Goal: Task Accomplishment & Management: Manage account settings

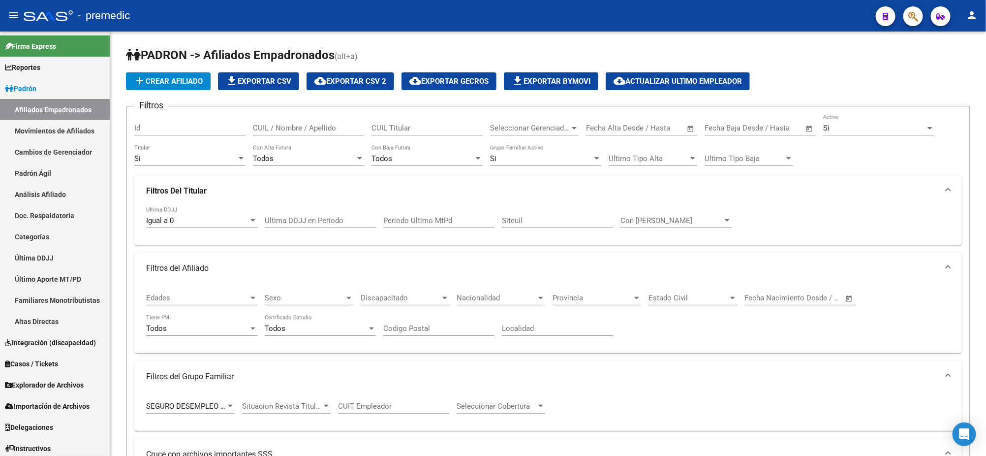
scroll to position [184, 0]
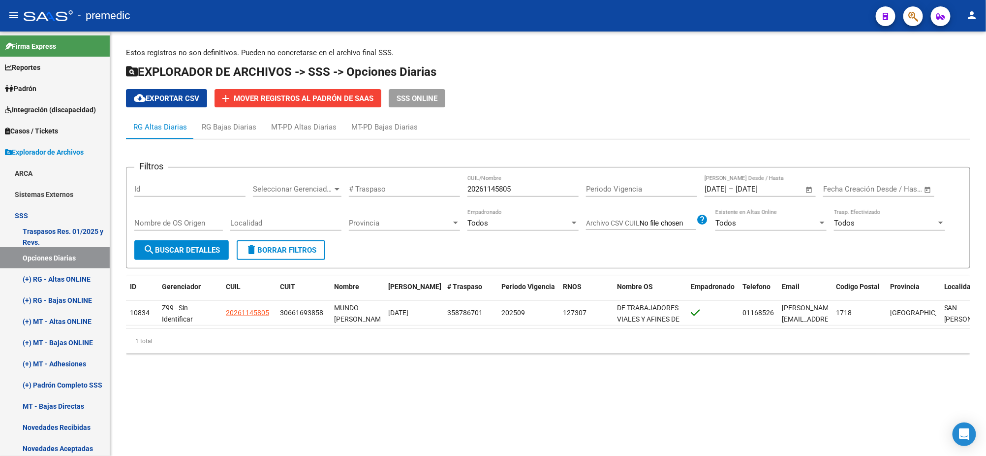
scroll to position [0, 46]
click at [351, 408] on mat-sidenav-content "Estos registros no son definitivos. Pueden no concretarse en el archivo final S…" at bounding box center [548, 243] width 876 height 424
drag, startPoint x: 533, startPoint y: 189, endPoint x: 388, endPoint y: 191, distance: 145.7
click at [388, 191] on div "Filtros Id Seleccionar Gerenciador Seleccionar Gerenciador # Traspaso 202611458…" at bounding box center [548, 207] width 828 height 65
click at [191, 255] on button "search Buscar Detalles" at bounding box center [181, 250] width 94 height 20
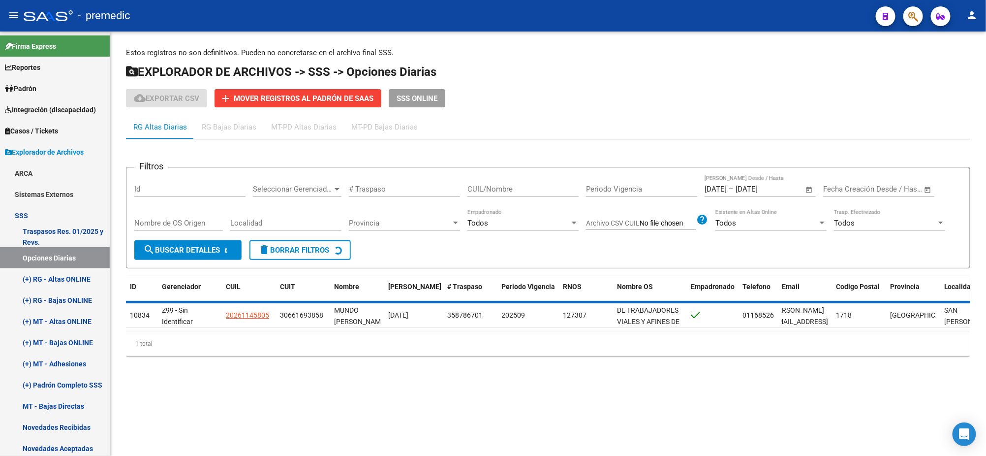
scroll to position [0, 35]
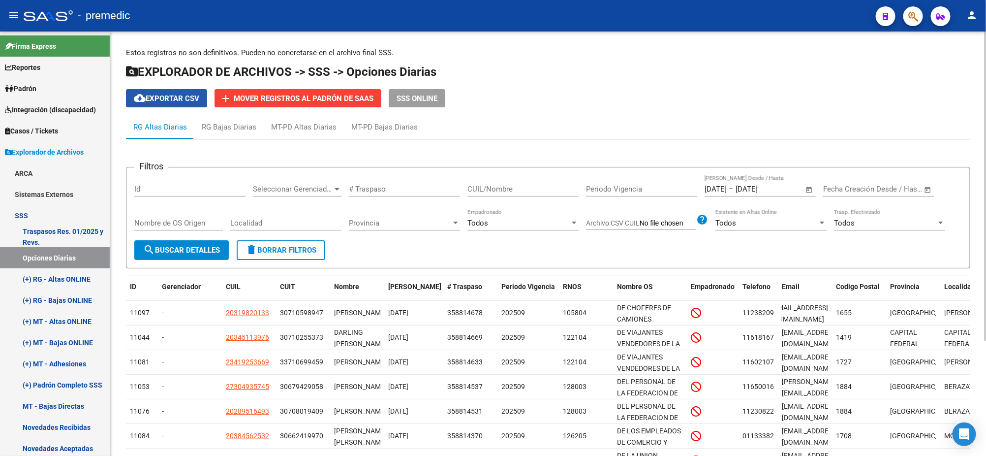
click at [167, 100] on span "cloud_download Exportar CSV" at bounding box center [166, 98] width 65 height 9
click at [503, 194] on div "CUIL/Nombre" at bounding box center [522, 185] width 111 height 21
click at [503, 189] on input "CUIL/Nombre" at bounding box center [522, 188] width 111 height 9
paste input "27231932238"
click at [164, 251] on span "search Buscar Detalles" at bounding box center [181, 250] width 77 height 9
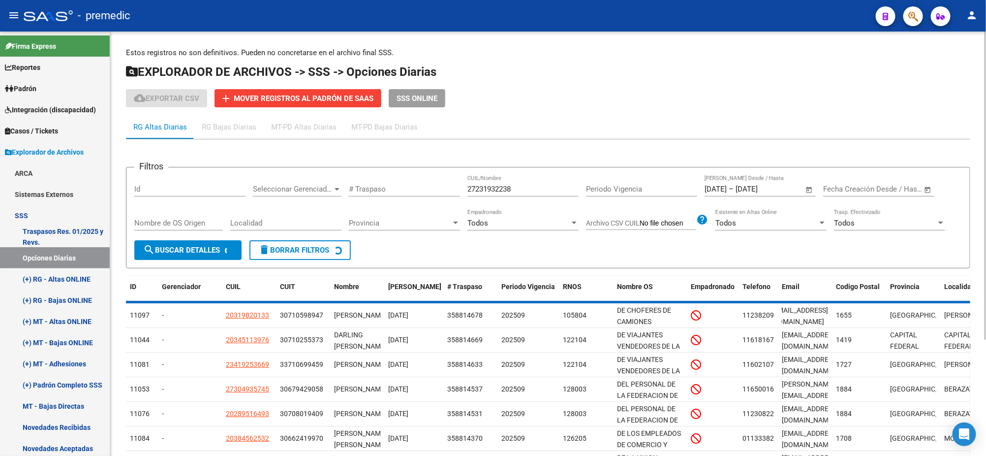
scroll to position [0, 32]
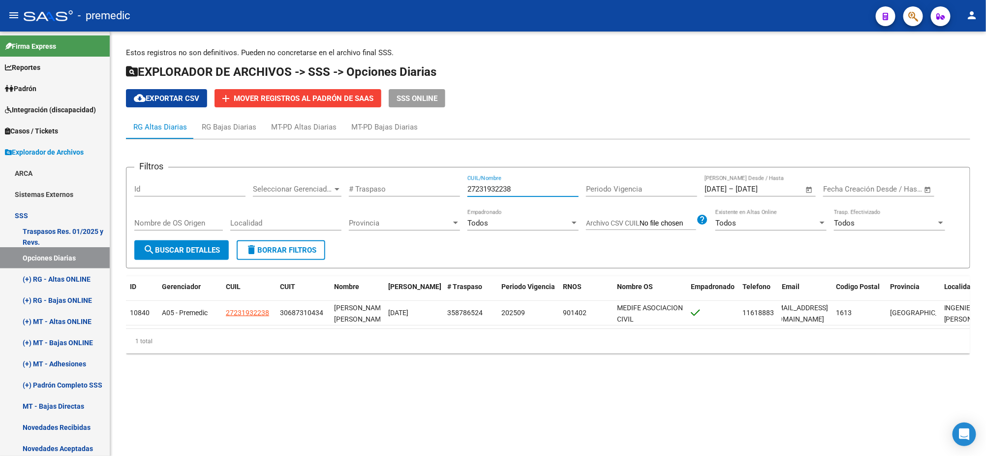
drag, startPoint x: 523, startPoint y: 187, endPoint x: 449, endPoint y: 188, distance: 73.8
click at [449, 188] on div "Filtros Id Seleccionar Gerenciador Seleccionar Gerenciador # Traspaso 272319322…" at bounding box center [548, 207] width 828 height 65
paste input "4283117363"
click at [173, 253] on span "search Buscar Detalles" at bounding box center [181, 250] width 77 height 9
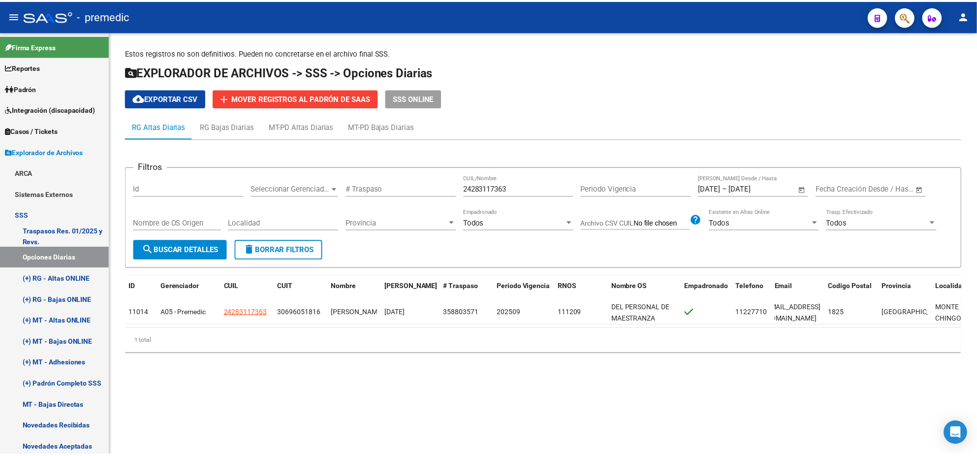
scroll to position [0, 26]
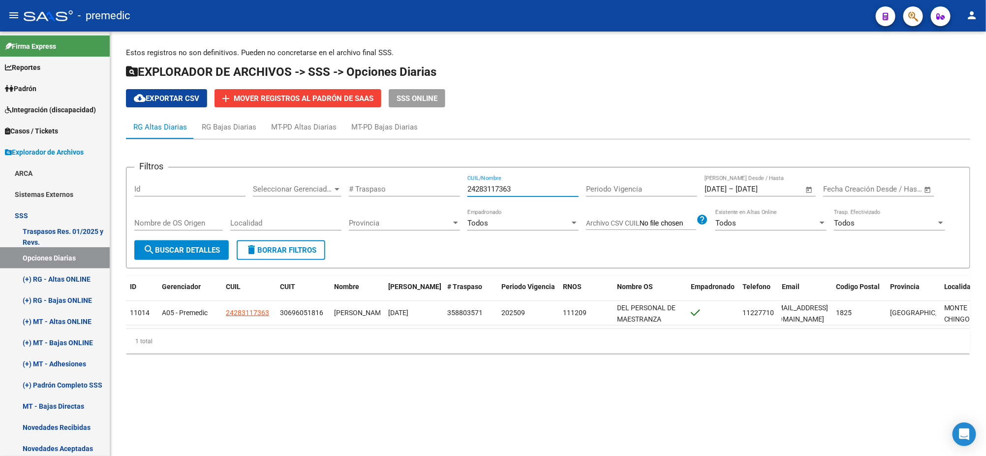
drag, startPoint x: 523, startPoint y: 192, endPoint x: 444, endPoint y: 187, distance: 79.9
click at [444, 187] on div "Filtros Id Seleccionar Gerenciador Seleccionar Gerenciador # Traspaso 242831173…" at bounding box center [548, 207] width 828 height 65
paste input "0245585501"
click at [209, 247] on span "search Buscar Detalles" at bounding box center [181, 250] width 77 height 9
drag, startPoint x: 526, startPoint y: 189, endPoint x: 428, endPoint y: 189, distance: 98.9
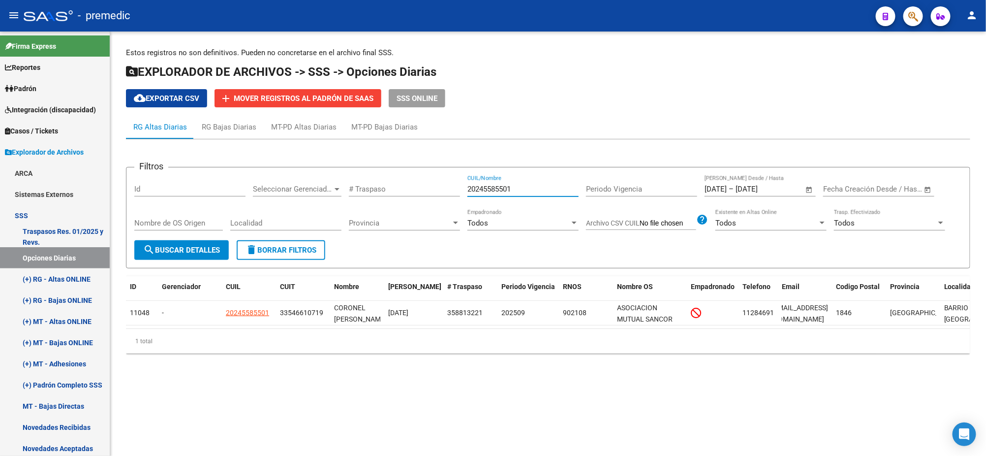
click at [428, 189] on div "Filtros Id Seleccionar Gerenciador Seleccionar Gerenciador # Traspaso 202455855…" at bounding box center [548, 207] width 828 height 65
paste input "64239622"
click at [181, 248] on span "search Buscar Detalles" at bounding box center [181, 250] width 77 height 9
drag, startPoint x: 523, startPoint y: 189, endPoint x: 427, endPoint y: 191, distance: 96.0
click at [428, 191] on div "Filtros Id Seleccionar Gerenciador Seleccionar Gerenciador # Traspaso 202642396…" at bounding box center [548, 207] width 828 height 65
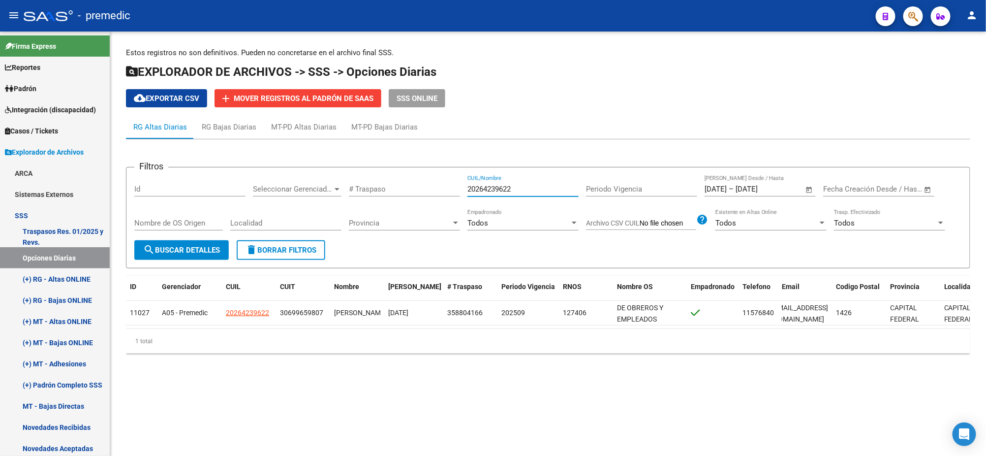
paste input "366867881"
type input "20366867881"
click at [215, 252] on span "search Buscar Detalles" at bounding box center [181, 250] width 77 height 9
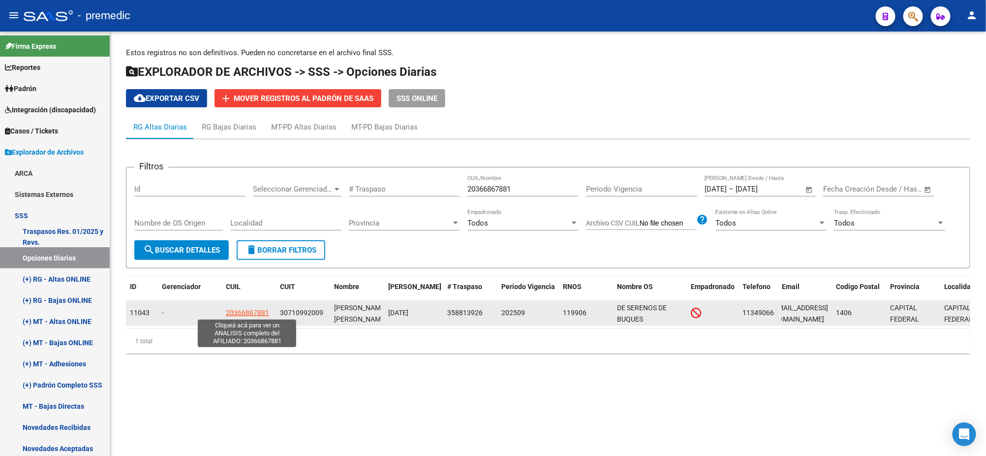
click at [240, 311] on span "20366867881" at bounding box center [247, 312] width 43 height 8
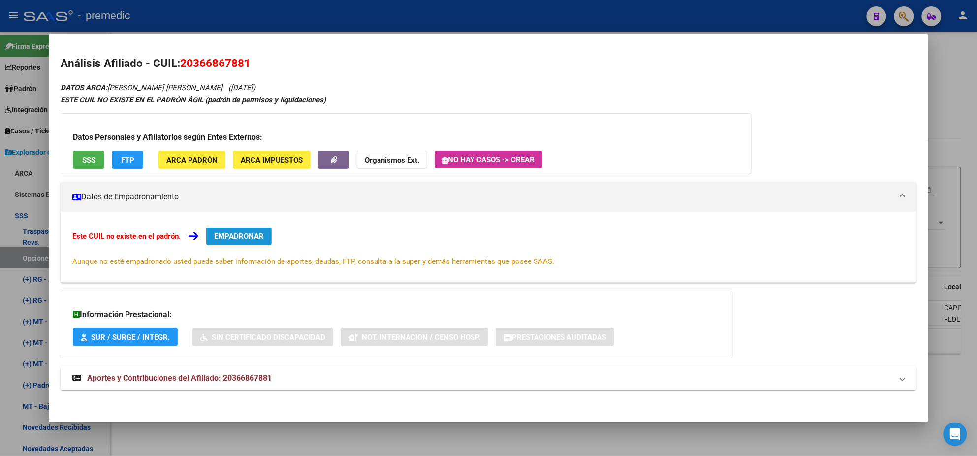
click at [228, 234] on span "EMPADRONAR" at bounding box center [239, 236] width 50 height 9
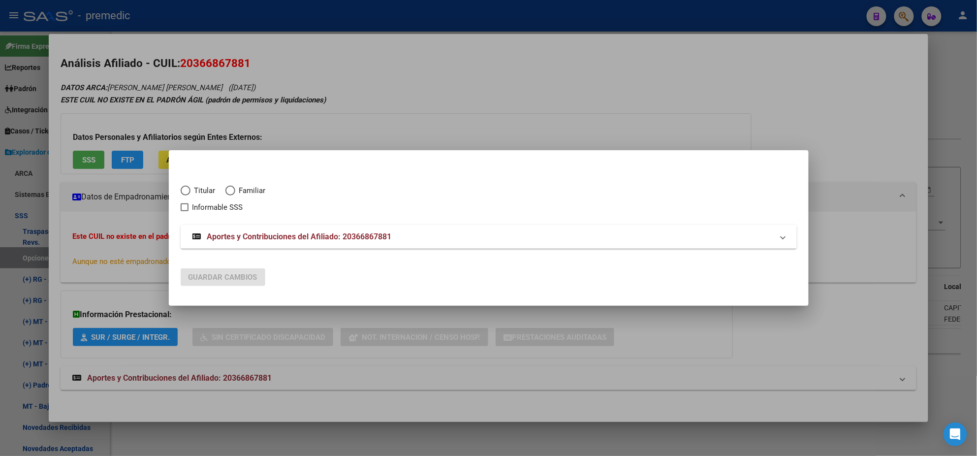
click at [190, 191] on span "Titular" at bounding box center [202, 190] width 25 height 11
click at [190, 191] on input "Titular" at bounding box center [186, 190] width 10 height 10
radio input "true"
checkbox input "true"
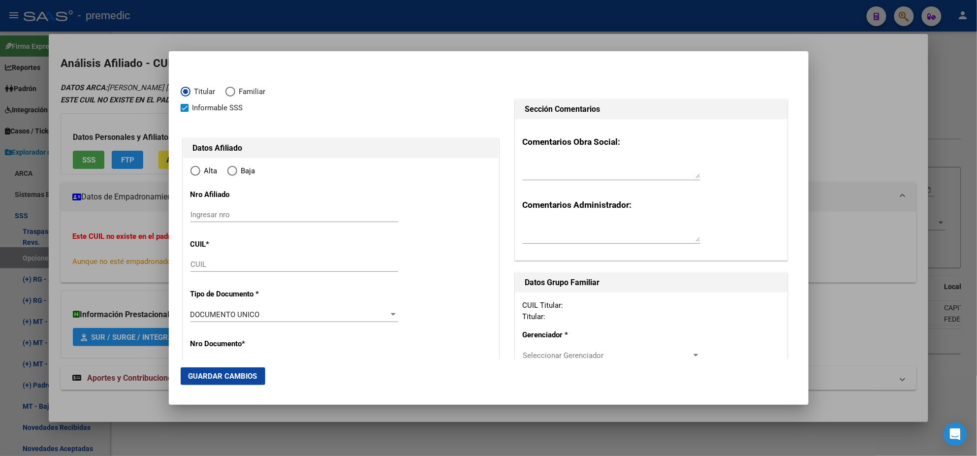
type input "20-36686788-1"
type input "36686788"
type input "ALBERINI"
type input "HUGO ELIAS"
type input "1991-12-12"
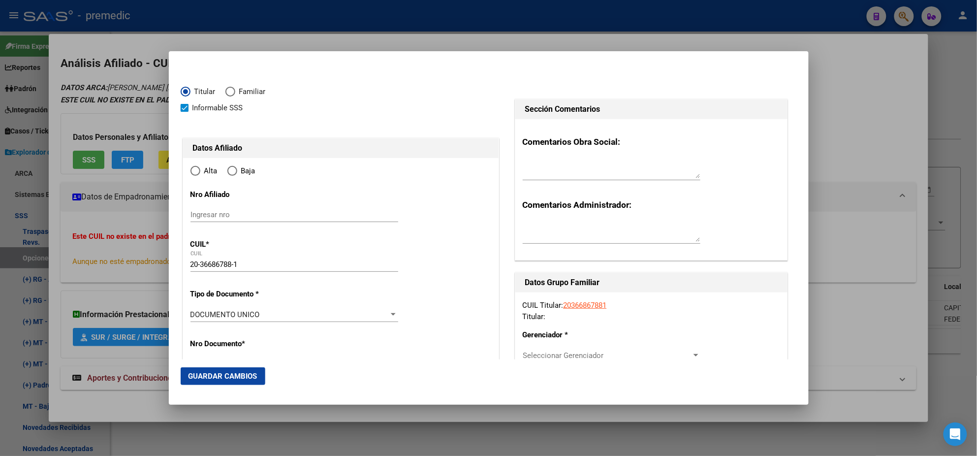
type input "ITUZAINGO"
type input "1714"
type input "RINGUELET"
type input "2560"
radio input "true"
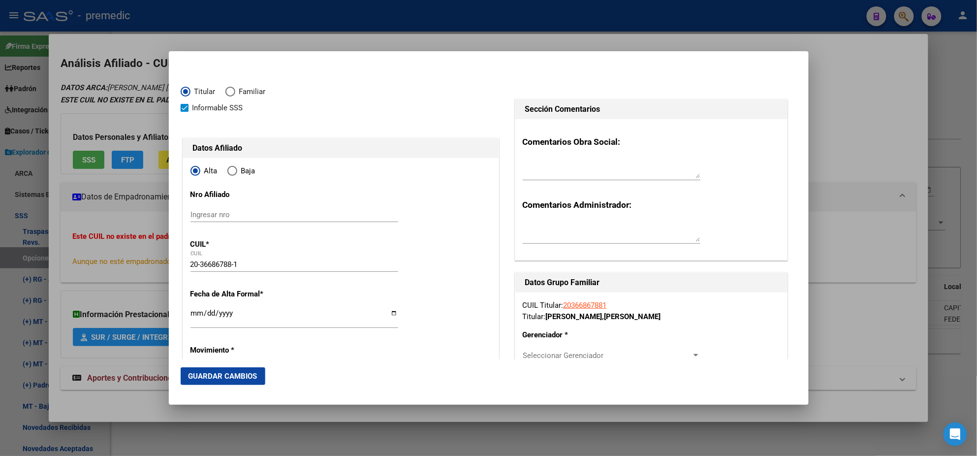
scroll to position [61, 0]
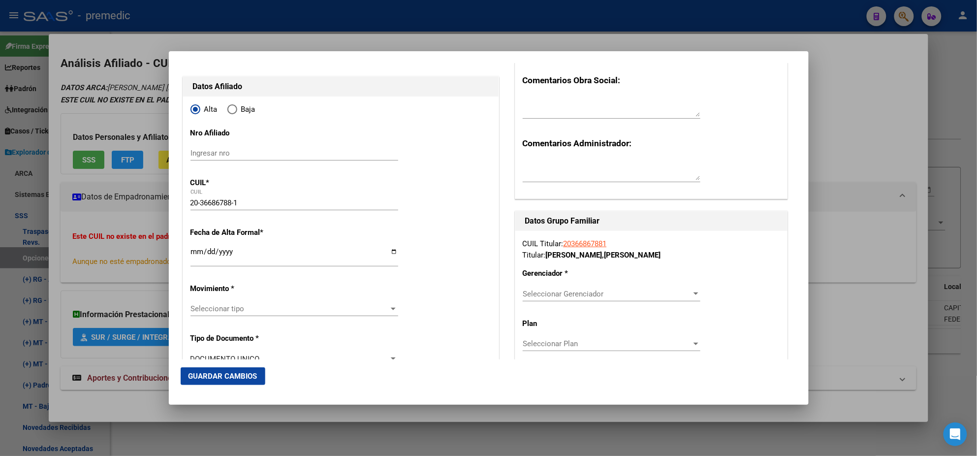
click at [192, 254] on input "Ingresar fecha" at bounding box center [294, 255] width 208 height 16
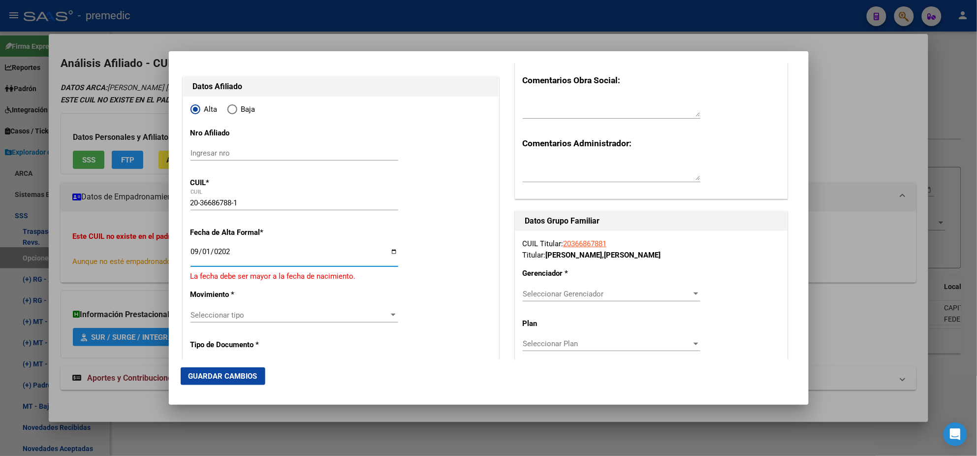
type input "2025-09-01"
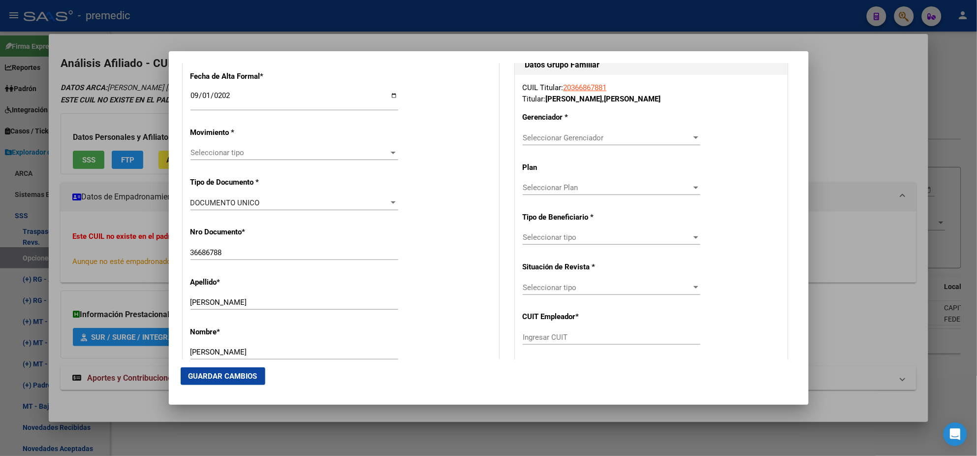
scroll to position [246, 0]
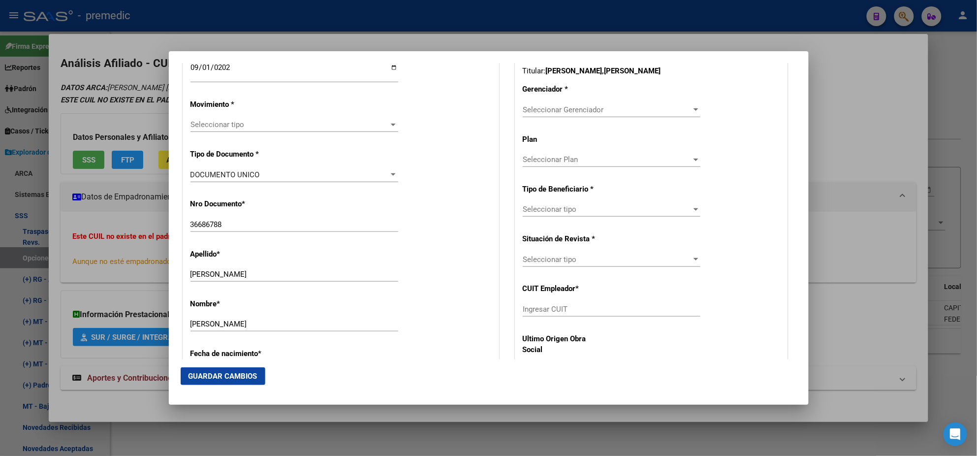
click at [212, 122] on span "Seleccionar tipo" at bounding box center [289, 124] width 199 height 9
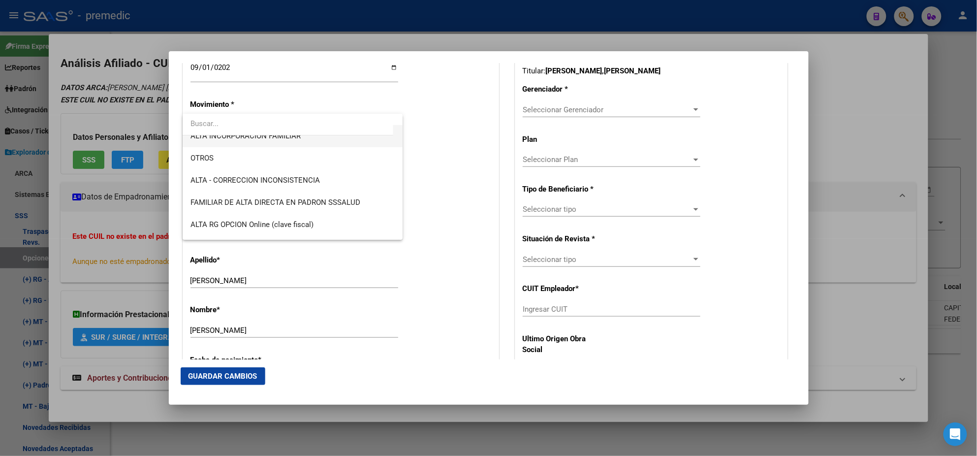
scroll to position [184, 0]
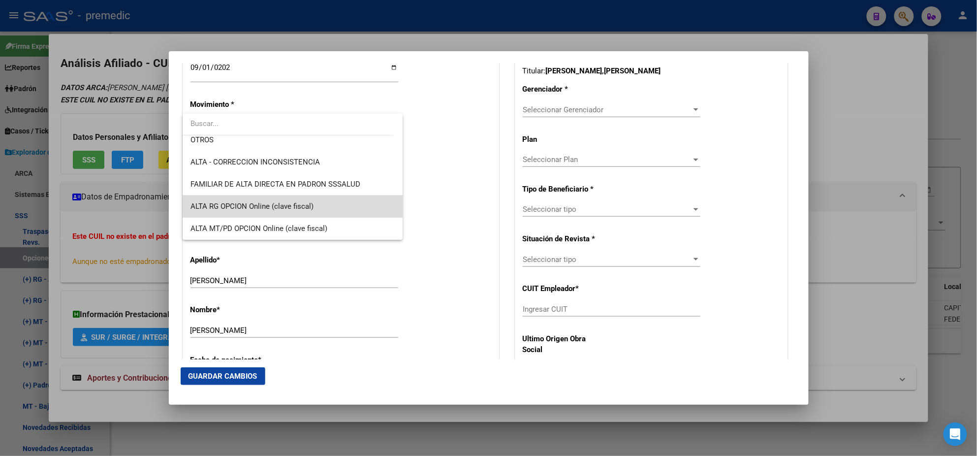
click at [316, 202] on span "ALTA RG OPCION Online (clave fiscal)" at bounding box center [292, 206] width 204 height 22
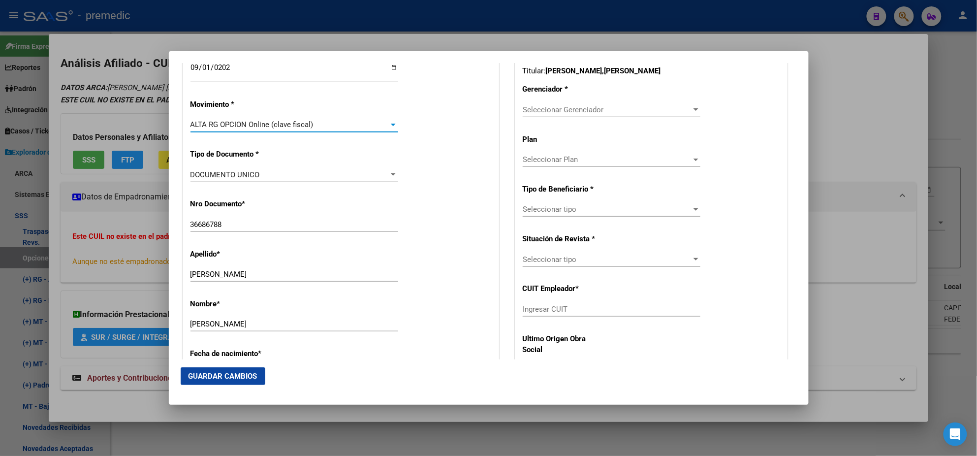
click at [421, 193] on div "Nro Documento * 36686788 Ingresar nro" at bounding box center [340, 216] width 301 height 50
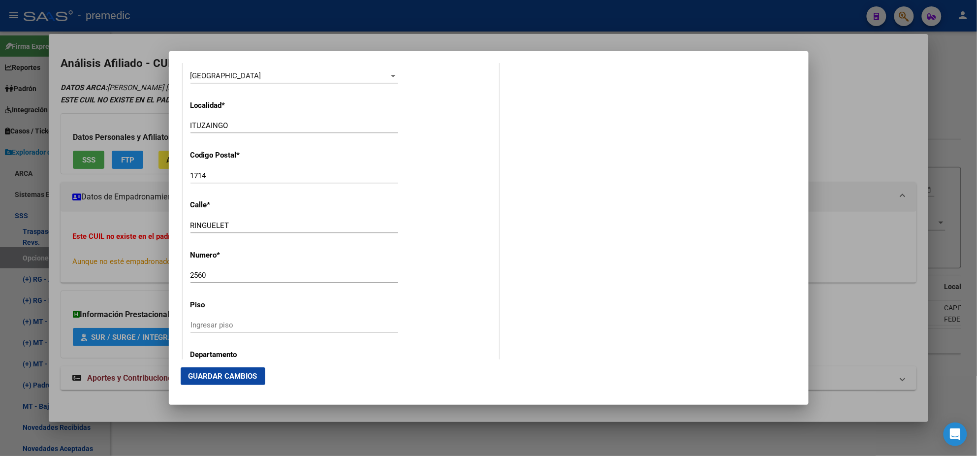
scroll to position [984, 0]
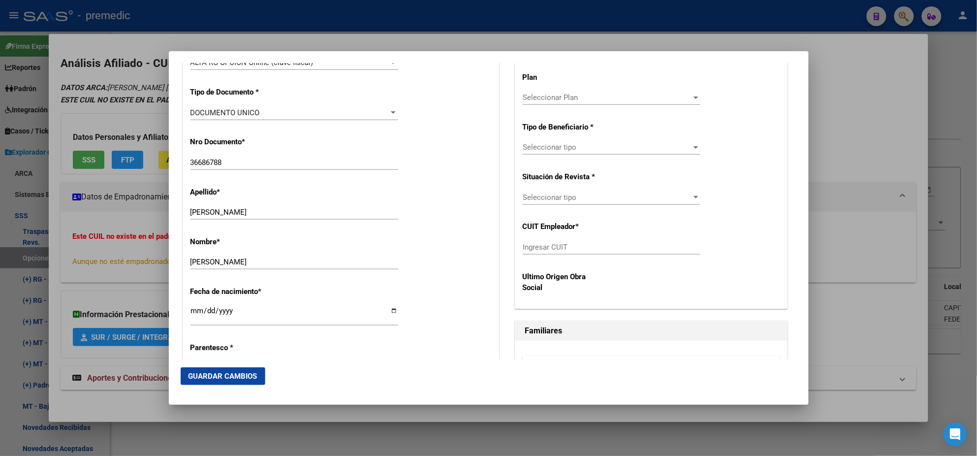
scroll to position [246, 0]
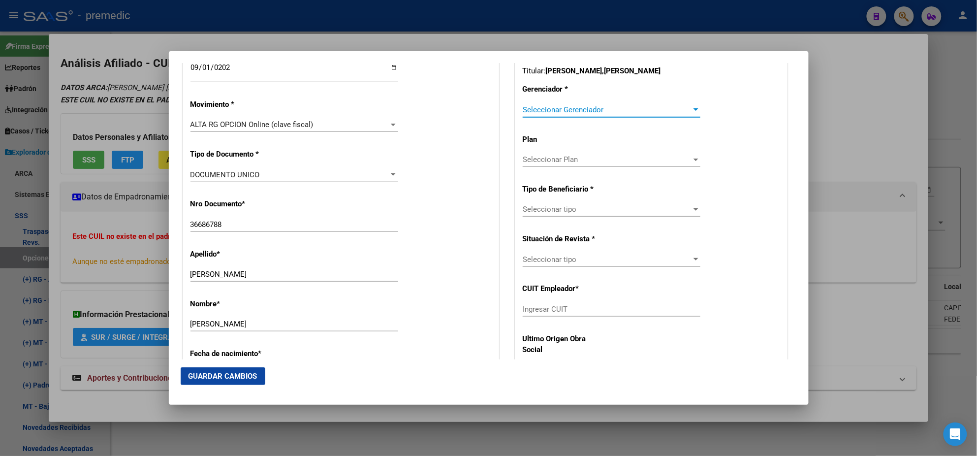
click at [532, 106] on span "Seleccionar Gerenciador" at bounding box center [607, 109] width 169 height 9
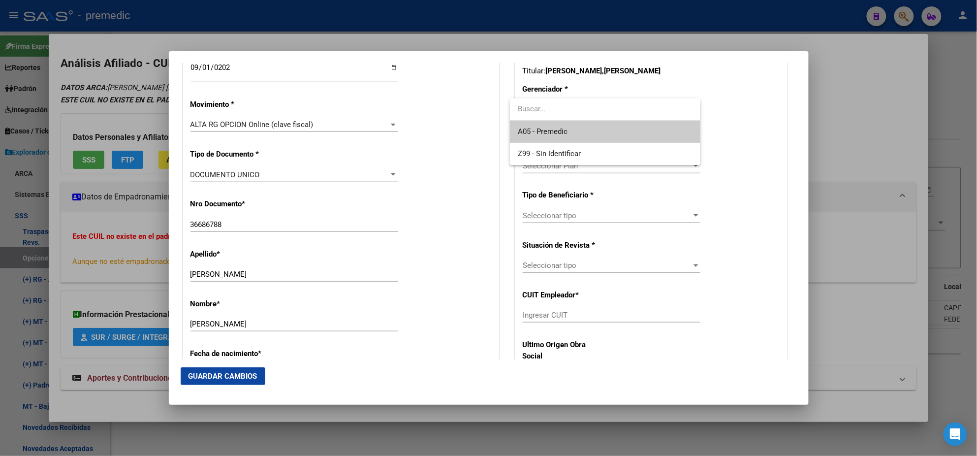
click at [533, 122] on span "A05 - Premedic" at bounding box center [605, 132] width 175 height 22
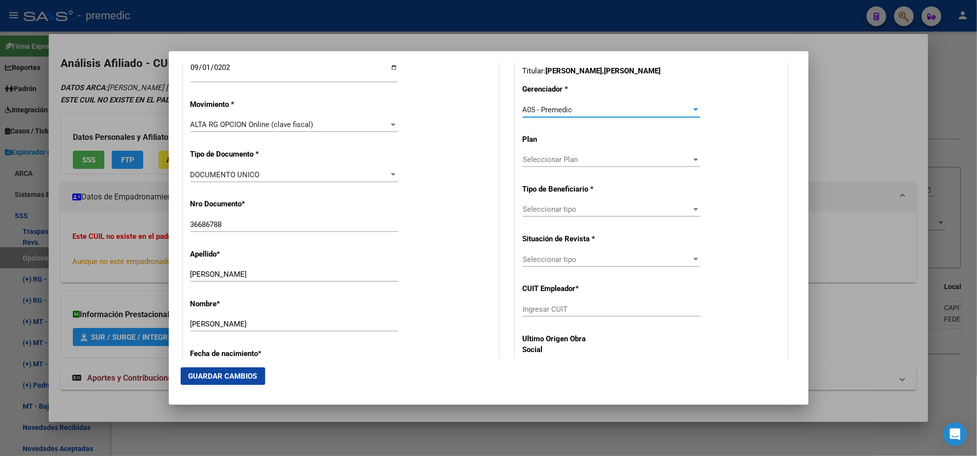
click at [533, 207] on span "Seleccionar tipo" at bounding box center [607, 209] width 169 height 9
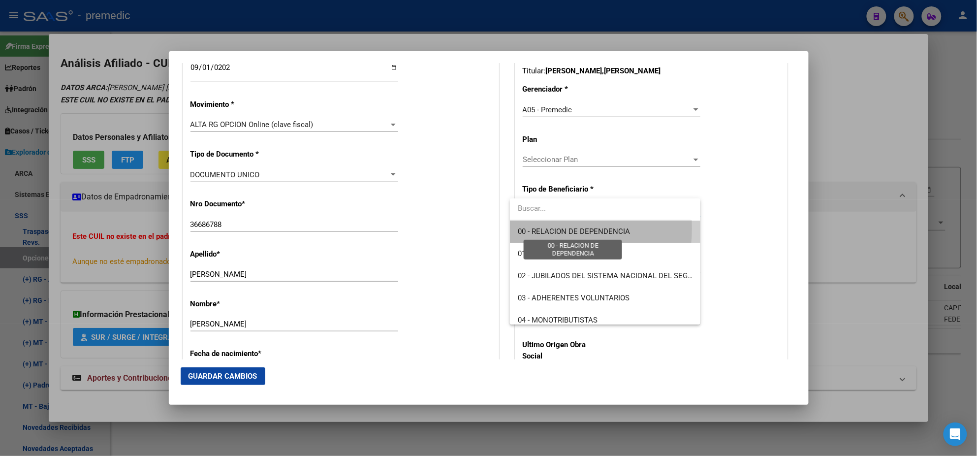
click at [533, 228] on span "00 - RELACION DE DEPENDENCIA" at bounding box center [574, 231] width 112 height 9
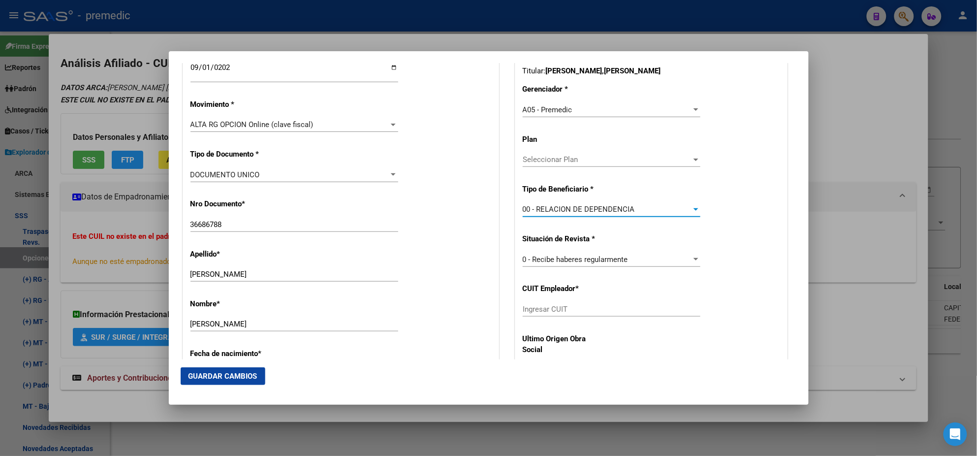
click at [523, 310] on input "Ingresar CUIT" at bounding box center [612, 309] width 178 height 9
paste input "20-36686788-1"
type input "20-36686788-1"
drag, startPoint x: 574, startPoint y: 310, endPoint x: 475, endPoint y: 309, distance: 98.9
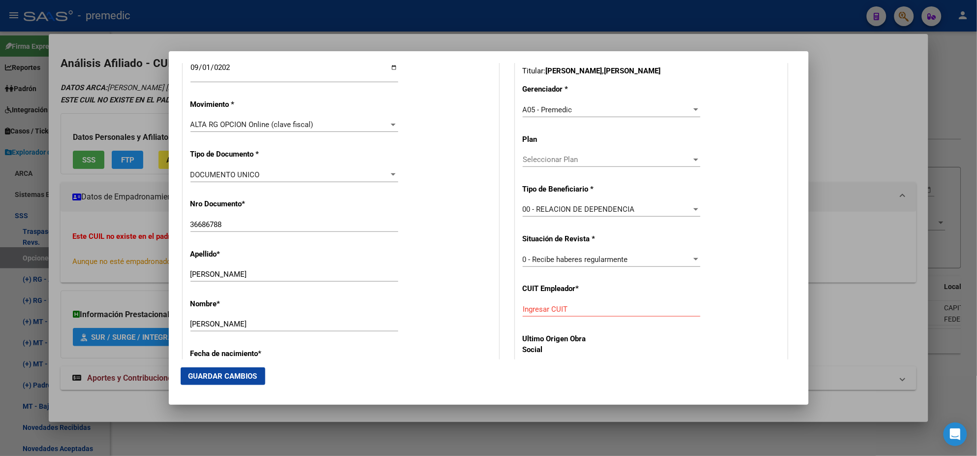
click at [476, 347] on div "Fecha de nacimiento * 1991-12-12 Ingresar fecha" at bounding box center [340, 368] width 301 height 56
click at [536, 308] on input "Ingresar CUIT" at bounding box center [612, 309] width 178 height 9
paste input "30-71099200-9"
type input "30-71099200-9"
click at [199, 370] on button "Guardar Cambios" at bounding box center [223, 376] width 85 height 18
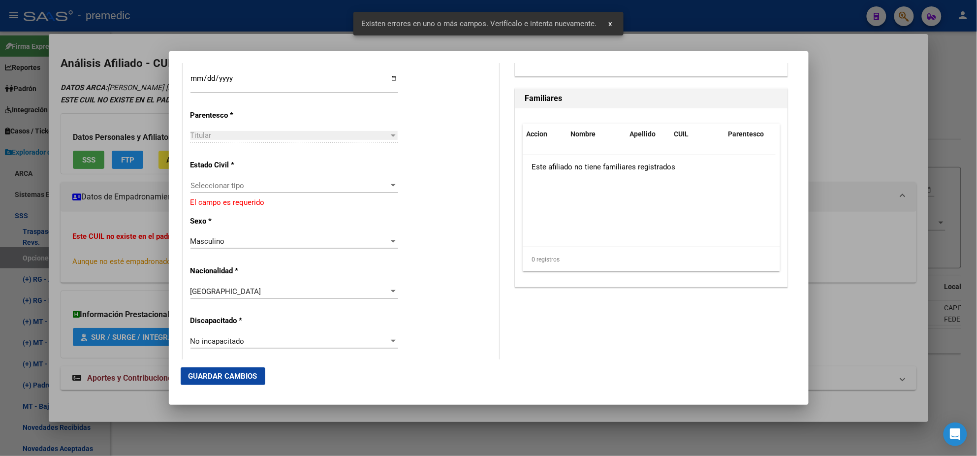
scroll to position [553, 0]
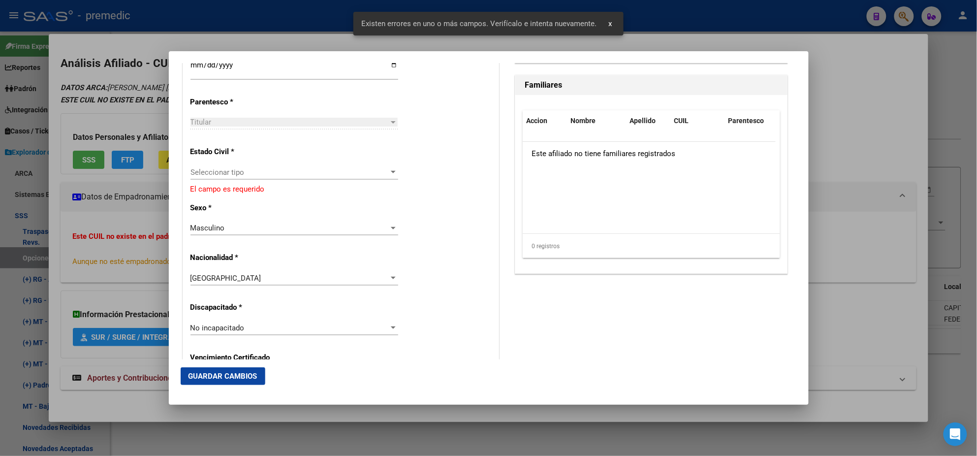
click at [239, 169] on span "Seleccionar tipo" at bounding box center [289, 172] width 199 height 9
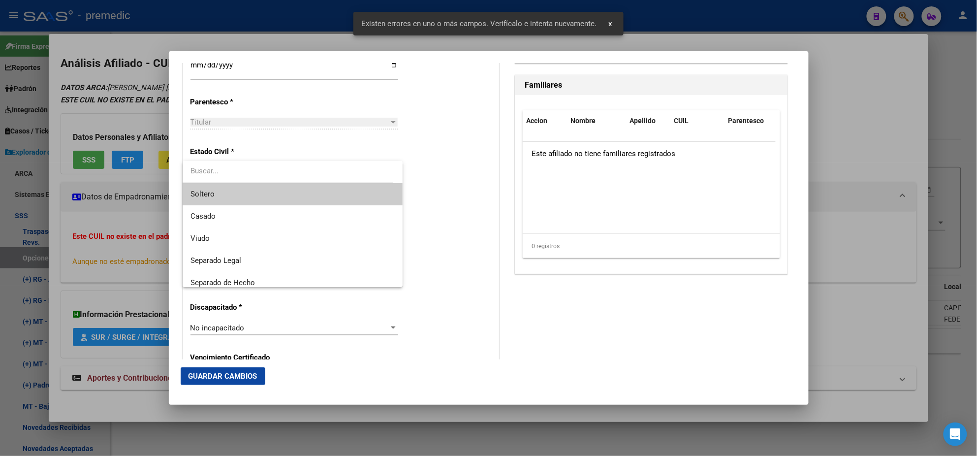
click at [239, 193] on span "Soltero" at bounding box center [292, 194] width 204 height 22
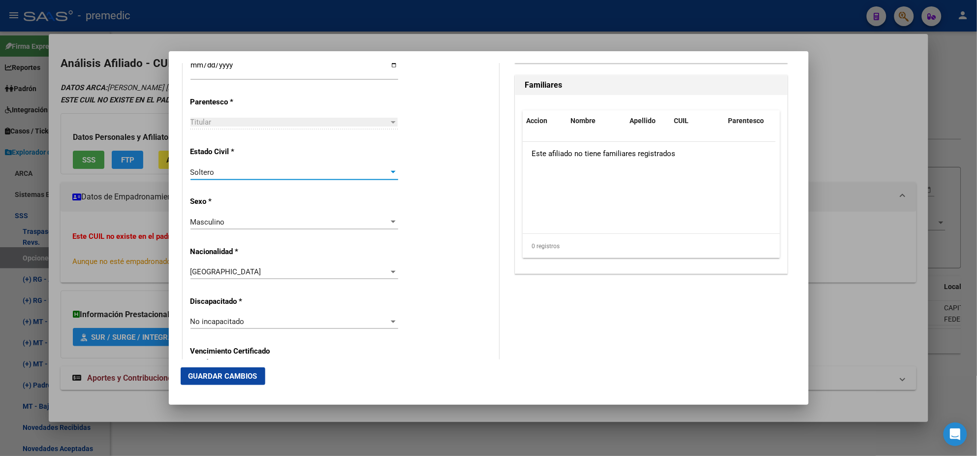
click at [211, 377] on span "Guardar Cambios" at bounding box center [222, 375] width 69 height 9
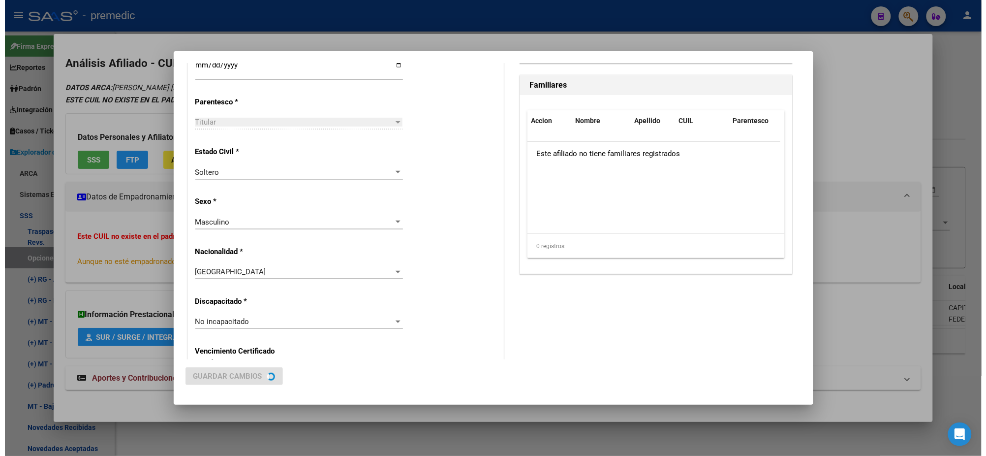
scroll to position [0, 0]
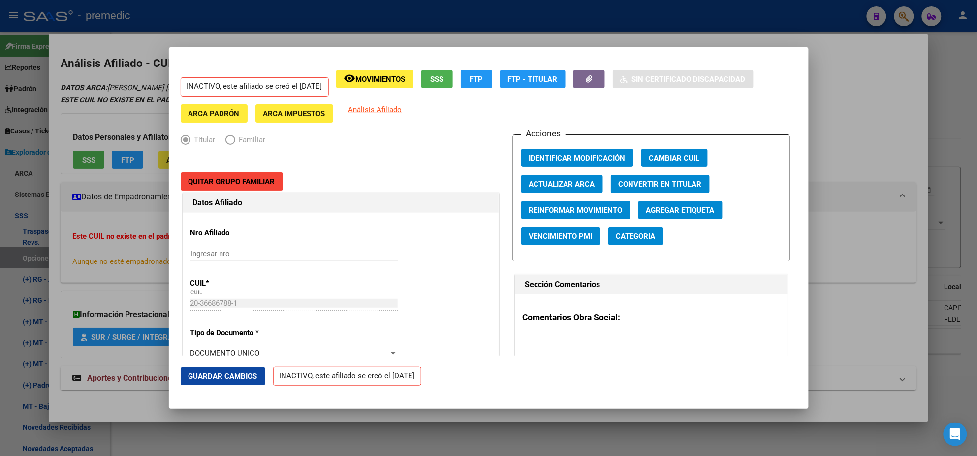
click at [52, 258] on div at bounding box center [488, 228] width 977 height 456
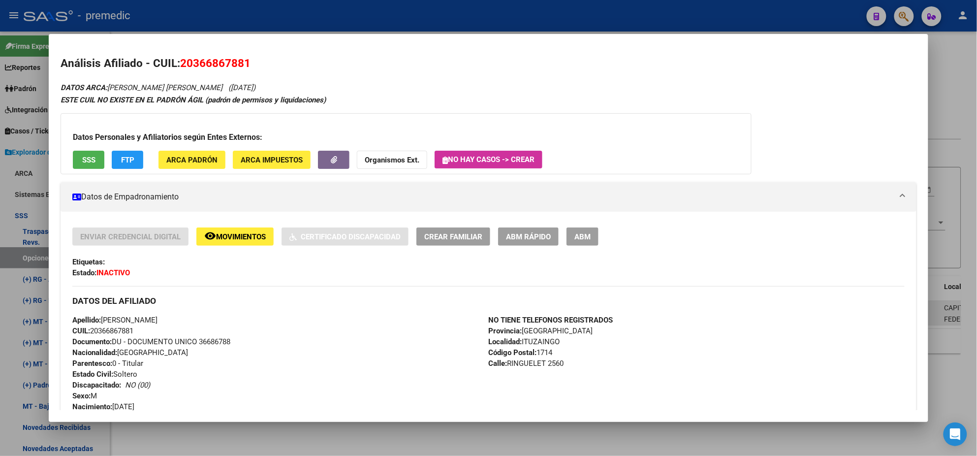
drag, startPoint x: 32, startPoint y: 256, endPoint x: 159, endPoint y: 316, distance: 140.4
click at [32, 255] on div at bounding box center [488, 228] width 977 height 456
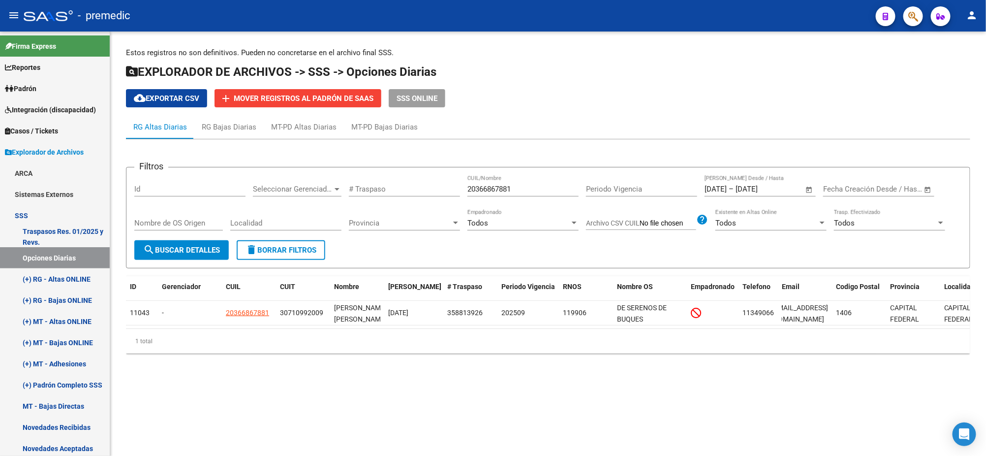
click at [345, 415] on mat-sidenav-content "Estos registros no son definitivos. Pueden no concretarse en el archivo final S…" at bounding box center [548, 243] width 876 height 424
click at [170, 244] on button "search Buscar Detalles" at bounding box center [181, 250] width 94 height 20
drag, startPoint x: 532, startPoint y: 187, endPoint x: 402, endPoint y: 187, distance: 129.9
click at [402, 187] on div "Filtros Id Seleccionar Gerenciador Seleccionar Gerenciador # Traspaso 203668678…" at bounding box center [548, 207] width 828 height 65
paste input "45113976"
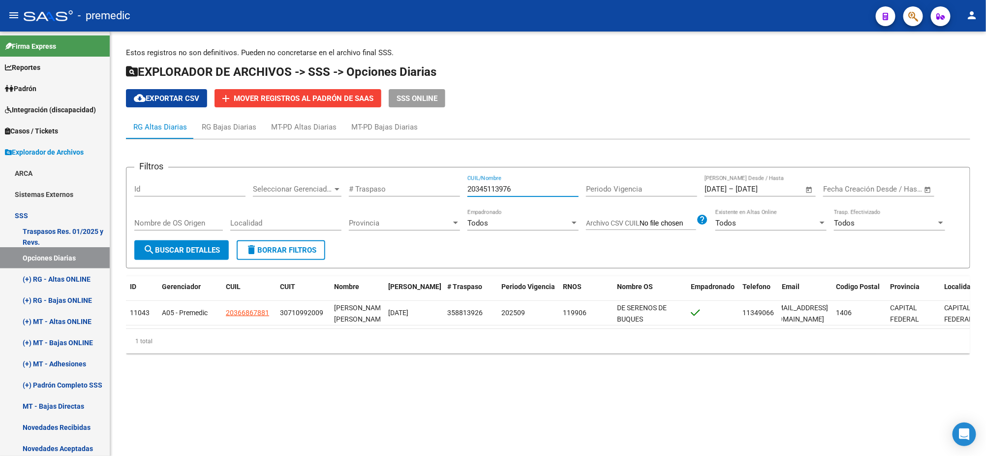
type input "20345113976"
click at [199, 247] on span "search Buscar Detalles" at bounding box center [181, 250] width 77 height 9
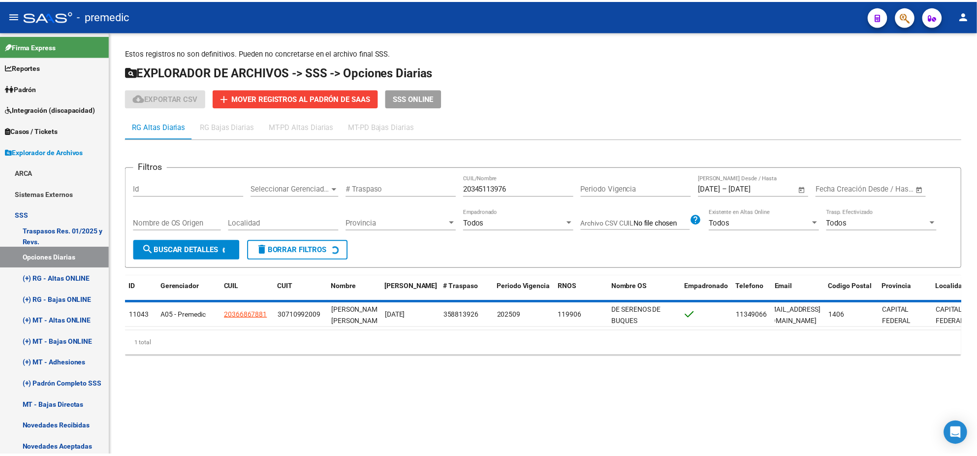
scroll to position [0, 24]
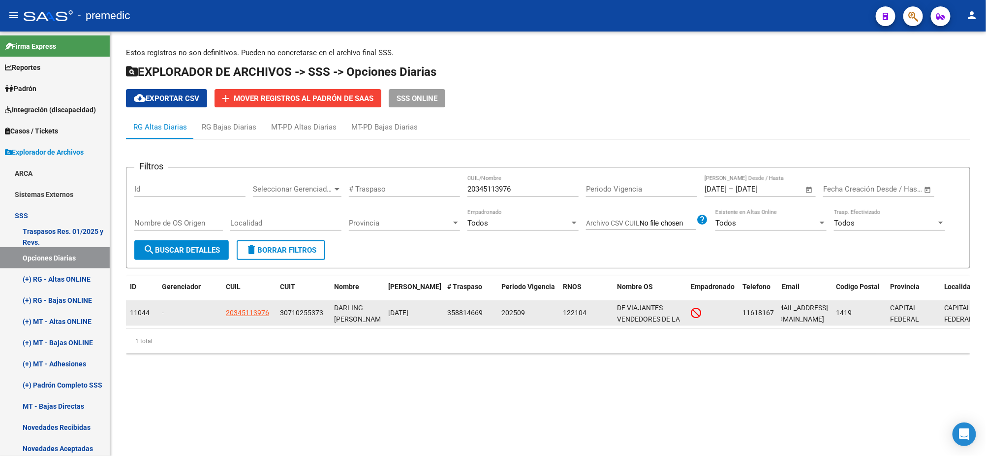
click at [250, 310] on span "20345113976" at bounding box center [247, 312] width 43 height 8
type textarea "20345113976"
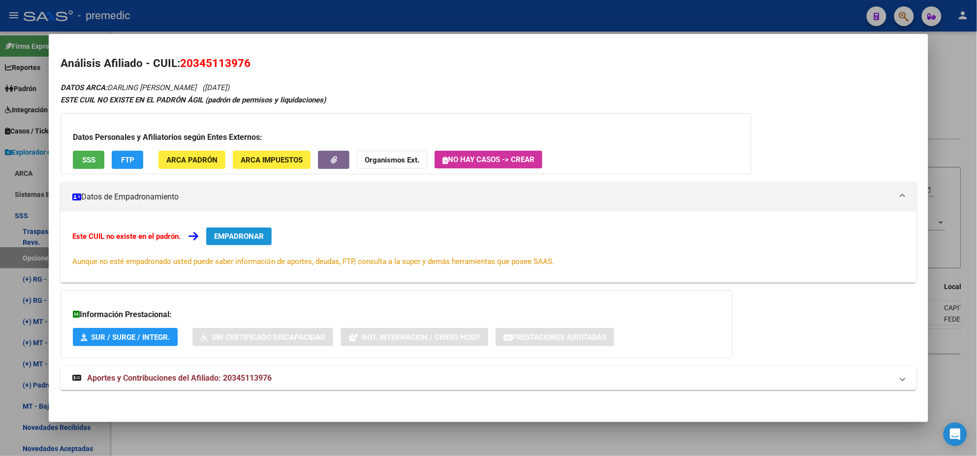
click at [227, 242] on button "EMPADRONAR" at bounding box center [238, 236] width 65 height 18
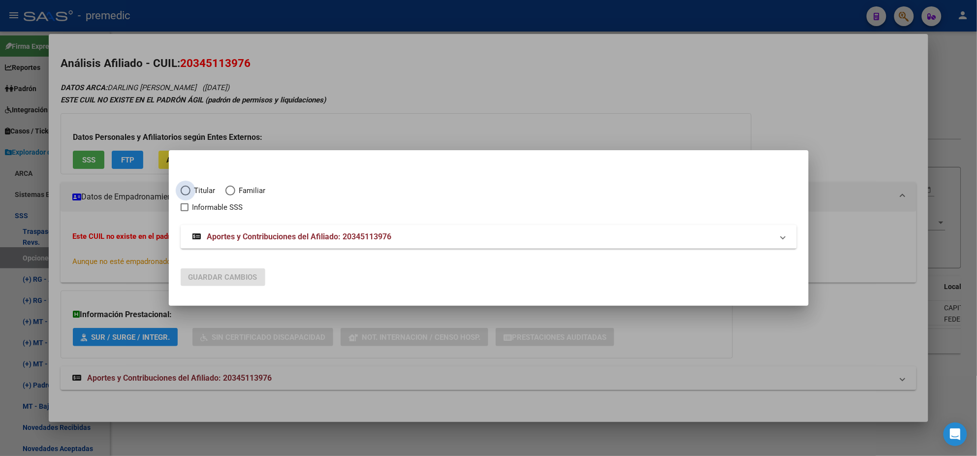
click at [186, 195] on span "Elija una opción" at bounding box center [186, 190] width 10 height 10
click at [186, 195] on input "Titular" at bounding box center [186, 190] width 10 height 10
radio input "true"
checkbox input "true"
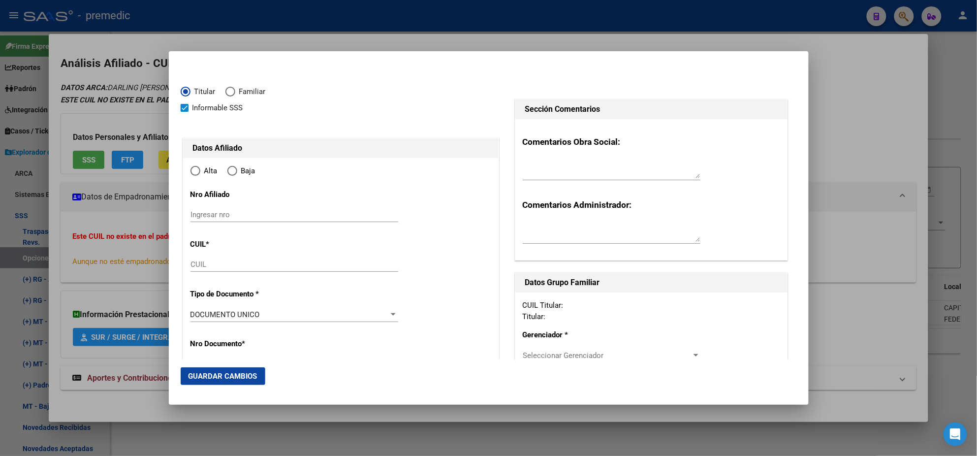
type input "20-34511397-6"
radio input "true"
type input "34511397"
type input "DARLING"
type input "KEVIN PATRICIO"
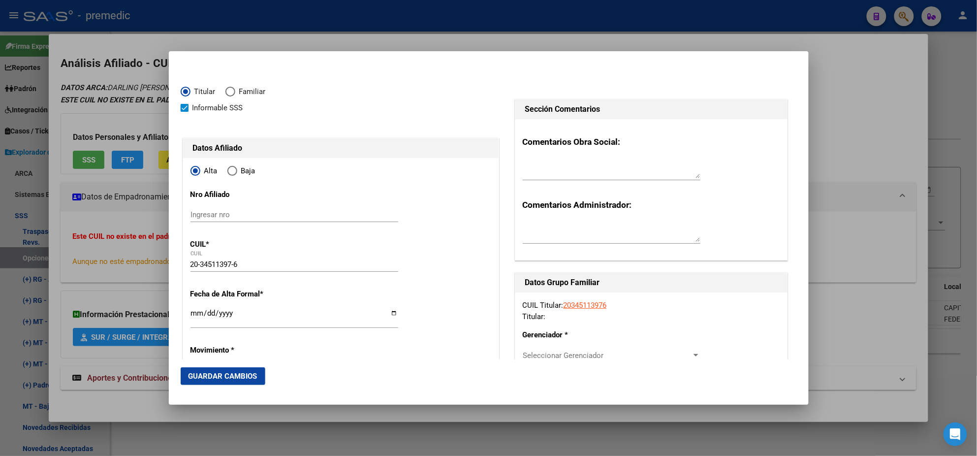
type input "1989-05-26"
type input "CABA"
type input "1419"
type input "GUTIERREZ RICARDO"
type input "4491"
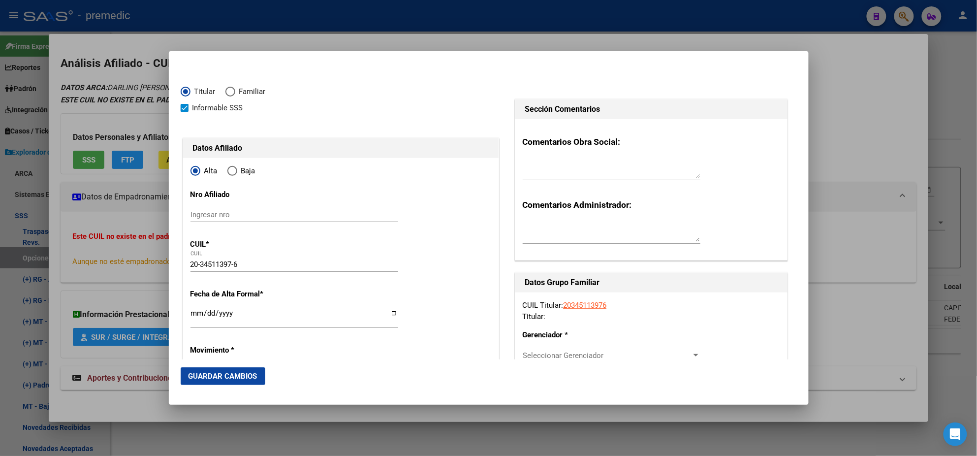
type input "2"
click at [191, 314] on input "Ingresar fecha" at bounding box center [294, 317] width 208 height 16
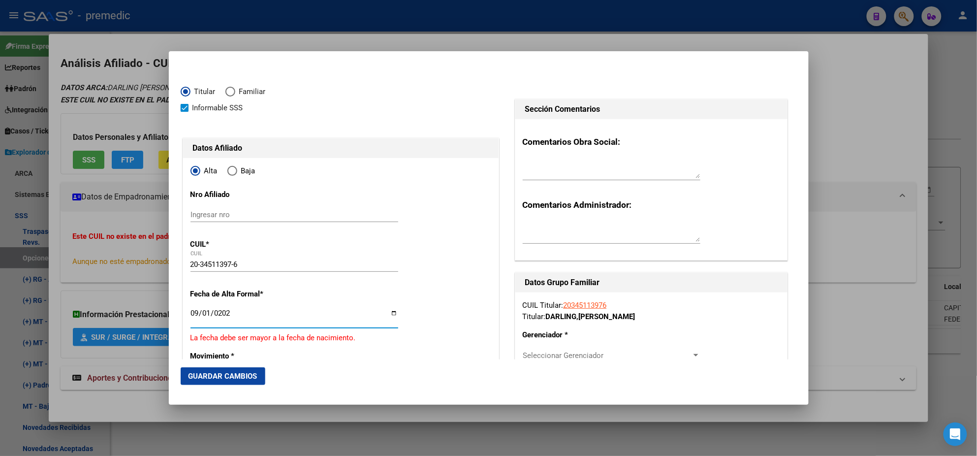
type input "2025-09-01"
click at [180, 321] on mat-dialog-content "Titular Familiar Informable SSS Datos Afiliado Alta Baja Nro Afiliado Ingresar …" at bounding box center [489, 211] width 640 height 296
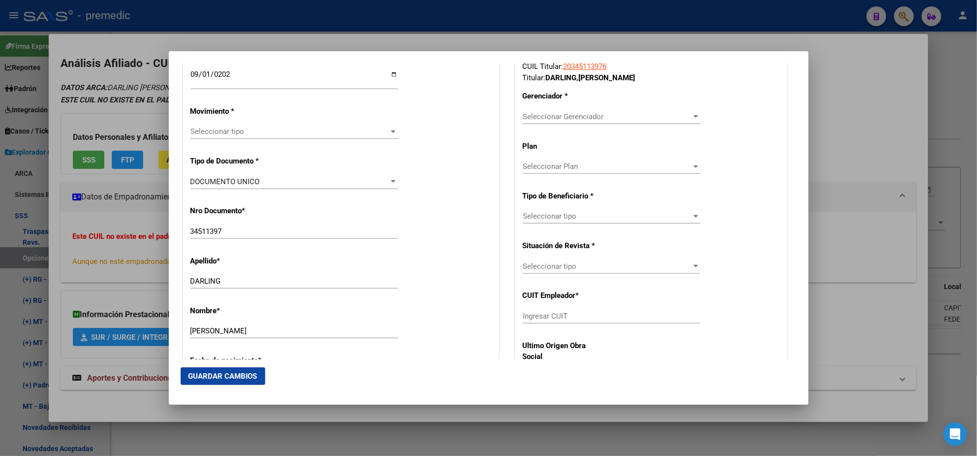
scroll to position [246, 0]
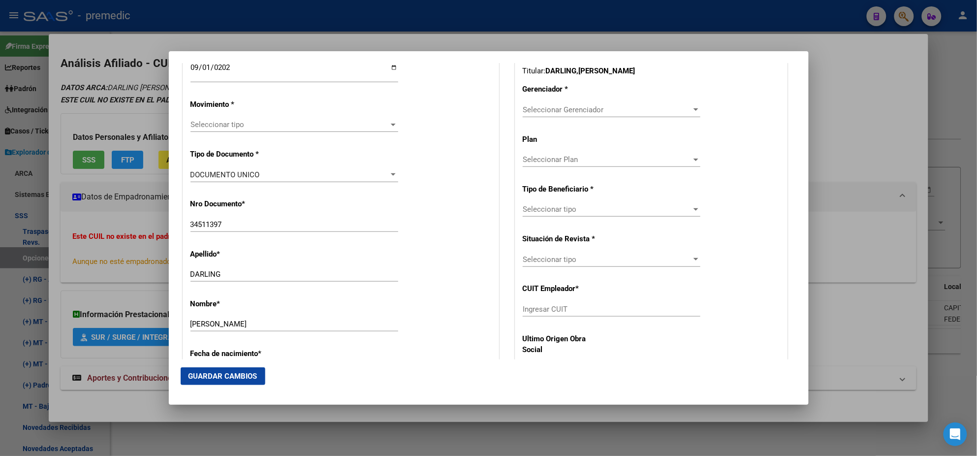
click at [208, 126] on span "Seleccionar tipo" at bounding box center [289, 124] width 199 height 9
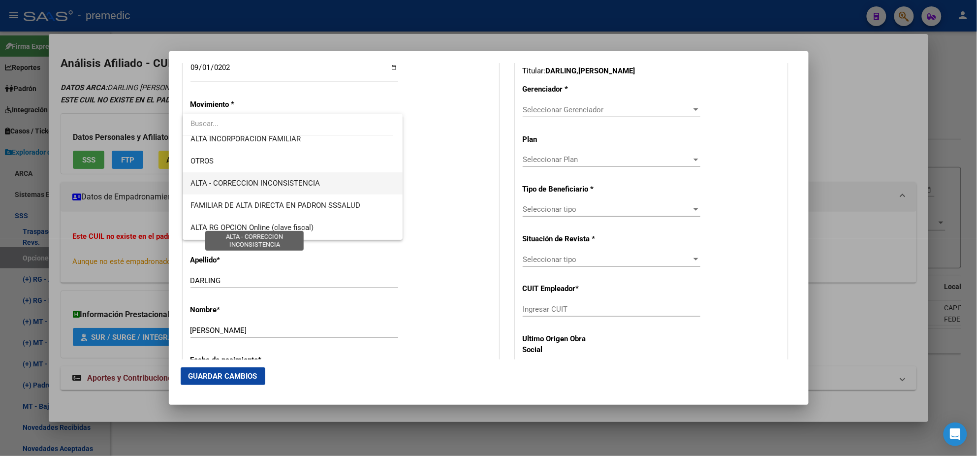
scroll to position [184, 0]
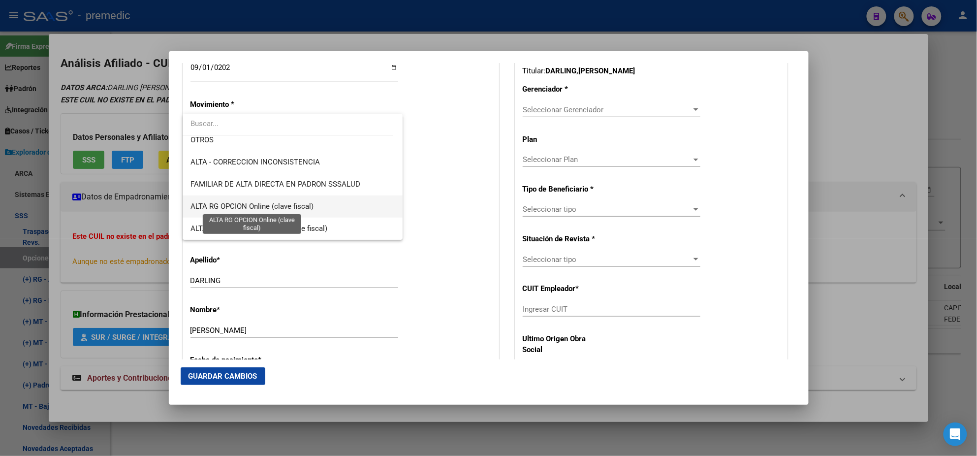
click at [273, 209] on span "ALTA RG OPCION Online (clave fiscal)" at bounding box center [251, 206] width 123 height 9
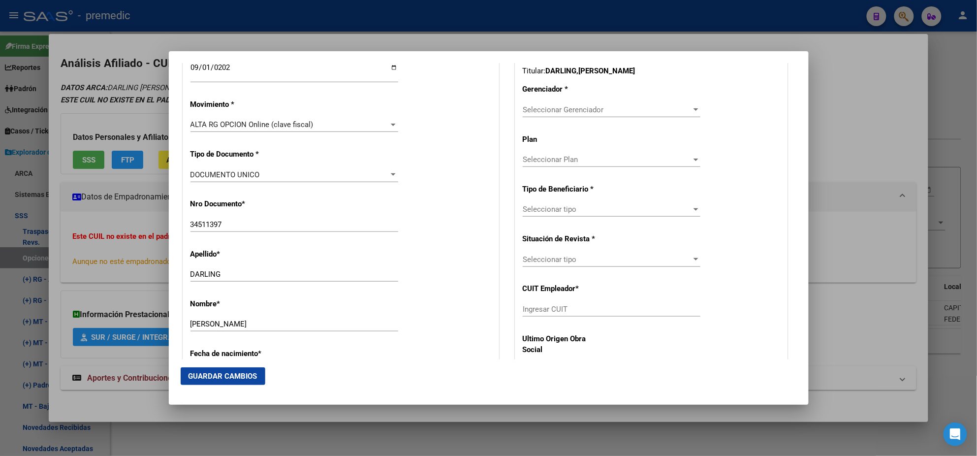
click at [408, 206] on div "Nro Documento * 34511397 Ingresar nro" at bounding box center [340, 216] width 301 height 50
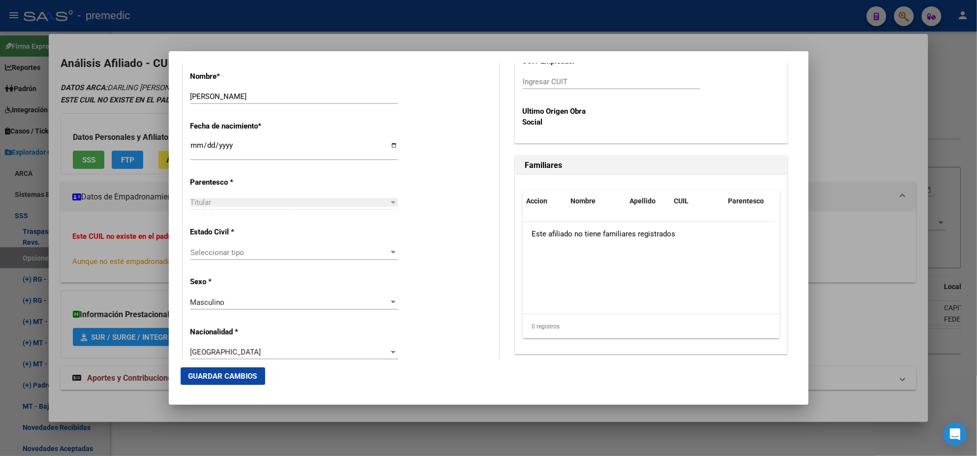
scroll to position [492, 0]
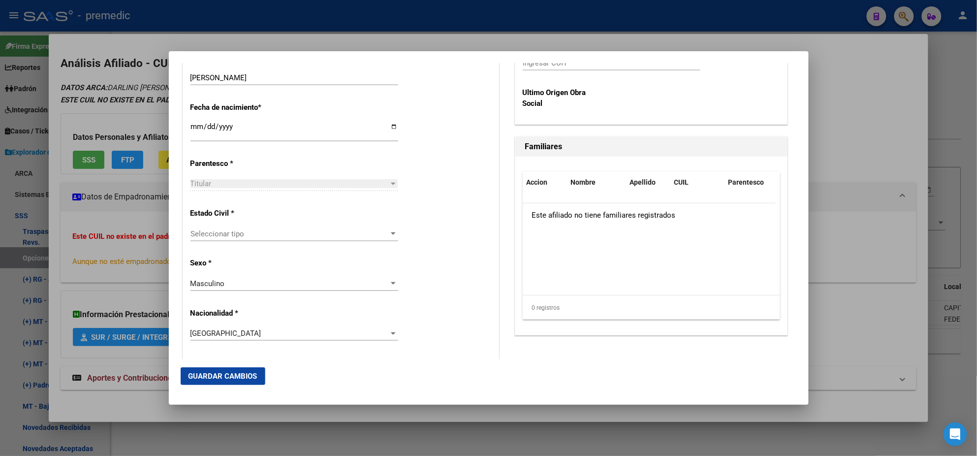
click at [302, 238] on div "Seleccionar tipo Seleccionar tipo" at bounding box center [294, 233] width 208 height 15
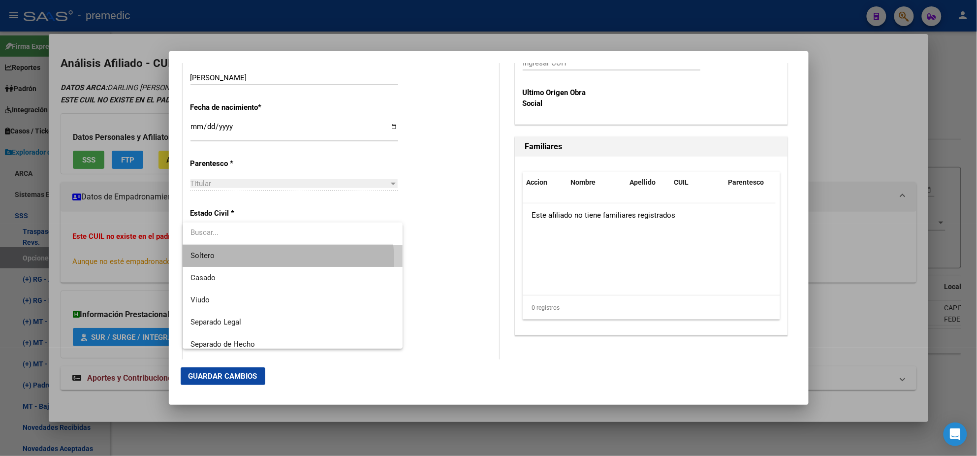
click at [277, 259] on span "Soltero" at bounding box center [292, 256] width 204 height 22
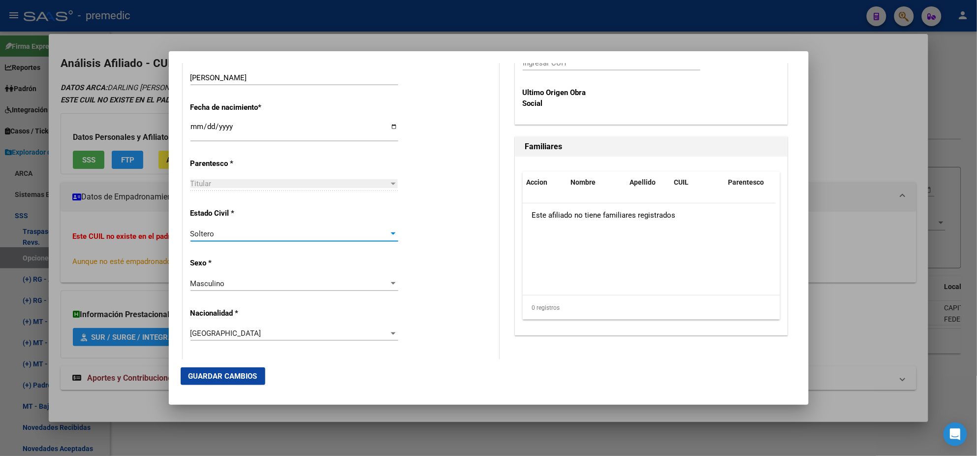
click at [411, 240] on div "Estado Civil * Soltero Seleccionar tipo" at bounding box center [340, 225] width 301 height 50
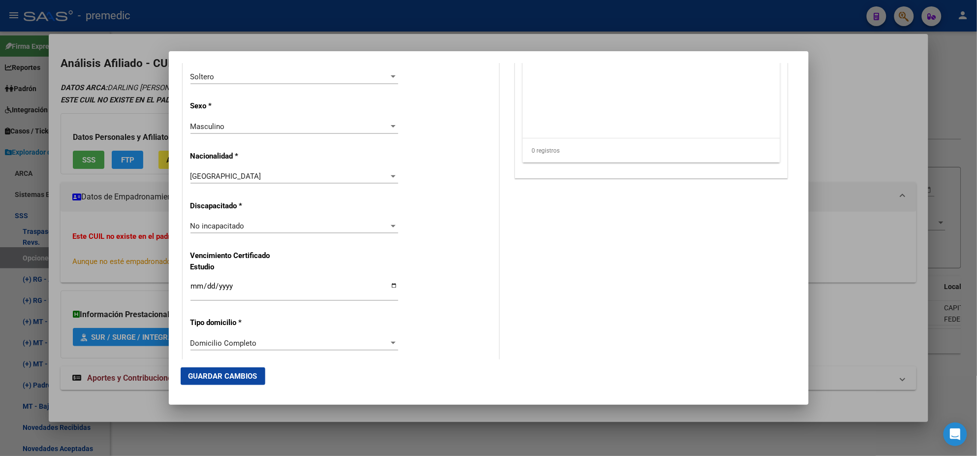
scroll to position [676, 0]
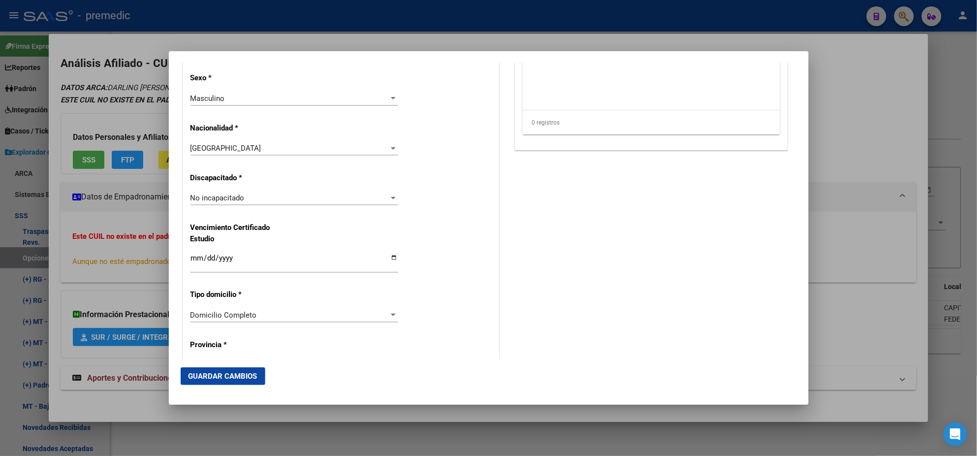
click at [464, 300] on div "Alta Baja Nro Afiliado Ingresar nro CUIL * 20-34511397-6 CUIL ARCA Padrón Fecha…" at bounding box center [340, 183] width 315 height 1405
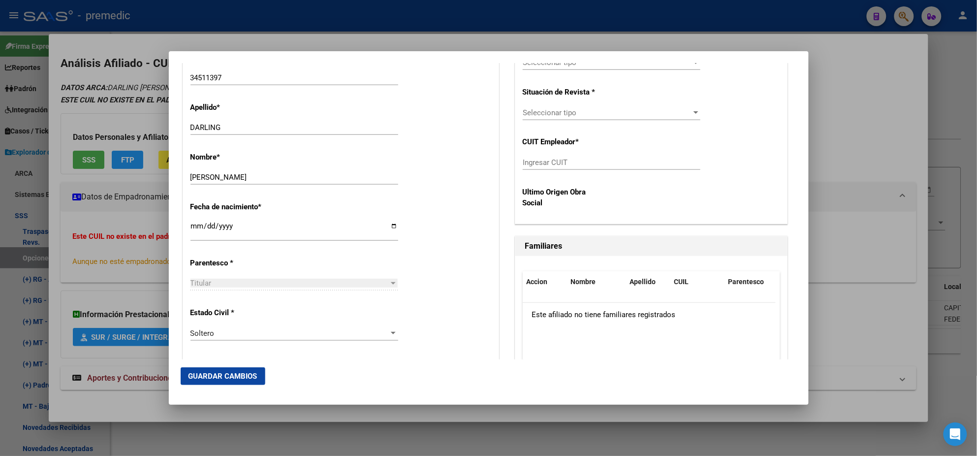
scroll to position [246, 0]
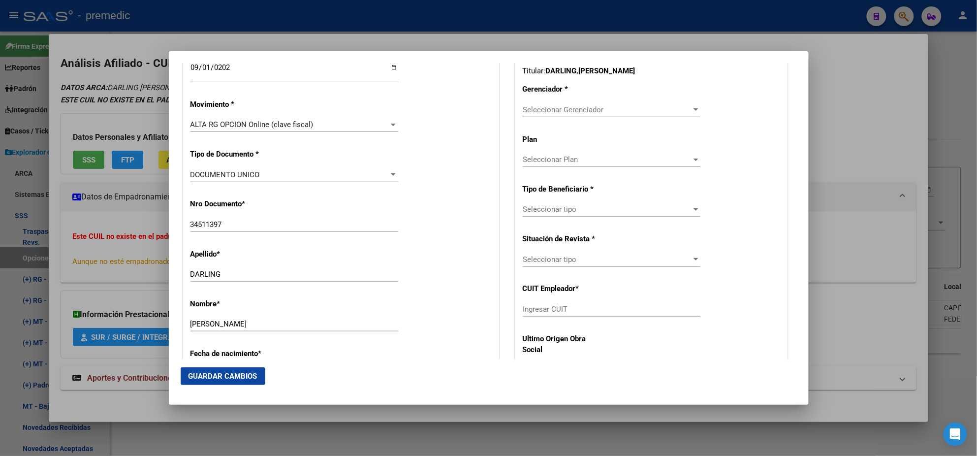
click at [535, 105] on span "Seleccionar Gerenciador" at bounding box center [607, 109] width 169 height 9
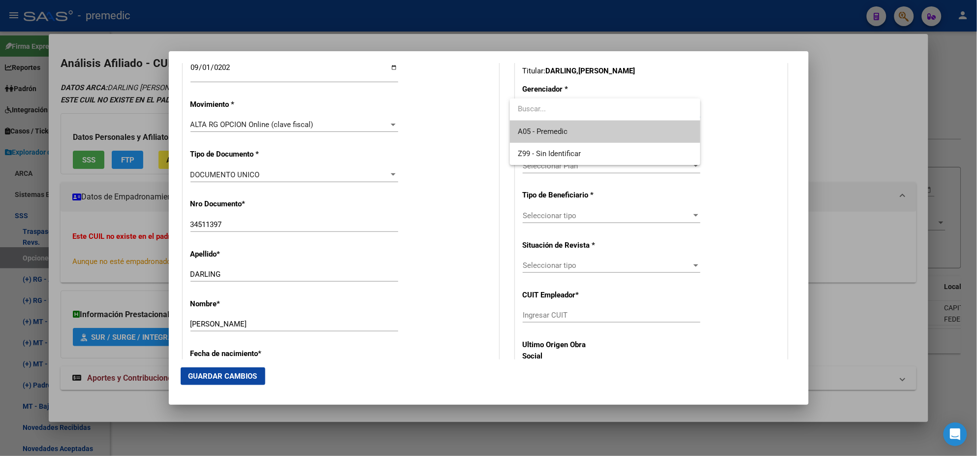
click at [543, 130] on span "A05 - Premedic" at bounding box center [543, 131] width 50 height 9
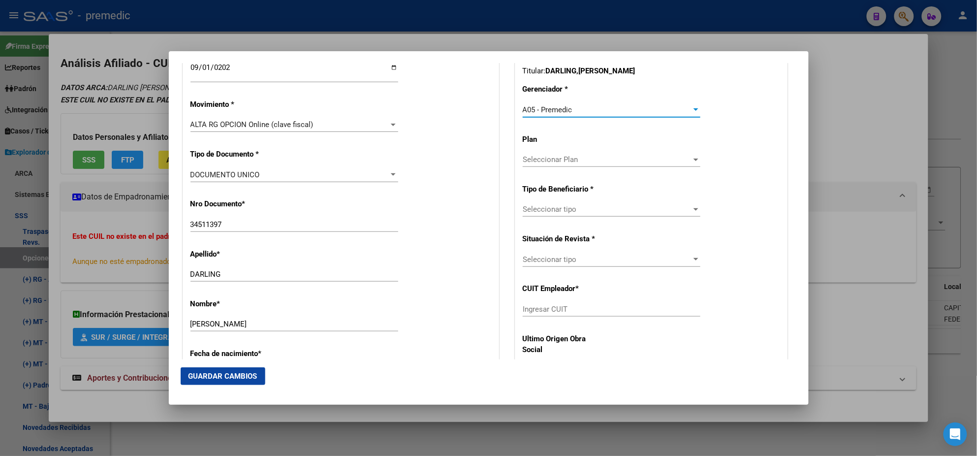
click at [527, 209] on span "Seleccionar tipo" at bounding box center [607, 209] width 169 height 9
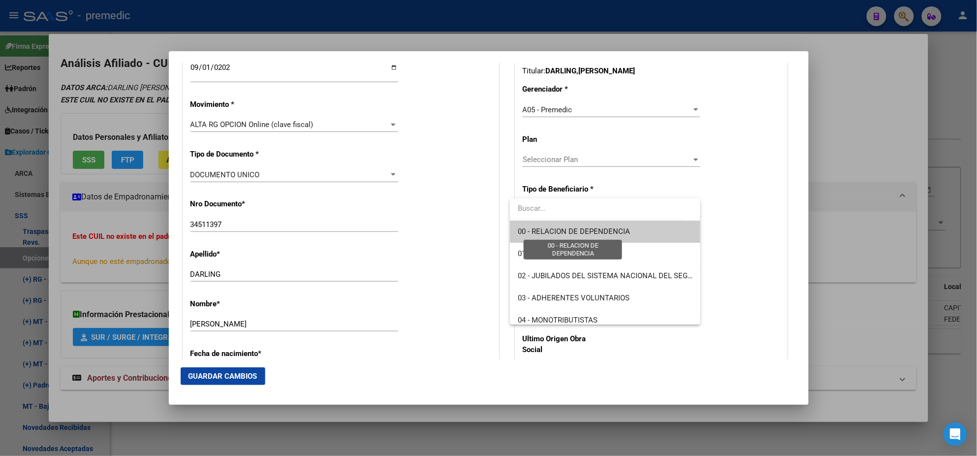
click at [529, 232] on span "00 - RELACION DE DEPENDENCIA" at bounding box center [574, 231] width 112 height 9
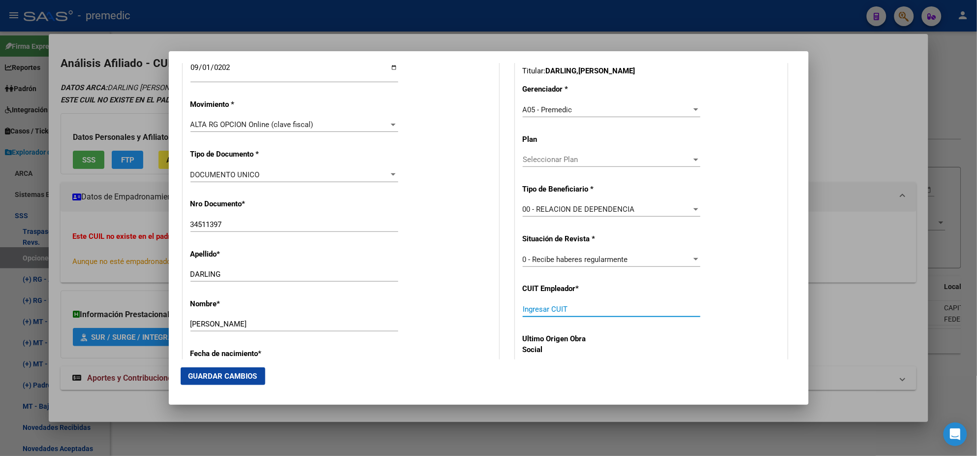
click at [542, 311] on input "Ingresar CUIT" at bounding box center [612, 309] width 178 height 9
paste input "30-71025537-3"
type input "30-71025537-3"
click at [244, 369] on button "Guardar Cambios" at bounding box center [223, 376] width 85 height 18
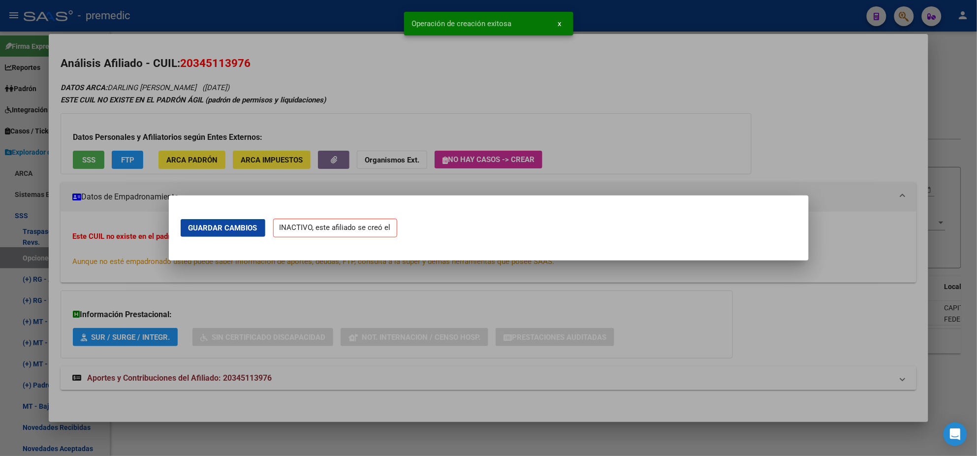
scroll to position [0, 0]
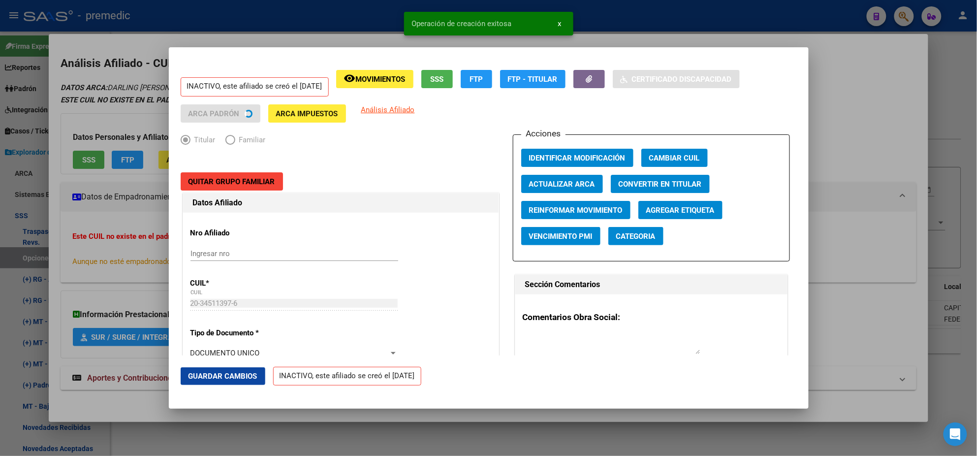
click at [49, 221] on div at bounding box center [488, 228] width 977 height 456
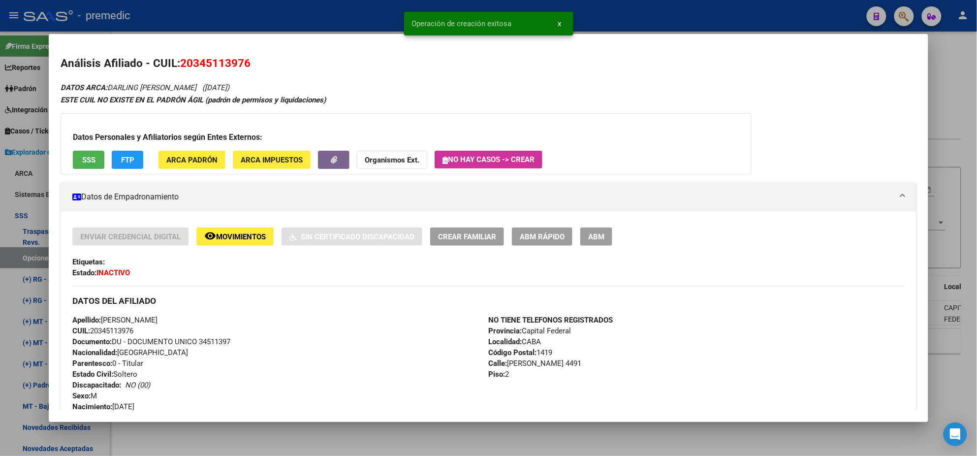
click at [27, 257] on div at bounding box center [488, 228] width 977 height 456
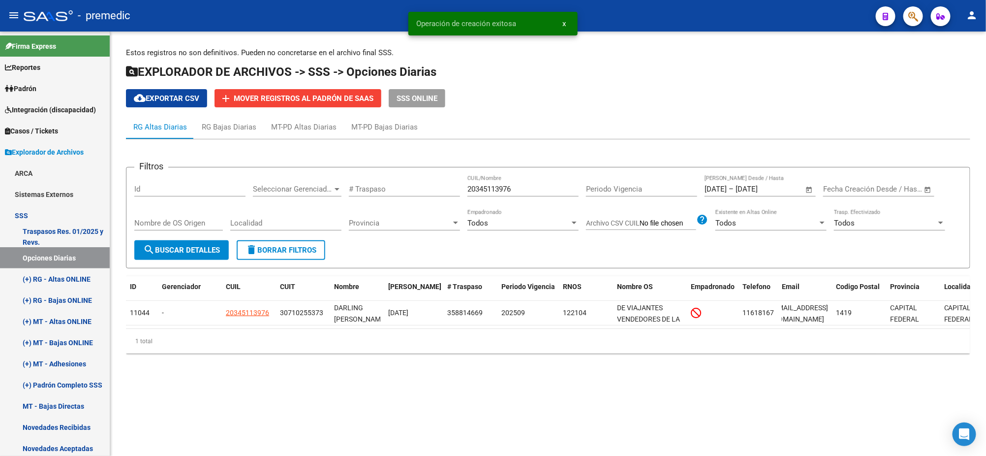
click at [191, 243] on button "search Buscar Detalles" at bounding box center [181, 250] width 94 height 20
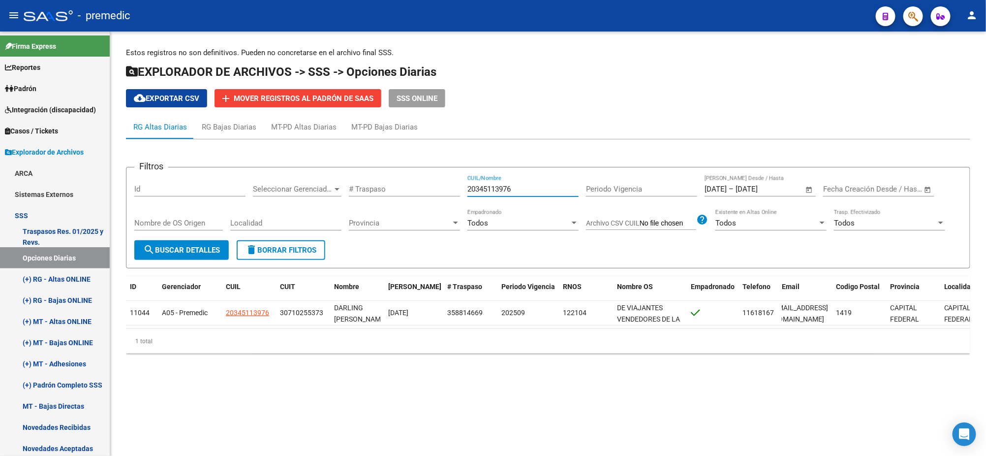
drag, startPoint x: 439, startPoint y: 192, endPoint x: 423, endPoint y: 195, distance: 16.0
click at [429, 193] on div "Filtros Id Seleccionar Gerenciador Seleccionar Gerenciador # Traspaso 203451139…" at bounding box center [548, 207] width 828 height 65
paste input "248245124"
type input "20248245124"
click at [179, 251] on span "search Buscar Detalles" at bounding box center [181, 250] width 77 height 9
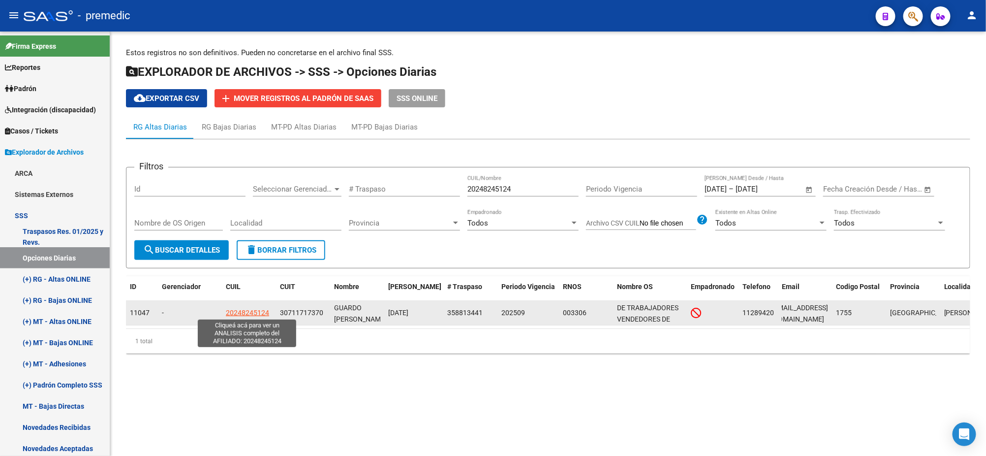
click at [229, 313] on span "20248245124" at bounding box center [247, 312] width 43 height 8
type textarea "20248245124"
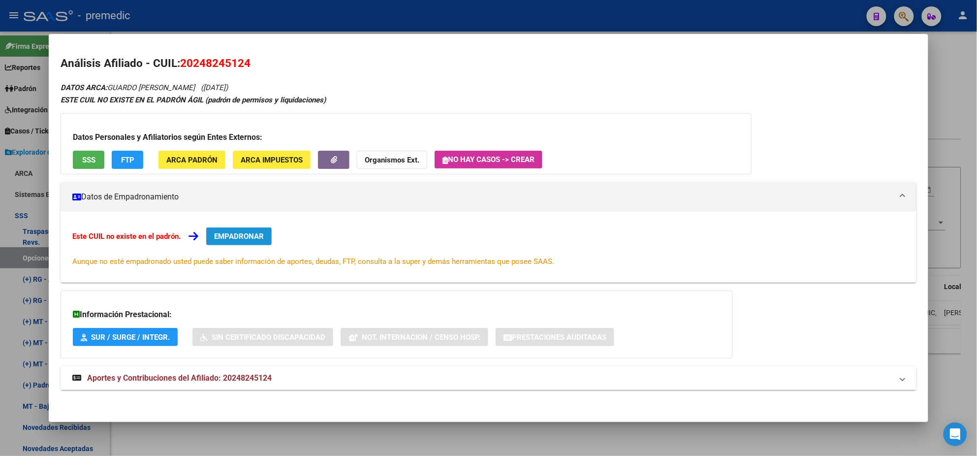
click at [259, 235] on span "EMPADRONAR" at bounding box center [239, 236] width 50 height 9
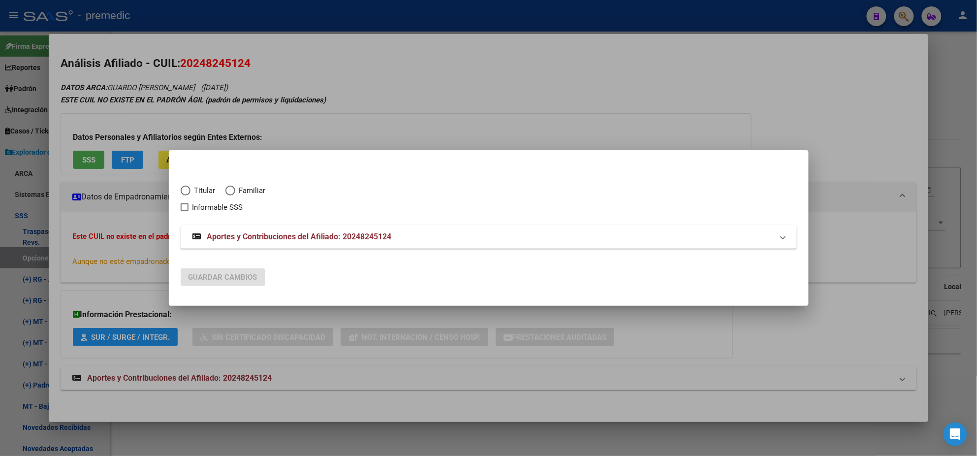
click at [184, 186] on span "Elija una opción" at bounding box center [186, 190] width 10 height 10
click at [184, 186] on input "Titular" at bounding box center [186, 190] width 10 height 10
radio input "true"
checkbox input "true"
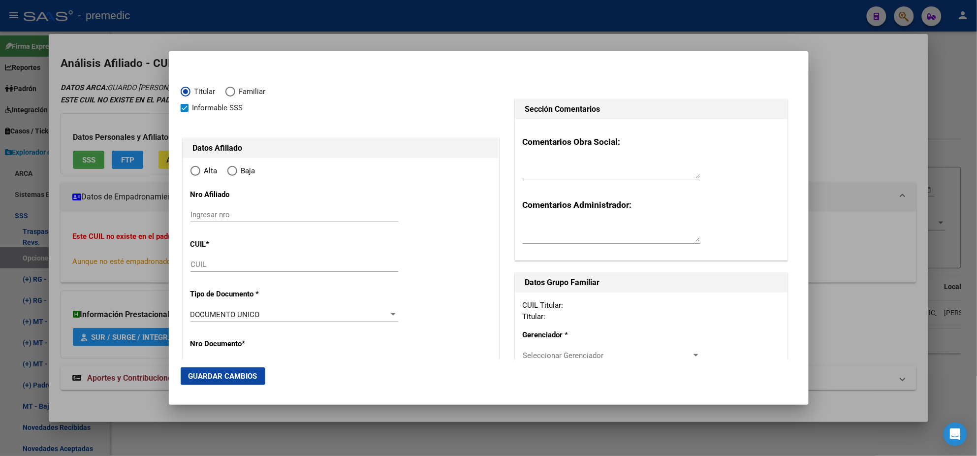
type input "20-24824512-4"
type input "24824512"
type input "GUARDO"
type input "LUIS EDUARDO"
type input "1976-01-02"
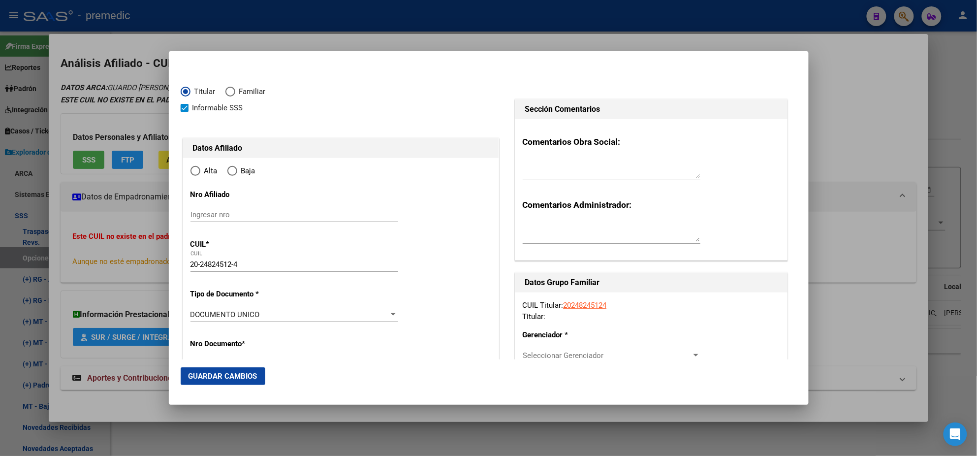
type input "[PERSON_NAME]"
type input "1755"
type input "DEL BAËADO"
type input "390"
radio input "true"
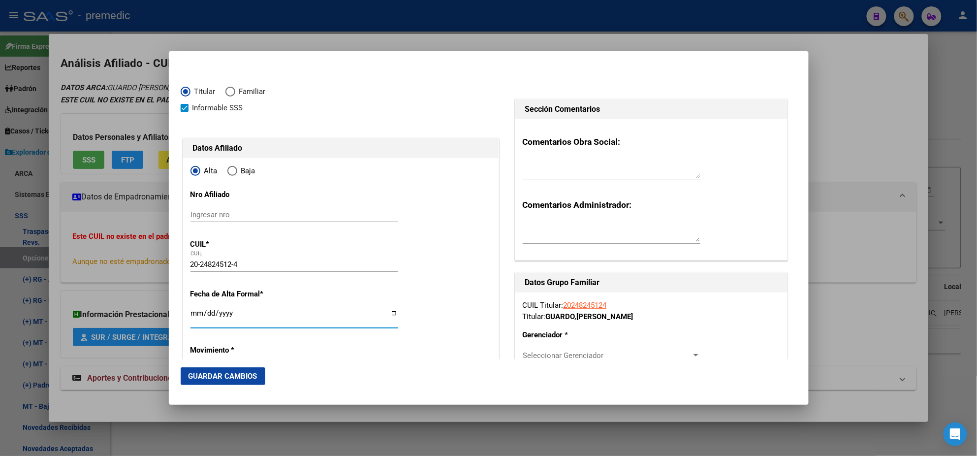
click at [195, 313] on input "Ingresar fecha" at bounding box center [294, 317] width 208 height 16
type input "2025-09-01"
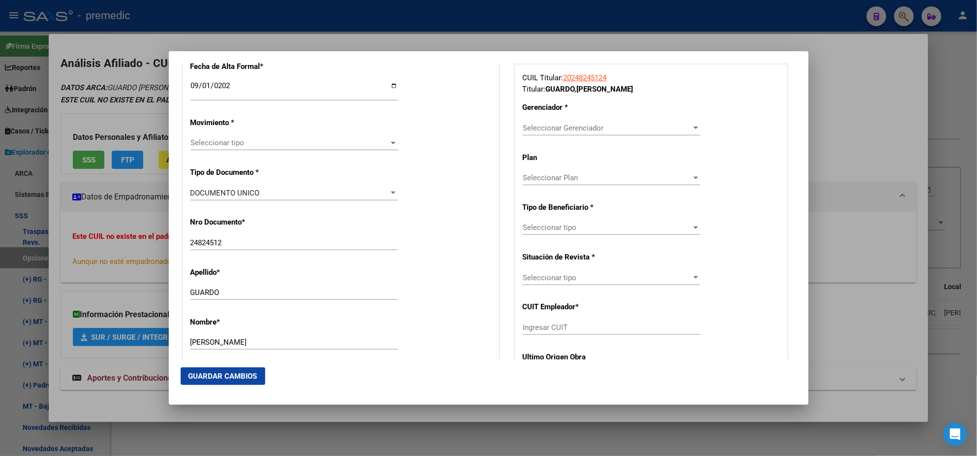
scroll to position [246, 0]
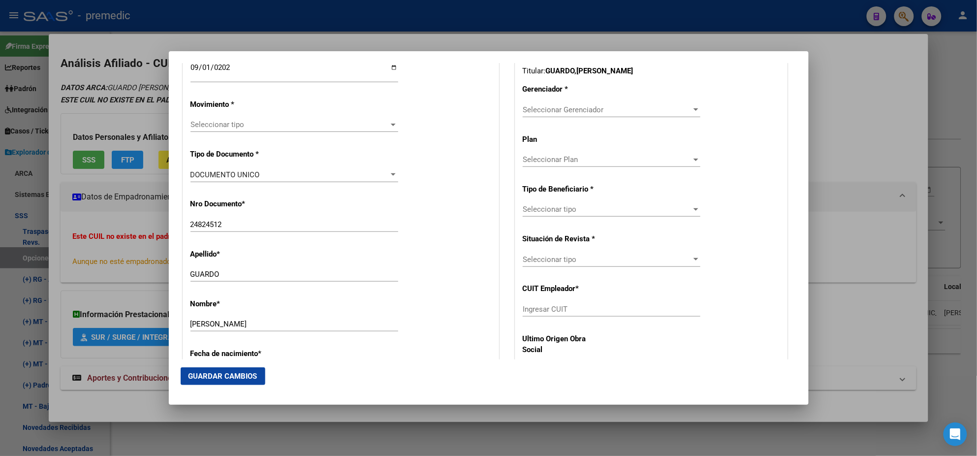
click at [241, 122] on span "Seleccionar tipo" at bounding box center [289, 124] width 199 height 9
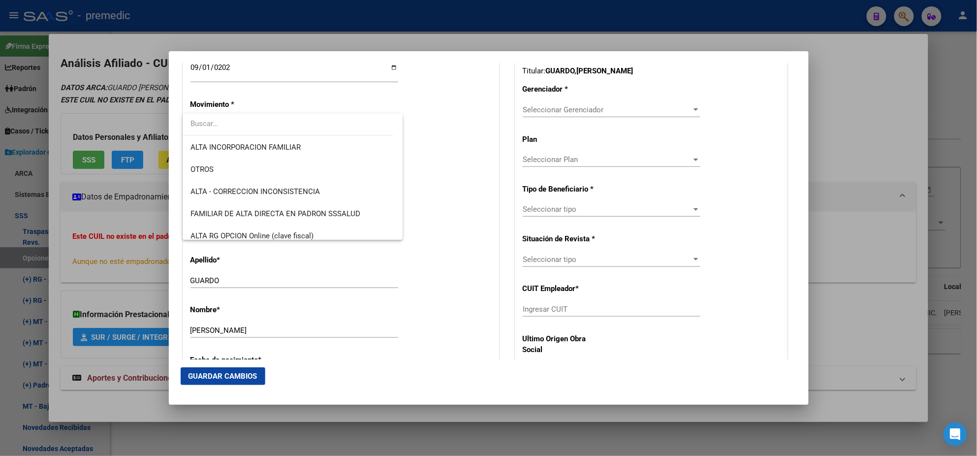
scroll to position [184, 0]
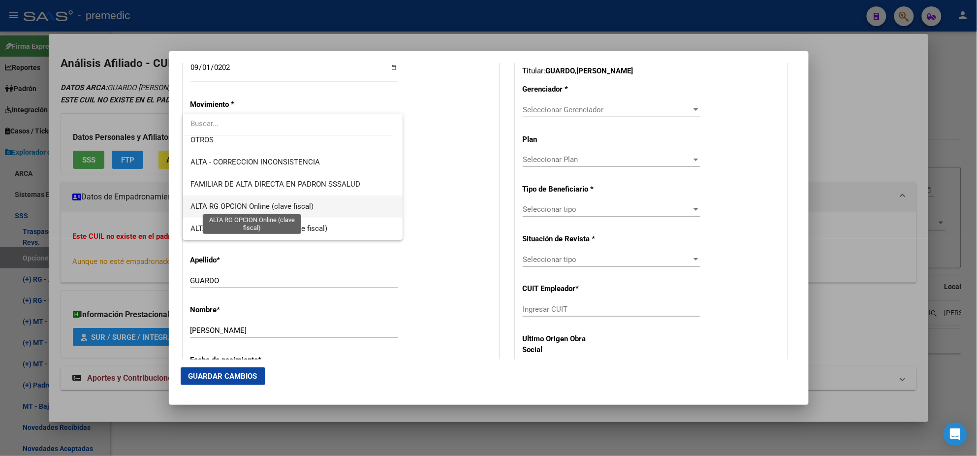
click at [289, 202] on span "ALTA RG OPCION Online (clave fiscal)" at bounding box center [251, 206] width 123 height 9
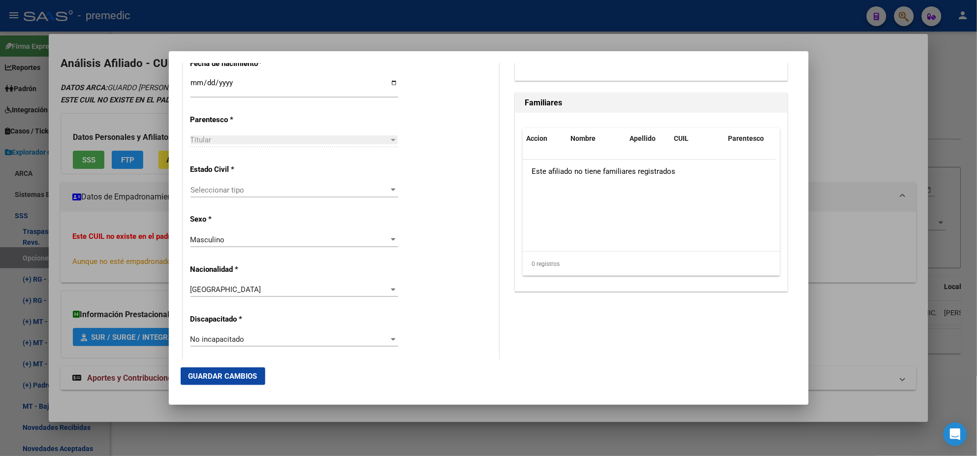
scroll to position [553, 0]
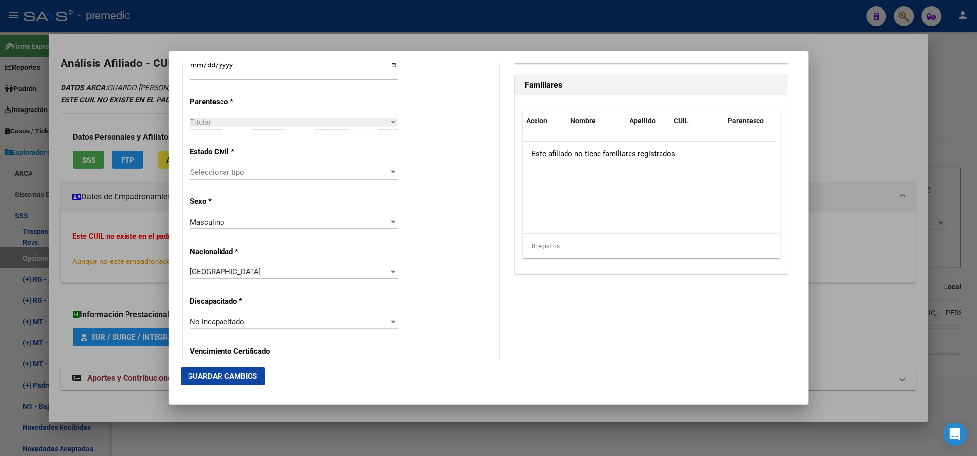
click at [343, 177] on div "Seleccionar tipo Seleccionar tipo" at bounding box center [294, 172] width 208 height 15
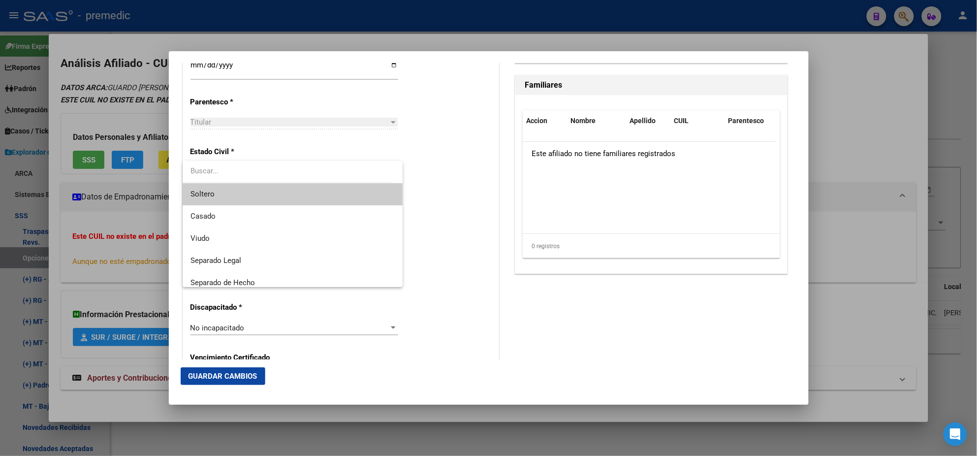
click at [333, 191] on span "Soltero" at bounding box center [292, 194] width 204 height 22
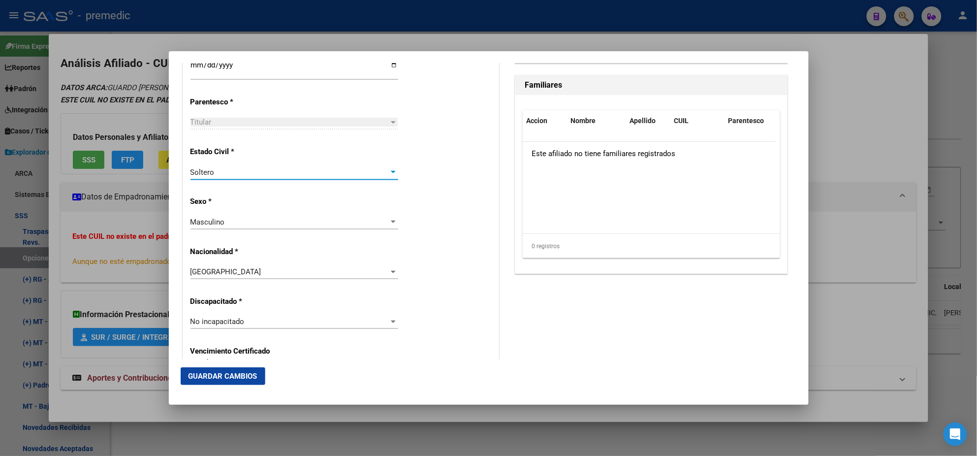
click at [421, 185] on div "Estado Civil * Soltero Seleccionar tipo" at bounding box center [340, 164] width 301 height 50
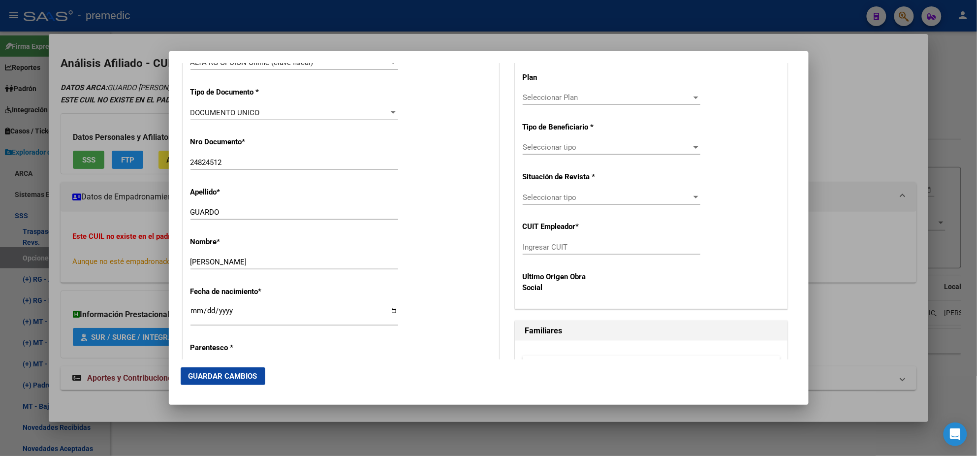
scroll to position [246, 0]
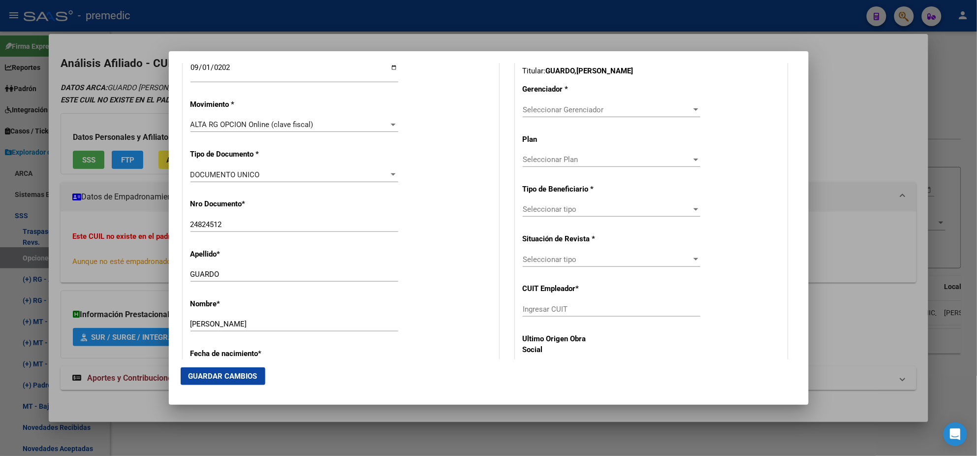
click at [540, 111] on span "Seleccionar Gerenciador" at bounding box center [607, 109] width 169 height 9
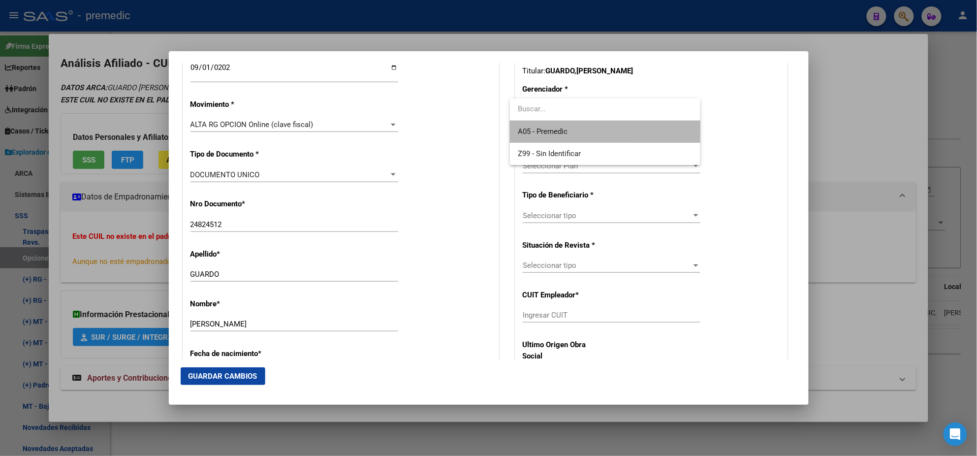
click at [541, 125] on span "A05 - Premedic" at bounding box center [605, 132] width 175 height 22
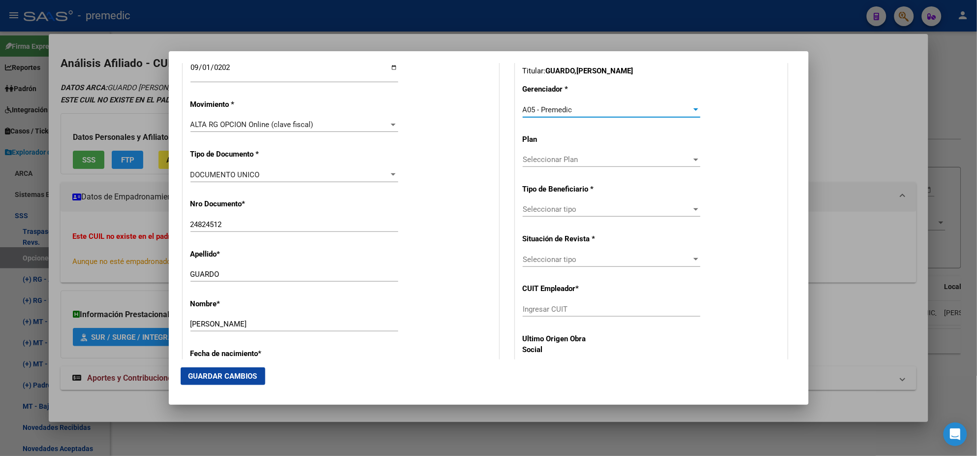
click at [537, 208] on span "Seleccionar tipo" at bounding box center [607, 209] width 169 height 9
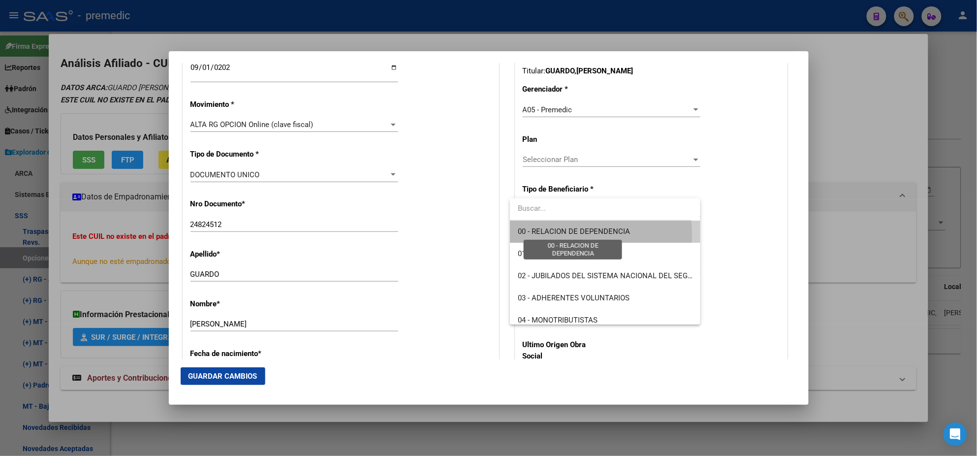
click at [537, 235] on span "00 - RELACION DE DEPENDENCIA" at bounding box center [574, 231] width 112 height 9
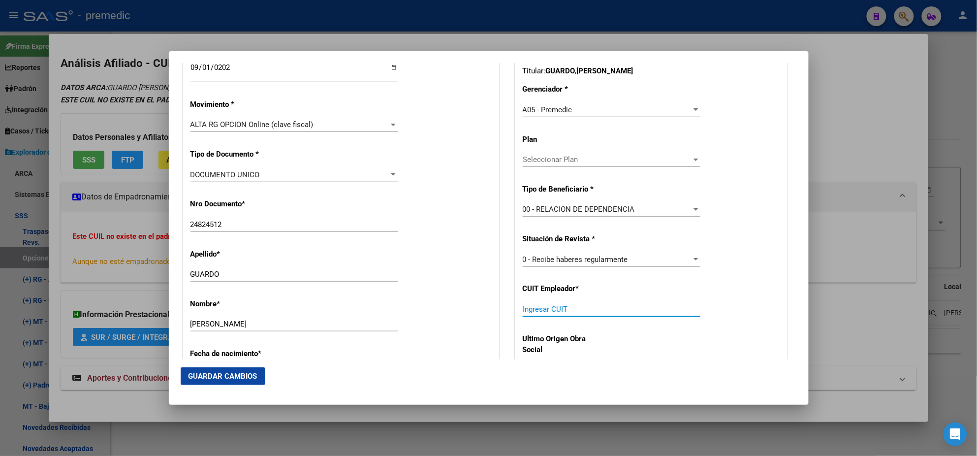
click at [533, 306] on input "Ingresar CUIT" at bounding box center [612, 309] width 178 height 9
paste input "30-71171737-0"
type input "30-71171737-0"
click at [226, 376] on span "Guardar Cambios" at bounding box center [222, 375] width 69 height 9
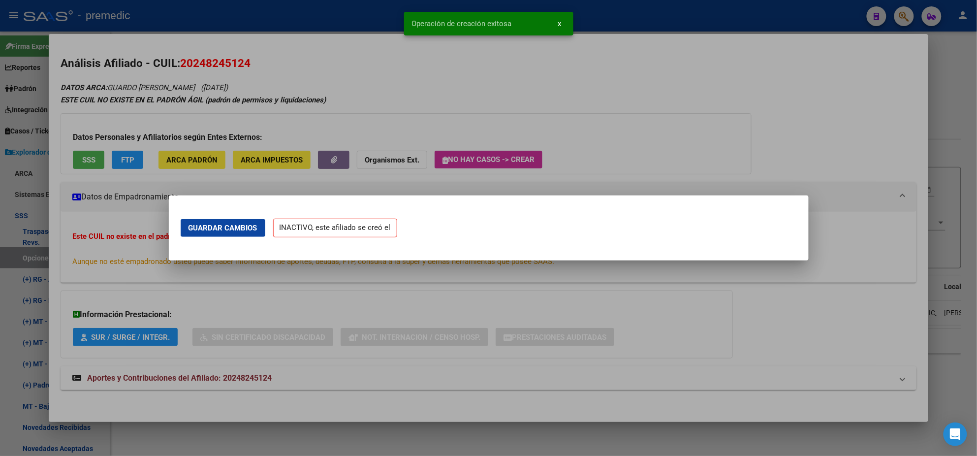
scroll to position [0, 0]
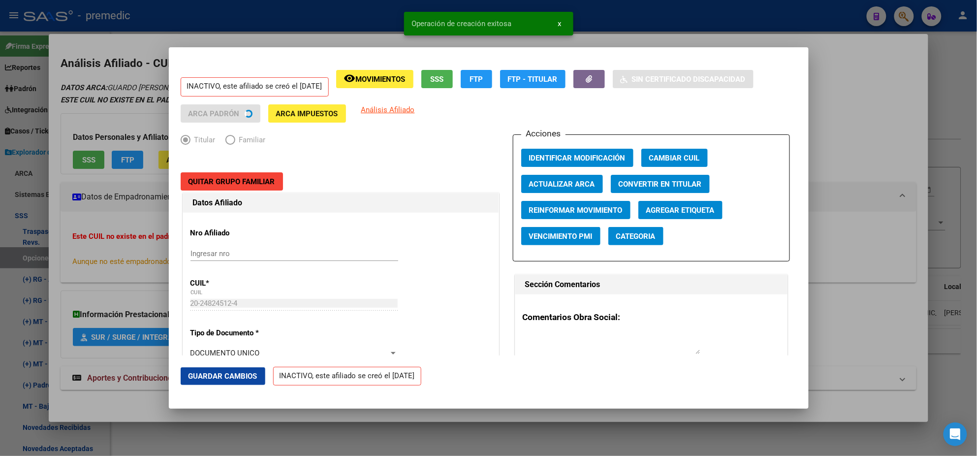
click at [138, 398] on div at bounding box center [488, 228] width 977 height 456
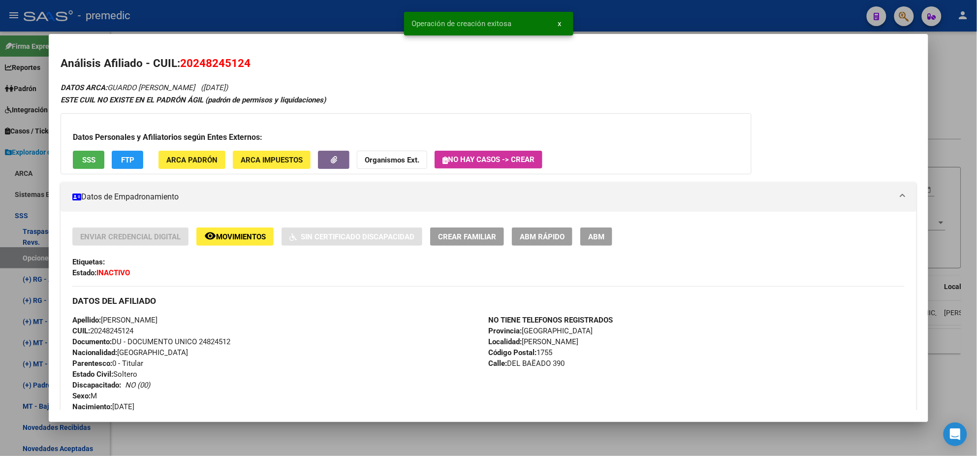
click at [16, 253] on div at bounding box center [488, 228] width 977 height 456
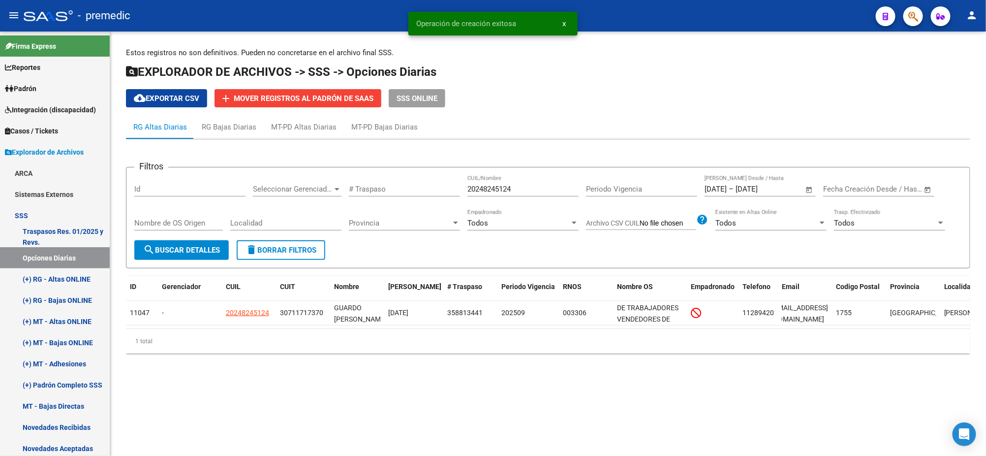
drag, startPoint x: 183, startPoint y: 244, endPoint x: 189, endPoint y: 245, distance: 6.1
click at [183, 243] on button "search Buscar Detalles" at bounding box center [181, 250] width 94 height 20
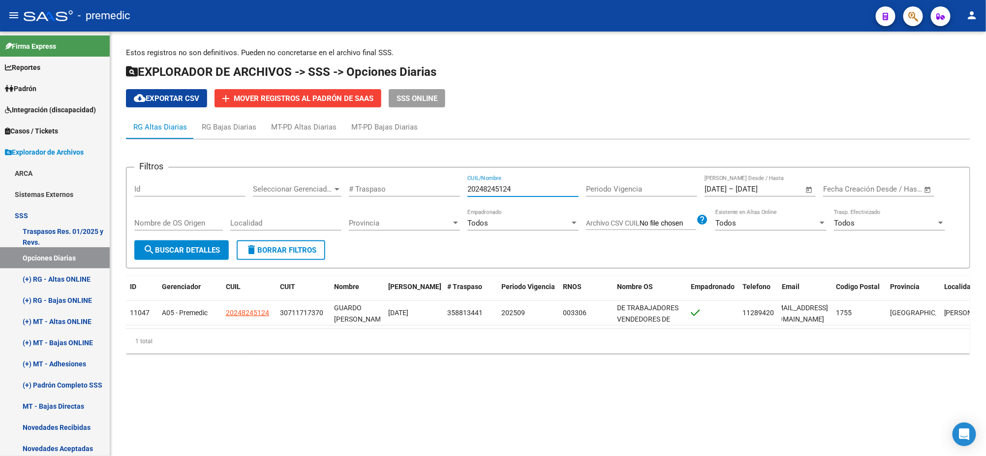
drag, startPoint x: 498, startPoint y: 184, endPoint x: 426, endPoint y: 186, distance: 72.3
click at [426, 185] on div "Filtros Id Seleccionar Gerenciador Seleccionar Gerenciador # Traspaso 202482451…" at bounding box center [548, 207] width 828 height 65
paste input "5585501"
type input "20245585501"
click at [185, 246] on span "search Buscar Detalles" at bounding box center [181, 250] width 77 height 9
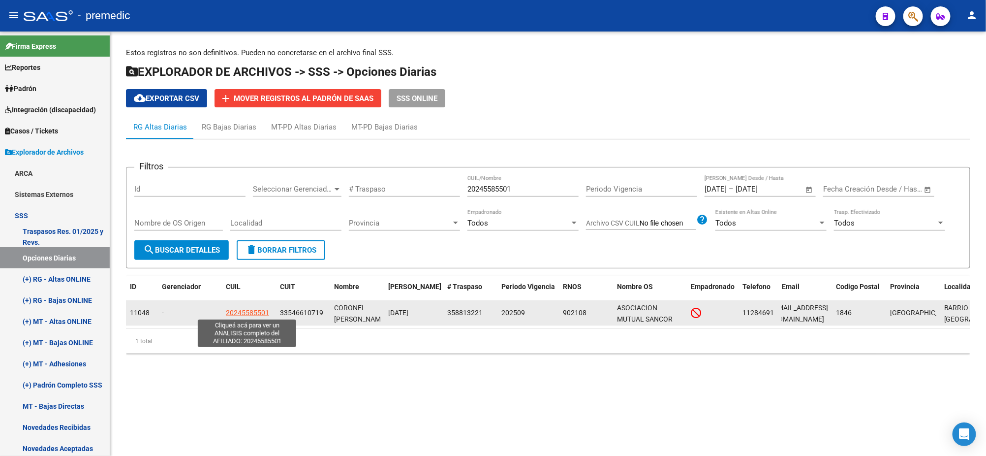
click at [246, 309] on span "20245585501" at bounding box center [247, 312] width 43 height 8
type textarea "20245585501"
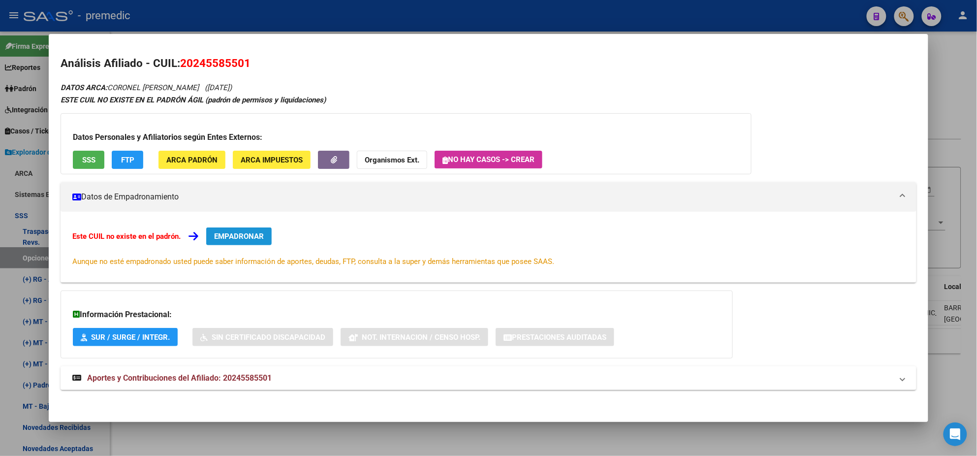
click at [254, 232] on span "EMPADRONAR" at bounding box center [239, 236] width 50 height 9
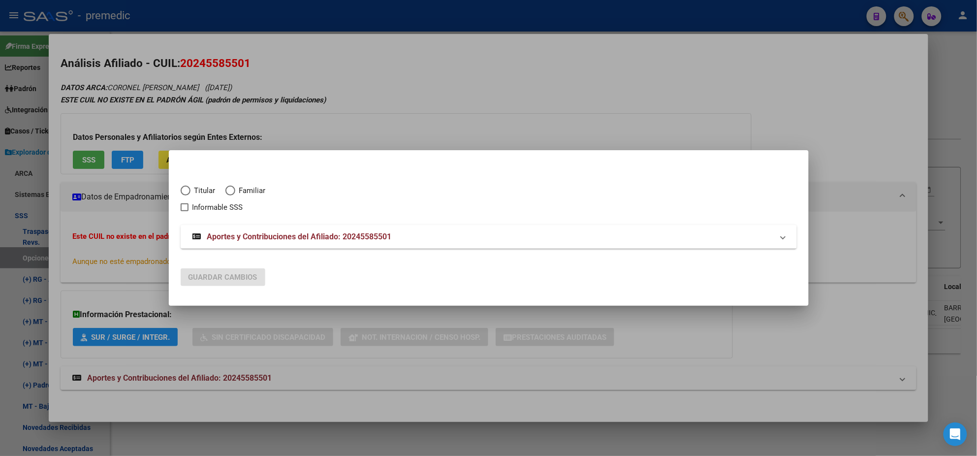
click at [190, 191] on span "Titular" at bounding box center [202, 190] width 25 height 11
click at [190, 191] on input "Titular" at bounding box center [186, 190] width 10 height 10
radio input "true"
checkbox input "true"
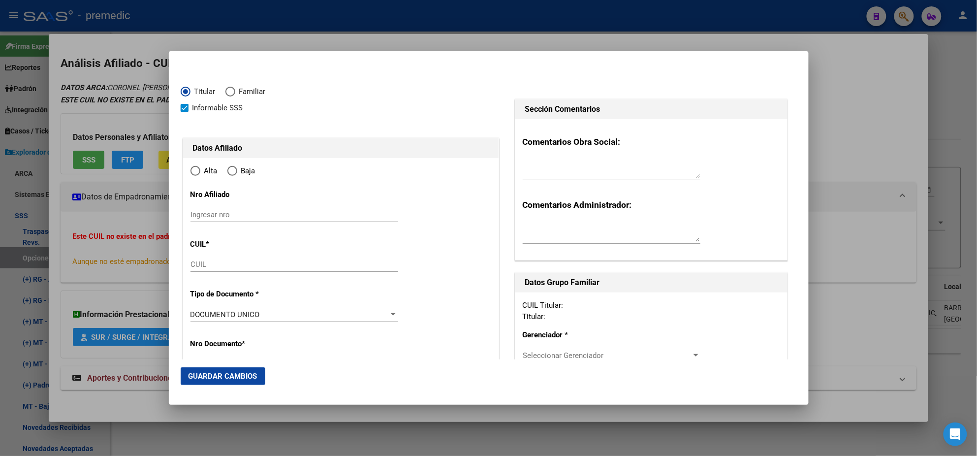
type input "20-24558550-1"
type input "24558550"
type input "CORONEL"
type input "EDUARDO ALEJANDRO"
type input "1975-04-29"
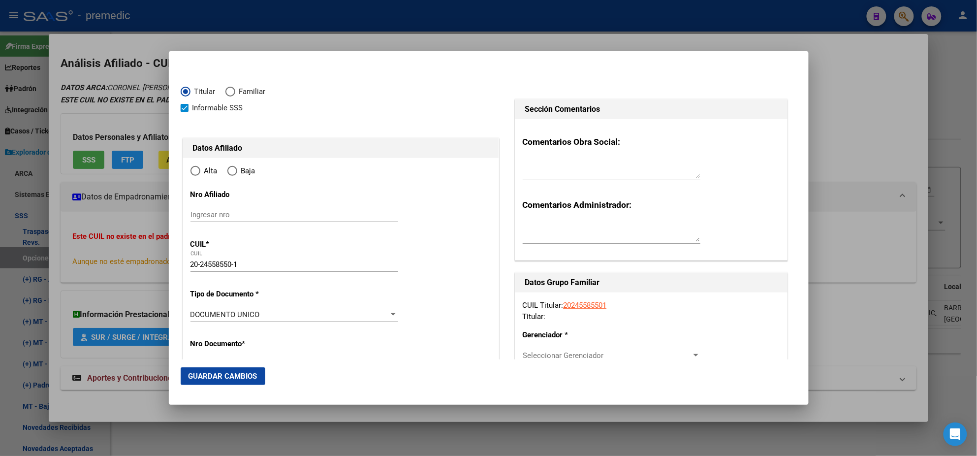
type input "SAN JOSE"
type input "1846"
type input "ARÁOZ DE LAMADRID"
type input "5882"
radio input "true"
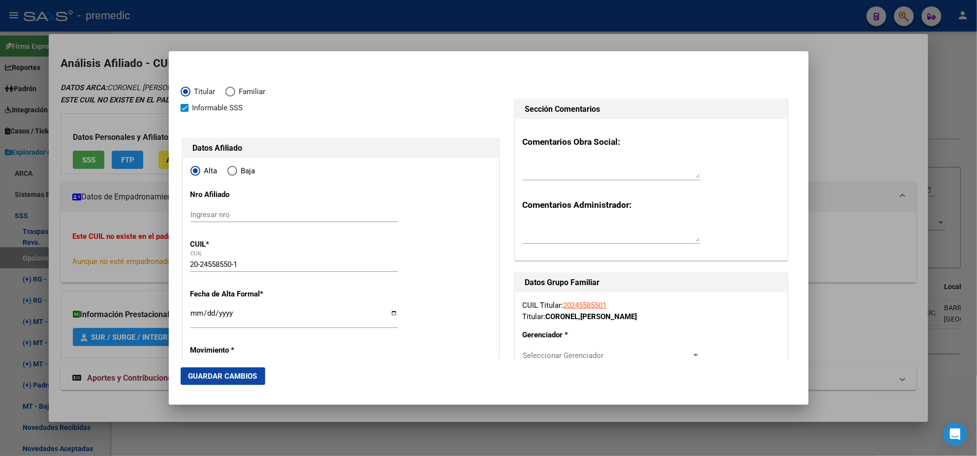
click at [194, 314] on input "Ingresar fecha" at bounding box center [294, 317] width 208 height 16
type input "2025-09-01"
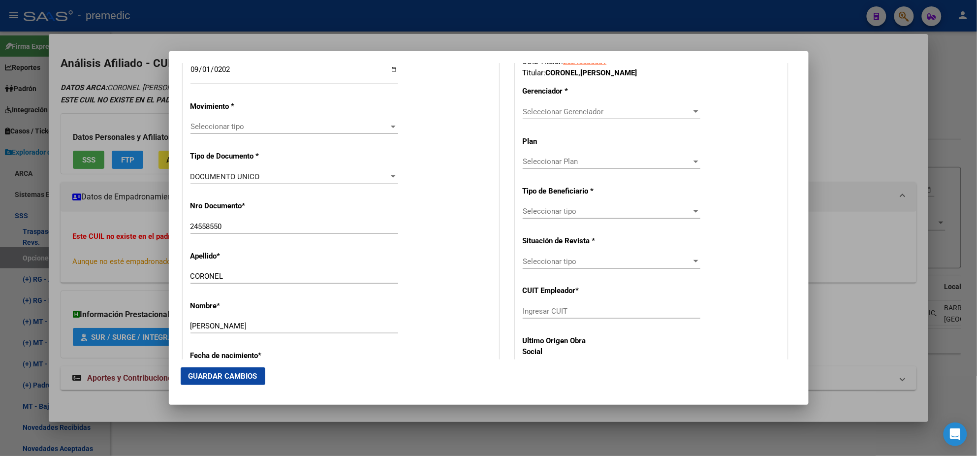
scroll to position [246, 0]
click at [230, 127] on span "Seleccionar tipo" at bounding box center [289, 124] width 199 height 9
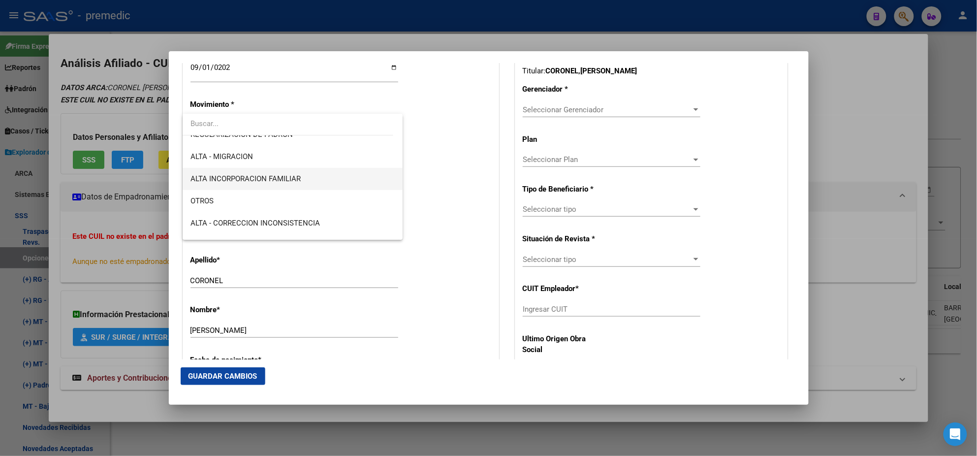
scroll to position [184, 0]
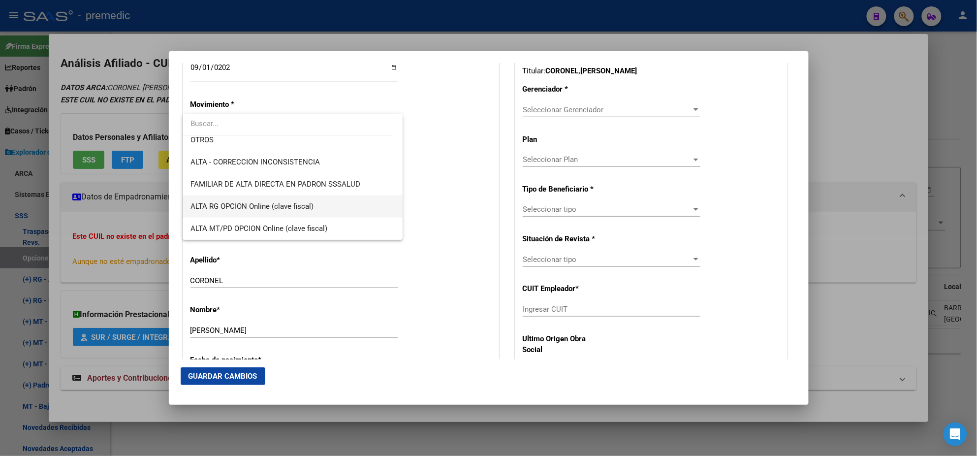
click at [301, 199] on span "ALTA RG OPCION Online (clave fiscal)" at bounding box center [292, 206] width 204 height 22
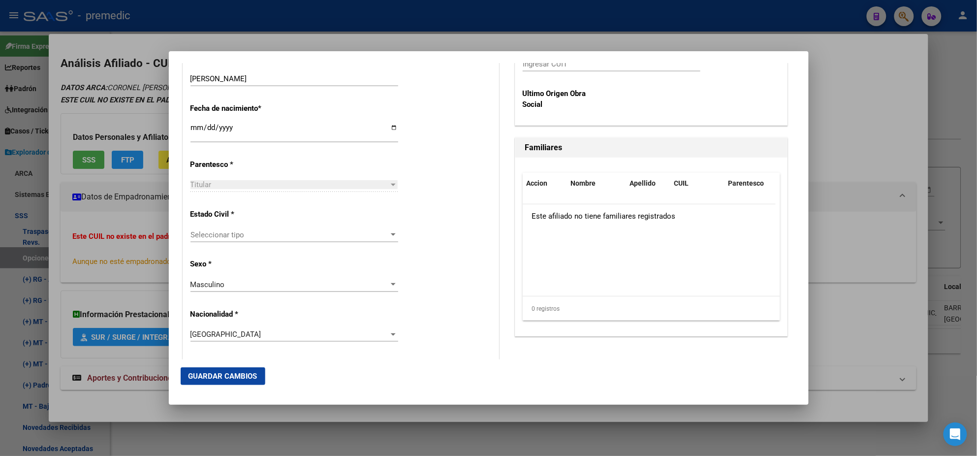
scroll to position [492, 0]
click at [277, 232] on span "Seleccionar tipo" at bounding box center [289, 233] width 199 height 9
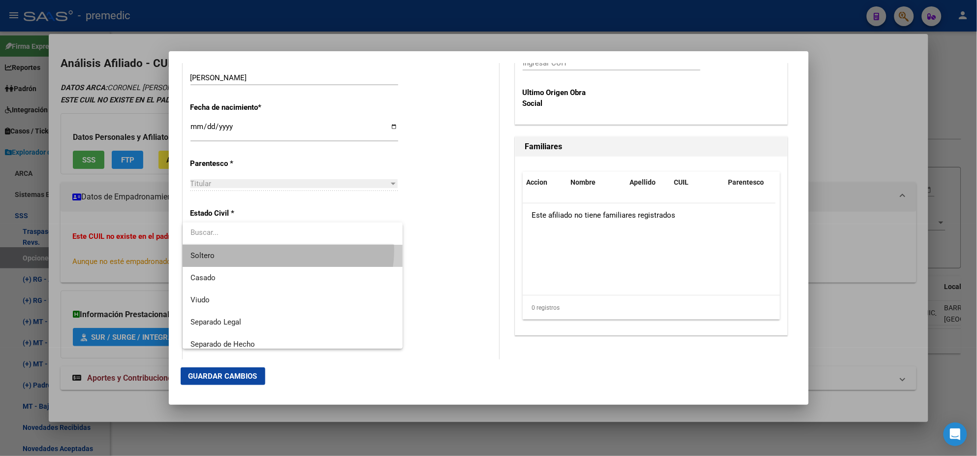
click at [273, 249] on span "Soltero" at bounding box center [292, 256] width 204 height 22
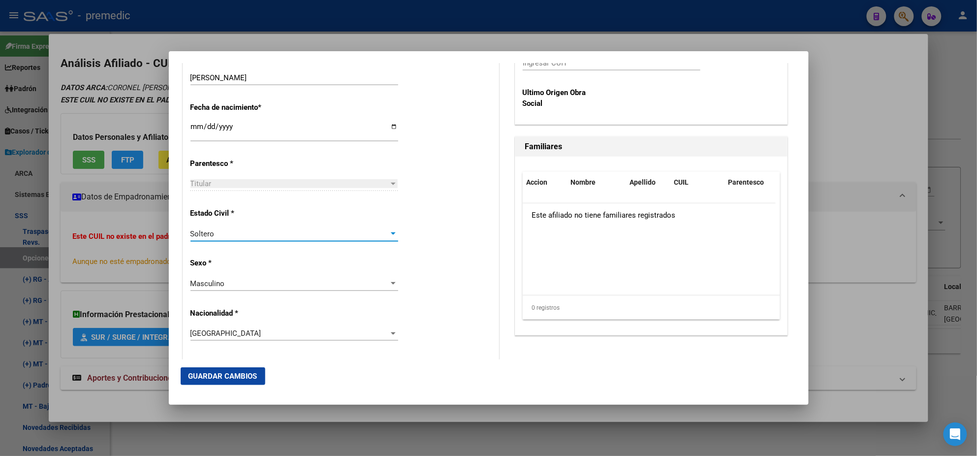
click at [435, 227] on div "Estado Civil * Soltero Seleccionar tipo" at bounding box center [340, 225] width 301 height 50
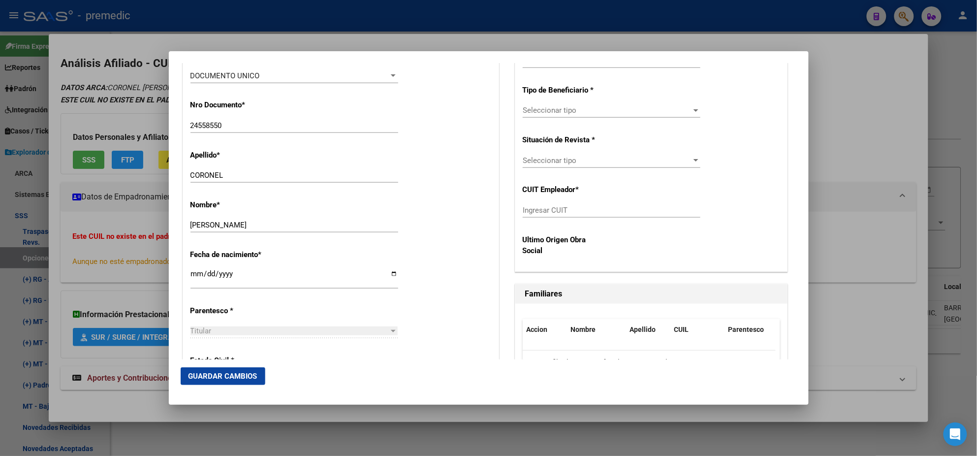
scroll to position [246, 0]
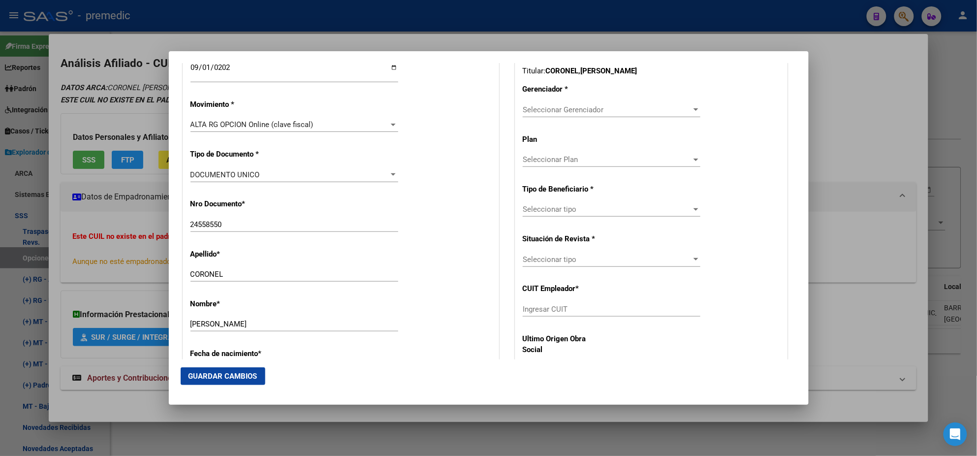
click at [562, 106] on span "Seleccionar Gerenciador" at bounding box center [607, 109] width 169 height 9
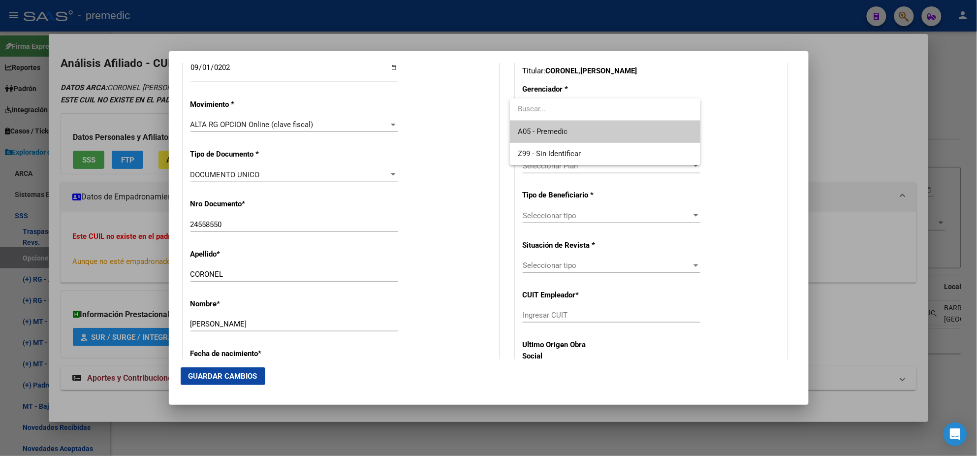
click at [550, 125] on span "A05 - Premedic" at bounding box center [605, 132] width 175 height 22
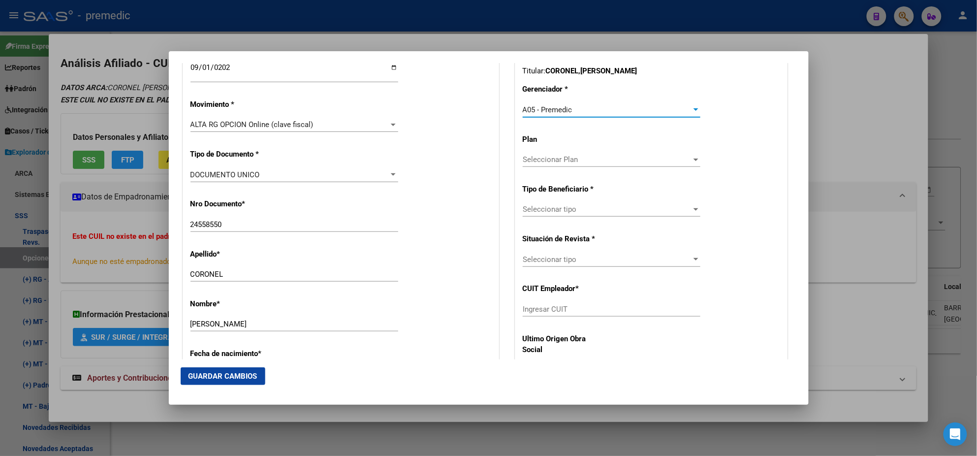
click at [534, 210] on span "Seleccionar tipo" at bounding box center [607, 209] width 169 height 9
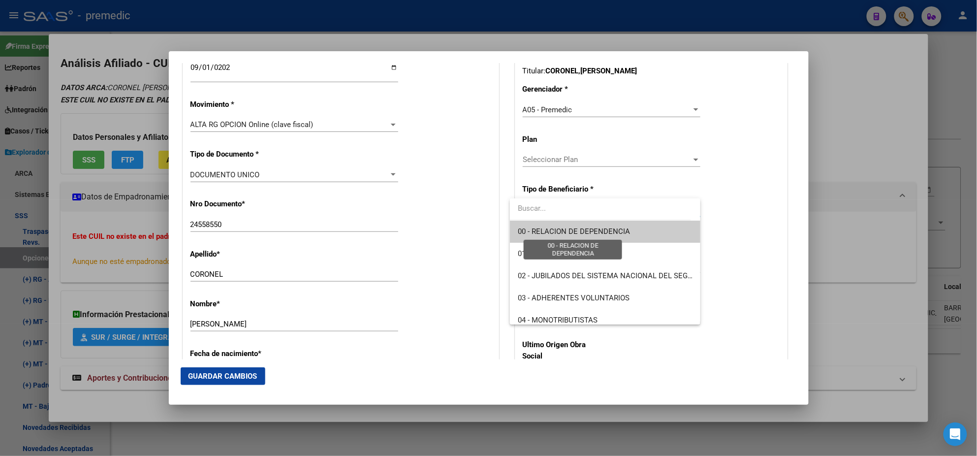
click at [536, 229] on span "00 - RELACION DE DEPENDENCIA" at bounding box center [574, 231] width 112 height 9
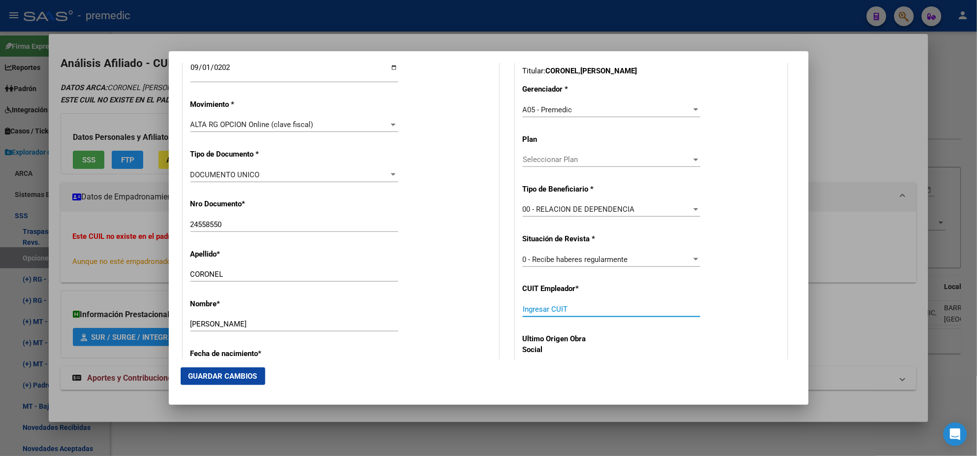
click at [542, 307] on input "Ingresar CUIT" at bounding box center [612, 309] width 178 height 9
paste input "33-54661071-9"
type input "33-54661071-9"
click at [200, 379] on span "Guardar Cambios" at bounding box center [222, 375] width 69 height 9
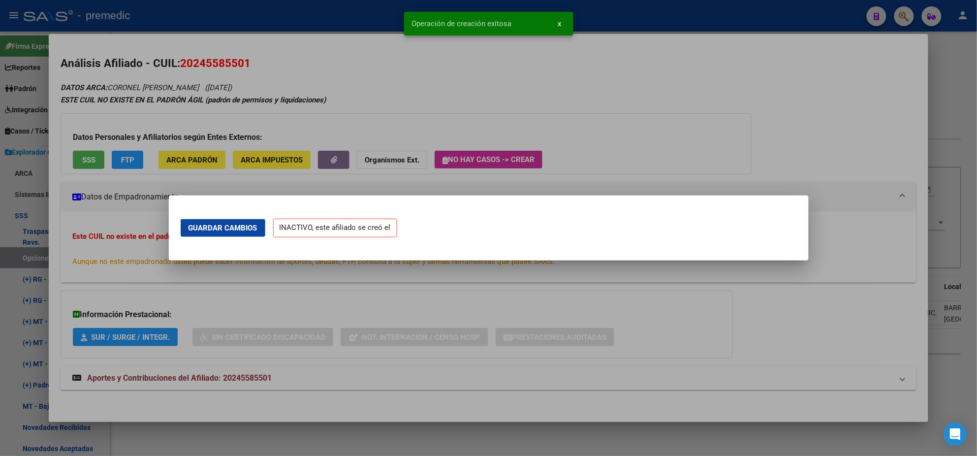
scroll to position [0, 0]
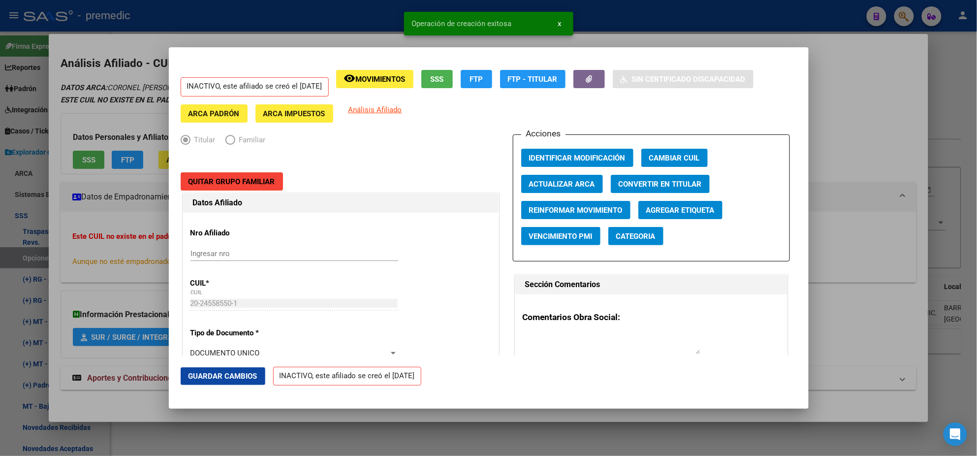
click at [50, 242] on div at bounding box center [488, 228] width 977 height 456
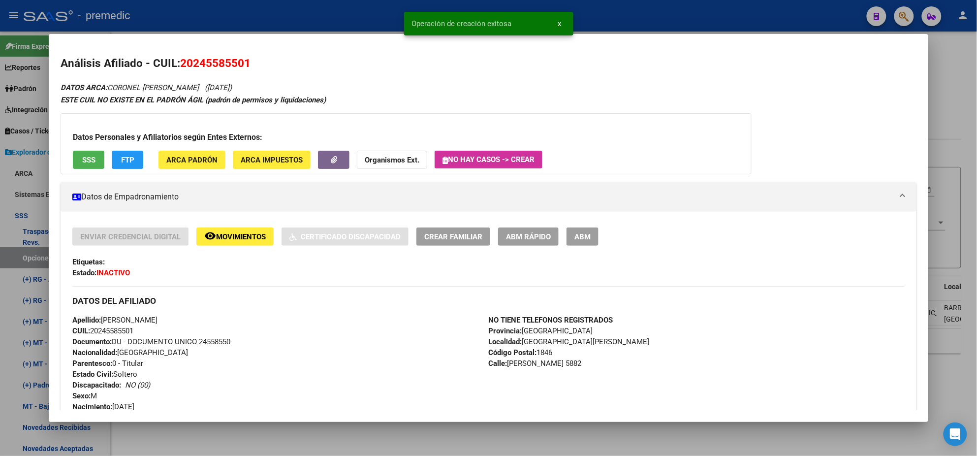
click at [26, 258] on div at bounding box center [488, 228] width 977 height 456
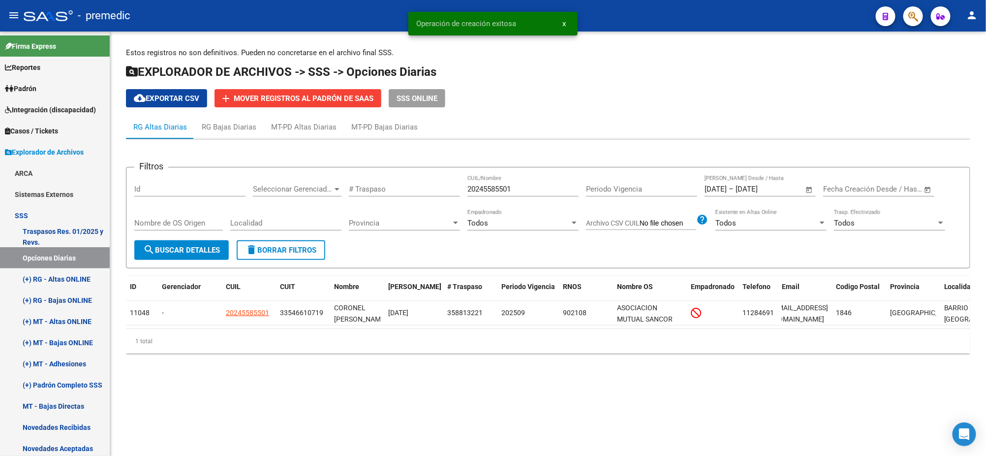
click at [195, 261] on form "Filtros Id Seleccionar Gerenciador Seleccionar Gerenciador # Traspaso 202455855…" at bounding box center [548, 217] width 844 height 101
click at [189, 252] on span "search Buscar Detalles" at bounding box center [181, 250] width 77 height 9
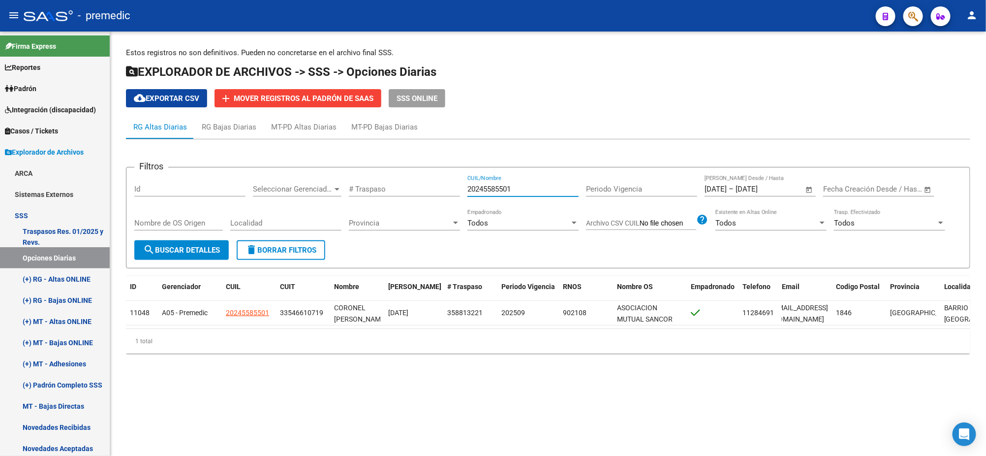
drag, startPoint x: 512, startPoint y: 190, endPoint x: 446, endPoint y: 187, distance: 65.5
click at [446, 187] on div "Filtros Id Seleccionar Gerenciador Seleccionar Gerenciador # Traspaso 202455855…" at bounding box center [548, 207] width 828 height 65
paste input "7235735488"
type input "27235735488"
click at [199, 246] on span "search Buscar Detalles" at bounding box center [181, 250] width 77 height 9
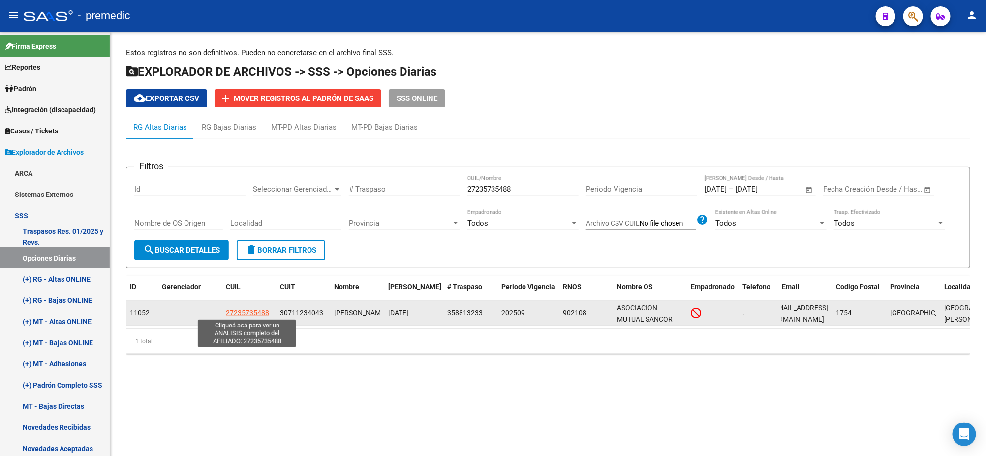
click at [260, 312] on span "27235735488" at bounding box center [247, 312] width 43 height 8
type textarea "27235735488"
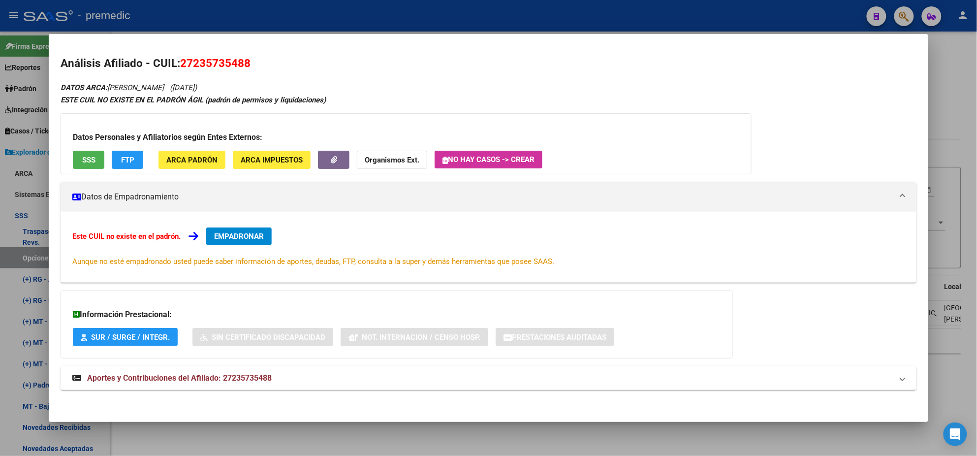
click at [249, 236] on span "EMPADRONAR" at bounding box center [239, 236] width 50 height 9
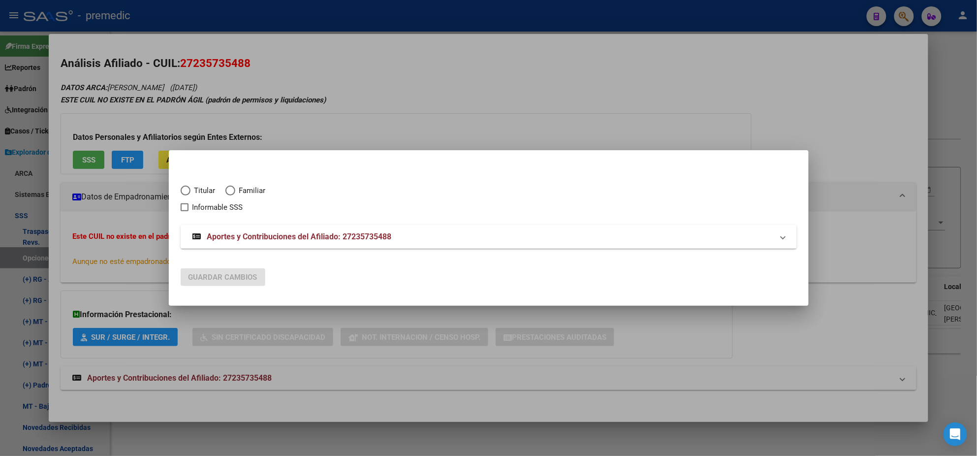
click at [183, 188] on span "Elija una opción" at bounding box center [186, 190] width 10 height 10
click at [183, 188] on input "Titular" at bounding box center [186, 190] width 10 height 10
radio input "true"
checkbox input "true"
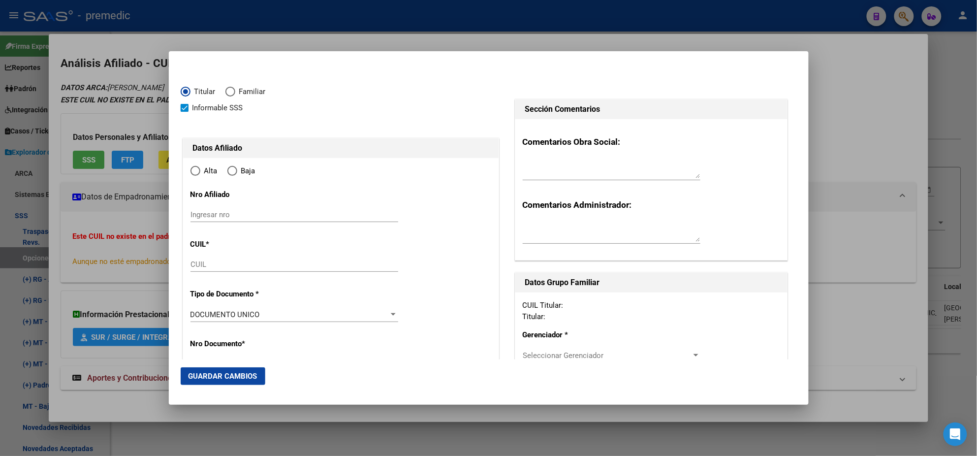
type input "27-23573548-8"
radio input "true"
type input "23573548"
type input "PUENTE"
type input "NATALIA"
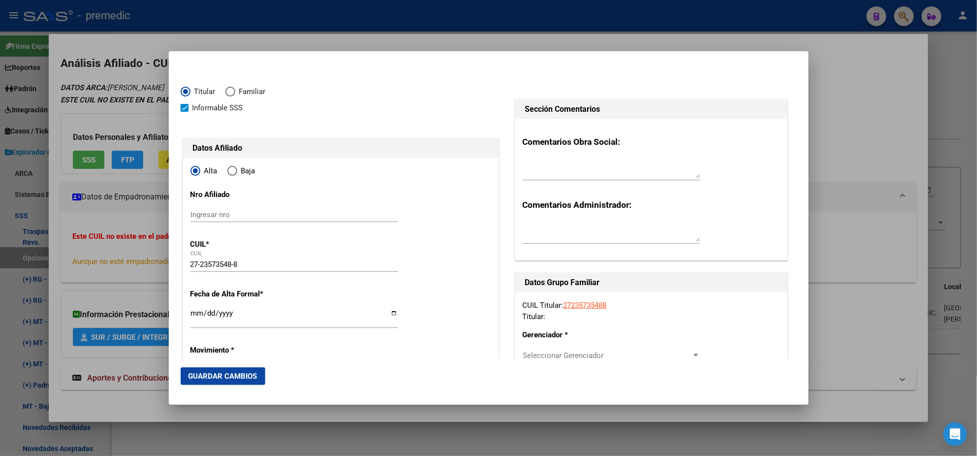
type input "1974-02-27"
type input "VILLA LUZURIAGA"
type input "1754"
type input "CHENAUT"
type input "270"
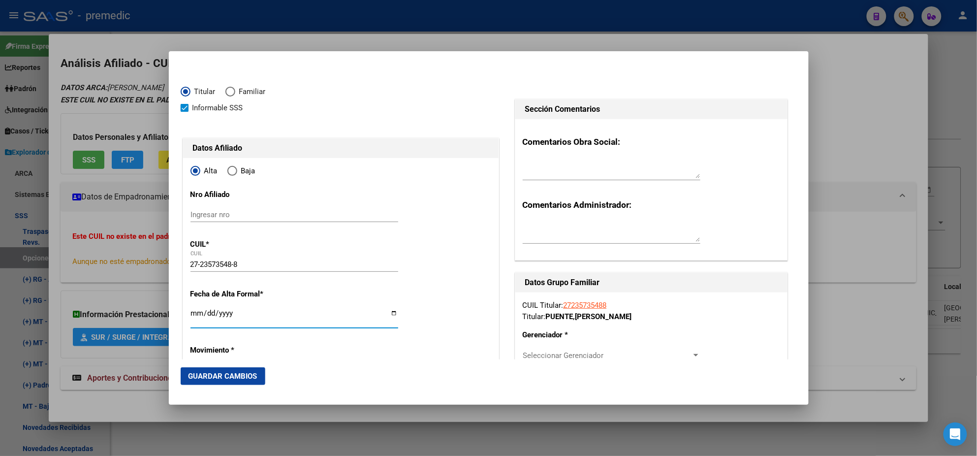
click at [194, 311] on input "Ingresar fecha" at bounding box center [294, 317] width 208 height 16
type input "2025-09-01"
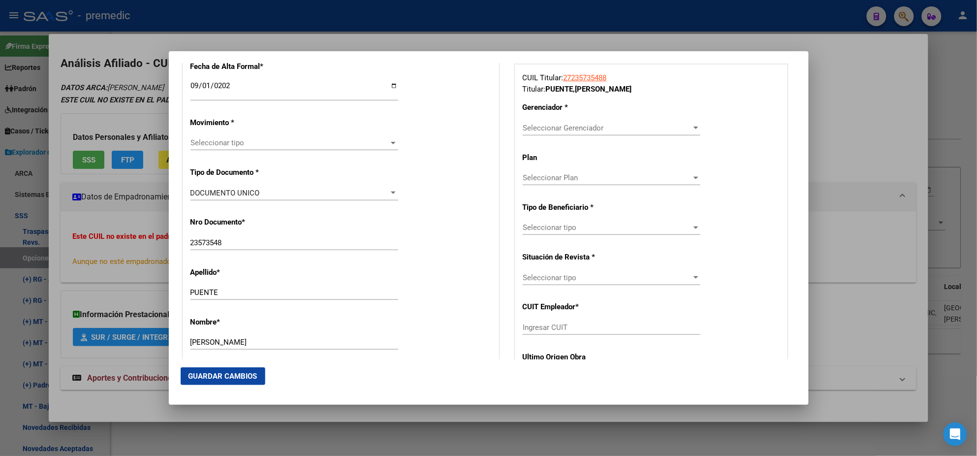
scroll to position [246, 0]
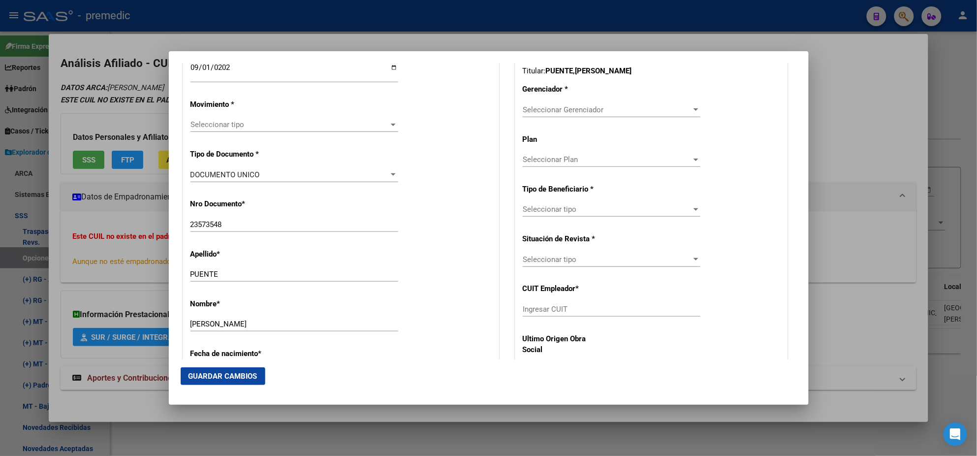
click at [235, 123] on span "Seleccionar tipo" at bounding box center [289, 124] width 199 height 9
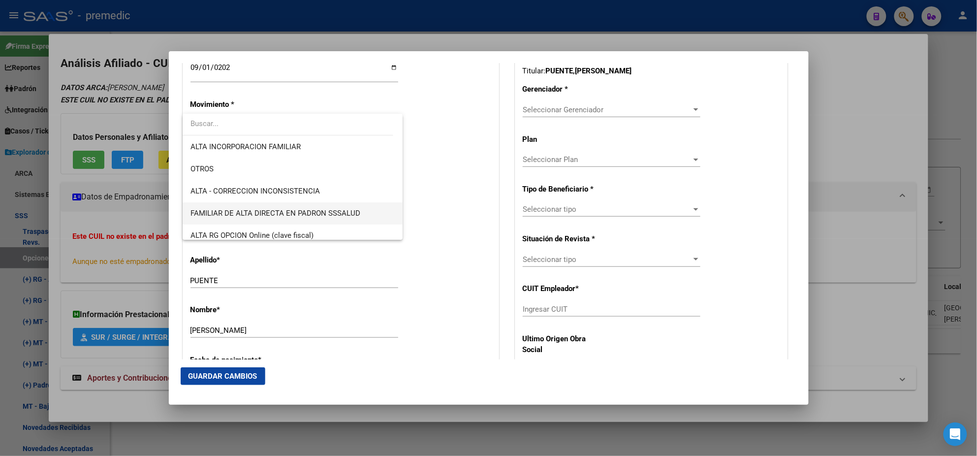
scroll to position [184, 0]
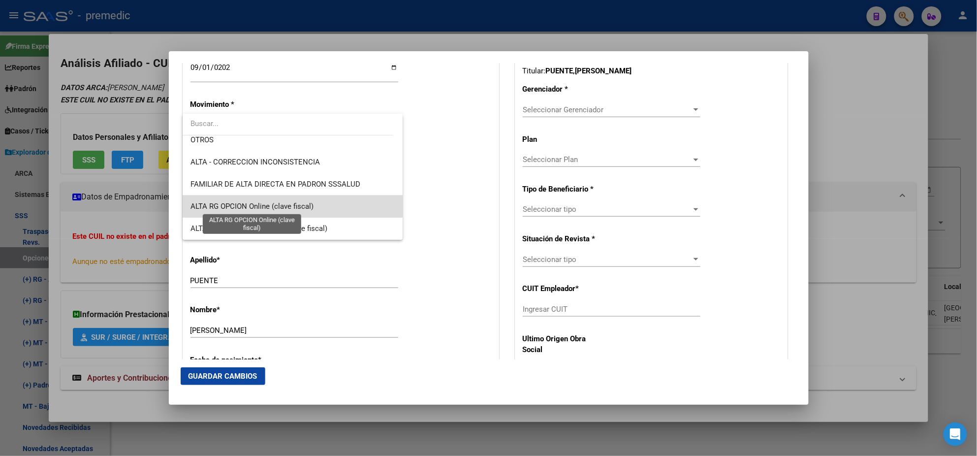
click at [310, 203] on span "ALTA RG OPCION Online (clave fiscal)" at bounding box center [251, 206] width 123 height 9
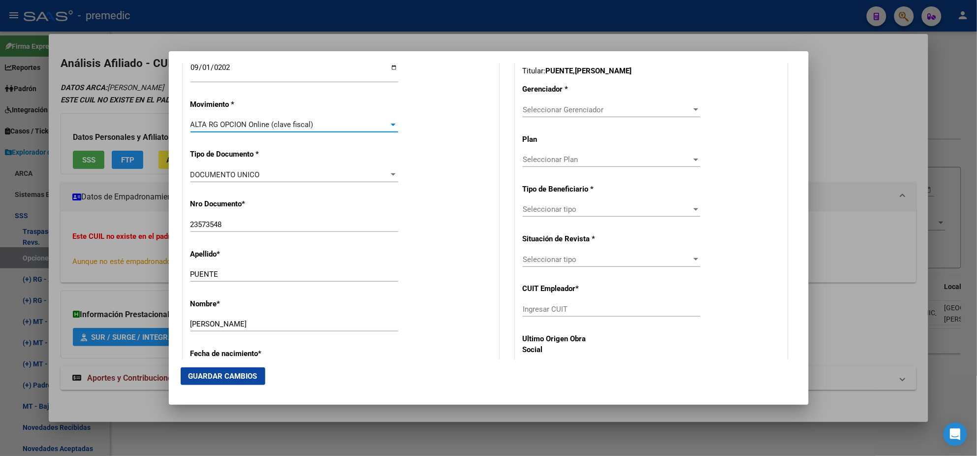
click at [416, 195] on div "Nro Documento * 23573548 Ingresar nro" at bounding box center [340, 216] width 301 height 50
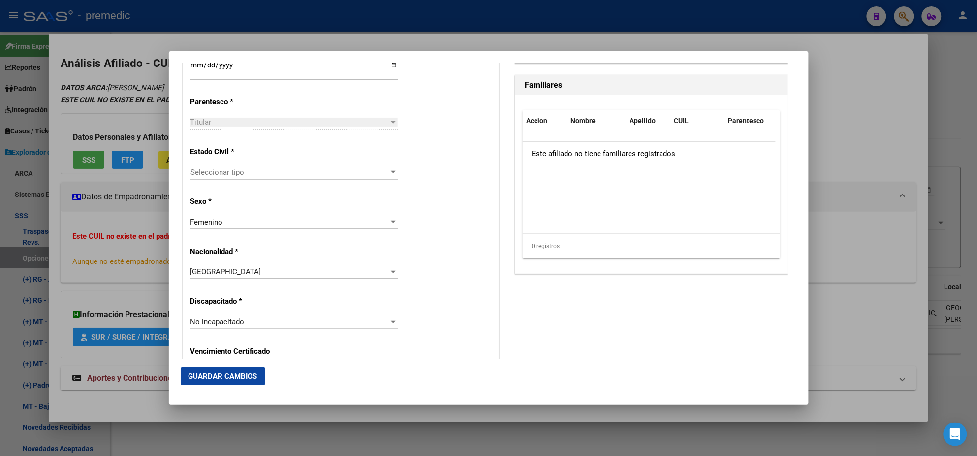
scroll to position [615, 0]
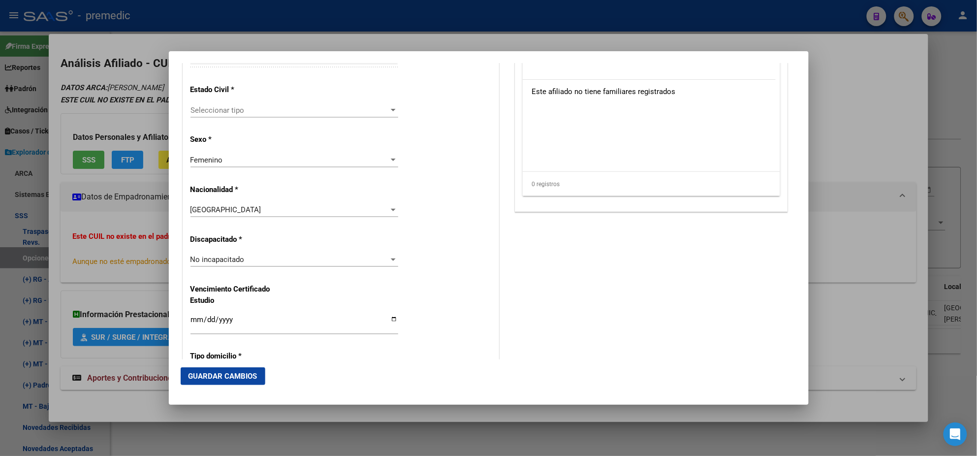
click at [325, 112] on span "Seleccionar tipo" at bounding box center [289, 110] width 199 height 9
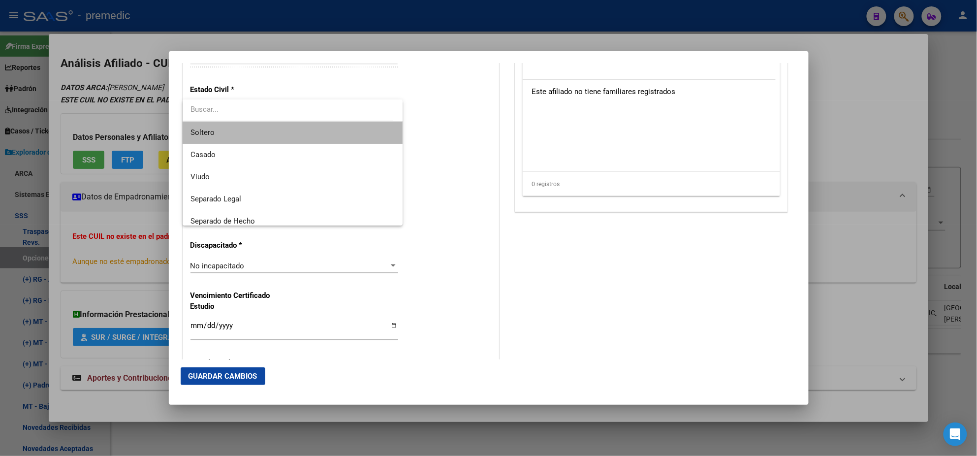
click at [320, 133] on span "Soltero" at bounding box center [292, 133] width 204 height 22
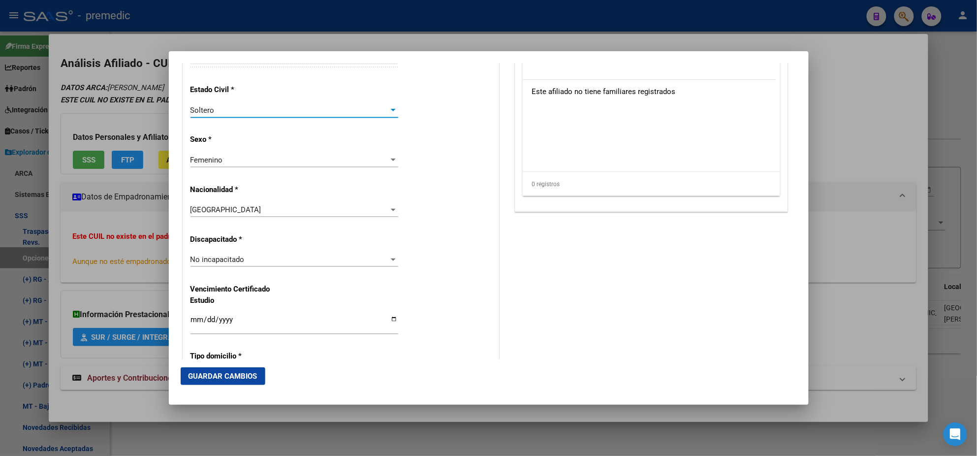
click at [441, 135] on div "Alta Baja Nro Afiliado Ingresar nro CUIL * 27-23573548-8 CUIL ARCA Padrón Fecha…" at bounding box center [340, 245] width 315 height 1405
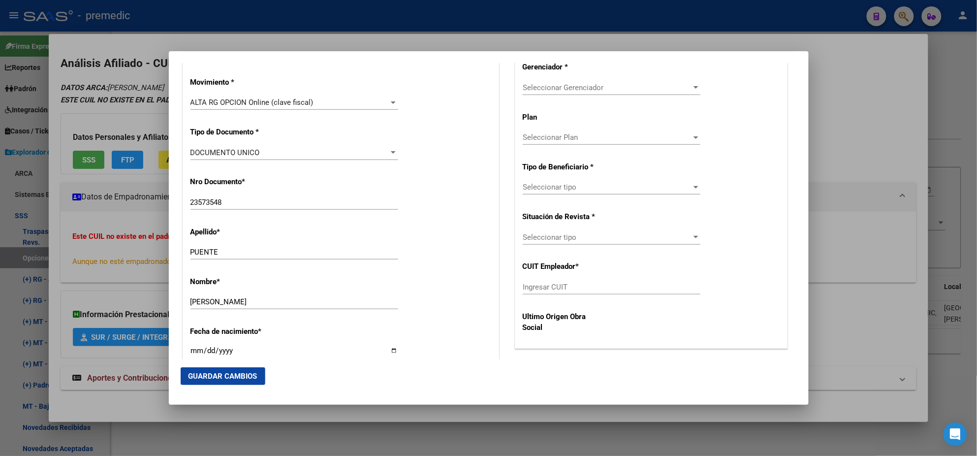
scroll to position [246, 0]
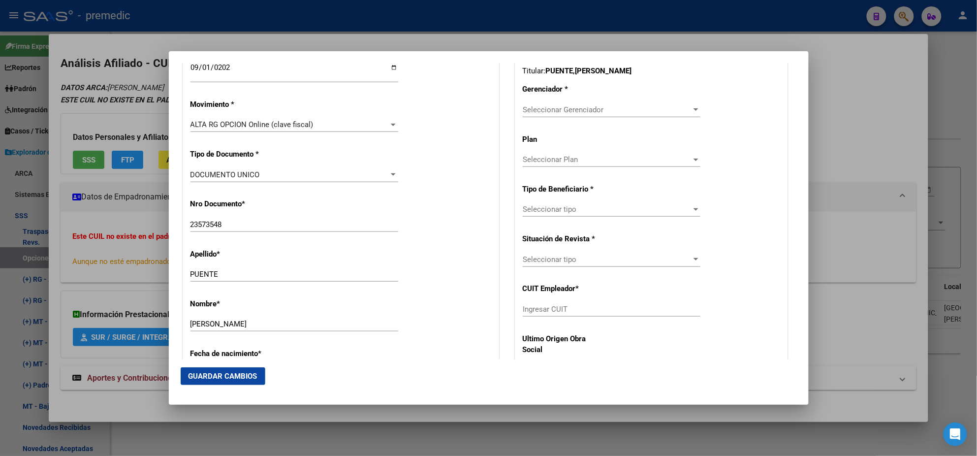
click at [533, 111] on span "Seleccionar Gerenciador" at bounding box center [607, 109] width 169 height 9
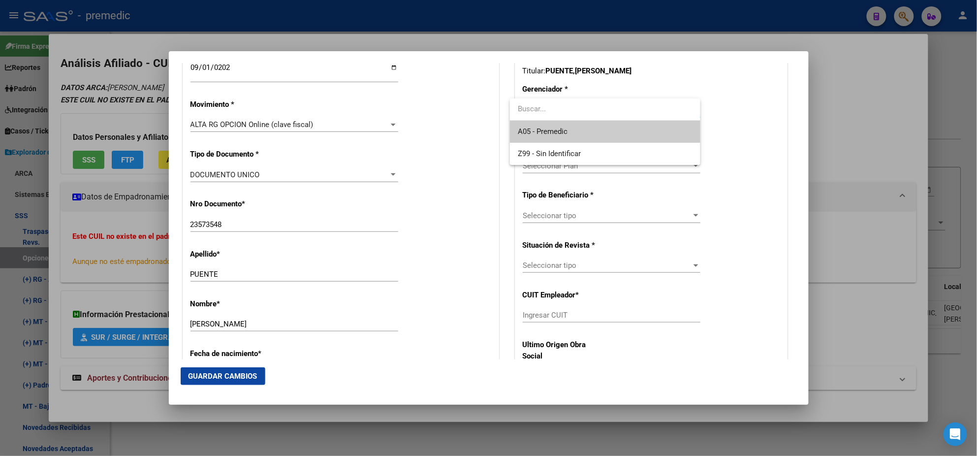
click at [532, 125] on span "A05 - Premedic" at bounding box center [605, 132] width 175 height 22
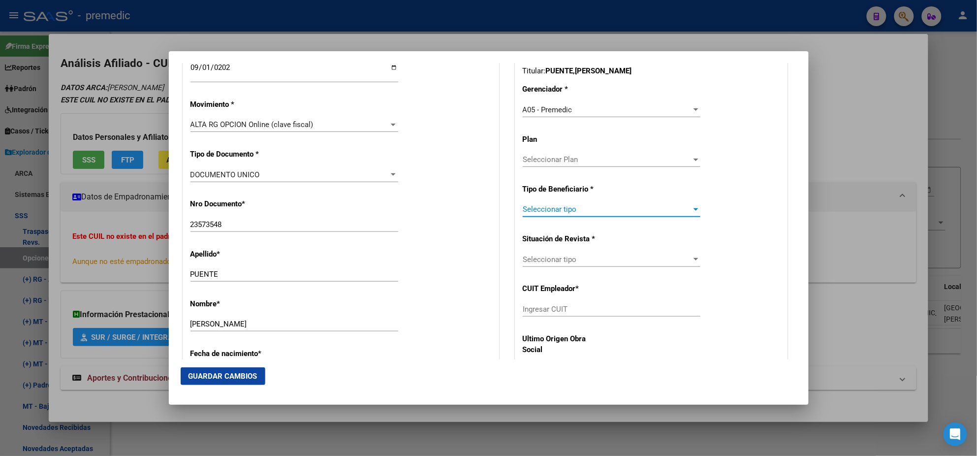
click at [536, 210] on span "Seleccionar tipo" at bounding box center [607, 209] width 169 height 9
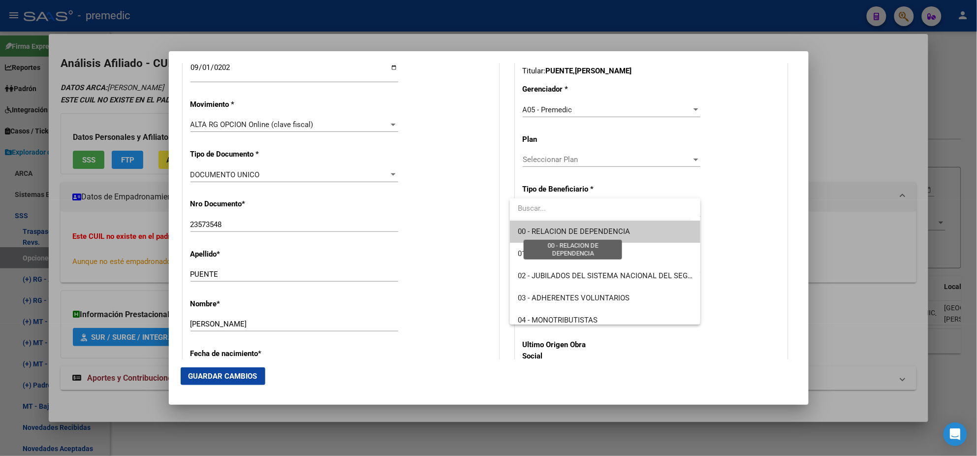
click at [536, 227] on span "00 - RELACION DE DEPENDENCIA" at bounding box center [574, 231] width 112 height 9
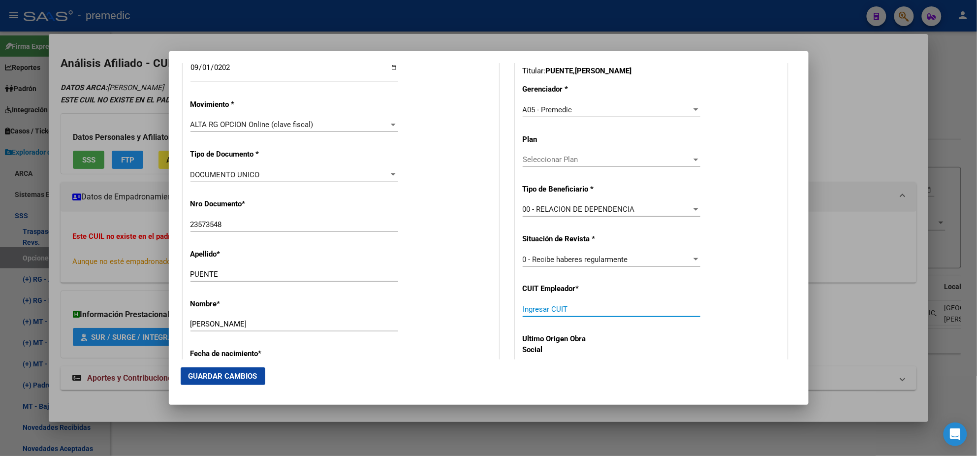
click at [527, 310] on input "Ingresar CUIT" at bounding box center [612, 309] width 178 height 9
paste input "30-71123404-3"
type input "30-71123404-3"
click at [201, 375] on span "Guardar Cambios" at bounding box center [222, 375] width 69 height 9
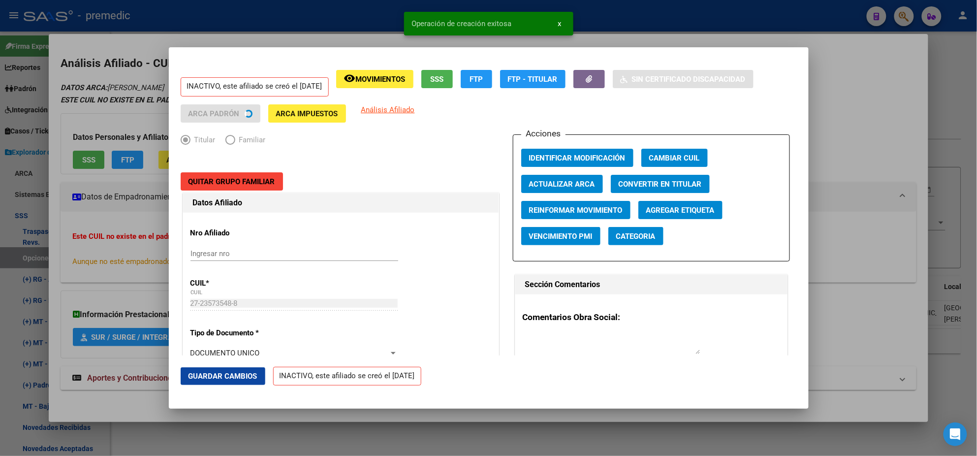
click at [50, 246] on div at bounding box center [488, 228] width 977 height 456
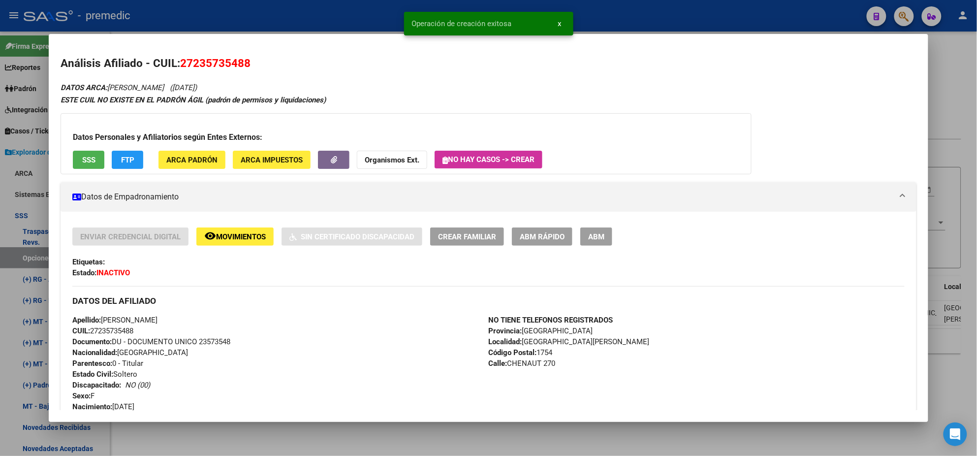
click at [32, 250] on div at bounding box center [488, 228] width 977 height 456
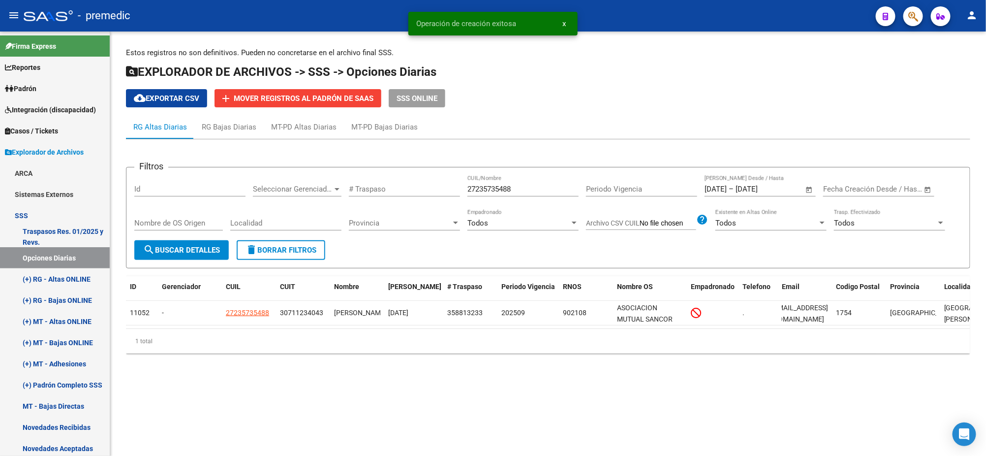
click at [184, 243] on button "search Buscar Detalles" at bounding box center [181, 250] width 94 height 20
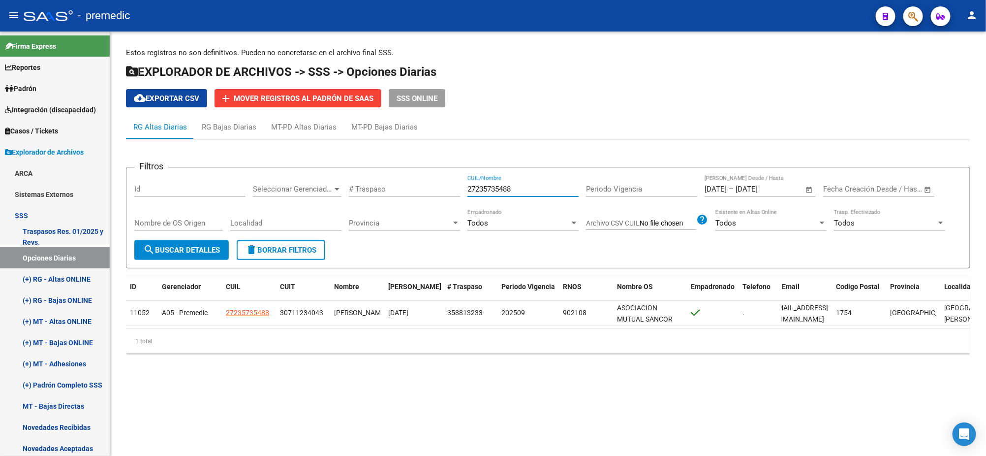
drag, startPoint x: 527, startPoint y: 187, endPoint x: 383, endPoint y: 185, distance: 144.7
click at [383, 185] on div "Filtros Id Seleccionar Gerenciador Seleccionar Gerenciador # Traspaso 272357354…" at bounding box center [548, 207] width 828 height 65
paste input "304935745"
type input "27304935745"
click at [178, 246] on span "search Buscar Detalles" at bounding box center [181, 250] width 77 height 9
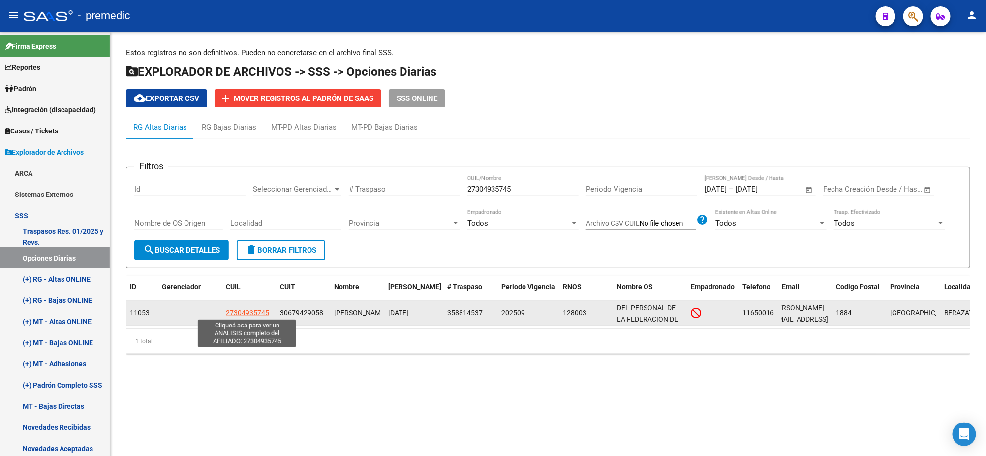
click at [231, 310] on span "27304935745" at bounding box center [247, 312] width 43 height 8
type textarea "27304935745"
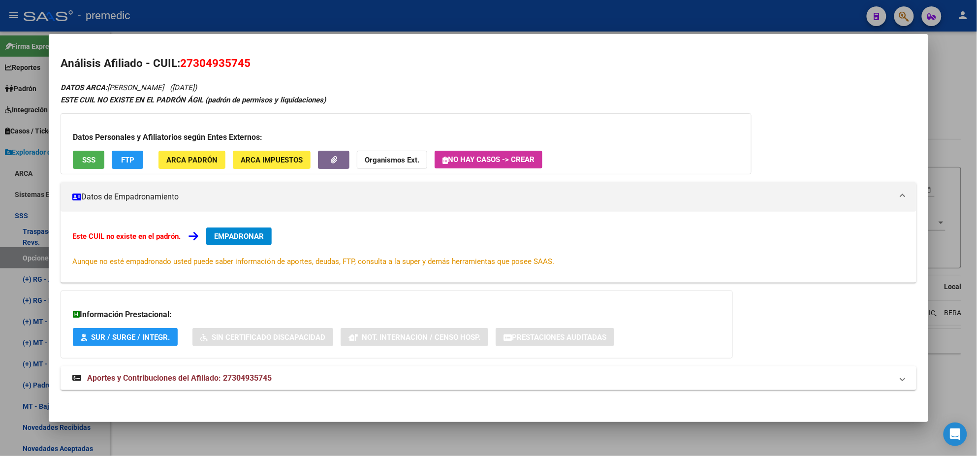
click at [238, 234] on span "EMPADRONAR" at bounding box center [239, 236] width 50 height 9
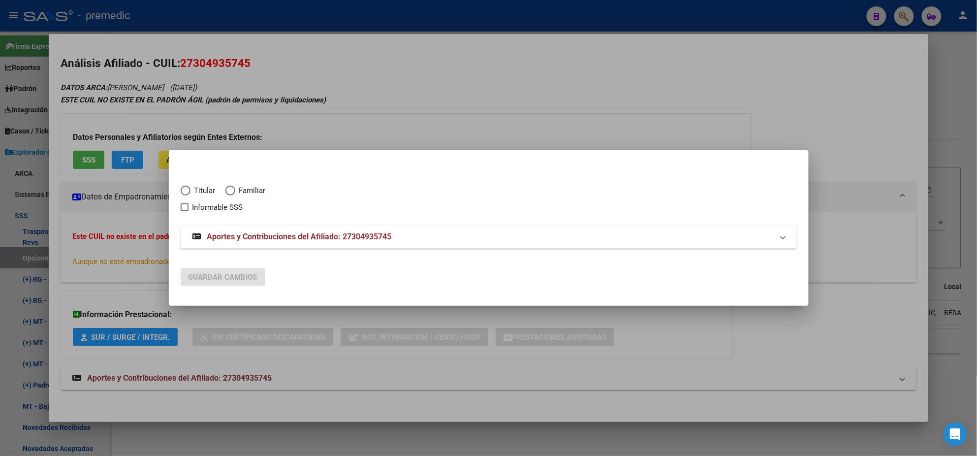
click at [187, 190] on span "Elija una opción" at bounding box center [186, 190] width 10 height 10
click at [187, 190] on input "Titular" at bounding box center [186, 190] width 10 height 10
radio input "true"
checkbox input "true"
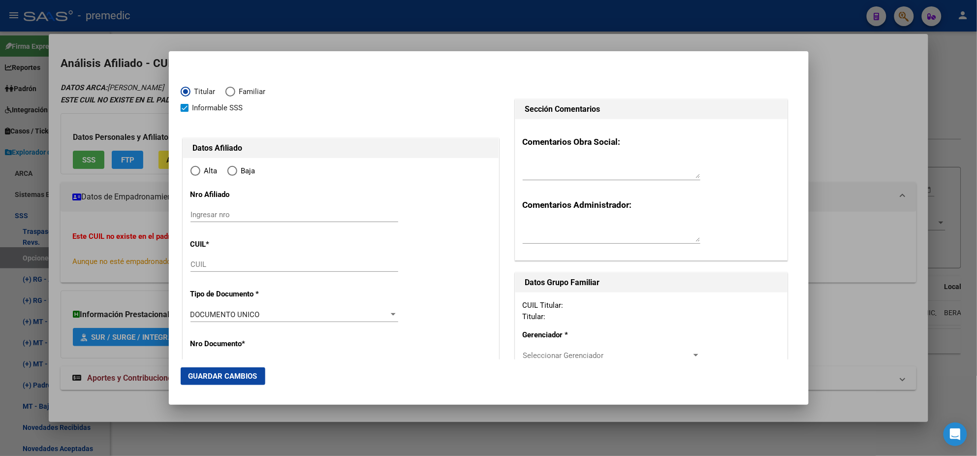
type input "27-30493574-5"
type input "30493574"
type input "PILLA"
type input "SILVANA BEATRIZ"
type input "1983-09-05"
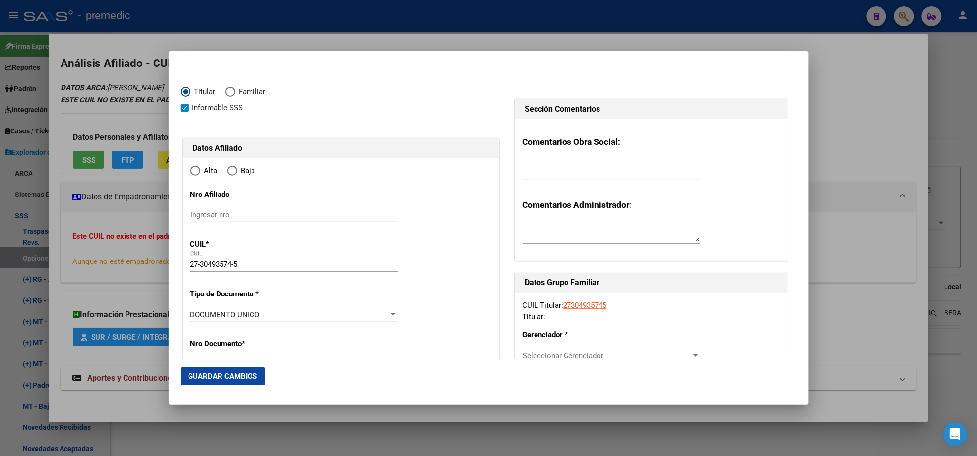
type input "BERAZATEGUI"
type input "1884"
type input "CALLE 145 NUMERO"
type input "1048"
radio input "true"
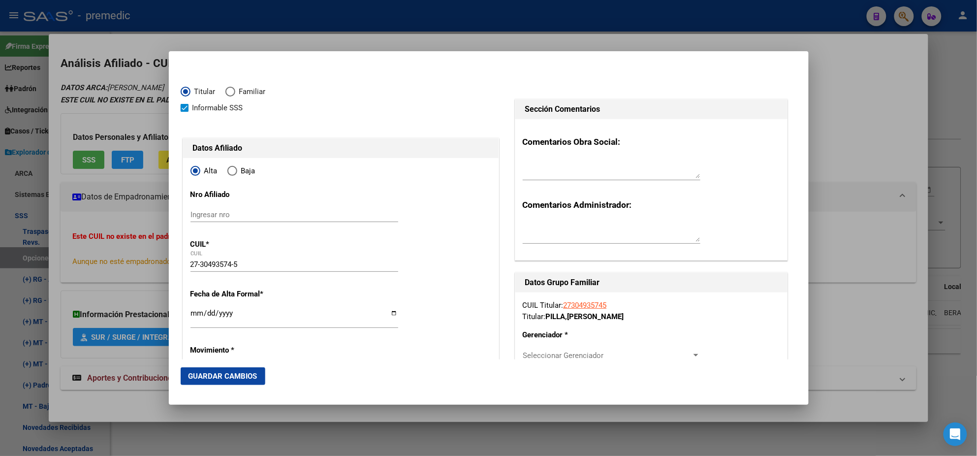
click at [192, 313] on input "Ingresar fecha" at bounding box center [294, 317] width 208 height 16
type input "2025-09-01"
click at [179, 322] on mat-dialog-content "Titular Familiar Informable SSS Datos Afiliado Alta Baja Nro Afiliado Ingresar …" at bounding box center [489, 211] width 640 height 296
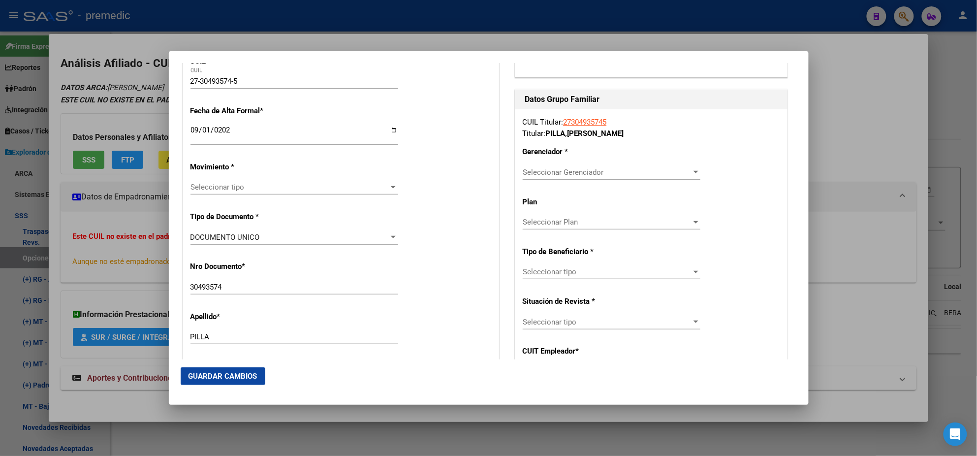
scroll to position [184, 0]
click at [226, 188] on span "Seleccionar tipo" at bounding box center [289, 186] width 199 height 9
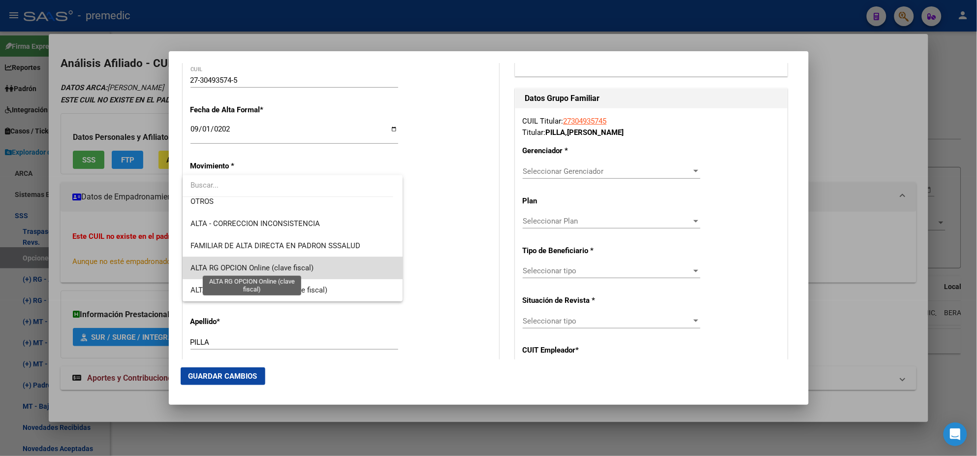
click at [303, 266] on span "ALTA RG OPCION Online (clave fiscal)" at bounding box center [251, 267] width 123 height 9
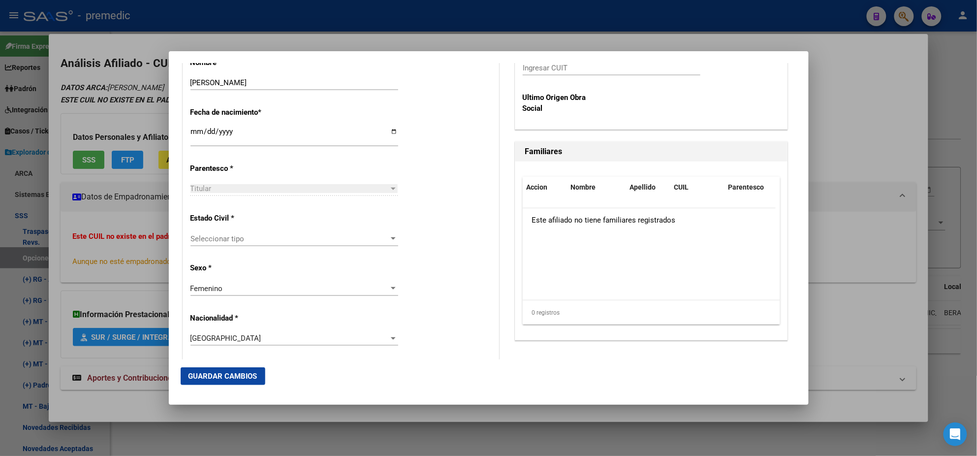
scroll to position [492, 0]
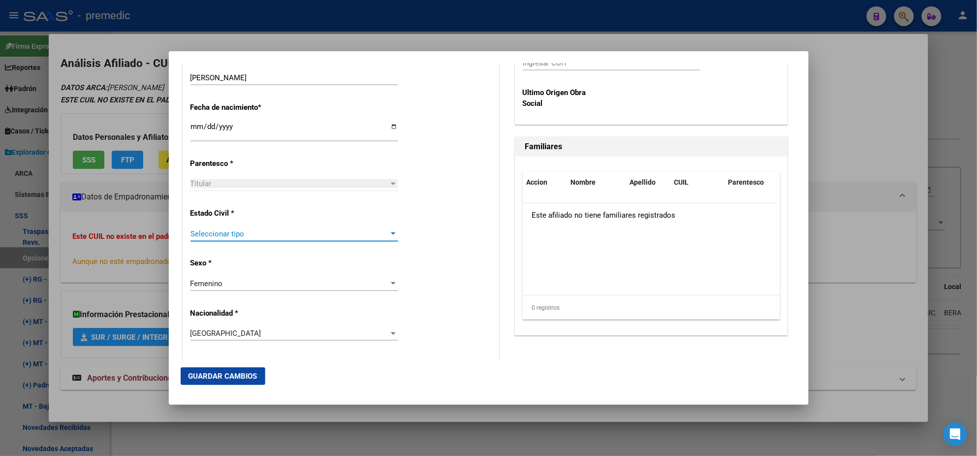
click at [304, 234] on span "Seleccionar tipo" at bounding box center [289, 233] width 199 height 9
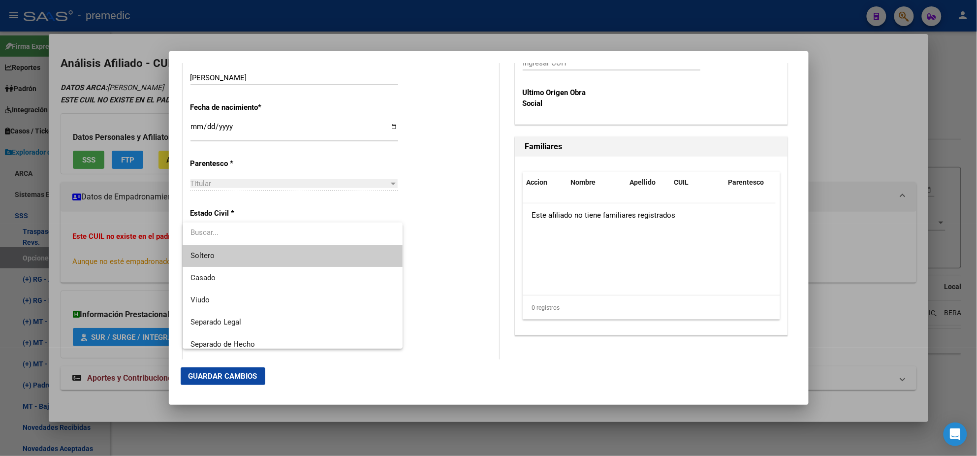
click at [289, 250] on span "Soltero" at bounding box center [292, 256] width 204 height 22
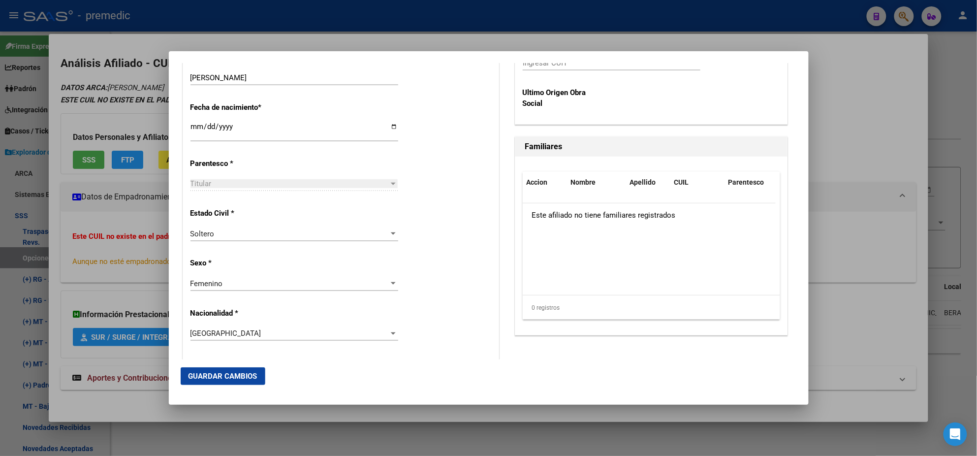
click at [391, 246] on div "Soltero Seleccionar tipo" at bounding box center [294, 238] width 208 height 24
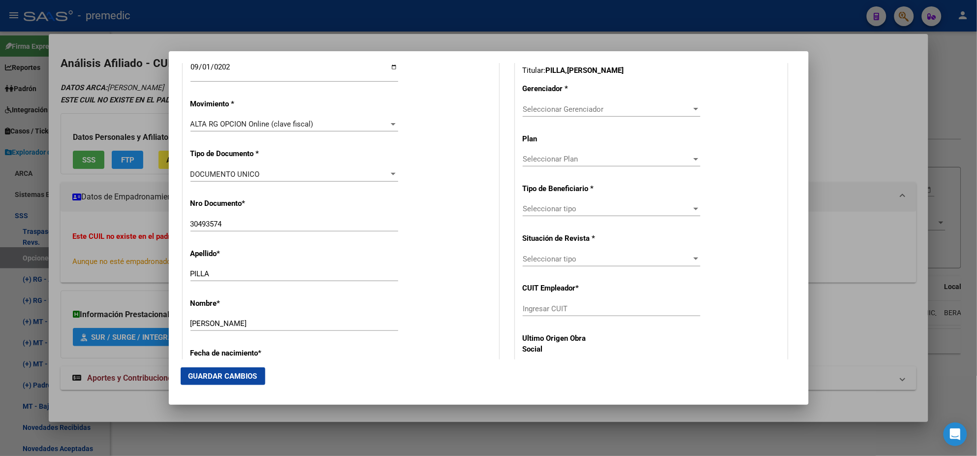
scroll to position [246, 0]
click at [525, 110] on span "Seleccionar Gerenciador" at bounding box center [607, 109] width 169 height 9
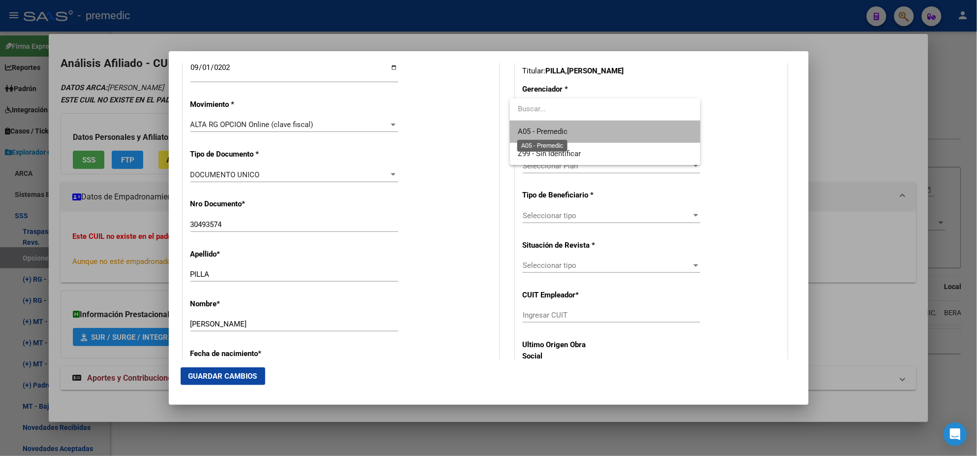
click at [527, 128] on span "A05 - Premedic" at bounding box center [543, 131] width 50 height 9
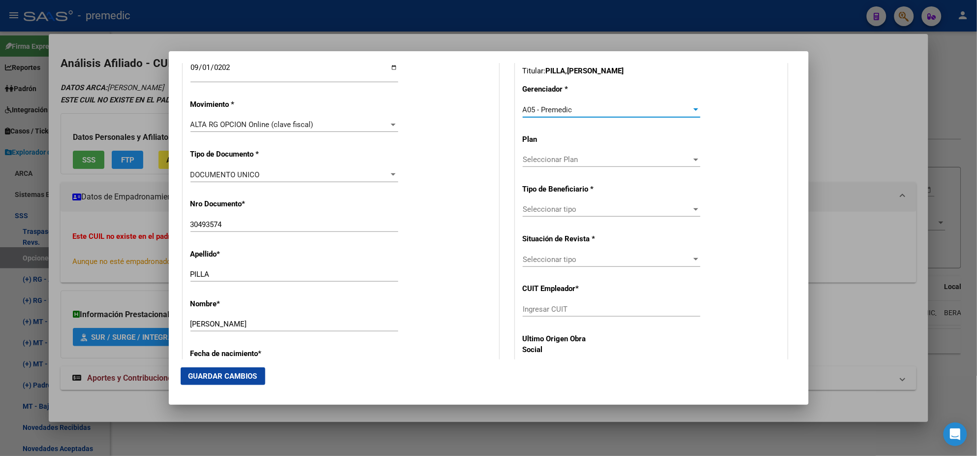
click at [525, 211] on span "Seleccionar tipo" at bounding box center [607, 209] width 169 height 9
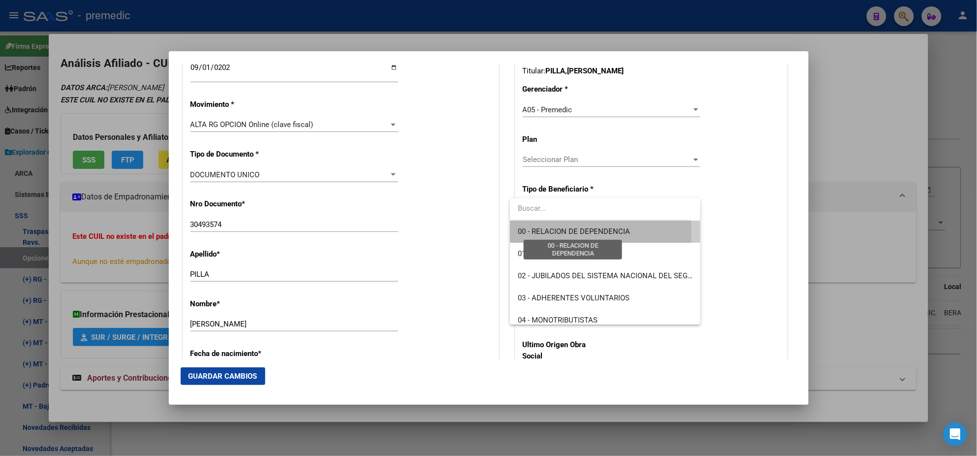
click at [526, 232] on span "00 - RELACION DE DEPENDENCIA" at bounding box center [574, 231] width 112 height 9
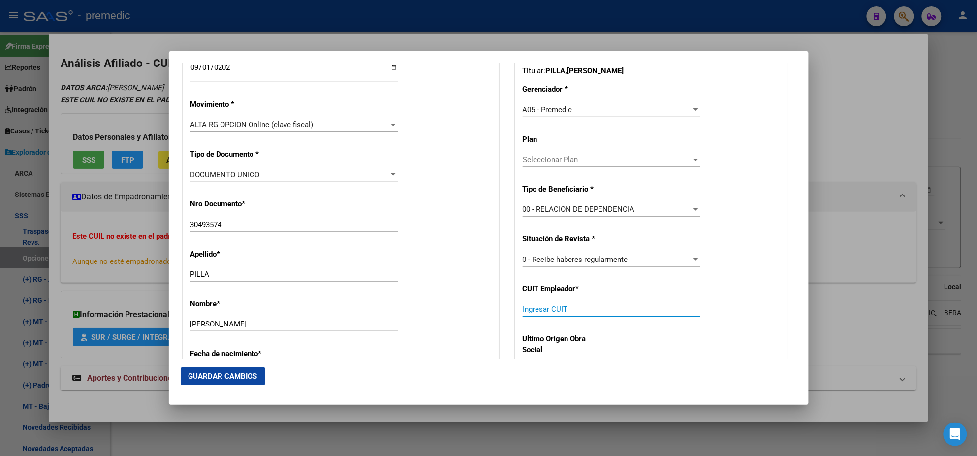
click at [525, 308] on input "Ingresar CUIT" at bounding box center [612, 309] width 178 height 9
paste input "27-30493574-5"
type input "27-30493574-5"
drag, startPoint x: 545, startPoint y: 309, endPoint x: 483, endPoint y: 316, distance: 61.9
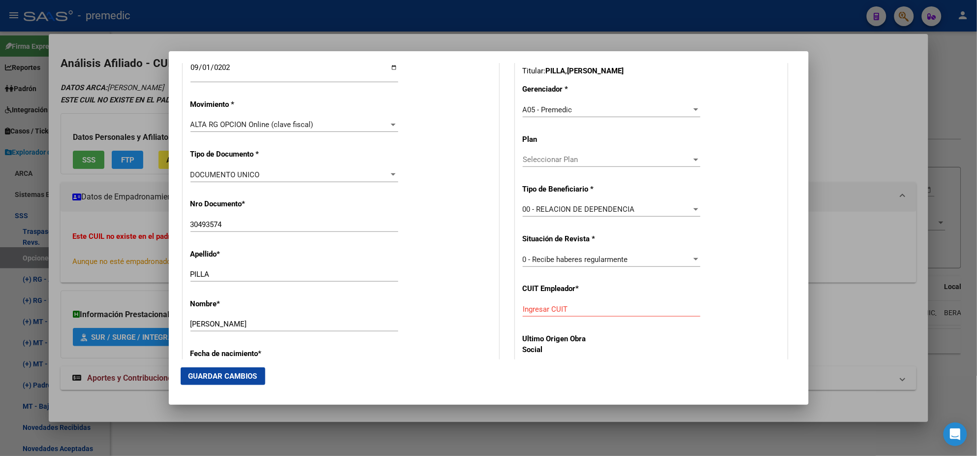
click at [701, 321] on div "CUIL Titular: 27304935745 Titular: PILLA , SILVANA BEATRIZ Gerenciador * A05 - …" at bounding box center [651, 208] width 272 height 323
click at [565, 309] on input "Ingresar CUIT" at bounding box center [612, 309] width 178 height 9
paste input "20-20497581-8"
type input "20-20497581-8"
click at [218, 373] on span "Guardar Cambios" at bounding box center [222, 375] width 69 height 9
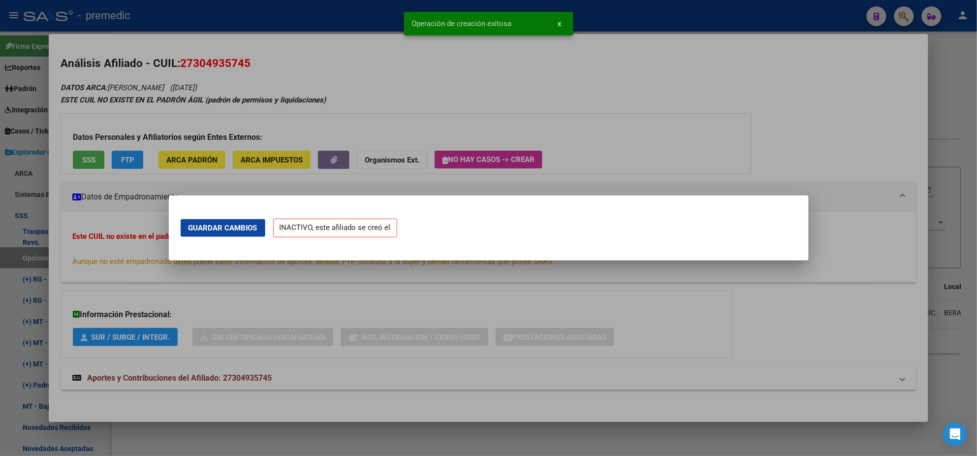
scroll to position [0, 0]
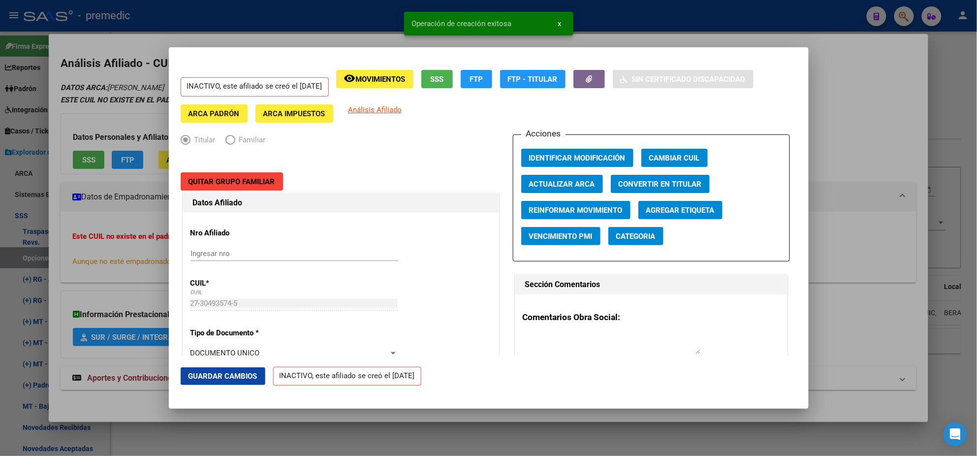
click at [47, 277] on div at bounding box center [488, 228] width 977 height 456
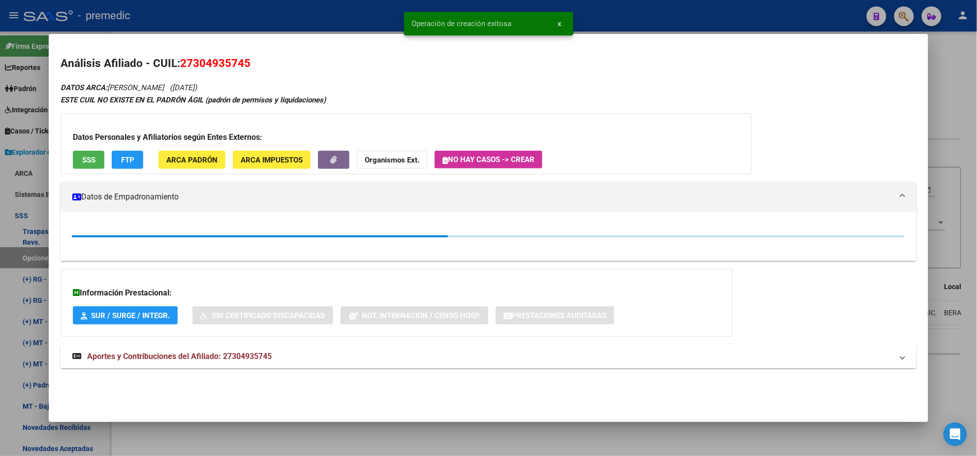
click at [33, 253] on div at bounding box center [488, 228] width 977 height 456
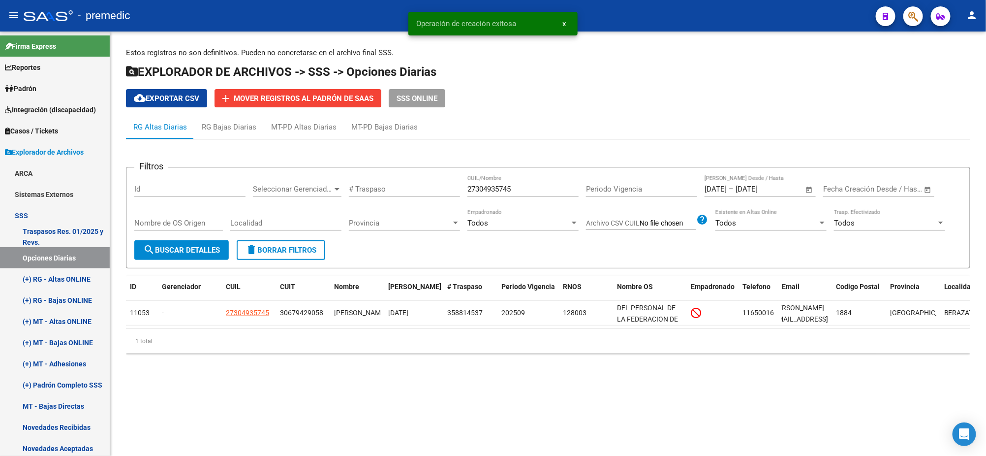
click at [174, 249] on span "search Buscar Detalles" at bounding box center [181, 250] width 77 height 9
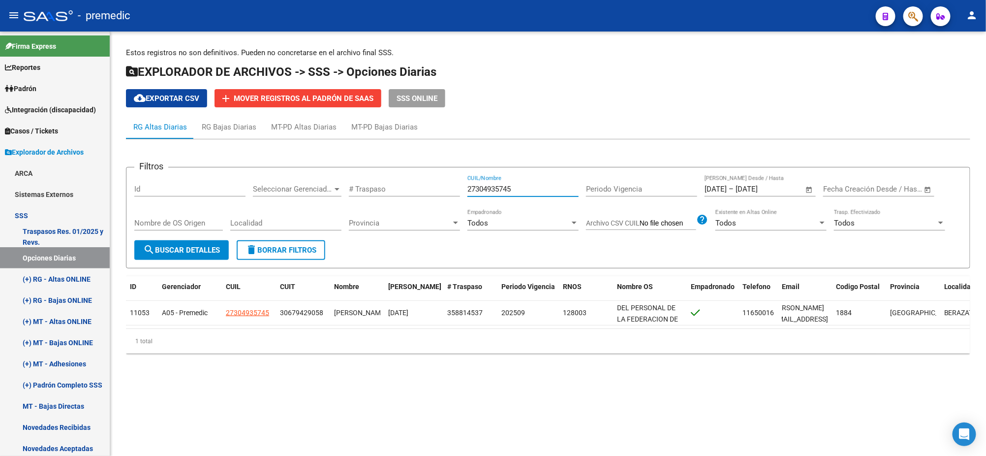
drag, startPoint x: 514, startPoint y: 189, endPoint x: 440, endPoint y: 194, distance: 74.0
click at [446, 190] on div "Filtros Id Seleccionar Gerenciador Seleccionar Gerenciador # Traspaso 273049357…" at bounding box center [548, 207] width 828 height 65
paste input "0408864969"
type input "20408864969"
drag, startPoint x: 196, startPoint y: 246, endPoint x: 190, endPoint y: 246, distance: 6.0
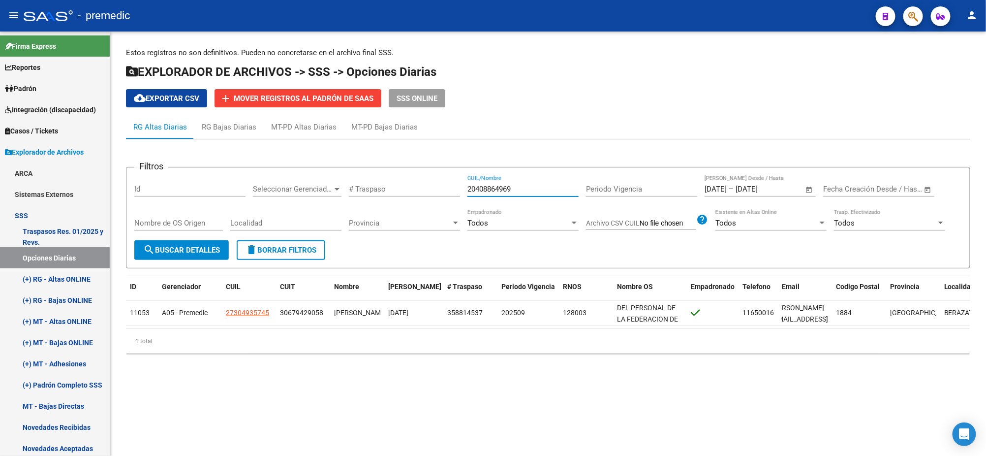
click at [195, 246] on span "search Buscar Detalles" at bounding box center [181, 250] width 77 height 9
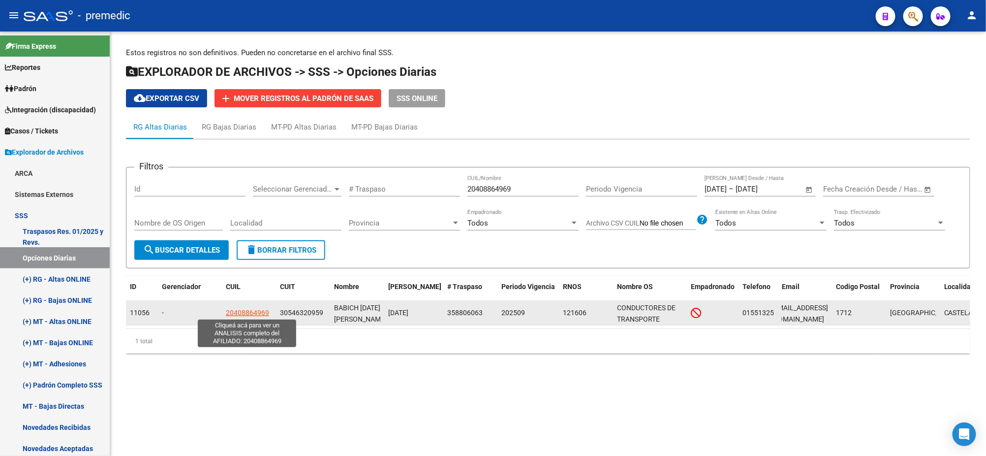
click at [255, 310] on span "20408864969" at bounding box center [247, 312] width 43 height 8
type textarea "20408864969"
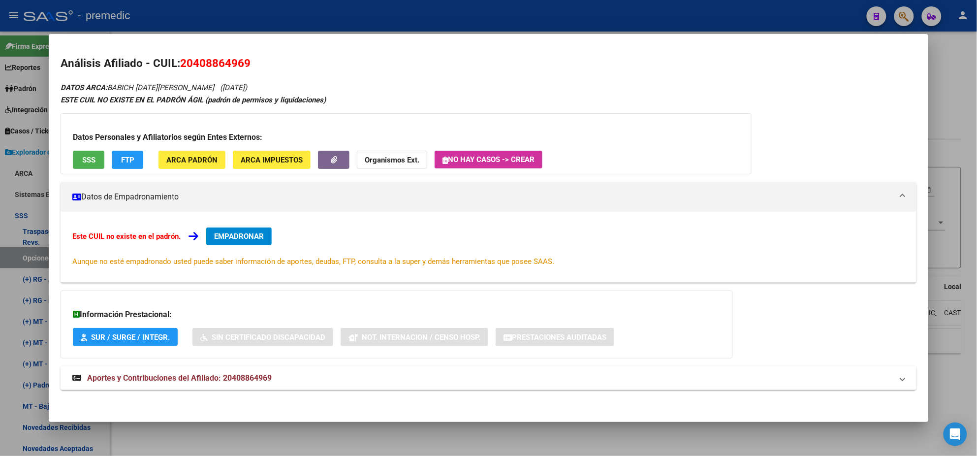
click at [241, 226] on div "Este CUIL no existe en el padrón. EMPADRONAR Aunque no esté empadronado usted p…" at bounding box center [489, 247] width 856 height 71
click at [241, 232] on span "EMPADRONAR" at bounding box center [239, 236] width 50 height 9
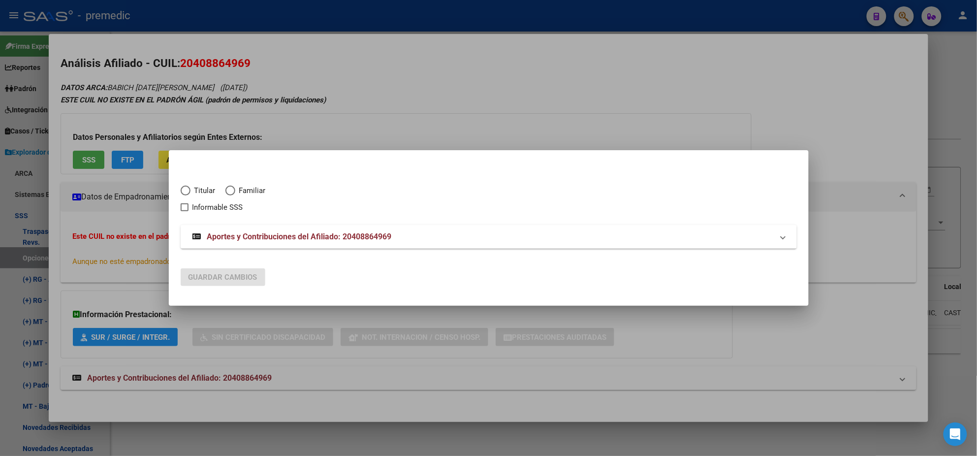
click at [184, 189] on span "Elija una opción" at bounding box center [186, 190] width 10 height 10
click at [184, 189] on input "Titular" at bounding box center [186, 190] width 10 height 10
radio input "true"
checkbox input "true"
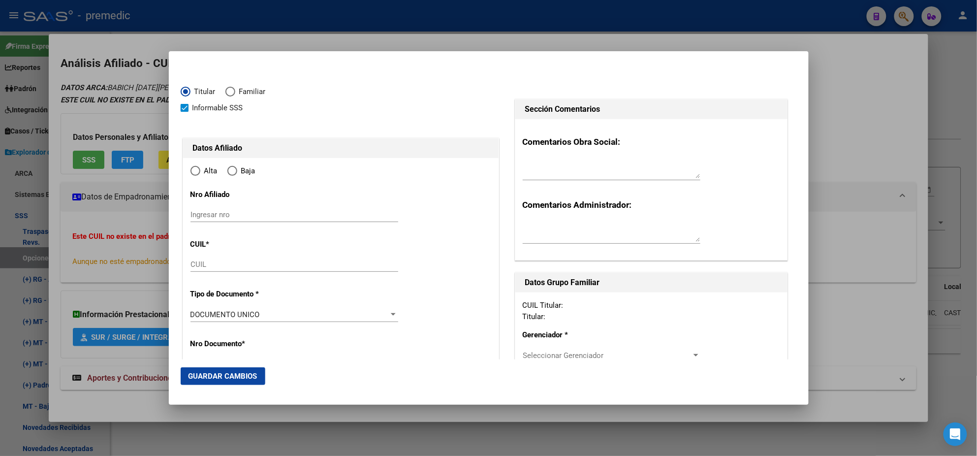
type input "20-40886496-9"
type input "40886496"
type input "BABICH NADAL MORA"
type input "MARCOS"
type input "1998-04-02"
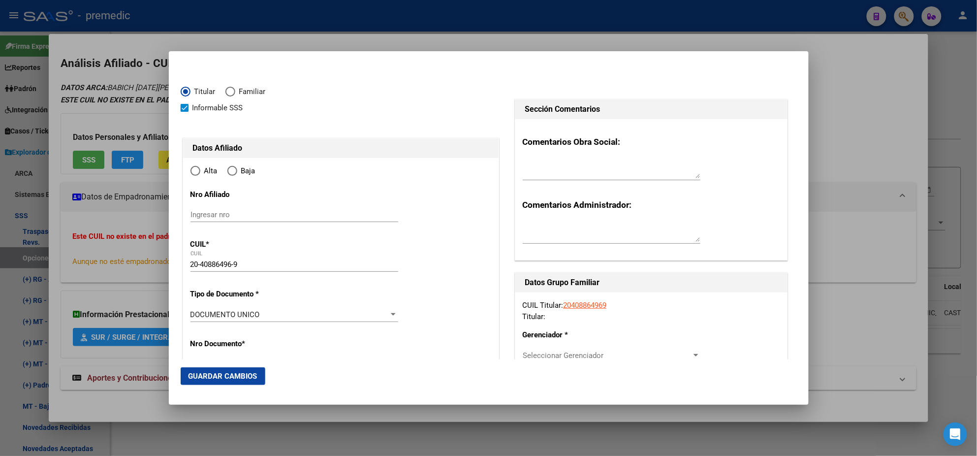
type input "CASTELAR"
type input "1712"
type input "[GEOGRAPHIC_DATA]"
type input "1260"
radio input "true"
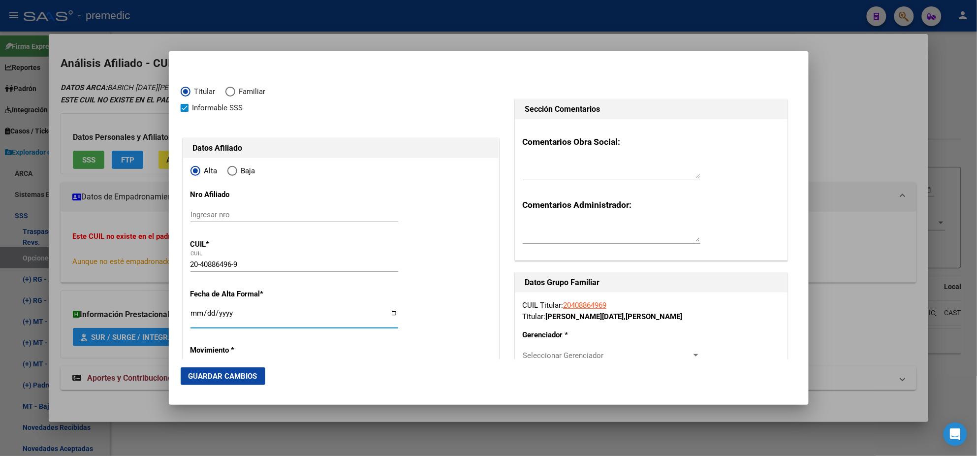
click at [196, 316] on input "Ingresar fecha" at bounding box center [294, 317] width 208 height 16
type input "2025-09-01"
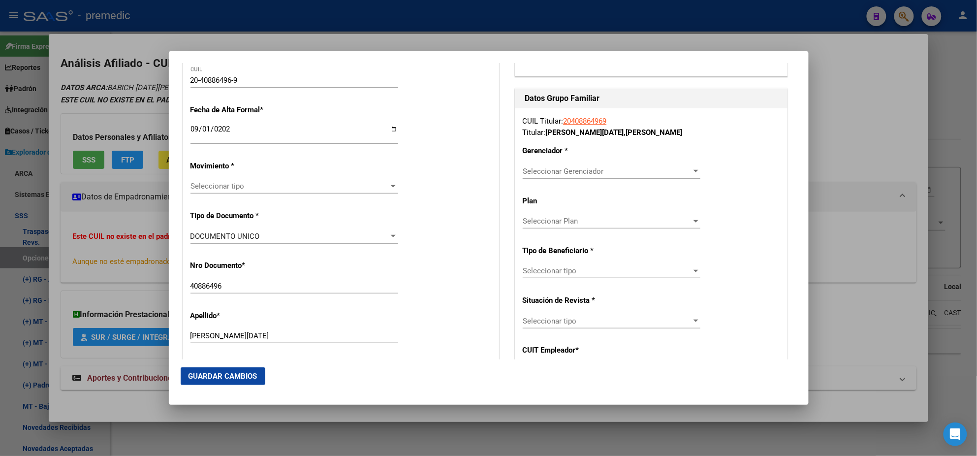
scroll to position [246, 0]
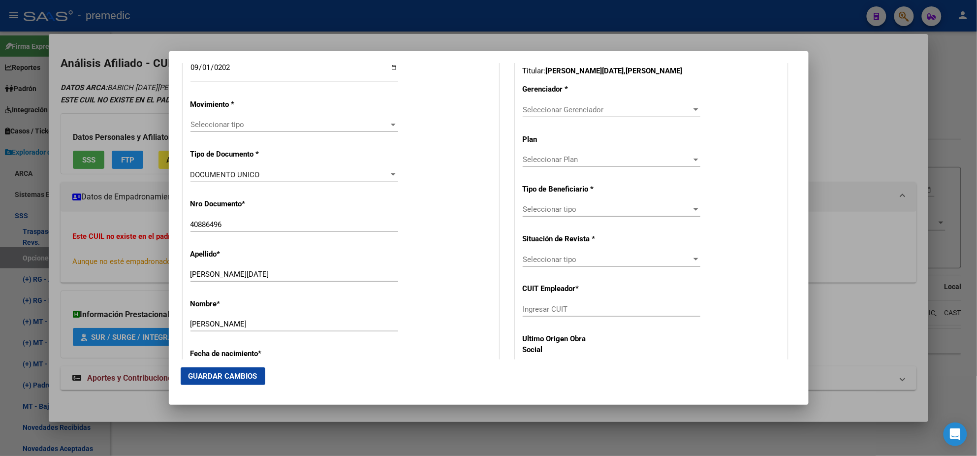
click at [205, 125] on span "Seleccionar tipo" at bounding box center [289, 124] width 199 height 9
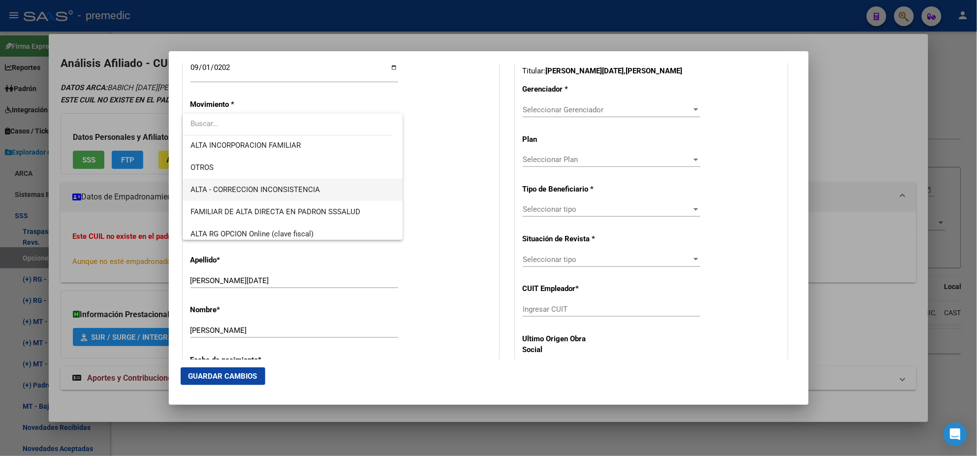
scroll to position [184, 0]
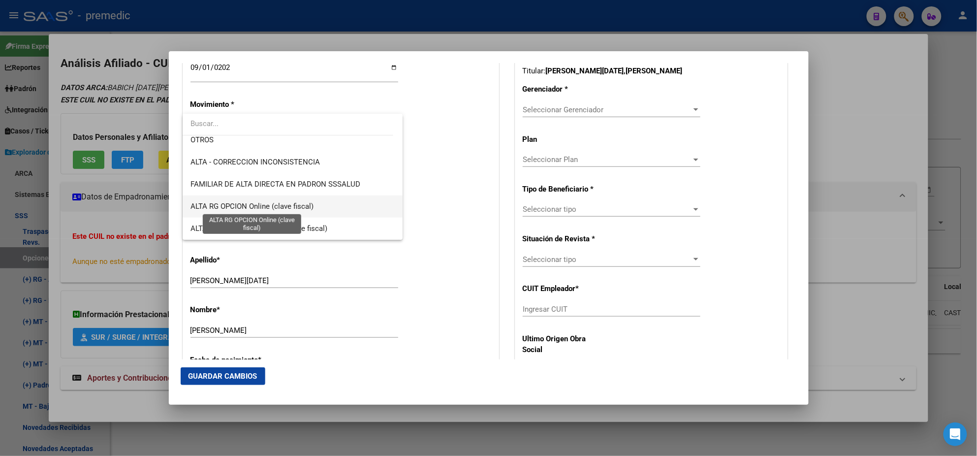
click at [266, 202] on span "ALTA RG OPCION Online (clave fiscal)" at bounding box center [251, 206] width 123 height 9
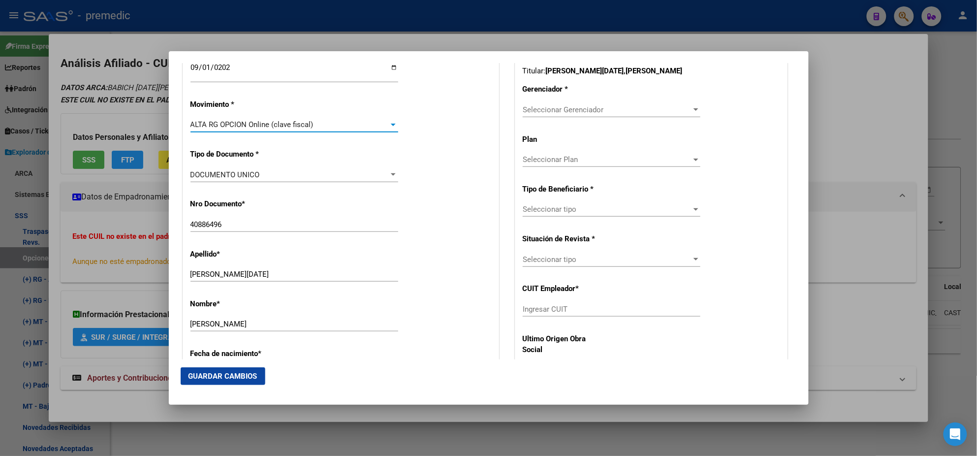
click at [437, 220] on div "Nro Documento * 40886496 Ingresar nro" at bounding box center [340, 216] width 301 height 50
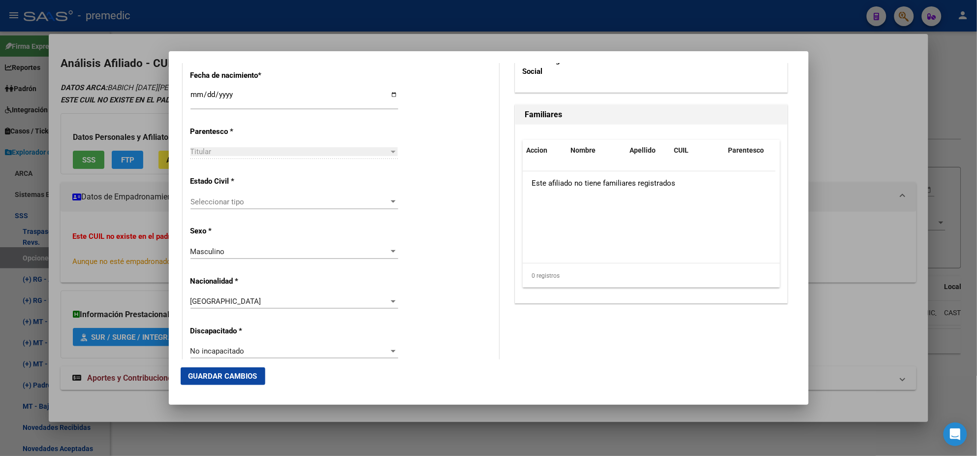
scroll to position [553, 0]
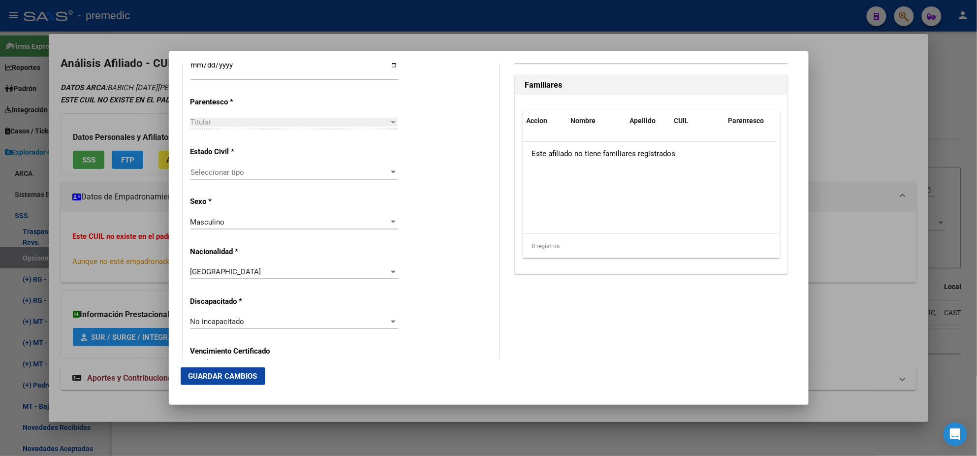
click at [316, 175] on span "Seleccionar tipo" at bounding box center [289, 172] width 199 height 9
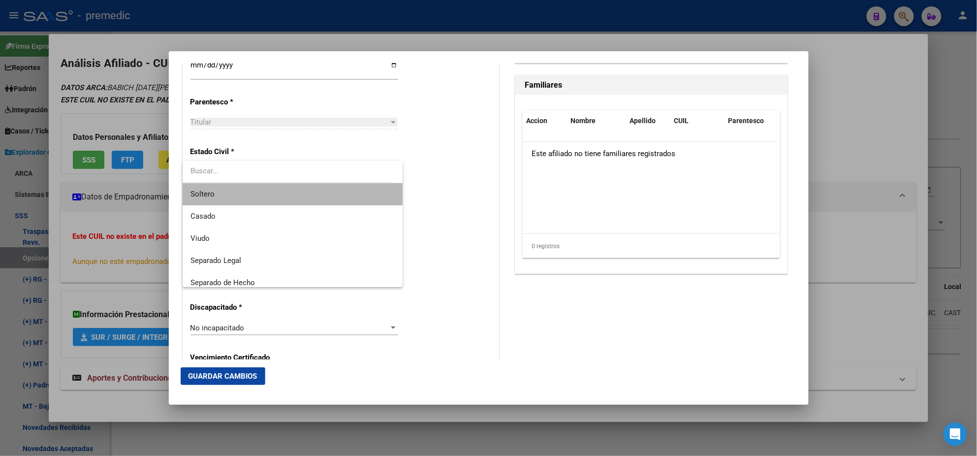
click at [313, 190] on span "Soltero" at bounding box center [292, 194] width 204 height 22
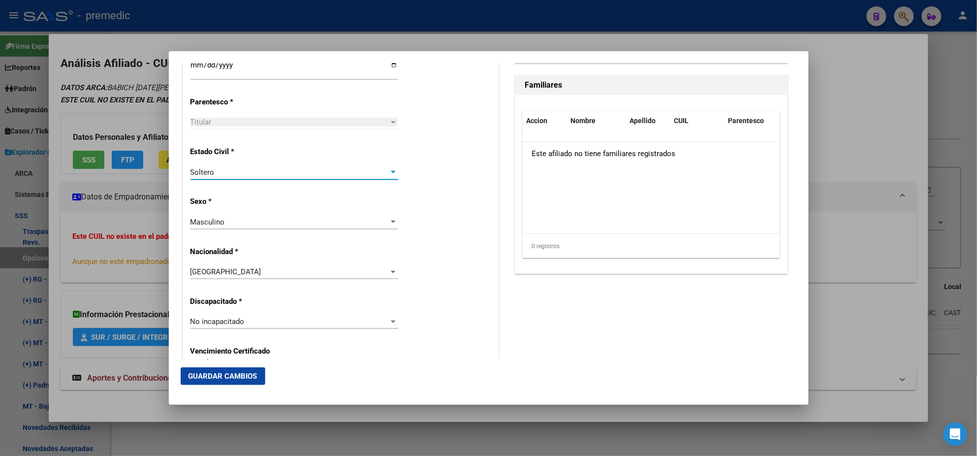
click at [419, 191] on div "Alta Baja Nro Afiliado Ingresar nro CUIL * 20-40886496-9 CUIL ARCA Padrón Fecha…" at bounding box center [340, 307] width 315 height 1405
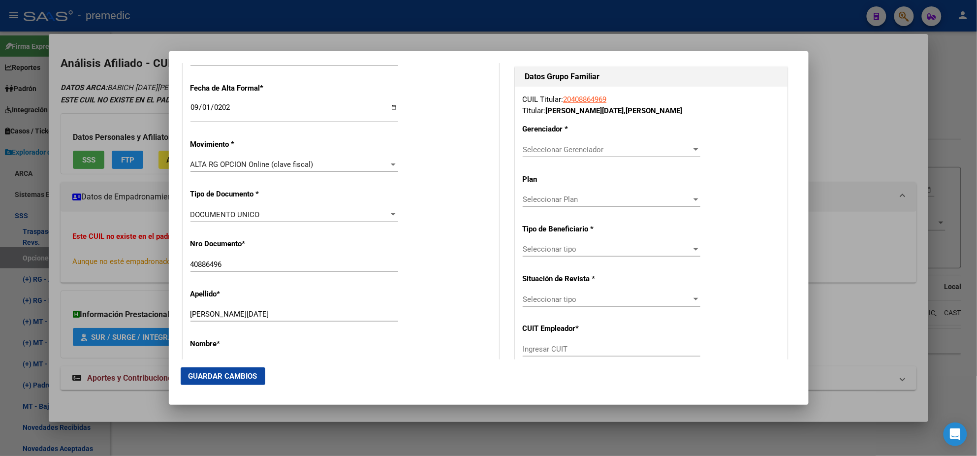
scroll to position [184, 0]
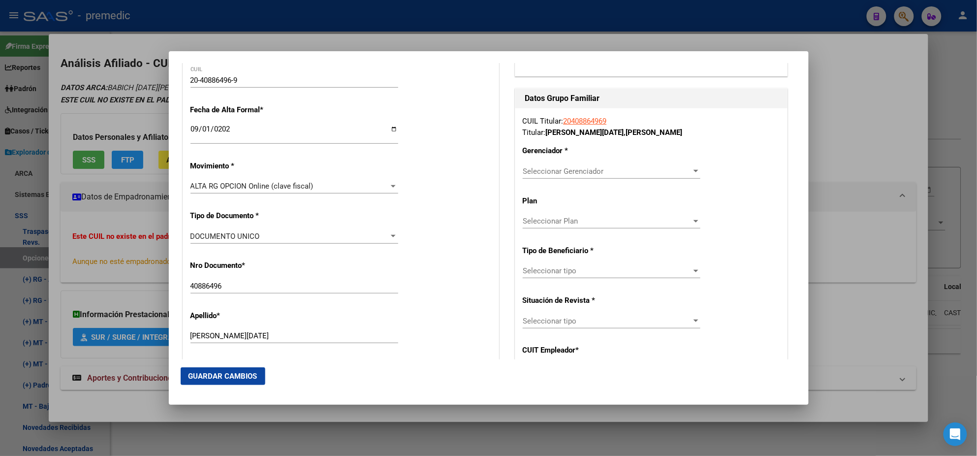
click at [523, 168] on span "Seleccionar Gerenciador" at bounding box center [607, 171] width 169 height 9
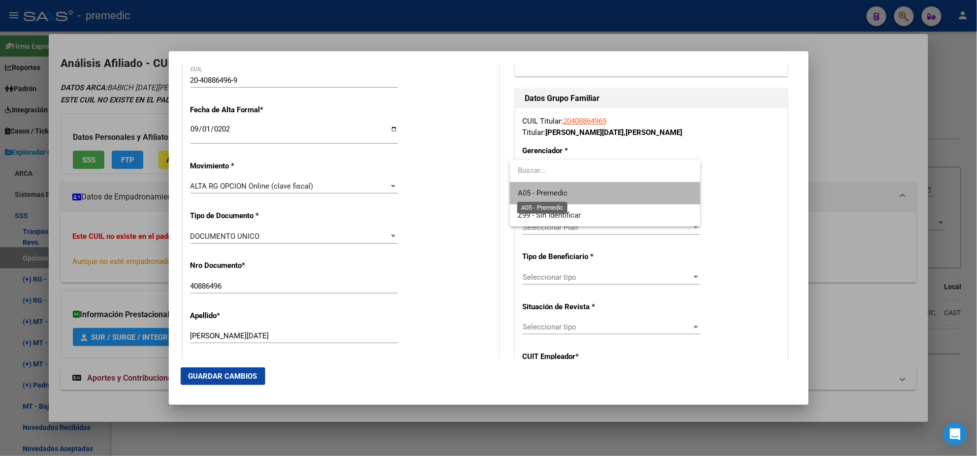
click at [526, 197] on span "A05 - Premedic" at bounding box center [543, 192] width 50 height 9
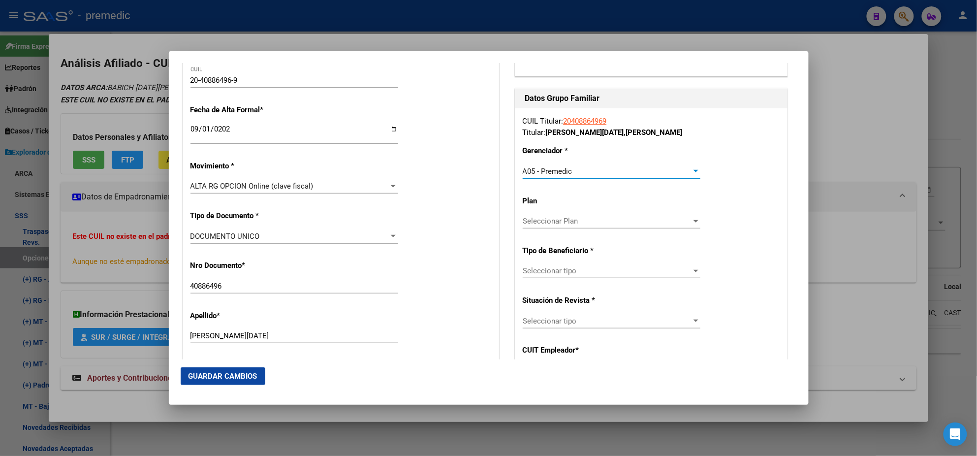
click at [529, 269] on span "Seleccionar tipo" at bounding box center [607, 270] width 169 height 9
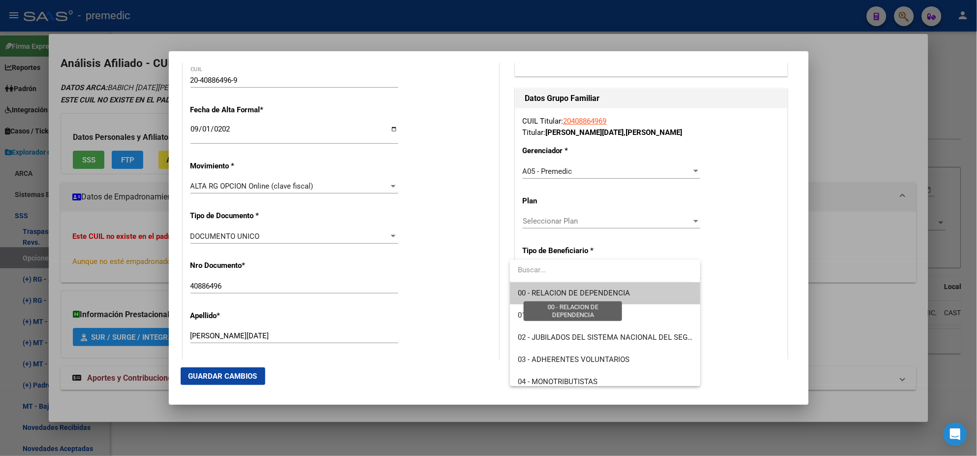
click at [537, 292] on span "00 - RELACION DE DEPENDENCIA" at bounding box center [574, 292] width 112 height 9
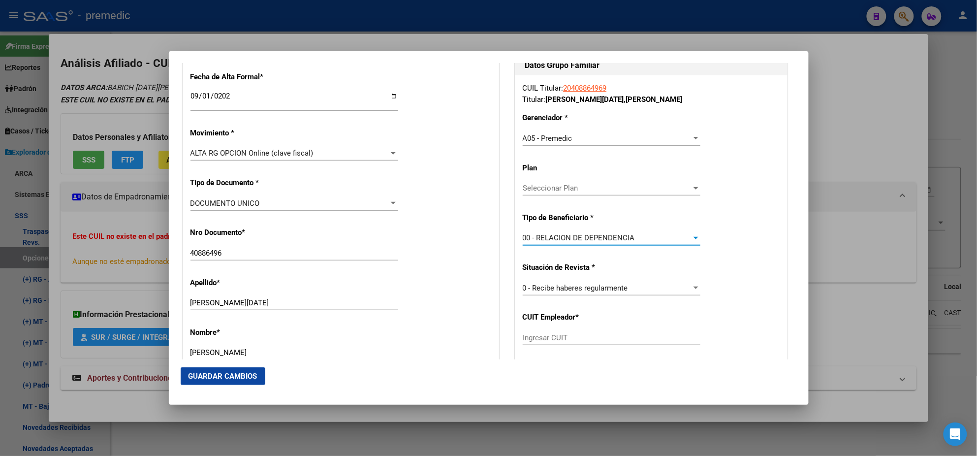
scroll to position [246, 0]
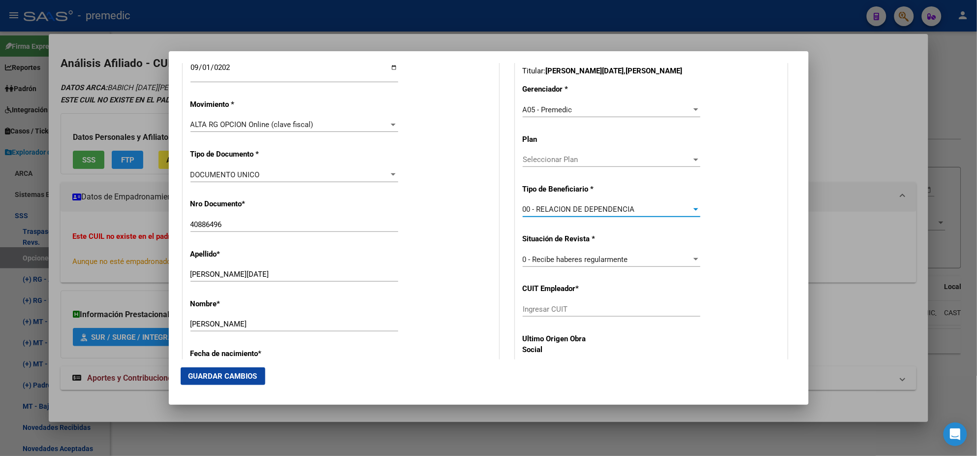
click at [539, 303] on div "Ingresar CUIT" at bounding box center [612, 309] width 178 height 15
paste input "30-54632095-9"
type input "30-54632095-9"
click at [250, 376] on span "Guardar Cambios" at bounding box center [222, 375] width 69 height 9
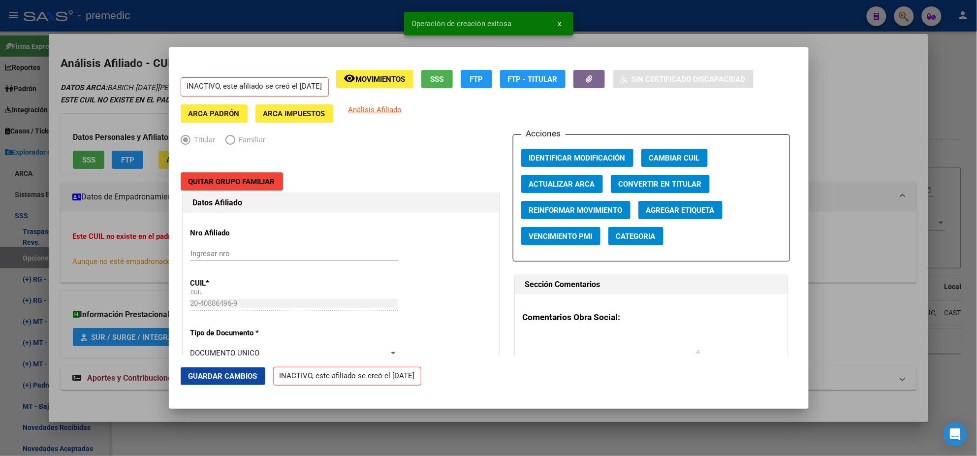
click at [51, 236] on div at bounding box center [488, 228] width 977 height 456
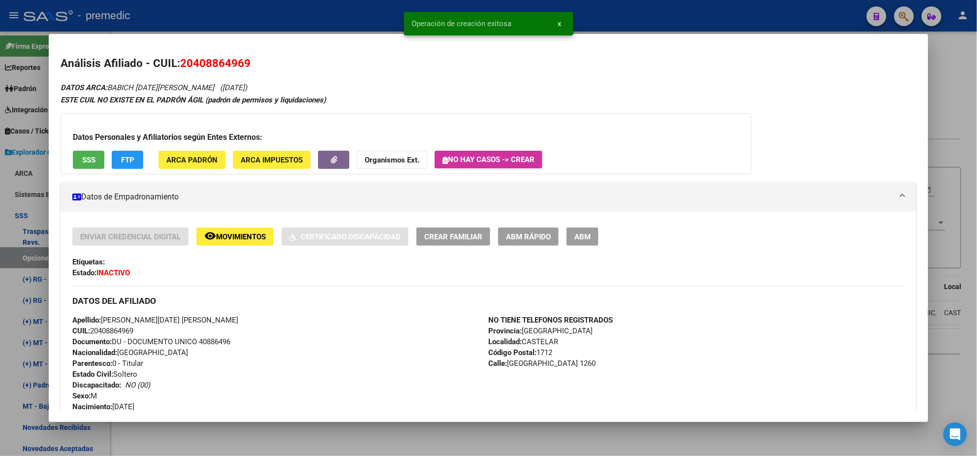
click at [32, 253] on div at bounding box center [488, 228] width 977 height 456
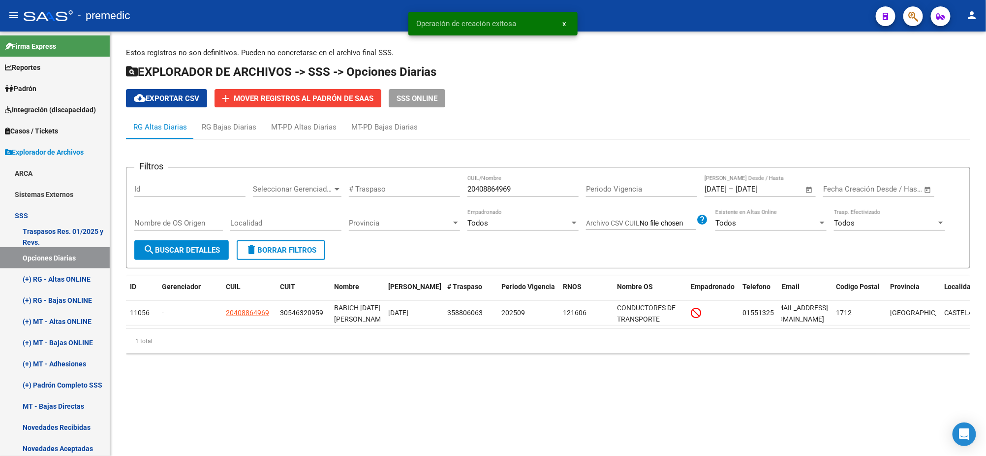
click at [194, 246] on span "search Buscar Detalles" at bounding box center [181, 250] width 77 height 9
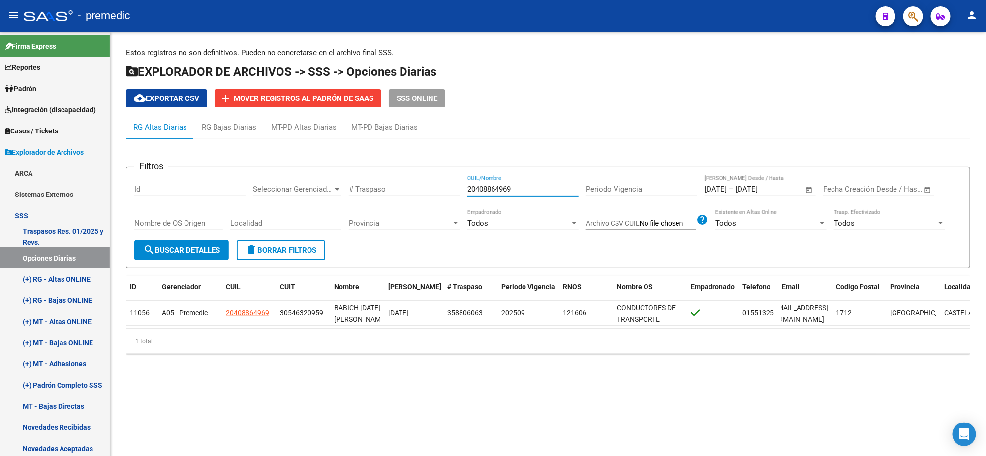
drag, startPoint x: 528, startPoint y: 189, endPoint x: 441, endPoint y: 197, distance: 87.4
click at [441, 197] on div "Filtros Id Seleccionar Gerenciador Seleccionar Gerenciador # Traspaso 204088649…" at bounding box center [548, 207] width 828 height 65
paste input "255159527"
click at [182, 246] on span "search Buscar Detalles" at bounding box center [181, 250] width 77 height 9
drag, startPoint x: 525, startPoint y: 185, endPoint x: 399, endPoint y: 197, distance: 127.0
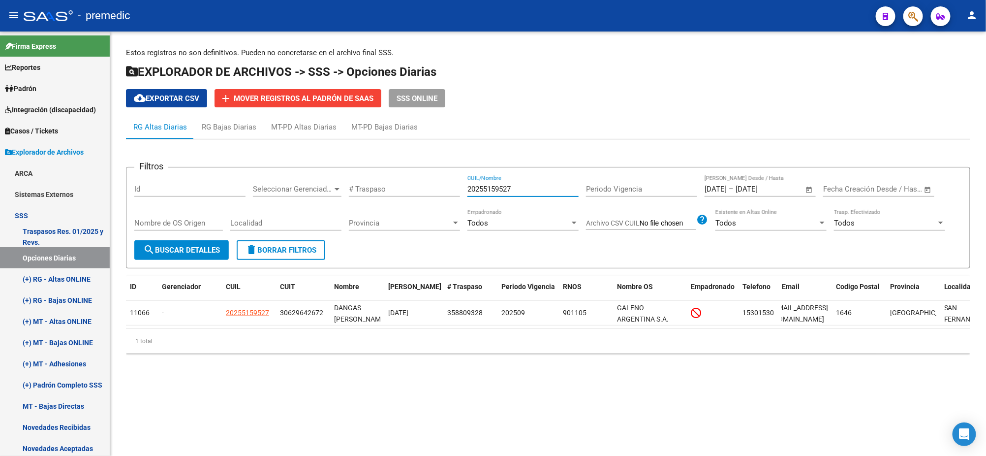
click at [418, 191] on div "Filtros Id Seleccionar Gerenciador Seleccionar Gerenciador # Traspaso 202551595…" at bounding box center [548, 207] width 828 height 65
paste input "30-62964267-2"
type input "30-62964267-2"
click at [181, 248] on span "search Buscar Detalles" at bounding box center [181, 250] width 77 height 9
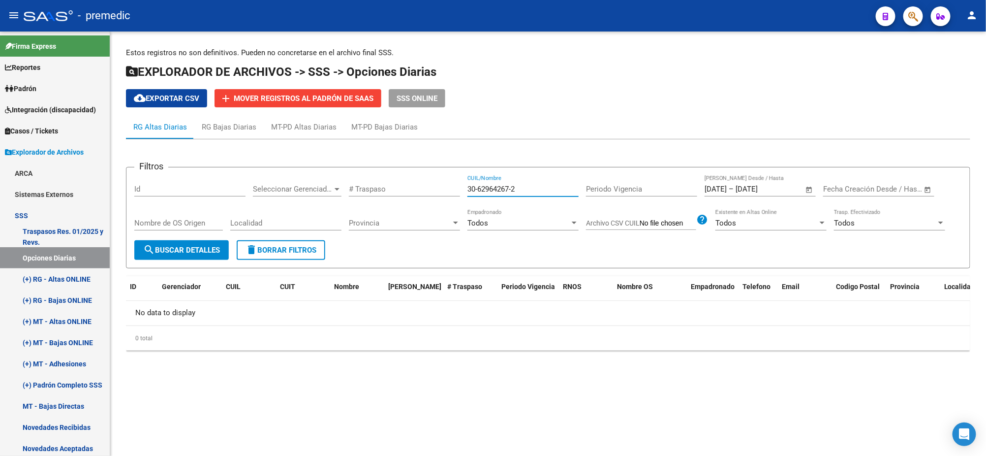
drag, startPoint x: 523, startPoint y: 187, endPoint x: 418, endPoint y: 188, distance: 104.8
click at [419, 188] on div "Filtros Id Seleccionar Gerenciador Seleccionar Gerenciador # Traspaso 30-629642…" at bounding box center [548, 207] width 828 height 65
paste input "20255159527"
type input "20255159527"
click at [184, 247] on span "search Buscar Detalles" at bounding box center [181, 250] width 77 height 9
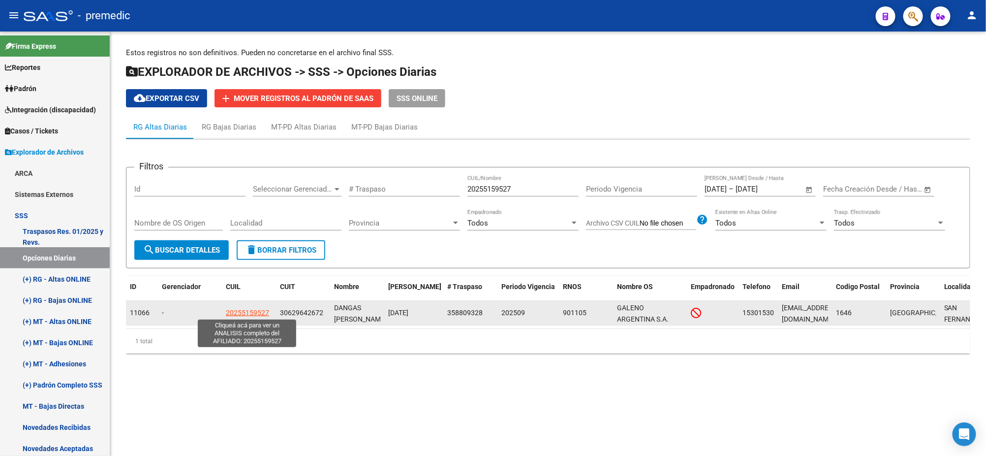
click at [244, 310] on span "20255159527" at bounding box center [247, 312] width 43 height 8
type textarea "20255159527"
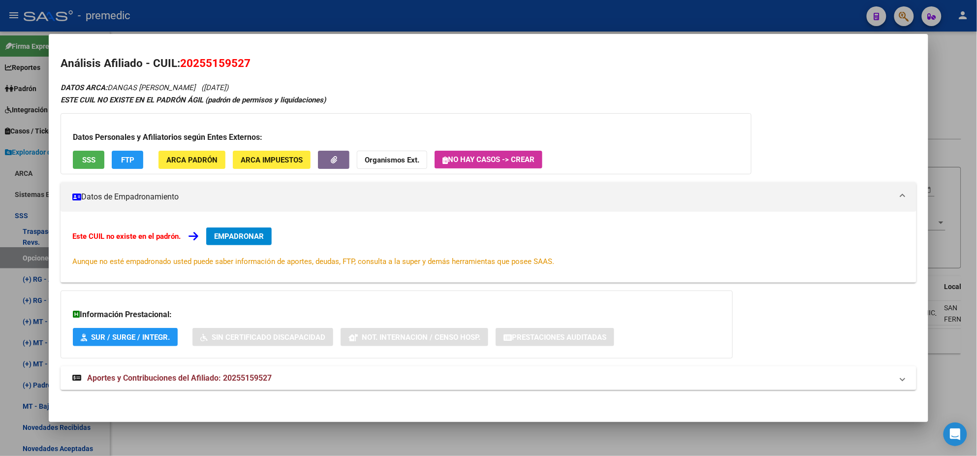
click at [252, 240] on span "EMPADRONAR" at bounding box center [239, 236] width 50 height 9
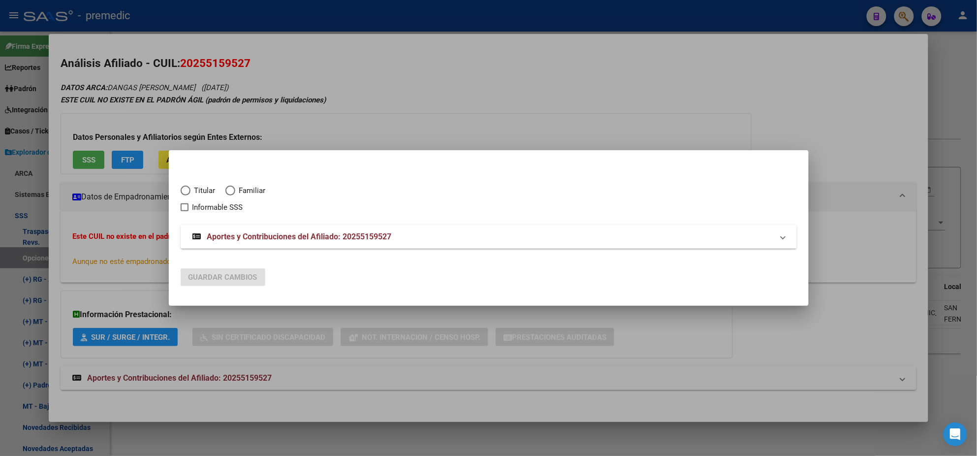
click at [200, 188] on span "Titular" at bounding box center [202, 190] width 25 height 11
click at [190, 188] on input "Titular" at bounding box center [186, 190] width 10 height 10
radio input "true"
checkbox input "true"
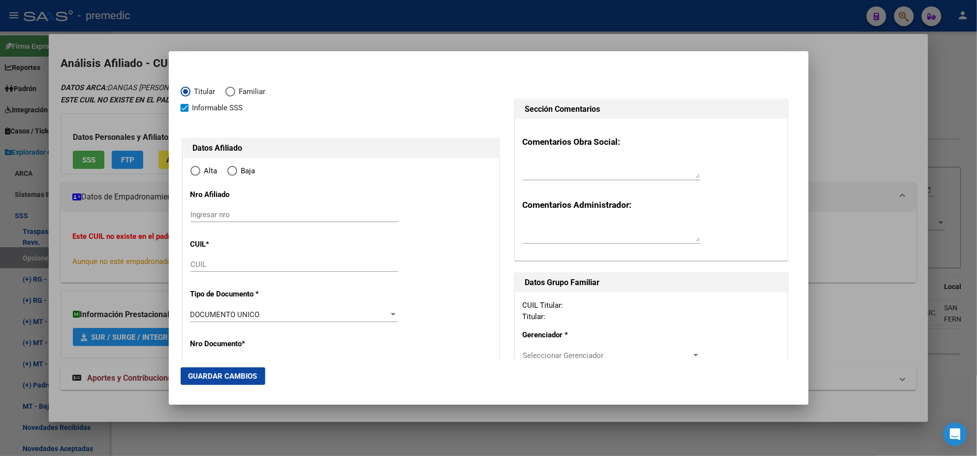
type input "20-25515952-7"
type input "25515952"
type input "DANGAS"
type input "IVAN ARIEL"
type input "1976-11-15"
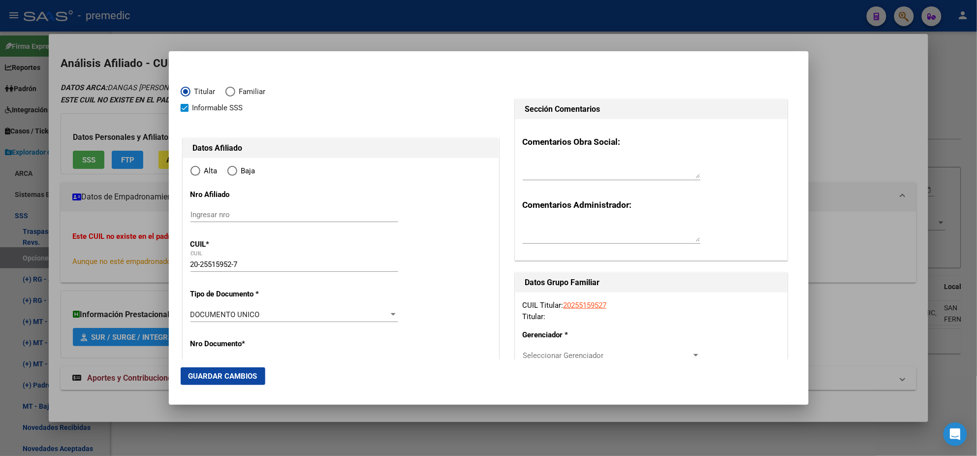
type input "SAN FERNANDO"
type input "1646"
type input "CORDERO"
type input "581"
radio input "true"
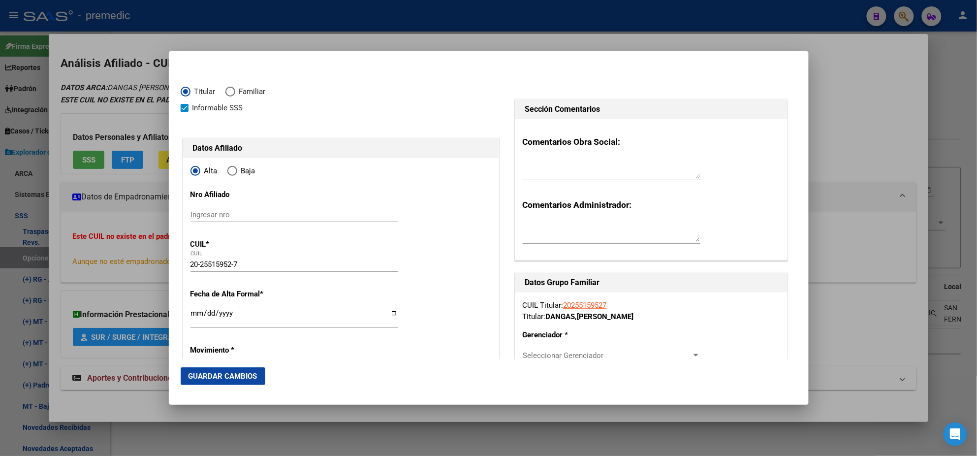
click at [196, 311] on input "Ingresar fecha" at bounding box center [294, 317] width 208 height 16
type input "2025-09-01"
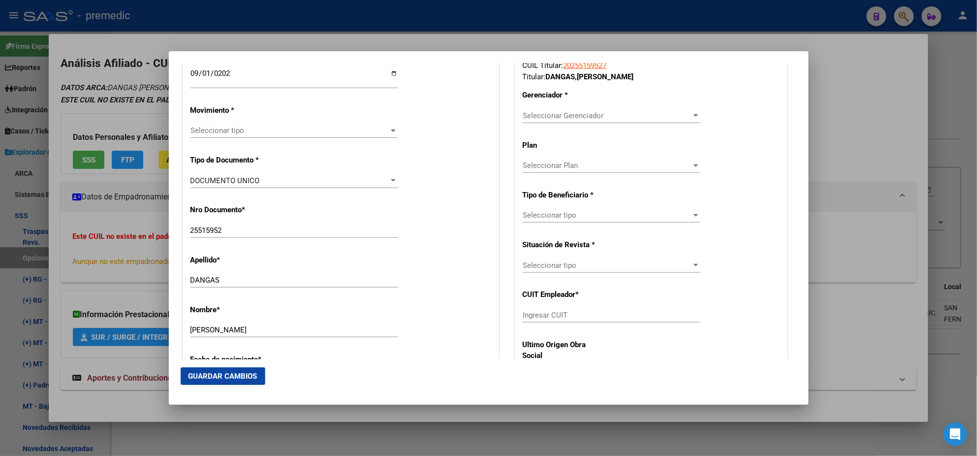
scroll to position [246, 0]
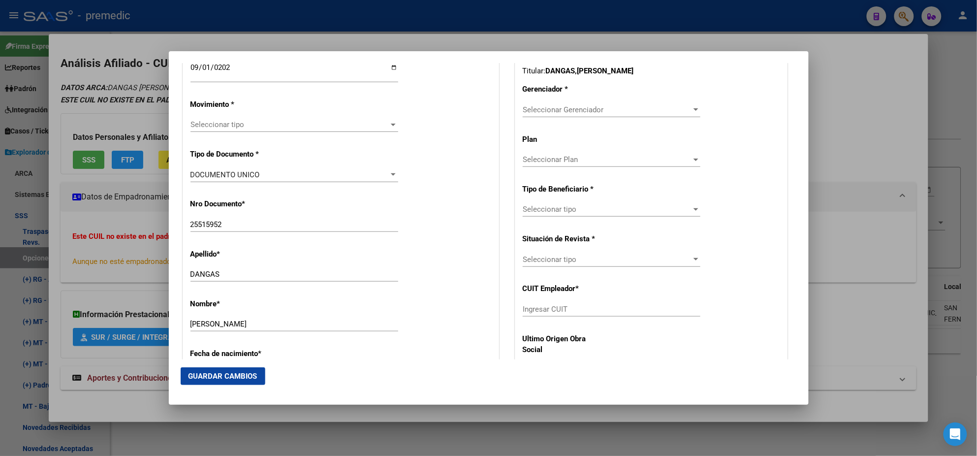
click at [222, 123] on span "Seleccionar tipo" at bounding box center [289, 124] width 199 height 9
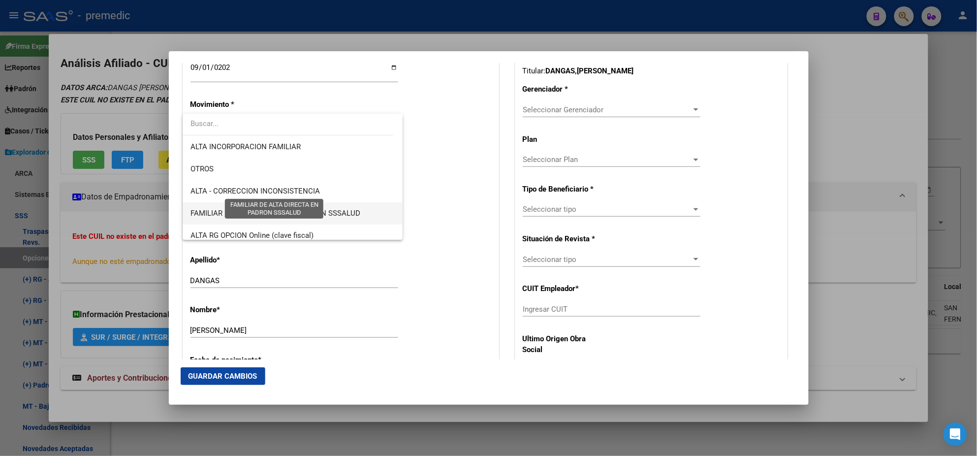
scroll to position [184, 0]
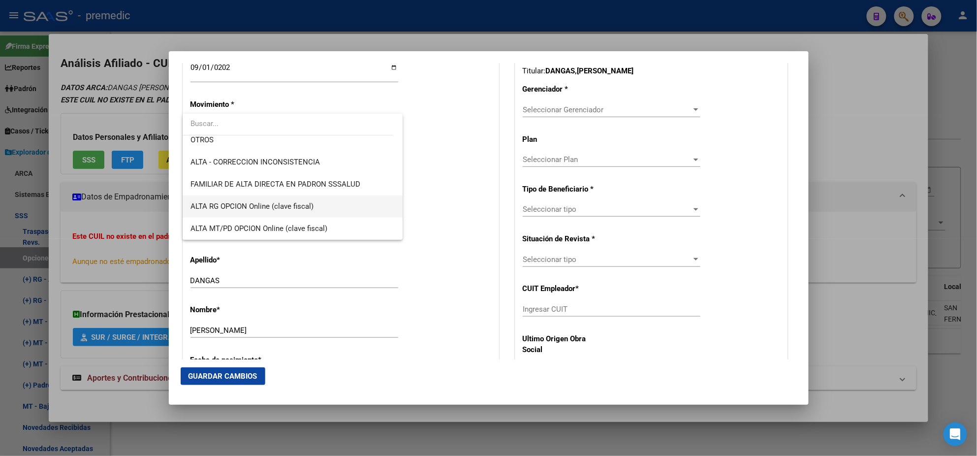
click at [316, 202] on span "ALTA RG OPCION Online (clave fiscal)" at bounding box center [292, 206] width 204 height 22
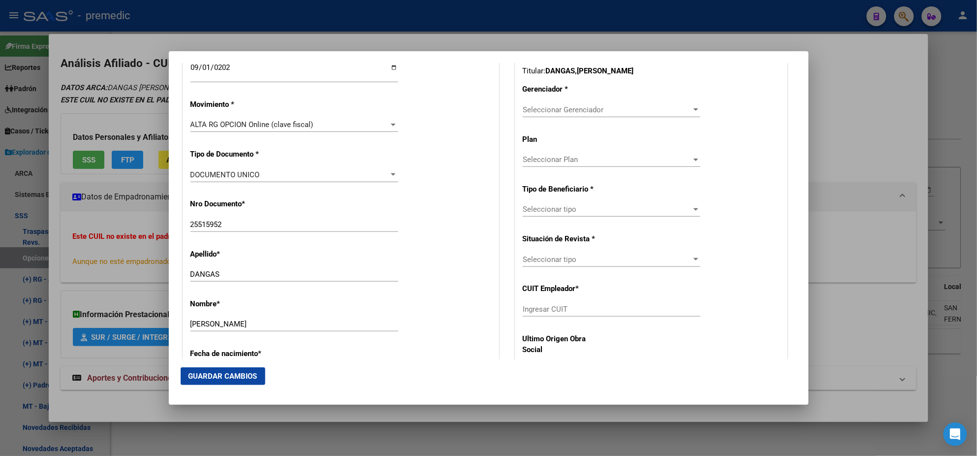
click at [410, 193] on div "Nro Documento * 25515952 Ingresar nro" at bounding box center [340, 216] width 301 height 50
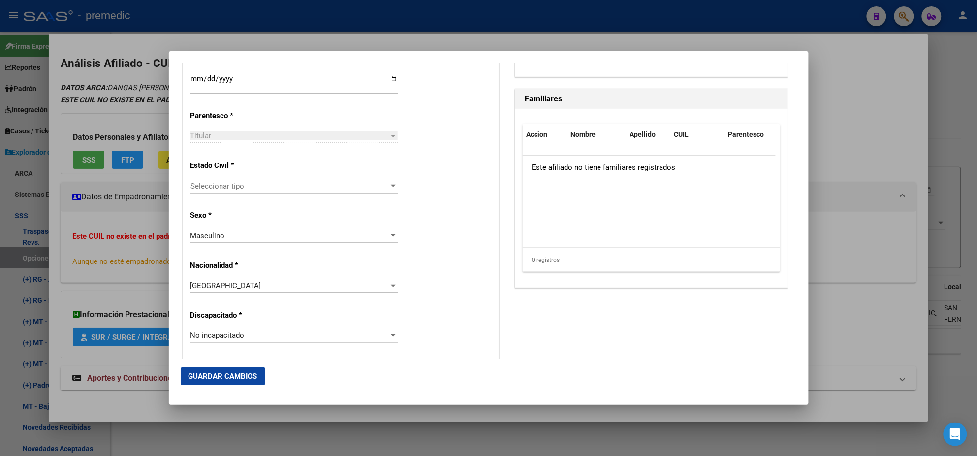
scroll to position [553, 0]
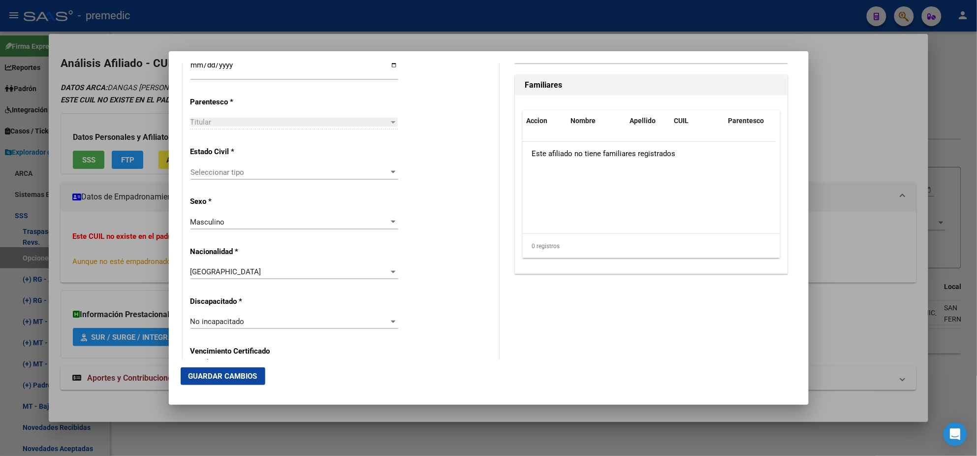
click at [258, 175] on span "Seleccionar tipo" at bounding box center [289, 172] width 199 height 9
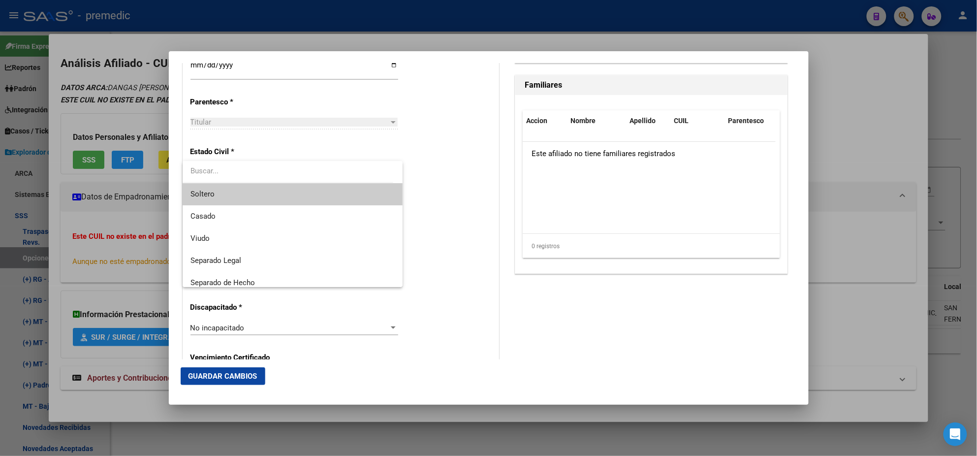
click at [239, 196] on span "Soltero" at bounding box center [292, 194] width 204 height 22
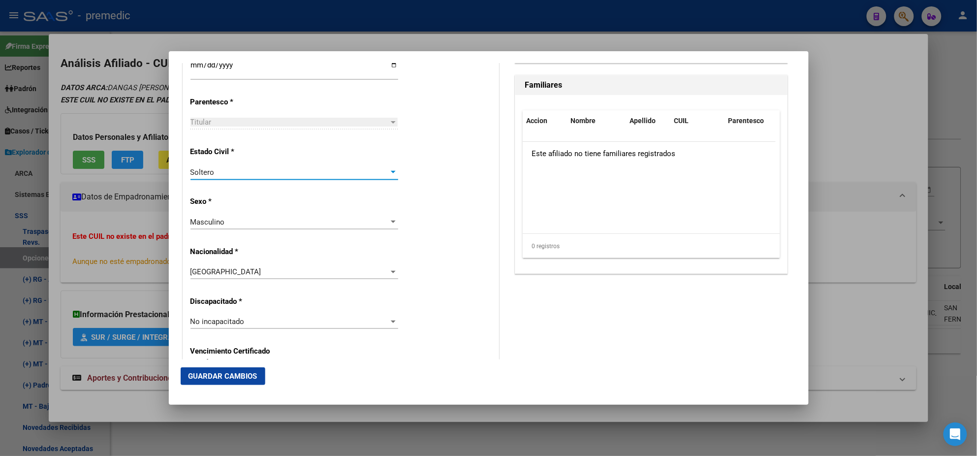
click at [440, 181] on div "Estado Civil * Soltero Seleccionar tipo" at bounding box center [340, 164] width 301 height 50
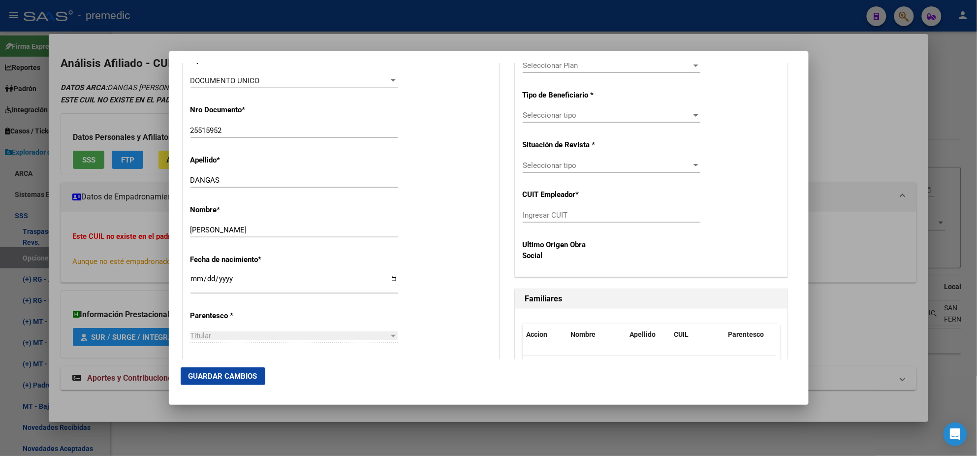
scroll to position [184, 0]
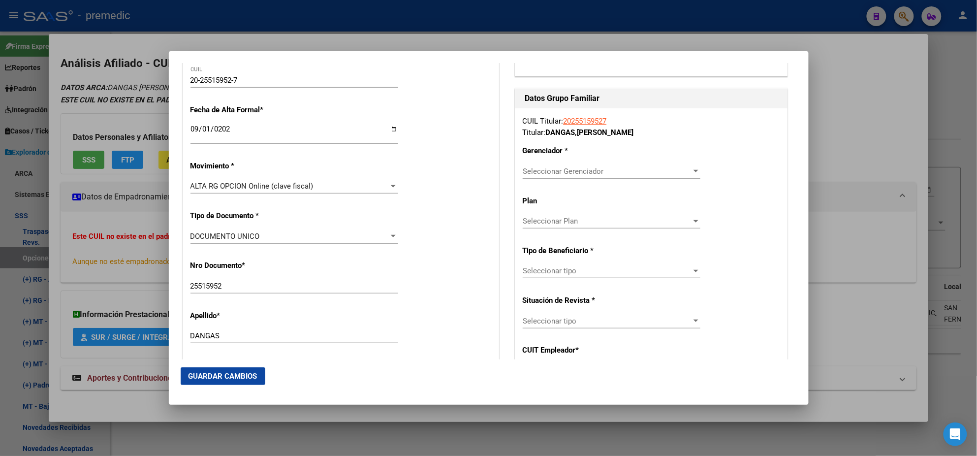
click at [544, 169] on span "Seleccionar Gerenciador" at bounding box center [607, 171] width 169 height 9
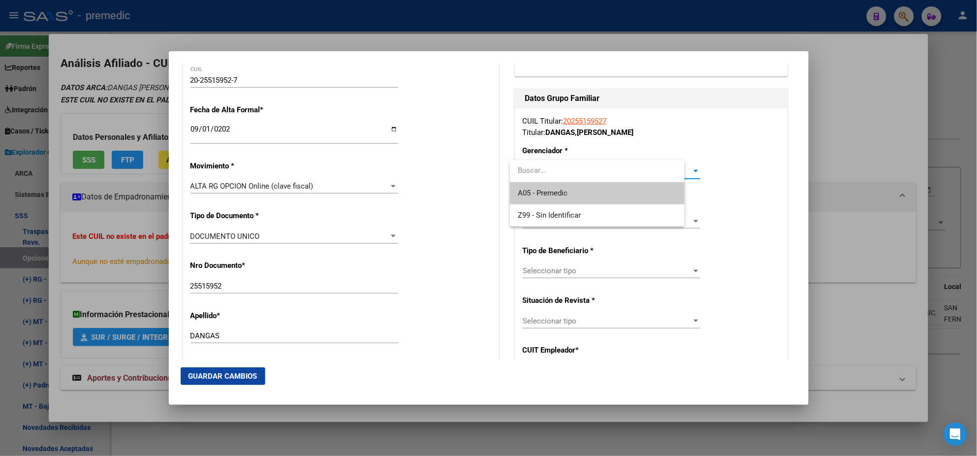
click at [536, 186] on span "A05 - Premedic" at bounding box center [597, 193] width 159 height 22
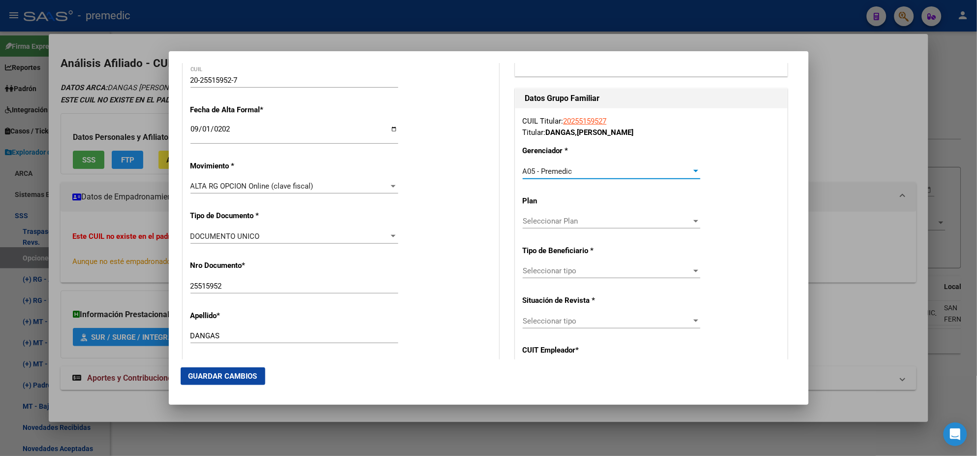
click at [536, 272] on span "Seleccionar tipo" at bounding box center [607, 270] width 169 height 9
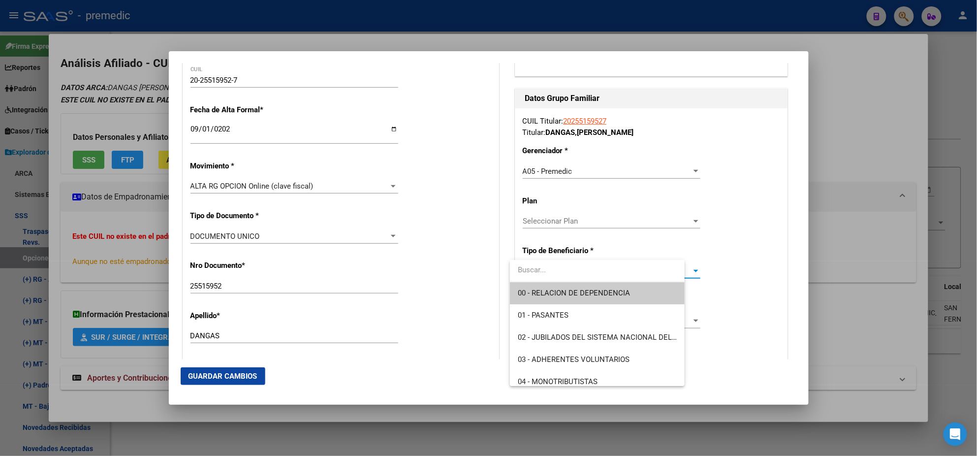
click at [537, 286] on span "00 - RELACION DE DEPENDENCIA" at bounding box center [597, 293] width 159 height 22
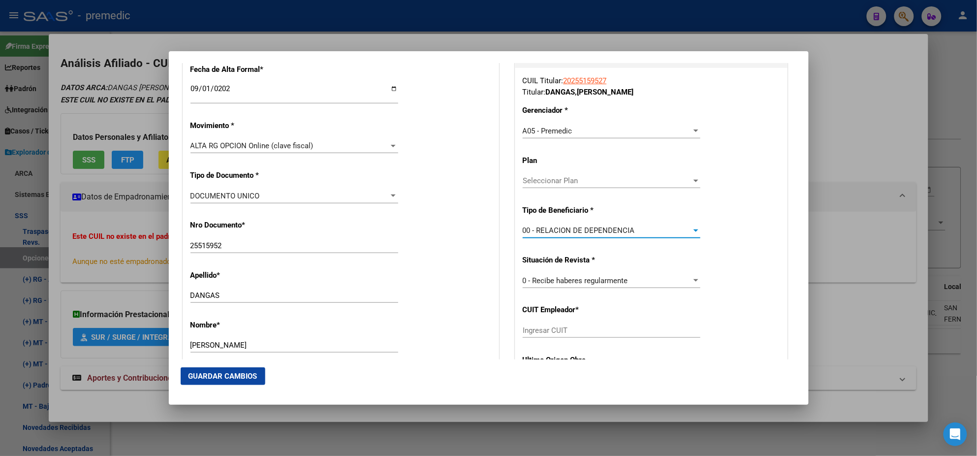
scroll to position [246, 0]
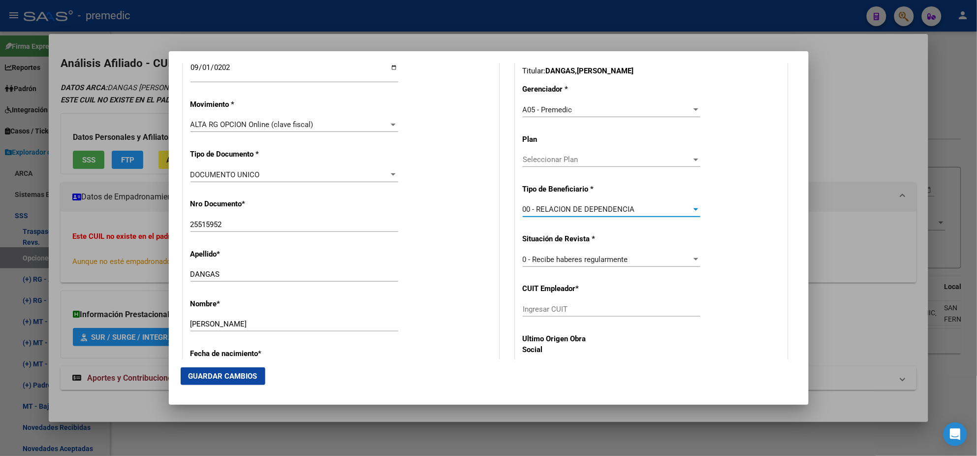
click at [536, 308] on input "Ingresar CUIT" at bounding box center [612, 309] width 178 height 9
paste input "20-25515952-7"
type input "20-25515952-7"
drag, startPoint x: 562, startPoint y: 306, endPoint x: 486, endPoint y: 314, distance: 76.7
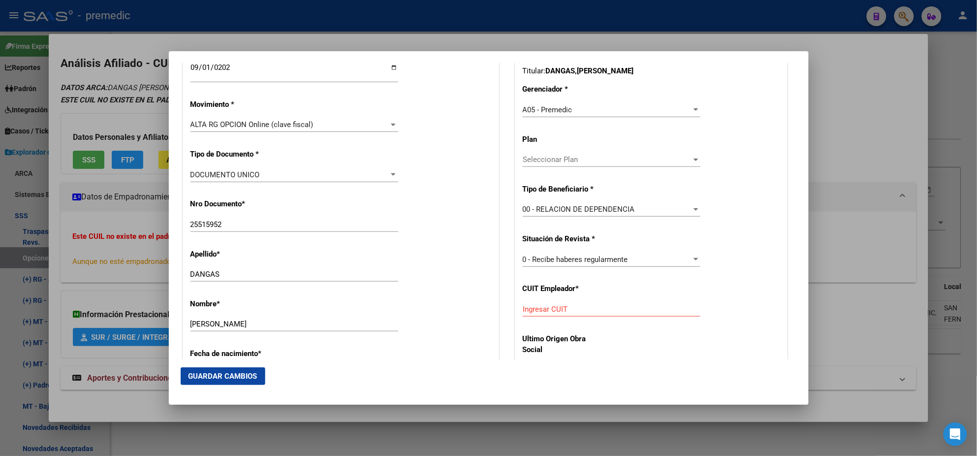
click at [674, 359] on mat-dialog-actions "Guardar Cambios" at bounding box center [489, 375] width 616 height 33
click at [527, 308] on input "Ingresar CUIT" at bounding box center [612, 309] width 178 height 9
paste input "30-62964267-2"
type input "30-62964267-2"
click at [228, 376] on span "Guardar Cambios" at bounding box center [222, 375] width 69 height 9
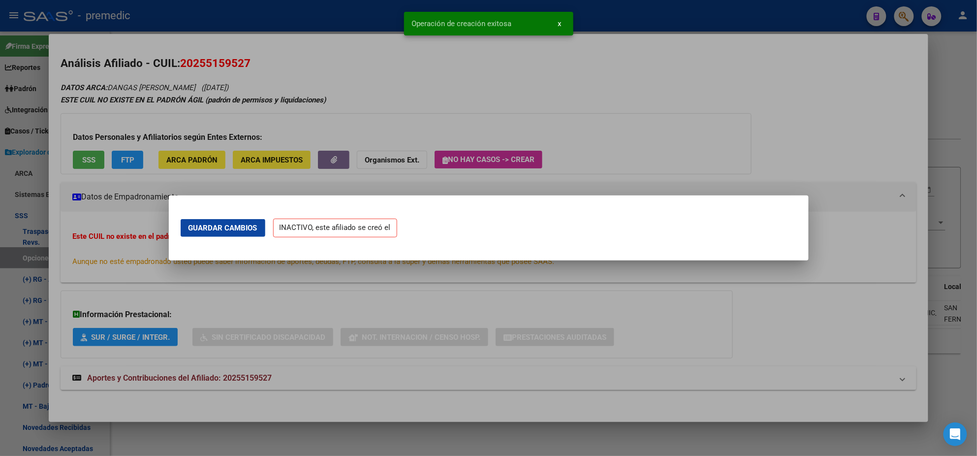
scroll to position [0, 0]
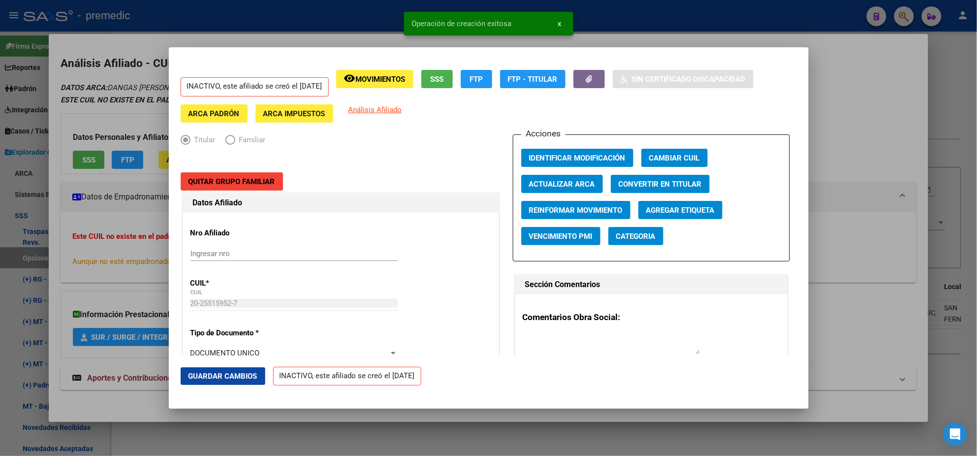
click at [152, 404] on div at bounding box center [488, 228] width 977 height 456
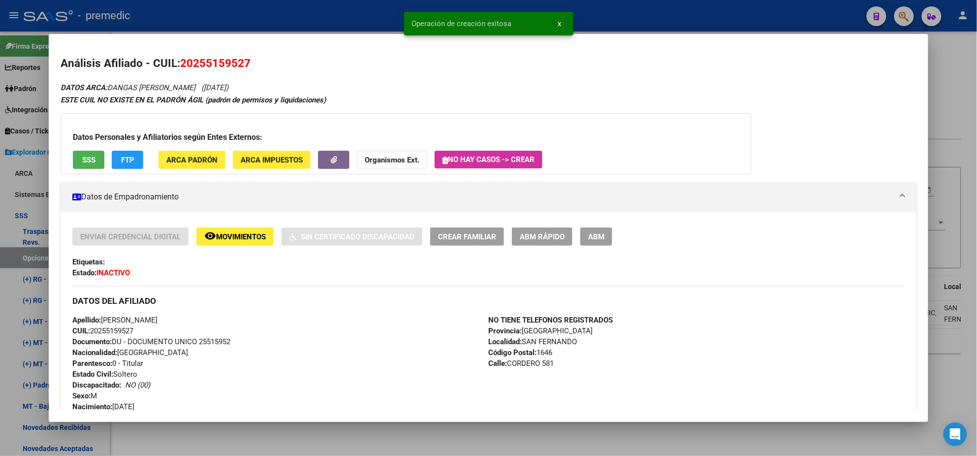
click at [152, 446] on div at bounding box center [488, 228] width 977 height 456
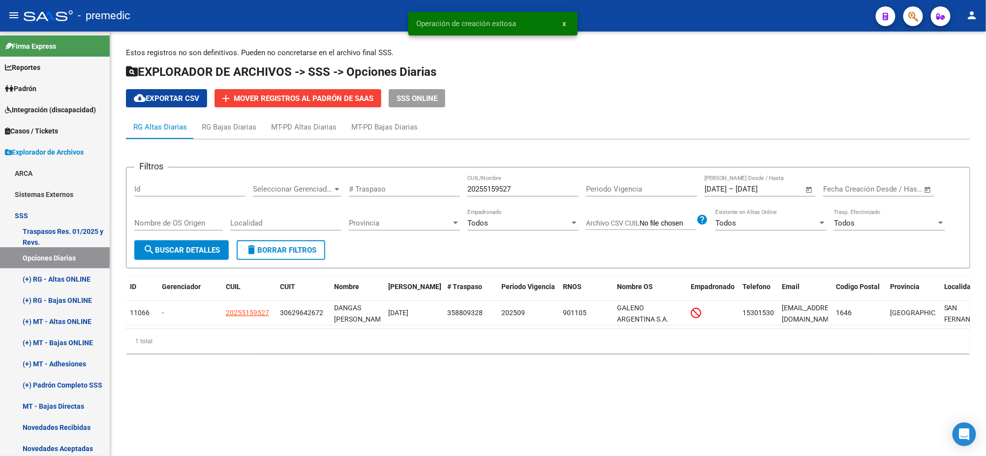
click at [178, 237] on div "Nombre de OS Origen" at bounding box center [178, 224] width 89 height 31
click at [180, 241] on button "search Buscar Detalles" at bounding box center [181, 250] width 94 height 20
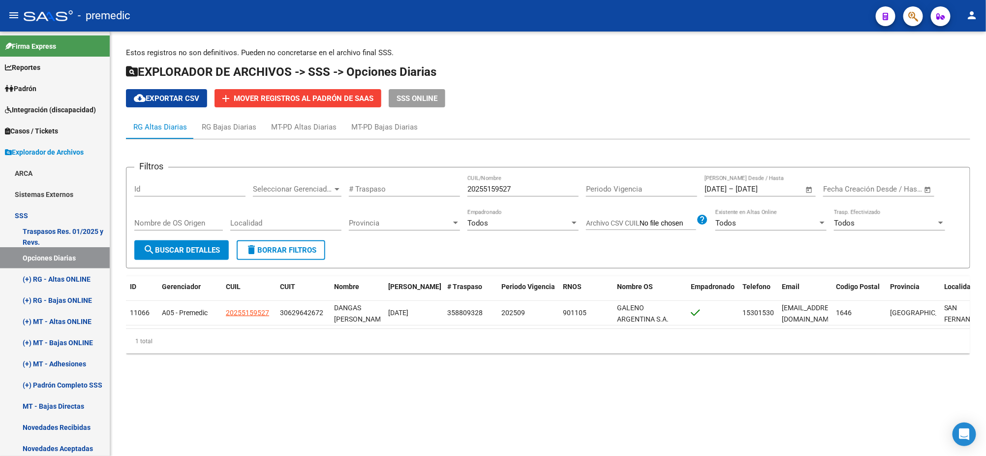
click at [437, 185] on div "Filtros Id Seleccionar Gerenciador Seleccionar Gerenciador # Traspaso 202551595…" at bounding box center [548, 207] width 828 height 65
paste input "65651268"
type input "20265651268"
click at [178, 253] on span "search Buscar Detalles" at bounding box center [181, 250] width 77 height 9
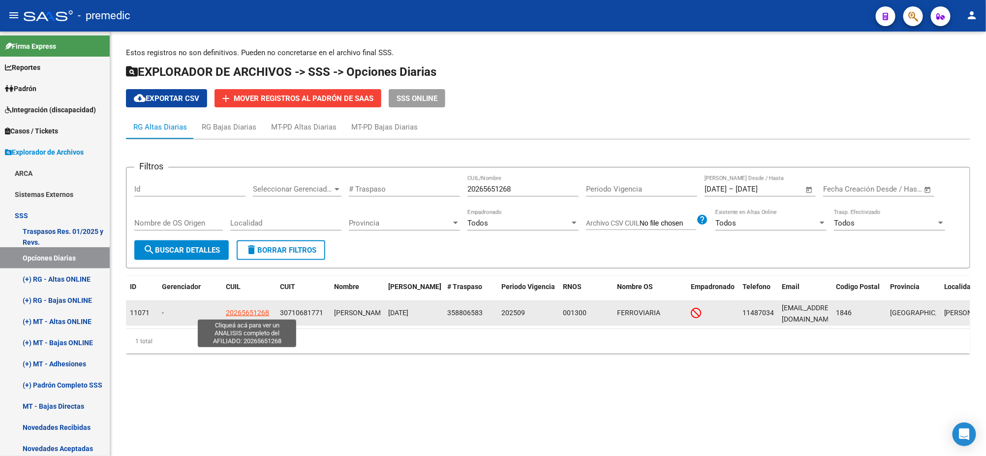
click at [248, 313] on span "20265651268" at bounding box center [247, 312] width 43 height 8
type textarea "20265651268"
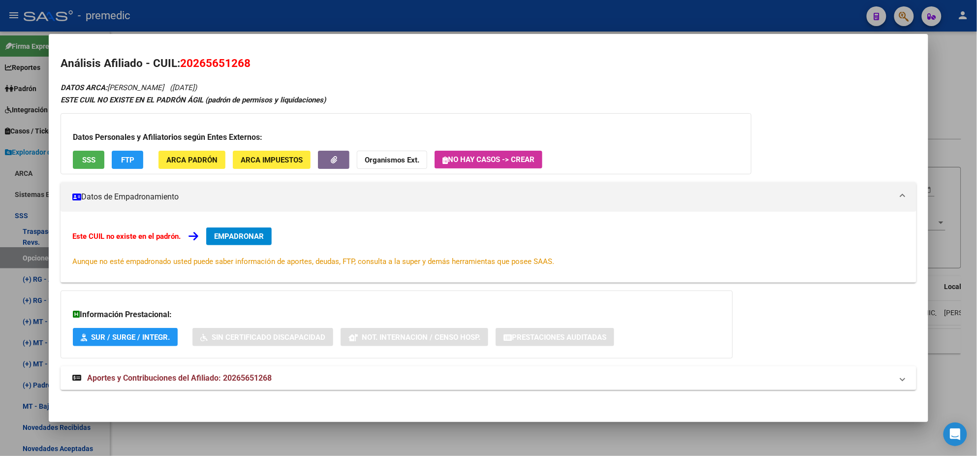
click at [235, 234] on span "EMPADRONAR" at bounding box center [239, 236] width 50 height 9
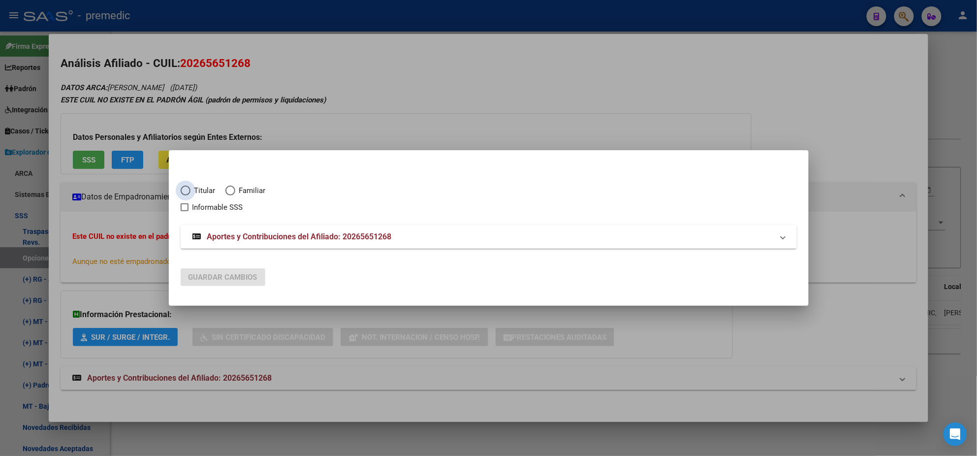
click at [193, 195] on span "Titular" at bounding box center [202, 190] width 25 height 11
click at [190, 195] on input "Titular" at bounding box center [186, 190] width 10 height 10
radio input "true"
checkbox input "true"
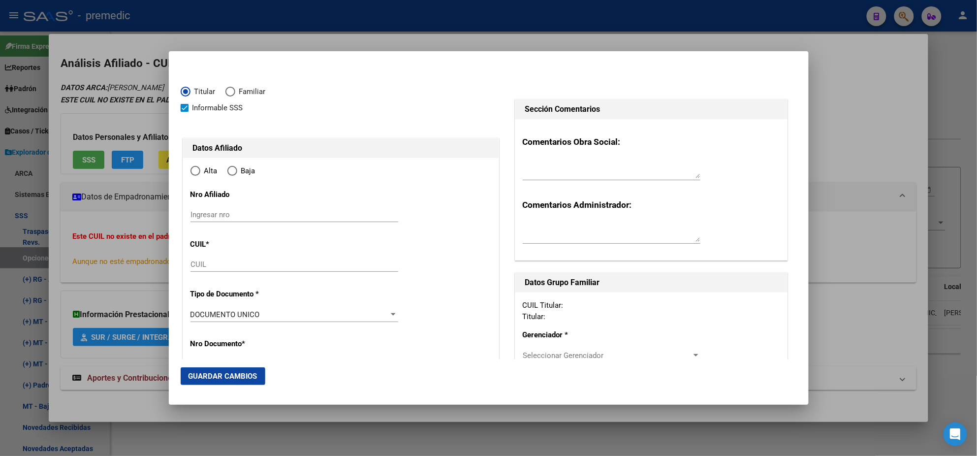
type input "20-26565126-8"
type input "26565126"
type input "VARGAS"
type input "JOSE LUIS"
type input "1978-05-23"
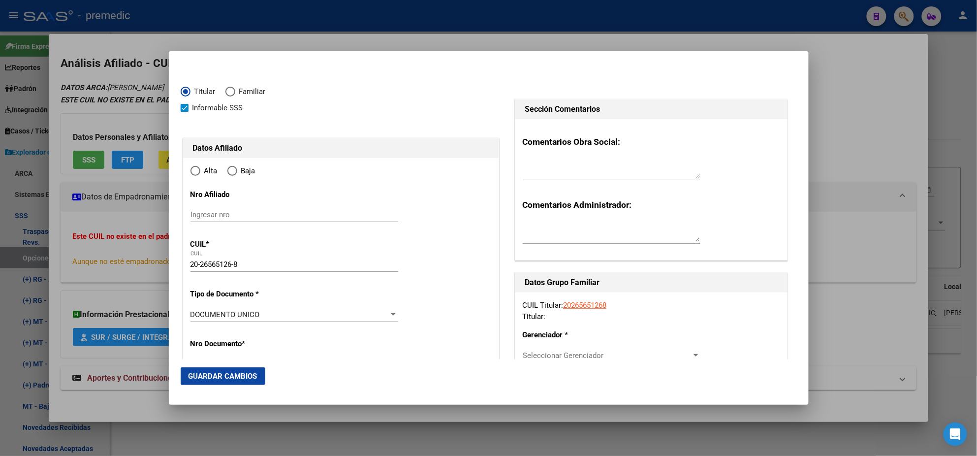
type input "JOSE MARMOL"
type input "1846"
type input "CANALE"
type input "3448"
radio input "true"
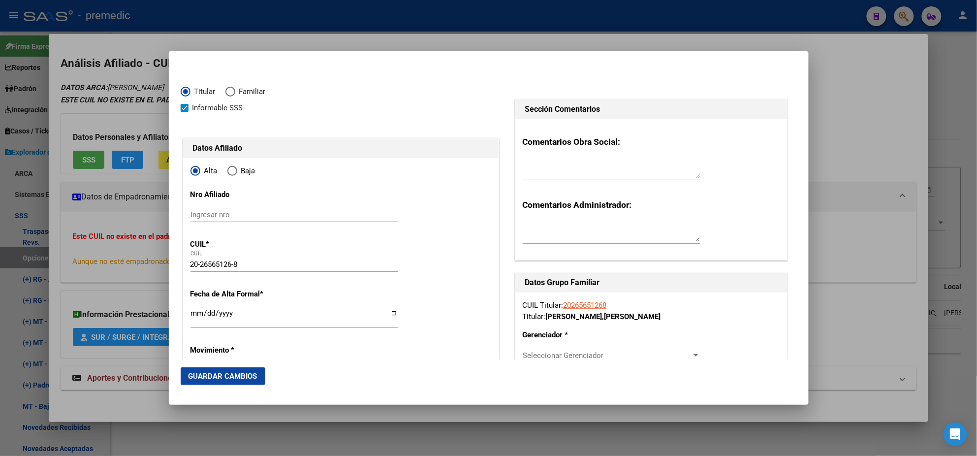
click at [192, 314] on input "Ingresar fecha" at bounding box center [294, 317] width 208 height 16
type input "2025-09-01"
click at [179, 317] on mat-dialog-content "Titular Familiar Informable SSS Datos Afiliado Alta Baja Nro Afiliado Ingresar …" at bounding box center [489, 211] width 640 height 296
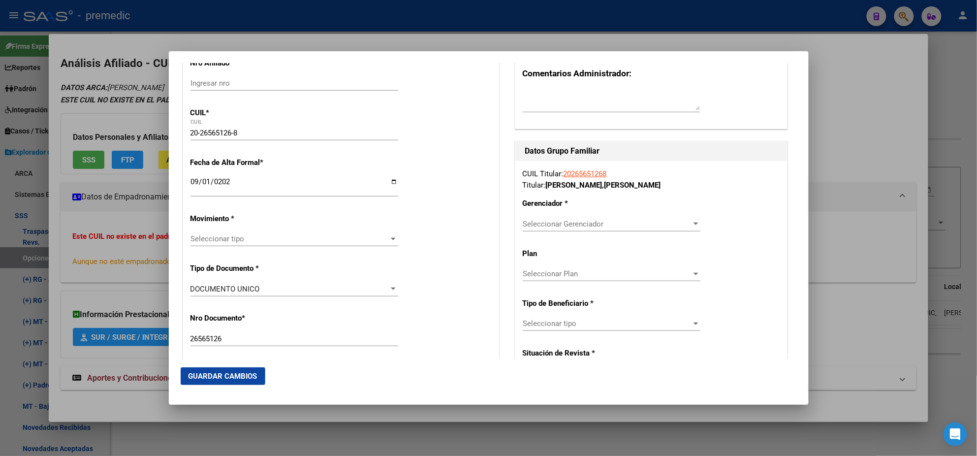
scroll to position [123, 0]
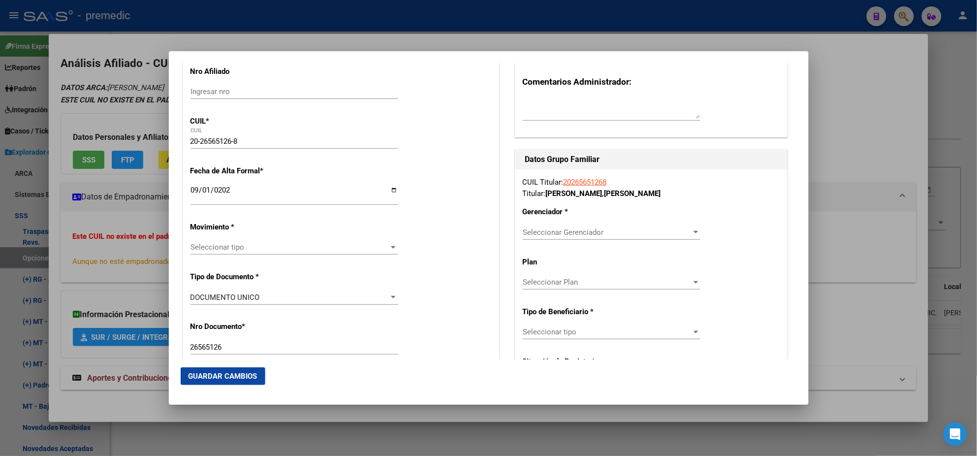
click at [232, 243] on span "Seleccionar tipo" at bounding box center [289, 247] width 199 height 9
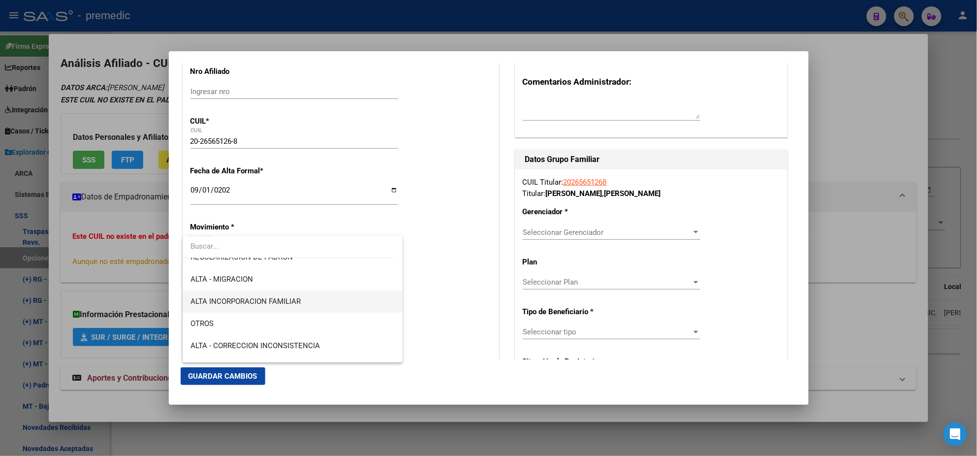
scroll to position [184, 0]
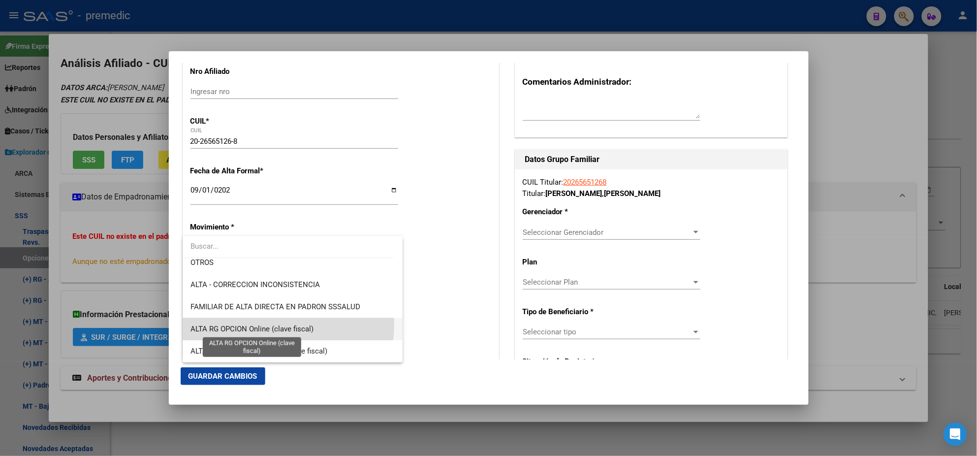
click at [265, 324] on span "ALTA RG OPCION Online (clave fiscal)" at bounding box center [251, 328] width 123 height 9
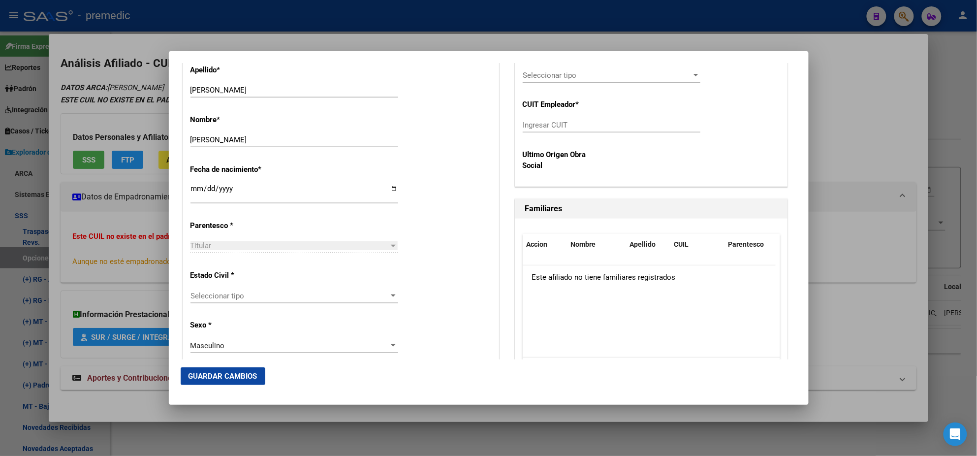
scroll to position [492, 0]
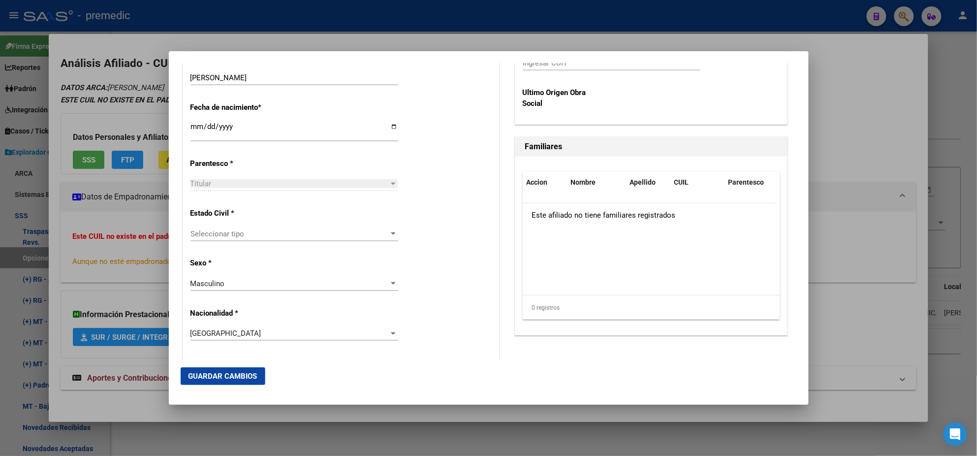
click at [321, 232] on span "Seleccionar tipo" at bounding box center [289, 233] width 199 height 9
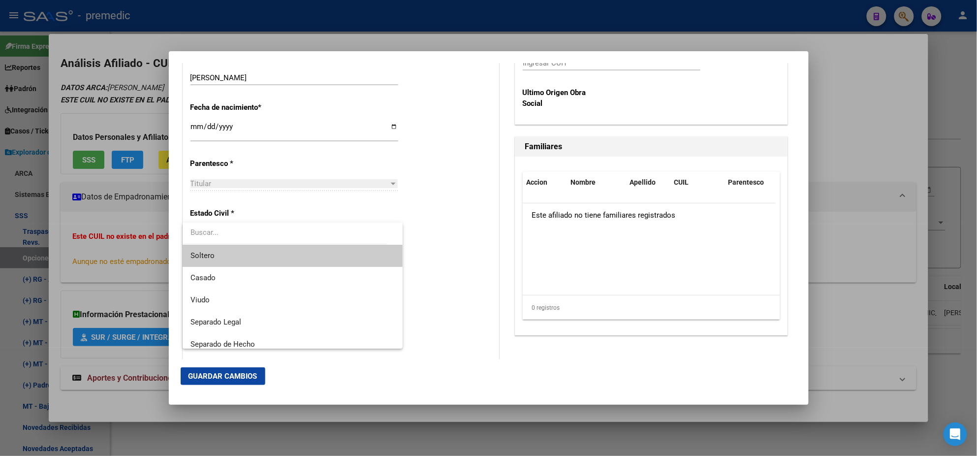
click at [308, 255] on span "Soltero" at bounding box center [292, 256] width 204 height 22
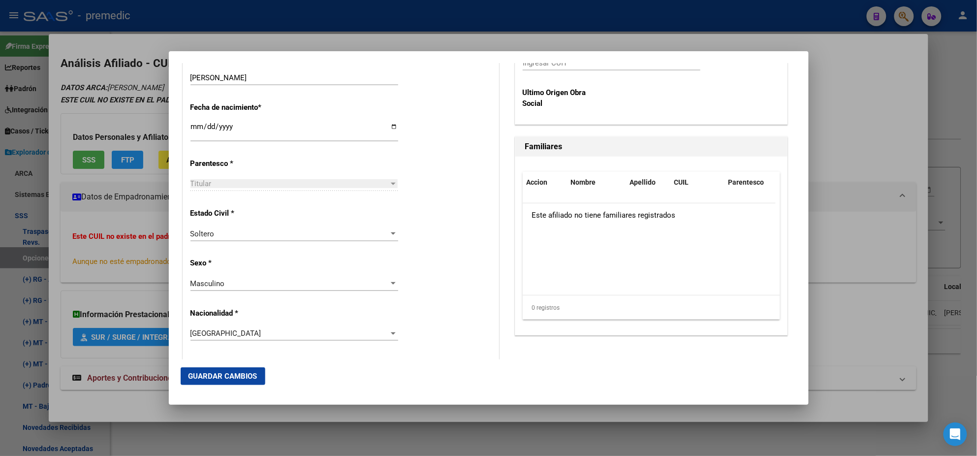
click at [457, 247] on div "Estado Civil * Soltero Seleccionar tipo" at bounding box center [340, 225] width 301 height 50
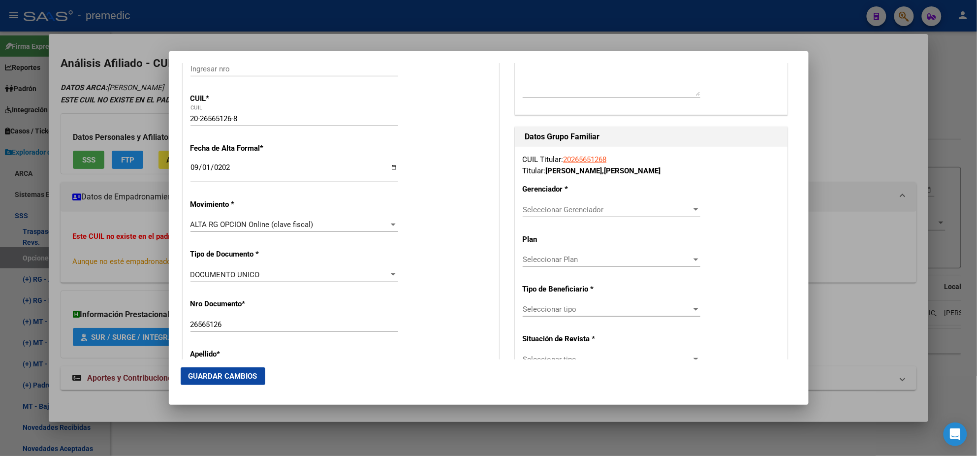
scroll to position [123, 0]
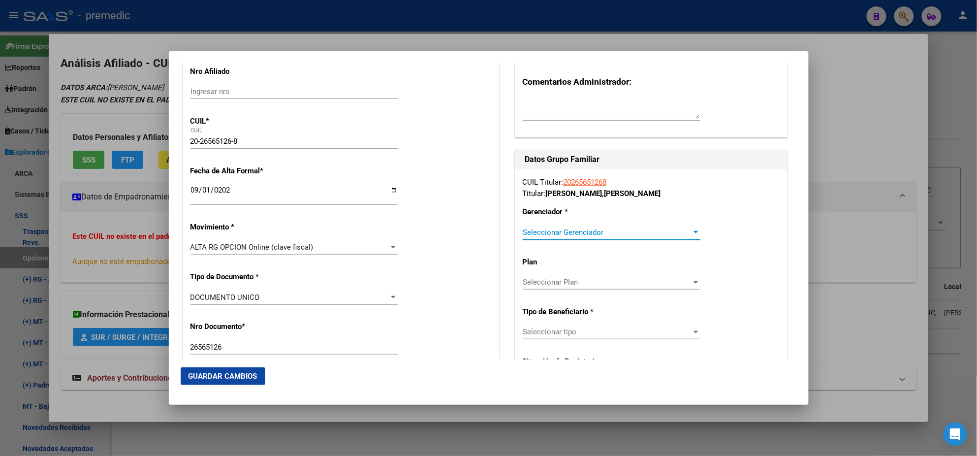
click at [542, 232] on span "Seleccionar Gerenciador" at bounding box center [607, 232] width 169 height 9
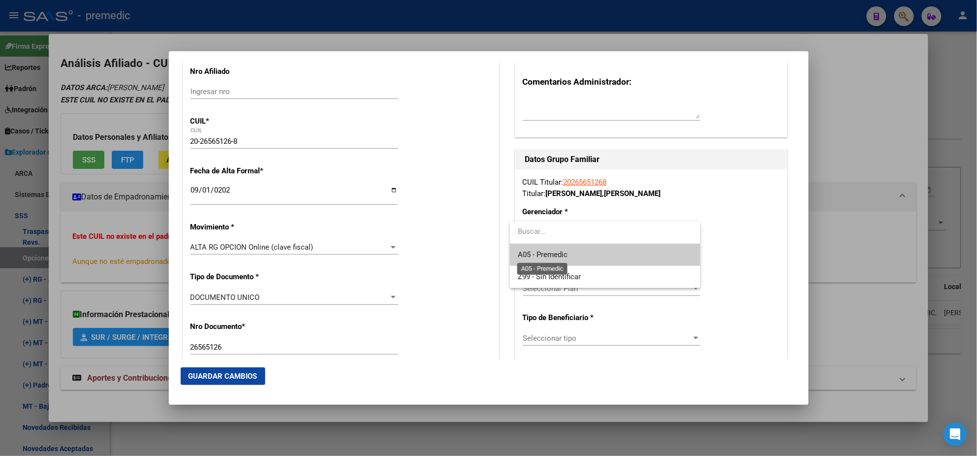
drag, startPoint x: 542, startPoint y: 232, endPoint x: 541, endPoint y: 253, distance: 21.2
click at [541, 252] on span "A05 - Premedic" at bounding box center [543, 254] width 50 height 9
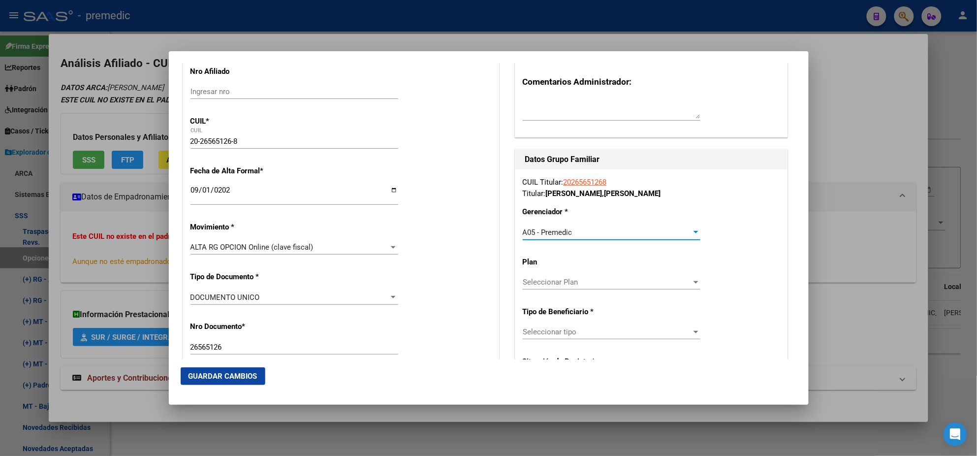
click at [539, 331] on span "Seleccionar tipo" at bounding box center [607, 331] width 169 height 9
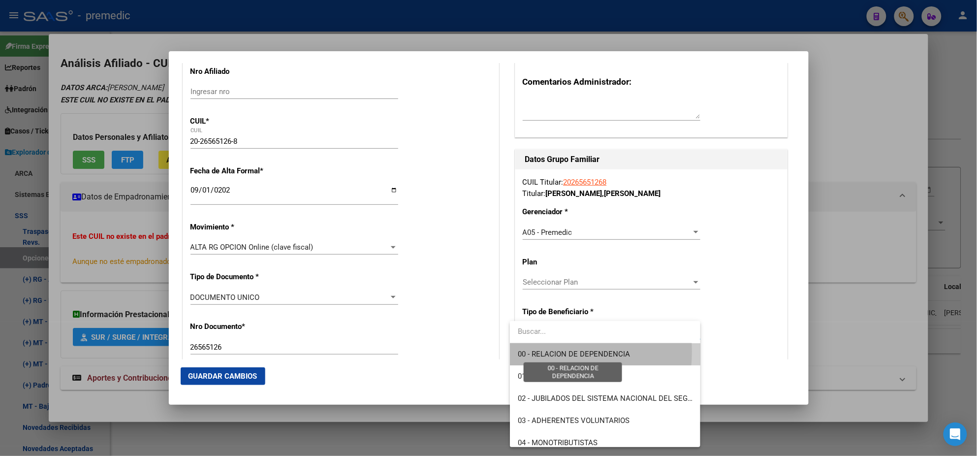
click at [527, 351] on span "00 - RELACION DE DEPENDENCIA" at bounding box center [574, 353] width 112 height 9
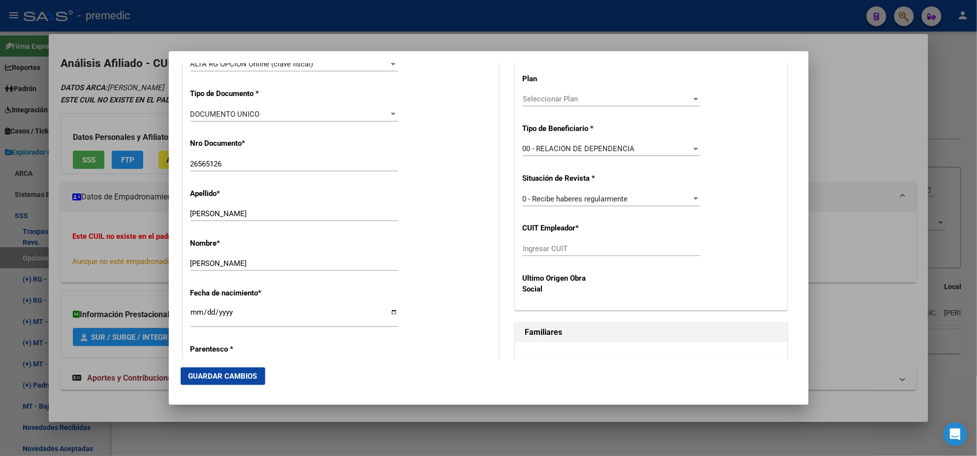
scroll to position [307, 0]
click at [529, 246] on input "Ingresar CUIT" at bounding box center [612, 247] width 178 height 9
paste input "20-26565126-8"
type input "20-26565126-8"
drag, startPoint x: 571, startPoint y: 244, endPoint x: 492, endPoint y: 251, distance: 79.1
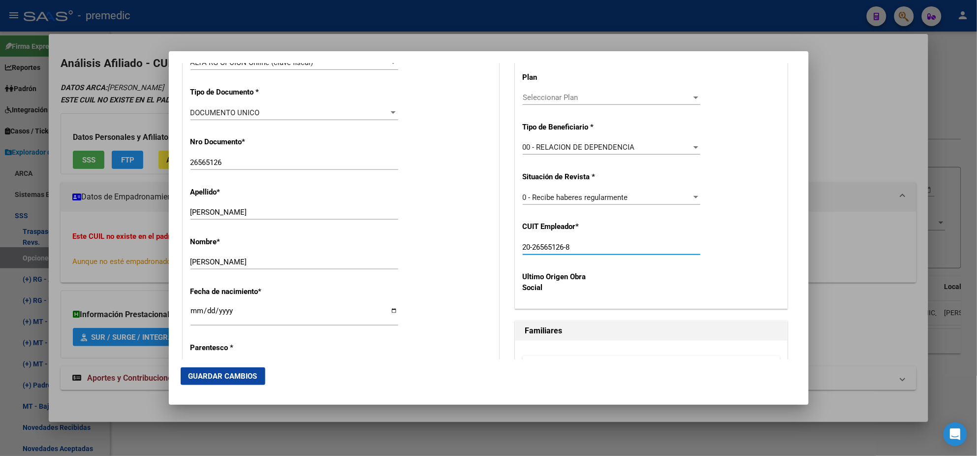
click at [546, 249] on input "Ingresar CUIT" at bounding box center [612, 247] width 178 height 9
paste input "30-71068177-1"
type input "30-71068177-1"
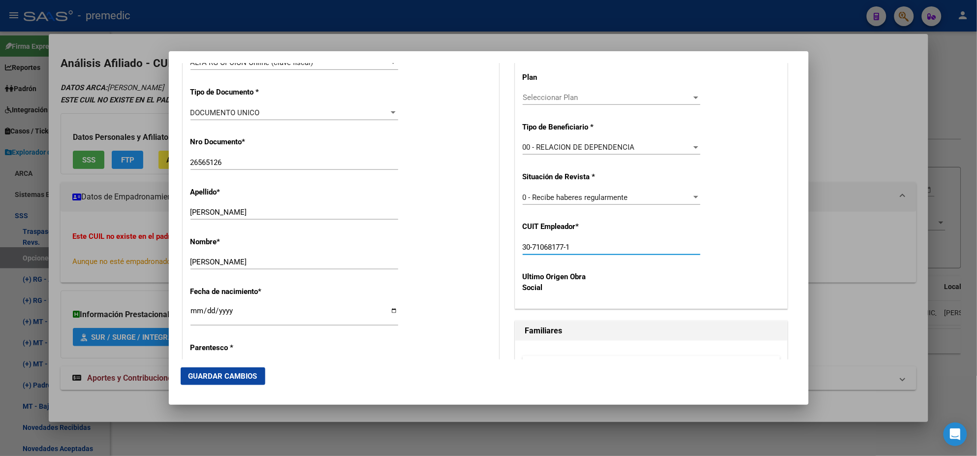
click at [237, 367] on mat-dialog-actions "Guardar Cambios" at bounding box center [489, 375] width 616 height 33
click at [235, 370] on button "Guardar Cambios" at bounding box center [223, 376] width 85 height 18
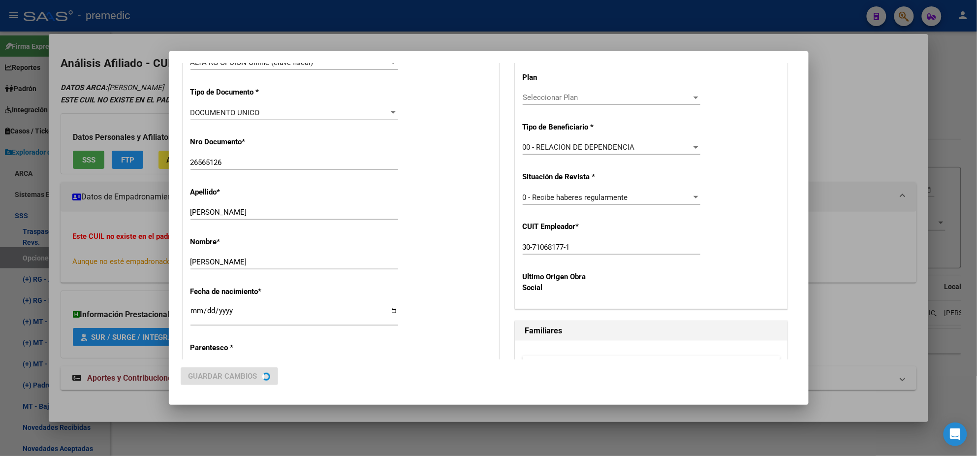
scroll to position [0, 0]
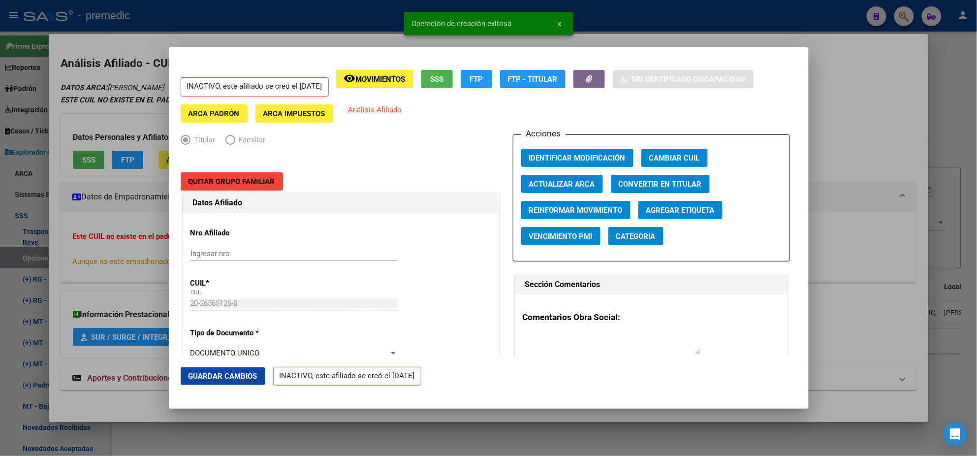
click at [52, 352] on div at bounding box center [488, 228] width 977 height 456
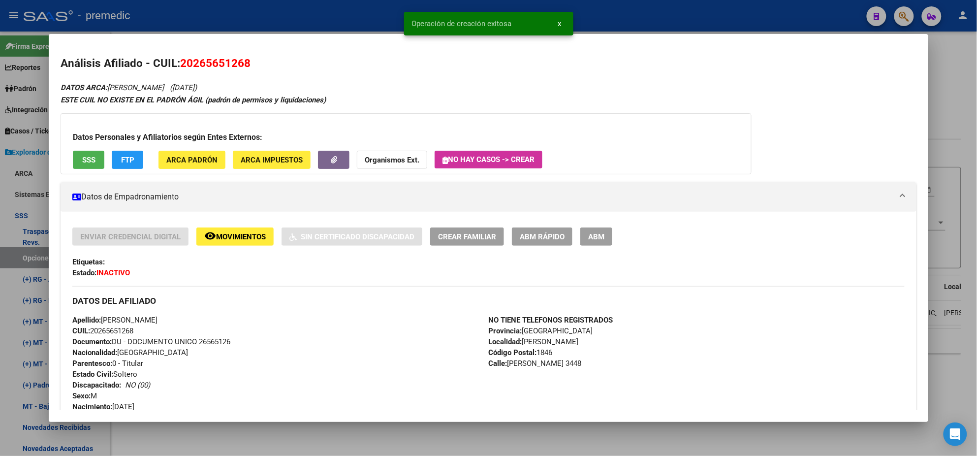
click at [20, 252] on div at bounding box center [488, 228] width 977 height 456
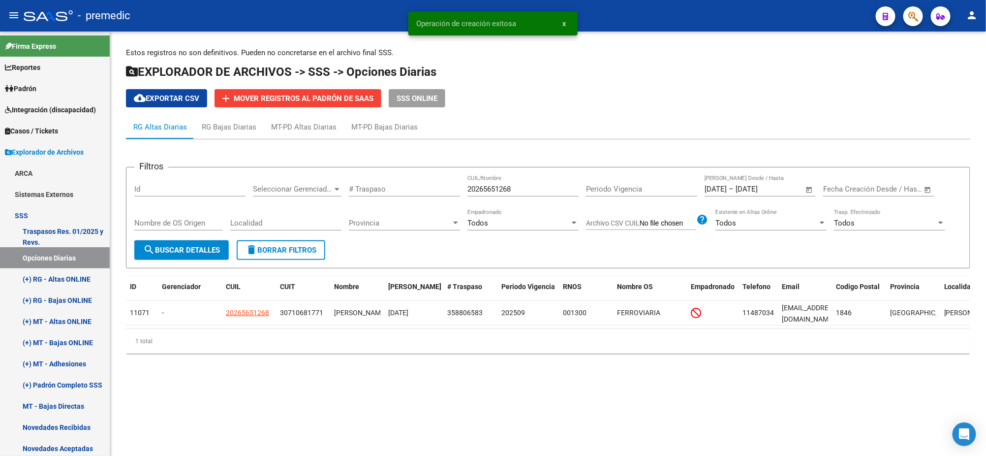
click at [195, 254] on button "search Buscar Detalles" at bounding box center [181, 250] width 94 height 20
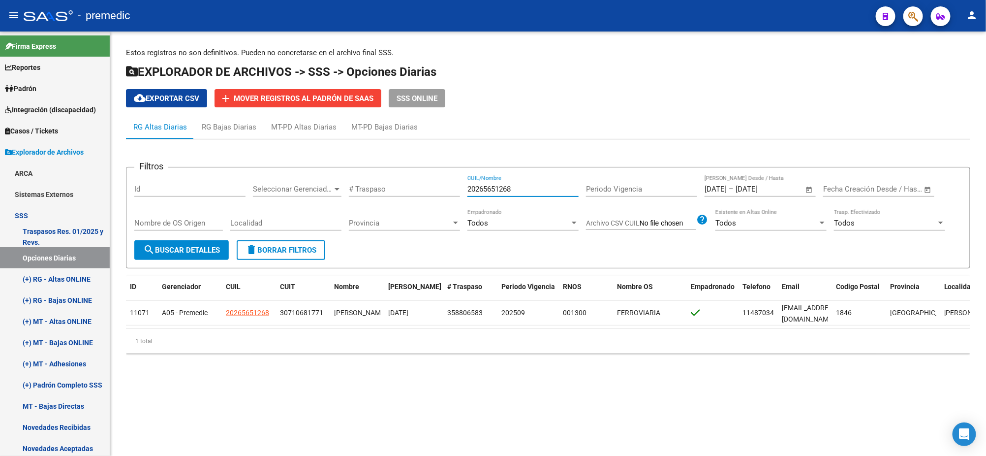
drag, startPoint x: 456, startPoint y: 186, endPoint x: 406, endPoint y: 195, distance: 51.0
click at [430, 186] on div "Filtros Id Seleccionar Gerenciador Seleccionar Gerenciador # Traspaso 202656512…" at bounding box center [548, 207] width 828 height 65
paste input "36657419"
type input "20236657419"
click at [184, 248] on span "search Buscar Detalles" at bounding box center [181, 250] width 77 height 9
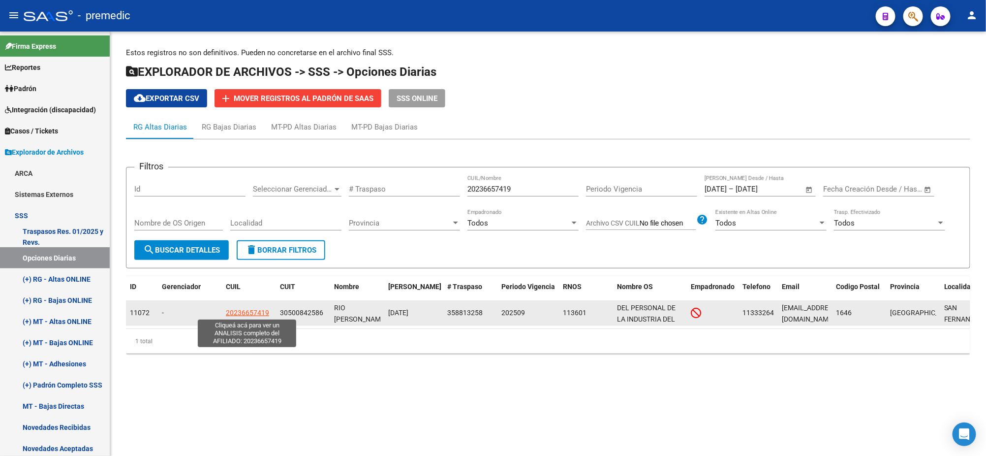
click at [239, 313] on span "20236657419" at bounding box center [247, 312] width 43 height 8
type textarea "20236657419"
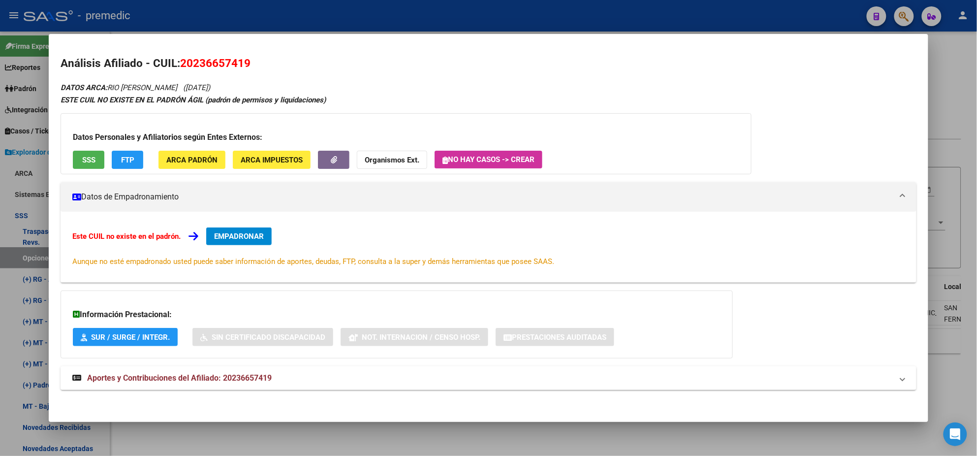
click at [253, 242] on button "EMPADRONAR" at bounding box center [238, 236] width 65 height 18
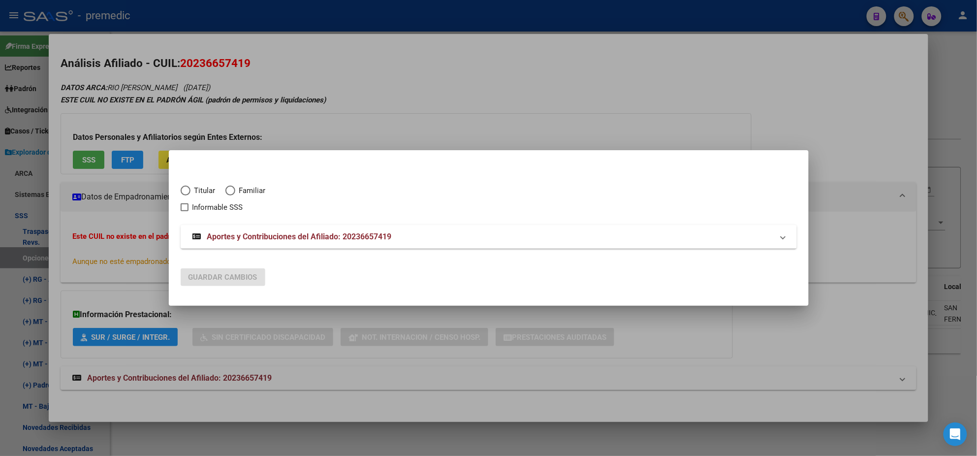
click at [186, 190] on span "Elija una opción" at bounding box center [186, 190] width 10 height 10
click at [186, 190] on input "Titular" at bounding box center [186, 190] width 10 height 10
radio input "true"
checkbox input "true"
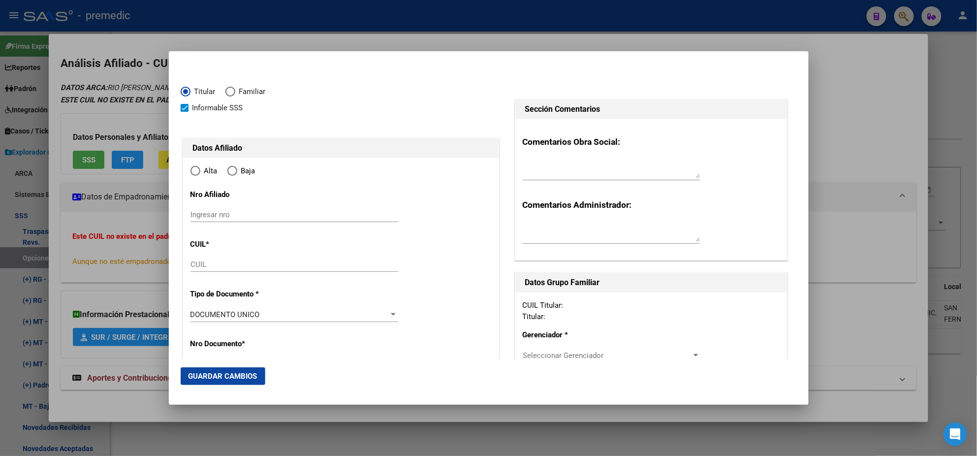
type input "20-23665741-9"
radio input "true"
click at [180, 321] on mat-dialog-content "Titular Familiar Informable SSS Datos Afiliado Alta Baja Nro Afiliado Ingresar …" at bounding box center [489, 211] width 640 height 296
type input "23665741"
type input "RIO"
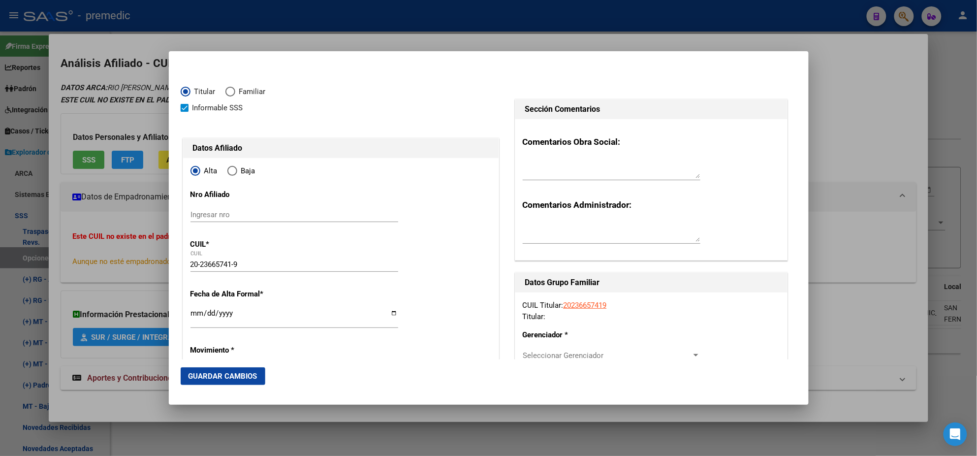
type input "MARCELO DANIEL"
type input "1974-04-18"
type input "SAN FERNANDO"
type input "1646"
type input "AV PTE J D PERON"
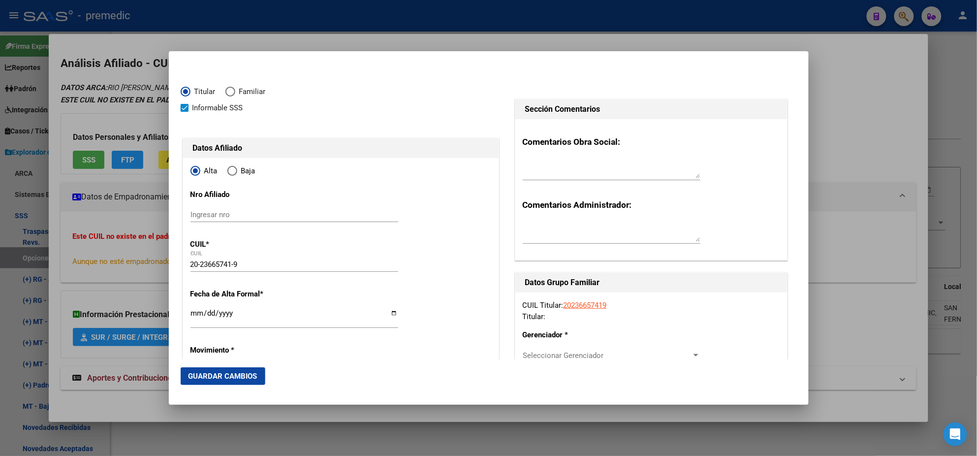
type input "353"
type input "1"
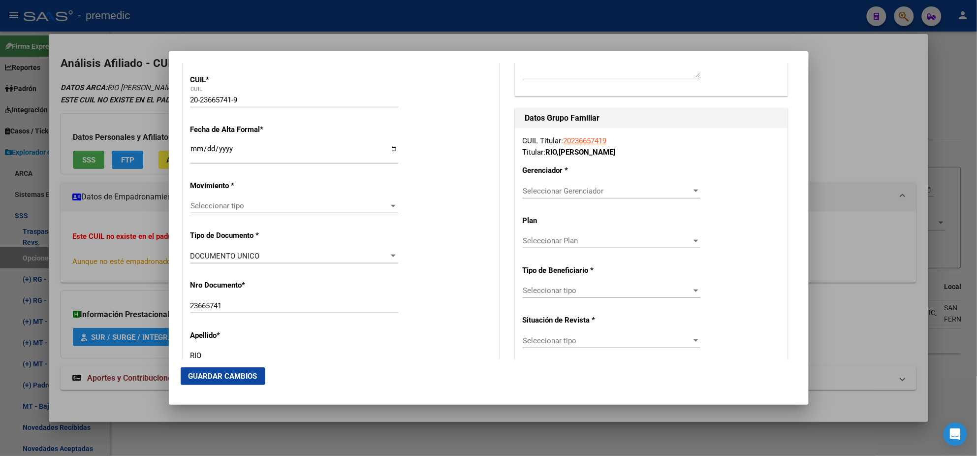
scroll to position [184, 0]
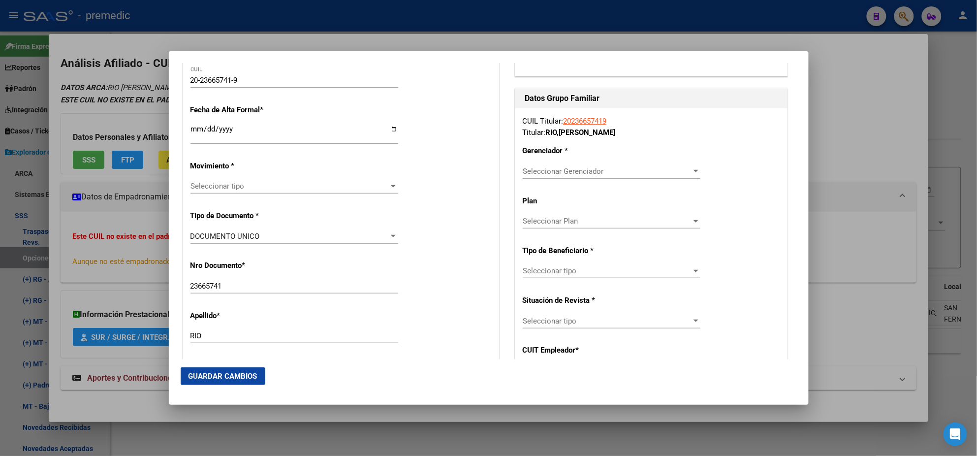
click at [194, 127] on input "Ingresar fecha" at bounding box center [294, 133] width 208 height 16
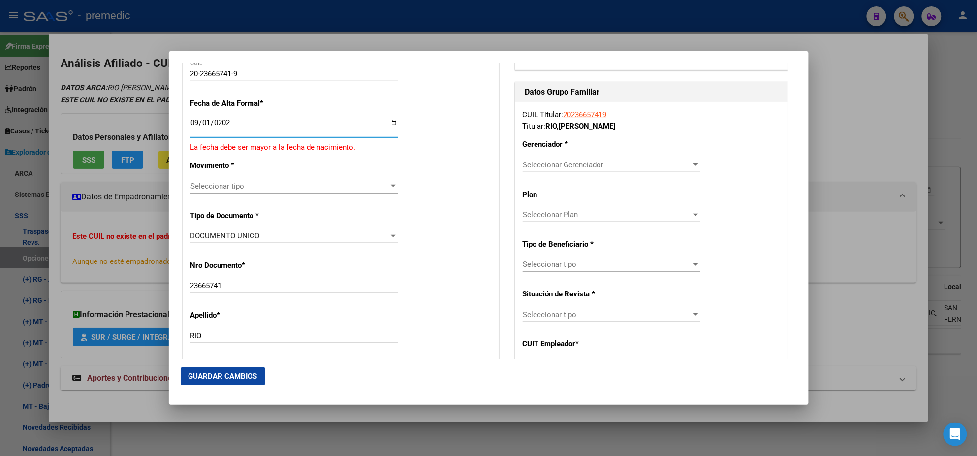
type input "2025-09-01"
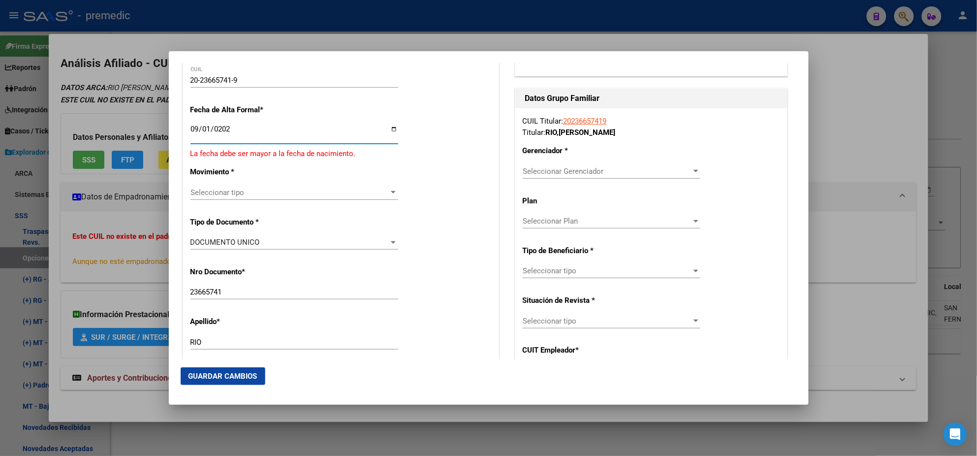
click at [177, 168] on mat-dialog-content "Titular Familiar Informable SSS Datos Afiliado Alta Baja Nro Afiliado Ingresar …" at bounding box center [489, 211] width 640 height 296
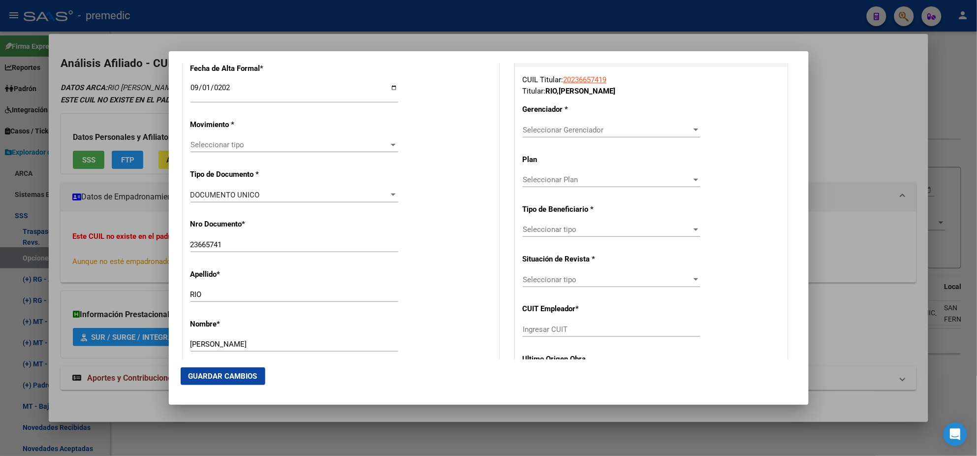
scroll to position [246, 0]
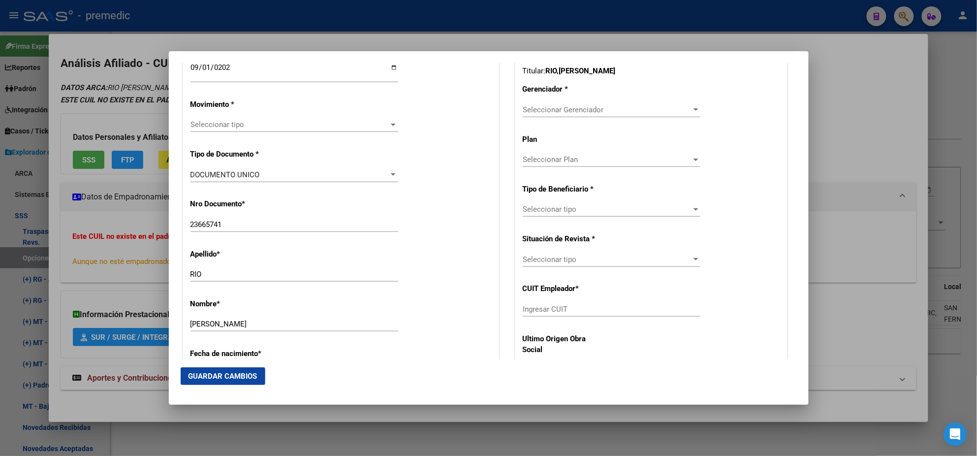
click at [199, 128] on div "Seleccionar tipo Seleccionar tipo" at bounding box center [294, 124] width 208 height 15
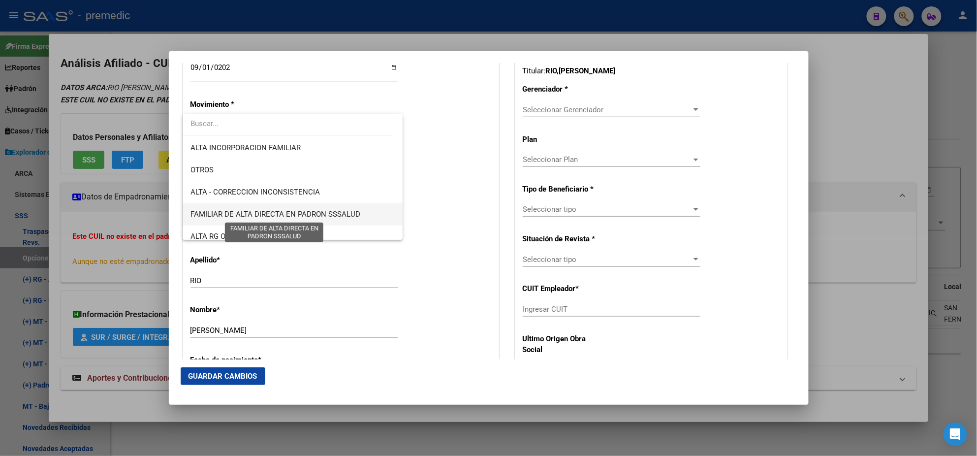
scroll to position [184, 0]
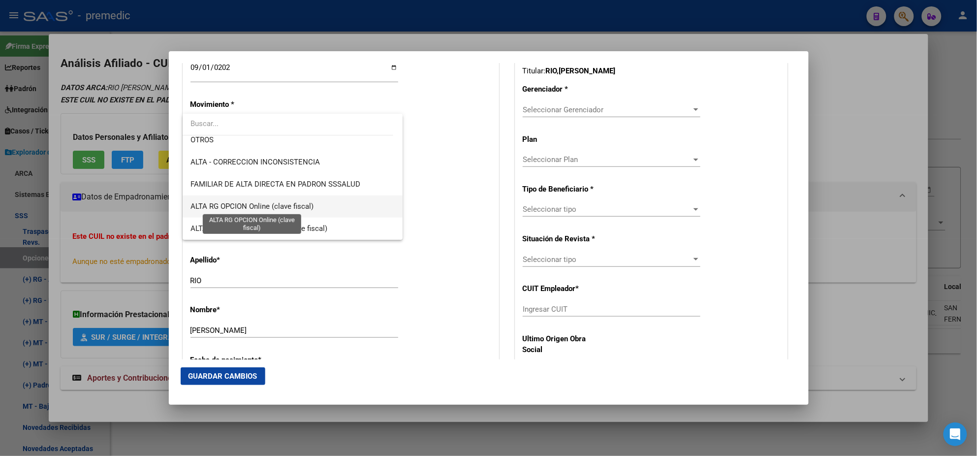
click at [289, 205] on span "ALTA RG OPCION Online (clave fiscal)" at bounding box center [251, 206] width 123 height 9
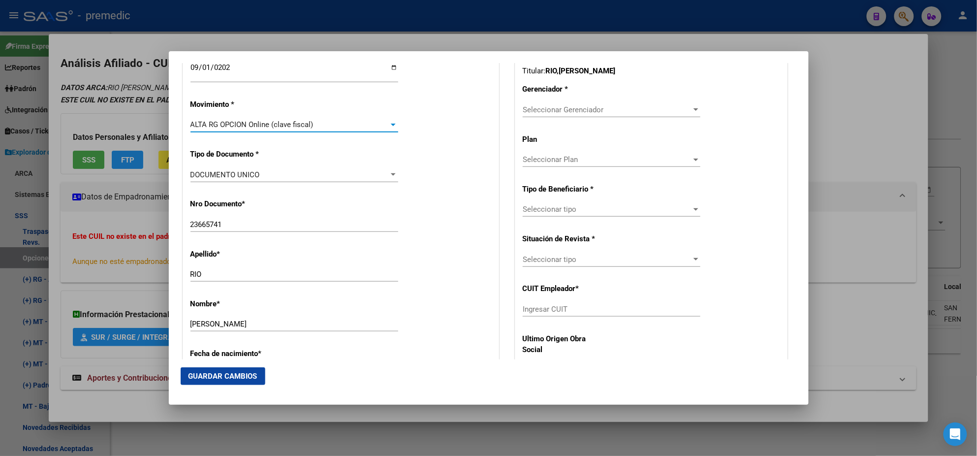
click at [444, 197] on div "Nro Documento * 23665741 Ingresar nro" at bounding box center [340, 216] width 301 height 50
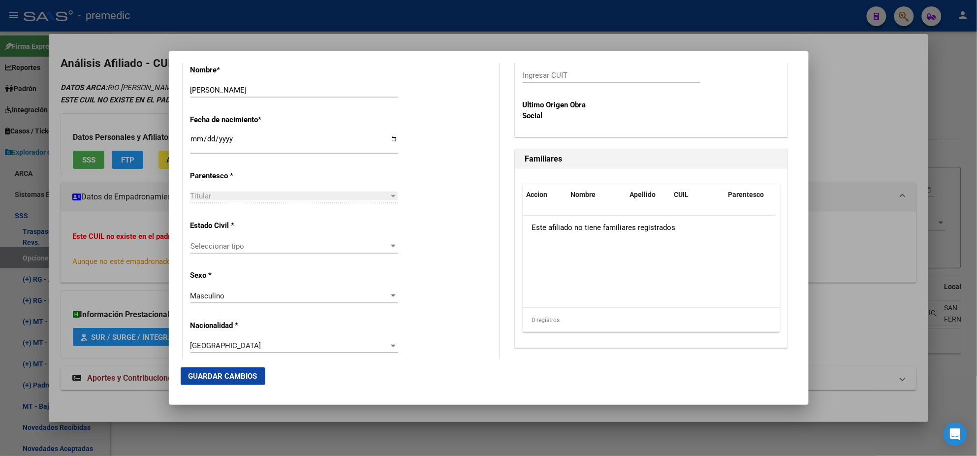
scroll to position [492, 0]
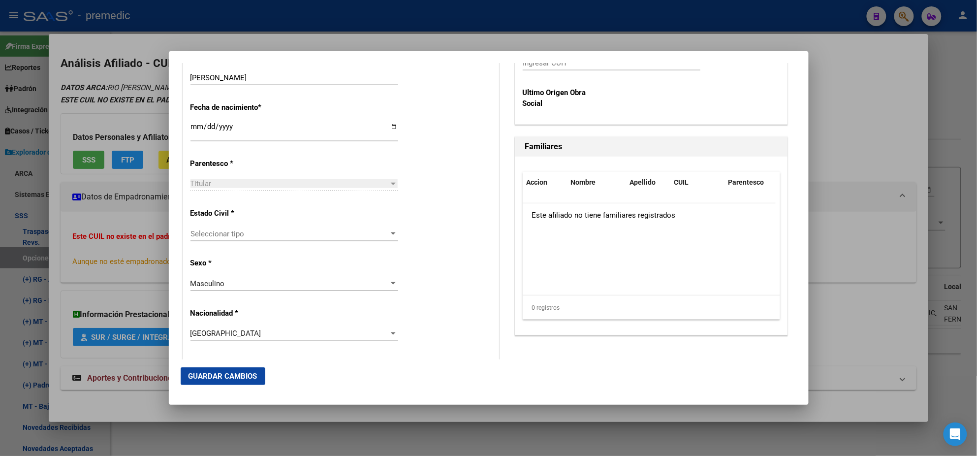
click at [255, 234] on span "Seleccionar tipo" at bounding box center [289, 233] width 199 height 9
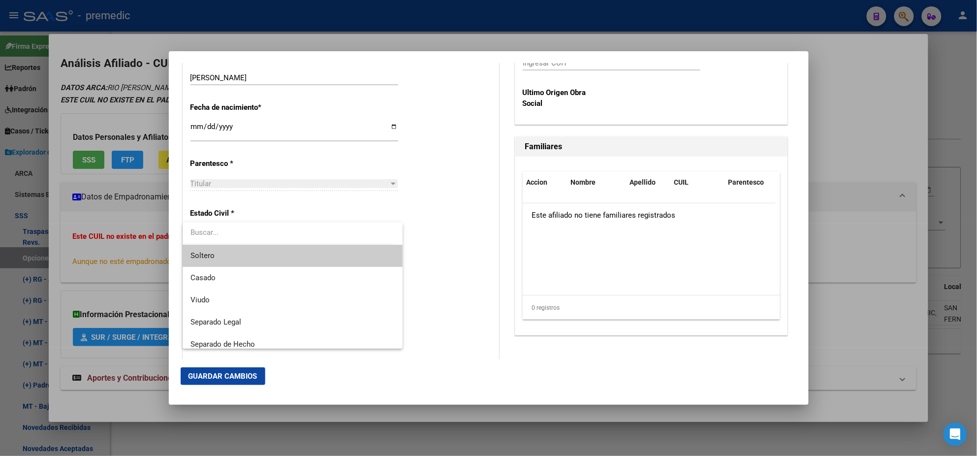
click at [235, 256] on span "Soltero" at bounding box center [292, 256] width 204 height 22
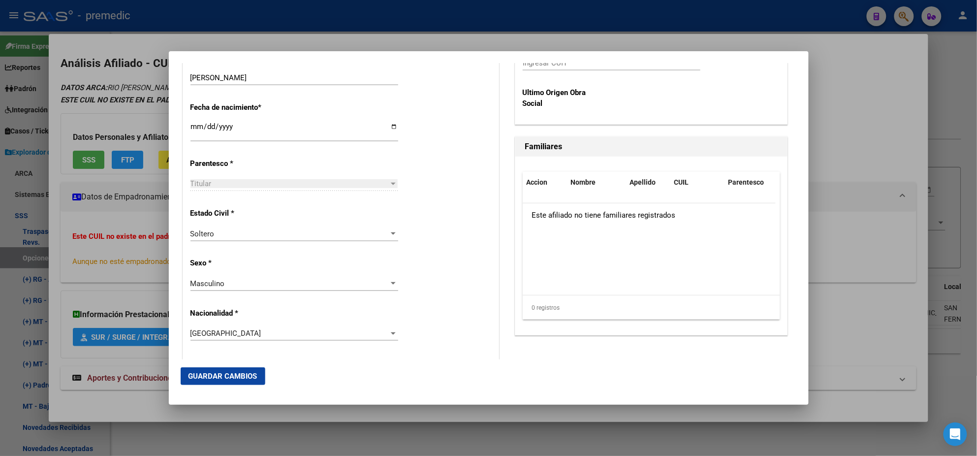
click at [450, 238] on div "Estado Civil * Soltero Seleccionar tipo" at bounding box center [340, 225] width 301 height 50
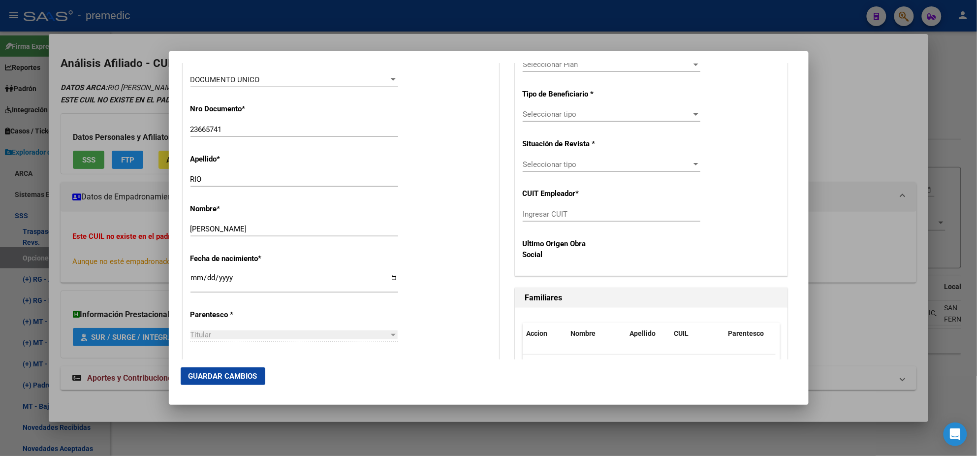
scroll to position [184, 0]
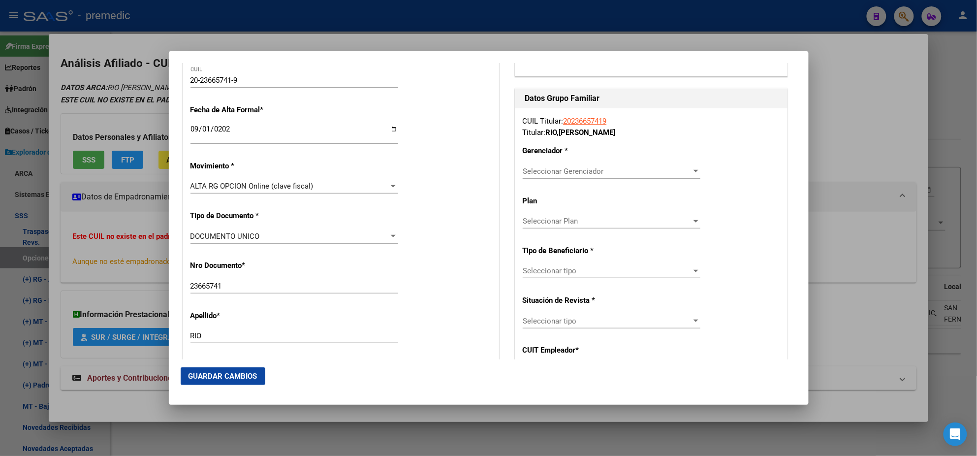
click at [530, 170] on span "Seleccionar Gerenciador" at bounding box center [607, 171] width 169 height 9
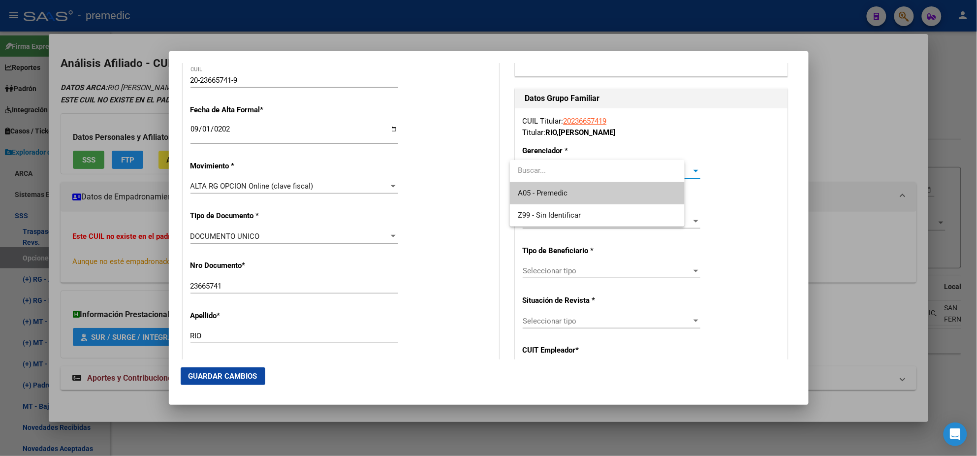
click at [532, 195] on span "A05 - Premedic" at bounding box center [543, 192] width 50 height 9
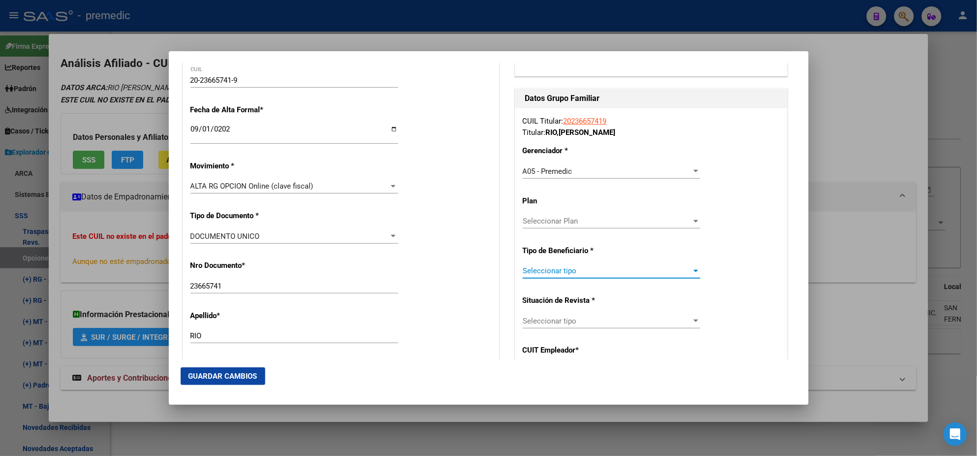
click at [535, 272] on span "Seleccionar tipo" at bounding box center [607, 270] width 169 height 9
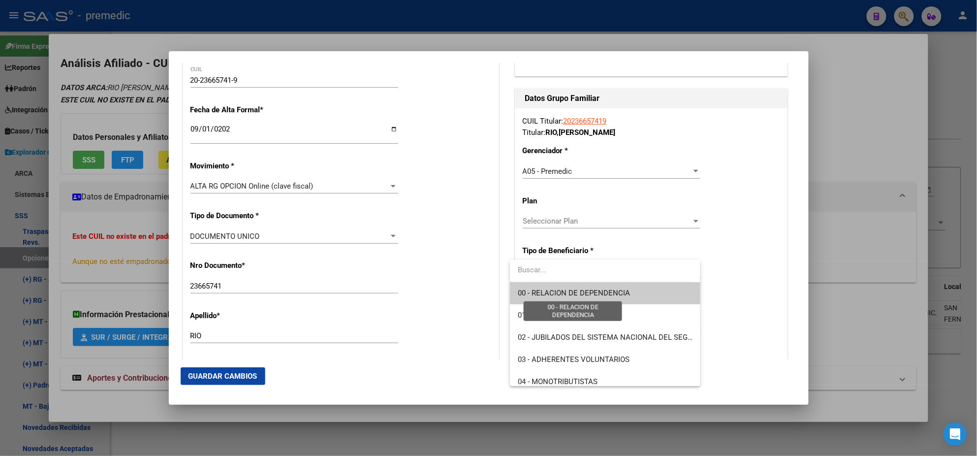
click at [529, 288] on span "00 - RELACION DE DEPENDENCIA" at bounding box center [574, 292] width 112 height 9
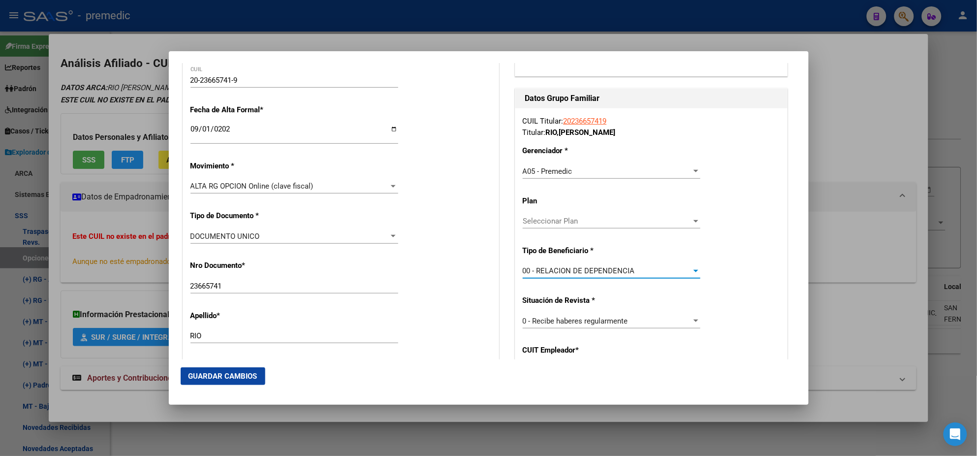
scroll to position [246, 0]
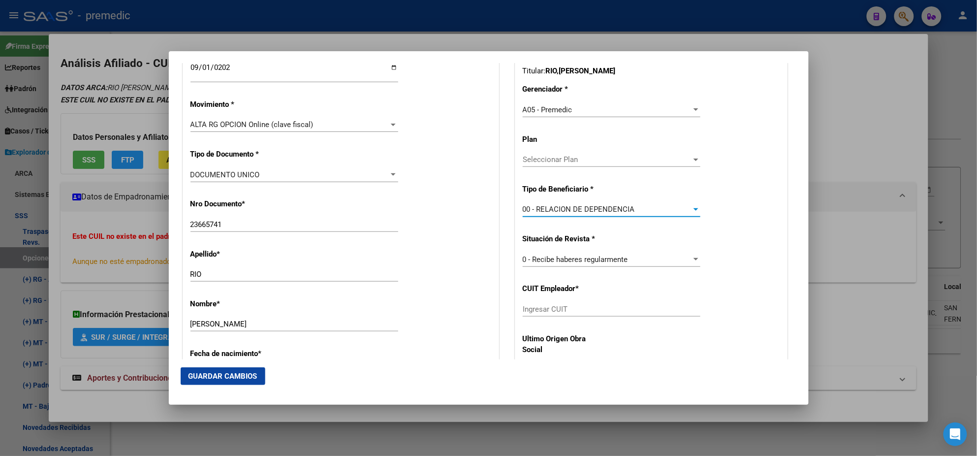
click at [526, 316] on div "Ingresar CUIT" at bounding box center [612, 314] width 178 height 24
click at [527, 312] on input "Ingresar CUIT" at bounding box center [612, 309] width 178 height 9
drag, startPoint x: 210, startPoint y: 224, endPoint x: 169, endPoint y: 224, distance: 40.8
click at [169, 224] on mat-dialog-content "Titular Familiar Informable SSS Datos Afiliado Alta Baja Nro Afiliado Ingresar …" at bounding box center [489, 211] width 640 height 296
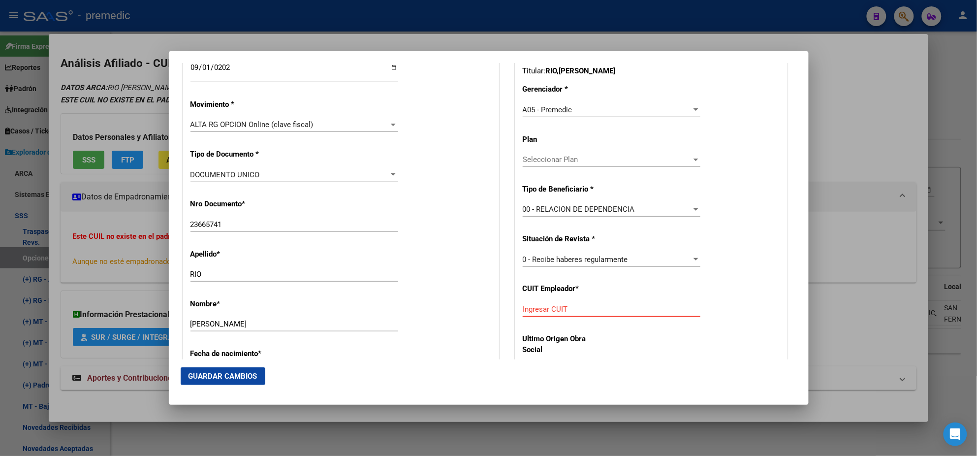
click at [558, 305] on input "Ingresar CUIT" at bounding box center [612, 309] width 178 height 9
paste input "30-50084258-6"
type input "30-50084258-6"
click at [212, 375] on span "Guardar Cambios" at bounding box center [222, 375] width 69 height 9
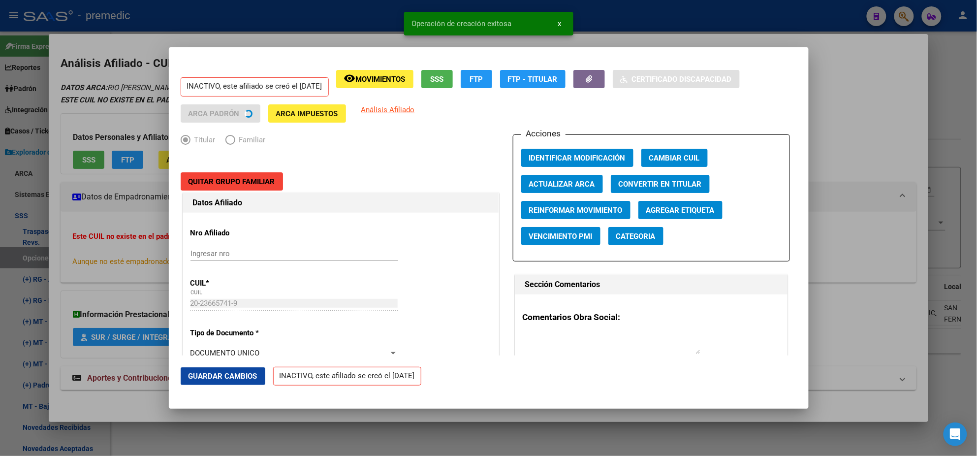
click at [50, 280] on div at bounding box center [488, 228] width 977 height 456
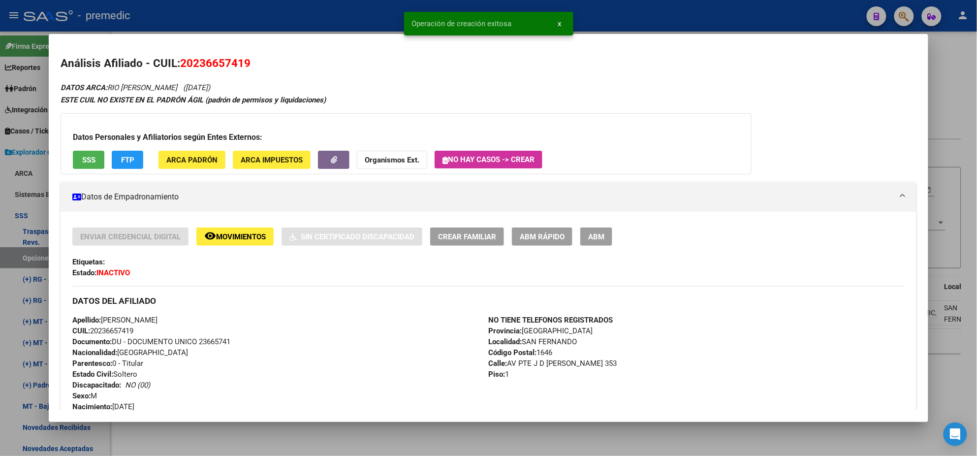
click at [28, 256] on div at bounding box center [488, 228] width 977 height 456
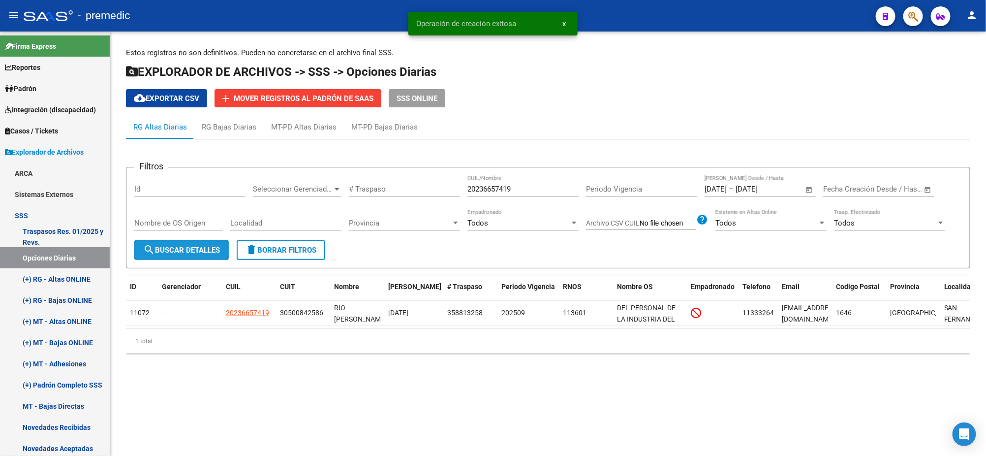
drag, startPoint x: 181, startPoint y: 255, endPoint x: 191, endPoint y: 255, distance: 9.9
click at [181, 254] on button "search Buscar Detalles" at bounding box center [181, 250] width 94 height 20
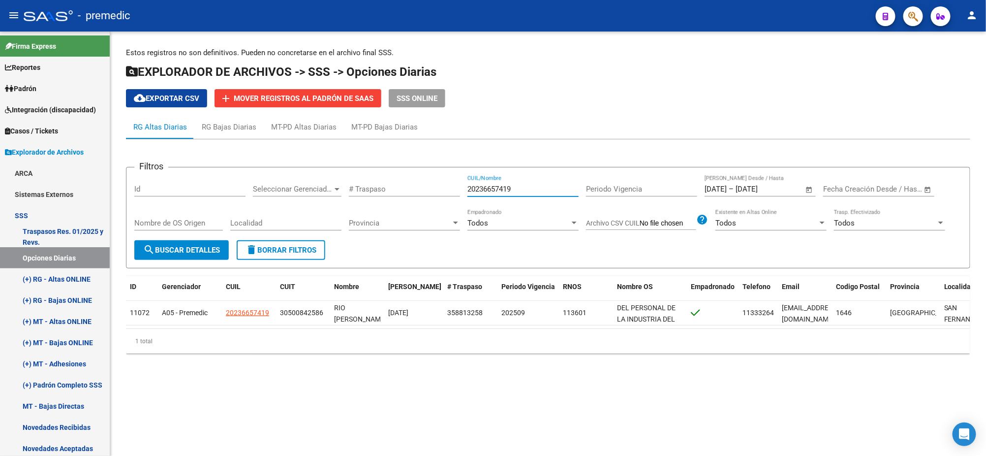
drag, startPoint x: 523, startPoint y: 184, endPoint x: 431, endPoint y: 185, distance: 91.5
click at [439, 184] on div "Filtros Id Seleccionar Gerenciador Seleccionar Gerenciador # Traspaso 202366574…" at bounding box center [548, 207] width 828 height 65
paste input "89516493"
type input "20289516493"
click at [210, 242] on button "search Buscar Detalles" at bounding box center [181, 250] width 94 height 20
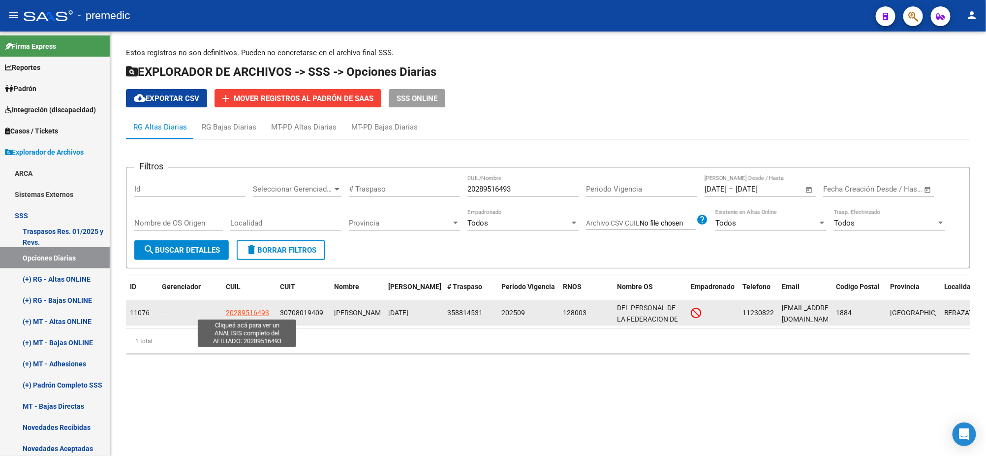
click at [245, 310] on span "20289516493" at bounding box center [247, 312] width 43 height 8
type textarea "20289516493"
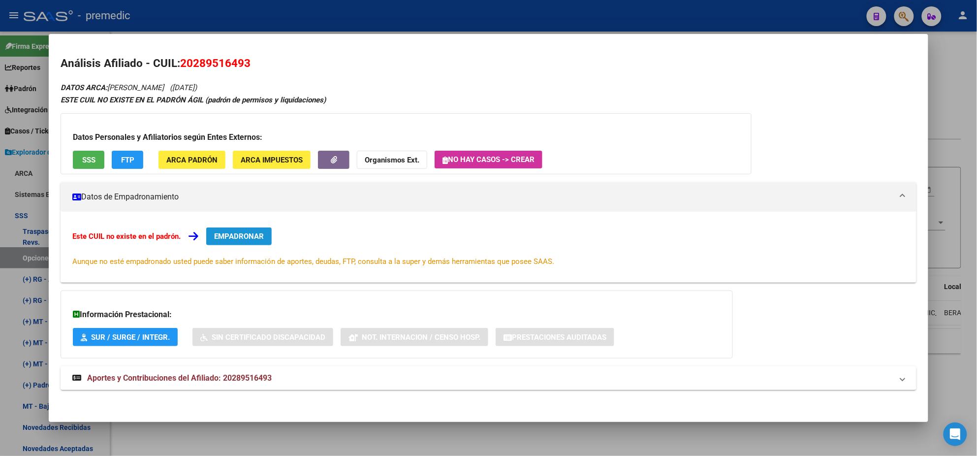
click at [231, 231] on button "EMPADRONAR" at bounding box center [238, 236] width 65 height 18
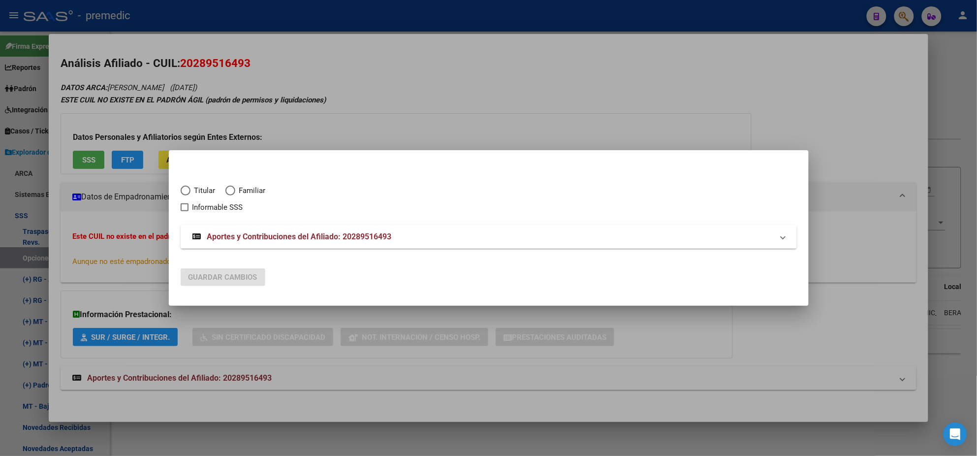
click at [191, 191] on span "Titular" at bounding box center [202, 190] width 25 height 11
click at [190, 191] on input "Titular" at bounding box center [186, 190] width 10 height 10
radio input "true"
checkbox input "true"
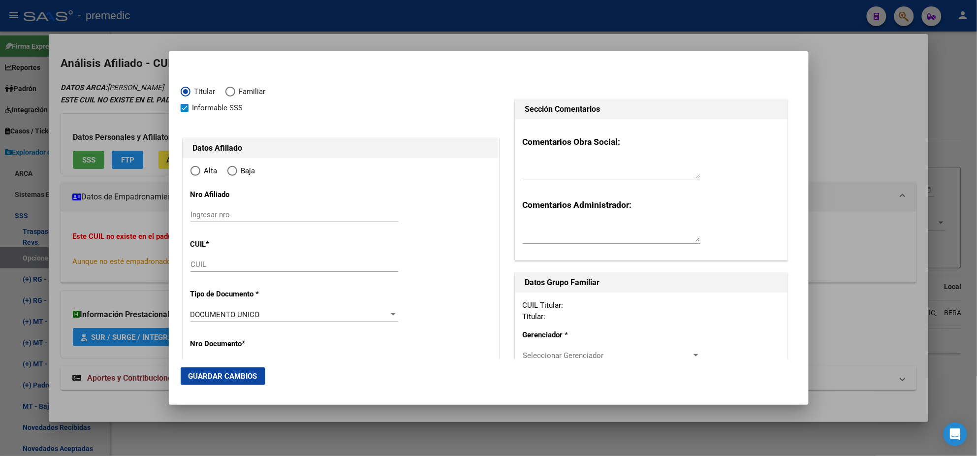
type input "20-28951649-3"
radio input "true"
type input "28951649"
type input "DOMONI"
type input "ARIEL ALEJANDRO"
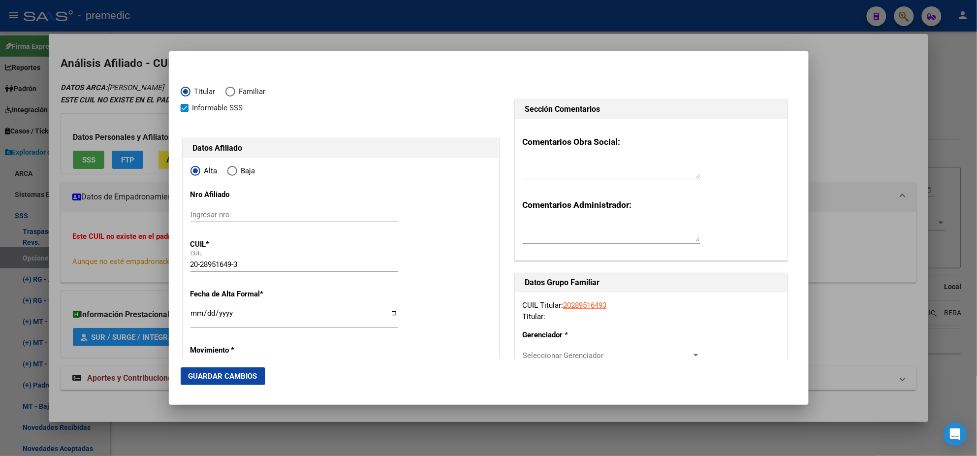
type input "1981-07-03"
type input "BERAZATEGUI"
type input "1884"
type input "145"
type input "1048"
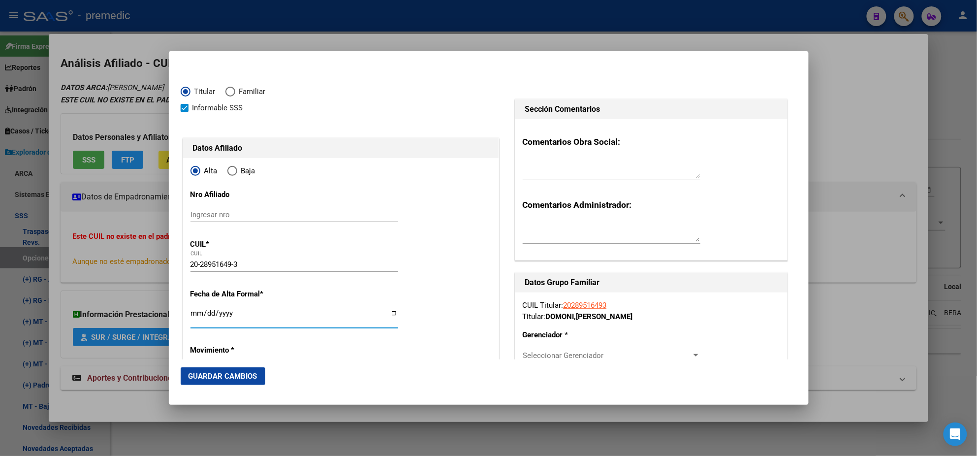
click at [194, 313] on input "Ingresar fecha" at bounding box center [294, 317] width 208 height 16
type input "2025-09-01"
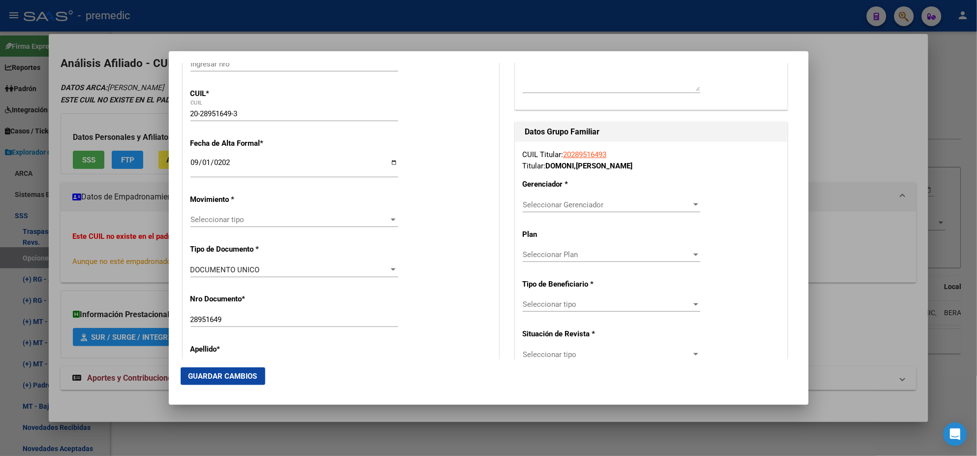
scroll to position [184, 0]
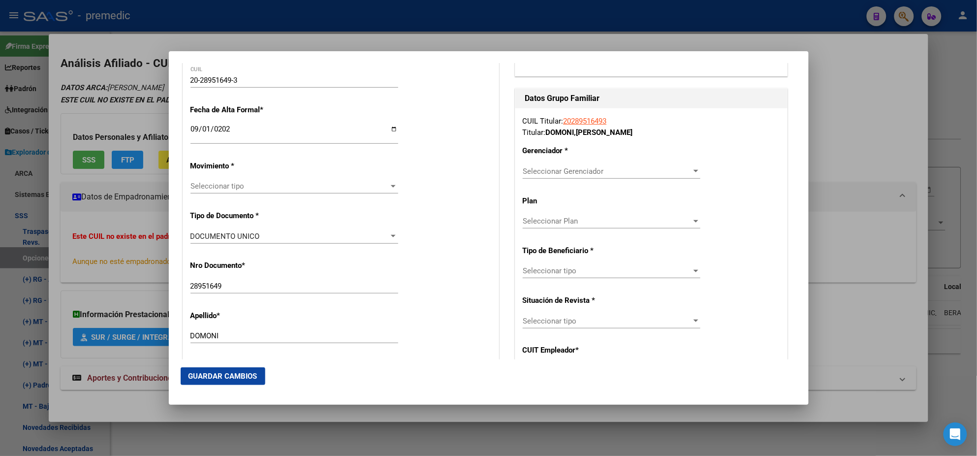
click at [211, 186] on span "Seleccionar tipo" at bounding box center [289, 186] width 199 height 9
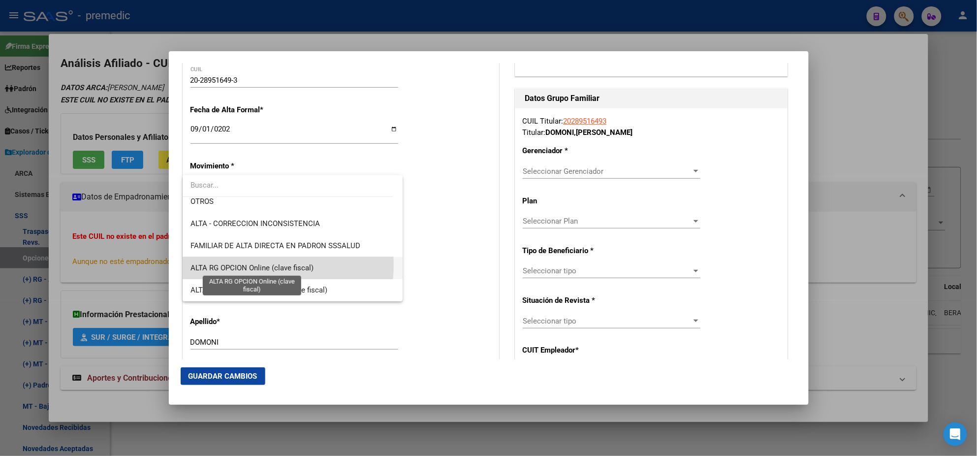
click at [264, 265] on span "ALTA RG OPCION Online (clave fiscal)" at bounding box center [251, 267] width 123 height 9
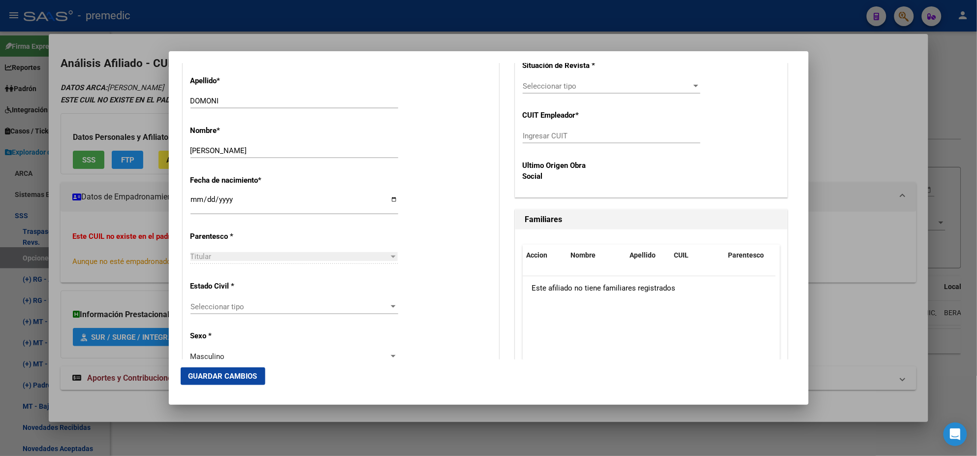
scroll to position [430, 0]
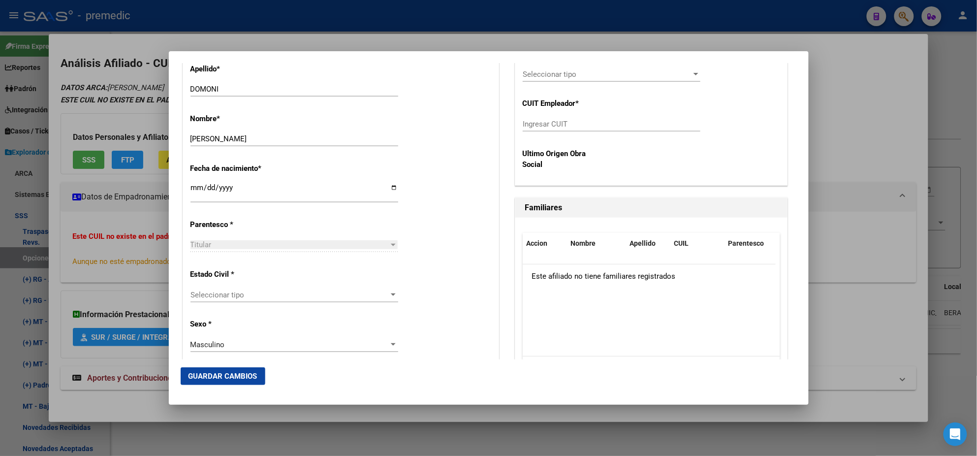
click at [233, 292] on span "Seleccionar tipo" at bounding box center [289, 294] width 199 height 9
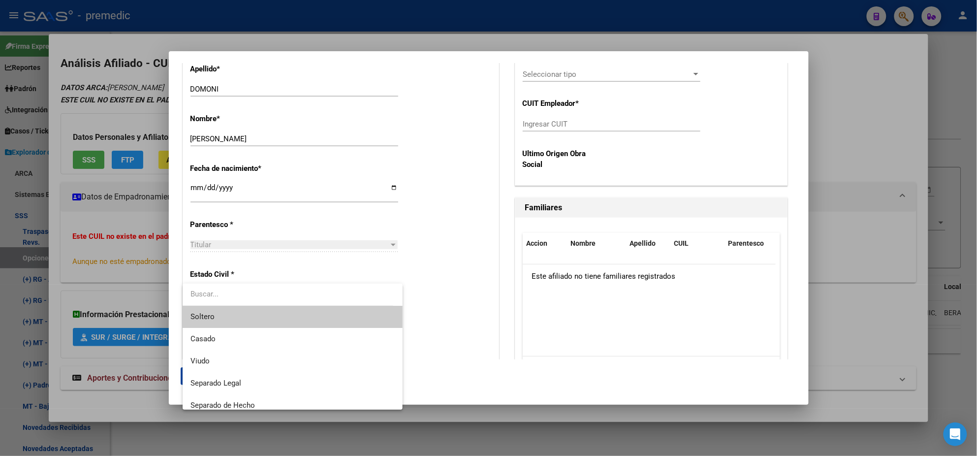
click at [239, 314] on span "Soltero" at bounding box center [292, 317] width 204 height 22
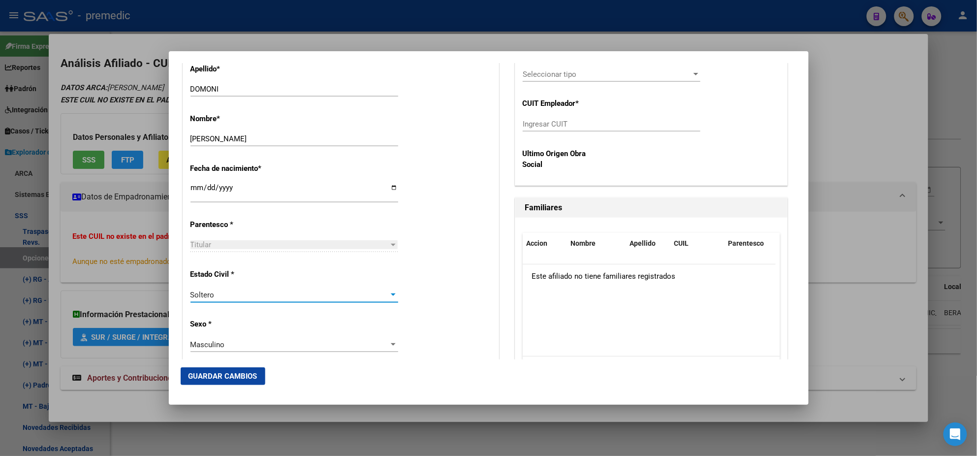
click at [407, 281] on div "Estado Civil * Soltero Seleccionar tipo" at bounding box center [340, 286] width 301 height 50
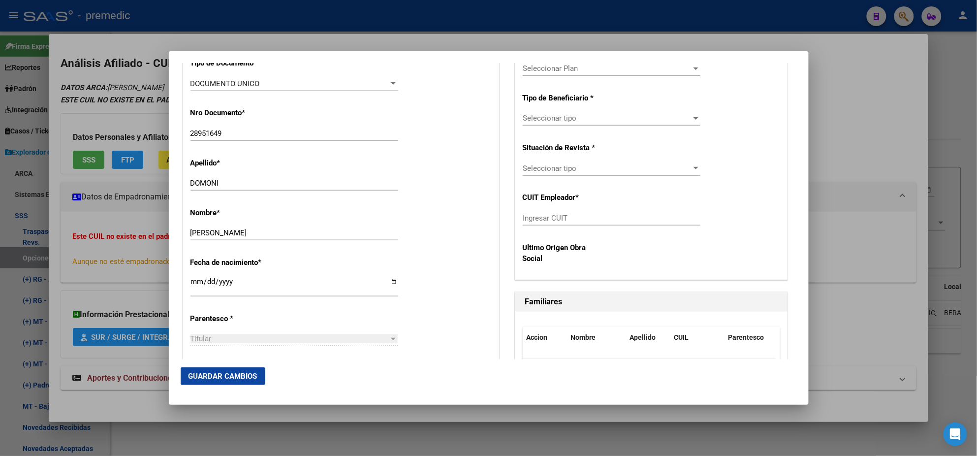
scroll to position [246, 0]
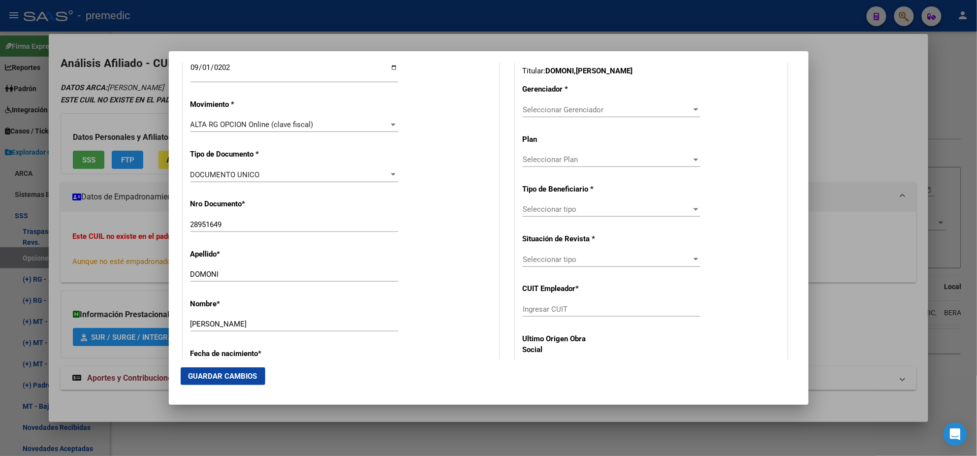
click at [525, 108] on span "Seleccionar Gerenciador" at bounding box center [607, 109] width 169 height 9
click at [527, 130] on span "A05 - Premedic" at bounding box center [543, 131] width 50 height 9
click at [533, 212] on span "Seleccionar tipo" at bounding box center [607, 209] width 169 height 9
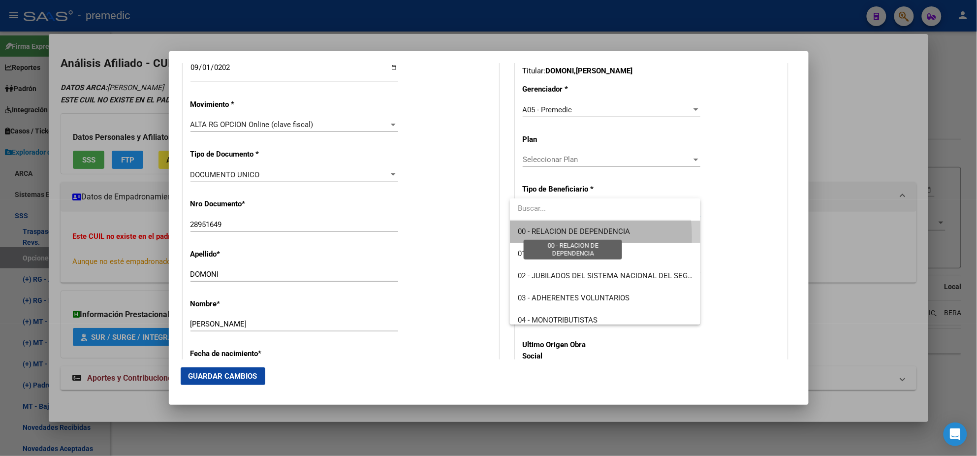
click at [536, 235] on span "00 - RELACION DE DEPENDENCIA" at bounding box center [605, 231] width 175 height 22
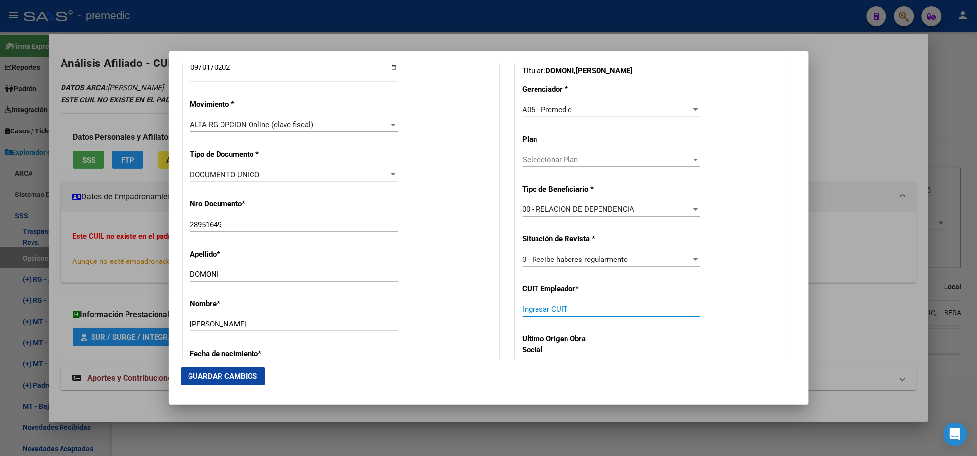
click at [538, 308] on input "Ingresar CUIT" at bounding box center [612, 309] width 178 height 9
paste input "text"
paste input "30-70801940-9"
type input "30-70801940-9"
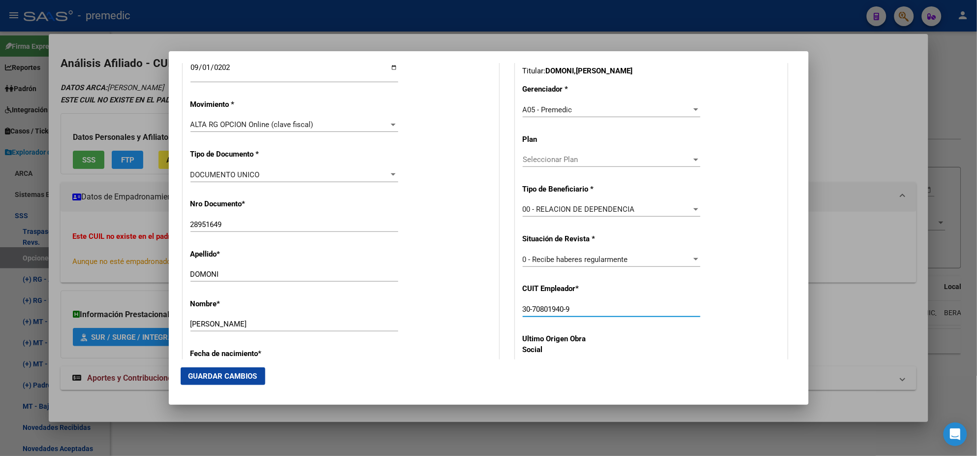
click at [235, 376] on span "Guardar Cambios" at bounding box center [222, 375] width 69 height 9
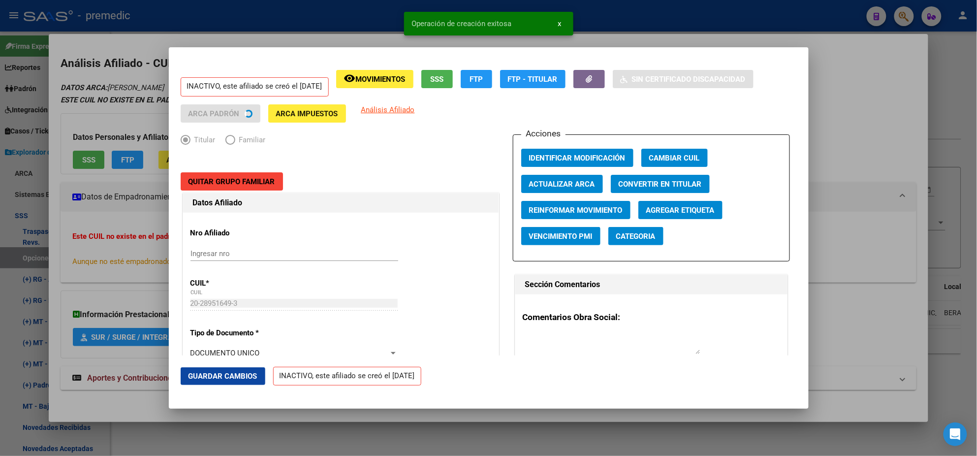
click at [45, 243] on div at bounding box center [488, 228] width 977 height 456
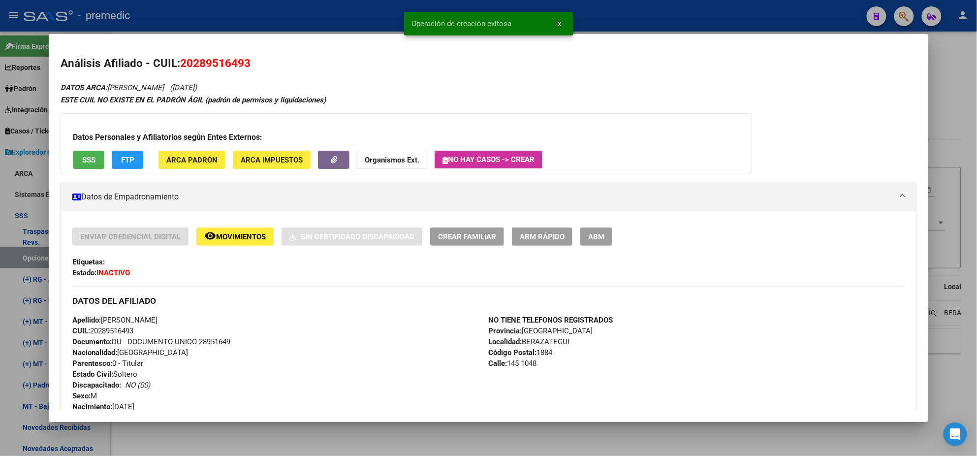
click at [21, 264] on div at bounding box center [488, 228] width 977 height 456
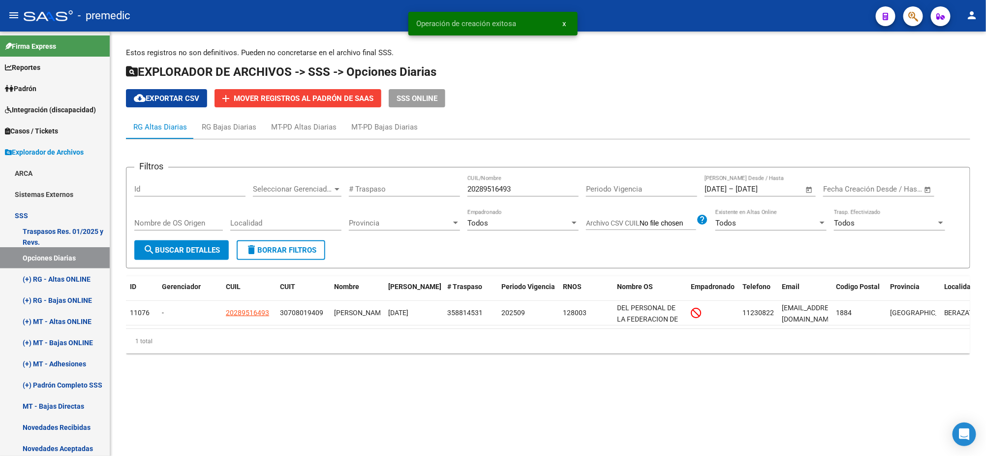
click at [205, 242] on button "search Buscar Detalles" at bounding box center [181, 250] width 94 height 20
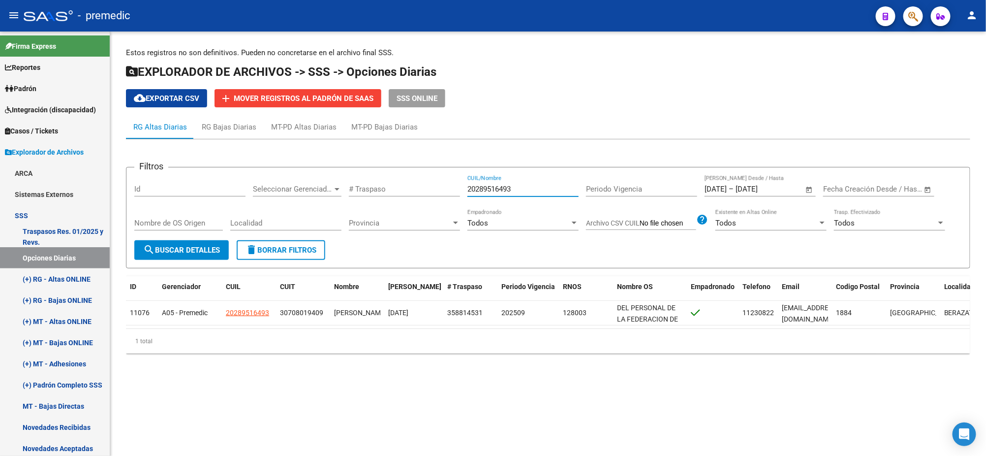
drag, startPoint x: 522, startPoint y: 189, endPoint x: 410, endPoint y: 190, distance: 112.2
click at [410, 190] on div "Filtros Id Seleccionar Gerenciador Seleccionar Gerenciador # Traspaso 202895164…" at bounding box center [548, 207] width 828 height 65
paste input "3419253669"
type input "23419253669"
click at [200, 247] on span "search Buscar Detalles" at bounding box center [181, 250] width 77 height 9
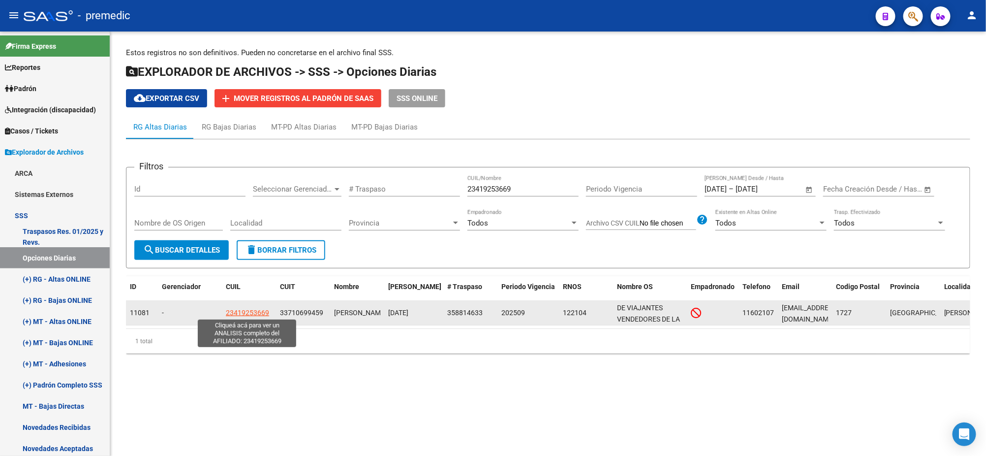
click at [249, 310] on span "23419253669" at bounding box center [247, 312] width 43 height 8
type textarea "23419253669"
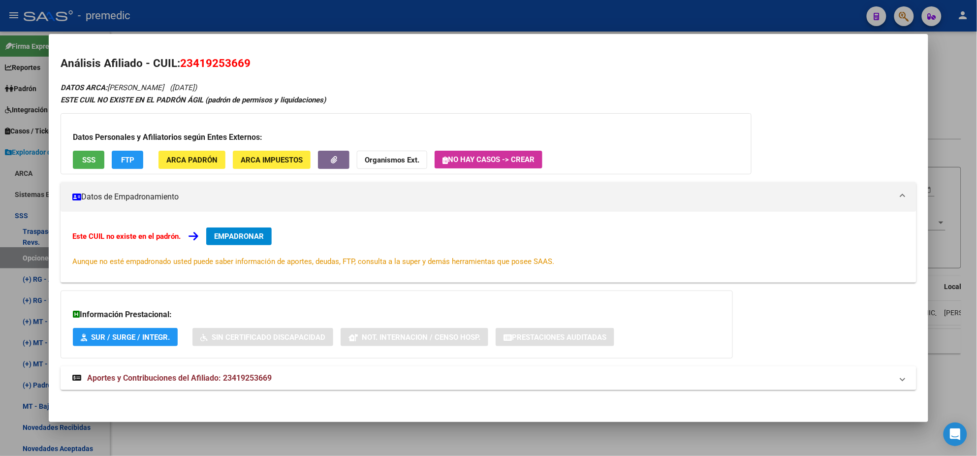
click at [243, 232] on span "EMPADRONAR" at bounding box center [239, 236] width 50 height 9
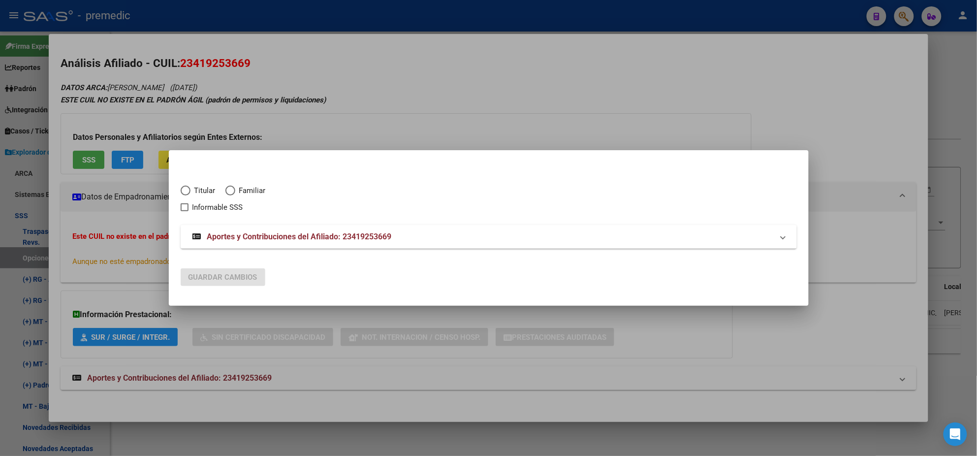
click at [184, 186] on span "Elija una opción" at bounding box center [186, 190] width 10 height 10
click at [184, 186] on input "Titular" at bounding box center [186, 190] width 10 height 10
radio input "true"
checkbox input "true"
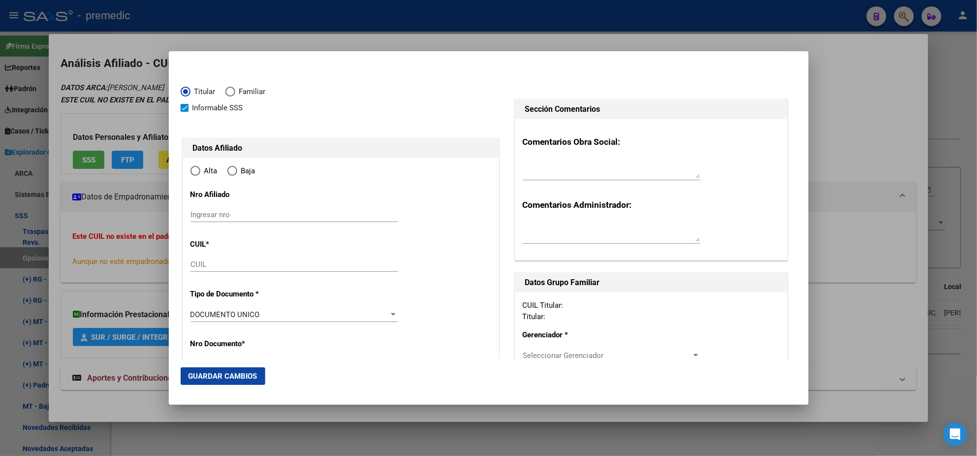
type input "23-41925366-9"
type input "41925366"
type input "DOMINGUEZ"
type input "LUCAS CATRIEL"
type input "1998-12-29"
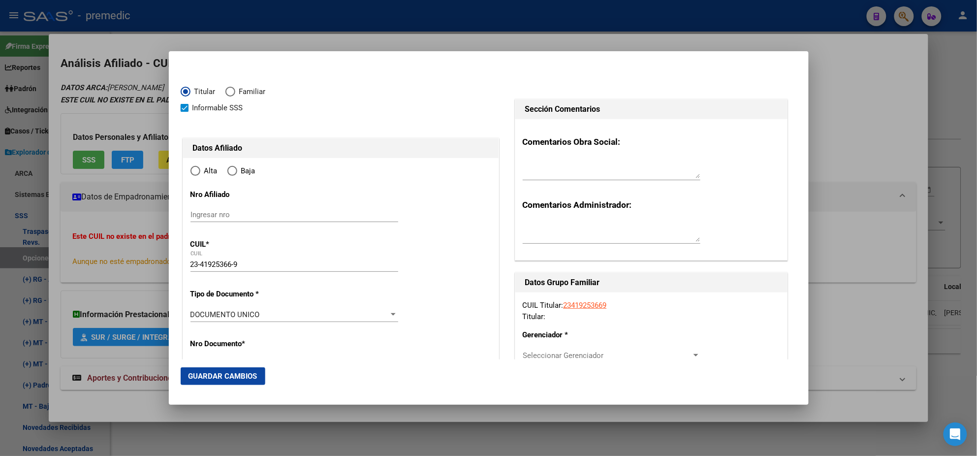
type input "MARCOS PAZ"
type input "1727"
type input "GRAL JUAN M DE PUEYRREDON"
type input "222"
type input "0"
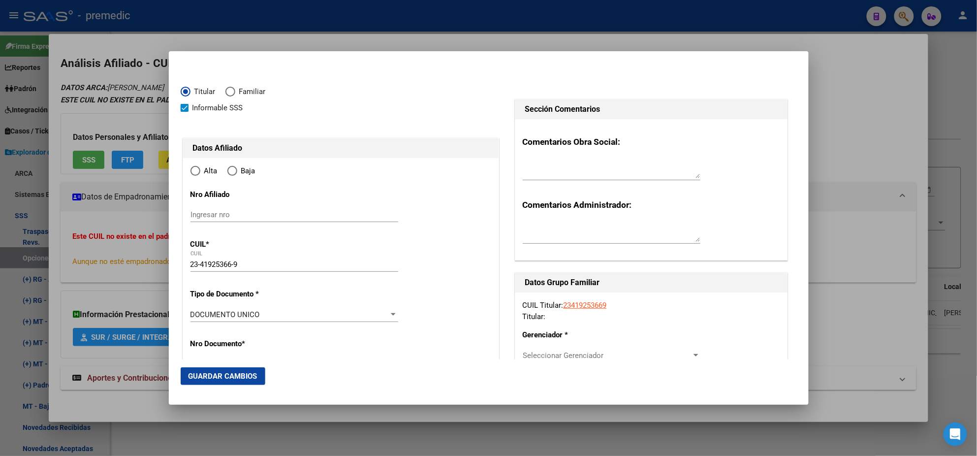
radio input "true"
click at [196, 311] on input "Ingresar fecha" at bounding box center [294, 317] width 208 height 16
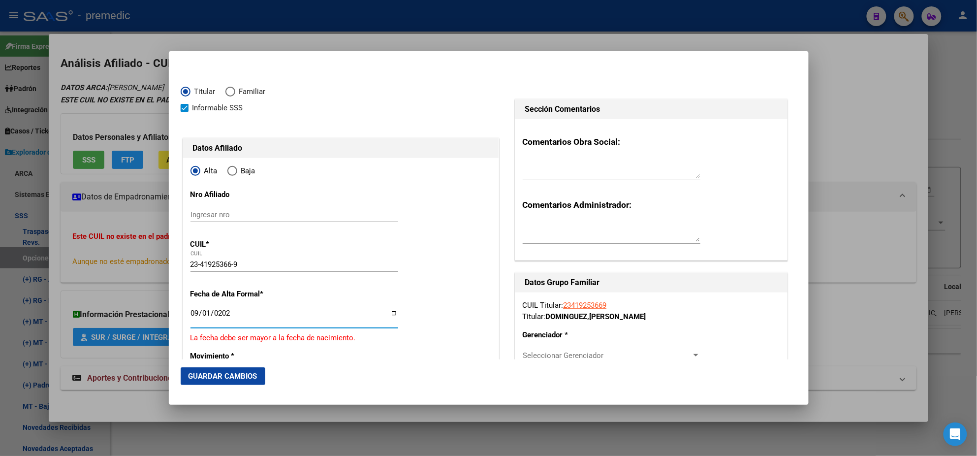
type input "2025-09-01"
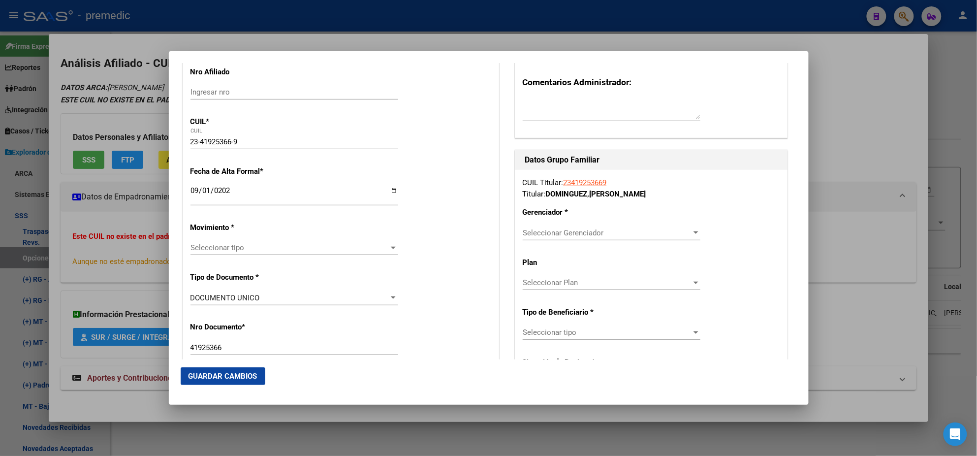
scroll to position [184, 0]
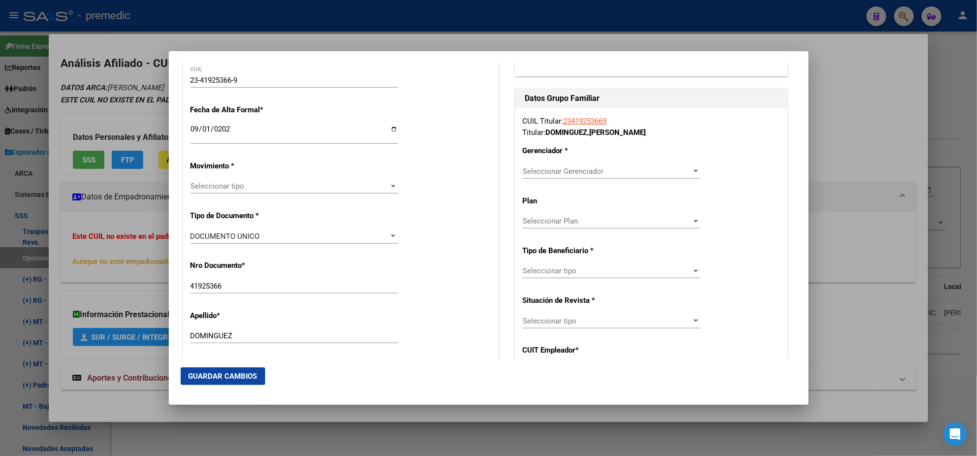
click at [217, 185] on span "Seleccionar tipo" at bounding box center [289, 186] width 199 height 9
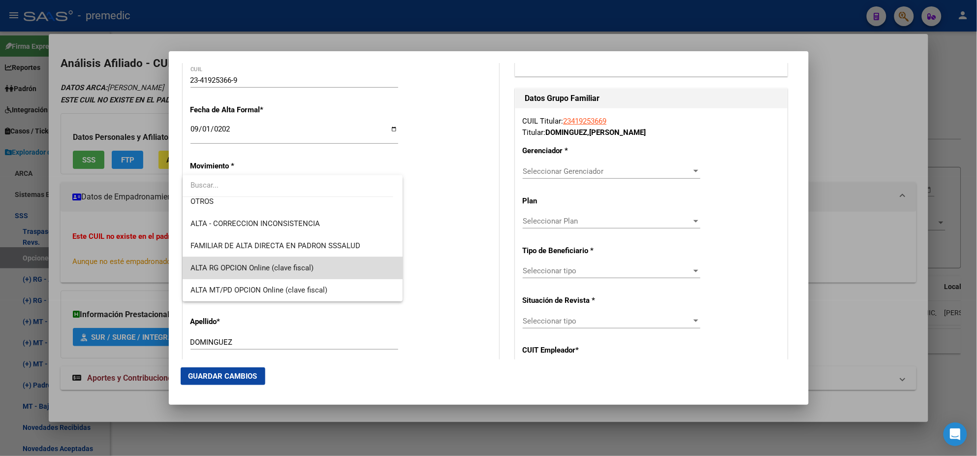
click at [299, 260] on span "ALTA RG OPCION Online (clave fiscal)" at bounding box center [292, 268] width 204 height 22
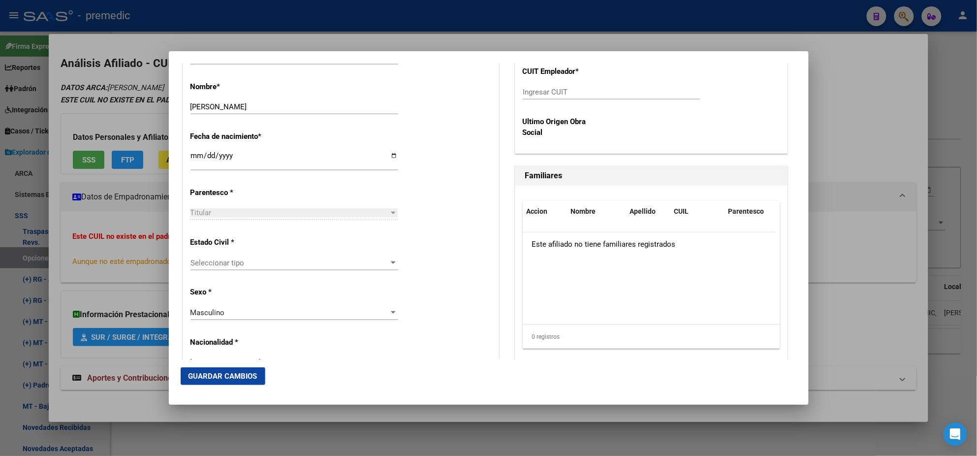
scroll to position [492, 0]
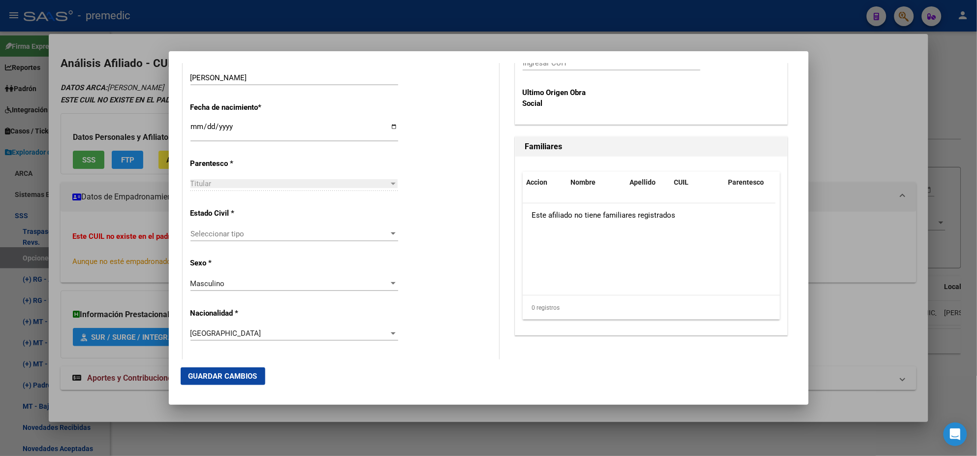
click at [270, 233] on span "Seleccionar tipo" at bounding box center [289, 233] width 199 height 9
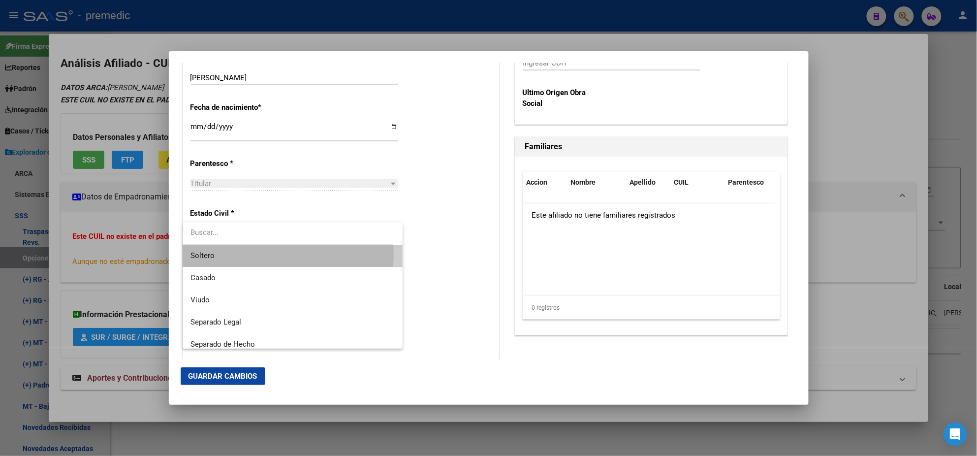
click at [250, 254] on span "Soltero" at bounding box center [292, 256] width 204 height 22
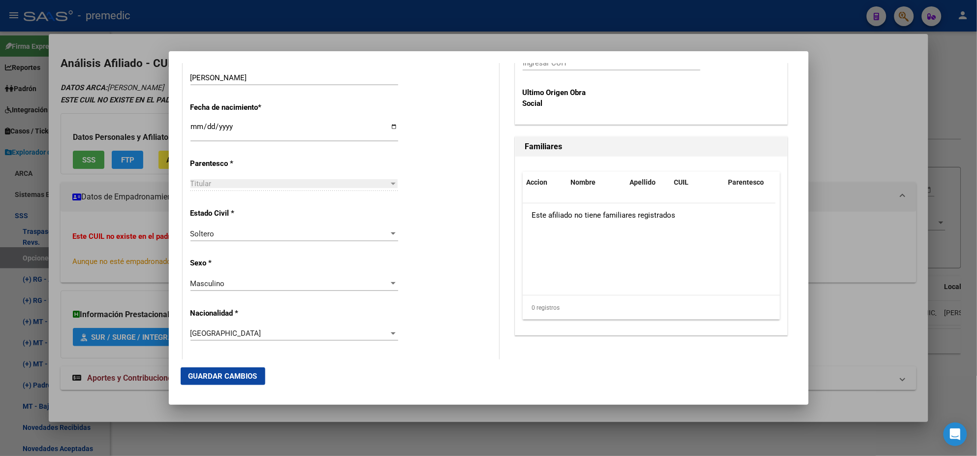
click at [429, 232] on div "Estado Civil * Soltero Seleccionar tipo" at bounding box center [340, 225] width 301 height 50
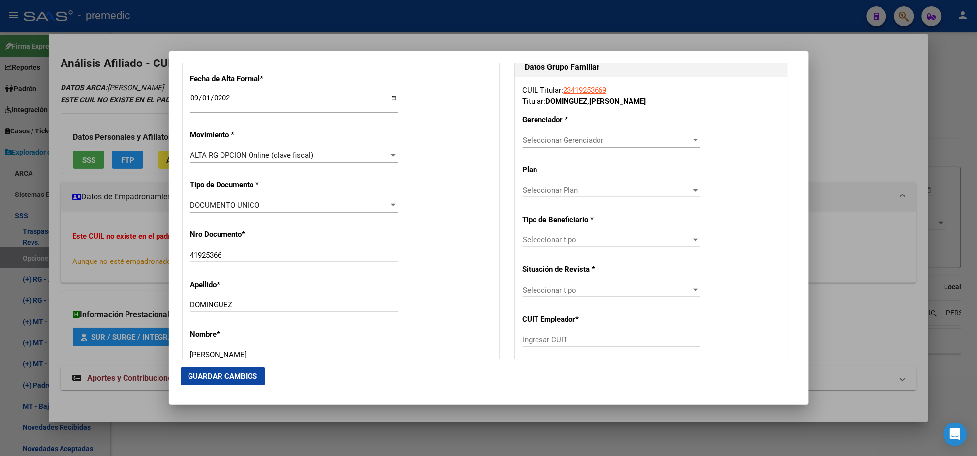
scroll to position [184, 0]
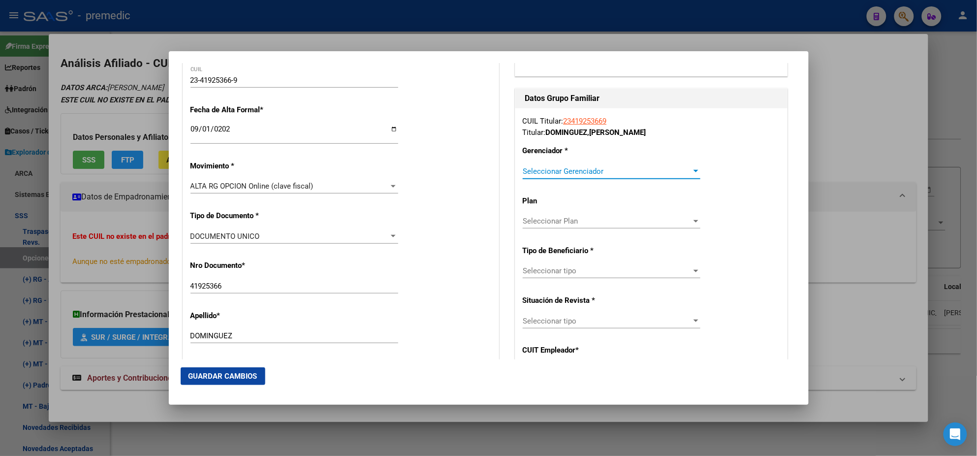
click at [558, 171] on span "Seleccionar Gerenciador" at bounding box center [607, 171] width 169 height 9
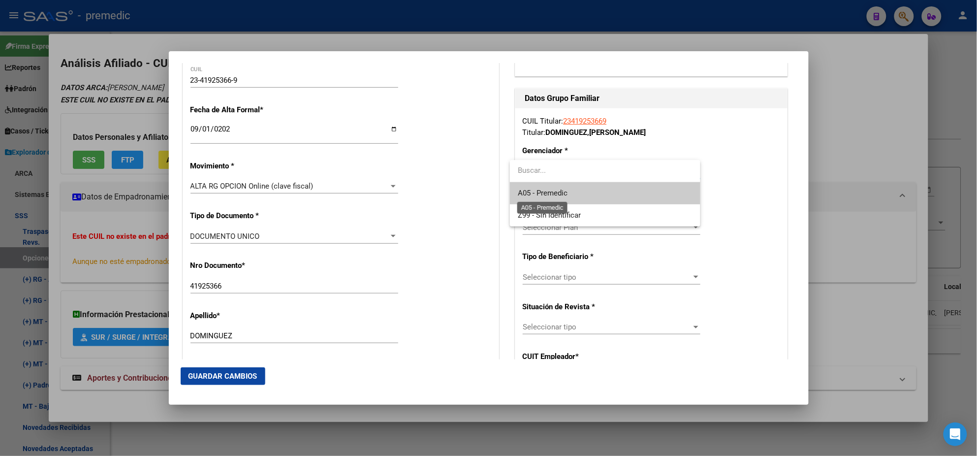
click at [550, 190] on span "A05 - Premedic" at bounding box center [543, 192] width 50 height 9
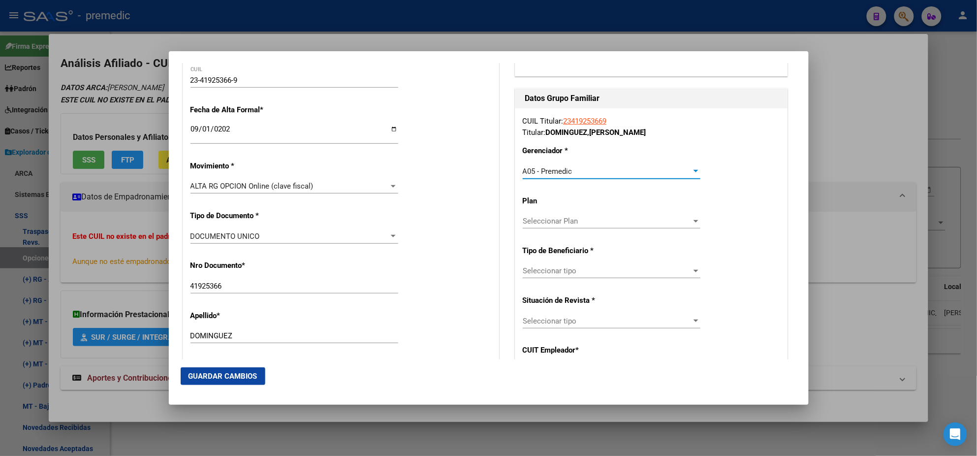
click at [535, 267] on span "Seleccionar tipo" at bounding box center [607, 270] width 169 height 9
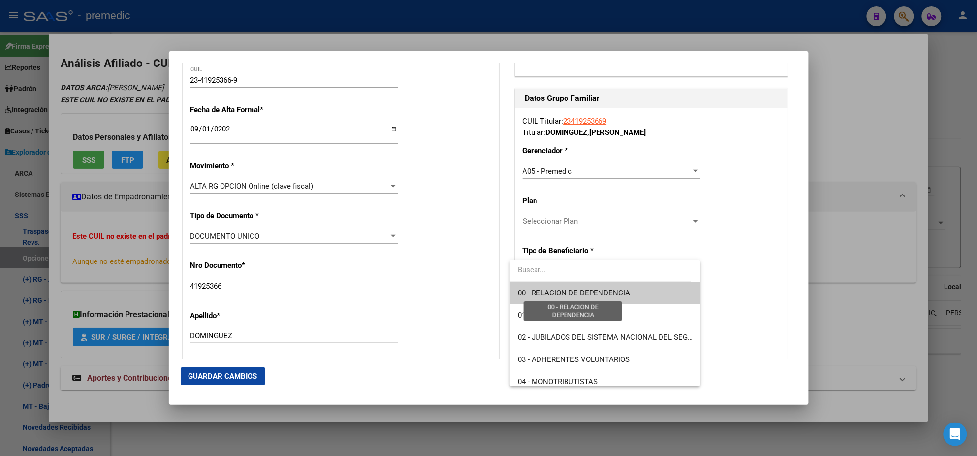
click at [534, 292] on span "00 - RELACION DE DEPENDENCIA" at bounding box center [574, 292] width 112 height 9
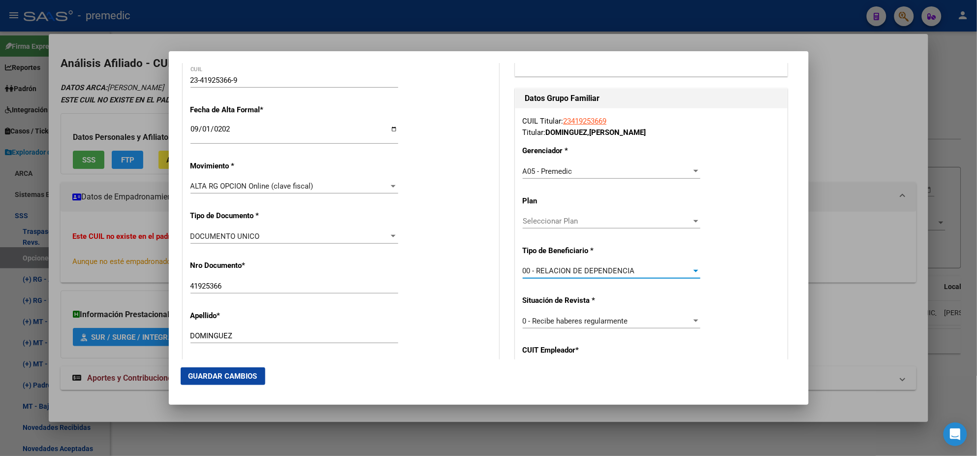
click at [534, 292] on div "CUIL Titular: 23419253669 Titular: DOMINGUEZ , LUCAS CATRIEL Gerenciador * A05 …" at bounding box center [651, 269] width 272 height 323
click at [515, 299] on div "CUIL Titular: 23419253669 Titular: DOMINGUEZ , LUCAS CATRIEL Gerenciador * A05 …" at bounding box center [651, 269] width 272 height 323
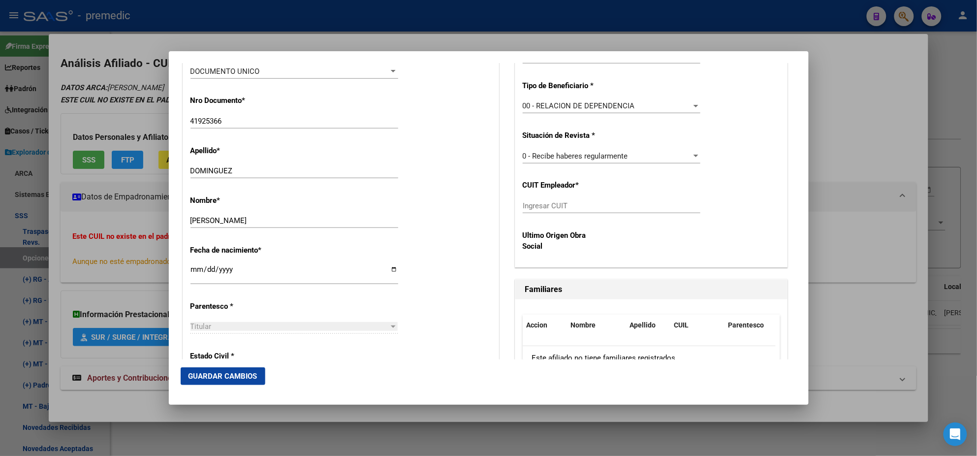
scroll to position [369, 0]
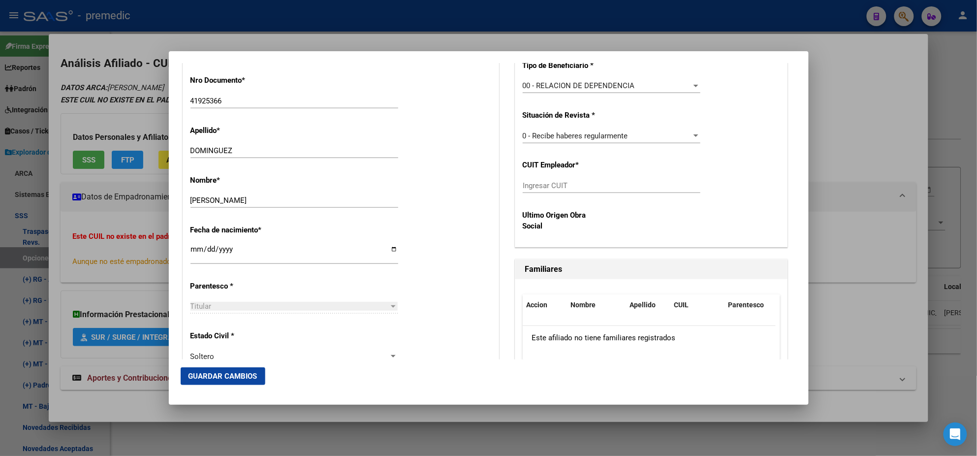
click at [525, 185] on input "Ingresar CUIT" at bounding box center [612, 185] width 178 height 9
paste input "33-71069945-9"
type input "33-71069945-9"
click at [217, 377] on span "Guardar Cambios" at bounding box center [222, 375] width 69 height 9
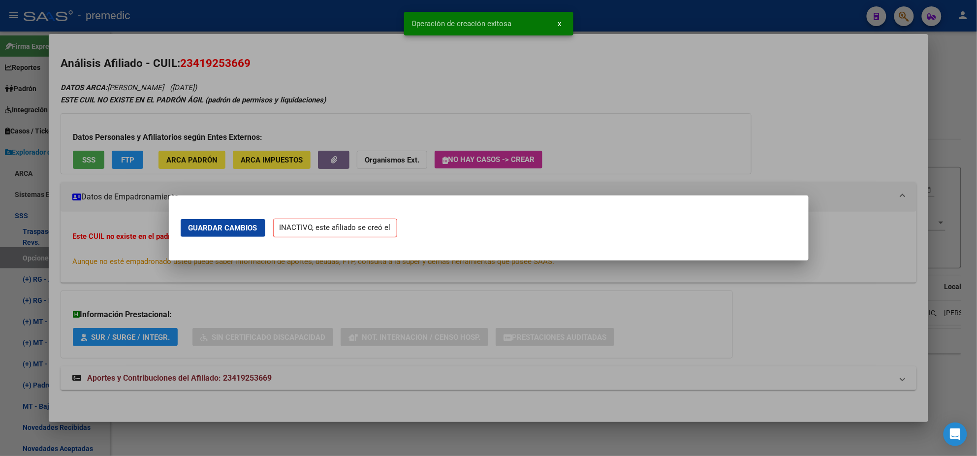
scroll to position [0, 0]
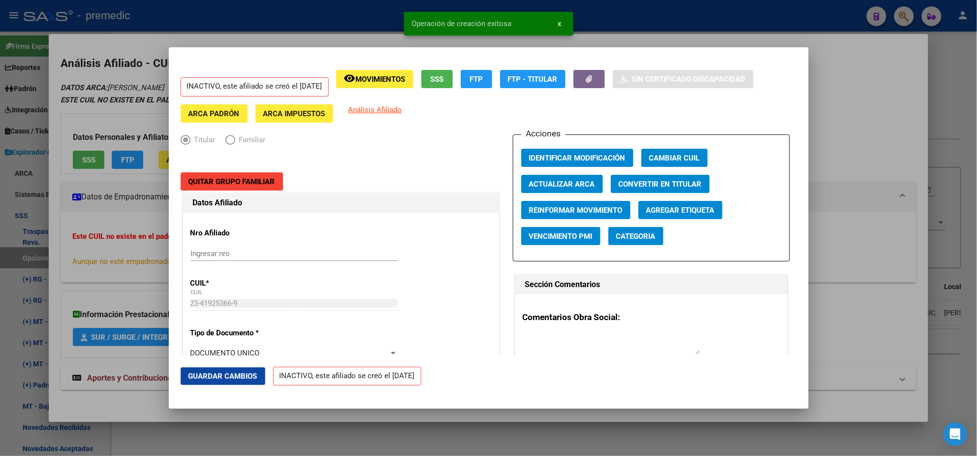
click at [49, 250] on div at bounding box center [488, 228] width 977 height 456
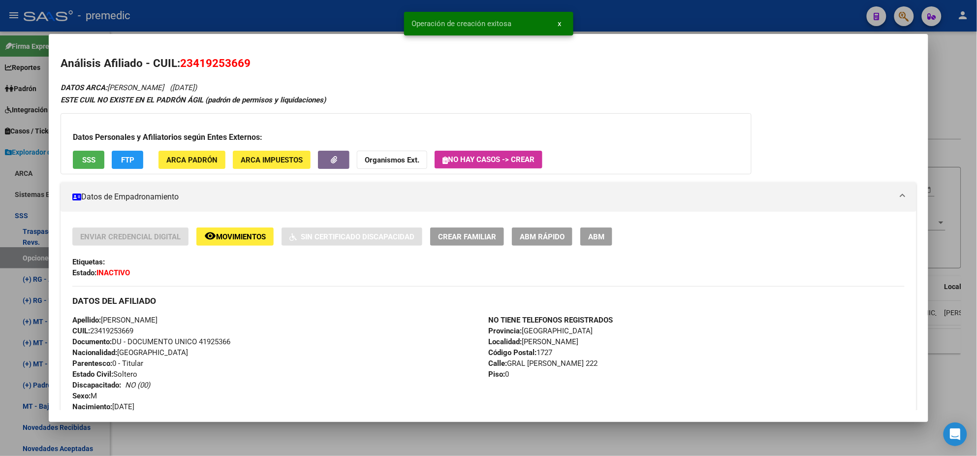
click at [33, 254] on div at bounding box center [488, 228] width 977 height 456
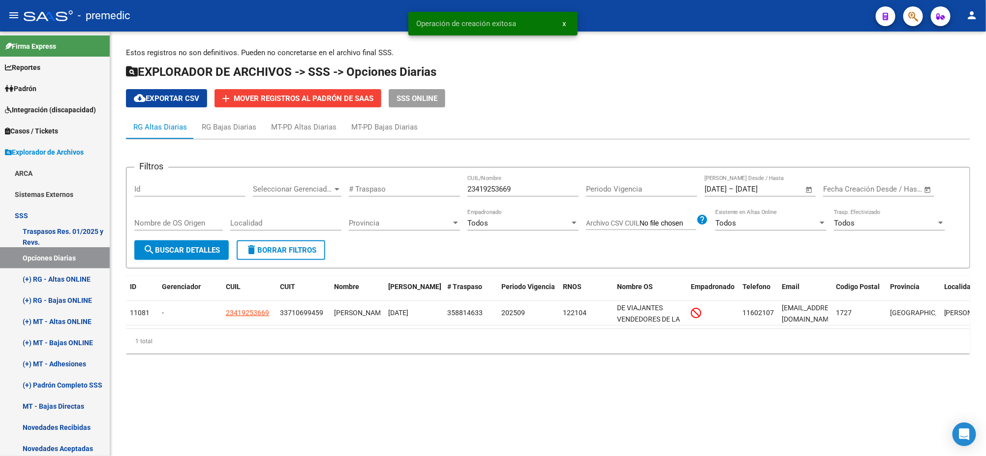
click at [168, 248] on span "search Buscar Detalles" at bounding box center [181, 250] width 77 height 9
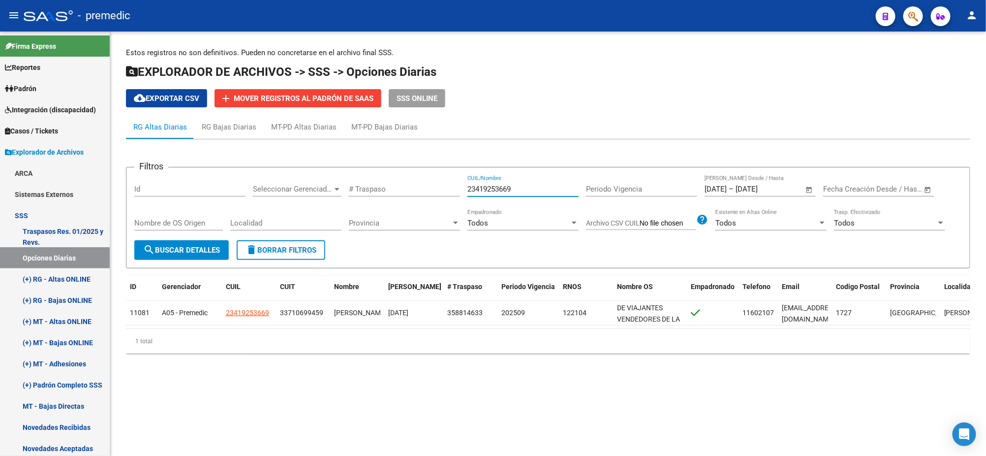
drag, startPoint x: 502, startPoint y: 186, endPoint x: 423, endPoint y: 187, distance: 79.7
click at [425, 186] on div "Filtros Id Seleccionar Gerenciador Seleccionar Gerenciador # Traspaso 234192536…" at bounding box center [548, 207] width 828 height 65
paste input "0384562532"
type input "20384562532"
click at [185, 251] on span "search Buscar Detalles" at bounding box center [181, 250] width 77 height 9
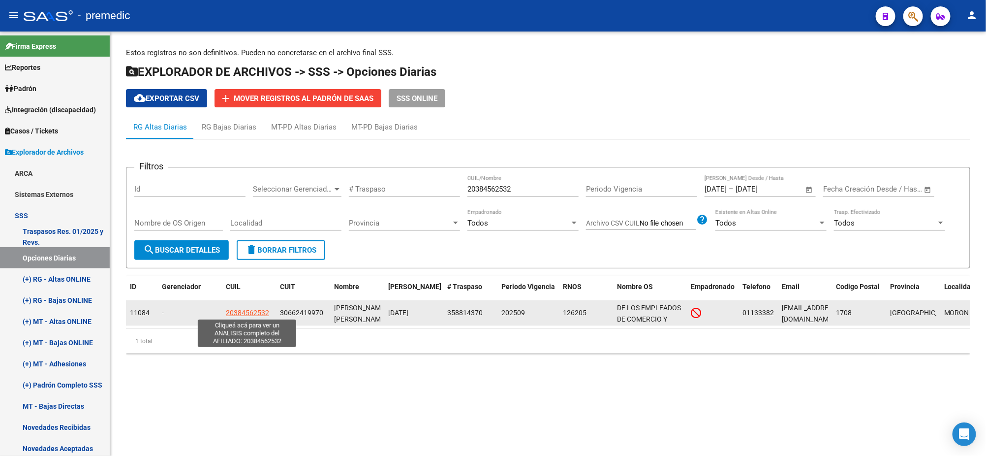
click at [248, 311] on span "20384562532" at bounding box center [247, 312] width 43 height 8
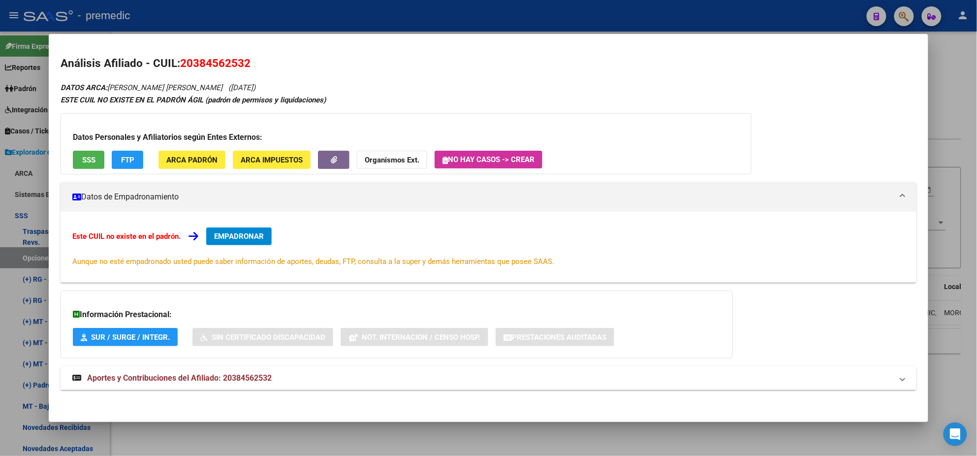
click at [228, 237] on span "EMPADRONAR" at bounding box center [239, 236] width 50 height 9
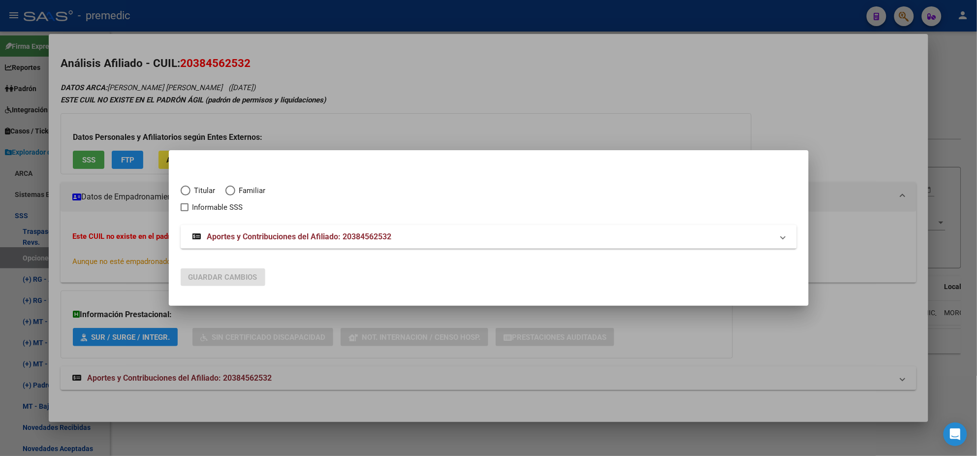
click at [189, 188] on span "Elija una opción" at bounding box center [186, 190] width 10 height 10
click at [189, 188] on input "Titular" at bounding box center [186, 190] width 10 height 10
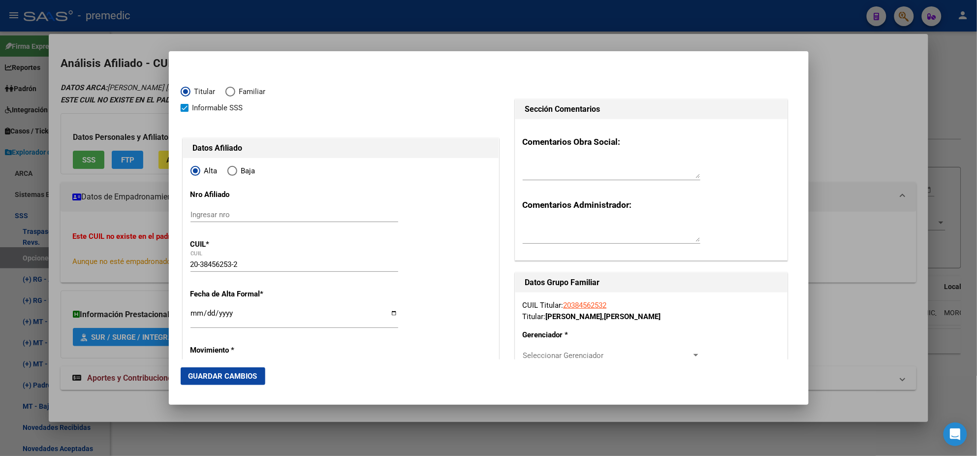
click at [193, 312] on input "Ingresar fecha" at bounding box center [294, 317] width 208 height 16
click at [178, 319] on mat-dialog-content "Titular Familiar Informable SSS Datos Afiliado Alta Baja Nro Afiliado Ingresar …" at bounding box center [489, 211] width 640 height 296
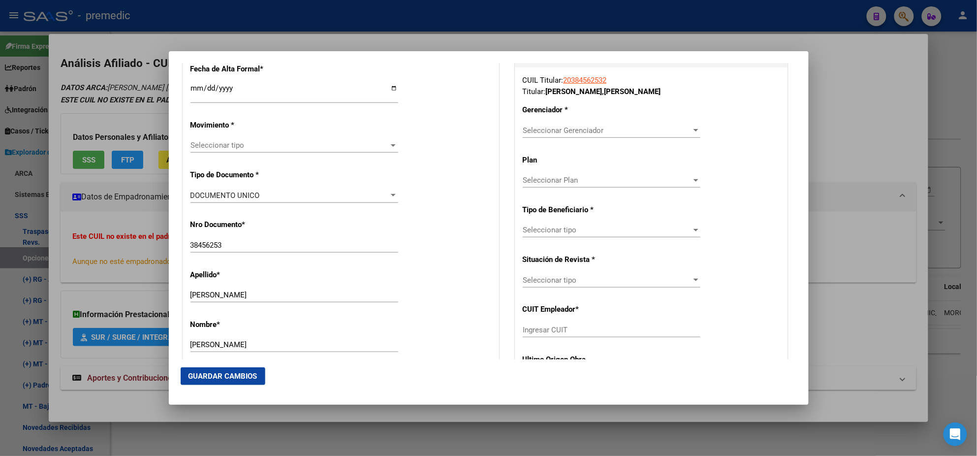
scroll to position [246, 0]
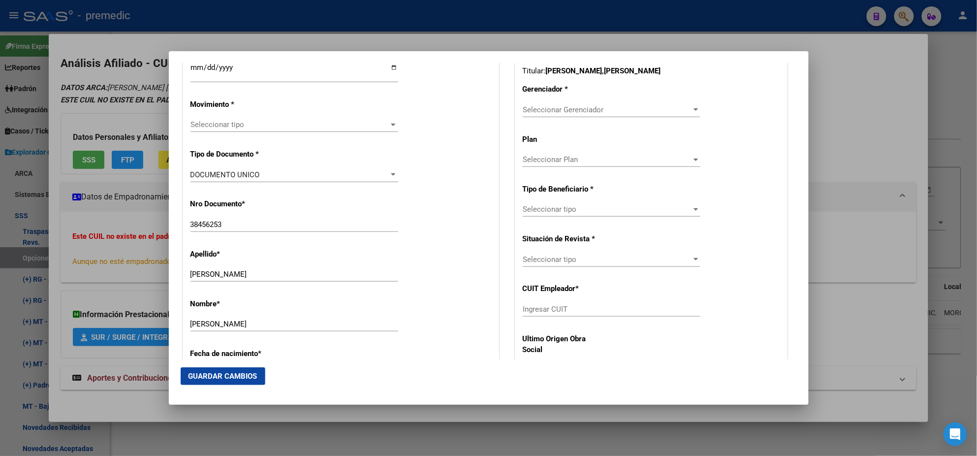
click at [224, 126] on span "Seleccionar tipo" at bounding box center [289, 124] width 199 height 9
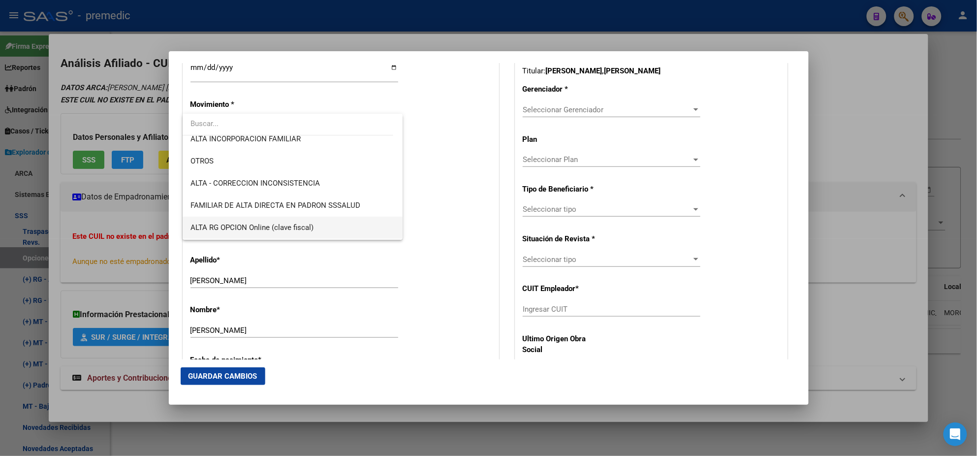
scroll to position [184, 0]
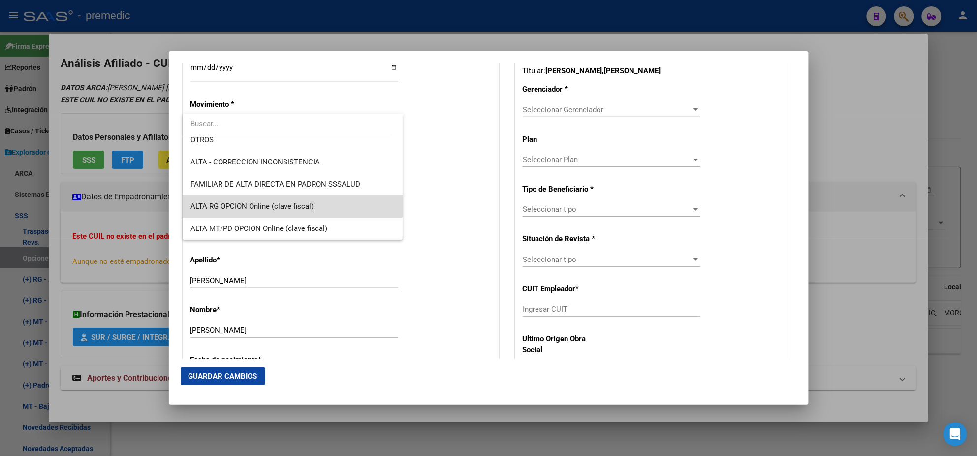
click at [313, 213] on span "ALTA RG OPCION Online (clave fiscal)" at bounding box center [292, 206] width 204 height 22
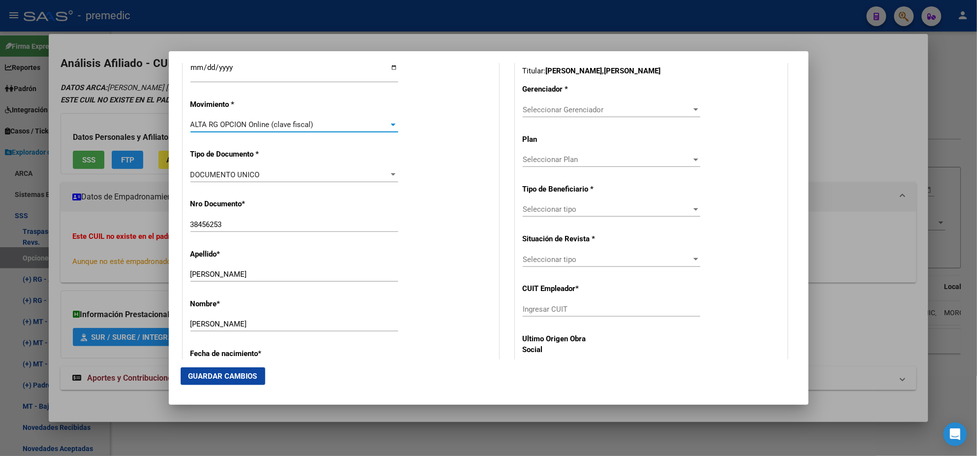
click at [413, 199] on div "Nro Documento * 38456253 Ingresar nro" at bounding box center [340, 216] width 301 height 50
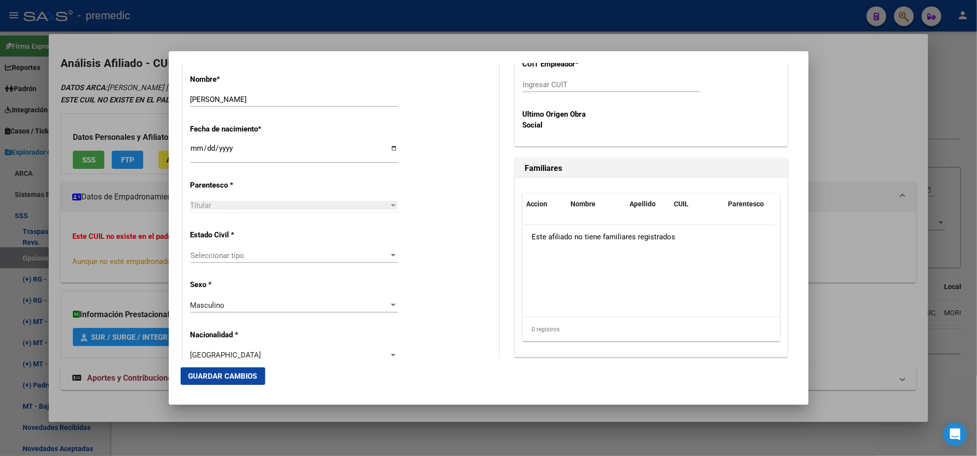
scroll to position [492, 0]
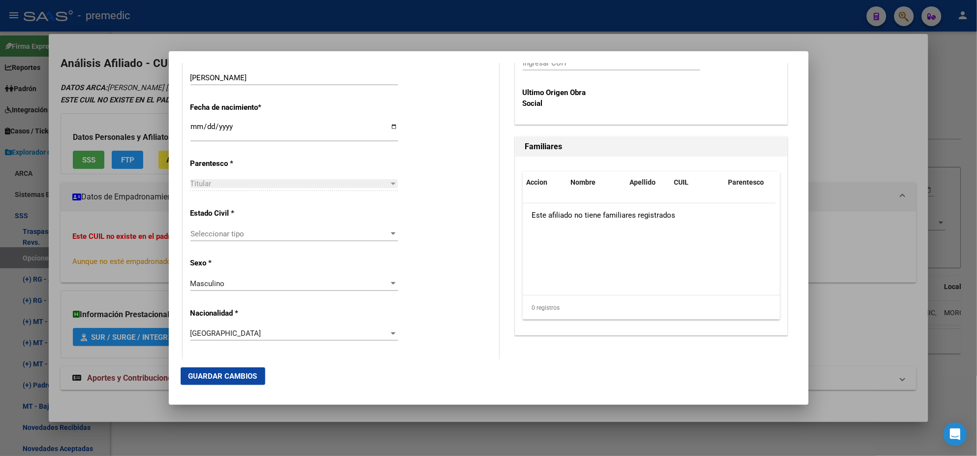
click at [309, 239] on div "Seleccionar tipo Seleccionar tipo" at bounding box center [294, 233] width 208 height 15
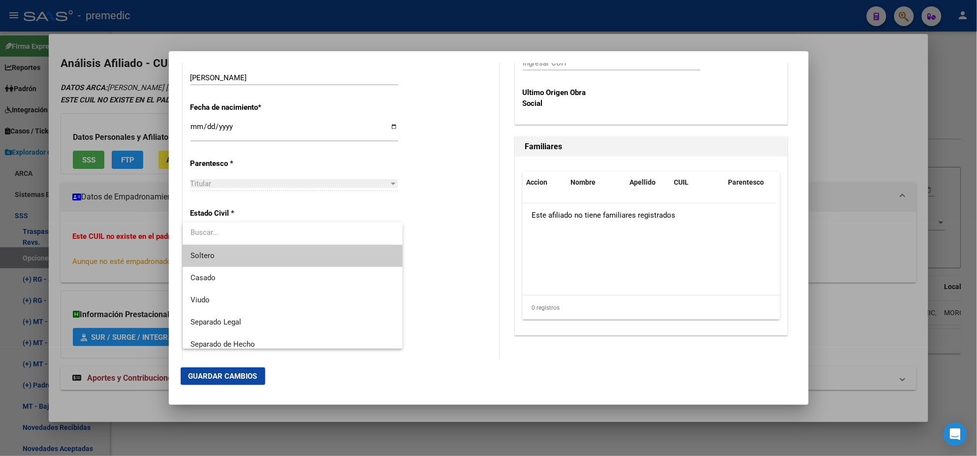
click at [276, 257] on span "Soltero" at bounding box center [292, 256] width 204 height 22
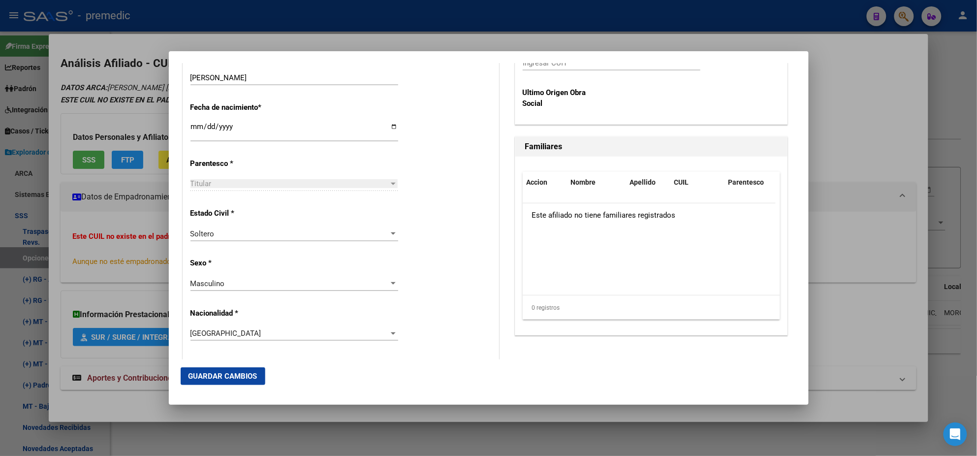
click at [411, 246] on div "Estado Civil * Soltero Seleccionar tipo" at bounding box center [340, 225] width 301 height 50
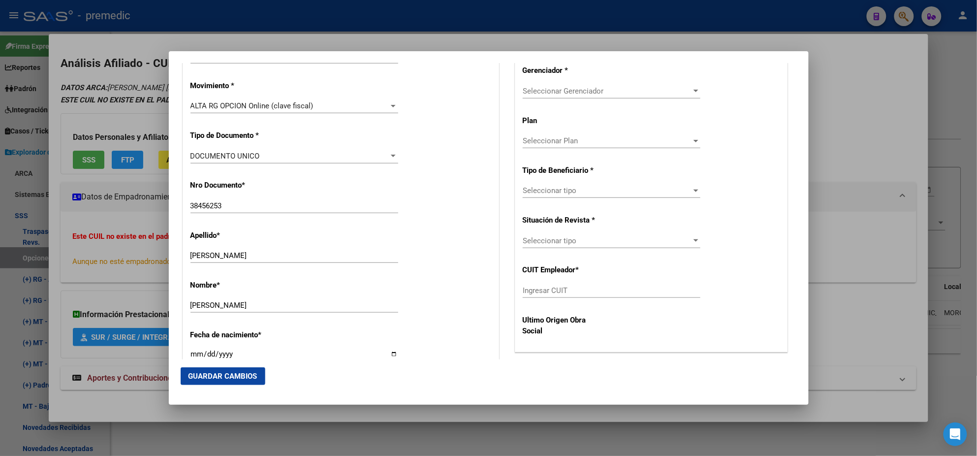
scroll to position [246, 0]
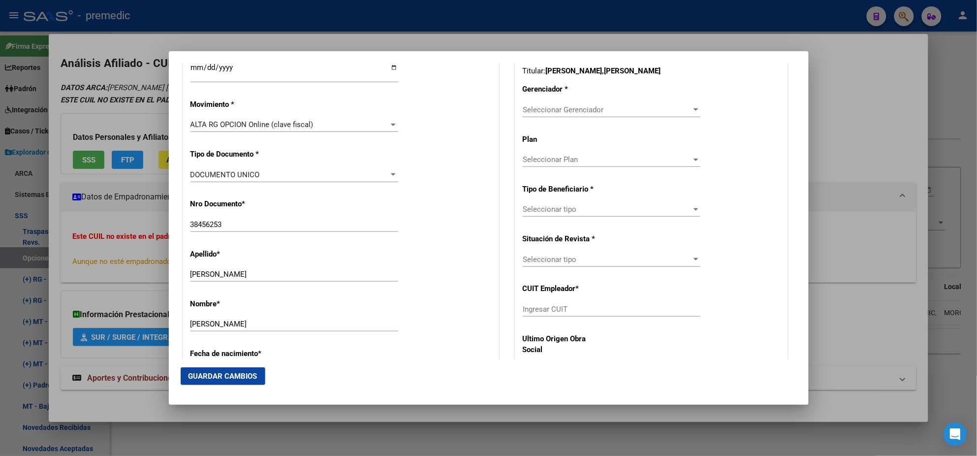
click at [529, 102] on div "Seleccionar Gerenciador Seleccionar Gerenciador" at bounding box center [612, 109] width 178 height 15
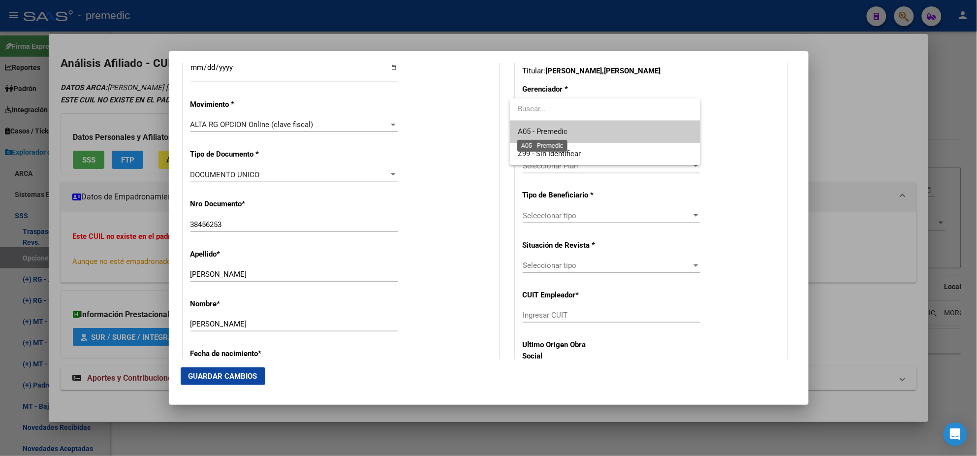
click at [532, 135] on span "A05 - Premedic" at bounding box center [543, 131] width 50 height 9
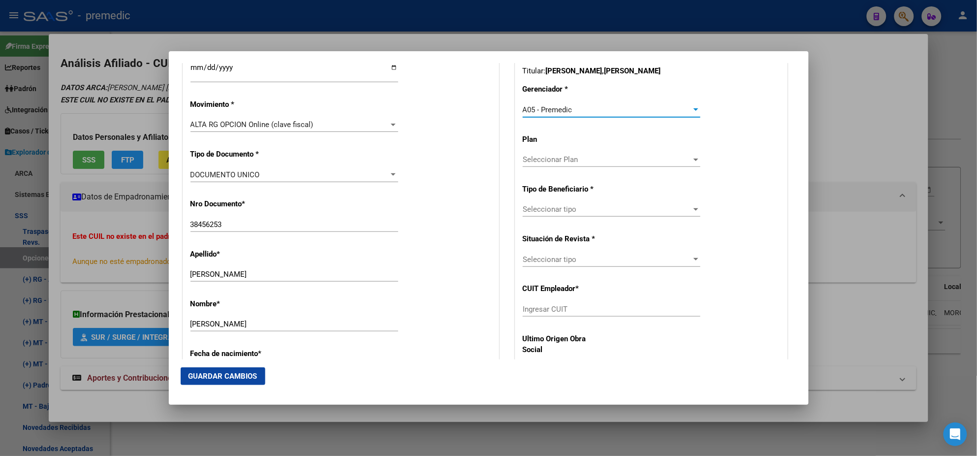
click at [530, 207] on span "Seleccionar tipo" at bounding box center [607, 209] width 169 height 9
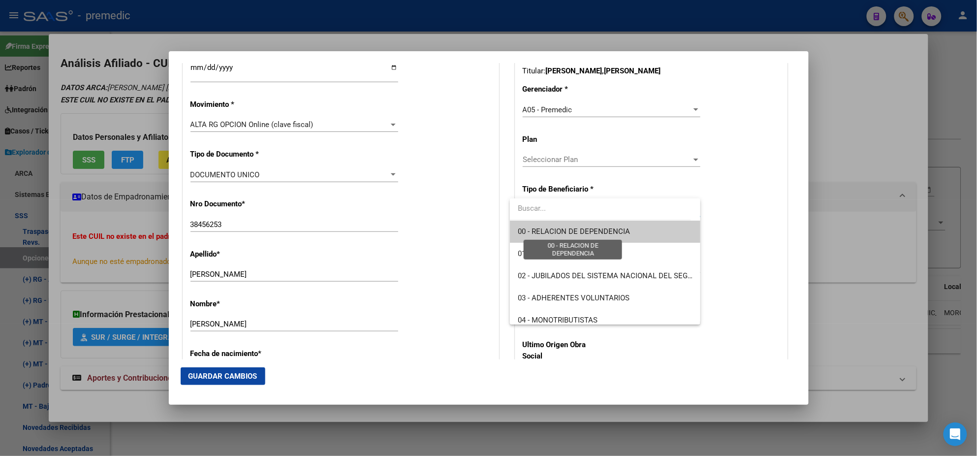
click at [528, 227] on span "00 - RELACION DE DEPENDENCIA" at bounding box center [574, 231] width 112 height 9
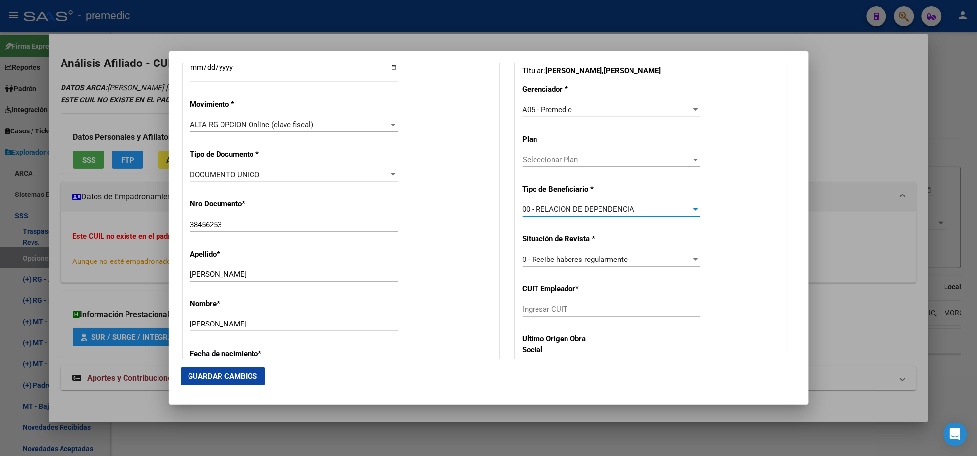
click at [527, 310] on input "Ingresar CUIT" at bounding box center [612, 309] width 178 height 9
paste input "30-66241997-0"
click at [234, 370] on button "Guardar Cambios" at bounding box center [223, 376] width 85 height 18
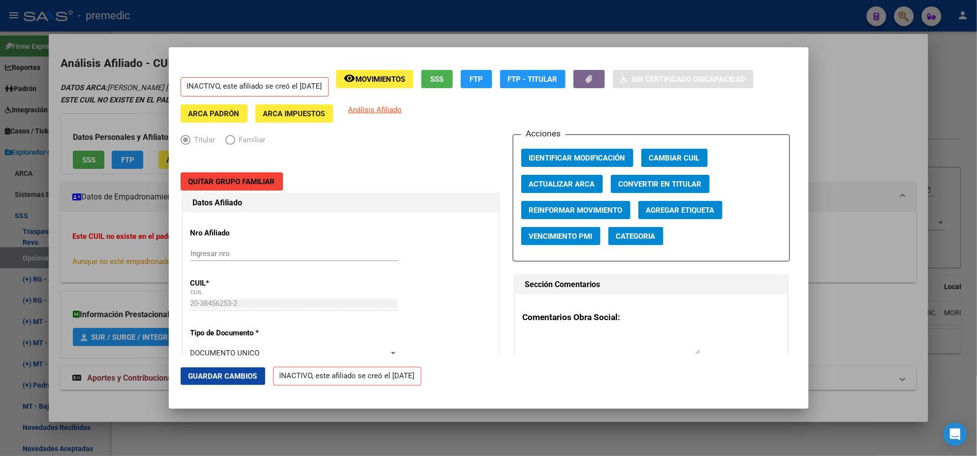
click at [51, 246] on div at bounding box center [488, 228] width 977 height 456
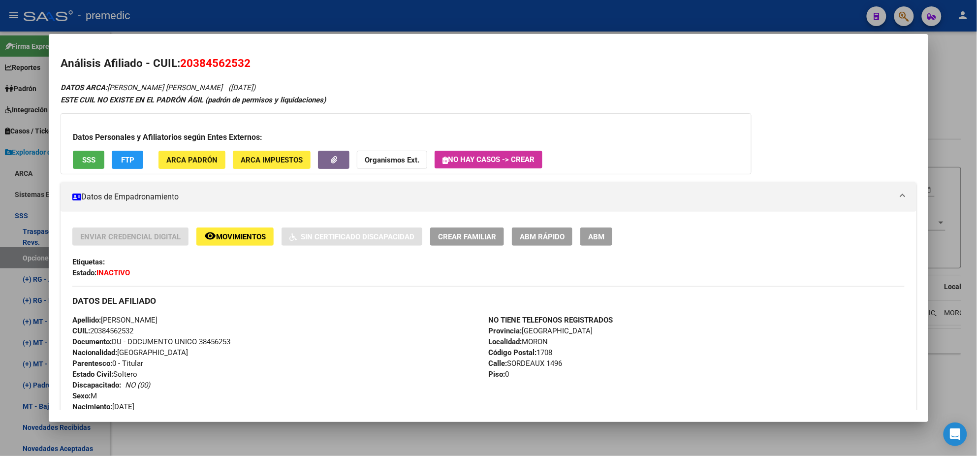
click at [18, 259] on div at bounding box center [488, 228] width 977 height 456
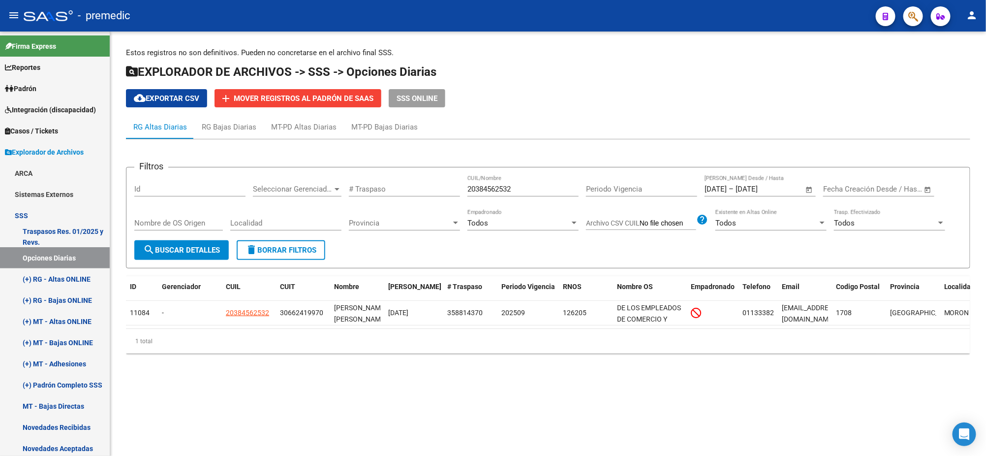
click at [166, 255] on button "search Buscar Detalles" at bounding box center [181, 250] width 94 height 20
drag, startPoint x: 518, startPoint y: 189, endPoint x: 417, endPoint y: 183, distance: 101.1
click at [417, 183] on div "Filtros Id Seleccionar Gerenciador Seleccionar Gerenciador # Traspaso 203845625…" at bounding box center [548, 207] width 828 height 65
paste input "428361483"
click at [179, 250] on span "search Buscar Detalles" at bounding box center [181, 250] width 77 height 9
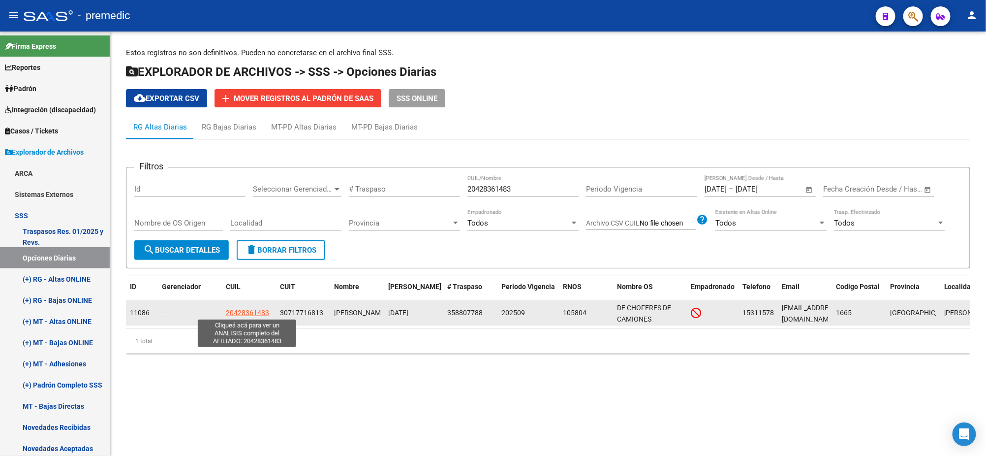
click at [230, 311] on span "20428361483" at bounding box center [247, 312] width 43 height 8
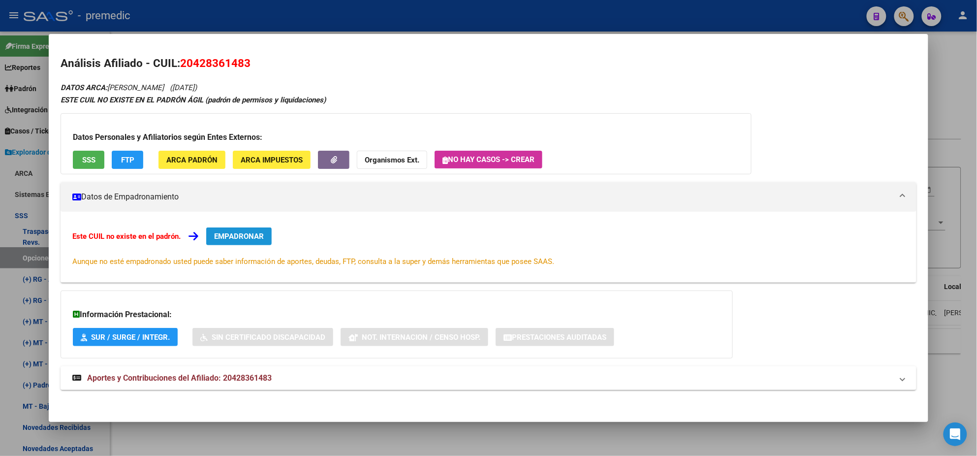
click at [226, 238] on span "EMPADRONAR" at bounding box center [239, 236] width 50 height 9
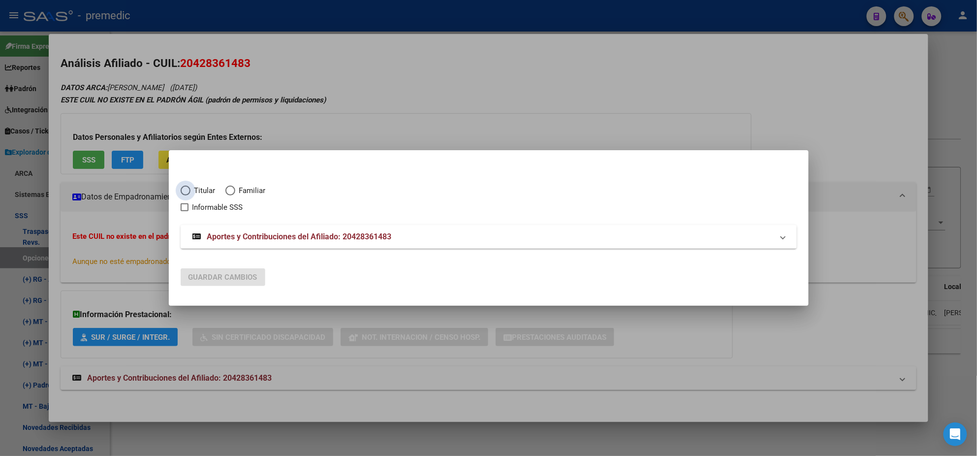
click at [184, 192] on span "Elija una opción" at bounding box center [186, 190] width 10 height 10
click at [184, 192] on input "Titular" at bounding box center [186, 190] width 10 height 10
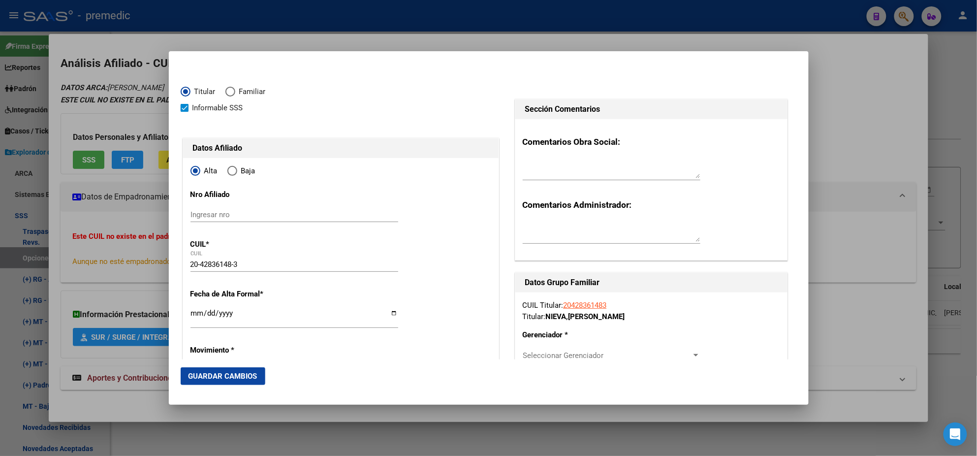
click at [192, 311] on input "Ingresar fecha" at bounding box center [294, 317] width 208 height 16
click at [180, 316] on mat-dialog-content "Titular Familiar Informable SSS Datos Afiliado Alta Baja Nro Afiliado Ingresar …" at bounding box center [489, 211] width 640 height 296
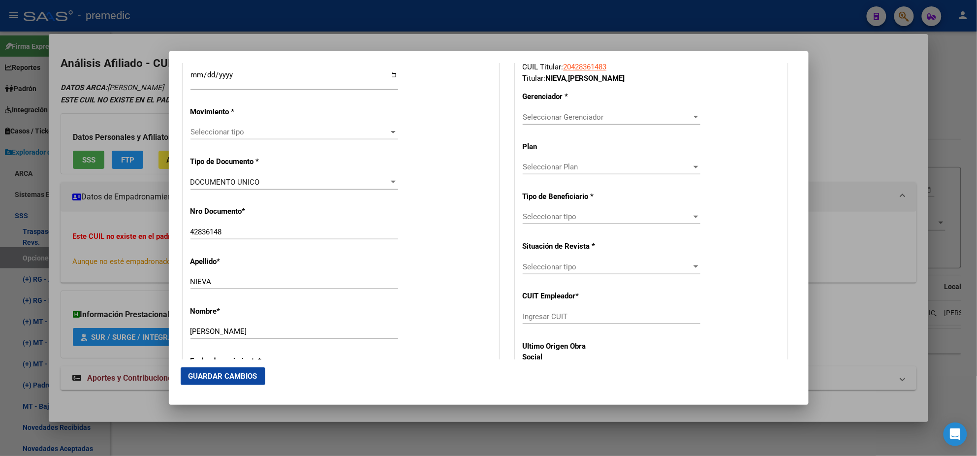
scroll to position [246, 0]
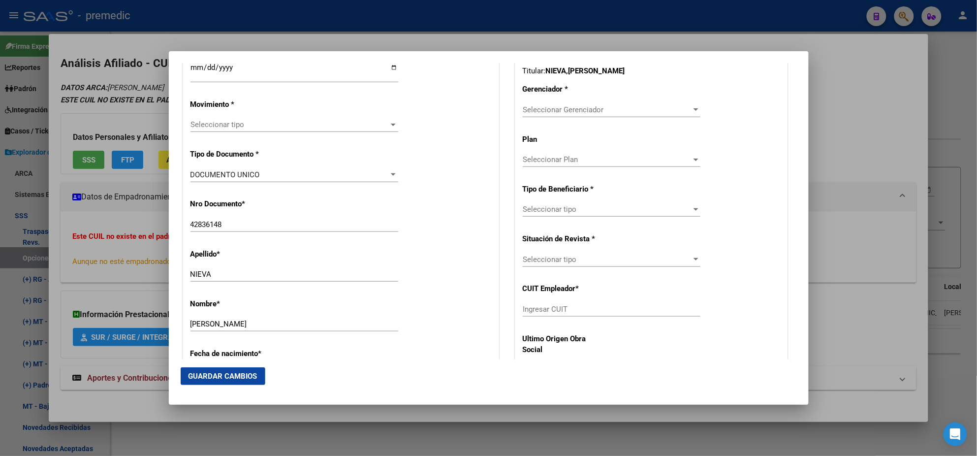
click at [263, 123] on span "Seleccionar tipo" at bounding box center [289, 124] width 199 height 9
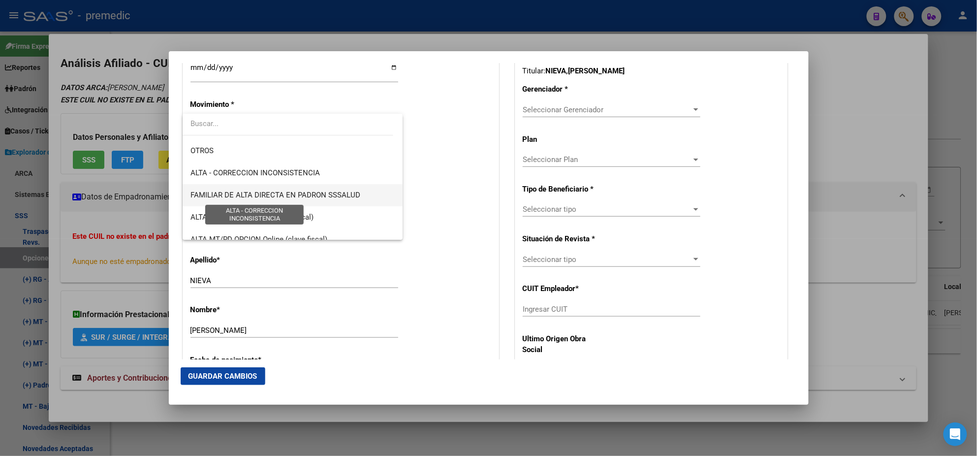
scroll to position [184, 0]
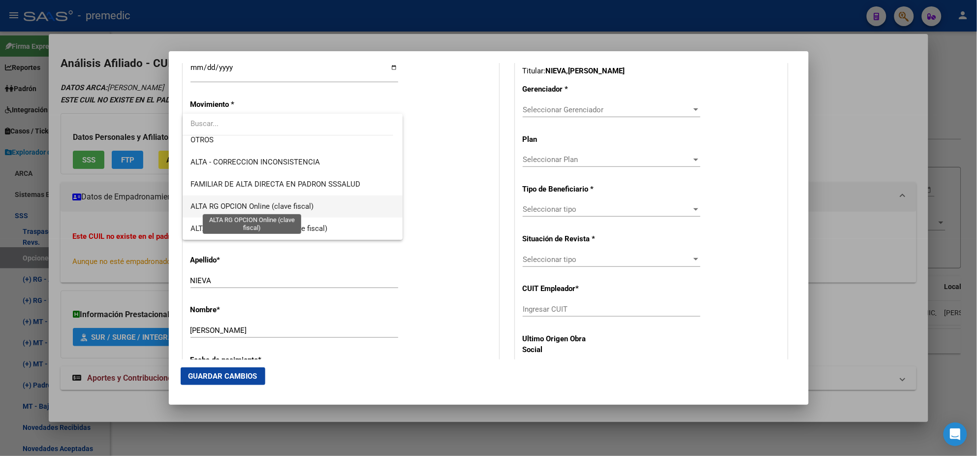
click at [269, 202] on span "ALTA RG OPCION Online (clave fiscal)" at bounding box center [251, 206] width 123 height 9
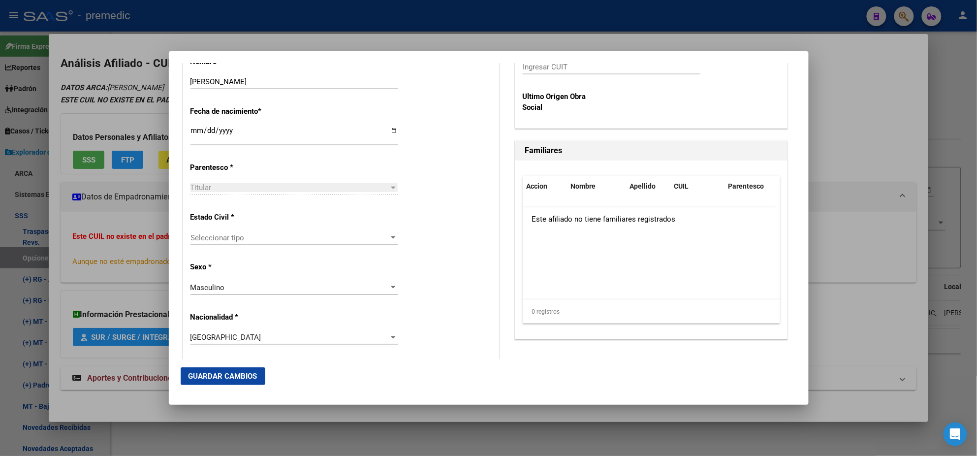
scroll to position [492, 0]
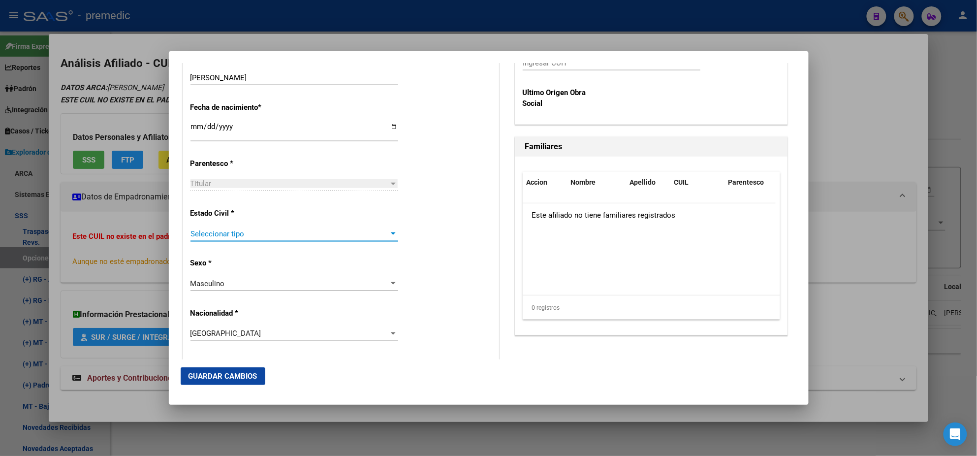
click at [297, 233] on span "Seleccionar tipo" at bounding box center [289, 233] width 199 height 9
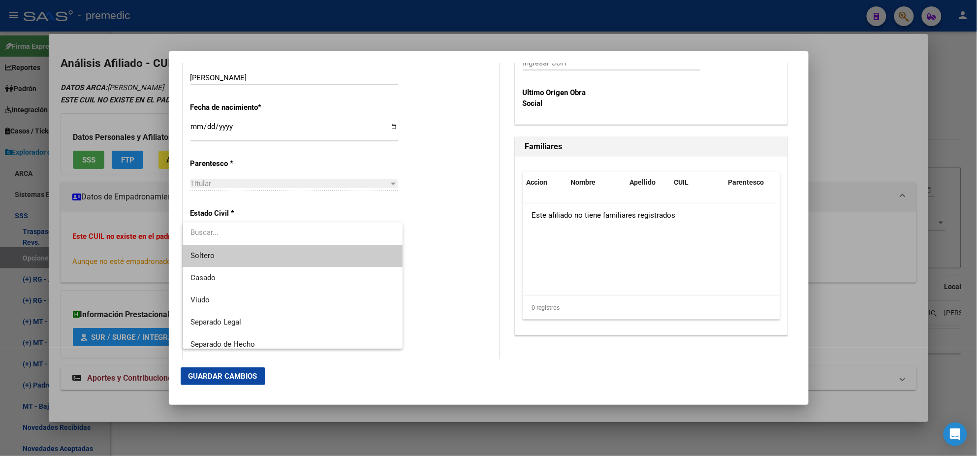
click at [275, 254] on span "Soltero" at bounding box center [292, 256] width 204 height 22
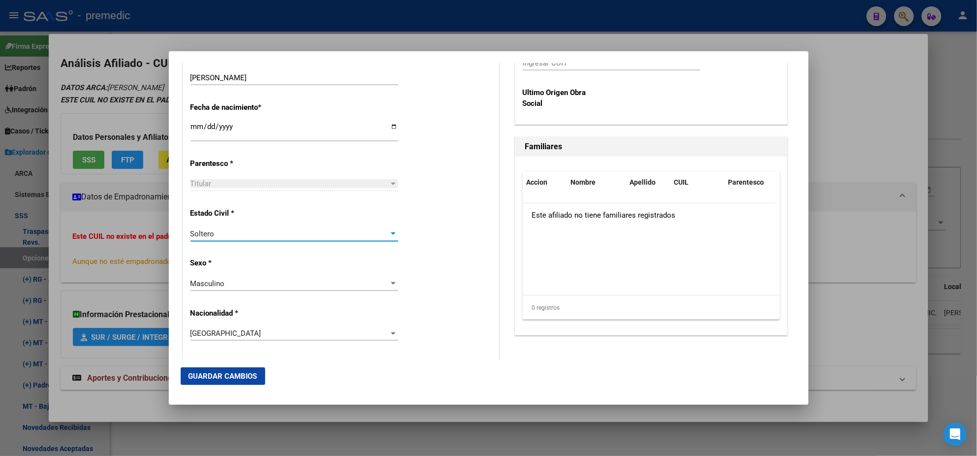
click at [416, 231] on div "Estado Civil * Soltero Seleccionar tipo" at bounding box center [340, 225] width 301 height 50
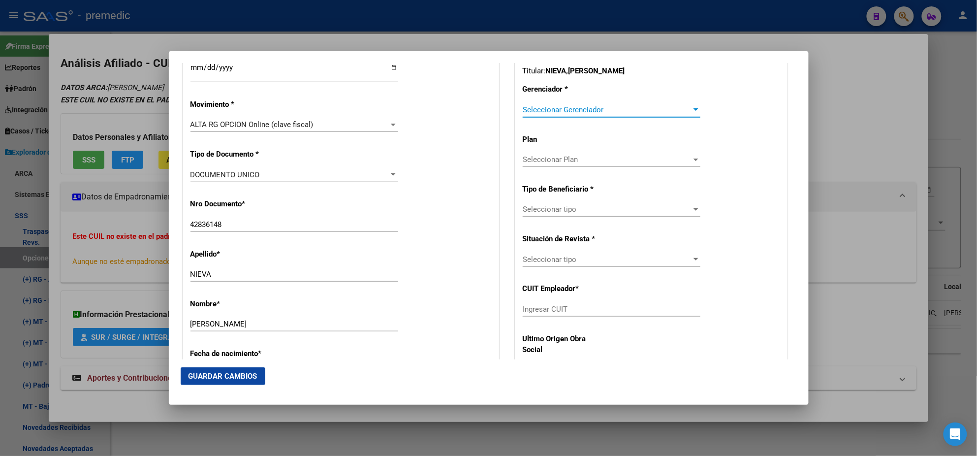
click at [533, 111] on span "Seleccionar Gerenciador" at bounding box center [607, 109] width 169 height 9
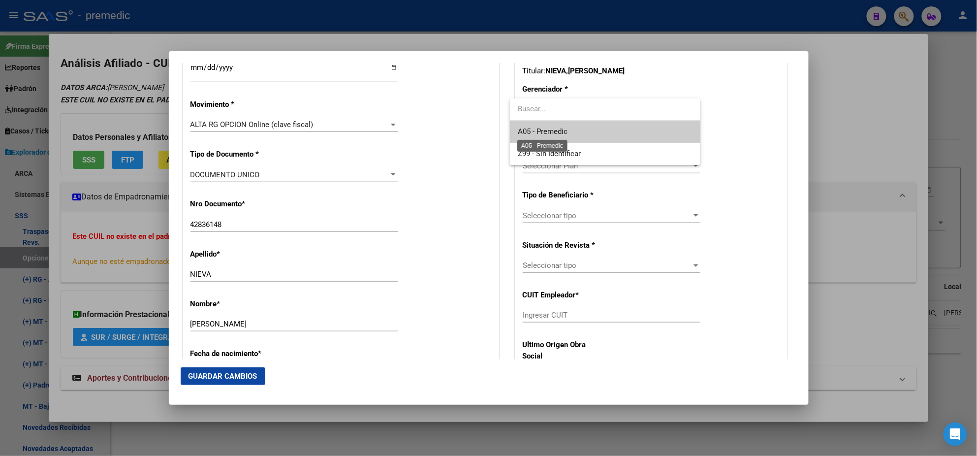
drag, startPoint x: 533, startPoint y: 111, endPoint x: 532, endPoint y: 135, distance: 24.1
click at [532, 135] on span "A05 - Premedic" at bounding box center [543, 131] width 50 height 9
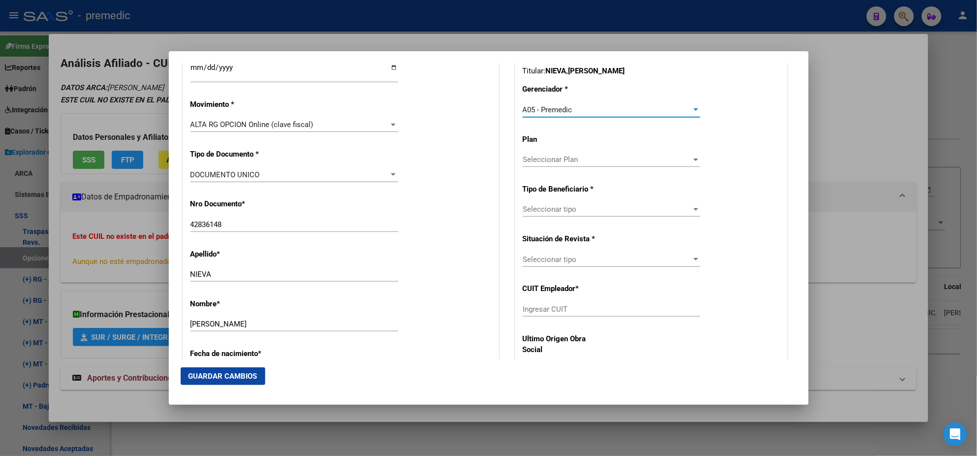
click at [530, 211] on span "Seleccionar tipo" at bounding box center [607, 209] width 169 height 9
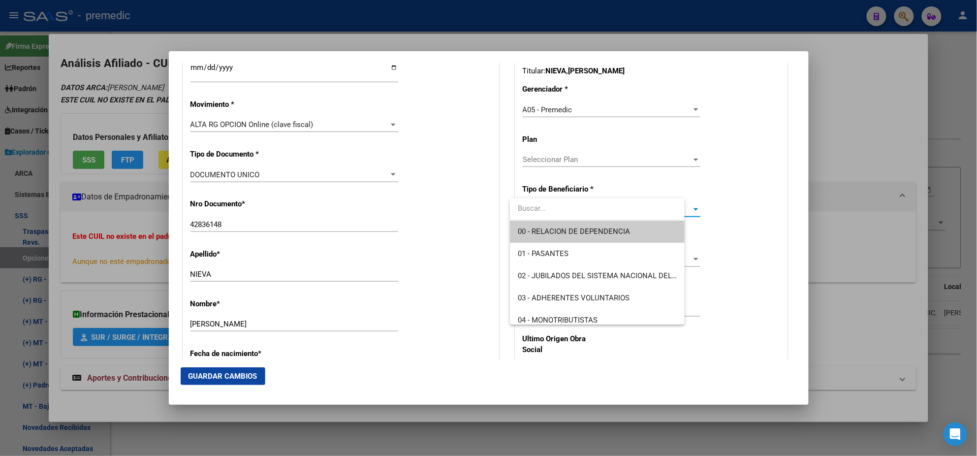
click at [531, 231] on span "00 - RELACION DE DEPENDENCIA" at bounding box center [574, 231] width 112 height 9
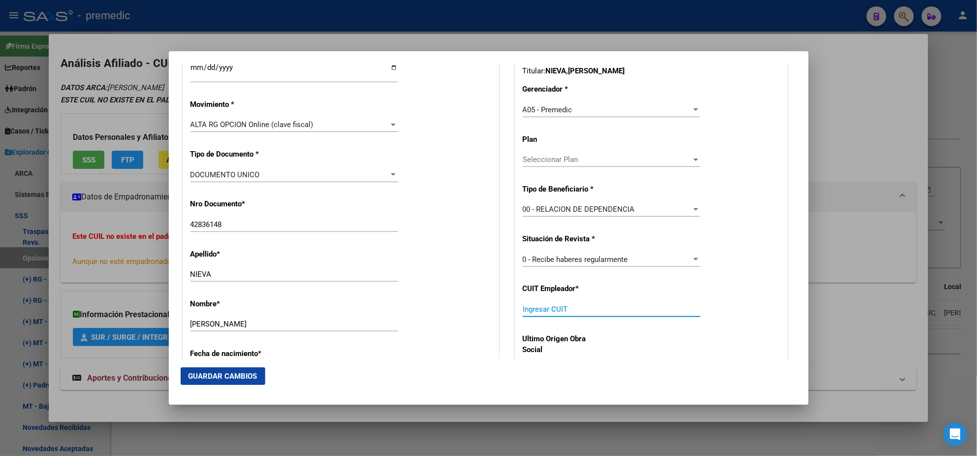
click at [551, 309] on input "Ingresar CUIT" at bounding box center [612, 309] width 178 height 9
paste input "23-93778783-9"
click at [211, 368] on button "Guardar Cambios" at bounding box center [223, 376] width 85 height 18
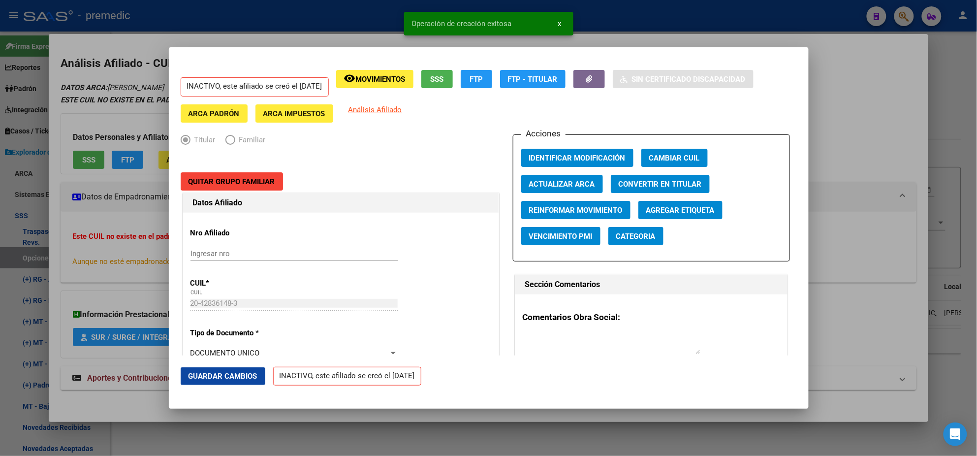
click at [49, 234] on div at bounding box center [488, 228] width 977 height 456
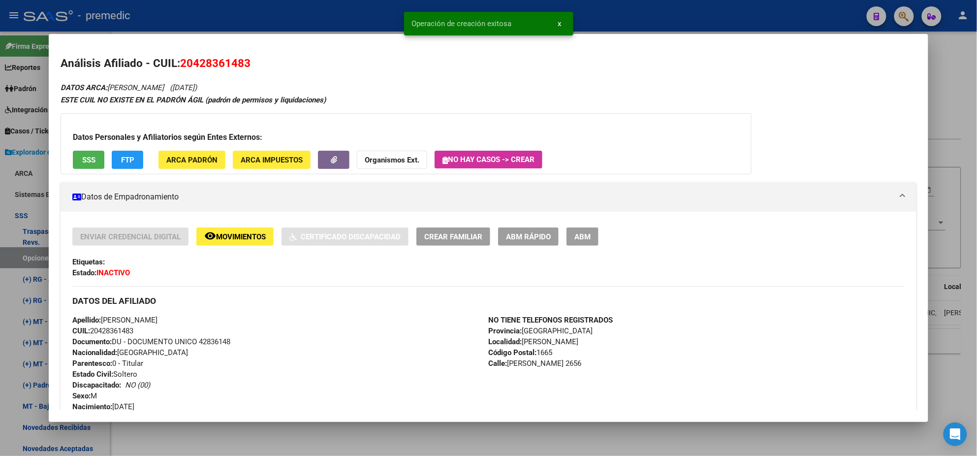
click at [34, 262] on div at bounding box center [488, 228] width 977 height 456
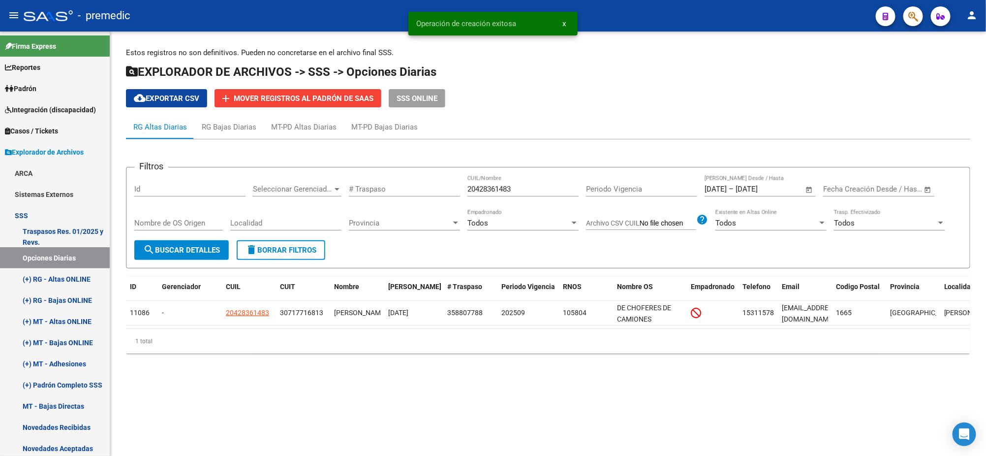
click at [173, 254] on button "search Buscar Detalles" at bounding box center [181, 250] width 94 height 20
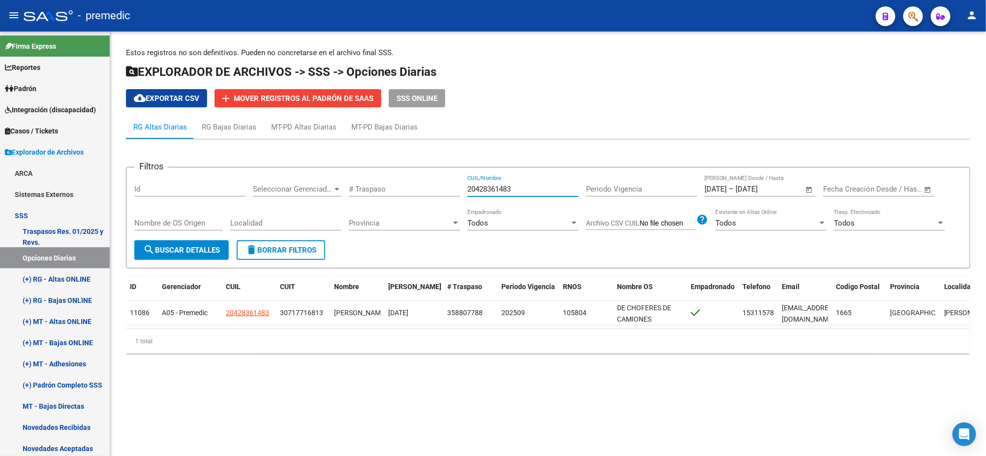
drag, startPoint x: 457, startPoint y: 188, endPoint x: 426, endPoint y: 191, distance: 31.1
click at [427, 190] on div "Filtros Id Seleccionar Gerenciador Seleccionar Gerenciador # Traspaso 204283614…" at bounding box center [548, 207] width 828 height 65
paste input "287353201"
click at [195, 244] on button "search Buscar Detalles" at bounding box center [181, 250] width 94 height 20
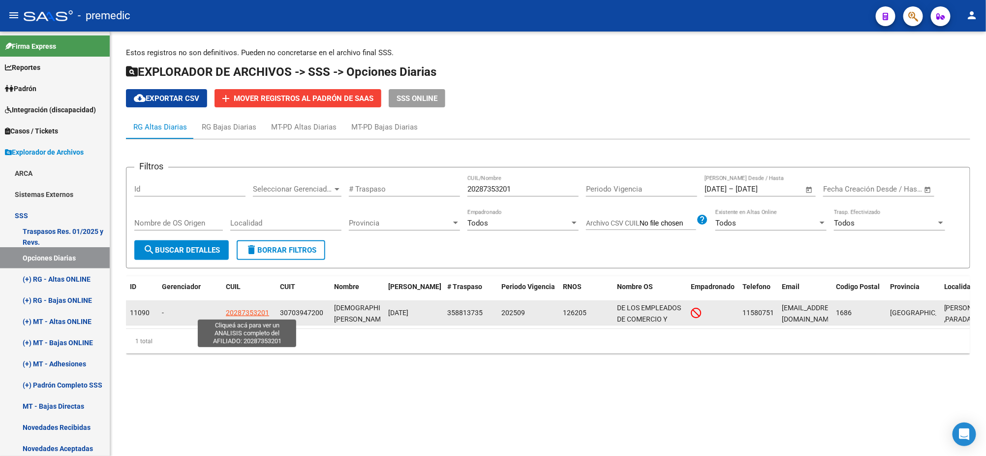
click at [246, 310] on span "20287353201" at bounding box center [247, 312] width 43 height 8
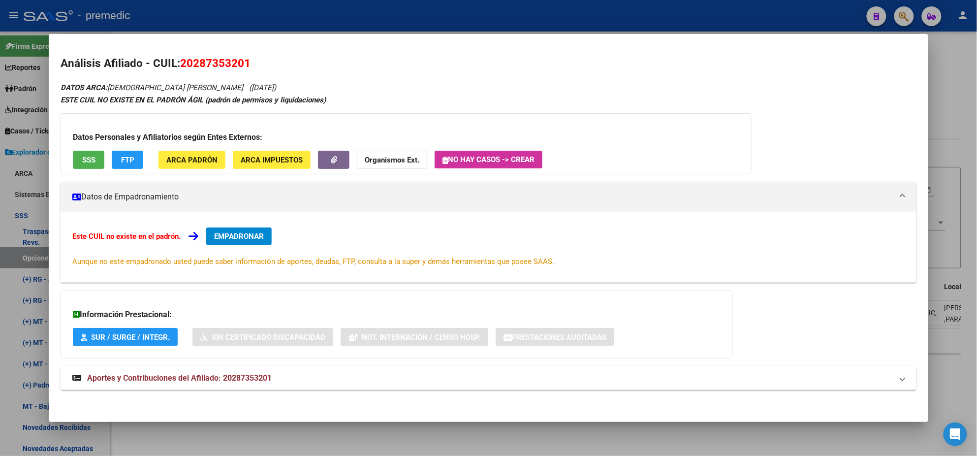
click at [240, 232] on span "EMPADRONAR" at bounding box center [239, 236] width 50 height 9
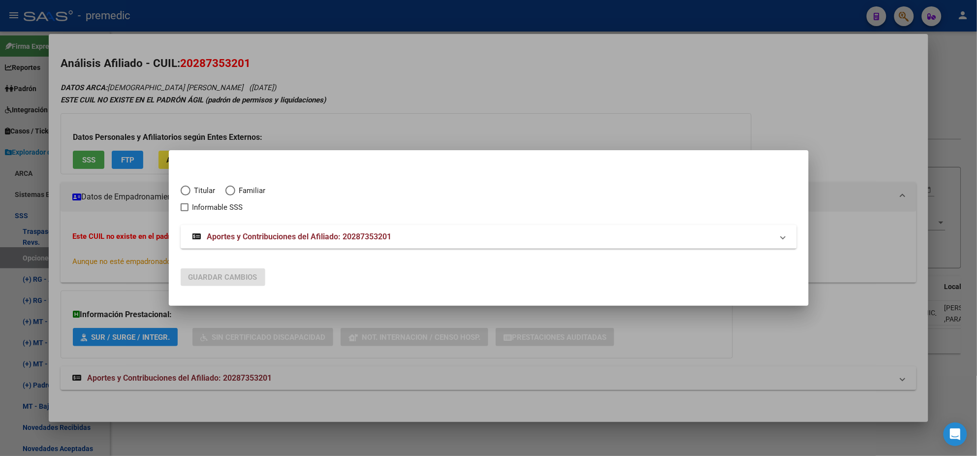
click at [190, 191] on span "Titular" at bounding box center [202, 190] width 25 height 11
click at [190, 191] on input "Titular" at bounding box center [186, 190] width 10 height 10
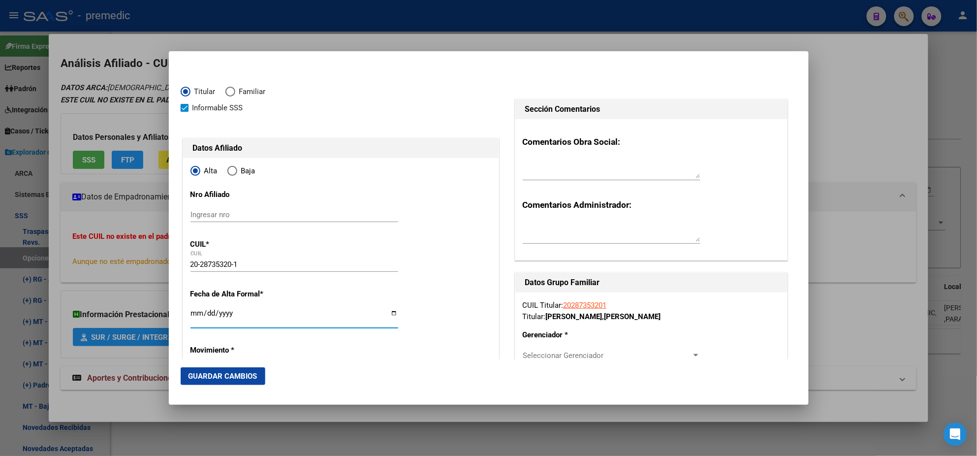
click at [193, 314] on input "Ingresar fecha" at bounding box center [294, 317] width 208 height 16
click at [179, 311] on mat-dialog-content "Titular Familiar Informable SSS Datos Afiliado Alta Baja Nro Afiliado Ingresar …" at bounding box center [489, 211] width 640 height 296
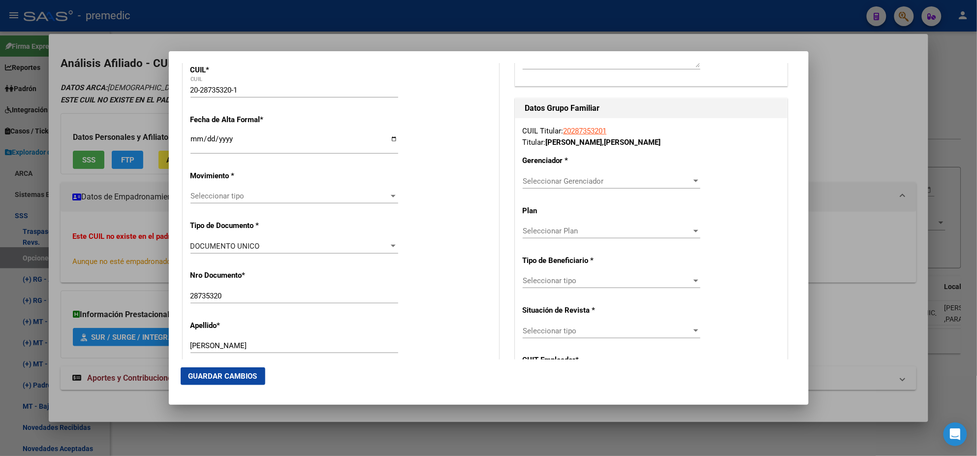
scroll to position [184, 0]
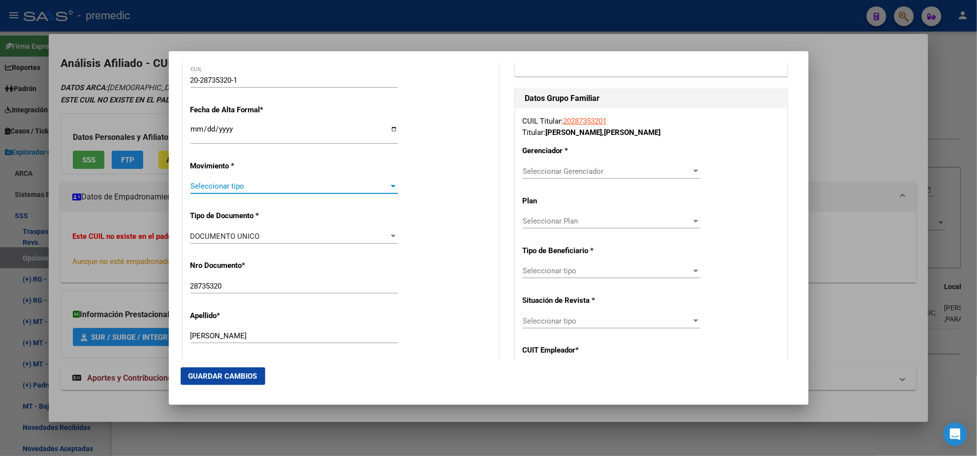
click at [207, 190] on span "Seleccionar tipo" at bounding box center [289, 186] width 199 height 9
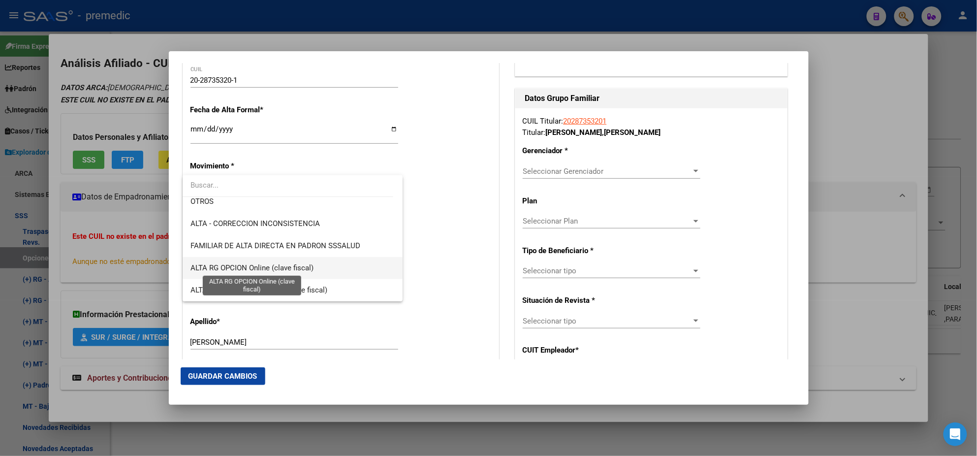
click at [289, 264] on span "ALTA RG OPCION Online (clave fiscal)" at bounding box center [251, 267] width 123 height 9
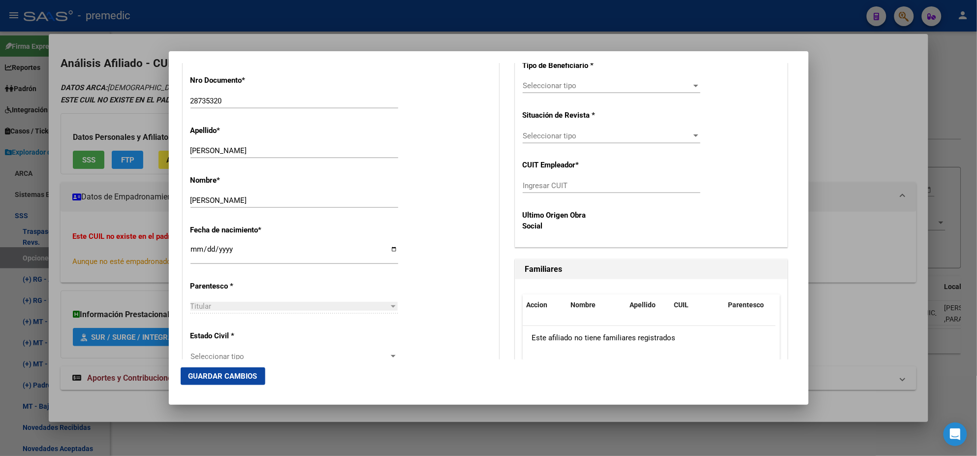
scroll to position [430, 0]
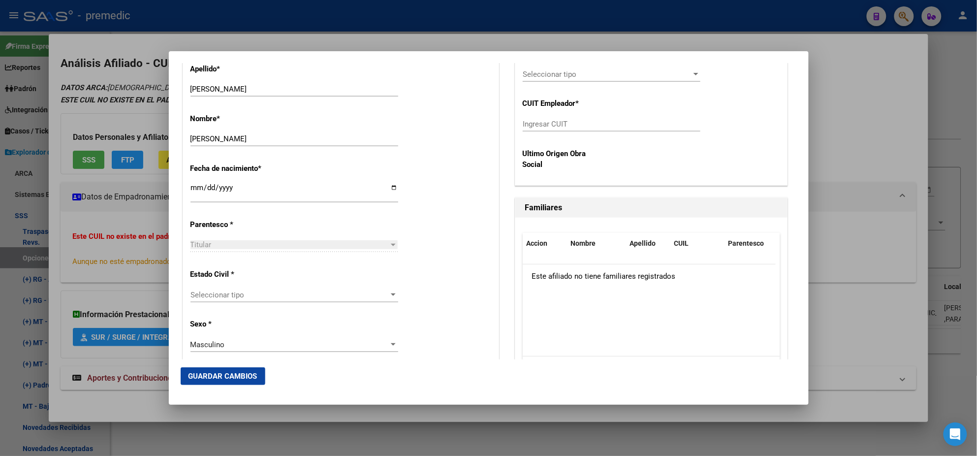
click at [255, 293] on span "Seleccionar tipo" at bounding box center [289, 294] width 199 height 9
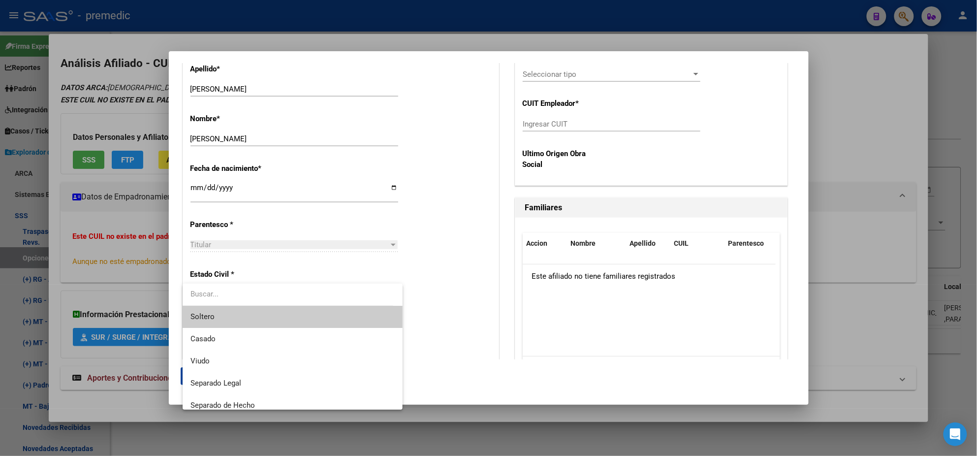
click at [255, 312] on span "Soltero" at bounding box center [292, 317] width 204 height 22
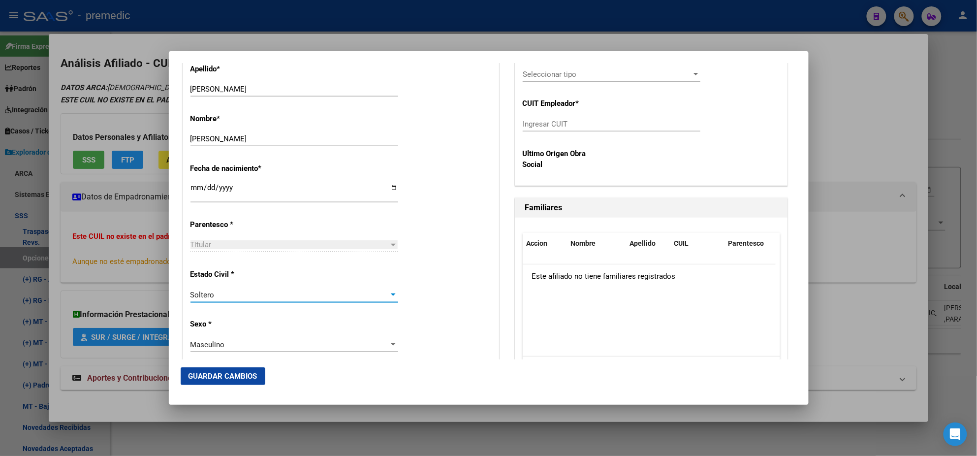
drag, startPoint x: 456, startPoint y: 272, endPoint x: 449, endPoint y: 269, distance: 7.3
click at [456, 271] on div "Estado Civil * Soltero Seleccionar tipo" at bounding box center [340, 286] width 301 height 50
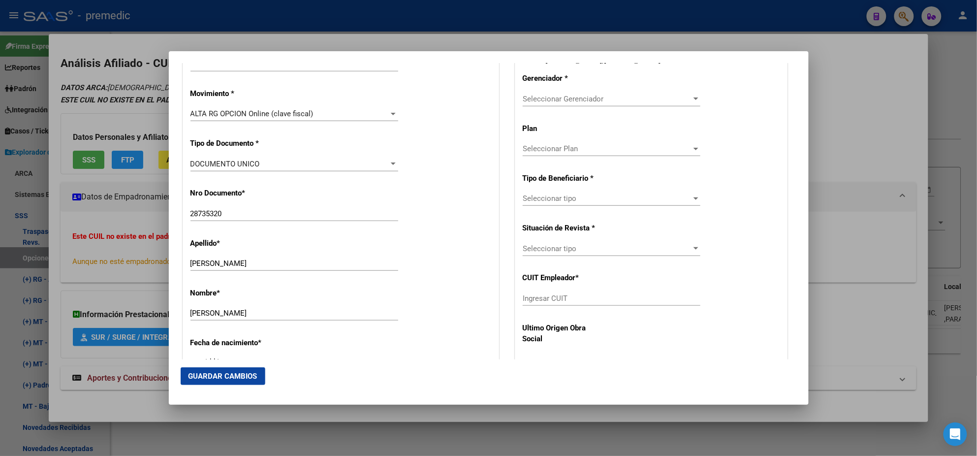
scroll to position [246, 0]
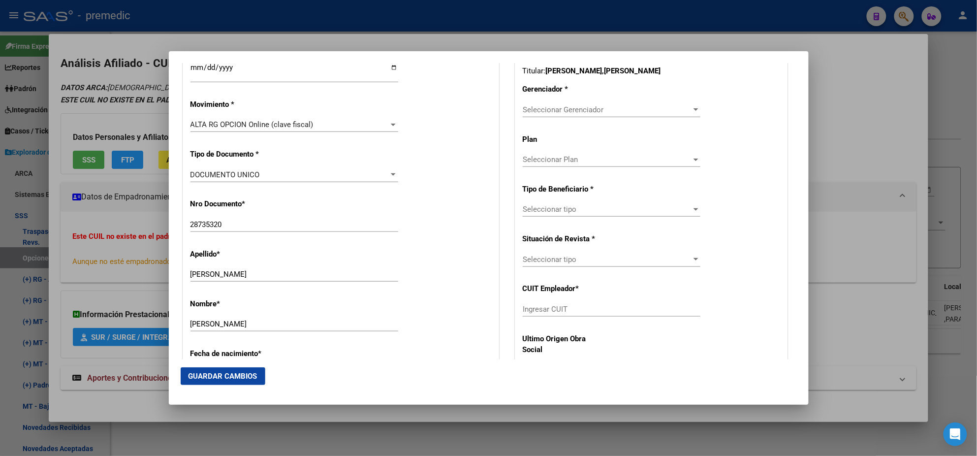
click at [527, 111] on span "Seleccionar Gerenciador" at bounding box center [607, 109] width 169 height 9
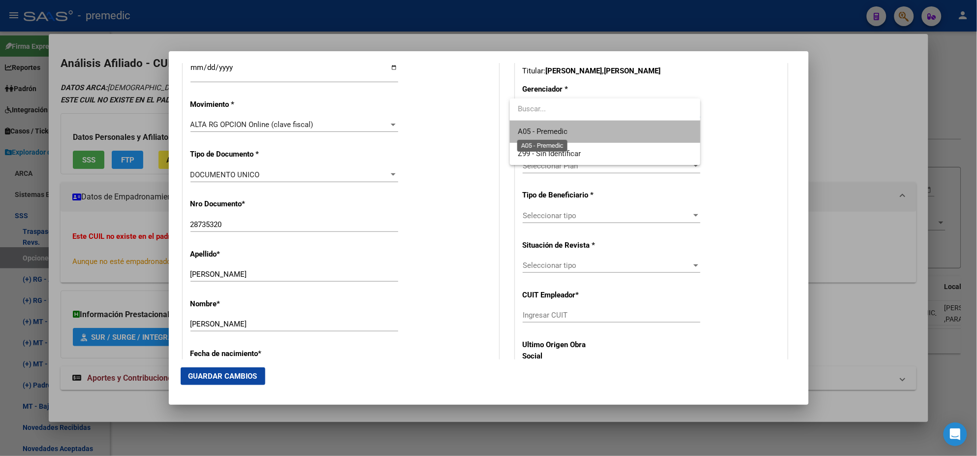
click at [527, 127] on span "A05 - Premedic" at bounding box center [543, 131] width 50 height 9
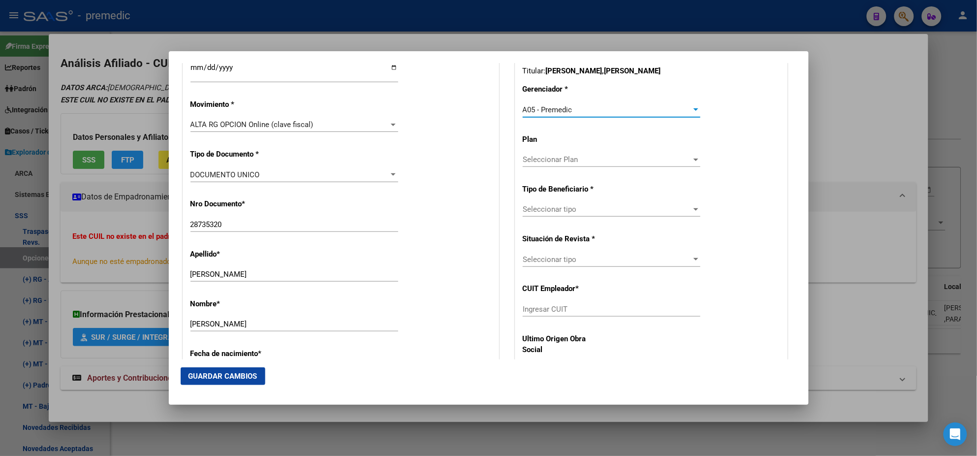
click at [525, 210] on span "Seleccionar tipo" at bounding box center [607, 209] width 169 height 9
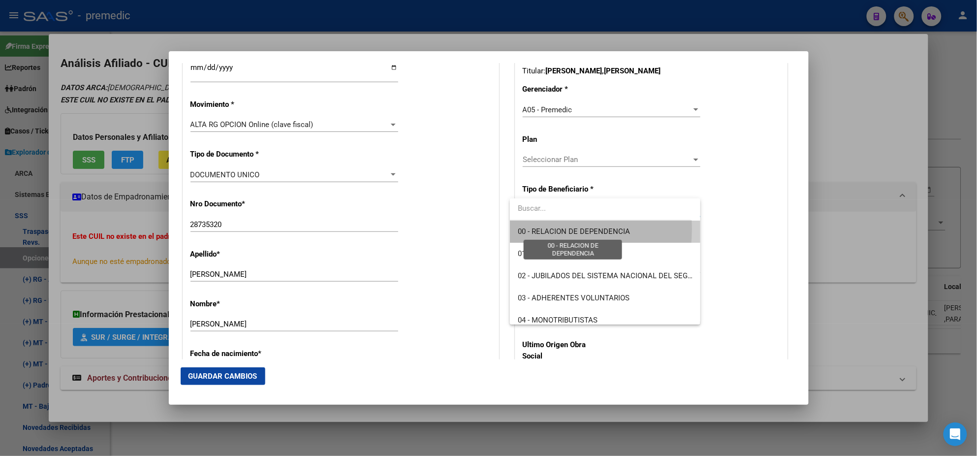
click at [525, 228] on span "00 - RELACION DE DEPENDENCIA" at bounding box center [574, 231] width 112 height 9
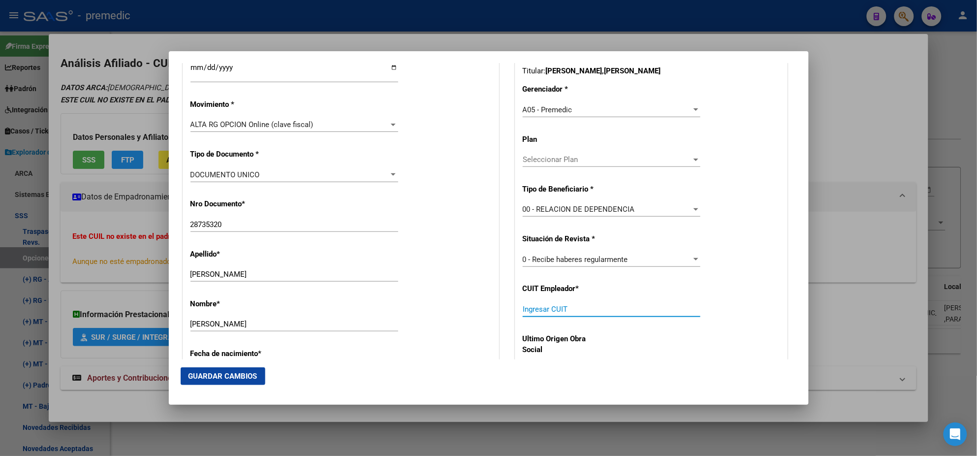
drag, startPoint x: 530, startPoint y: 310, endPoint x: 518, endPoint y: 312, distance: 13.0
click at [530, 310] on input "Ingresar CUIT" at bounding box center [612, 309] width 178 height 9
paste input "30-70394720-0"
click at [234, 367] on mat-dialog-actions "Guardar Cambios" at bounding box center [489, 375] width 616 height 33
click at [233, 373] on span "Guardar Cambios" at bounding box center [222, 375] width 69 height 9
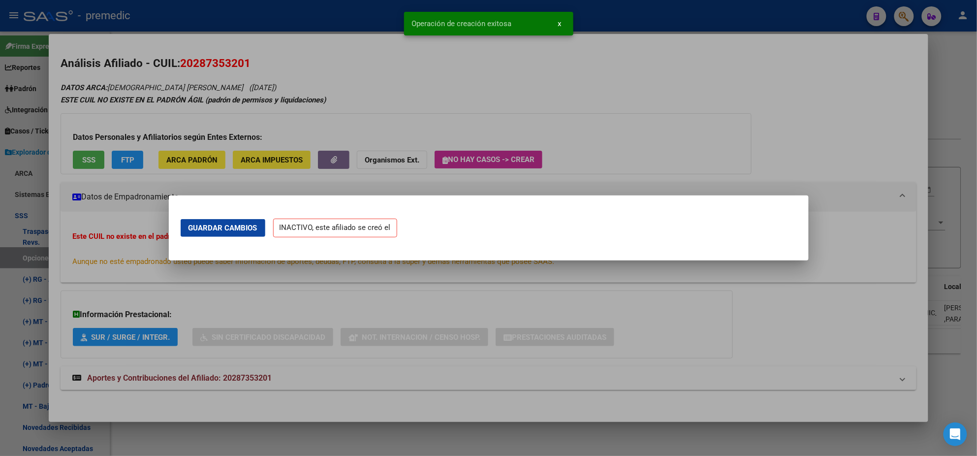
scroll to position [0, 0]
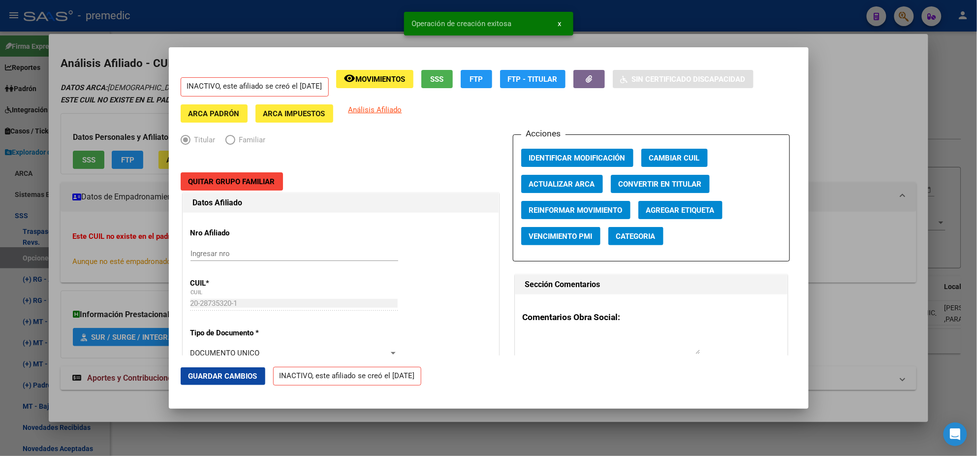
click at [49, 255] on div at bounding box center [488, 228] width 977 height 456
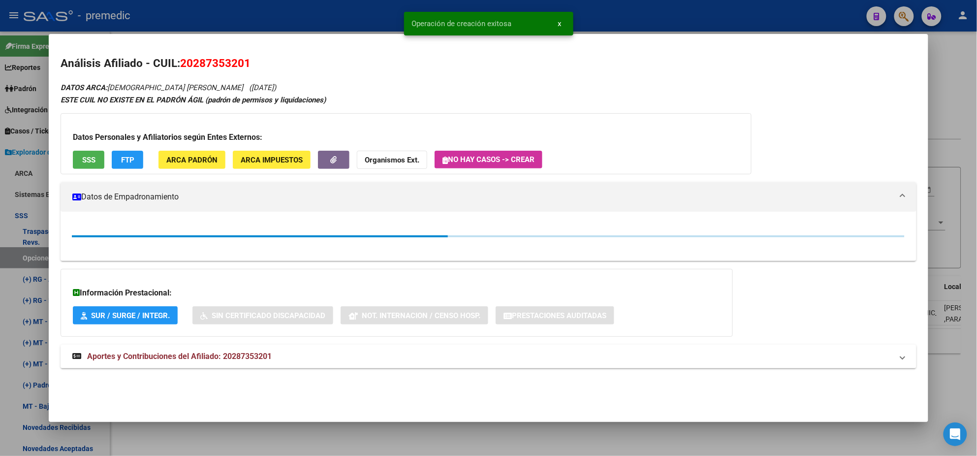
click at [13, 259] on div at bounding box center [488, 228] width 977 height 456
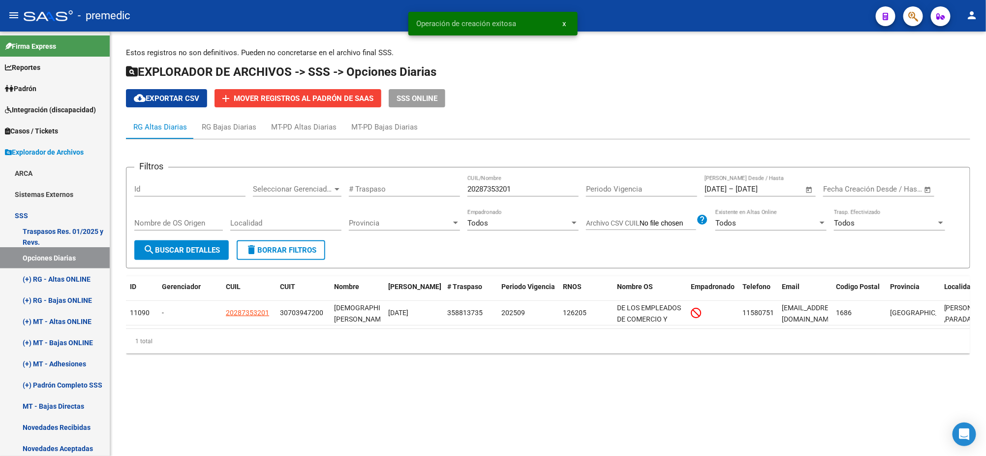
click at [175, 246] on span "search Buscar Detalles" at bounding box center [181, 250] width 77 height 9
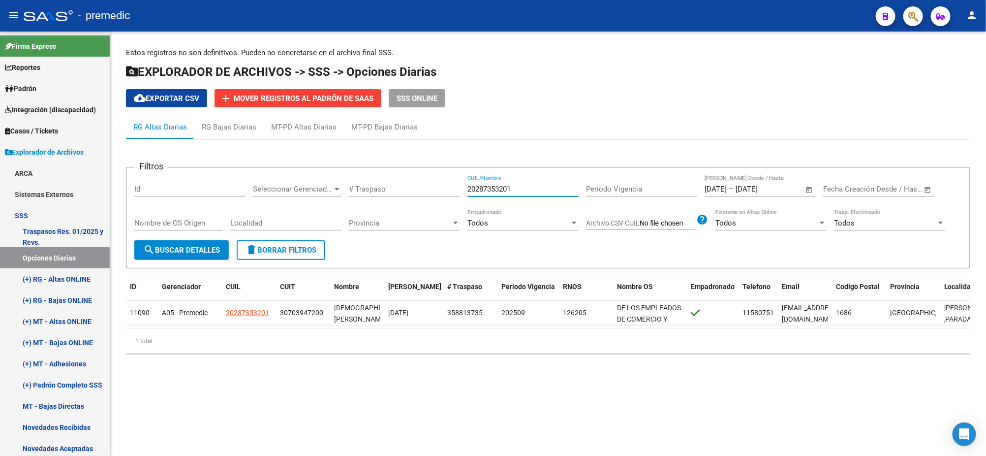
drag, startPoint x: 518, startPoint y: 185, endPoint x: 432, endPoint y: 185, distance: 85.1
click at [432, 185] on div "Filtros Id Seleccionar Gerenciador Seleccionar Gerenciador # Traspaso 202873532…" at bounding box center [548, 207] width 828 height 65
paste input "397663850"
click at [204, 243] on button "search Buscar Detalles" at bounding box center [181, 250] width 94 height 20
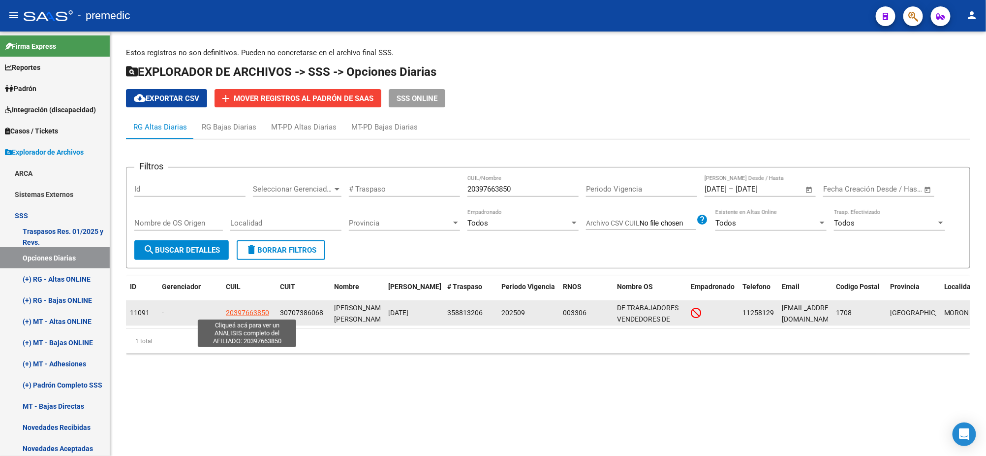
click at [240, 310] on span "20397663850" at bounding box center [247, 312] width 43 height 8
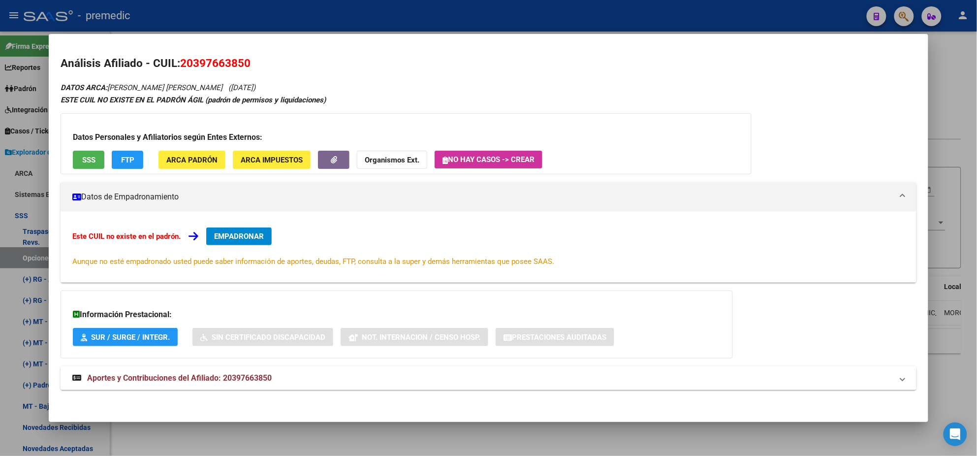
click at [245, 230] on button "EMPADRONAR" at bounding box center [238, 236] width 65 height 18
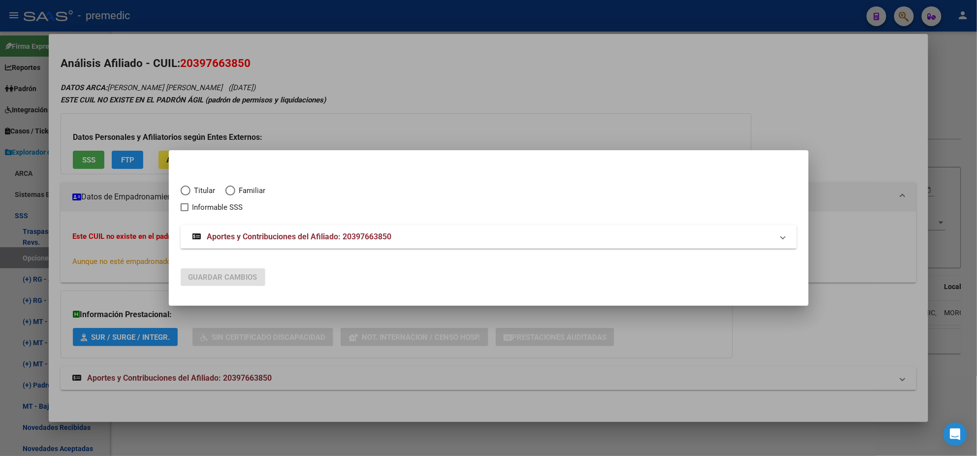
click at [187, 191] on span "Elija una opción" at bounding box center [186, 190] width 10 height 10
click at [187, 191] on input "Titular" at bounding box center [186, 190] width 10 height 10
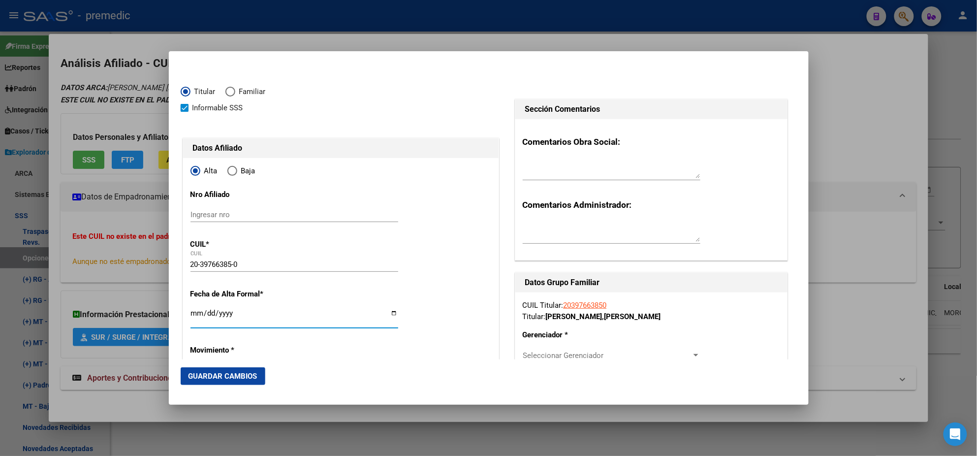
click at [194, 311] on input "Ingresar fecha" at bounding box center [294, 317] width 208 height 16
click at [177, 319] on mat-dialog-content "Titular Familiar Informable SSS Datos Afiliado Alta Baja Nro Afiliado Ingresar …" at bounding box center [489, 211] width 640 height 296
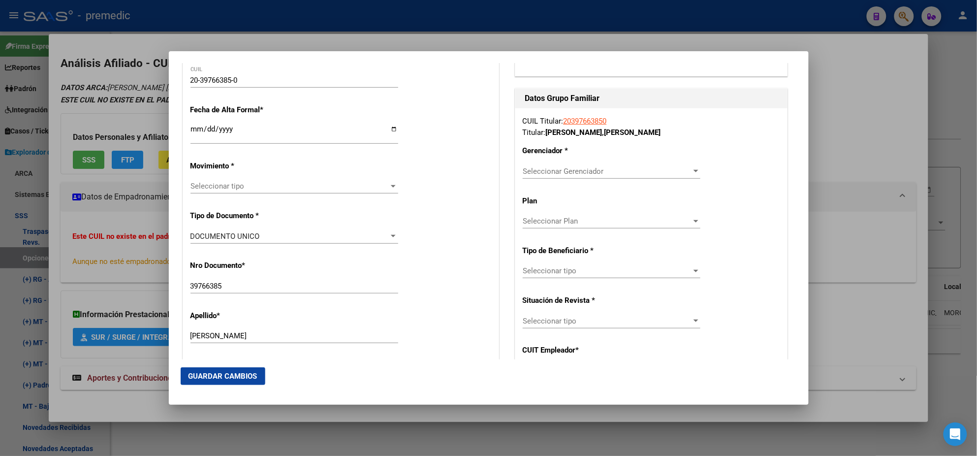
scroll to position [246, 0]
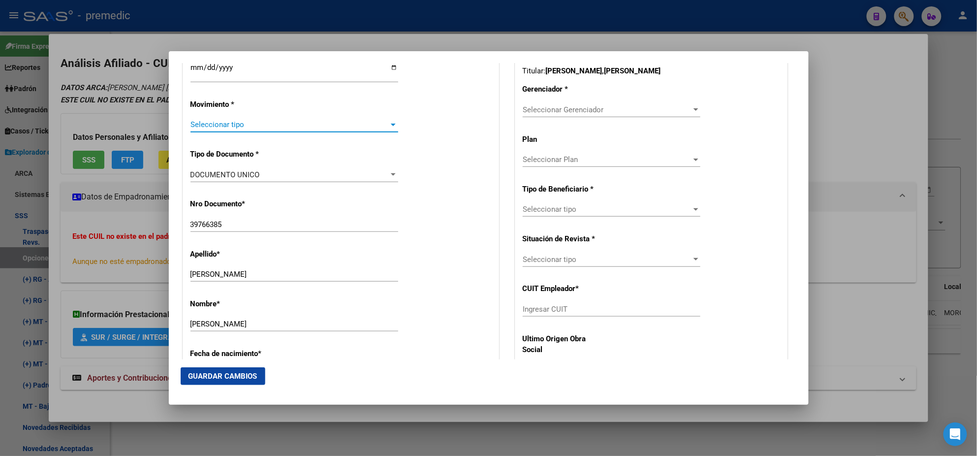
click at [228, 124] on span "Seleccionar tipo" at bounding box center [289, 124] width 199 height 9
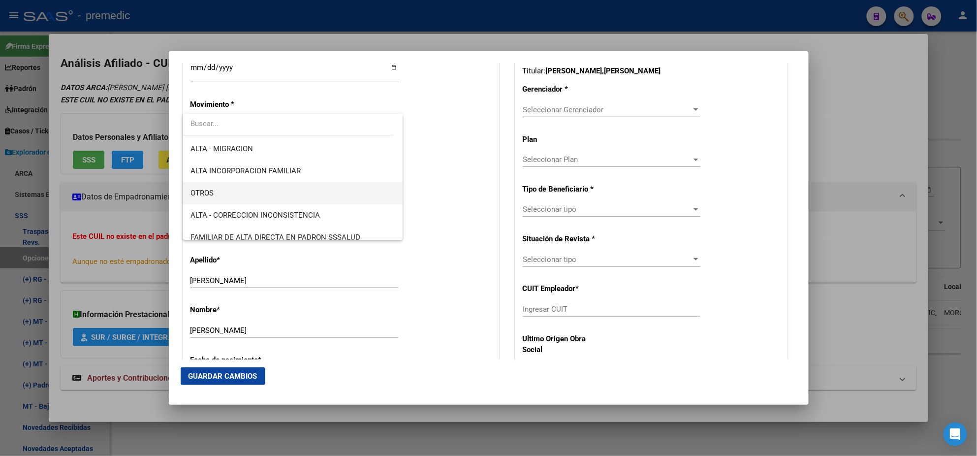
scroll to position [184, 0]
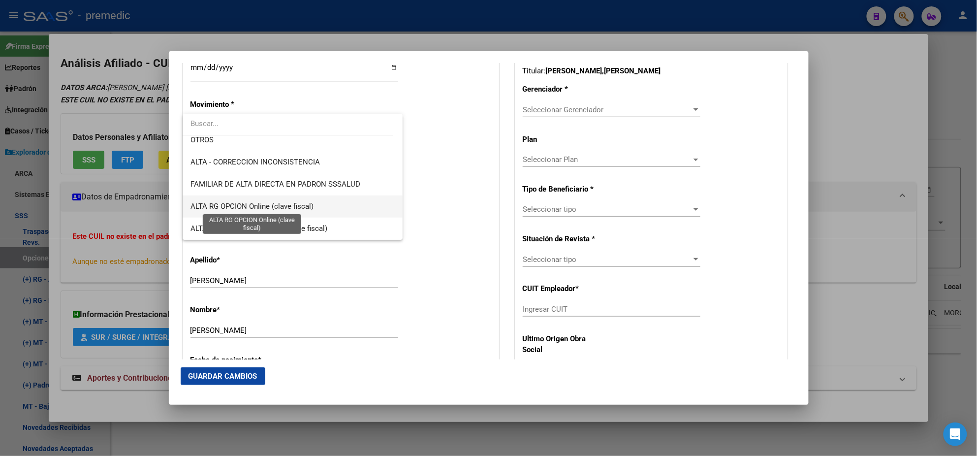
click at [286, 207] on span "ALTA RG OPCION Online (clave fiscal)" at bounding box center [251, 206] width 123 height 9
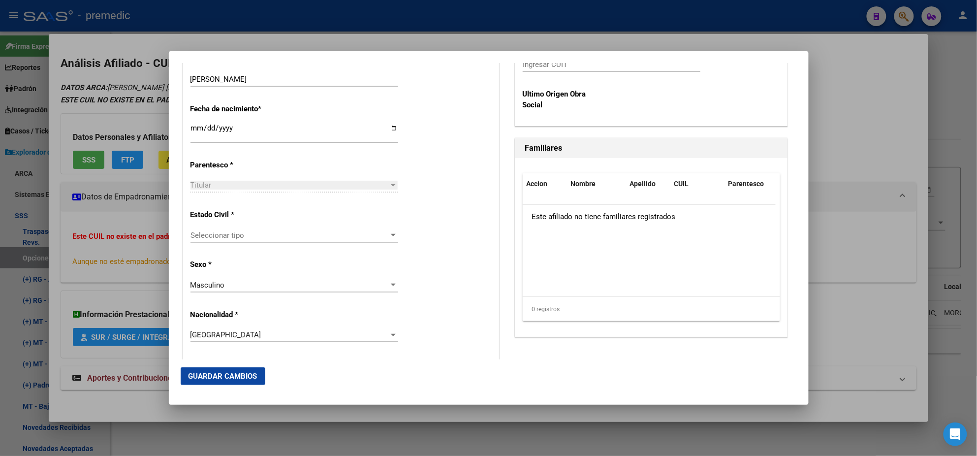
scroll to position [492, 0]
click at [258, 232] on span "Seleccionar tipo" at bounding box center [289, 233] width 199 height 9
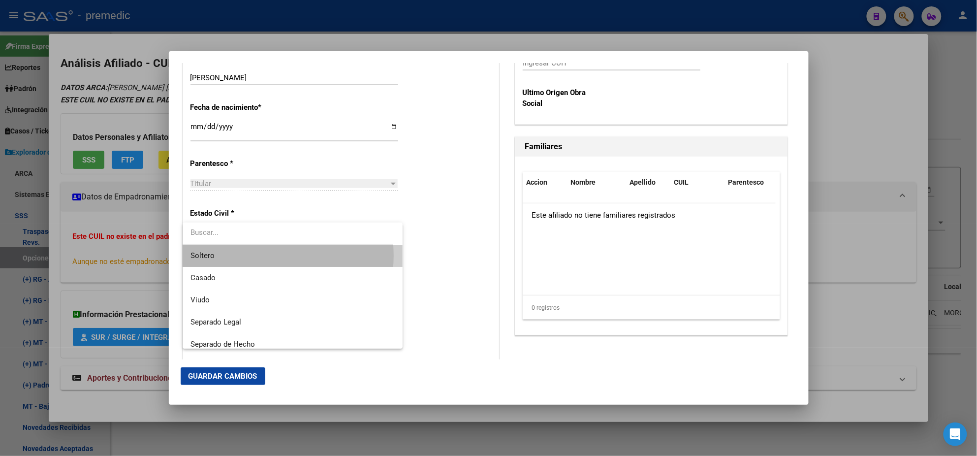
click at [251, 255] on span "Soltero" at bounding box center [292, 256] width 204 height 22
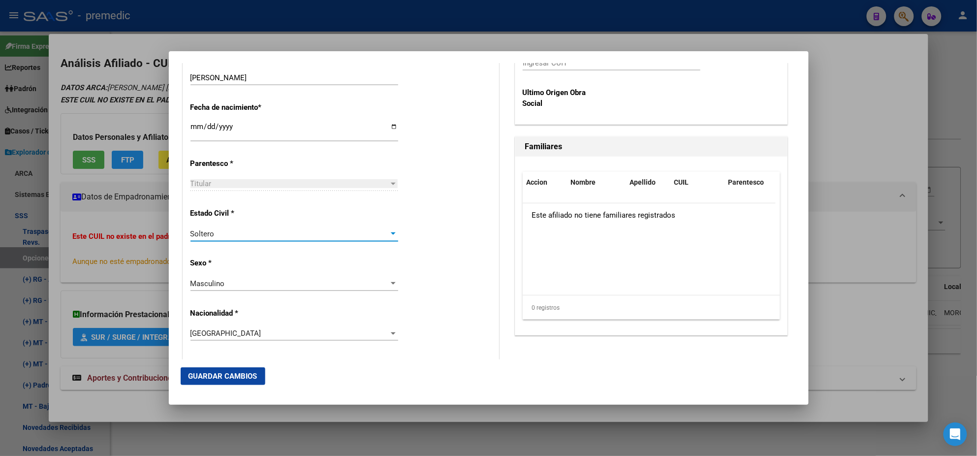
click at [395, 225] on div "Estado Civil * Soltero Seleccionar tipo" at bounding box center [340, 225] width 301 height 50
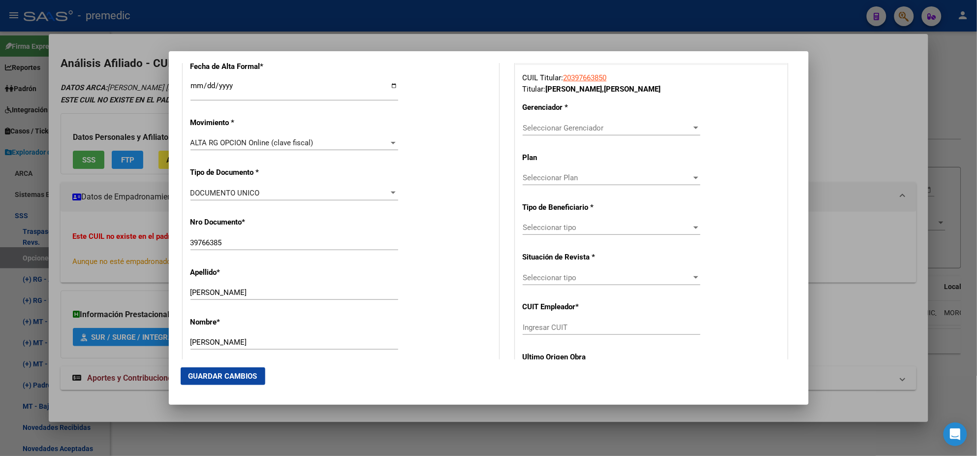
scroll to position [246, 0]
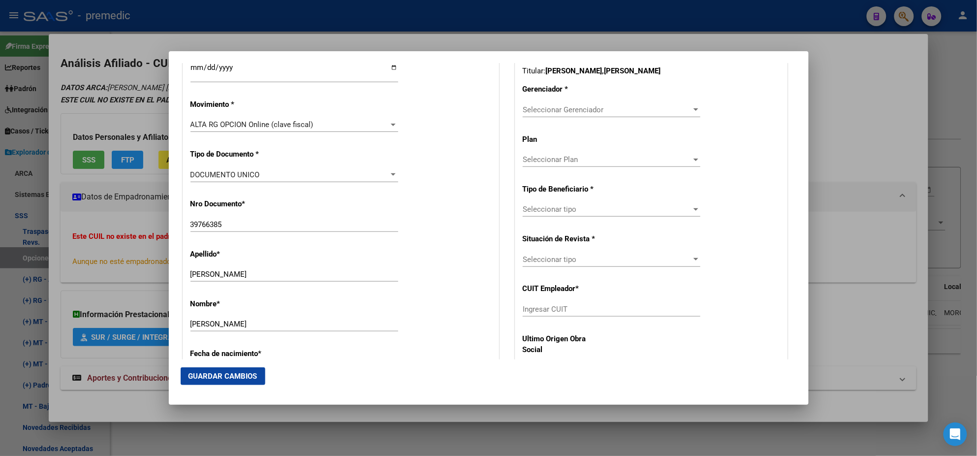
click at [523, 110] on span "Seleccionar Gerenciador" at bounding box center [607, 109] width 169 height 9
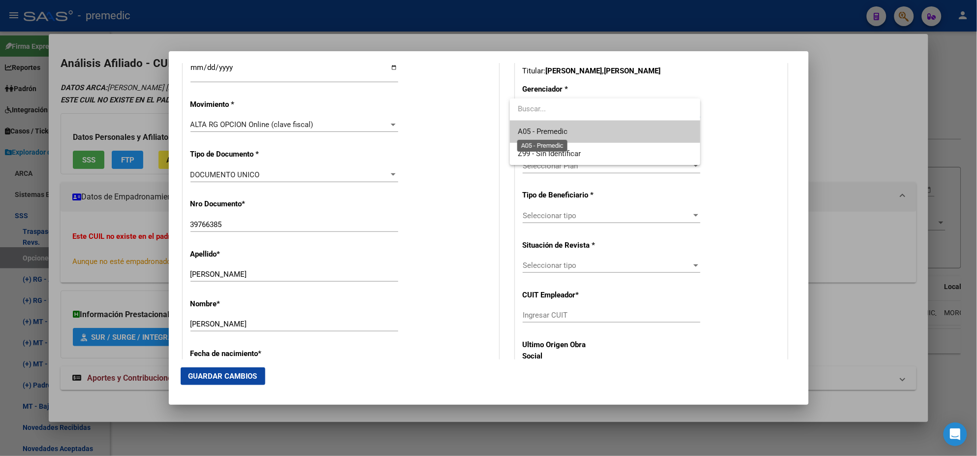
click at [532, 134] on span "A05 - Premedic" at bounding box center [543, 131] width 50 height 9
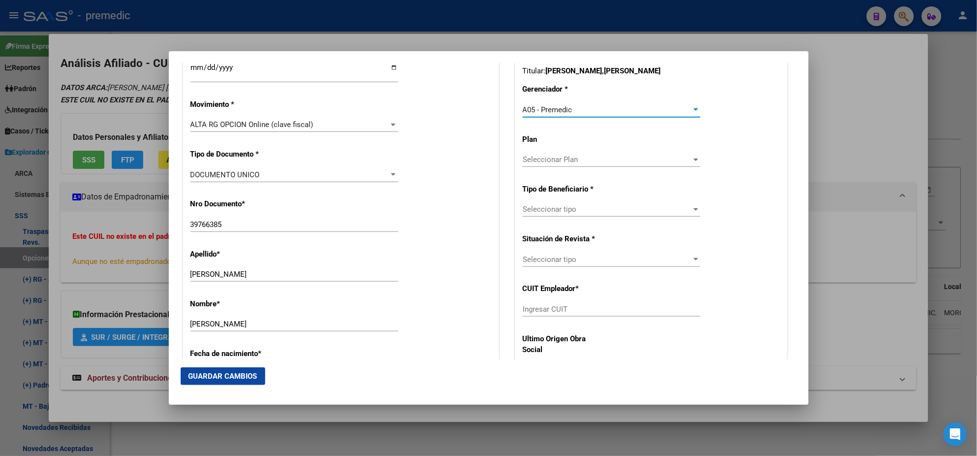
click at [536, 205] on span "Seleccionar tipo" at bounding box center [607, 209] width 169 height 9
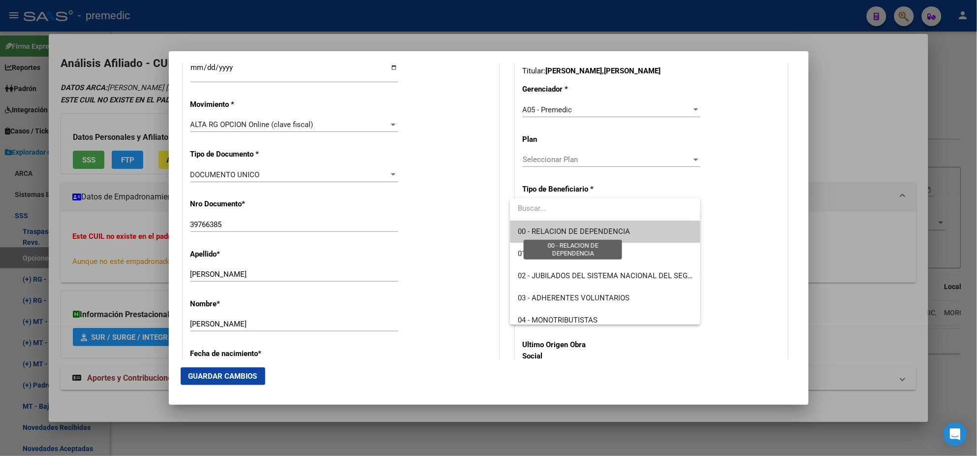
click at [535, 233] on span "00 - RELACION DE DEPENDENCIA" at bounding box center [574, 231] width 112 height 9
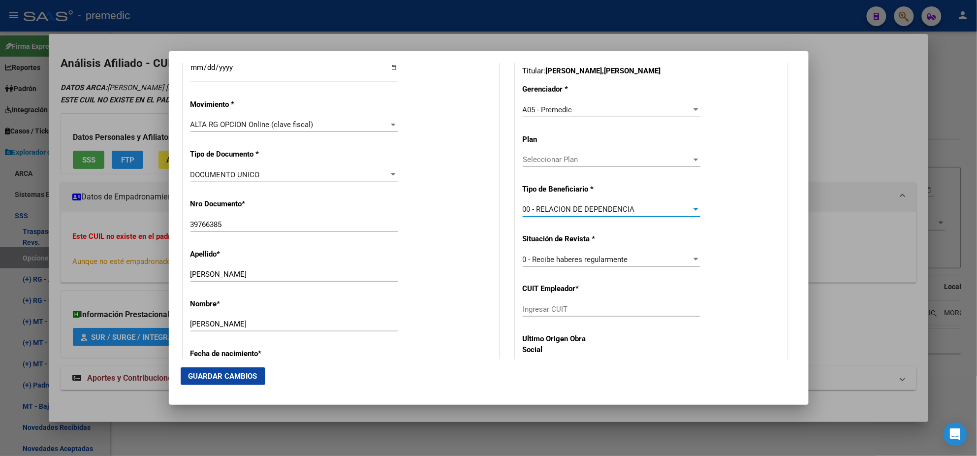
click at [535, 307] on input "Ingresar CUIT" at bounding box center [612, 309] width 178 height 9
paste input "30-70738606-8"
click at [242, 376] on span "Guardar Cambios" at bounding box center [222, 375] width 69 height 9
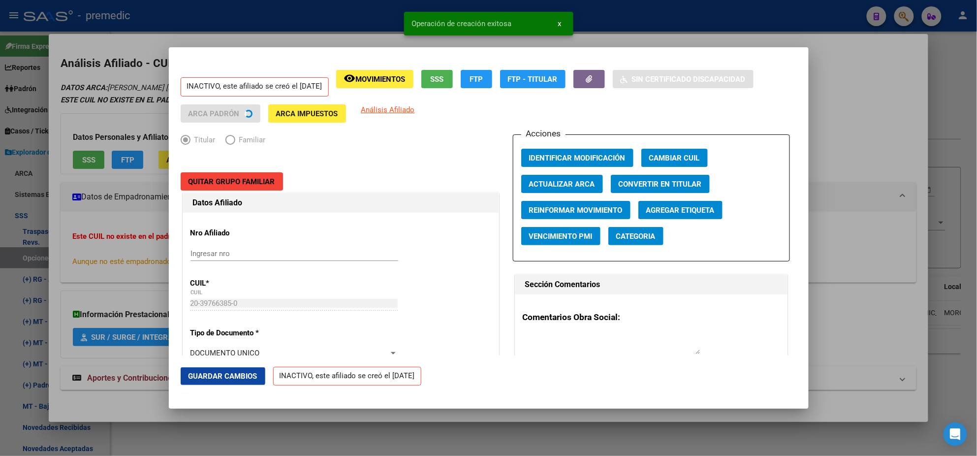
click at [51, 243] on div at bounding box center [488, 228] width 977 height 456
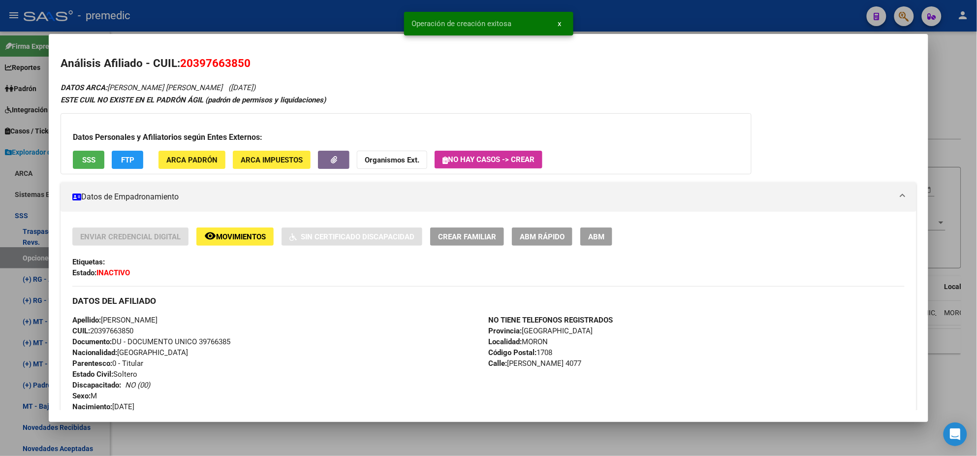
click at [26, 256] on div at bounding box center [488, 228] width 977 height 456
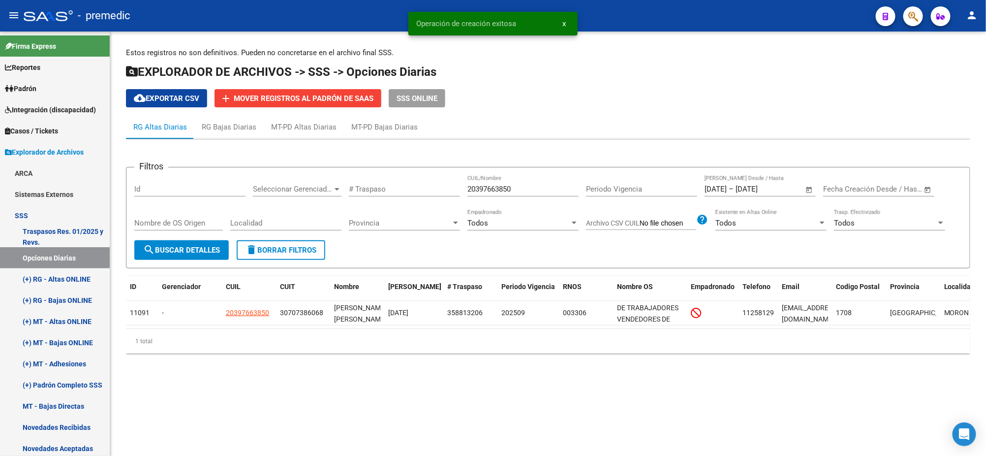
click at [185, 250] on span "search Buscar Detalles" at bounding box center [181, 250] width 77 height 9
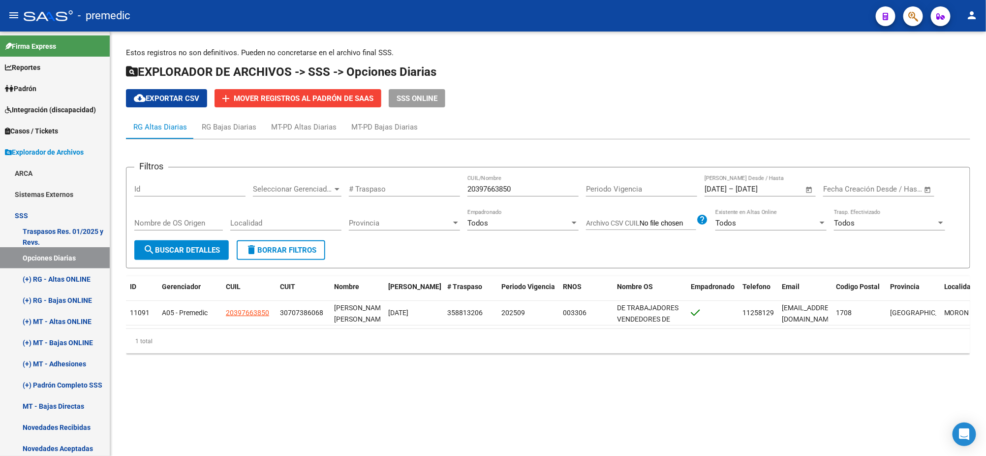
drag, startPoint x: 521, startPoint y: 182, endPoint x: 418, endPoint y: 184, distance: 102.8
click at [418, 184] on div "Filtros Id Seleccionar Gerenciador Seleccionar Gerenciador # Traspaso 203976638…" at bounding box center [548, 207] width 828 height 65
drag, startPoint x: 523, startPoint y: 188, endPoint x: 422, endPoint y: 191, distance: 100.9
click at [422, 191] on div "Filtros Id Seleccionar Gerenciador Seleccionar Gerenciador # Traspaso 203976638…" at bounding box center [548, 207] width 828 height 65
paste input "521279282"
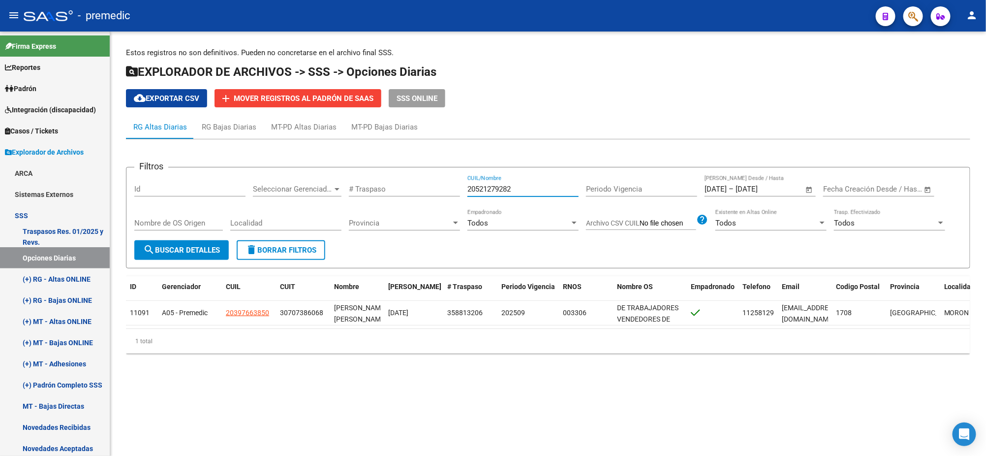
click at [178, 249] on span "search Buscar Detalles" at bounding box center [181, 250] width 77 height 9
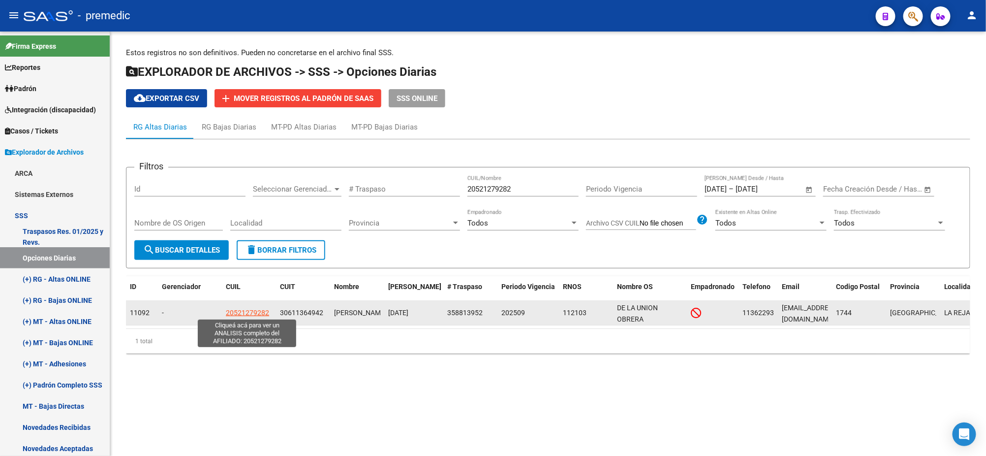
click at [237, 310] on span "20521279282" at bounding box center [247, 312] width 43 height 8
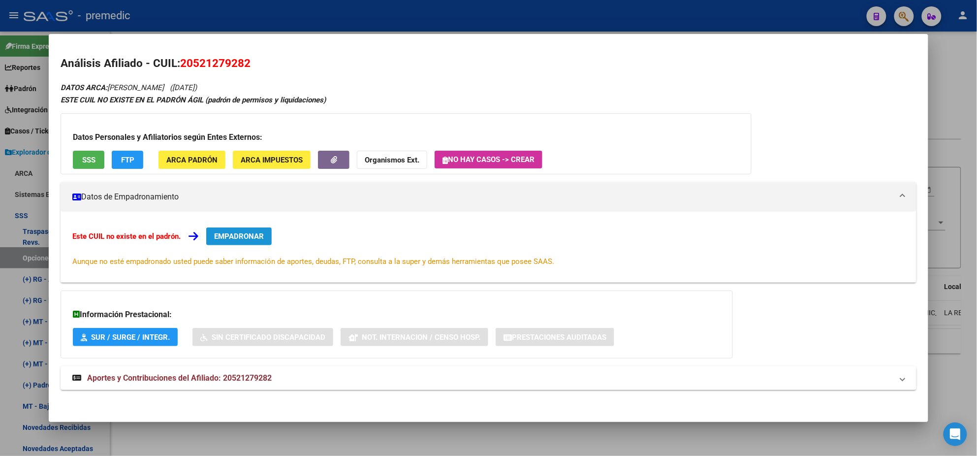
click at [260, 229] on button "EMPADRONAR" at bounding box center [238, 236] width 65 height 18
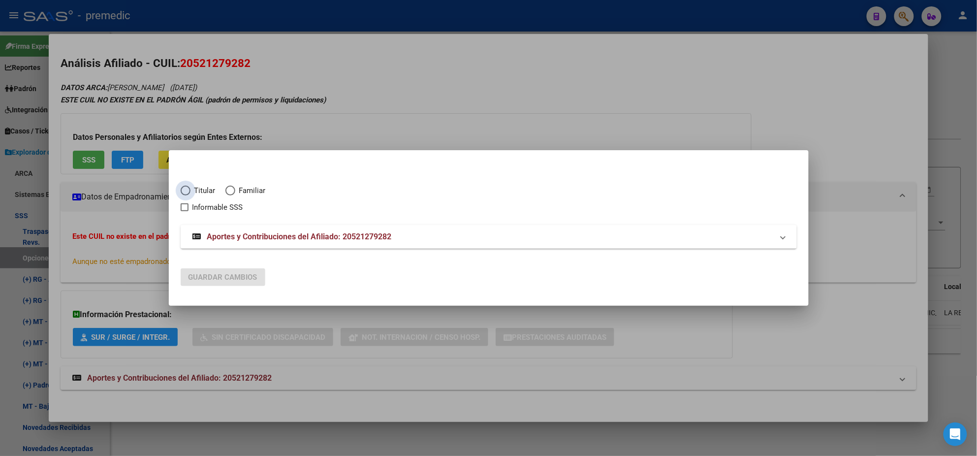
click at [184, 190] on span "Elija una opción" at bounding box center [186, 190] width 10 height 10
click at [184, 190] on input "Titular" at bounding box center [186, 190] width 10 height 10
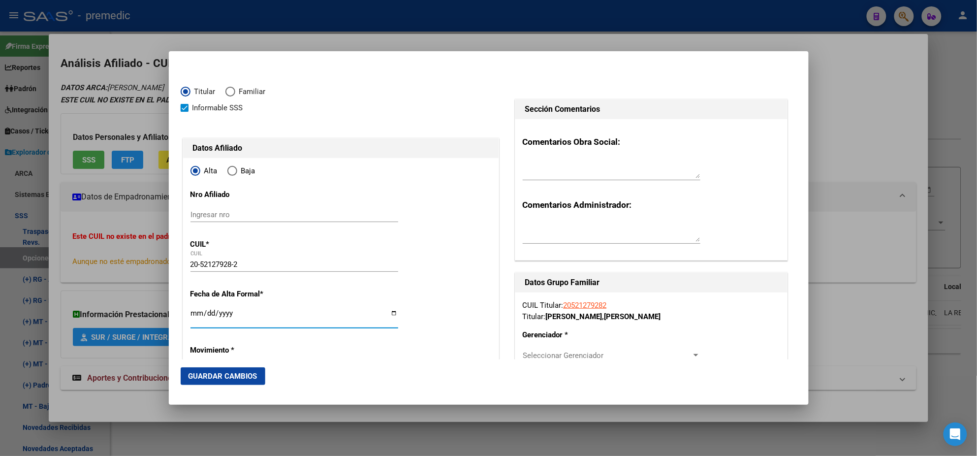
click at [190, 316] on input "Ingresar fecha" at bounding box center [294, 317] width 208 height 16
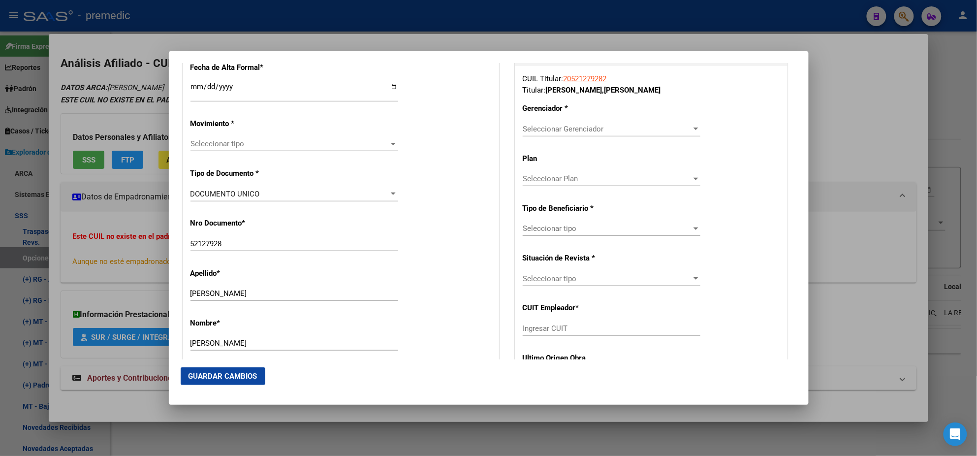
scroll to position [246, 0]
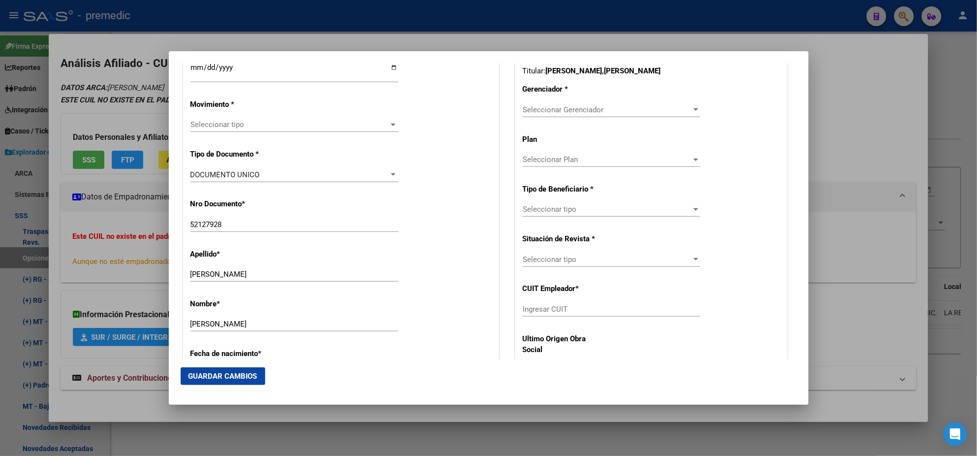
click at [216, 122] on span "Seleccionar tipo" at bounding box center [289, 124] width 199 height 9
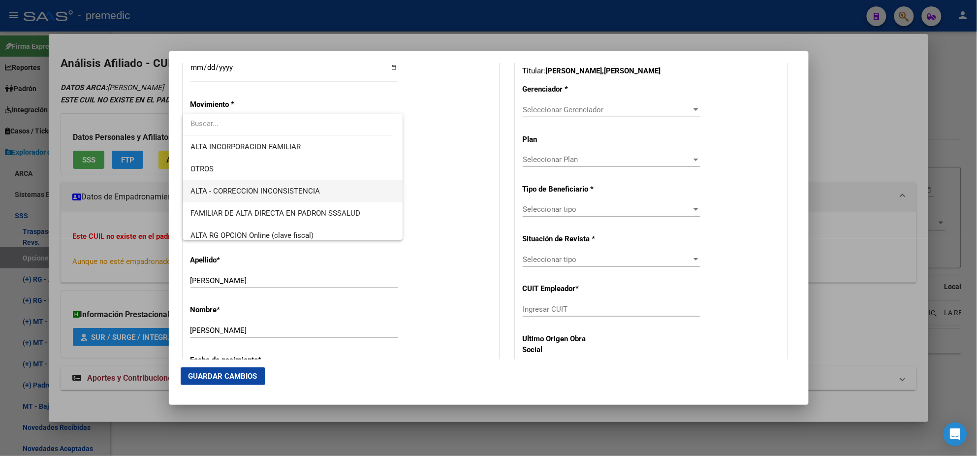
scroll to position [184, 0]
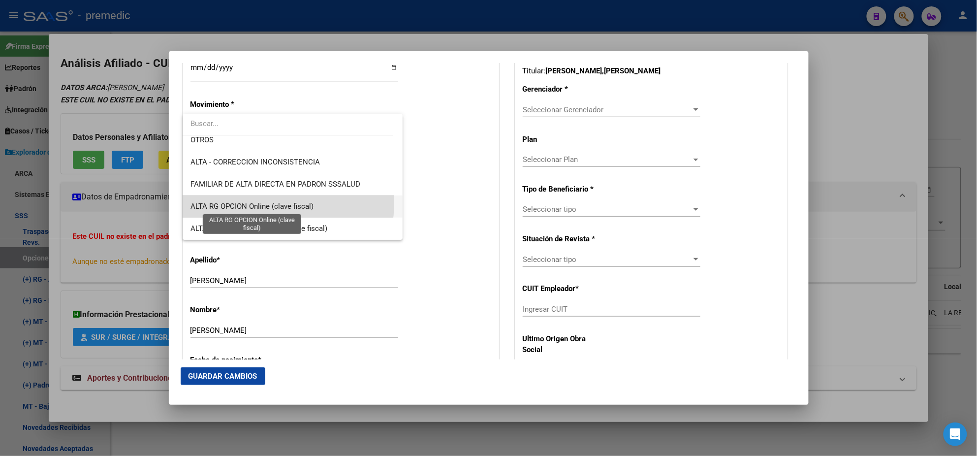
click at [274, 203] on span "ALTA RG OPCION Online (clave fiscal)" at bounding box center [251, 206] width 123 height 9
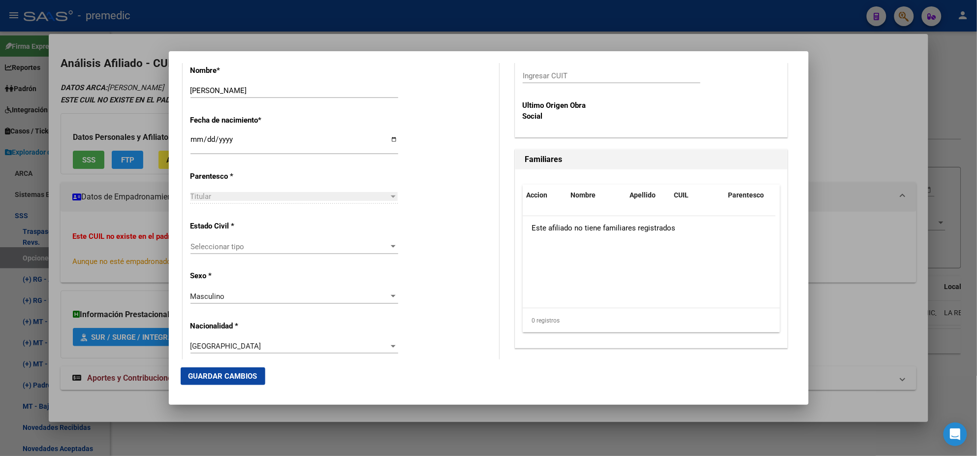
scroll to position [492, 0]
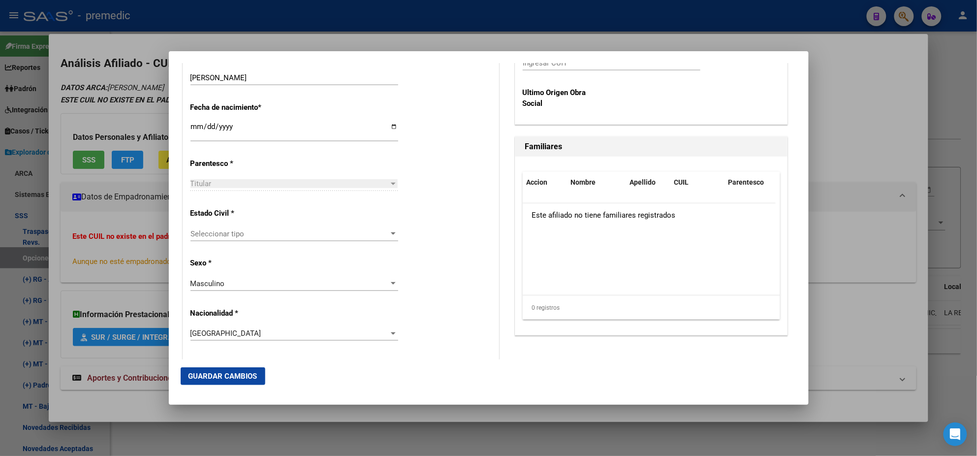
click at [255, 239] on div "Seleccionar tipo Seleccionar tipo" at bounding box center [294, 233] width 208 height 15
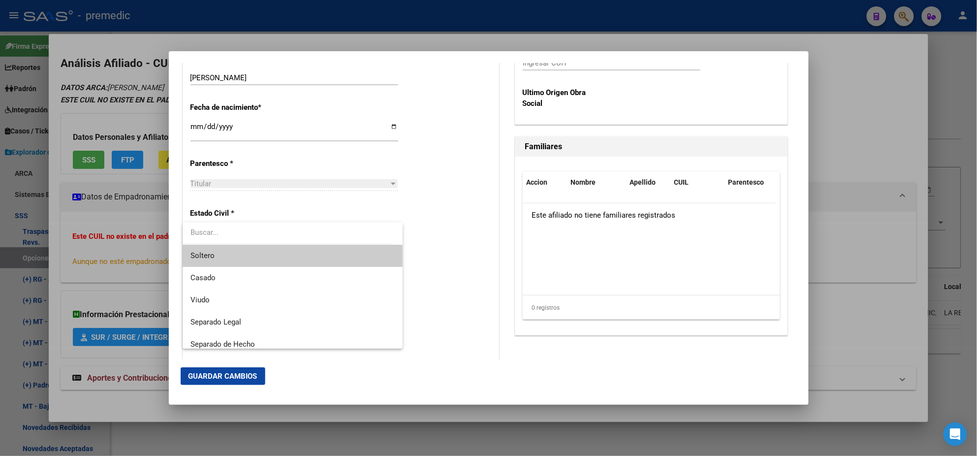
click at [252, 254] on span "Soltero" at bounding box center [292, 256] width 204 height 22
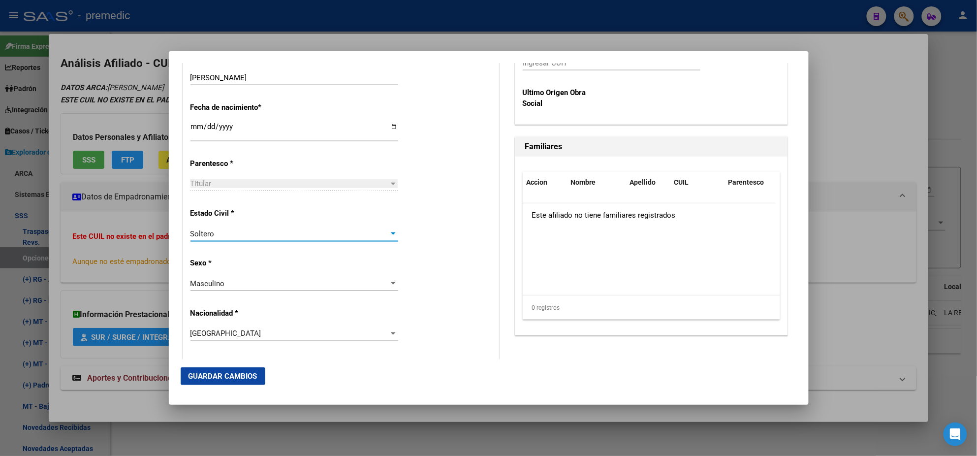
click at [430, 231] on div "Estado Civil * Soltero Seleccionar tipo" at bounding box center [340, 225] width 301 height 50
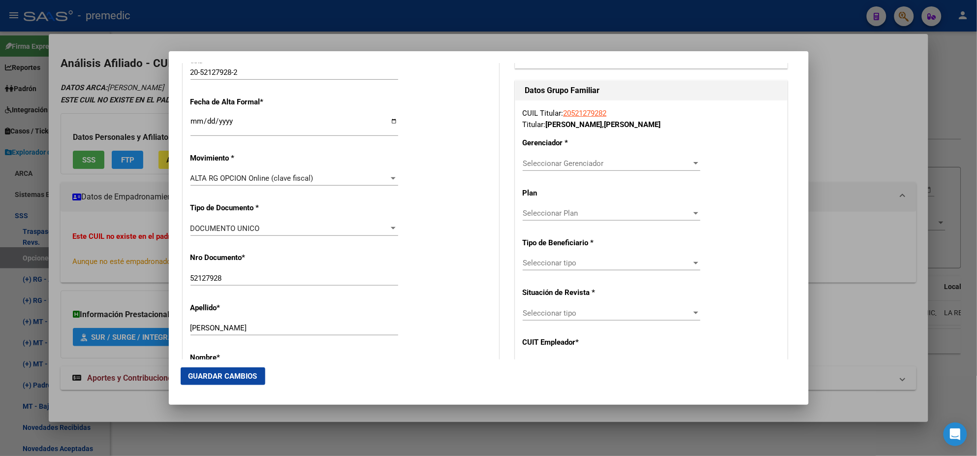
scroll to position [246, 0]
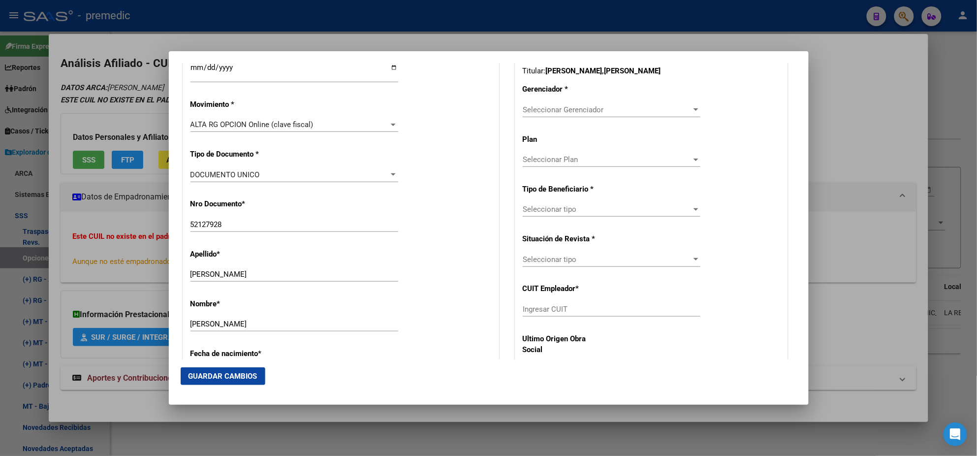
click at [528, 113] on span "Seleccionar Gerenciador" at bounding box center [607, 109] width 169 height 9
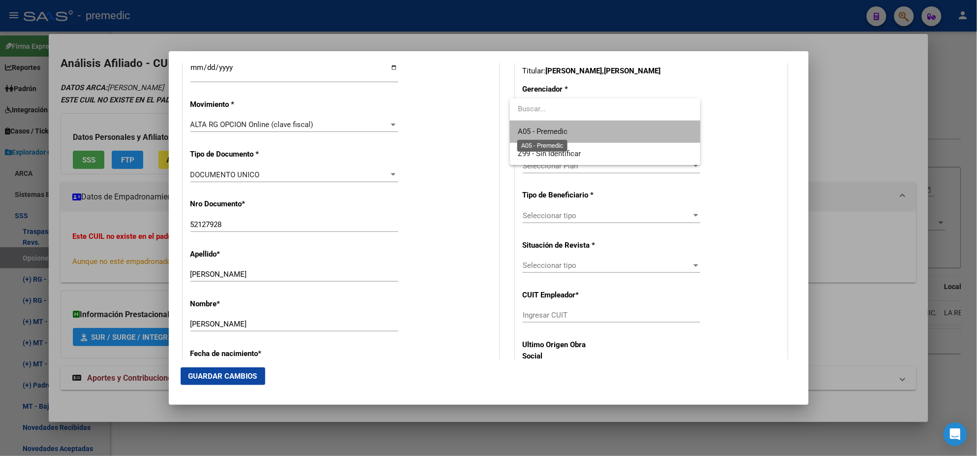
click at [528, 127] on span "A05 - Premedic" at bounding box center [543, 131] width 50 height 9
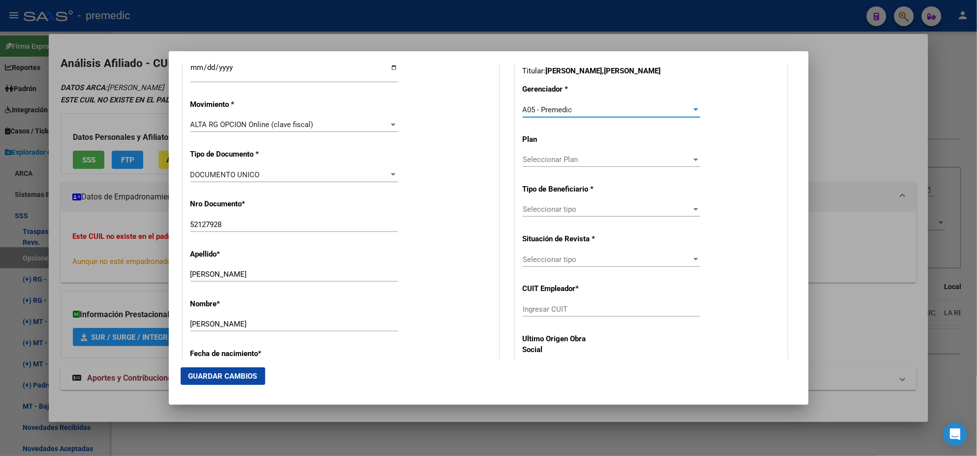
click at [532, 209] on span "Seleccionar tipo" at bounding box center [607, 209] width 169 height 9
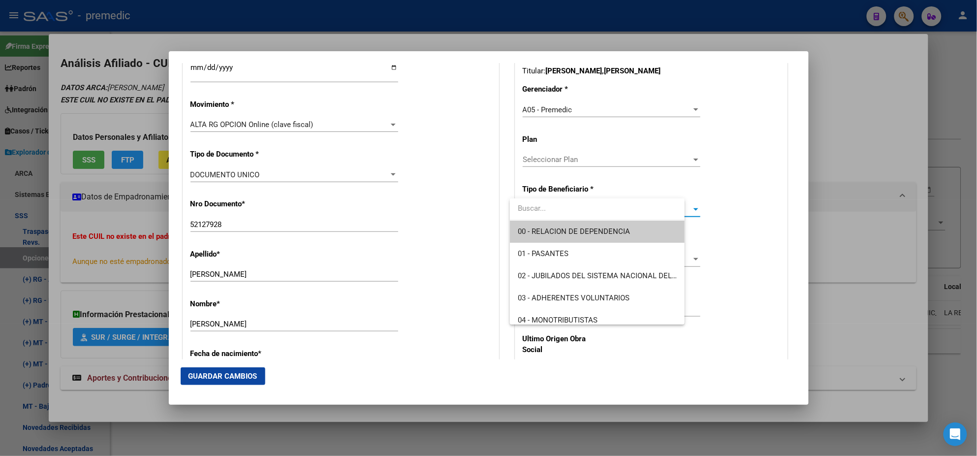
click at [530, 232] on span "00 - RELACION DE DEPENDENCIA" at bounding box center [574, 231] width 112 height 9
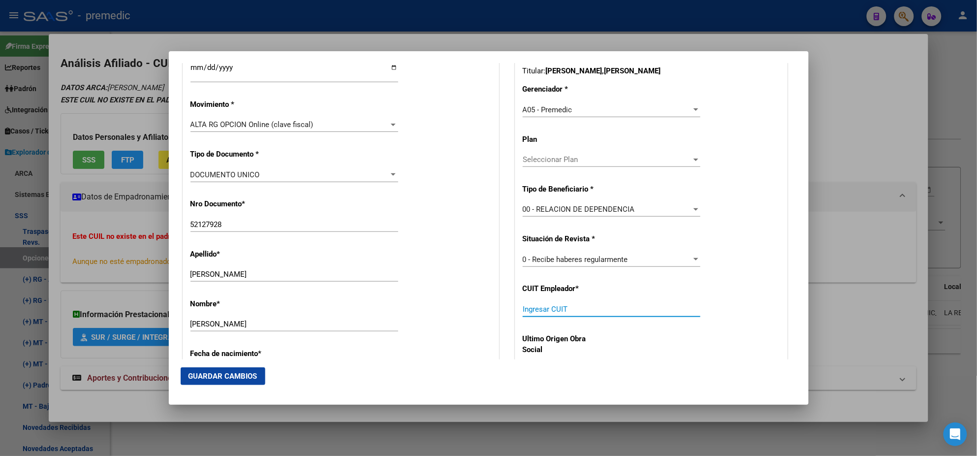
click at [534, 309] on input "Ingresar CUIT" at bounding box center [612, 309] width 178 height 9
paste input "30-61136494-2"
click at [243, 373] on span "Guardar Cambios" at bounding box center [222, 375] width 69 height 9
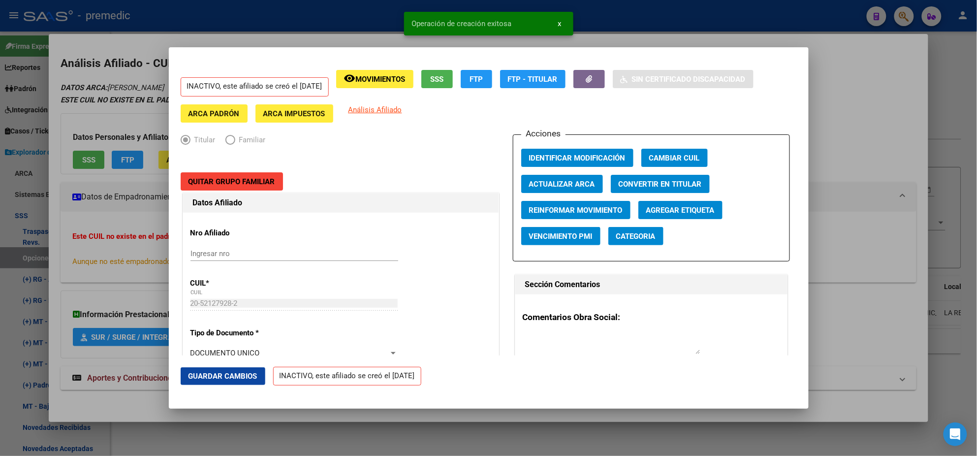
click at [50, 266] on div at bounding box center [488, 228] width 977 height 456
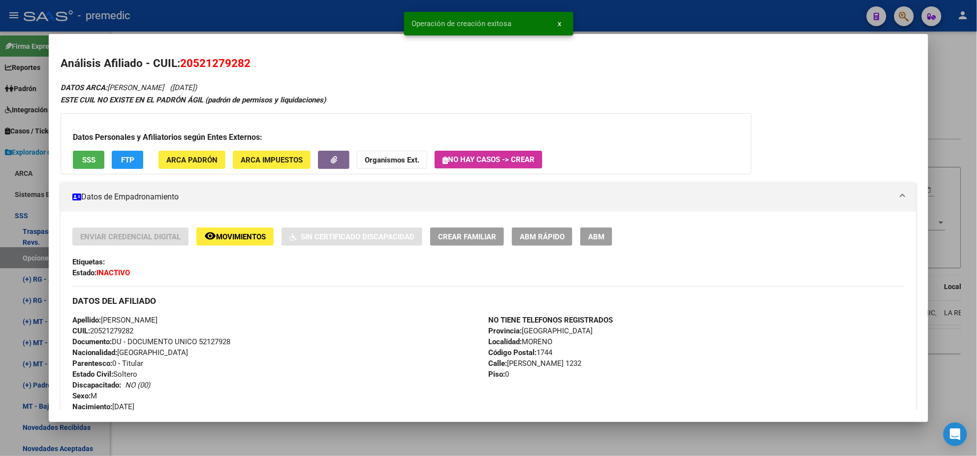
click at [25, 252] on div at bounding box center [488, 228] width 977 height 456
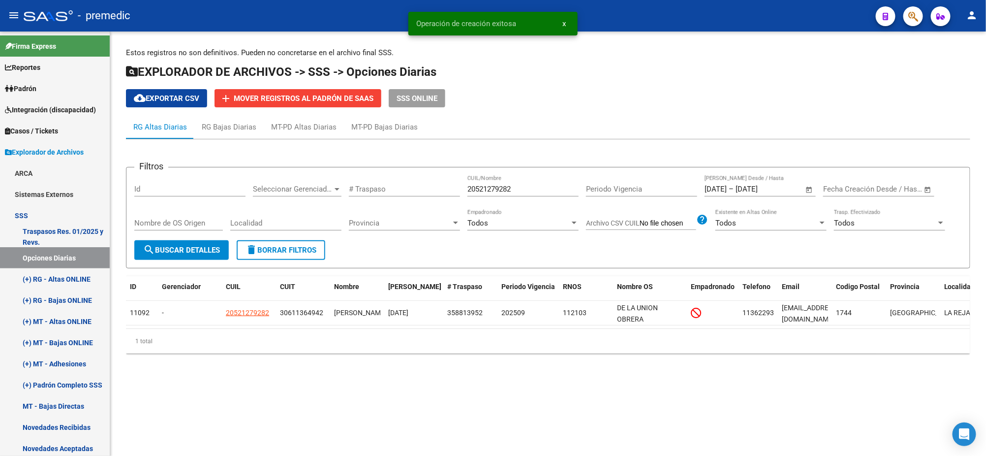
click at [173, 250] on span "search Buscar Detalles" at bounding box center [181, 250] width 77 height 9
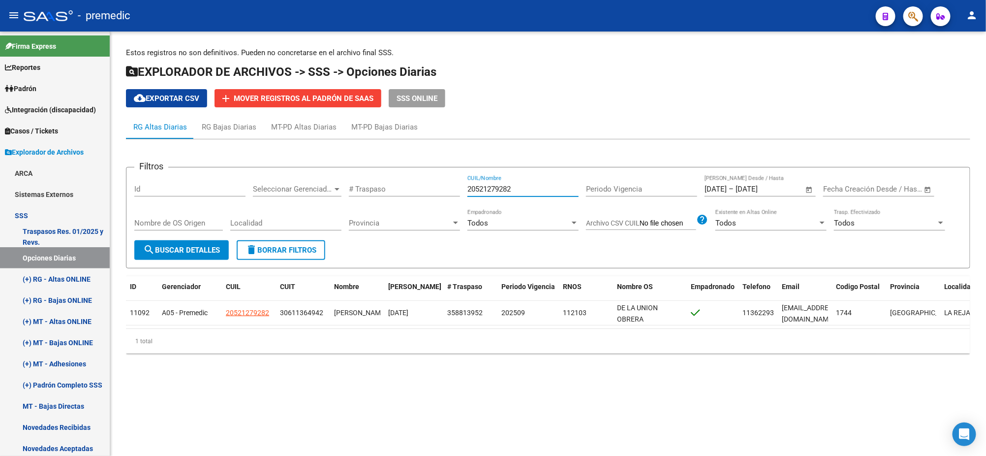
drag, startPoint x: 533, startPoint y: 188, endPoint x: 394, endPoint y: 188, distance: 139.2
click at [394, 188] on div "Filtros Id Seleccionar Gerenciador Seleccionar Gerenciador # Traspaso 205212792…" at bounding box center [548, 207] width 828 height 65
paste input "927820626"
click at [211, 246] on span "search Buscar Detalles" at bounding box center [181, 250] width 77 height 9
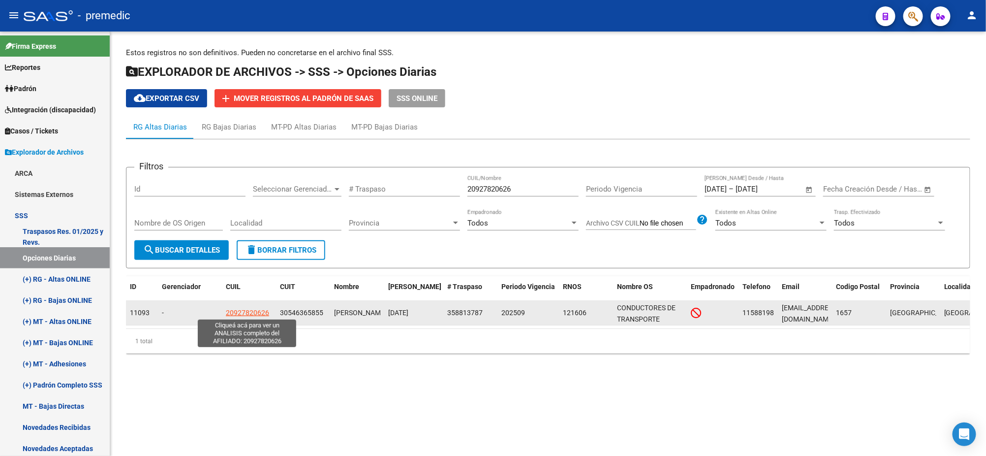
click at [234, 308] on span "20927820626" at bounding box center [247, 312] width 43 height 8
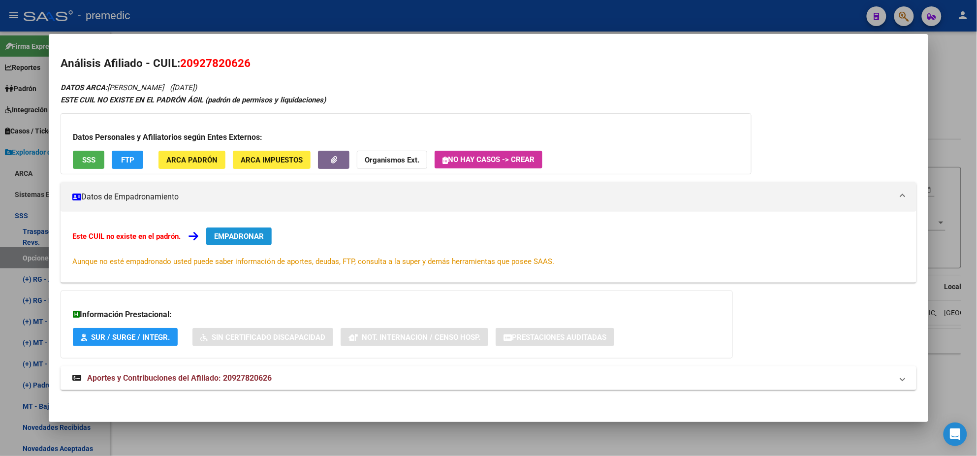
click at [234, 238] on span "EMPADRONAR" at bounding box center [239, 236] width 50 height 9
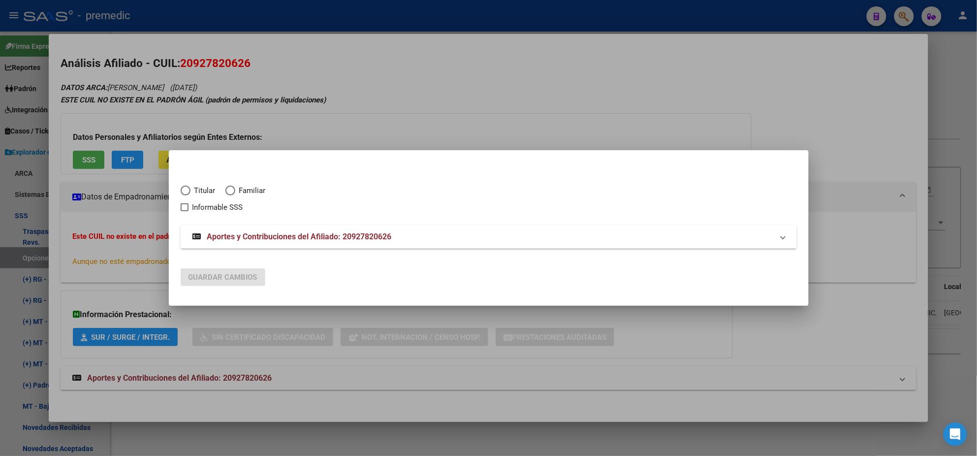
click at [184, 192] on span "Elija una opción" at bounding box center [186, 190] width 10 height 10
click at [184, 192] on input "Titular" at bounding box center [186, 190] width 10 height 10
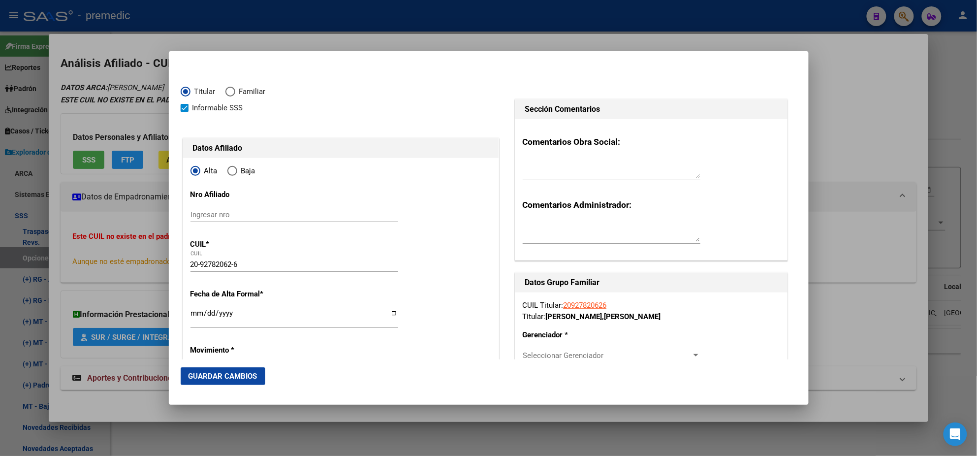
click at [194, 313] on input "Ingresar fecha" at bounding box center [294, 317] width 208 height 16
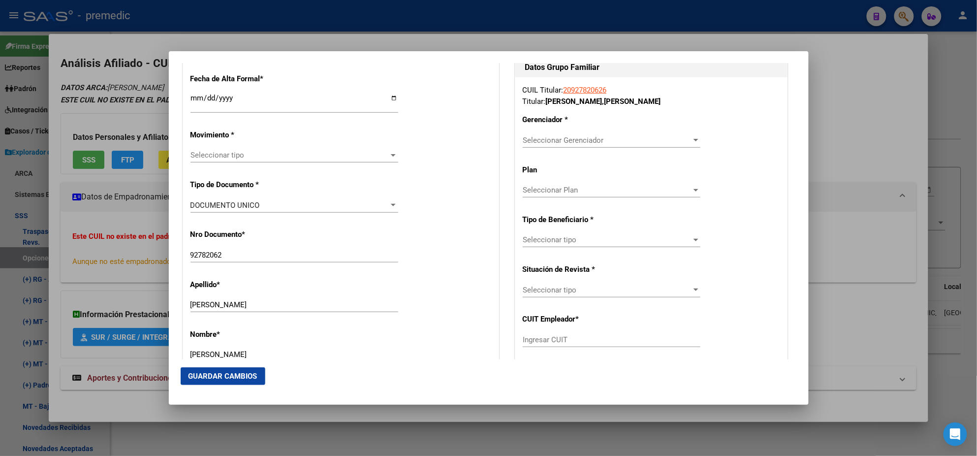
scroll to position [246, 0]
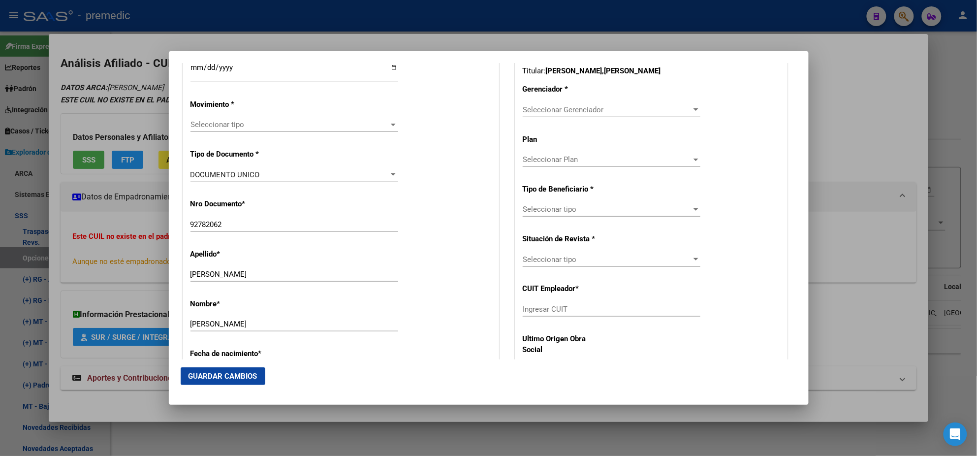
click at [226, 119] on div "Seleccionar tipo Seleccionar tipo" at bounding box center [294, 124] width 208 height 15
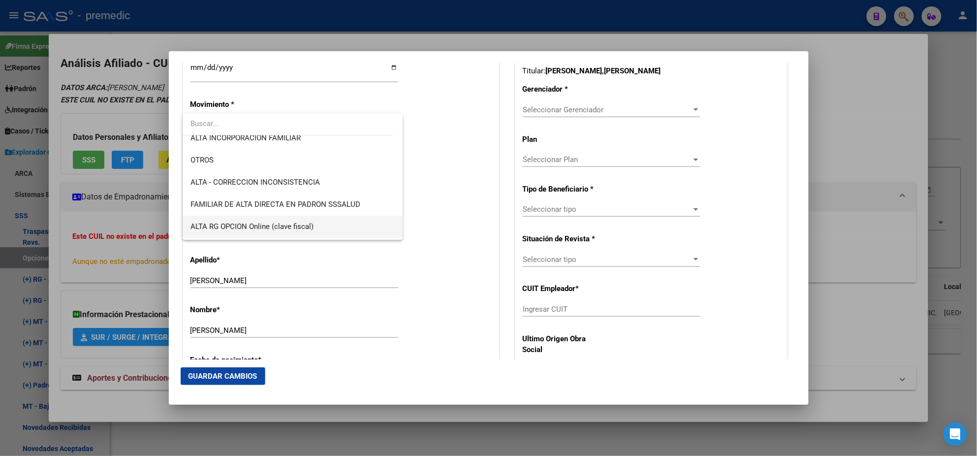
scroll to position [184, 0]
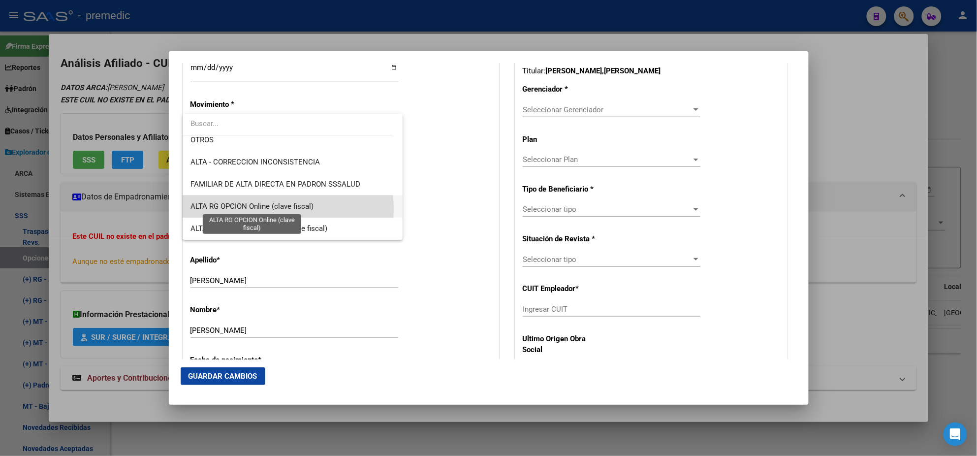
click at [270, 208] on span "ALTA RG OPCION Online (clave fiscal)" at bounding box center [251, 206] width 123 height 9
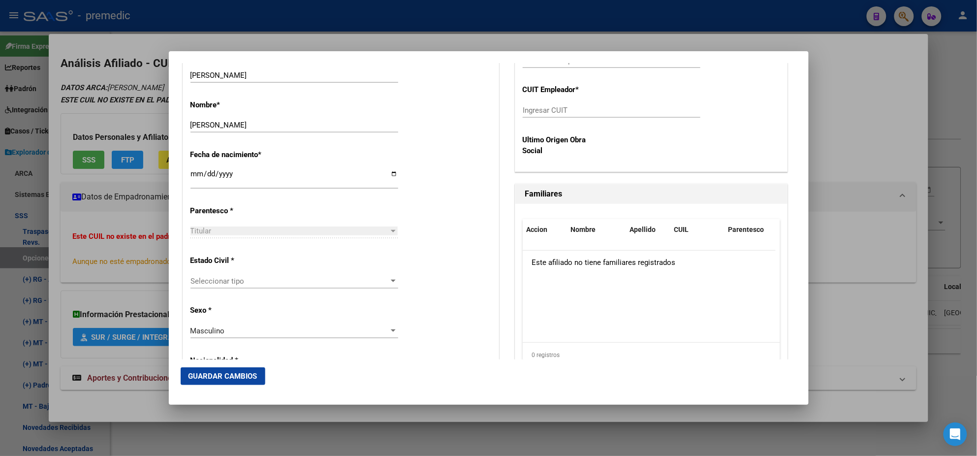
scroll to position [492, 0]
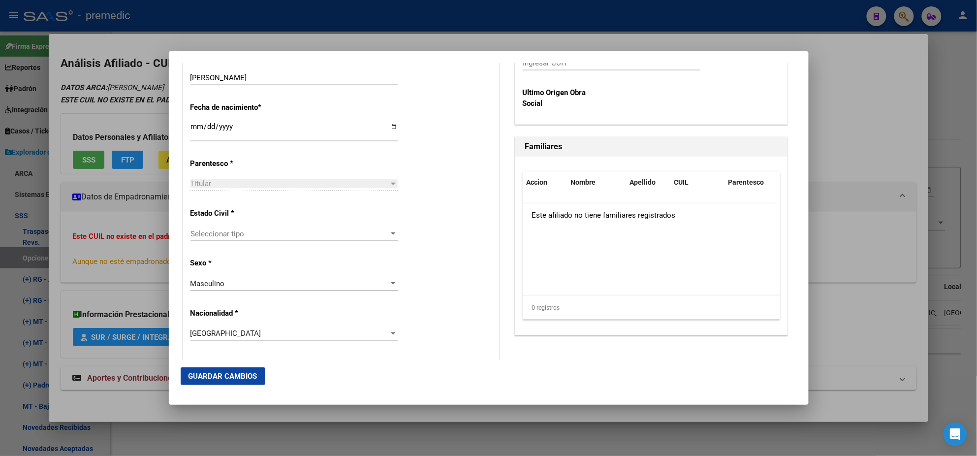
click at [242, 230] on span "Seleccionar tipo" at bounding box center [289, 233] width 199 height 9
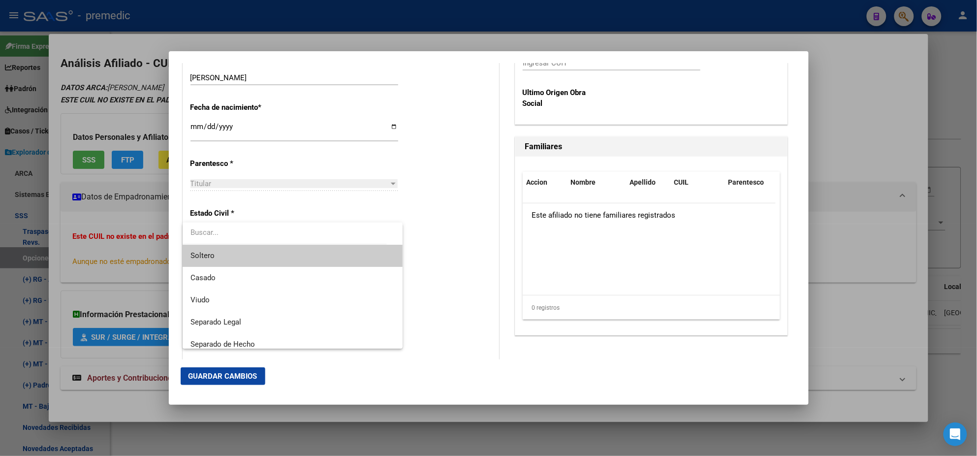
click at [228, 245] on span "Soltero" at bounding box center [292, 256] width 204 height 22
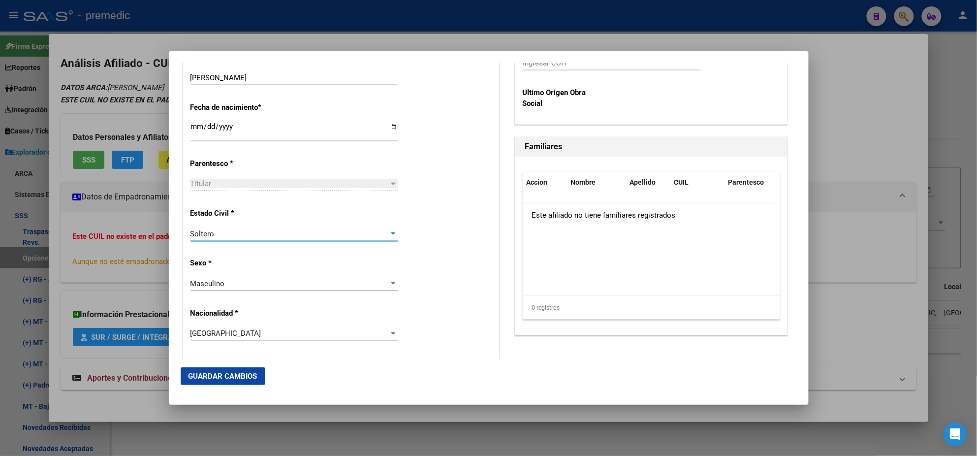
click at [413, 216] on div "Estado Civil * Soltero Seleccionar tipo" at bounding box center [340, 225] width 301 height 50
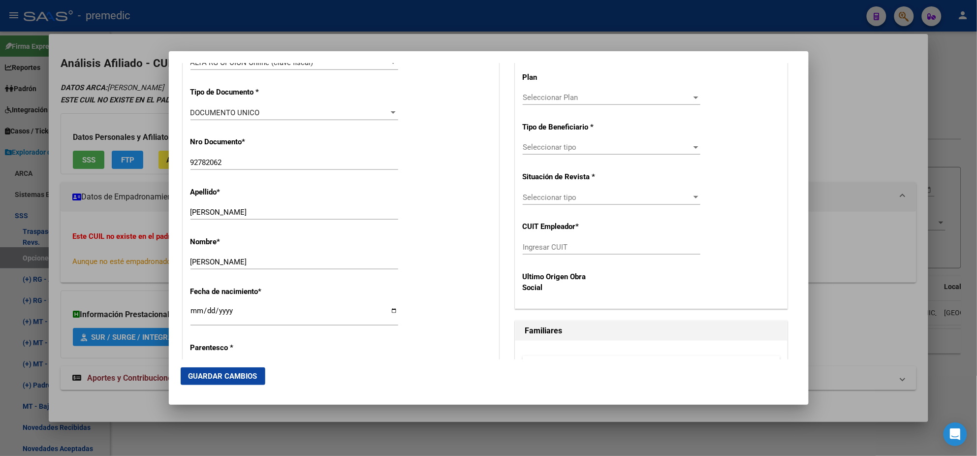
scroll to position [184, 0]
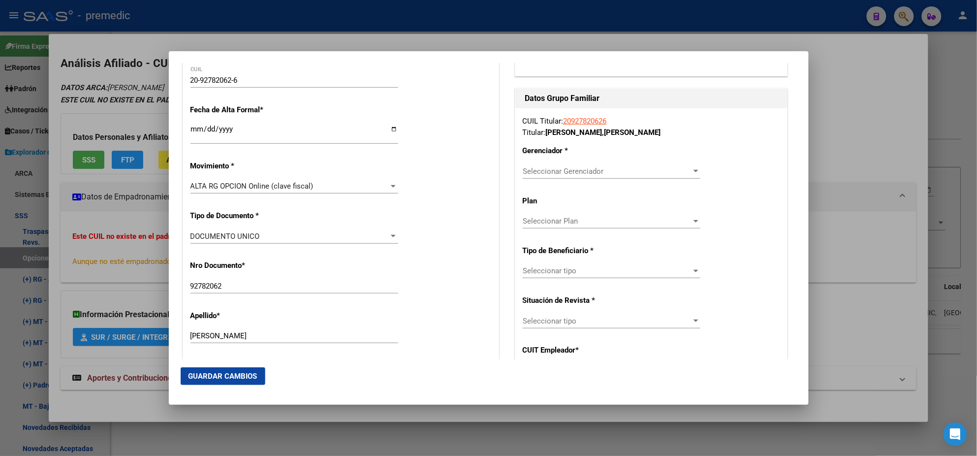
click at [538, 170] on span "Seleccionar Gerenciador" at bounding box center [607, 171] width 169 height 9
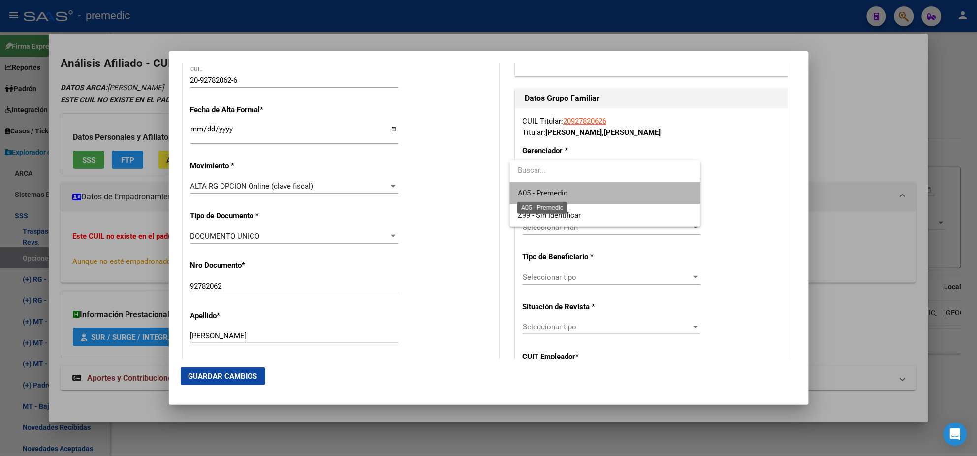
click at [534, 189] on span "A05 - Premedic" at bounding box center [543, 192] width 50 height 9
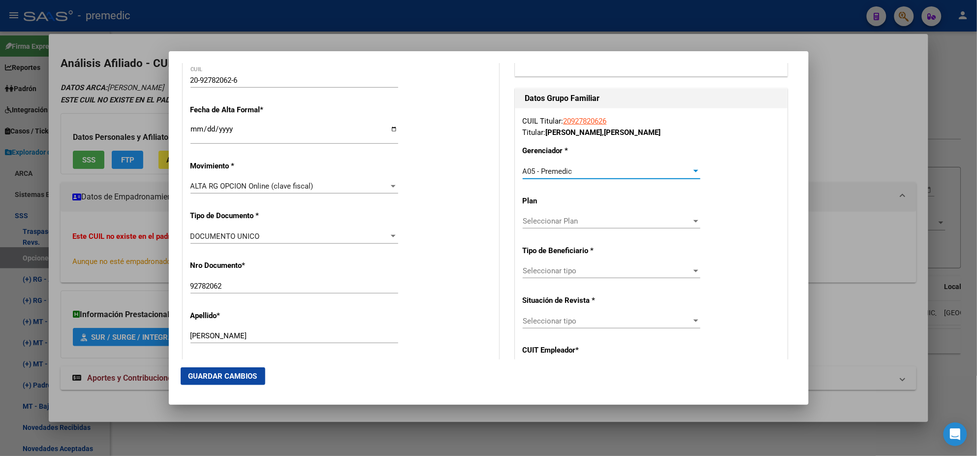
click at [523, 270] on span "Seleccionar tipo" at bounding box center [607, 270] width 169 height 9
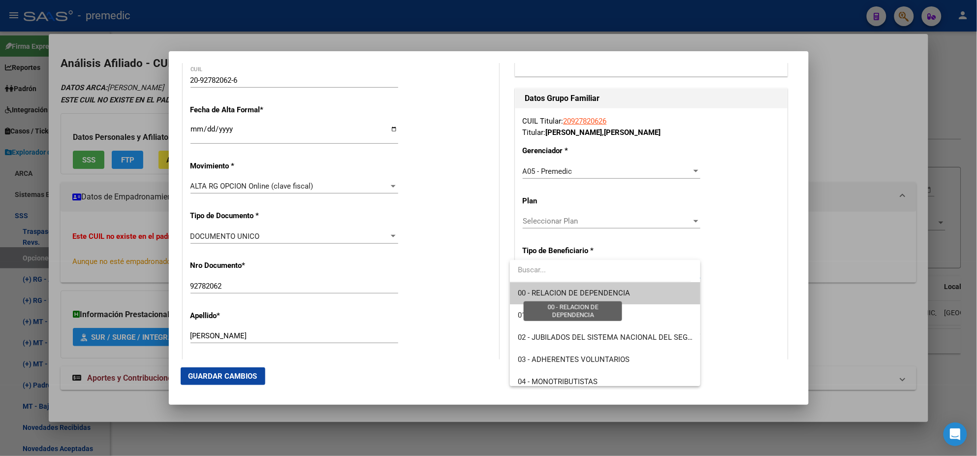
click at [521, 291] on span "00 - RELACION DE DEPENDENCIA" at bounding box center [574, 292] width 112 height 9
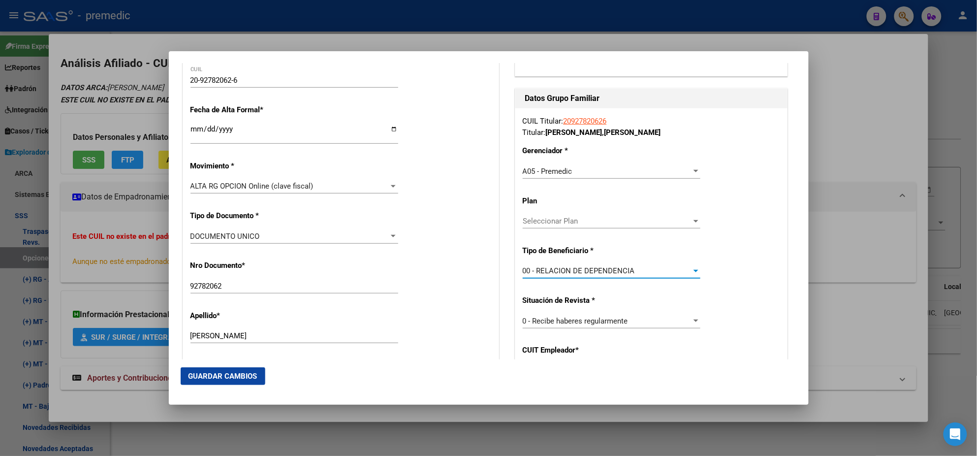
scroll to position [246, 0]
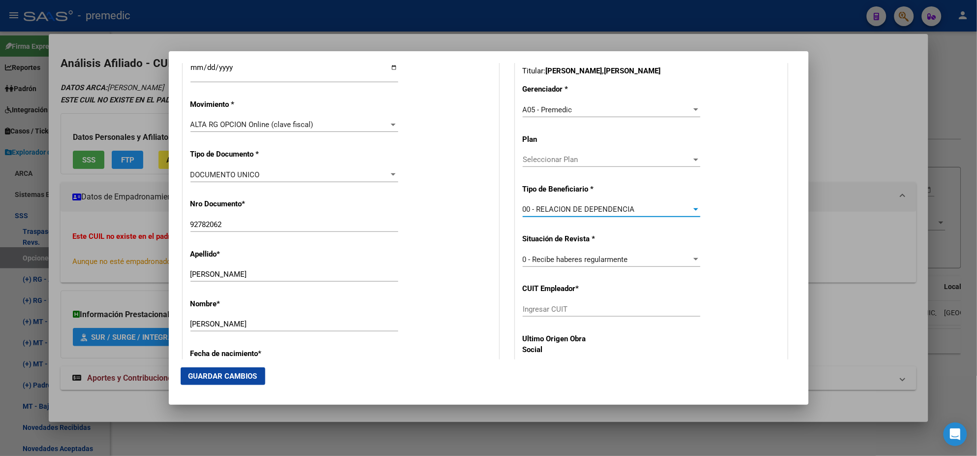
click at [526, 306] on input "Ingresar CUIT" at bounding box center [612, 309] width 178 height 9
paste input "20-92782062-6"
drag, startPoint x: 570, startPoint y: 308, endPoint x: 468, endPoint y: 314, distance: 102.0
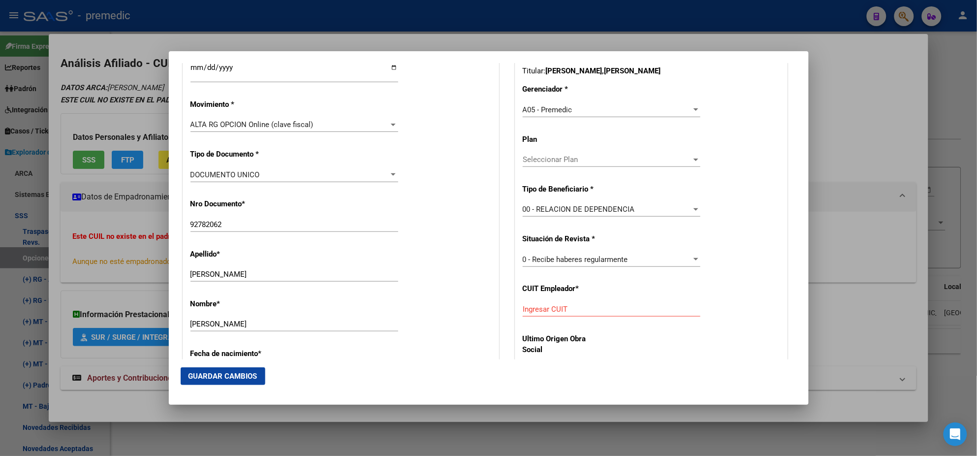
click at [523, 310] on input "Ingresar CUIT" at bounding box center [612, 309] width 178 height 9
paste input "30-54636585-5"
click at [194, 377] on span "Guardar Cambios" at bounding box center [222, 375] width 69 height 9
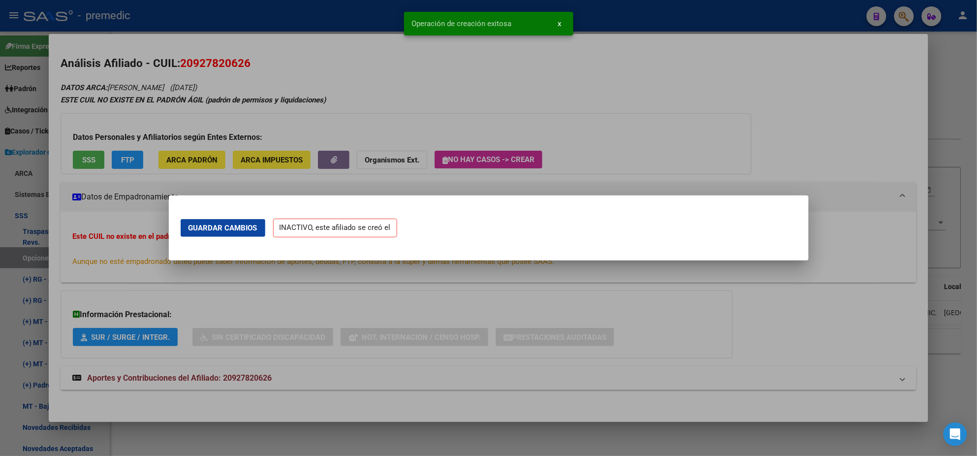
scroll to position [0, 0]
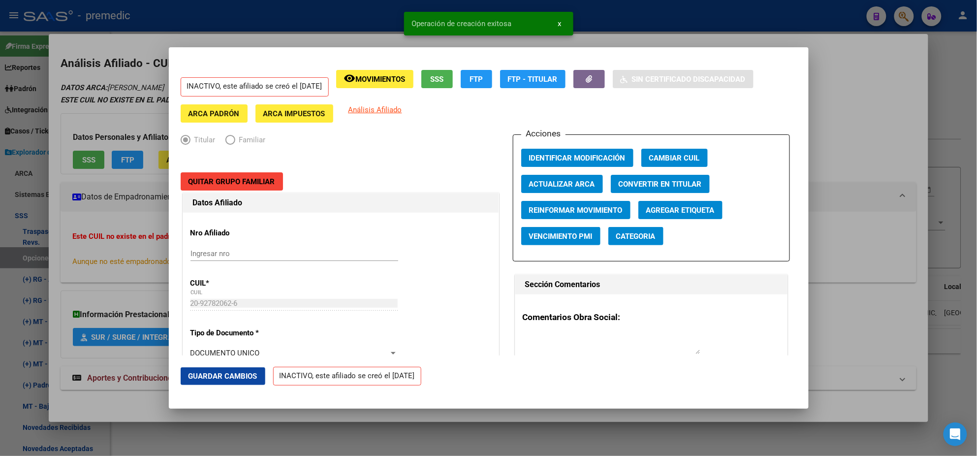
click at [49, 239] on div at bounding box center [488, 228] width 977 height 456
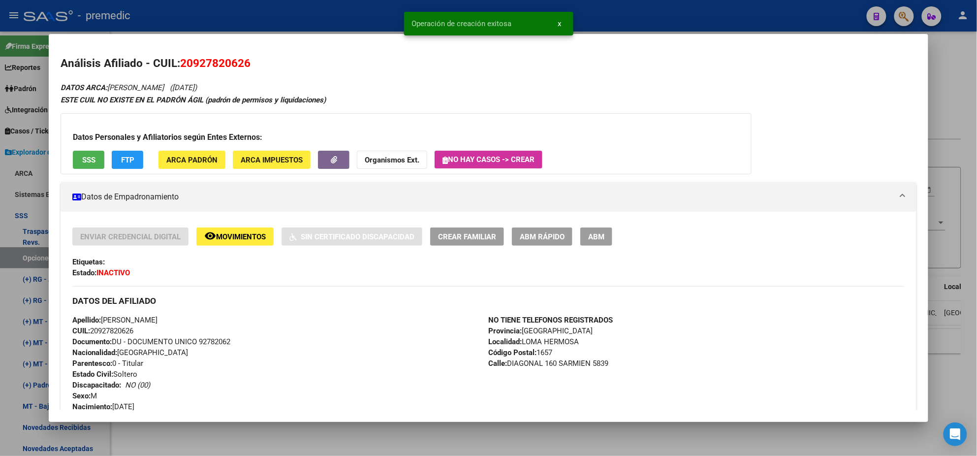
click at [27, 258] on div at bounding box center [488, 228] width 977 height 456
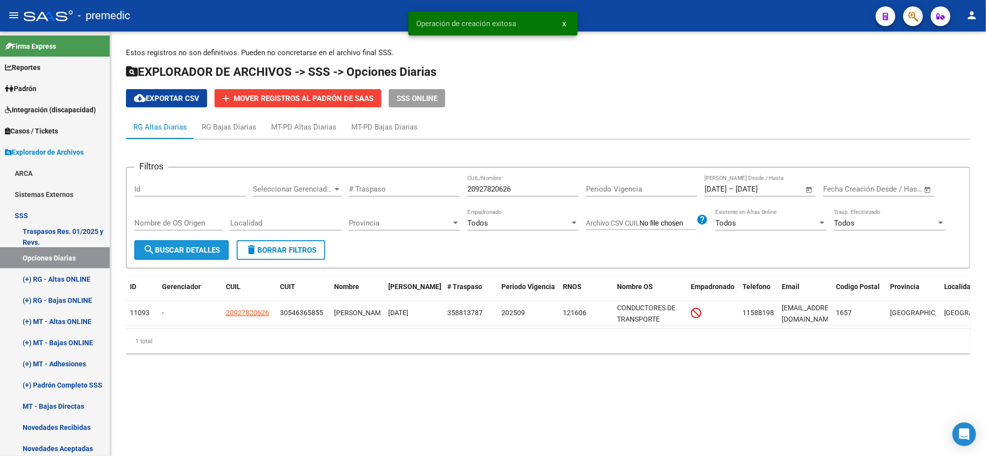
click at [182, 251] on span "search Buscar Detalles" at bounding box center [181, 250] width 77 height 9
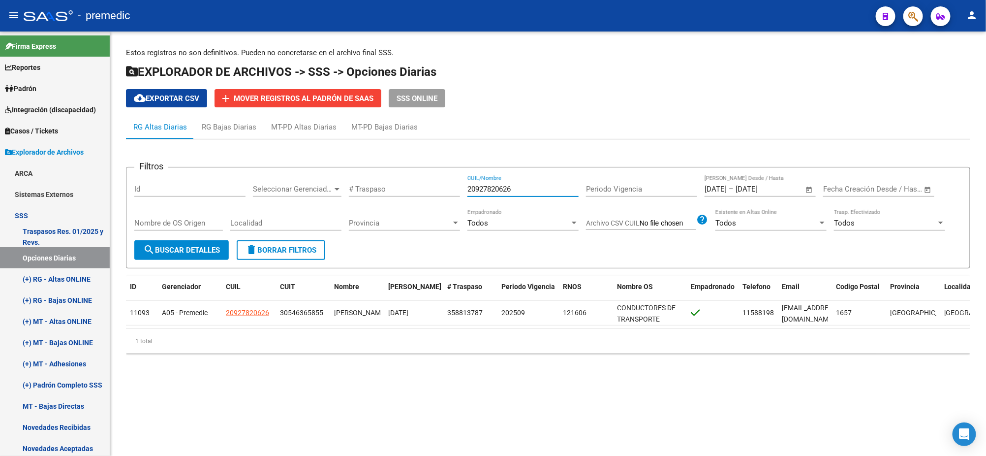
drag, startPoint x: 518, startPoint y: 184, endPoint x: 370, endPoint y: 211, distance: 150.5
click at [419, 191] on div "Filtros Id Seleccionar Gerenciador Seleccionar Gerenciador # Traspaso 209278206…" at bounding box center [548, 207] width 828 height 65
paste input "319820133"
click at [226, 243] on button "search Buscar Detalles" at bounding box center [181, 250] width 94 height 20
click at [183, 251] on span "search Buscar Detalles" at bounding box center [181, 250] width 77 height 9
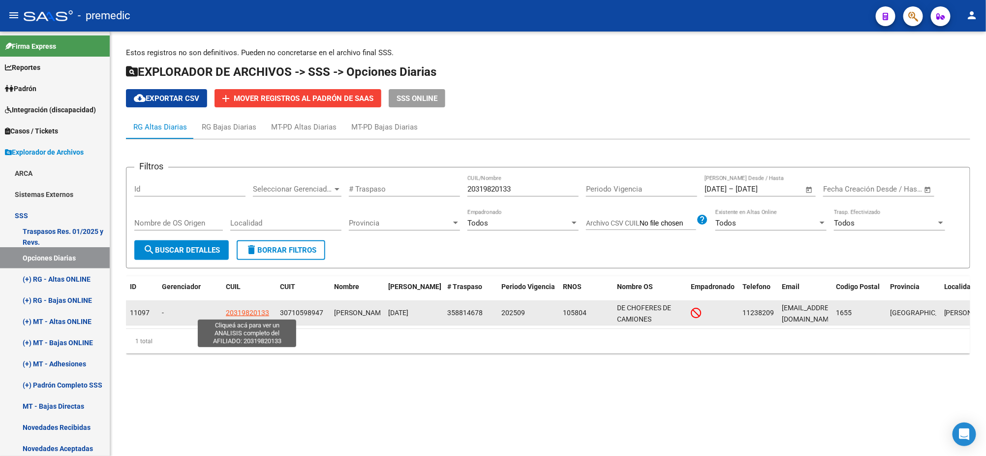
click at [254, 310] on span "20319820133" at bounding box center [247, 312] width 43 height 8
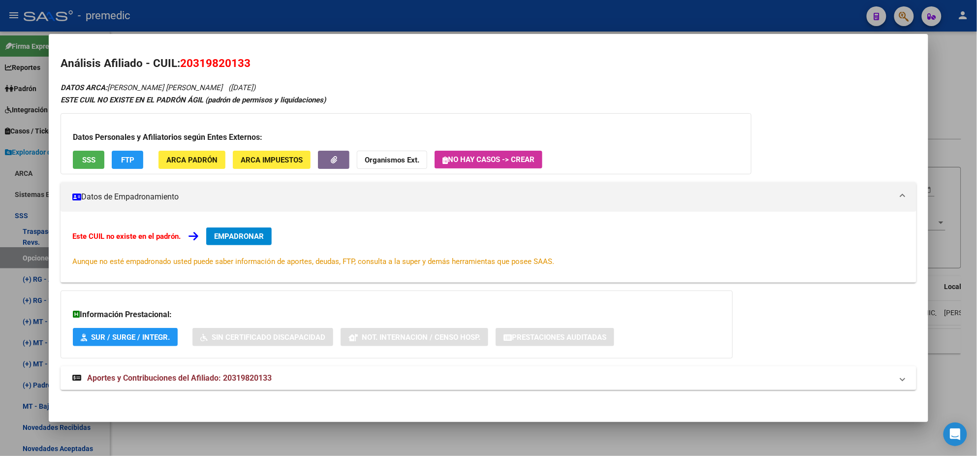
click at [235, 232] on span "EMPADRONAR" at bounding box center [239, 236] width 50 height 9
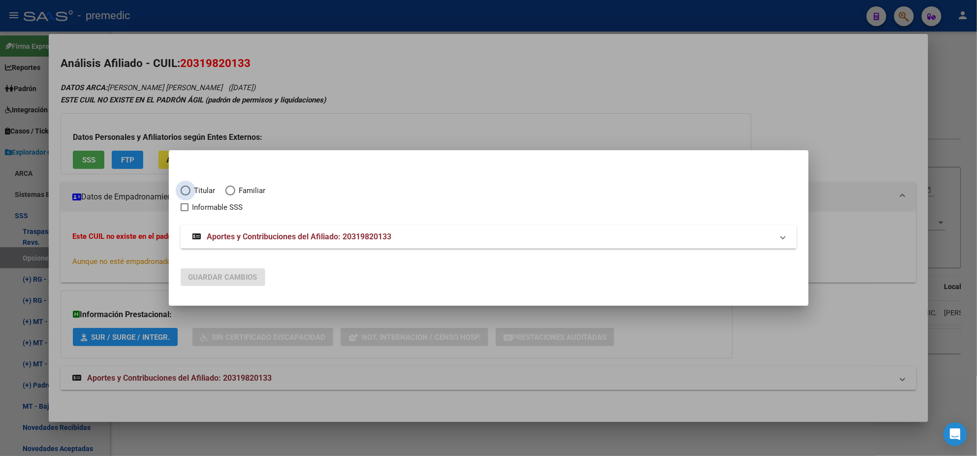
click at [187, 190] on span "Elija una opción" at bounding box center [186, 190] width 10 height 10
click at [187, 190] on input "Titular" at bounding box center [186, 190] width 10 height 10
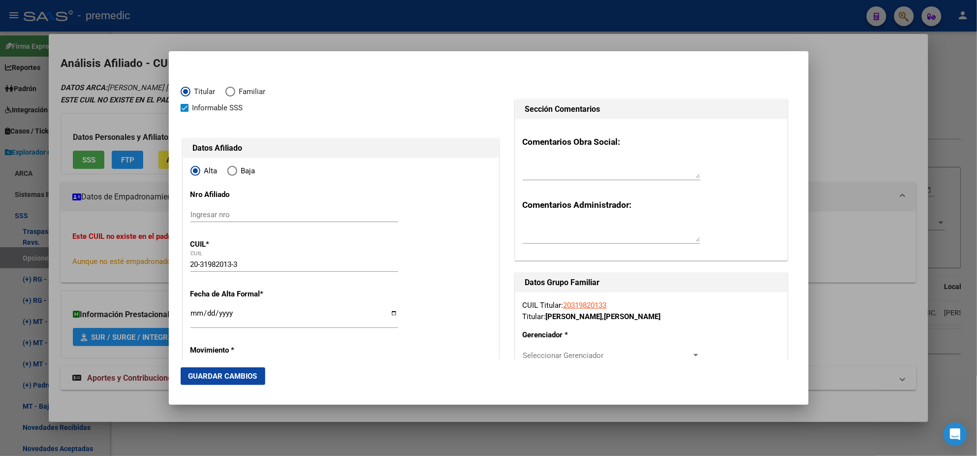
click at [194, 314] on input "Ingresar fecha" at bounding box center [294, 317] width 208 height 16
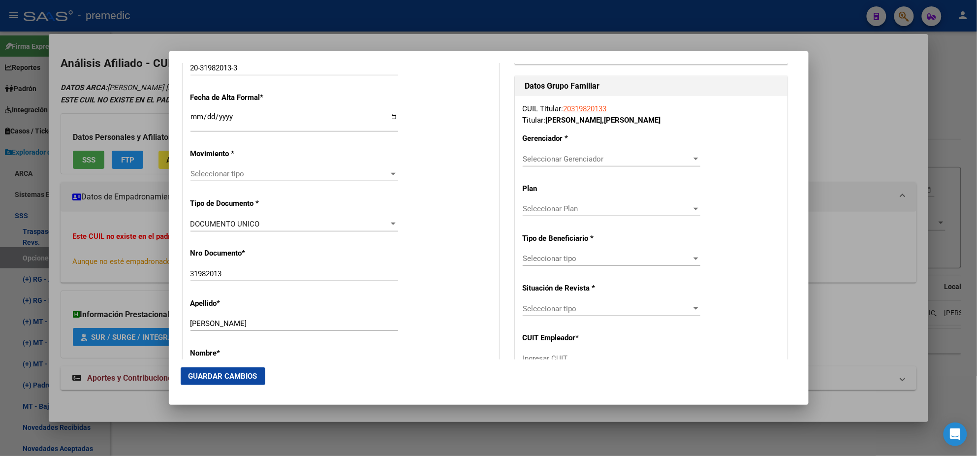
scroll to position [246, 0]
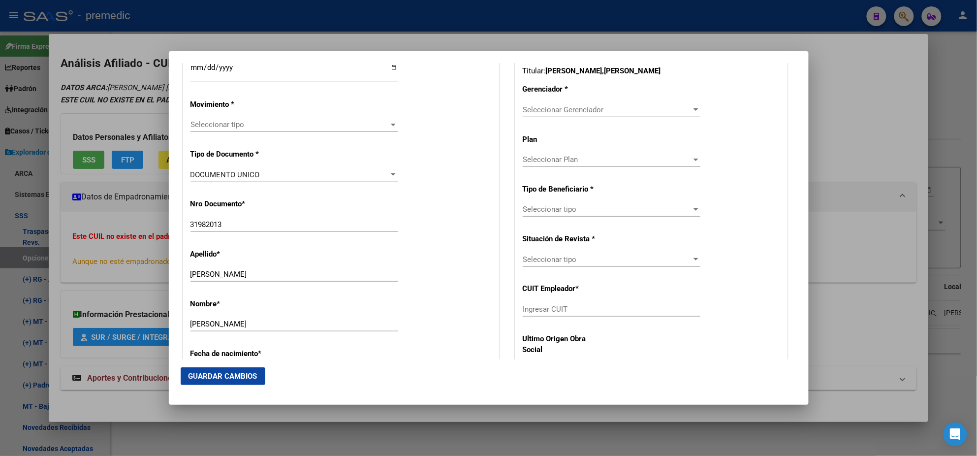
click at [213, 123] on span "Seleccionar tipo" at bounding box center [289, 124] width 199 height 9
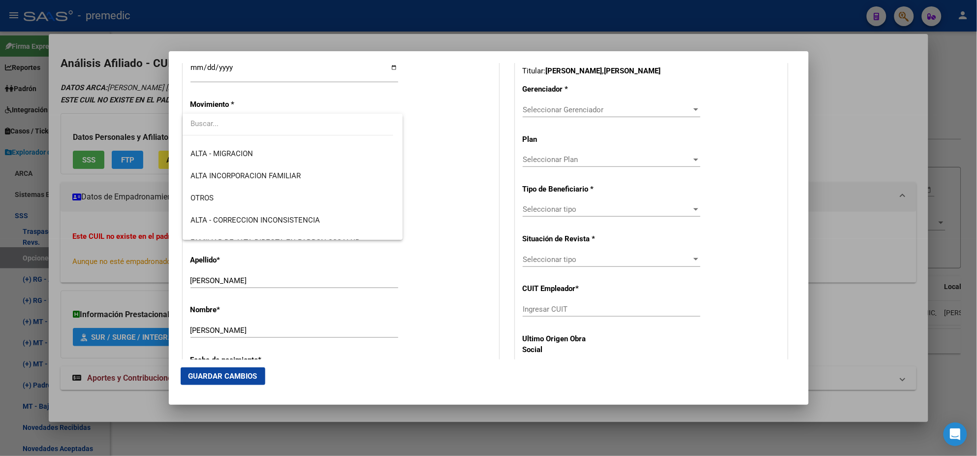
scroll to position [184, 0]
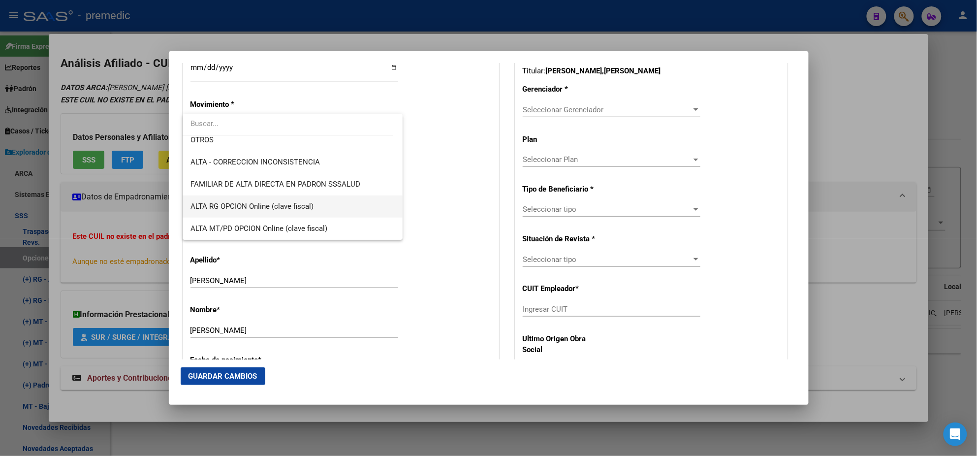
click at [305, 211] on span "ALTA RG OPCION Online (clave fiscal)" at bounding box center [292, 206] width 204 height 22
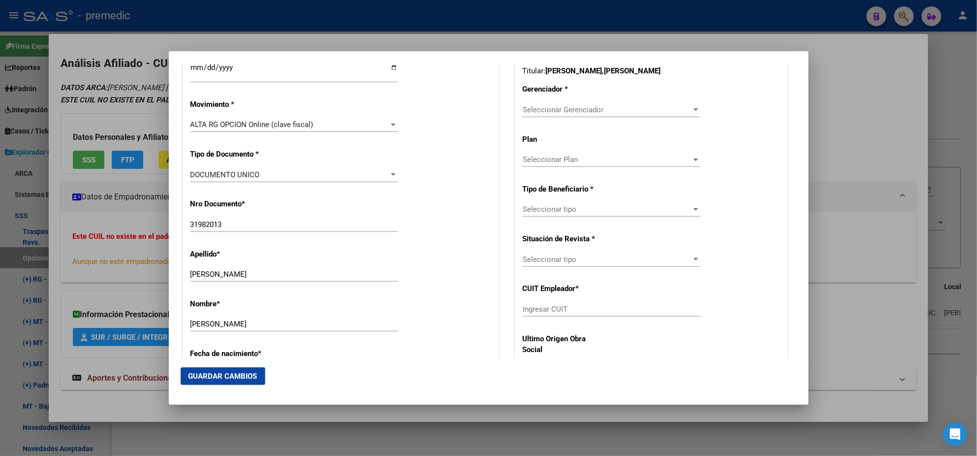
click at [420, 204] on div "Nro Documento * 31982013 Ingresar nro" at bounding box center [340, 216] width 301 height 50
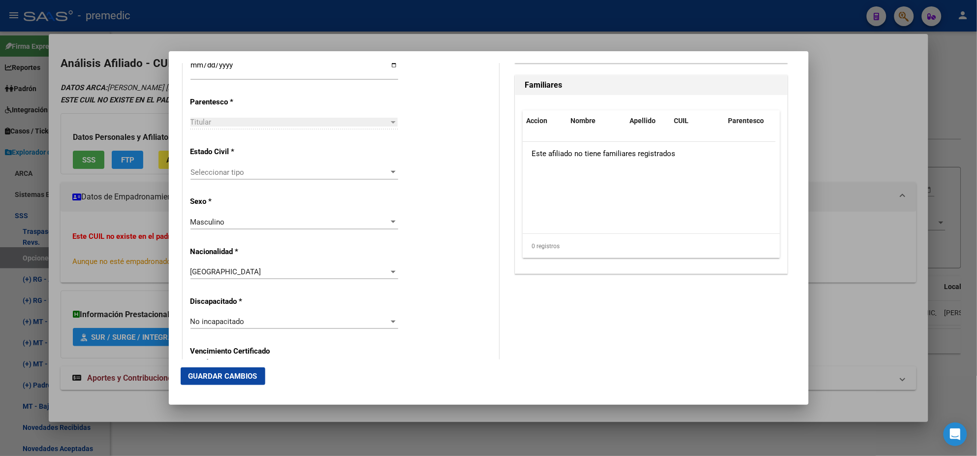
scroll to position [615, 0]
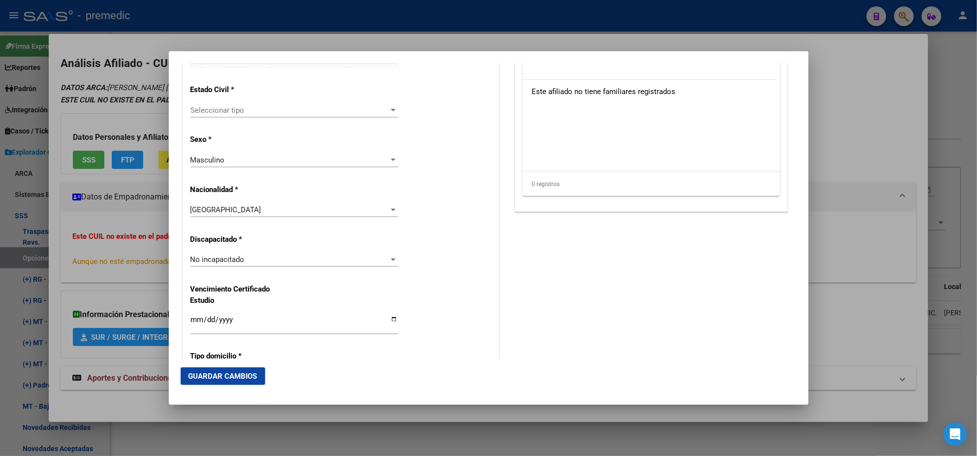
click at [296, 115] on div "Seleccionar tipo Seleccionar tipo" at bounding box center [294, 110] width 208 height 15
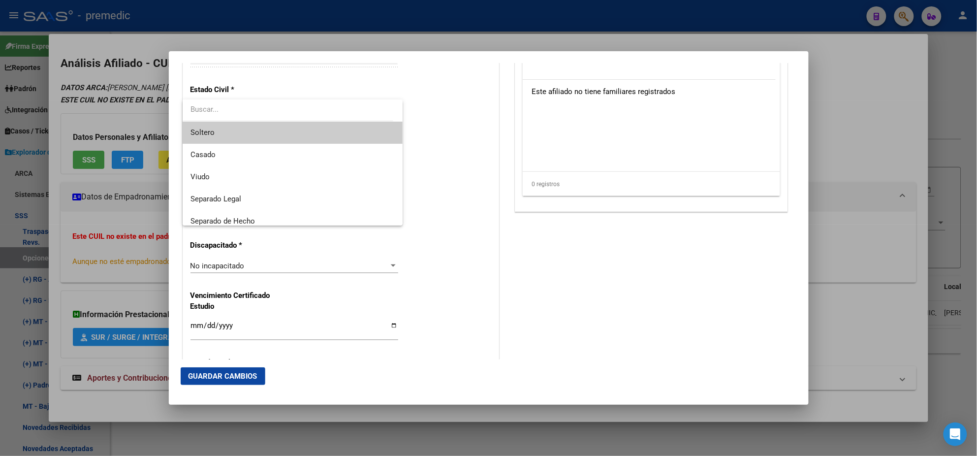
click at [300, 135] on span "Soltero" at bounding box center [292, 133] width 204 height 22
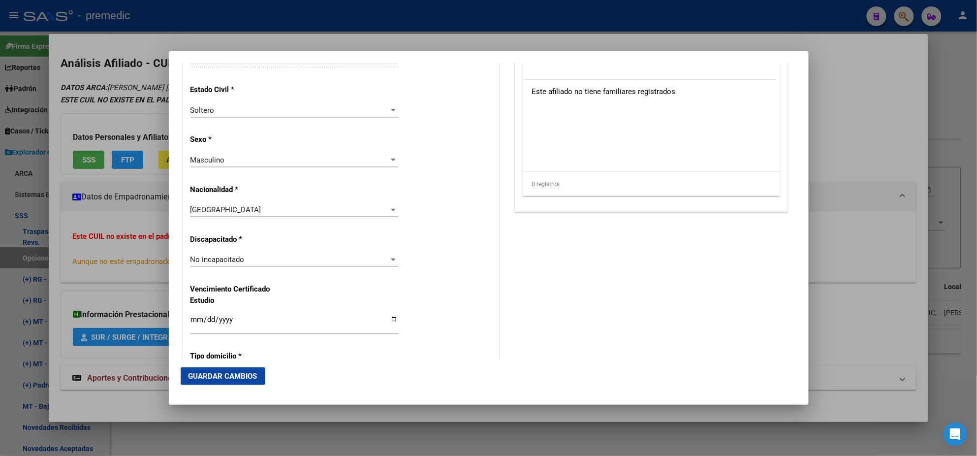
click at [395, 134] on div "Alta Baja Nro Afiliado Ingresar nro CUIL * 20-31982013-3 CUIL ARCA Padrón Fecha…" at bounding box center [340, 245] width 315 height 1405
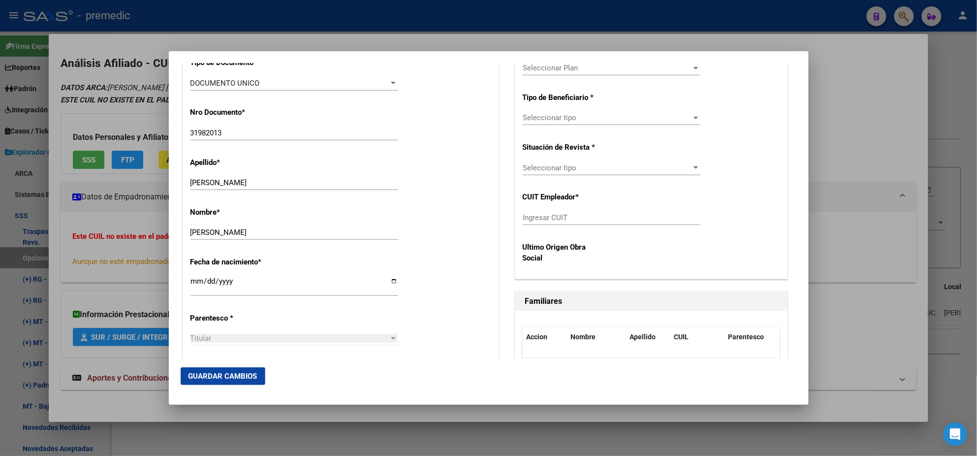
scroll to position [246, 0]
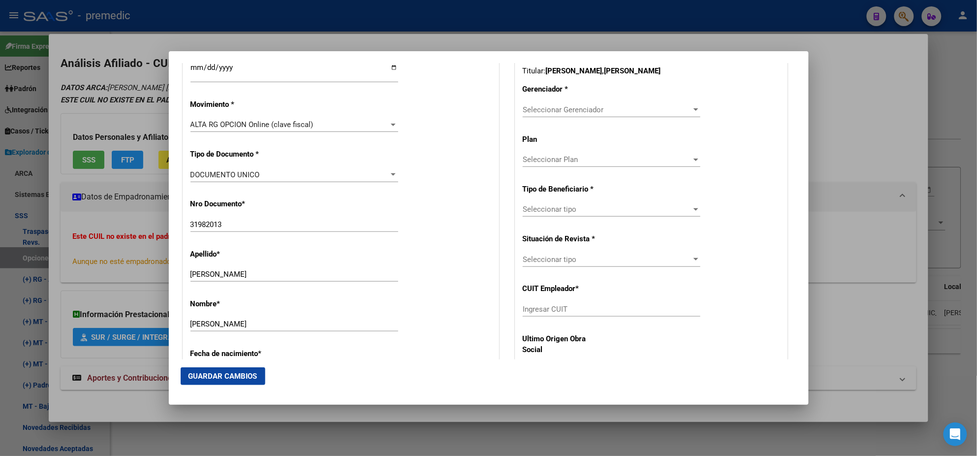
click at [567, 102] on div "Seleccionar Gerenciador Seleccionar Gerenciador" at bounding box center [612, 109] width 178 height 15
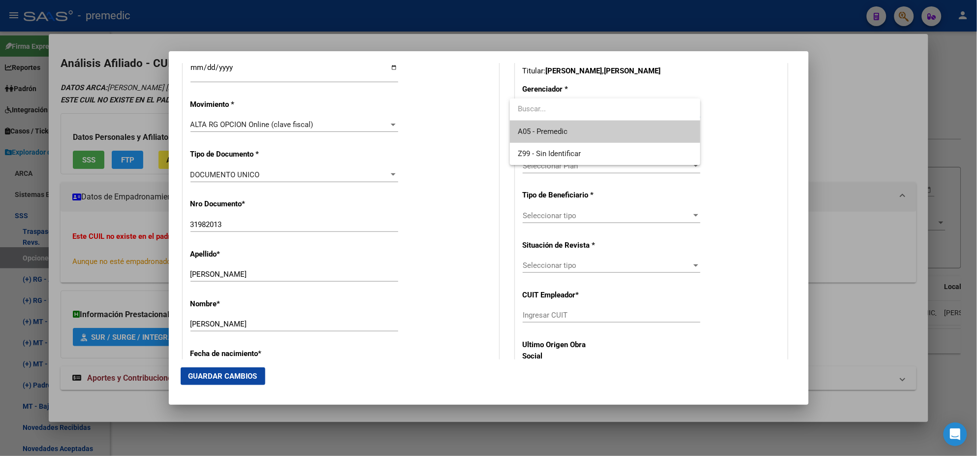
click at [557, 128] on span "A05 - Premedic" at bounding box center [543, 131] width 50 height 9
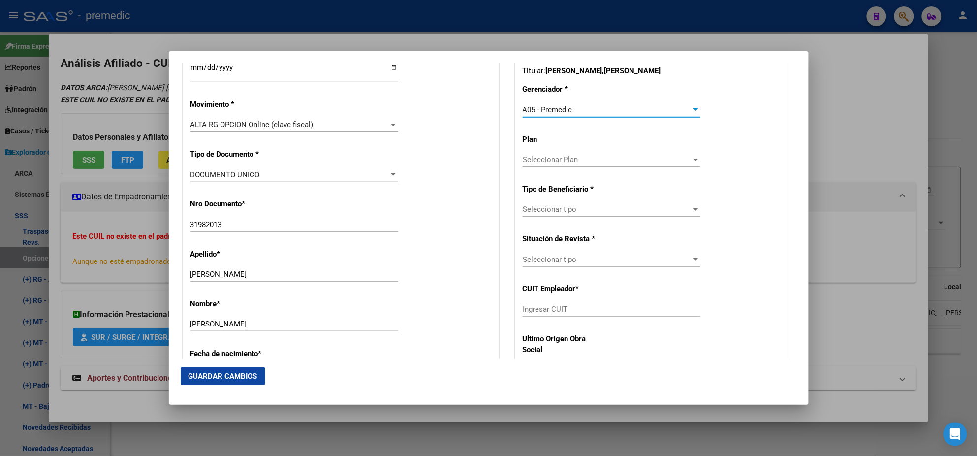
click at [548, 208] on span "Seleccionar tipo" at bounding box center [607, 209] width 169 height 9
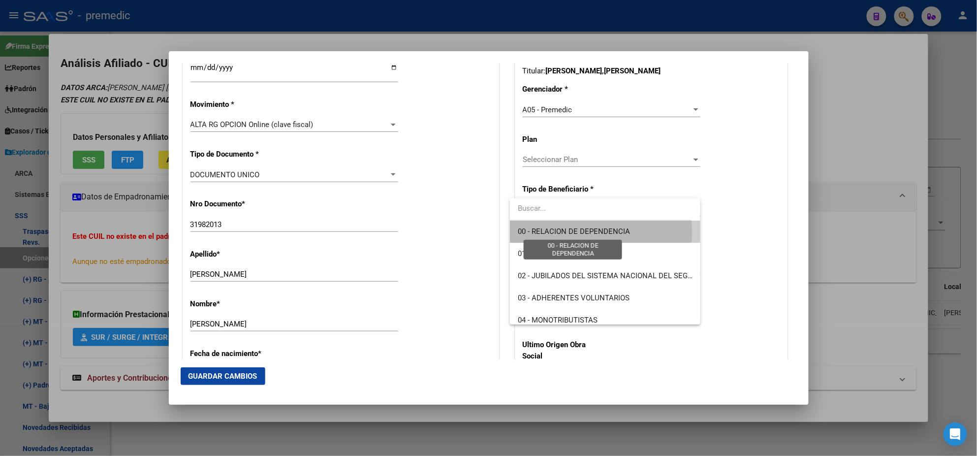
click at [546, 232] on span "00 - RELACION DE DEPENDENCIA" at bounding box center [574, 231] width 112 height 9
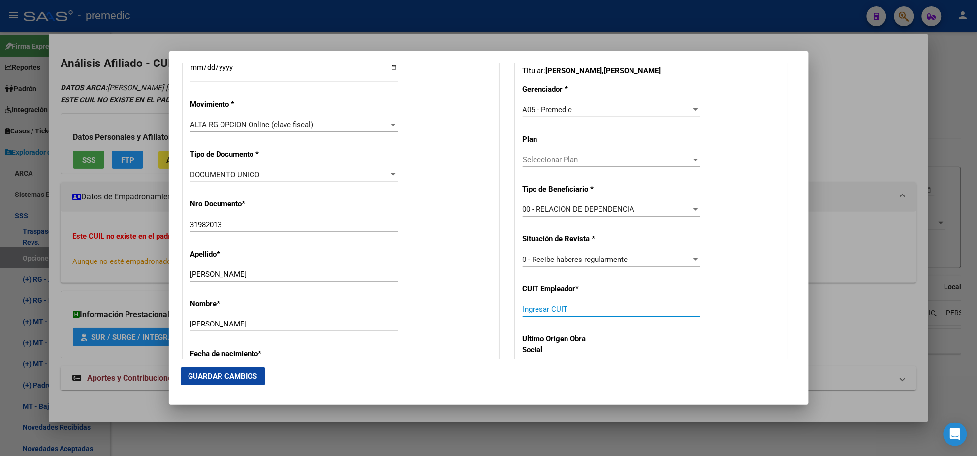
click at [541, 308] on input "Ingresar CUIT" at bounding box center [612, 309] width 178 height 9
paste input "20-31982013-3"
drag, startPoint x: 573, startPoint y: 307, endPoint x: 477, endPoint y: 320, distance: 97.4
click at [634, 311] on input "Ingresar CUIT" at bounding box center [612, 309] width 178 height 9
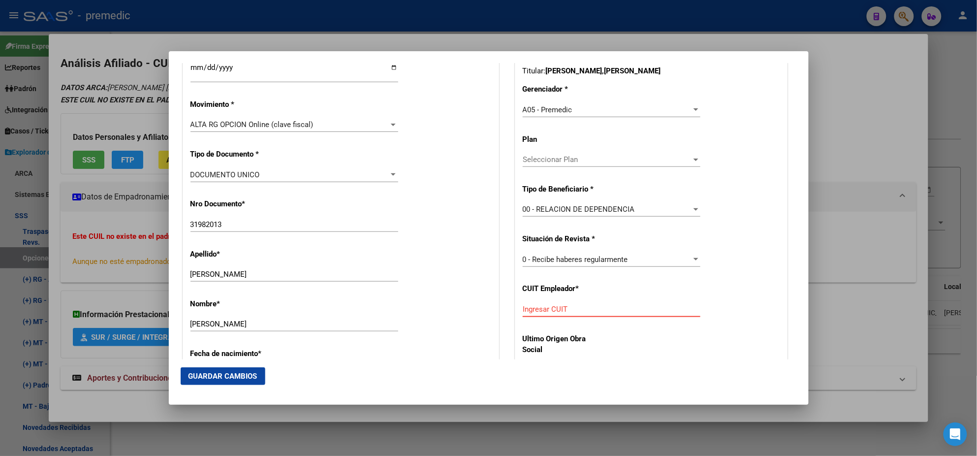
paste input "30-71059894-7"
click at [237, 381] on button "Guardar Cambios" at bounding box center [223, 376] width 85 height 18
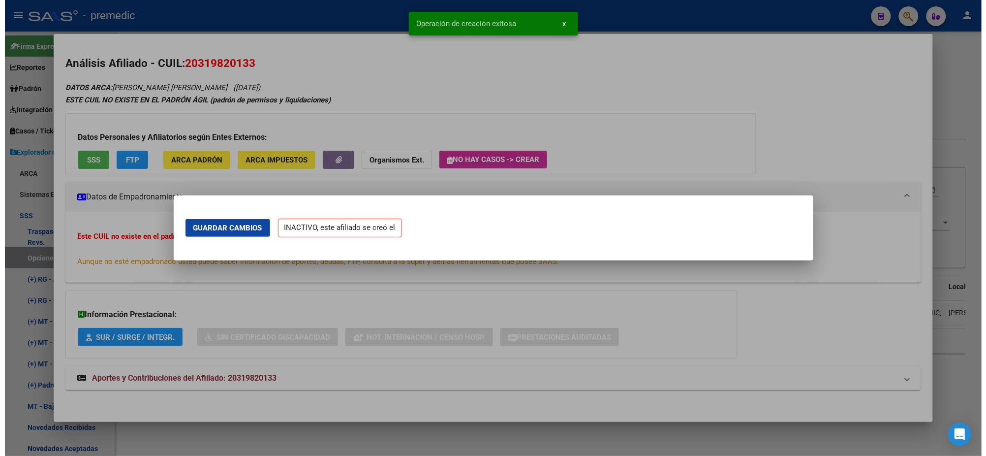
scroll to position [0, 0]
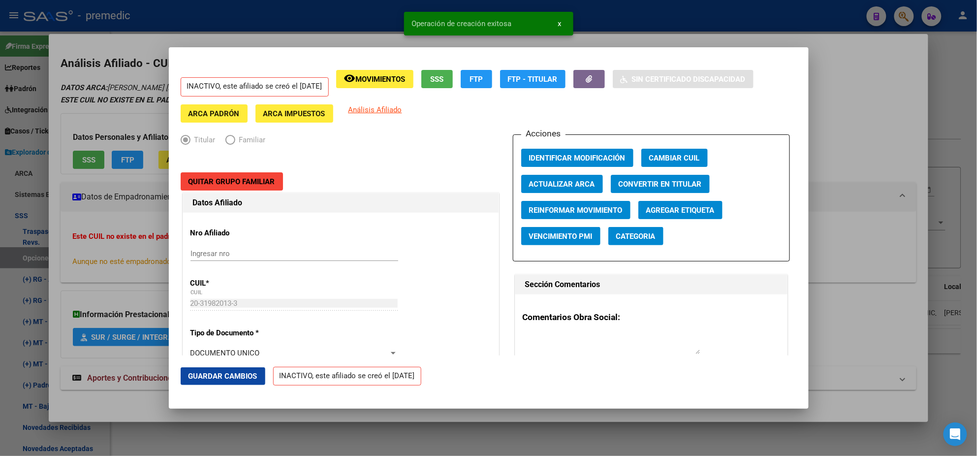
drag, startPoint x: 52, startPoint y: 235, endPoint x: 44, endPoint y: 246, distance: 14.2
click at [51, 235] on div at bounding box center [488, 228] width 977 height 456
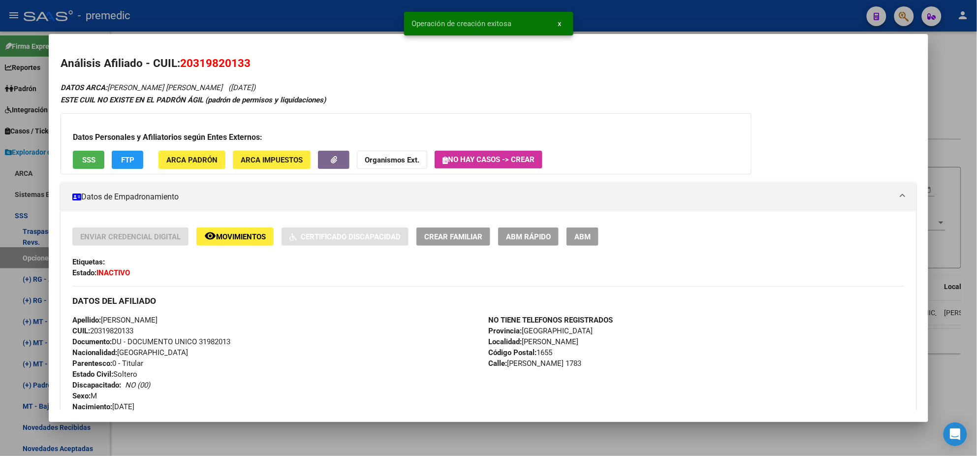
click at [24, 262] on div at bounding box center [488, 228] width 977 height 456
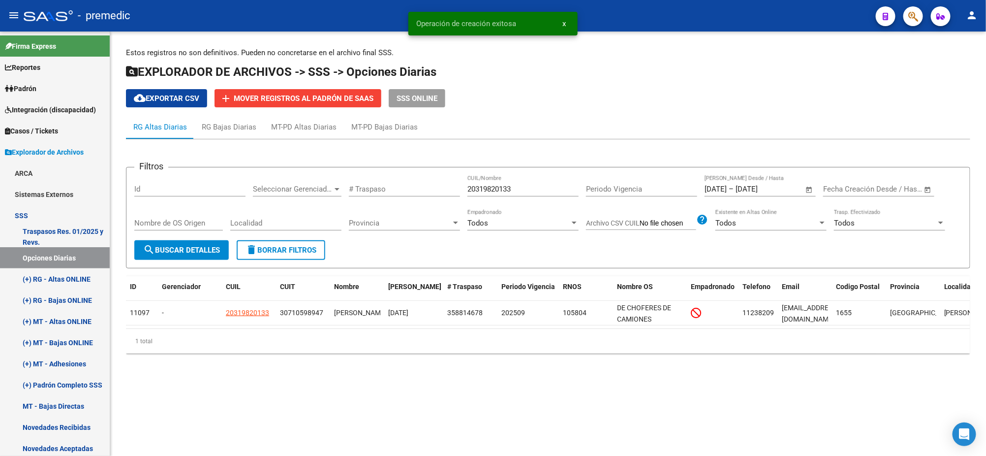
click at [195, 244] on button "search Buscar Detalles" at bounding box center [181, 250] width 94 height 20
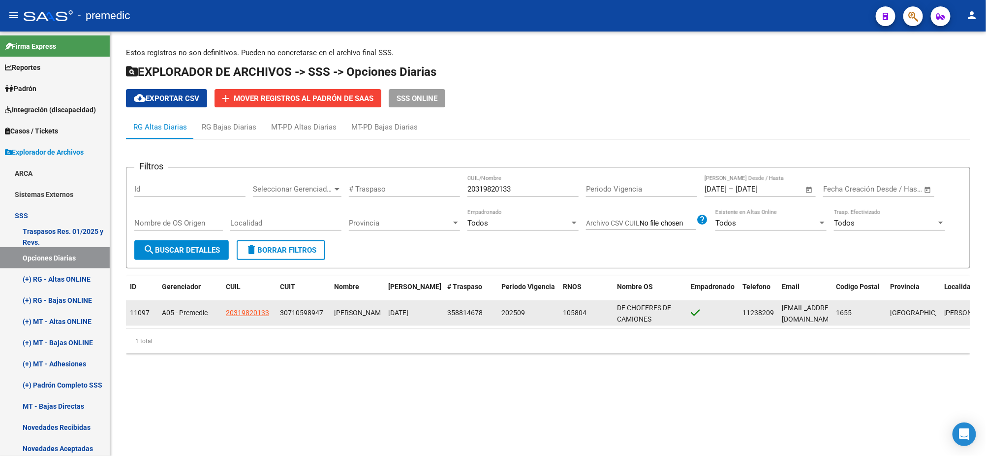
drag, startPoint x: 386, startPoint y: 403, endPoint x: 277, endPoint y: 313, distance: 141.2
click at [385, 403] on mat-sidenav-content "Estos registros no son definitivos. Pueden no concretarse en el archivo final S…" at bounding box center [548, 243] width 876 height 424
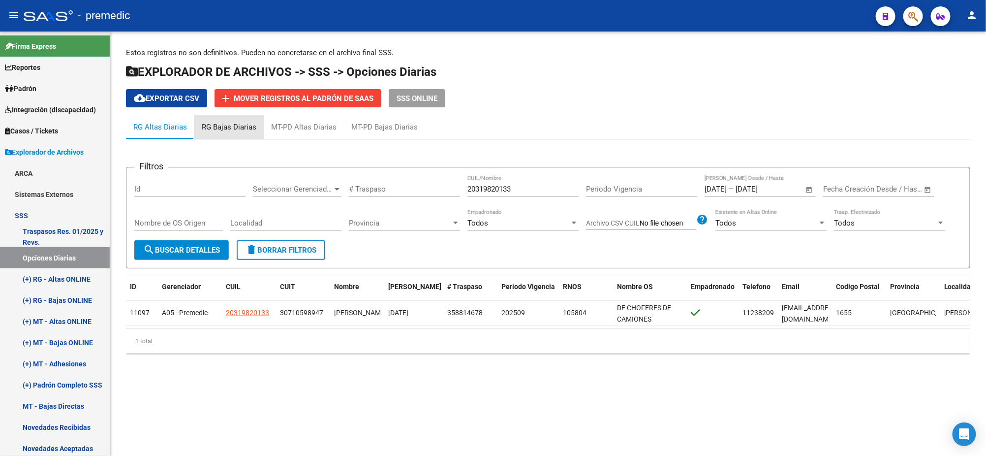
click at [243, 129] on div "RG Bajas Diarias" at bounding box center [229, 127] width 55 height 11
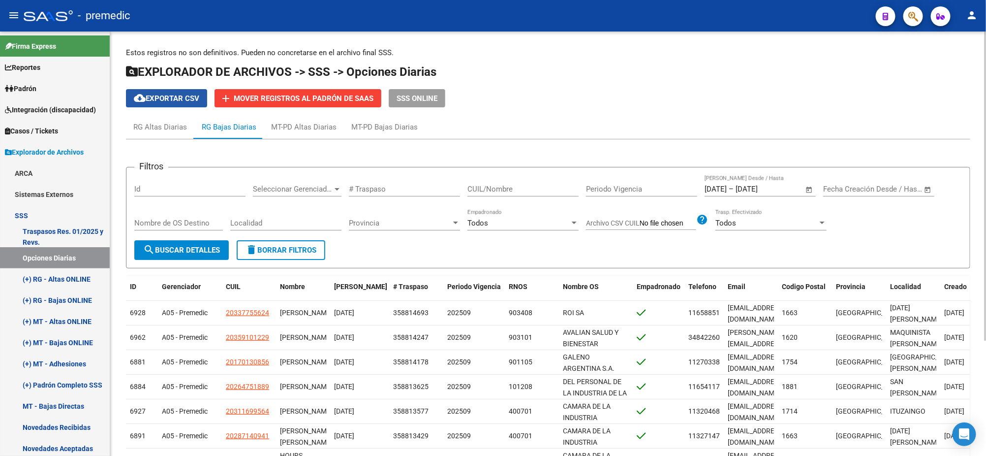
click at [170, 100] on span "cloud_download Exportar CSV" at bounding box center [166, 98] width 65 height 9
click at [166, 124] on div "RG Altas Diarias" at bounding box center [160, 127] width 54 height 11
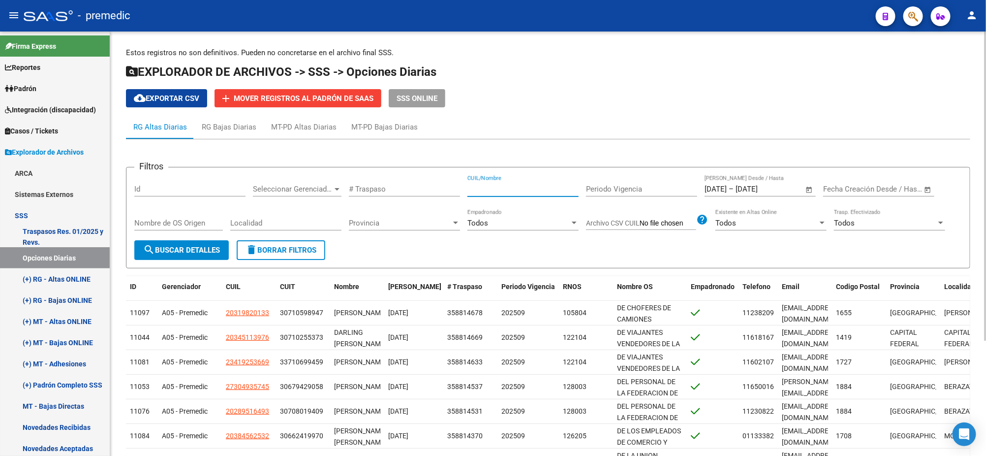
click at [492, 185] on input "CUIL/Nombre" at bounding box center [522, 188] width 111 height 9
paste input "20319820133"
click at [155, 246] on span "search Buscar Detalles" at bounding box center [181, 250] width 77 height 9
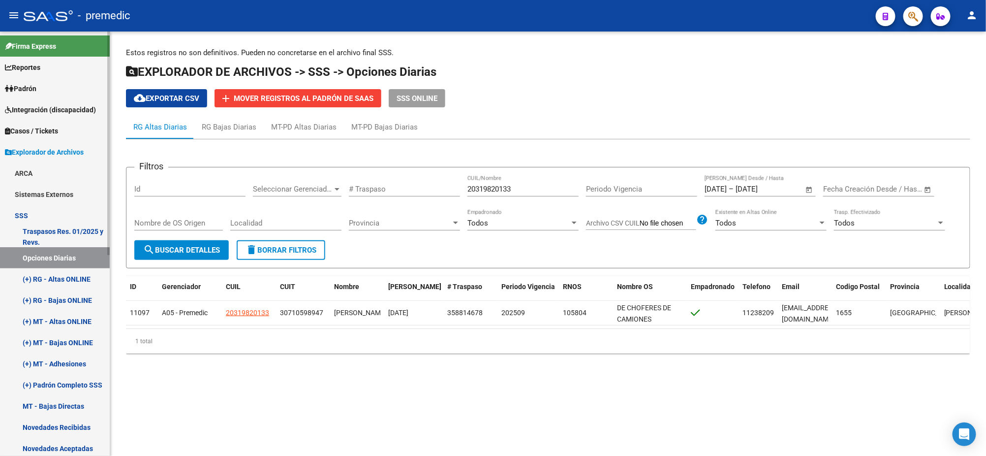
click at [54, 384] on link "(+) Padrón Completo SSS" at bounding box center [55, 384] width 110 height 21
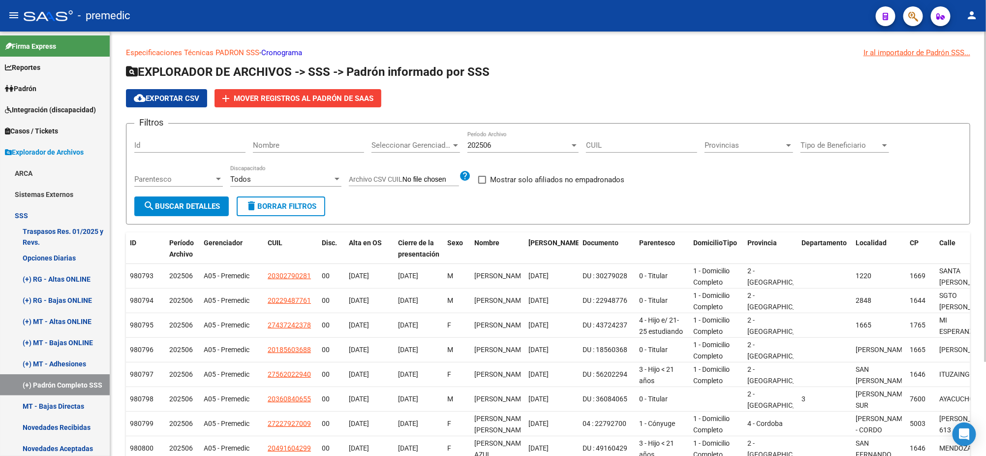
click at [489, 179] on label "Mostrar solo afiliados no empadronados" at bounding box center [551, 180] width 146 height 12
click at [482, 184] on input "Mostrar solo afiliados no empadronados" at bounding box center [482, 184] width 0 height 0
click at [187, 209] on span "search Buscar Detalles" at bounding box center [181, 206] width 77 height 9
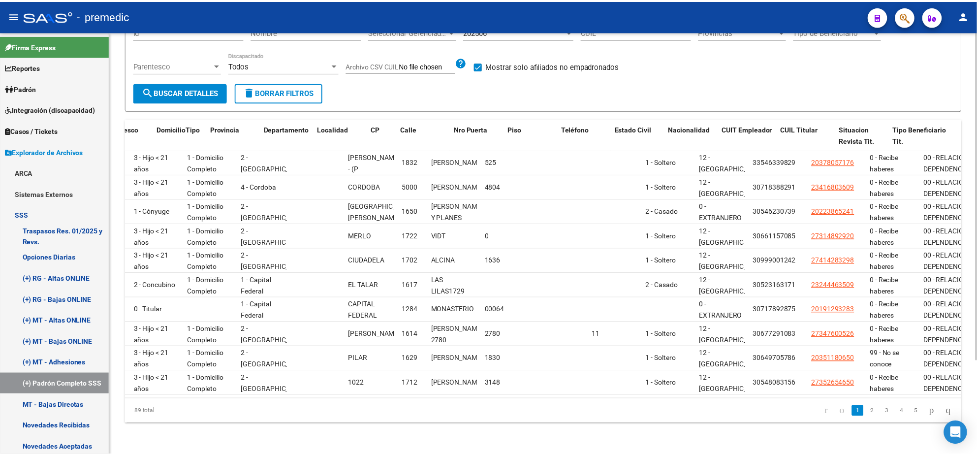
scroll to position [0, 535]
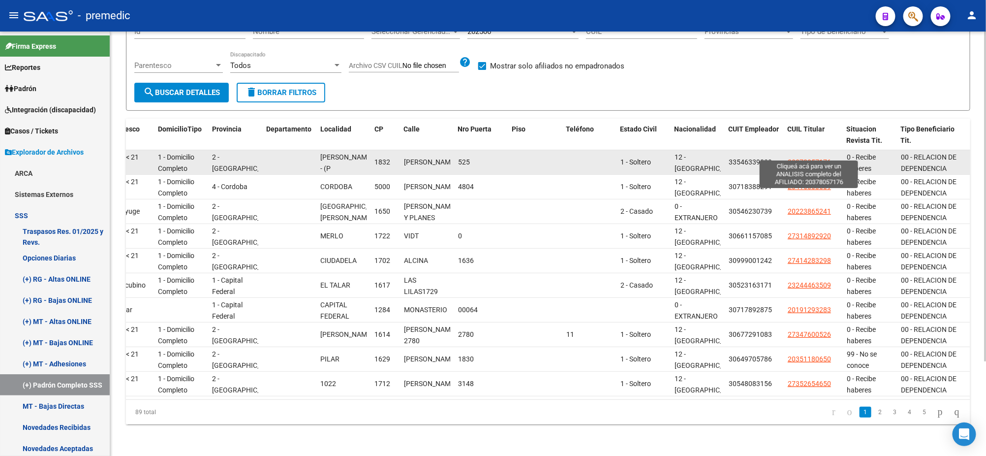
click at [811, 158] on span "20378057176" at bounding box center [809, 162] width 43 height 8
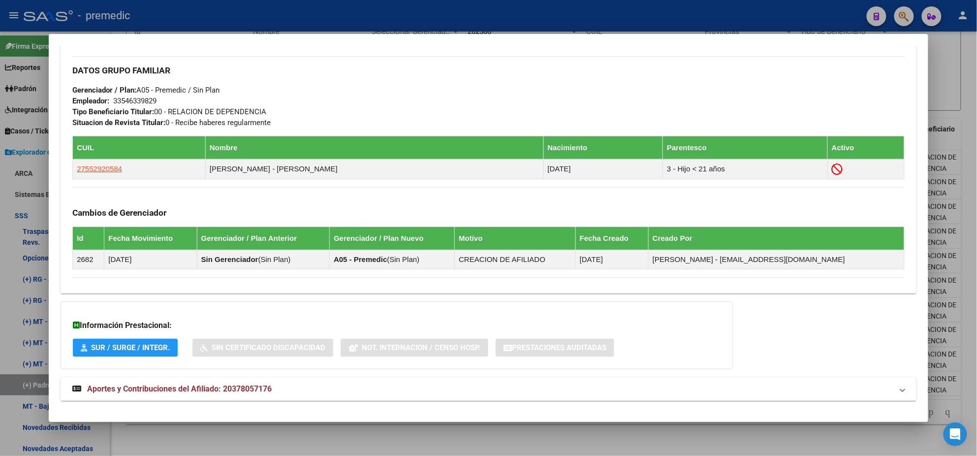
scroll to position [477, 0]
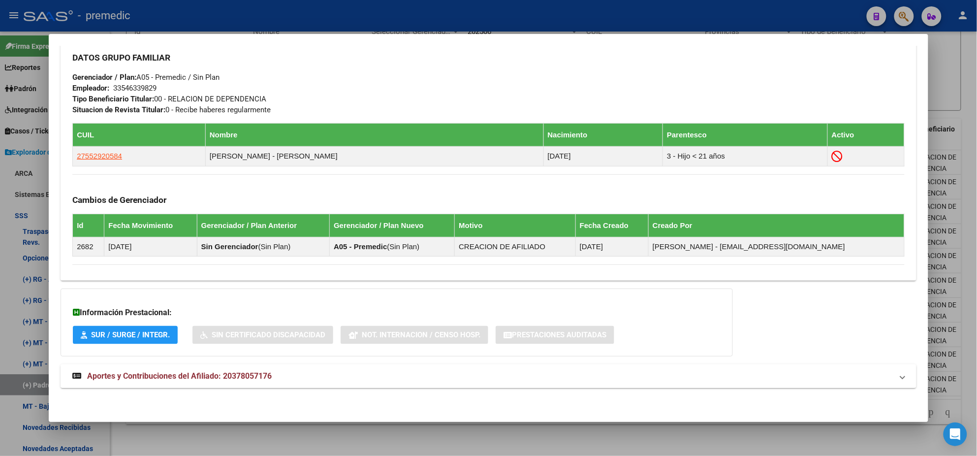
click at [184, 373] on span "Aportes y Contribuciones del Afiliado: 20378057176" at bounding box center [179, 375] width 184 height 9
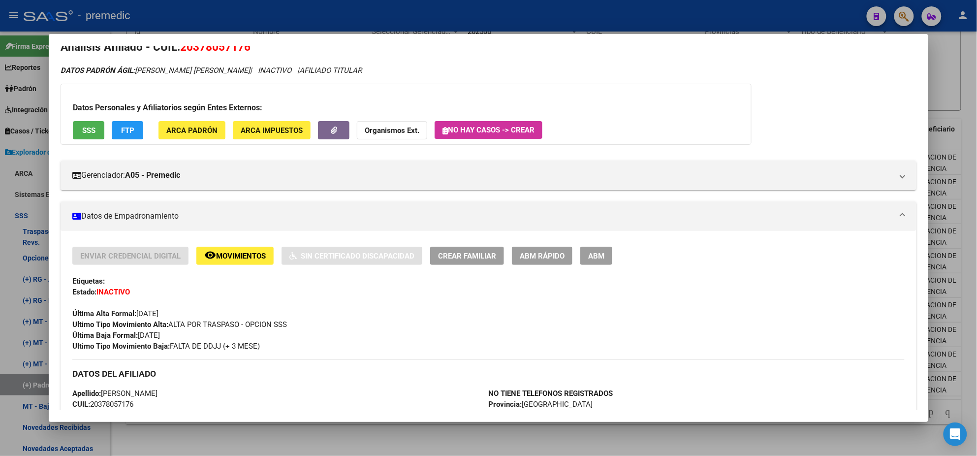
scroll to position [0, 0]
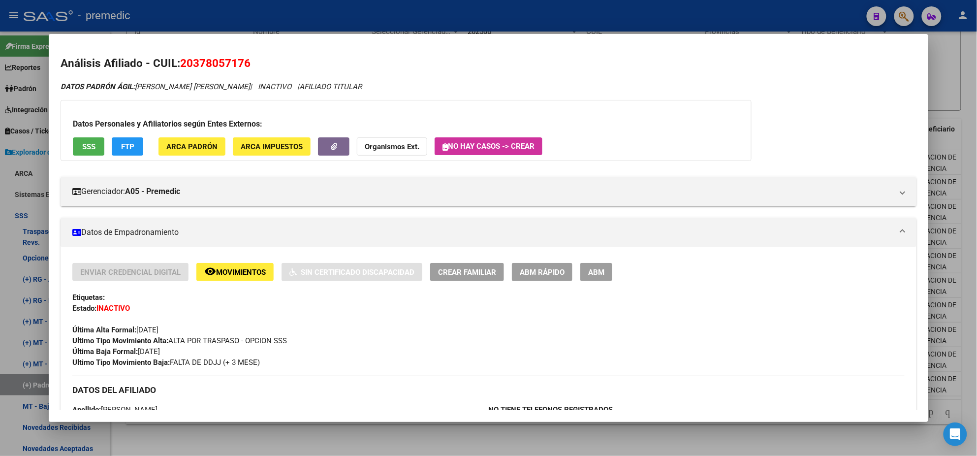
click at [232, 268] on span "Movimientos" at bounding box center [241, 272] width 50 height 9
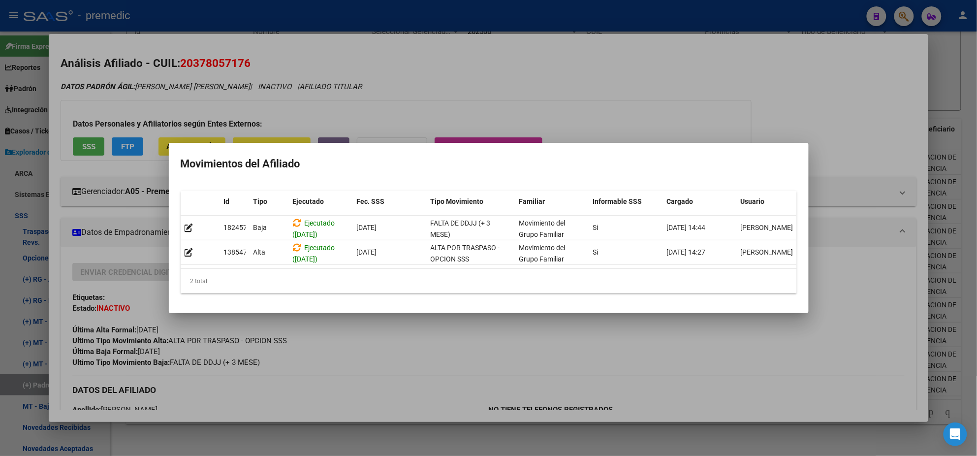
click at [294, 431] on div at bounding box center [488, 228] width 977 height 456
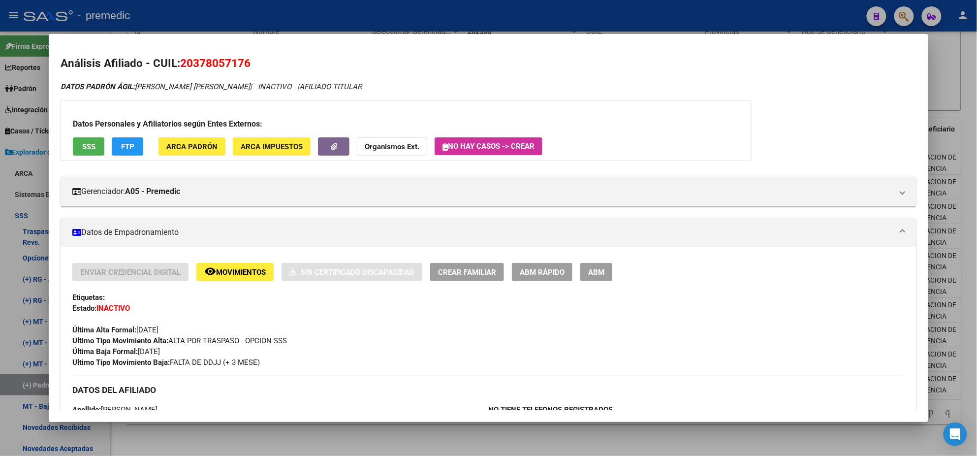
click at [707, 437] on div at bounding box center [488, 228] width 977 height 456
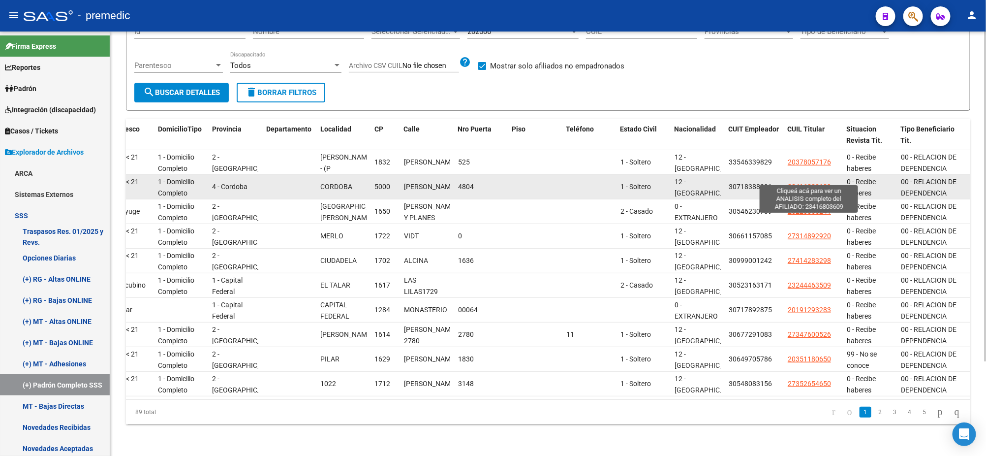
click at [804, 183] on span "23416803609" at bounding box center [809, 187] width 43 height 8
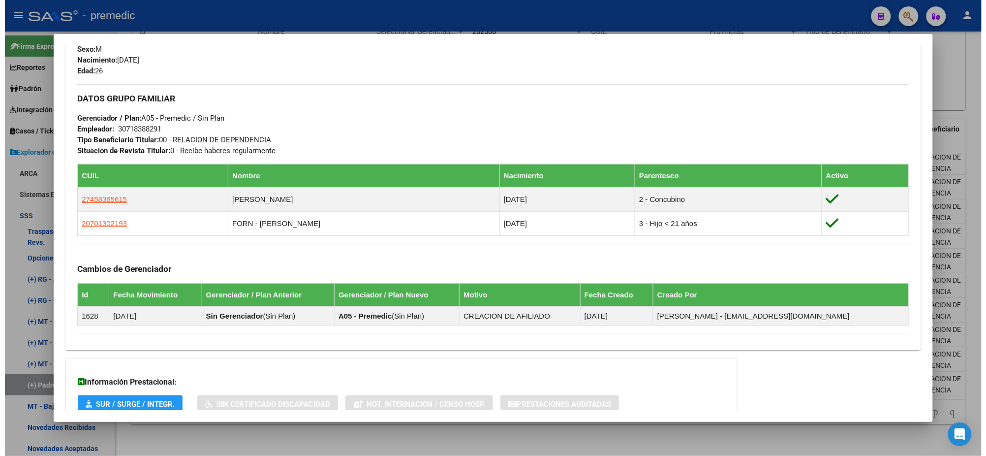
scroll to position [430, 0]
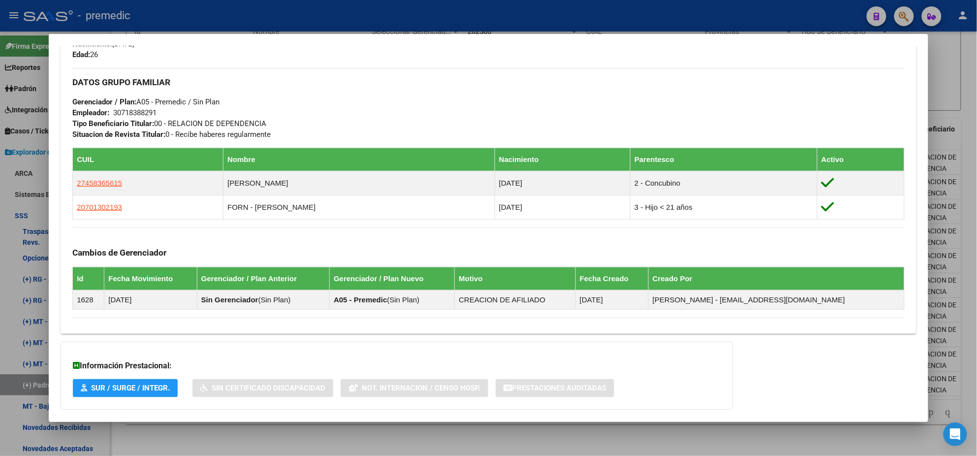
click at [245, 445] on div at bounding box center [488, 228] width 977 height 456
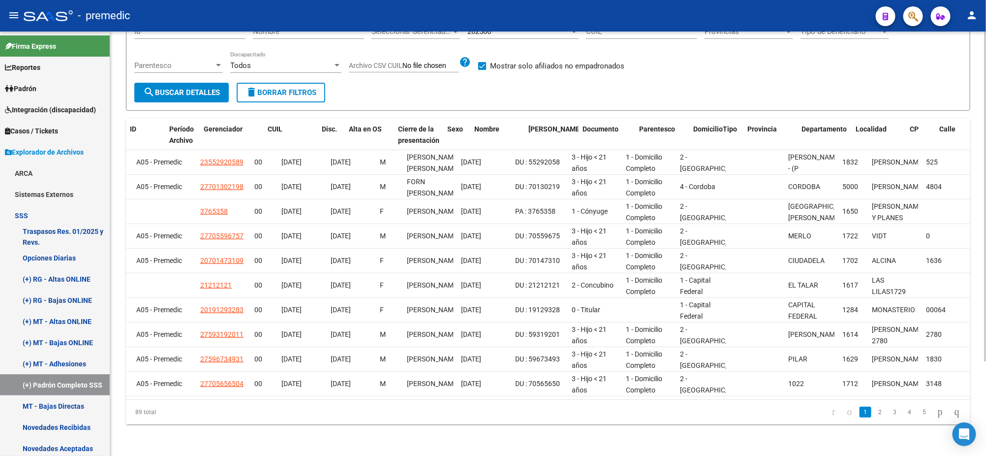
scroll to position [0, 0]
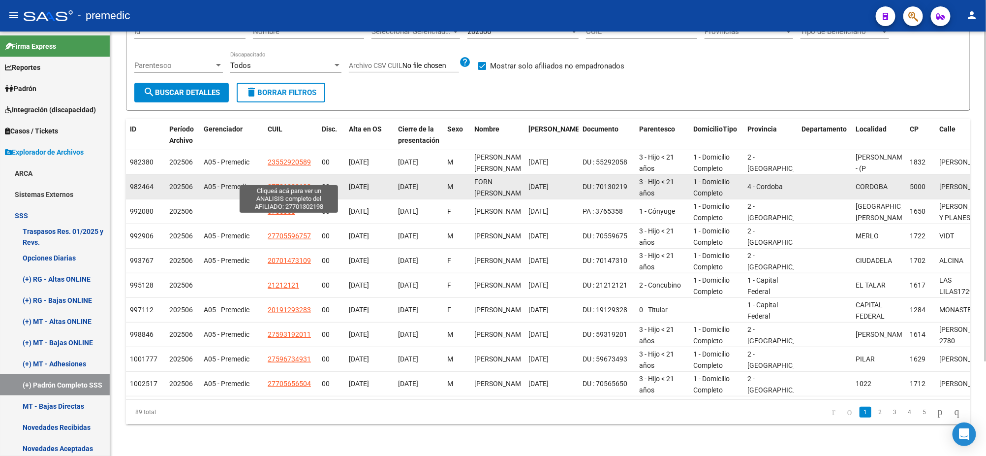
click at [276, 183] on span "27701302198" at bounding box center [289, 187] width 43 height 8
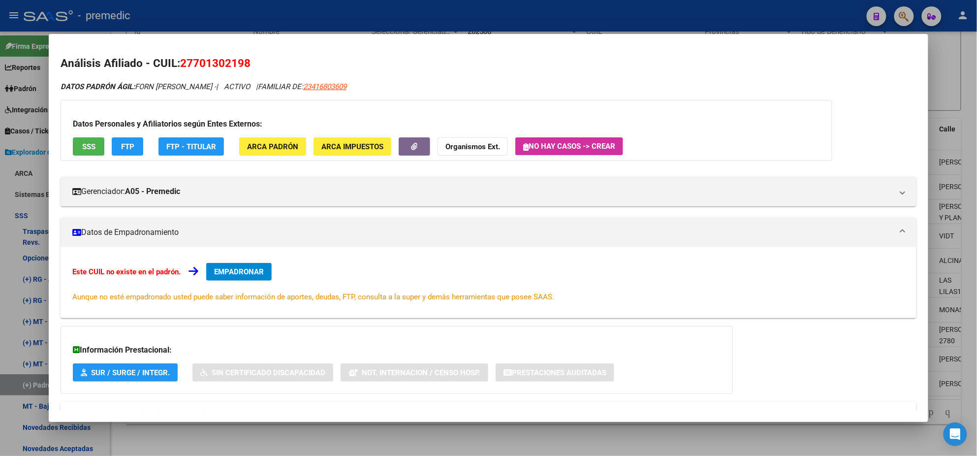
click at [393, 322] on div "DATOS PADRÓN ÁGIL: FORN ANGEL BAUTISTA - | ACTIVO | FAMILIAR DE: 23416803609 Da…" at bounding box center [489, 270] width 856 height 379
click at [253, 440] on div at bounding box center [488, 228] width 977 height 456
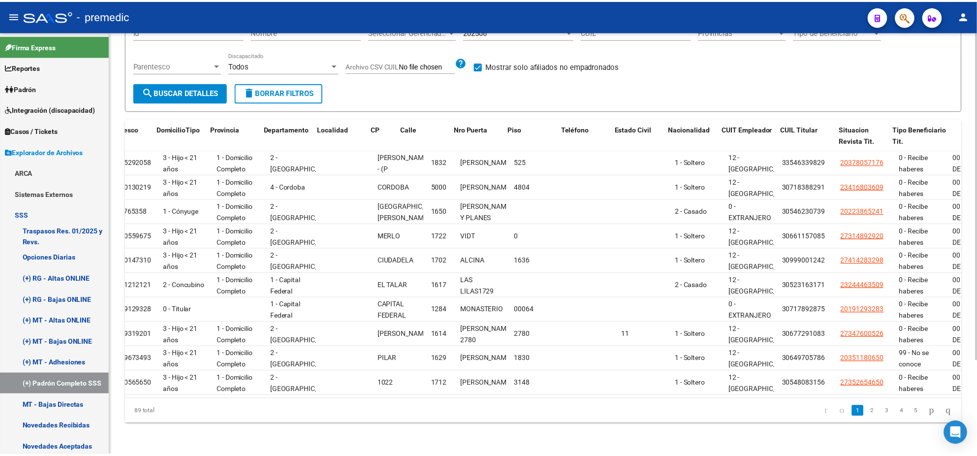
scroll to position [0, 535]
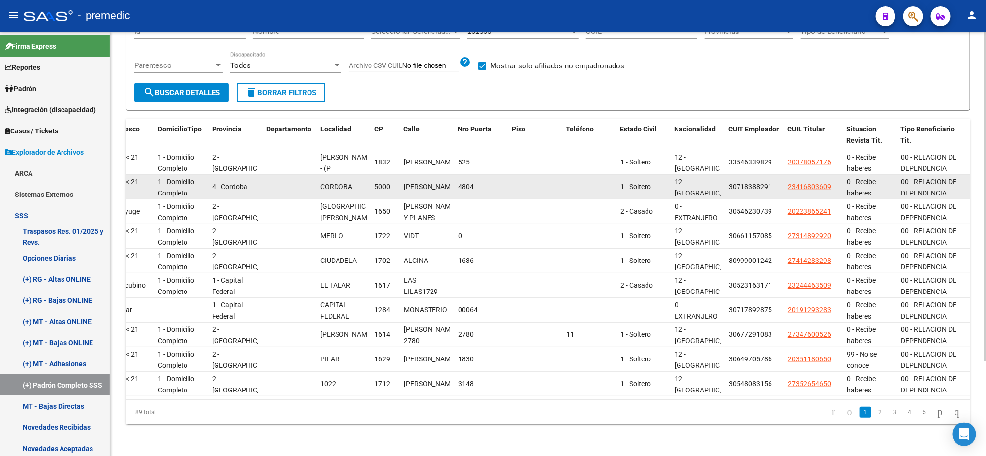
click at [809, 183] on span "23416803609" at bounding box center [809, 187] width 43 height 8
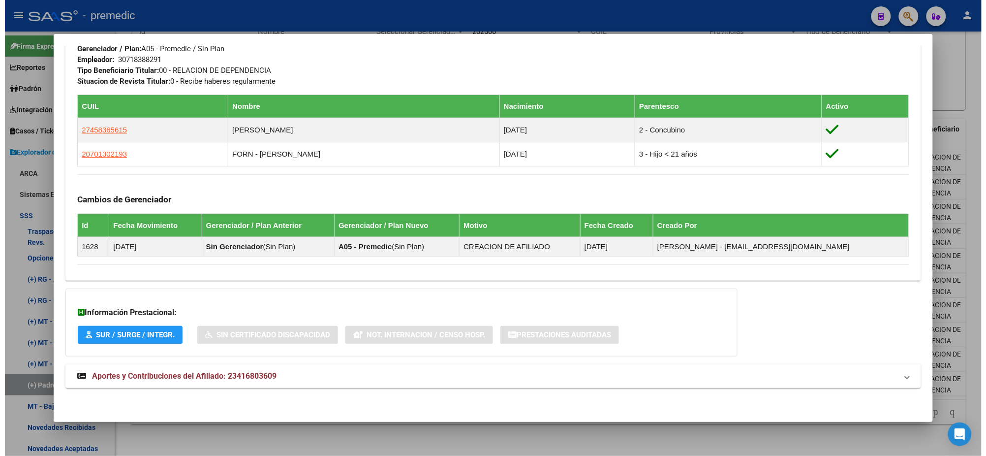
scroll to position [361, 0]
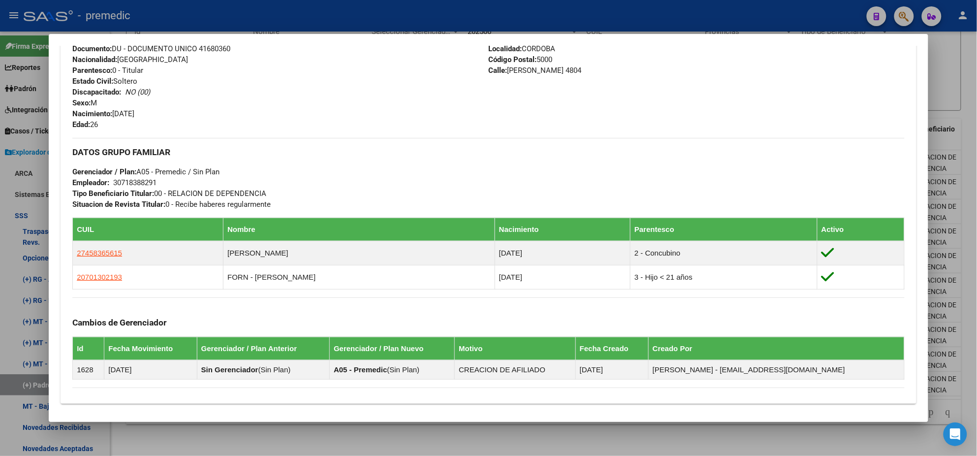
click at [331, 446] on div at bounding box center [488, 228] width 977 height 456
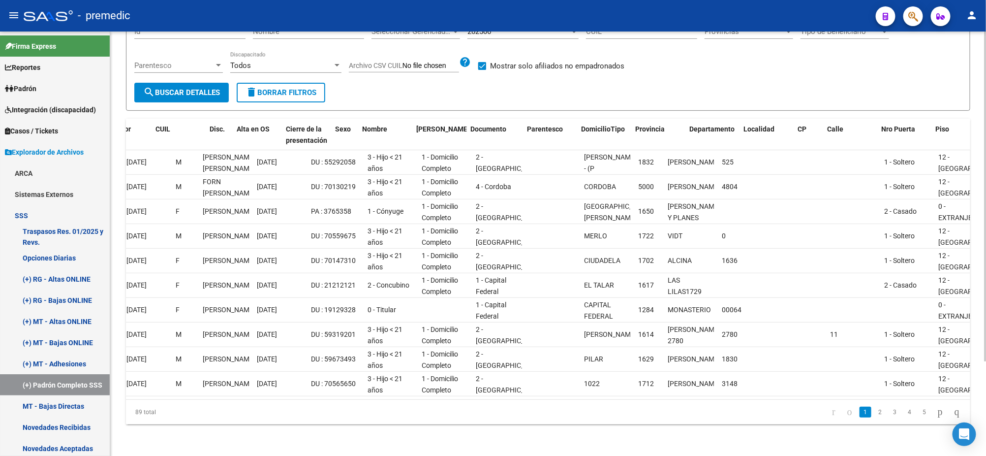
scroll to position [0, 0]
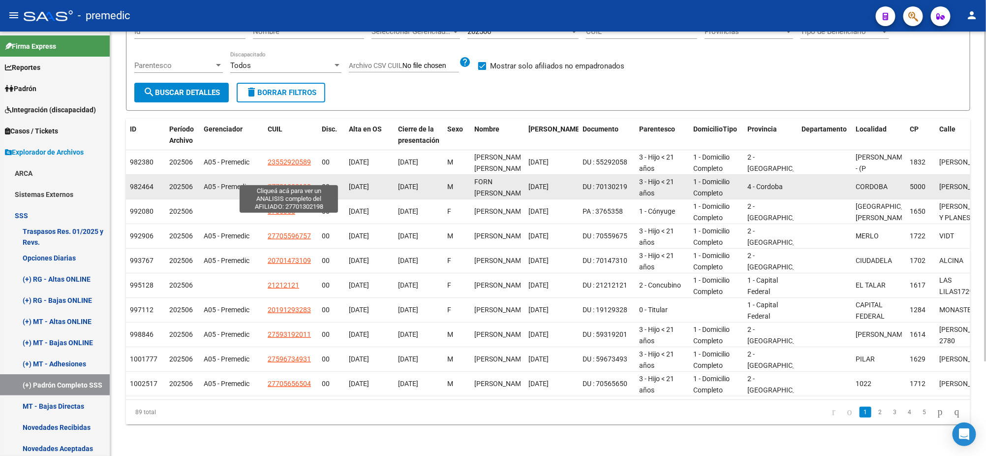
click at [296, 183] on span "27701302198" at bounding box center [289, 187] width 43 height 8
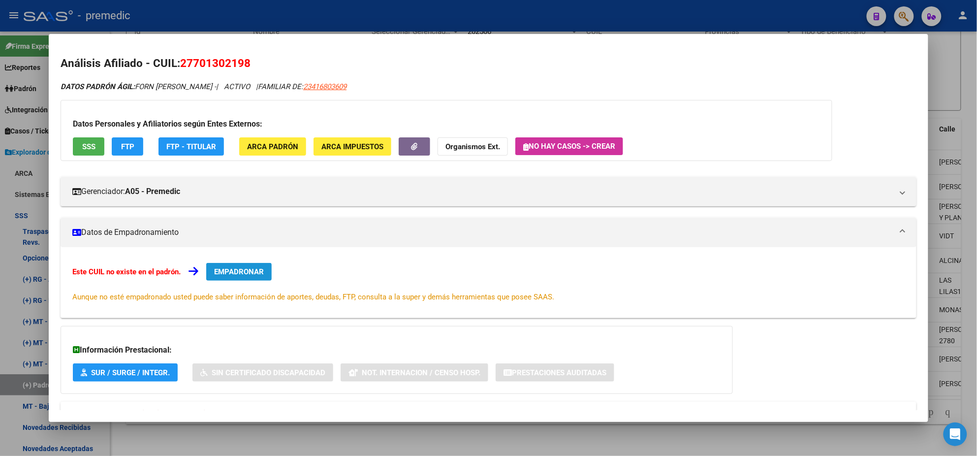
click at [266, 273] on button "EMPADRONAR" at bounding box center [238, 272] width 65 height 18
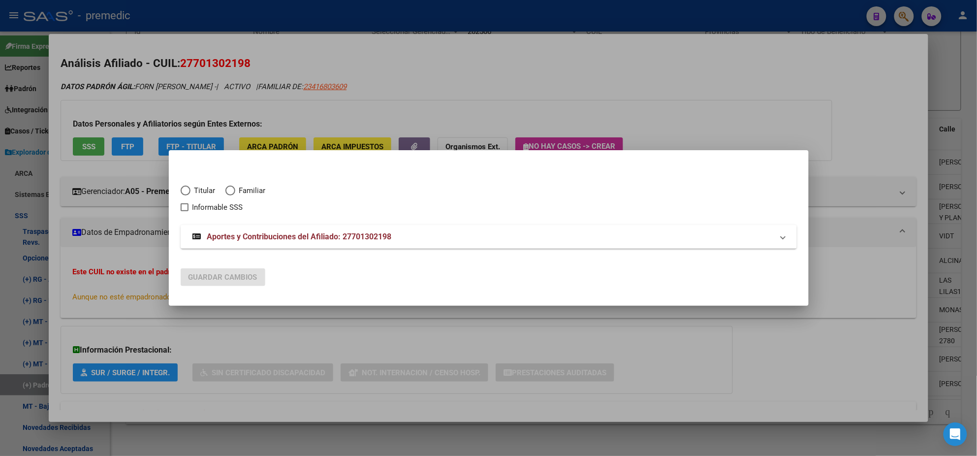
click at [230, 190] on span "Elija una opción" at bounding box center [230, 190] width 10 height 10
click at [230, 190] on input "Familiar" at bounding box center [230, 190] width 10 height 10
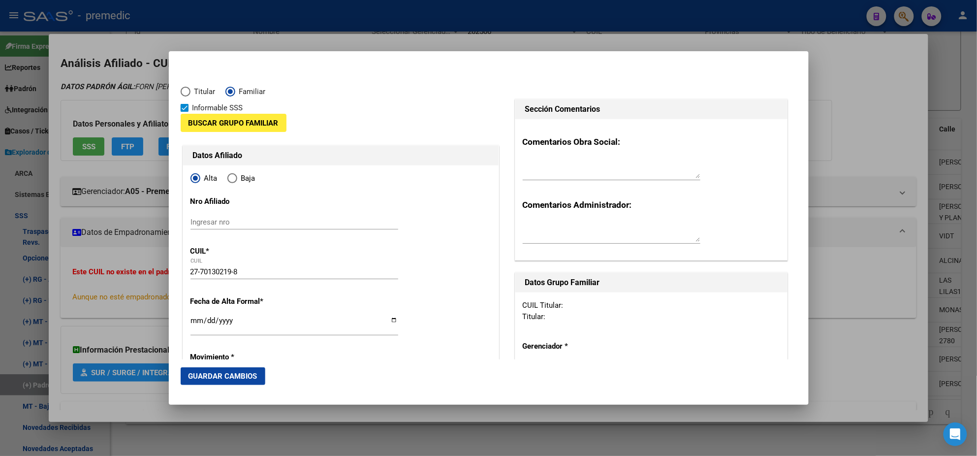
click at [136, 164] on div at bounding box center [488, 228] width 977 height 456
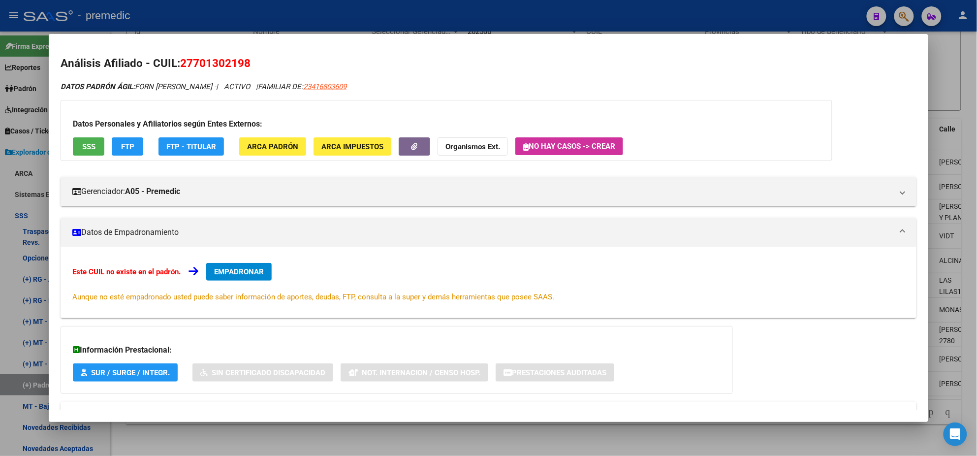
click at [218, 438] on div at bounding box center [488, 228] width 977 height 456
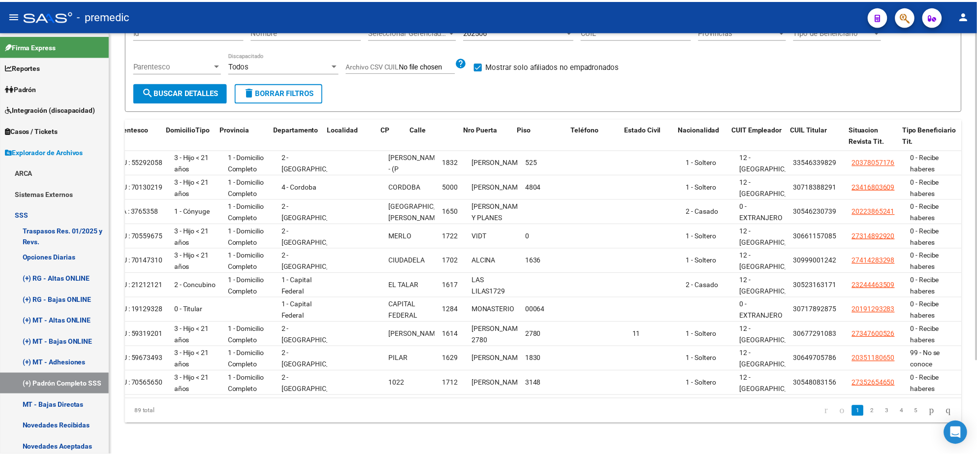
scroll to position [0, 535]
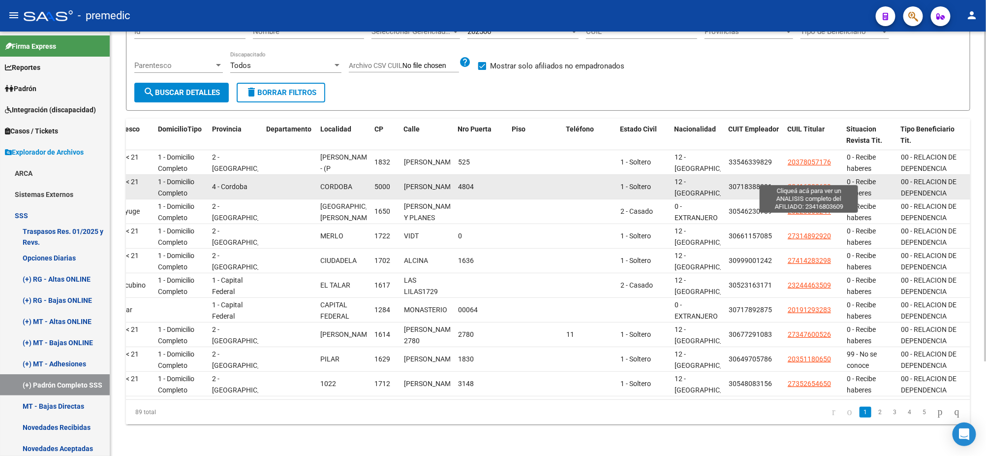
click at [798, 183] on span "23416803609" at bounding box center [809, 187] width 43 height 8
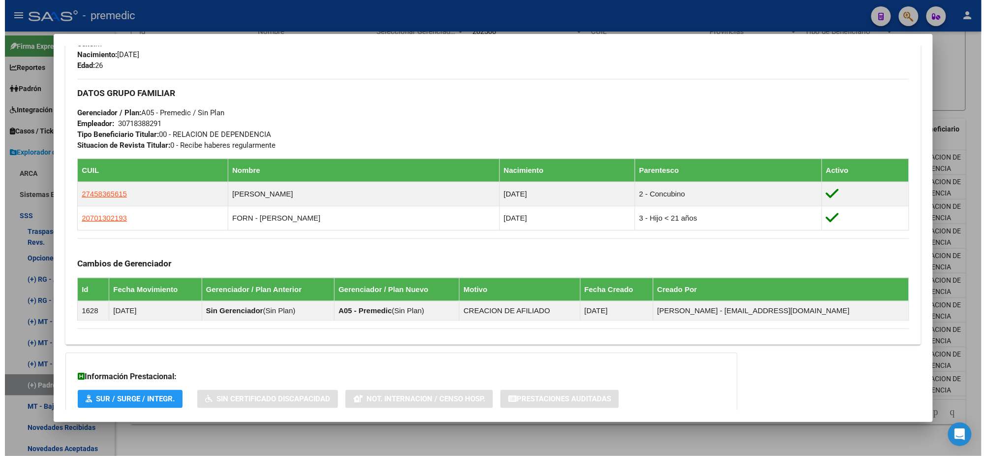
scroll to position [430, 0]
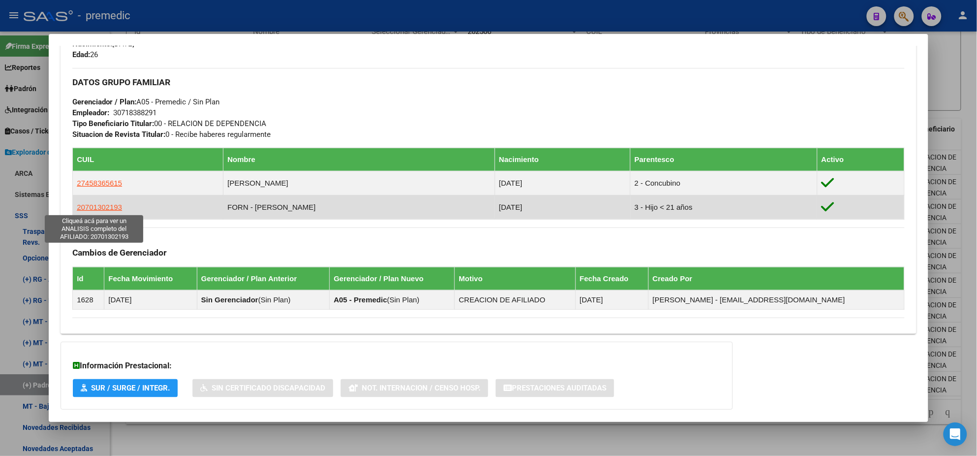
click at [89, 208] on span "20701302193" at bounding box center [99, 207] width 45 height 8
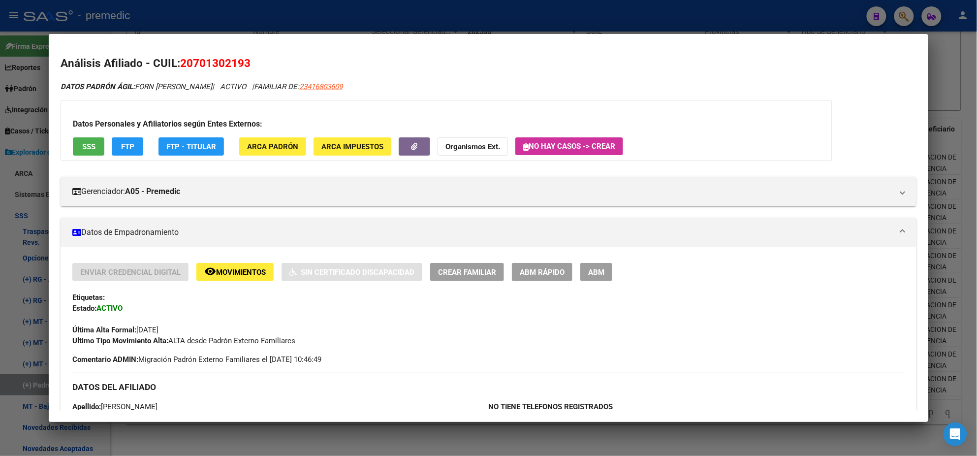
click at [534, 269] on span "ABM Rápido" at bounding box center [542, 272] width 45 height 9
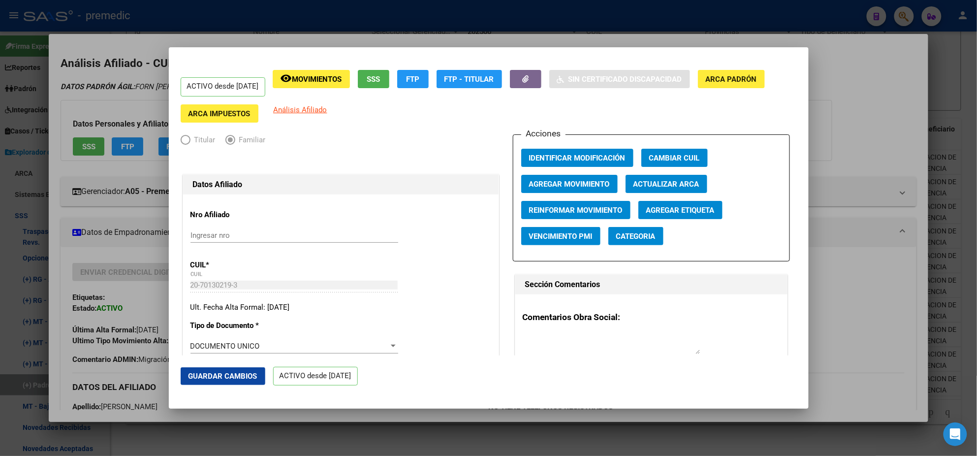
click at [659, 155] on span "Cambiar CUIL" at bounding box center [674, 158] width 51 height 9
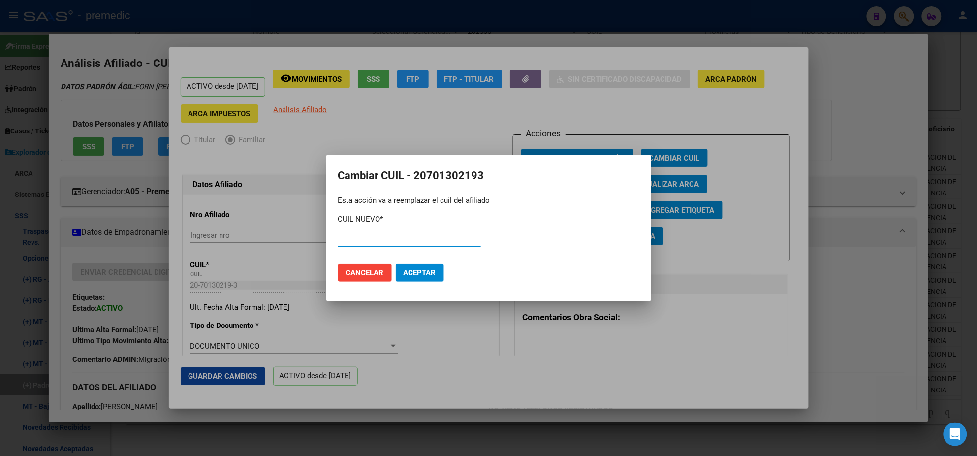
paste input "20-70130219-3"
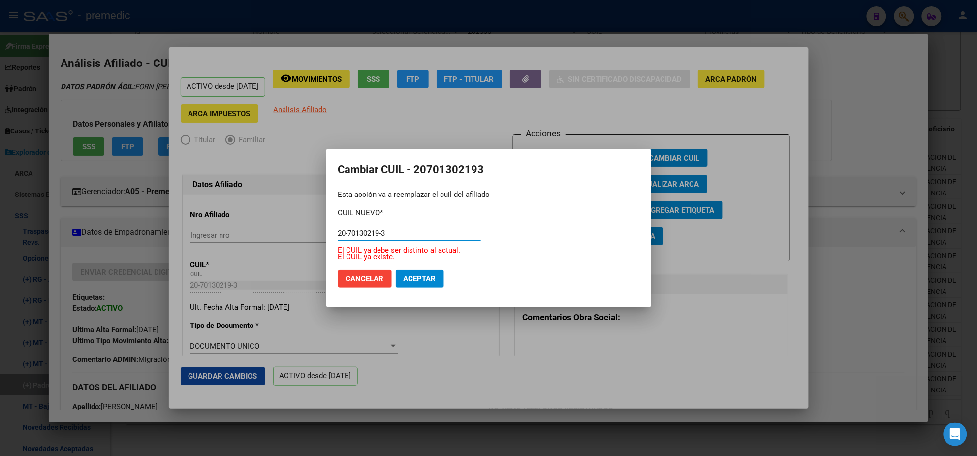
click at [346, 232] on input "20-70130219-3" at bounding box center [409, 233] width 143 height 9
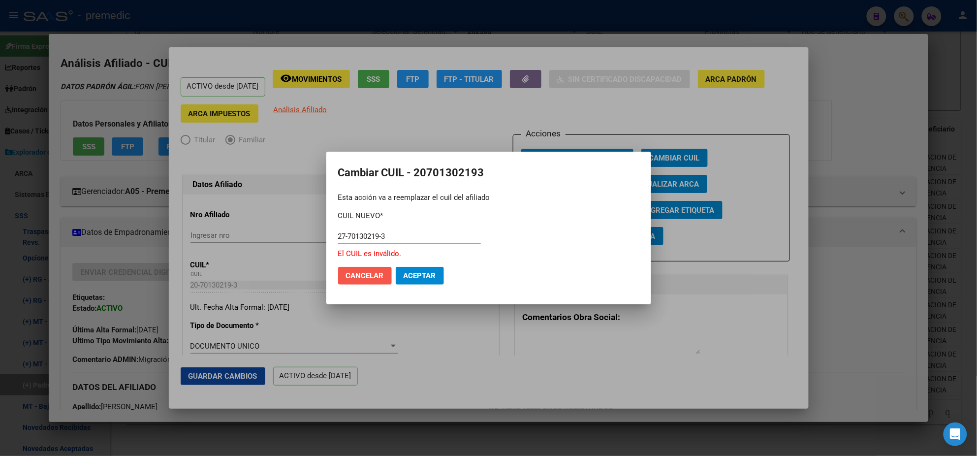
click at [383, 275] on span "Cancelar" at bounding box center [365, 275] width 38 height 9
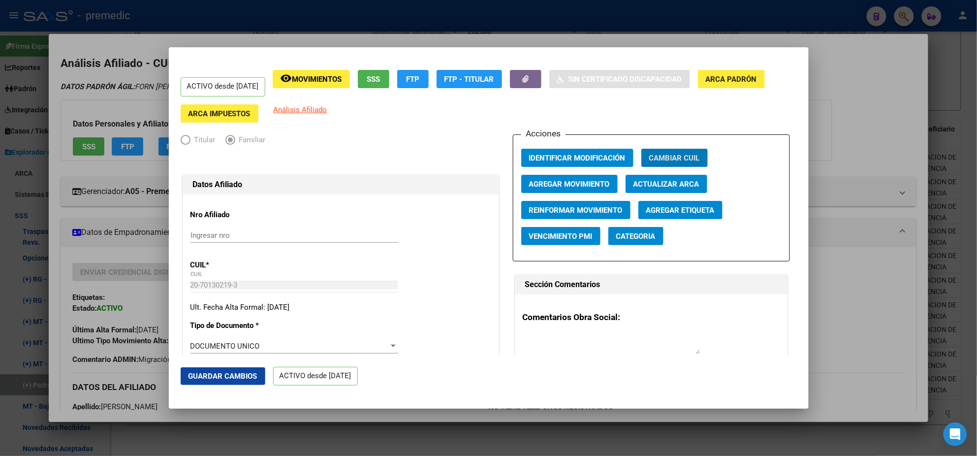
click at [565, 184] on span "Agregar Movimiento" at bounding box center [569, 184] width 81 height 9
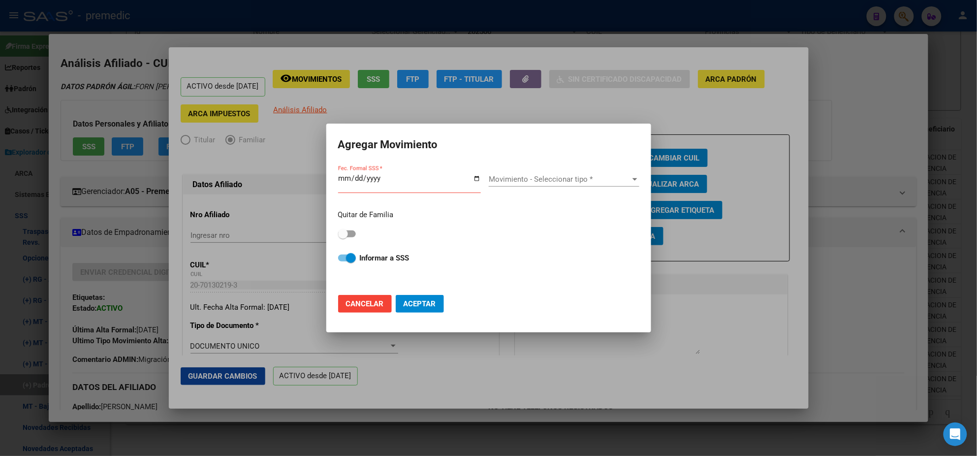
click at [175, 226] on div at bounding box center [488, 228] width 977 height 456
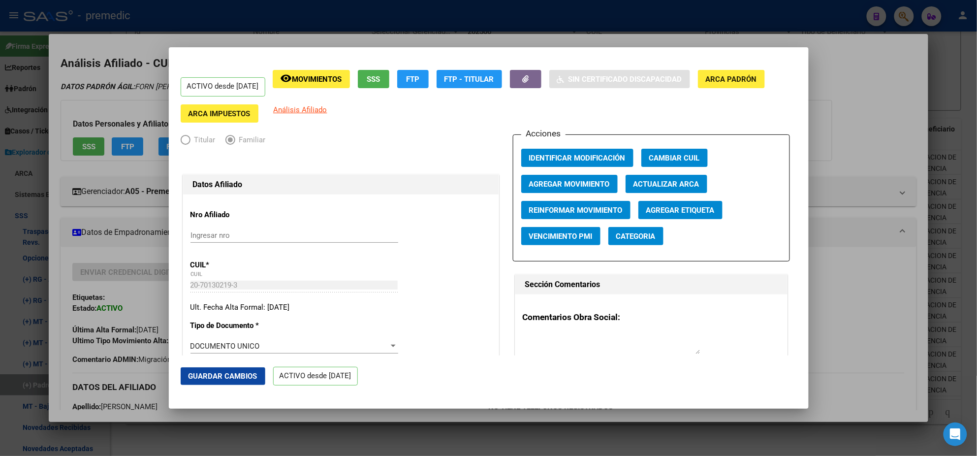
click at [134, 214] on div at bounding box center [488, 228] width 977 height 456
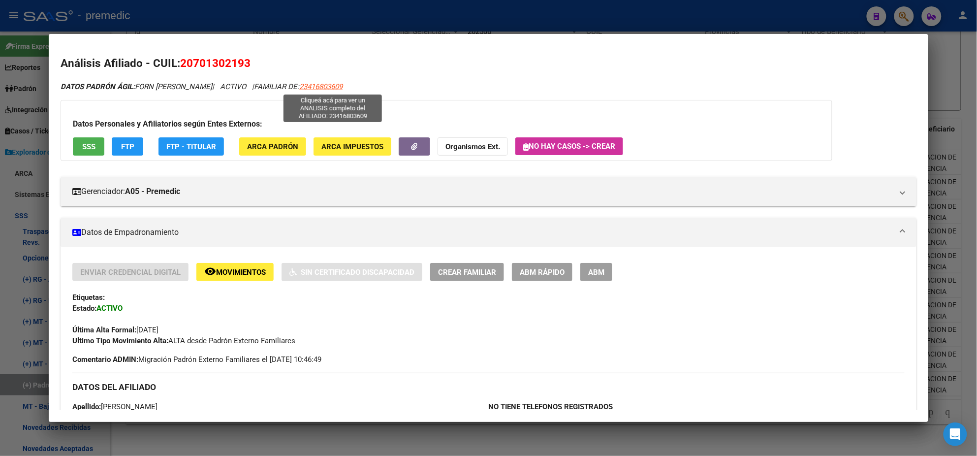
drag, startPoint x: 359, startPoint y: 85, endPoint x: 310, endPoint y: 87, distance: 48.7
click at [310, 87] on div "DATOS PADRÓN ÁGIL: FORN ANGEL BAUTISTA | ACTIVO | FAMILIAR DE: 23416803609" at bounding box center [489, 86] width 856 height 11
copy span "23416803609"
click at [31, 139] on div at bounding box center [488, 228] width 977 height 456
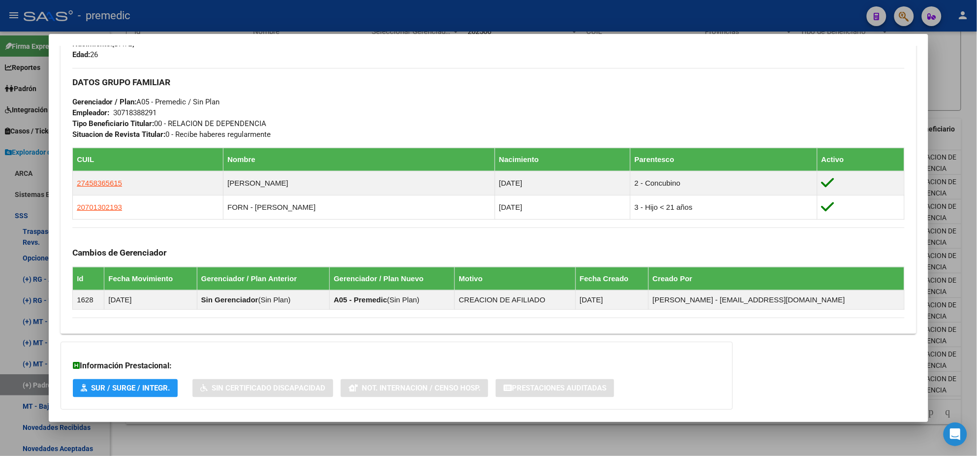
click at [274, 435] on div at bounding box center [488, 228] width 977 height 456
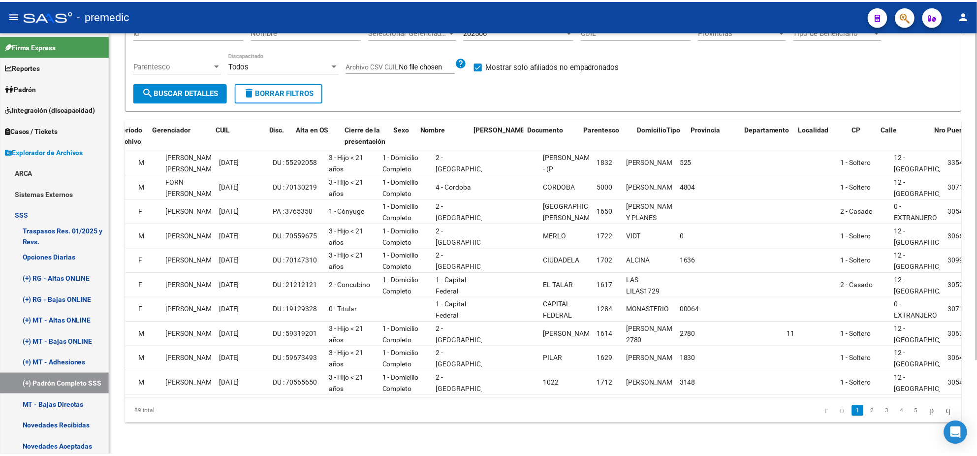
scroll to position [0, 0]
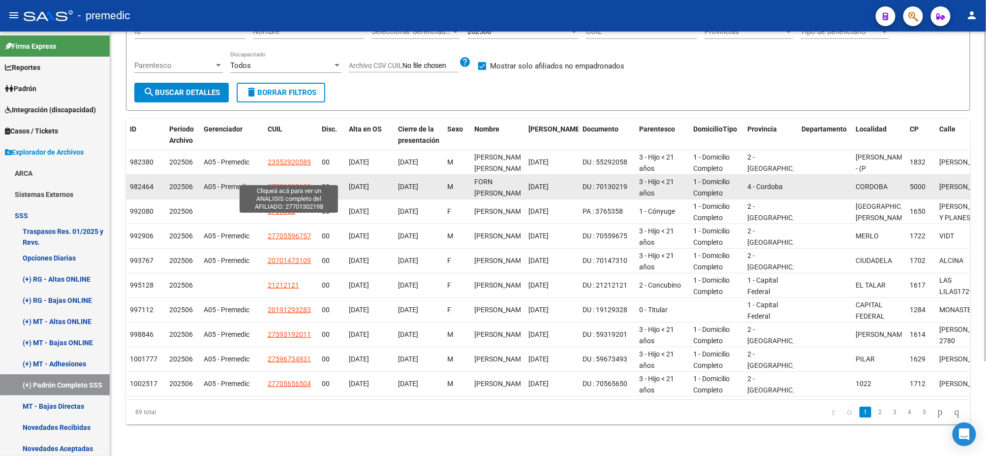
click at [287, 183] on span "27701302198" at bounding box center [289, 187] width 43 height 8
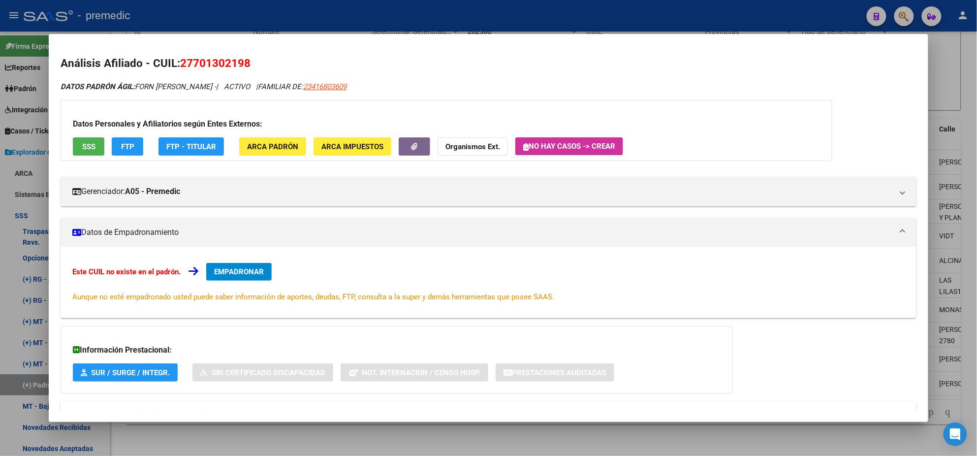
click at [233, 273] on span "EMPADRONAR" at bounding box center [239, 271] width 50 height 9
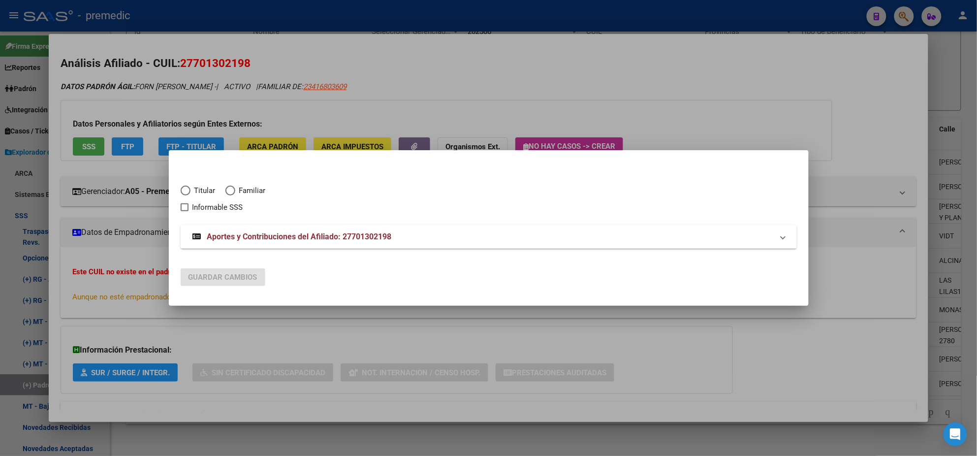
click at [235, 190] on span "Familiar" at bounding box center [250, 190] width 31 height 11
click at [235, 190] on input "Familiar" at bounding box center [230, 190] width 10 height 10
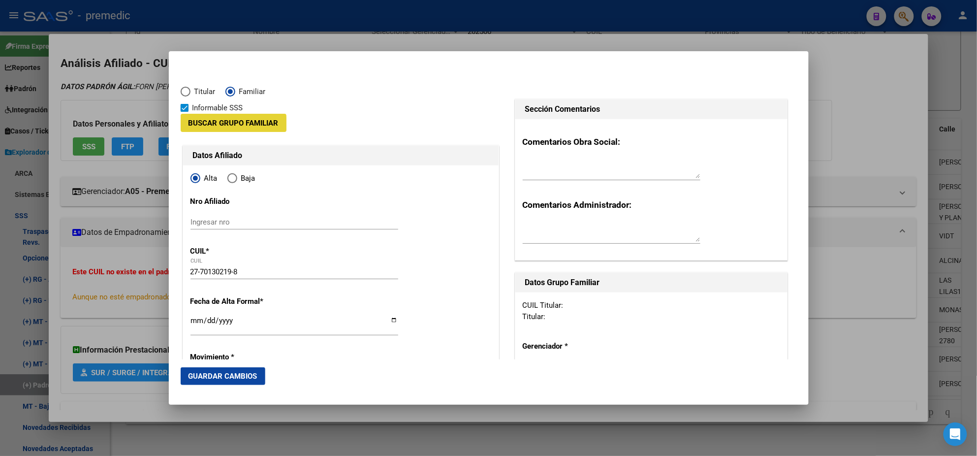
click at [226, 124] on span "Buscar Grupo Familiar" at bounding box center [233, 123] width 90 height 9
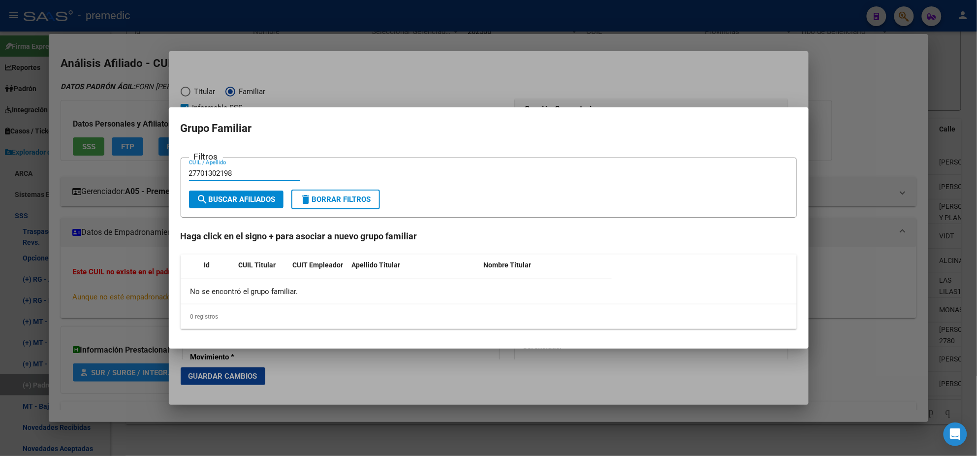
click at [238, 197] on span "search Buscar Afiliados" at bounding box center [236, 199] width 79 height 9
drag, startPoint x: 248, startPoint y: 174, endPoint x: 178, endPoint y: 176, distance: 70.9
click at [178, 176] on mat-dialog-content "Filtros 27701302198 CUIL / Apellido search Buscar Afiliados delete Borrar Filtr…" at bounding box center [489, 242] width 640 height 189
click at [160, 211] on div at bounding box center [488, 228] width 977 height 456
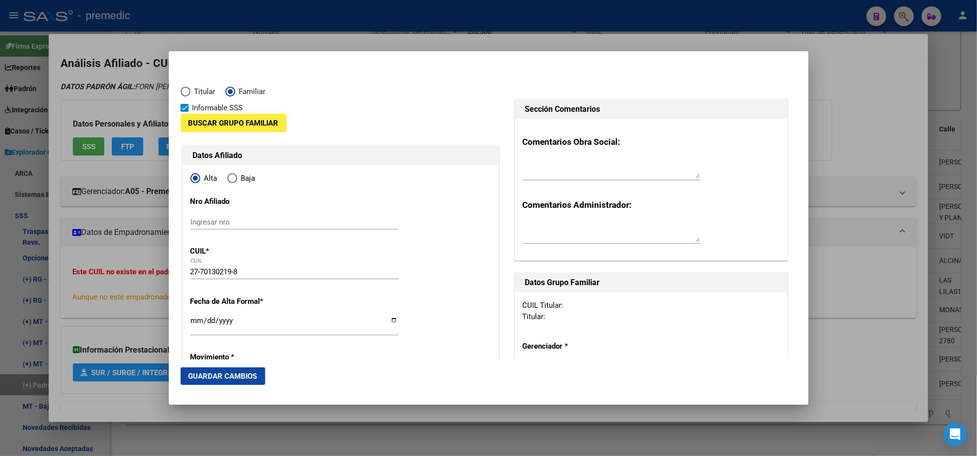
click at [161, 212] on div at bounding box center [488, 228] width 977 height 456
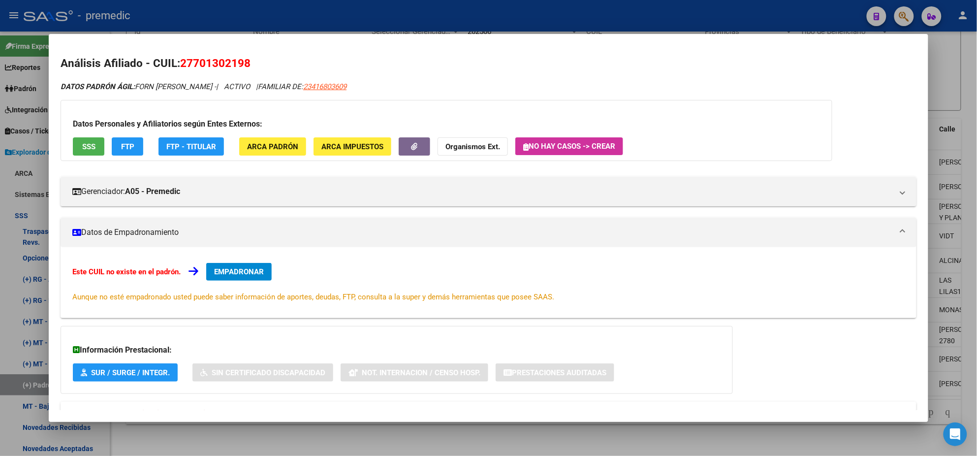
click at [220, 433] on div at bounding box center [488, 228] width 977 height 456
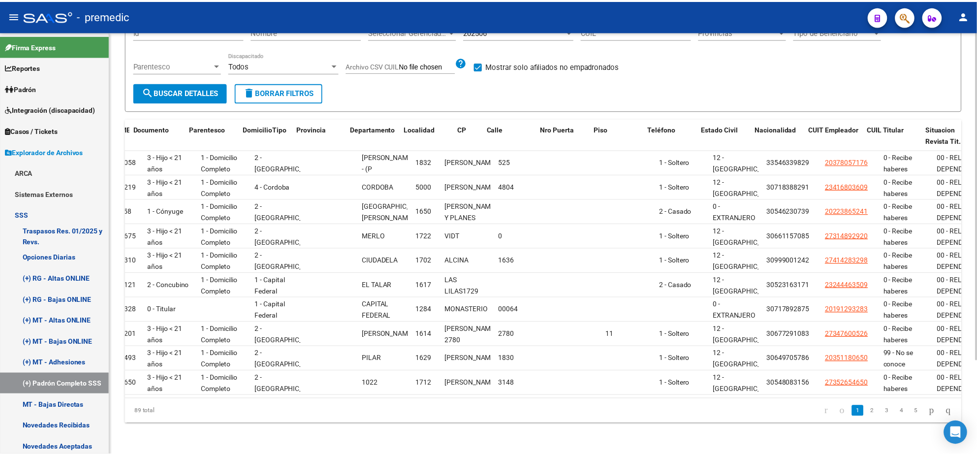
scroll to position [0, 535]
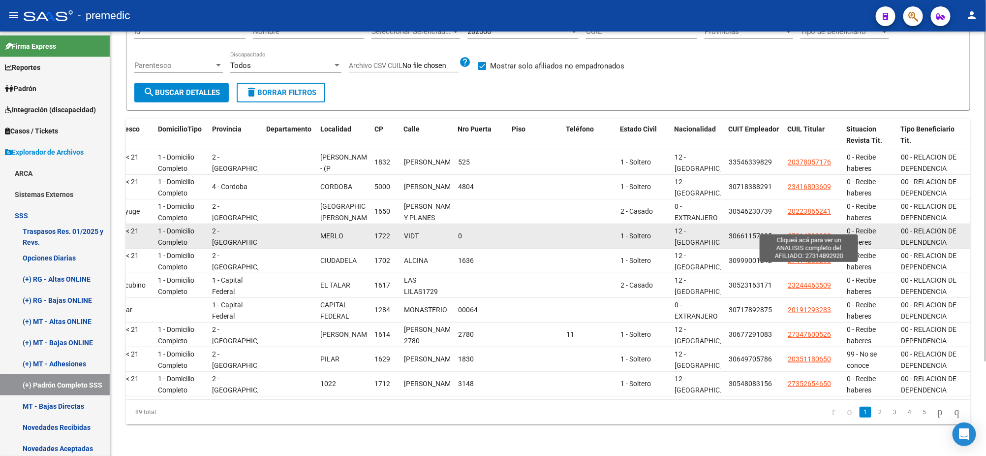
click at [792, 232] on span "27314892920" at bounding box center [809, 236] width 43 height 8
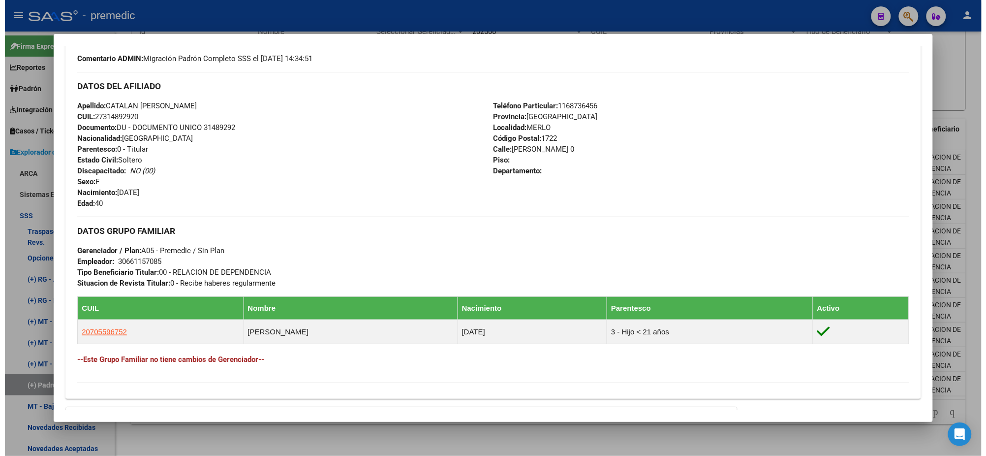
scroll to position [307, 0]
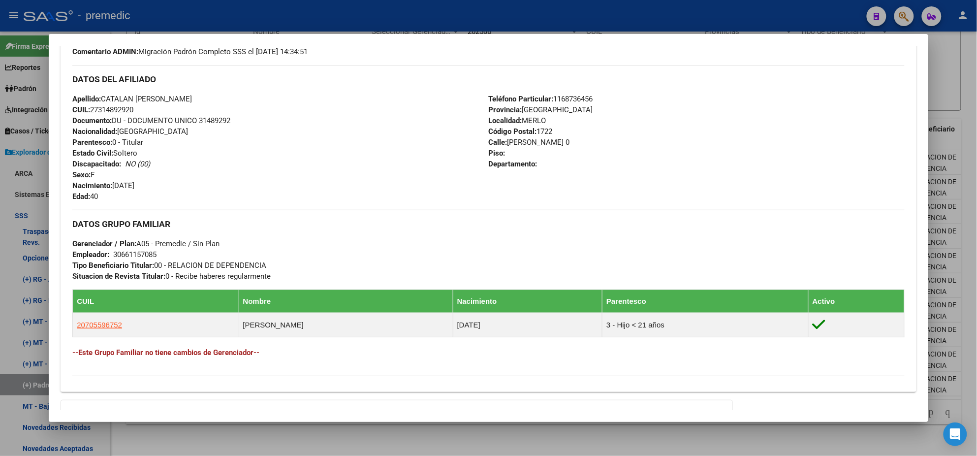
click at [175, 432] on div at bounding box center [488, 228] width 977 height 456
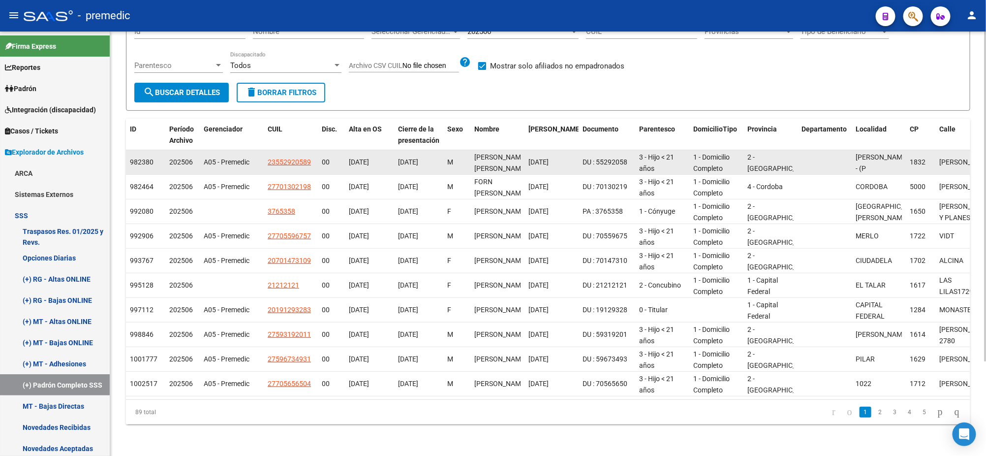
scroll to position [0, 0]
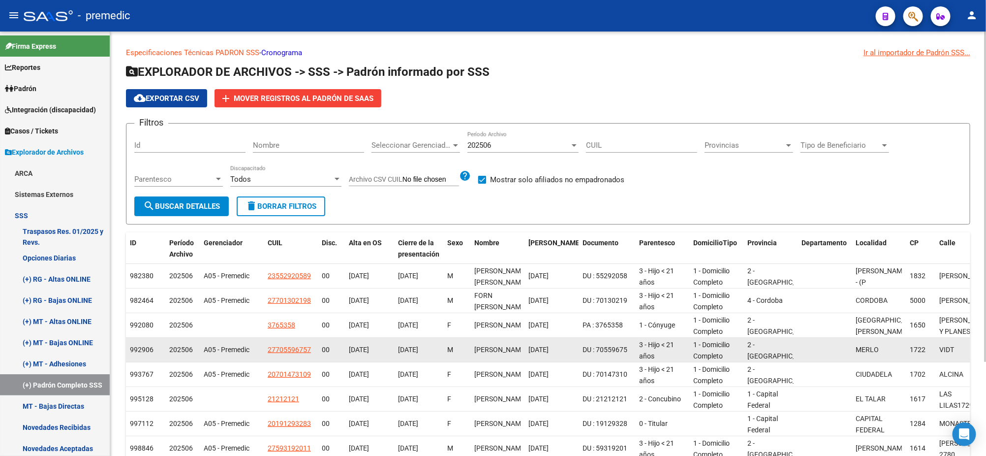
drag, startPoint x: 309, startPoint y: 349, endPoint x: 265, endPoint y: 351, distance: 44.3
click at [265, 351] on datatable-body-cell "27705596757" at bounding box center [291, 350] width 54 height 24
copy span "27705596757"
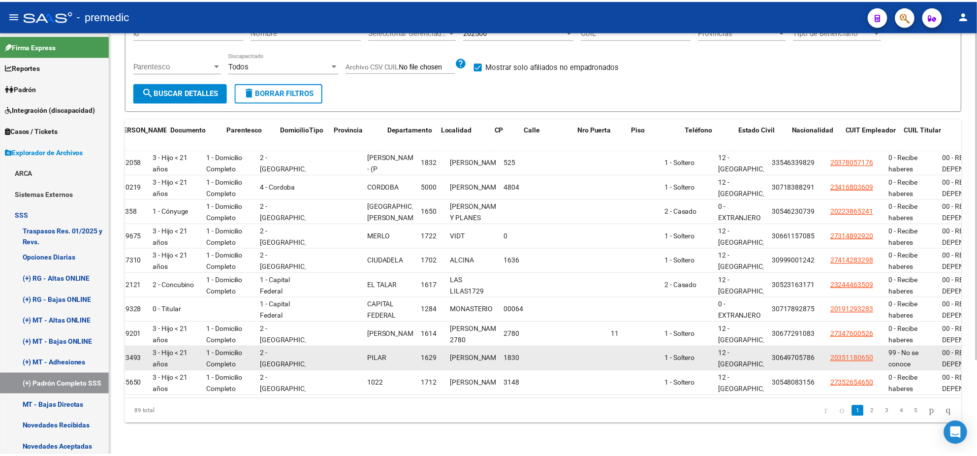
scroll to position [0, 534]
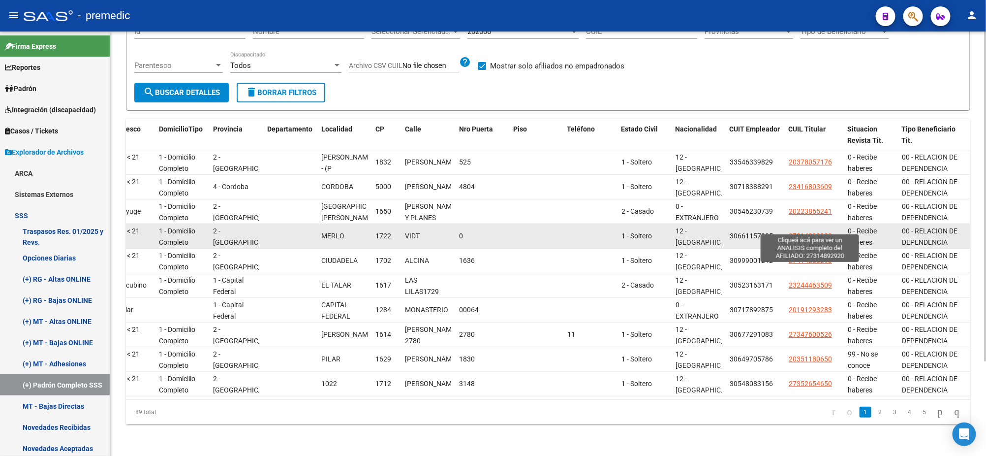
click at [812, 232] on span "27314892920" at bounding box center [810, 236] width 43 height 8
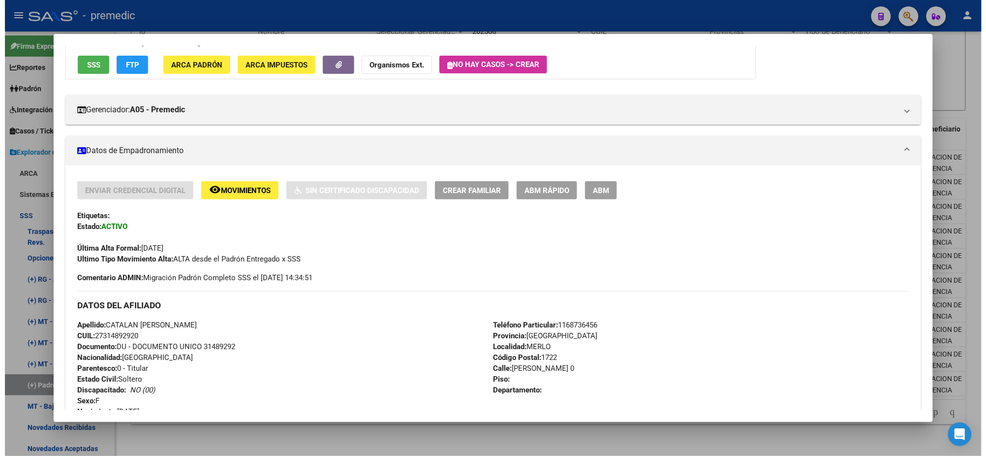
scroll to position [418, 0]
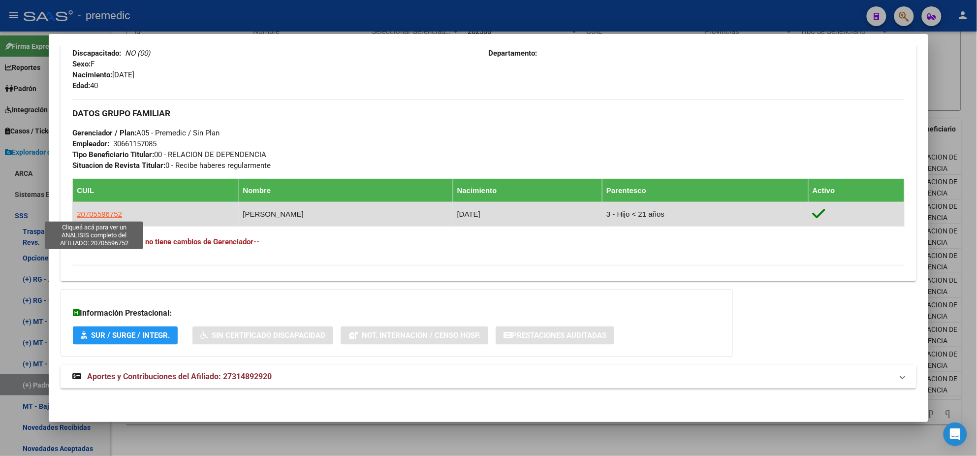
click at [99, 215] on span "20705596752" at bounding box center [99, 214] width 45 height 8
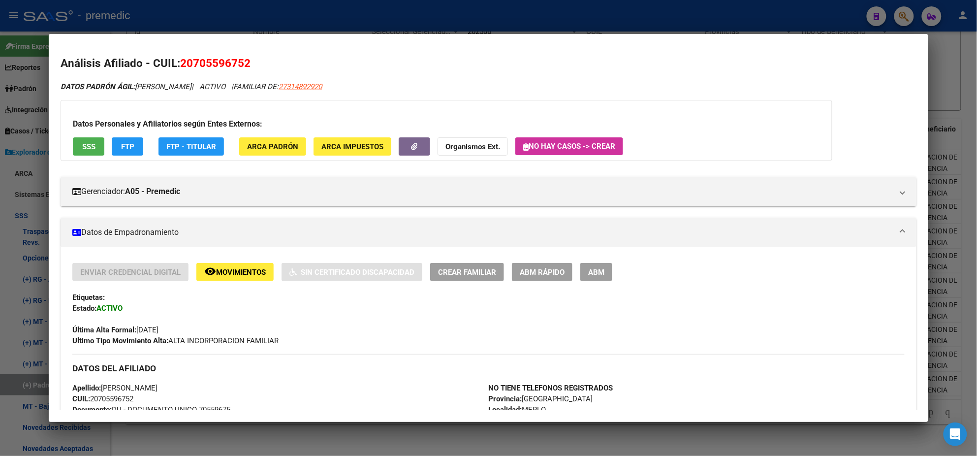
click at [515, 270] on button "ABM Rápido" at bounding box center [542, 272] width 61 height 18
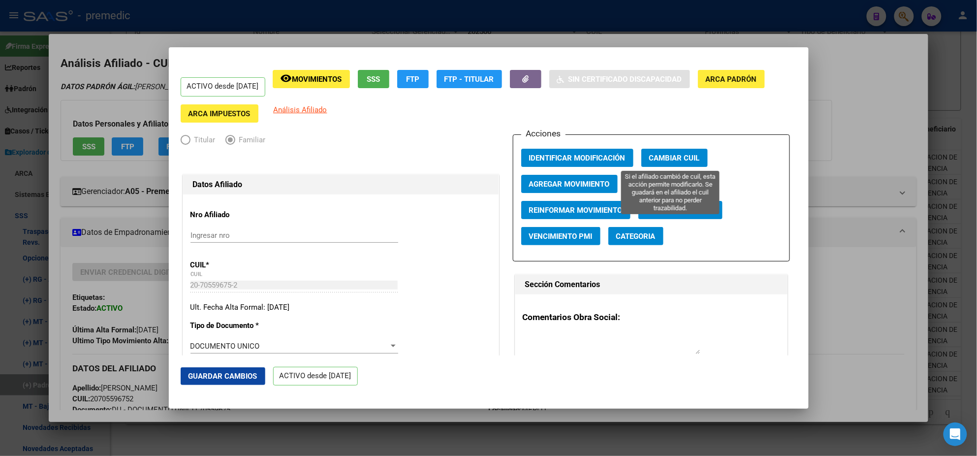
click at [660, 154] on span "Cambiar CUIL" at bounding box center [674, 158] width 51 height 9
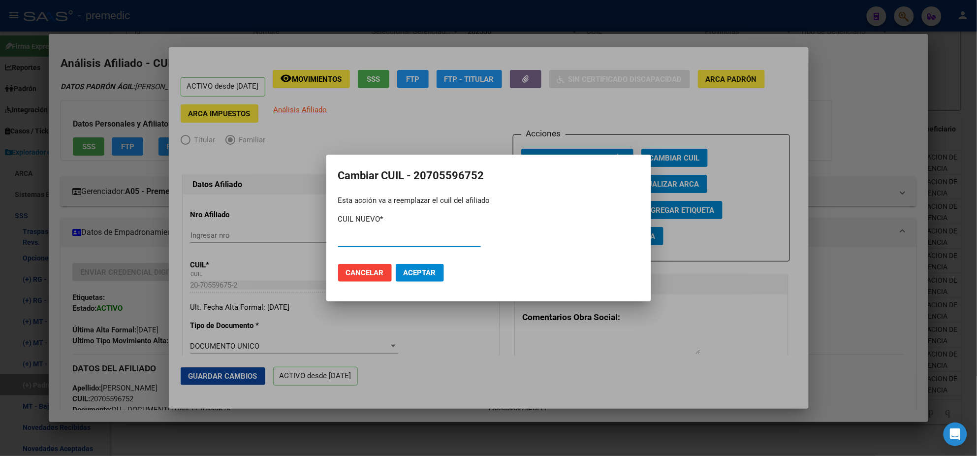
paste input "20-70559675-2"
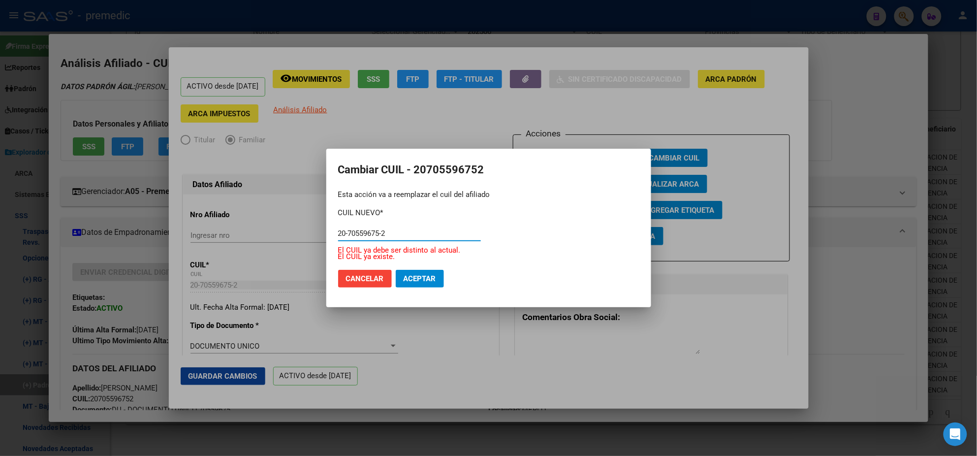
click at [344, 232] on input "20-70559675-2" at bounding box center [409, 233] width 143 height 9
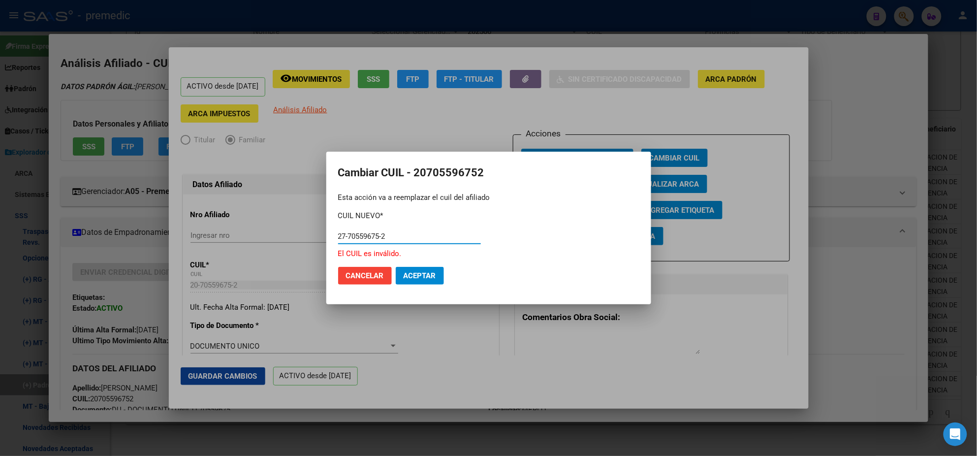
click at [411, 277] on span "Aceptar" at bounding box center [419, 275] width 32 height 9
click at [430, 277] on span "Aceptar" at bounding box center [419, 275] width 32 height 9
click at [353, 276] on span "Cancelar" at bounding box center [365, 275] width 38 height 9
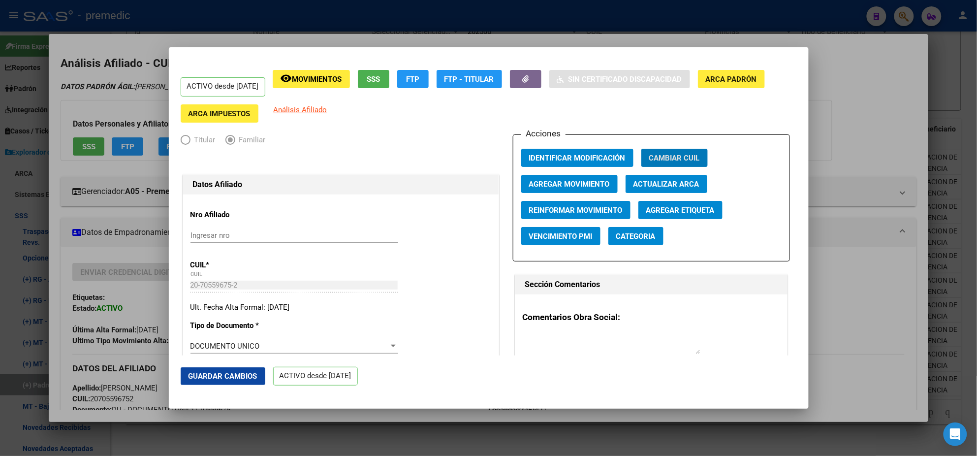
click at [46, 203] on div at bounding box center [488, 228] width 977 height 456
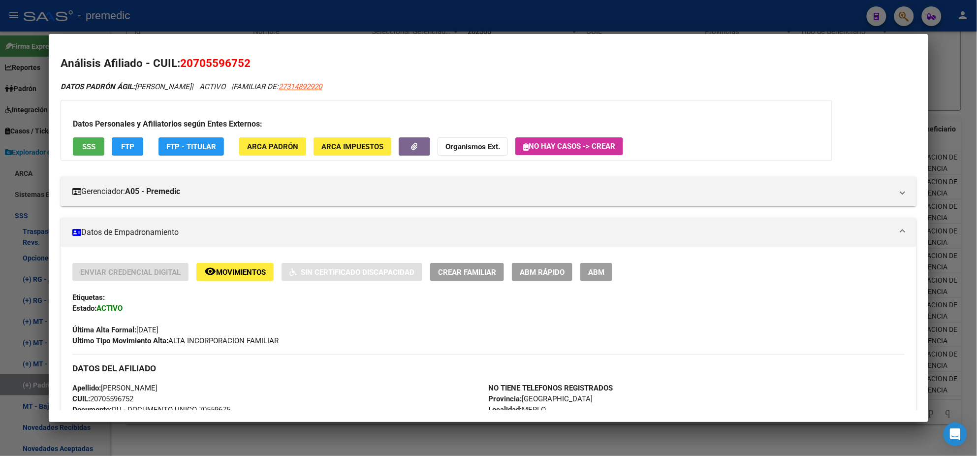
click at [173, 434] on div at bounding box center [488, 228] width 977 height 456
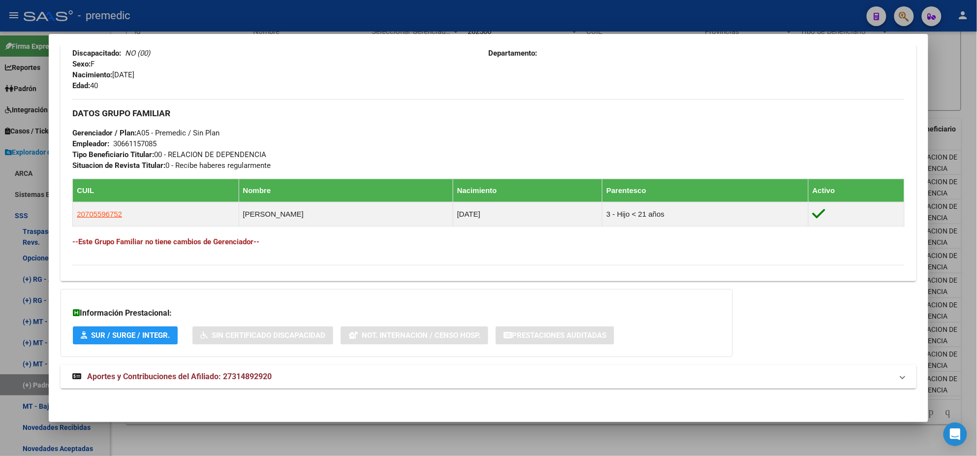
click at [182, 441] on div at bounding box center [488, 228] width 977 height 456
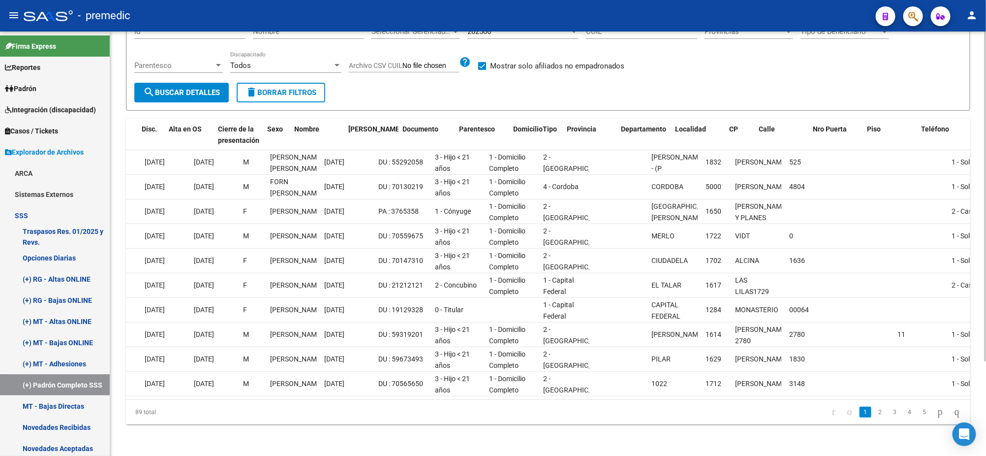
scroll to position [0, 0]
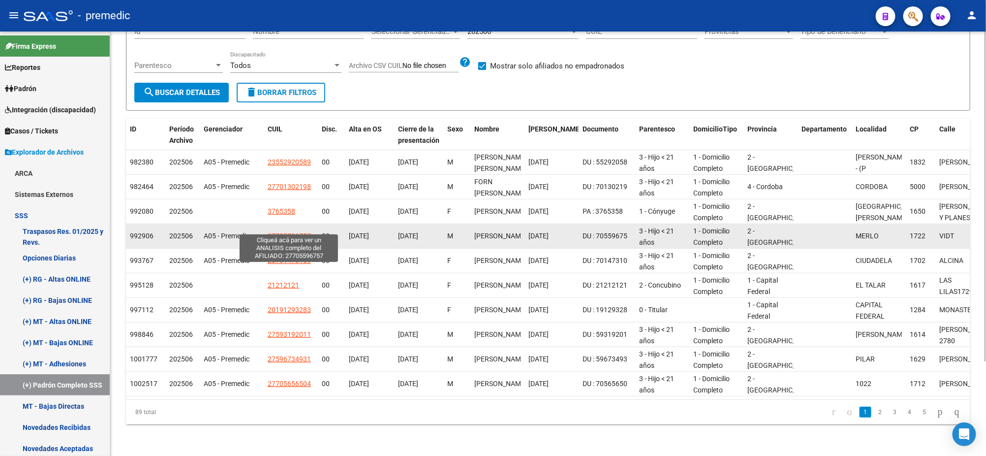
click at [310, 232] on span "27705596757" at bounding box center [289, 236] width 43 height 8
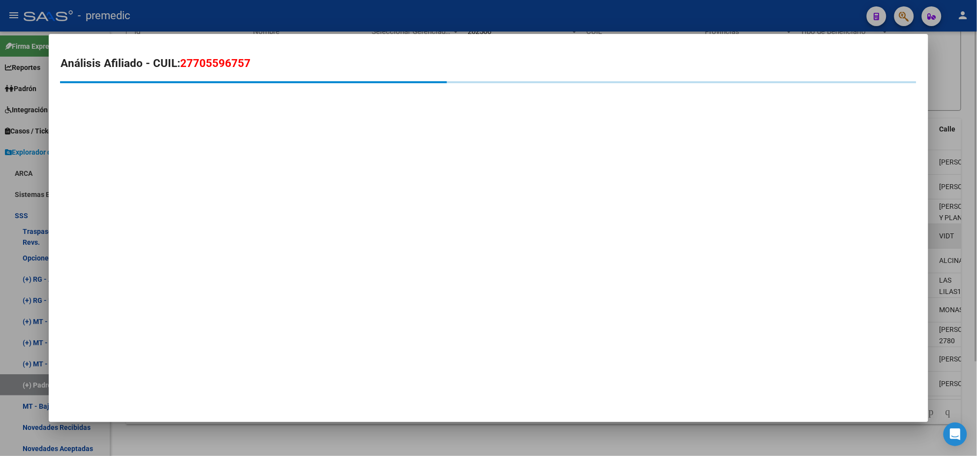
click at [310, 226] on mat-dialog-container "Análisis Afiliado - CUIL: 27705596757" at bounding box center [488, 227] width 879 height 387
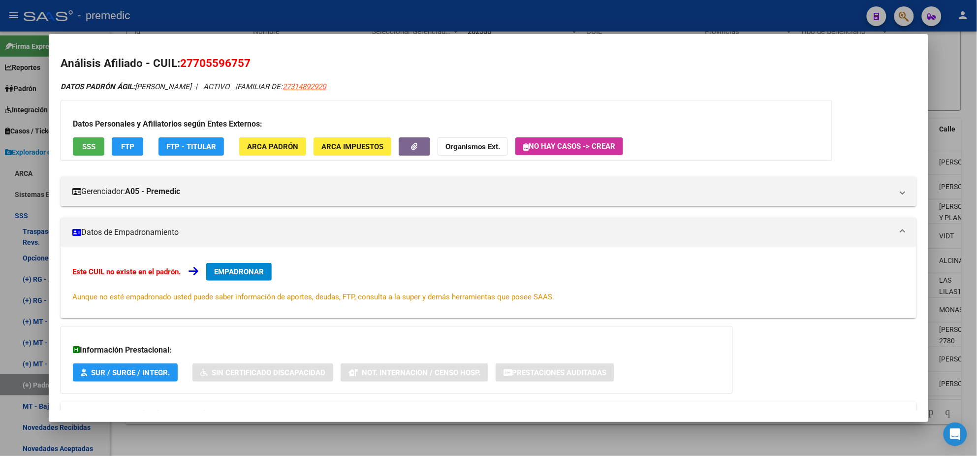
drag, startPoint x: 252, startPoint y: 66, endPoint x: 178, endPoint y: 68, distance: 74.3
click at [178, 68] on h2 "Análisis Afiliado - CUIL: 27705596757" at bounding box center [489, 63] width 856 height 17
copy span "27705596757"
click at [227, 446] on div at bounding box center [488, 228] width 977 height 456
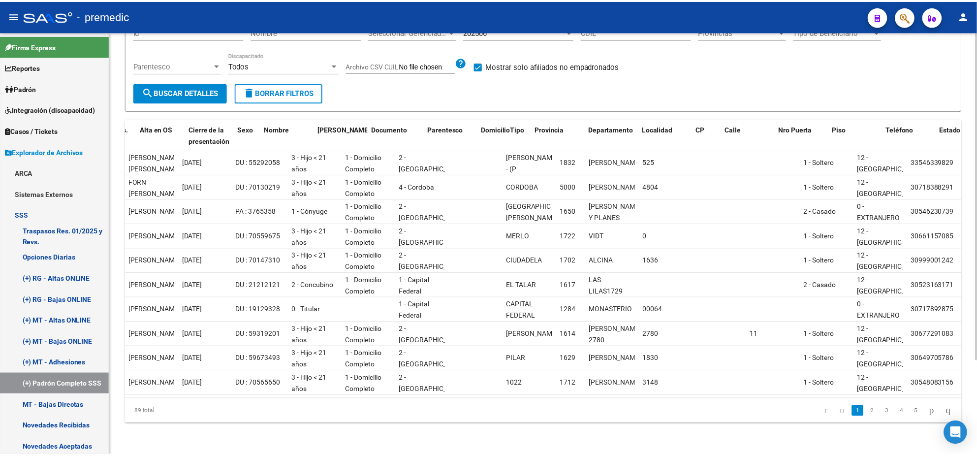
scroll to position [0, 535]
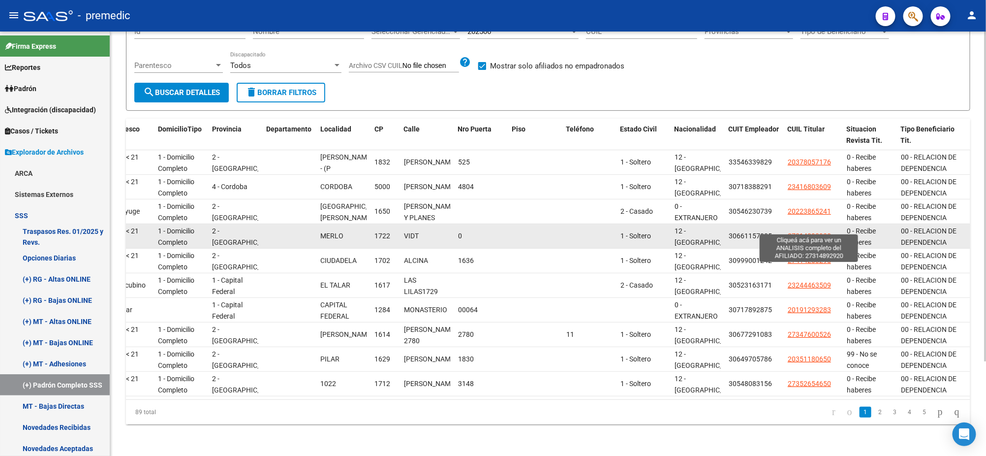
click at [801, 232] on span "27314892920" at bounding box center [809, 236] width 43 height 8
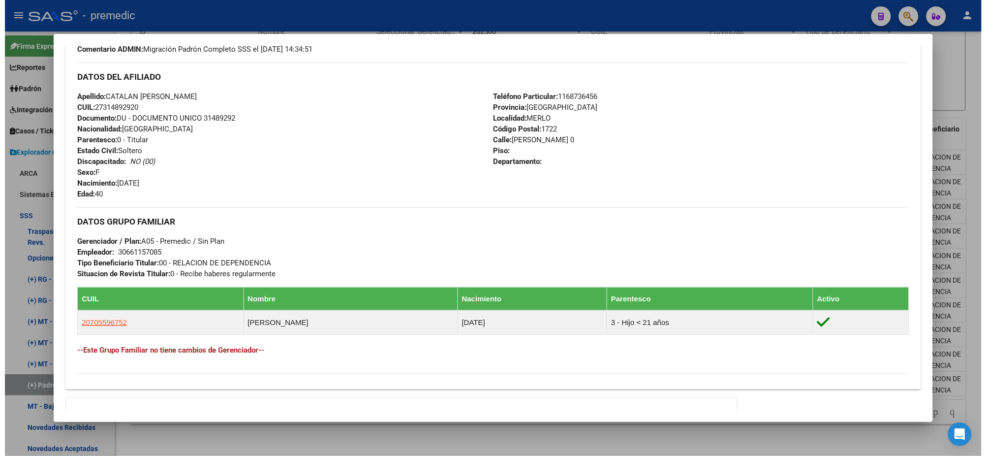
scroll to position [369, 0]
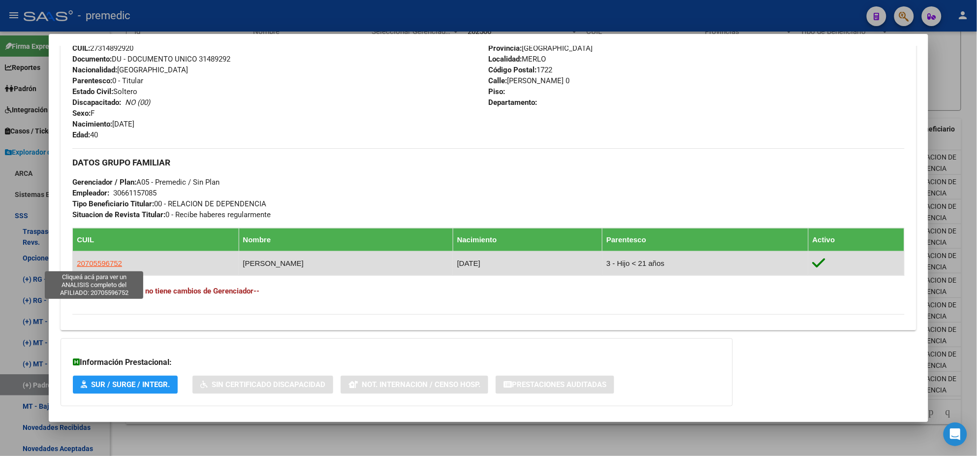
click at [99, 266] on span "20705596752" at bounding box center [99, 263] width 45 height 8
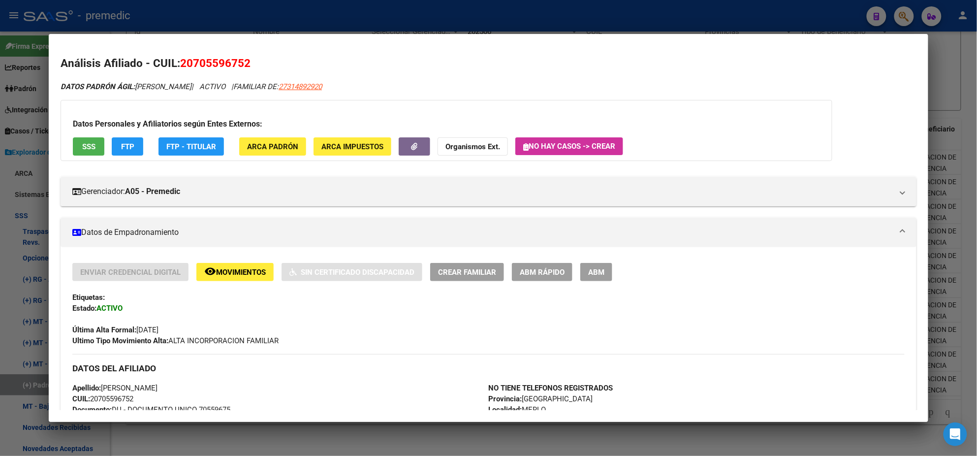
click at [550, 268] on span "ABM Rápido" at bounding box center [542, 272] width 45 height 9
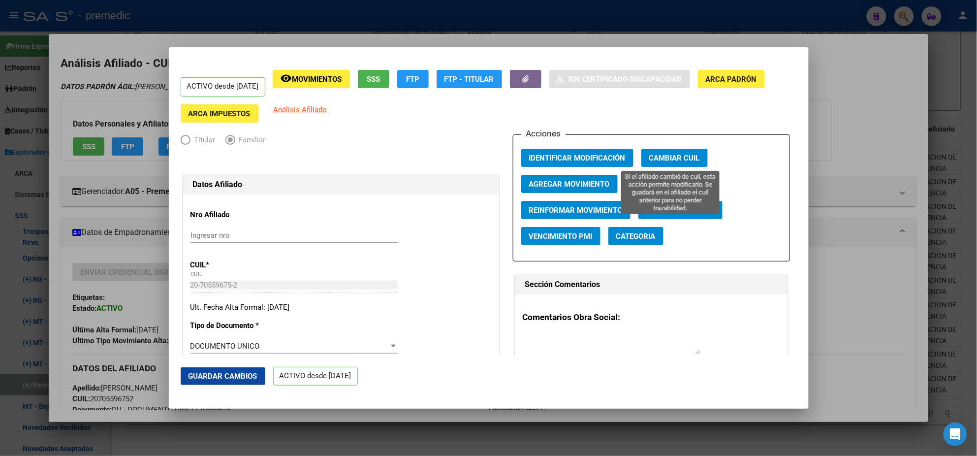
click at [659, 161] on span "Cambiar CUIL" at bounding box center [674, 158] width 51 height 9
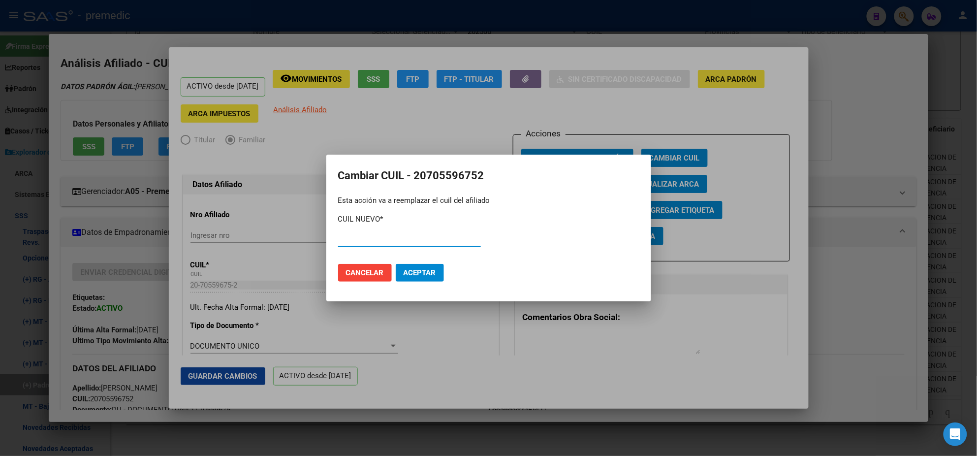
paste input "20-70559675-2"
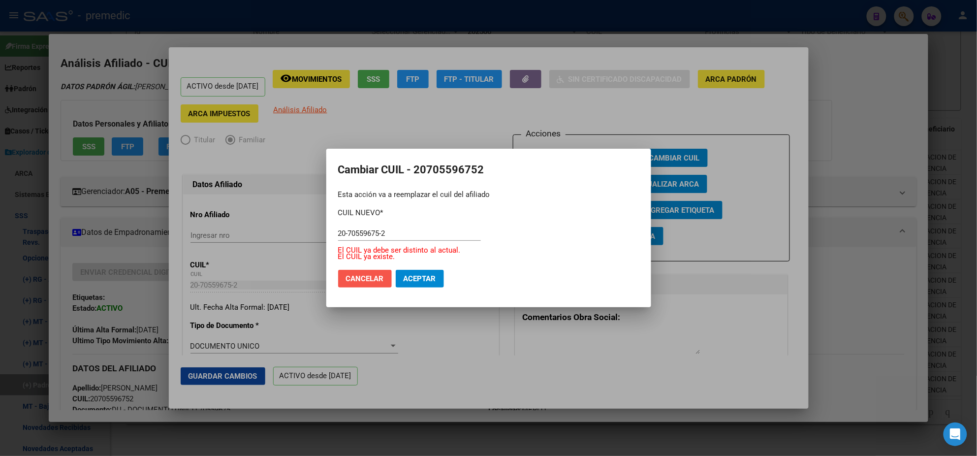
click at [359, 276] on span "Cancelar" at bounding box center [365, 278] width 38 height 9
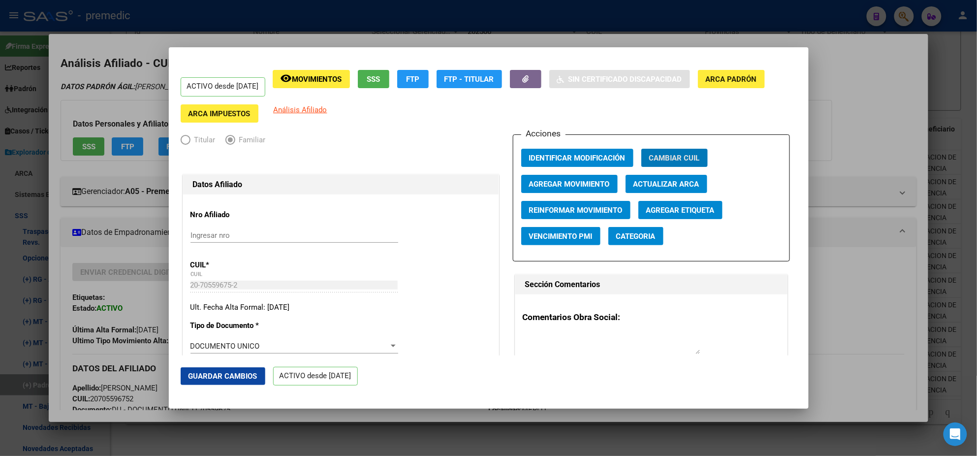
click at [393, 414] on div at bounding box center [488, 228] width 977 height 456
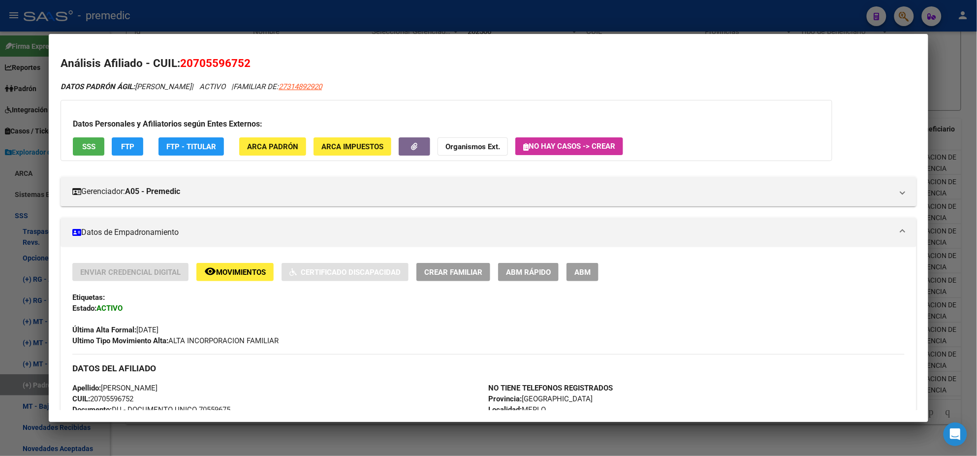
click at [390, 442] on div at bounding box center [488, 228] width 977 height 456
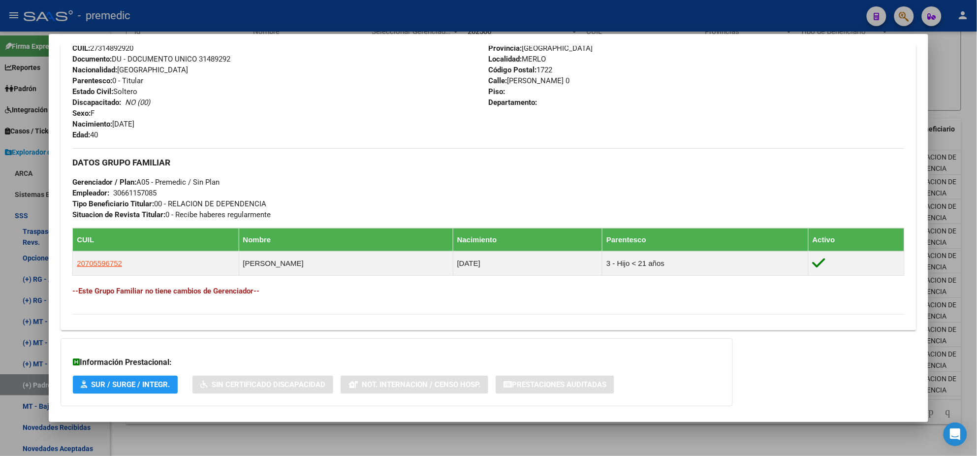
click at [175, 433] on div at bounding box center [488, 228] width 977 height 456
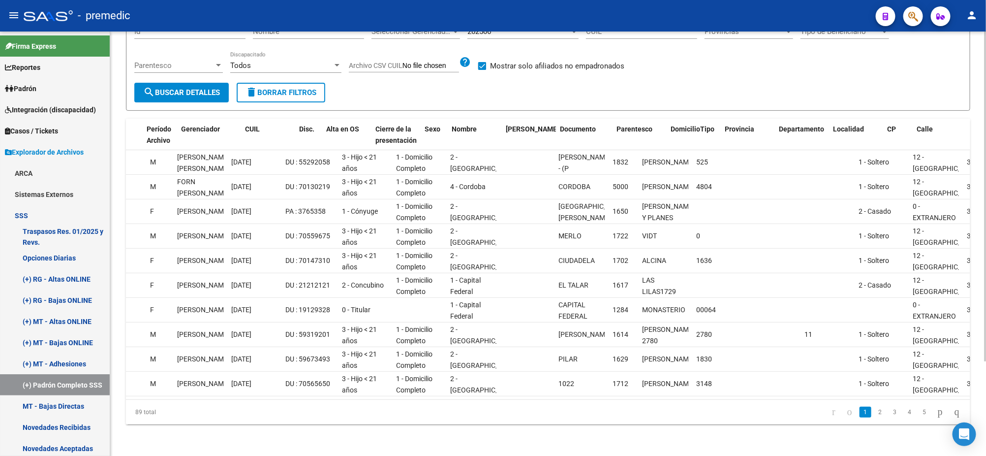
scroll to position [0, 0]
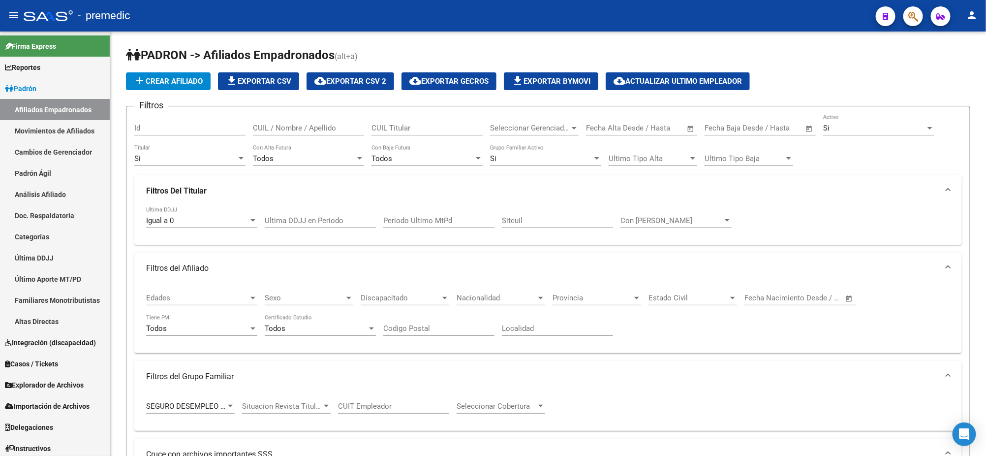
scroll to position [184, 0]
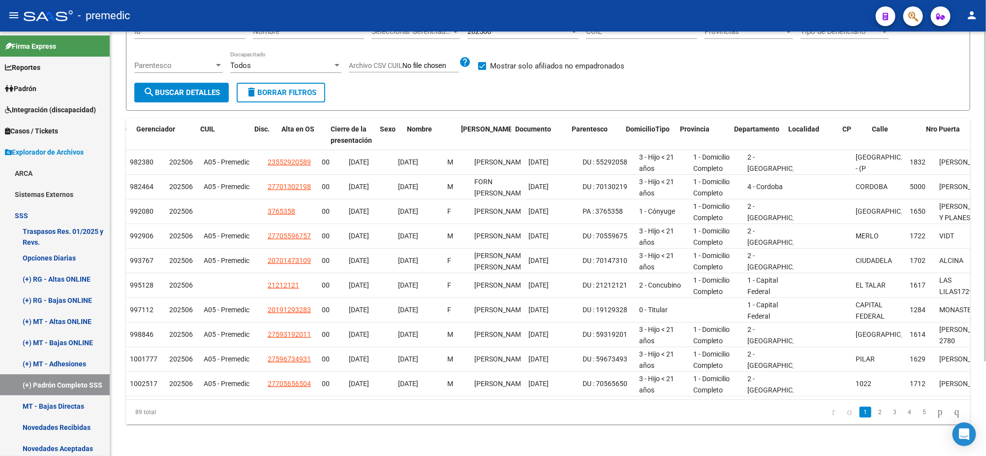
scroll to position [0, 113]
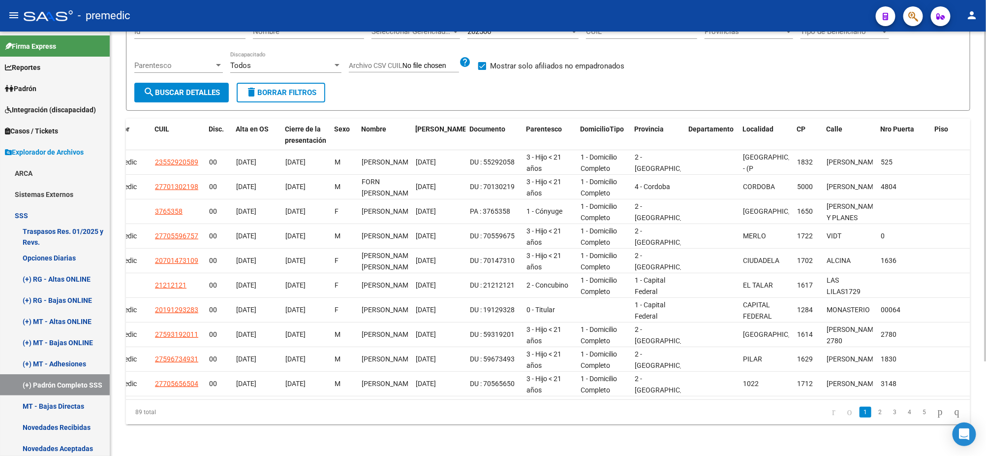
click at [403, 82] on form "Filtros Id Nombre Seleccionar Gerenciador Seleccionar Gerenciador 202506 Períod…" at bounding box center [548, 59] width 844 height 101
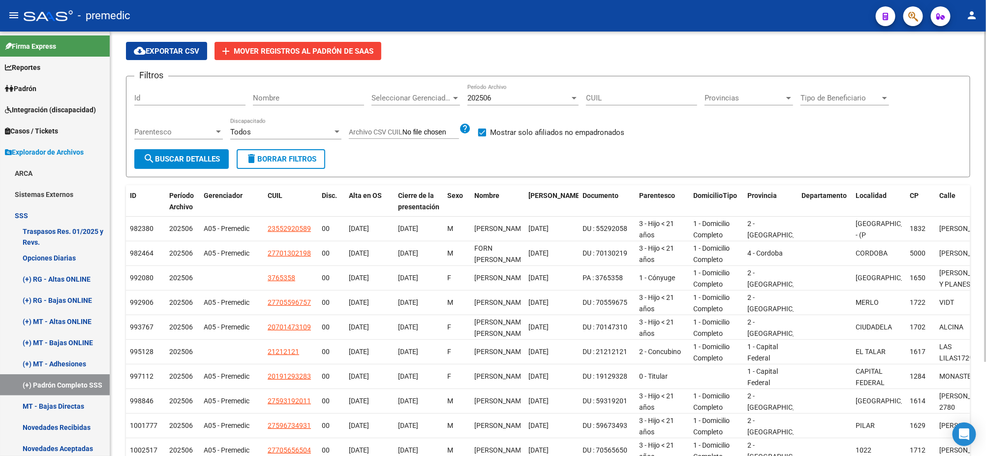
scroll to position [0, 0]
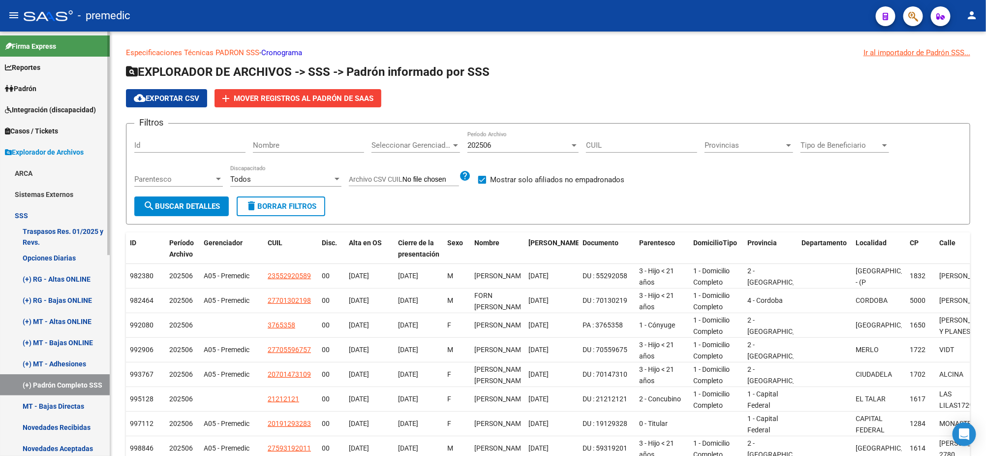
drag, startPoint x: 42, startPoint y: 84, endPoint x: 46, endPoint y: 92, distance: 9.2
click at [42, 84] on link "Padrón" at bounding box center [55, 88] width 110 height 21
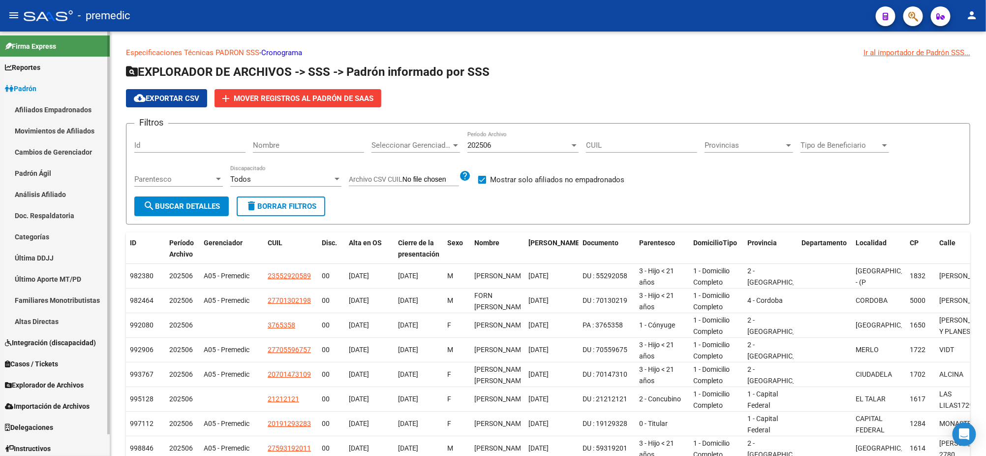
click at [44, 190] on link "Análisis Afiliado" at bounding box center [55, 194] width 110 height 21
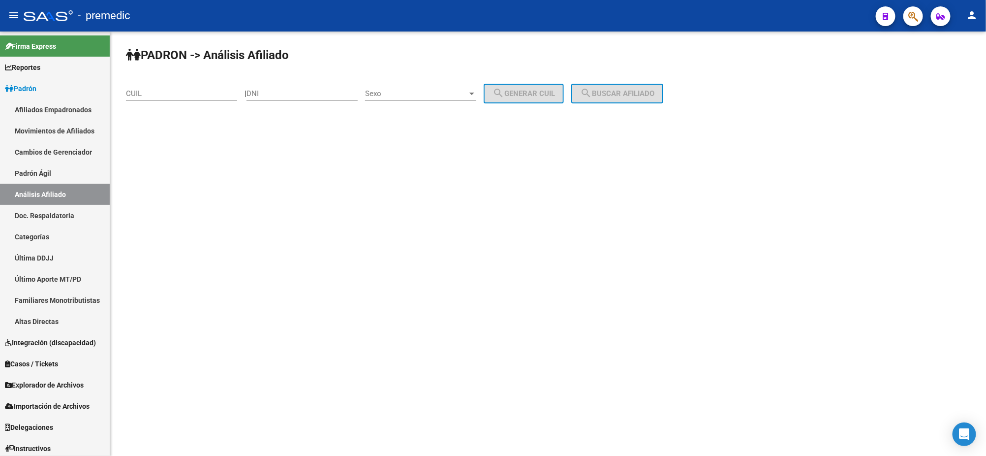
click at [149, 92] on input "CUIL" at bounding box center [181, 93] width 111 height 9
paste input "20-59650464-8"
type input "20-59650464-8"
click at [612, 90] on span "search Buscar afiliado" at bounding box center [617, 93] width 74 height 9
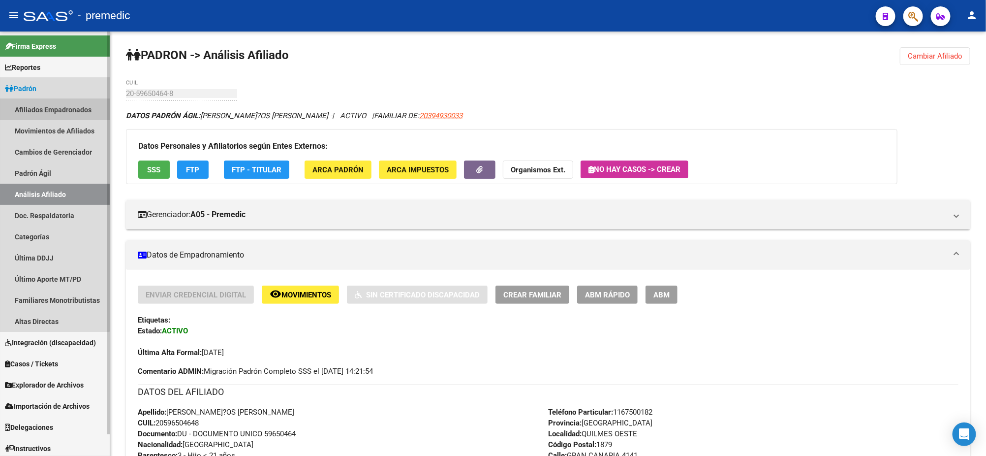
click at [49, 107] on link "Afiliados Empadronados" at bounding box center [55, 109] width 110 height 21
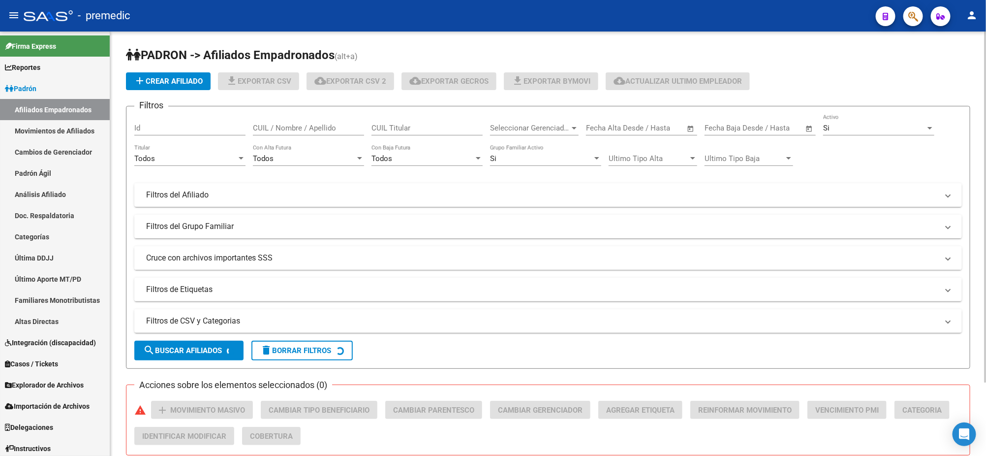
click at [207, 258] on mat-panel-title "Cruce con archivos importantes SSS" at bounding box center [542, 257] width 792 height 11
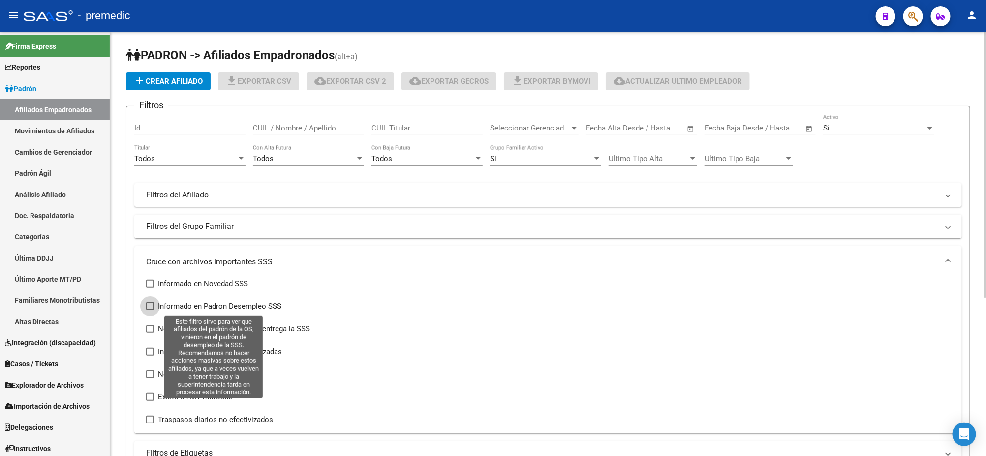
click at [153, 305] on span at bounding box center [150, 306] width 8 height 8
click at [150, 310] on input "Informado en Padron Desempleo SSS" at bounding box center [150, 310] width 0 height 0
checkbox input "true"
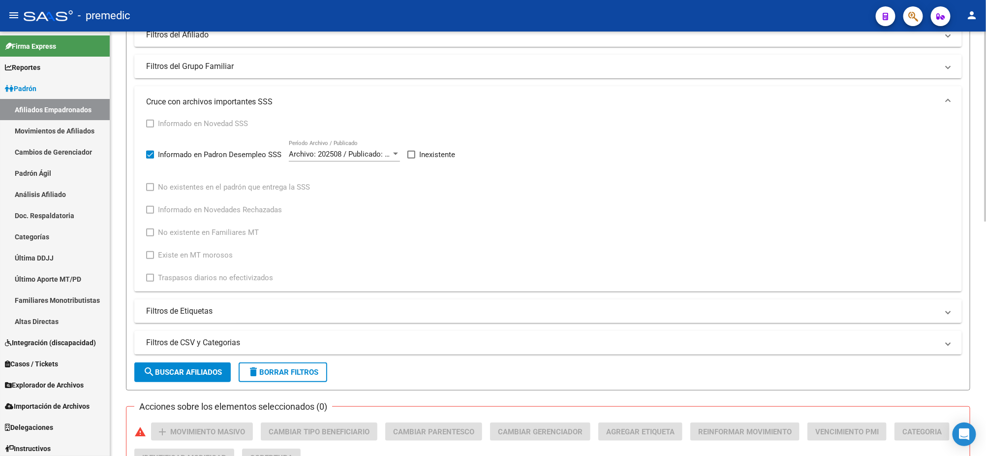
scroll to position [154, 0]
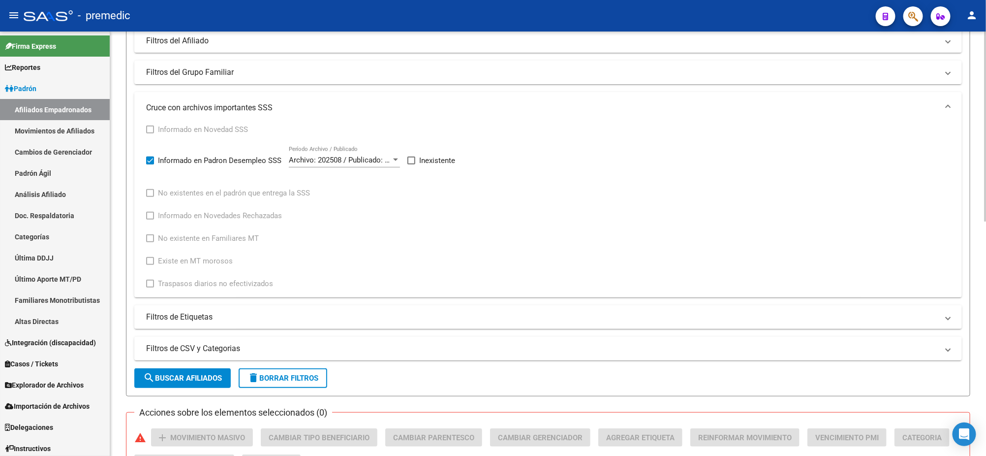
click at [155, 377] on span "search Buscar Afiliados" at bounding box center [182, 377] width 79 height 9
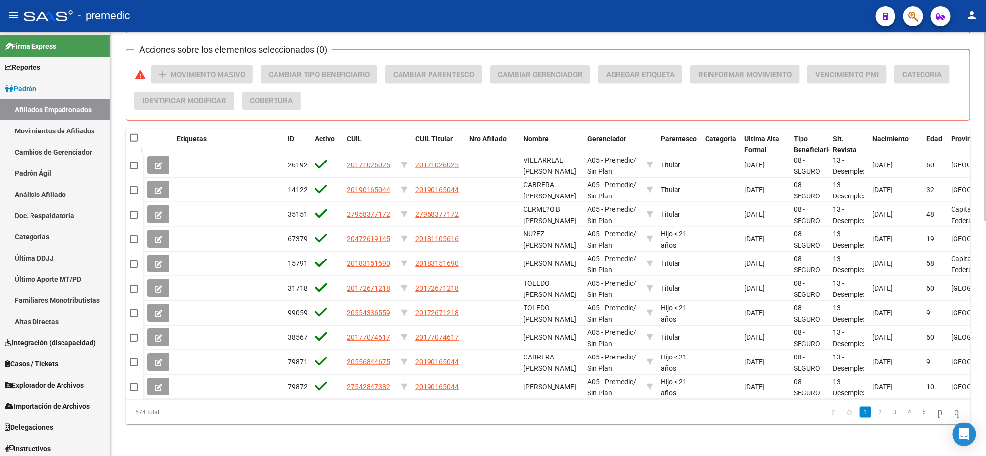
scroll to position [523, 0]
click at [135, 134] on span at bounding box center [134, 138] width 8 height 8
click at [134, 142] on input "checkbox" at bounding box center [133, 142] width 0 height 0
checkbox input "true"
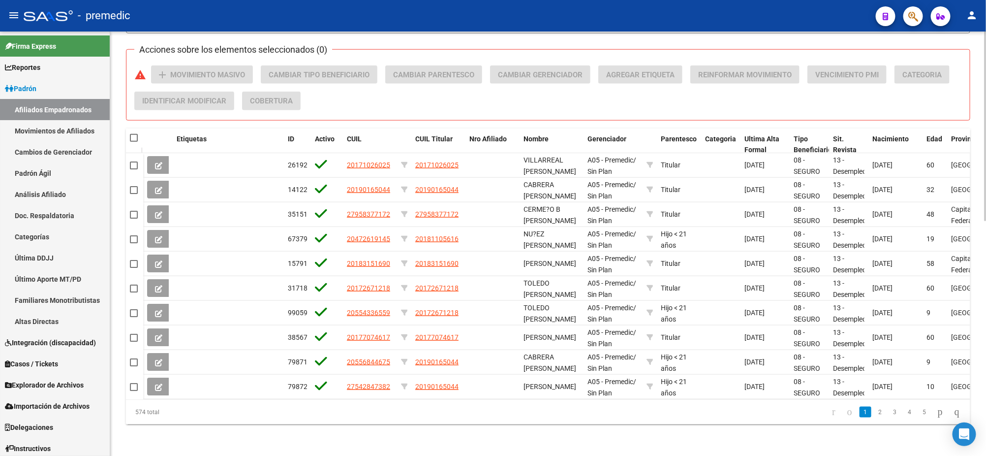
checkbox input "true"
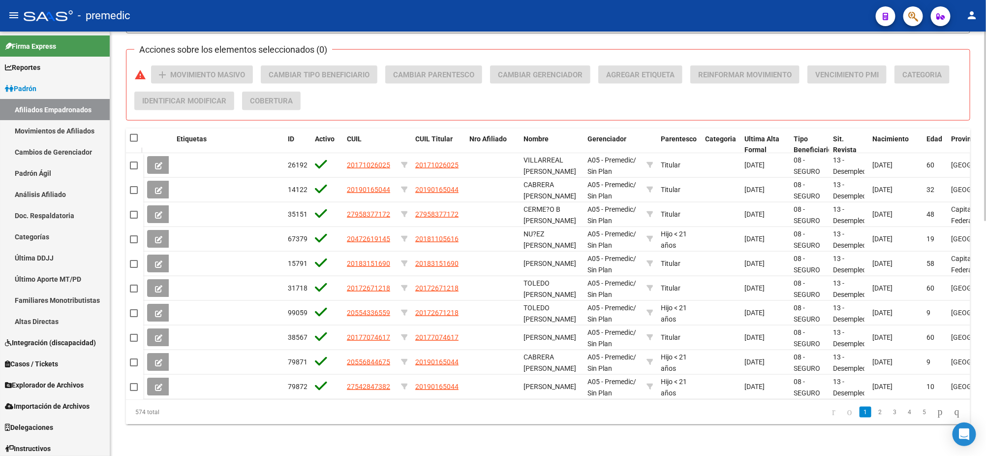
checkbox input "true"
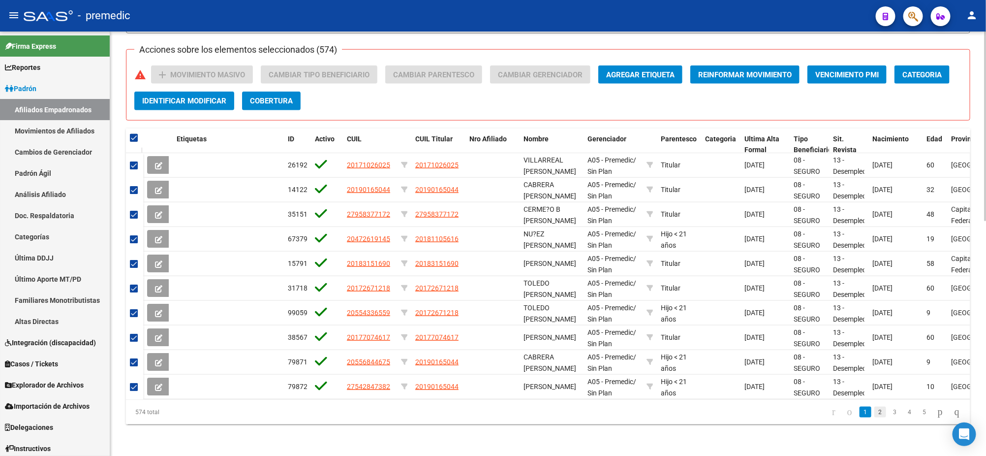
click at [874, 411] on link "2" at bounding box center [880, 411] width 12 height 11
click at [889, 413] on link "3" at bounding box center [895, 411] width 12 height 11
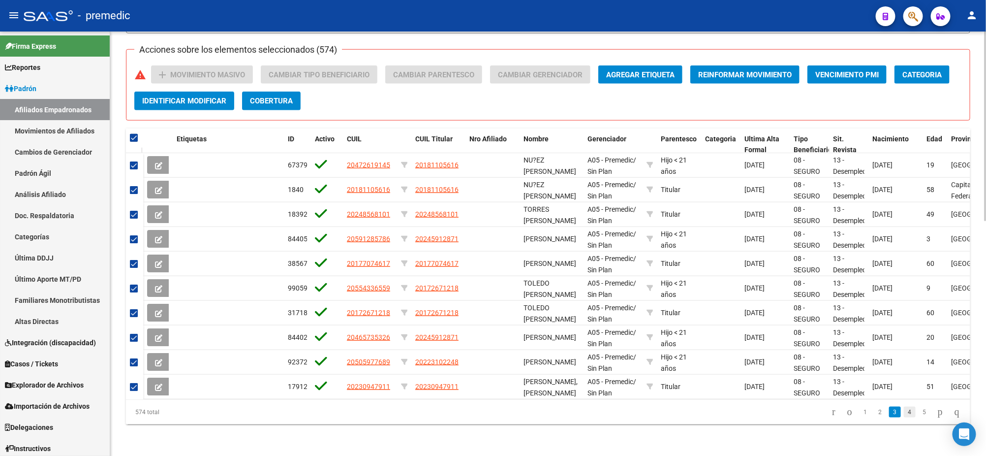
click at [904, 416] on link "4" at bounding box center [910, 411] width 12 height 11
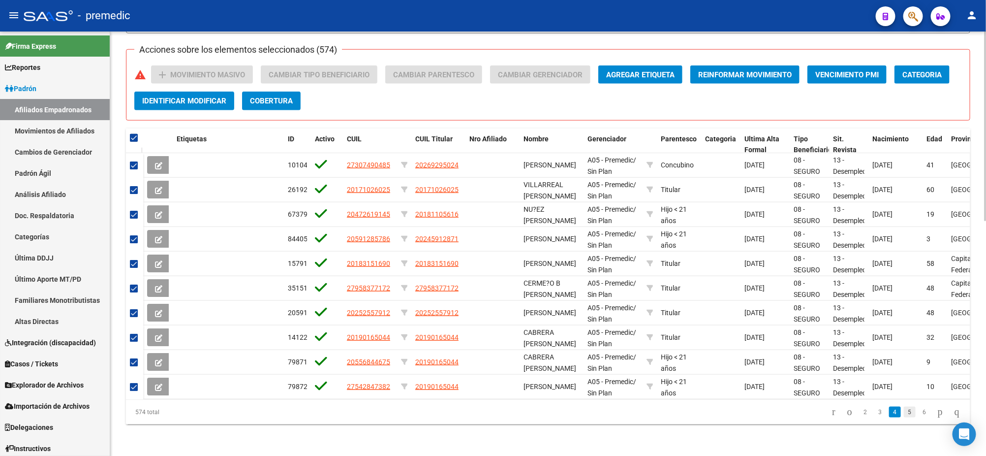
click at [904, 414] on link "5" at bounding box center [910, 411] width 12 height 11
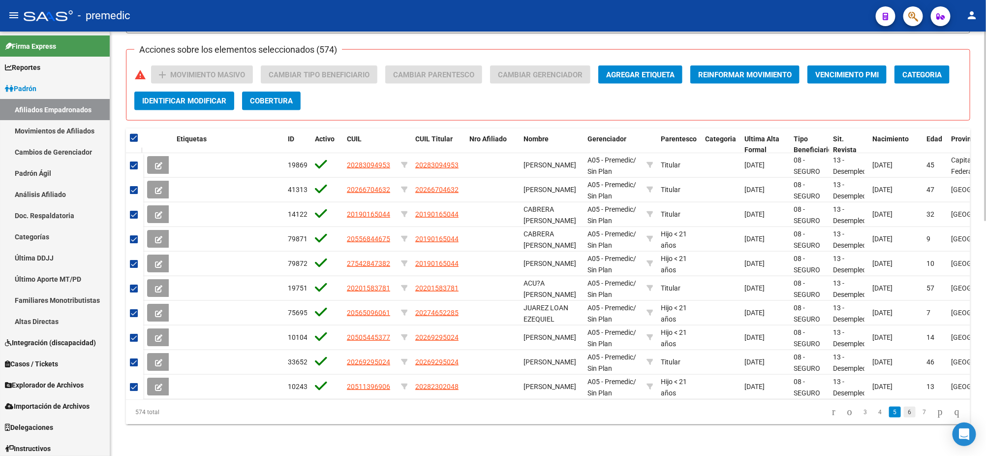
click at [904, 414] on link "6" at bounding box center [910, 411] width 12 height 11
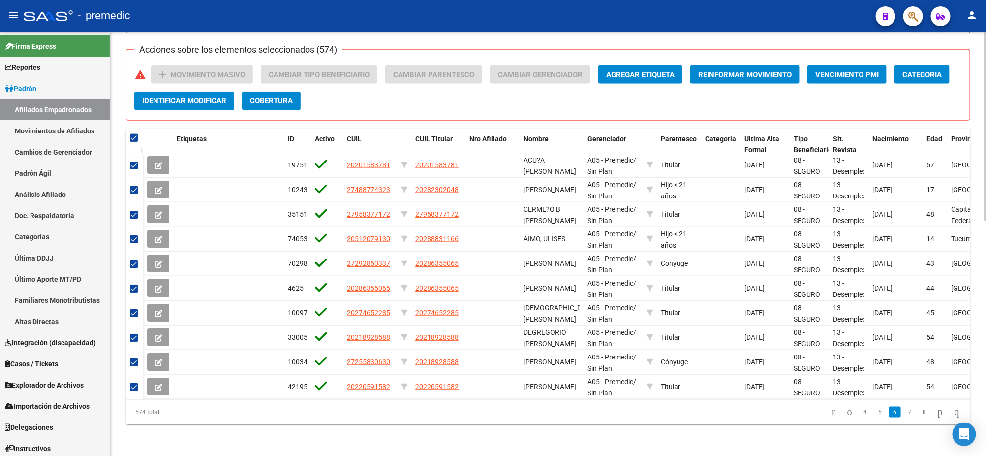
click at [904, 414] on link "7" at bounding box center [910, 411] width 12 height 11
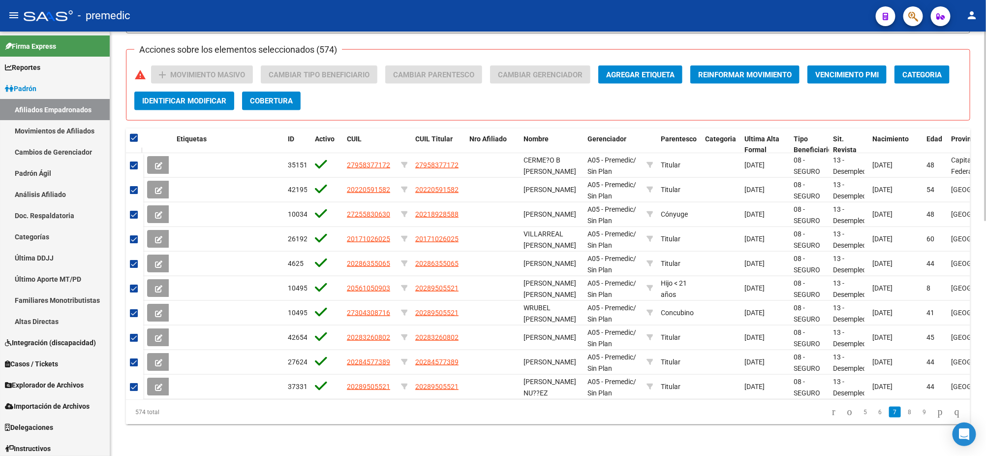
click at [904, 414] on link "8" at bounding box center [910, 411] width 12 height 11
click at [903, 414] on link "9" at bounding box center [909, 411] width 12 height 11
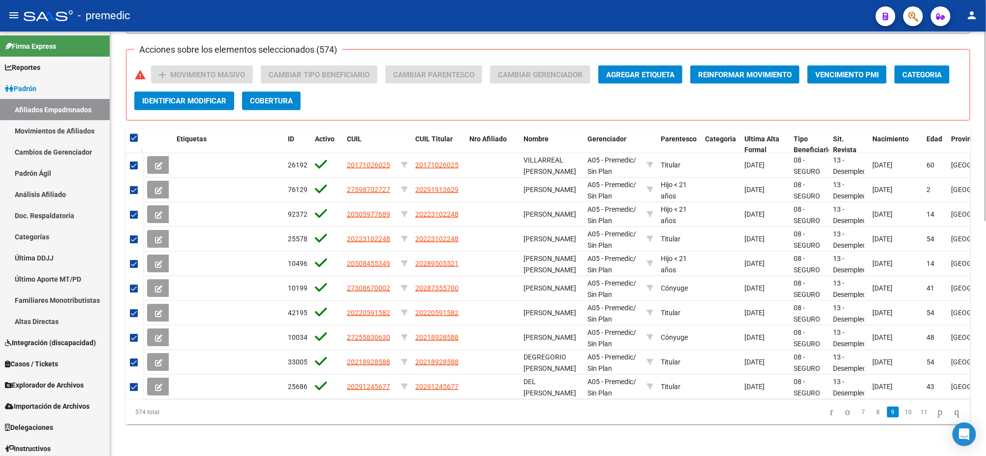
click at [902, 414] on link "10" at bounding box center [908, 411] width 13 height 11
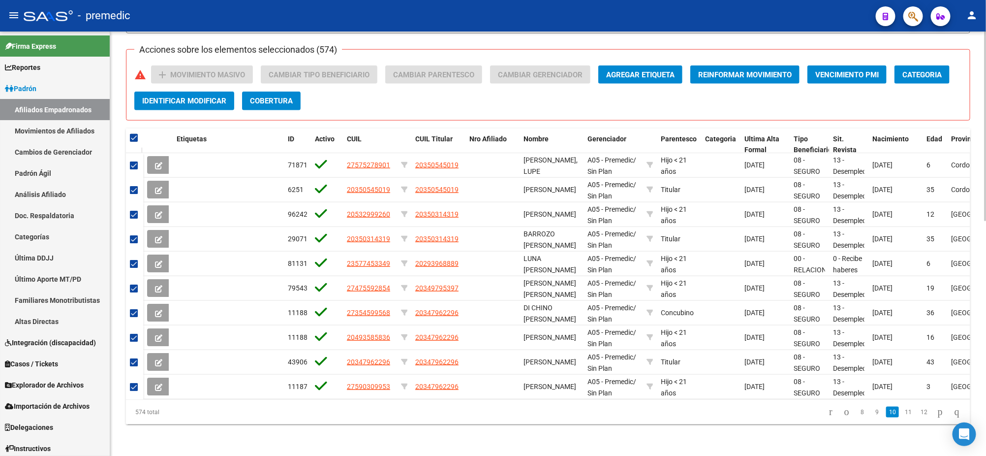
click at [902, 414] on link "11" at bounding box center [908, 411] width 13 height 11
click at [902, 414] on link "12" at bounding box center [908, 411] width 13 height 11
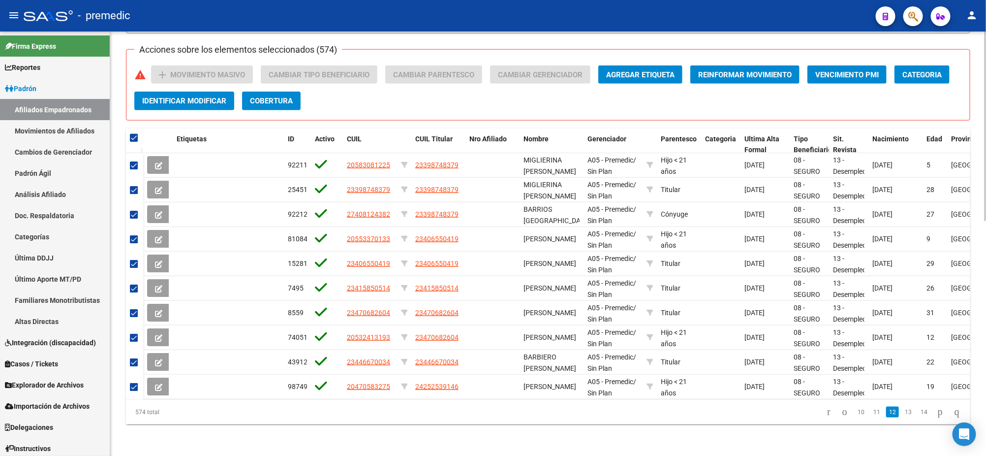
click at [871, 412] on link "11" at bounding box center [876, 411] width 13 height 11
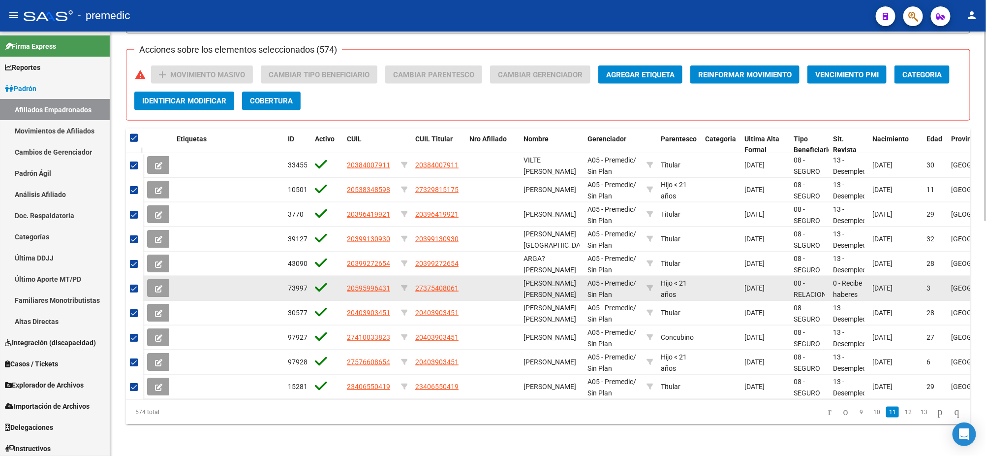
click at [546, 276] on div "73997 20595996431 27375408061 MARTIN PEYRUC OLIVIA A05 - Premedic / Sin Plan Hi…" at bounding box center [702, 288] width 1119 height 25
click at [375, 284] on span "20595996431" at bounding box center [368, 288] width 43 height 8
type textarea "20595996431"
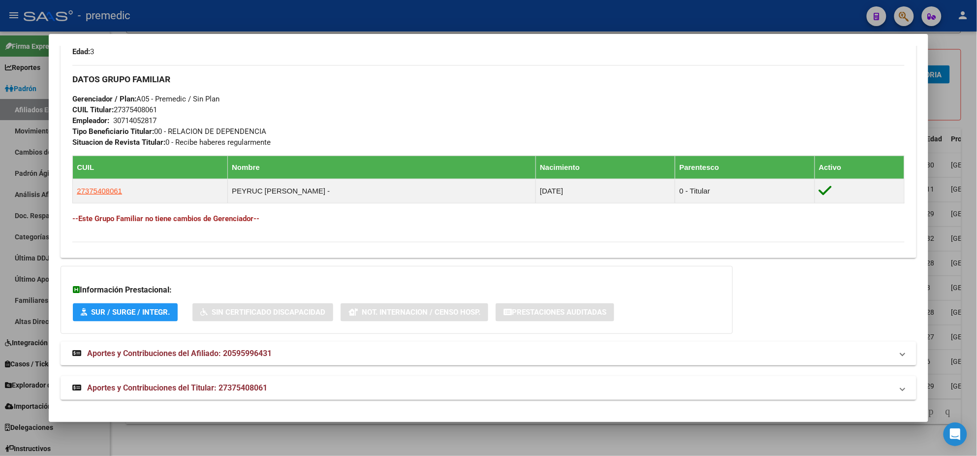
scroll to position [442, 0]
click at [169, 381] on strong "Aportes y Contribuciones del Titular: 27375408061" at bounding box center [169, 387] width 195 height 12
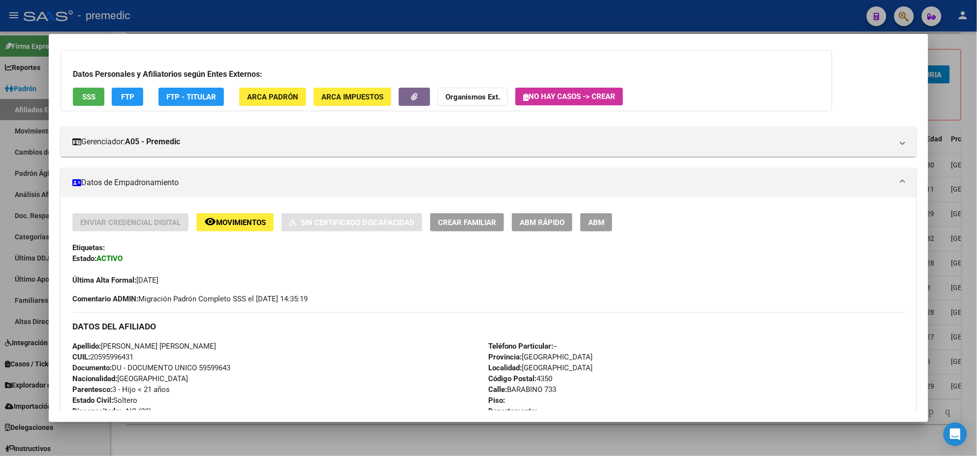
scroll to position [8, 0]
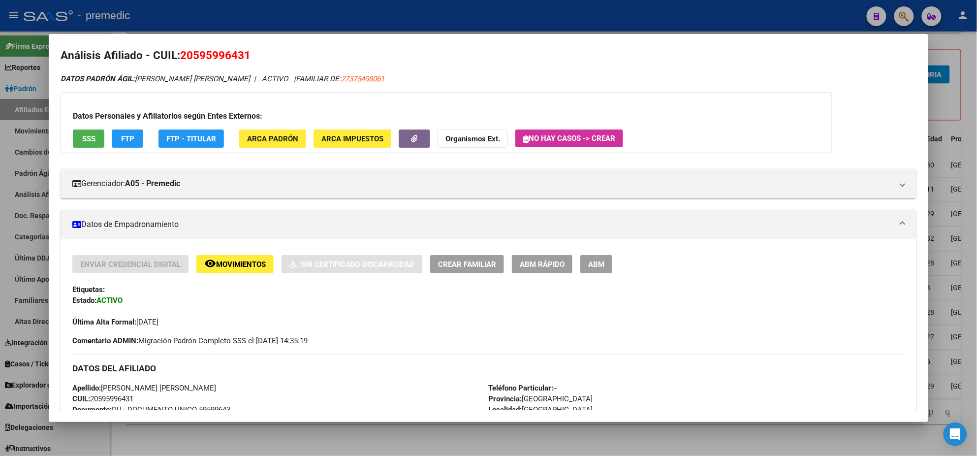
click at [537, 262] on span "ABM Rápido" at bounding box center [542, 264] width 45 height 9
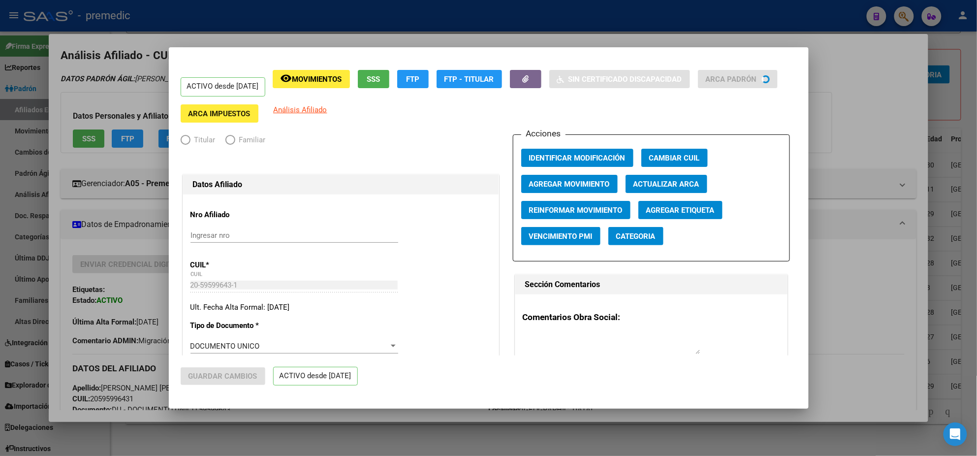
radio input "true"
type input "30-71405281-7"
click at [863, 197] on div at bounding box center [488, 228] width 977 height 456
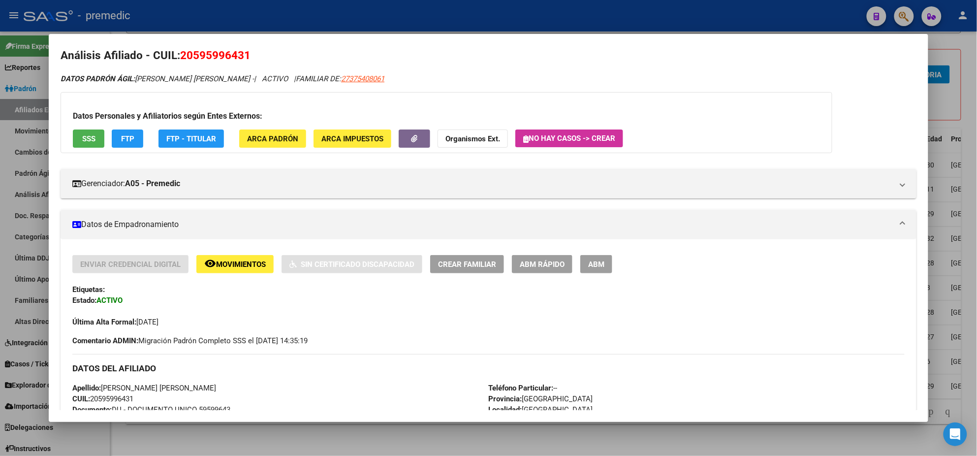
scroll to position [0, 0]
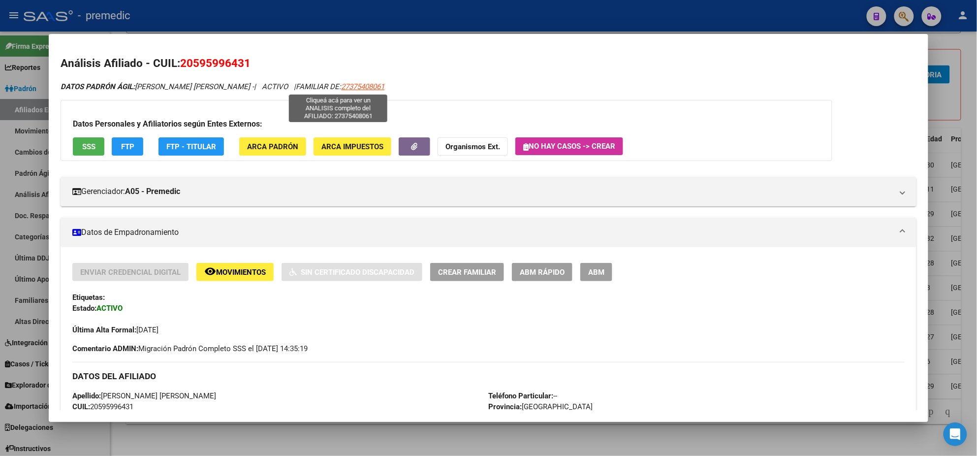
click at [343, 84] on span "27375408061" at bounding box center [362, 86] width 43 height 9
type textarea "27375408061"
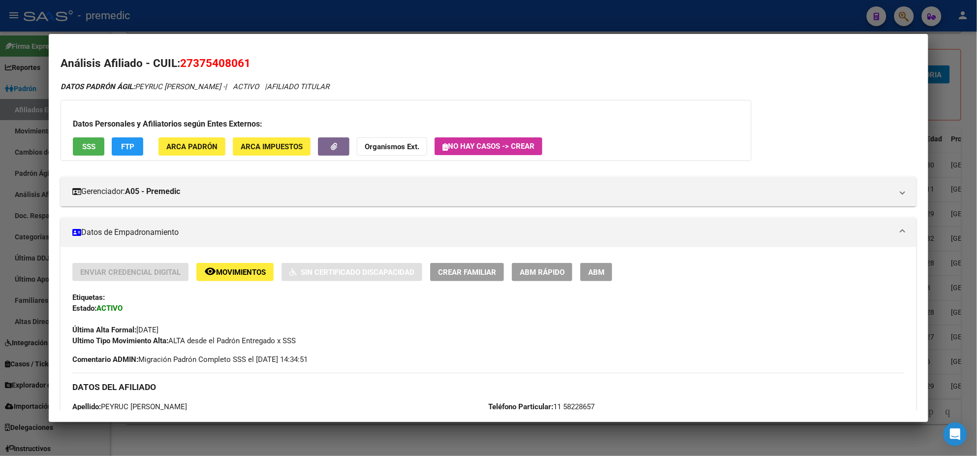
click at [523, 268] on span "ABM Rápido" at bounding box center [542, 272] width 45 height 9
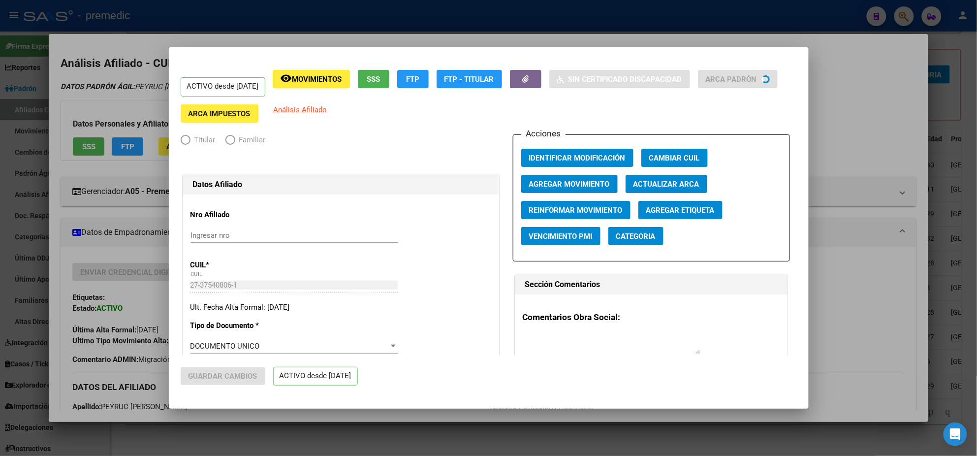
radio input "true"
type input "30-71405281-7"
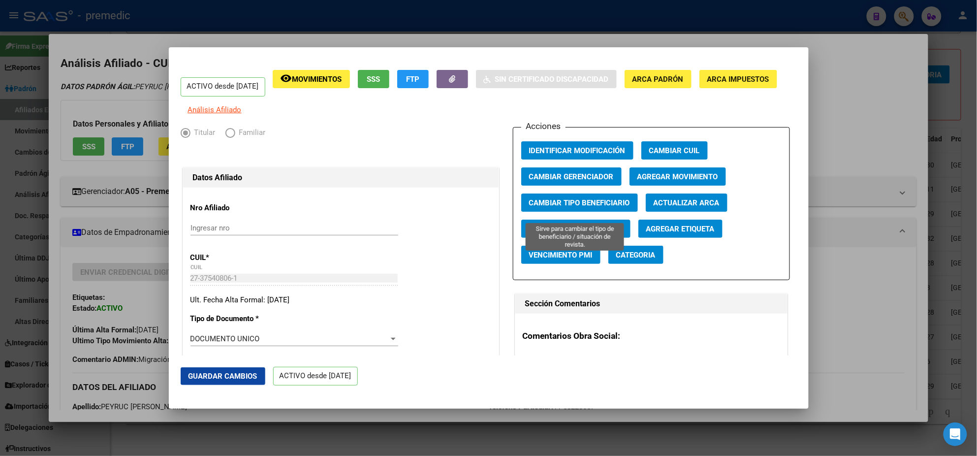
click at [574, 207] on span "Cambiar Tipo Beneficiario" at bounding box center [579, 202] width 101 height 9
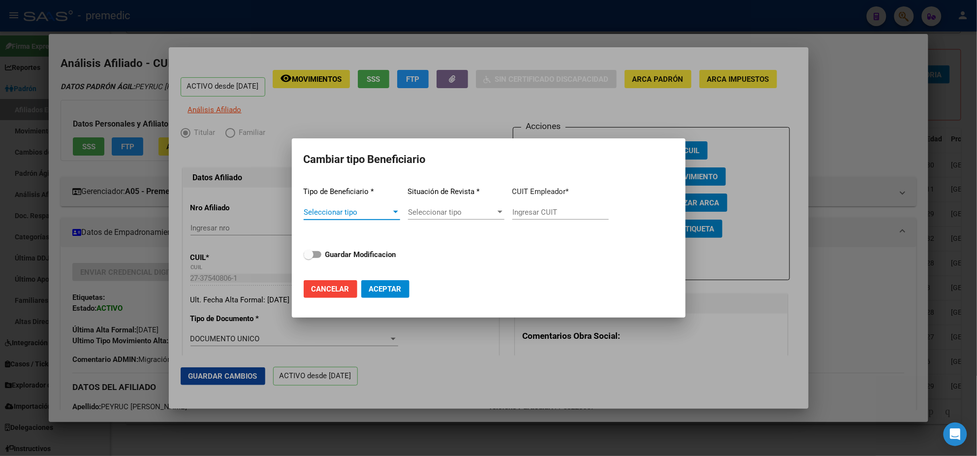
click at [359, 213] on span "Seleccionar tipo" at bounding box center [348, 212] width 88 height 9
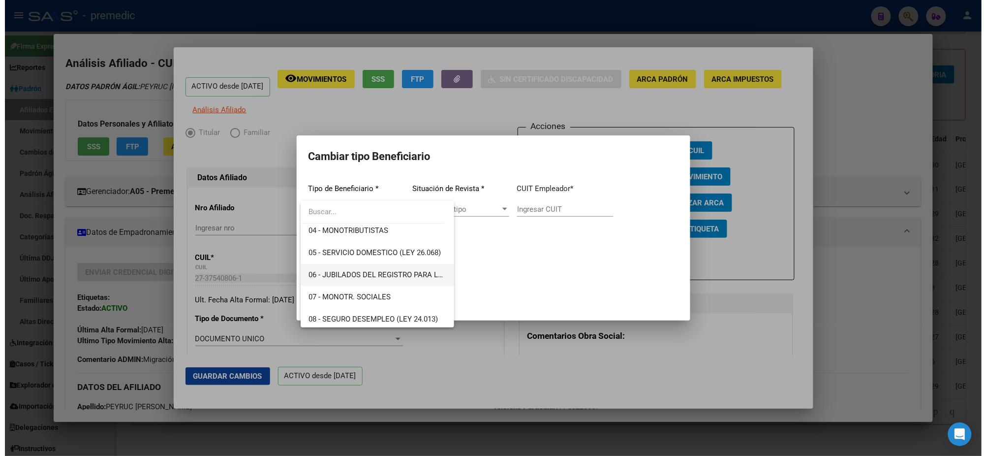
scroll to position [123, 0]
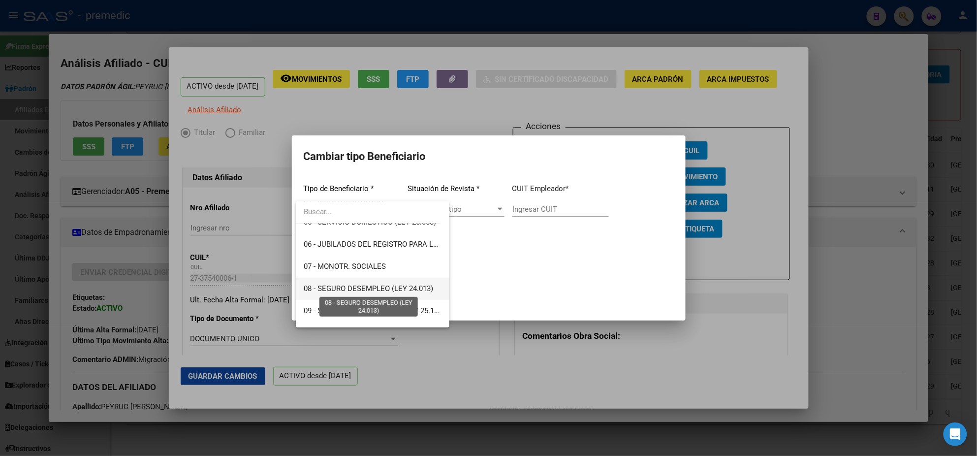
click at [367, 284] on span "08 - SEGURO DESEMPLEO (LEY 24.013)" at bounding box center [368, 288] width 129 height 9
type input "33-63761744-9"
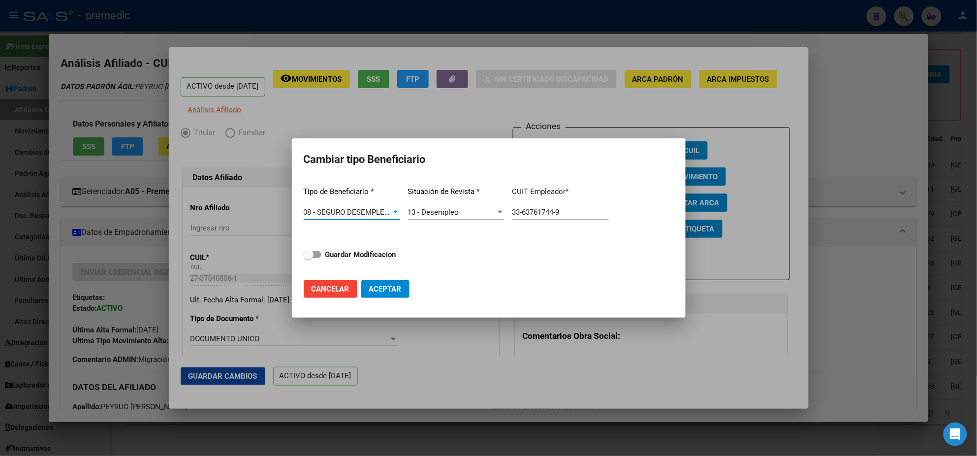
click at [346, 253] on strong "Guardar Modificacion" at bounding box center [360, 254] width 71 height 9
click at [308, 258] on input "Guardar Modificacion" at bounding box center [308, 258] width 0 height 0
checkbox input "true"
click at [384, 288] on span "Aceptar" at bounding box center [385, 288] width 32 height 9
type input "33-63761744-9"
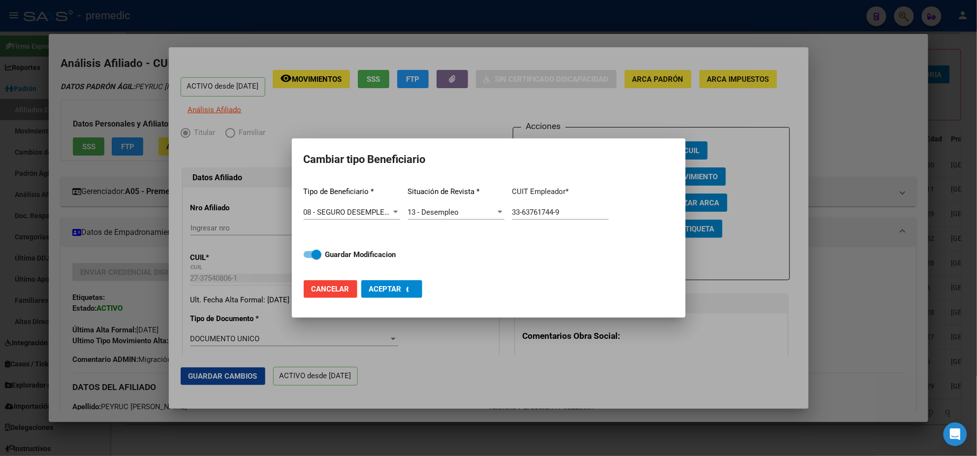
checkbox input "false"
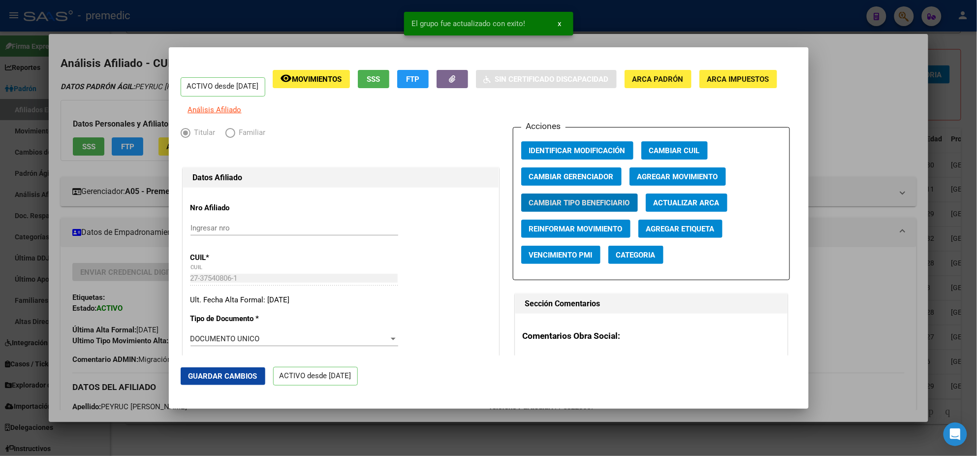
click at [48, 216] on div at bounding box center [488, 228] width 977 height 456
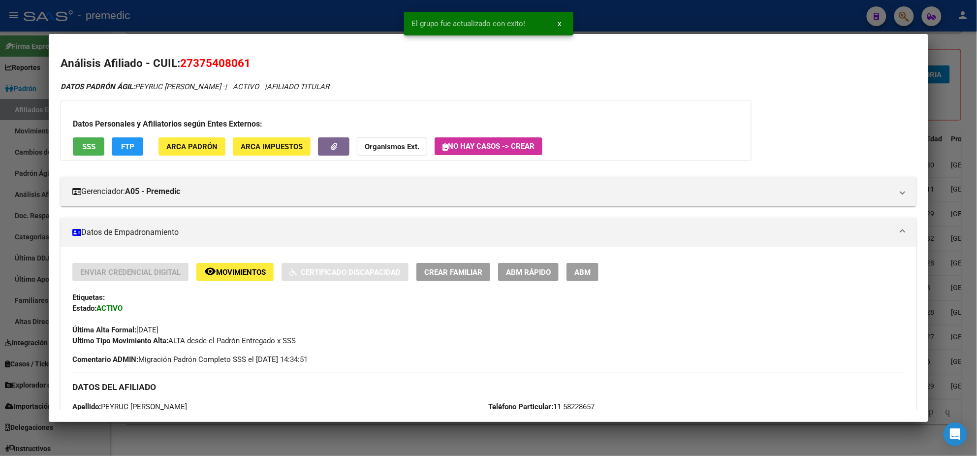
click at [8, 213] on div at bounding box center [488, 228] width 977 height 456
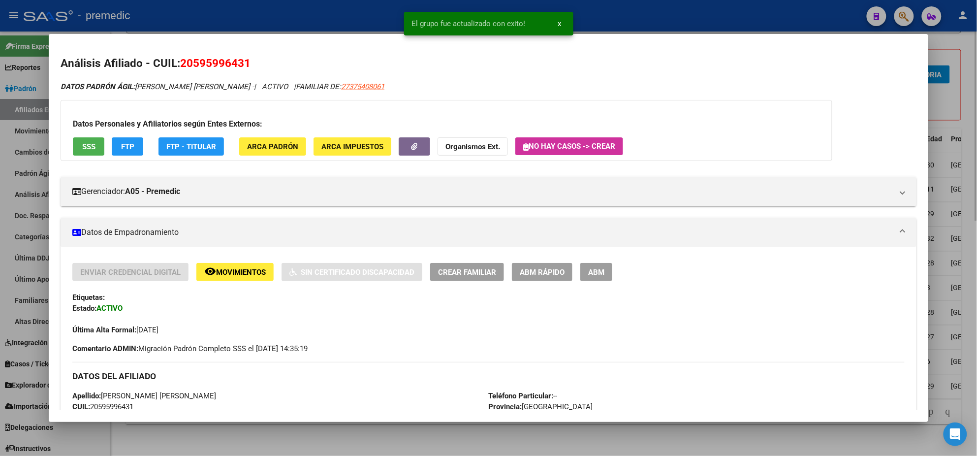
click at [352, 443] on div at bounding box center [488, 228] width 977 height 456
checkbox input "false"
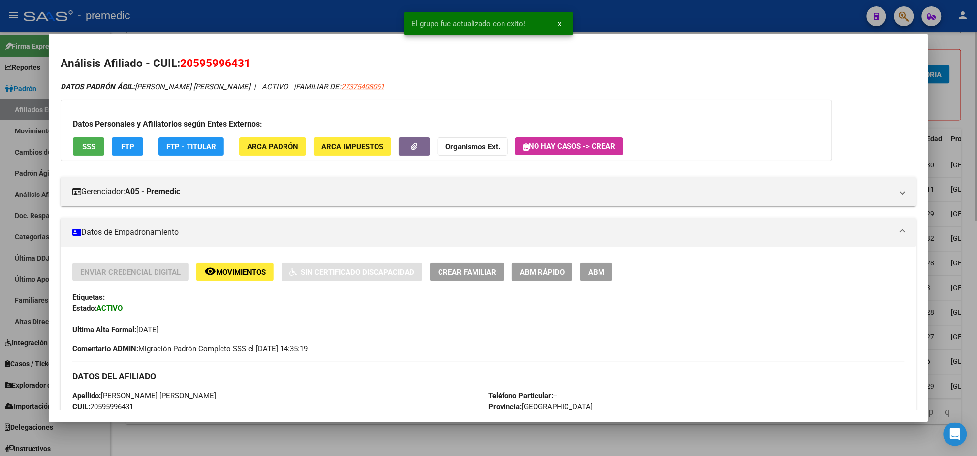
checkbox input "false"
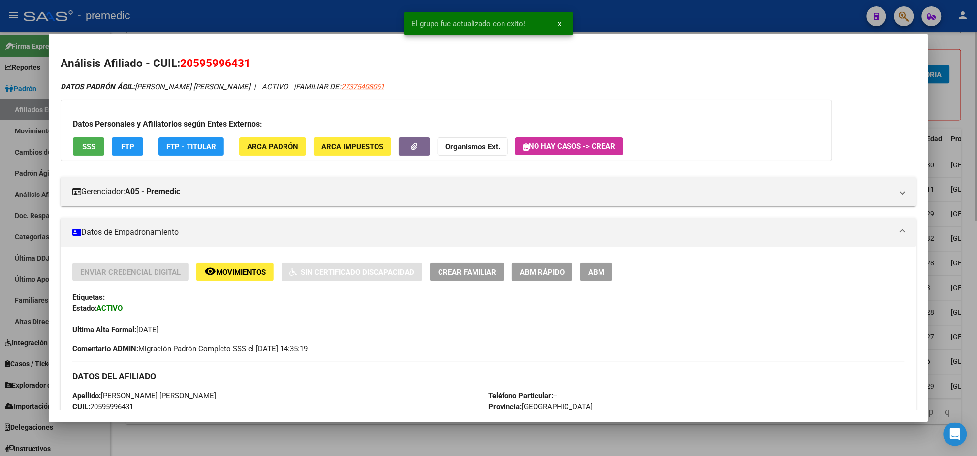
checkbox input "false"
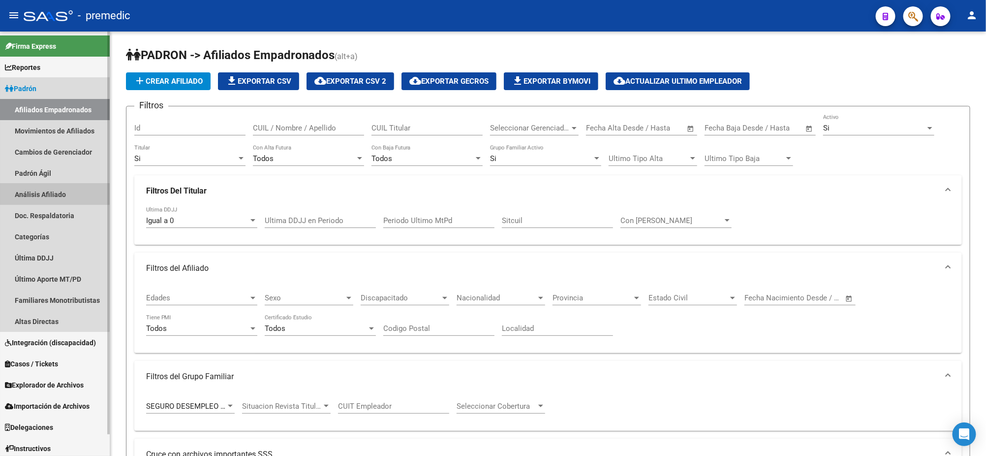
click at [40, 193] on link "Análisis Afiliado" at bounding box center [55, 194] width 110 height 21
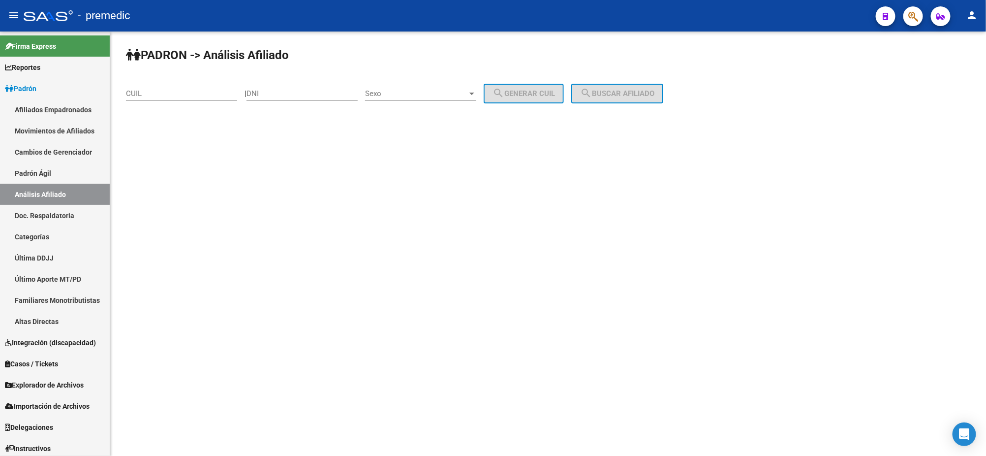
click at [156, 87] on div "CUIL" at bounding box center [181, 90] width 111 height 21
paste input "20-37744063-4"
type input "20-37744063-4"
click at [603, 96] on span "search Buscar afiliado" at bounding box center [617, 93] width 74 height 9
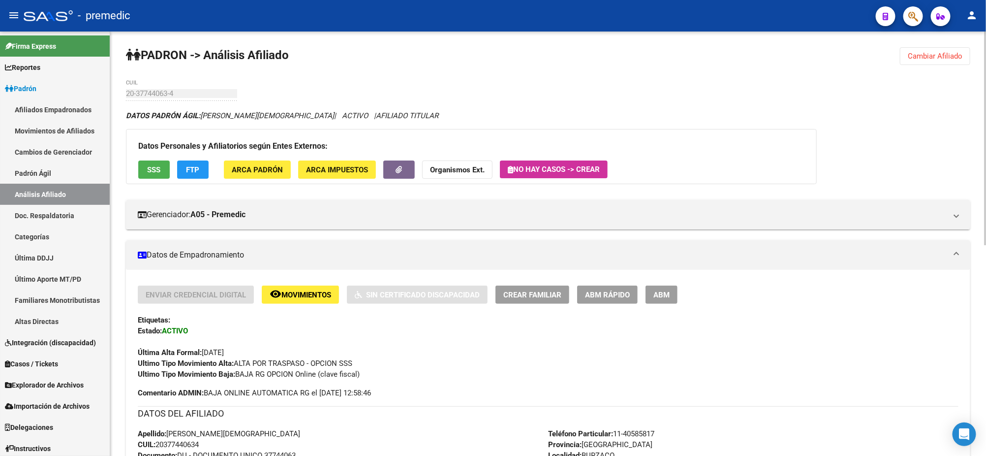
click at [278, 297] on mat-icon "remove_red_eye" at bounding box center [276, 294] width 12 height 12
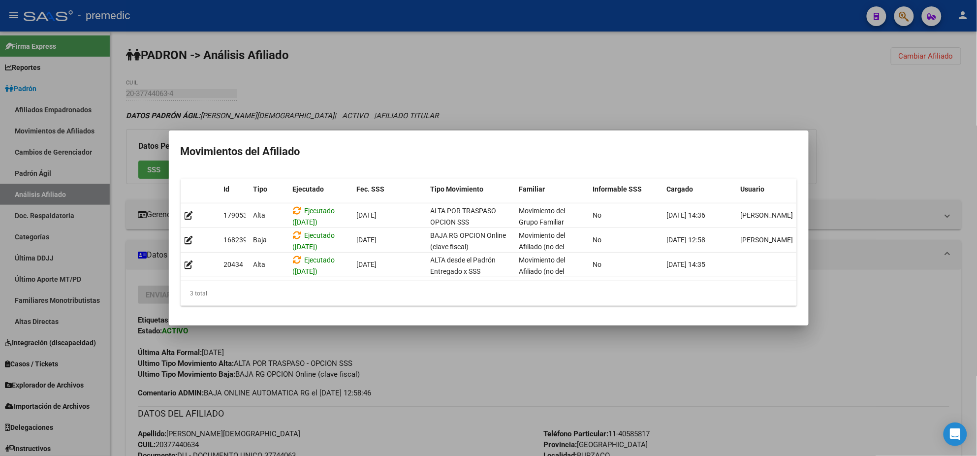
click at [429, 358] on div at bounding box center [488, 228] width 977 height 456
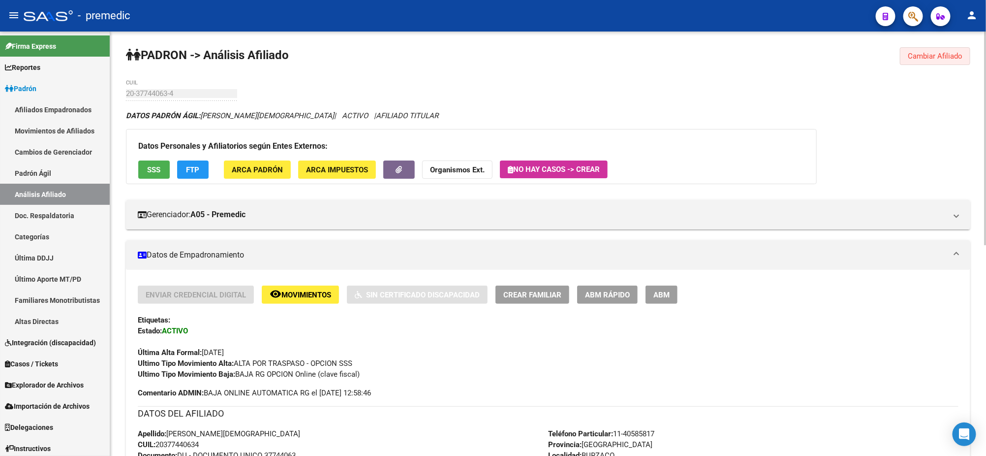
click at [940, 57] on span "Cambiar Afiliado" at bounding box center [935, 56] width 55 height 9
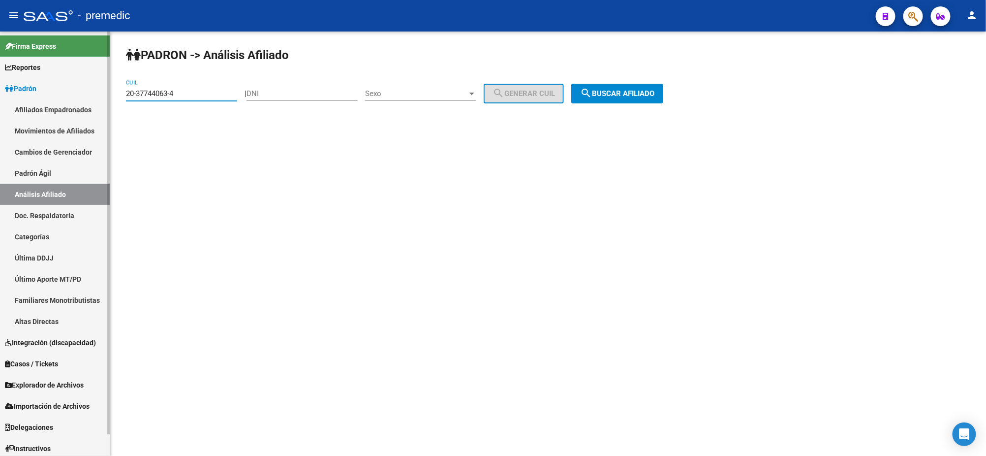
drag, startPoint x: 181, startPoint y: 97, endPoint x: 97, endPoint y: 104, distance: 83.9
click at [97, 104] on mat-sidenav-container "Firma Express Reportes Padrón Traspasos x O.S. Traspasos x Gerenciador Traspaso…" at bounding box center [493, 243] width 986 height 424
type input "20-20433192-9"
click at [643, 92] on span "search Buscar afiliado" at bounding box center [617, 93] width 74 height 9
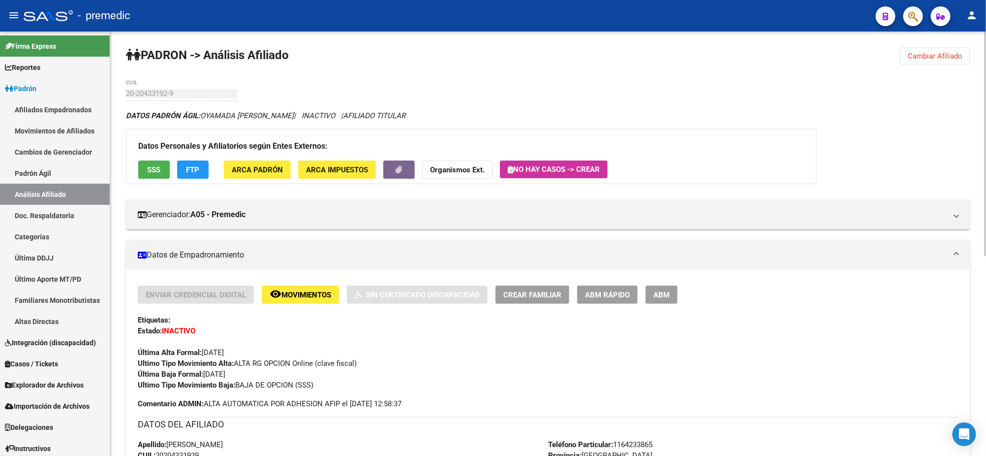
click at [199, 176] on button "FTP" at bounding box center [192, 169] width 31 height 18
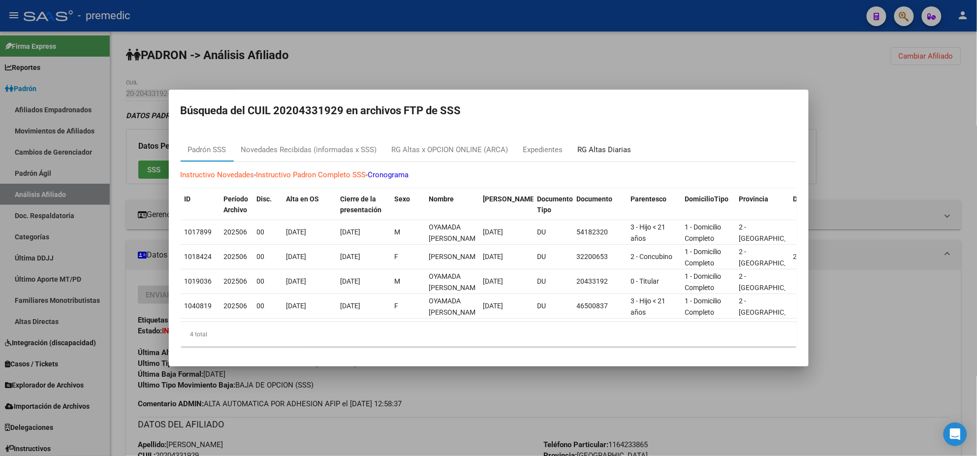
click at [597, 147] on div "RG Altas Diarias" at bounding box center [605, 149] width 54 height 11
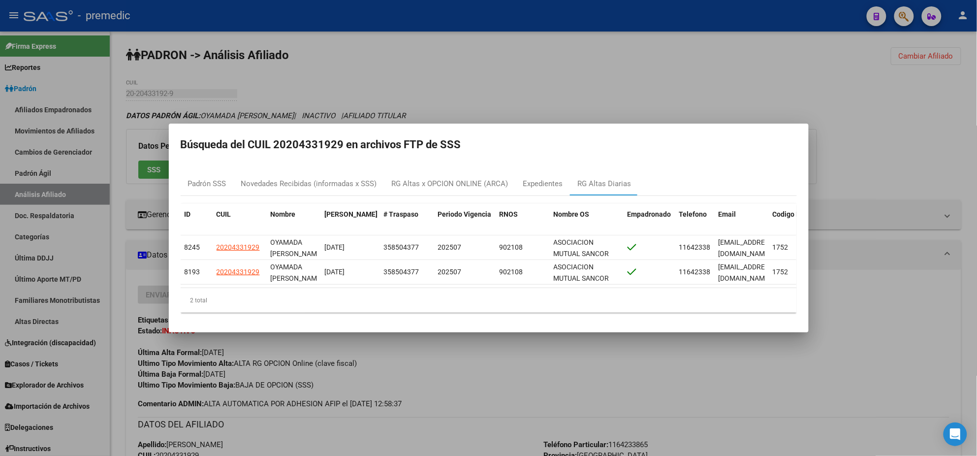
click at [475, 57] on div at bounding box center [488, 228] width 977 height 456
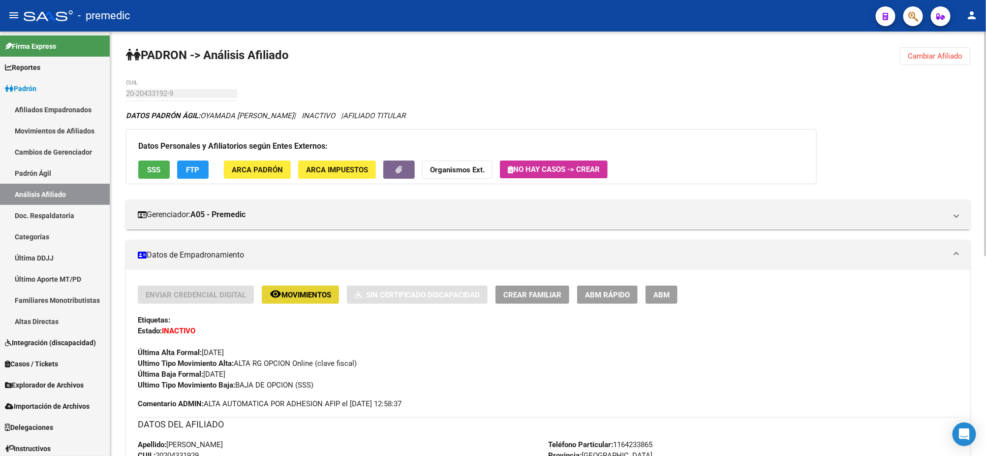
click at [313, 288] on button "remove_red_eye Movimientos" at bounding box center [300, 294] width 77 height 18
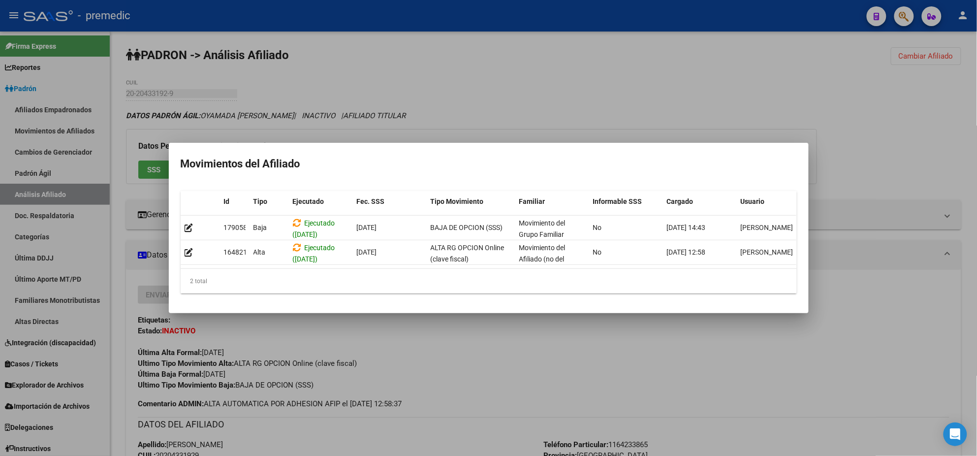
click at [445, 361] on div at bounding box center [488, 228] width 977 height 456
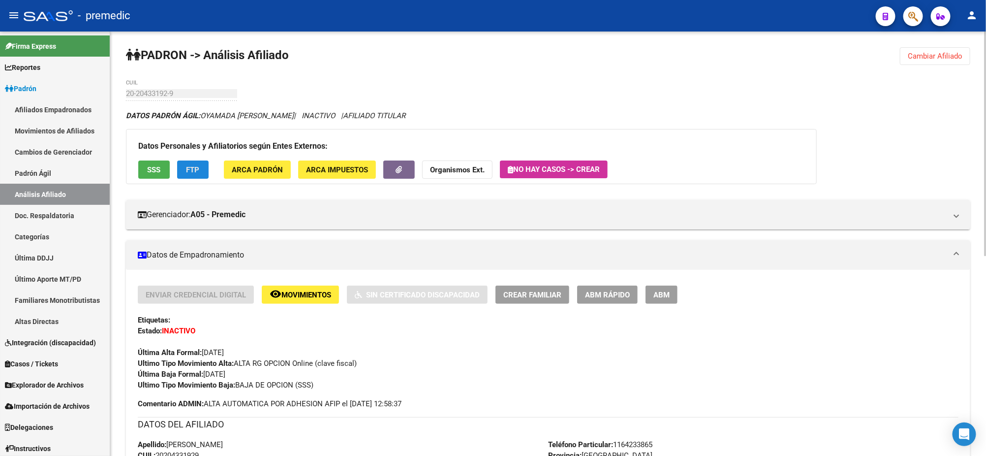
click at [191, 163] on button "FTP" at bounding box center [192, 169] width 31 height 18
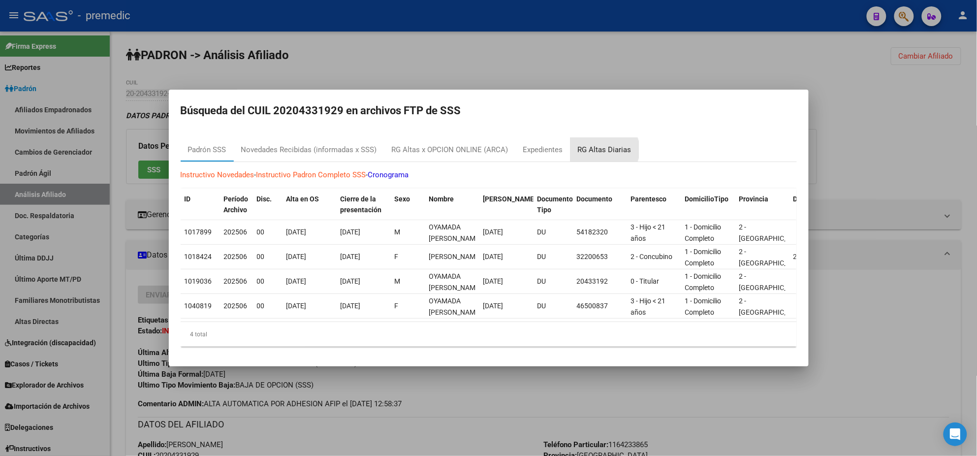
click at [600, 145] on div "RG Altas Diarias" at bounding box center [605, 149] width 54 height 11
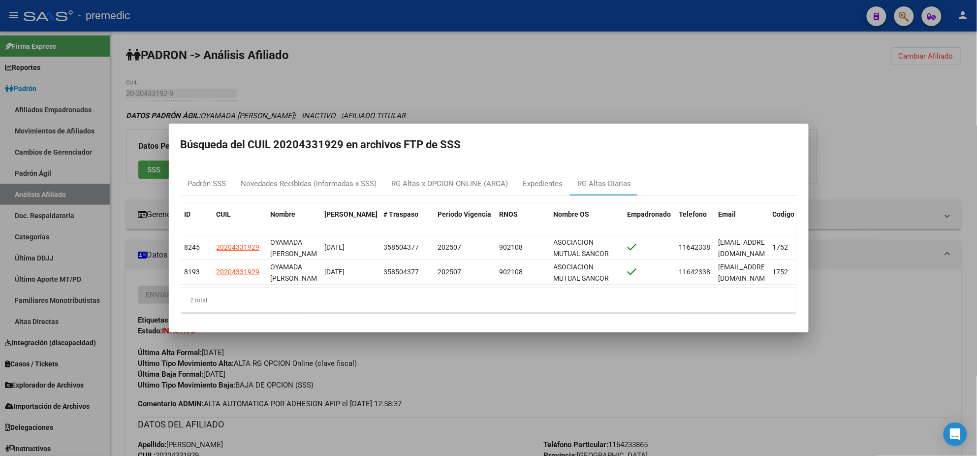
click at [500, 348] on div at bounding box center [488, 228] width 977 height 456
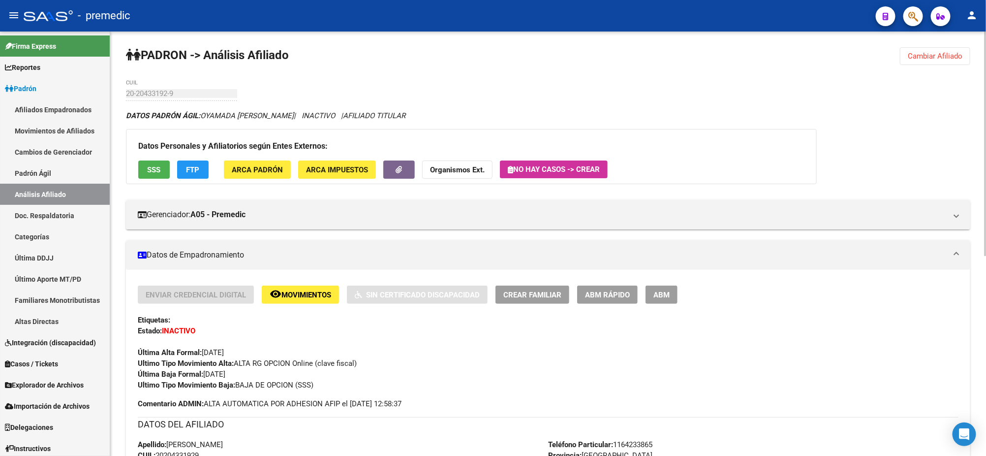
click at [409, 231] on div "DATOS PADRÓN ÁGIL: OYAMADA [PERSON_NAME] | INACTIVO | AFILIADO TITULAR Datos Pe…" at bounding box center [548, 461] width 844 height 703
click at [47, 384] on span "Explorador de Archivos" at bounding box center [44, 384] width 79 height 11
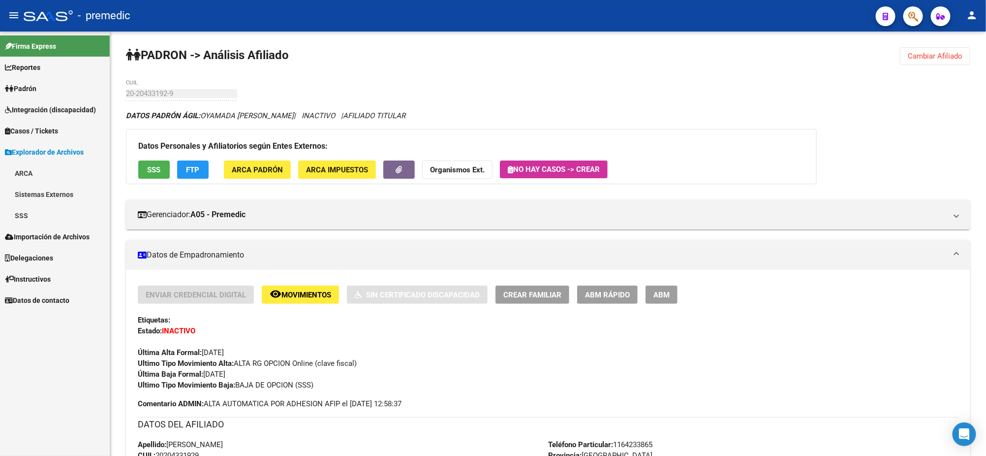
click at [40, 220] on link "SSS" at bounding box center [55, 215] width 110 height 21
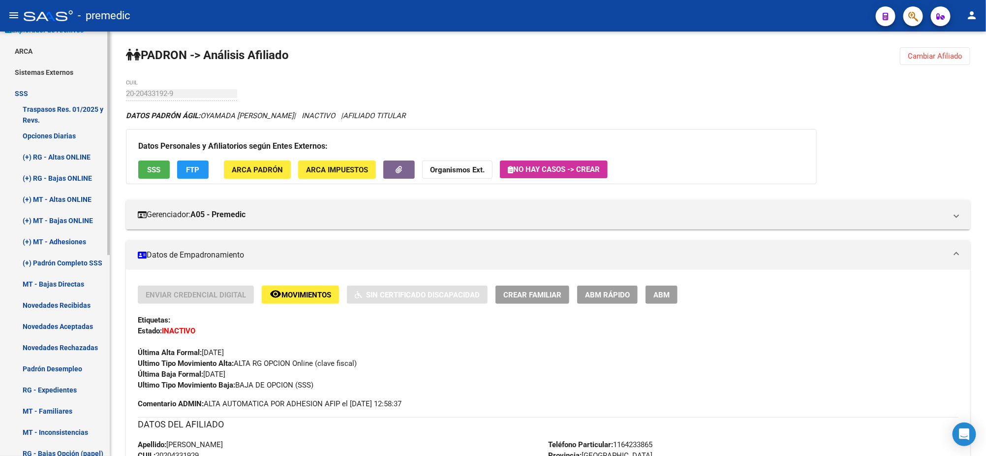
scroll to position [123, 0]
click at [73, 303] on link "Novedades Recibidas" at bounding box center [55, 303] width 110 height 21
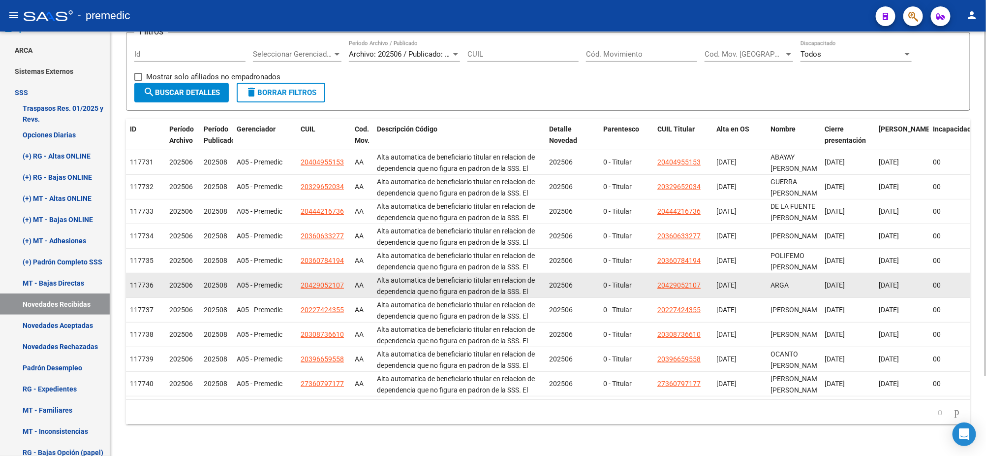
scroll to position [98, 0]
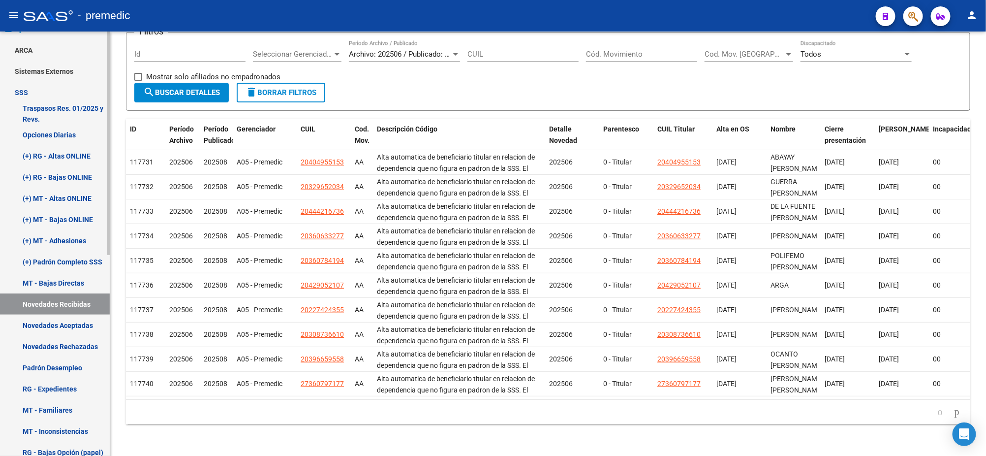
click at [57, 262] on link "(+) Padrón Completo SSS" at bounding box center [55, 261] width 110 height 21
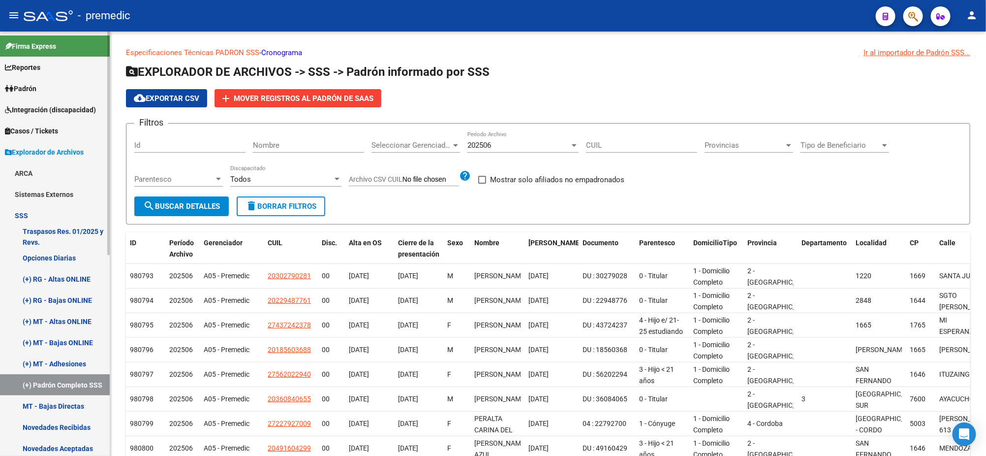
click at [32, 170] on link "ARCA" at bounding box center [55, 172] width 110 height 21
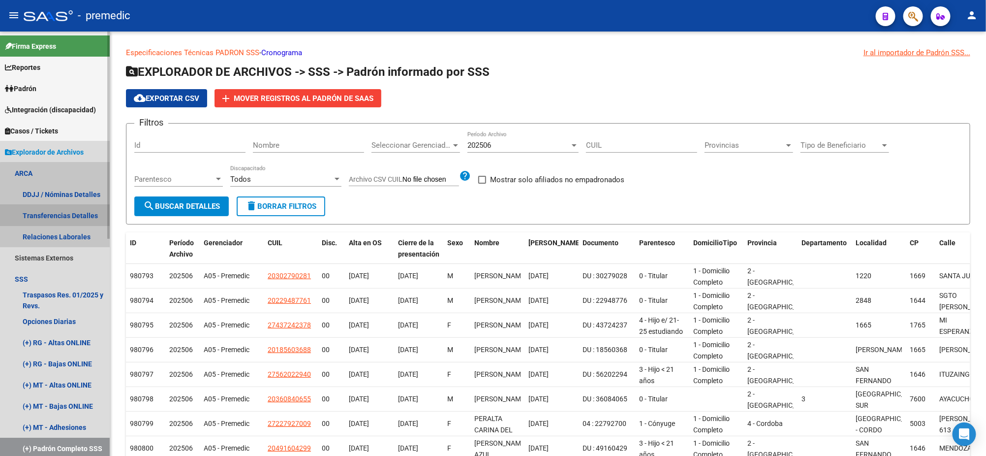
click at [60, 213] on link "Transferencias Detalles" at bounding box center [55, 215] width 110 height 21
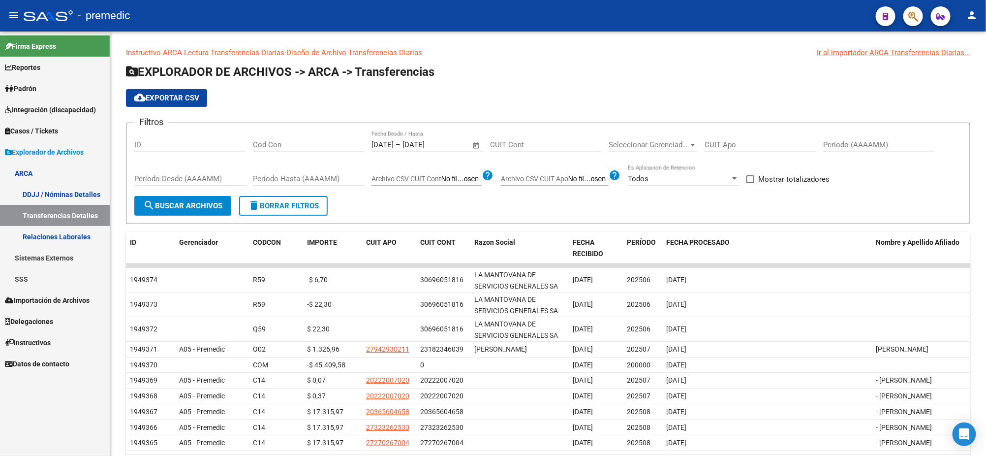
click at [72, 191] on link "DDJJ / Nóminas Detalles" at bounding box center [55, 194] width 110 height 21
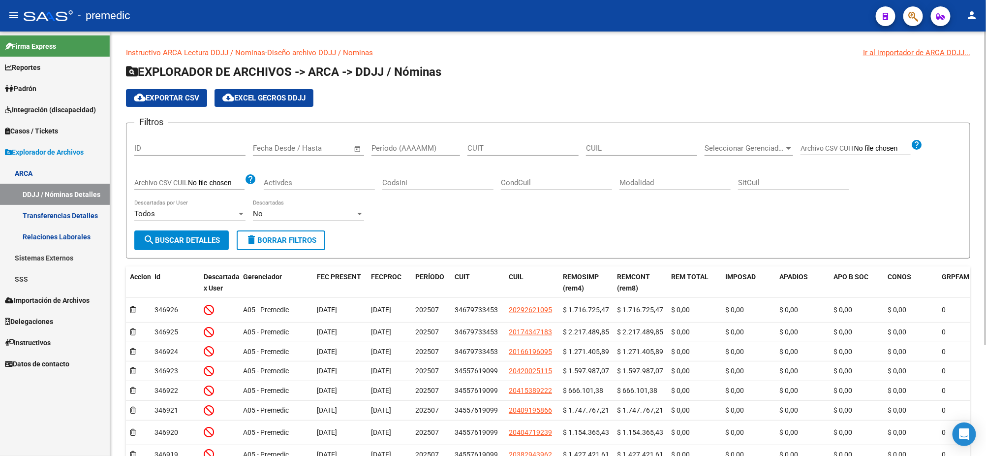
click at [421, 154] on div "Período (AAAAMM)" at bounding box center [415, 144] width 89 height 21
type input "202501"
click at [152, 235] on mat-icon "search" at bounding box center [149, 240] width 12 height 12
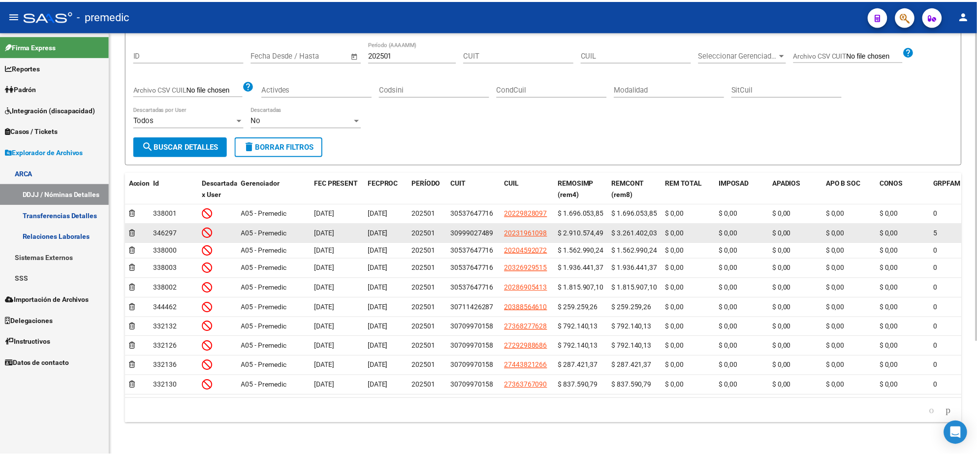
scroll to position [123, 0]
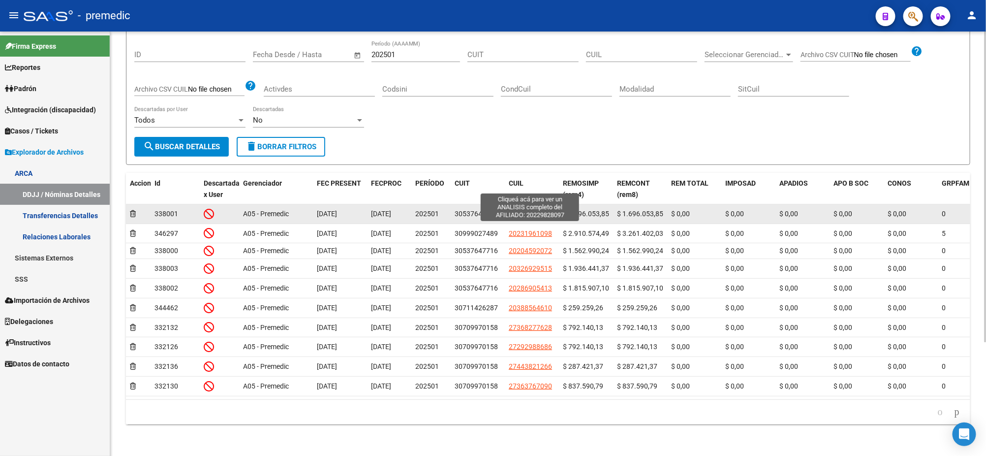
click at [522, 210] on span "20229828097" at bounding box center [530, 214] width 43 height 8
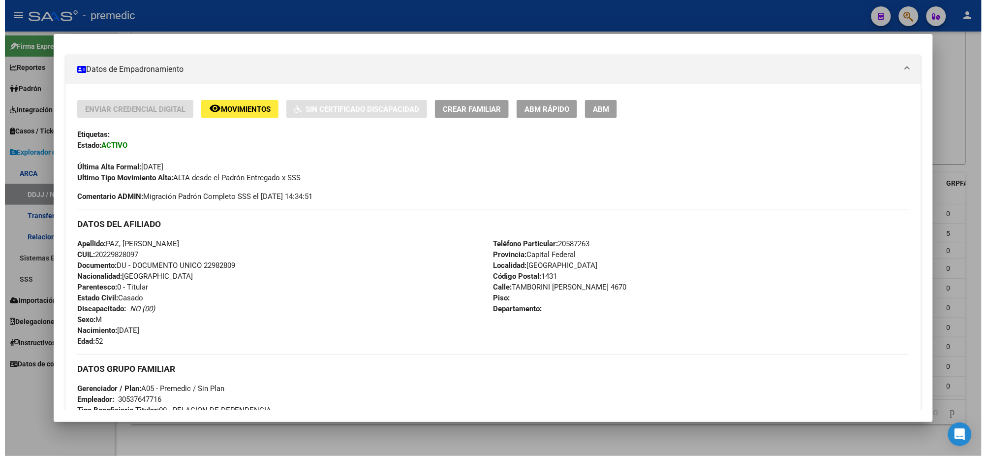
scroll to position [307, 0]
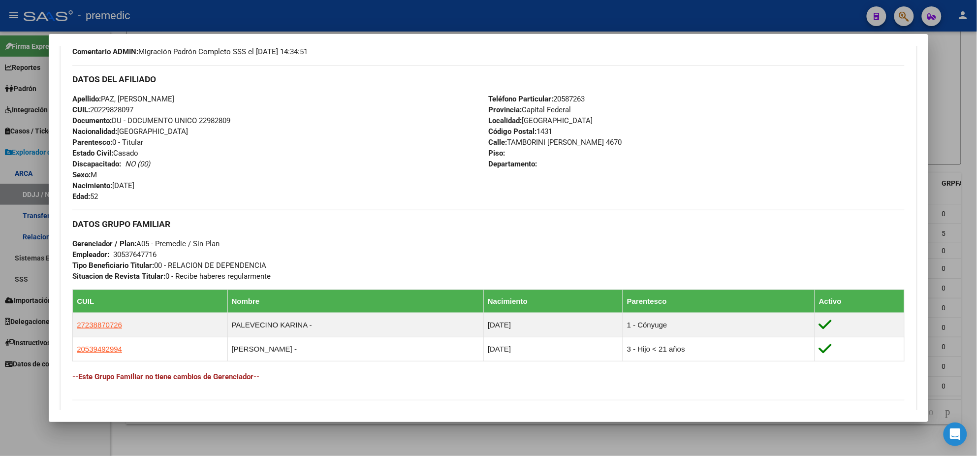
click at [195, 440] on div at bounding box center [488, 228] width 977 height 456
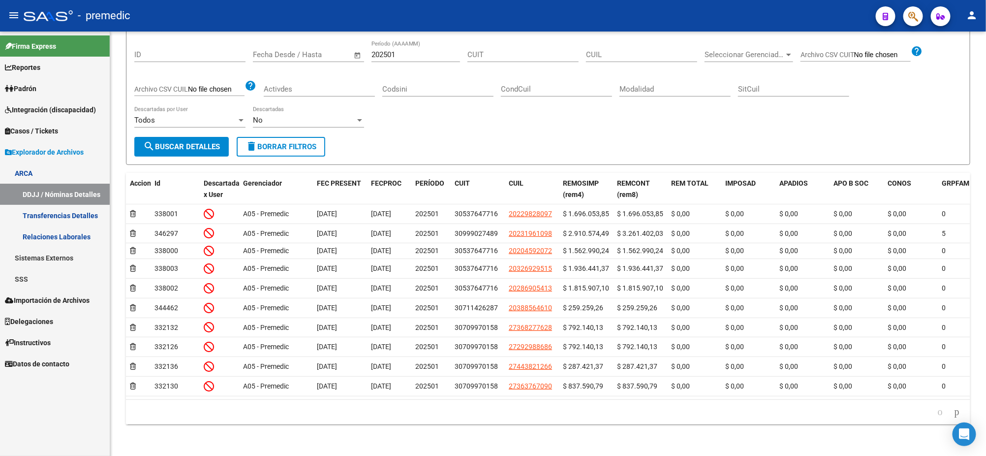
click at [38, 236] on link "Relaciones Laborales" at bounding box center [55, 236] width 110 height 21
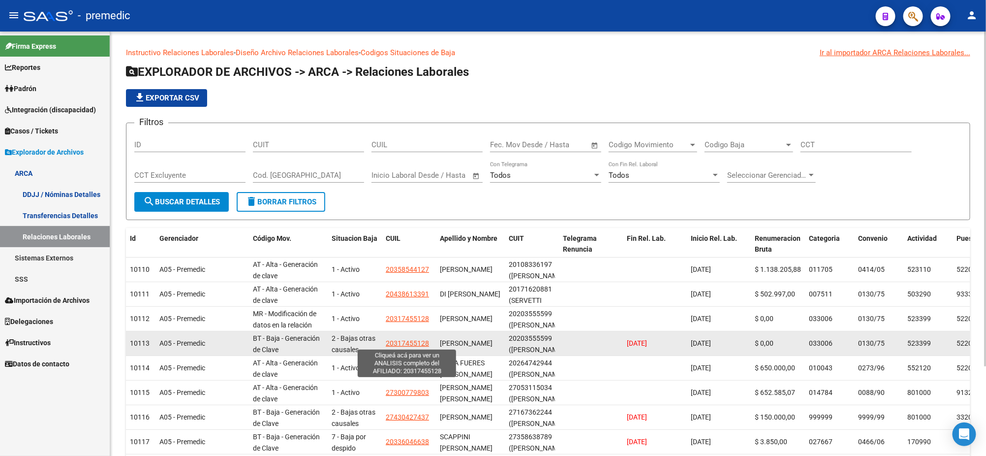
click at [401, 339] on span "20317455128" at bounding box center [407, 343] width 43 height 8
type textarea "20317455128"
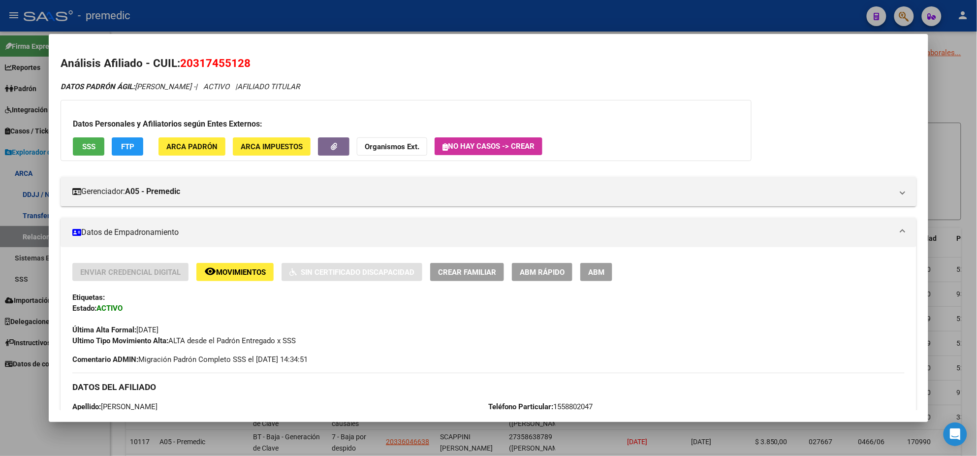
click at [131, 143] on button "FTP" at bounding box center [127, 146] width 31 height 18
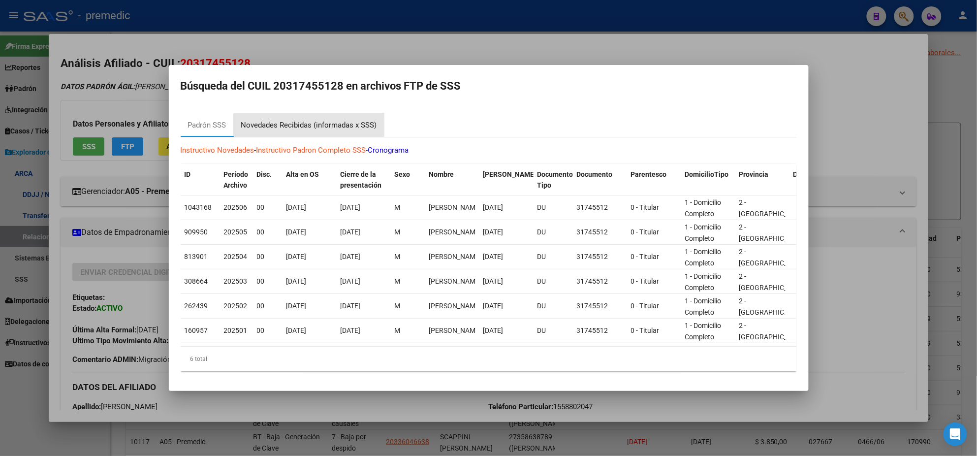
click at [288, 123] on div "Novedades Recibidas (informadas x SSS)" at bounding box center [309, 125] width 136 height 11
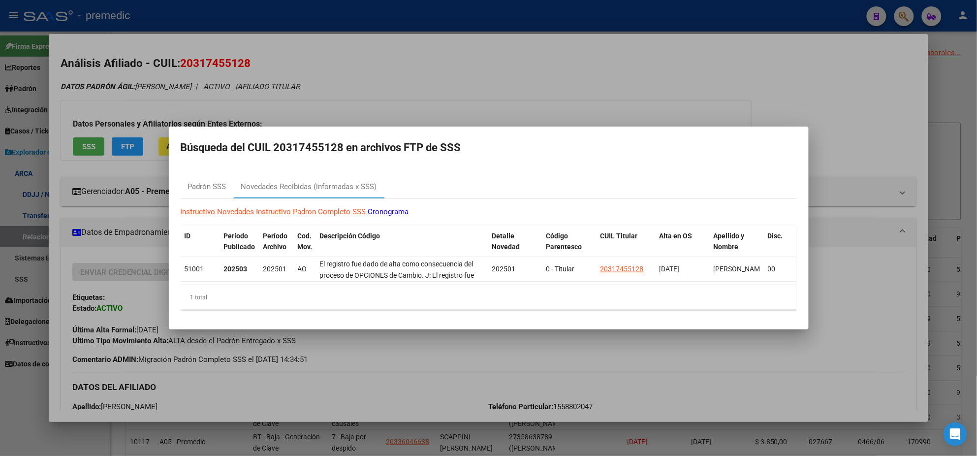
click at [352, 355] on div at bounding box center [488, 228] width 977 height 456
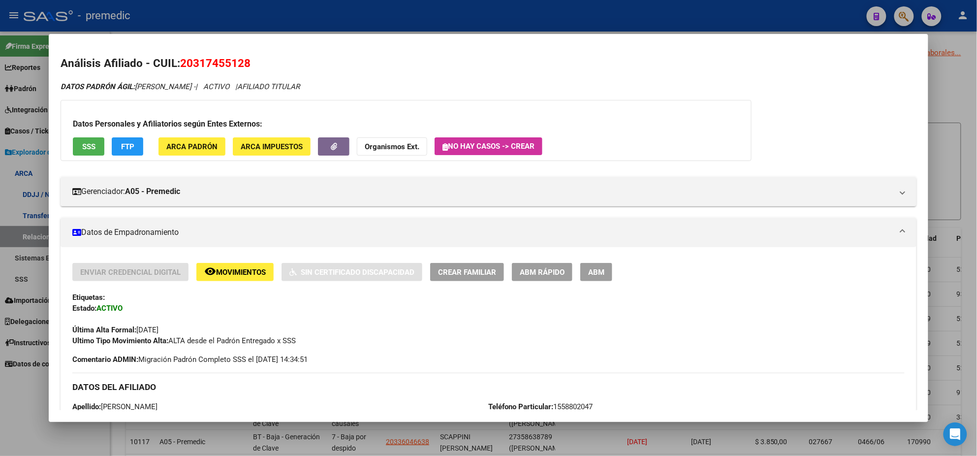
click at [370, 438] on div at bounding box center [488, 228] width 977 height 456
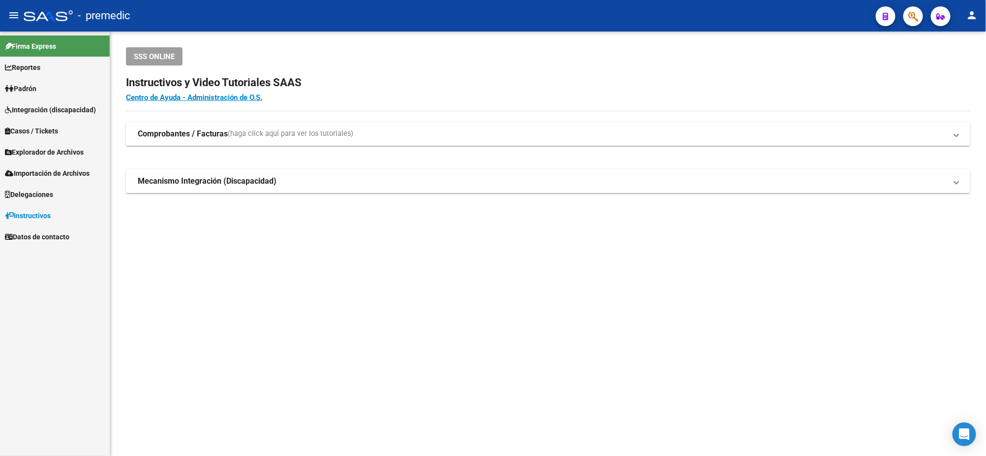
click at [50, 88] on link "Padrón" at bounding box center [55, 88] width 110 height 21
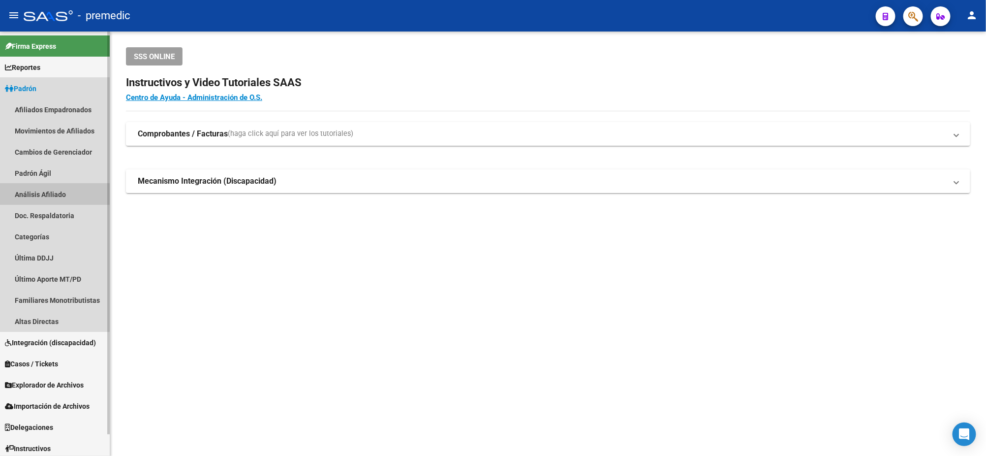
click at [42, 191] on link "Análisis Afiliado" at bounding box center [55, 194] width 110 height 21
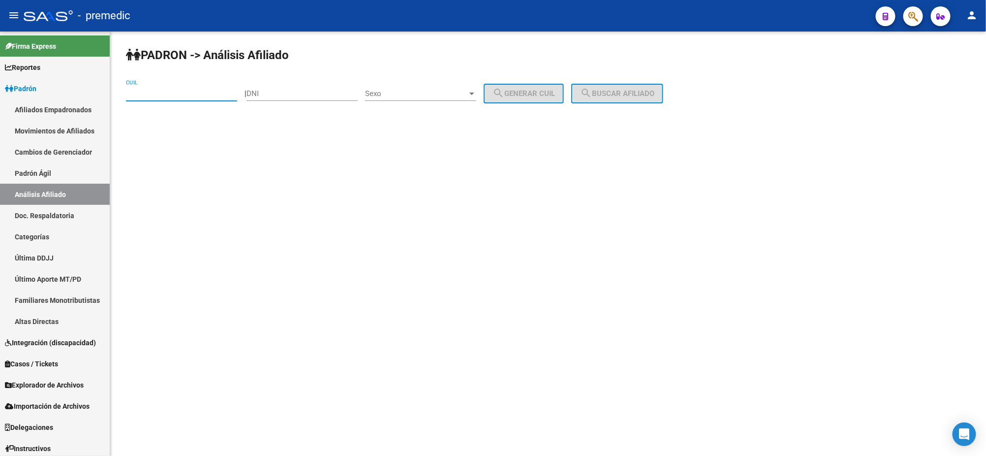
click at [157, 90] on input "CUIL" at bounding box center [181, 93] width 111 height 9
paste input "27-17700941-0"
type input "27-17700941-0"
click at [610, 91] on span "search Buscar afiliado" at bounding box center [617, 93] width 74 height 9
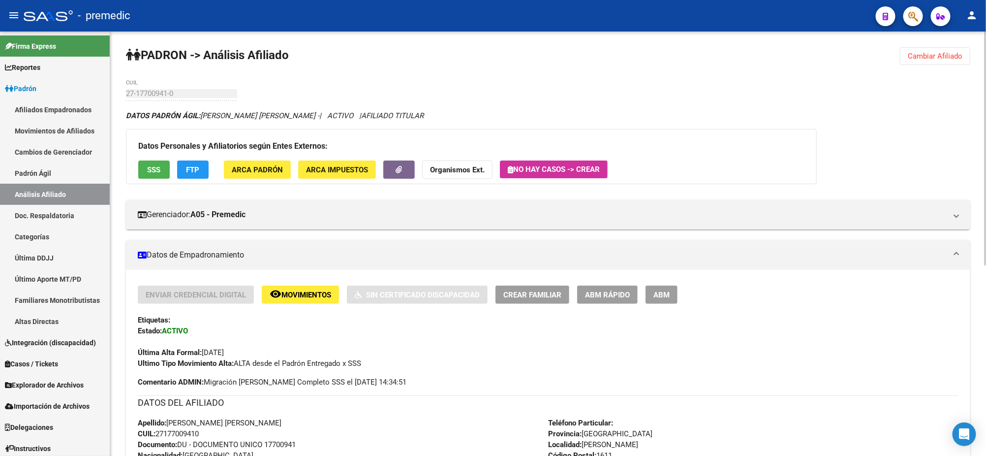
click at [191, 165] on span "FTP" at bounding box center [192, 169] width 13 height 9
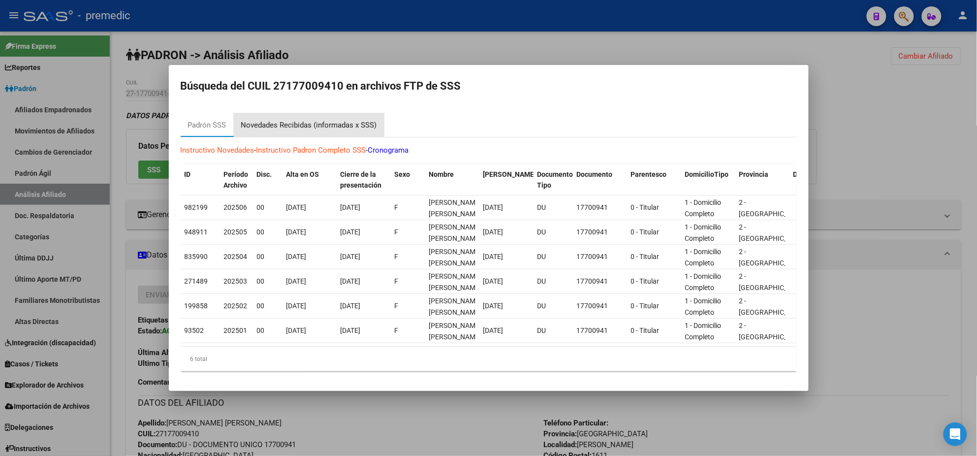
click at [309, 131] on div "Novedades Recibidas (informadas x SSS)" at bounding box center [309, 125] width 151 height 24
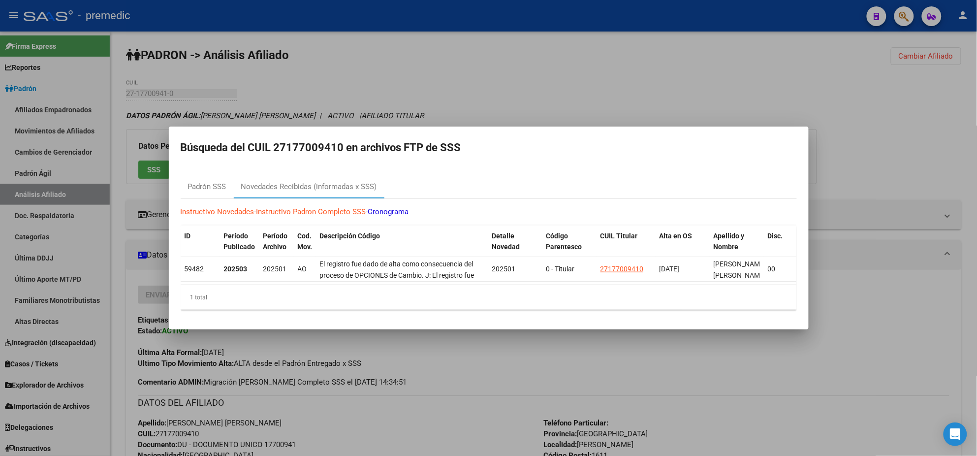
click at [331, 152] on h2 "Búsqueda del CUIL 27177009410 en archivos FTP de SSS" at bounding box center [489, 147] width 616 height 19
click at [368, 386] on div at bounding box center [488, 228] width 977 height 456
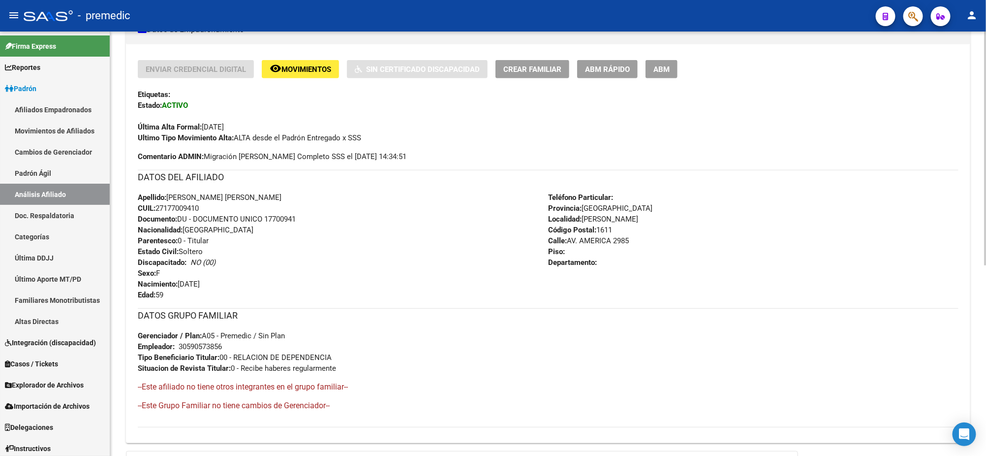
scroll to position [347, 0]
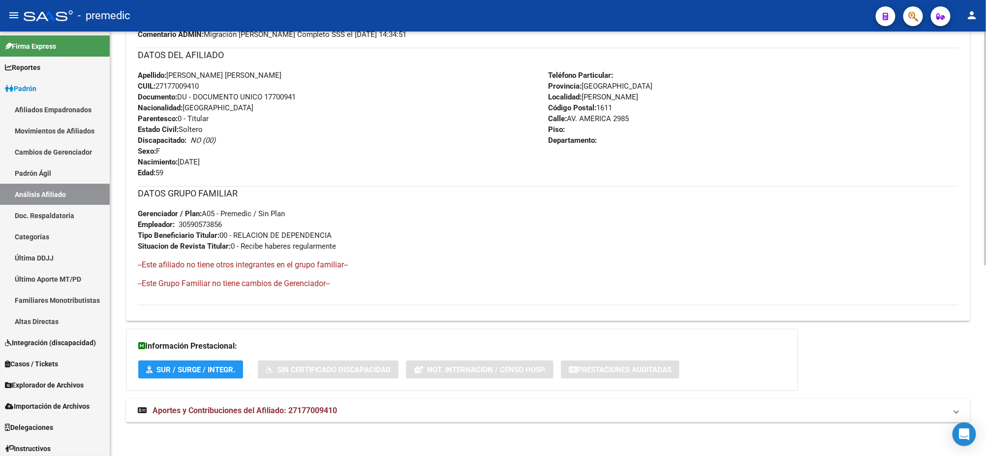
click at [216, 408] on span "Aportes y Contribuciones del Afiliado: 27177009410" at bounding box center [245, 409] width 184 height 9
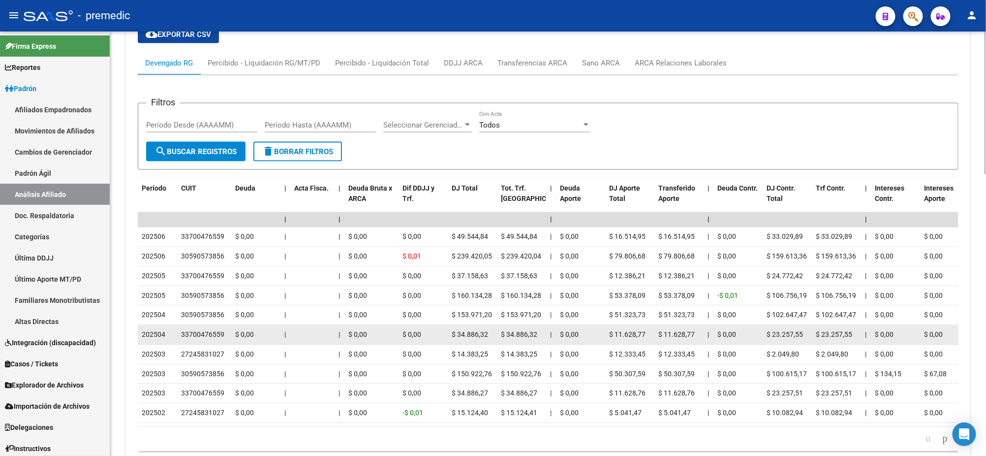
scroll to position [784, 0]
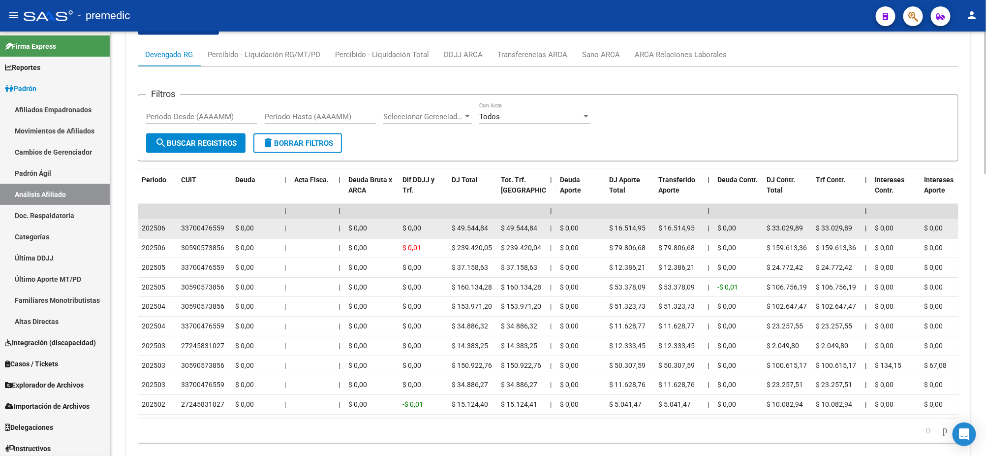
drag, startPoint x: 347, startPoint y: 226, endPoint x: 737, endPoint y: 226, distance: 389.2
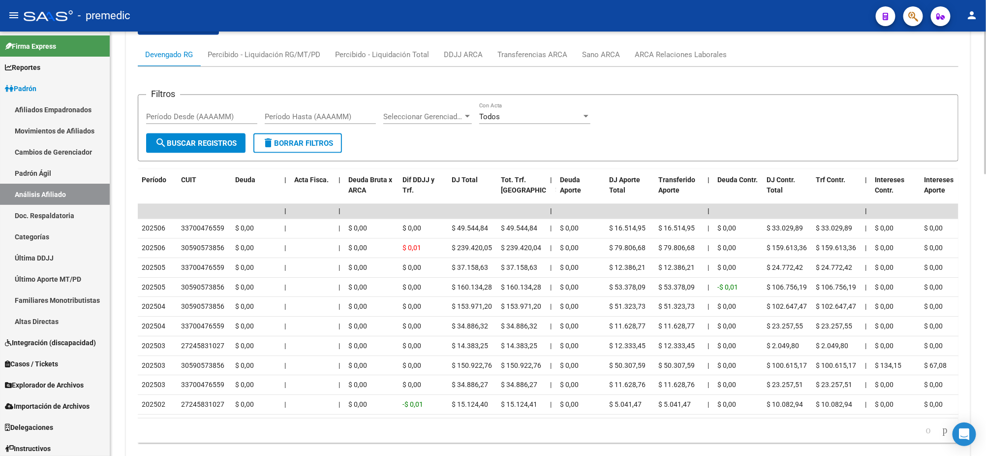
click at [782, 51] on div "Devengado RG Percibido - Liquidación RG/MT/PD Percibido - Liquidación Total DDJ…" at bounding box center [548, 55] width 821 height 24
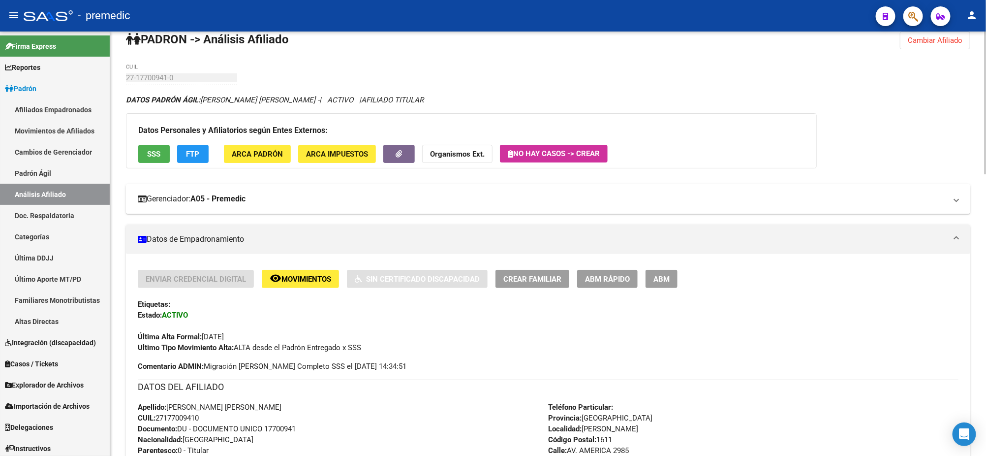
scroll to position [0, 0]
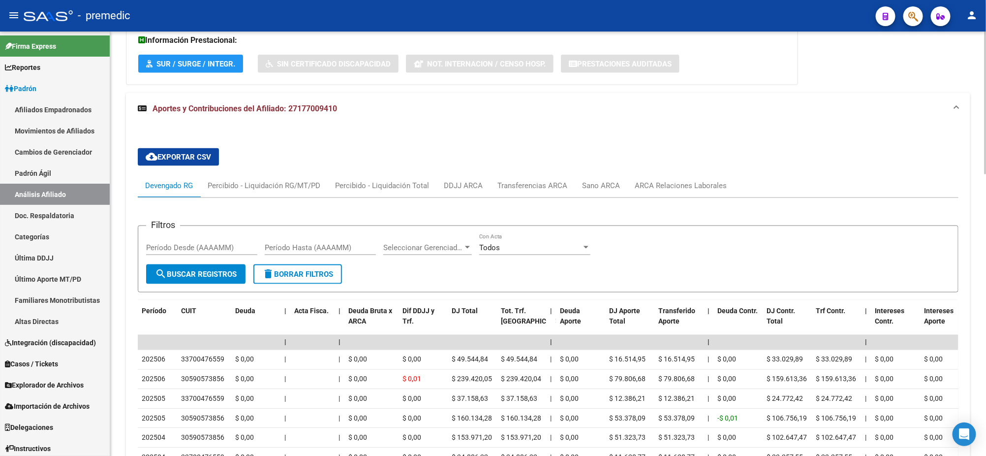
scroll to position [799, 0]
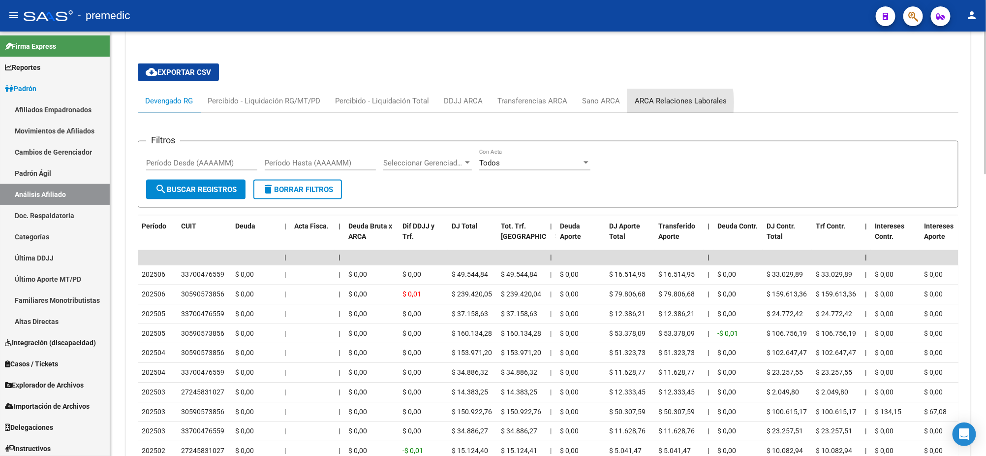
click at [637, 102] on div "ARCA Relaciones Laborales" at bounding box center [681, 100] width 92 height 11
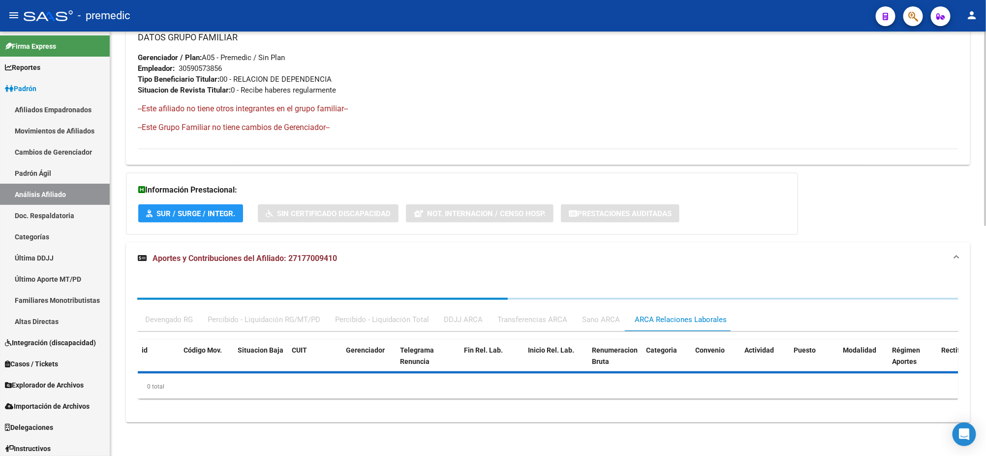
scroll to position [627, 0]
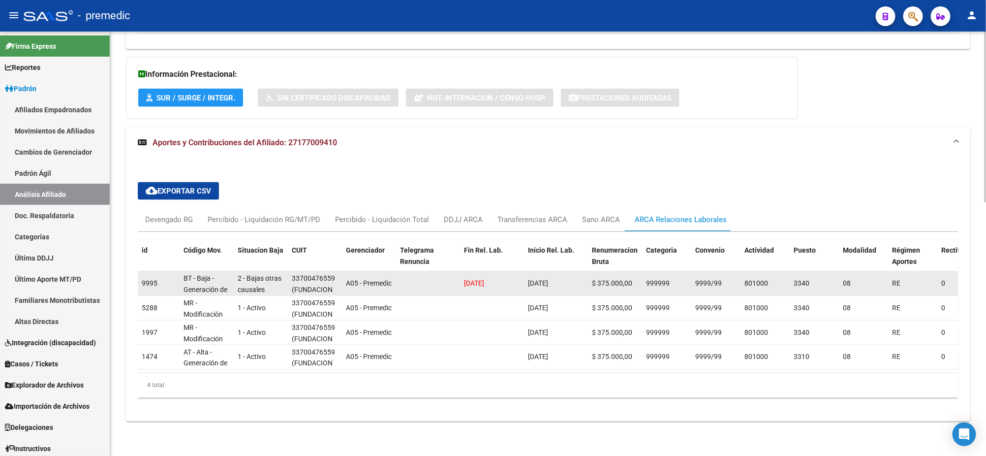
drag, startPoint x: 466, startPoint y: 275, endPoint x: 505, endPoint y: 274, distance: 39.4
click at [505, 277] on div "[DATE]" at bounding box center [492, 282] width 56 height 11
drag, startPoint x: 267, startPoint y: 279, endPoint x: 238, endPoint y: 277, distance: 29.6
click at [238, 277] on div "2 - Bajas otras causales" at bounding box center [261, 283] width 46 height 21
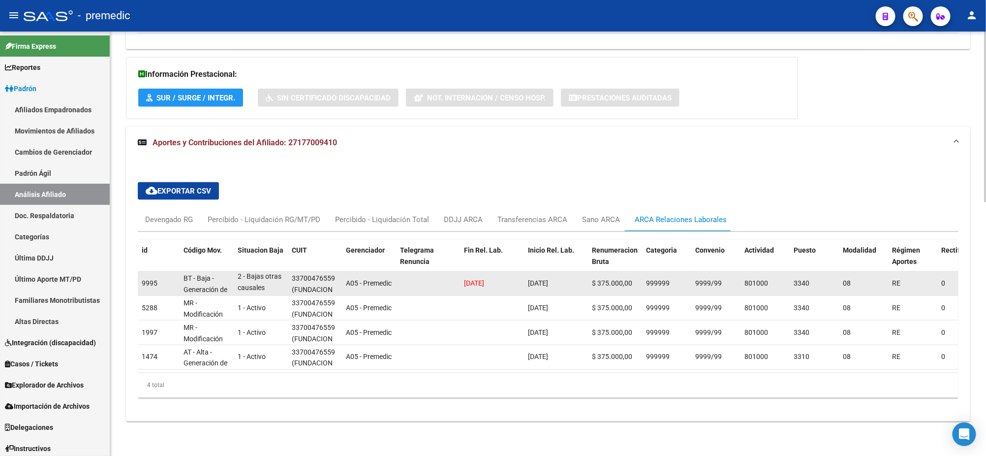
click at [275, 279] on div "2 - Bajas otras causales" at bounding box center [261, 283] width 46 height 21
drag, startPoint x: 463, startPoint y: 273, endPoint x: 498, endPoint y: 273, distance: 35.4
click at [498, 273] on datatable-body-cell "[DATE]" at bounding box center [492, 283] width 64 height 24
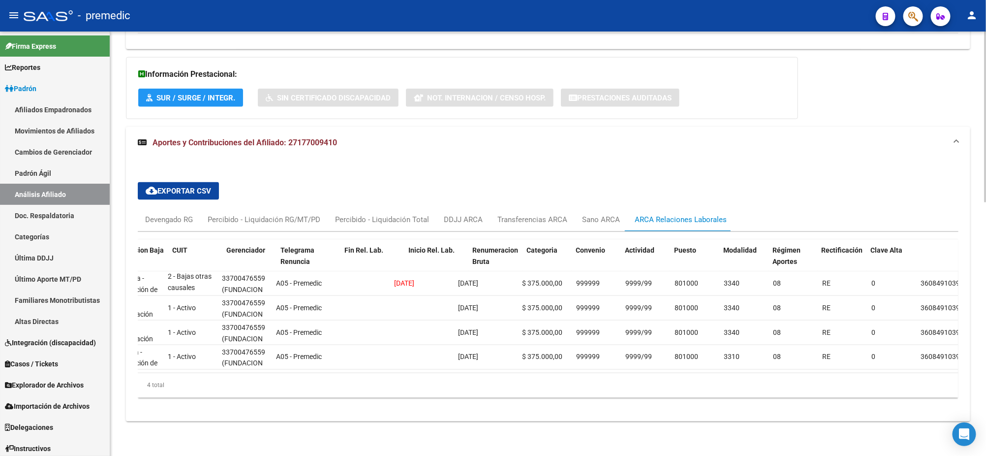
scroll to position [0, 0]
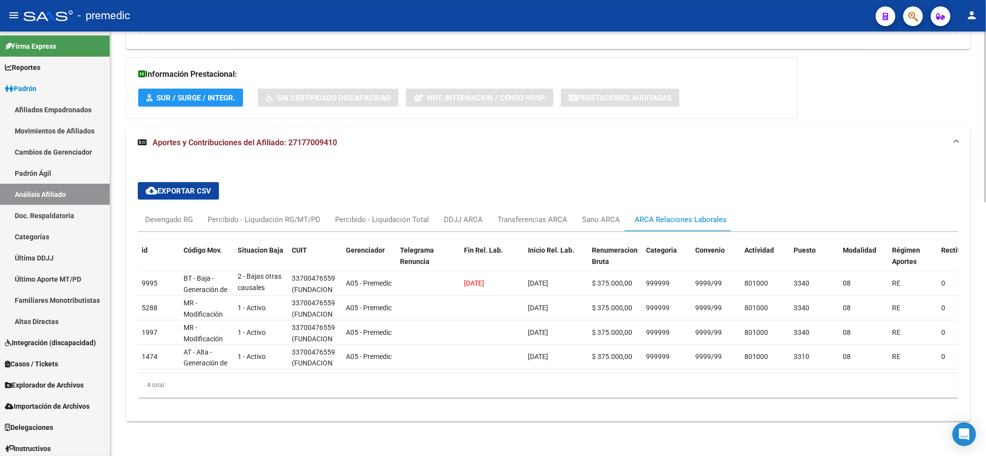
click at [356, 387] on div "4 total" at bounding box center [548, 385] width 821 height 25
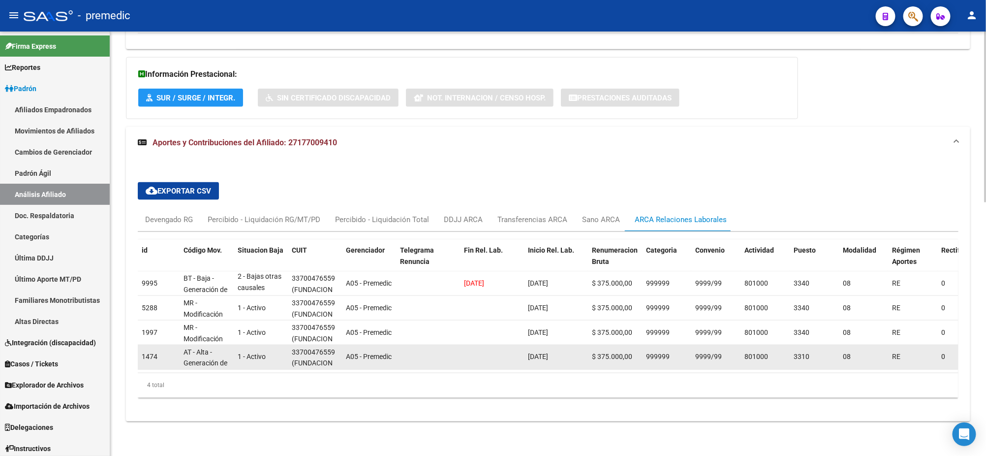
click at [321, 359] on span "(FUNDACION CRISTIANA FRANCISCO MENOYO)" at bounding box center [328, 374] width 72 height 31
drag, startPoint x: 326, startPoint y: 354, endPoint x: 314, endPoint y: 352, distance: 11.5
click at [314, 359] on span "(FUNDACION CRISTIANA FRANCISCO MENOYO)" at bounding box center [328, 374] width 72 height 31
click at [315, 359] on span "(FUNDACION CRISTIANA FRANCISCO MENOYO)" at bounding box center [328, 374] width 72 height 31
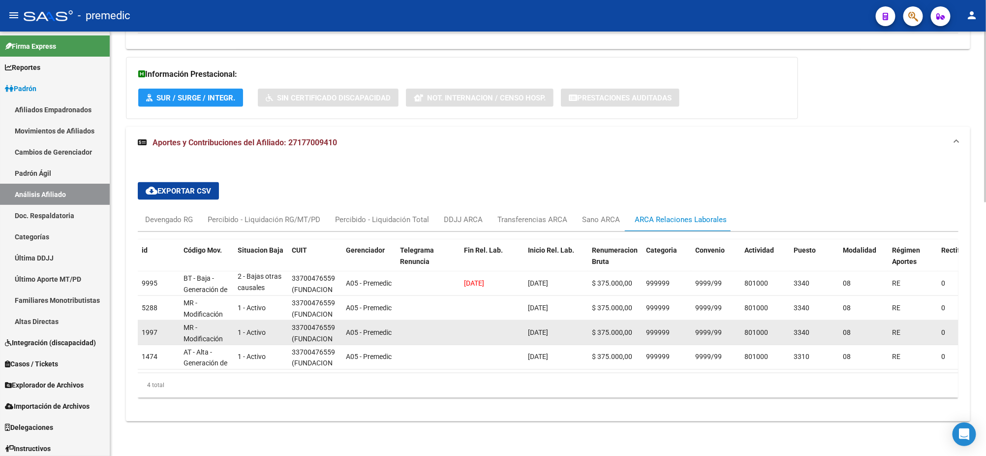
click at [315, 335] on span "(FUNDACION CRISTIANA FRANCISCO MENOYO)" at bounding box center [328, 350] width 72 height 31
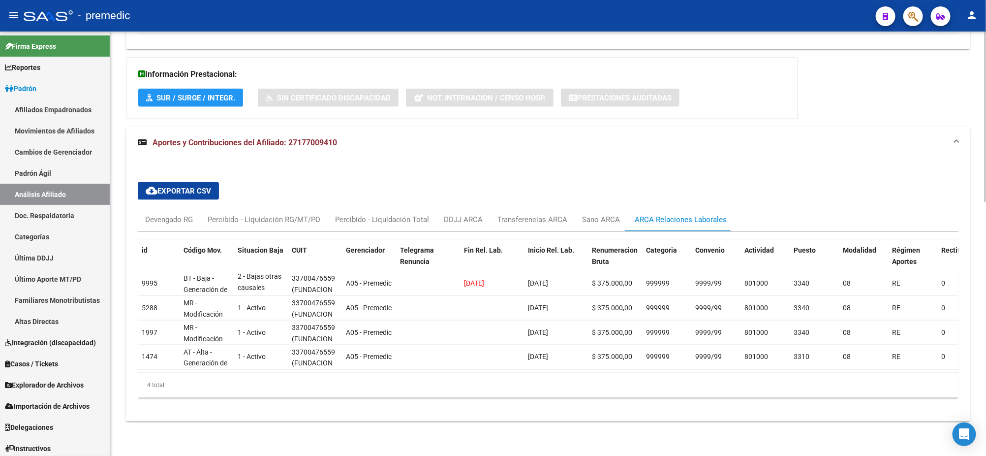
click at [305, 392] on div "4 total" at bounding box center [548, 385] width 821 height 25
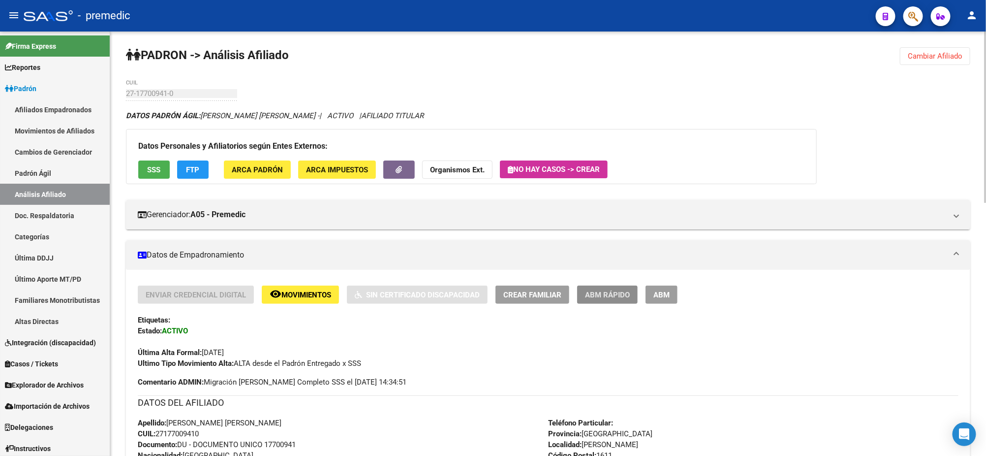
click at [612, 296] on span "ABM Rápido" at bounding box center [607, 294] width 45 height 9
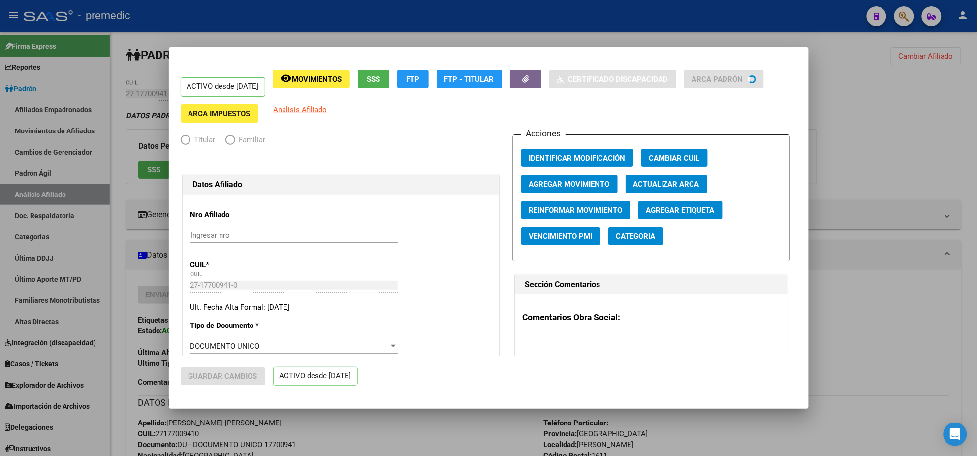
radio input "true"
type input "30-59057385-6"
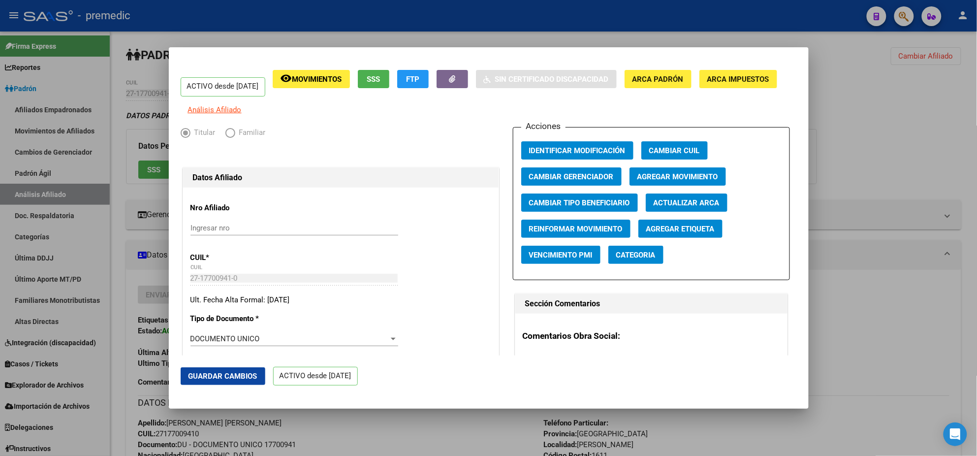
click at [867, 59] on div at bounding box center [488, 228] width 977 height 456
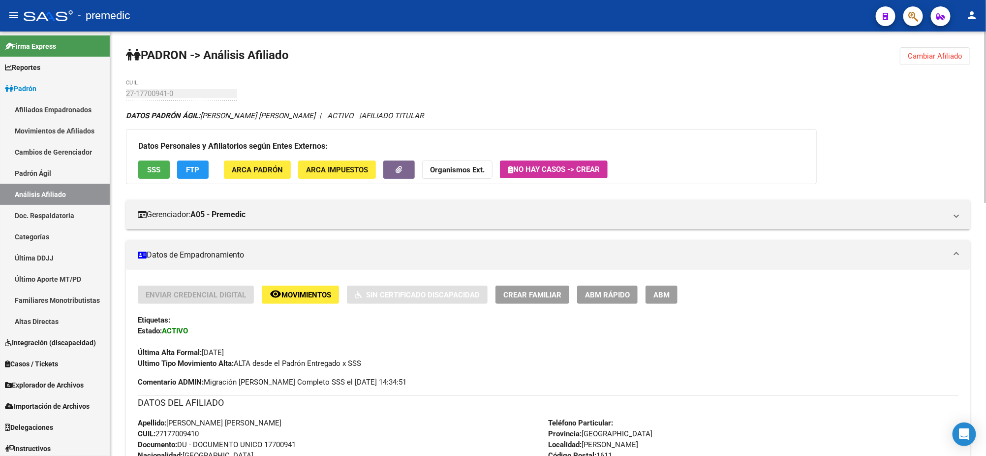
click at [912, 55] on span "Cambiar Afiliado" at bounding box center [935, 56] width 55 height 9
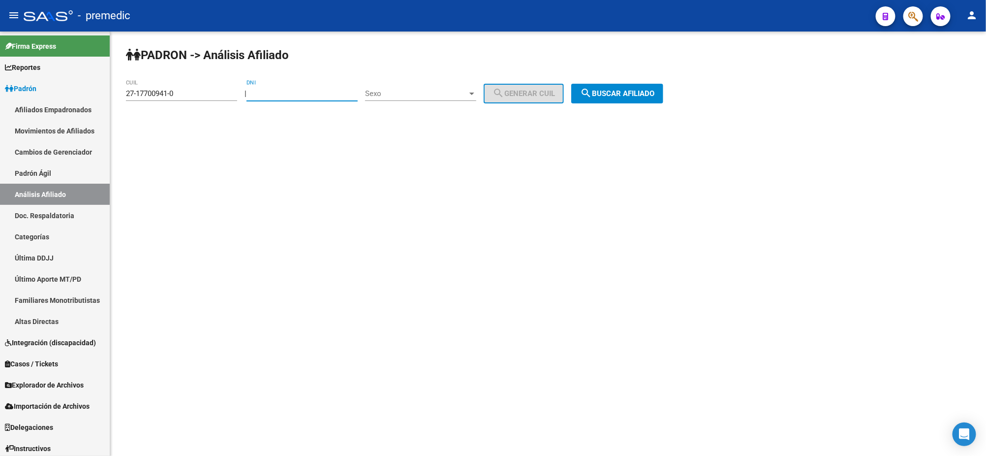
click at [313, 92] on input "DNI" at bounding box center [301, 93] width 111 height 9
paste input "33112863"
type input "33112863"
click at [398, 96] on span "Sexo" at bounding box center [416, 93] width 102 height 9
click at [408, 91] on span "Masculino" at bounding box center [431, 93] width 111 height 22
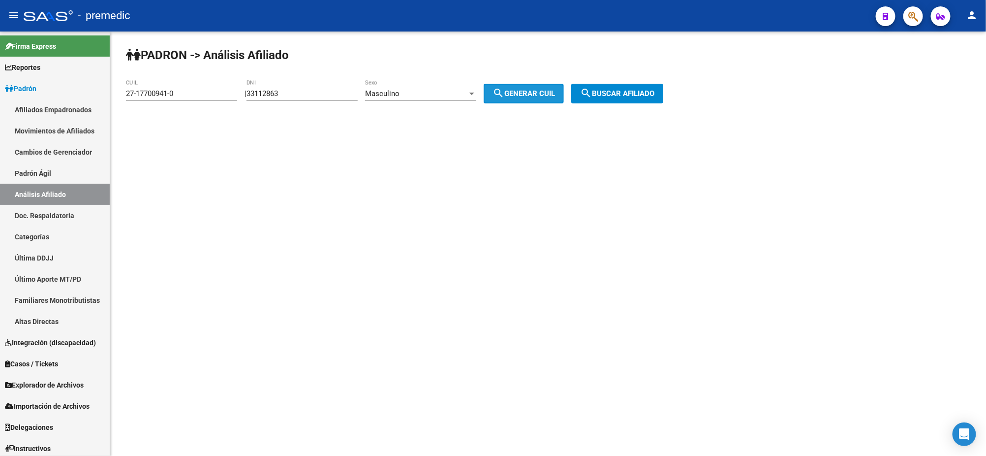
click at [515, 93] on span "search Generar CUIL" at bounding box center [523, 93] width 62 height 9
type input "20-33112863-6"
click at [627, 94] on span "search Buscar afiliado" at bounding box center [617, 93] width 74 height 9
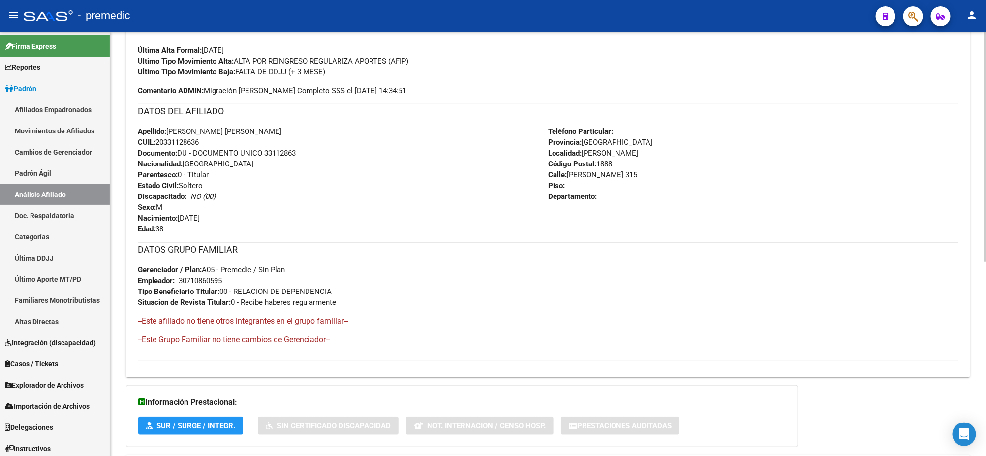
scroll to position [358, 0]
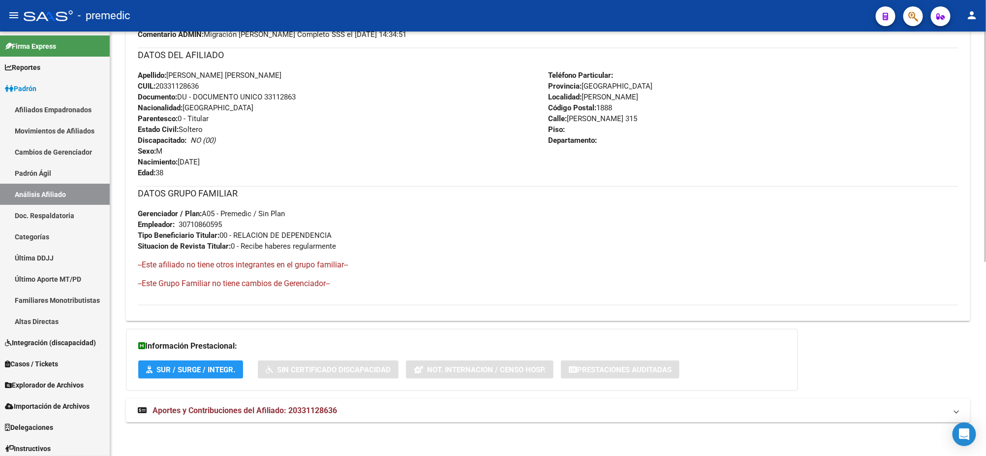
click at [299, 407] on span "Aportes y Contribuciones del Afiliado: 20331128636" at bounding box center [245, 409] width 184 height 9
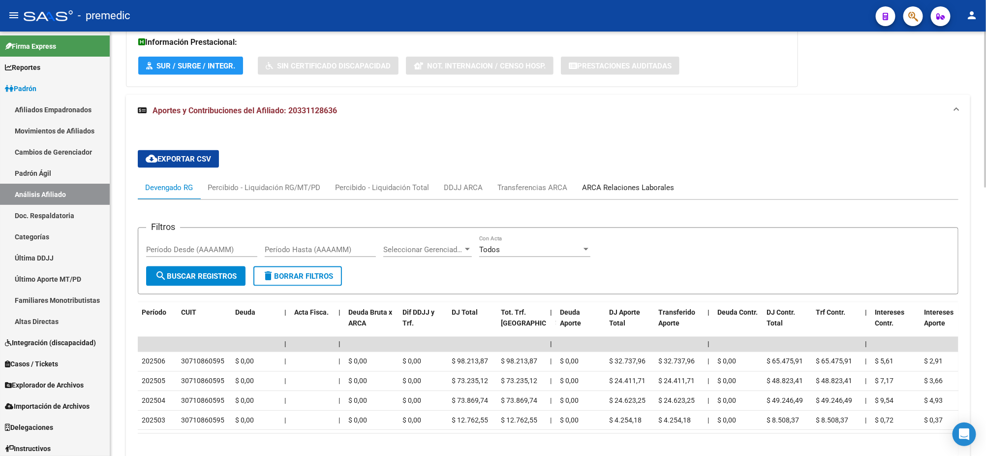
click at [591, 187] on div "ARCA Relaciones Laborales" at bounding box center [628, 187] width 92 height 11
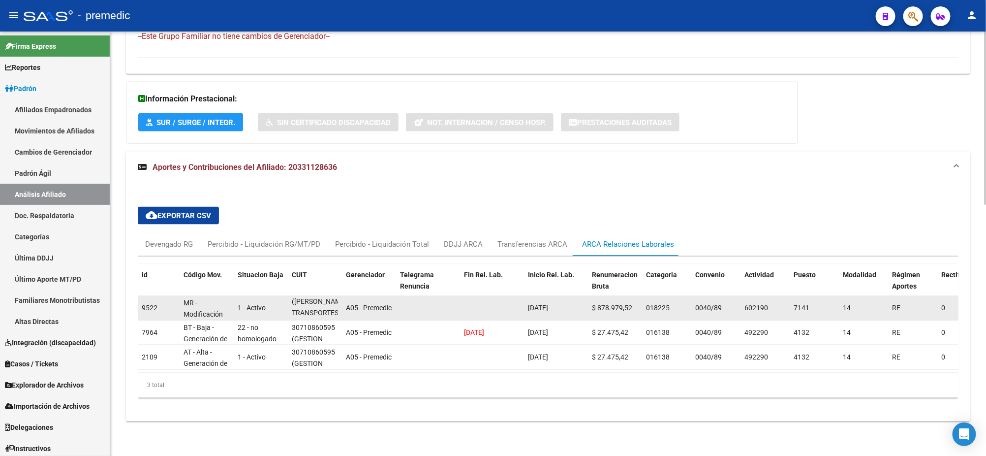
scroll to position [24, 0]
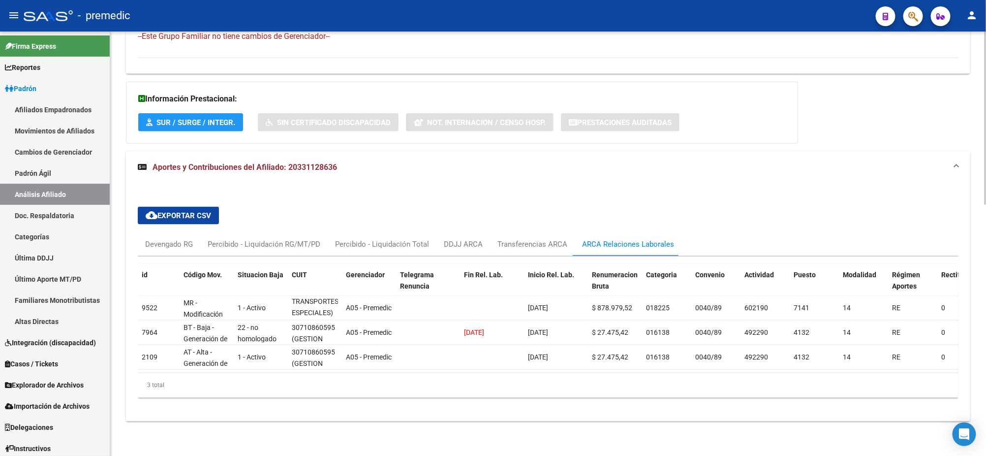
click at [292, 398] on div "3 total" at bounding box center [548, 385] width 821 height 25
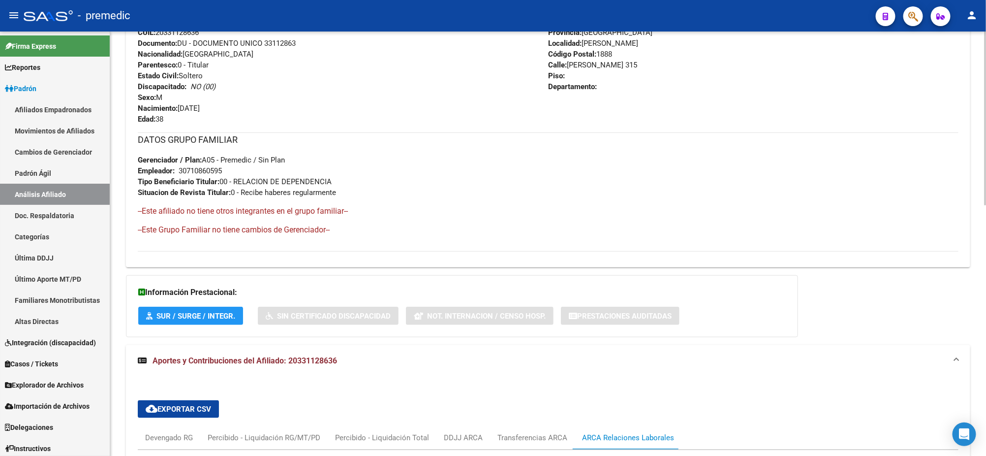
scroll to position [368, 0]
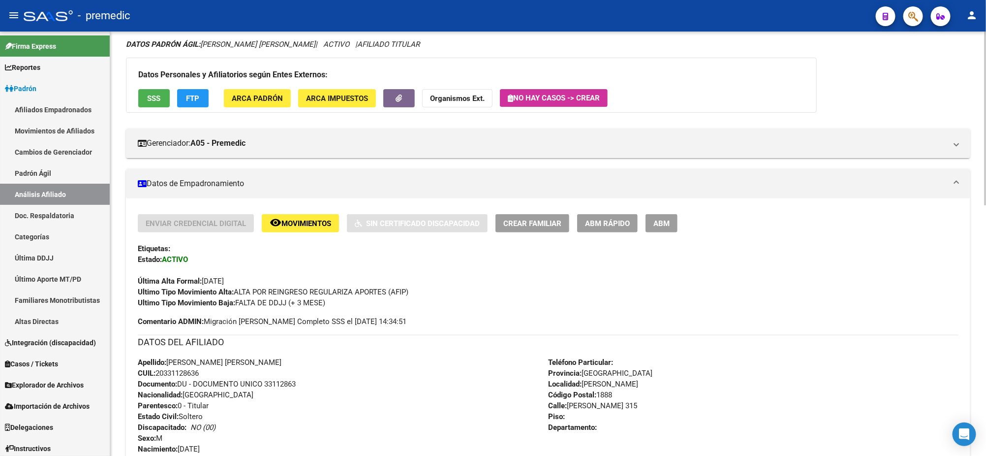
scroll to position [0, 0]
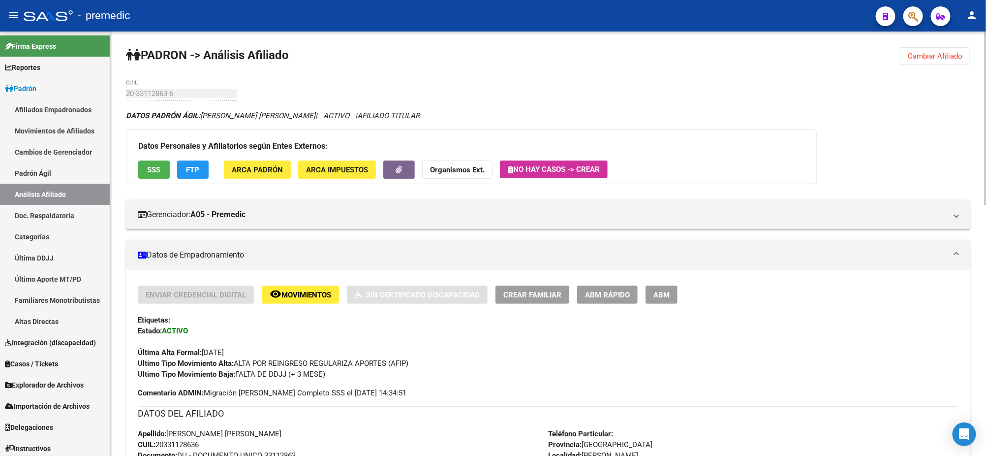
click at [202, 166] on button "FTP" at bounding box center [192, 169] width 31 height 18
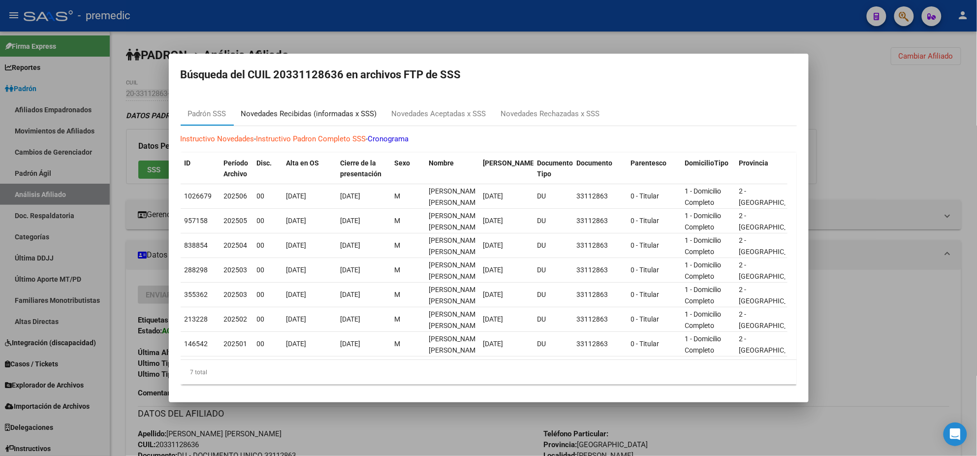
click at [273, 111] on div "Novedades Recibidas (informadas x SSS)" at bounding box center [309, 113] width 136 height 11
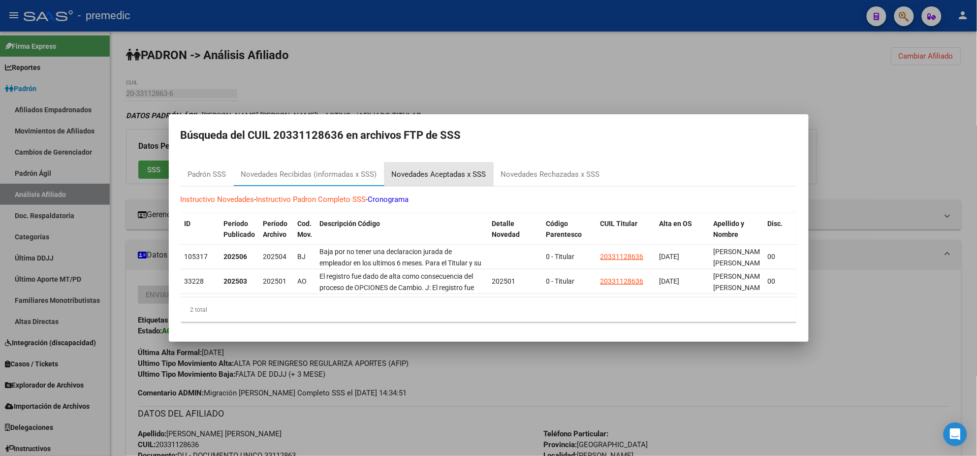
click at [434, 172] on div "Novedades Aceptadas x SSS" at bounding box center [439, 174] width 94 height 11
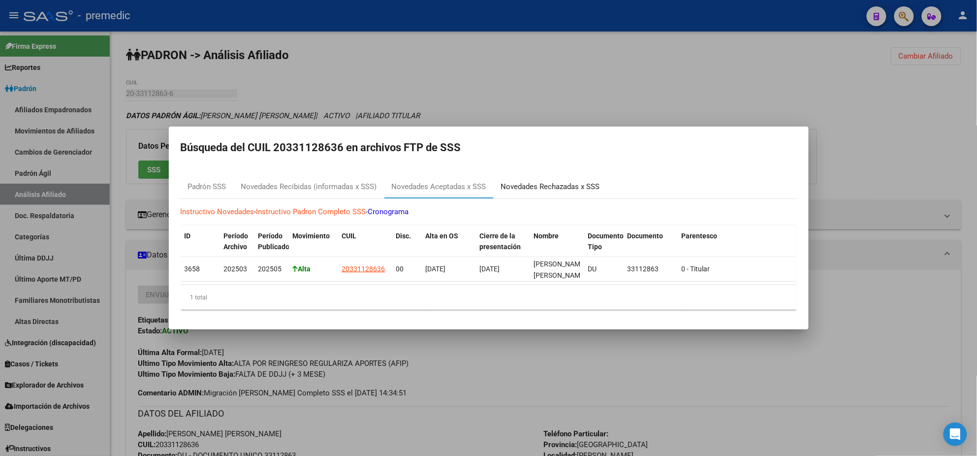
click at [525, 181] on div "Novedades Rechazadas x SSS" at bounding box center [550, 186] width 99 height 11
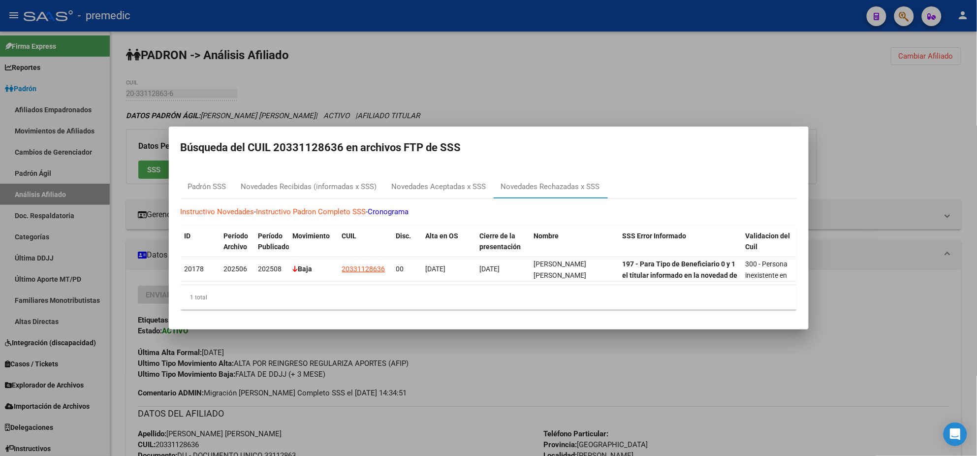
click at [553, 360] on div at bounding box center [488, 228] width 977 height 456
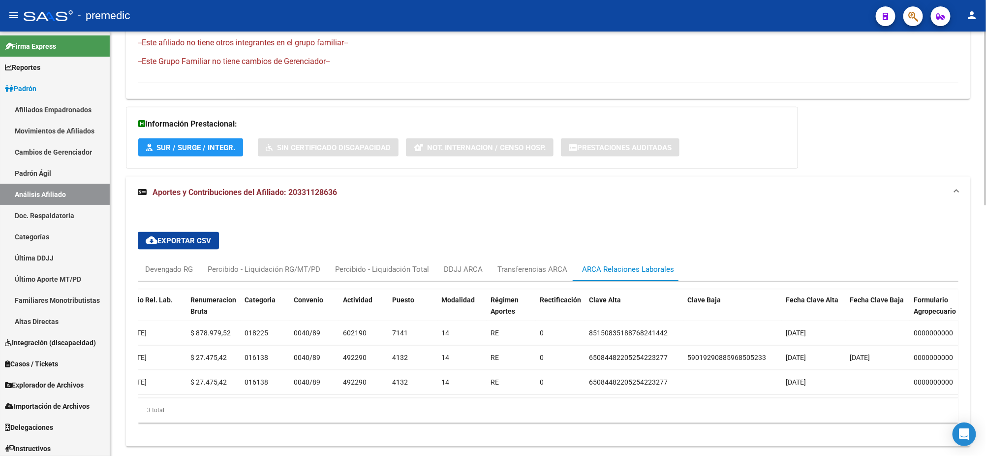
scroll to position [613, 0]
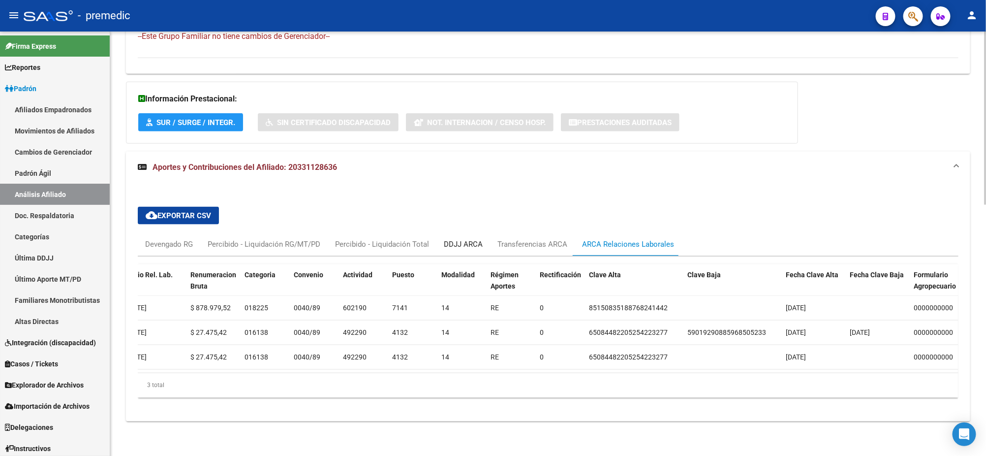
click at [461, 239] on div "DDJJ ARCA" at bounding box center [463, 244] width 39 height 11
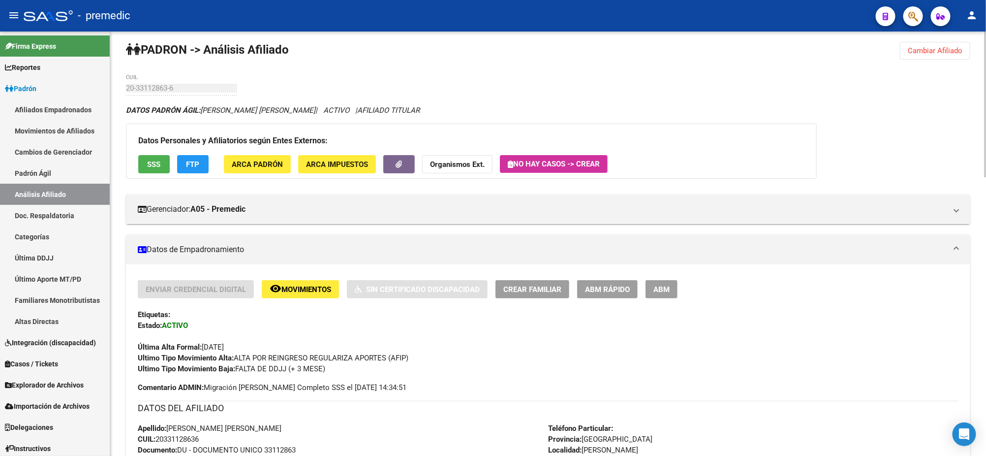
scroll to position [0, 0]
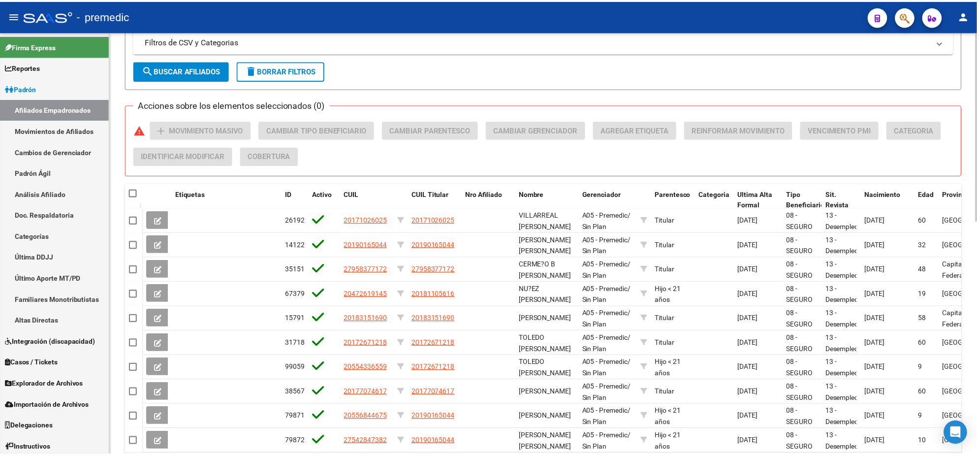
scroll to position [523, 0]
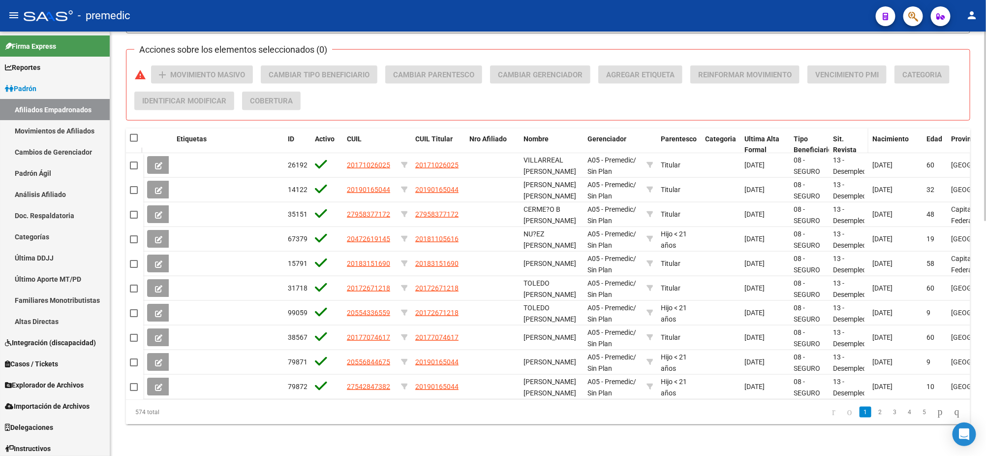
click at [836, 138] on span "Sit. Revista" at bounding box center [845, 144] width 24 height 19
click at [842, 135] on span "Sit. Revista" at bounding box center [845, 144] width 24 height 19
click at [848, 137] on span "Sit. Revista" at bounding box center [845, 144] width 24 height 19
click at [874, 414] on link "2" at bounding box center [880, 411] width 12 height 11
click at [889, 415] on link "3" at bounding box center [895, 411] width 12 height 11
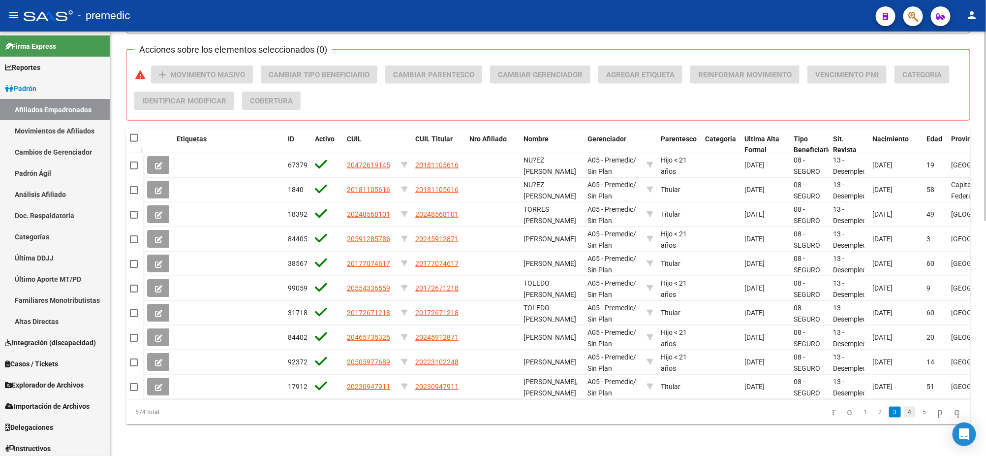
click at [904, 415] on link "4" at bounding box center [910, 411] width 12 height 11
click at [904, 412] on link "5" at bounding box center [910, 411] width 12 height 11
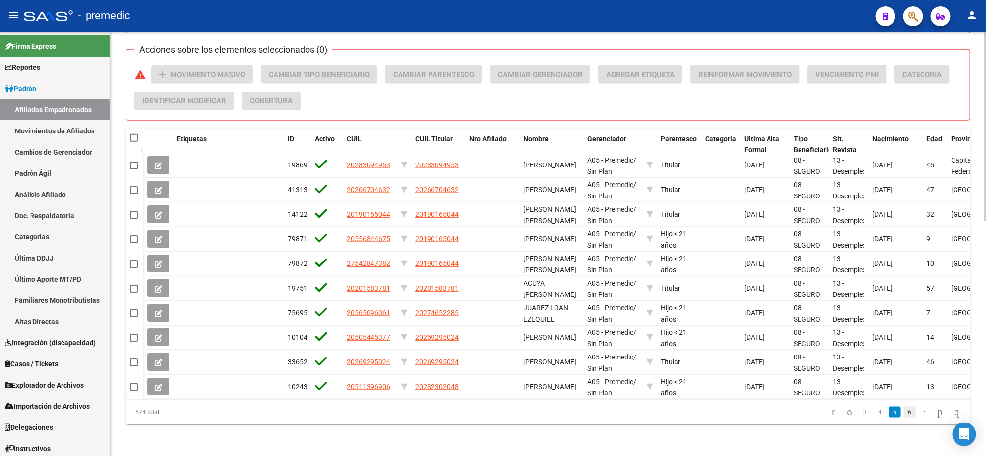
click at [904, 413] on link "6" at bounding box center [910, 411] width 12 height 11
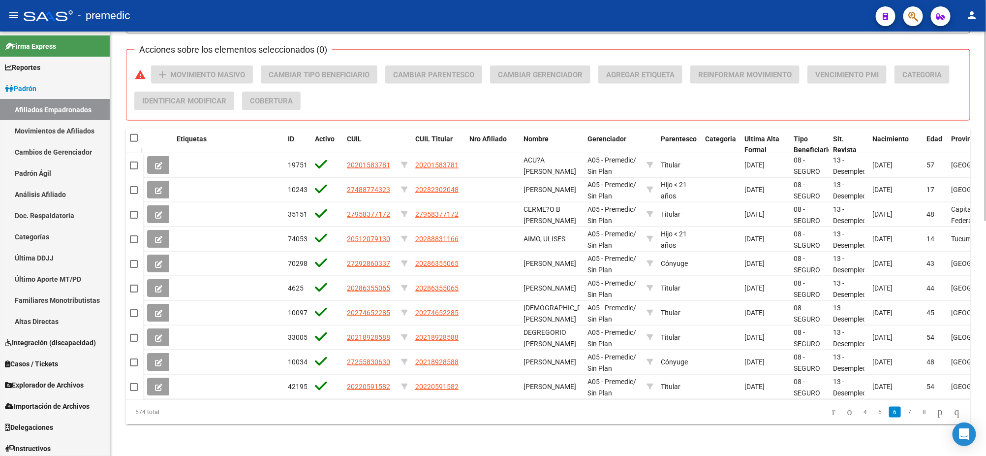
click at [904, 413] on link "7" at bounding box center [910, 411] width 12 height 11
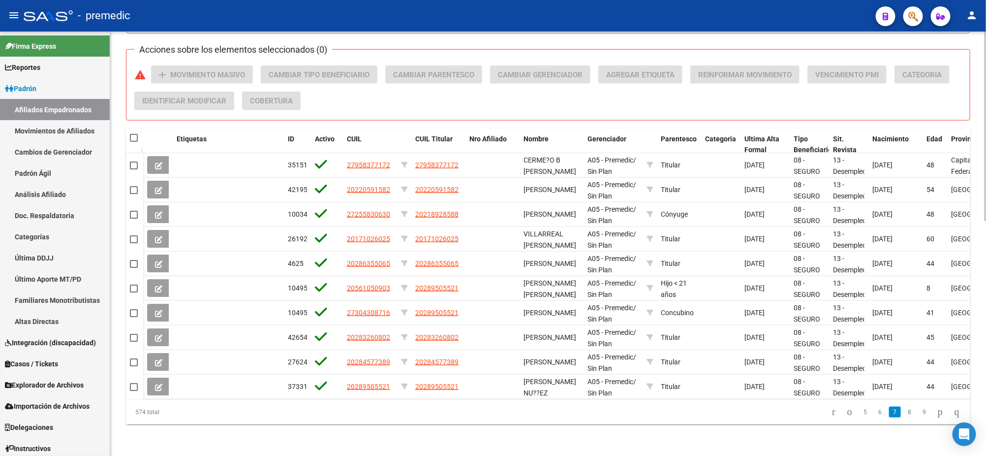
click at [904, 413] on link "8" at bounding box center [910, 411] width 12 height 11
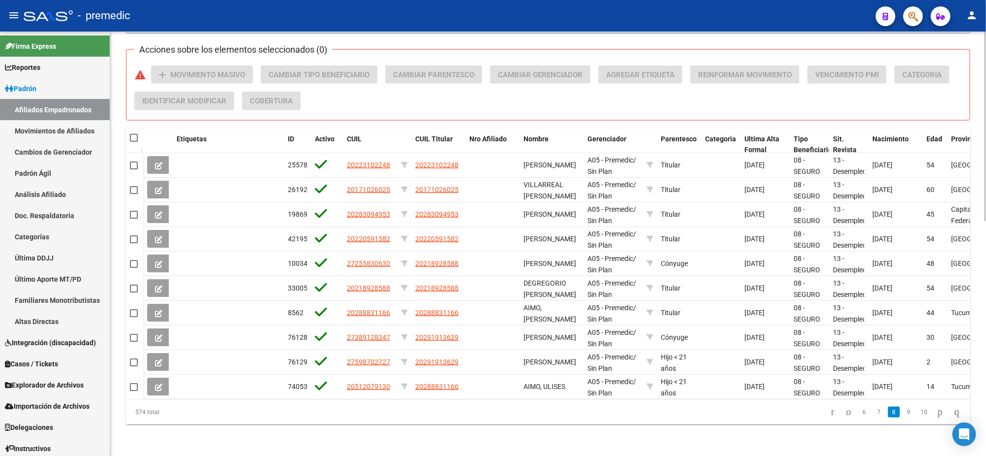
click at [903, 413] on link "9" at bounding box center [909, 411] width 12 height 11
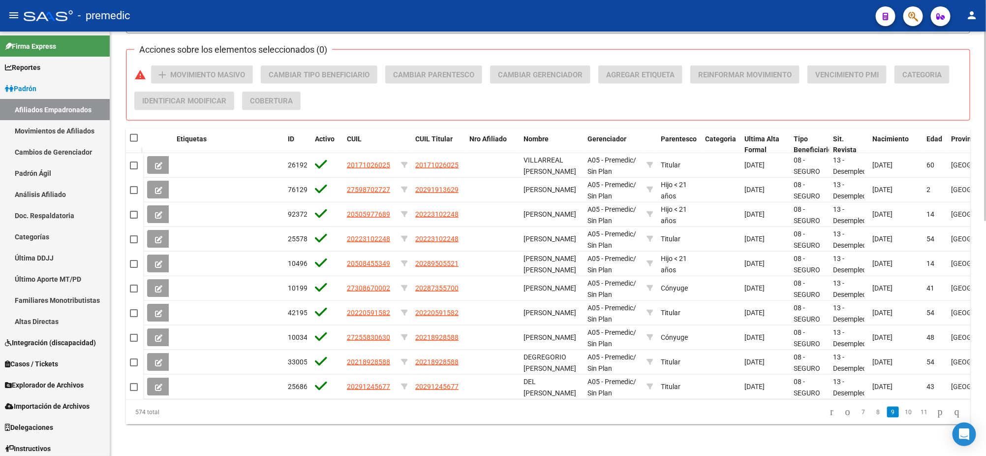
click at [902, 413] on link "10" at bounding box center [908, 411] width 13 height 11
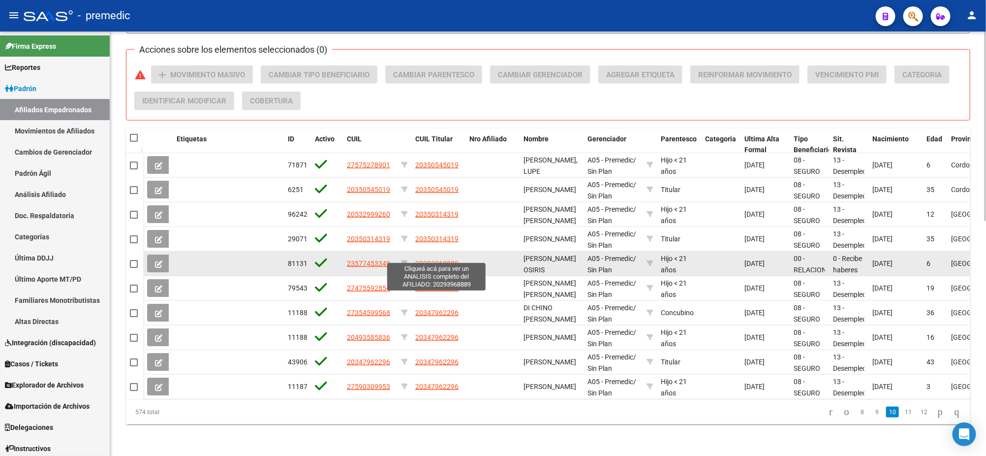
click at [430, 259] on span "20293968889" at bounding box center [436, 263] width 43 height 8
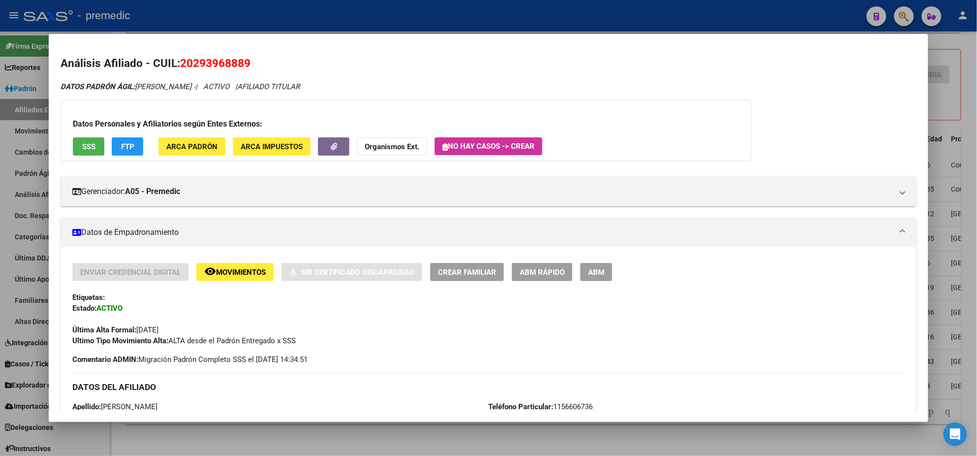
click at [967, 54] on div at bounding box center [488, 228] width 977 height 456
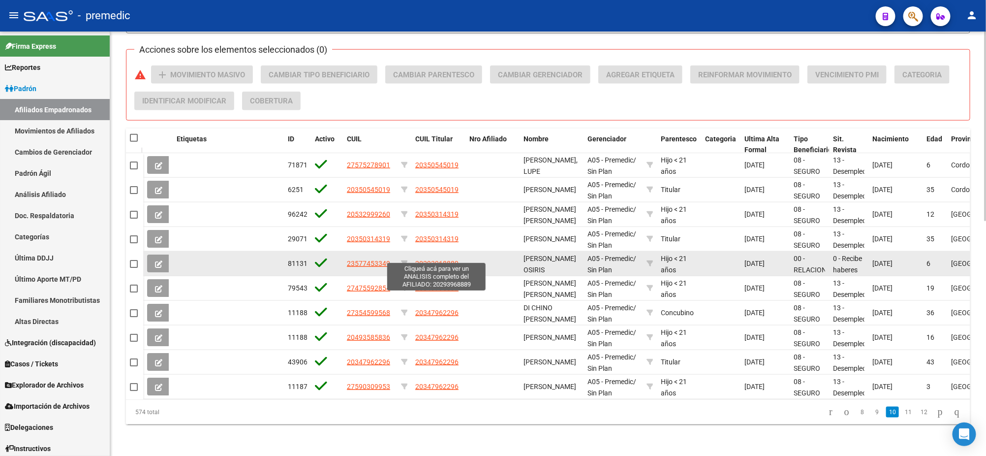
click at [419, 259] on span "20293968889" at bounding box center [436, 263] width 43 height 8
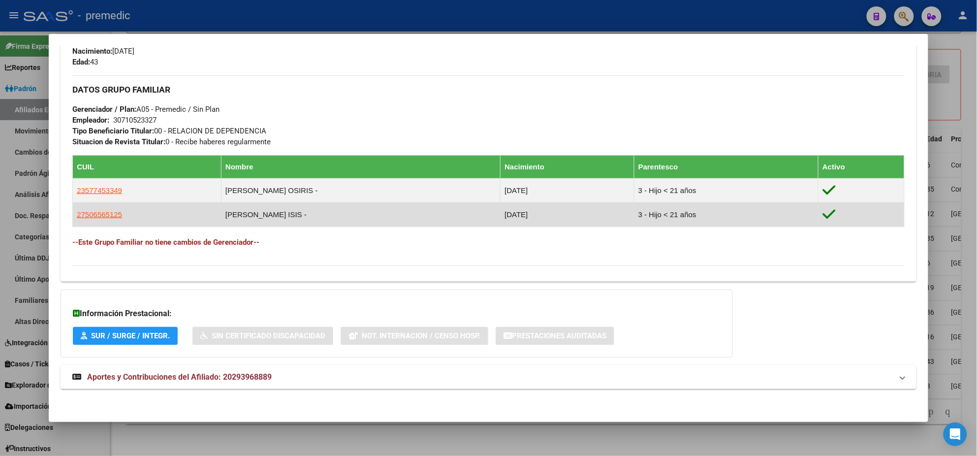
scroll to position [443, 0]
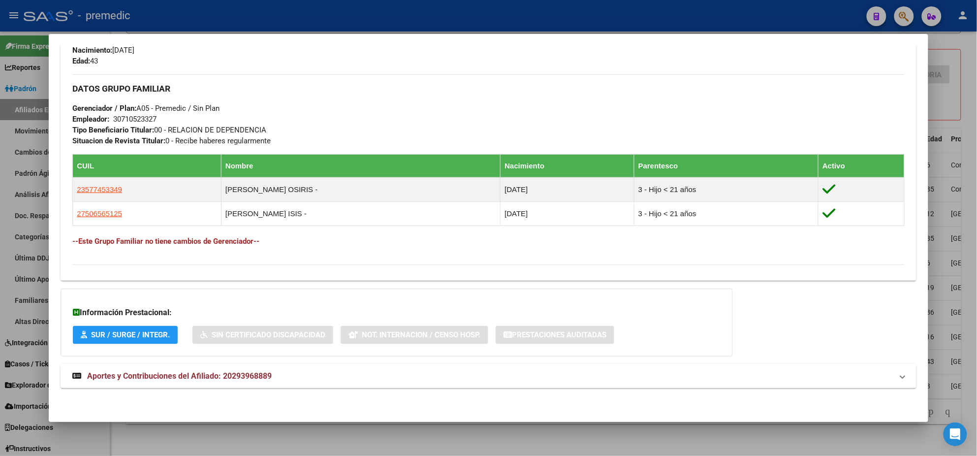
click at [186, 373] on span "Aportes y Contribuciones del Afiliado: 20293968889" at bounding box center [179, 375] width 184 height 9
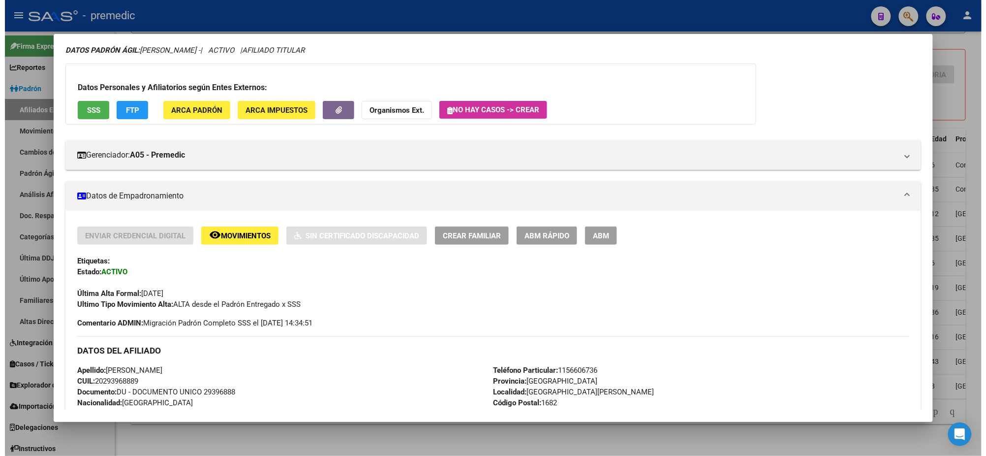
scroll to position [0, 0]
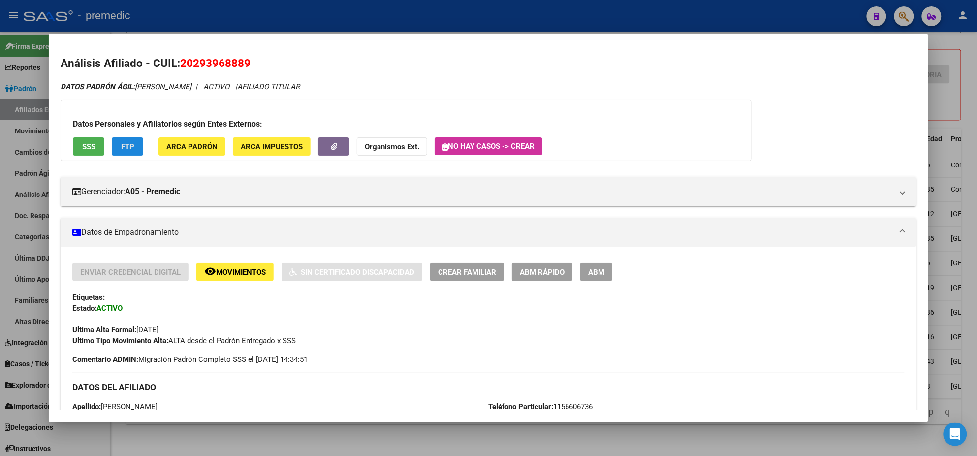
click at [133, 146] on button "FTP" at bounding box center [127, 146] width 31 height 18
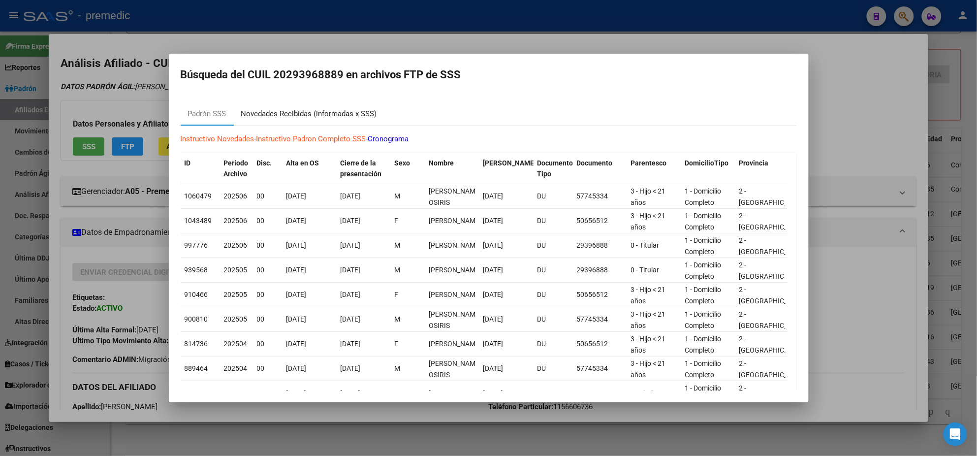
click at [332, 114] on div "Novedades Recibidas (informadas x SSS)" at bounding box center [309, 113] width 136 height 11
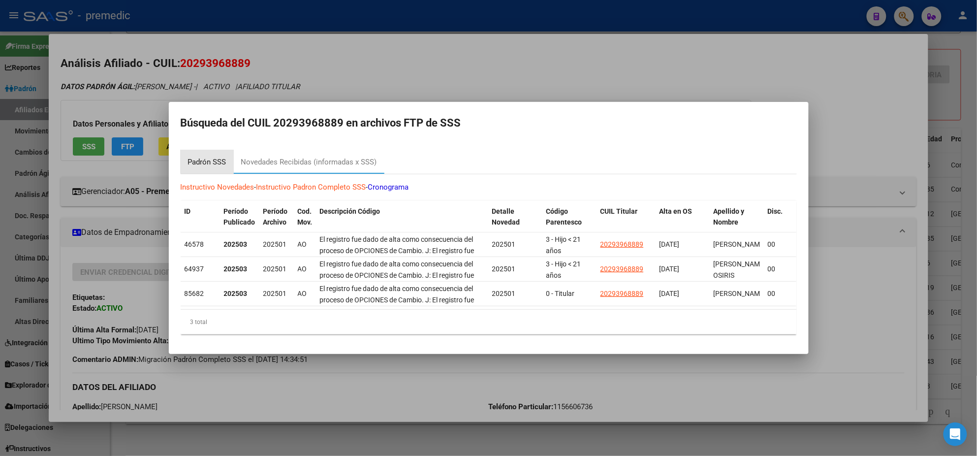
click at [214, 156] on div "Padrón SSS" at bounding box center [207, 161] width 38 height 11
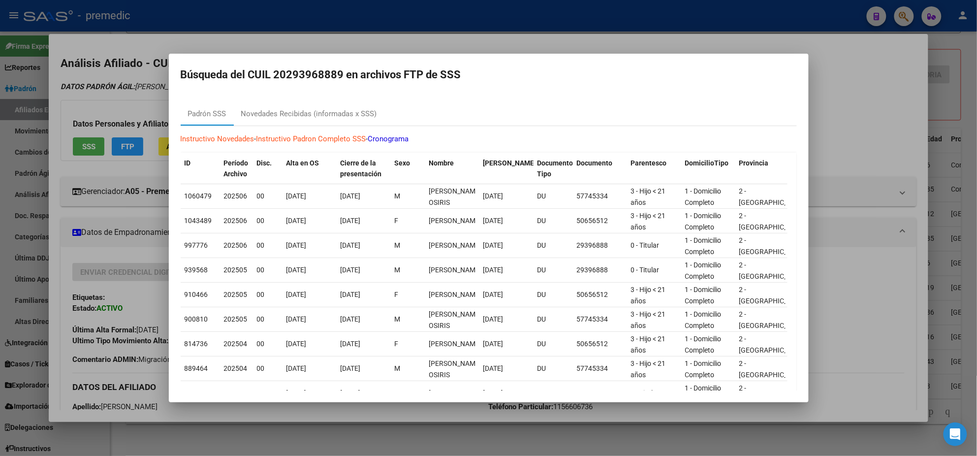
click at [321, 411] on div at bounding box center [488, 228] width 977 height 456
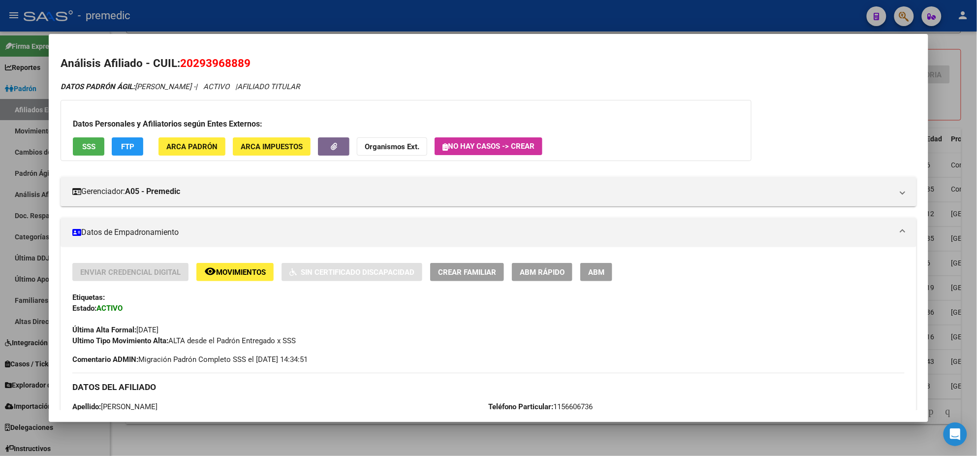
click at [337, 447] on div at bounding box center [488, 228] width 977 height 456
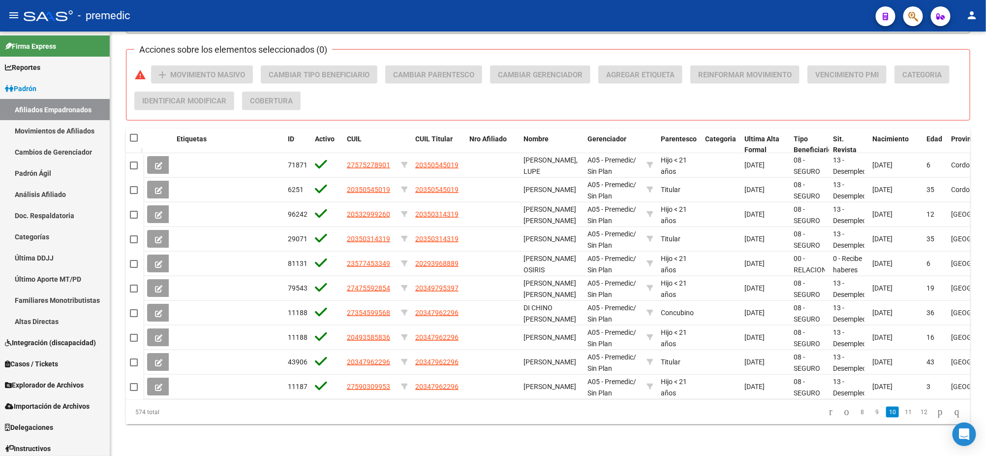
click at [902, 412] on link "11" at bounding box center [908, 411] width 13 height 11
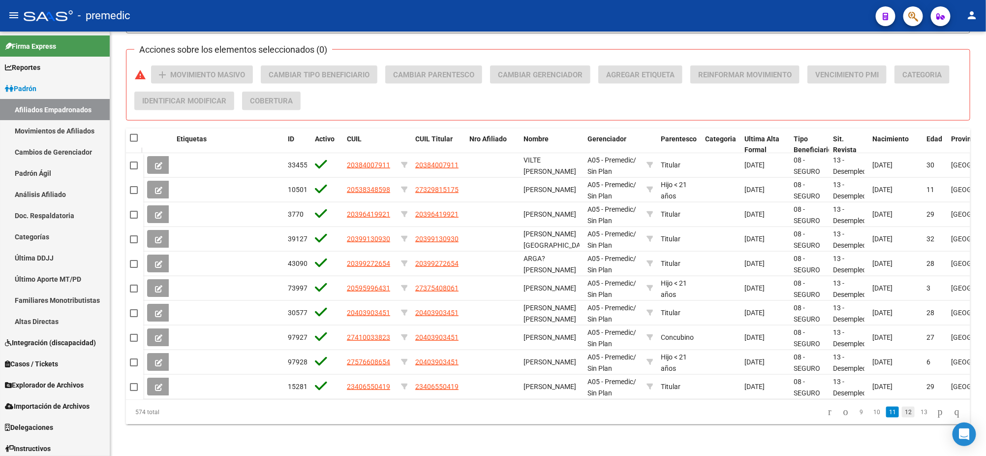
click at [902, 411] on link "12" at bounding box center [908, 411] width 13 height 11
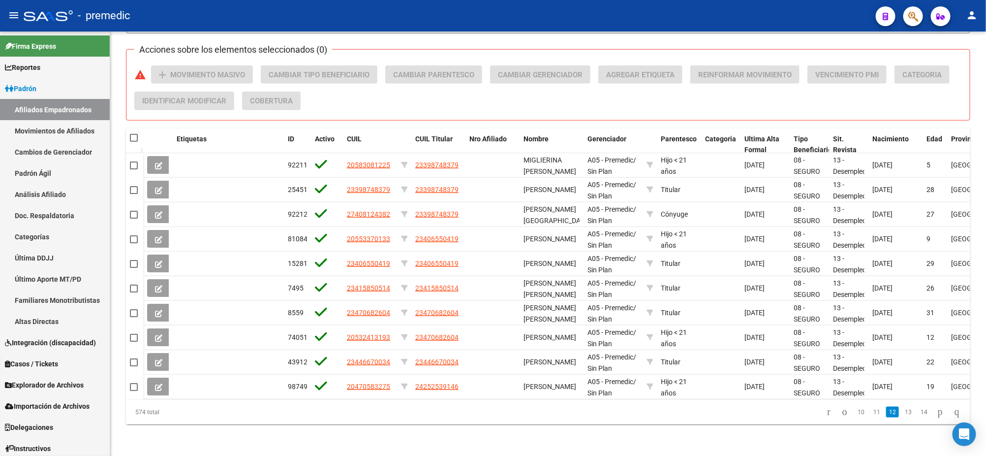
click at [902, 411] on link "13" at bounding box center [908, 411] width 13 height 11
click at [902, 411] on link "14" at bounding box center [908, 411] width 13 height 11
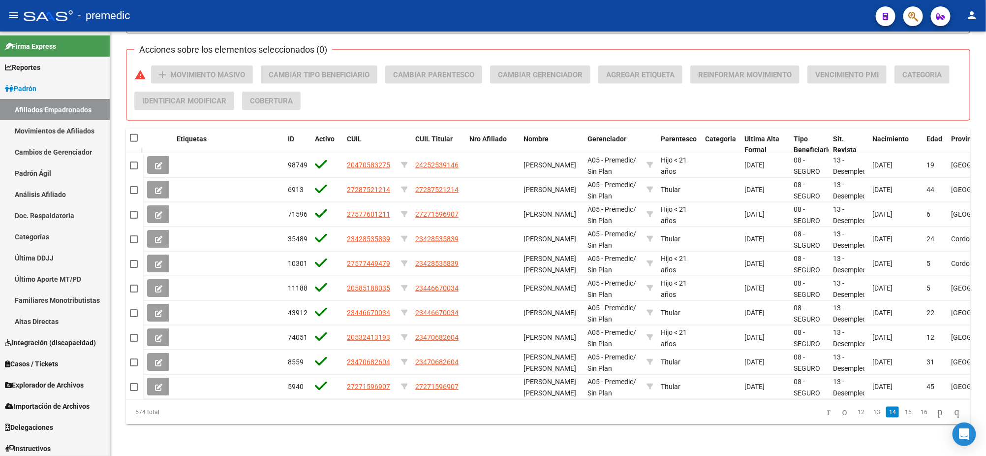
click at [902, 411] on link "15" at bounding box center [908, 411] width 13 height 11
click at [902, 411] on link "16" at bounding box center [908, 411] width 13 height 11
click at [902, 411] on link "17" at bounding box center [908, 411] width 13 height 11
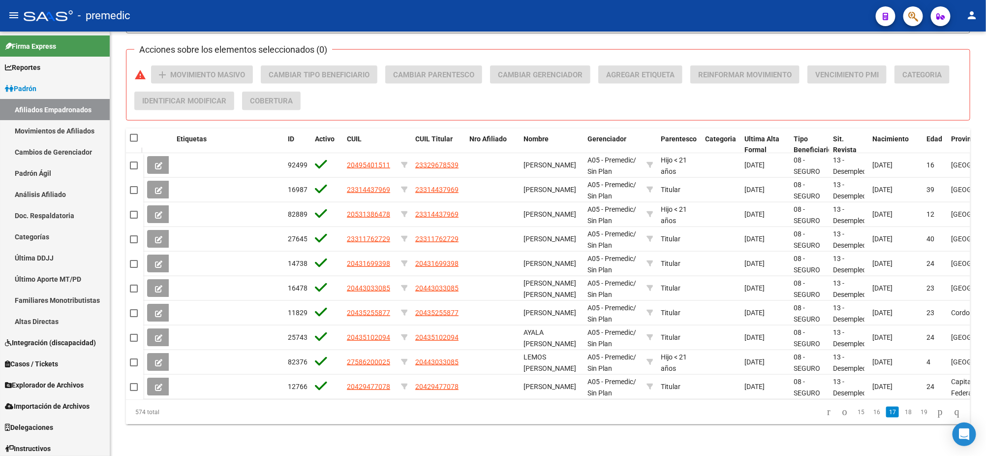
click at [902, 411] on link "18" at bounding box center [908, 411] width 13 height 11
click at [902, 411] on link "19" at bounding box center [908, 411] width 13 height 11
click at [902, 411] on link "20" at bounding box center [908, 411] width 13 height 11
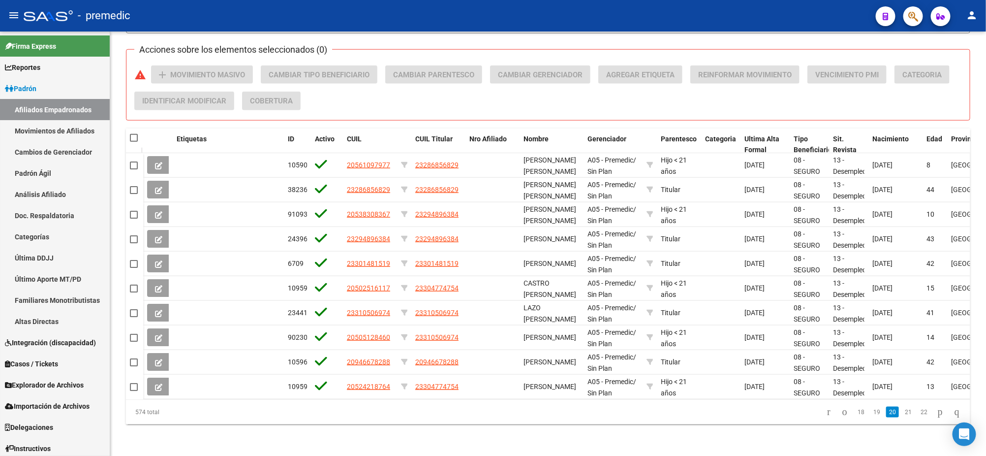
click at [902, 411] on link "21" at bounding box center [908, 411] width 13 height 11
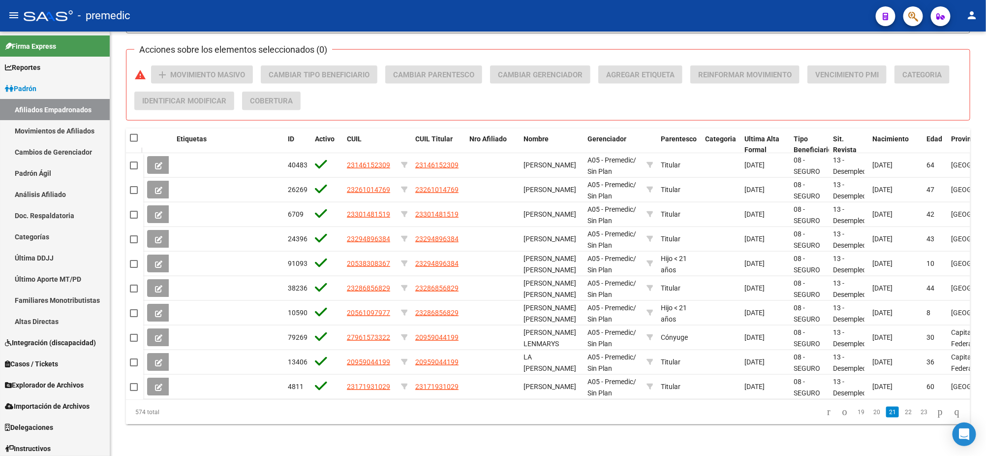
click at [902, 411] on link "22" at bounding box center [908, 411] width 13 height 11
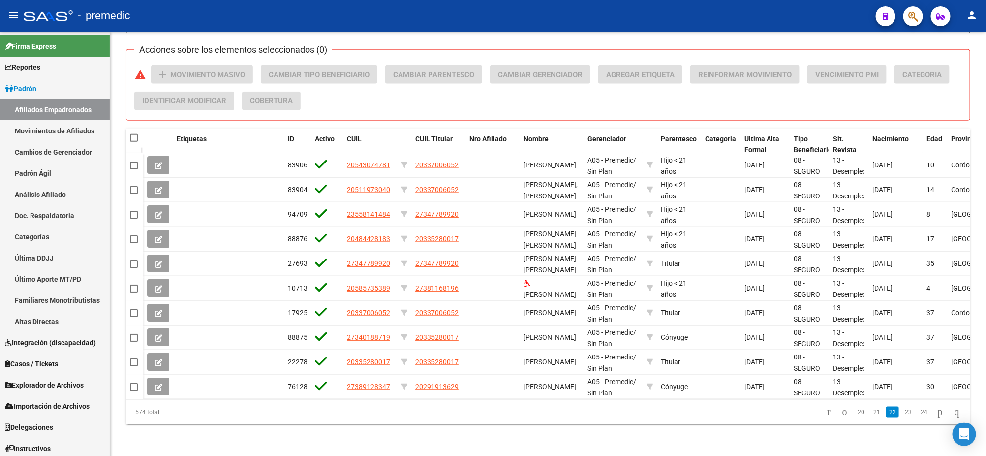
click at [902, 411] on link "23" at bounding box center [908, 411] width 13 height 11
click at [902, 411] on link "24" at bounding box center [908, 411] width 13 height 11
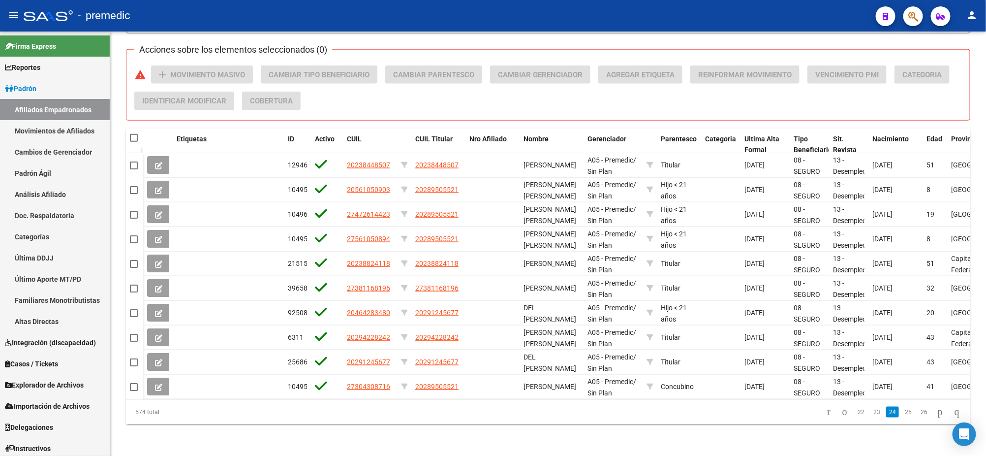
click at [902, 411] on link "25" at bounding box center [908, 411] width 13 height 11
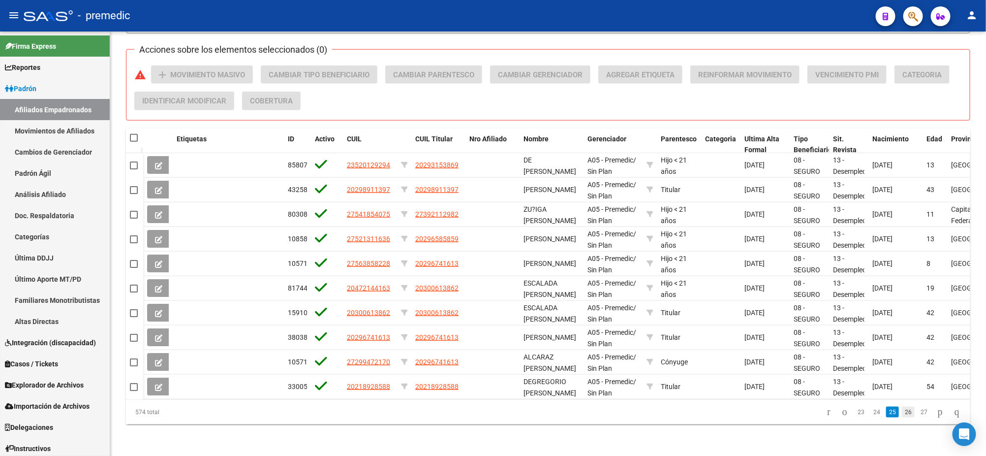
click at [902, 411] on link "26" at bounding box center [908, 411] width 13 height 11
click at [902, 411] on link "27" at bounding box center [908, 411] width 13 height 11
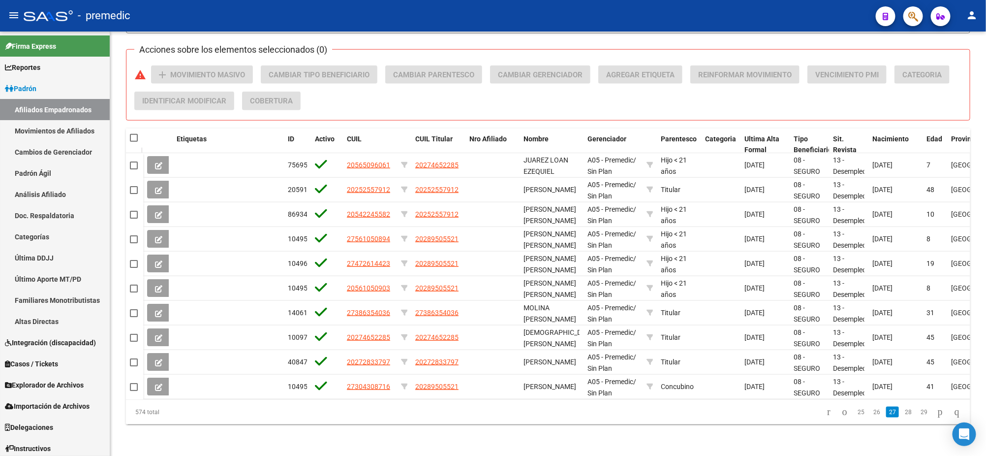
click at [902, 411] on link "28" at bounding box center [908, 411] width 13 height 11
click at [902, 411] on link "29" at bounding box center [908, 411] width 13 height 11
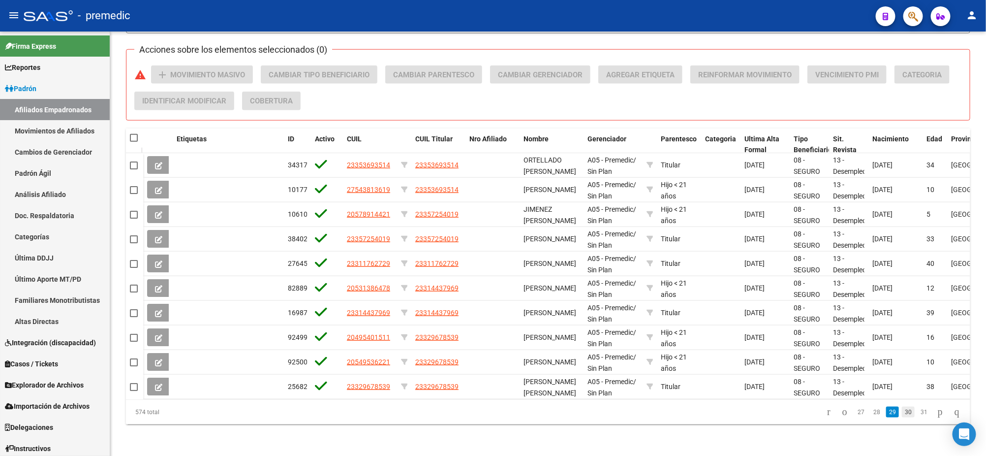
click at [902, 412] on link "30" at bounding box center [908, 411] width 13 height 11
click at [902, 412] on link "31" at bounding box center [908, 411] width 13 height 11
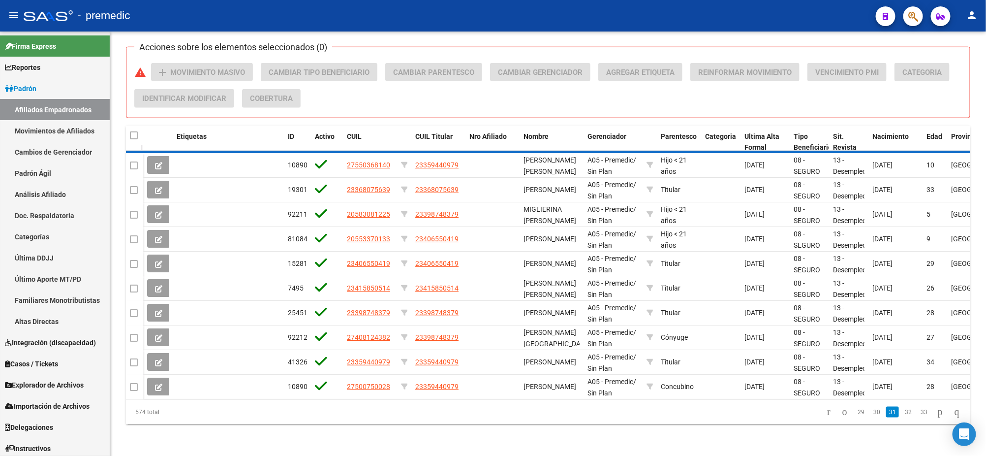
click at [896, 412] on div "574 total 29 30 31 32 33" at bounding box center [548, 412] width 844 height 25
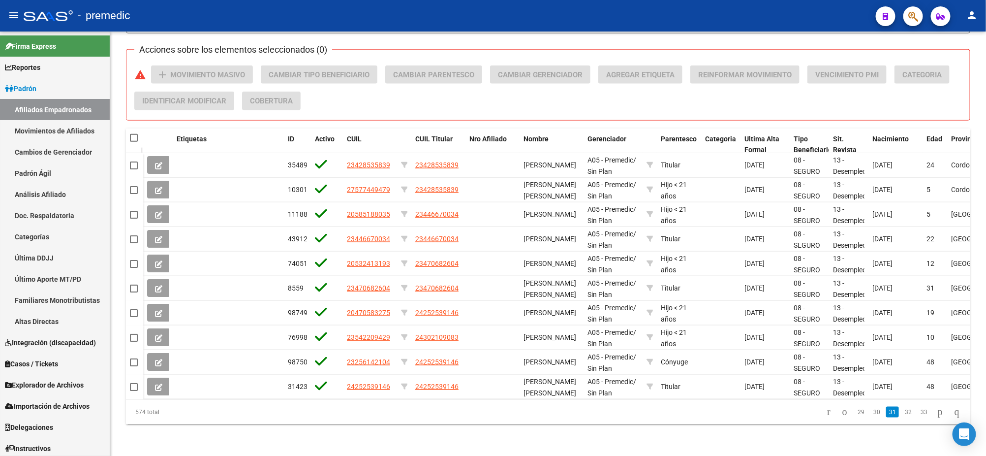
click at [902, 412] on link "32" at bounding box center [908, 411] width 13 height 11
click at [902, 413] on link "33" at bounding box center [908, 411] width 13 height 11
click at [902, 413] on link "34" at bounding box center [908, 411] width 13 height 11
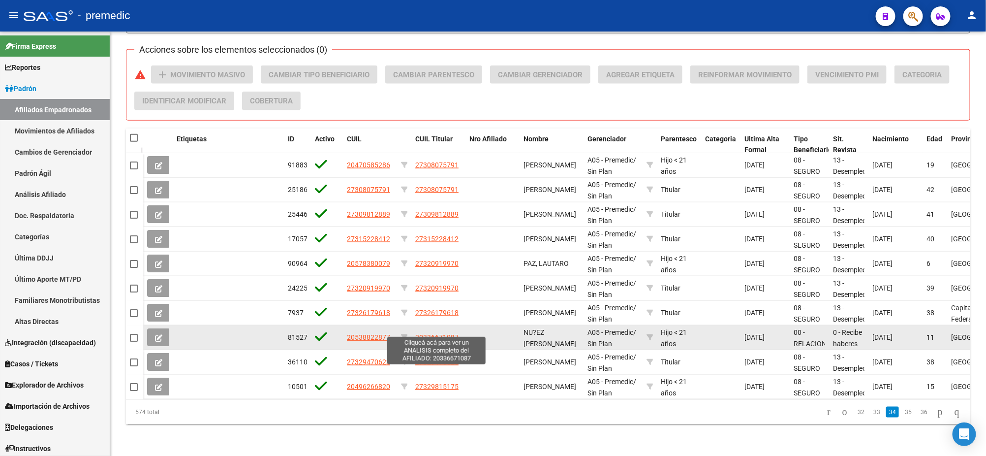
click at [430, 333] on span "20336671087" at bounding box center [436, 337] width 43 height 8
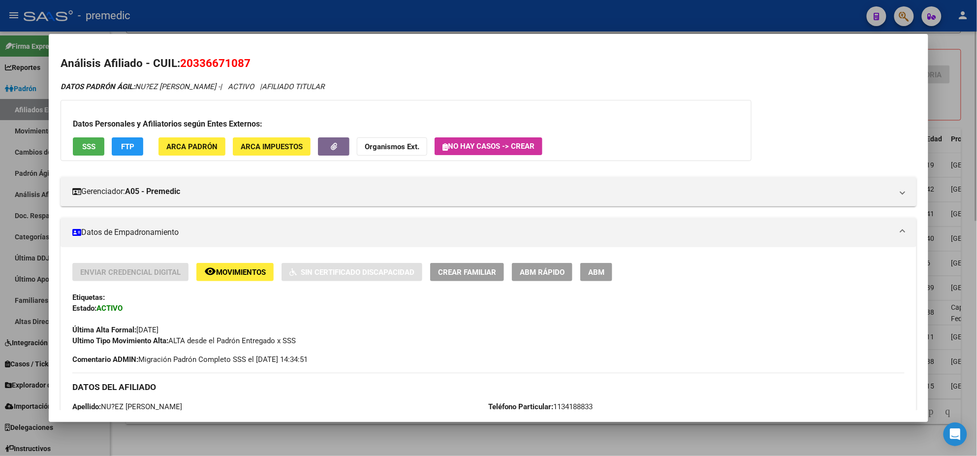
click at [429, 439] on div at bounding box center [488, 228] width 977 height 456
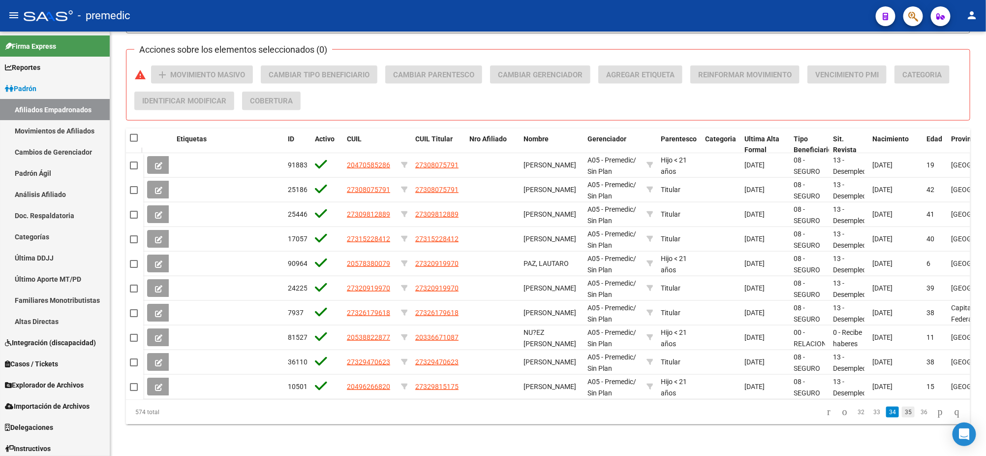
click at [902, 411] on link "35" at bounding box center [908, 411] width 13 height 11
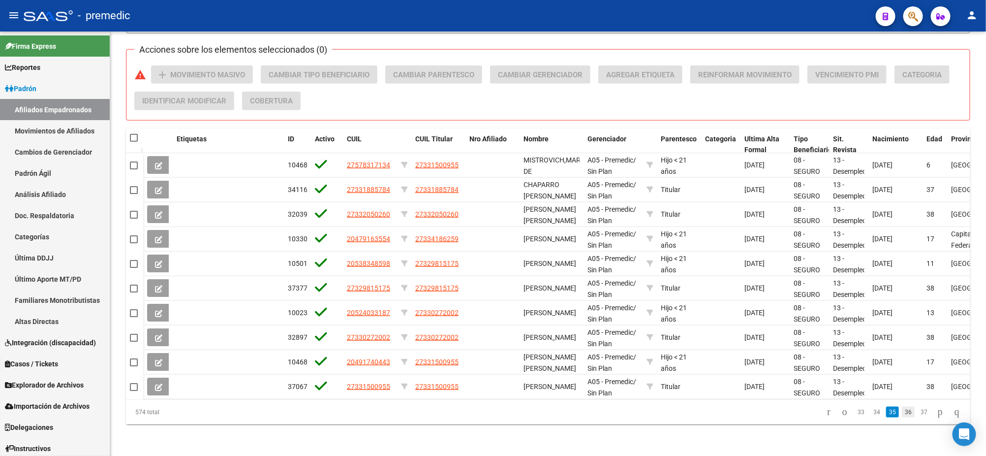
click at [902, 411] on link "36" at bounding box center [908, 411] width 13 height 11
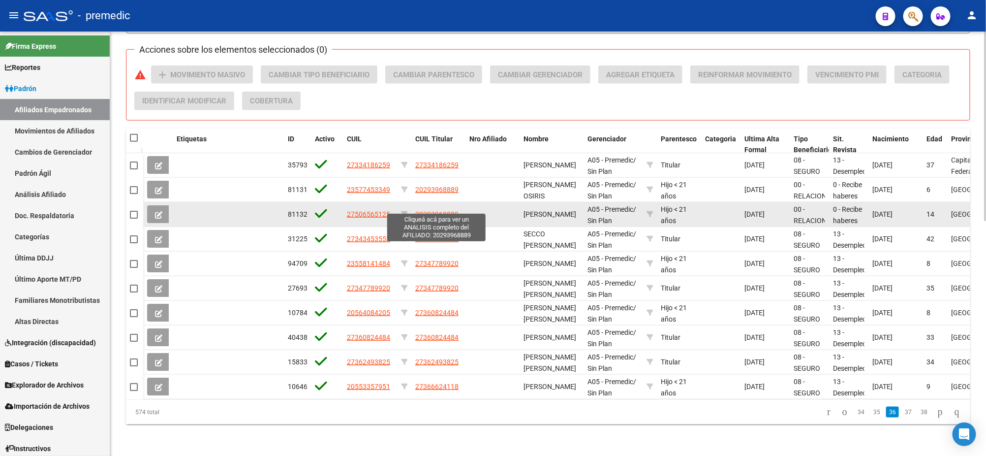
click at [431, 210] on span "20293968889" at bounding box center [436, 214] width 43 height 8
type textarea "20293968889"
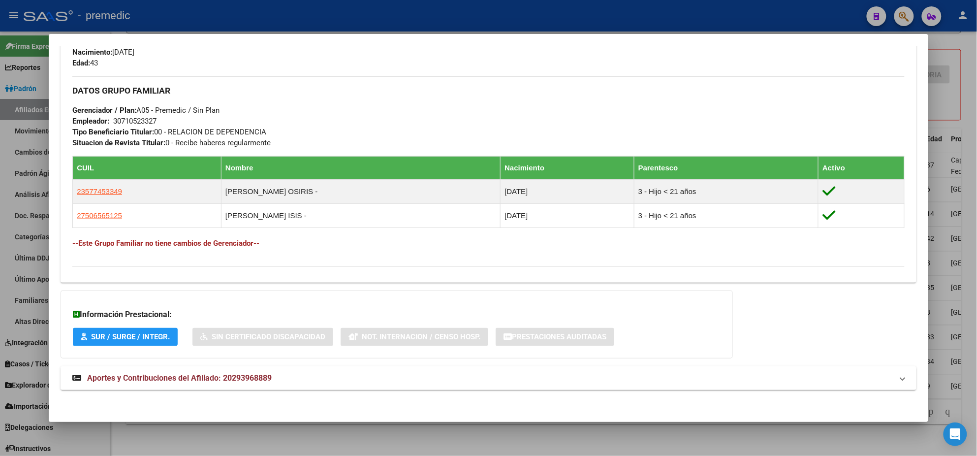
scroll to position [443, 0]
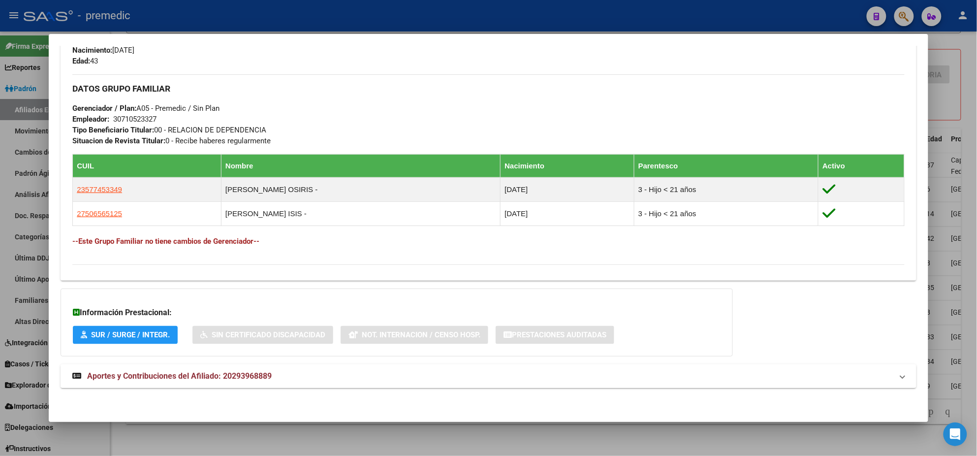
click at [207, 371] on span "Aportes y Contribuciones del Afiliado: 20293968889" at bounding box center [179, 375] width 184 height 9
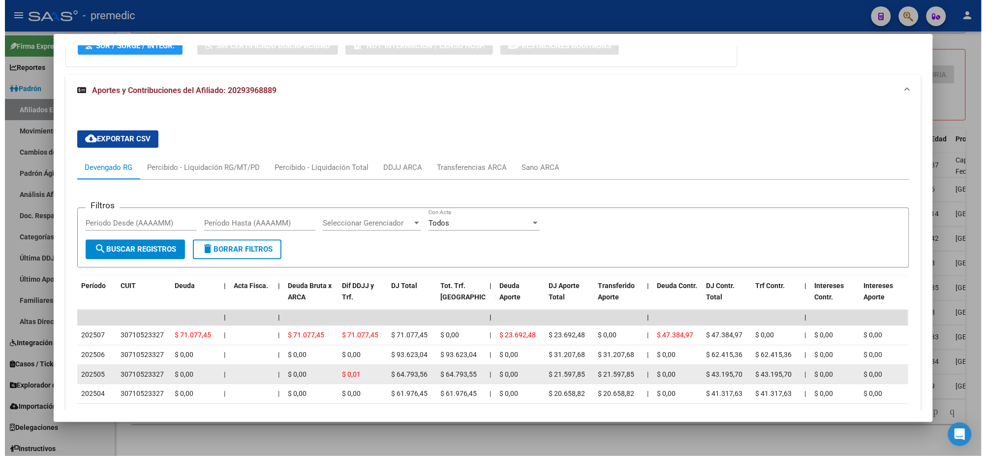
scroll to position [812, 0]
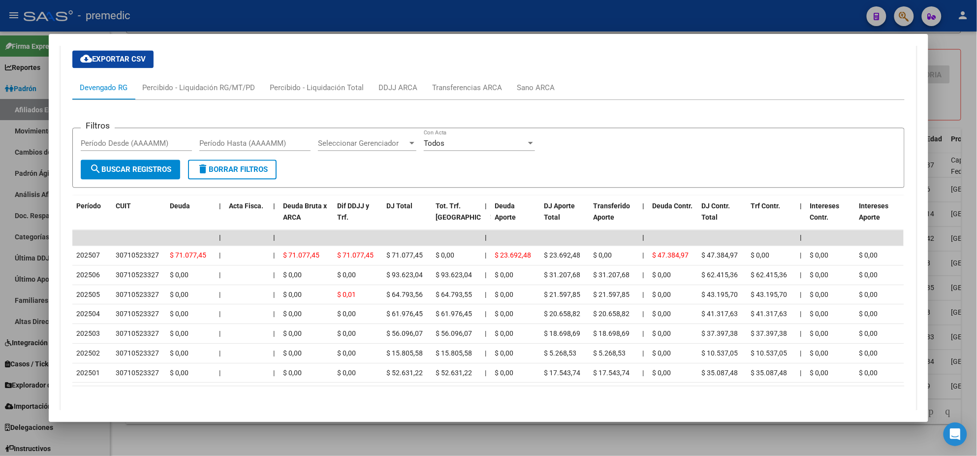
click at [211, 446] on div at bounding box center [488, 228] width 977 height 456
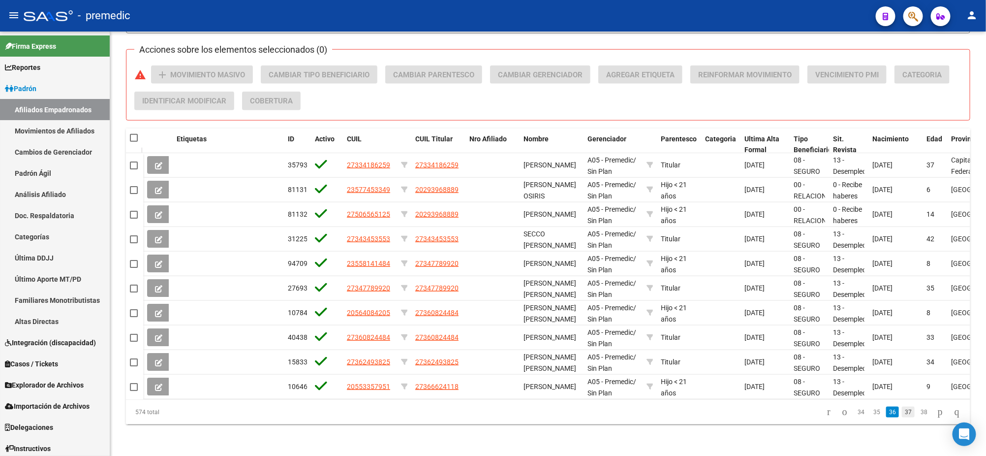
click at [902, 413] on link "37" at bounding box center [908, 411] width 13 height 11
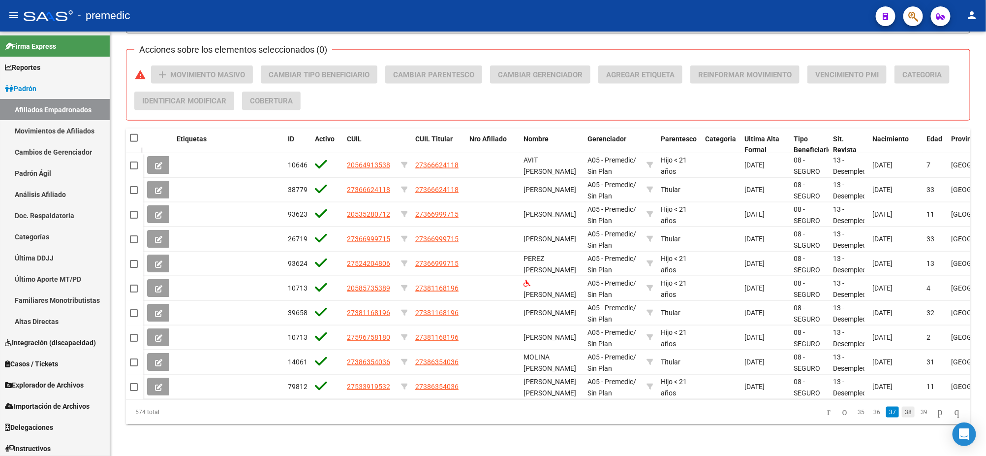
click at [902, 414] on link "38" at bounding box center [908, 411] width 13 height 11
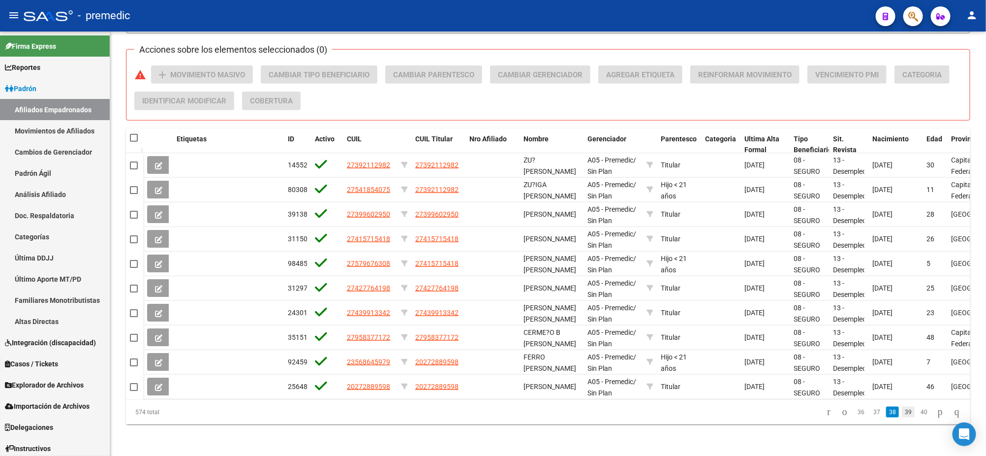
click at [902, 414] on link "39" at bounding box center [908, 411] width 13 height 11
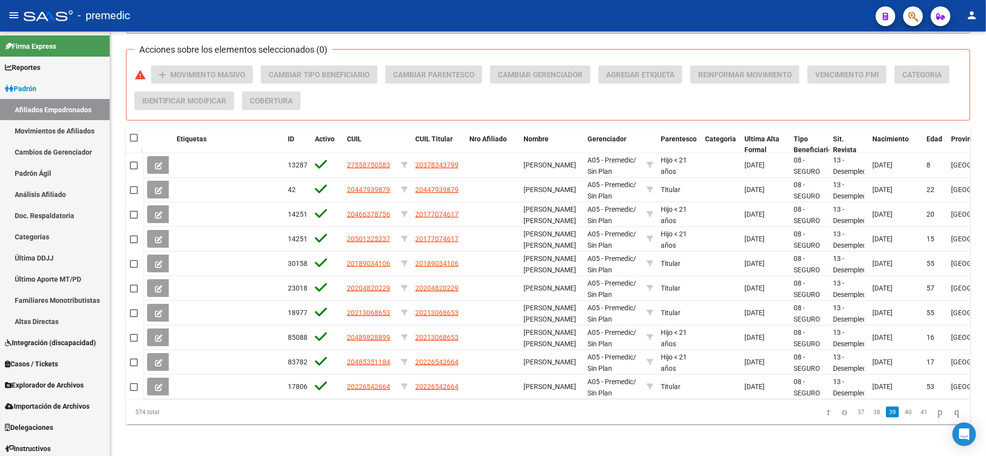
click at [902, 414] on link "40" at bounding box center [908, 411] width 13 height 11
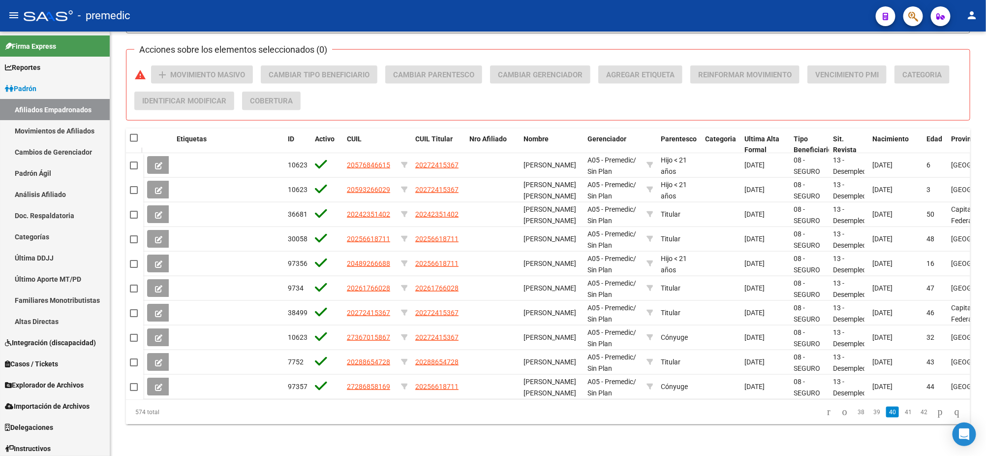
click at [902, 414] on link "41" at bounding box center [908, 411] width 13 height 11
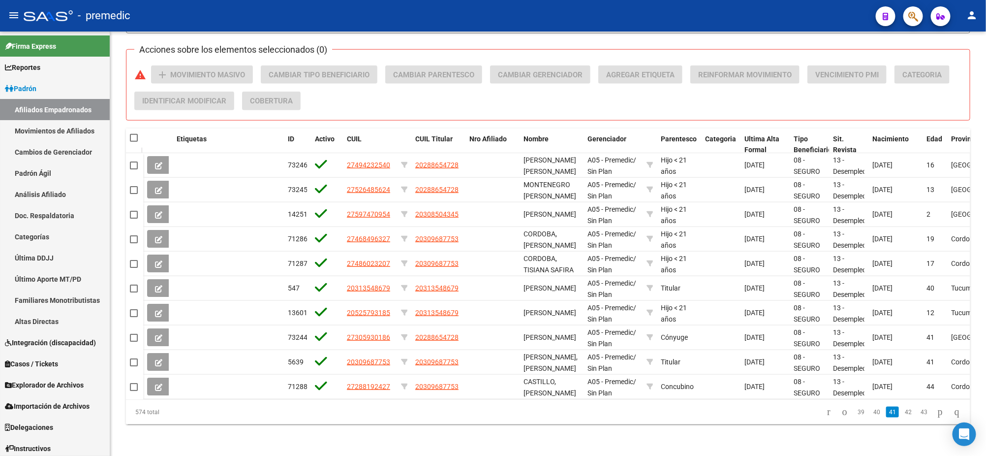
click at [902, 414] on link "42" at bounding box center [908, 411] width 13 height 11
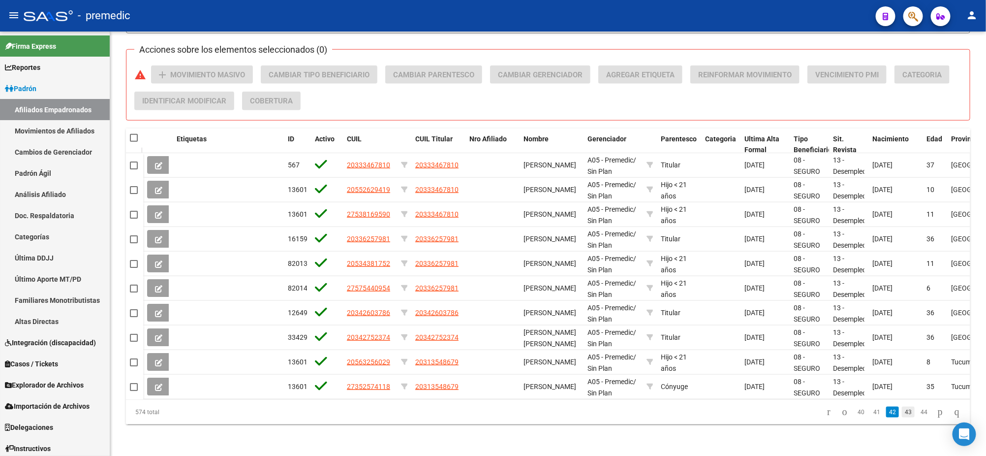
click at [902, 408] on link "43" at bounding box center [908, 411] width 13 height 11
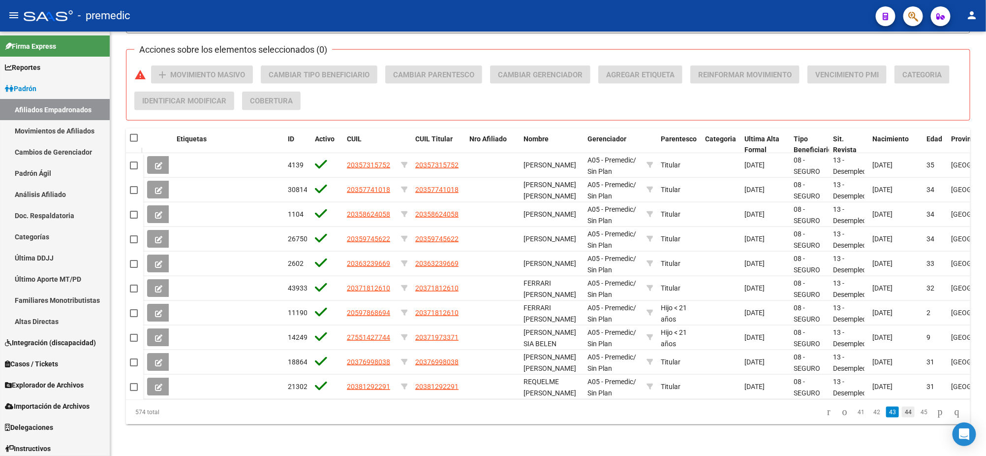
click at [902, 414] on link "44" at bounding box center [908, 411] width 13 height 11
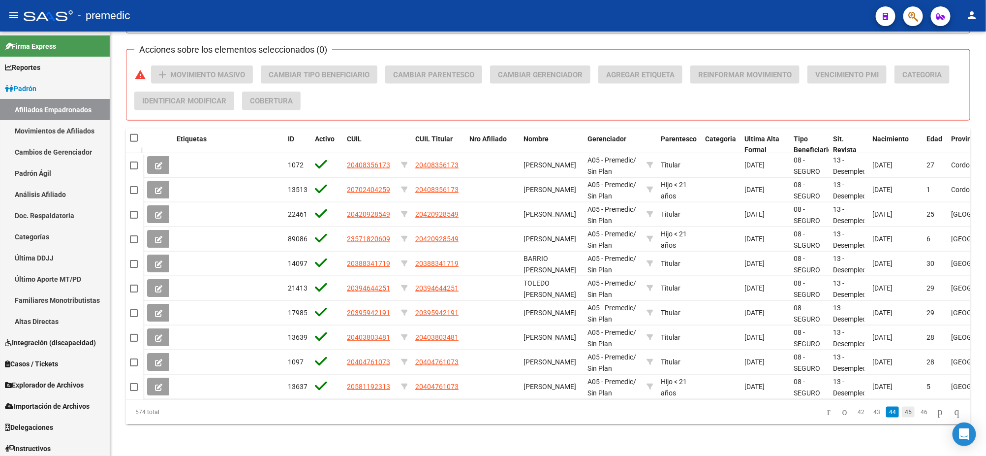
click at [902, 415] on link "45" at bounding box center [908, 411] width 13 height 11
click at [902, 415] on link "46" at bounding box center [908, 411] width 13 height 11
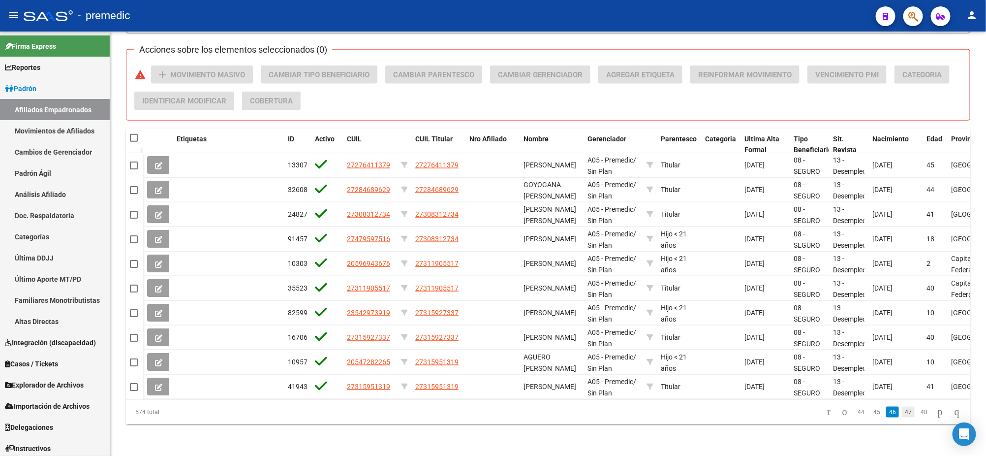
click at [902, 413] on link "47" at bounding box center [908, 411] width 13 height 11
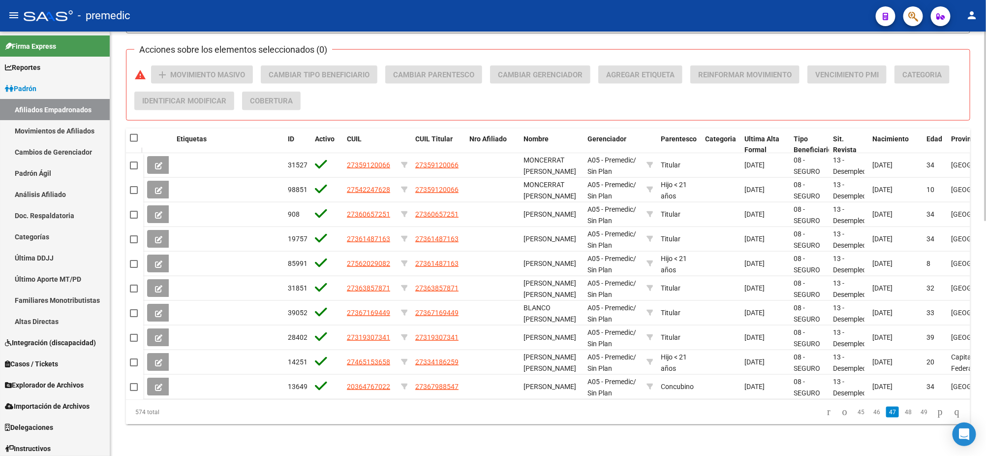
click at [902, 414] on link "48" at bounding box center [908, 411] width 13 height 11
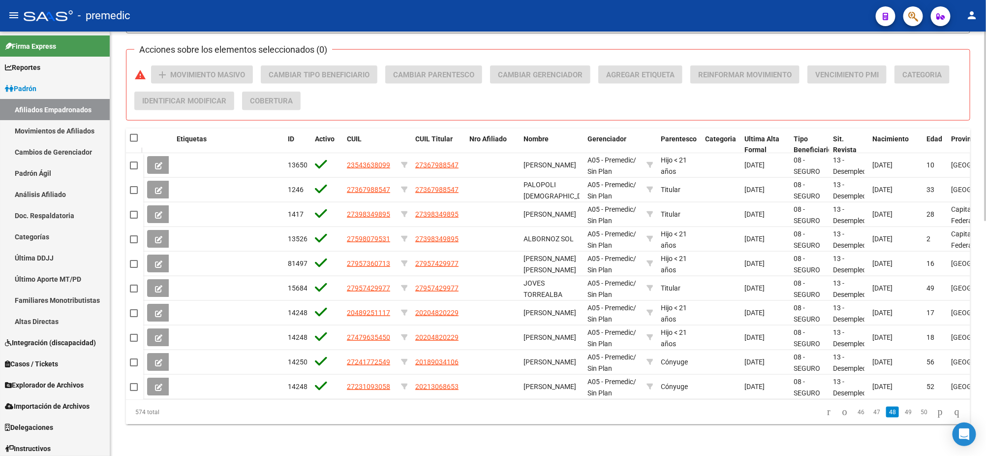
click at [902, 414] on link "49" at bounding box center [908, 411] width 13 height 11
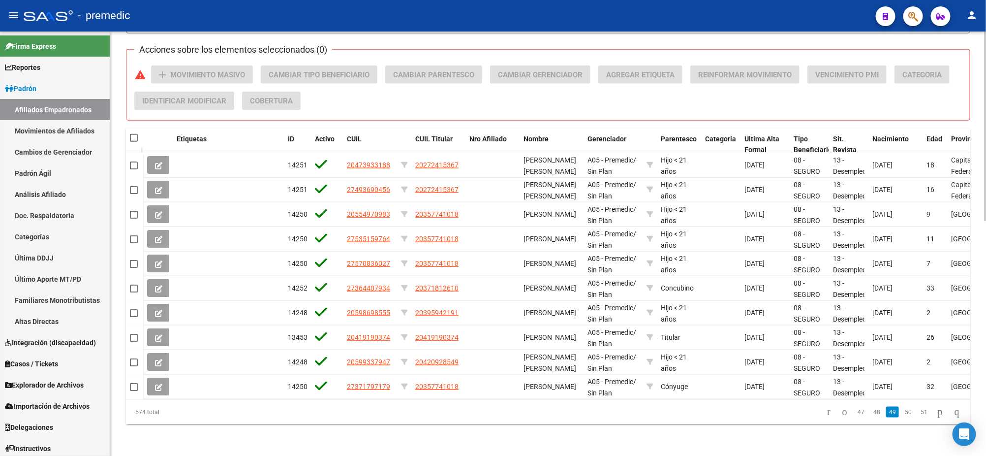
click at [902, 414] on link "50" at bounding box center [908, 411] width 13 height 11
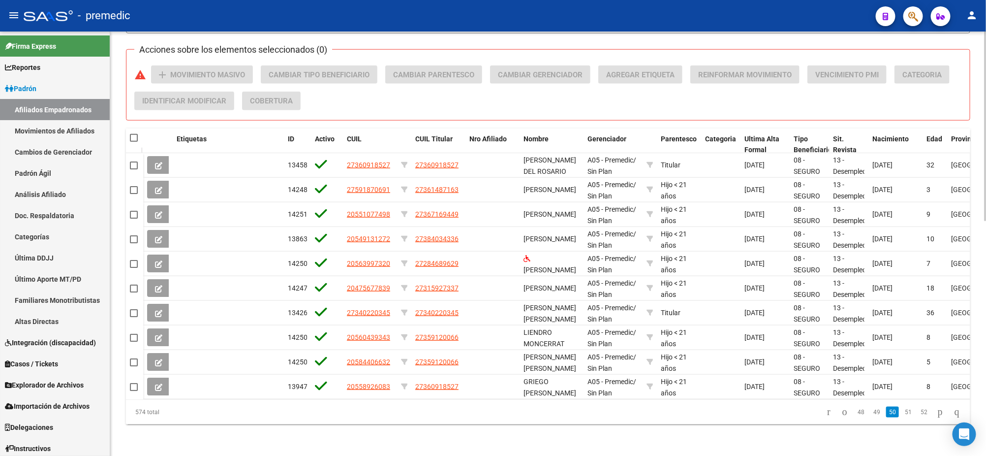
click at [902, 414] on link "51" at bounding box center [908, 411] width 13 height 11
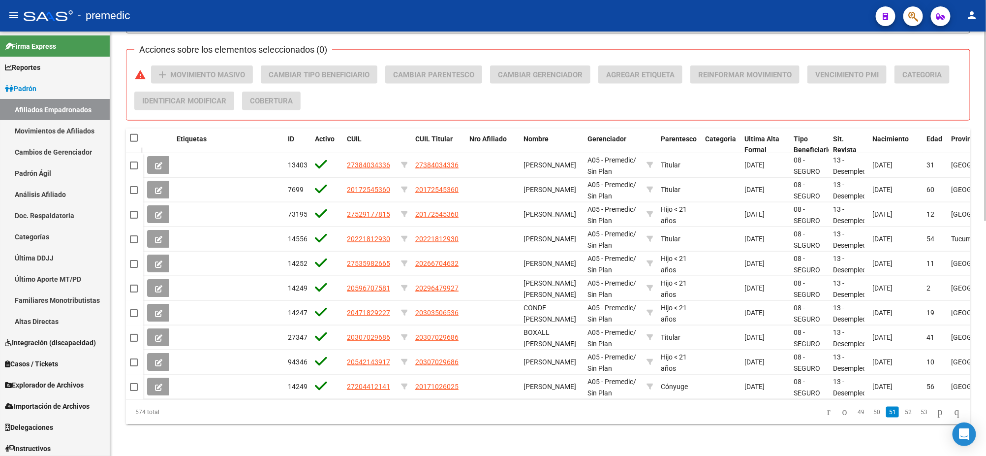
click at [902, 414] on link "52" at bounding box center [908, 411] width 13 height 11
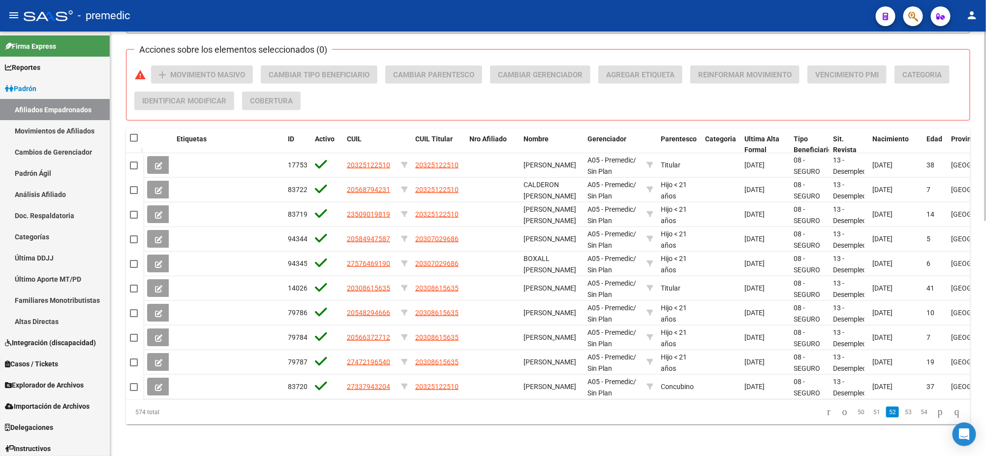
click at [902, 414] on link "53" at bounding box center [908, 411] width 13 height 11
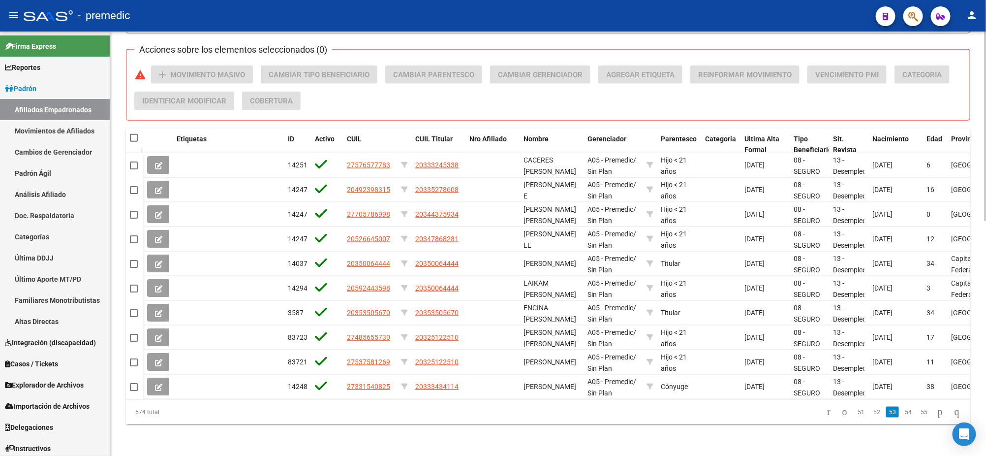
click at [902, 414] on link "54" at bounding box center [908, 411] width 13 height 11
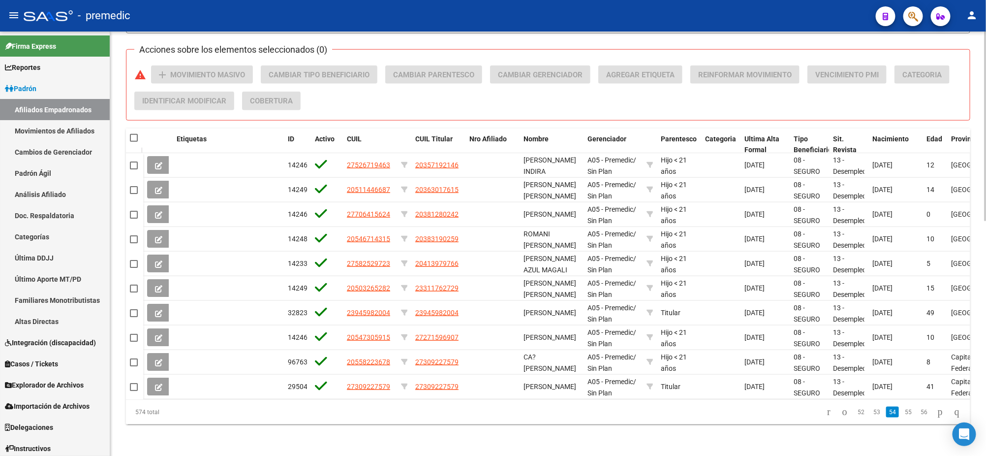
click at [902, 414] on link "55" at bounding box center [908, 411] width 13 height 11
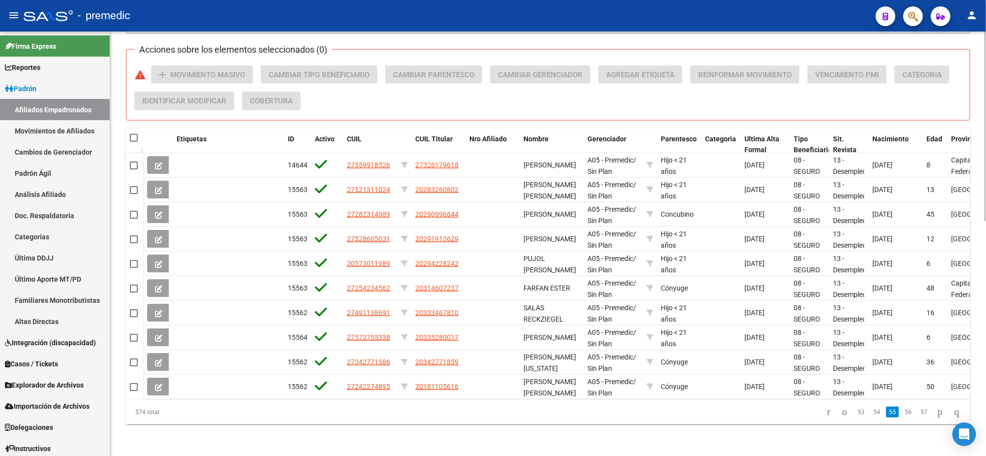
click at [902, 414] on link "56" at bounding box center [908, 411] width 13 height 11
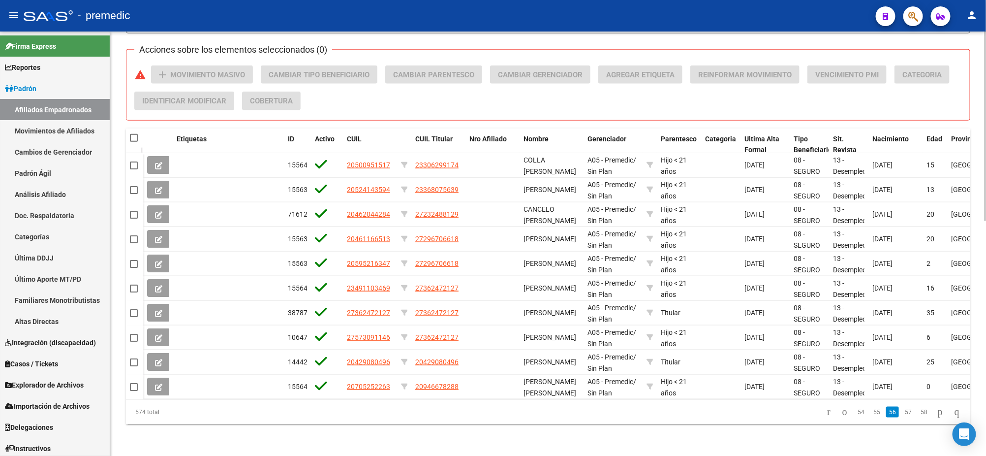
click at [902, 414] on link "57" at bounding box center [908, 411] width 13 height 11
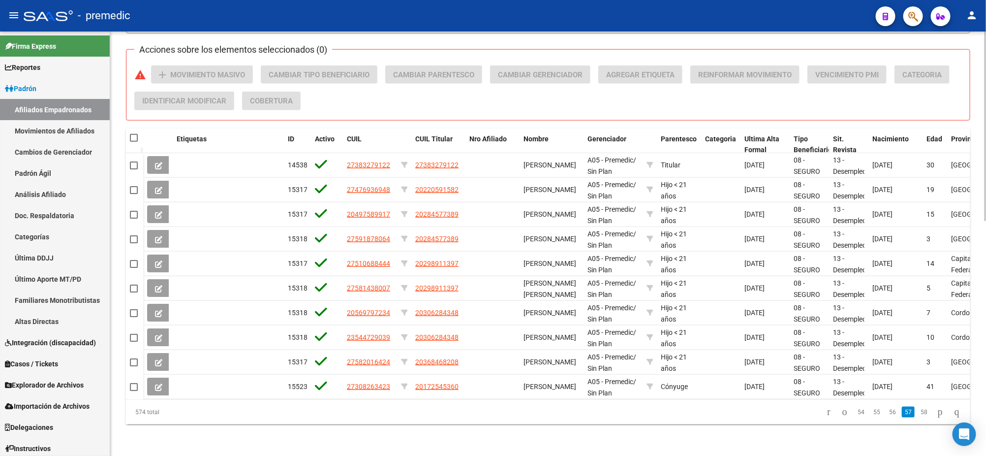
click at [902, 414] on link "57" at bounding box center [908, 411] width 13 height 11
click at [918, 415] on link "58" at bounding box center [924, 411] width 13 height 11
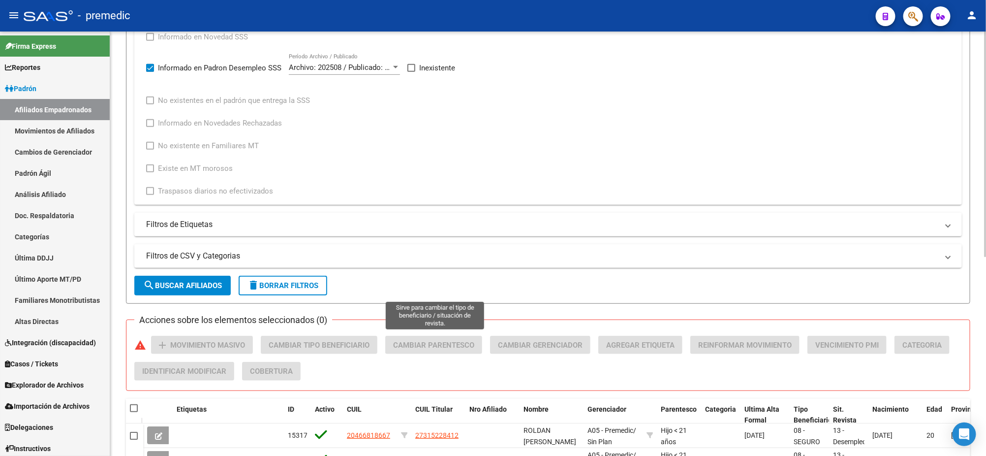
scroll to position [0, 0]
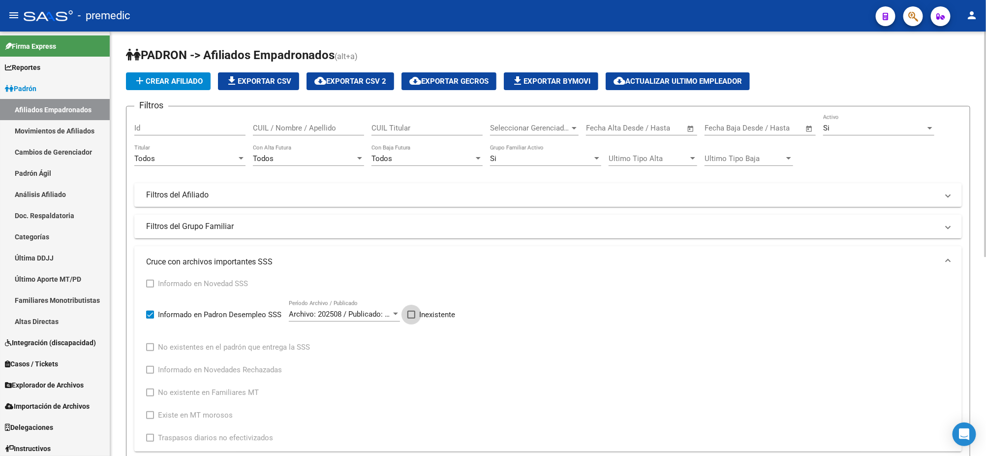
click at [416, 310] on label "Inexistente" at bounding box center [431, 314] width 48 height 12
click at [411, 318] on input "Inexistente" at bounding box center [411, 318] width 0 height 0
checkbox input "true"
click at [194, 192] on mat-panel-title "Filtros del Afiliado" at bounding box center [542, 194] width 792 height 11
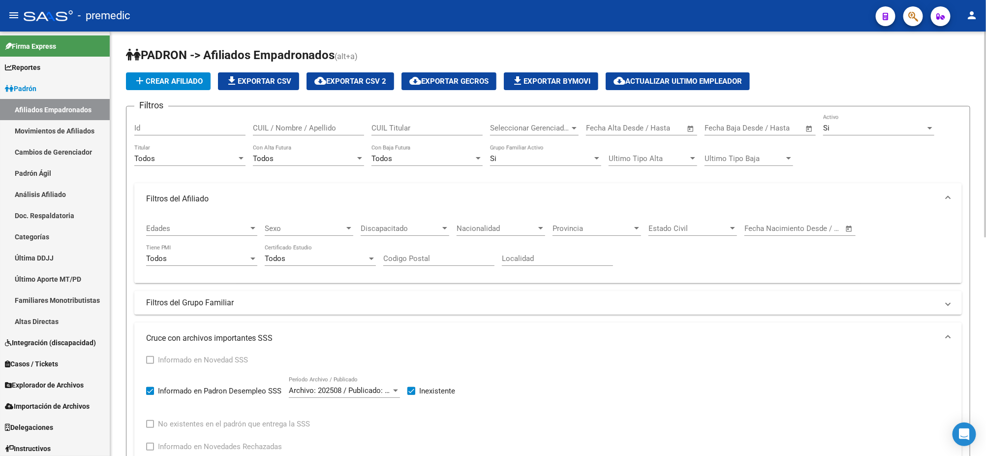
click at [217, 298] on mat-panel-title "Filtros del Grupo Familiar" at bounding box center [542, 302] width 792 height 11
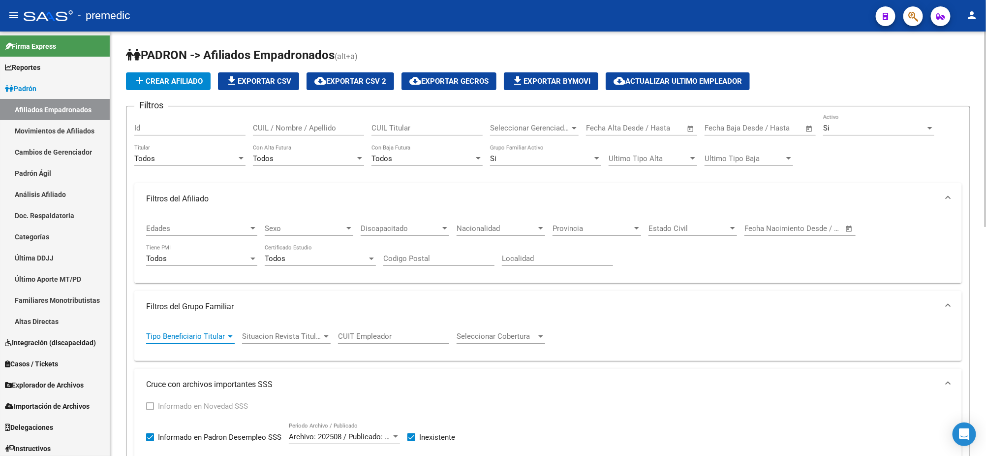
click at [208, 332] on span "Tipo Beneficiario Titular" at bounding box center [186, 336] width 80 height 9
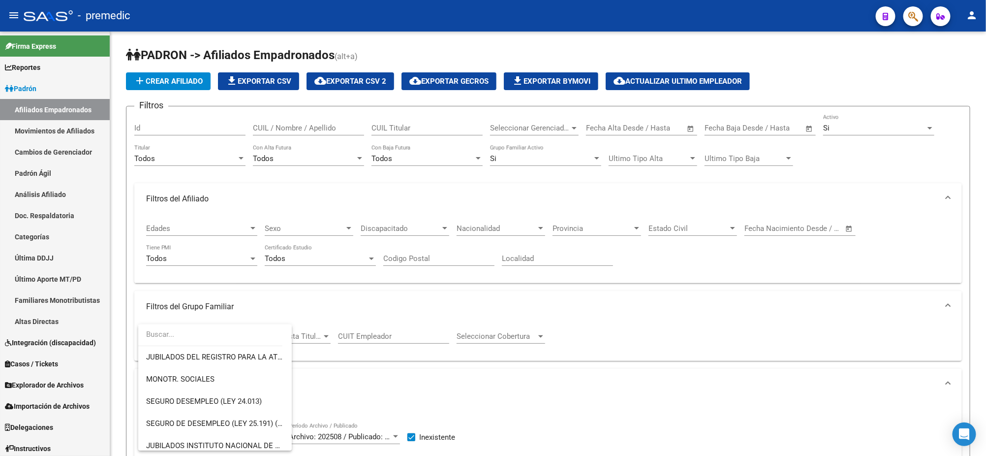
scroll to position [184, 0]
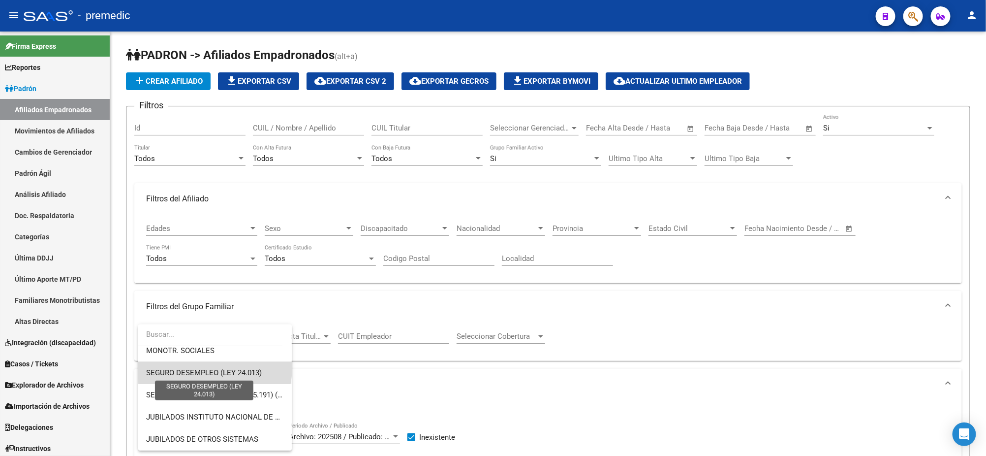
click at [215, 368] on span "SEGURO DESEMPLEO (LEY 24.013)" at bounding box center [204, 372] width 116 height 9
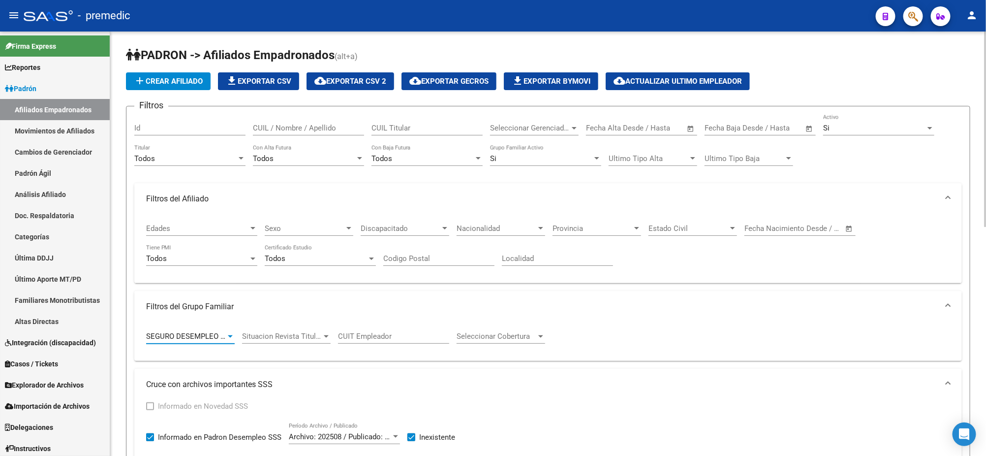
click at [173, 154] on div "Todos" at bounding box center [185, 158] width 102 height 9
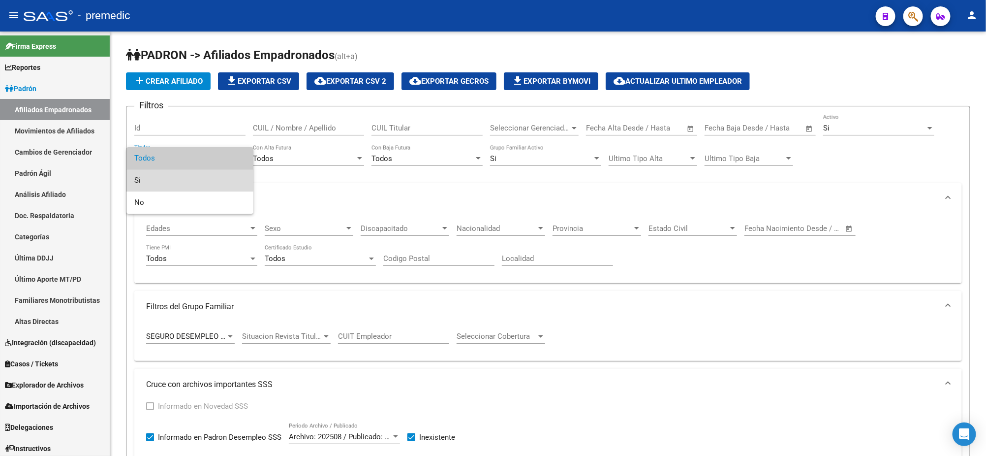
click at [169, 178] on span "Si" at bounding box center [189, 180] width 111 height 22
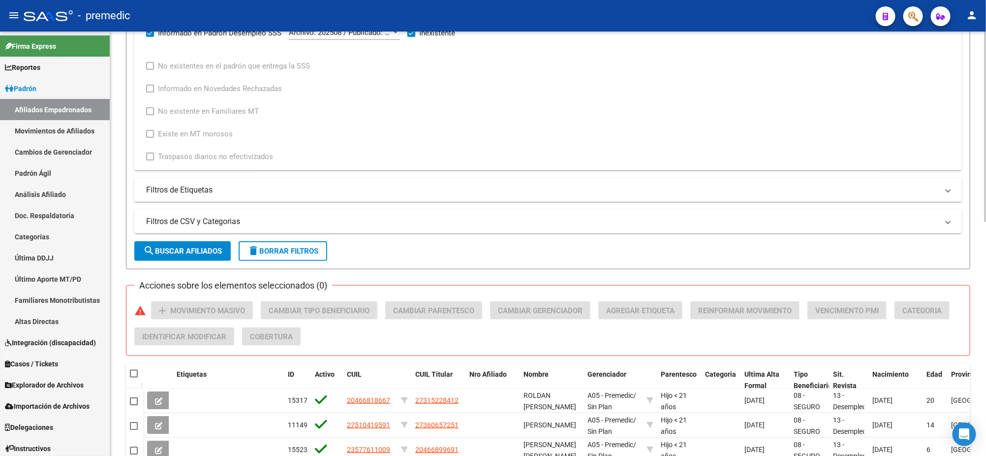
scroll to position [430, 0]
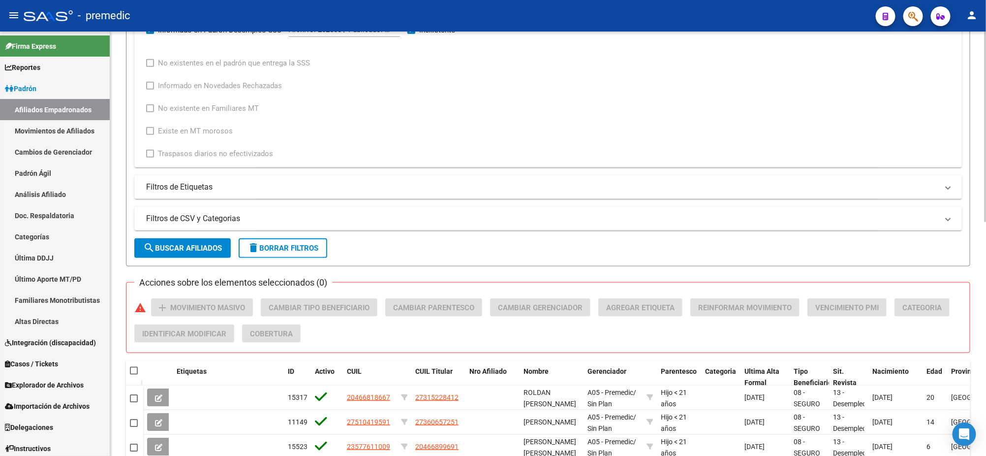
click at [172, 248] on span "search Buscar Afiliados" at bounding box center [182, 248] width 79 height 9
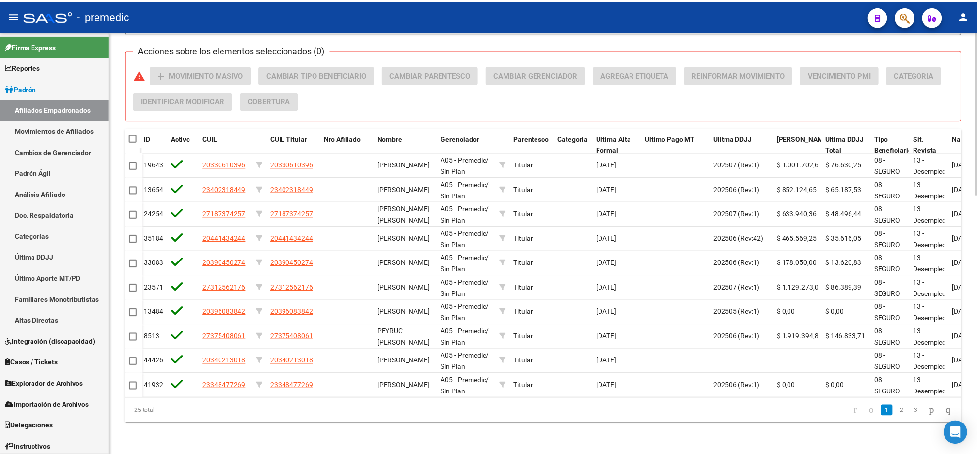
scroll to position [0, 142]
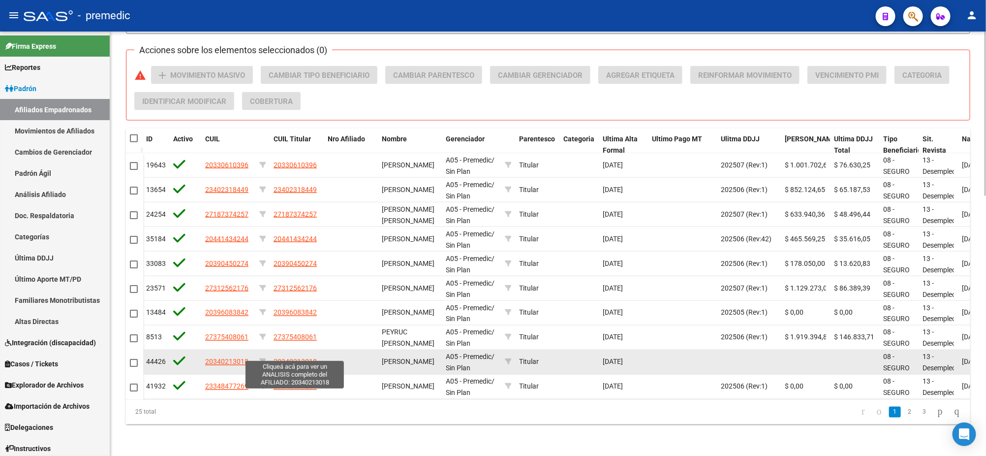
click at [285, 358] on span "20340213018" at bounding box center [295, 362] width 43 height 8
type textarea "20340213018"
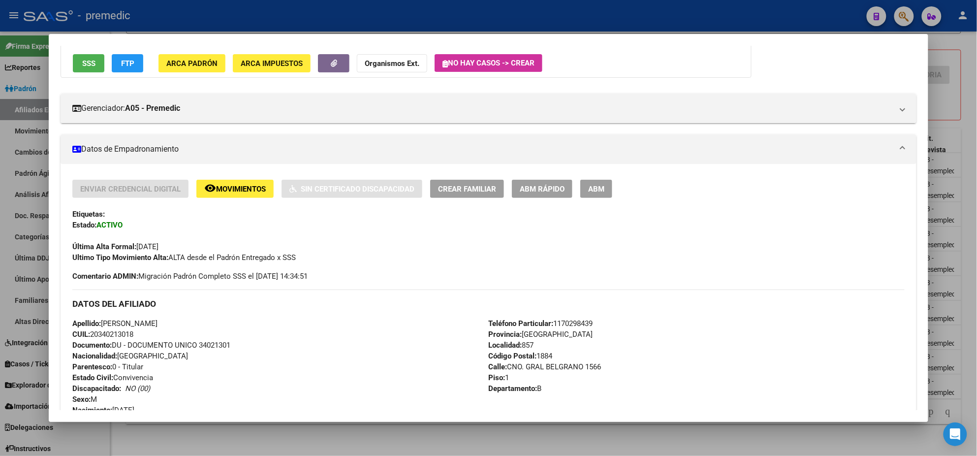
scroll to position [467, 0]
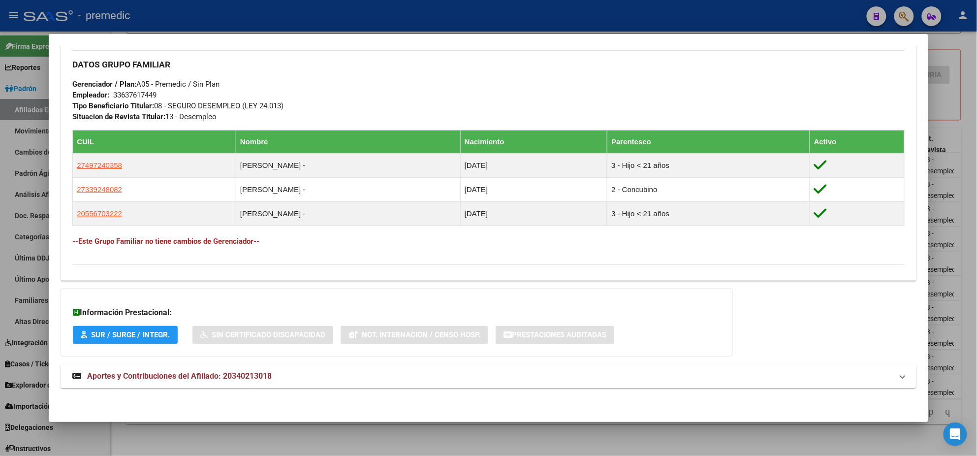
click at [168, 375] on span "Aportes y Contribuciones del Afiliado: 20340213018" at bounding box center [179, 375] width 184 height 9
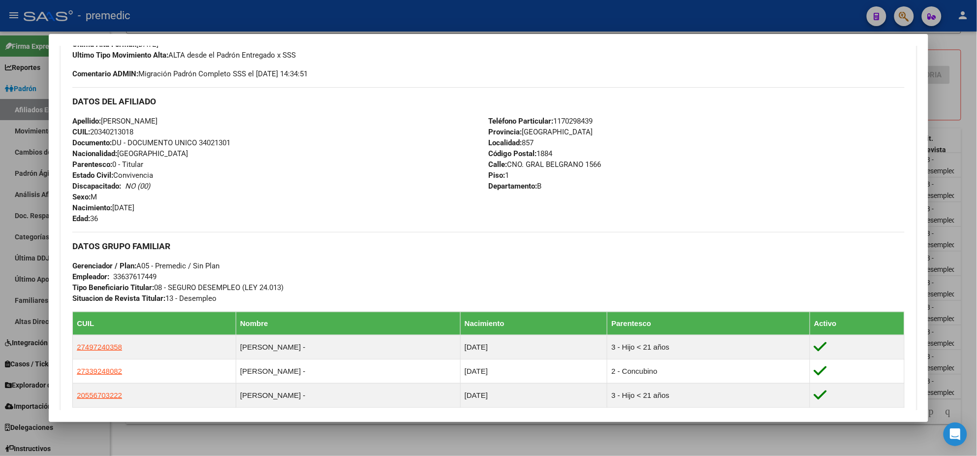
scroll to position [23, 0]
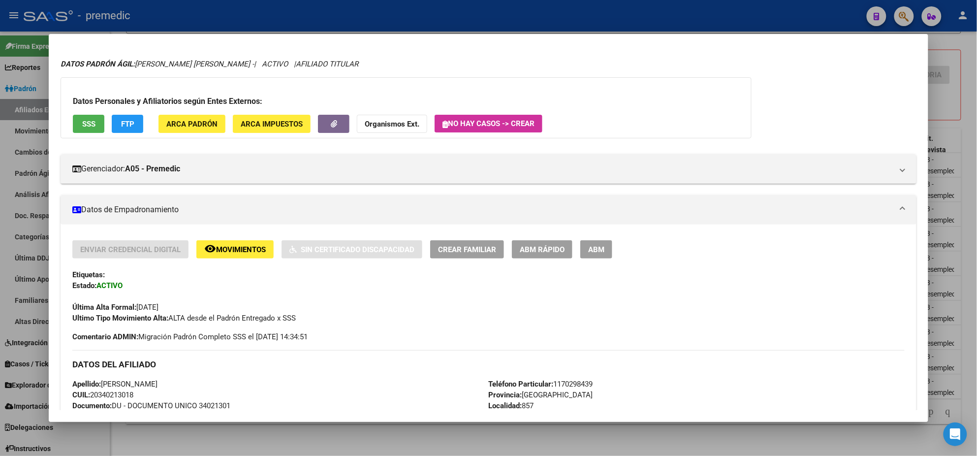
click at [514, 251] on button "ABM Rápido" at bounding box center [542, 249] width 61 height 18
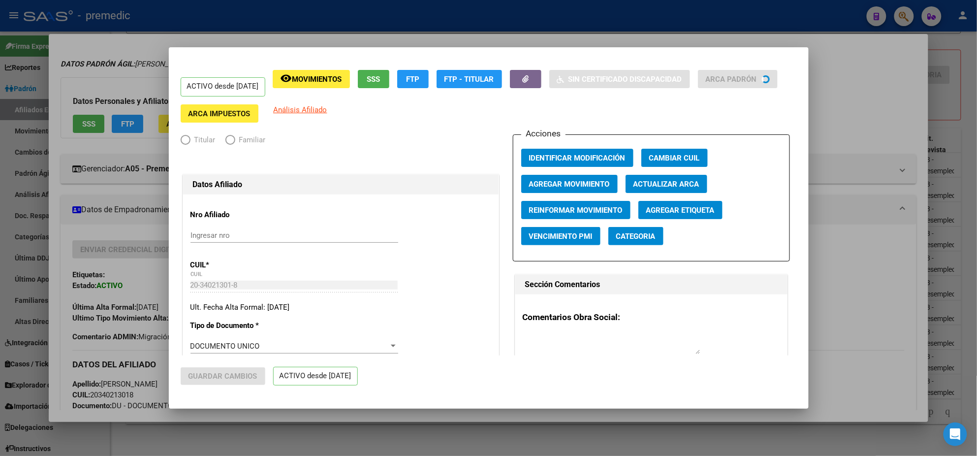
radio input "true"
type input "33-63761744-9"
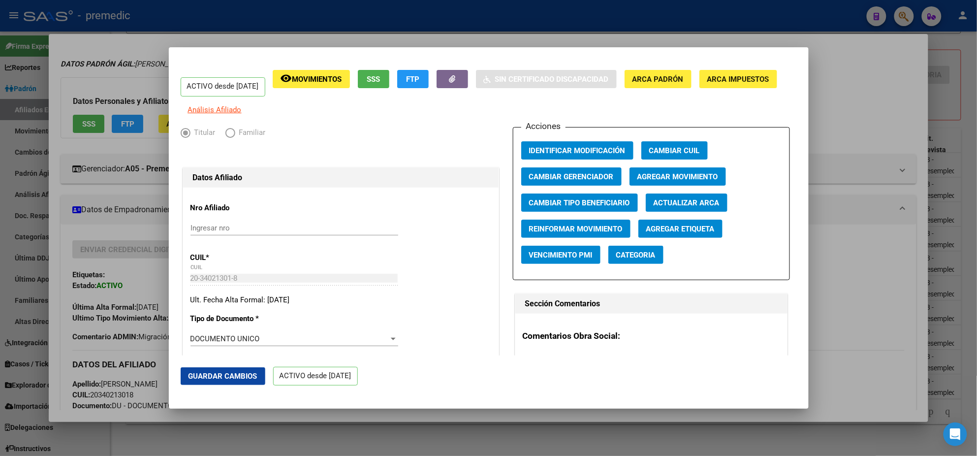
click at [646, 181] on span "Agregar Movimiento" at bounding box center [677, 176] width 81 height 9
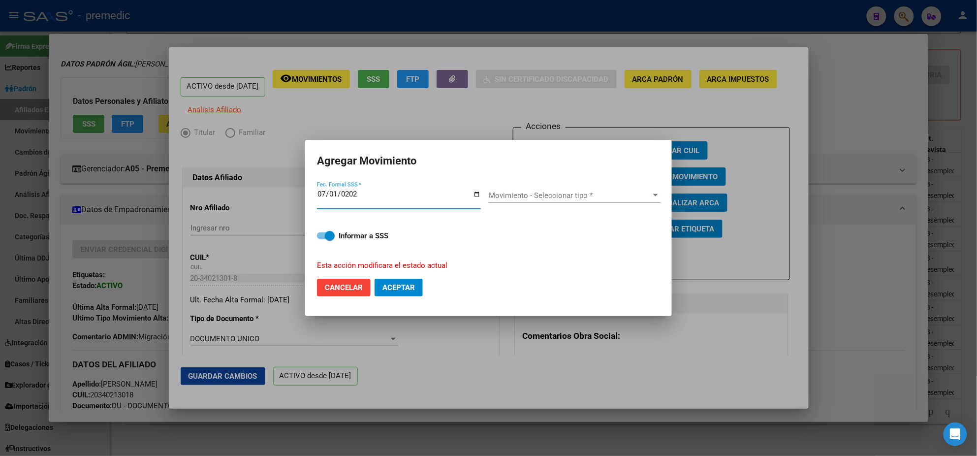
type input "[DATE]"
click at [536, 197] on span "Movimiento - Seleccionar tipo *" at bounding box center [570, 195] width 163 height 9
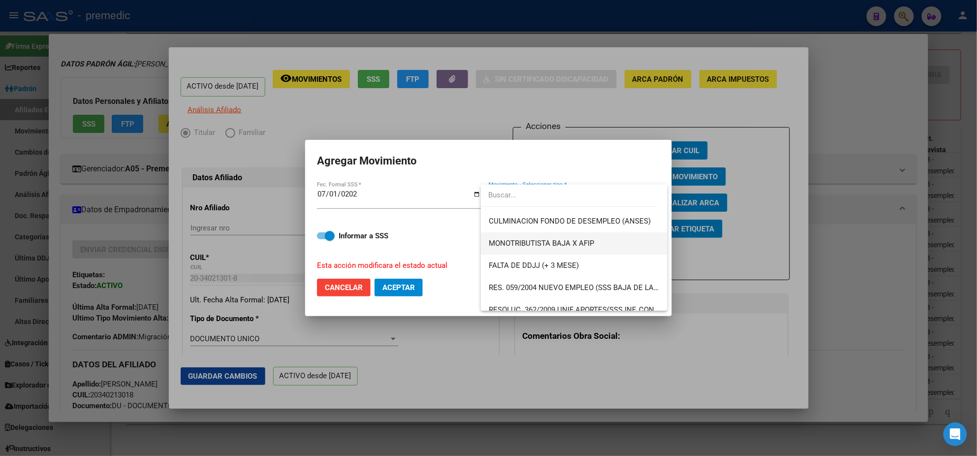
scroll to position [246, 0]
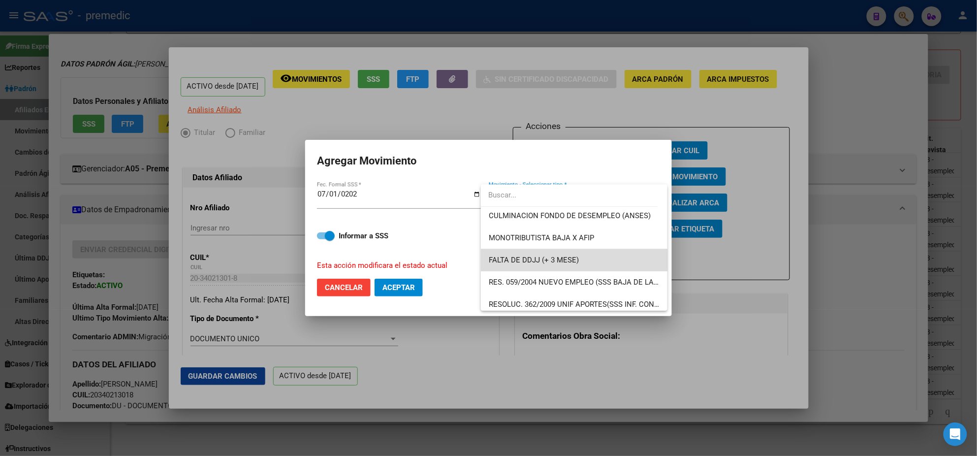
click at [576, 264] on span "FALTA DE DDJJ (+ 3 MESE)" at bounding box center [574, 260] width 171 height 22
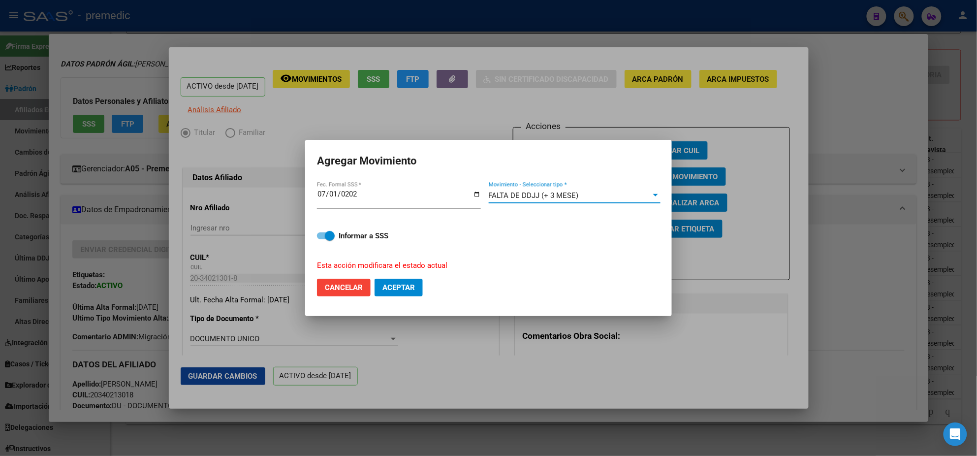
click at [338, 234] on label "Informar a SSS" at bounding box center [488, 236] width 343 height 12
click at [322, 239] on input "Informar a SSS" at bounding box center [321, 239] width 0 height 0
click at [338, 234] on label "Informar a SSS" at bounding box center [488, 236] width 343 height 12
click at [322, 239] on input "Informar a SSS" at bounding box center [321, 239] width 0 height 0
checkbox input "true"
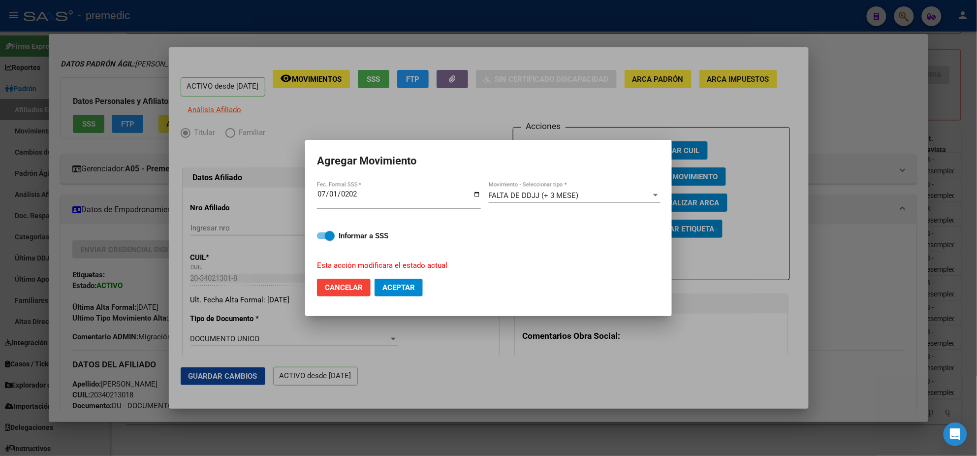
click at [567, 199] on div "FALTA DE DDJJ (+ 3 MESE)" at bounding box center [570, 195] width 163 height 9
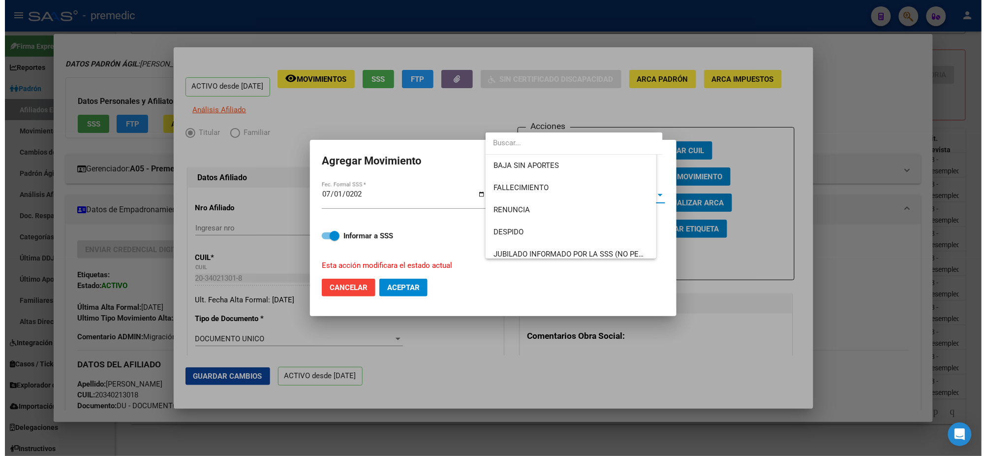
scroll to position [258, 0]
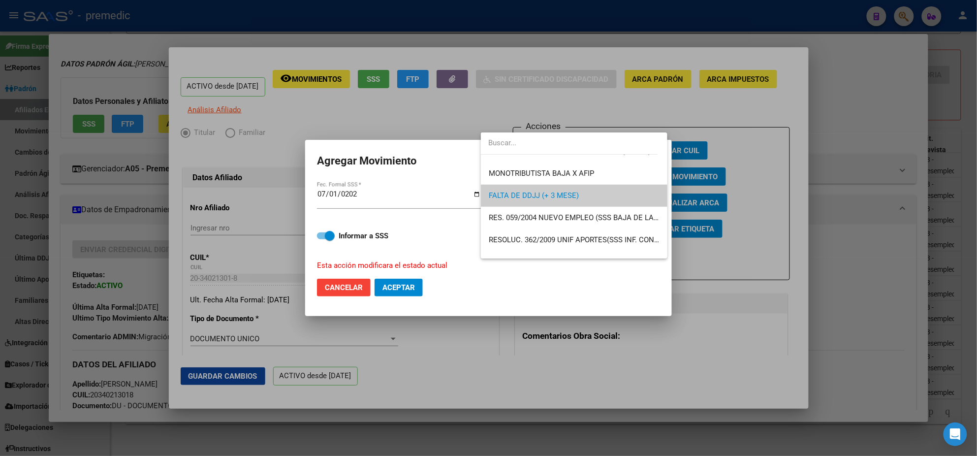
drag, startPoint x: 498, startPoint y: 374, endPoint x: 383, endPoint y: 244, distance: 173.9
click at [498, 374] on div at bounding box center [488, 228] width 977 height 456
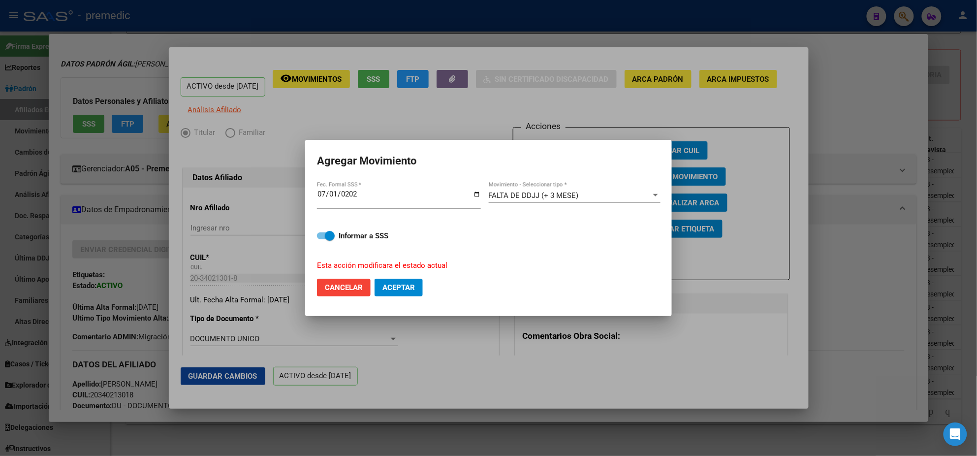
click at [349, 122] on div at bounding box center [488, 228] width 977 height 456
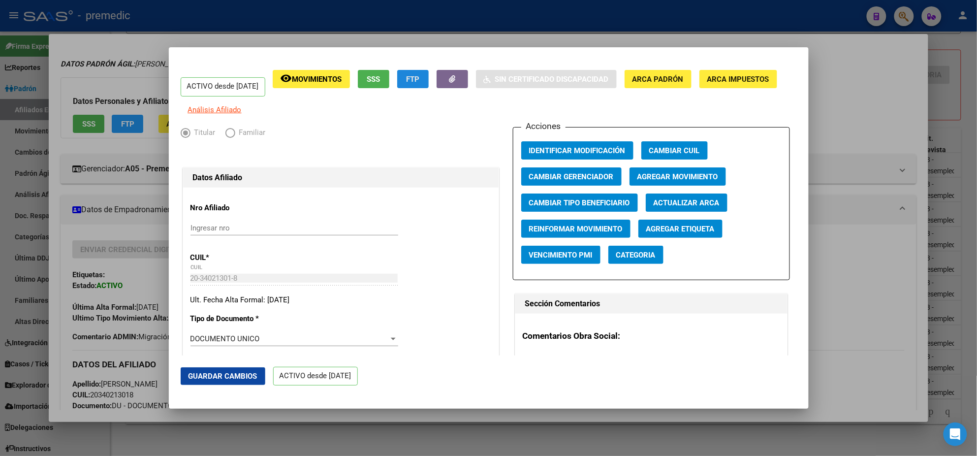
click at [421, 81] on button "FTP" at bounding box center [412, 79] width 31 height 18
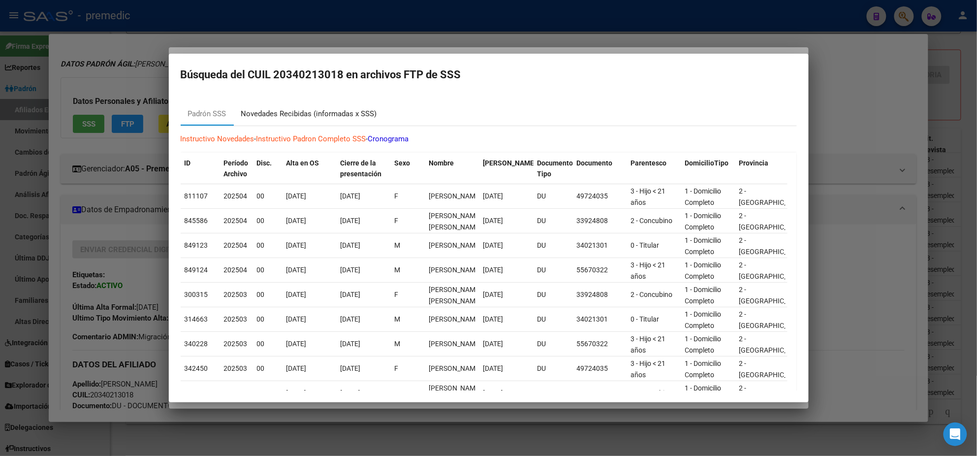
click at [299, 114] on div "Novedades Recibidas (informadas x SSS)" at bounding box center [309, 113] width 136 height 11
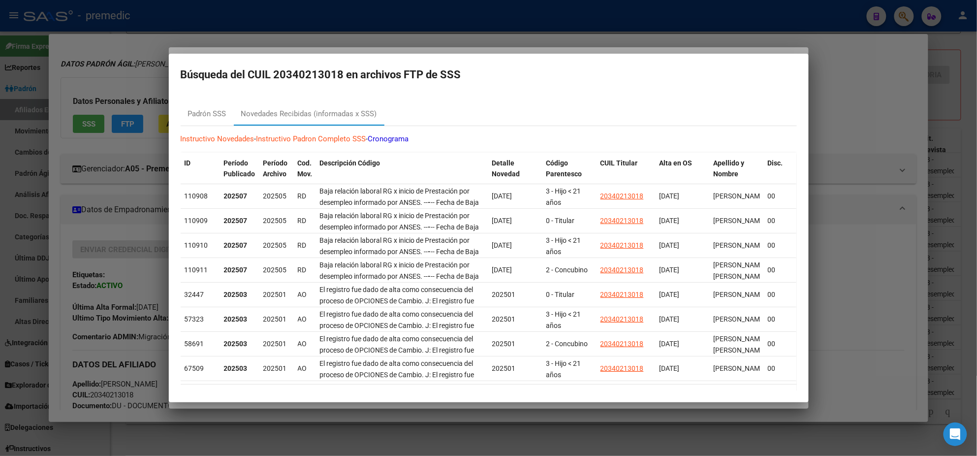
click at [253, 54] on mat-dialog-container "Búsqueda del CUIL 20340213018 en archivos FTP de SSS Padrón SSS Novedades Recib…" at bounding box center [489, 228] width 640 height 348
click at [256, 50] on div at bounding box center [488, 228] width 977 height 456
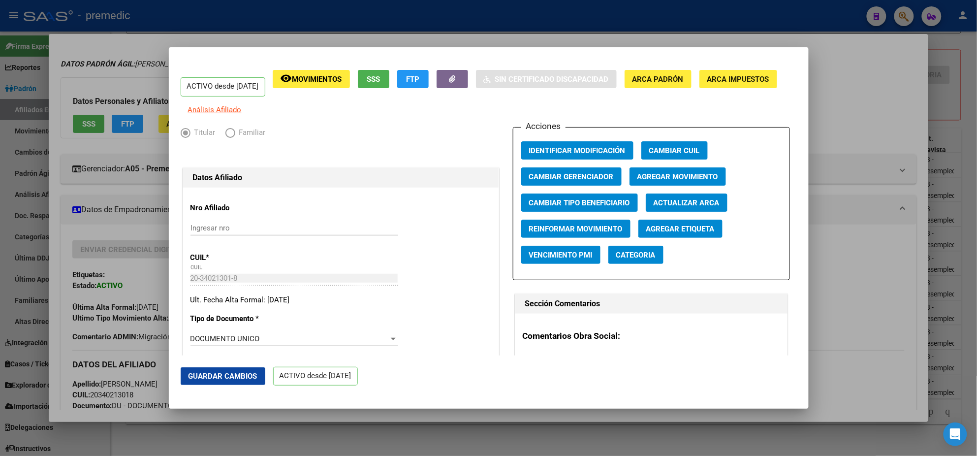
click at [646, 180] on span "Agregar Movimiento" at bounding box center [677, 176] width 81 height 9
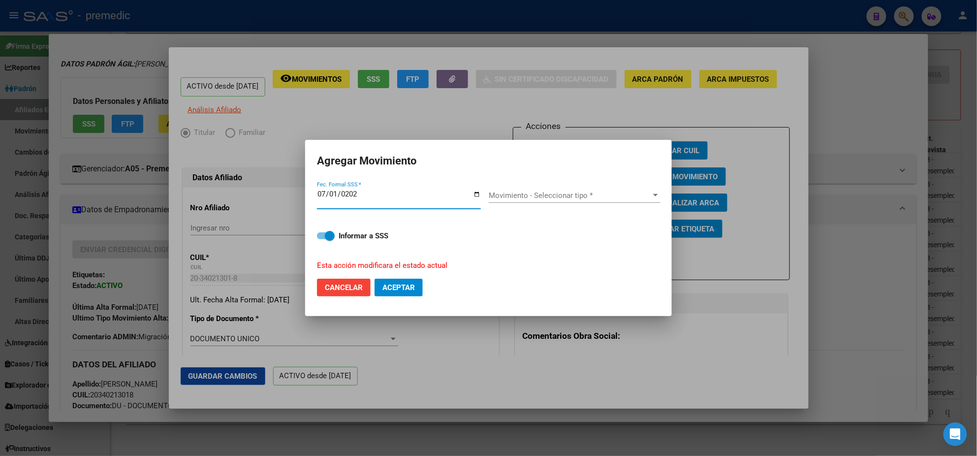
type input "[DATE]"
click at [538, 197] on span "Movimiento - Seleccionar tipo *" at bounding box center [570, 195] width 163 height 9
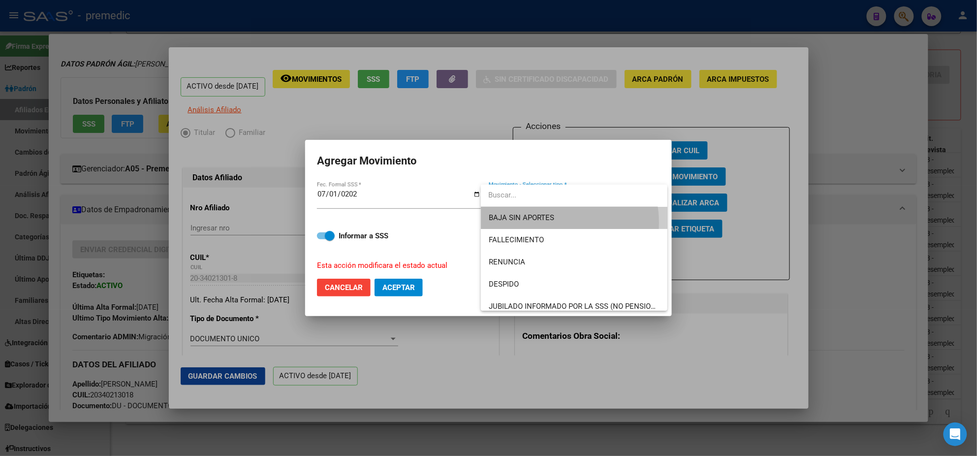
click at [550, 222] on span "BAJA SIN APORTES" at bounding box center [574, 218] width 171 height 22
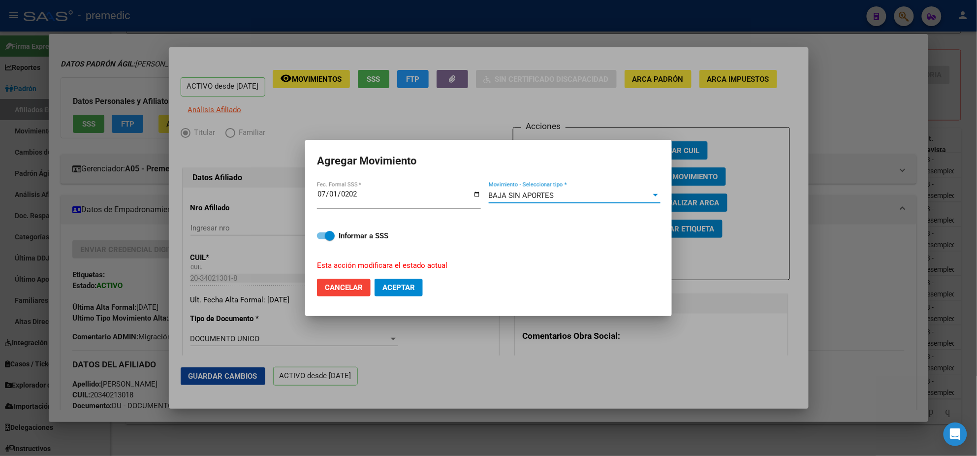
click at [333, 233] on span at bounding box center [330, 236] width 10 height 10
click at [322, 239] on input "Informar a SSS" at bounding box center [321, 239] width 0 height 0
checkbox input "false"
click at [380, 287] on button "Aceptar" at bounding box center [398, 287] width 48 height 18
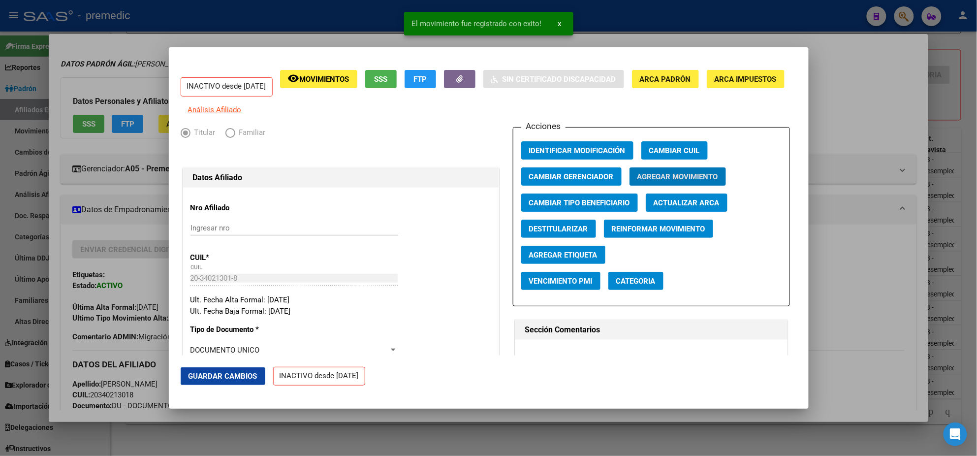
click at [404, 418] on div at bounding box center [488, 228] width 977 height 456
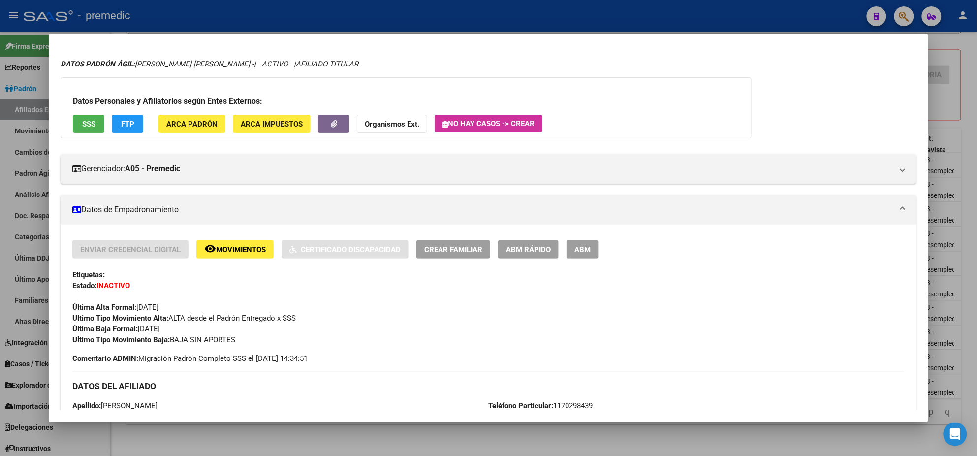
click at [415, 437] on div at bounding box center [488, 228] width 977 height 456
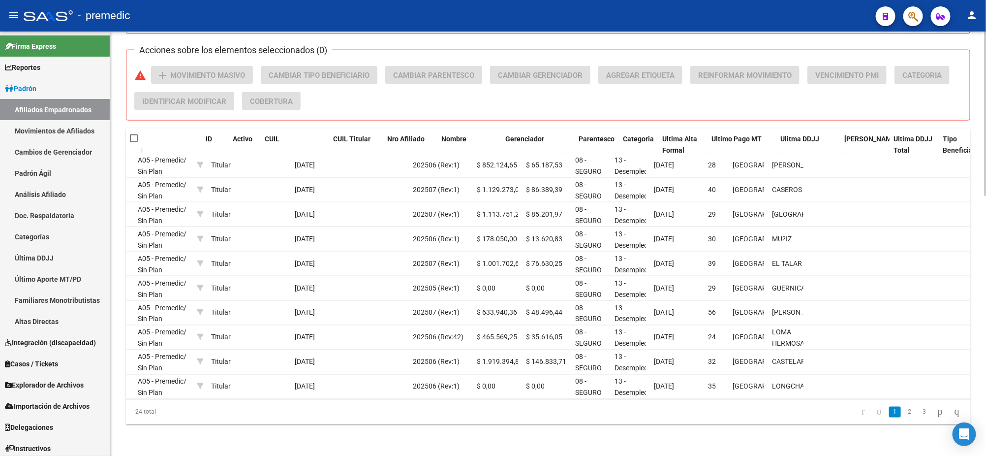
scroll to position [0, 0]
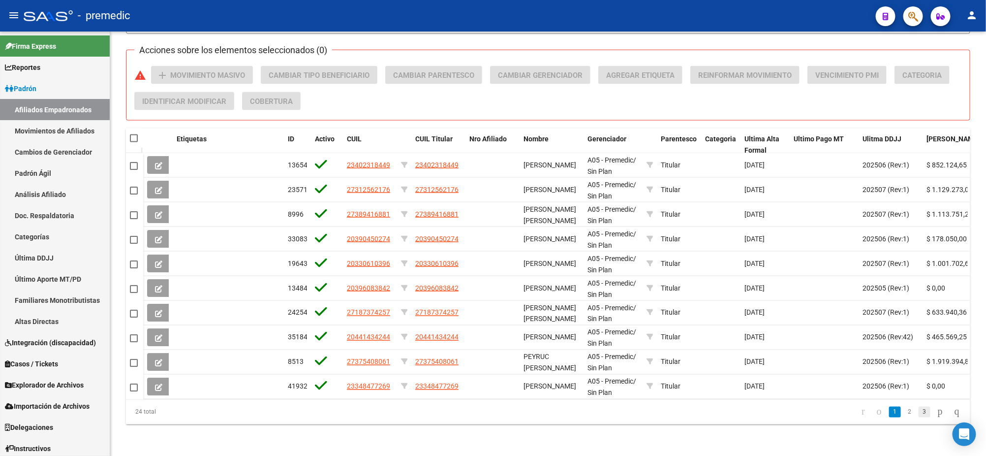
click at [919, 413] on link "3" at bounding box center [925, 411] width 12 height 11
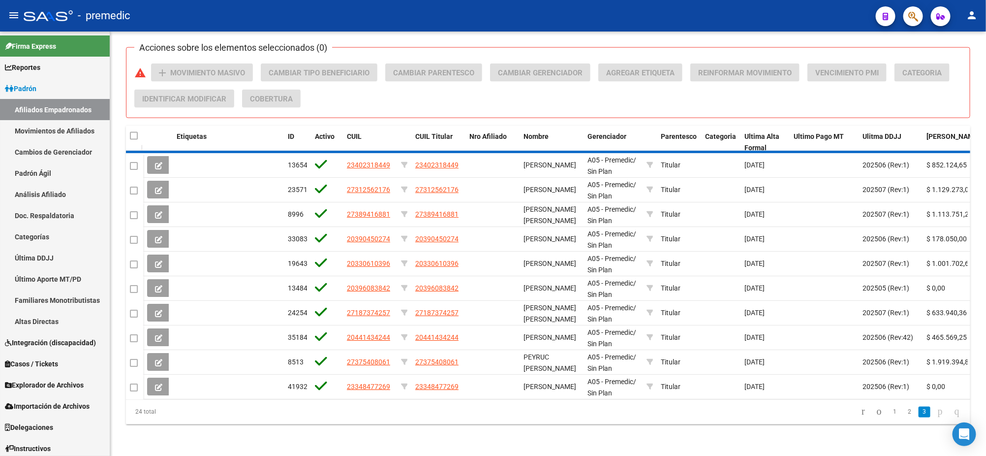
scroll to position [521, 0]
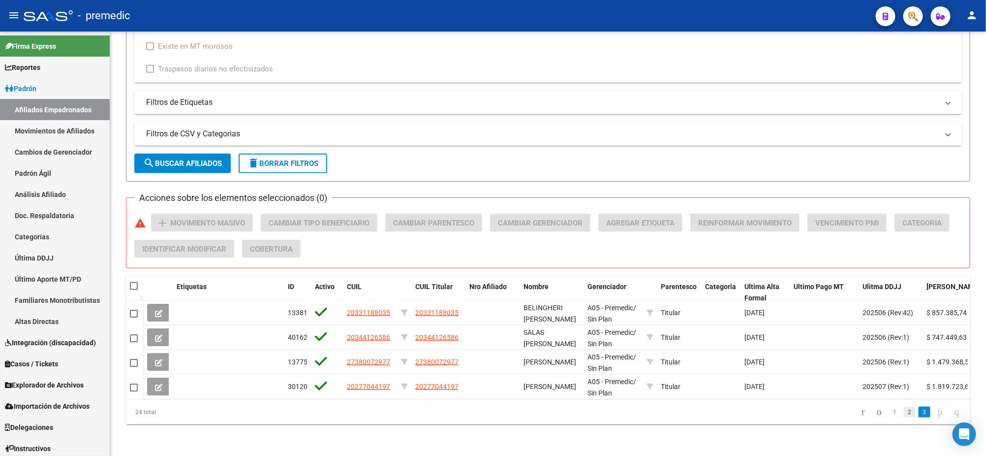
click at [904, 415] on link "2" at bounding box center [910, 411] width 12 height 11
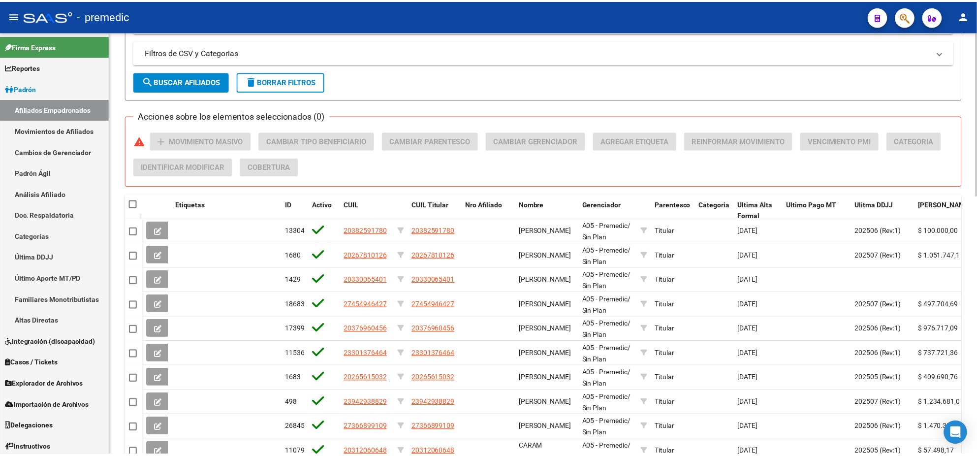
scroll to position [669, 0]
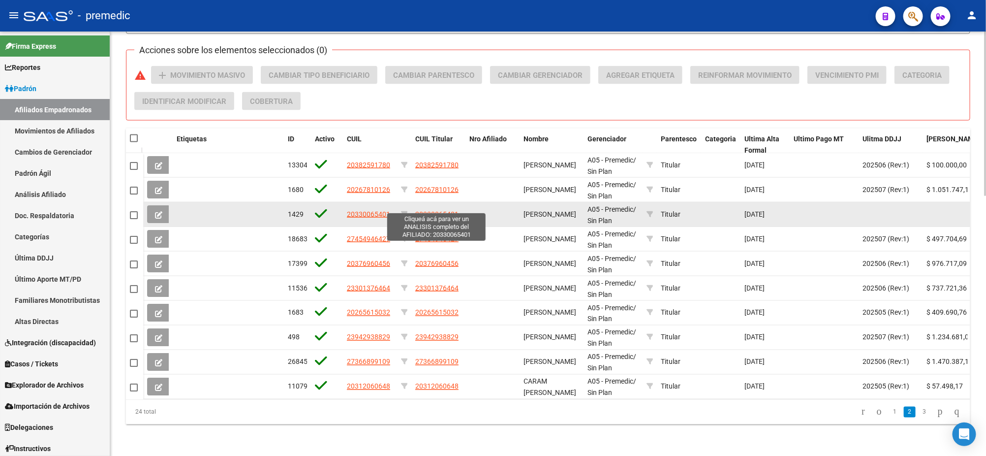
click at [421, 210] on span "20330065401" at bounding box center [436, 214] width 43 height 8
type textarea "20330065401"
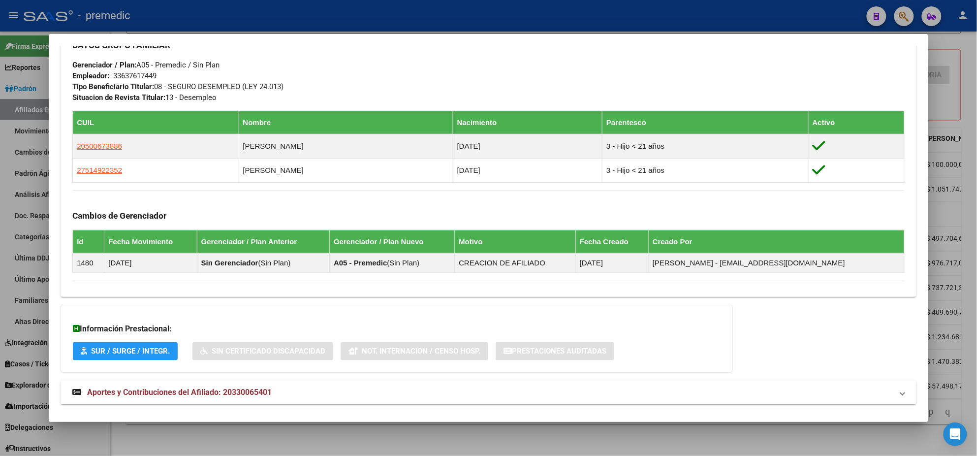
scroll to position [484, 0]
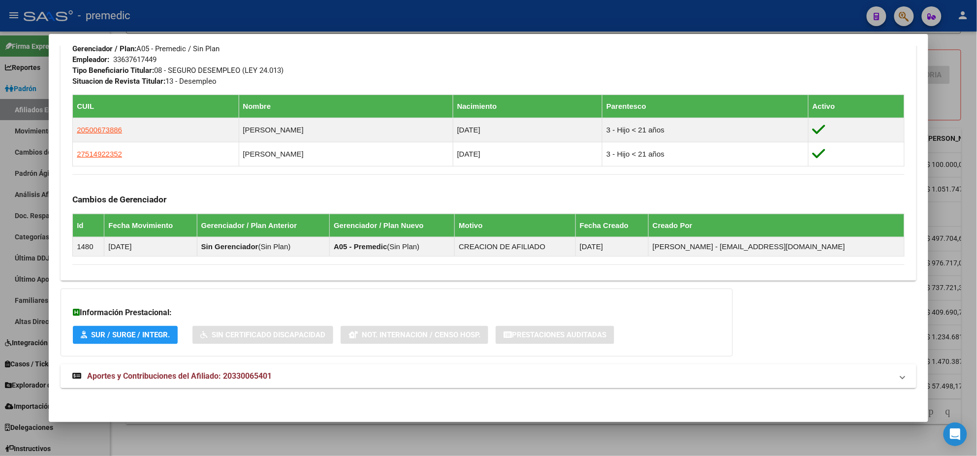
click at [196, 372] on span "Aportes y Contribuciones del Afiliado: 20330065401" at bounding box center [179, 375] width 184 height 9
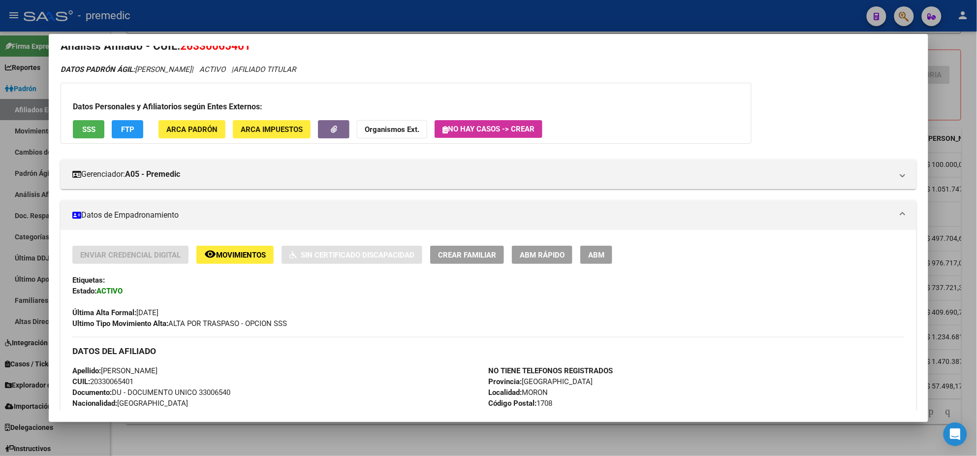
scroll to position [0, 0]
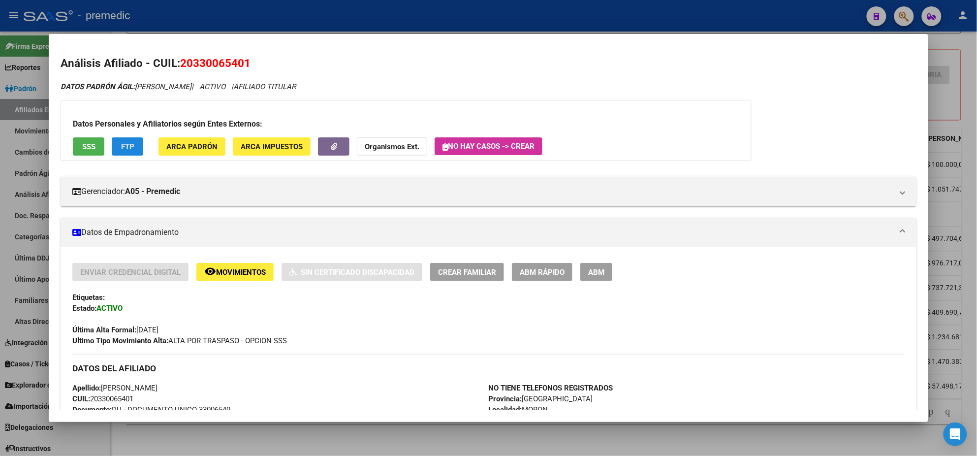
click at [125, 139] on button "FTP" at bounding box center [127, 146] width 31 height 18
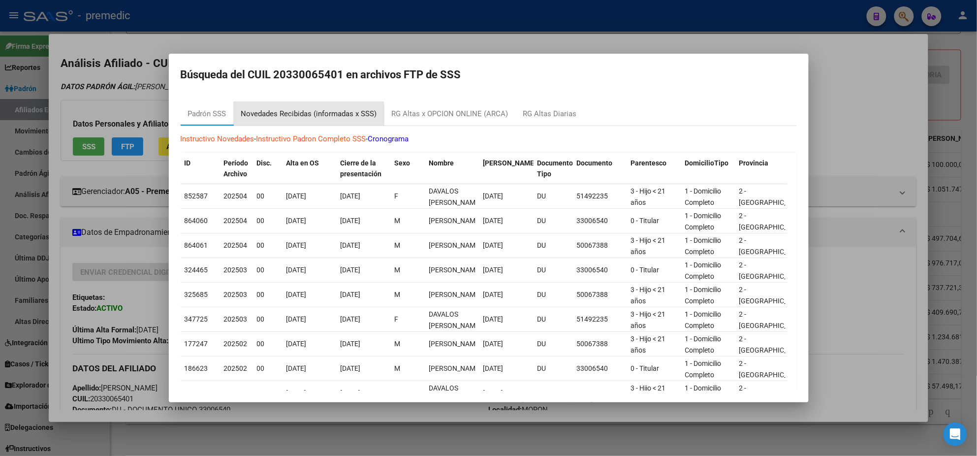
click at [302, 118] on div "Novedades Recibidas (informadas x SSS)" at bounding box center [309, 113] width 136 height 11
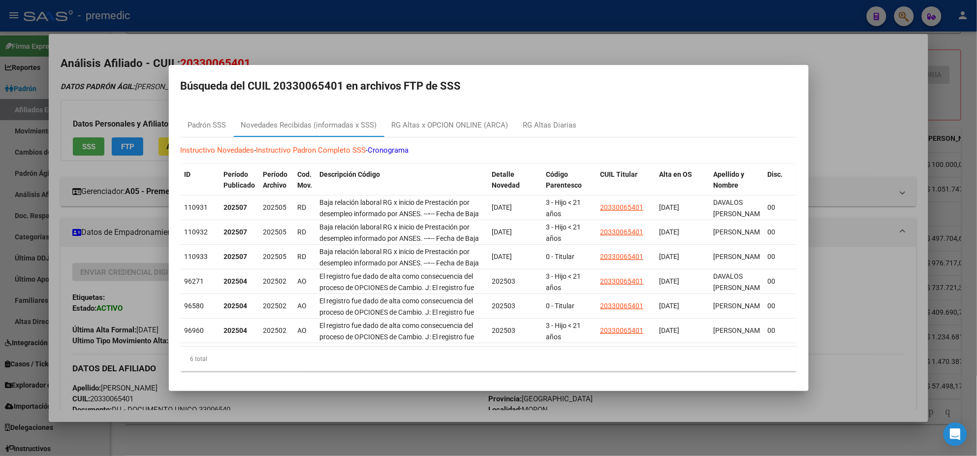
click at [154, 97] on div at bounding box center [488, 228] width 977 height 456
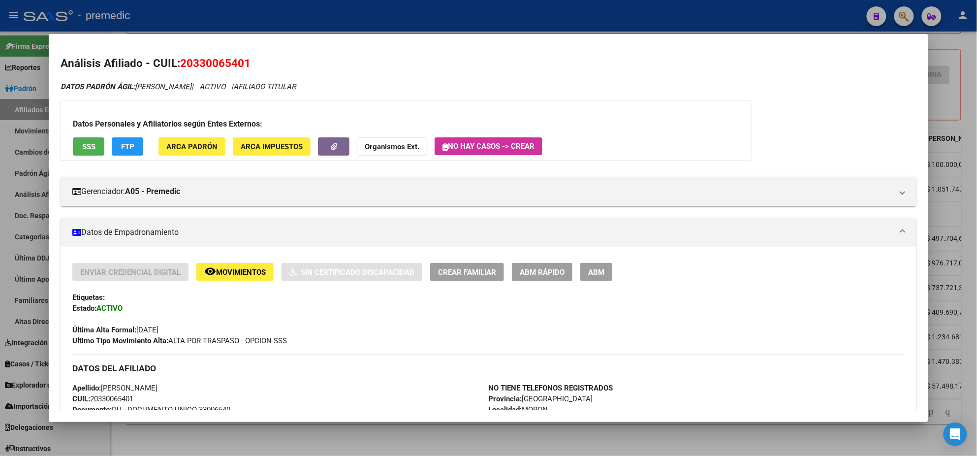
click at [523, 271] on span "ABM Rápido" at bounding box center [542, 272] width 45 height 9
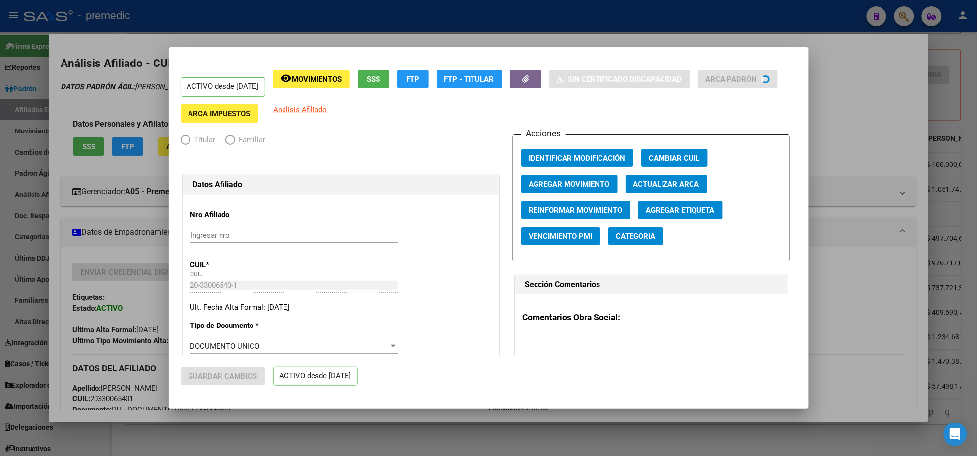
radio input "true"
type input "33-63761744-9"
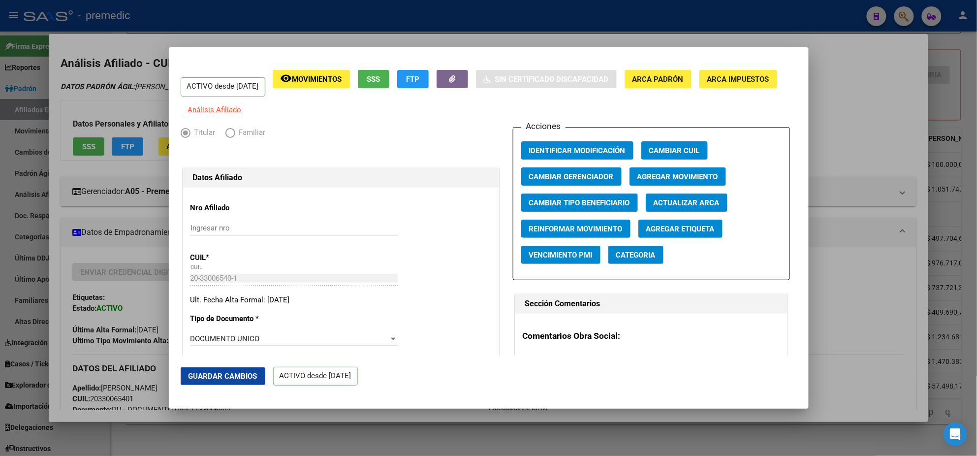
click at [637, 179] on span "Agregar Movimiento" at bounding box center [677, 176] width 81 height 9
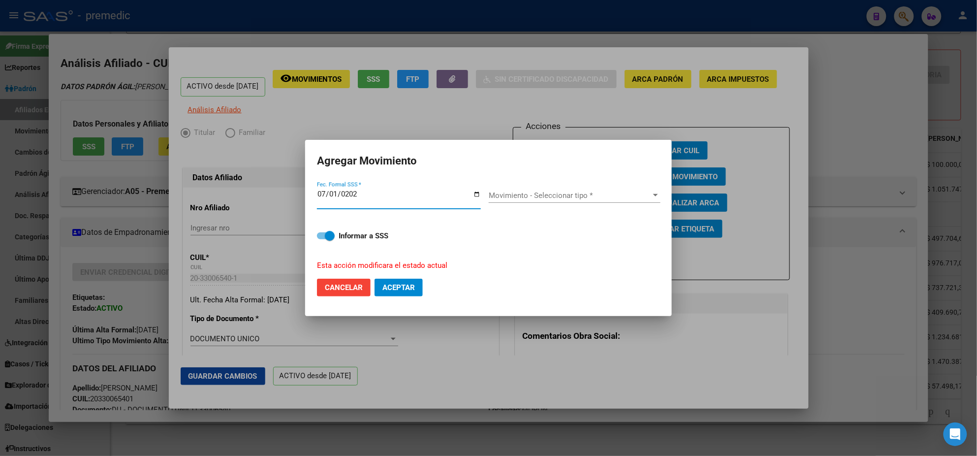
type input "[DATE]"
click at [582, 193] on span "Movimiento - Seleccionar tipo *" at bounding box center [570, 195] width 163 height 9
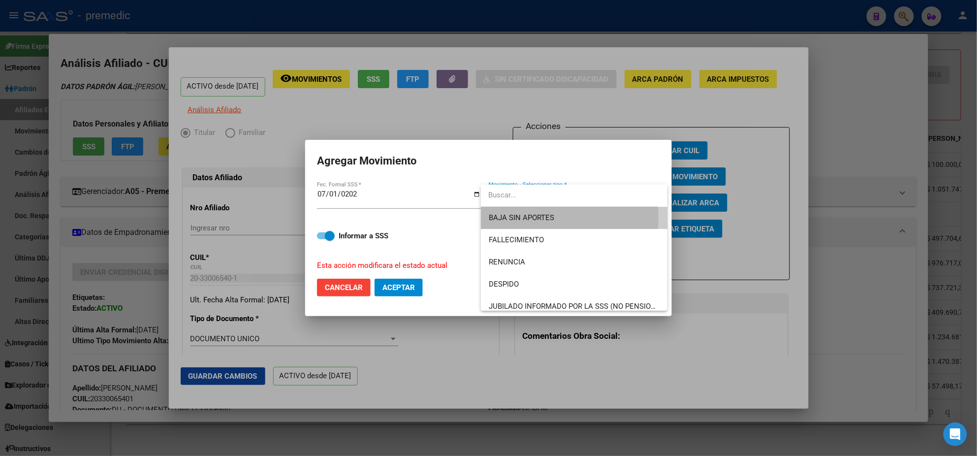
click at [556, 218] on span "BAJA SIN APORTES" at bounding box center [574, 218] width 171 height 22
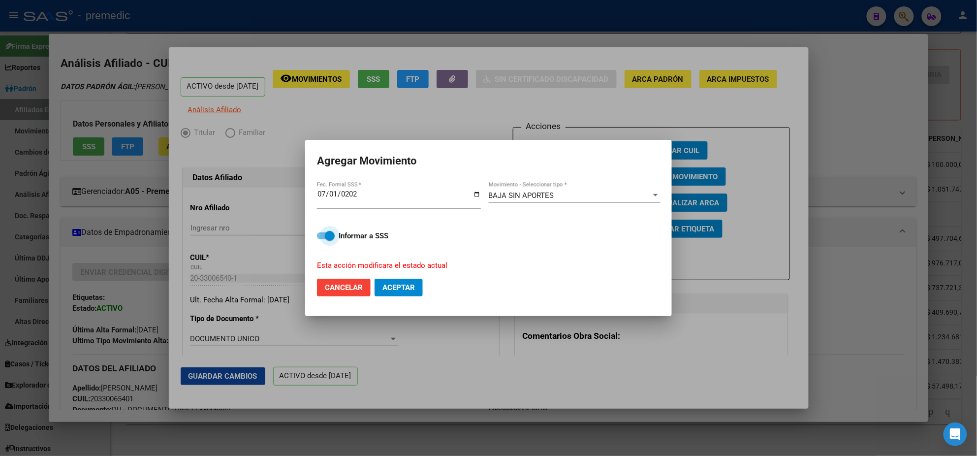
click at [328, 235] on span at bounding box center [330, 236] width 10 height 10
click at [322, 239] on input "Informar a SSS" at bounding box center [321, 239] width 0 height 0
checkbox input "false"
click at [391, 288] on span "Aceptar" at bounding box center [398, 287] width 32 height 9
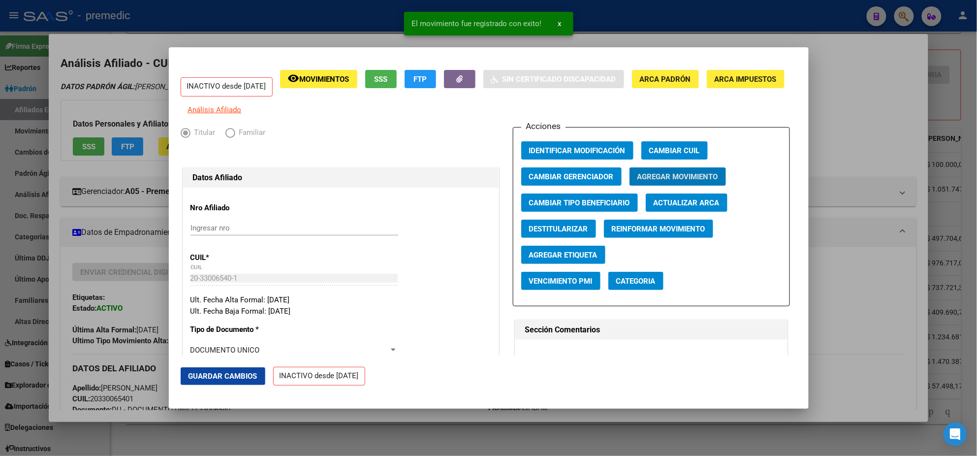
click at [134, 352] on div at bounding box center [488, 228] width 977 height 456
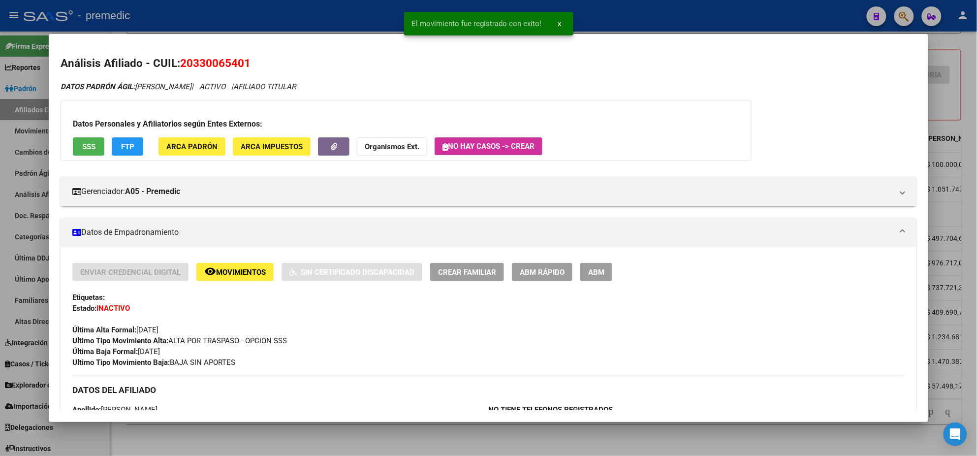
click at [27, 299] on div at bounding box center [488, 228] width 977 height 456
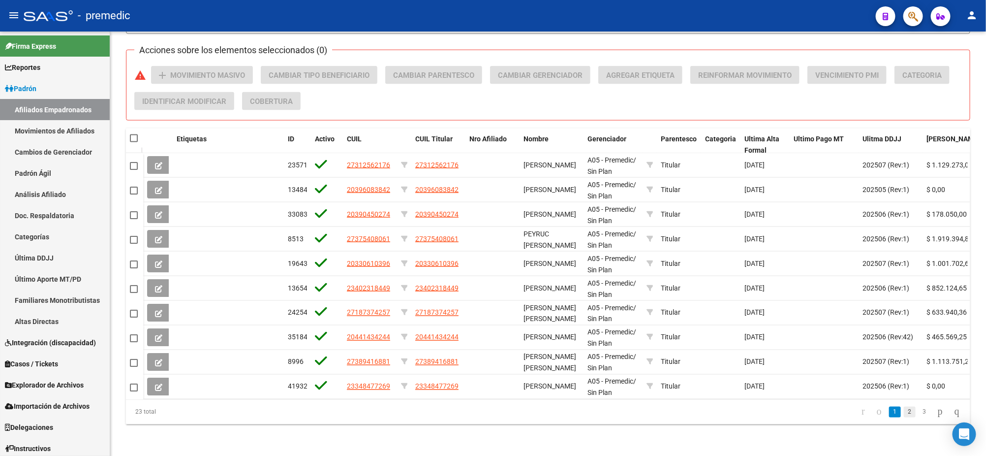
click at [904, 413] on link "2" at bounding box center [910, 411] width 12 height 11
click at [919, 413] on link "3" at bounding box center [925, 411] width 12 height 11
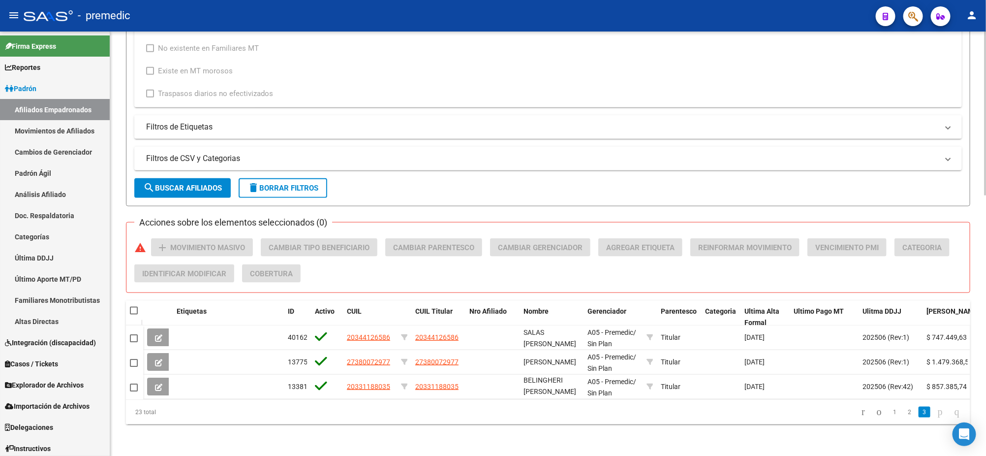
scroll to position [497, 0]
click at [904, 413] on link "2" at bounding box center [910, 411] width 12 height 11
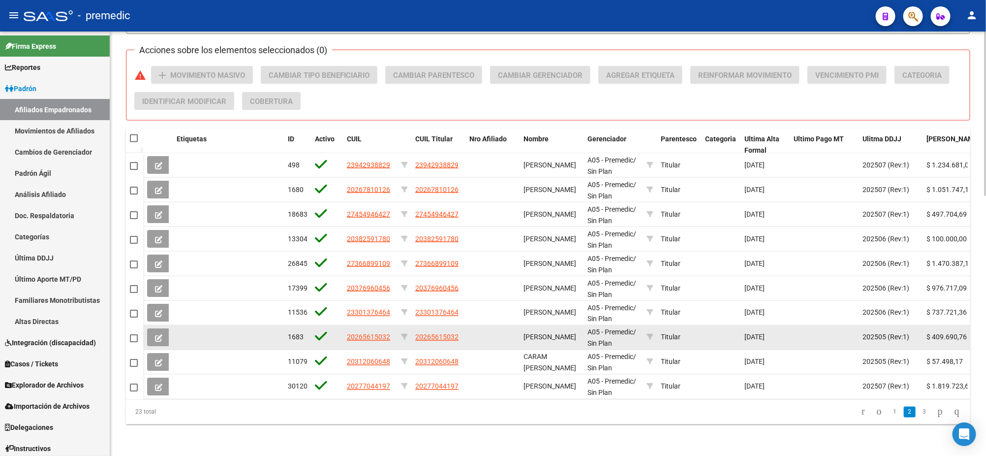
scroll to position [669, 0]
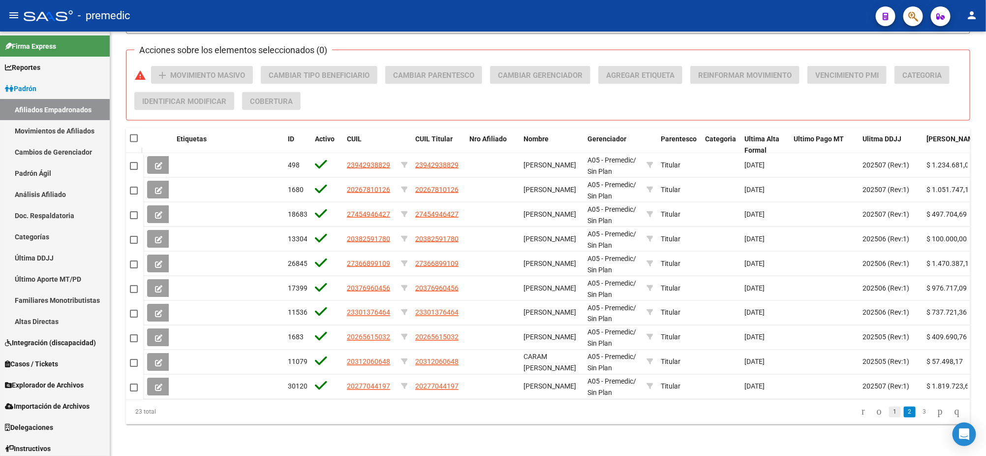
click at [889, 410] on link "1" at bounding box center [895, 411] width 12 height 11
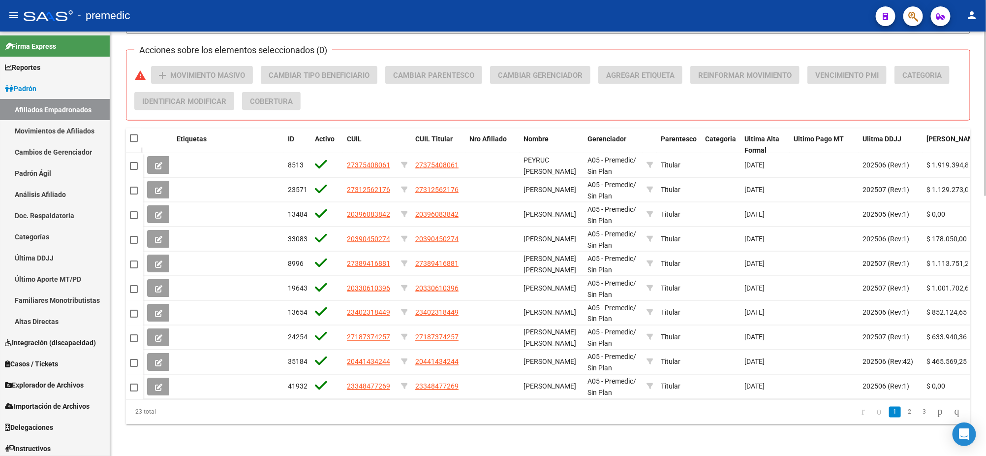
click at [131, 134] on span at bounding box center [134, 138] width 8 height 8
click at [133, 142] on input "checkbox" at bounding box center [133, 142] width 0 height 0
checkbox input "true"
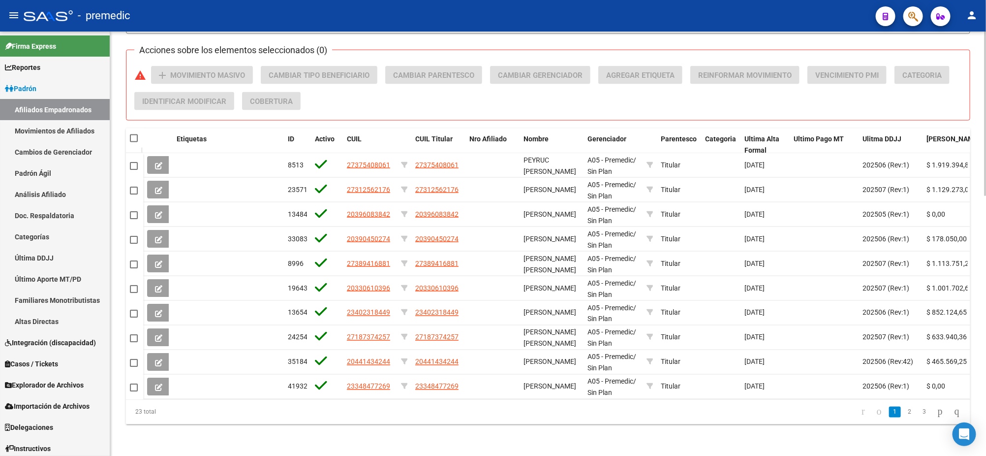
checkbox input "true"
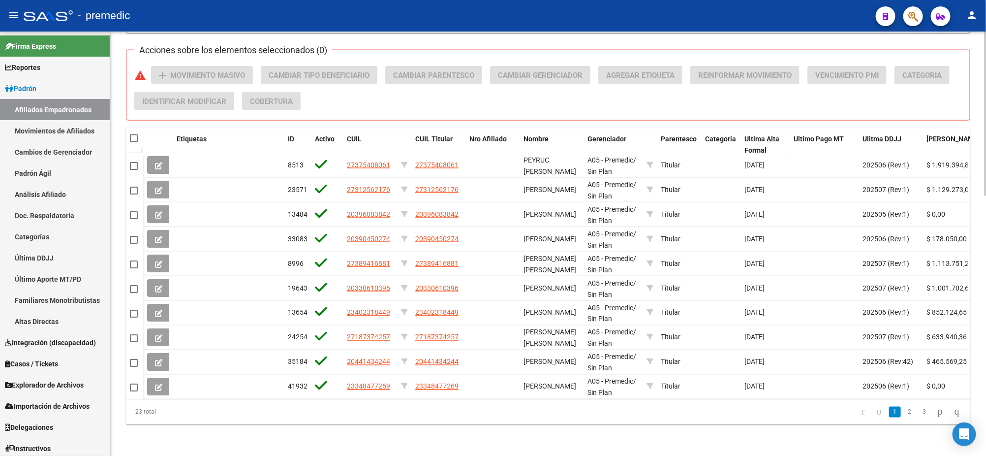
checkbox input "true"
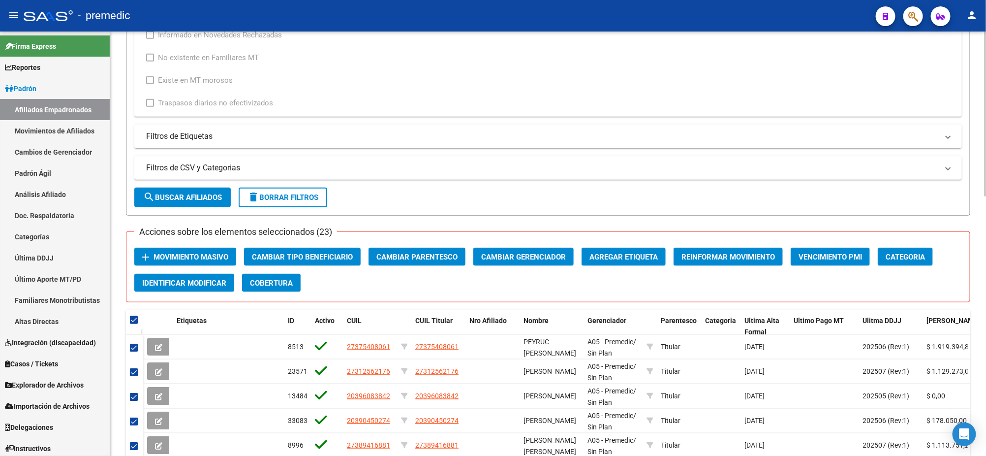
scroll to position [485, 0]
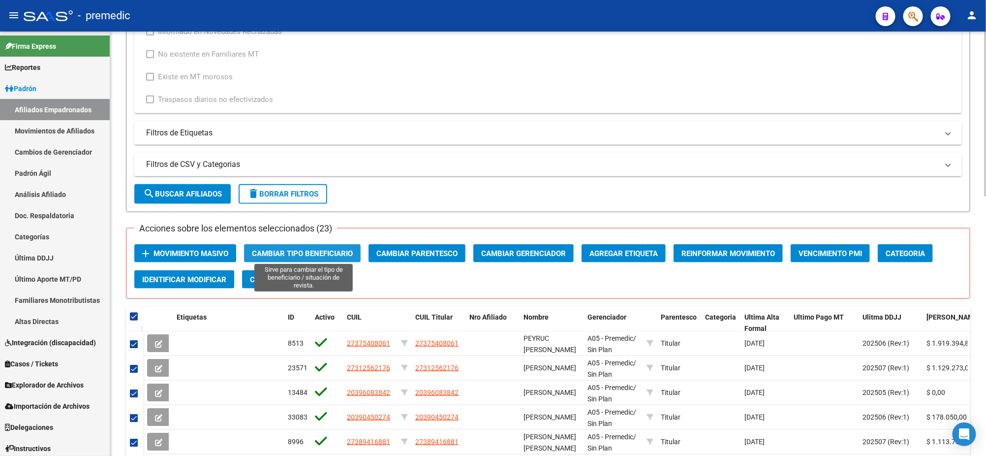
click at [296, 250] on span "Cambiar Tipo Beneficiario" at bounding box center [302, 253] width 101 height 9
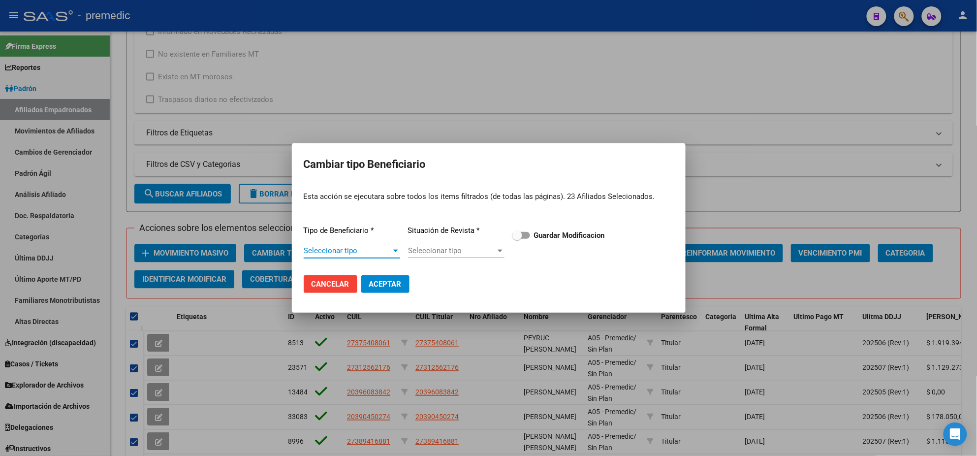
click at [335, 254] on span "Seleccionar tipo" at bounding box center [348, 250] width 88 height 9
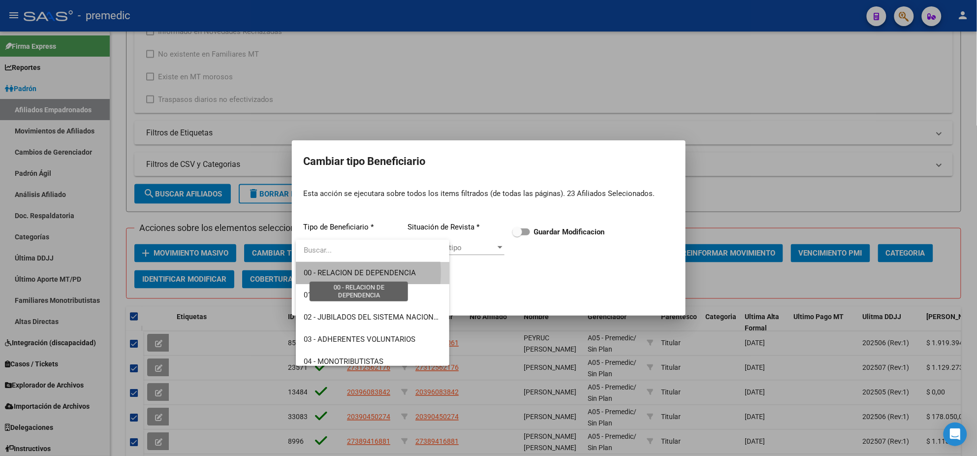
click at [346, 273] on span "00 - RELACION DE DEPENDENCIA" at bounding box center [360, 272] width 112 height 9
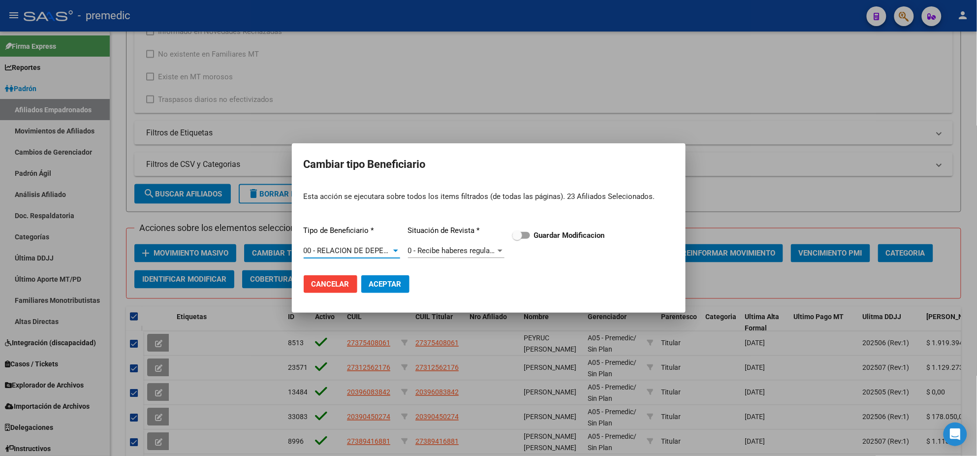
click at [525, 233] on span at bounding box center [521, 235] width 18 height 7
click at [517, 239] on input "Guardar Modificacion" at bounding box center [517, 239] width 0 height 0
checkbox input "true"
click at [376, 277] on button "Aceptar" at bounding box center [385, 284] width 48 height 18
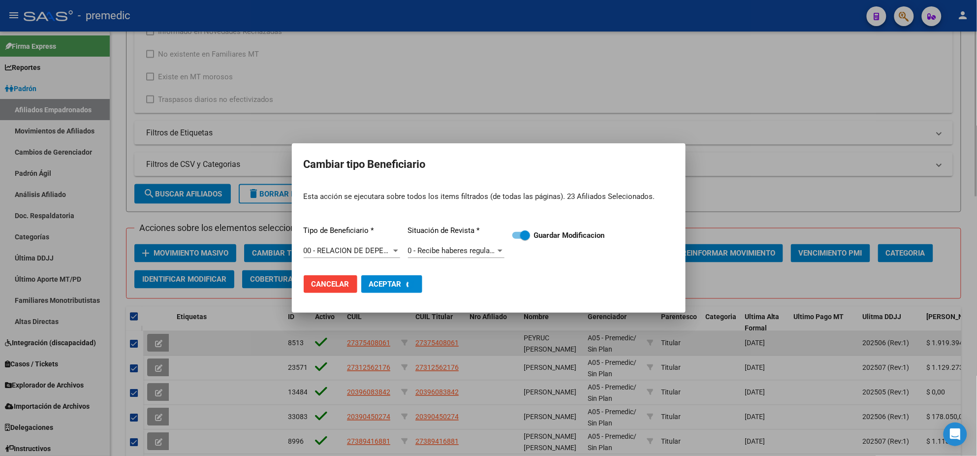
checkbox input "false"
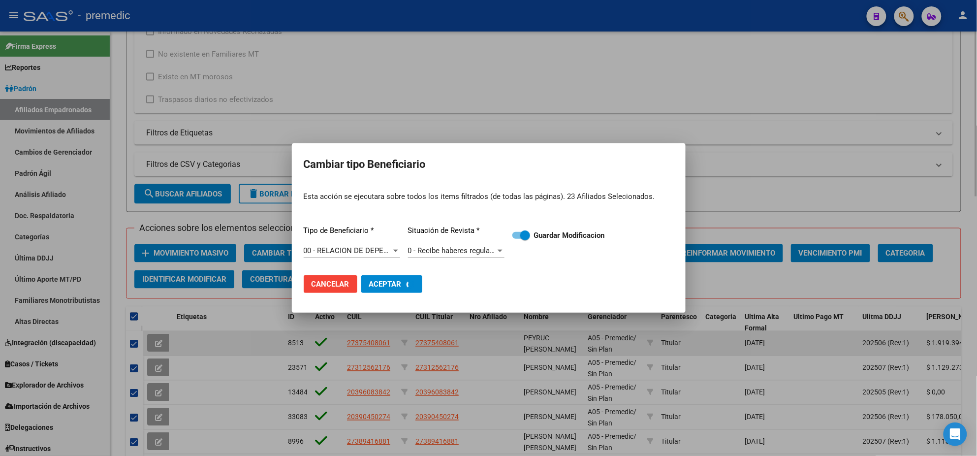
checkbox input "false"
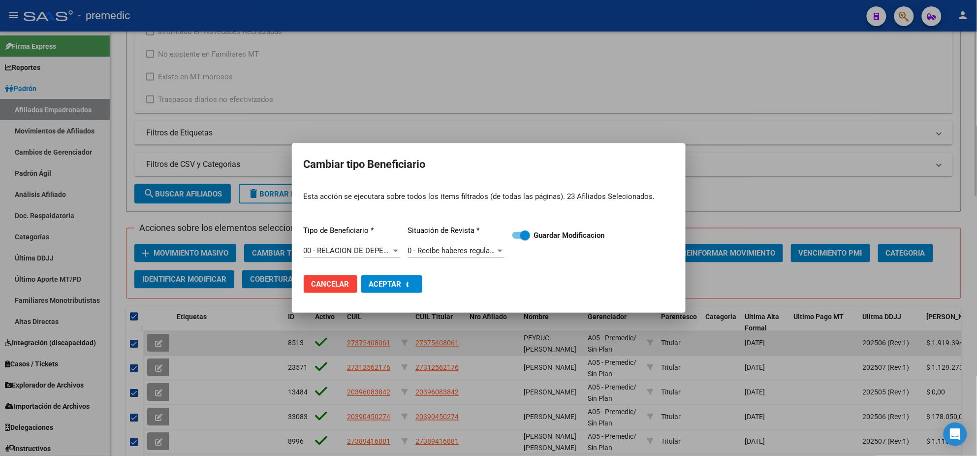
checkbox input "false"
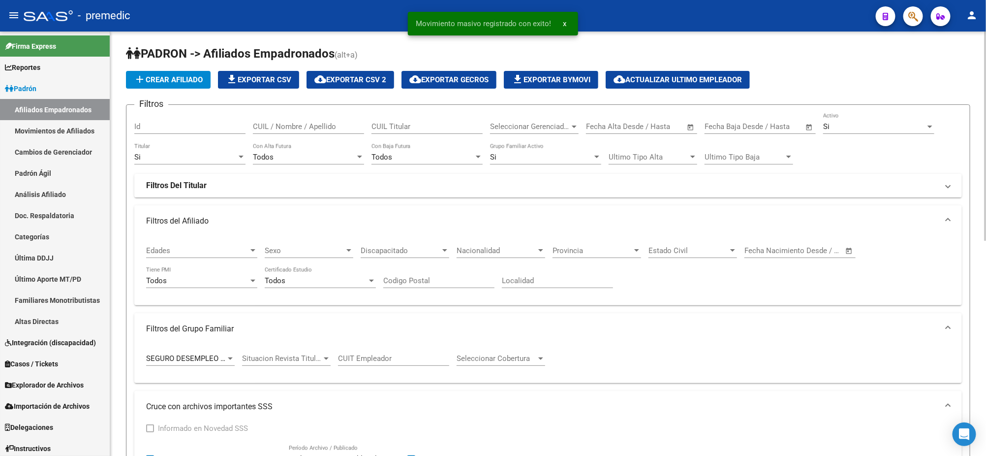
scroll to position [0, 0]
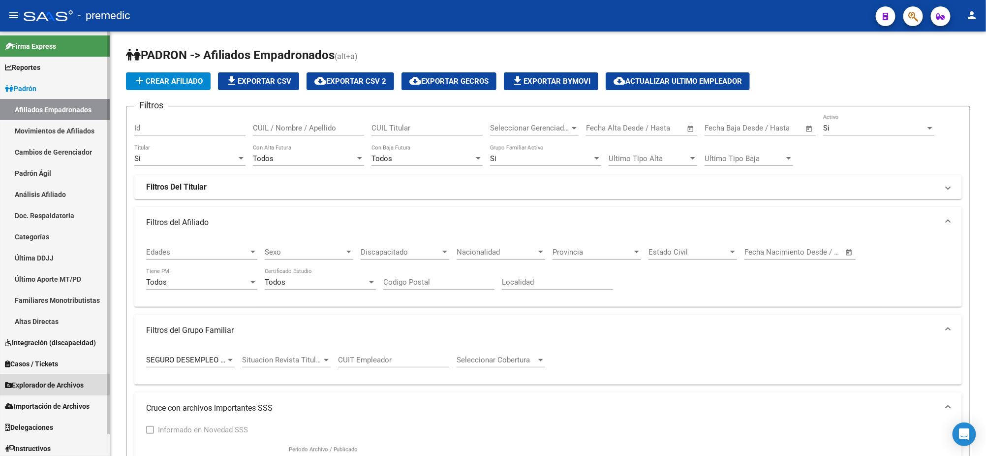
click at [46, 388] on span "Explorador de Archivos" at bounding box center [44, 384] width 79 height 11
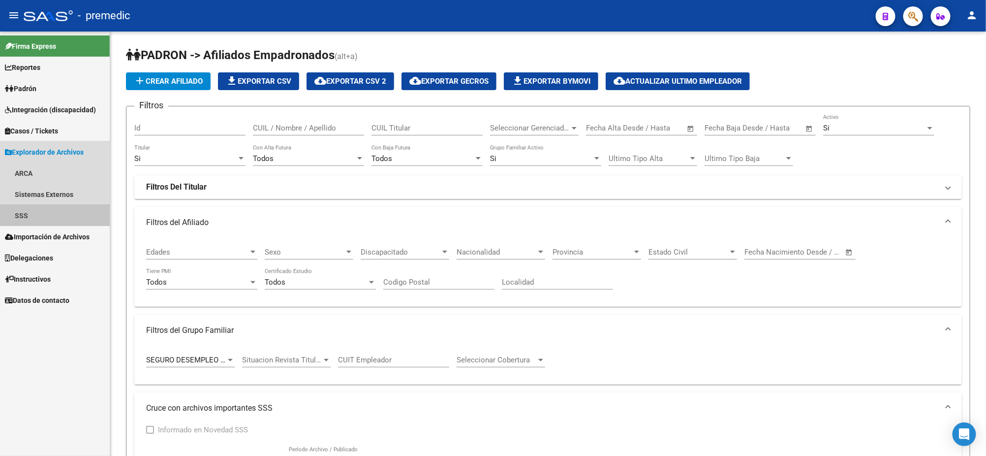
click at [24, 212] on link "SSS" at bounding box center [55, 215] width 110 height 21
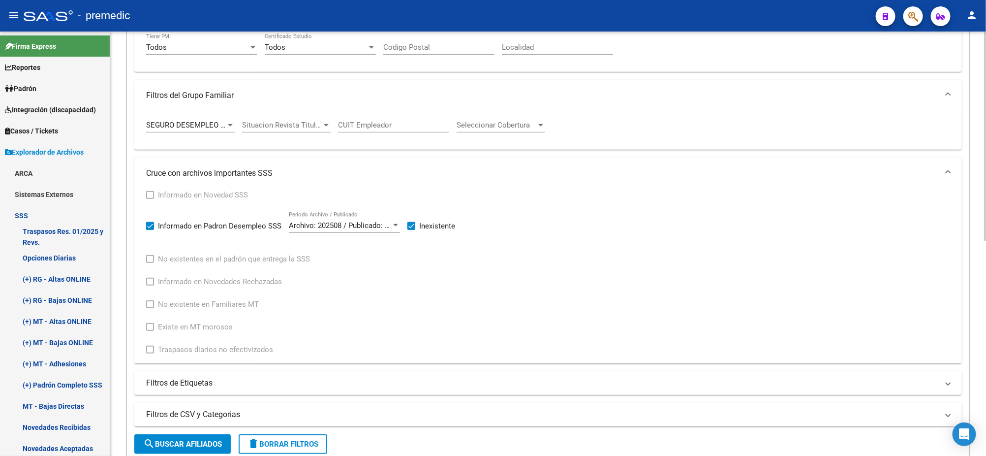
scroll to position [246, 0]
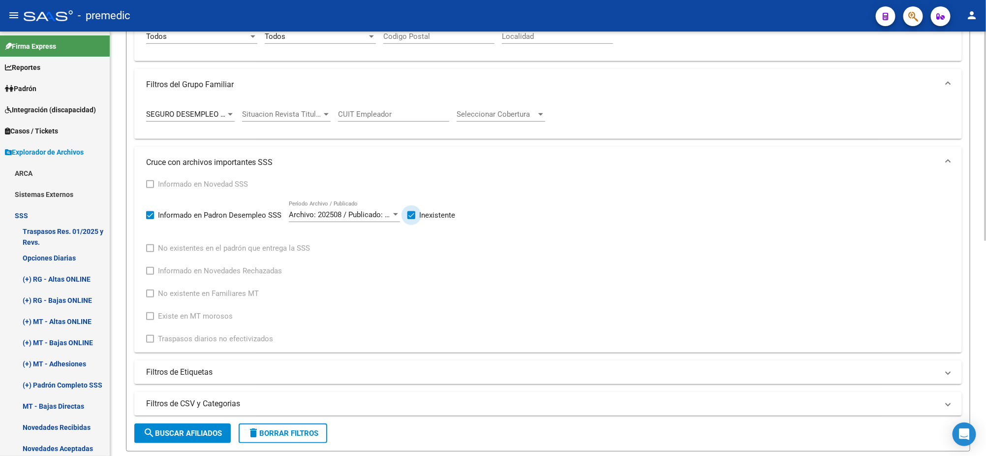
click at [416, 214] on label "Inexistente" at bounding box center [431, 215] width 48 height 12
click at [411, 219] on input "Inexistente" at bounding box center [411, 219] width 0 height 0
checkbox input "false"
click at [208, 111] on span "SEGURO DESEMPLEO (LEY 24.013)" at bounding box center [204, 114] width 116 height 9
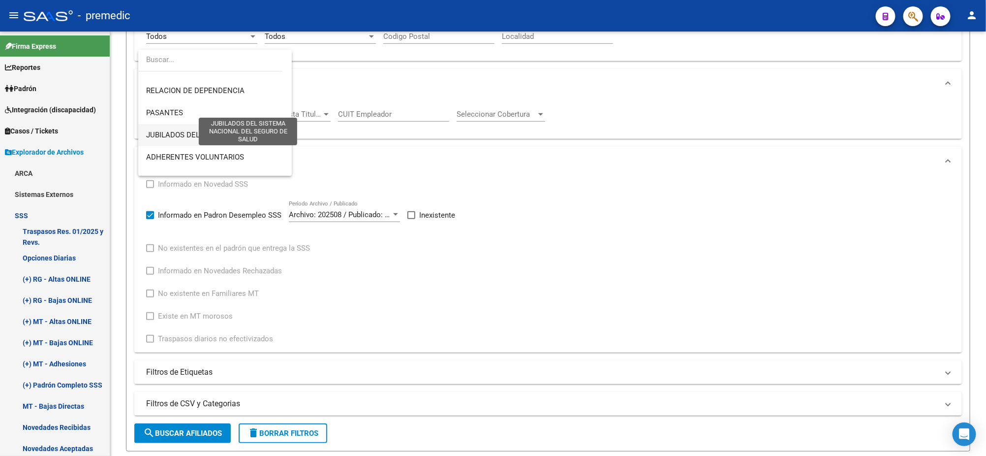
scroll to position [0, 0]
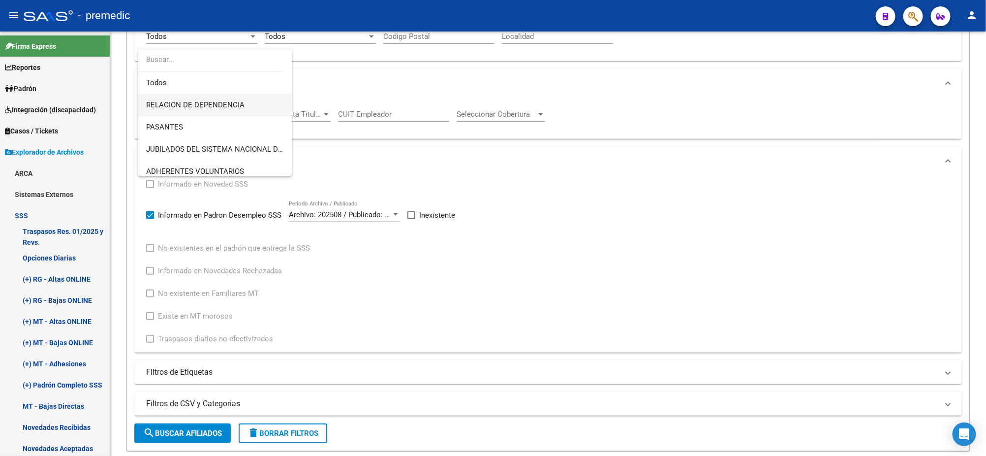
click at [214, 108] on span "RELACION DE DEPENDENCIA" at bounding box center [195, 104] width 98 height 9
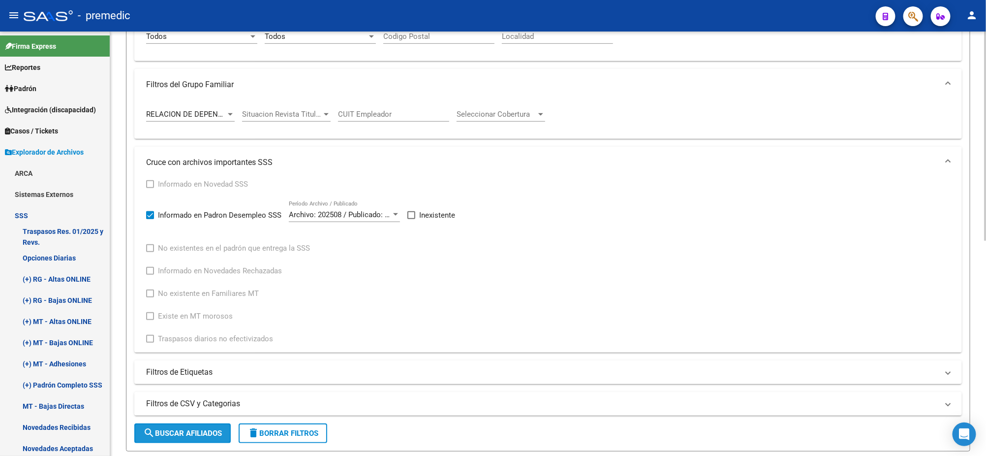
click at [156, 429] on span "search Buscar Afiliados" at bounding box center [182, 433] width 79 height 9
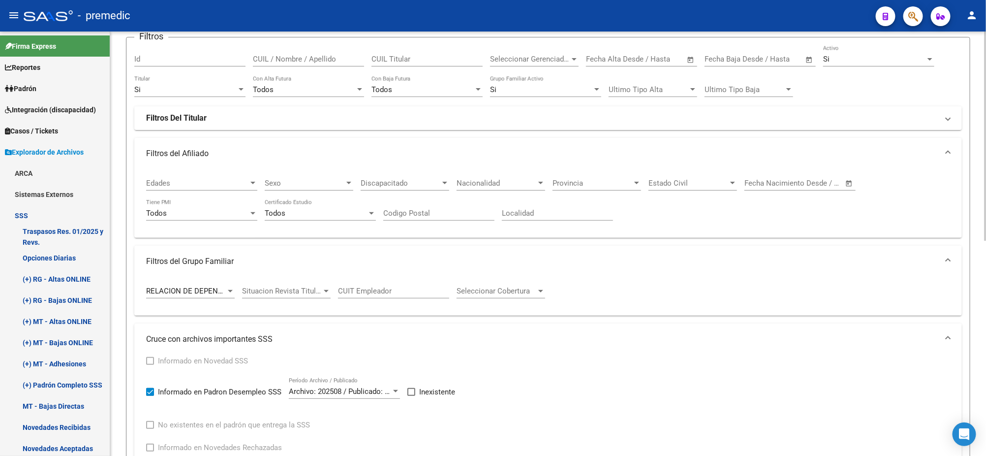
scroll to position [7, 0]
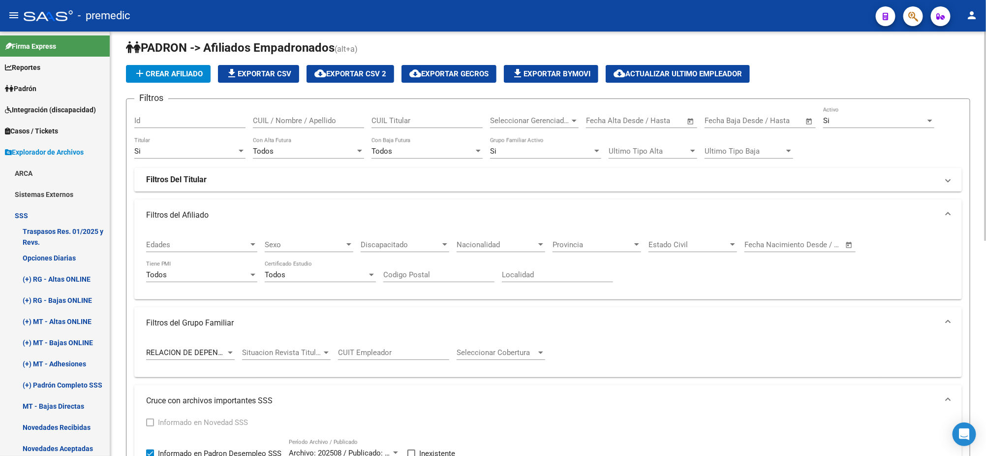
click at [848, 122] on div "Si" at bounding box center [874, 120] width 102 height 9
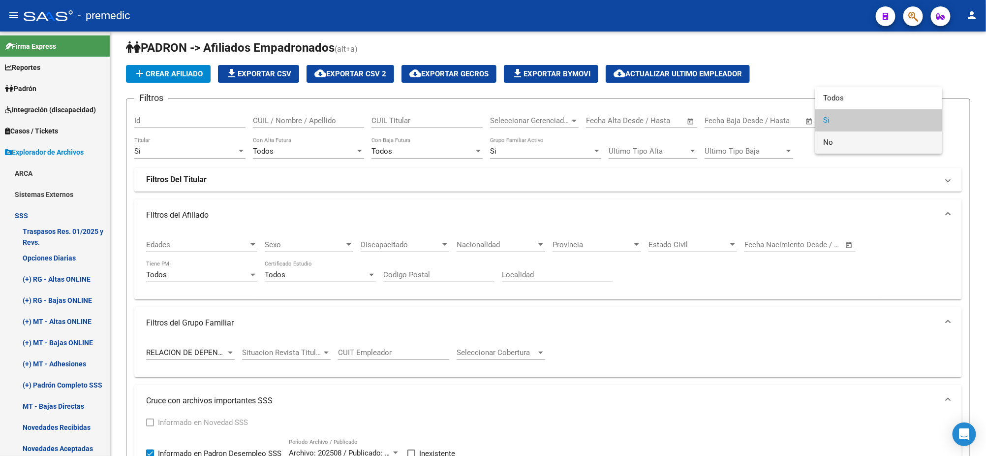
click at [847, 135] on span "No" at bounding box center [878, 142] width 111 height 22
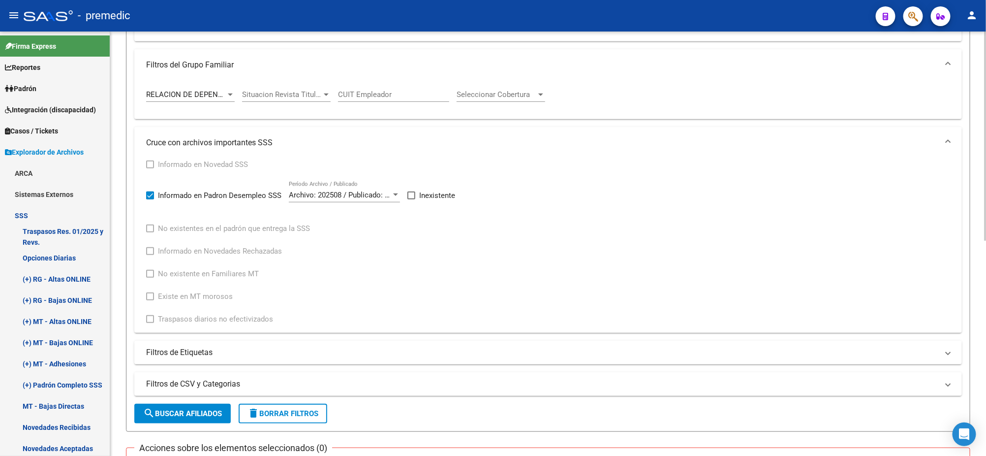
scroll to position [192, 0]
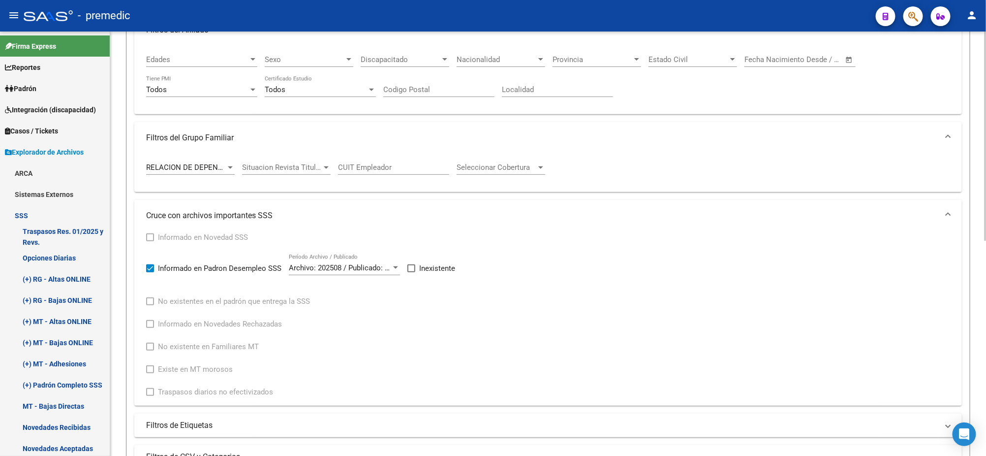
click at [173, 163] on span "RELACION DE DEPENDENCIA" at bounding box center [195, 167] width 98 height 9
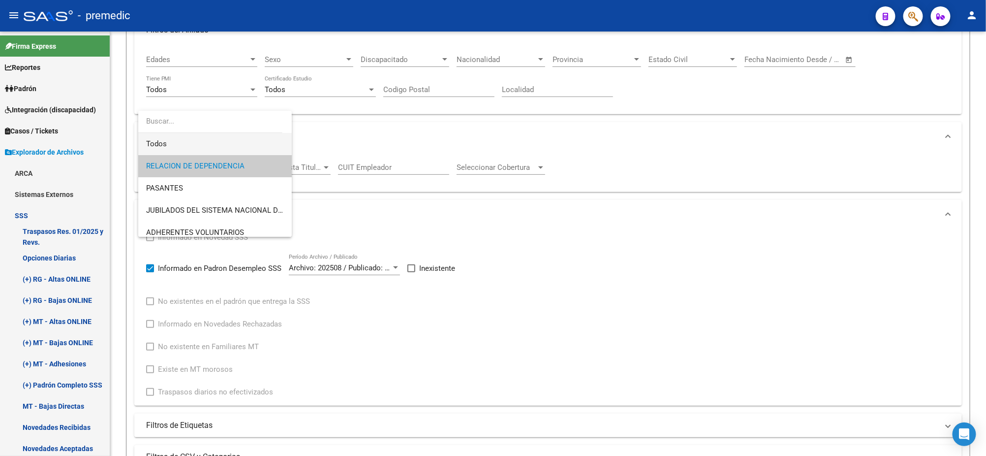
click at [179, 146] on span "Todos" at bounding box center [215, 144] width 138 height 22
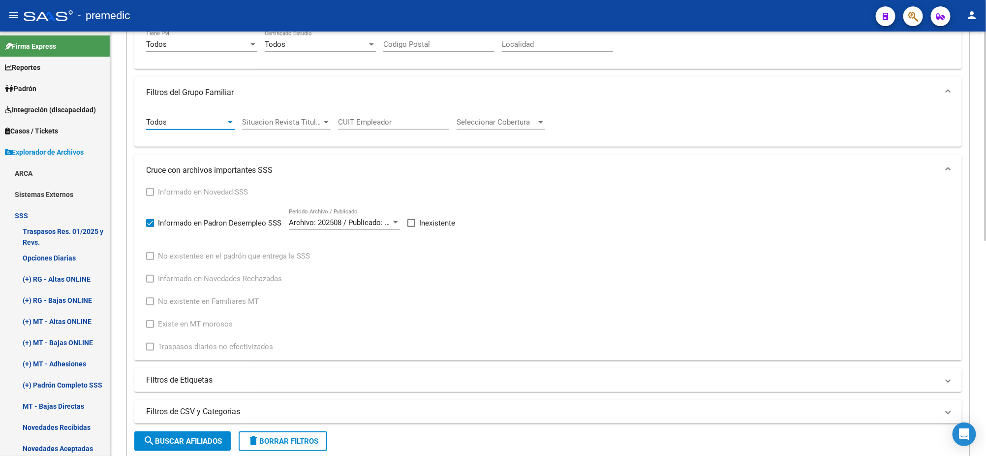
scroll to position [315, 0]
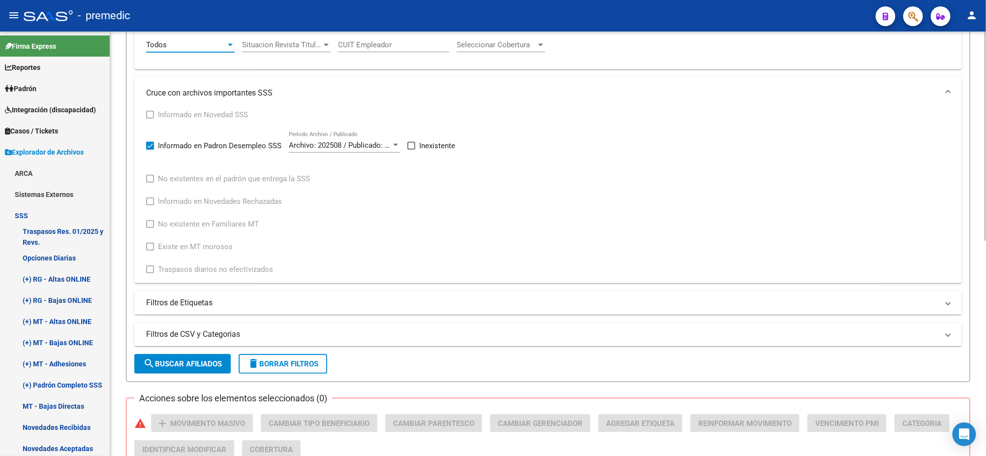
click at [163, 359] on span "search Buscar Afiliados" at bounding box center [182, 363] width 79 height 9
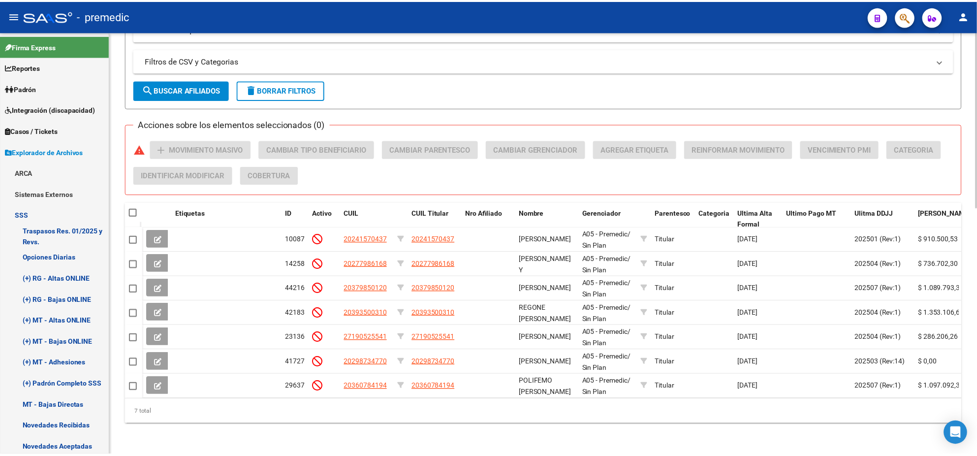
scroll to position [595, 0]
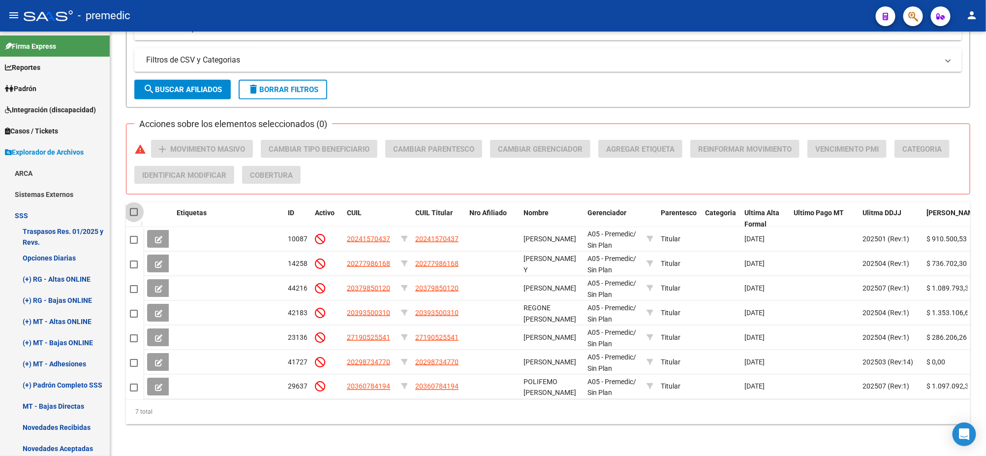
click at [133, 208] on span at bounding box center [134, 212] width 8 height 8
click at [133, 216] on input "checkbox" at bounding box center [133, 216] width 0 height 0
checkbox input "true"
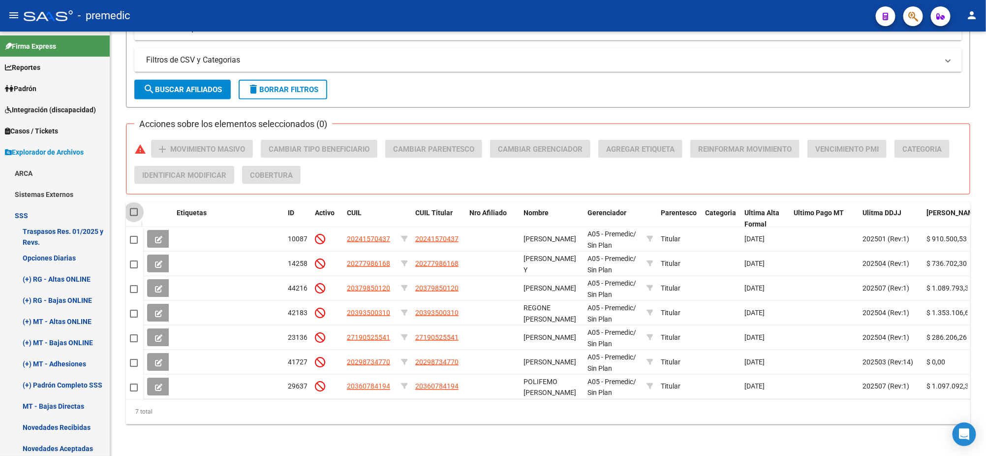
checkbox input "true"
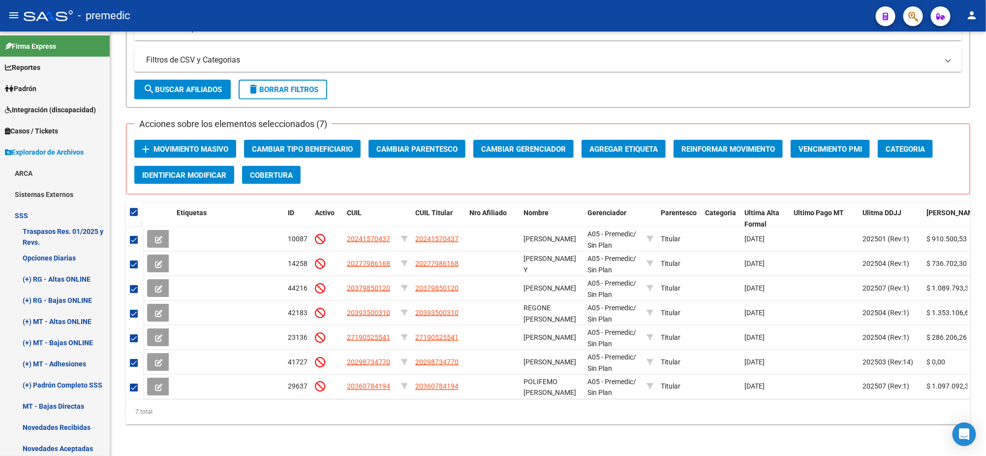
click at [168, 145] on span "Movimiento Masivo" at bounding box center [191, 149] width 75 height 9
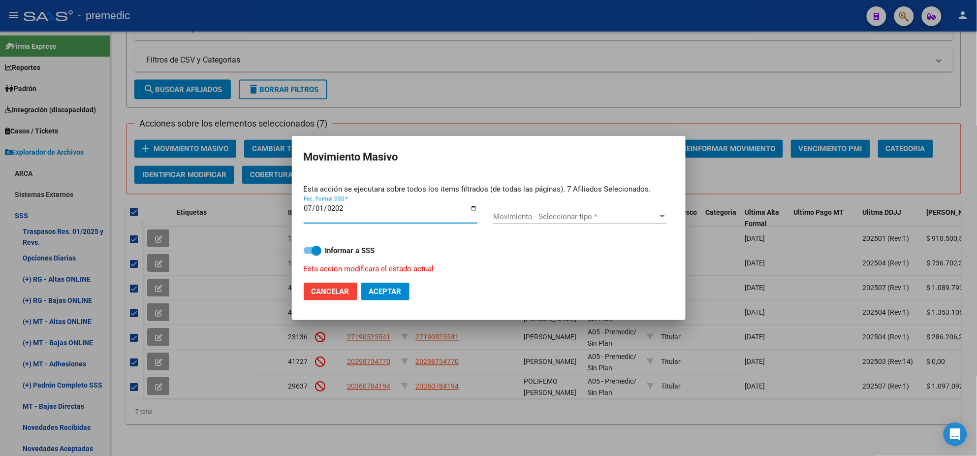
type input "[DATE]"
click at [528, 218] on span "Movimiento - Seleccionar tipo *" at bounding box center [575, 216] width 165 height 9
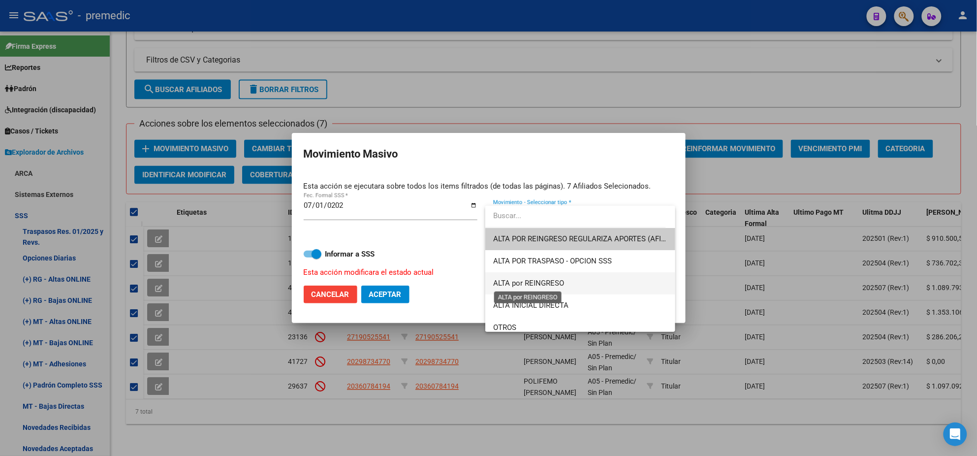
click at [558, 278] on span "ALTA por REINGRESO" at bounding box center [528, 282] width 71 height 9
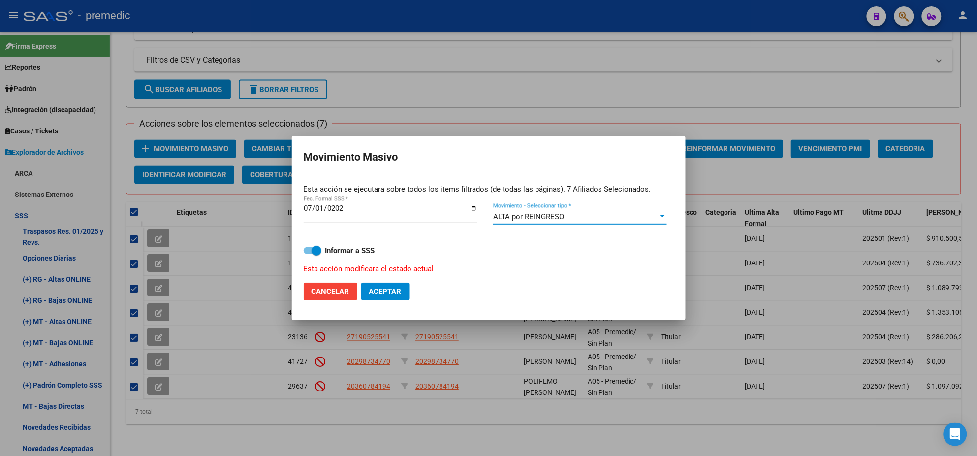
click at [328, 251] on strong "Informar a SSS" at bounding box center [350, 250] width 50 height 9
click at [308, 254] on input "Informar a SSS" at bounding box center [308, 254] width 0 height 0
checkbox input "false"
click at [314, 291] on span "Cancelar" at bounding box center [330, 291] width 38 height 9
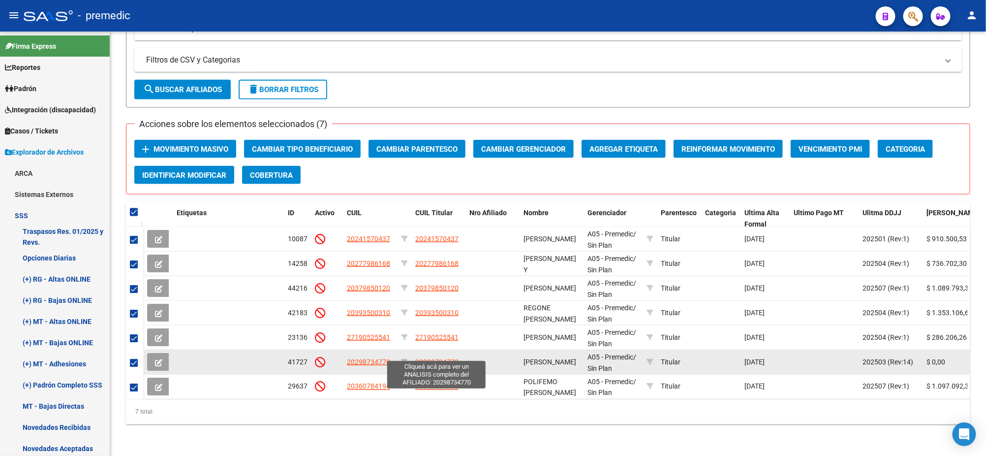
click at [425, 358] on span "20298734770" at bounding box center [436, 362] width 43 height 8
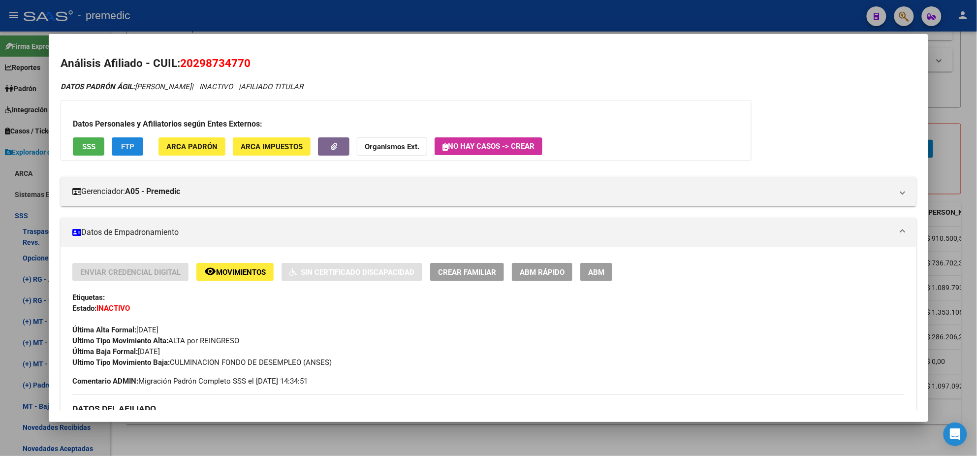
click at [135, 150] on button "FTP" at bounding box center [127, 146] width 31 height 18
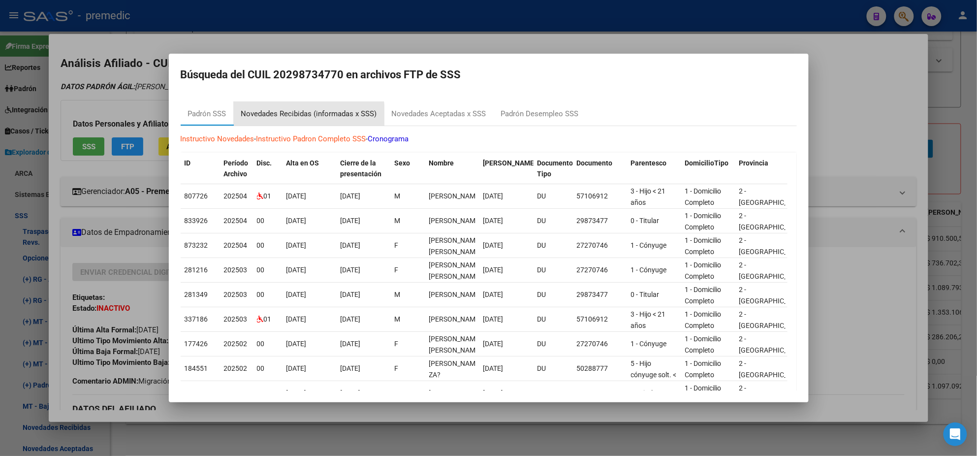
click at [277, 118] on div "Novedades Recibidas (informadas x SSS)" at bounding box center [309, 113] width 136 height 11
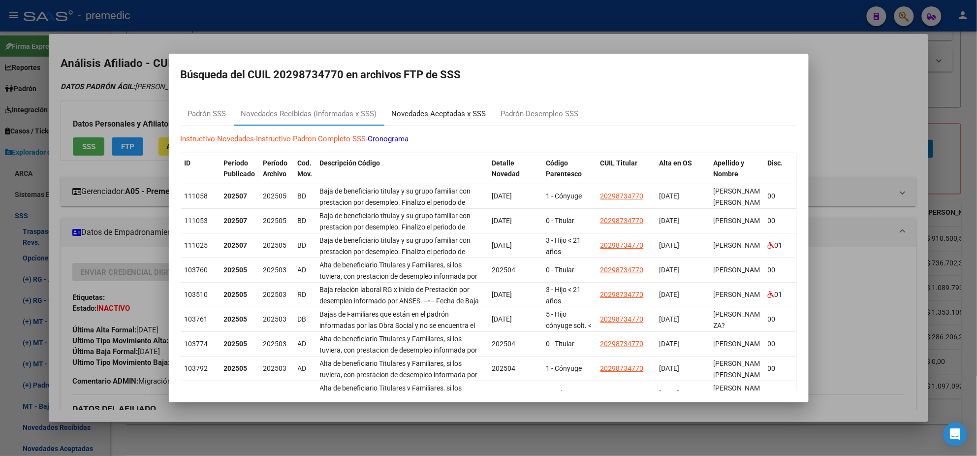
click at [445, 115] on div "Novedades Aceptadas x SSS" at bounding box center [439, 113] width 94 height 11
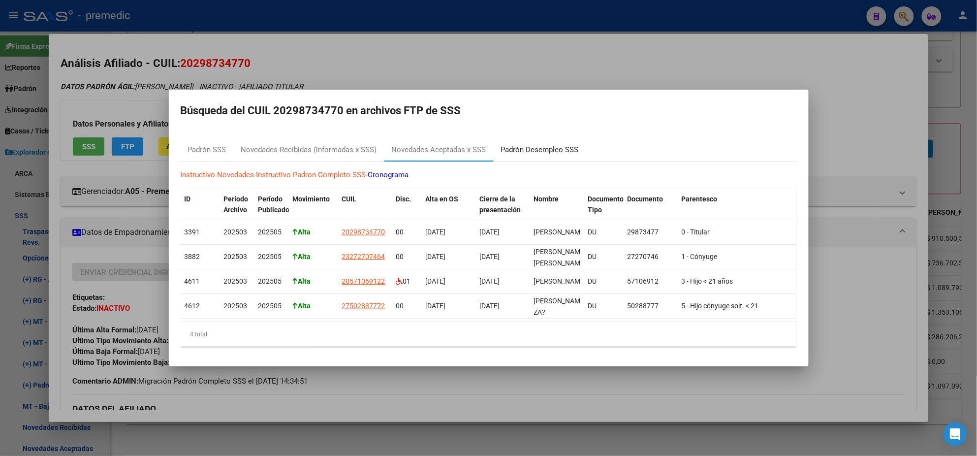
click at [515, 144] on div "Padrón Desempleo SSS" at bounding box center [540, 149] width 78 height 11
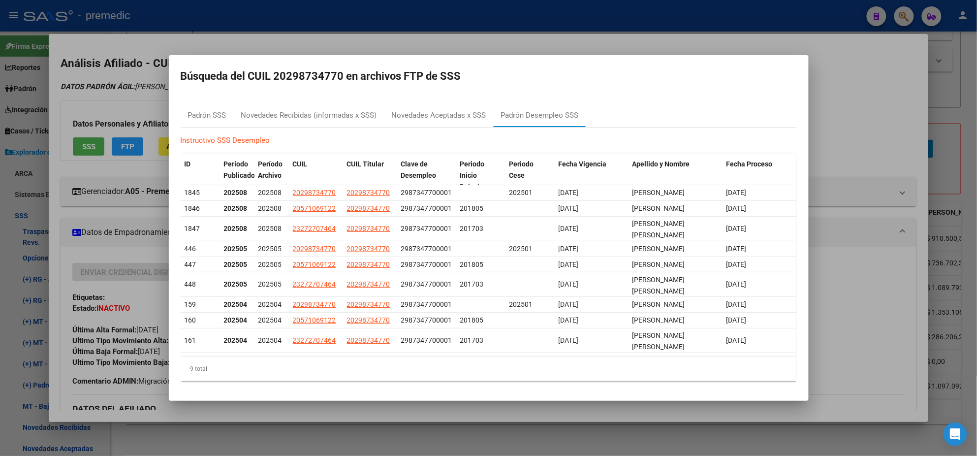
drag, startPoint x: 288, startPoint y: 88, endPoint x: 338, endPoint y: 89, distance: 49.7
click at [338, 86] on h2 "Búsqueda del CUIL 20298734770 en archivos FTP de SSS" at bounding box center [489, 76] width 616 height 19
copy h2 "29873477"
click at [293, 104] on mat-dialog-container "Búsqueda del CUIL 20298734770 en archivos FTP de SSS Padrón SSS Novedades Recib…" at bounding box center [489, 228] width 640 height 346
drag, startPoint x: 287, startPoint y: 88, endPoint x: 336, endPoint y: 88, distance: 49.2
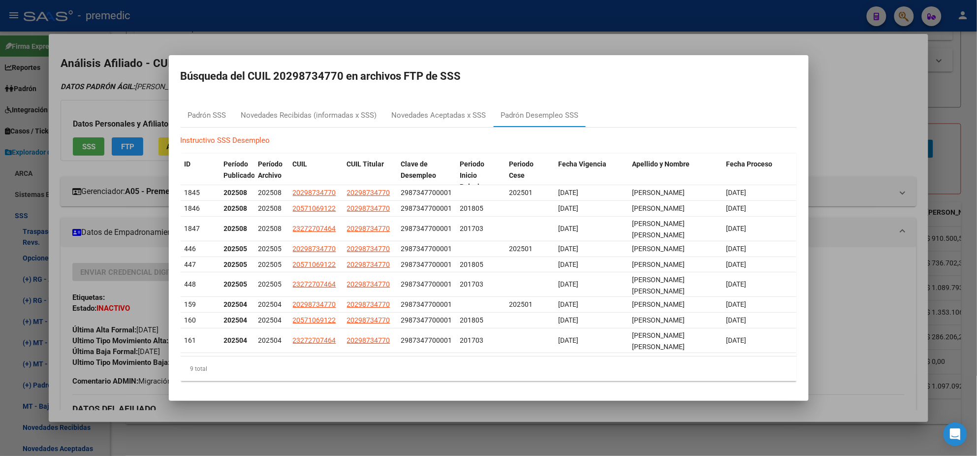
click at [336, 86] on h2 "Búsqueda del CUIL 20298734770 en archivos FTP de SSS" at bounding box center [489, 76] width 616 height 19
copy h2 "29873477"
click at [290, 147] on div "Instructivo SSS Desempleo ID Período Publicado Período Archivo CUIL CUIL Titula…" at bounding box center [489, 258] width 616 height 262
click at [332, 56] on div at bounding box center [488, 228] width 977 height 456
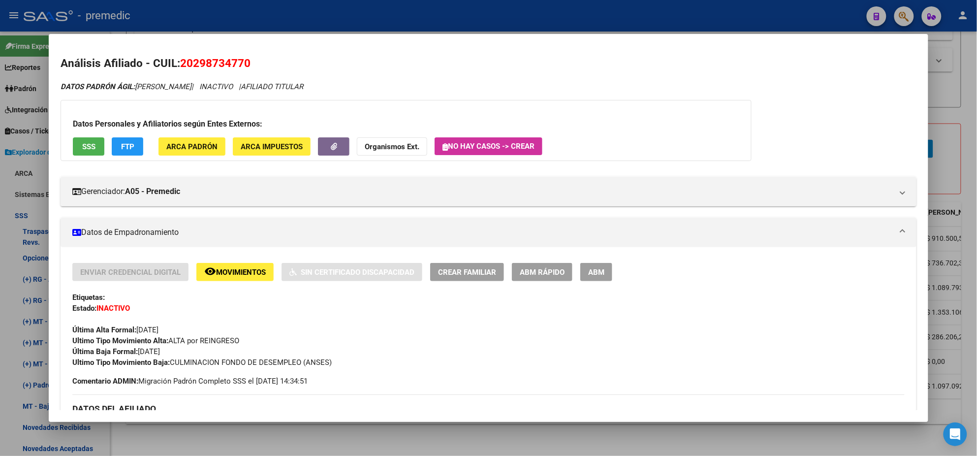
click at [237, 437] on div at bounding box center [488, 228] width 977 height 456
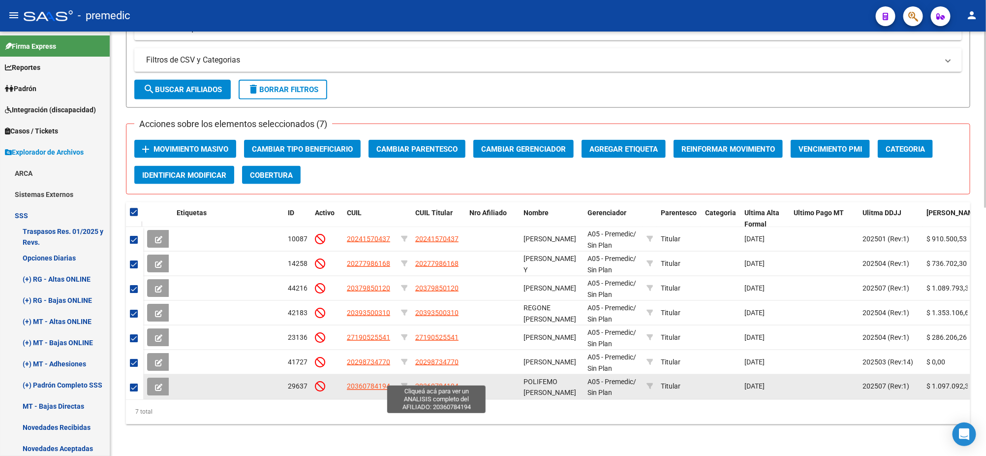
click at [422, 382] on span "20360784194" at bounding box center [436, 386] width 43 height 8
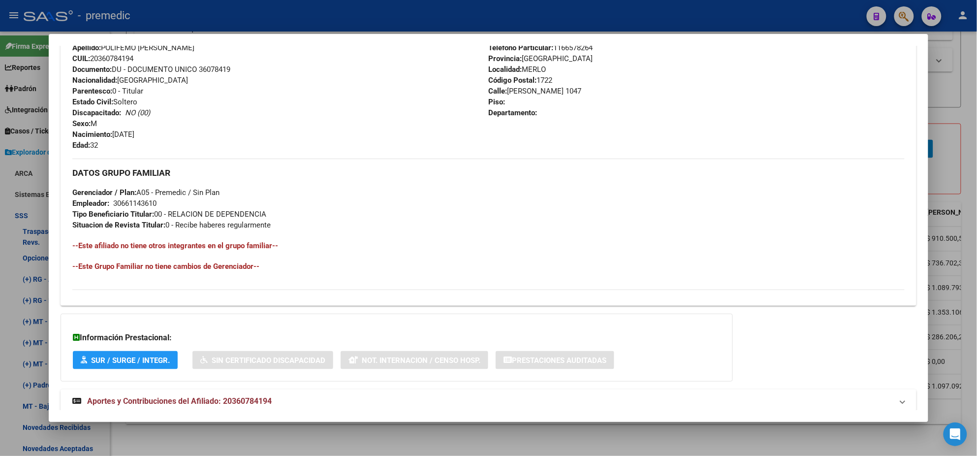
scroll to position [405, 0]
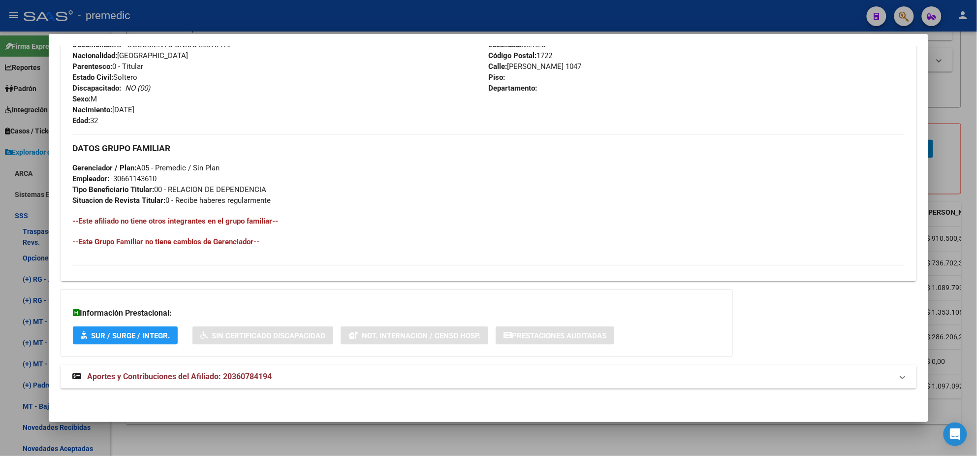
click at [229, 381] on strong "Aportes y Contribuciones del Afiliado: 20360784194" at bounding box center [171, 376] width 199 height 12
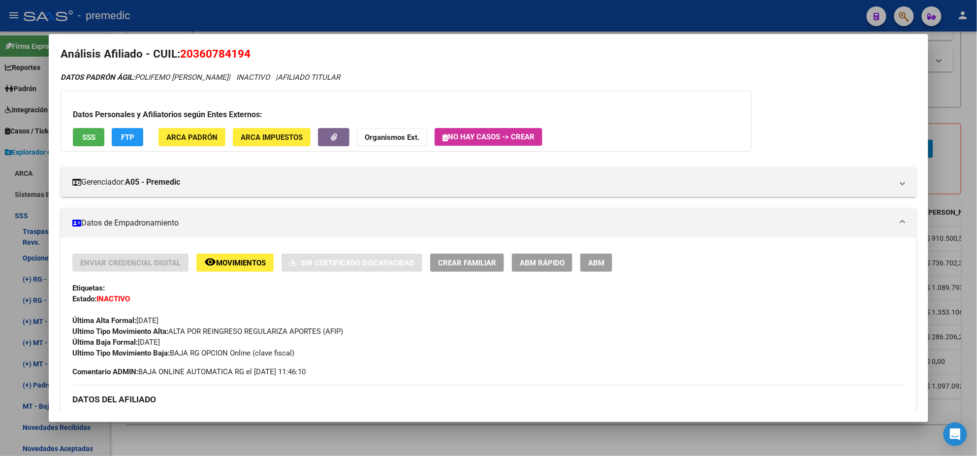
scroll to position [0, 0]
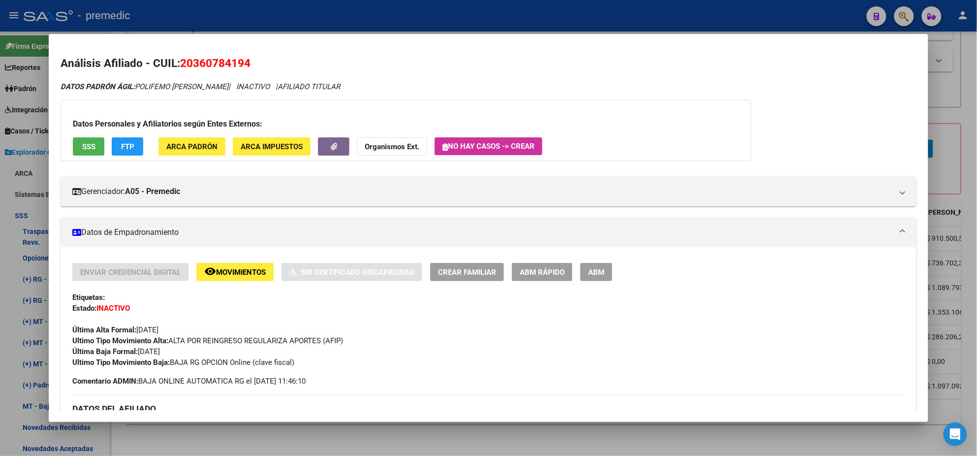
click at [210, 271] on mat-icon "remove_red_eye" at bounding box center [210, 271] width 12 height 12
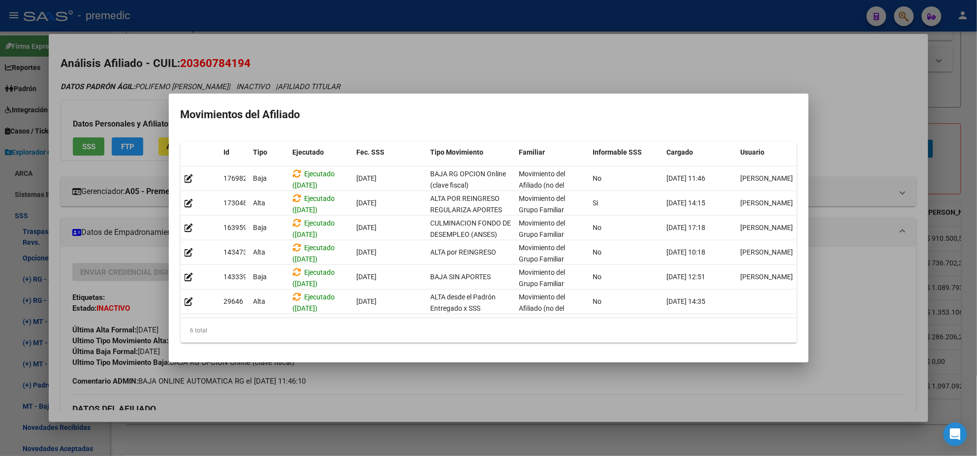
click at [387, 397] on div at bounding box center [488, 228] width 977 height 456
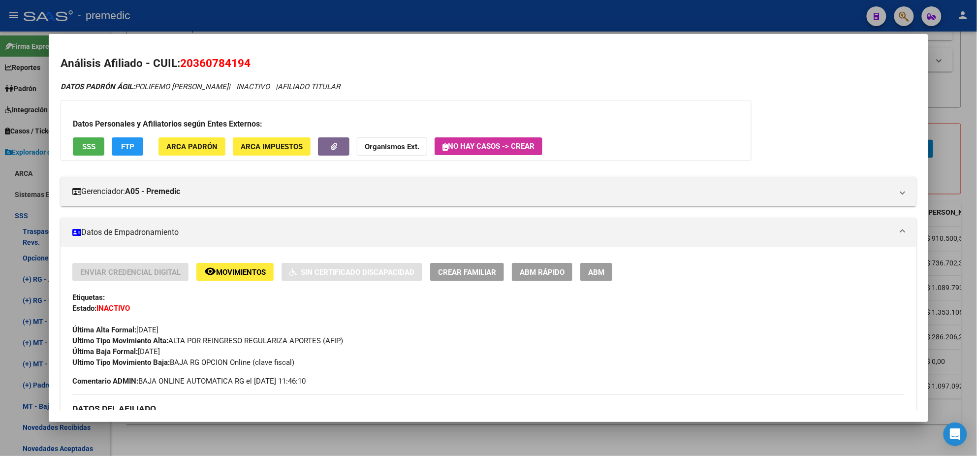
click at [272, 433] on div at bounding box center [488, 228] width 977 height 456
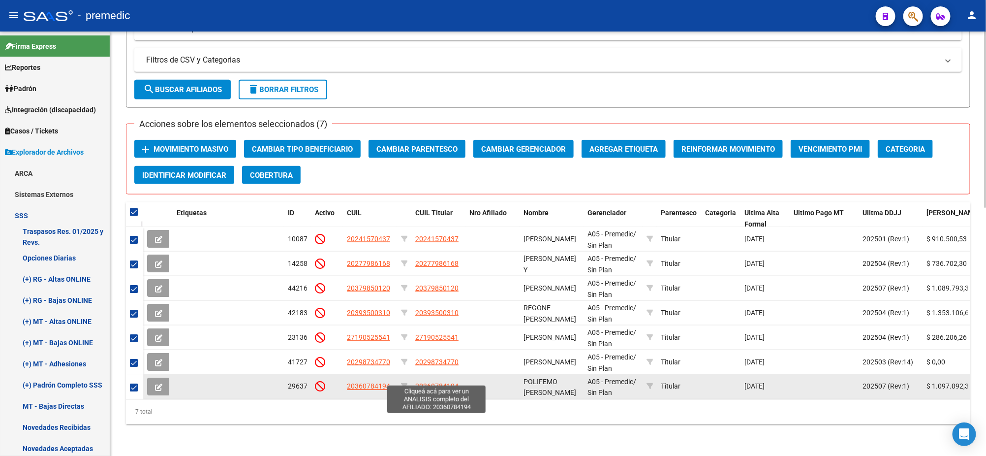
click at [432, 382] on span "20360784194" at bounding box center [436, 386] width 43 height 8
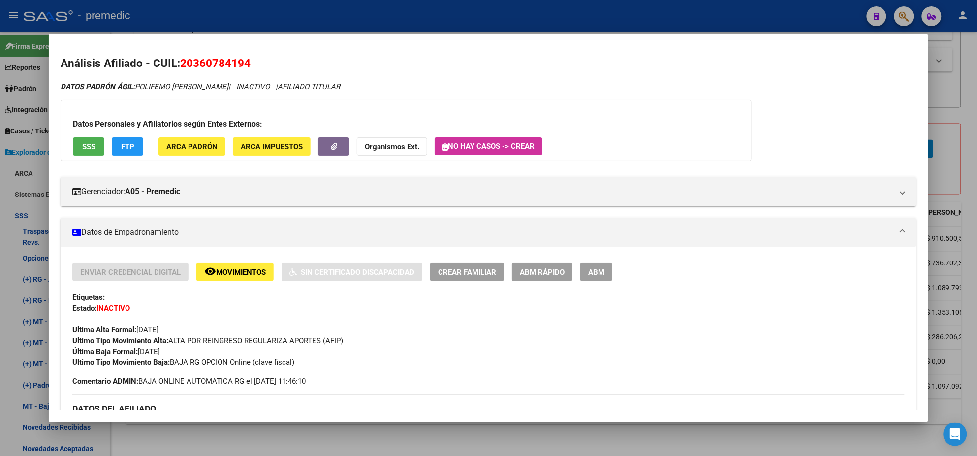
click at [324, 441] on div at bounding box center [488, 228] width 977 height 456
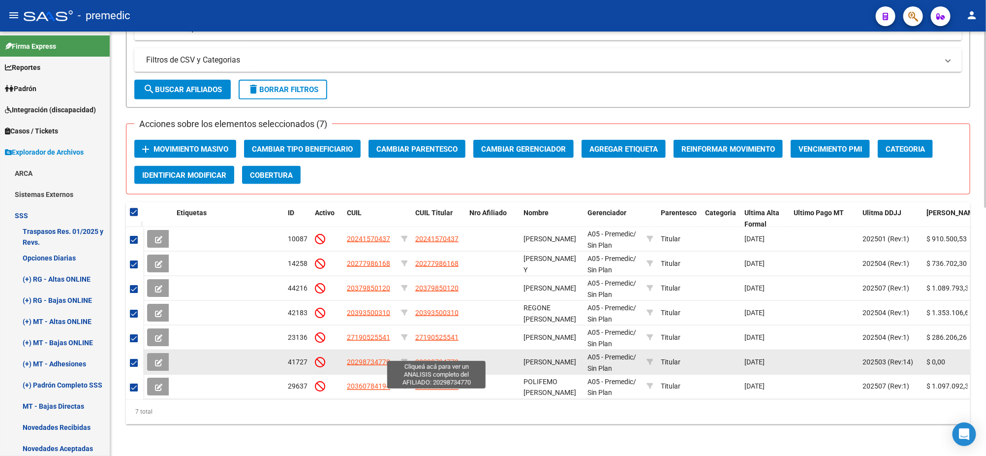
click at [430, 358] on span "20298734770" at bounding box center [436, 362] width 43 height 8
type textarea "20298734770"
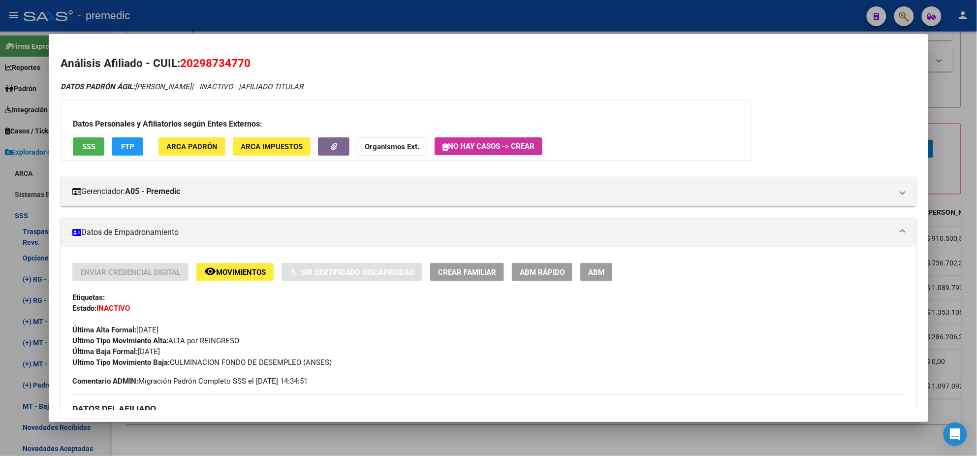
click at [523, 274] on span "ABM Rápido" at bounding box center [542, 272] width 45 height 9
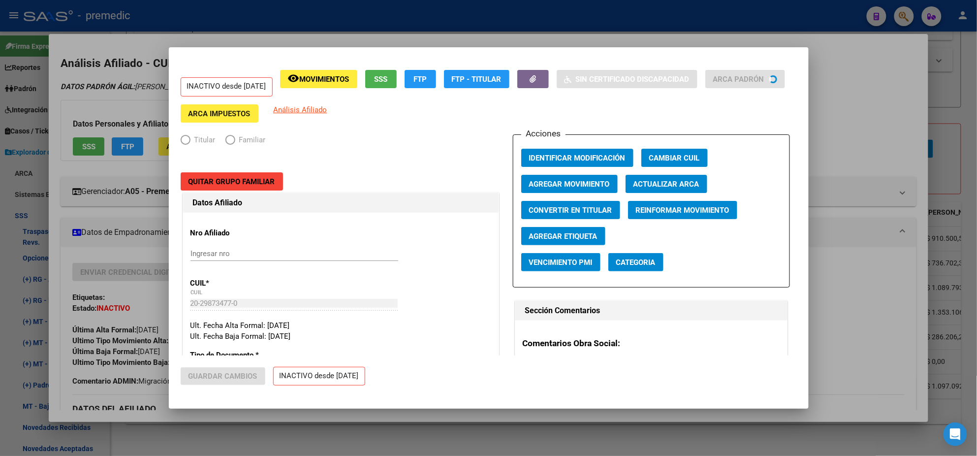
radio input "true"
type input "33-63761744-9"
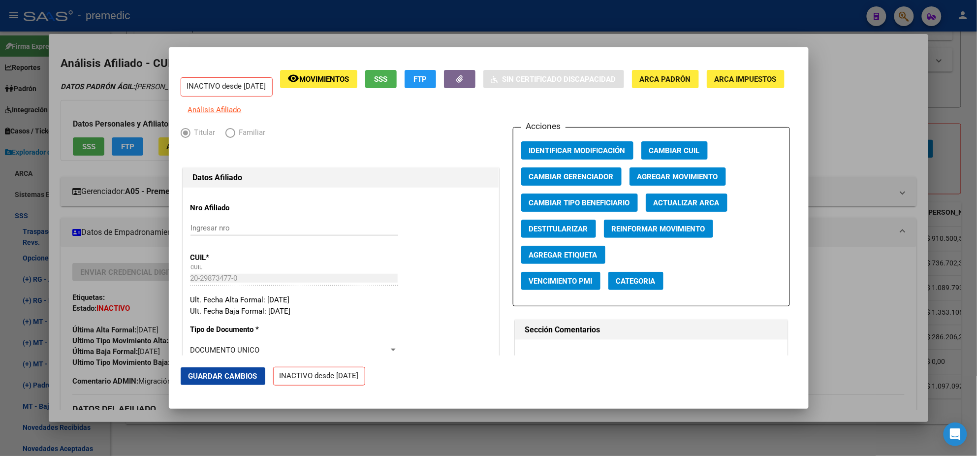
click at [631, 185] on button "Agregar Movimiento" at bounding box center [677, 176] width 96 height 18
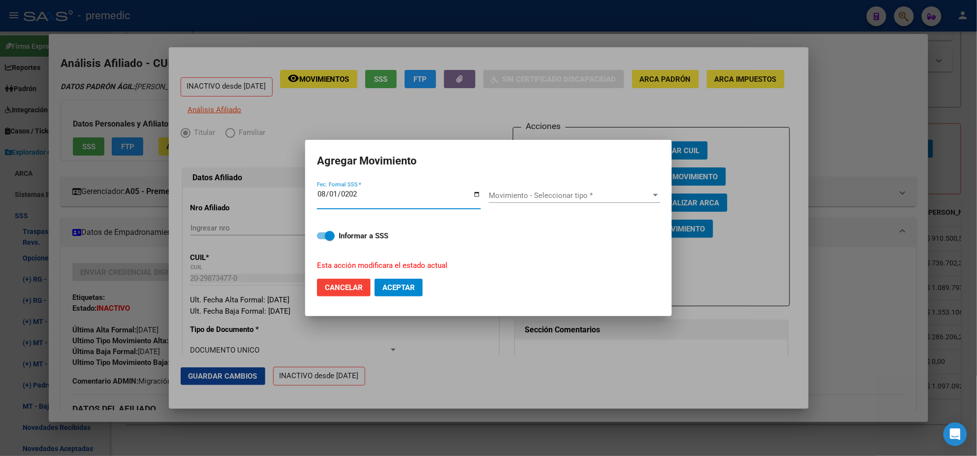
type input "2025-08-01"
click at [531, 193] on span "Movimiento - Seleccionar tipo *" at bounding box center [570, 195] width 163 height 9
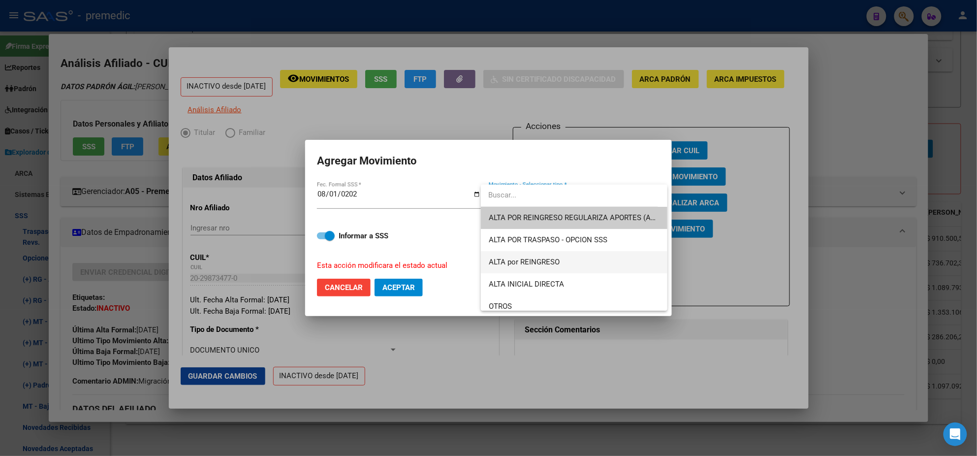
click at [601, 256] on span "ALTA por REINGRESO" at bounding box center [574, 262] width 171 height 22
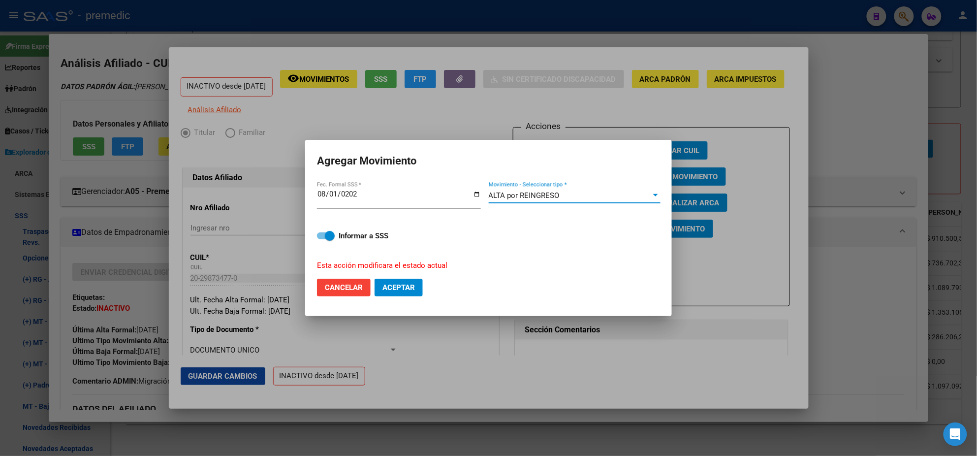
click at [335, 231] on span at bounding box center [330, 236] width 10 height 10
click at [322, 239] on input "Informar a SSS" at bounding box center [321, 239] width 0 height 0
click at [339, 236] on strong "Informar a SSS" at bounding box center [363, 235] width 50 height 9
click at [322, 239] on input "Informar a SSS" at bounding box center [321, 239] width 0 height 0
click at [330, 237] on span at bounding box center [330, 236] width 10 height 10
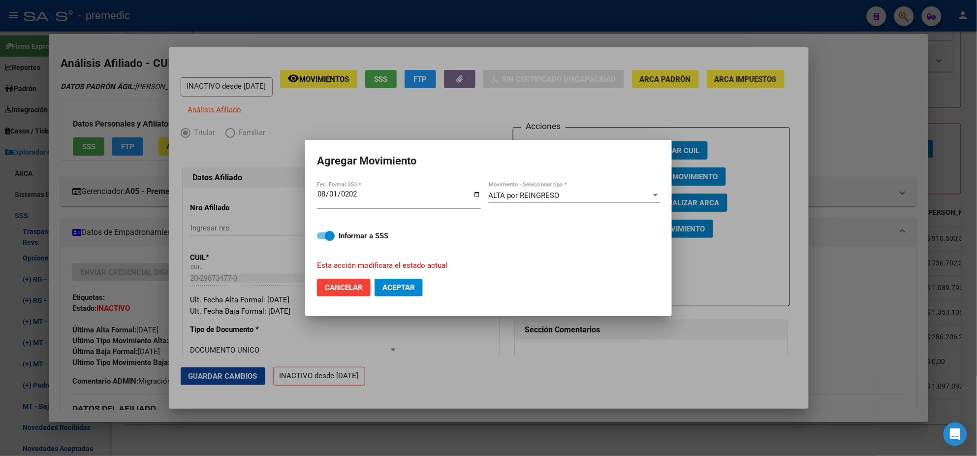
click at [322, 239] on input "Informar a SSS" at bounding box center [321, 239] width 0 height 0
checkbox input "false"
click at [395, 284] on span "Aceptar" at bounding box center [398, 287] width 32 height 9
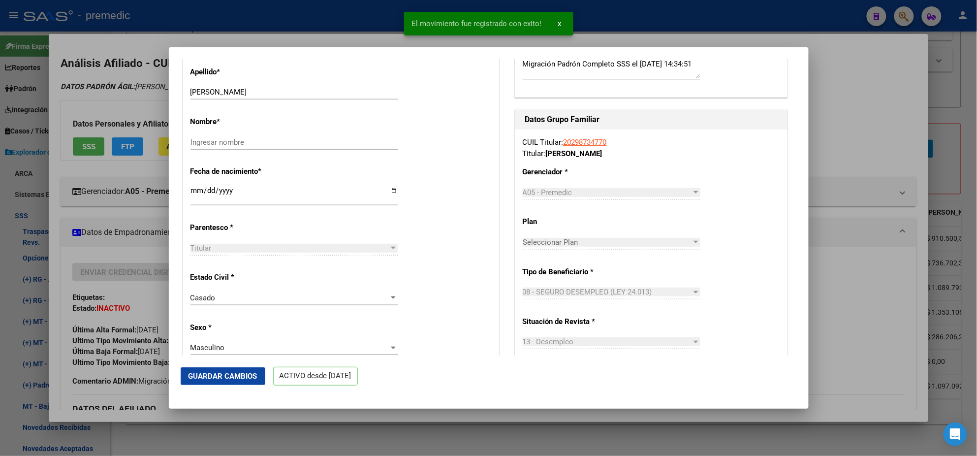
scroll to position [430, 0]
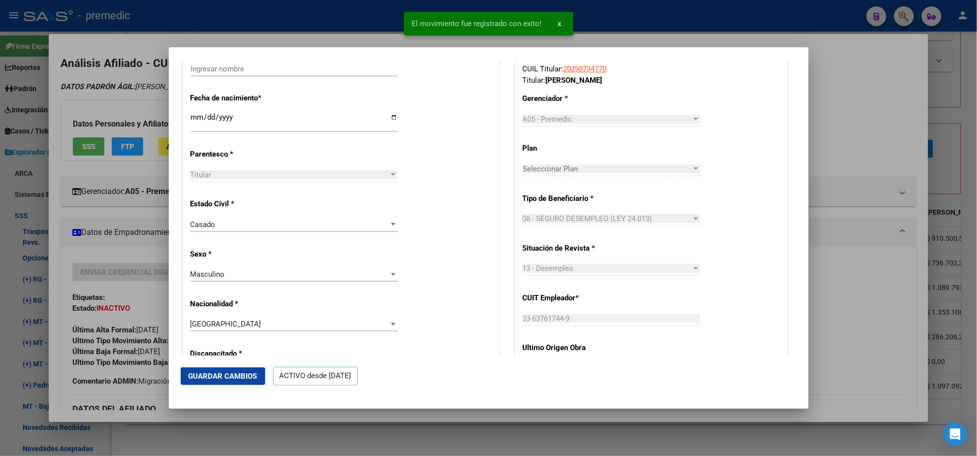
click at [433, 416] on div at bounding box center [488, 228] width 977 height 456
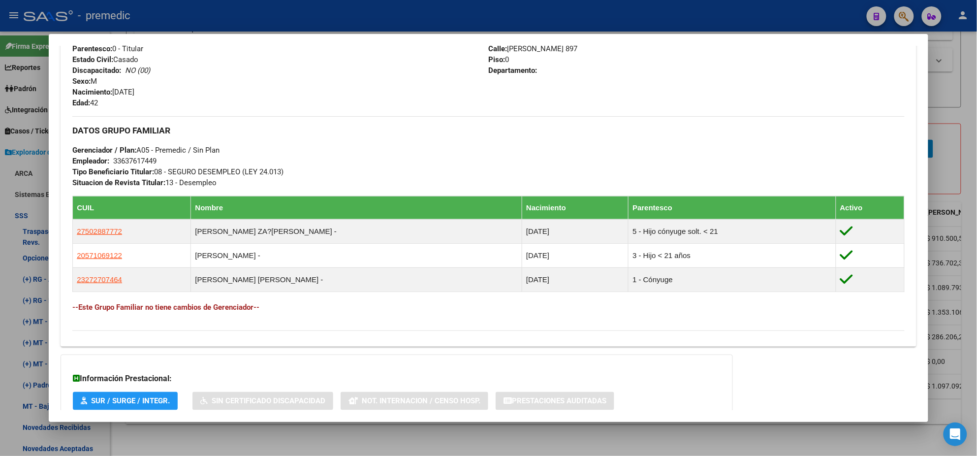
scroll to position [478, 0]
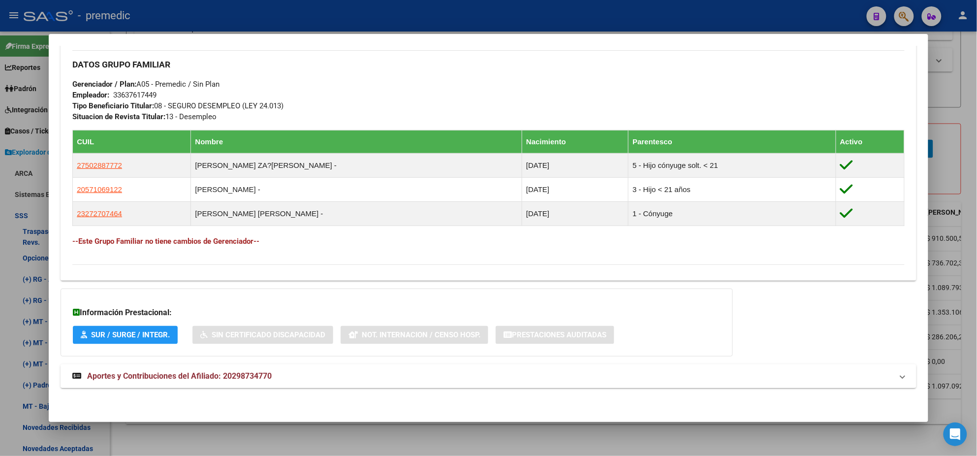
click at [209, 373] on span "Aportes y Contribuciones del Afiliado: 20298734770" at bounding box center [179, 375] width 184 height 9
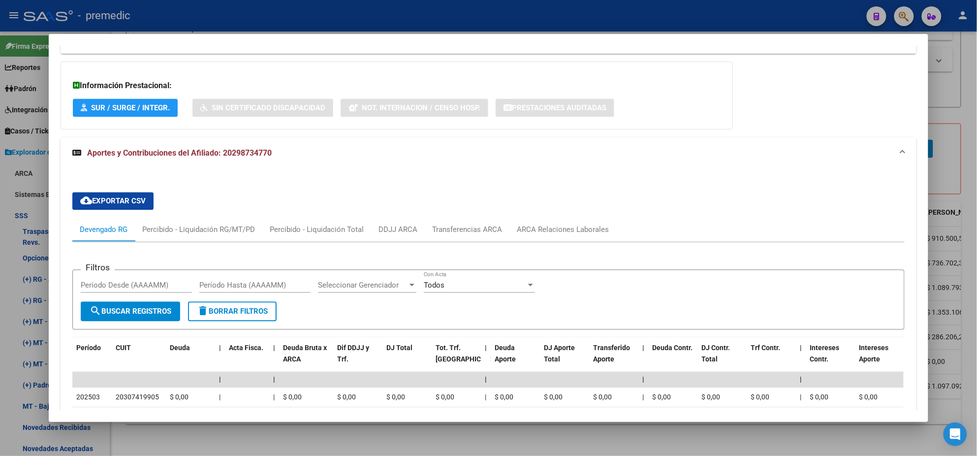
scroll to position [435, 0]
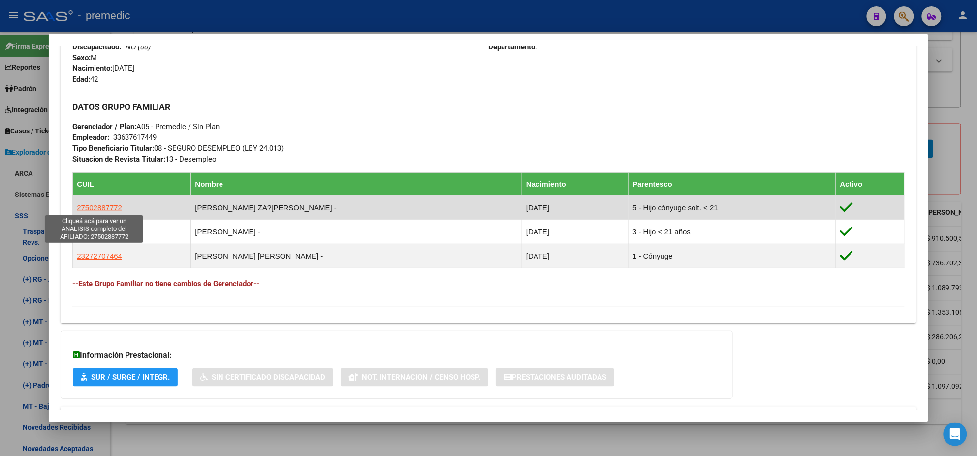
click at [103, 205] on span "27502887772" at bounding box center [99, 207] width 45 height 8
type textarea "27502887772"
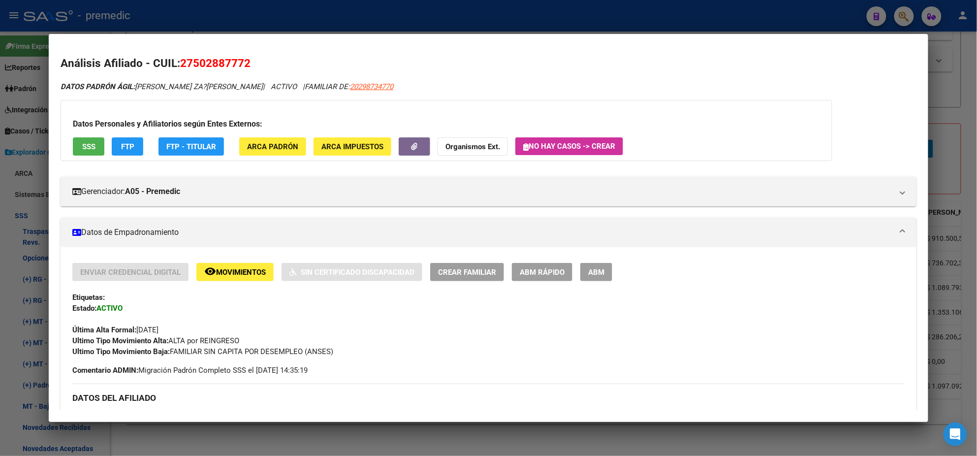
click at [130, 148] on span "FTP" at bounding box center [127, 146] width 13 height 9
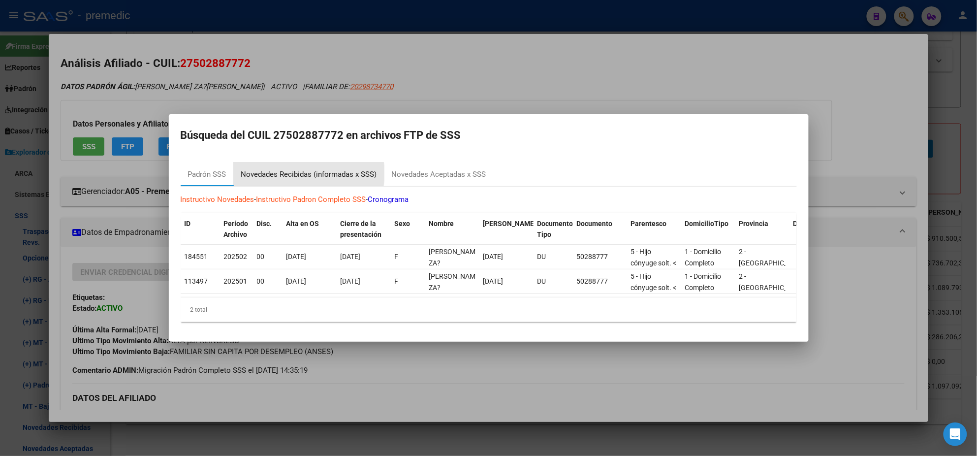
click at [305, 169] on div "Novedades Recibidas (informadas x SSS)" at bounding box center [309, 174] width 136 height 11
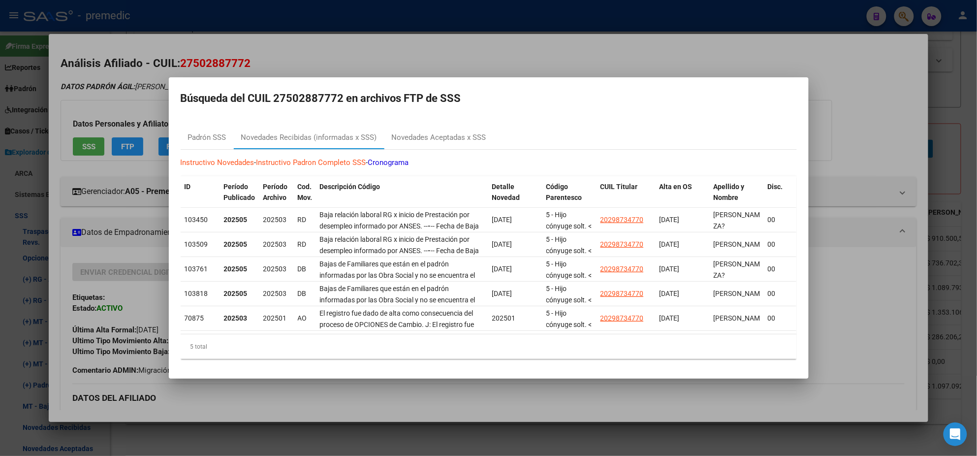
click at [334, 391] on div at bounding box center [488, 228] width 977 height 456
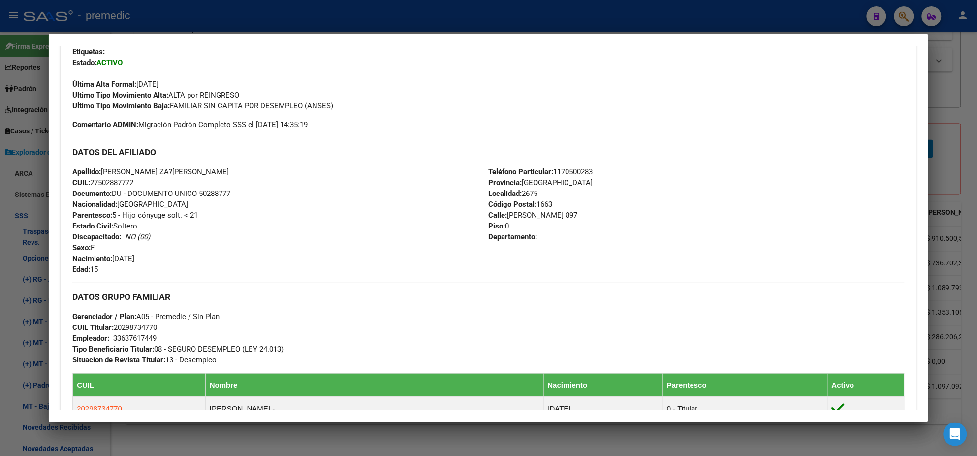
scroll to position [184, 0]
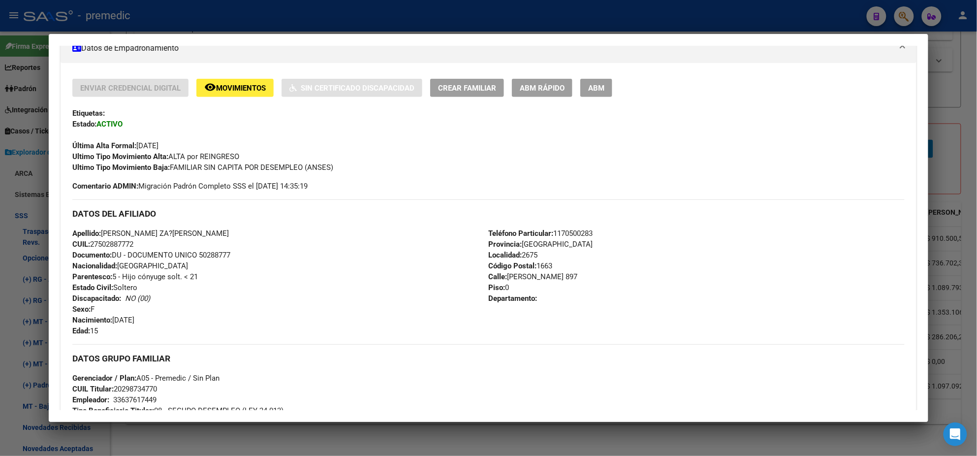
click at [541, 88] on span "ABM Rápido" at bounding box center [542, 88] width 45 height 9
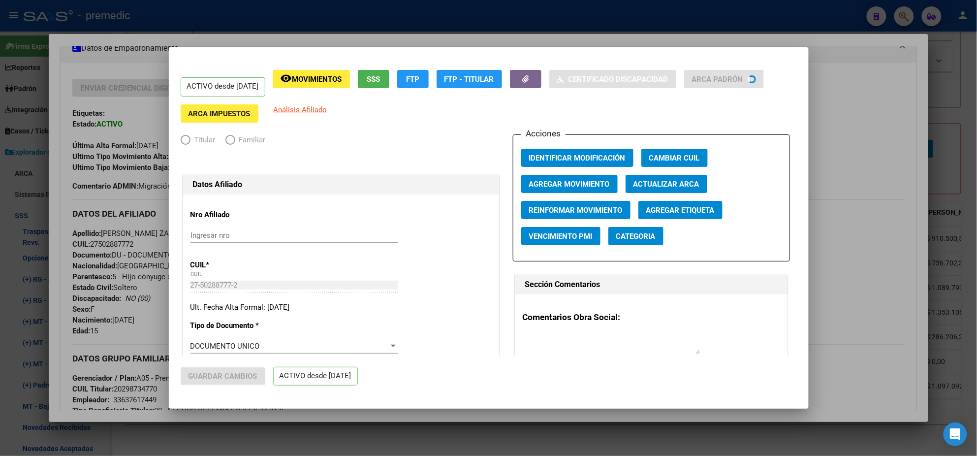
radio input "true"
type input "33-63761744-9"
click at [581, 184] on span "Agregar Movimiento" at bounding box center [569, 184] width 81 height 9
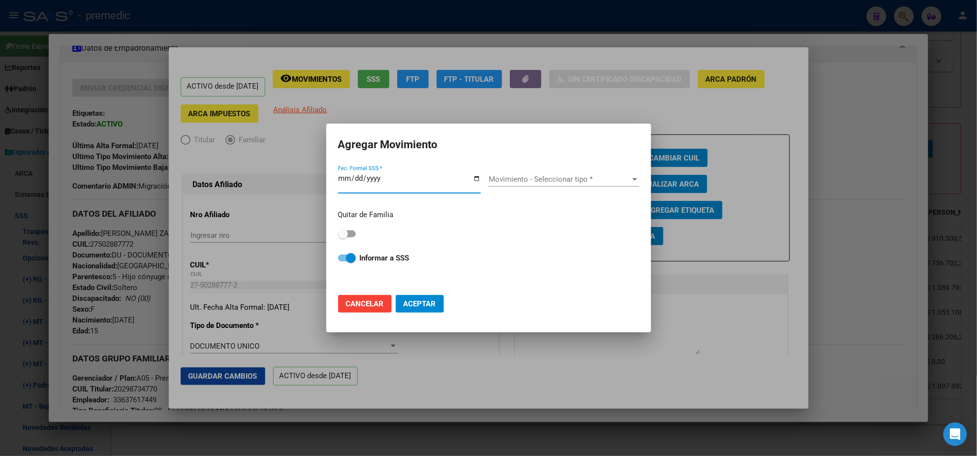
click at [353, 299] on span "Cancelar" at bounding box center [365, 303] width 38 height 9
checkbox input "false"
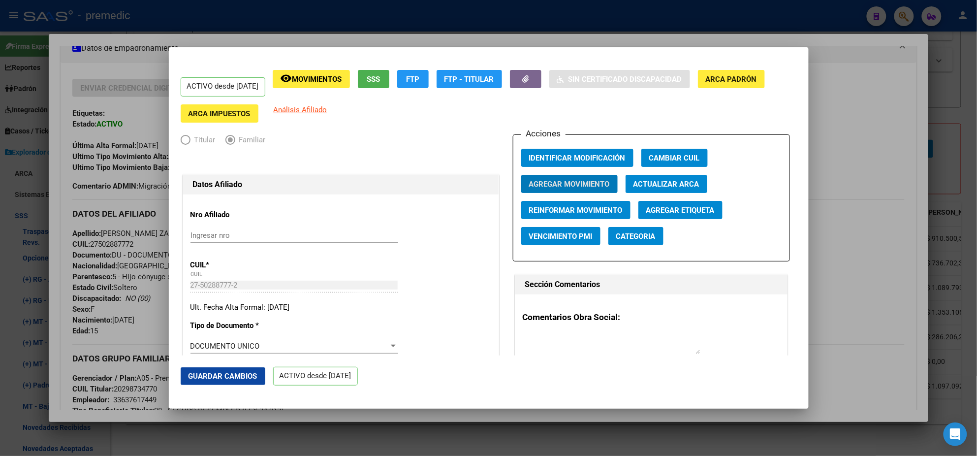
click at [342, 79] on span "Movimientos" at bounding box center [317, 79] width 50 height 9
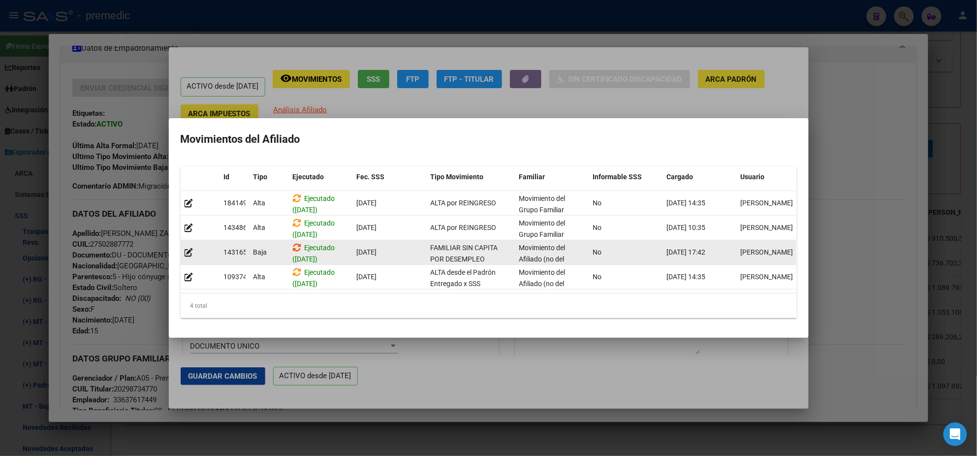
click at [298, 243] on icon at bounding box center [297, 247] width 9 height 9
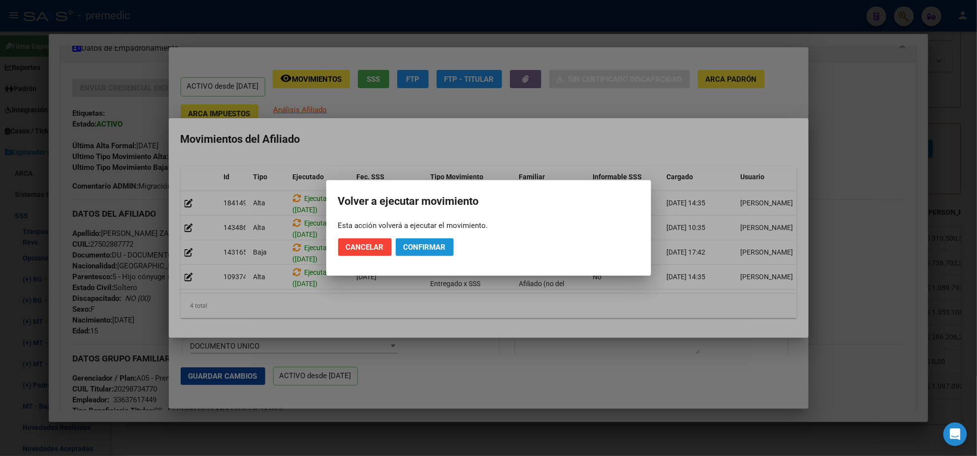
click at [409, 250] on span "Confirmar" at bounding box center [424, 247] width 42 height 9
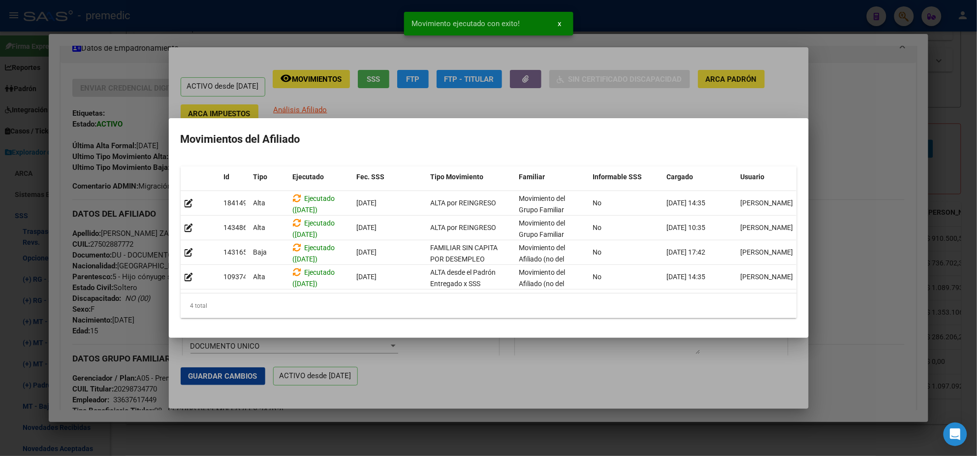
click at [415, 380] on div at bounding box center [488, 228] width 977 height 456
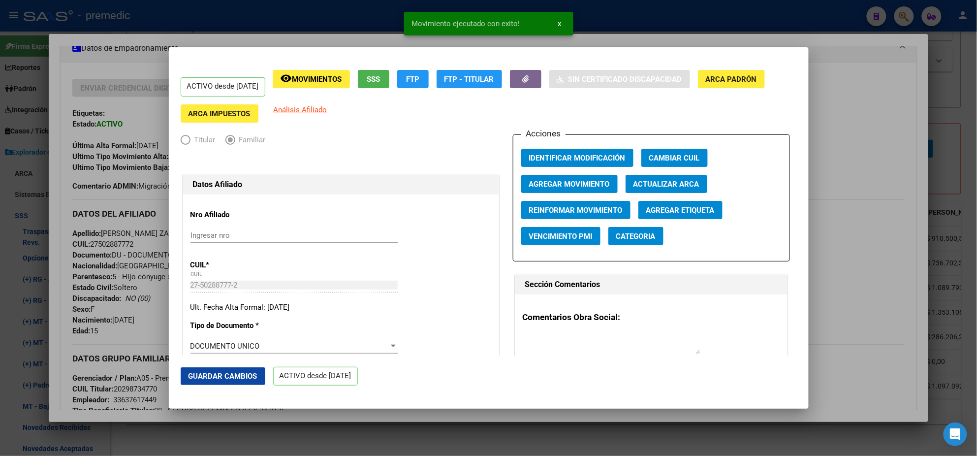
click at [146, 328] on div at bounding box center [488, 228] width 977 height 456
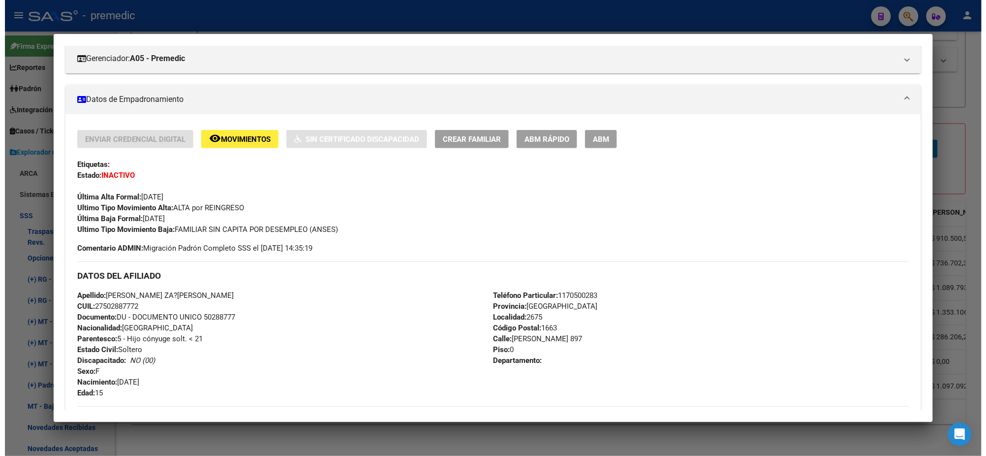
scroll to position [0, 0]
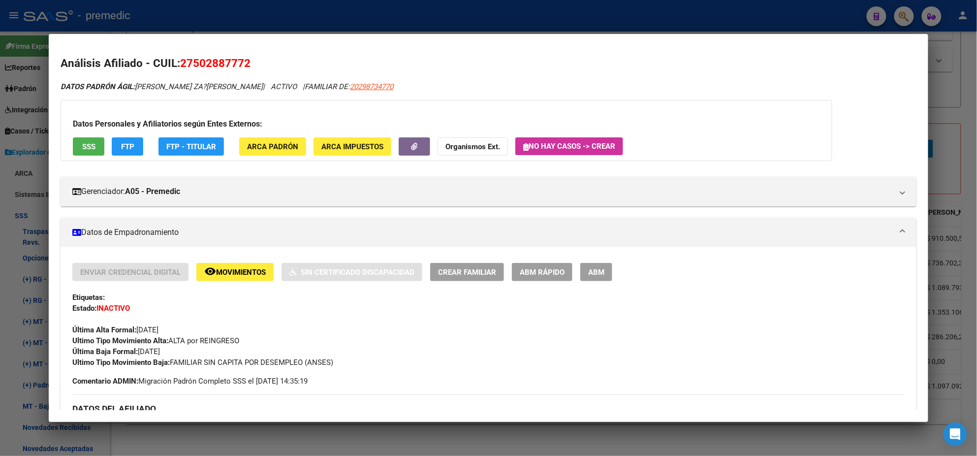
click at [381, 22] on div at bounding box center [488, 228] width 977 height 456
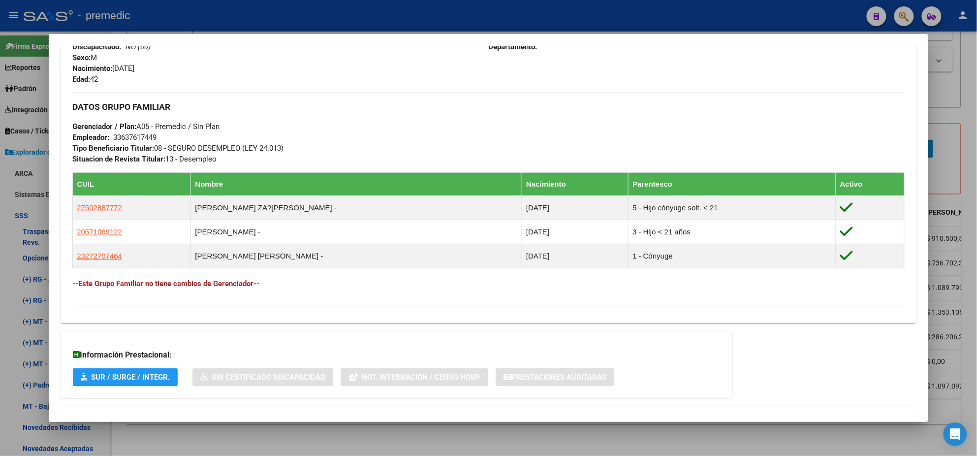
click at [357, 428] on div at bounding box center [488, 228] width 977 height 456
checkbox input "false"
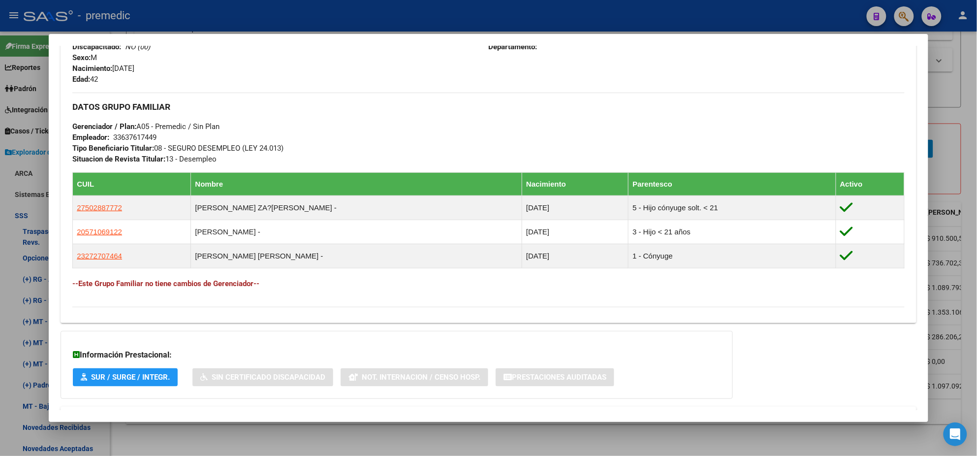
checkbox input "false"
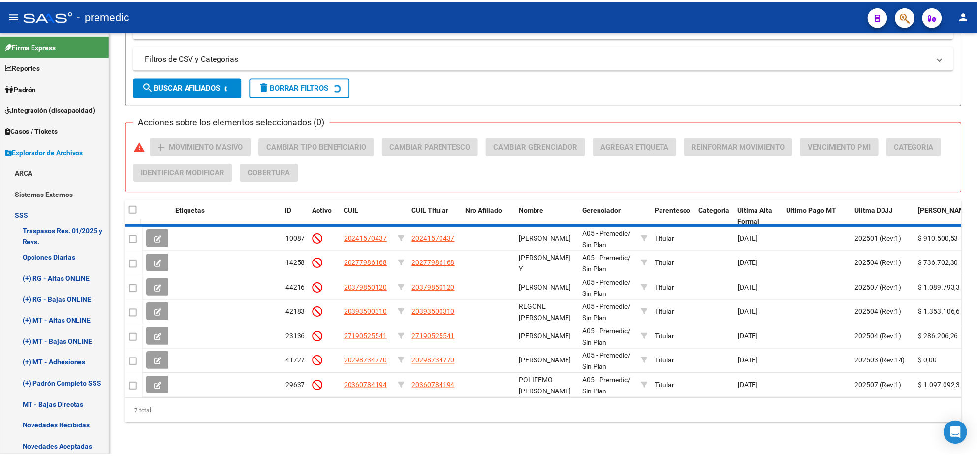
scroll to position [570, 0]
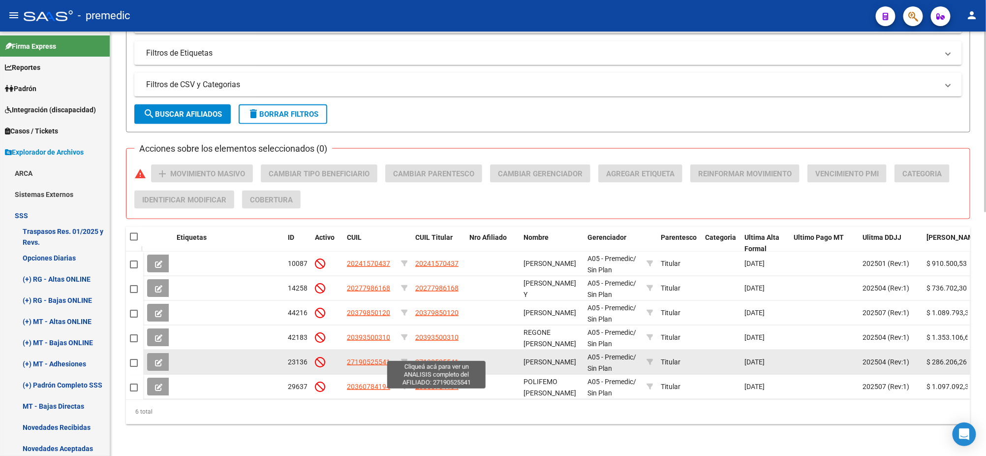
click at [427, 358] on span "27190525541" at bounding box center [436, 362] width 43 height 8
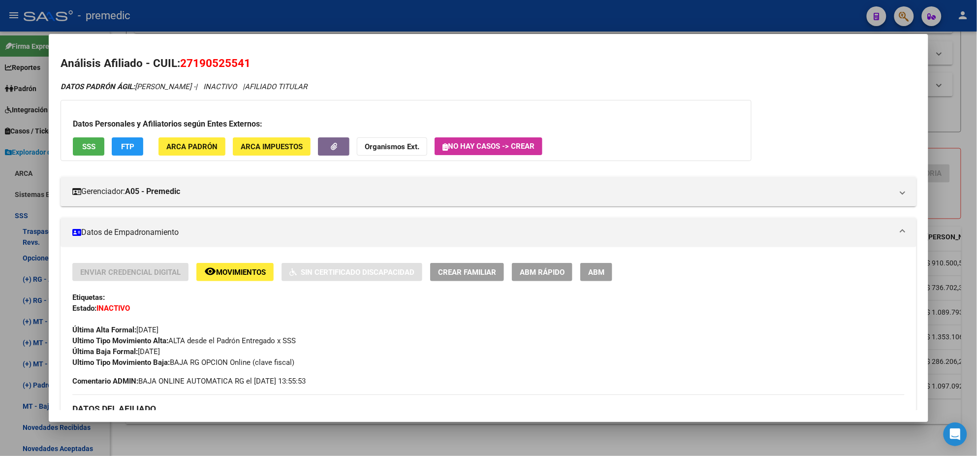
click at [315, 430] on div at bounding box center [488, 228] width 977 height 456
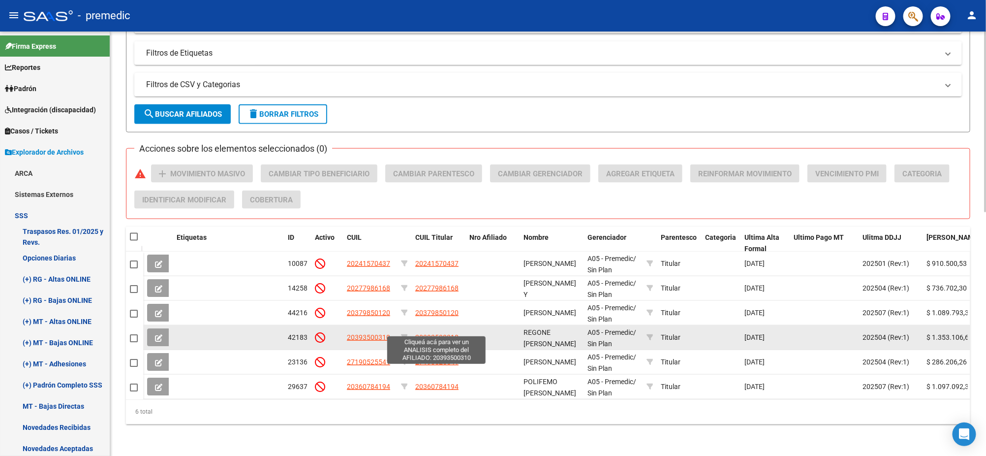
click at [431, 333] on span "20393500310" at bounding box center [436, 337] width 43 height 8
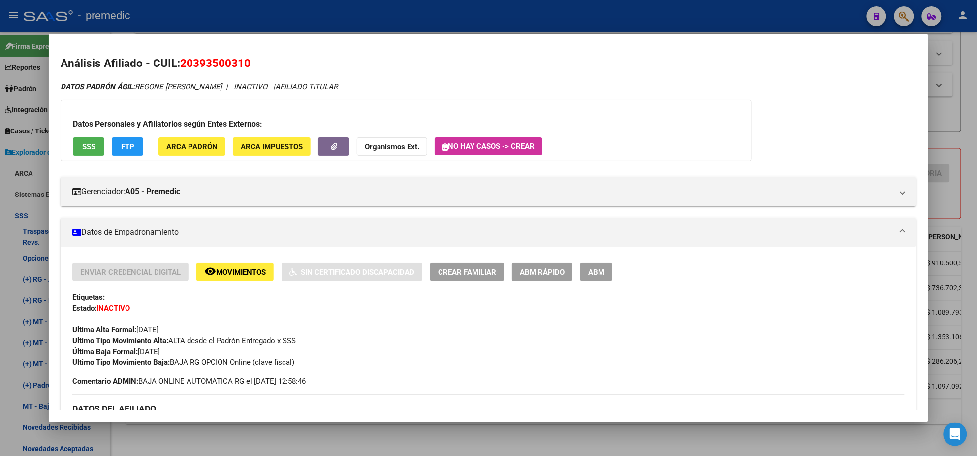
click at [283, 442] on div at bounding box center [488, 228] width 977 height 456
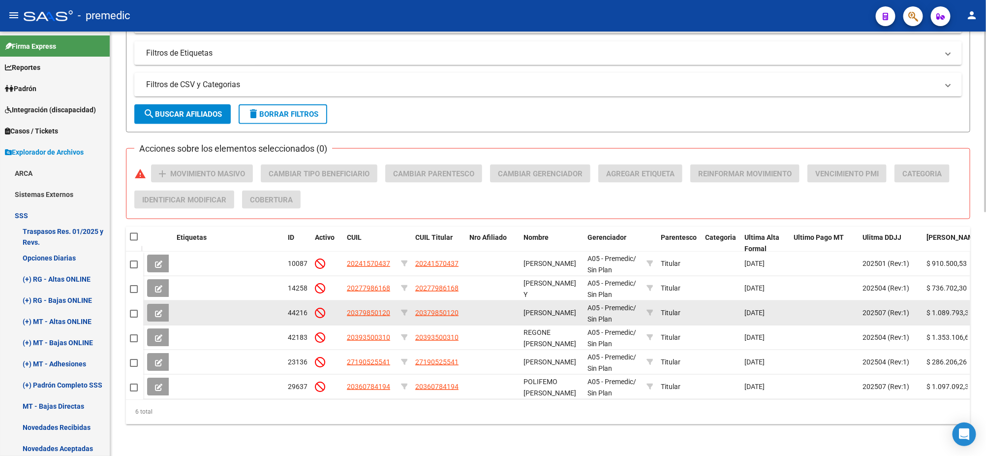
click at [429, 308] on span "20379850120" at bounding box center [436, 312] width 43 height 8
type textarea "20379850120"
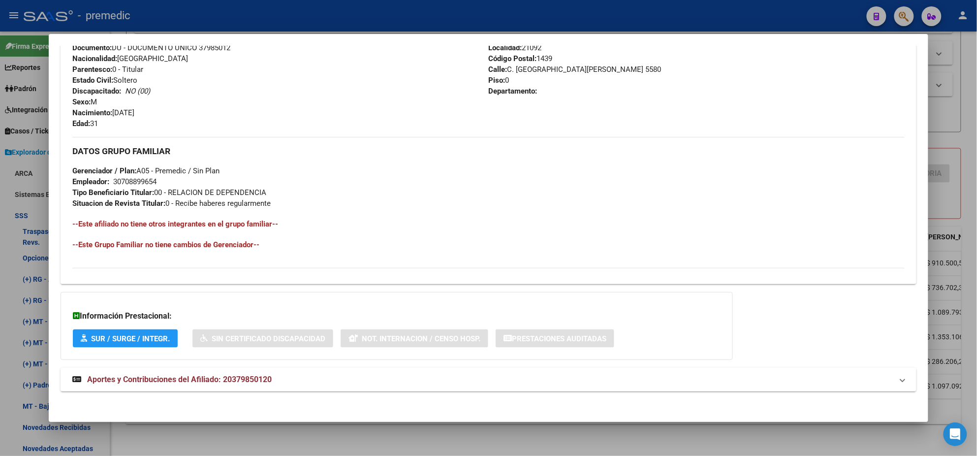
scroll to position [405, 0]
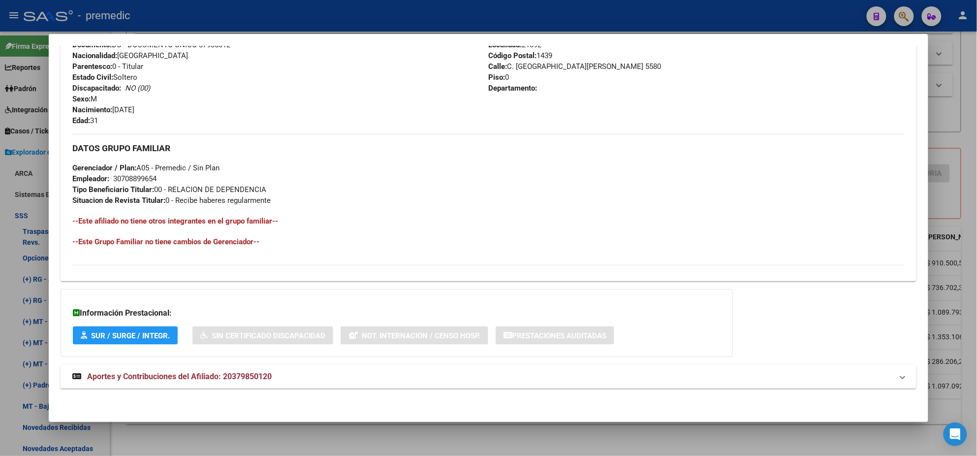
click at [221, 378] on span "Aportes y Contribuciones del Afiliado: 20379850120" at bounding box center [179, 375] width 184 height 9
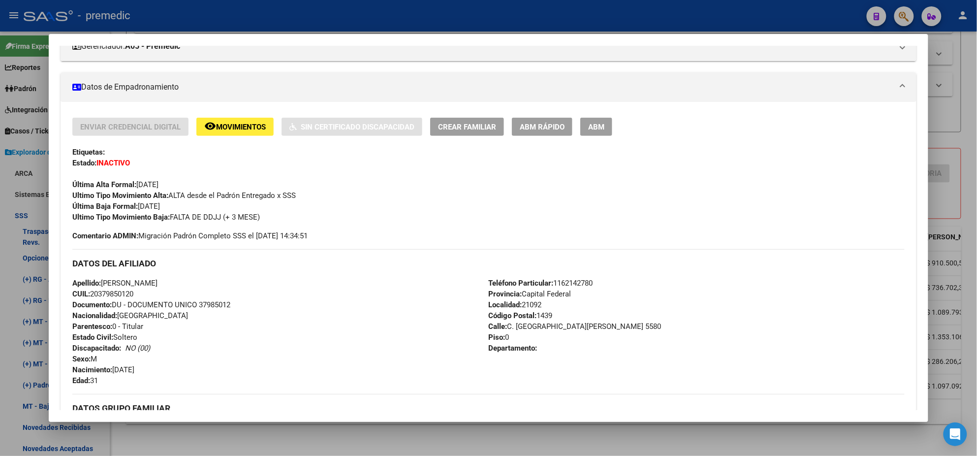
scroll to position [0, 0]
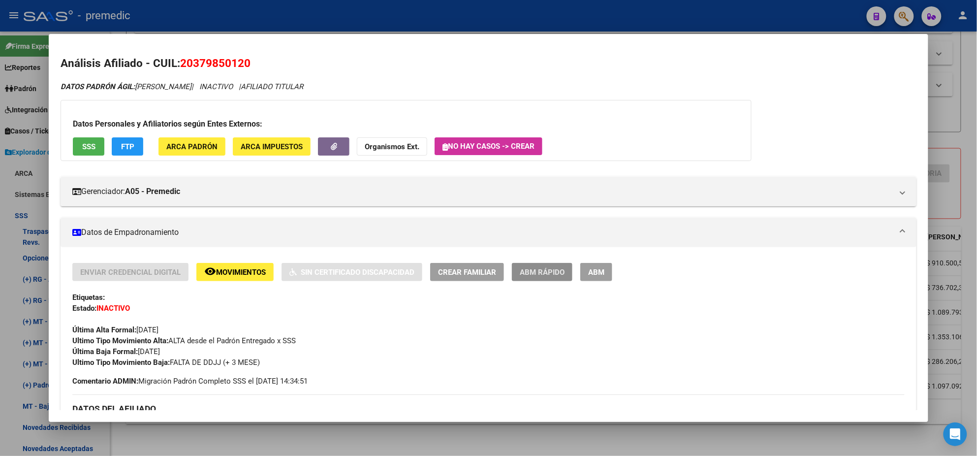
click at [530, 275] on span "ABM Rápido" at bounding box center [542, 272] width 45 height 9
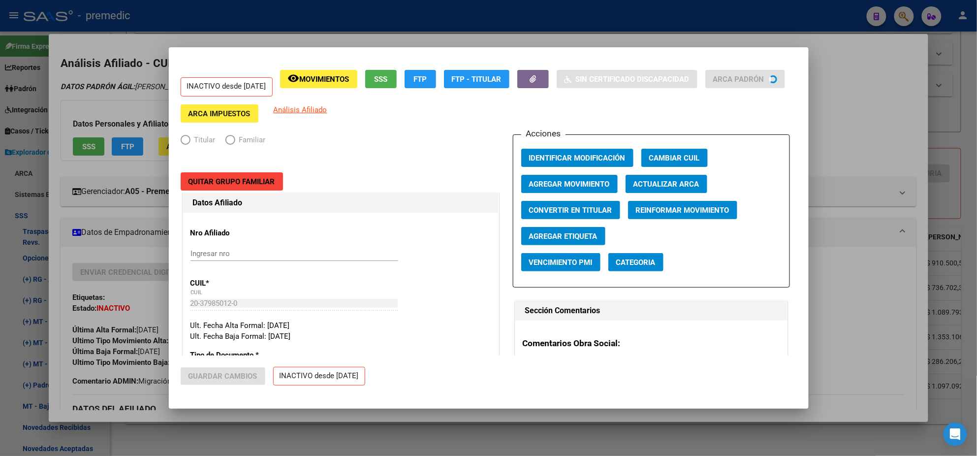
radio input "true"
type input "30-70889965-4"
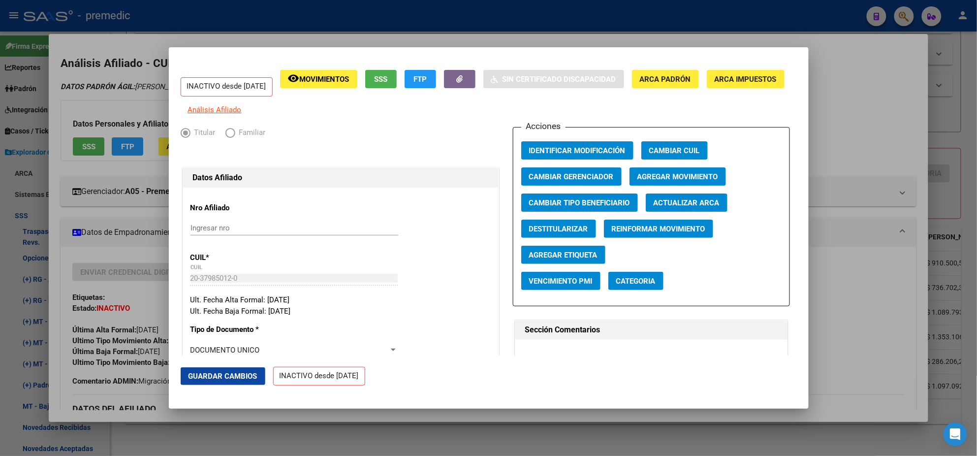
click at [650, 185] on button "Agregar Movimiento" at bounding box center [677, 176] width 96 height 18
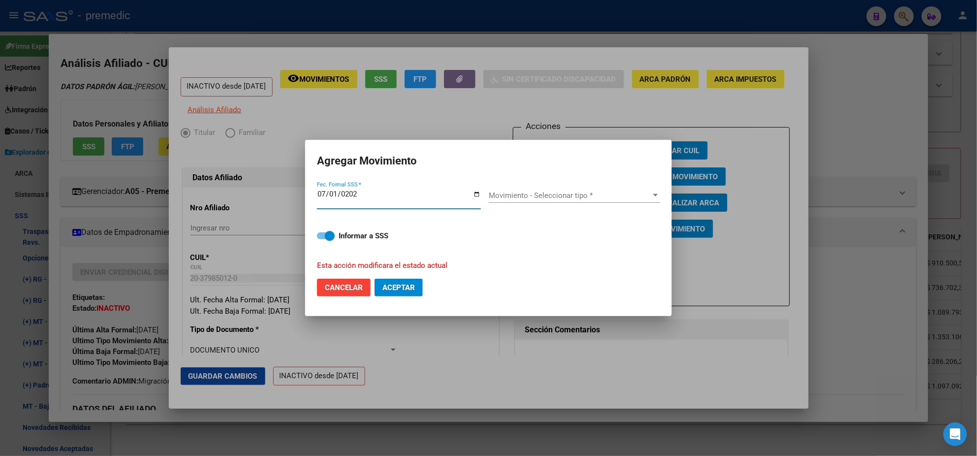
type input "[DATE]"
drag, startPoint x: 577, startPoint y: 186, endPoint x: 562, endPoint y: 212, distance: 29.5
click at [576, 186] on div "Movimiento - Seleccionar tipo * Movimiento - Seleccionar tipo *" at bounding box center [575, 199] width 172 height 38
click at [555, 197] on span "Movimiento - Seleccionar tipo *" at bounding box center [570, 195] width 163 height 9
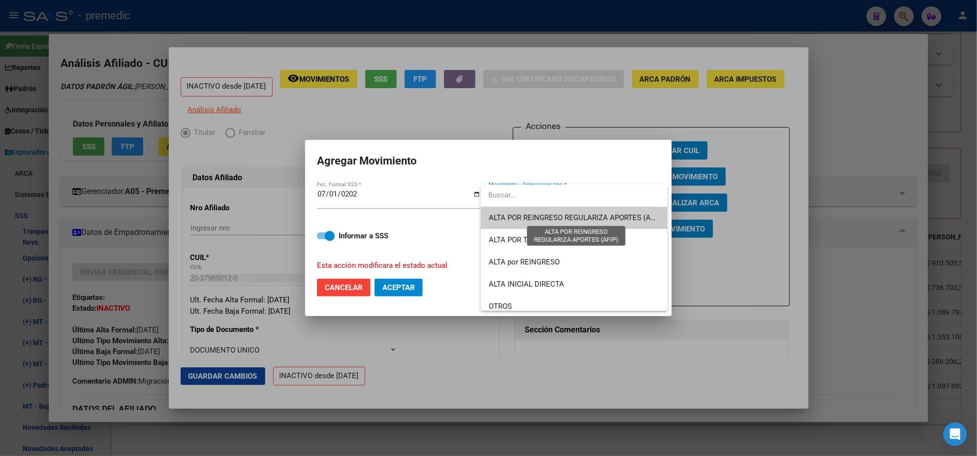
drag, startPoint x: 544, startPoint y: 213, endPoint x: 535, endPoint y: 211, distance: 9.5
click at [544, 212] on span "ALTA POR REINGRESO REGULARIZA APORTES (AFIP)" at bounding box center [574, 218] width 171 height 22
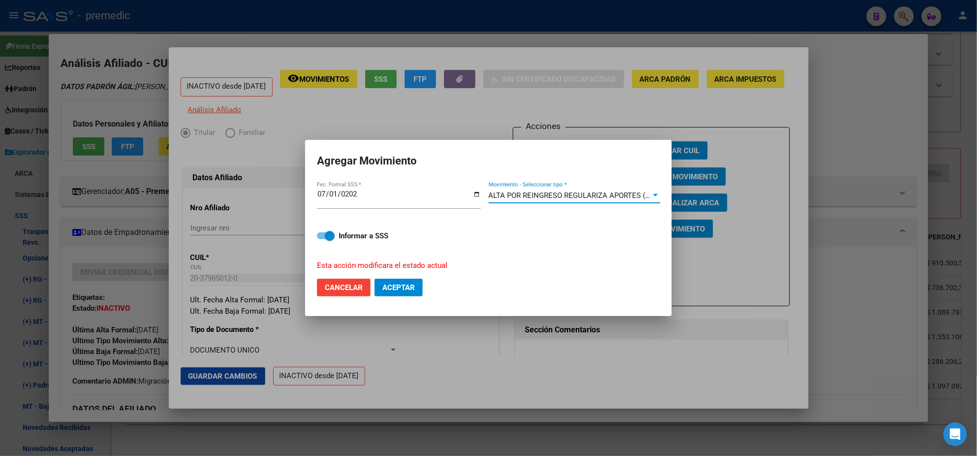
click at [385, 285] on span "Aceptar" at bounding box center [398, 287] width 32 height 9
checkbox input "false"
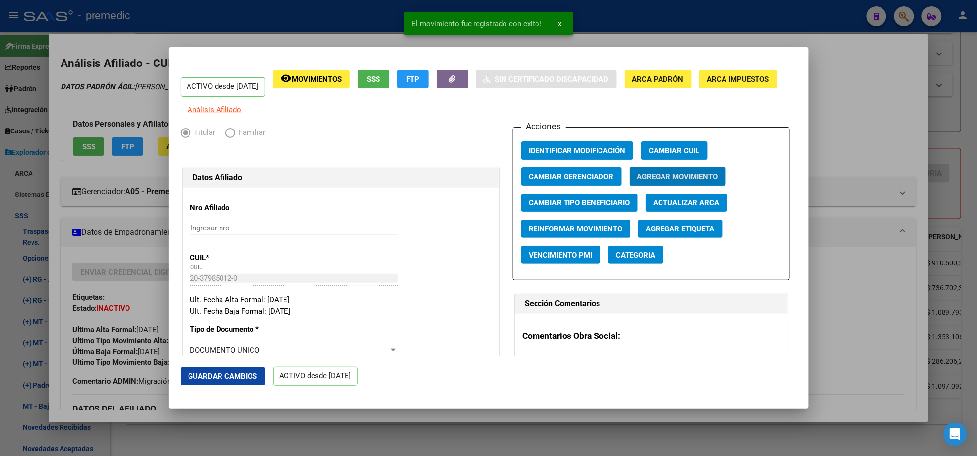
click at [419, 75] on span "FTP" at bounding box center [412, 79] width 13 height 9
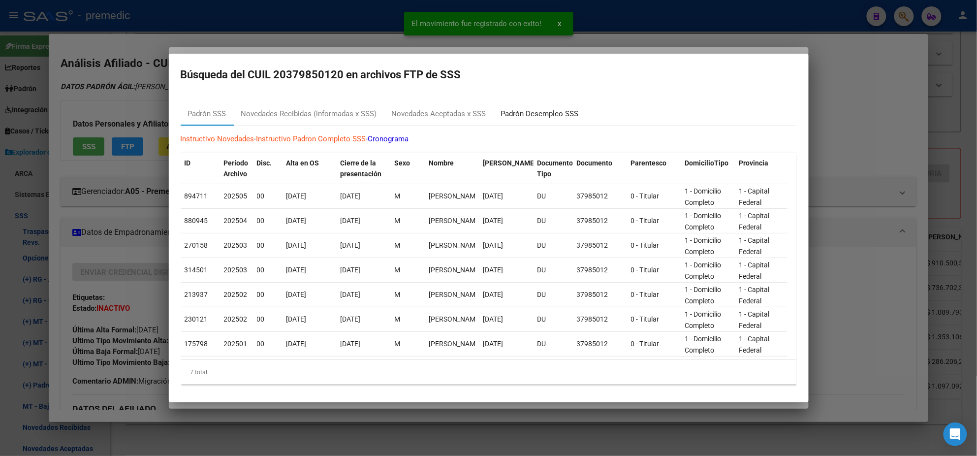
click at [533, 110] on div "Padrón Desempleo SSS" at bounding box center [540, 113] width 78 height 11
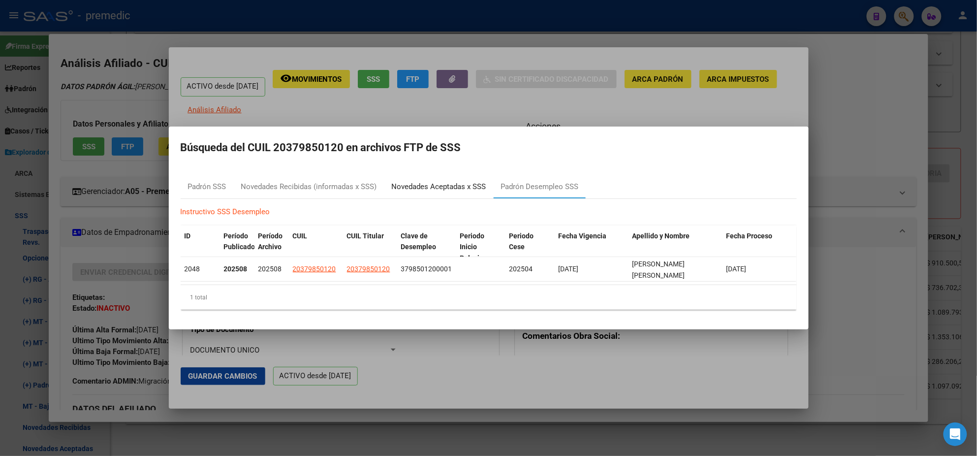
click at [451, 183] on div "Novedades Aceptadas x SSS" at bounding box center [439, 186] width 94 height 11
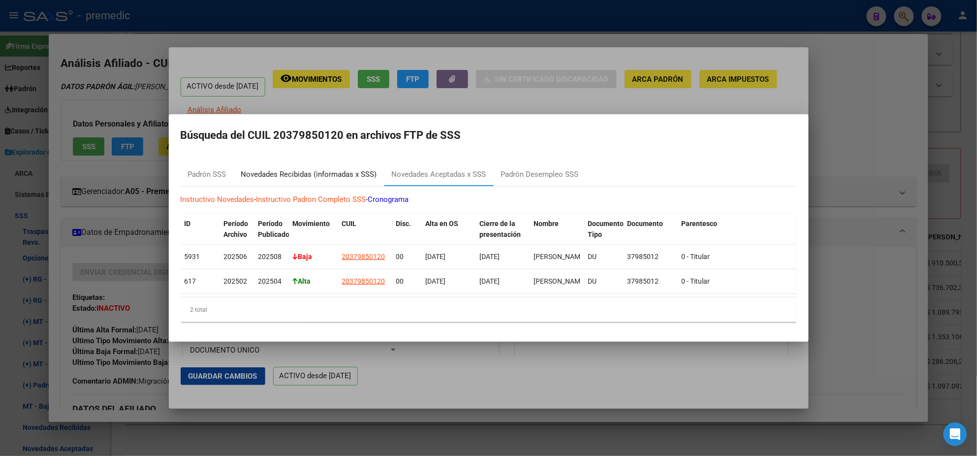
click at [288, 171] on div "Novedades Recibidas (informadas x SSS)" at bounding box center [309, 174] width 136 height 11
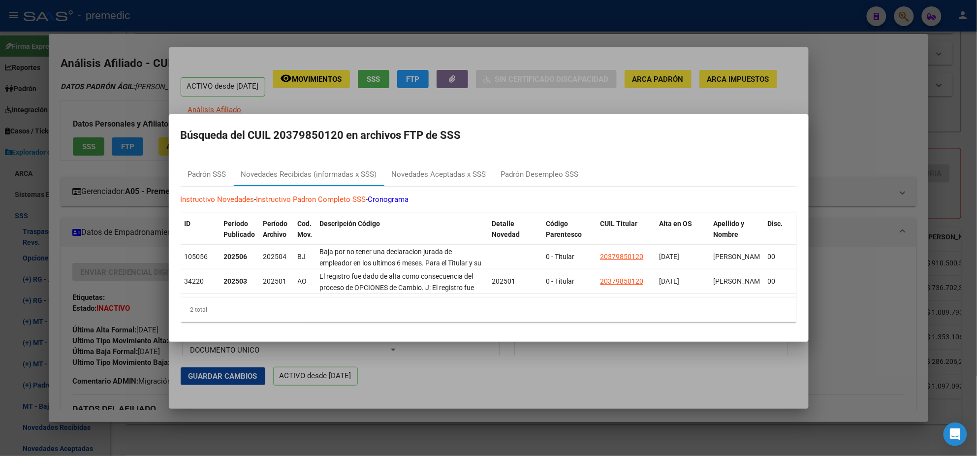
click at [151, 211] on div at bounding box center [488, 228] width 977 height 456
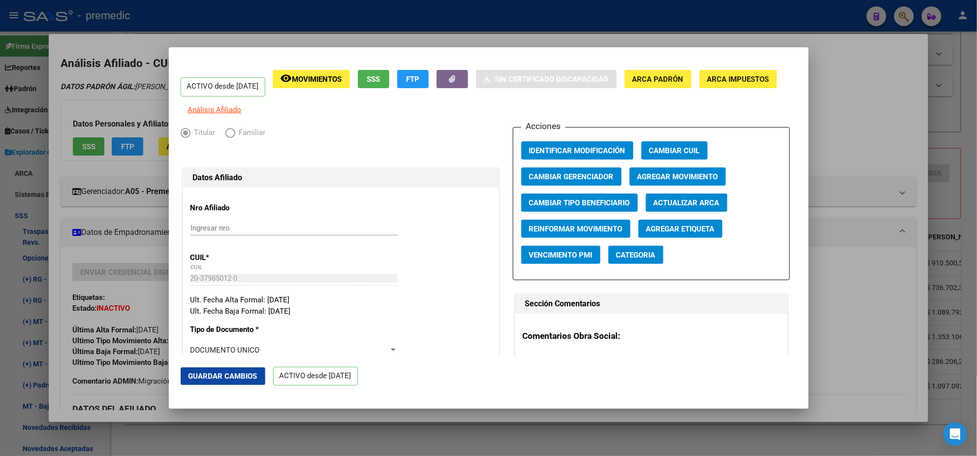
click at [151, 211] on div at bounding box center [488, 228] width 977 height 456
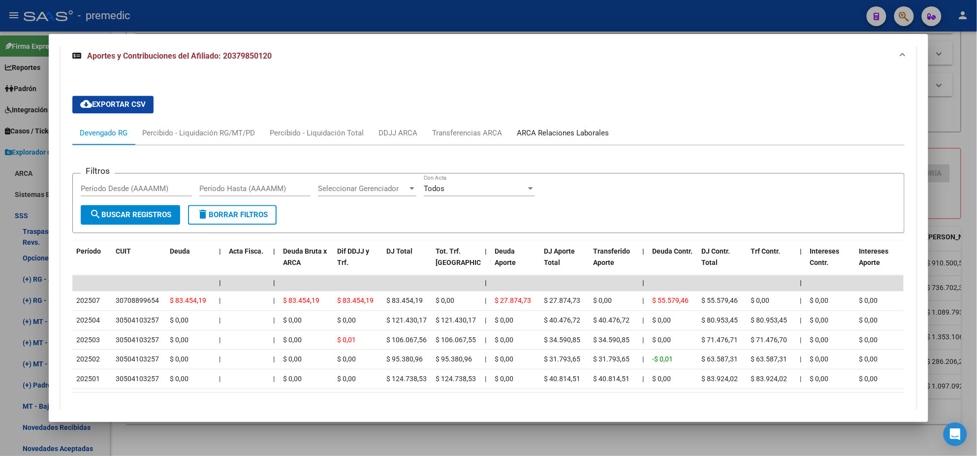
click at [538, 131] on div "ARCA Relaciones Laborales" at bounding box center [563, 132] width 92 height 11
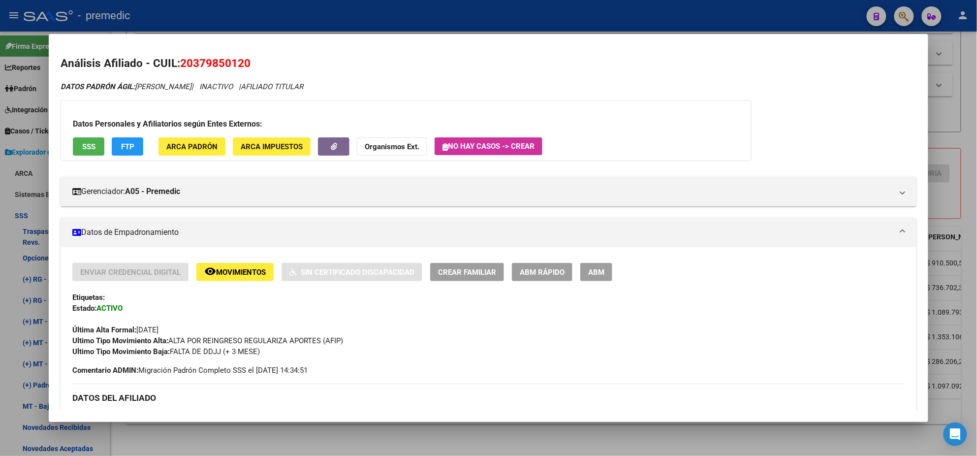
click at [14, 264] on div at bounding box center [488, 228] width 977 height 456
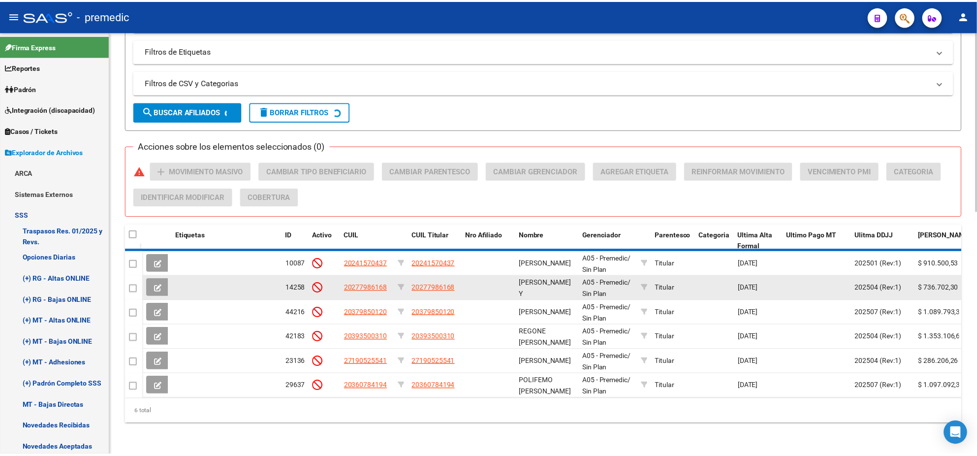
scroll to position [546, 0]
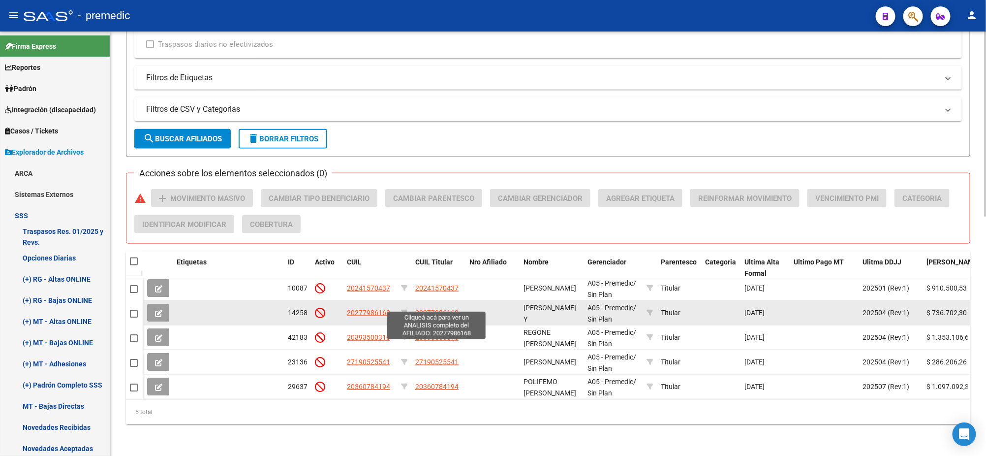
click at [423, 308] on span "20277986168" at bounding box center [436, 312] width 43 height 8
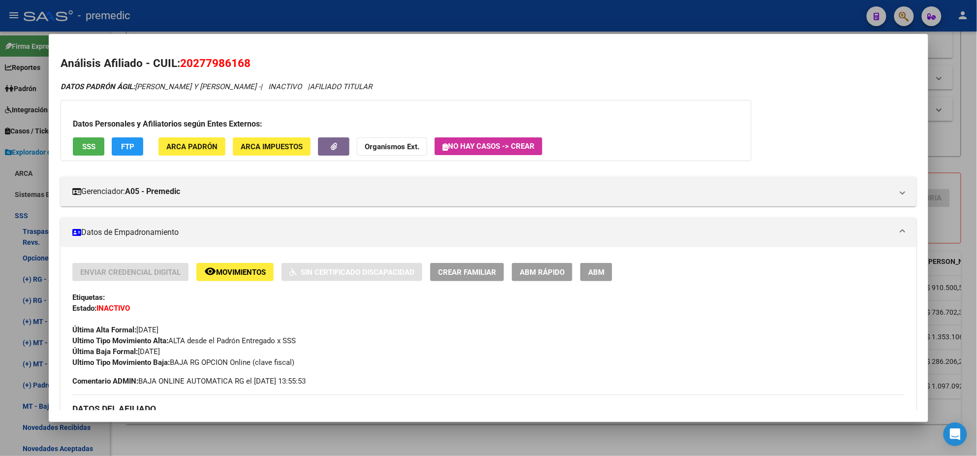
click at [268, 433] on div at bounding box center [488, 228] width 977 height 456
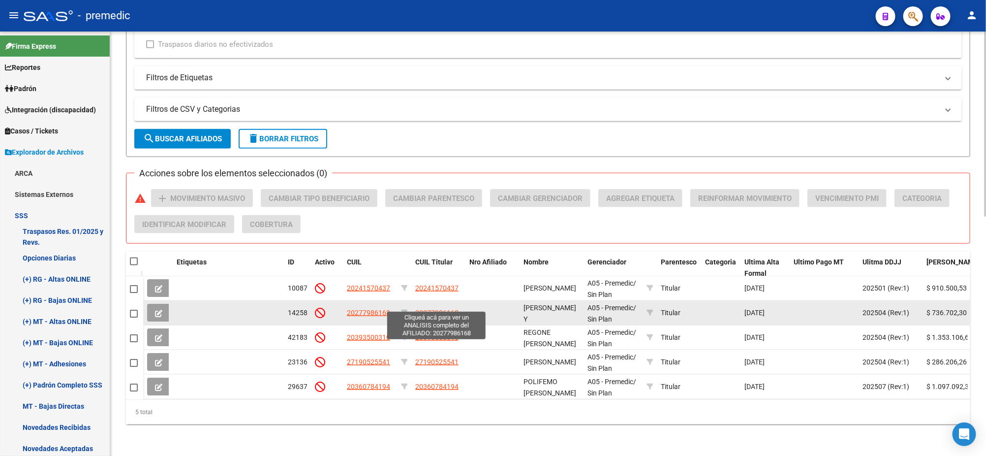
click at [421, 308] on span "20277986168" at bounding box center [436, 312] width 43 height 8
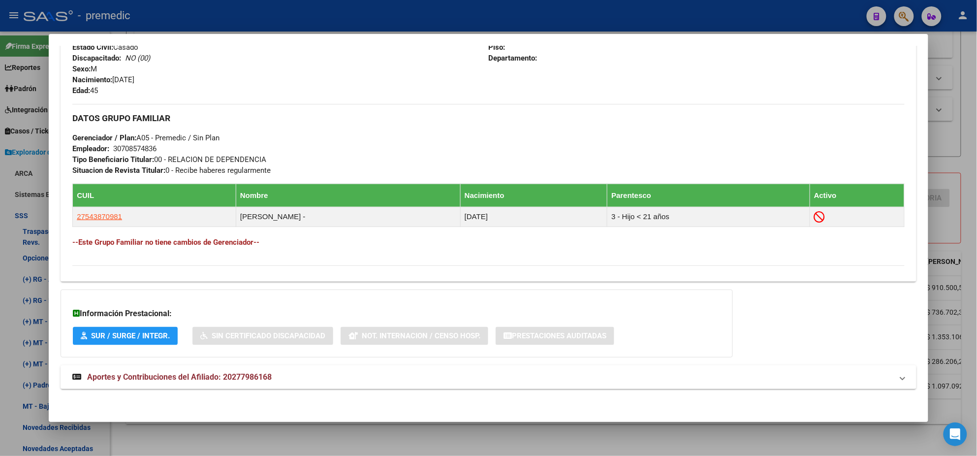
scroll to position [435, 0]
click at [191, 380] on strong "Aportes y Contribuciones del Afiliado: 20277986168" at bounding box center [171, 376] width 199 height 12
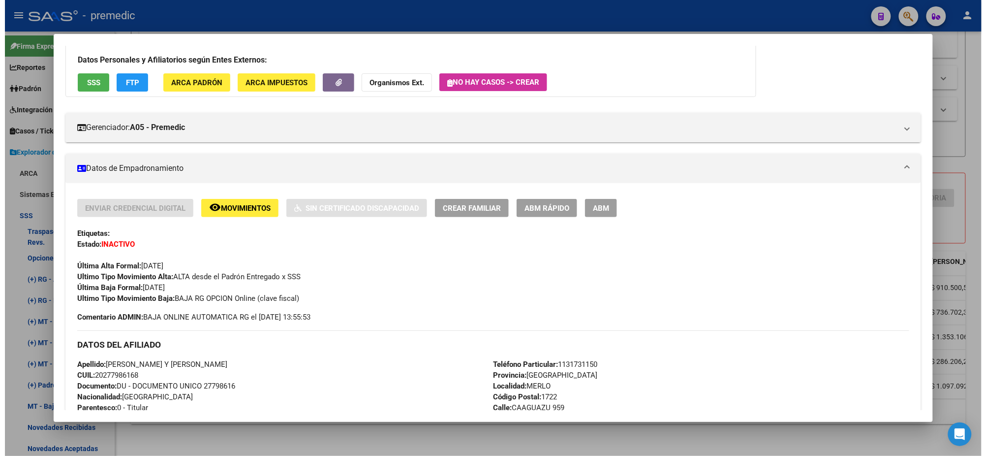
scroll to position [0, 0]
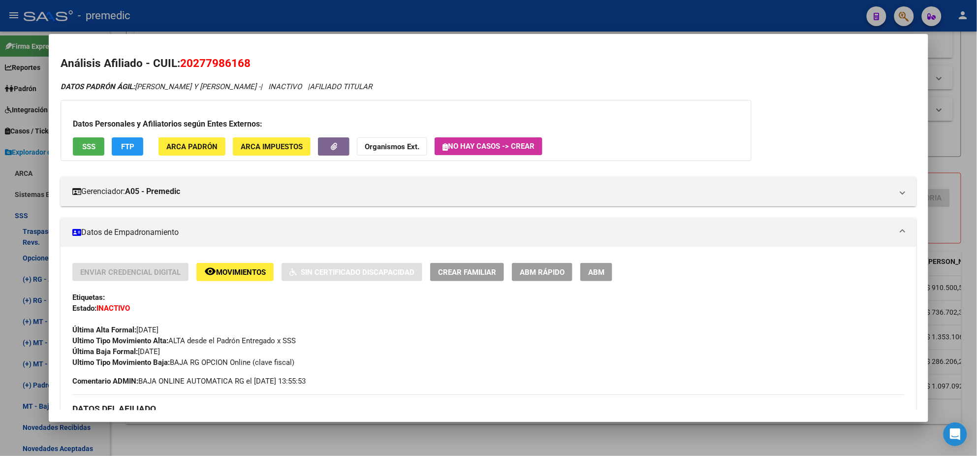
click at [174, 430] on div at bounding box center [488, 228] width 977 height 456
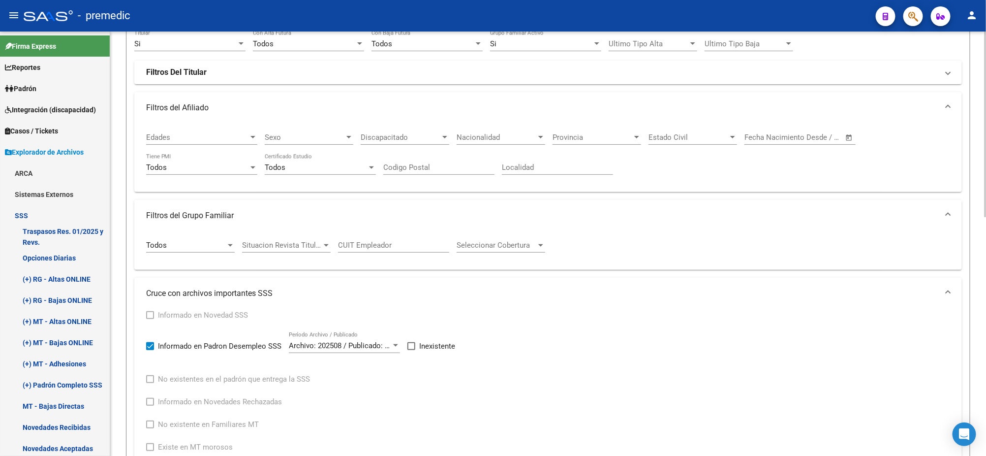
scroll to position [54, 0]
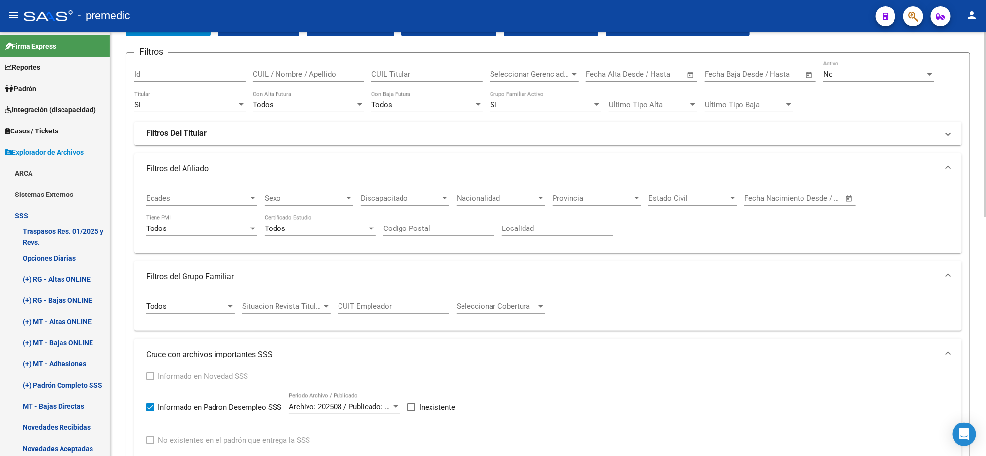
click at [976, 119] on div "PADRON -> Afiliados Empadronados (alt+a) add Crear Afiliado file_download Expor…" at bounding box center [548, 460] width 876 height 964
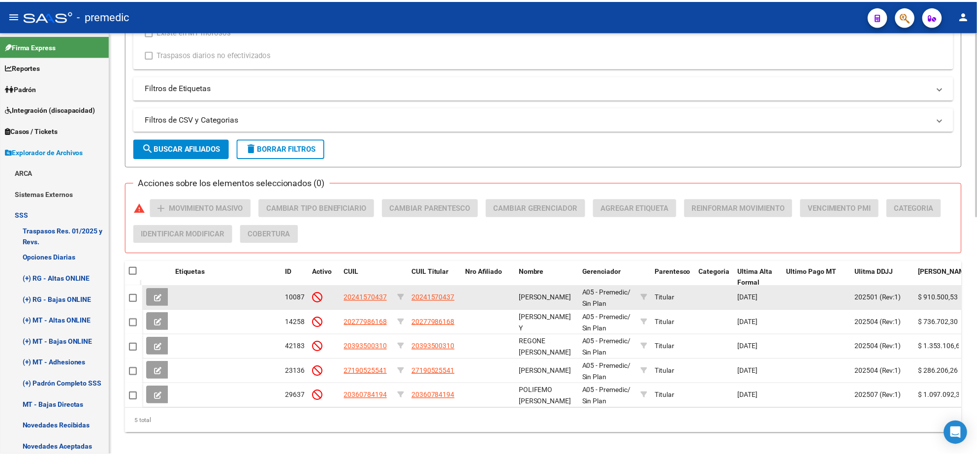
scroll to position [546, 0]
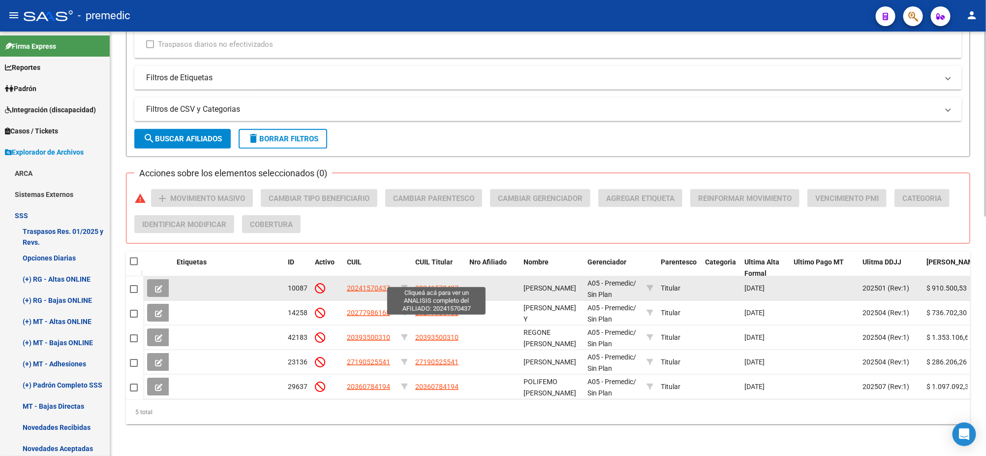
click at [430, 284] on span "20241570437" at bounding box center [436, 288] width 43 height 8
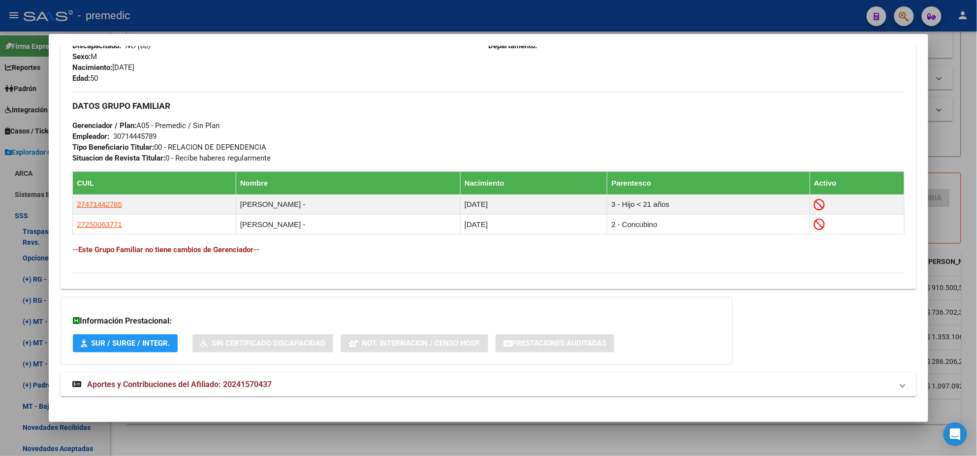
scroll to position [456, 0]
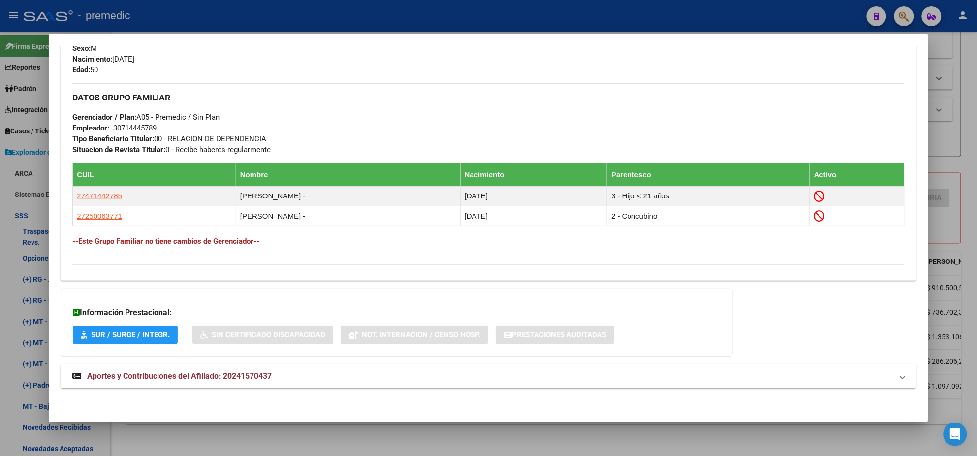
click at [238, 376] on span "Aportes y Contribuciones del Afiliado: 20241570437" at bounding box center [179, 375] width 184 height 9
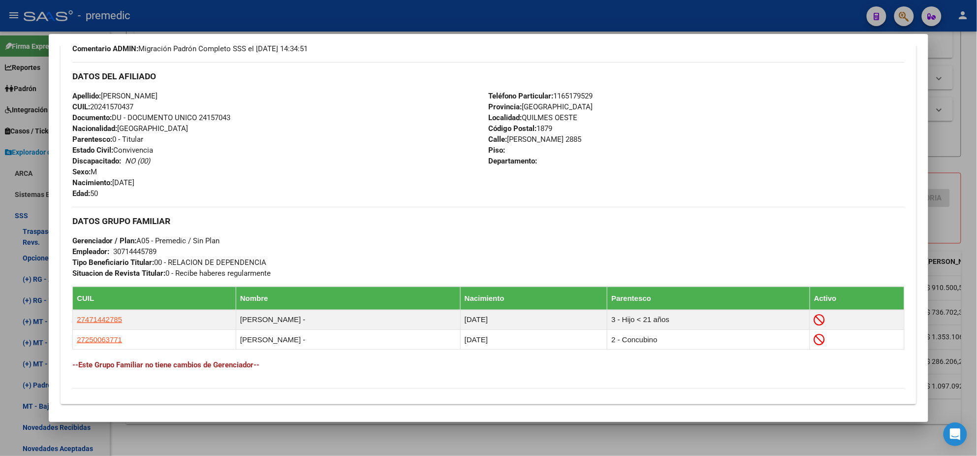
scroll to position [0, 0]
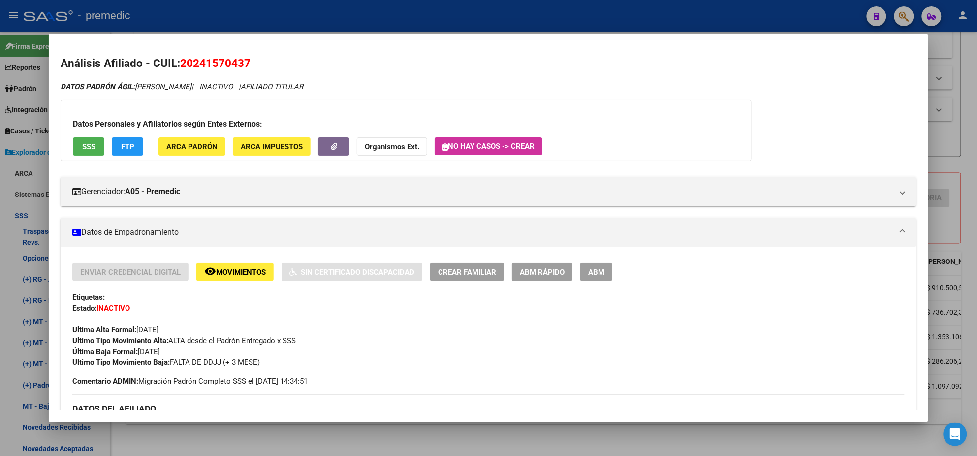
drag, startPoint x: 191, startPoint y: 59, endPoint x: 238, endPoint y: 60, distance: 47.2
click at [238, 60] on span "20241570437" at bounding box center [215, 63] width 70 height 13
copy span "24157043"
click at [321, 443] on div at bounding box center [488, 228] width 977 height 456
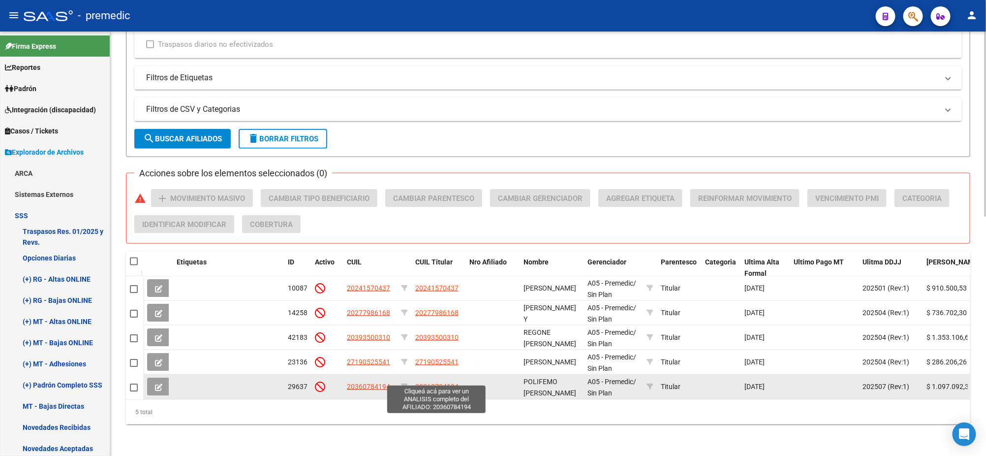
click at [421, 382] on span "20360784194" at bounding box center [436, 386] width 43 height 8
type textarea "20360784194"
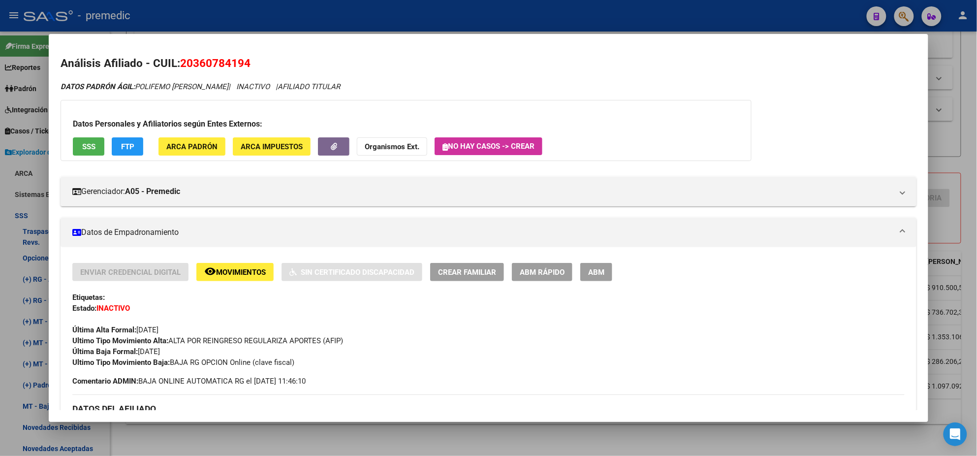
drag, startPoint x: 189, startPoint y: 58, endPoint x: 241, endPoint y: 59, distance: 51.2
click at [241, 59] on span "20360784194" at bounding box center [215, 63] width 70 height 13
copy span "36078419"
click at [550, 274] on span "ABM Rápido" at bounding box center [542, 272] width 45 height 9
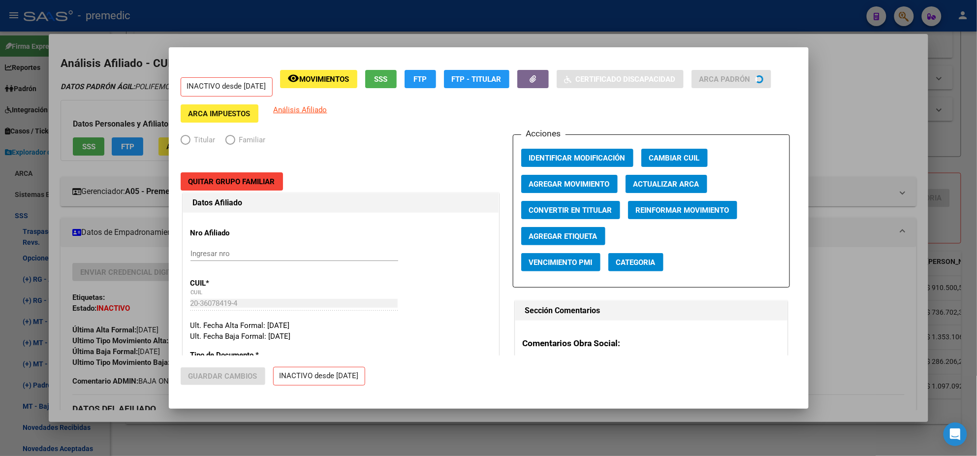
radio input "true"
type input "30-66114361-0"
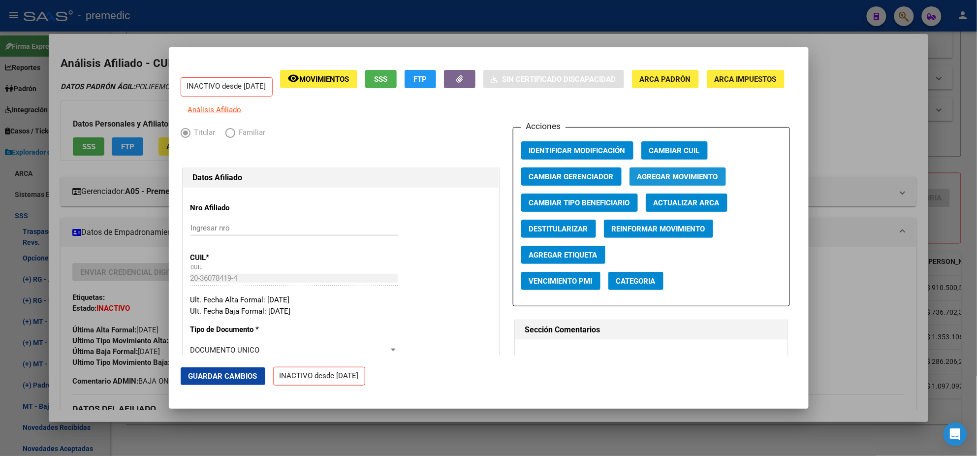
click at [637, 179] on span "Agregar Movimiento" at bounding box center [677, 176] width 81 height 9
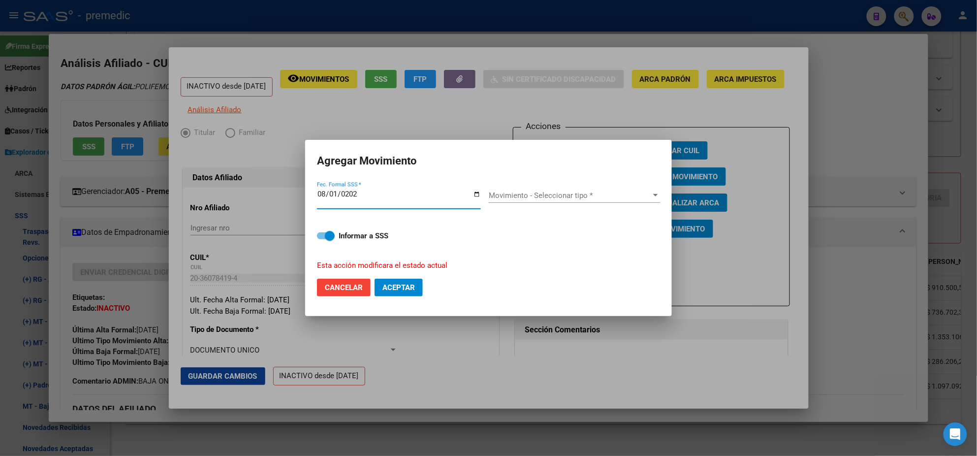
type input "2025-08-01"
click at [553, 199] on span "Movimiento - Seleccionar tipo *" at bounding box center [570, 195] width 163 height 9
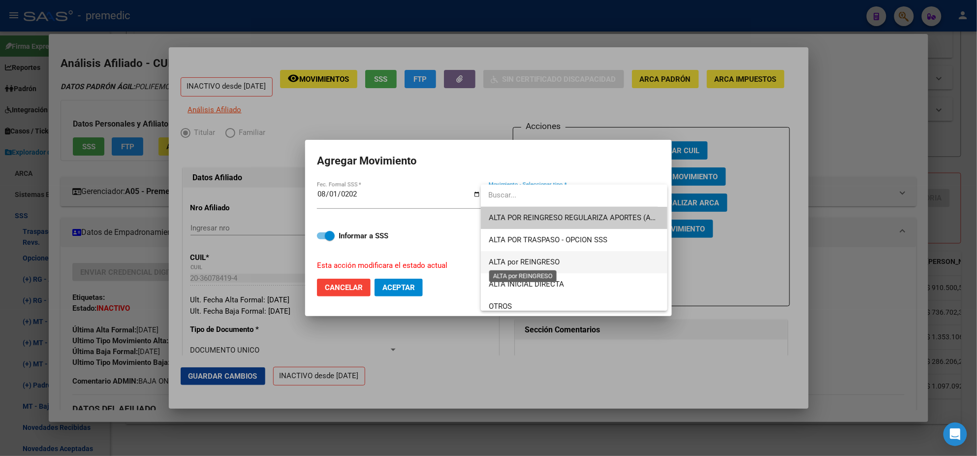
click at [558, 258] on span "ALTA por REINGRESO" at bounding box center [524, 261] width 71 height 9
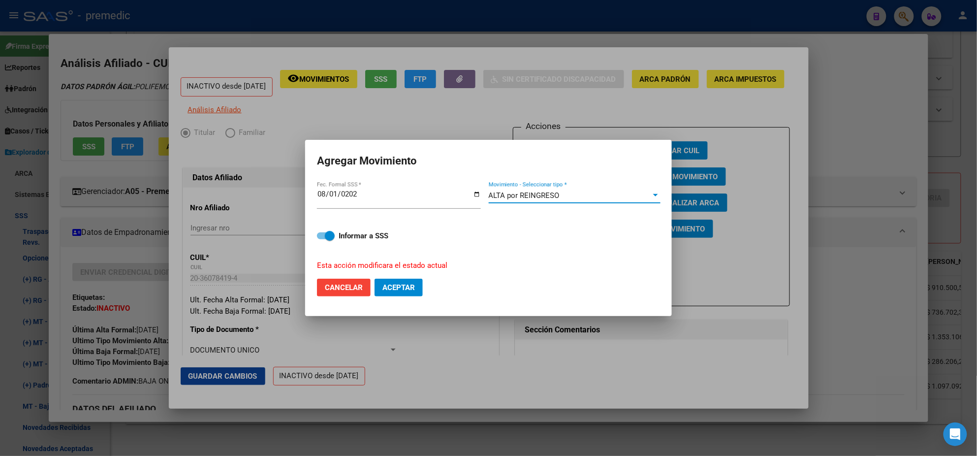
click at [333, 236] on span at bounding box center [330, 236] width 10 height 10
click at [322, 239] on input "Informar a SSS" at bounding box center [321, 239] width 0 height 0
checkbox input "false"
click at [392, 289] on span "Aceptar" at bounding box center [398, 287] width 32 height 9
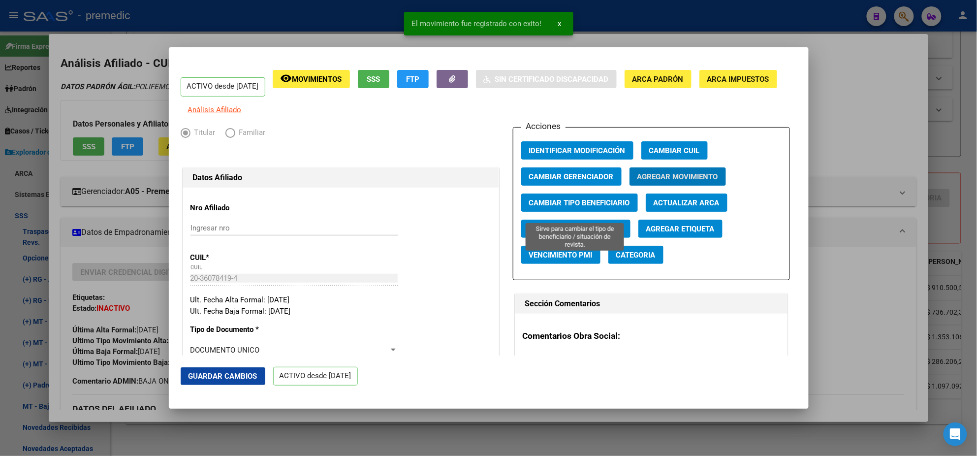
click at [545, 207] on span "Cambiar Tipo Beneficiario" at bounding box center [579, 202] width 101 height 9
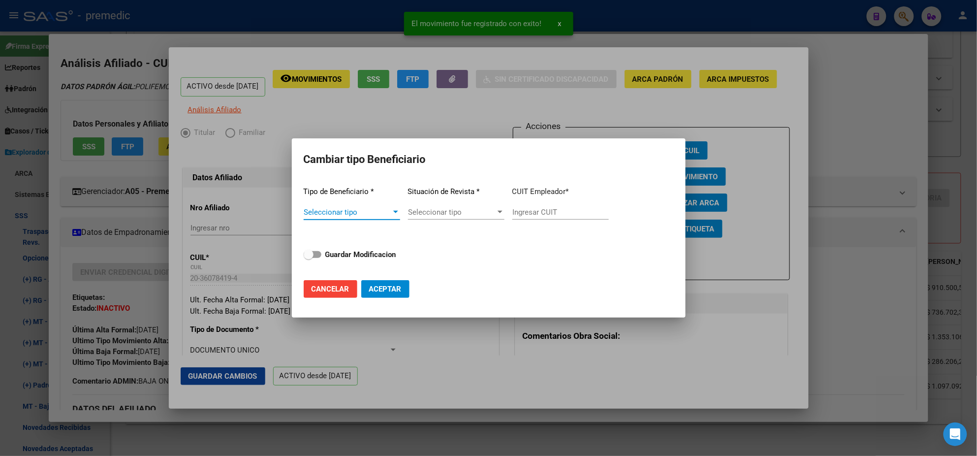
click at [375, 214] on span "Seleccionar tipo" at bounding box center [348, 212] width 88 height 9
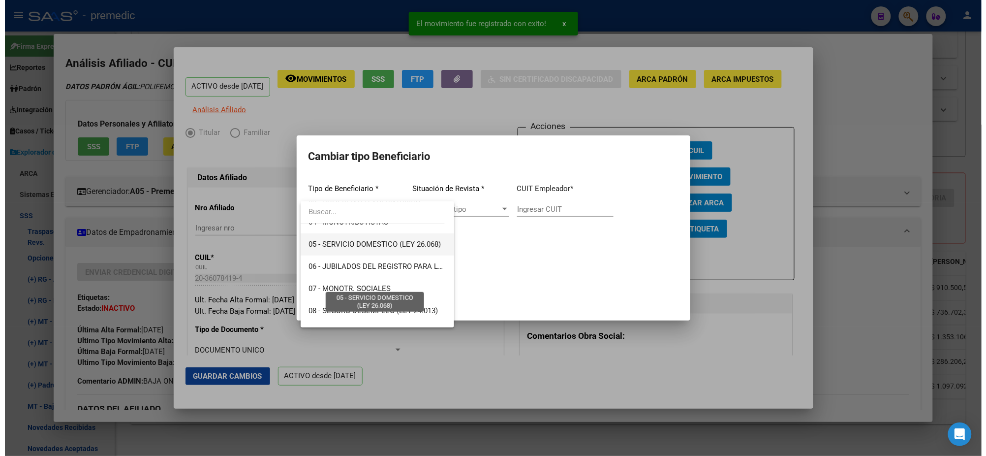
scroll to position [123, 0]
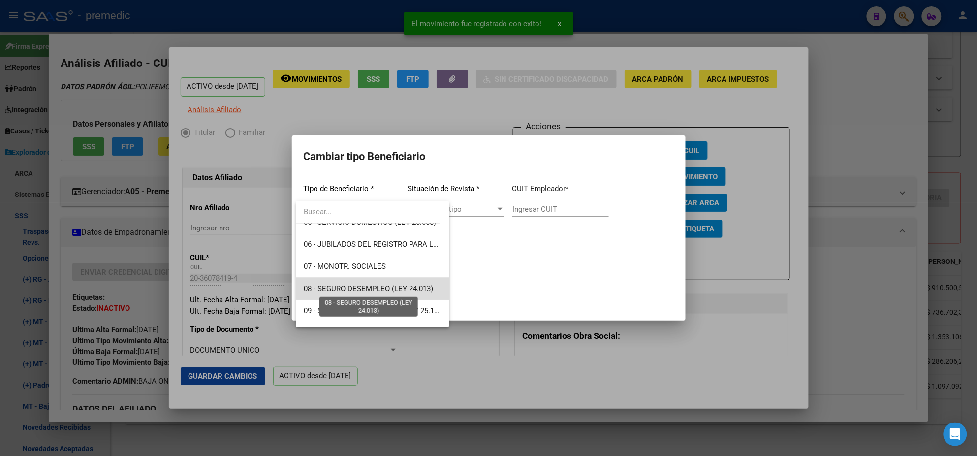
click at [373, 284] on span "08 - SEGURO DESEMPLEO (LEY 24.013)" at bounding box center [368, 288] width 129 height 9
type input "33-63761744-9"
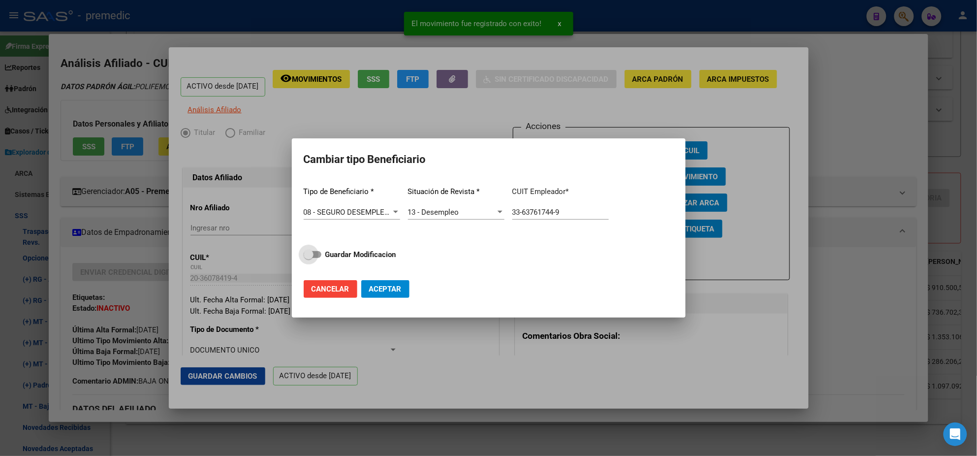
click at [349, 255] on strong "Guardar Modificacion" at bounding box center [360, 254] width 71 height 9
click at [308, 258] on input "Guardar Modificacion" at bounding box center [308, 258] width 0 height 0
checkbox input "true"
click at [371, 280] on button "Aceptar" at bounding box center [385, 289] width 48 height 18
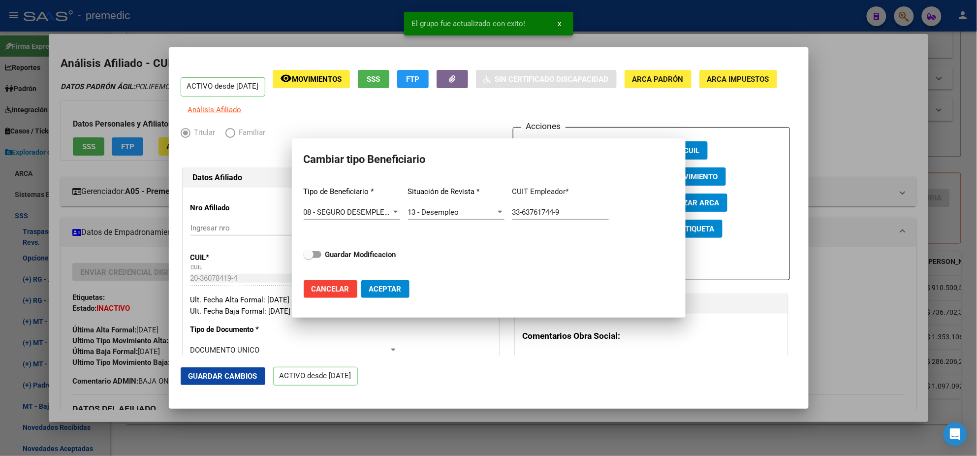
type input "33-63761744-9"
checkbox input "false"
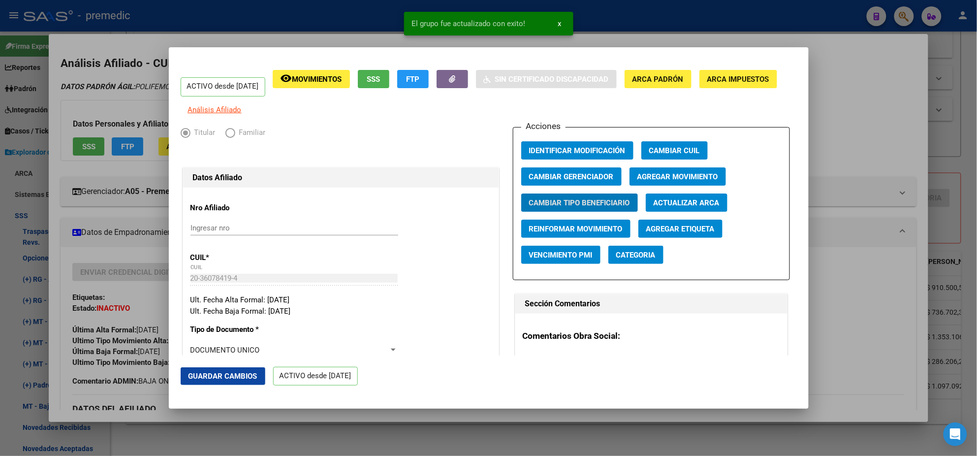
click at [74, 244] on div at bounding box center [488, 228] width 977 height 456
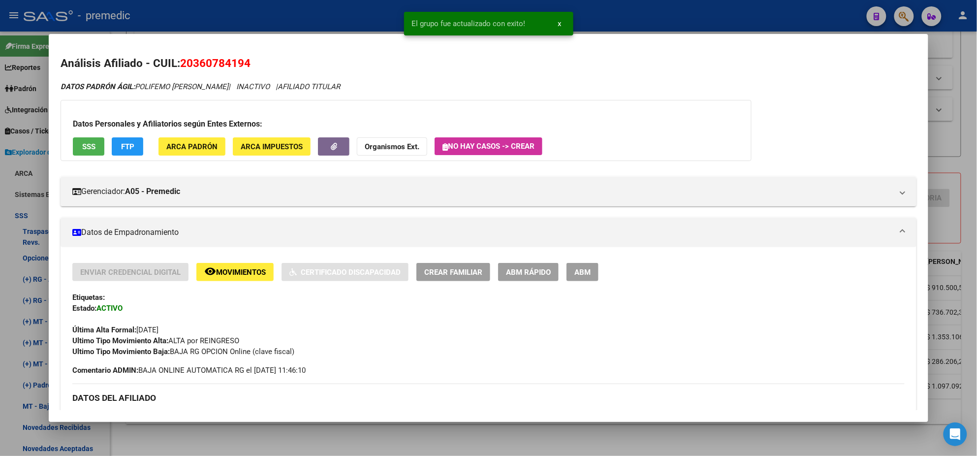
click at [30, 217] on div at bounding box center [488, 228] width 977 height 456
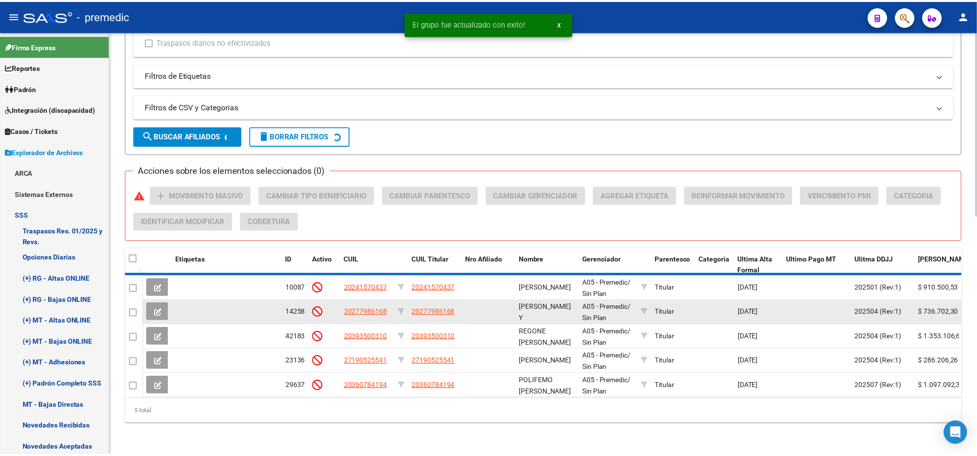
scroll to position [521, 0]
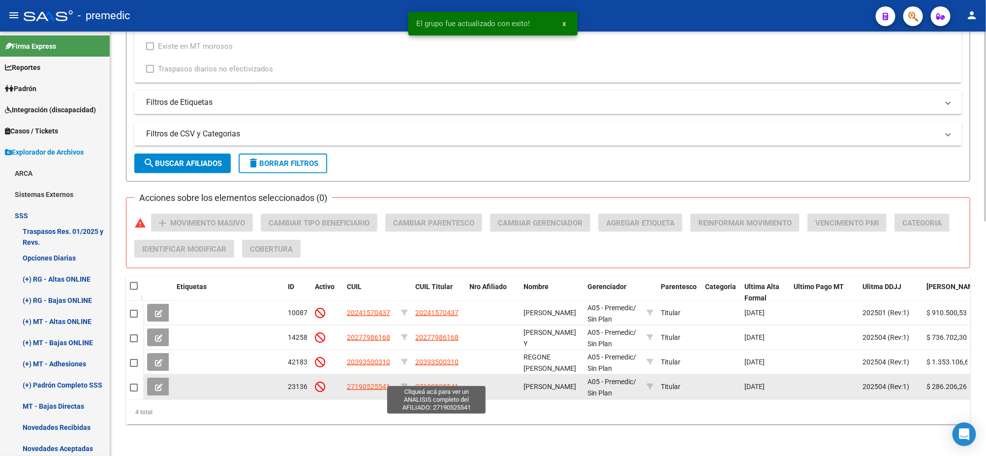
click at [421, 382] on span "27190525541" at bounding box center [436, 386] width 43 height 8
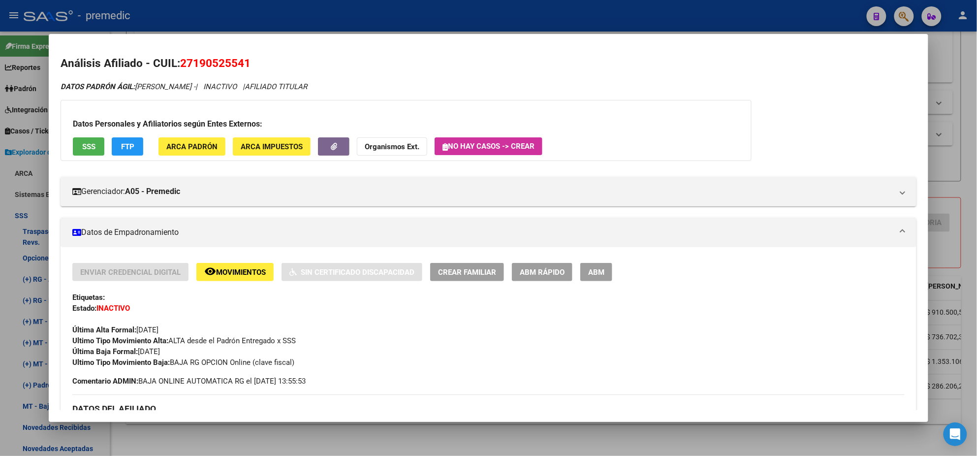
drag, startPoint x: 191, startPoint y: 62, endPoint x: 240, endPoint y: 62, distance: 48.7
click at [240, 62] on span "27190525541" at bounding box center [215, 63] width 70 height 13
copy span "19052554"
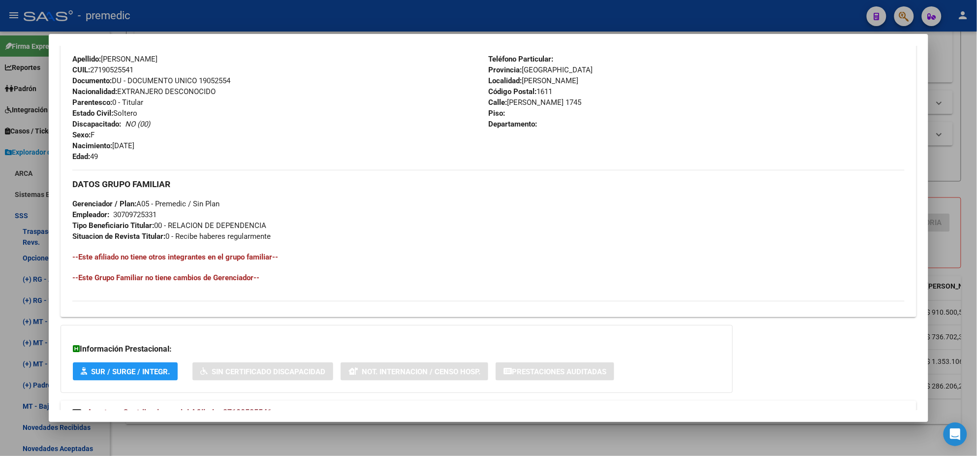
scroll to position [405, 0]
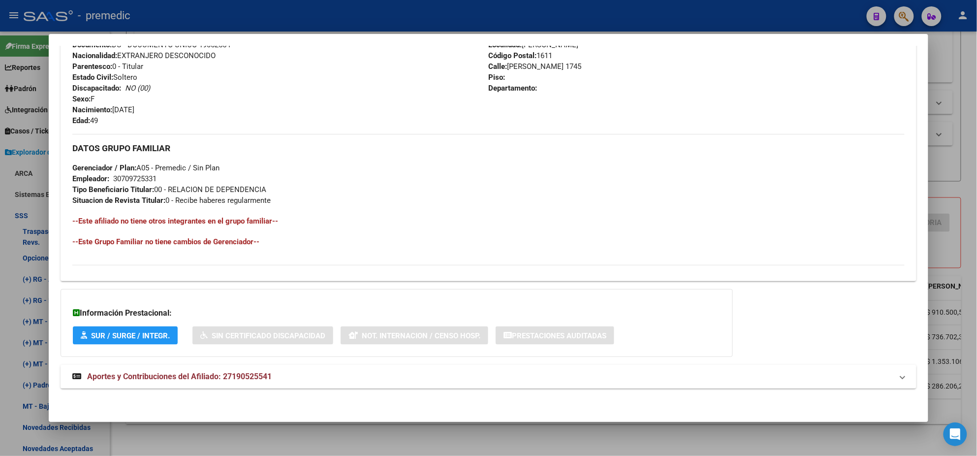
click at [205, 379] on span "Aportes y Contribuciones del Afiliado: 27190525541" at bounding box center [179, 375] width 184 height 9
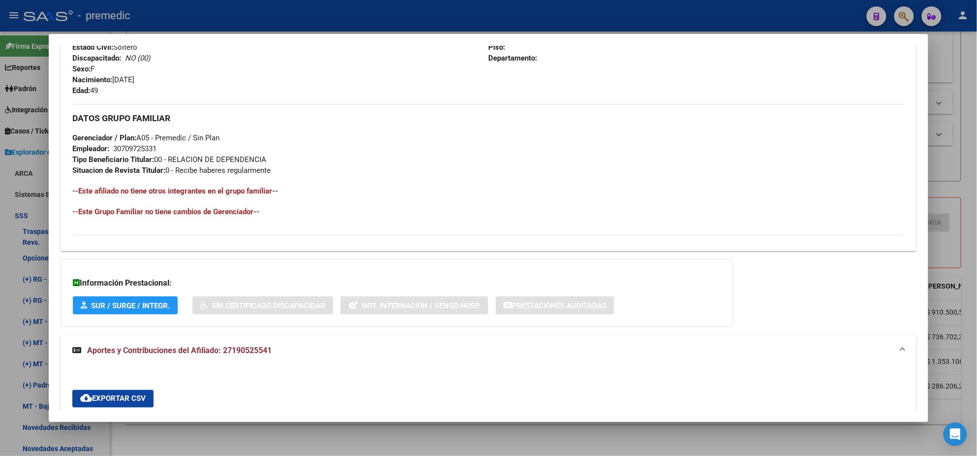
scroll to position [344, 0]
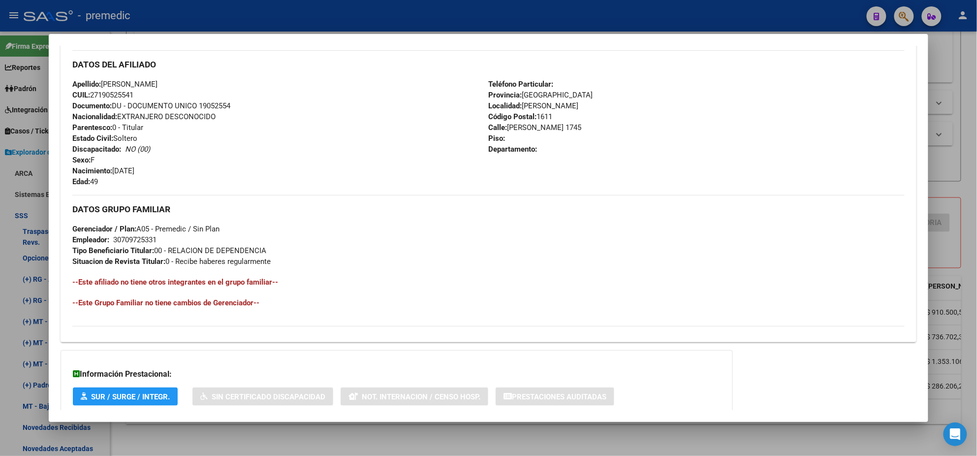
drag, startPoint x: 215, startPoint y: 152, endPoint x: 222, endPoint y: 151, distance: 7.5
click at [214, 152] on div "Apellido: LARA CONTRERAS YSABEL CUIL: 27190525541 Documento: DU - DOCUMENTO UNI…" at bounding box center [280, 133] width 416 height 108
click at [304, 442] on div at bounding box center [488, 228] width 977 height 456
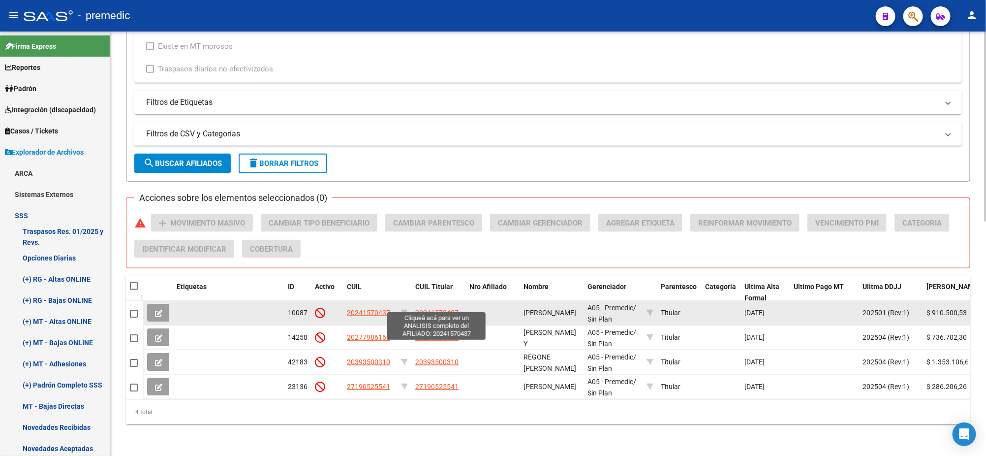
click at [443, 308] on span "20241570437" at bounding box center [436, 312] width 43 height 8
type textarea "20241570437"
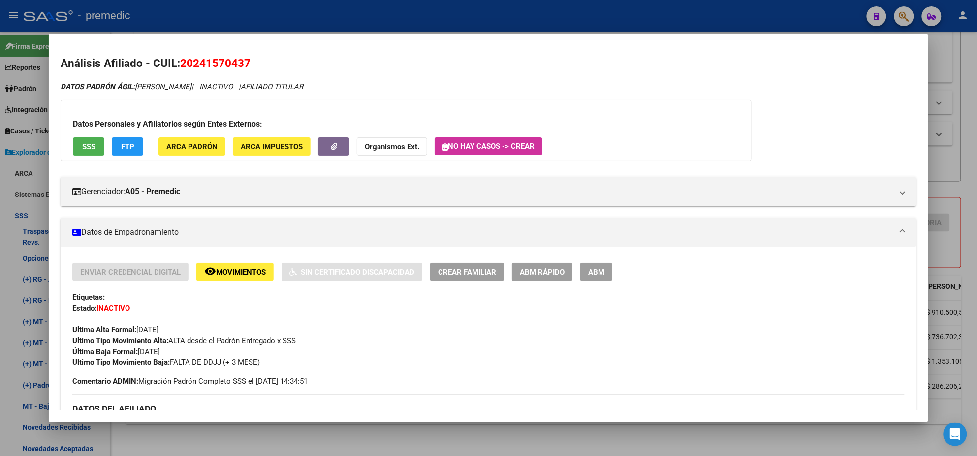
drag, startPoint x: 187, startPoint y: 61, endPoint x: 240, endPoint y: 63, distance: 52.7
click at [240, 63] on span "20241570437" at bounding box center [215, 63] width 70 height 13
copy span "24157043"
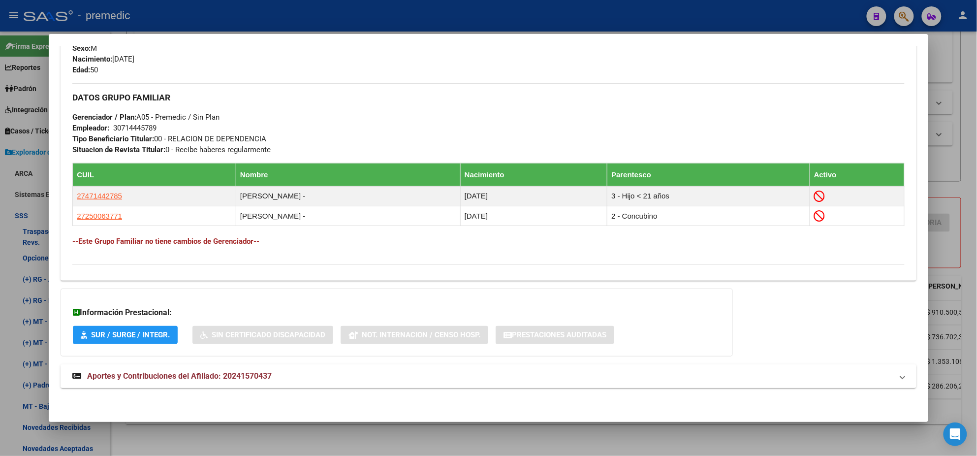
click at [204, 376] on span "Aportes y Contribuciones del Afiliado: 20241570437" at bounding box center [179, 375] width 184 height 9
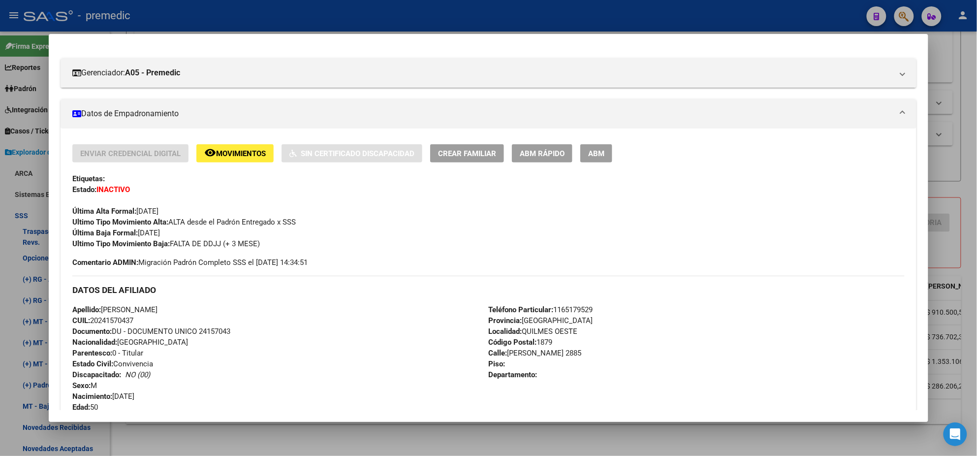
scroll to position [0, 0]
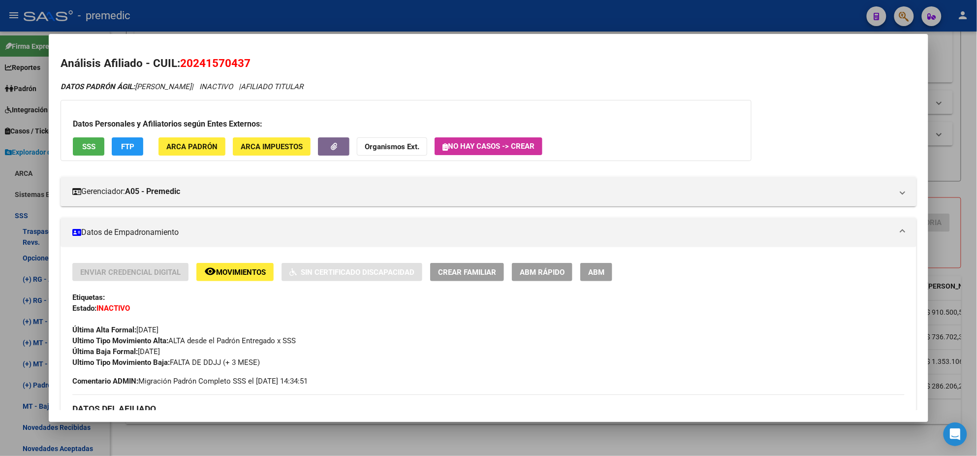
click at [125, 149] on span "FTP" at bounding box center [127, 146] width 13 height 9
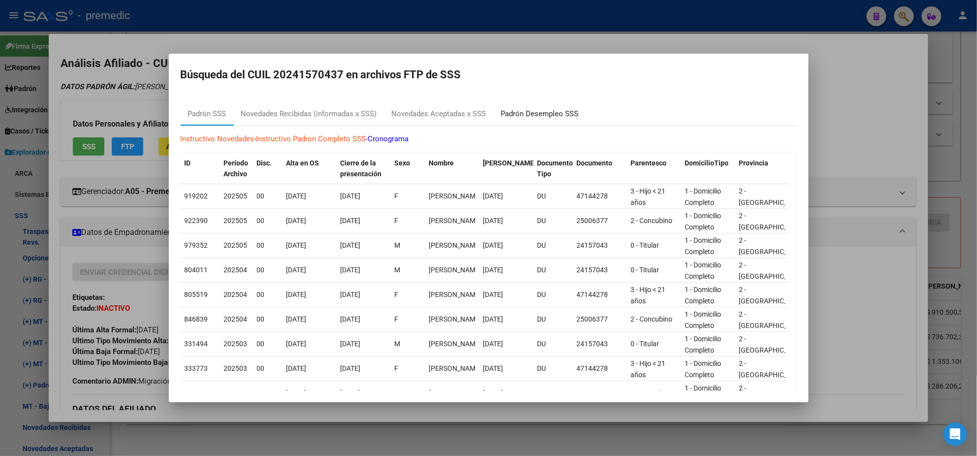
click at [508, 115] on div "Padrón Desempleo SSS" at bounding box center [540, 113] width 78 height 11
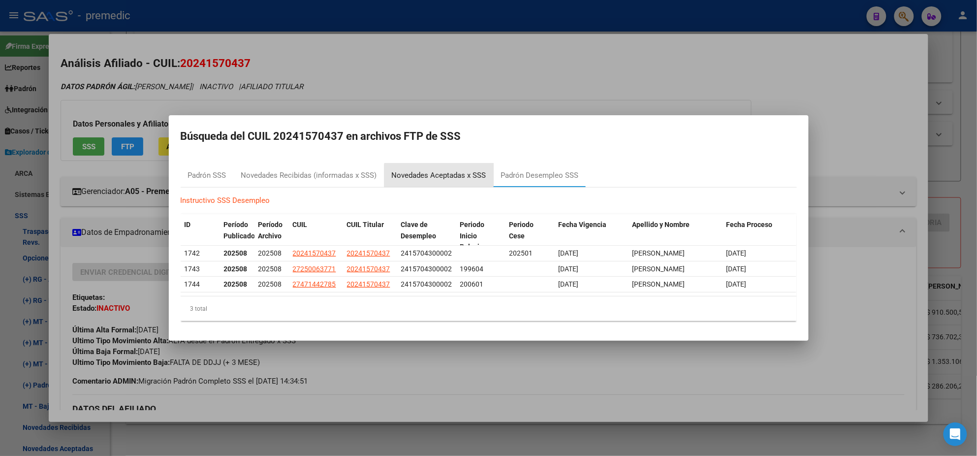
click at [454, 177] on div "Novedades Aceptadas x SSS" at bounding box center [438, 175] width 109 height 24
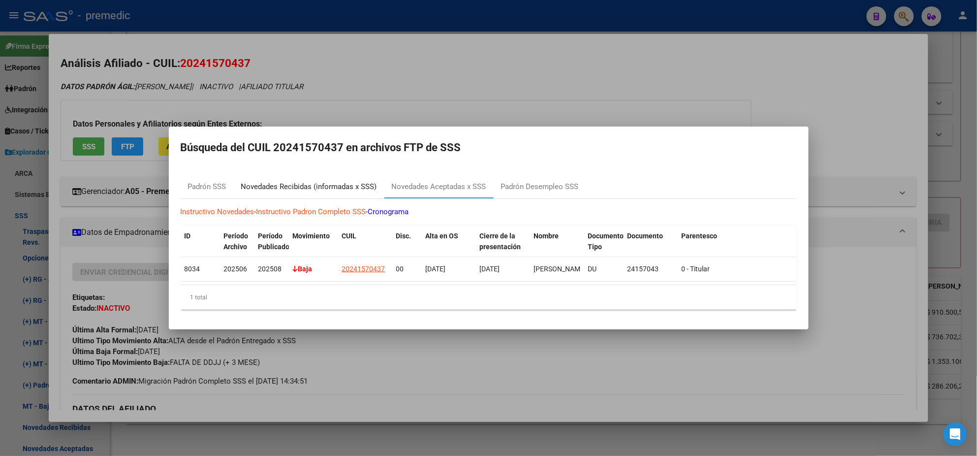
click at [314, 181] on div "Novedades Recibidas (informadas x SSS)" at bounding box center [309, 186] width 136 height 11
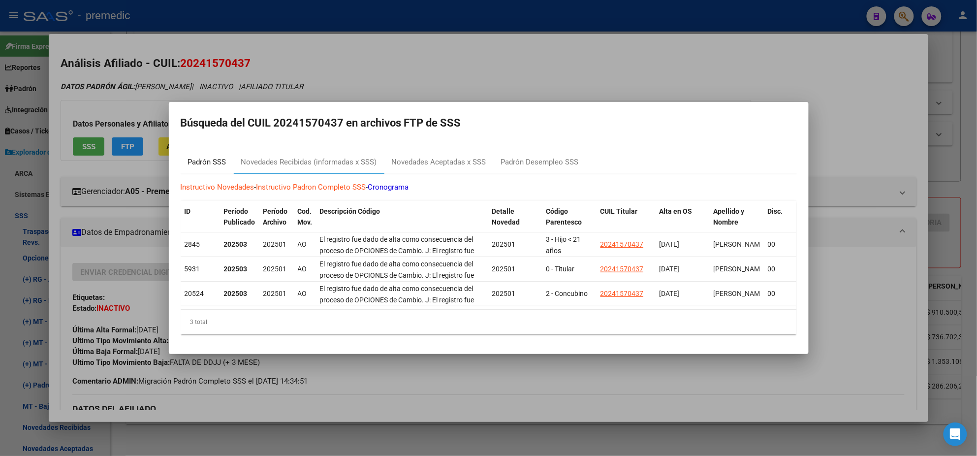
click at [214, 156] on div "Padrón SSS" at bounding box center [207, 161] width 38 height 11
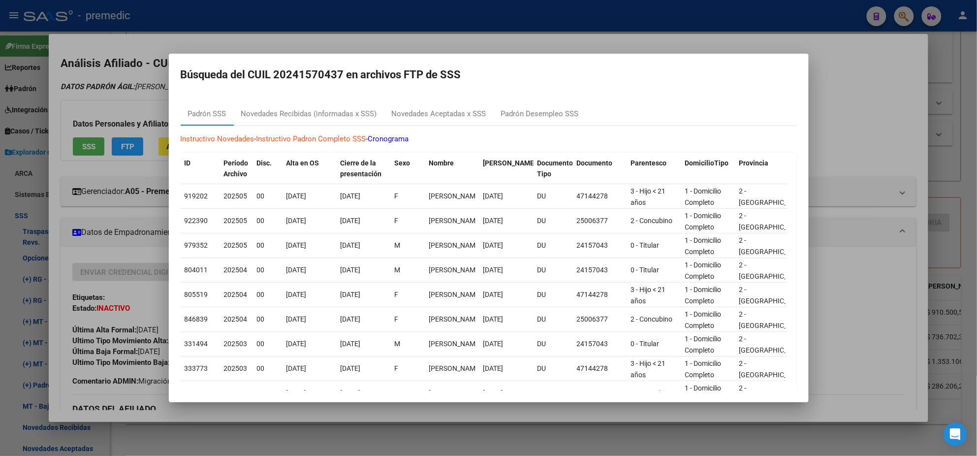
click at [211, 438] on div at bounding box center [488, 228] width 977 height 456
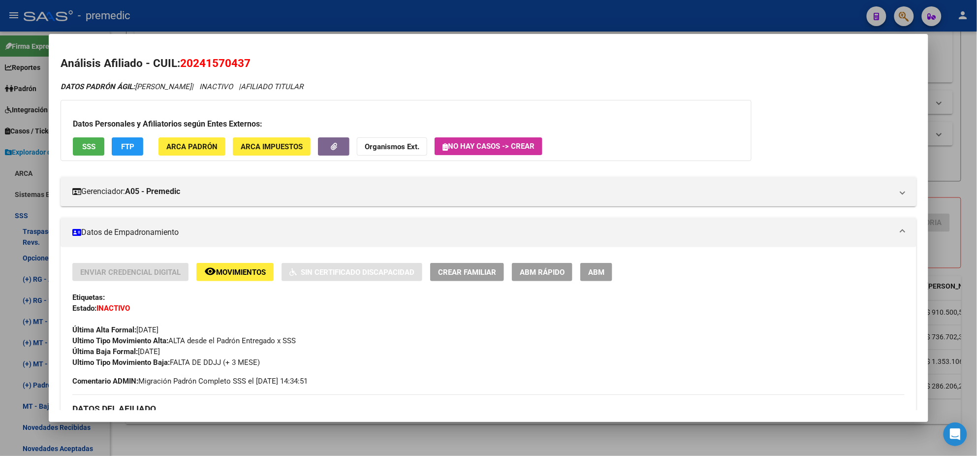
click at [179, 432] on div at bounding box center [488, 228] width 977 height 456
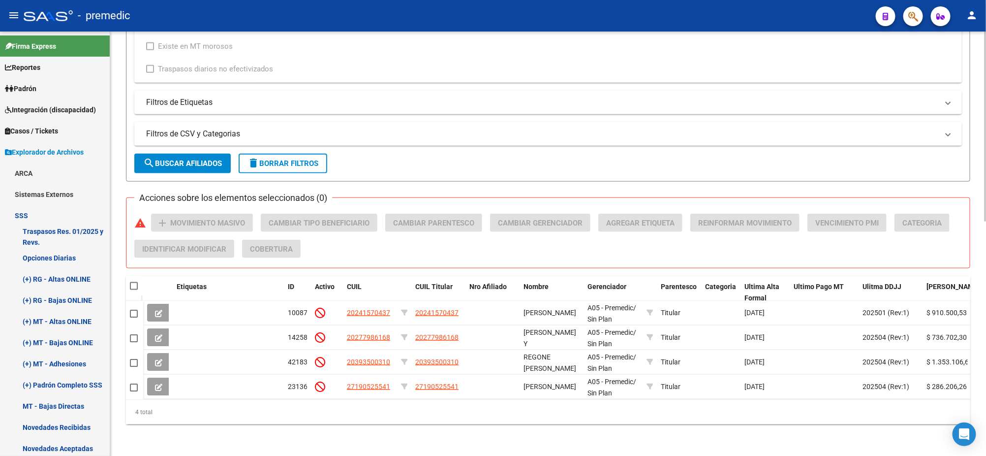
click at [132, 282] on span at bounding box center [134, 286] width 8 height 8
click at [133, 290] on input "checkbox" at bounding box center [133, 290] width 0 height 0
checkbox input "true"
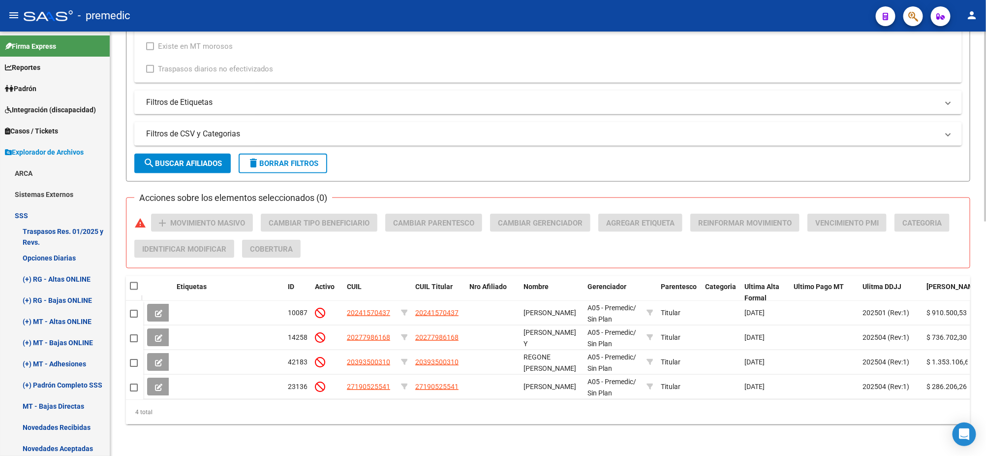
checkbox input "true"
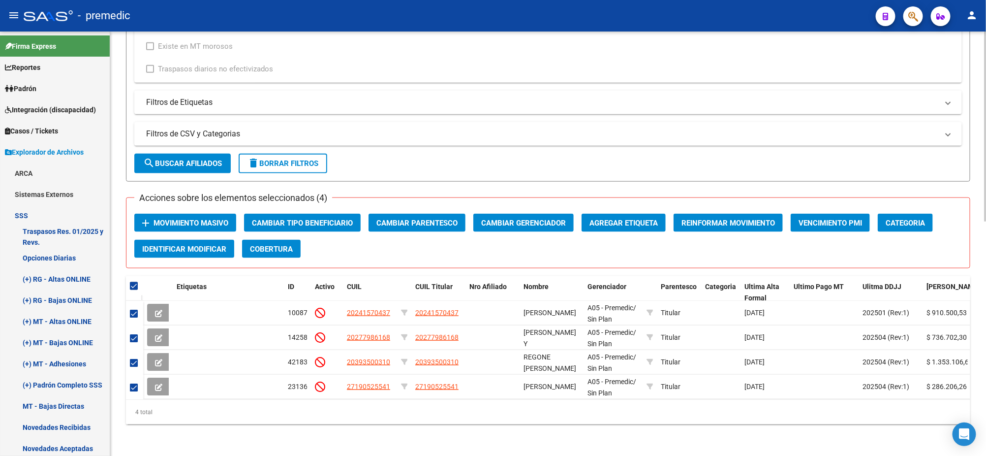
click at [173, 218] on span "Movimiento Masivo" at bounding box center [191, 222] width 75 height 9
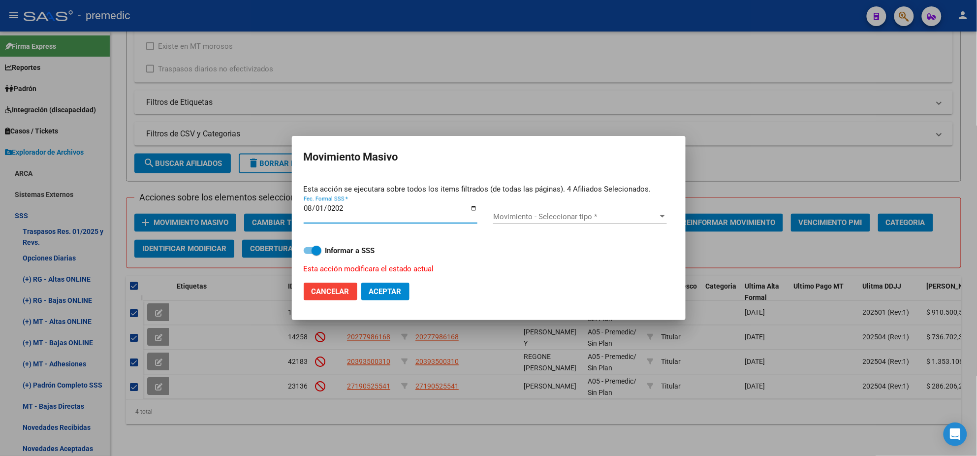
type input "2025-08-01"
click at [521, 215] on span "Movimiento - Seleccionar tipo *" at bounding box center [575, 216] width 165 height 9
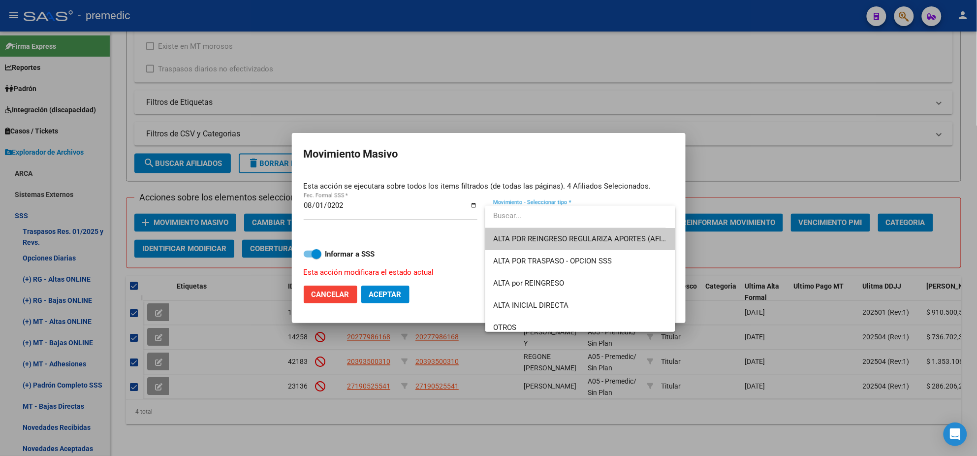
click at [341, 301] on div at bounding box center [488, 228] width 977 height 456
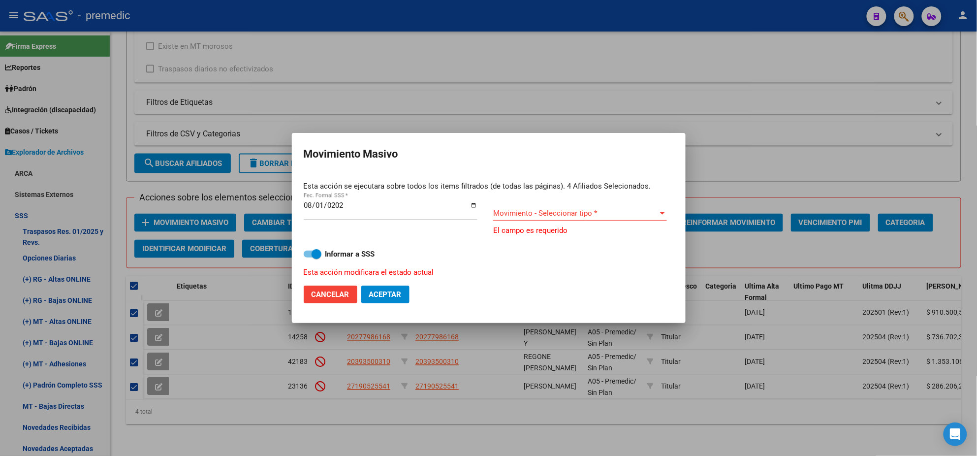
click at [336, 300] on button "Cancelar" at bounding box center [331, 294] width 54 height 18
checkbox input "false"
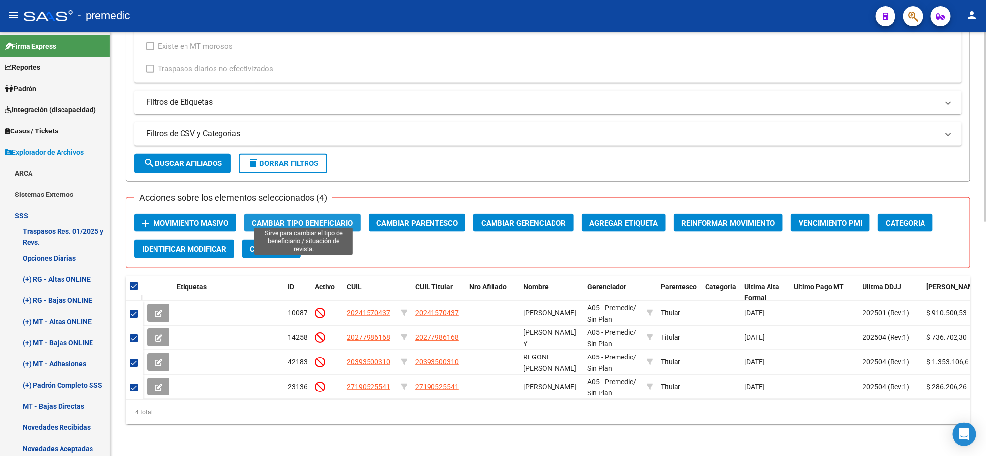
click at [288, 214] on button "Cambiar Tipo Beneficiario" at bounding box center [302, 223] width 117 height 18
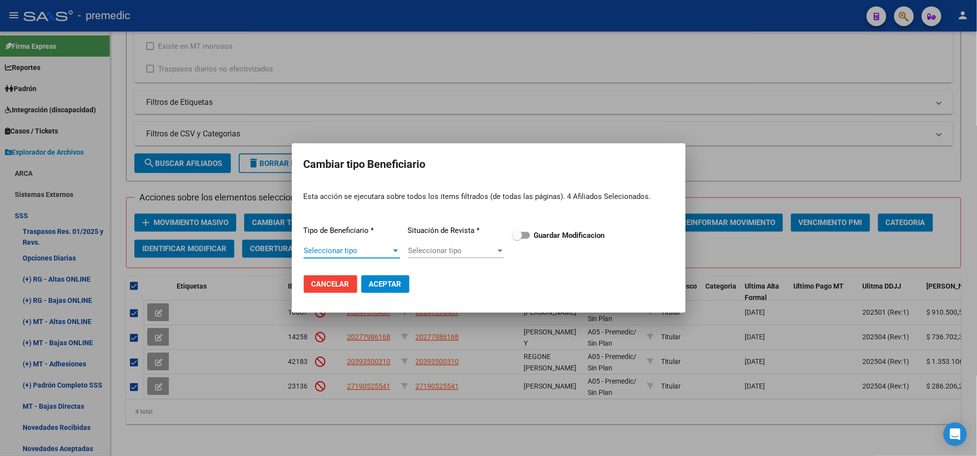
click at [353, 250] on span "Seleccionar tipo" at bounding box center [348, 250] width 88 height 9
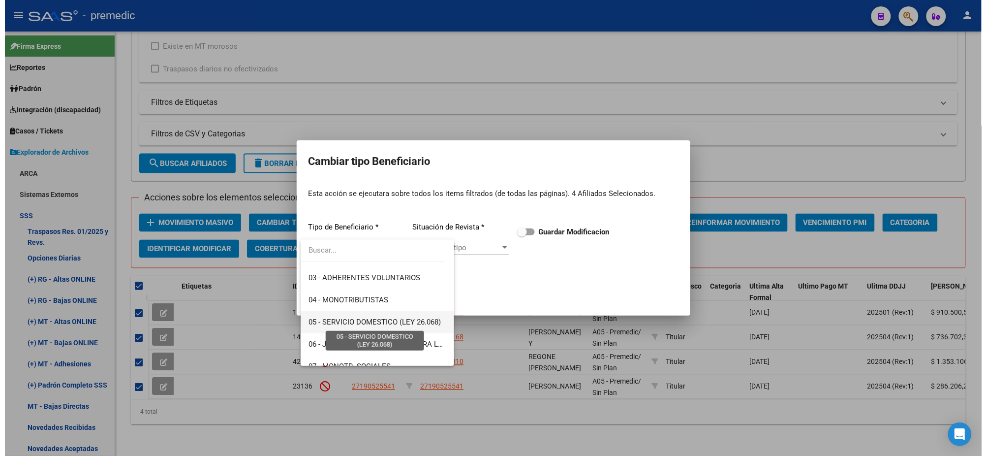
scroll to position [123, 0]
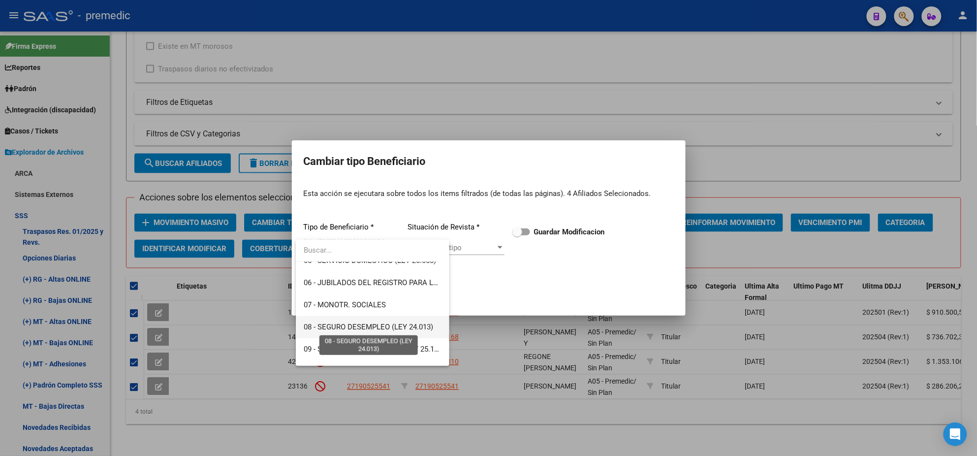
click at [343, 328] on span "08 - SEGURO DESEMPLEO (LEY 24.013)" at bounding box center [368, 326] width 129 height 9
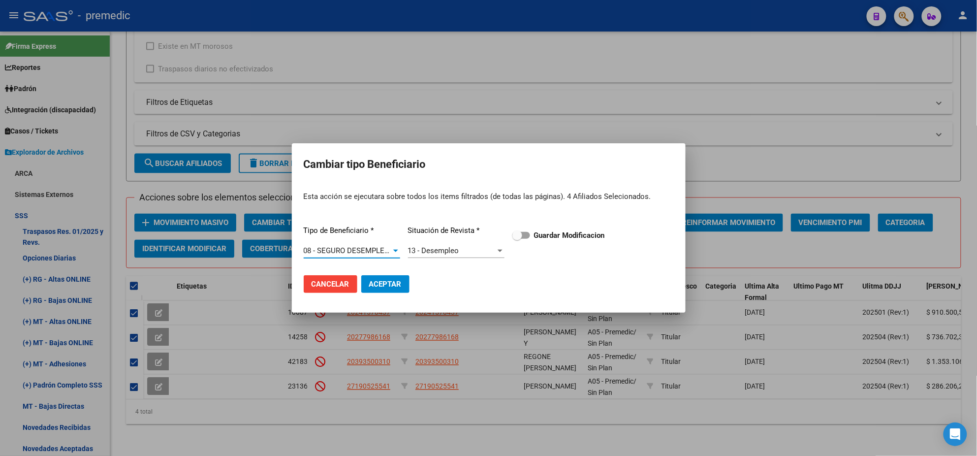
click at [525, 232] on span at bounding box center [521, 235] width 18 height 7
click at [517, 239] on input "Guardar Modificacion" at bounding box center [517, 239] width 0 height 0
checkbox input "true"
click at [386, 283] on span "Aceptar" at bounding box center [385, 283] width 32 height 9
checkbox input "false"
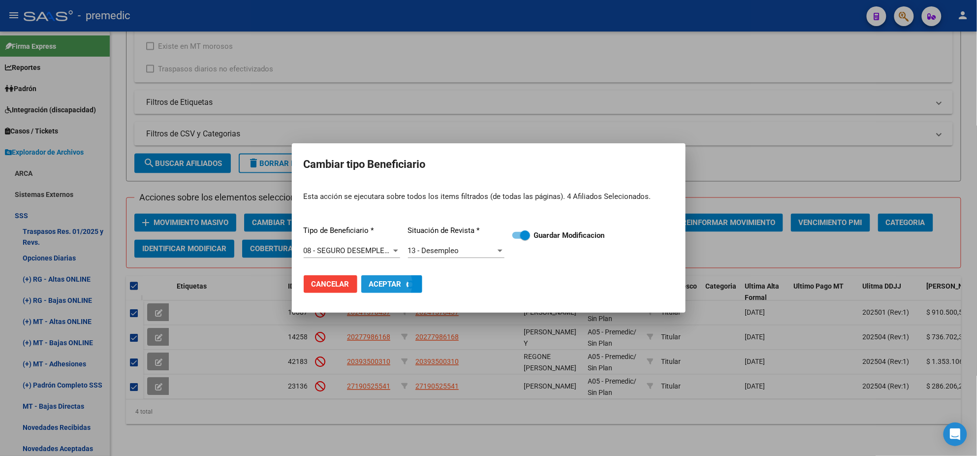
checkbox input "false"
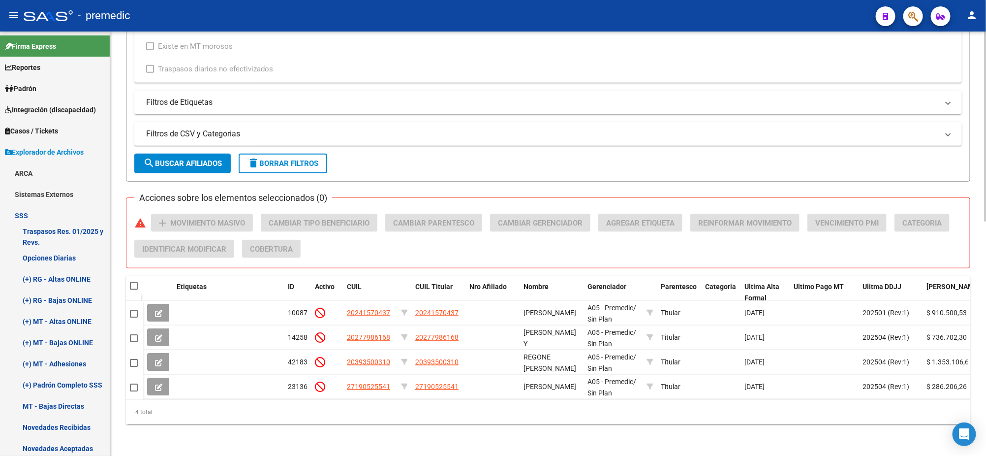
click at [134, 282] on span at bounding box center [134, 286] width 8 height 8
click at [134, 290] on input "checkbox" at bounding box center [133, 290] width 0 height 0
checkbox input "true"
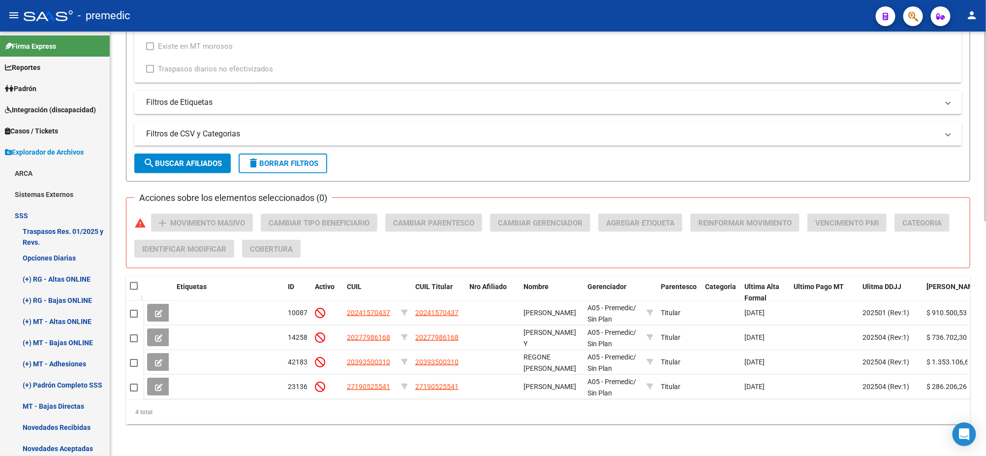
checkbox input "true"
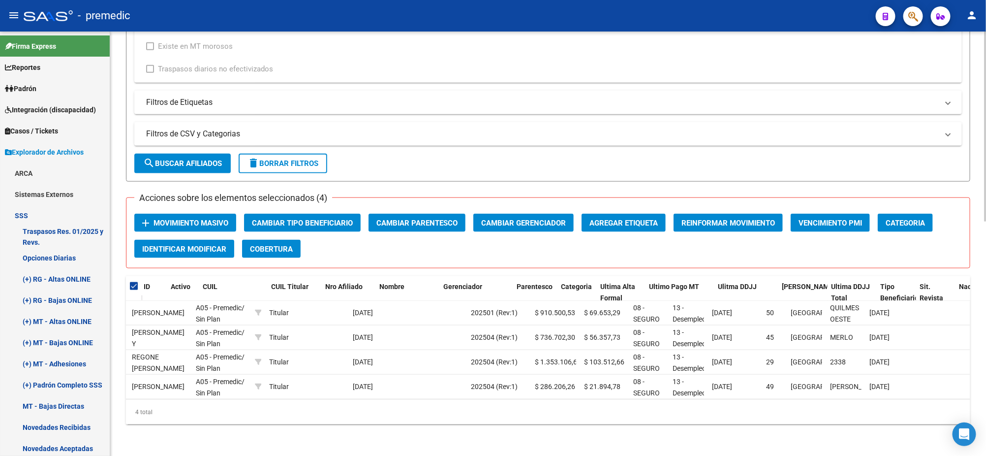
scroll to position [0, 0]
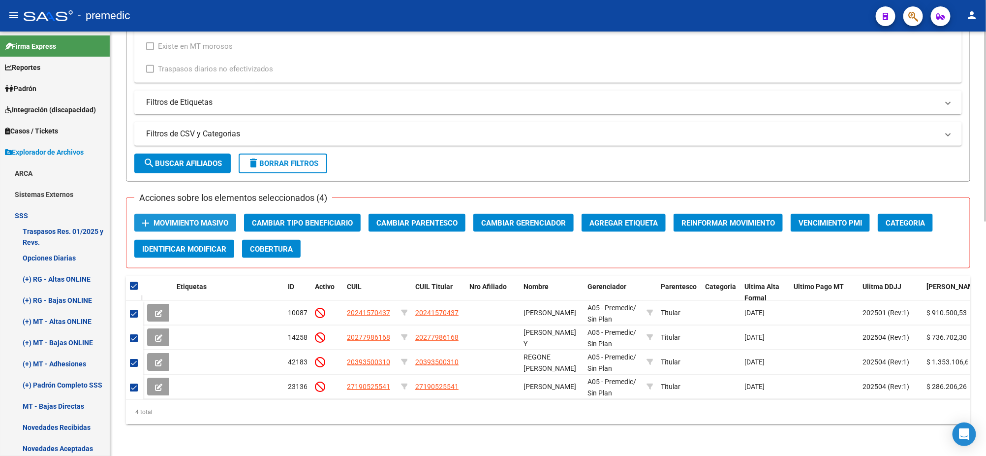
click at [198, 218] on span "Movimiento Masivo" at bounding box center [191, 222] width 75 height 9
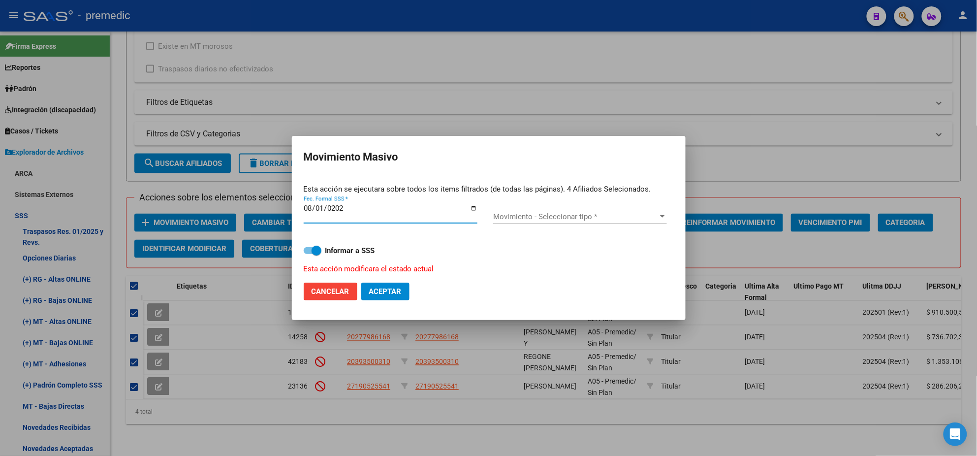
type input "2025-08-01"
click at [528, 218] on span "Movimiento - Seleccionar tipo *" at bounding box center [575, 216] width 165 height 9
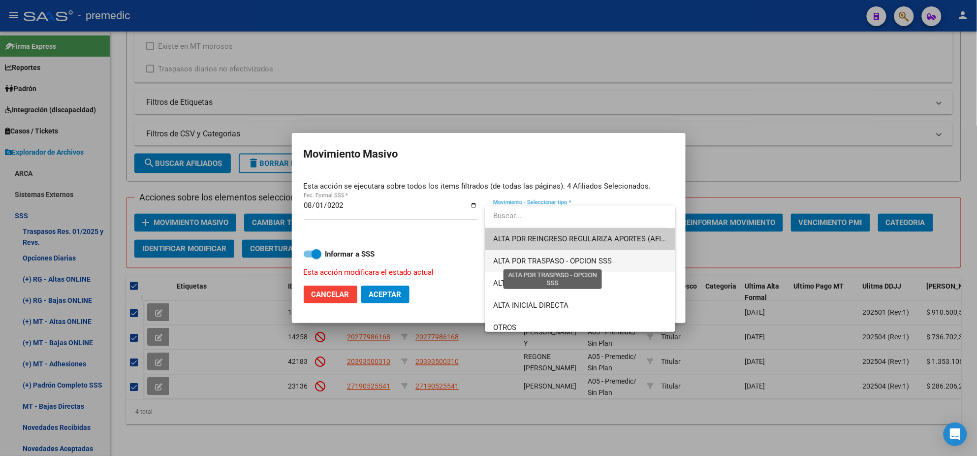
click at [557, 262] on span "ALTA POR TRASPASO - OPCION SSS" at bounding box center [552, 260] width 119 height 9
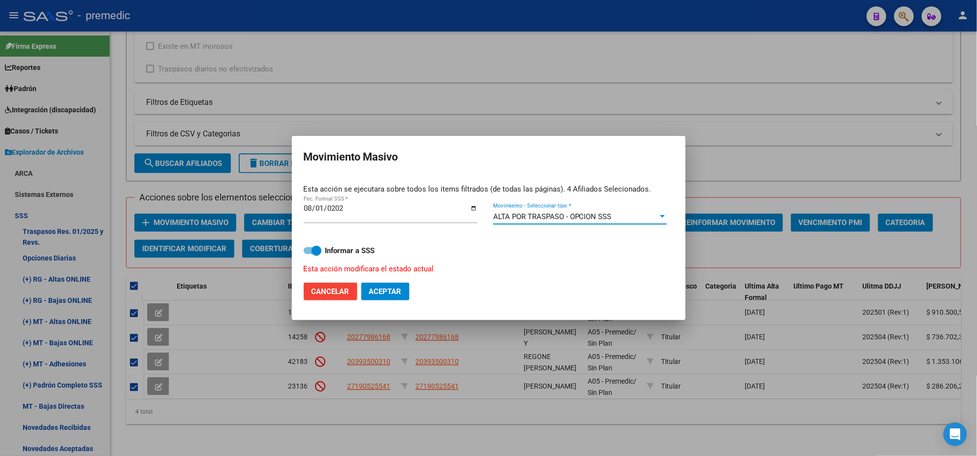
click at [532, 217] on span "ALTA POR TRASPASO - OPCION SSS" at bounding box center [552, 216] width 119 height 9
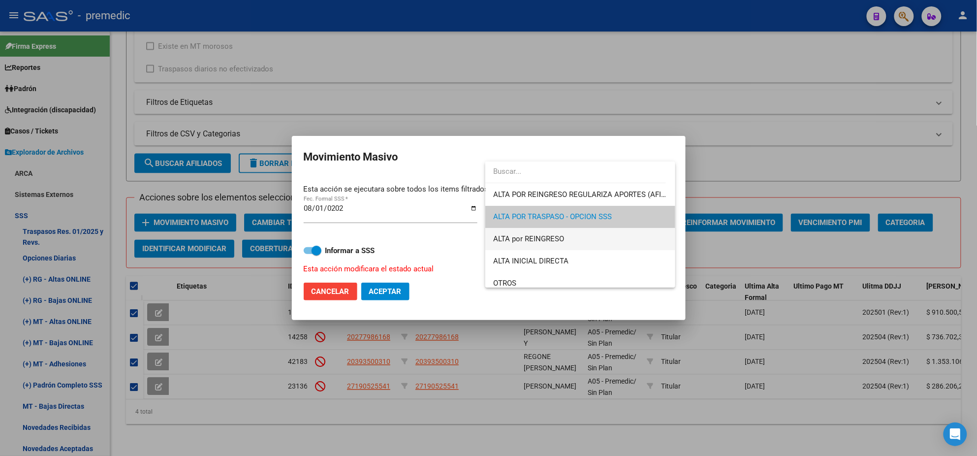
click at [517, 244] on span "ALTA por REINGRESO" at bounding box center [580, 239] width 174 height 22
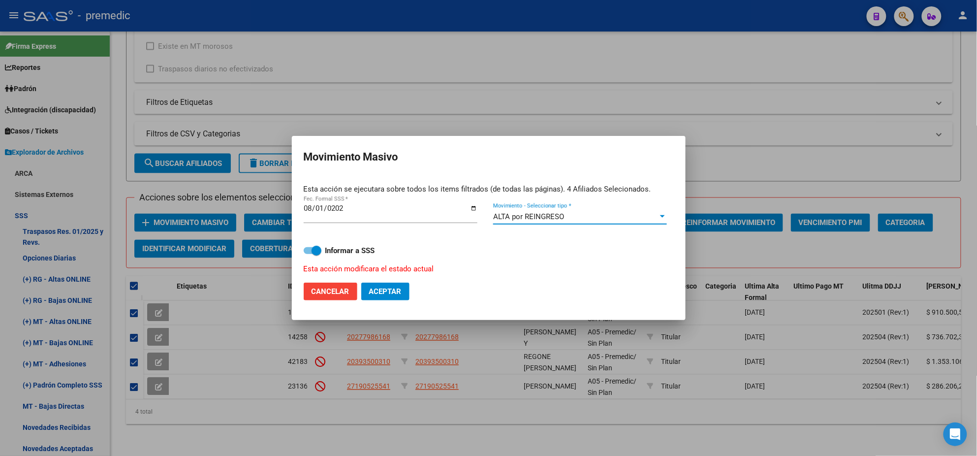
click at [315, 249] on span at bounding box center [316, 251] width 10 height 10
click at [308, 254] on input "Informar a SSS" at bounding box center [308, 254] width 0 height 0
checkbox input "false"
click at [384, 292] on span "Aceptar" at bounding box center [385, 291] width 32 height 9
checkbox input "false"
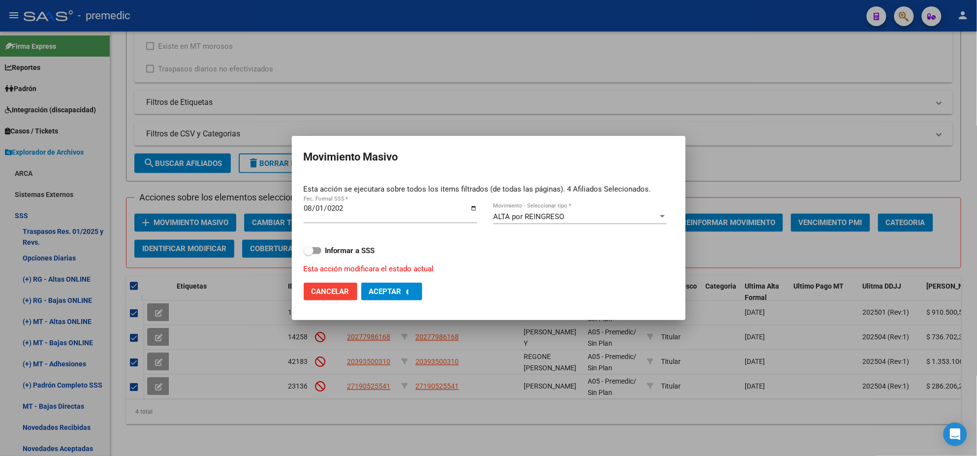
checkbox input "false"
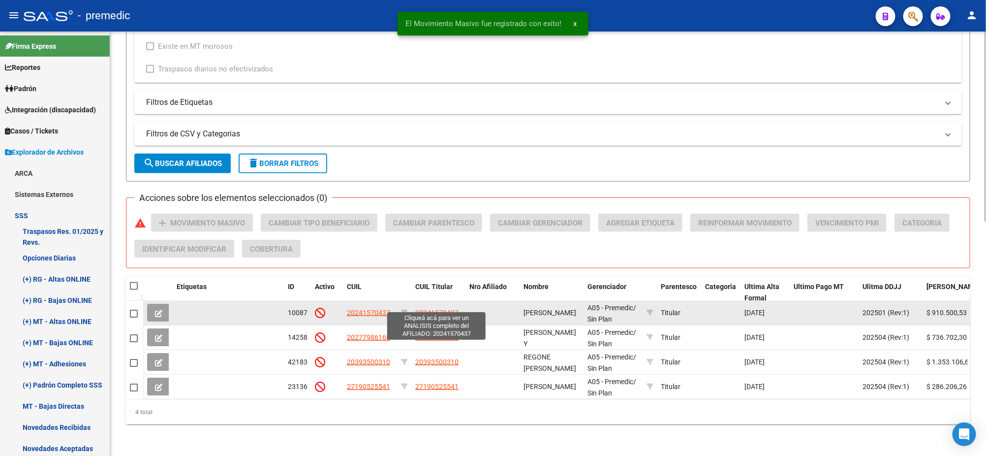
click at [425, 308] on span "20241570437" at bounding box center [436, 312] width 43 height 8
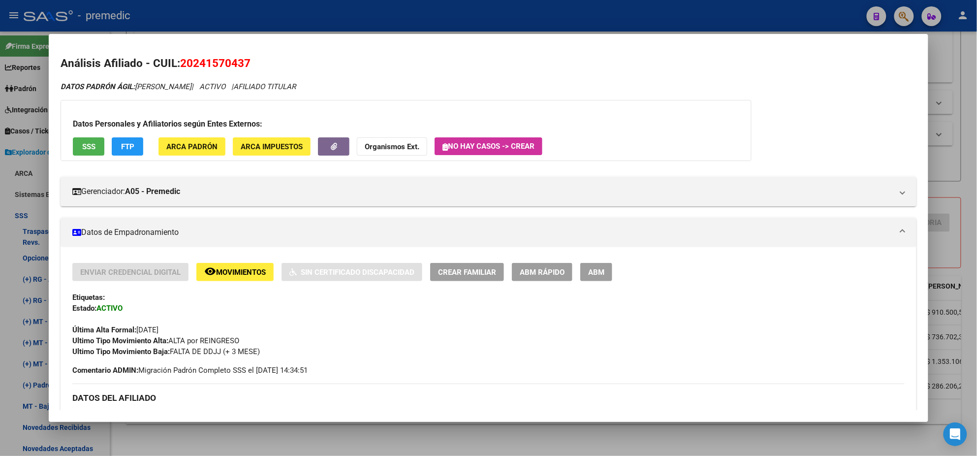
click at [284, 438] on div at bounding box center [488, 228] width 977 height 456
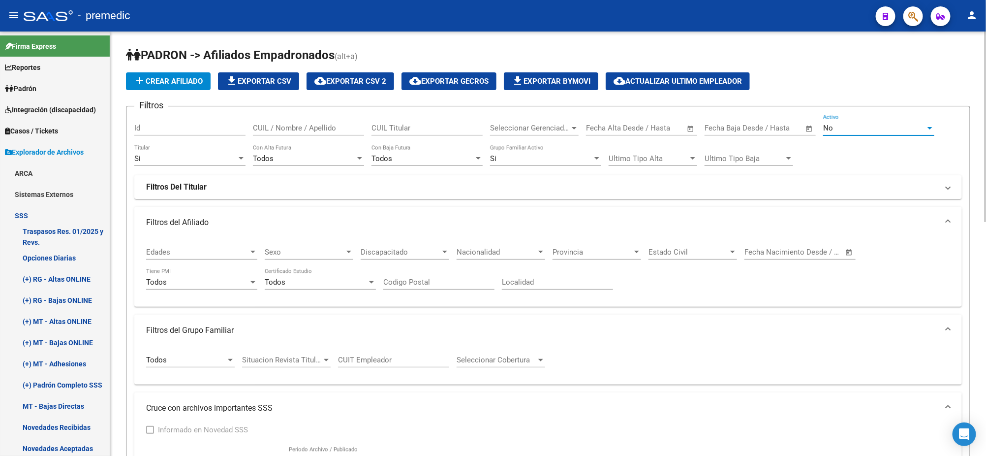
click at [879, 129] on div "No" at bounding box center [874, 127] width 102 height 9
click at [848, 124] on span "No" at bounding box center [878, 128] width 111 height 22
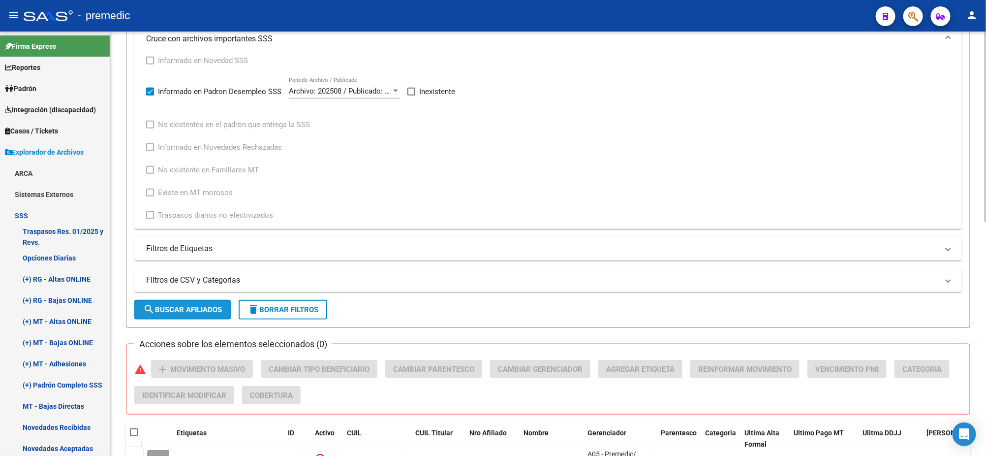
click at [186, 310] on span "search Buscar Afiliados" at bounding box center [182, 309] width 79 height 9
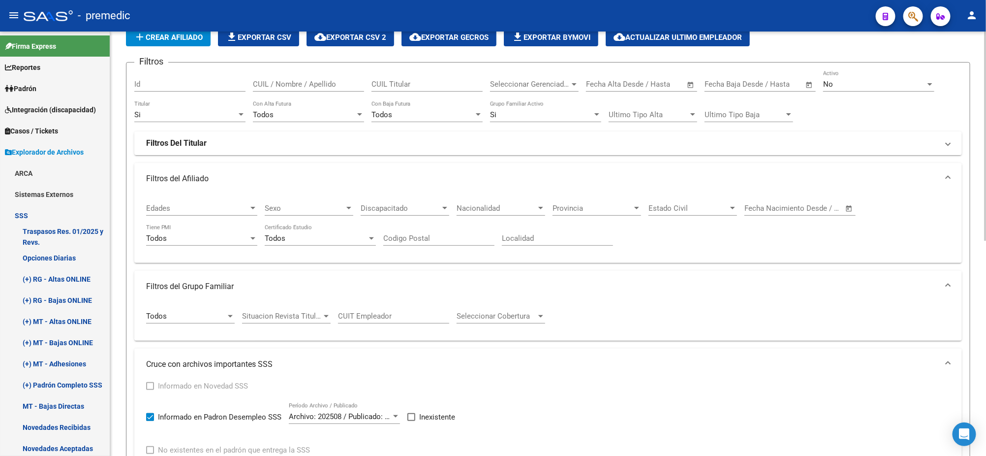
scroll to position [61, 0]
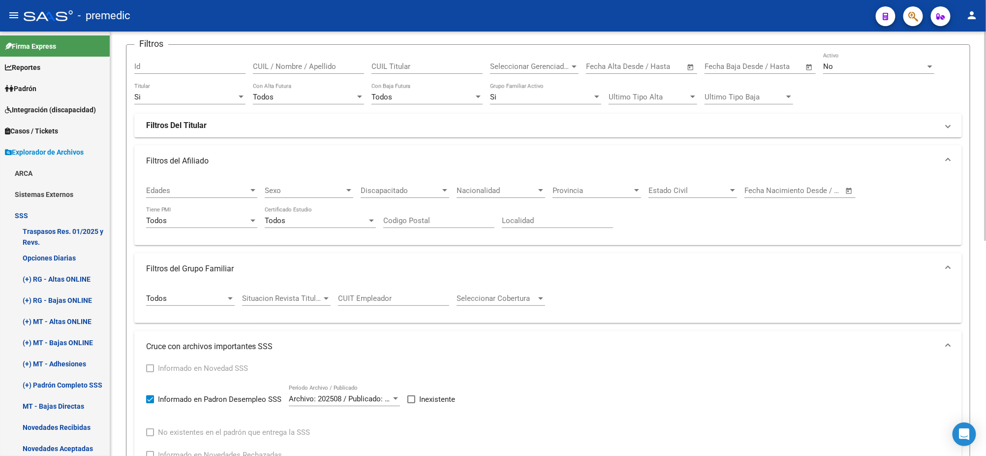
click at [221, 298] on div "Todos" at bounding box center [186, 298] width 80 height 9
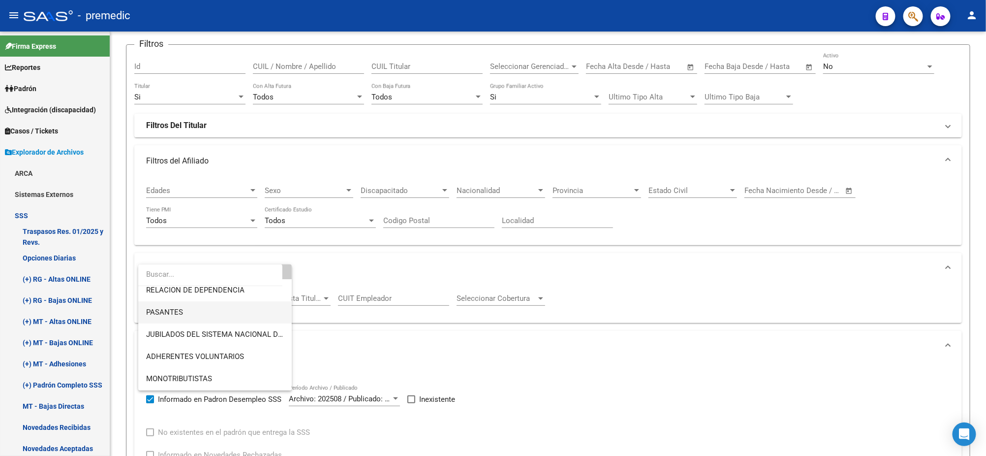
scroll to position [0, 0]
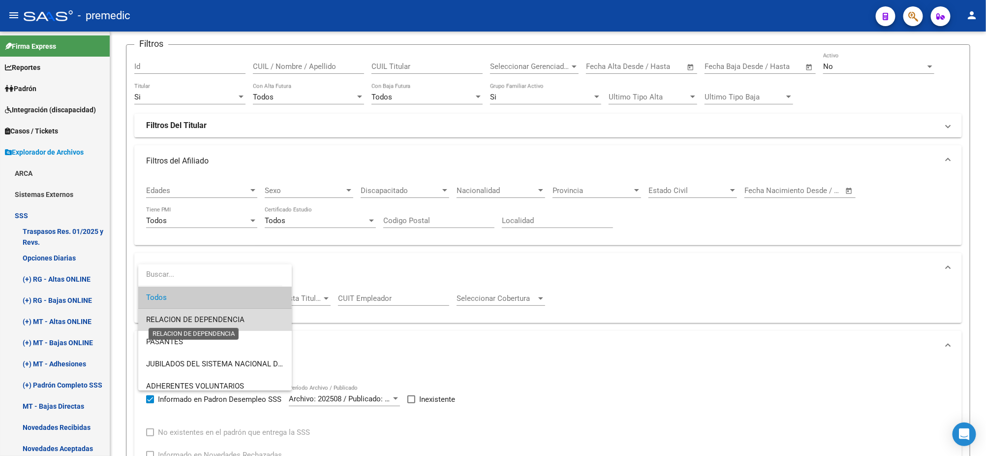
click at [218, 315] on span "RELACION DE DEPENDENCIA" at bounding box center [195, 319] width 98 height 9
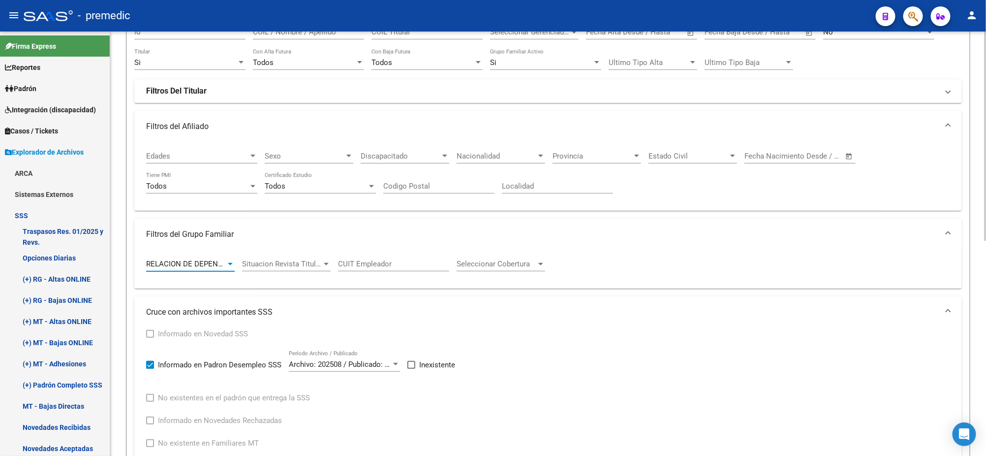
scroll to position [123, 0]
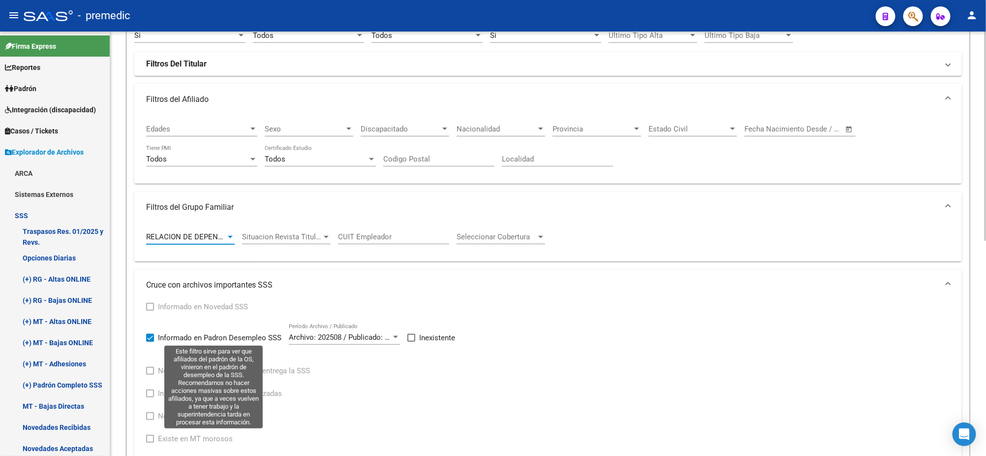
click at [150, 337] on span at bounding box center [150, 338] width 8 height 8
click at [150, 341] on input "Informado en Padron Desempleo SSS" at bounding box center [150, 341] width 0 height 0
checkbox input "false"
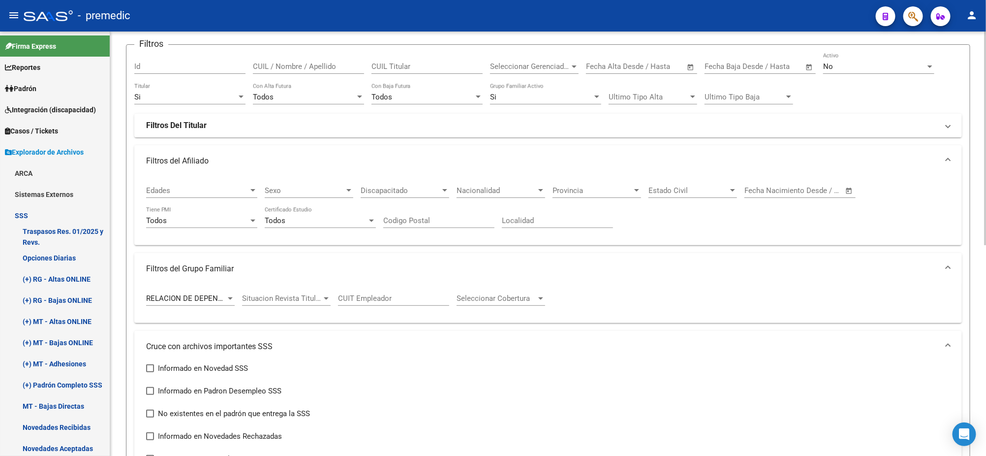
scroll to position [0, 0]
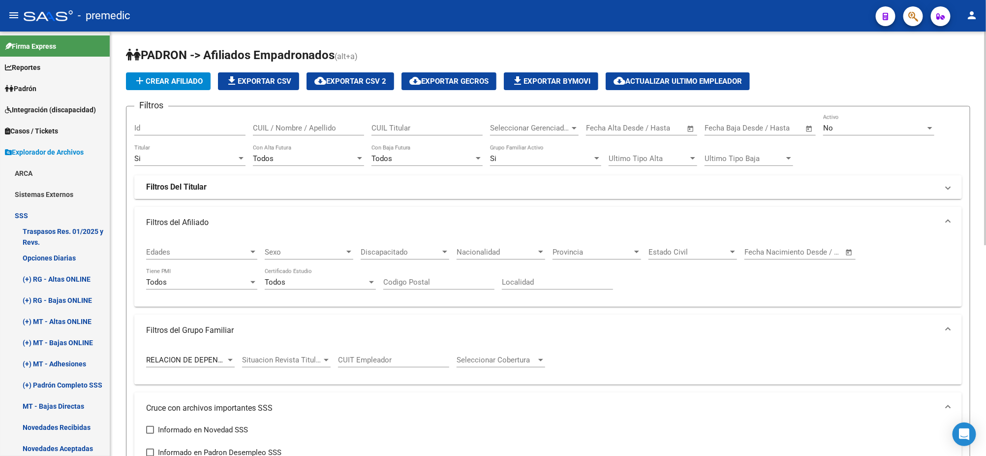
click at [178, 194] on mat-expansion-panel-header "Filtros Del Titular" at bounding box center [548, 187] width 828 height 24
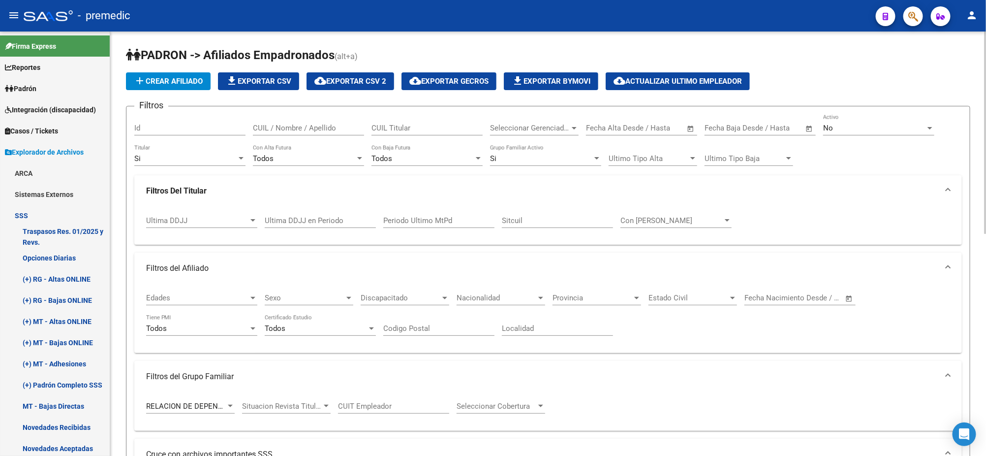
click at [186, 218] on span "Ultima DDJJ" at bounding box center [197, 220] width 102 height 9
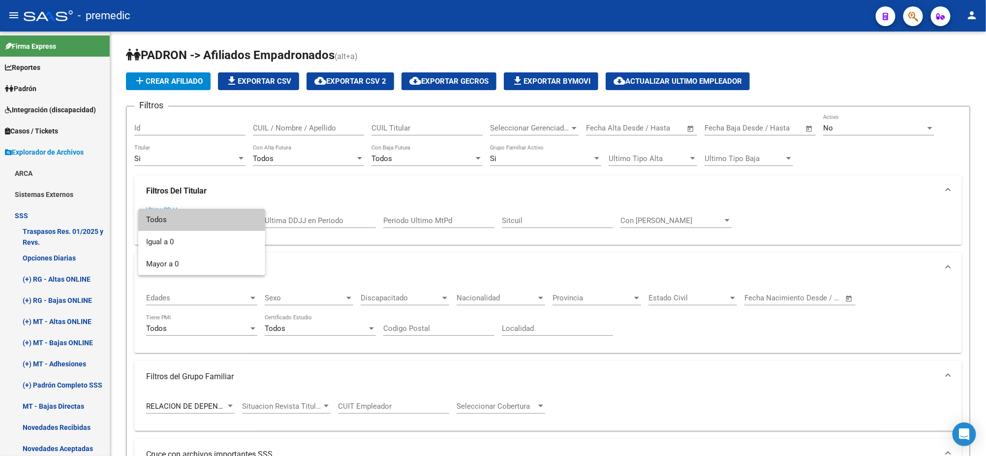
click at [293, 216] on div at bounding box center [493, 228] width 986 height 456
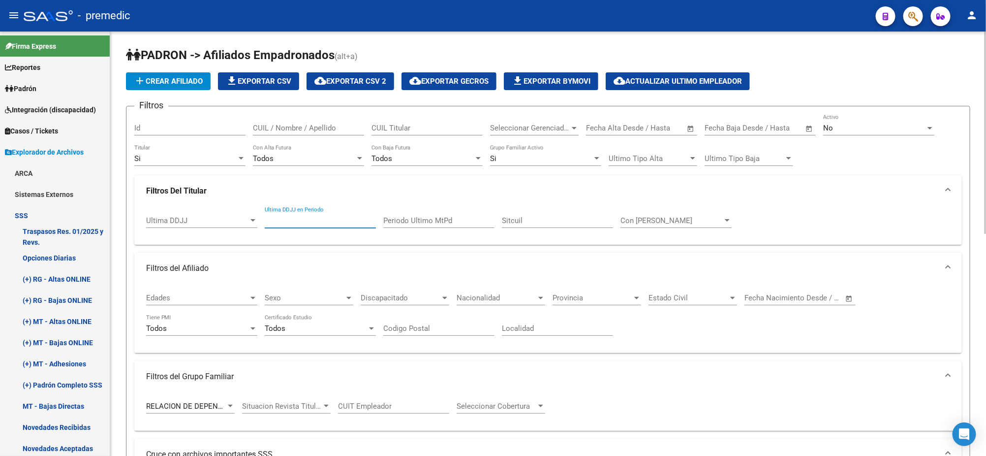
click at [293, 217] on input "Ultima DDJJ en Periodo" at bounding box center [320, 220] width 111 height 9
click at [837, 126] on div "No" at bounding box center [874, 127] width 102 height 9
click at [831, 100] on span "Si" at bounding box center [878, 106] width 111 height 22
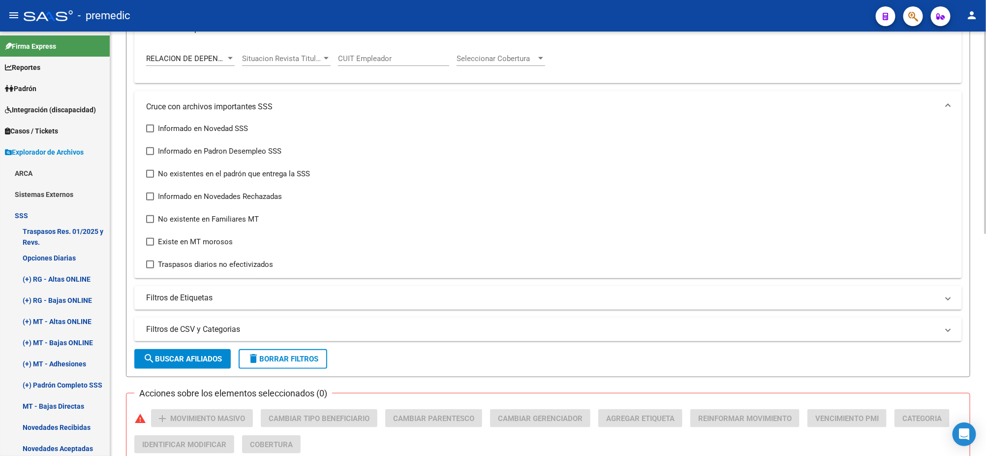
scroll to position [430, 0]
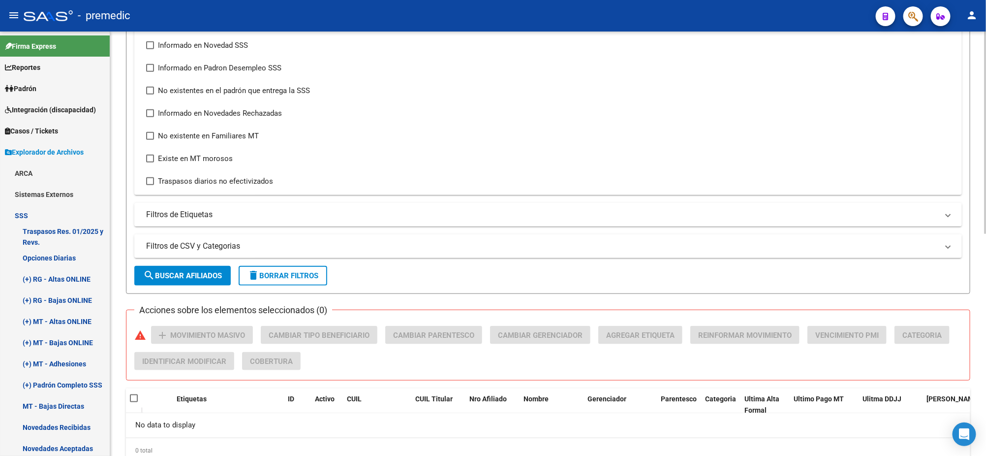
click at [197, 276] on span "search Buscar Afiliados" at bounding box center [182, 275] width 79 height 9
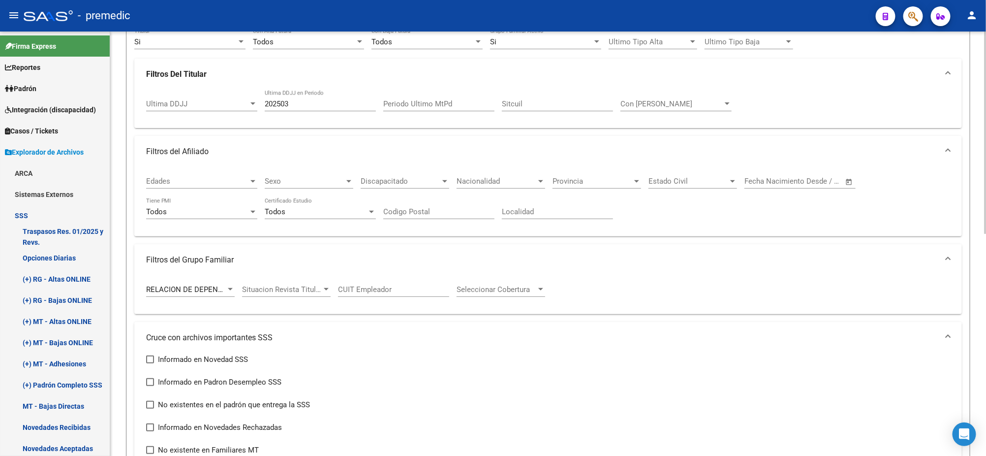
scroll to position [97, 0]
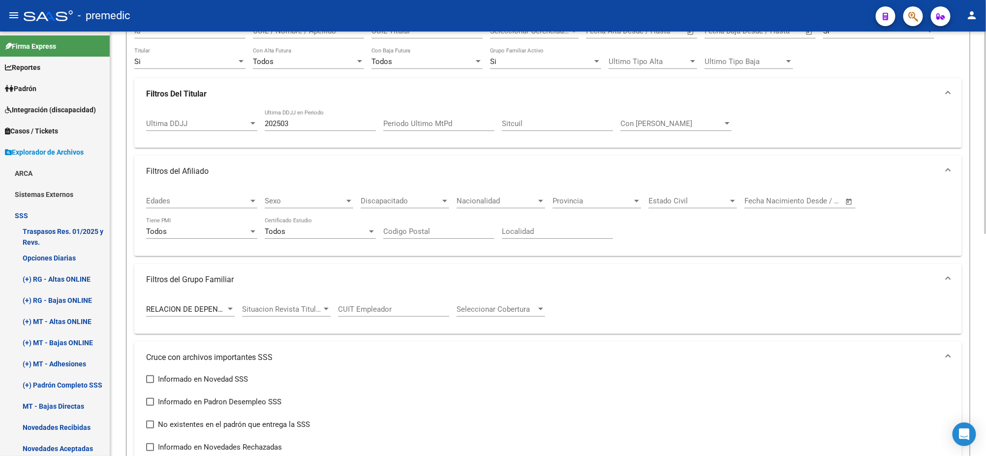
click at [301, 124] on input "202503" at bounding box center [320, 123] width 111 height 9
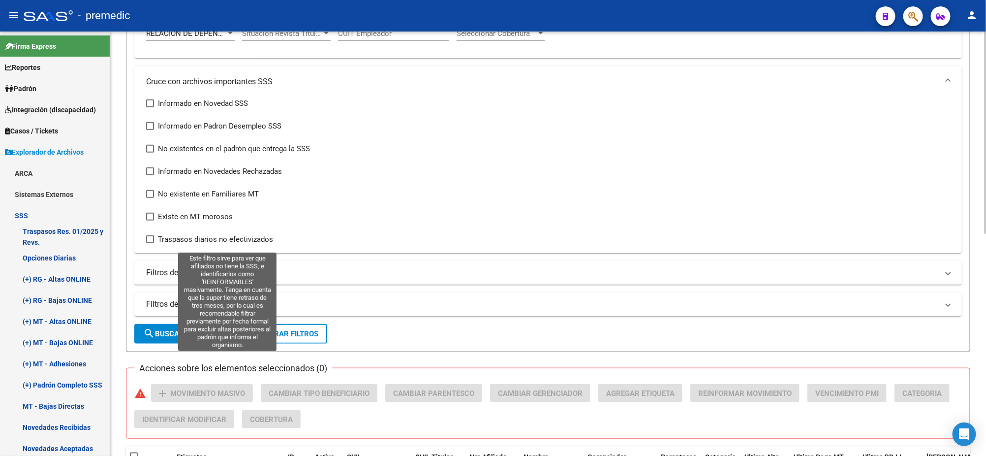
scroll to position [404, 0]
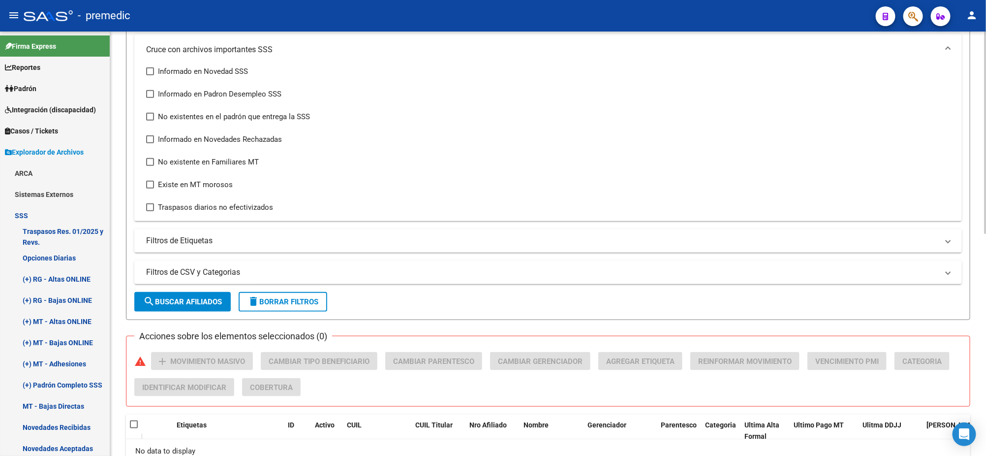
click at [174, 301] on span "search Buscar Afiliados" at bounding box center [182, 301] width 79 height 9
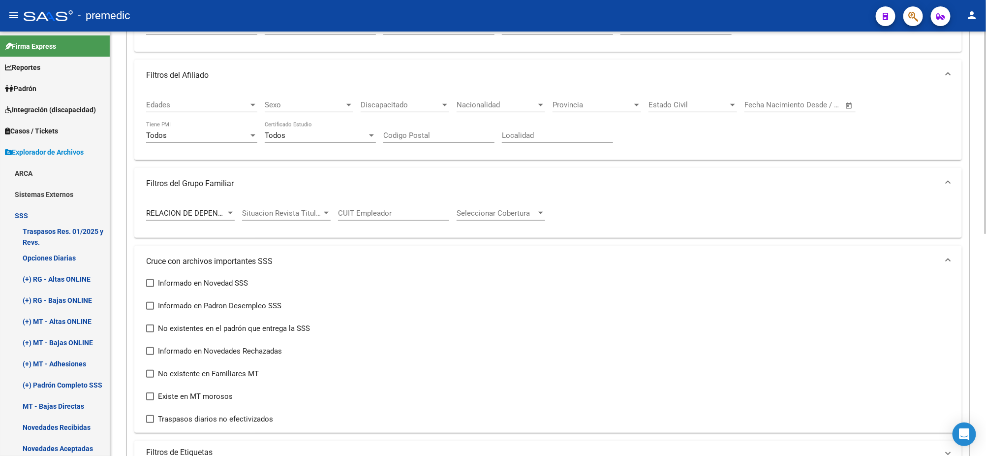
scroll to position [97, 0]
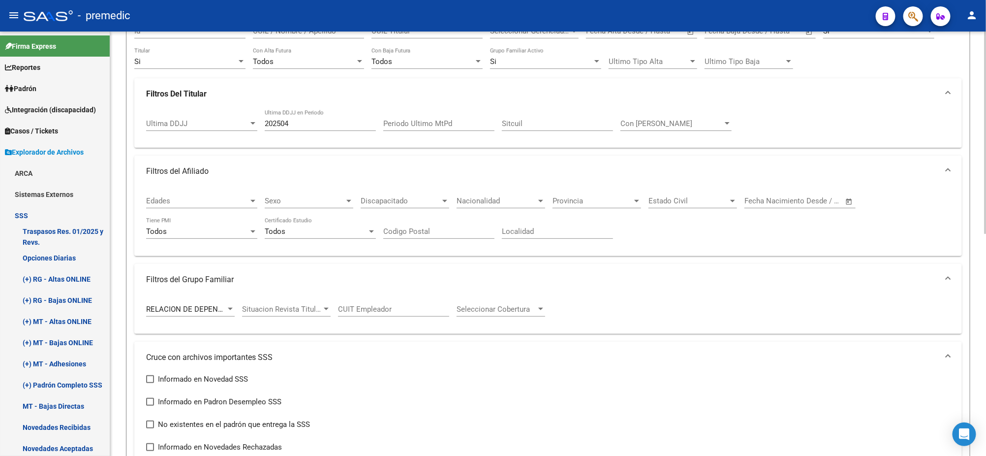
click at [292, 123] on input "202504" at bounding box center [320, 123] width 111 height 9
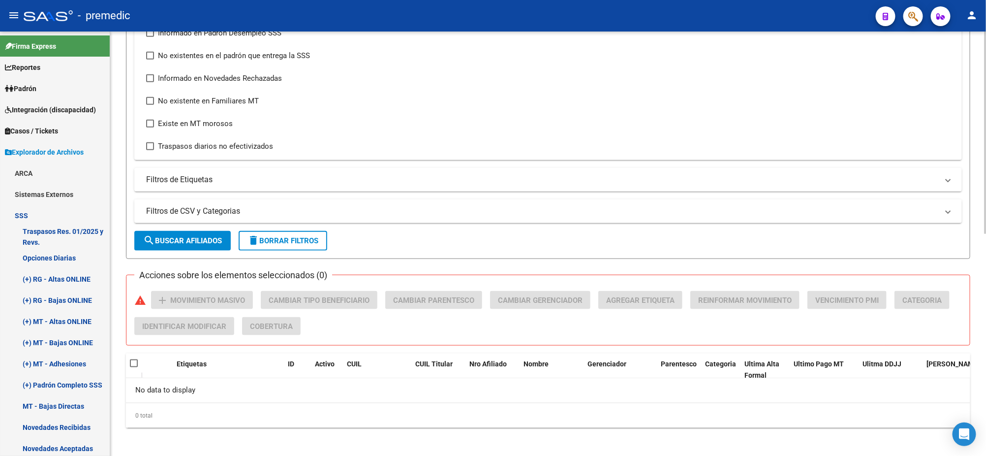
click at [192, 238] on span "search Buscar Afiliados" at bounding box center [182, 240] width 79 height 9
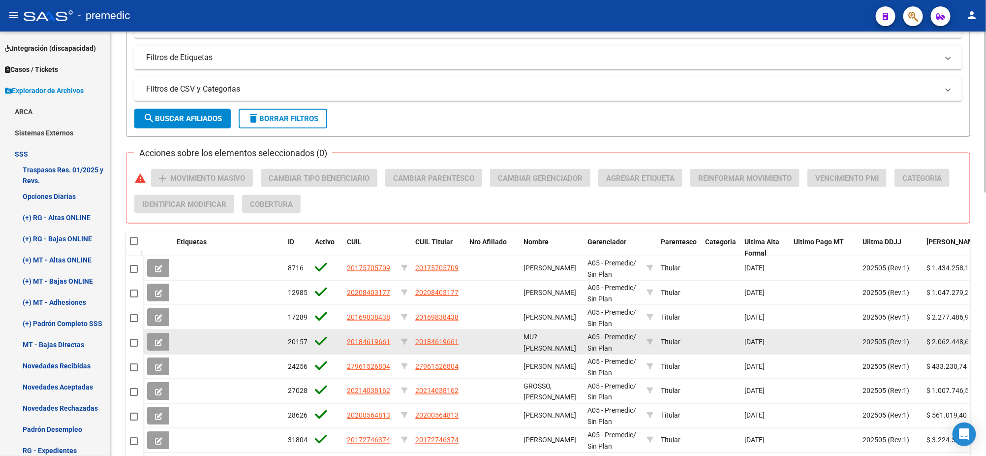
scroll to position [697, 0]
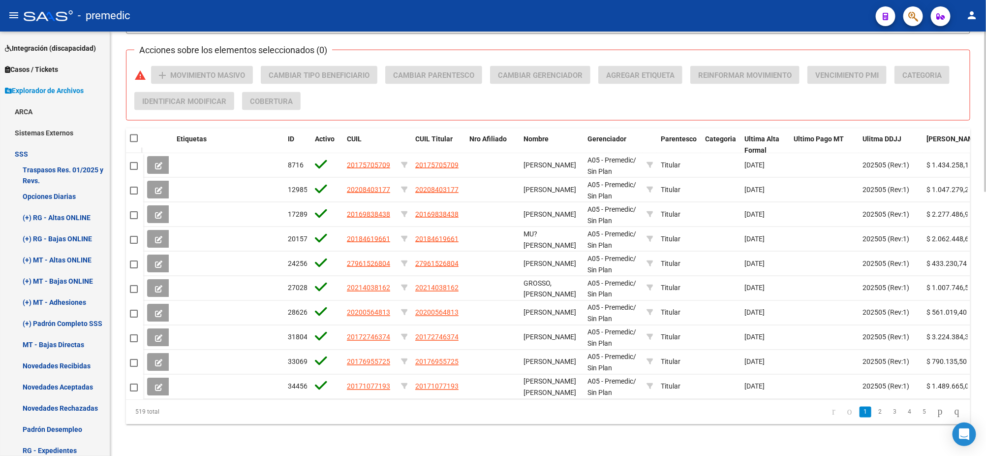
click at [325, 98] on div "Acciones sobre los elementos seleccionados (0) warning add Movimiento Masivo Ca…" at bounding box center [551, 92] width 835 height 52
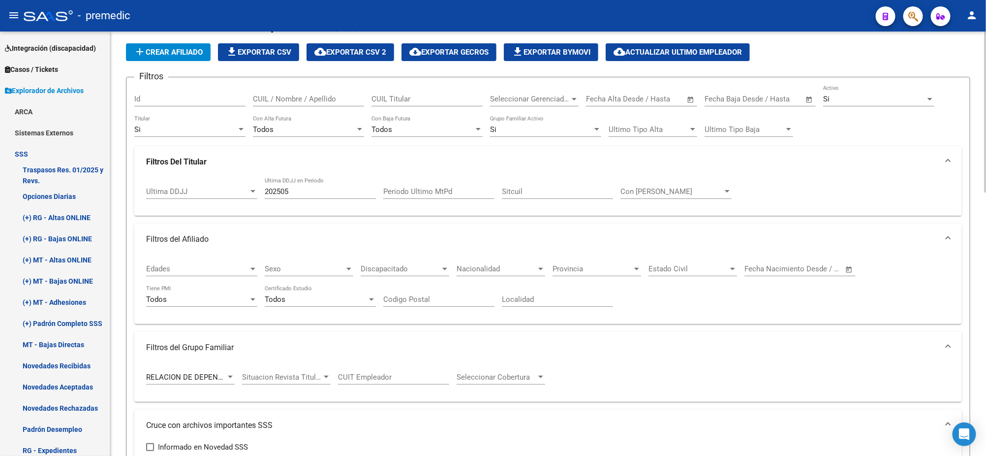
scroll to position [0, 0]
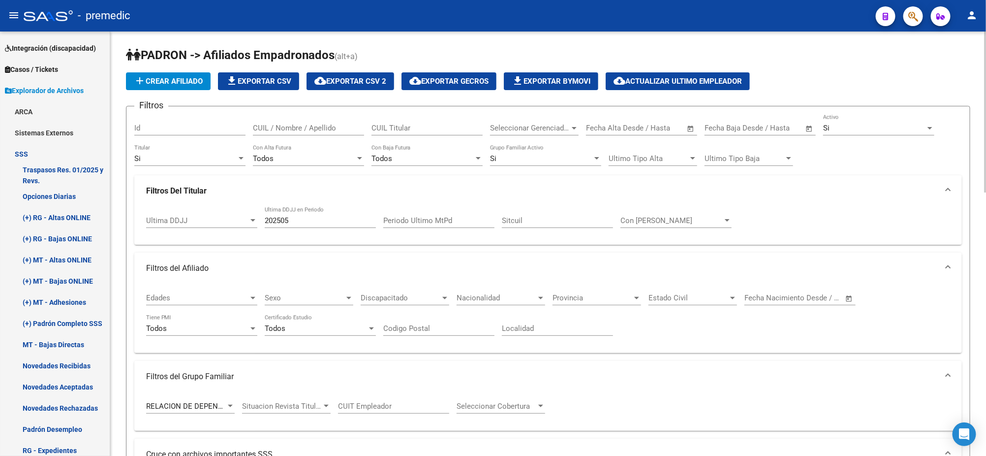
click at [297, 219] on input "202505" at bounding box center [320, 220] width 111 height 9
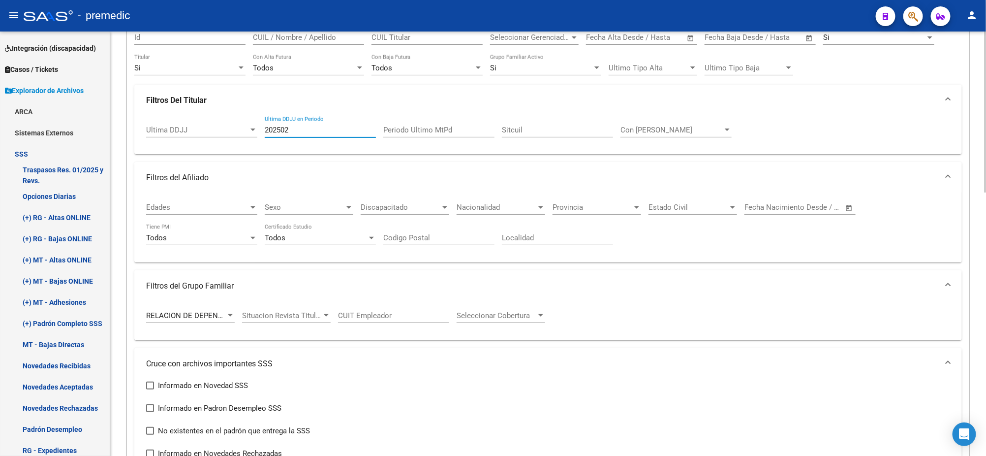
scroll to position [61, 0]
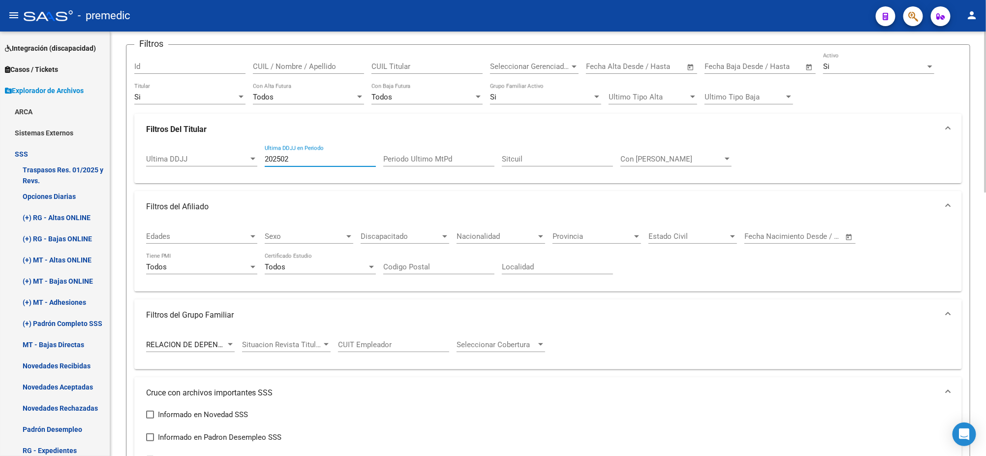
type input "202502"
click at [175, 345] on span "RELACION DE DEPENDENCIA" at bounding box center [195, 344] width 98 height 9
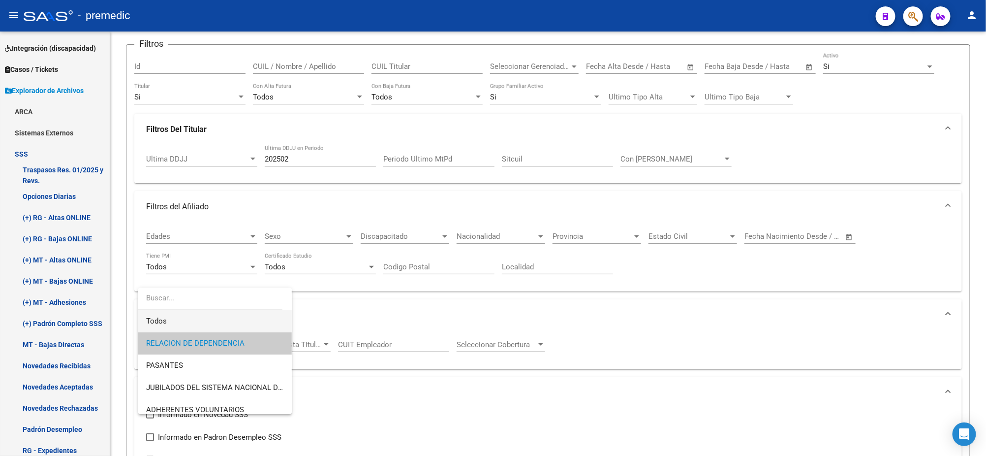
click at [169, 316] on span "Todos" at bounding box center [215, 321] width 138 height 22
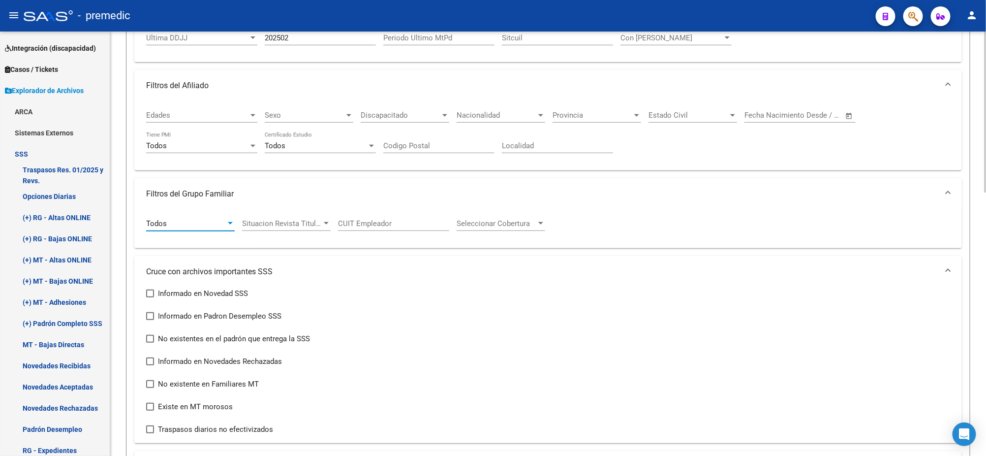
scroll to position [246, 0]
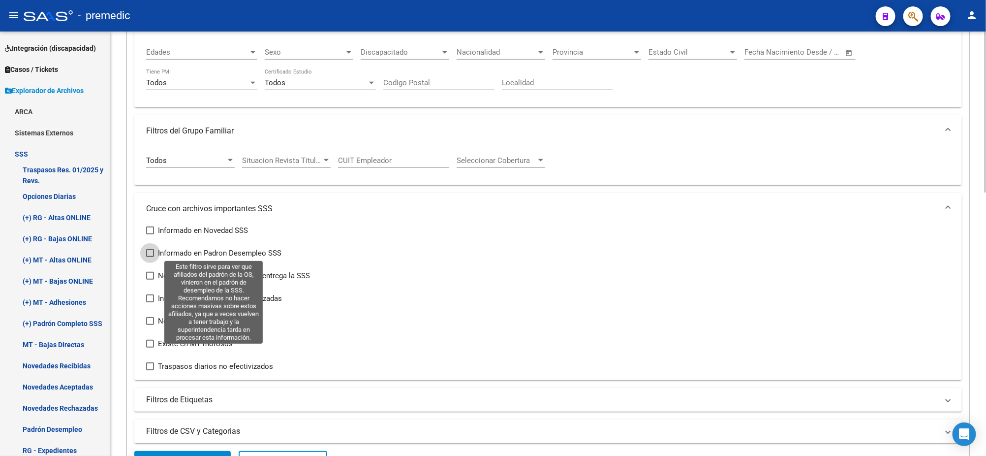
click at [152, 252] on span at bounding box center [150, 253] width 8 height 8
click at [150, 257] on input "Informado en Padron Desempleo SSS" at bounding box center [150, 257] width 0 height 0
checkbox input "true"
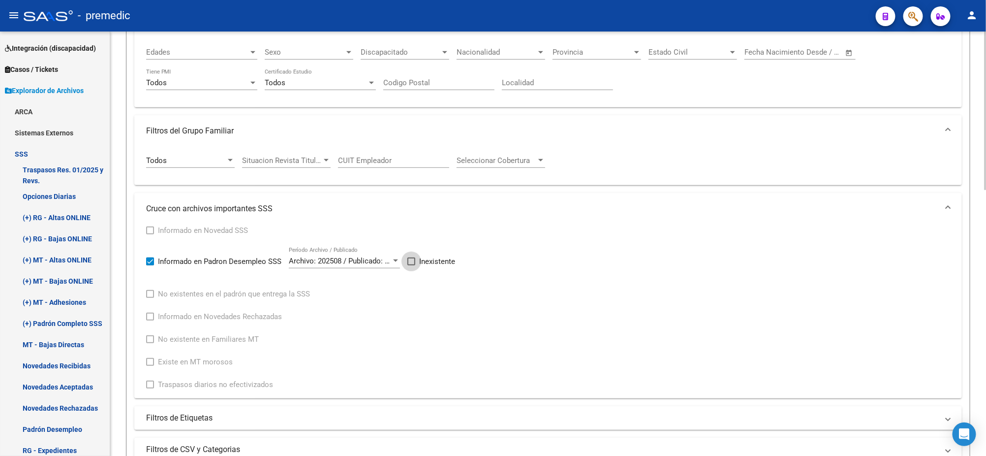
click at [414, 257] on span at bounding box center [411, 261] width 8 height 8
click at [411, 265] on input "Inexistente" at bounding box center [411, 265] width 0 height 0
checkbox input "true"
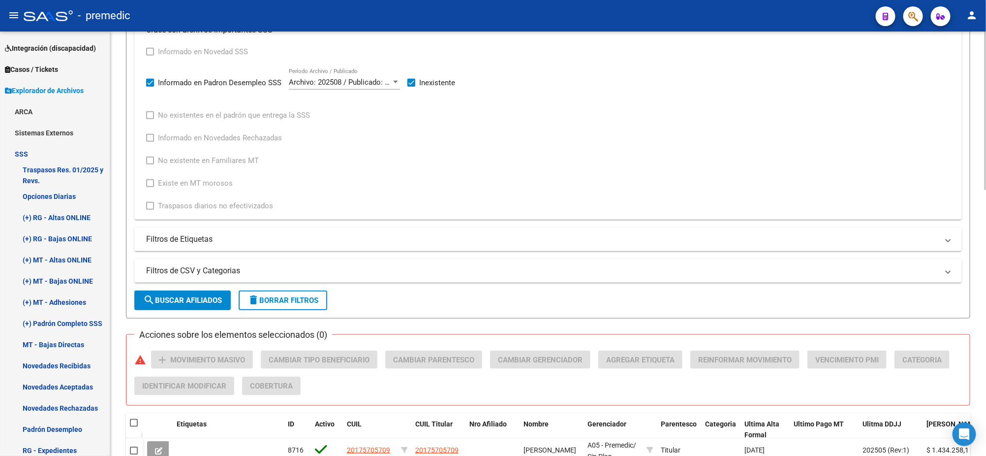
scroll to position [430, 0]
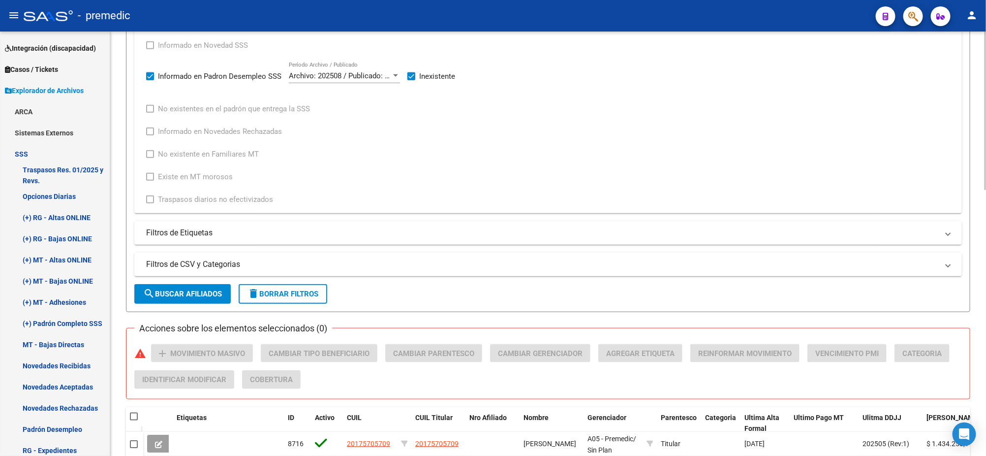
click at [196, 293] on span "search Buscar Afiliados" at bounding box center [182, 293] width 79 height 9
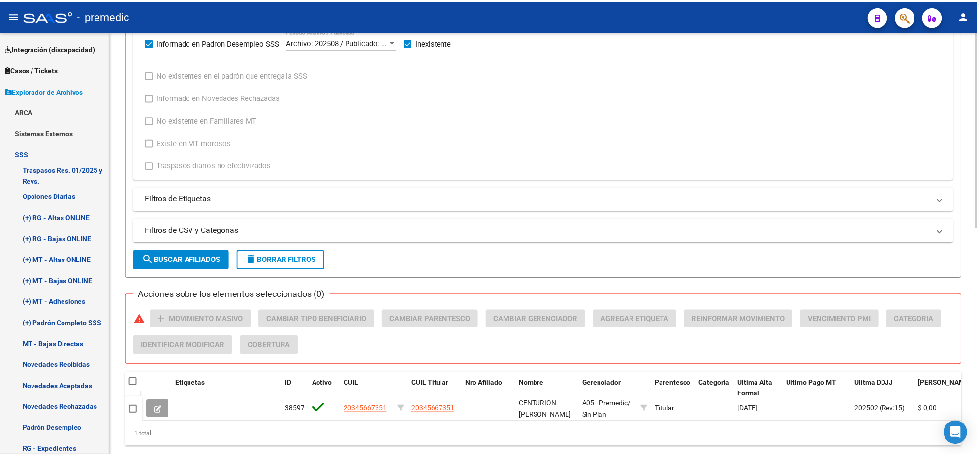
scroll to position [493, 0]
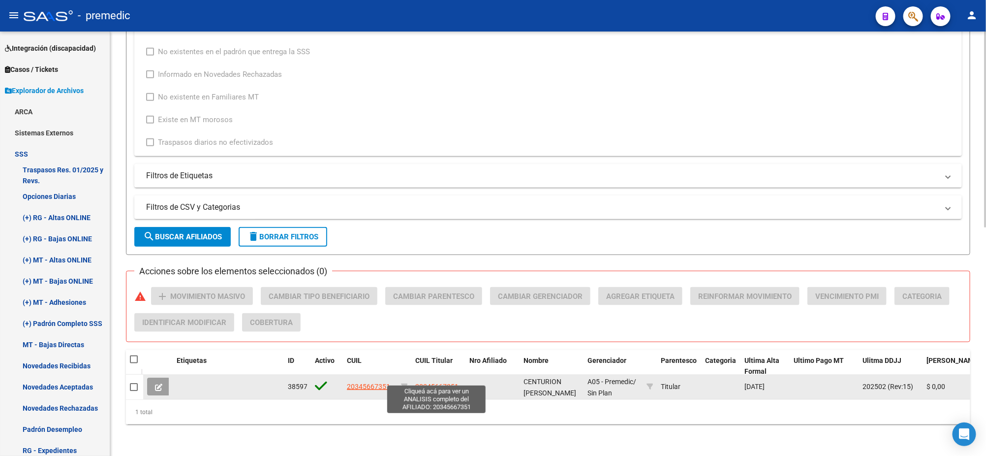
click at [431, 382] on span "20345667351" at bounding box center [436, 386] width 43 height 8
type textarea "20345667351"
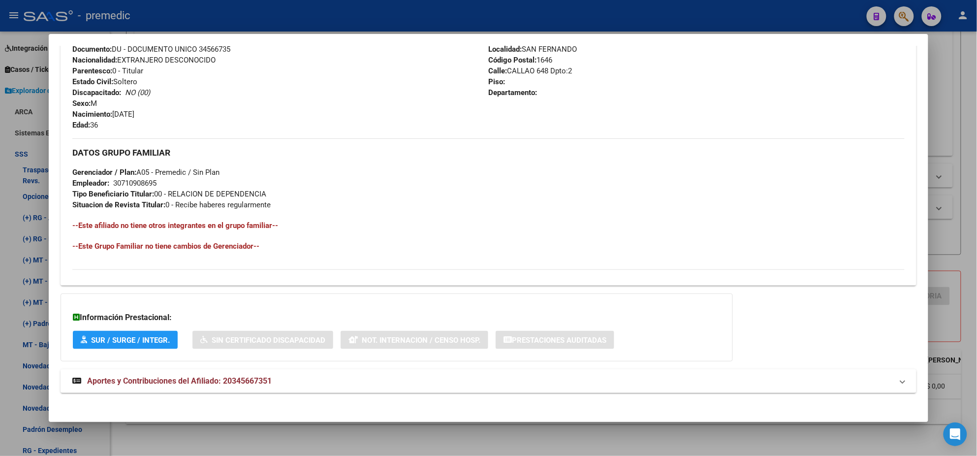
scroll to position [394, 0]
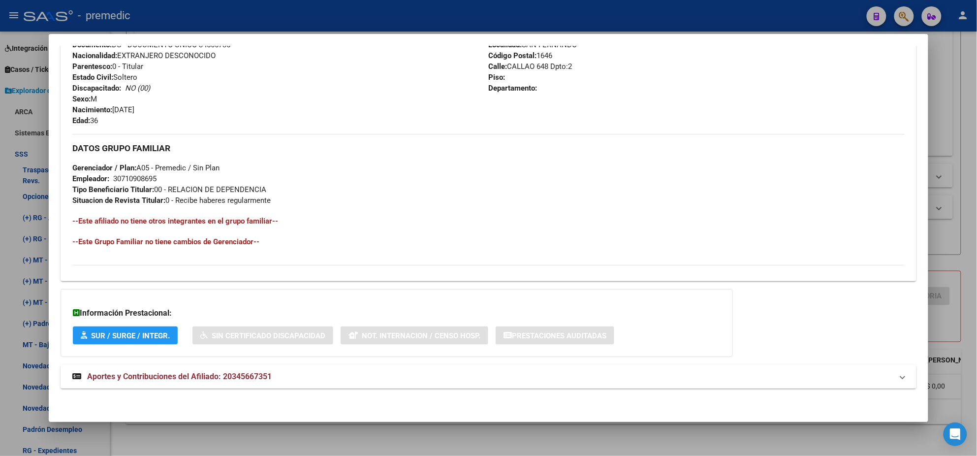
click at [173, 372] on span "Aportes y Contribuciones del Afiliado: 20345667351" at bounding box center [179, 375] width 184 height 9
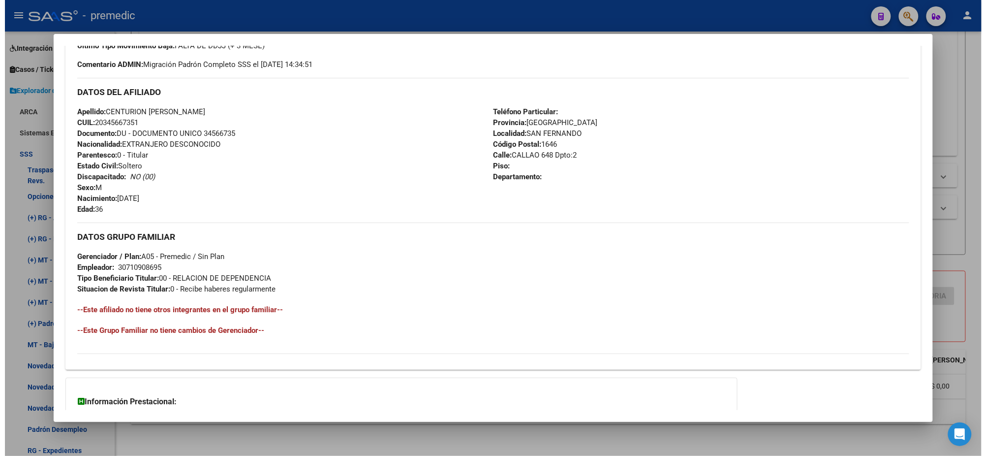
scroll to position [0, 0]
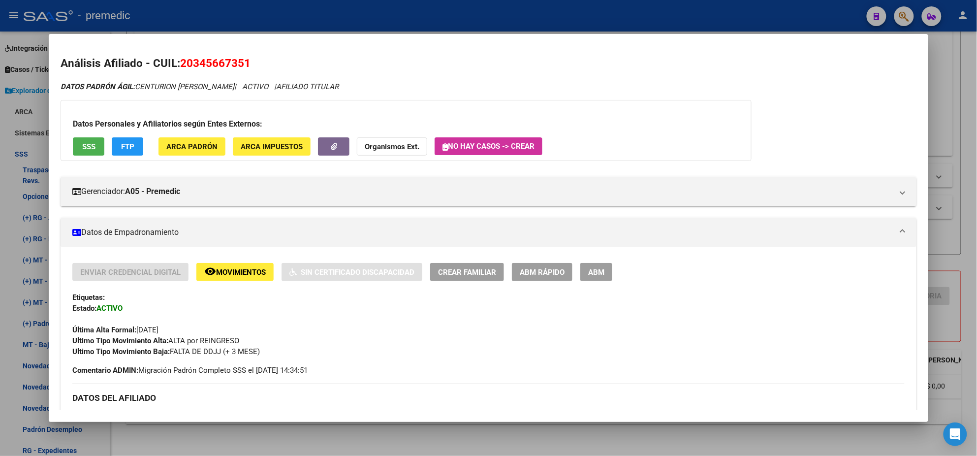
click at [127, 143] on span "FTP" at bounding box center [127, 146] width 13 height 9
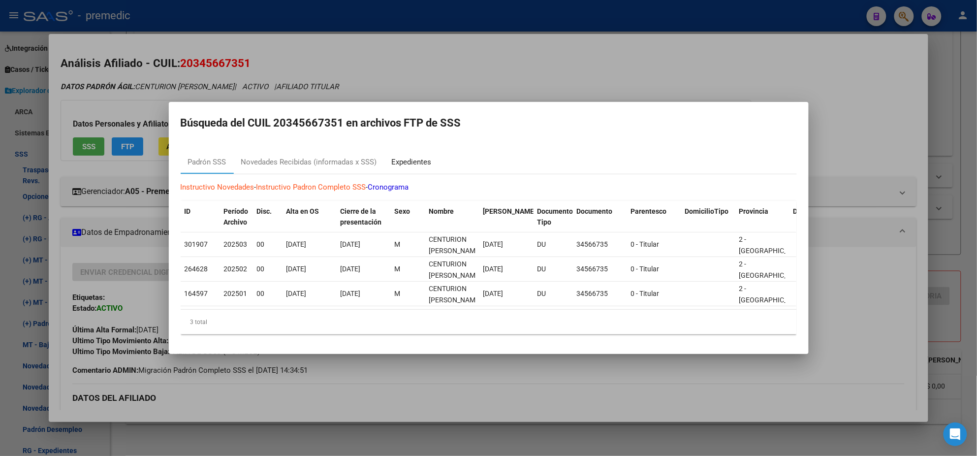
click at [398, 156] on div "Expedientes" at bounding box center [412, 161] width 40 height 11
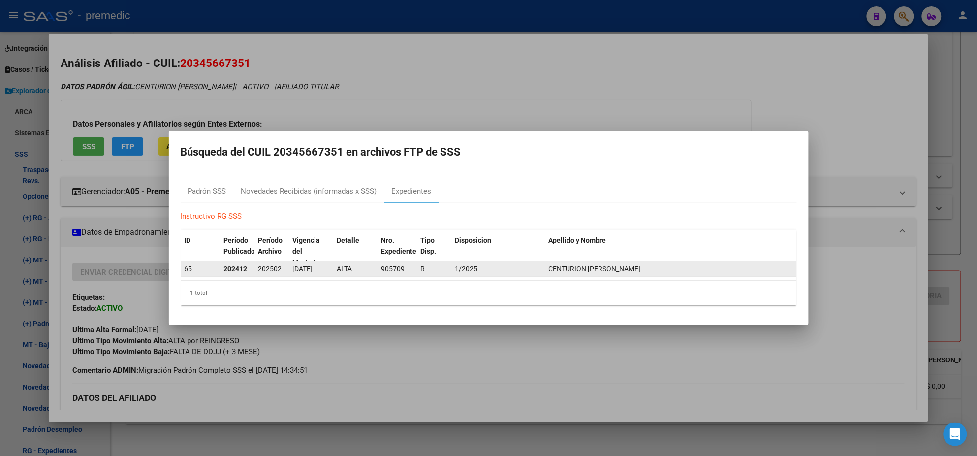
drag, startPoint x: 355, startPoint y: 265, endPoint x: 576, endPoint y: 269, distance: 220.9
click at [576, 269] on div "65 202412 202502 01/01/2025 ALTA 905709 R 1/2025 CENTURION RAMON ALEJANDRO" at bounding box center [488, 269] width 615 height 16
drag, startPoint x: 621, startPoint y: 270, endPoint x: 656, endPoint y: 270, distance: 34.4
click at [656, 270] on div "CENTURION RAMON ALEJANDRO" at bounding box center [671, 268] width 244 height 11
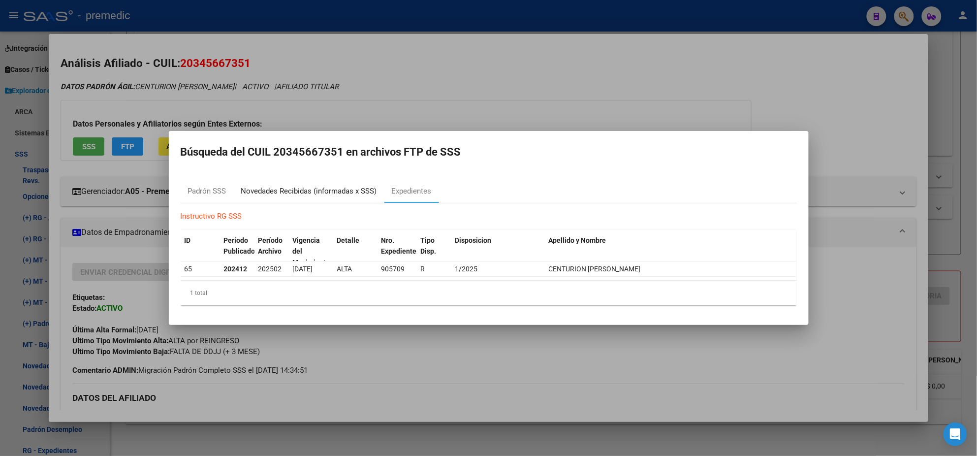
click at [310, 189] on div "Novedades Recibidas (informadas x SSS)" at bounding box center [309, 190] width 136 height 11
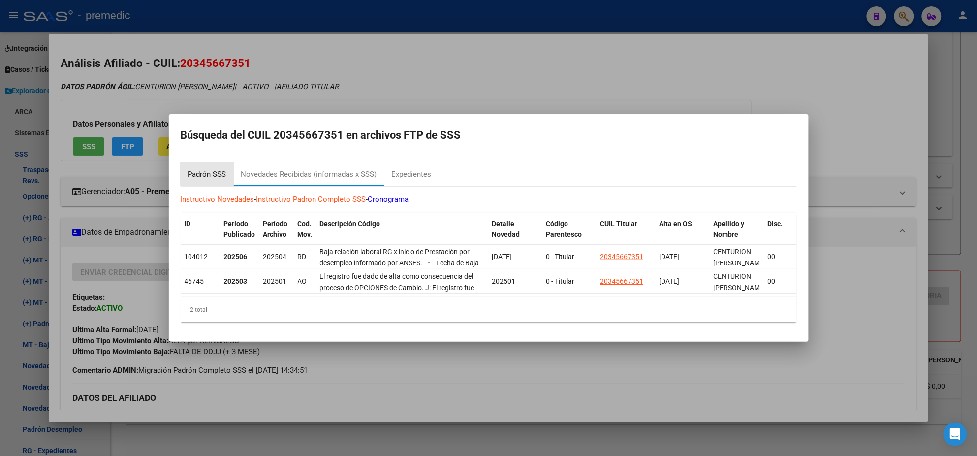
click at [203, 169] on div "Padrón SSS" at bounding box center [207, 174] width 38 height 11
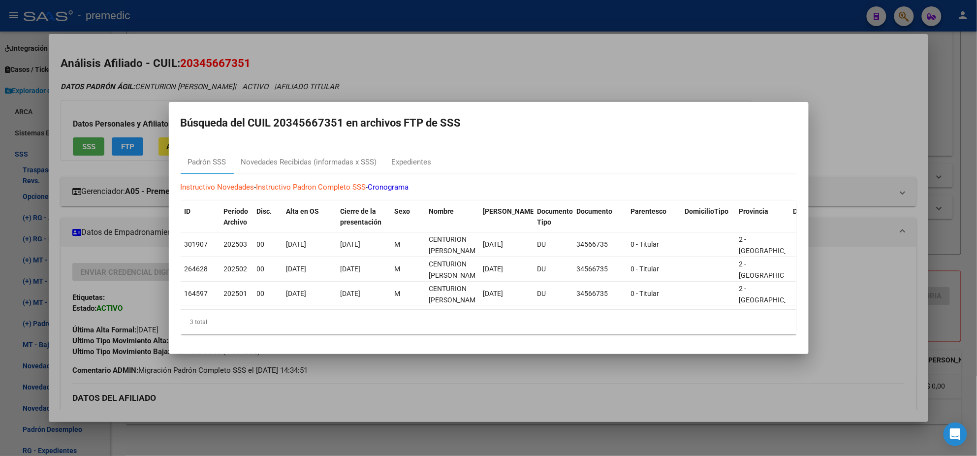
click at [348, 398] on div at bounding box center [488, 228] width 977 height 456
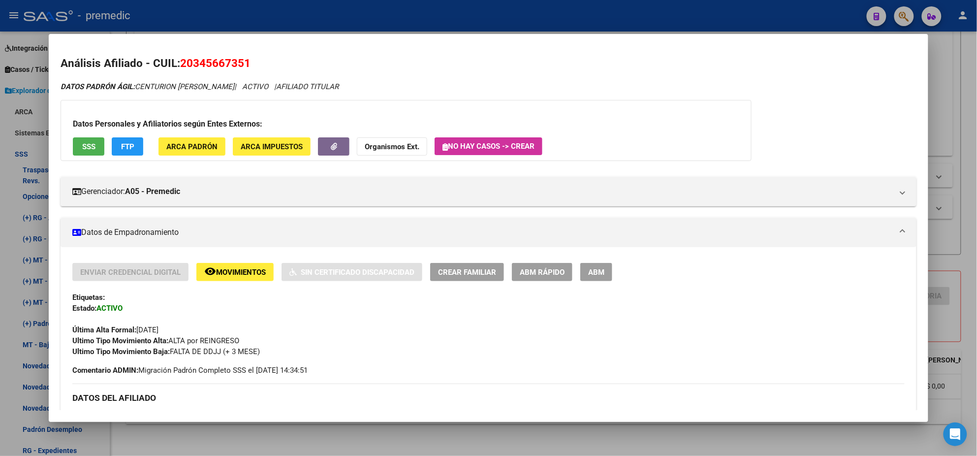
drag, startPoint x: 190, startPoint y: 65, endPoint x: 238, endPoint y: 65, distance: 47.7
click at [238, 65] on span "20345667351" at bounding box center [215, 63] width 70 height 13
copy span "34566735"
click at [124, 142] on span "FTP" at bounding box center [127, 146] width 13 height 9
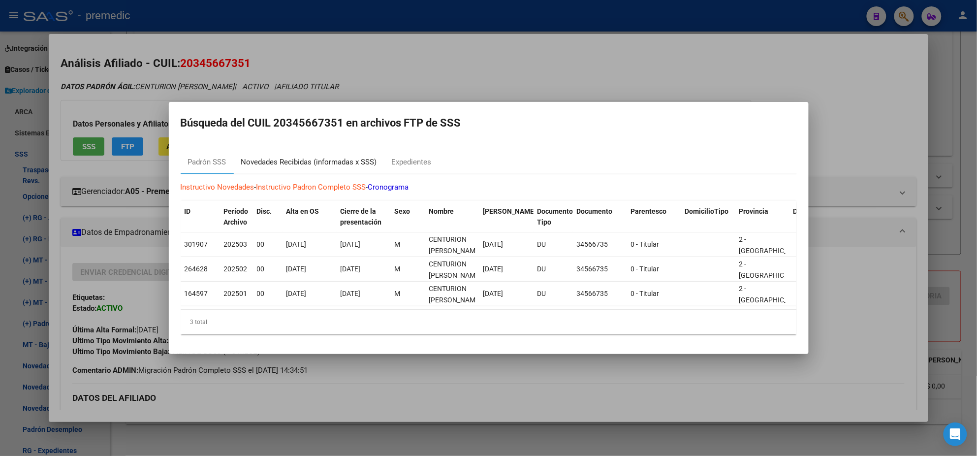
click at [265, 158] on div "Novedades Recibidas (informadas x SSS)" at bounding box center [309, 161] width 136 height 11
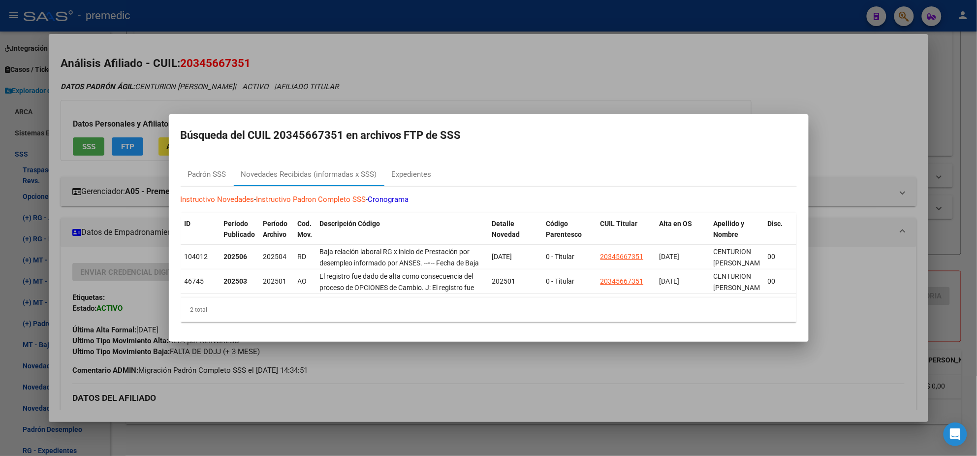
drag, startPoint x: 288, startPoint y: 126, endPoint x: 337, endPoint y: 131, distance: 48.5
click at [337, 131] on h2 "Búsqueda del CUIL 20345667351 en archivos FTP de SSS" at bounding box center [489, 135] width 616 height 19
copy h2 "34566735"
click at [378, 386] on div at bounding box center [488, 228] width 977 height 456
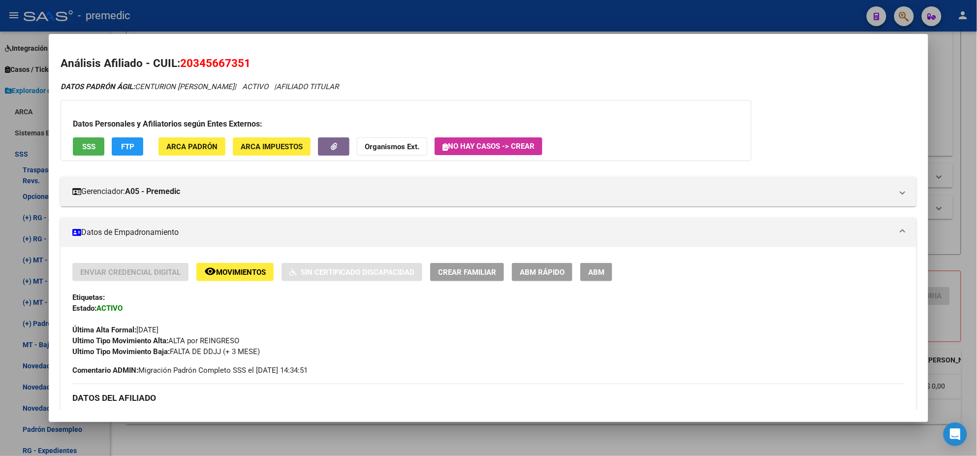
click at [240, 275] on span "Movimientos" at bounding box center [241, 272] width 50 height 9
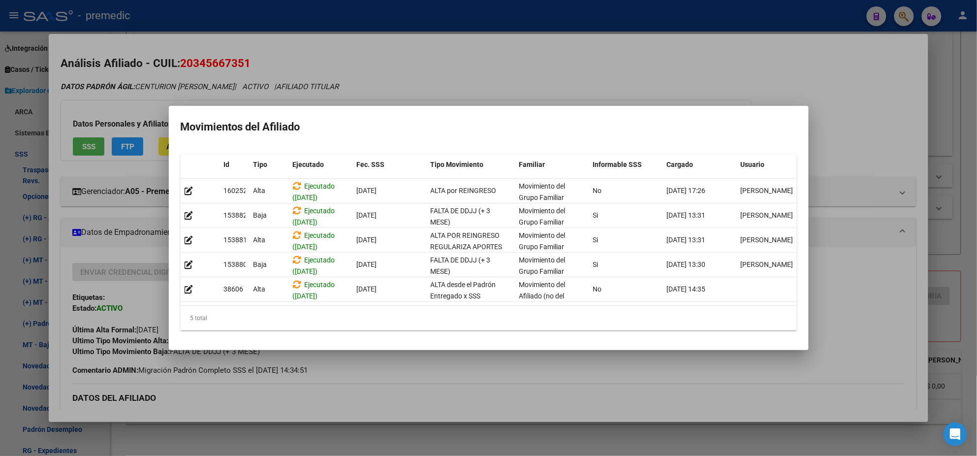
click at [372, 380] on div at bounding box center [488, 228] width 977 height 456
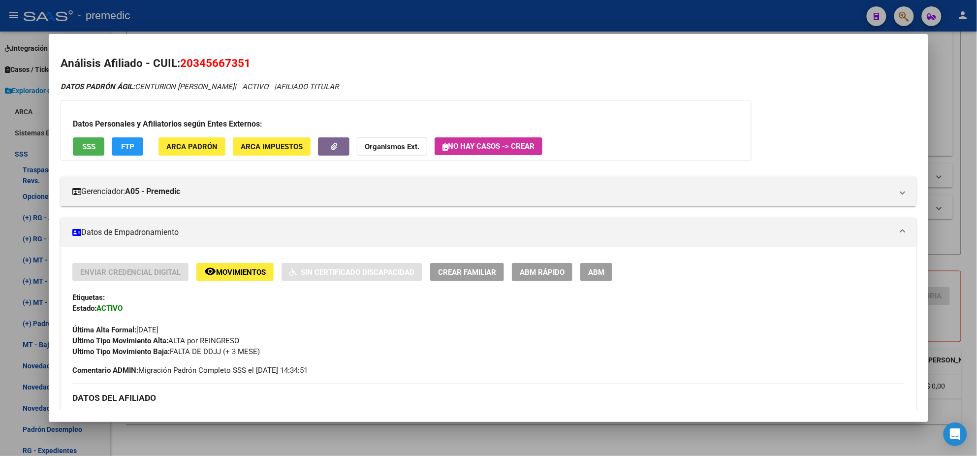
click at [547, 276] on span "ABM Rápido" at bounding box center [542, 272] width 45 height 9
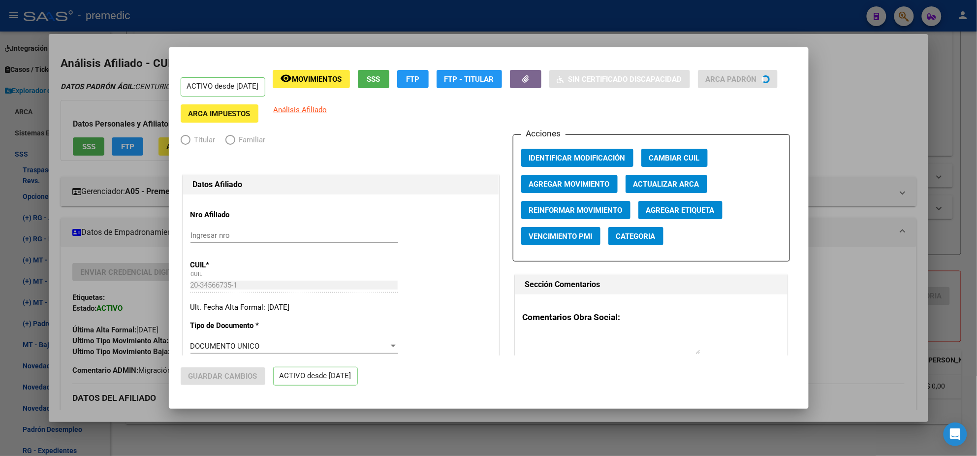
radio input "true"
type input "30-71090869-5"
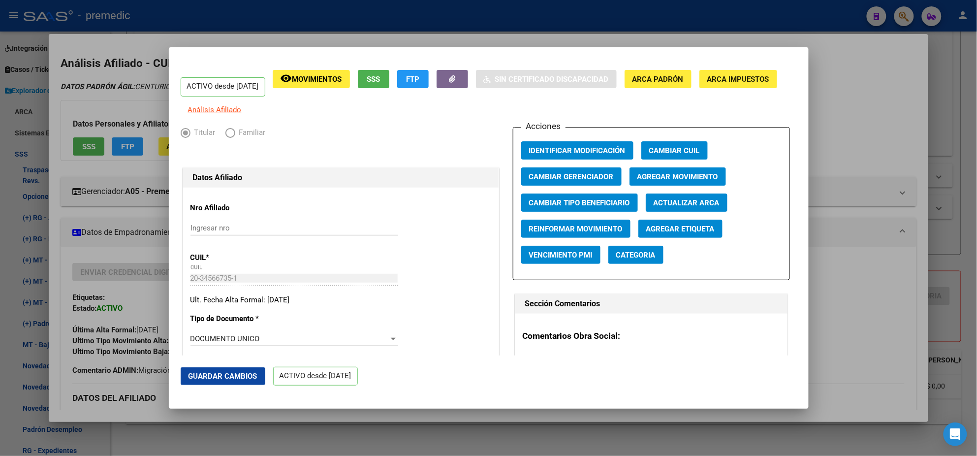
click at [642, 181] on span "Agregar Movimiento" at bounding box center [677, 176] width 81 height 9
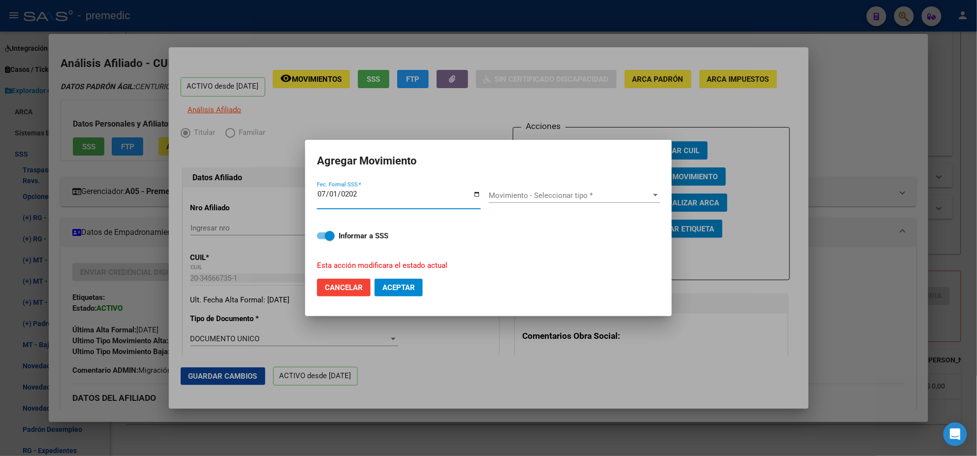
type input "[DATE]"
click at [551, 193] on span "Movimiento - Seleccionar tipo *" at bounding box center [570, 195] width 163 height 9
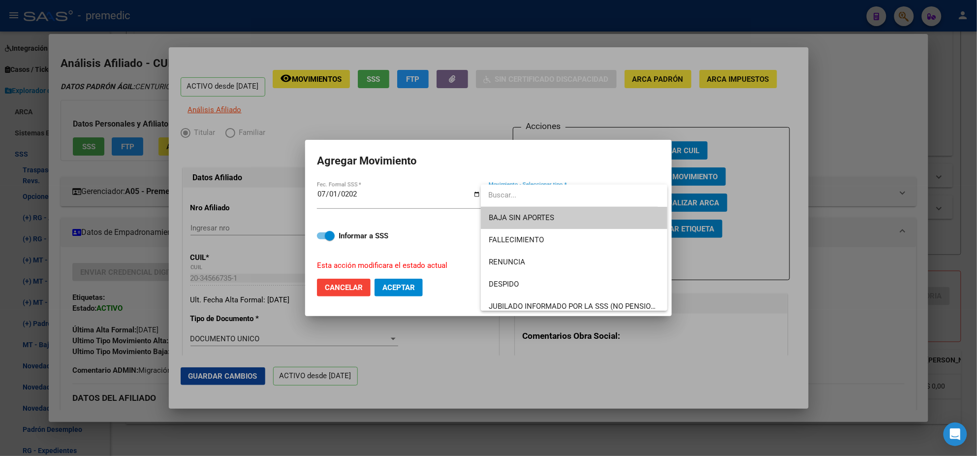
click at [557, 225] on span "BAJA SIN APORTES" at bounding box center [574, 218] width 171 height 22
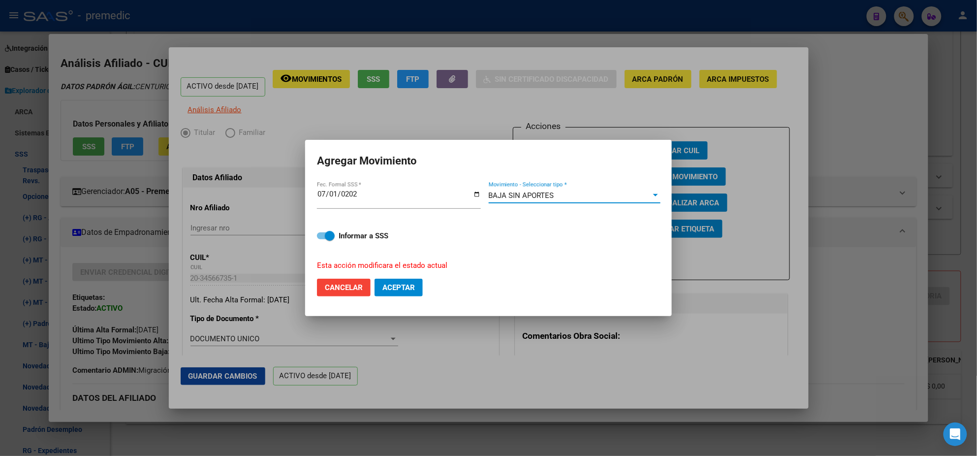
click at [328, 237] on span at bounding box center [330, 236] width 10 height 10
click at [322, 239] on input "Informar a SSS" at bounding box center [321, 239] width 0 height 0
checkbox input "false"
click at [397, 293] on button "Aceptar" at bounding box center [398, 287] width 48 height 18
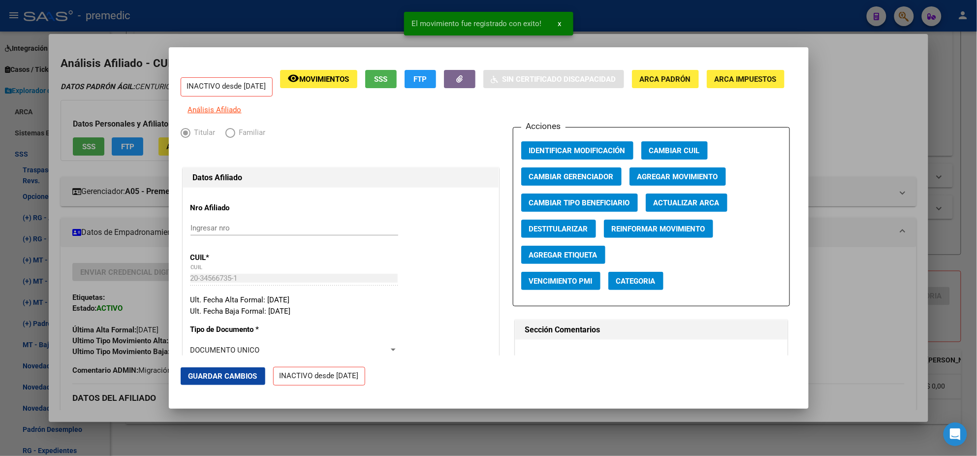
click at [107, 97] on div at bounding box center [488, 228] width 977 height 456
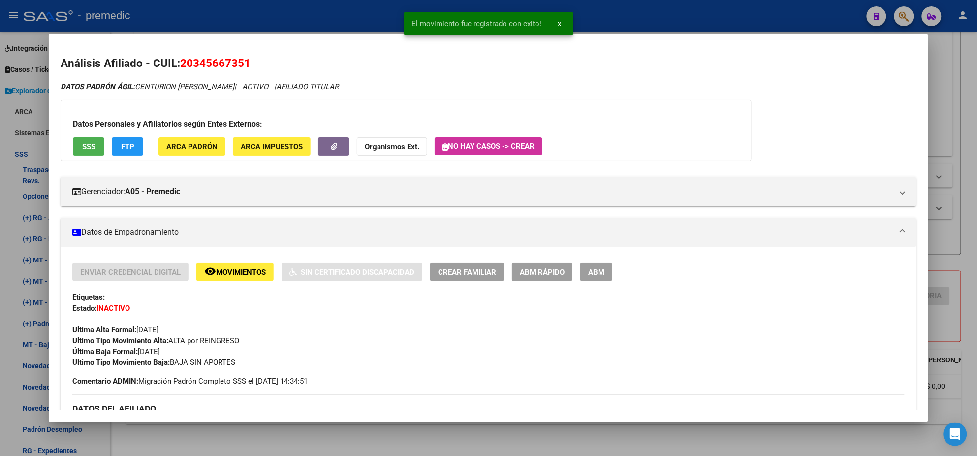
click at [278, 20] on div at bounding box center [488, 228] width 977 height 456
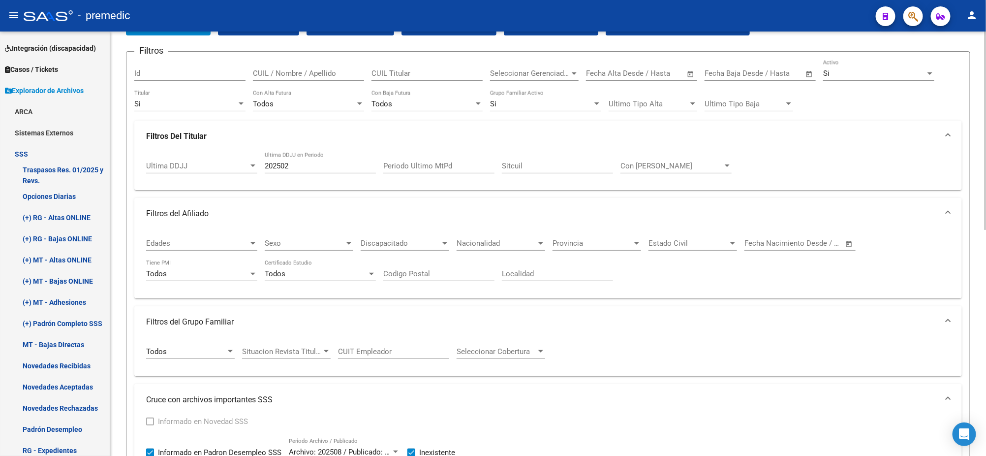
scroll to position [53, 0]
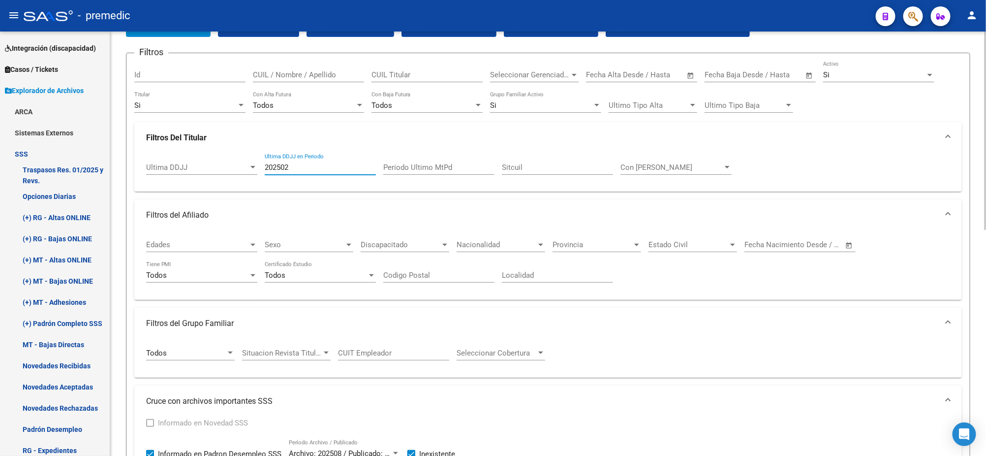
click at [305, 166] on input "202502" at bounding box center [320, 167] width 111 height 9
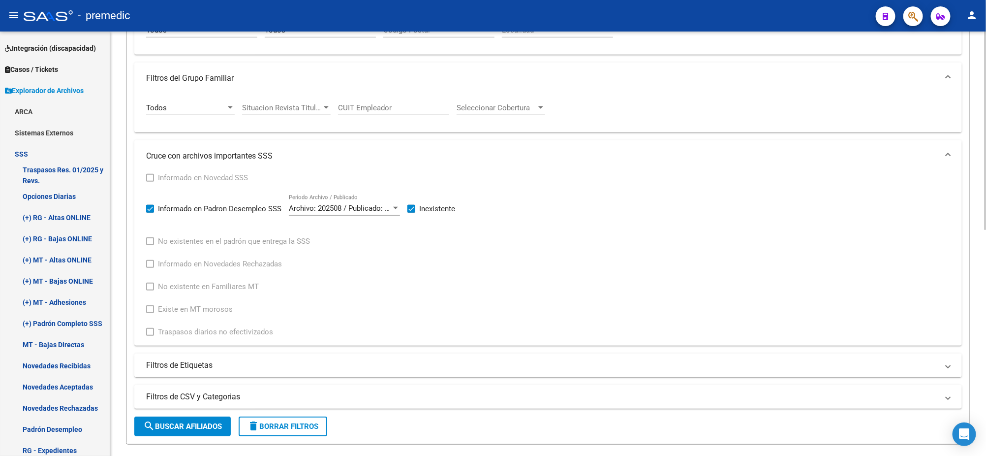
scroll to position [300, 0]
type input "202505"
click at [171, 420] on span "search Buscar Afiliados" at bounding box center [182, 424] width 79 height 9
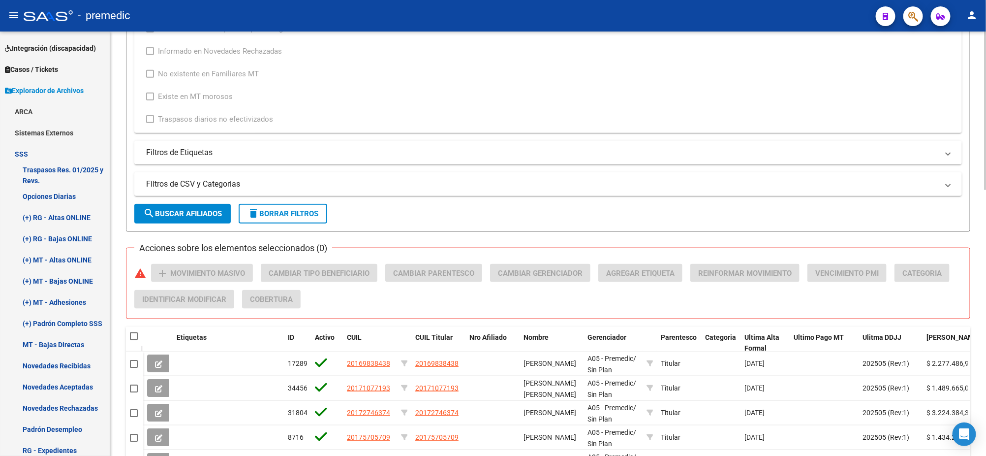
scroll to position [714, 0]
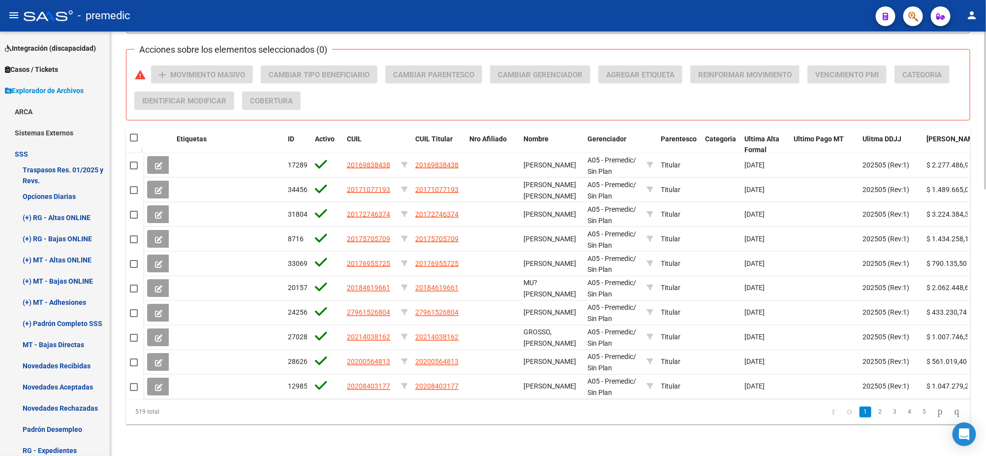
drag, startPoint x: 135, startPoint y: 410, endPoint x: 166, endPoint y: 411, distance: 31.0
click at [166, 411] on div "519 total" at bounding box center [209, 412] width 167 height 25
click at [880, 135] on span "Ulitma DDJJ" at bounding box center [881, 139] width 39 height 8
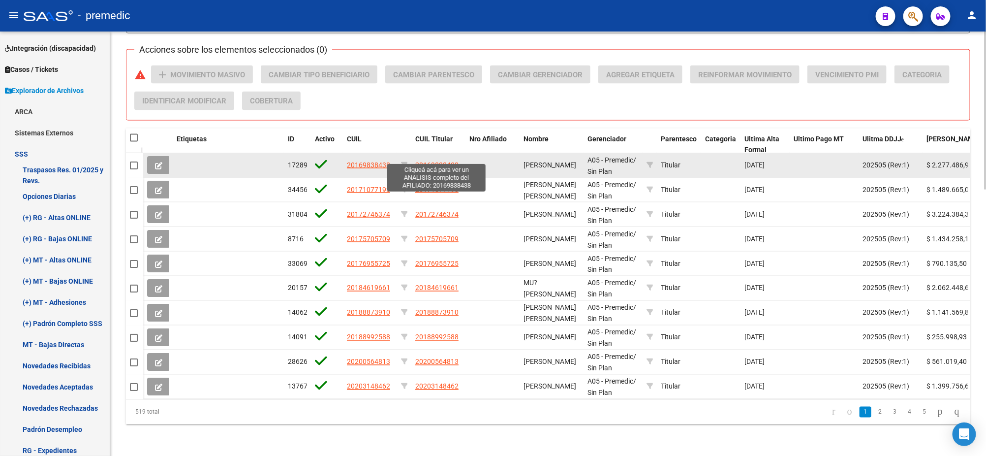
click at [420, 161] on span "20169838438" at bounding box center [436, 165] width 43 height 8
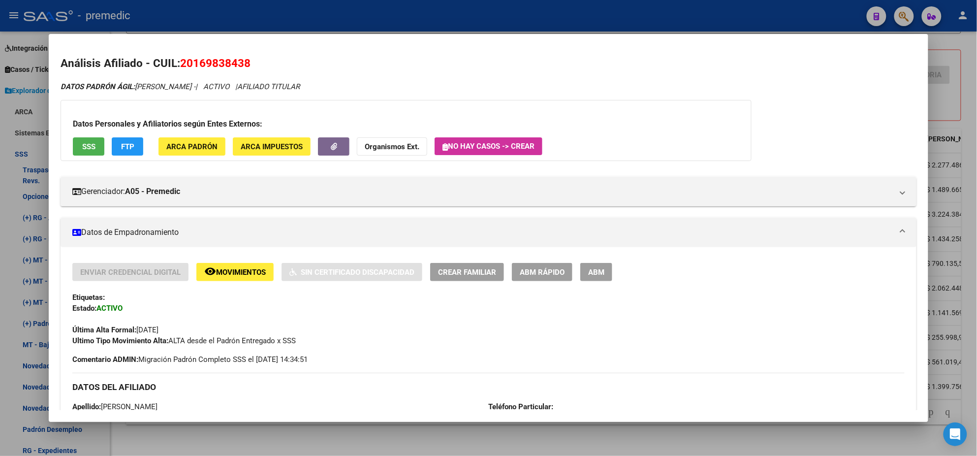
drag, startPoint x: 179, startPoint y: 61, endPoint x: 245, endPoint y: 63, distance: 66.0
click at [245, 63] on span "20169838438" at bounding box center [215, 63] width 70 height 13
copy span "20169838438"
click at [265, 432] on div at bounding box center [488, 228] width 977 height 456
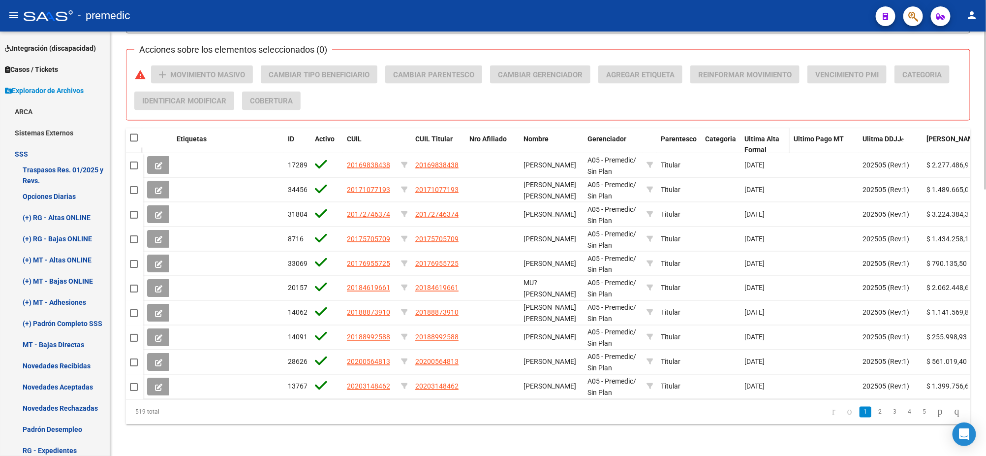
click at [776, 135] on span "Ultima Alta Formal" at bounding box center [761, 144] width 35 height 19
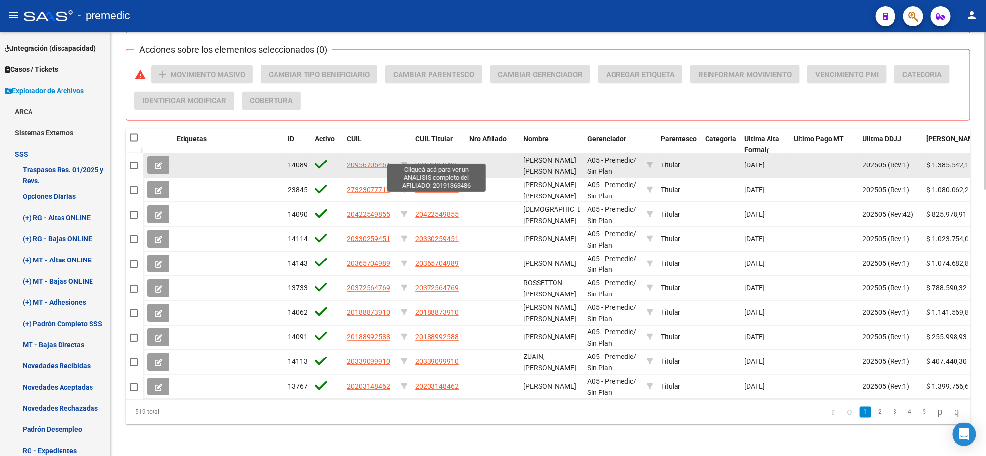
click at [422, 161] on span "20191363486" at bounding box center [436, 165] width 43 height 8
type textarea "20191363486"
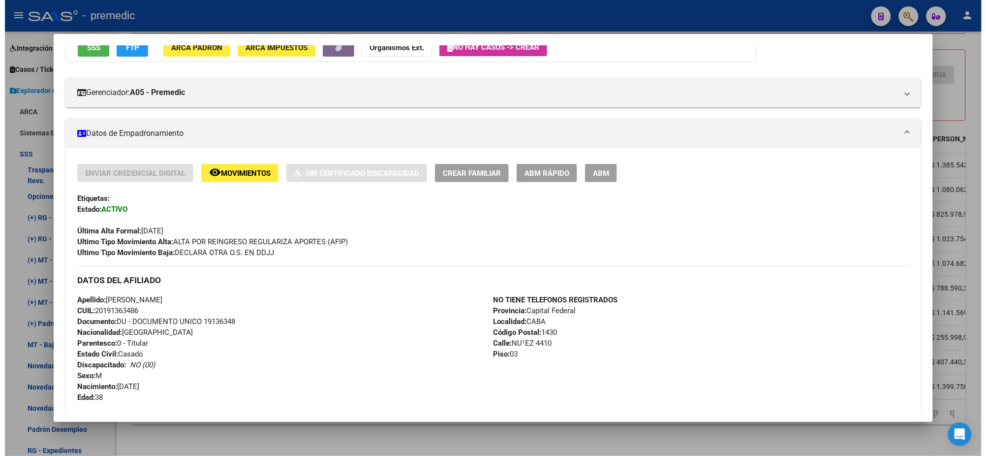
scroll to position [0, 0]
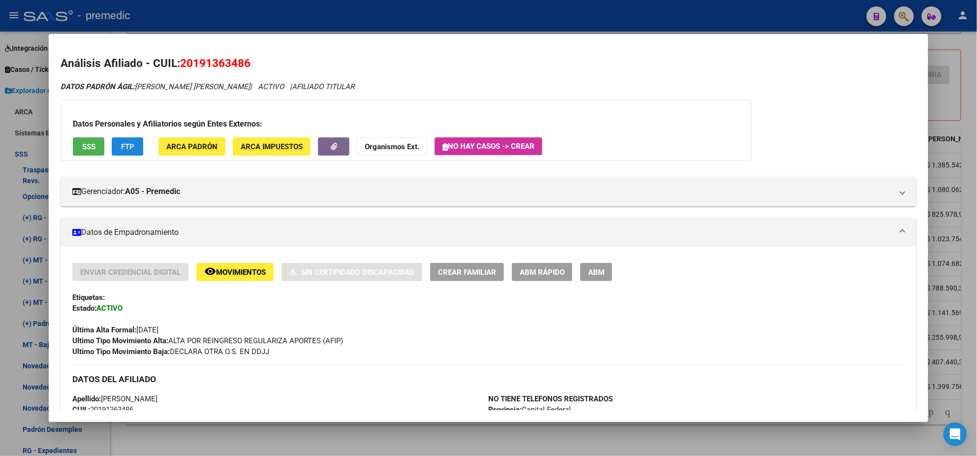
click at [125, 147] on span "FTP" at bounding box center [127, 146] width 13 height 9
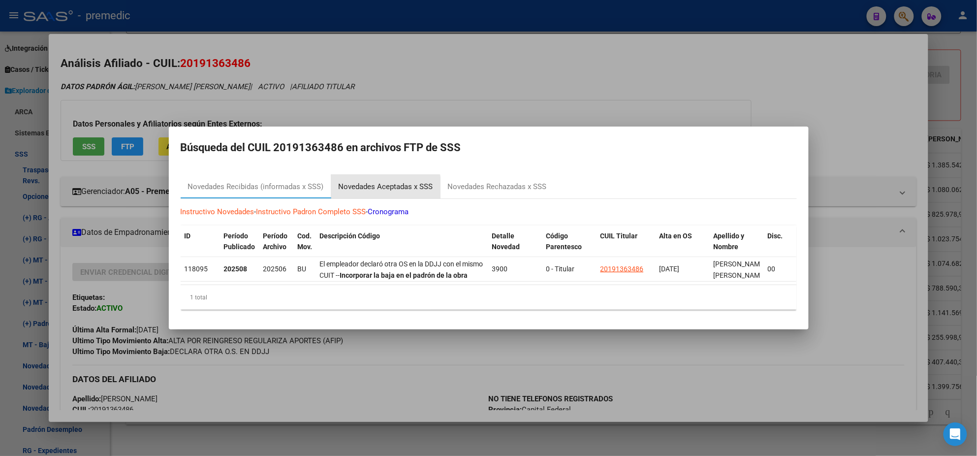
click at [351, 184] on div "Novedades Aceptadas x SSS" at bounding box center [385, 186] width 94 height 11
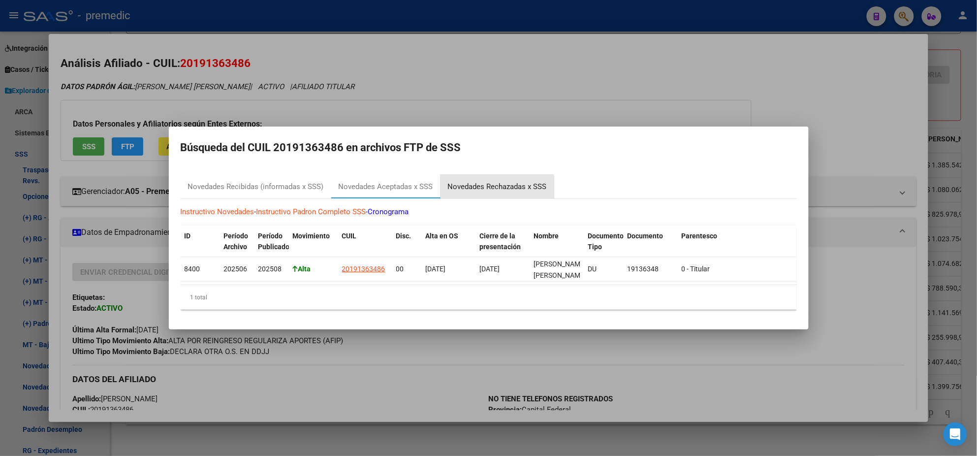
click at [490, 187] on div "Novedades Rechazadas x SSS" at bounding box center [497, 186] width 99 height 11
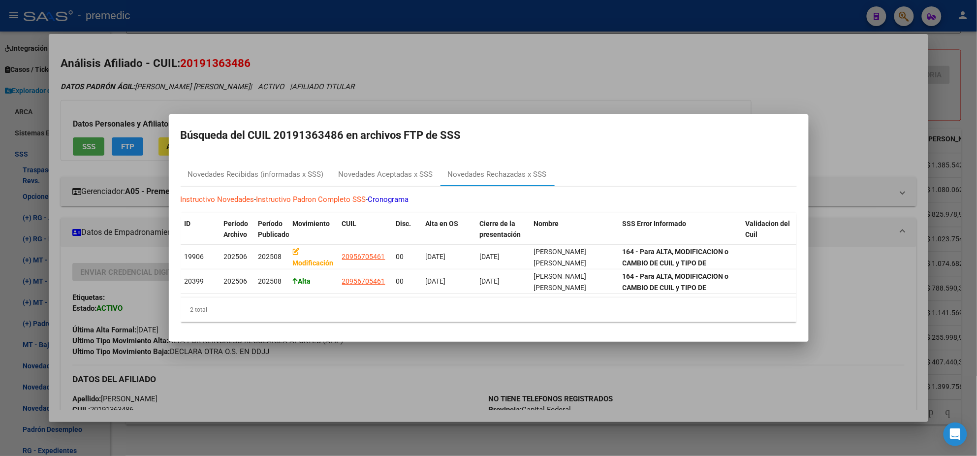
click at [365, 372] on div at bounding box center [488, 228] width 977 height 456
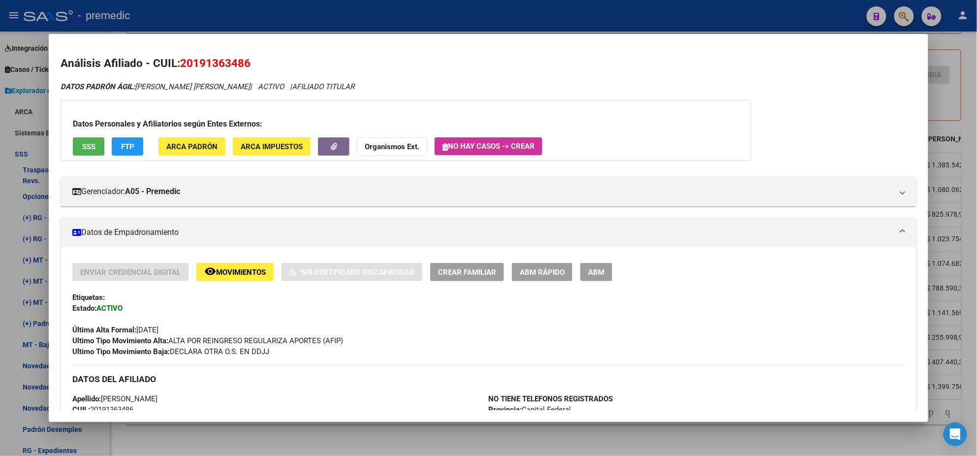
click at [337, 429] on div at bounding box center [488, 228] width 977 height 456
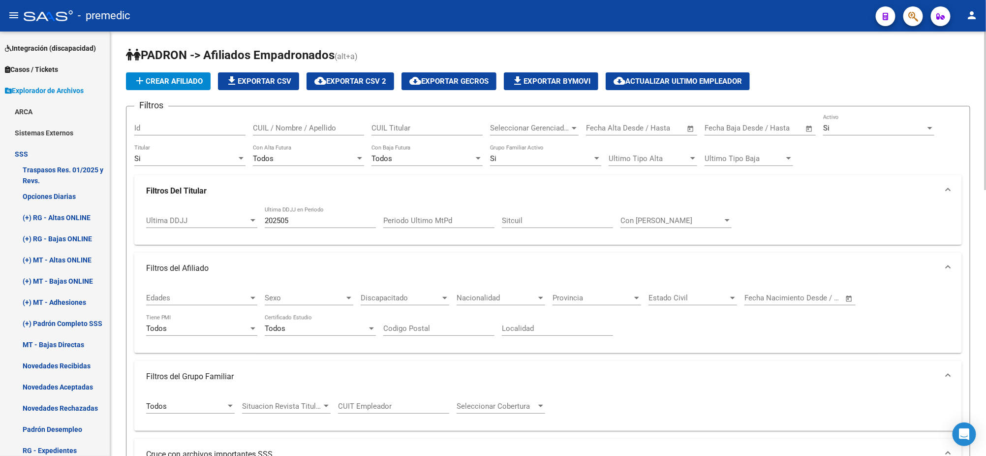
scroll to position [61, 0]
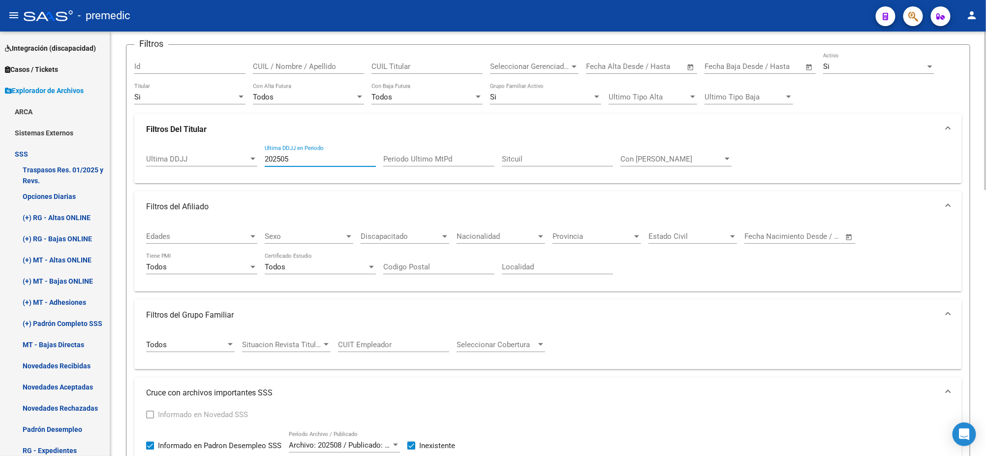
drag, startPoint x: 289, startPoint y: 156, endPoint x: 252, endPoint y: 159, distance: 37.5
click at [252, 159] on div "Ultima DDJJ Ultima DDJJ 202505 Ultima DDJJ en Periodo Periodo Ultimo MtPd Sitcu…" at bounding box center [548, 160] width 804 height 31
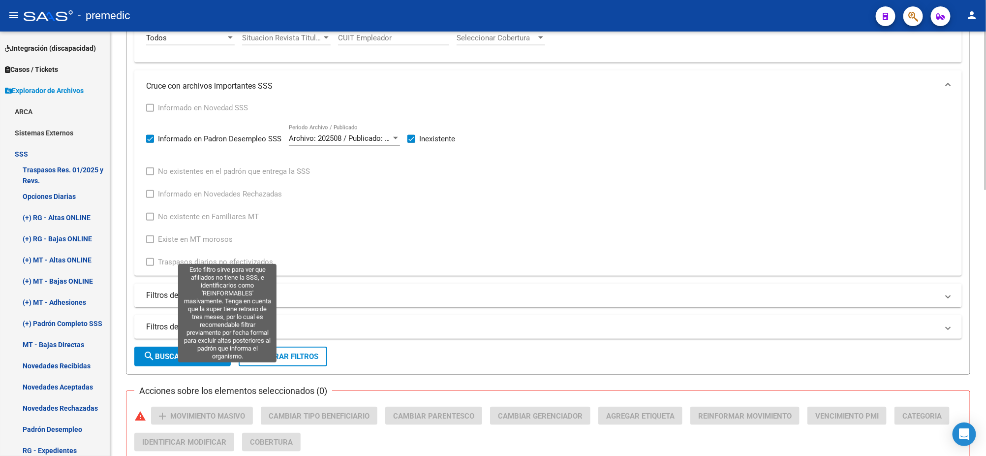
scroll to position [369, 0]
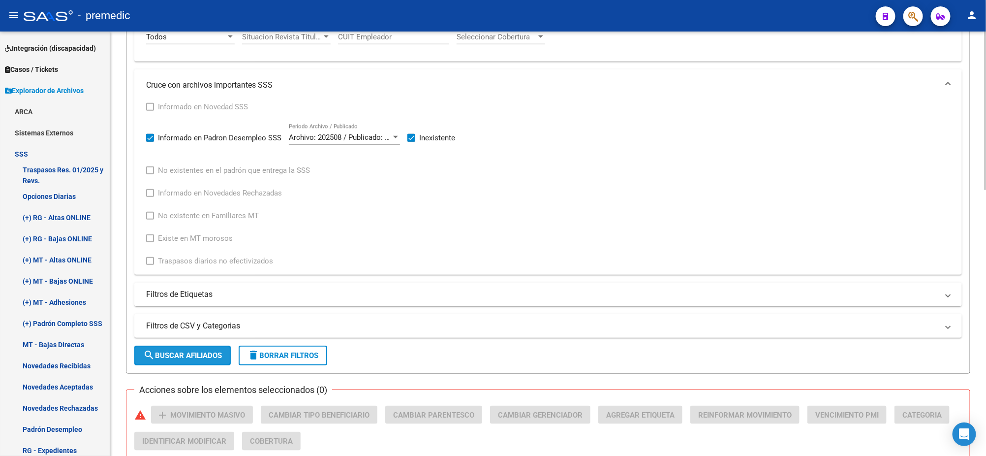
click at [173, 351] on span "search Buscar Afiliados" at bounding box center [182, 355] width 79 height 9
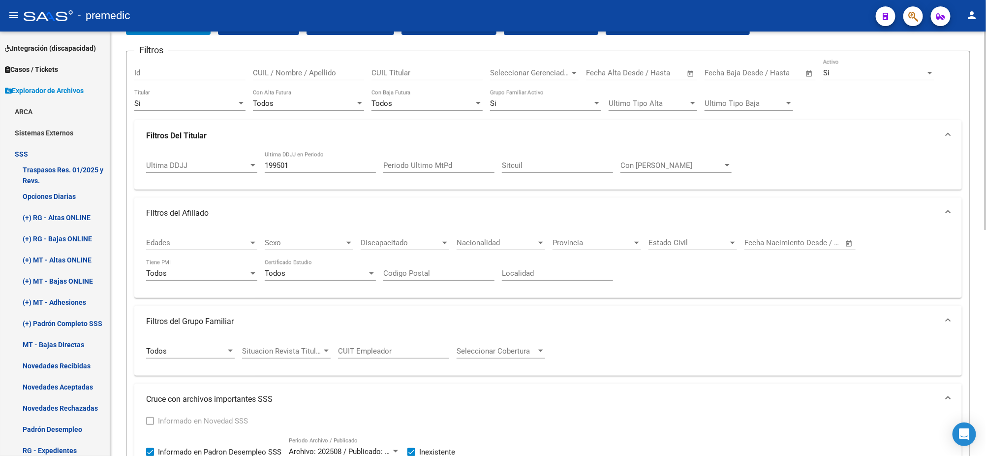
scroll to position [53, 0]
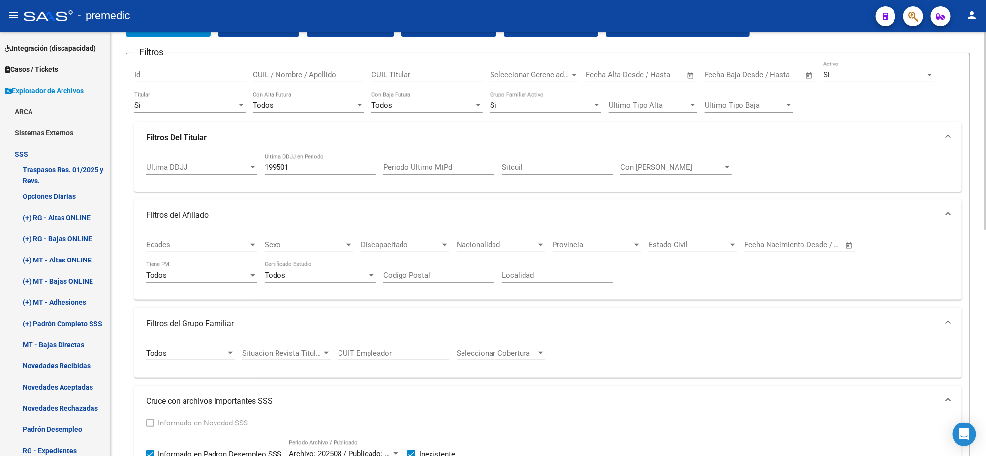
click at [296, 165] on input "199501" at bounding box center [320, 167] width 111 height 9
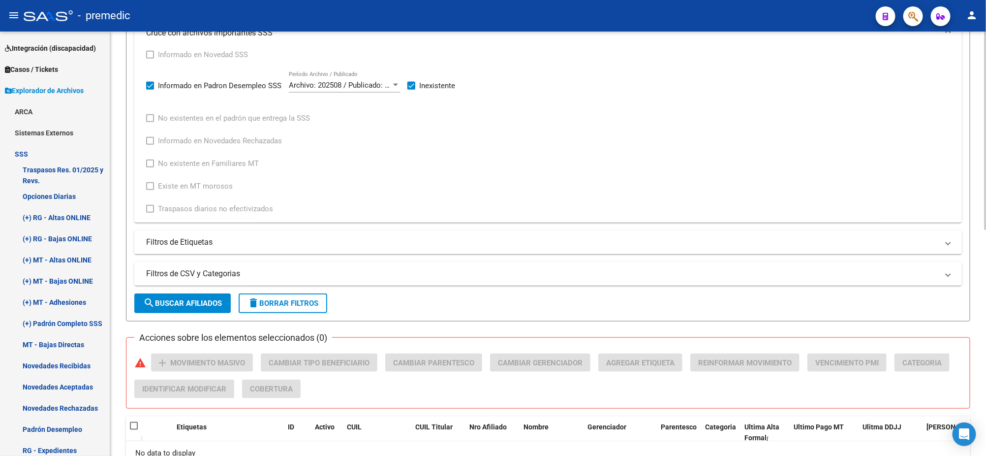
scroll to position [422, 0]
type input "199502"
click at [184, 298] on span "search Buscar Afiliados" at bounding box center [182, 302] width 79 height 9
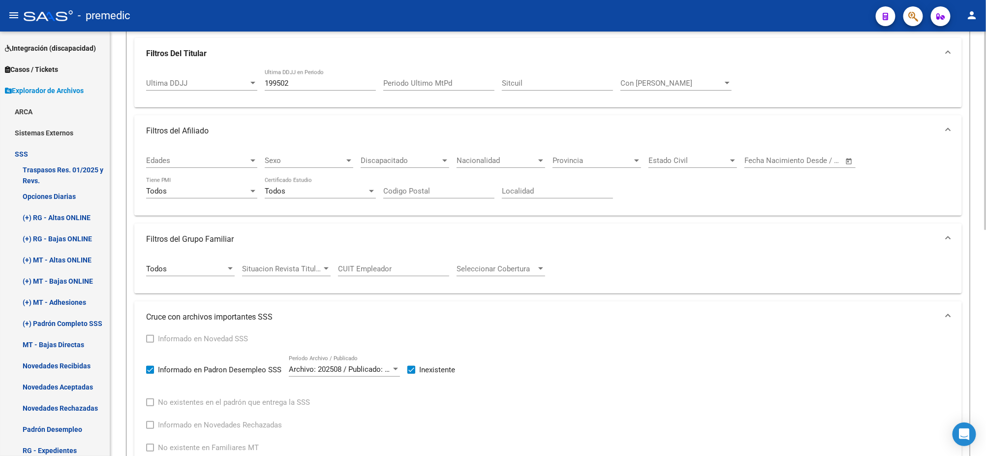
scroll to position [115, 0]
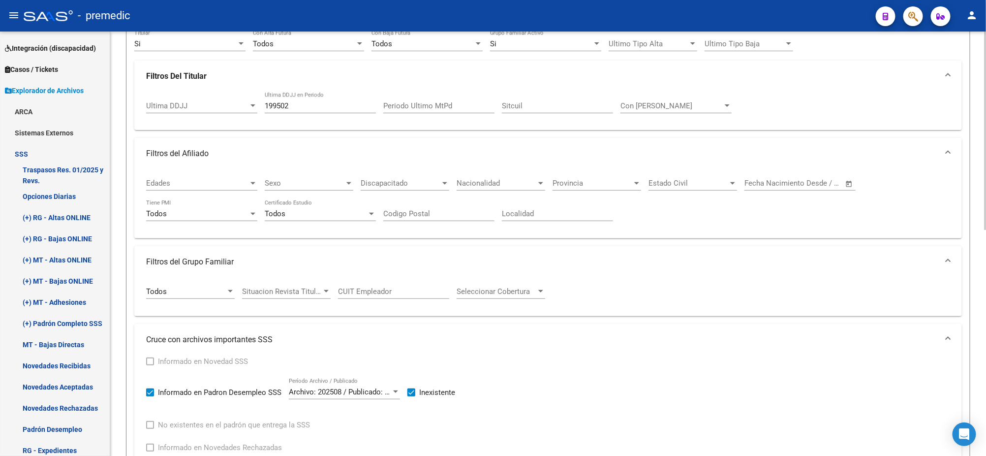
click at [412, 390] on span at bounding box center [411, 392] width 8 height 8
click at [411, 396] on input "Inexistente" at bounding box center [411, 396] width 0 height 0
checkbox input "false"
click at [147, 393] on span at bounding box center [150, 392] width 8 height 8
click at [150, 396] on input "Informado en Padron Desempleo SSS" at bounding box center [150, 396] width 0 height 0
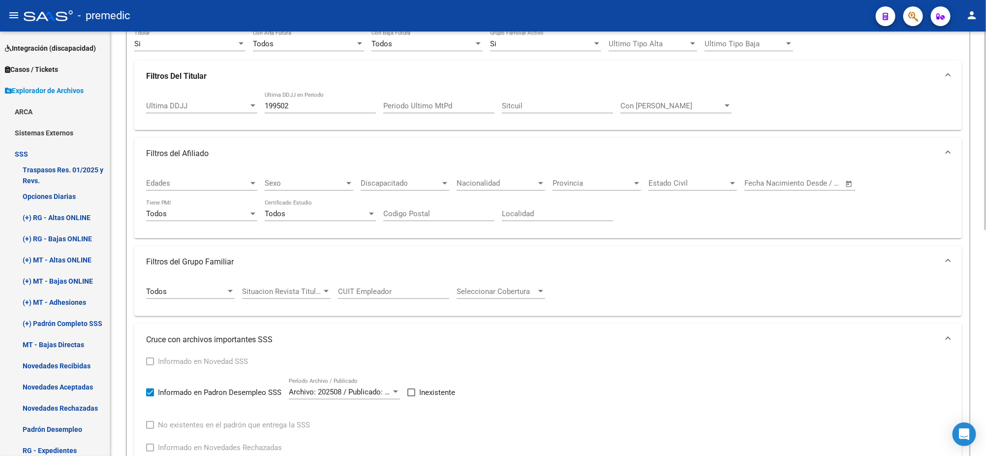
checkbox input "false"
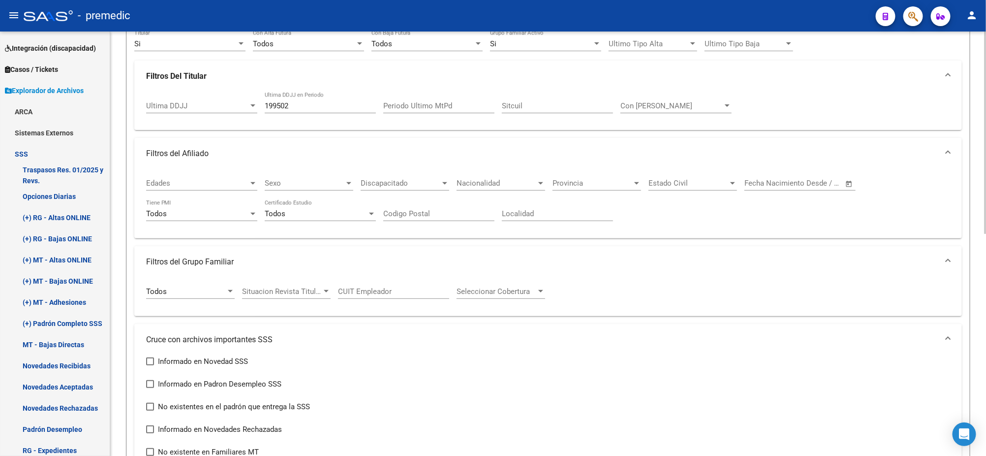
click at [294, 106] on input "199502" at bounding box center [320, 105] width 111 height 9
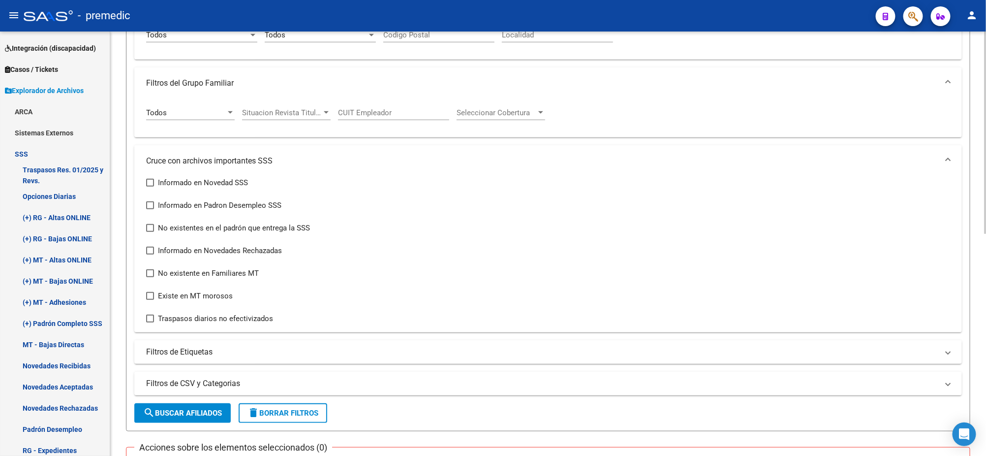
scroll to position [465, 0]
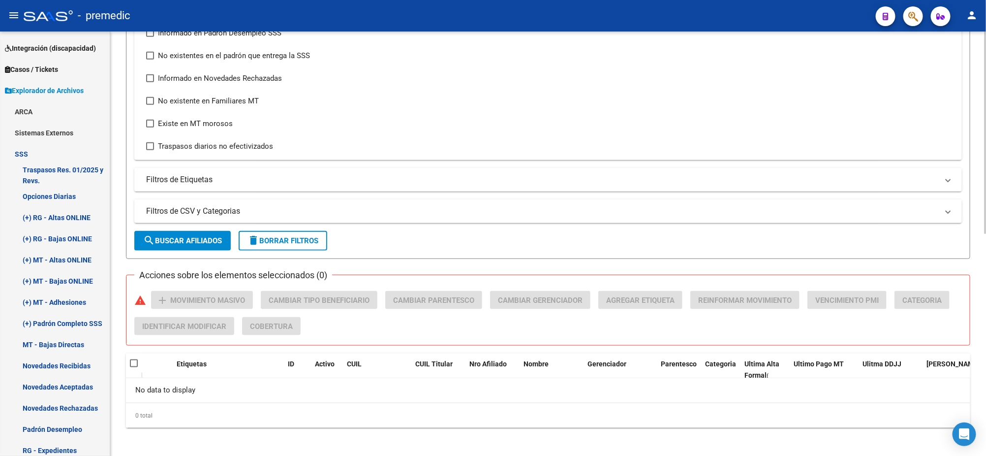
click at [173, 243] on button "search Buscar Afiliados" at bounding box center [182, 241] width 96 height 20
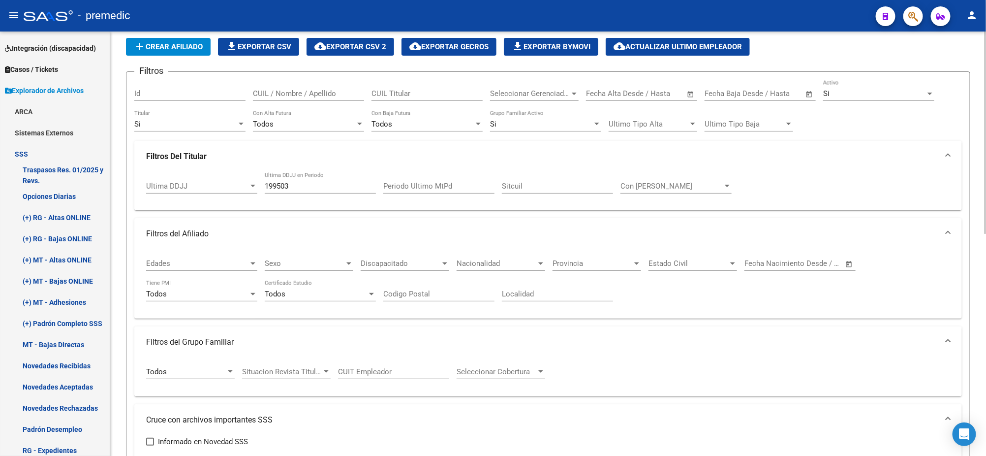
click at [297, 182] on input "199503" at bounding box center [320, 186] width 111 height 9
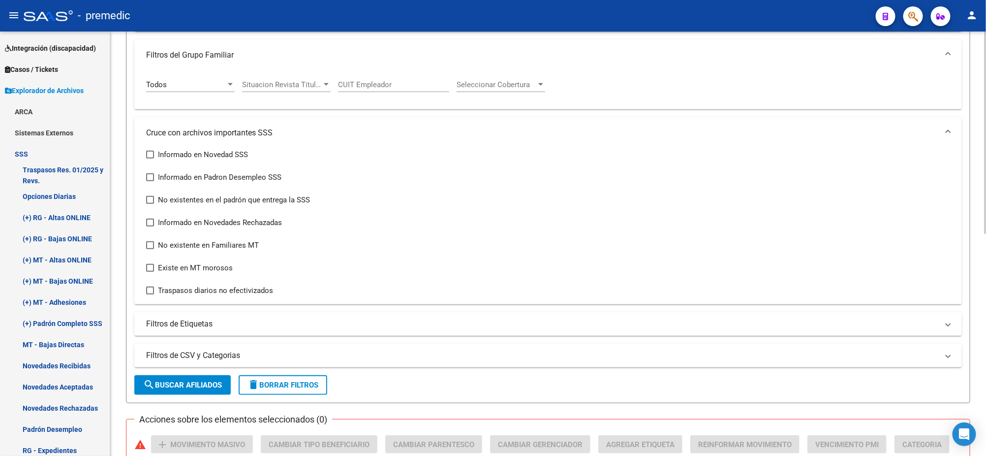
scroll to position [404, 0]
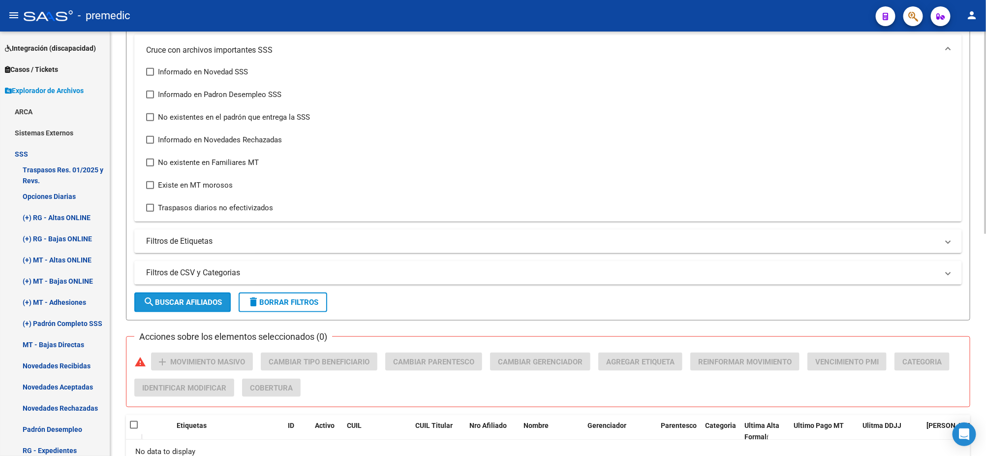
click at [183, 307] on button "search Buscar Afiliados" at bounding box center [182, 302] width 96 height 20
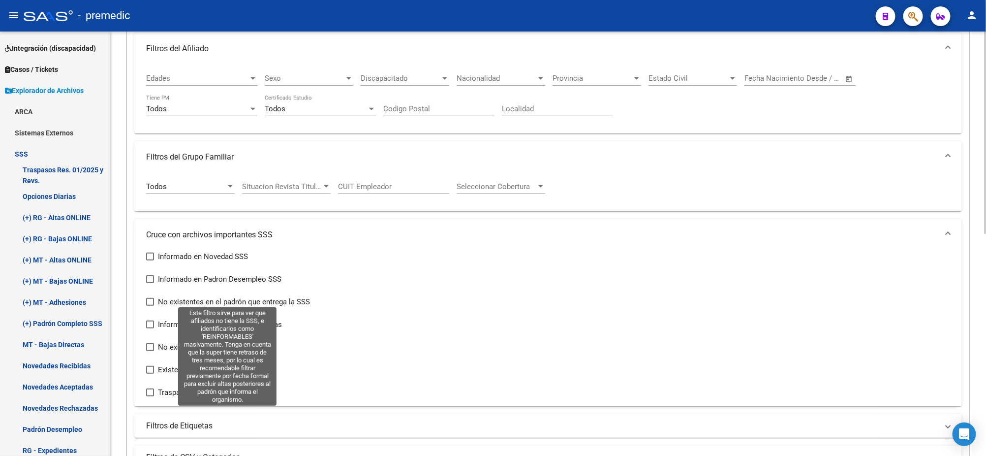
scroll to position [0, 0]
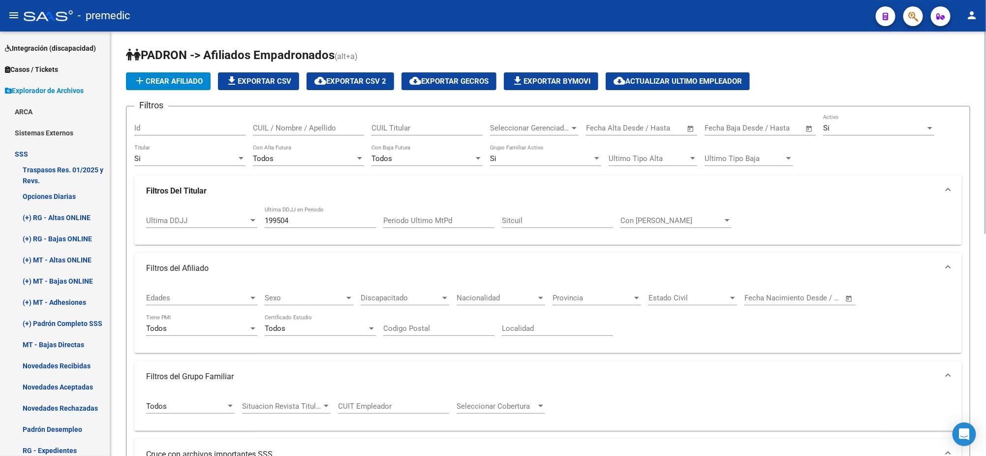
click at [299, 221] on input "199504" at bounding box center [320, 220] width 111 height 9
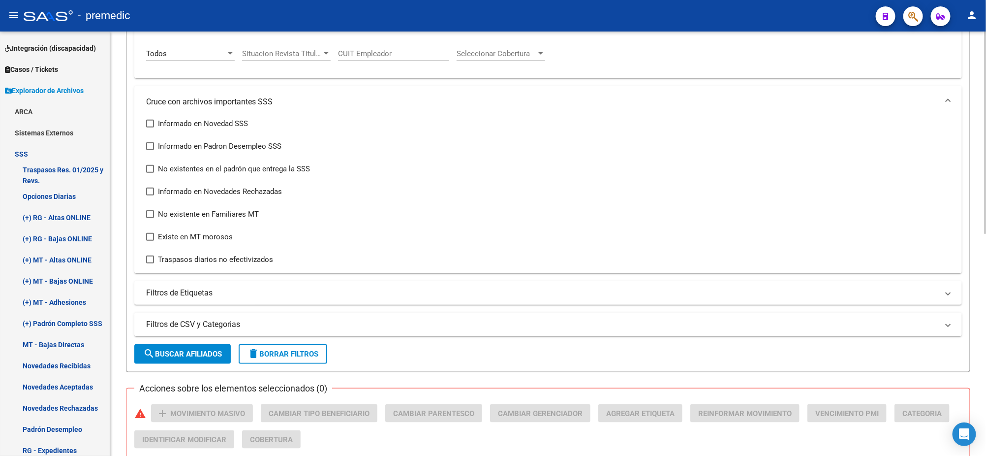
scroll to position [369, 0]
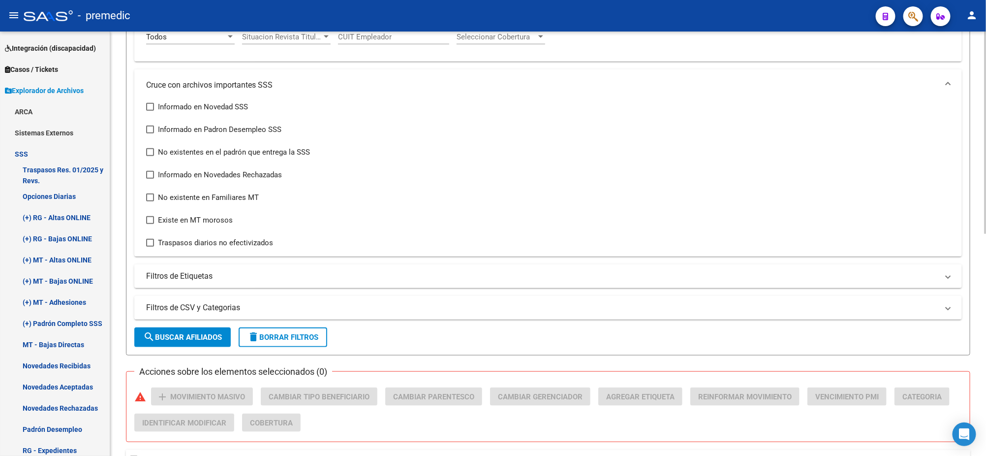
type input "199505"
click at [189, 337] on span "search Buscar Afiliados" at bounding box center [182, 337] width 79 height 9
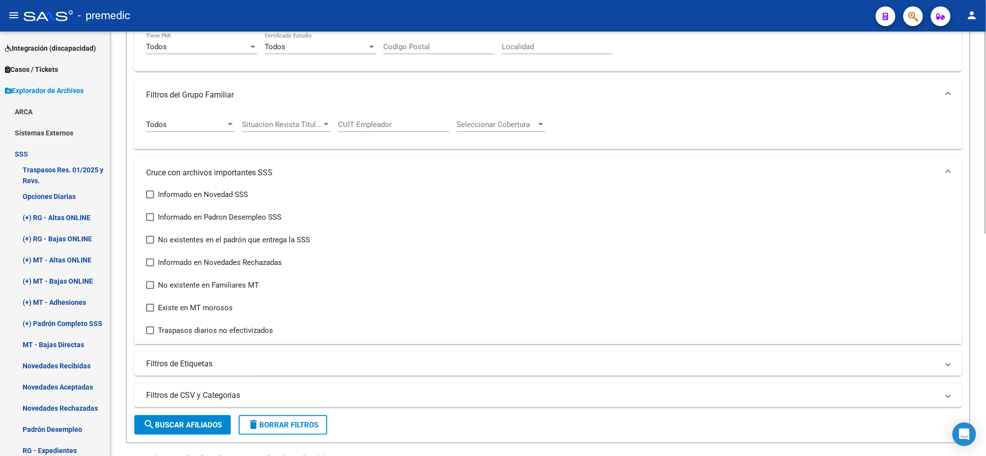
scroll to position [0, 0]
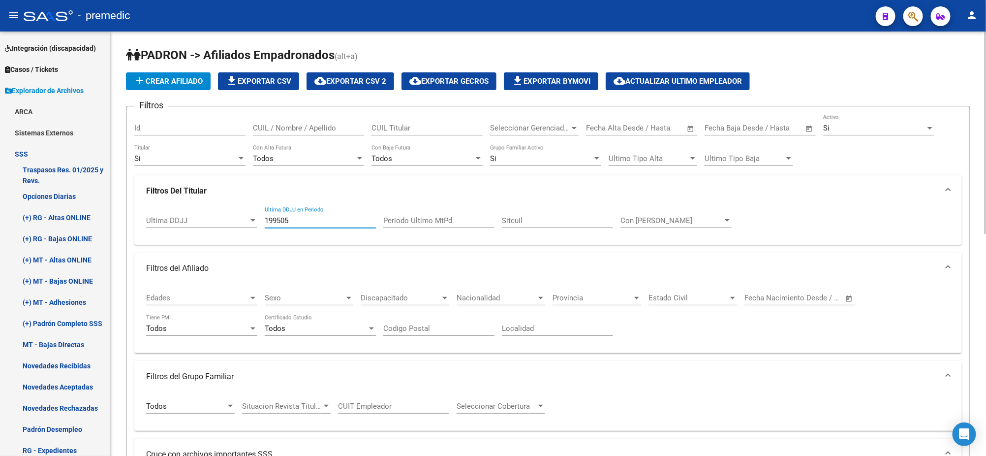
drag, startPoint x: 299, startPoint y: 219, endPoint x: 244, endPoint y: 217, distance: 55.6
click at [244, 217] on div "Ultima DDJJ Ultima DDJJ 199505 Ultima DDJJ en Periodo Periodo Ultimo MtPd Sitcu…" at bounding box center [548, 222] width 804 height 31
click at [399, 219] on input "Periodo Ultimo MtPd" at bounding box center [438, 220] width 111 height 9
type input "202503"
click at [498, 160] on div "Si" at bounding box center [541, 158] width 102 height 9
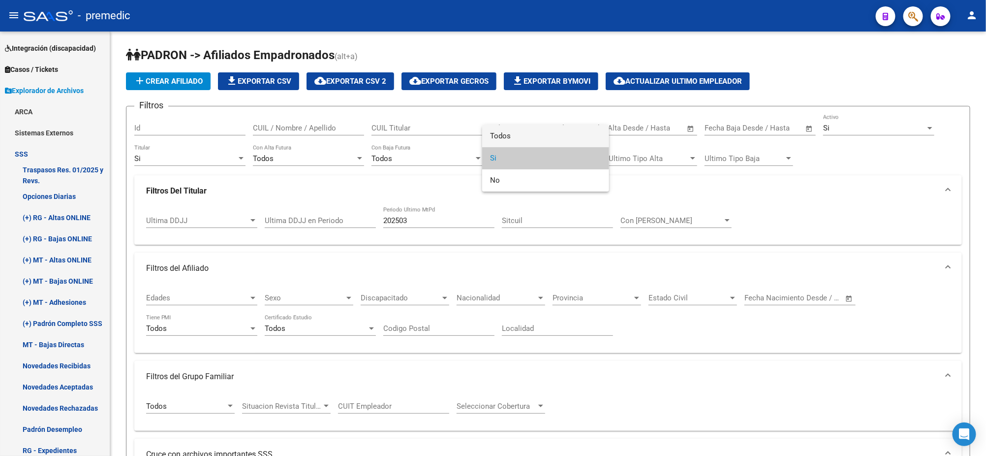
click at [507, 137] on span "Todos" at bounding box center [545, 136] width 111 height 22
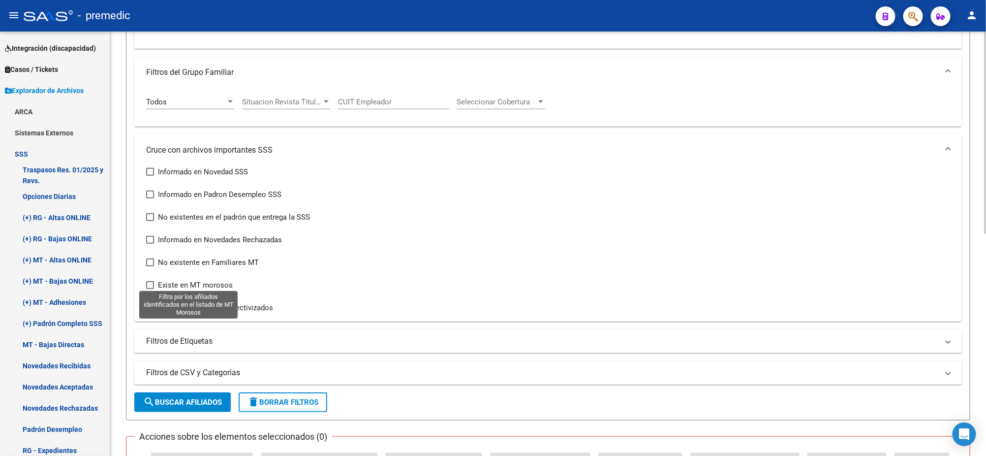
scroll to position [307, 0]
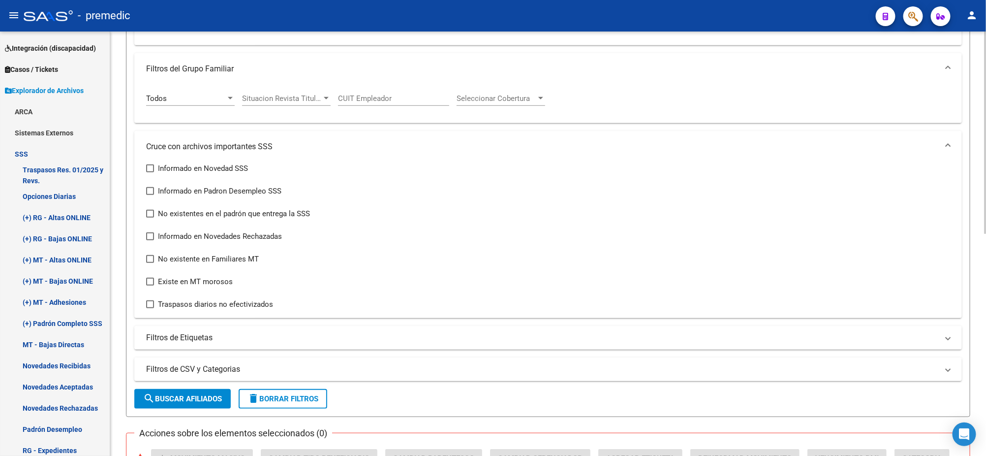
click at [182, 394] on span "search Buscar Afiliados" at bounding box center [182, 398] width 79 height 9
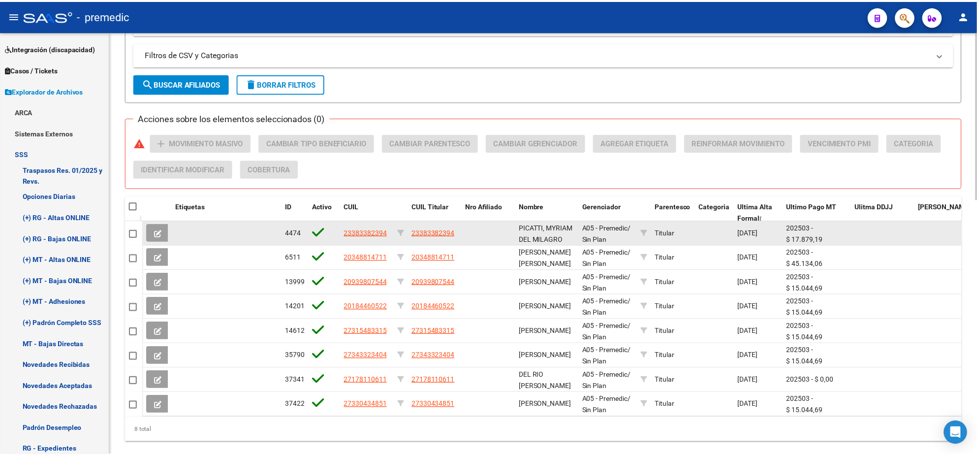
scroll to position [647, 0]
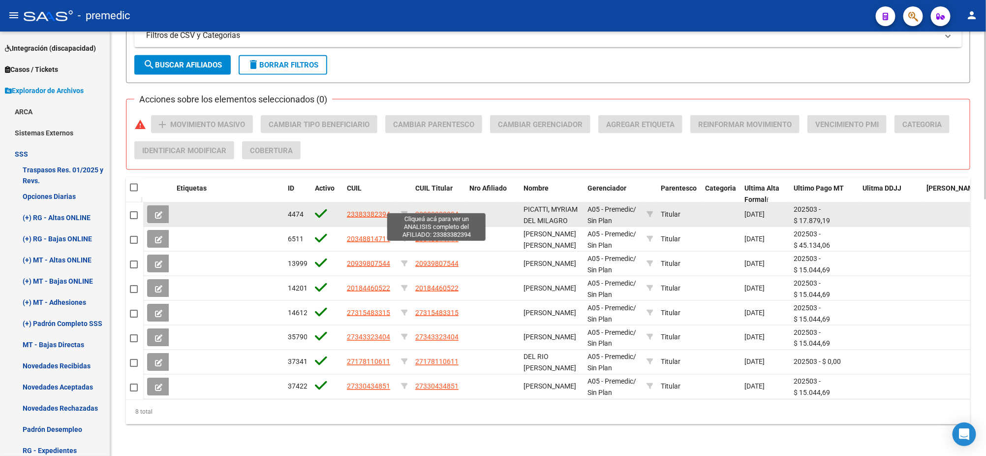
click at [423, 210] on span "23383382394" at bounding box center [436, 214] width 43 height 8
type textarea "23383382394"
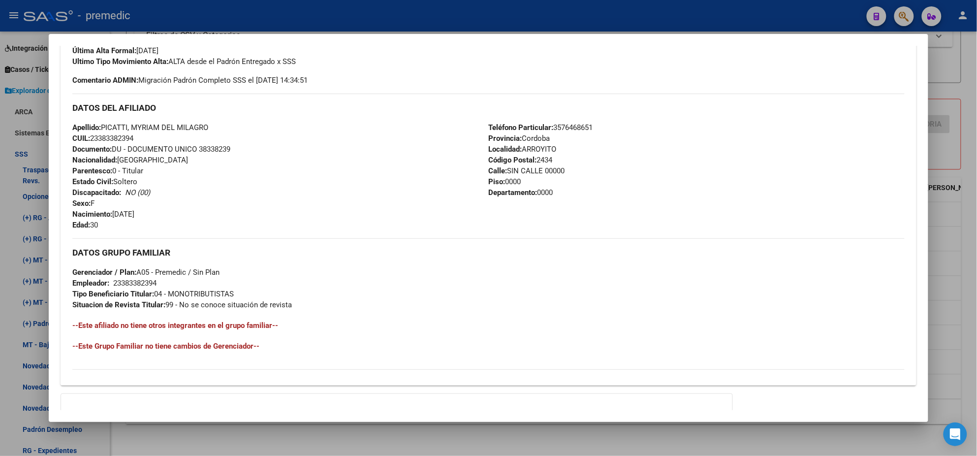
scroll to position [383, 0]
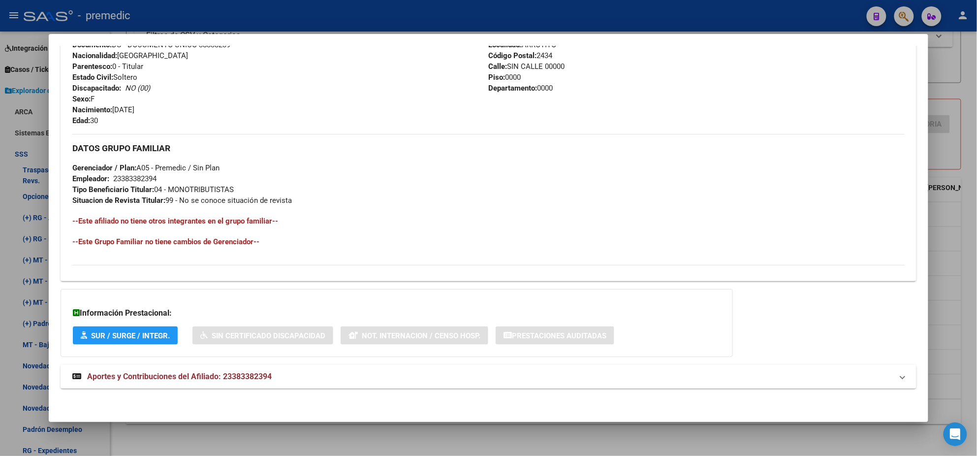
click at [184, 371] on span "Aportes y Contribuciones del Afiliado: 23383382394" at bounding box center [179, 375] width 184 height 9
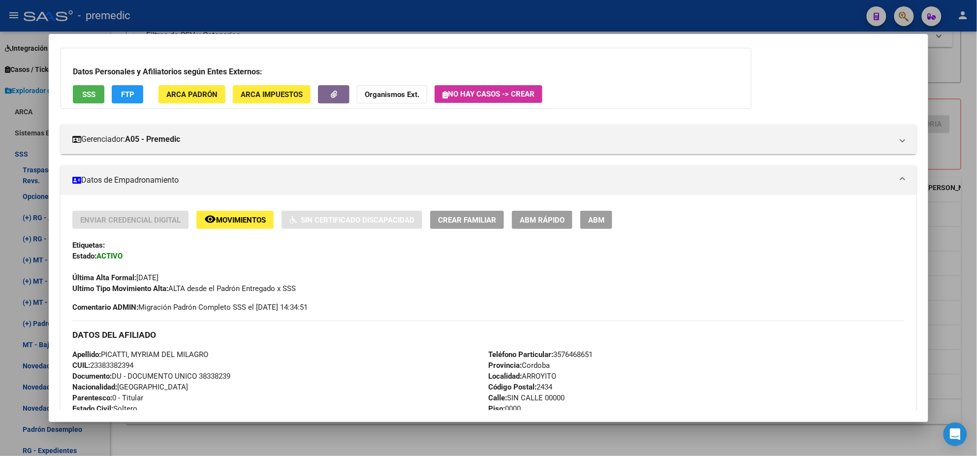
scroll to position [0, 0]
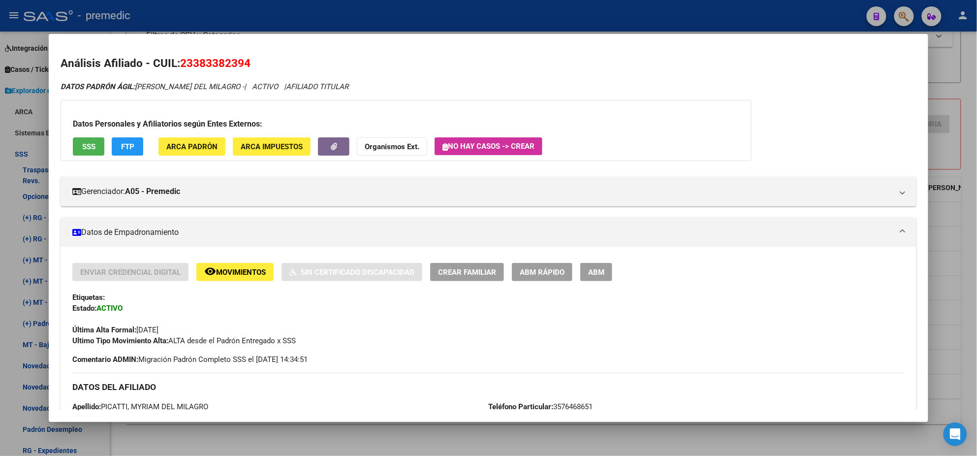
drag, startPoint x: 178, startPoint y: 61, endPoint x: 245, endPoint y: 61, distance: 67.4
click at [245, 61] on span "23383382394" at bounding box center [215, 63] width 70 height 13
copy span "23383382394"
click at [236, 439] on div at bounding box center [488, 228] width 977 height 456
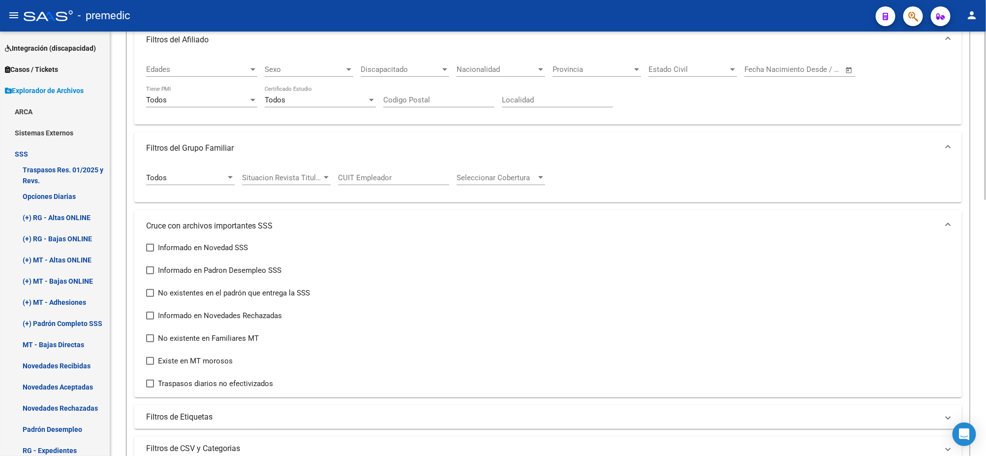
scroll to position [216, 0]
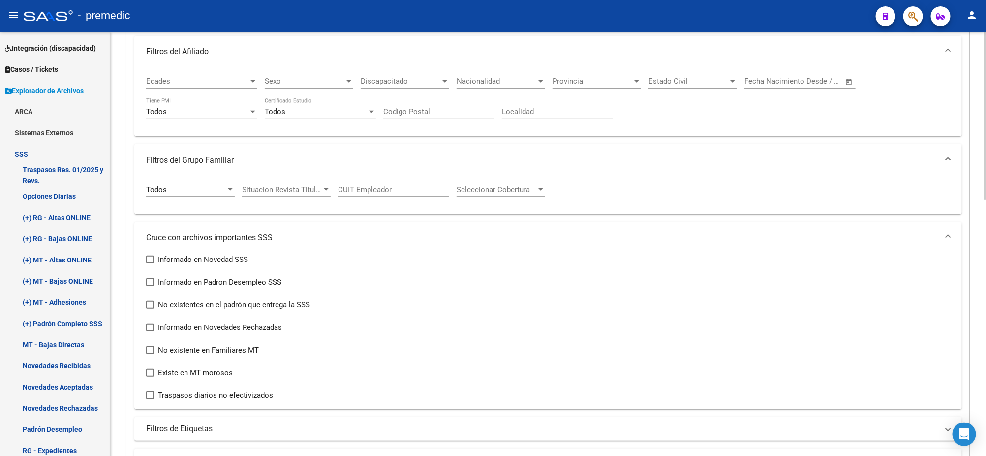
click at [905, 276] on div "Informado en Novedad SSS Informado en Padron Desempleo SSS No existentes en el …" at bounding box center [548, 327] width 804 height 148
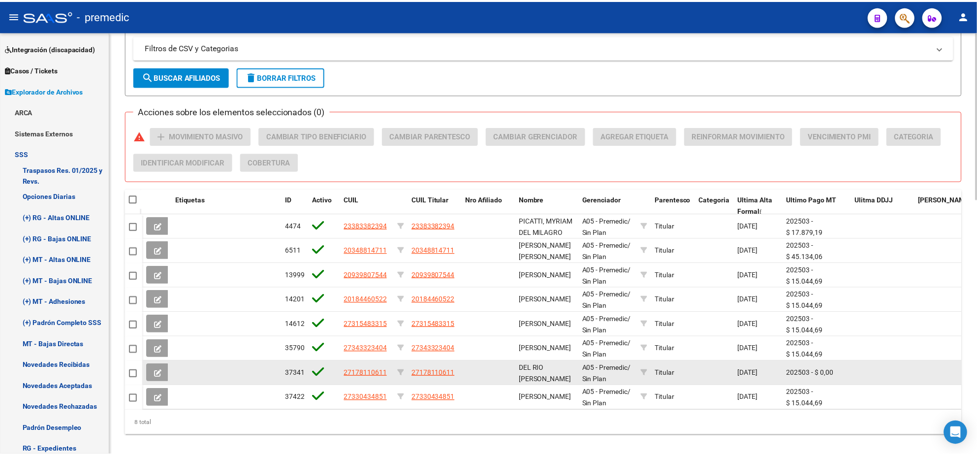
scroll to position [647, 0]
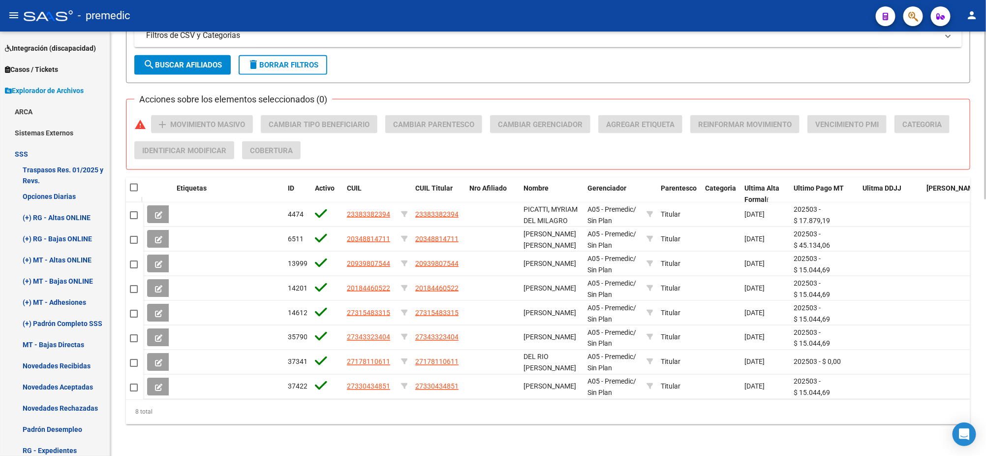
click at [135, 184] on span at bounding box center [134, 188] width 8 height 8
click at [134, 191] on input "checkbox" at bounding box center [133, 191] width 0 height 0
checkbox input "true"
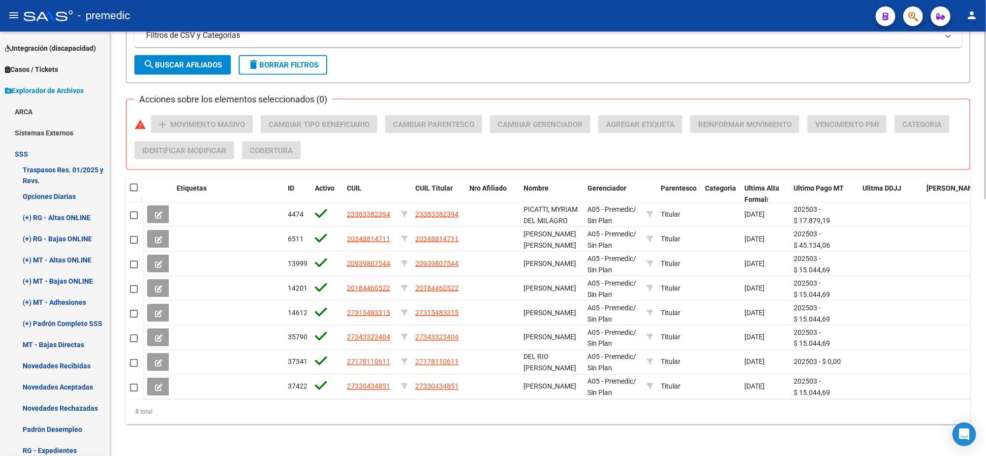
checkbox input "true"
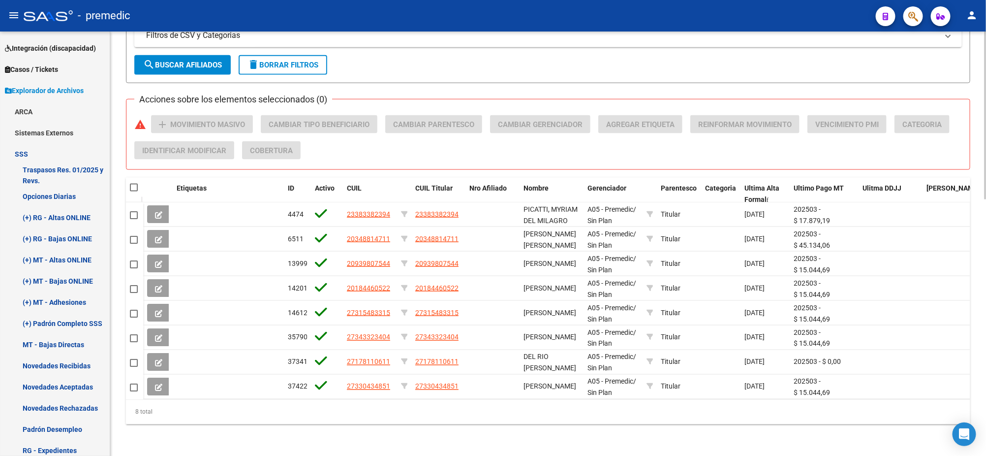
checkbox input "true"
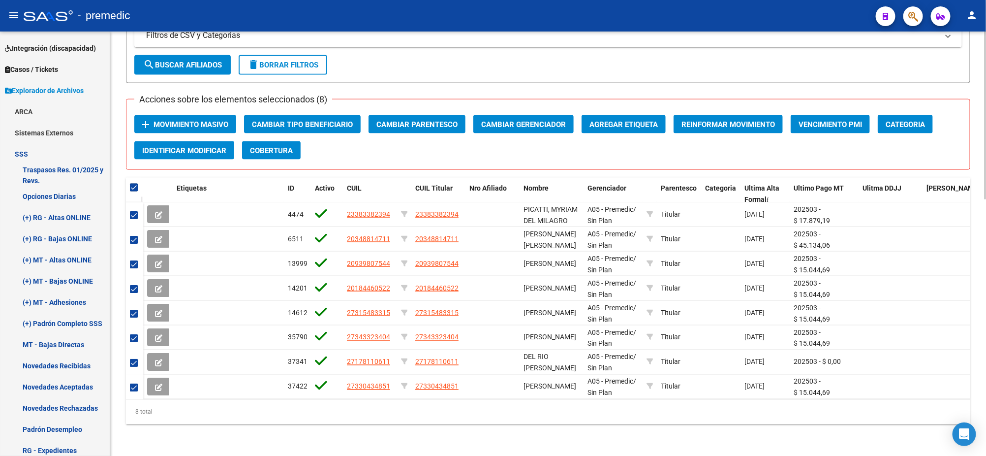
click at [239, 414] on div "8 total" at bounding box center [548, 412] width 844 height 25
click at [165, 120] on span "Movimiento Masivo" at bounding box center [191, 124] width 75 height 9
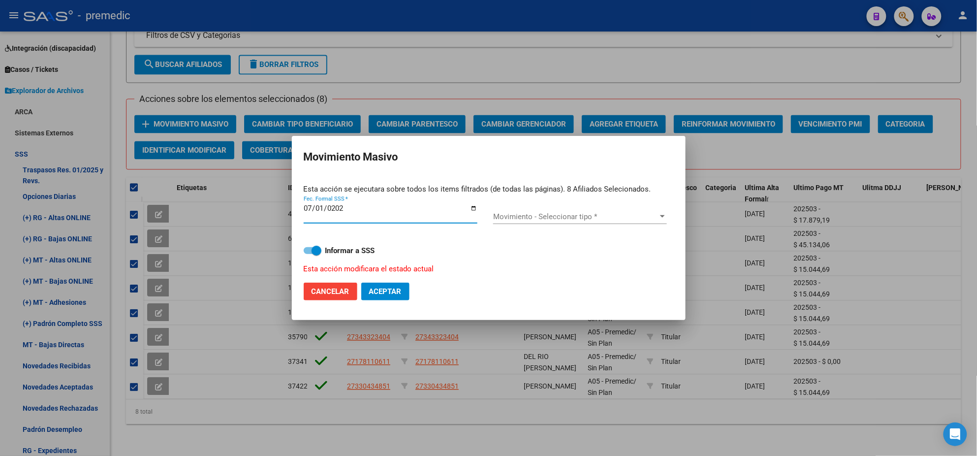
type input "[DATE]"
click at [521, 220] on span "Movimiento - Seleccionar tipo *" at bounding box center [575, 216] width 165 height 9
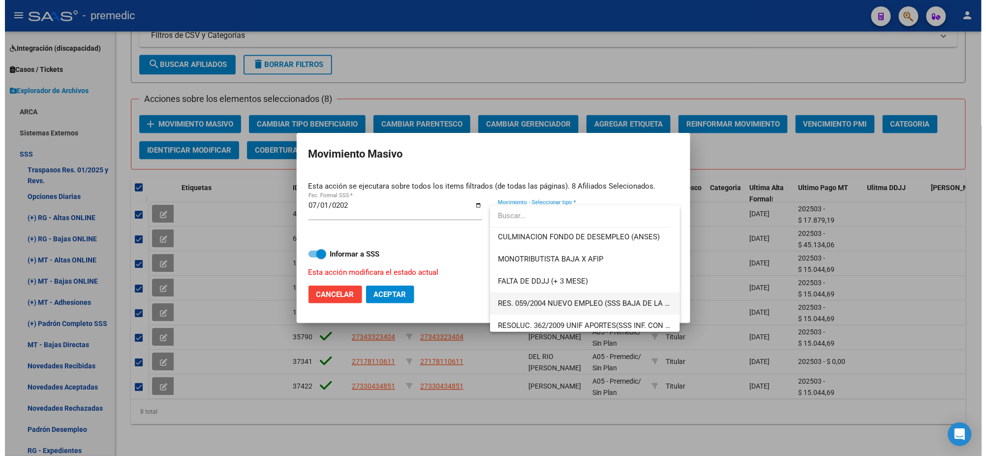
scroll to position [307, 0]
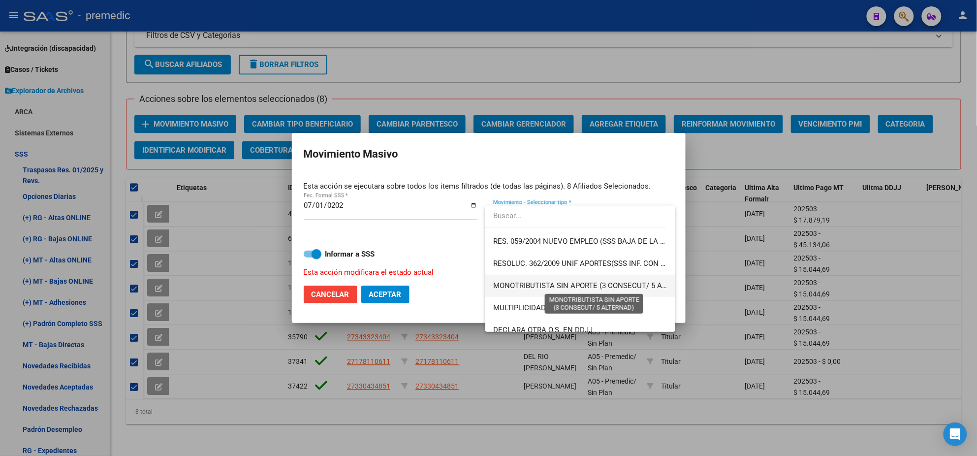
click at [605, 287] on span "MONOTRIBUTISTA SIN APORTE (3 CONSECUT/ 5 ALTERNAD)" at bounding box center [594, 285] width 203 height 9
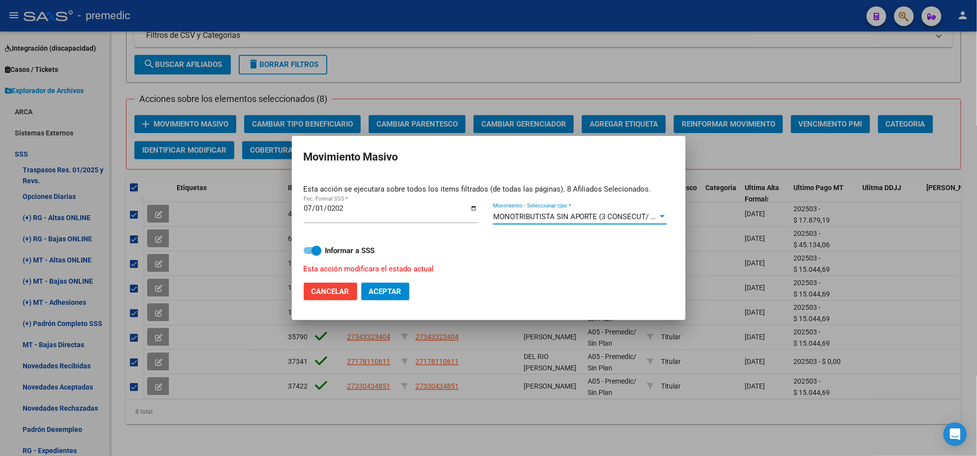
click at [386, 291] on span "Aceptar" at bounding box center [385, 291] width 32 height 9
checkbox input "false"
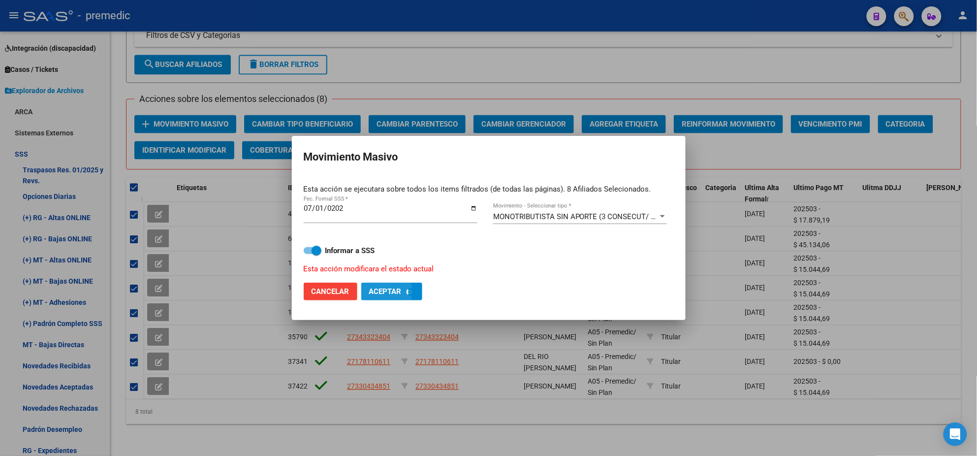
checkbox input "false"
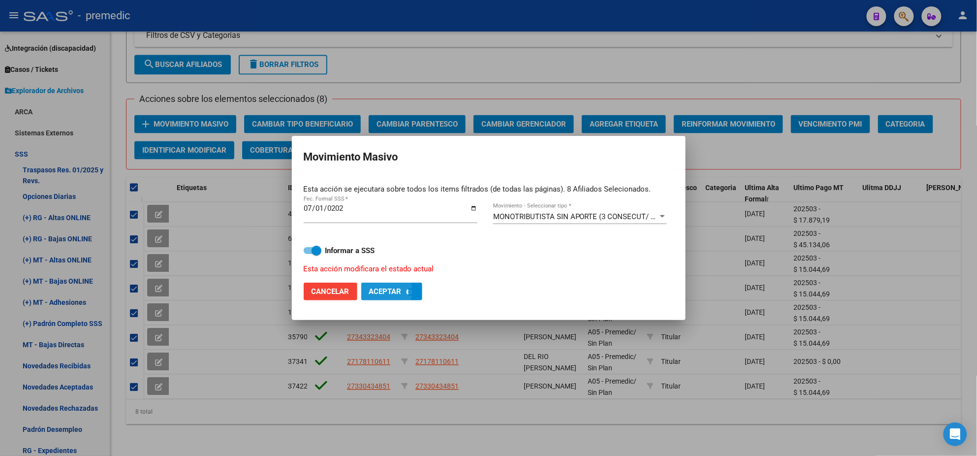
checkbox input "false"
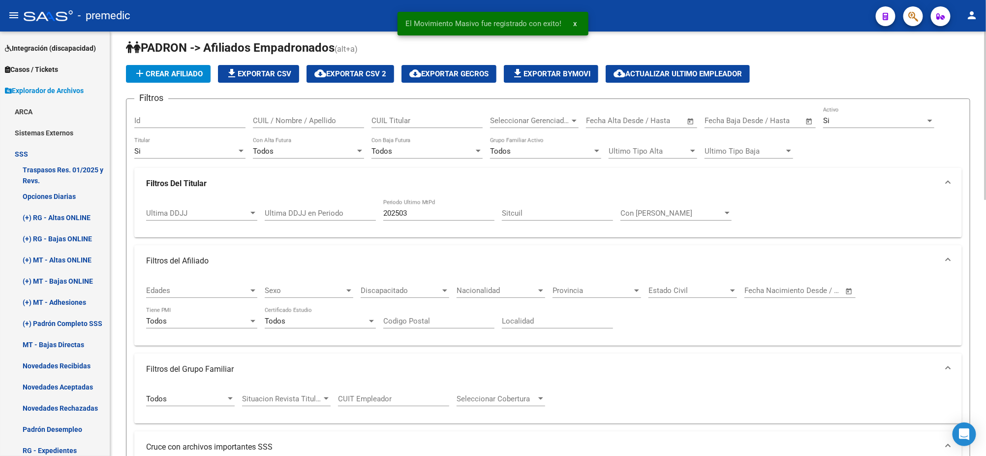
scroll to position [0, 0]
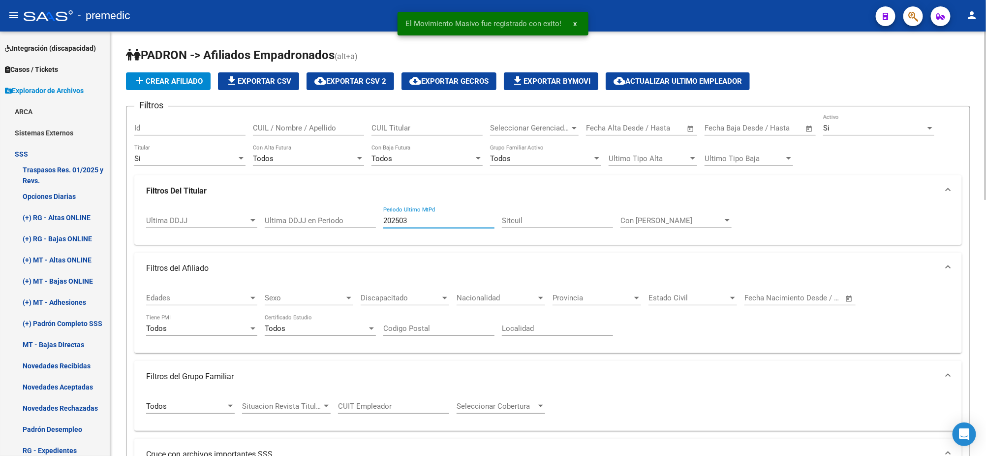
click at [410, 216] on input "202503" at bounding box center [438, 220] width 111 height 9
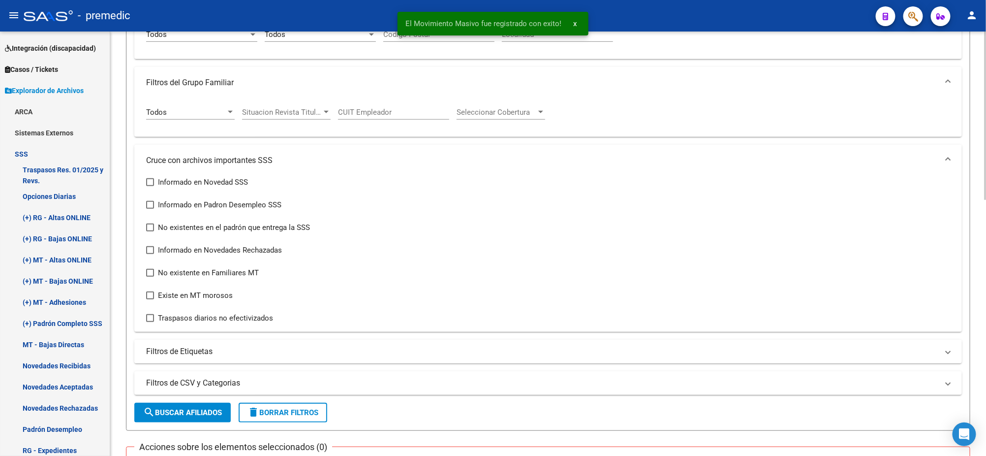
scroll to position [369, 0]
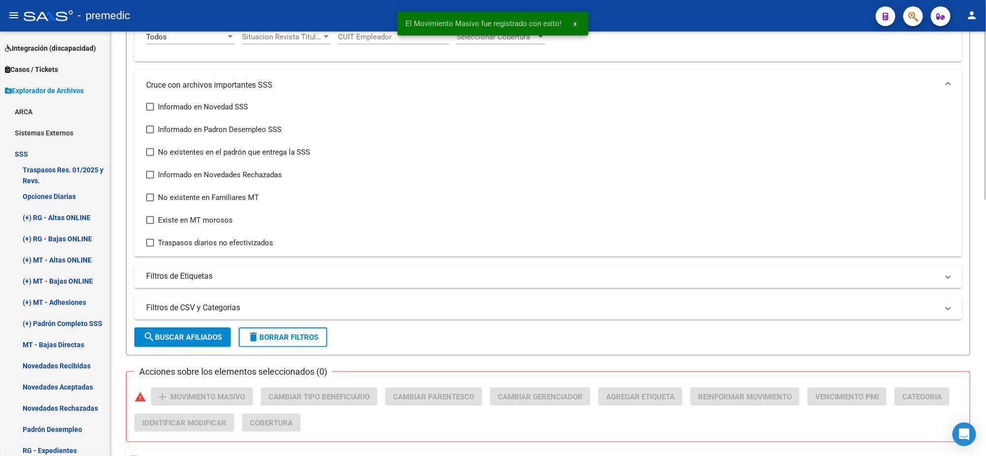
type input "202502"
click at [171, 338] on span "search Buscar Afiliados" at bounding box center [182, 337] width 79 height 9
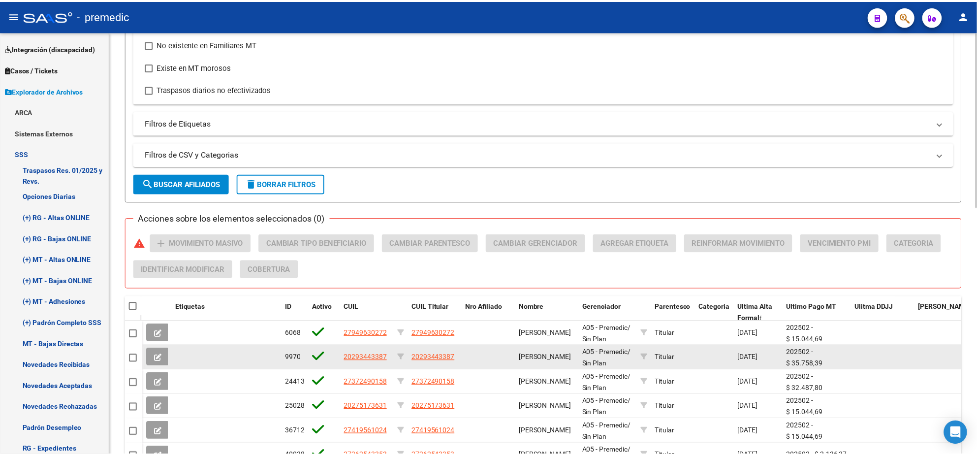
scroll to position [598, 0]
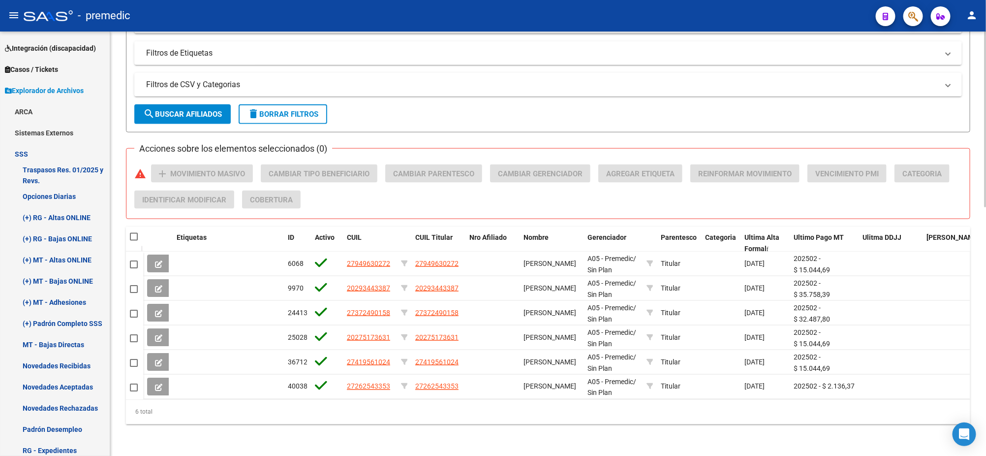
click at [135, 233] on span at bounding box center [134, 237] width 8 height 8
click at [134, 241] on input "checkbox" at bounding box center [133, 241] width 0 height 0
checkbox input "true"
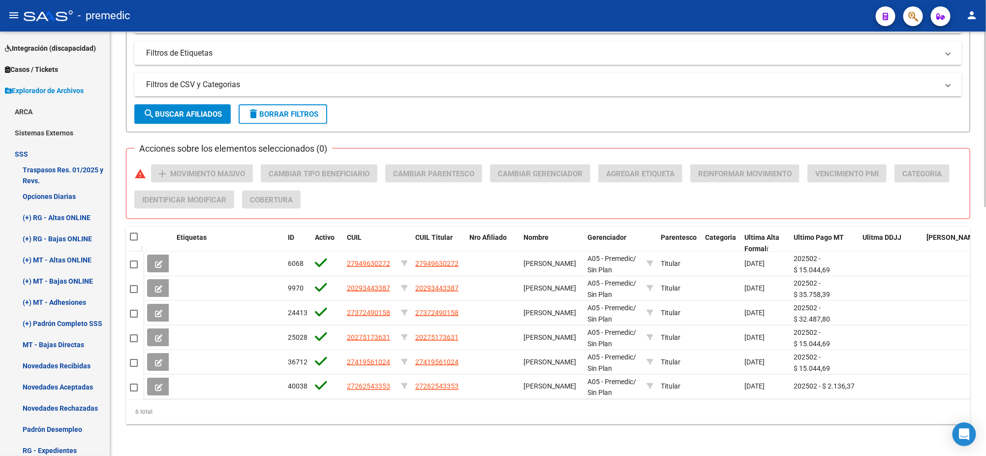
checkbox input "true"
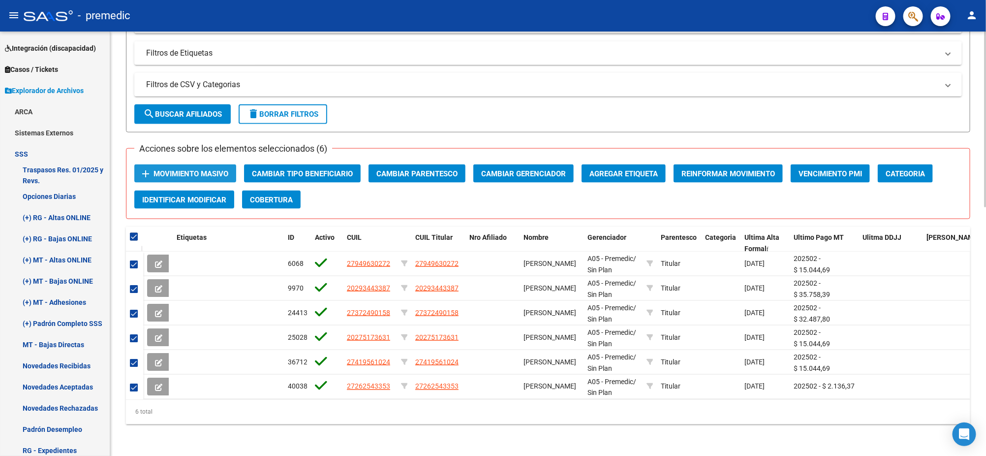
click at [181, 169] on span "Movimiento Masivo" at bounding box center [191, 173] width 75 height 9
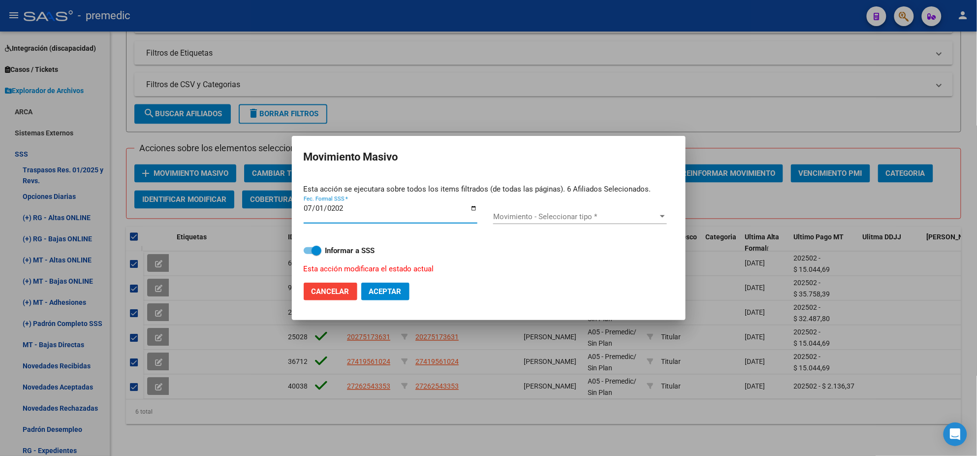
type input "[DATE]"
click at [506, 216] on span "Movimiento - Seleccionar tipo *" at bounding box center [575, 216] width 165 height 9
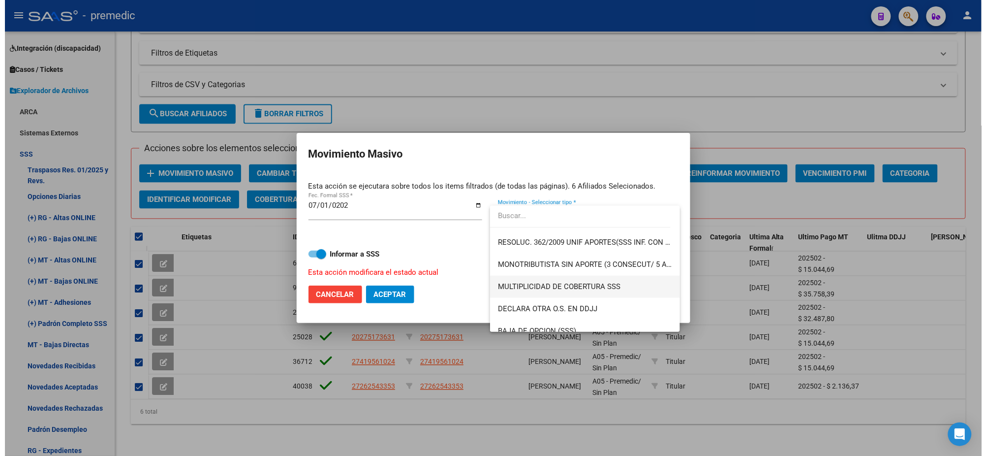
scroll to position [307, 0]
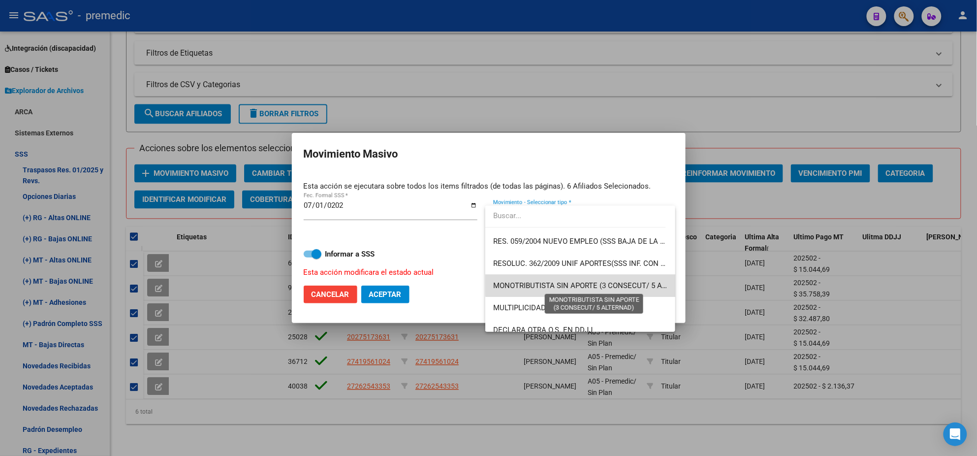
click at [587, 281] on span "MONOTRIBUTISTA SIN APORTE (3 CONSECUT/ 5 ALTERNAD)" at bounding box center [594, 285] width 203 height 9
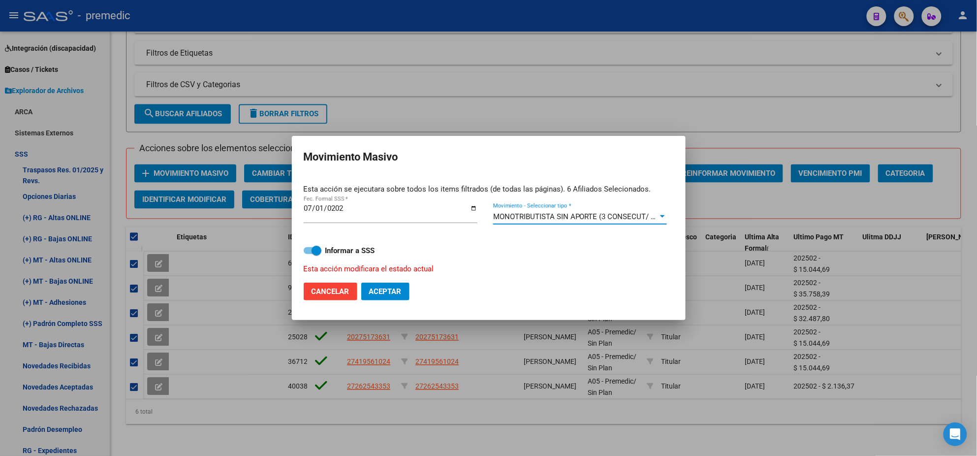
click at [376, 289] on span "Aceptar" at bounding box center [385, 291] width 32 height 9
checkbox input "false"
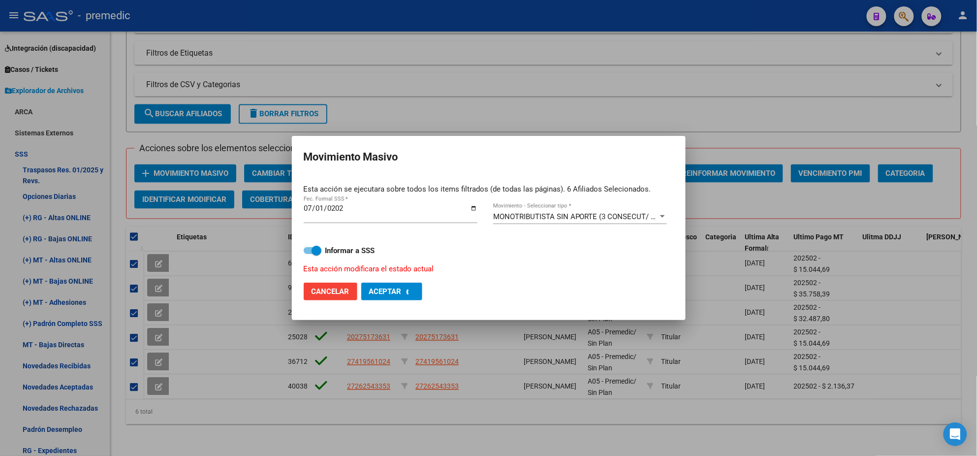
checkbox input "false"
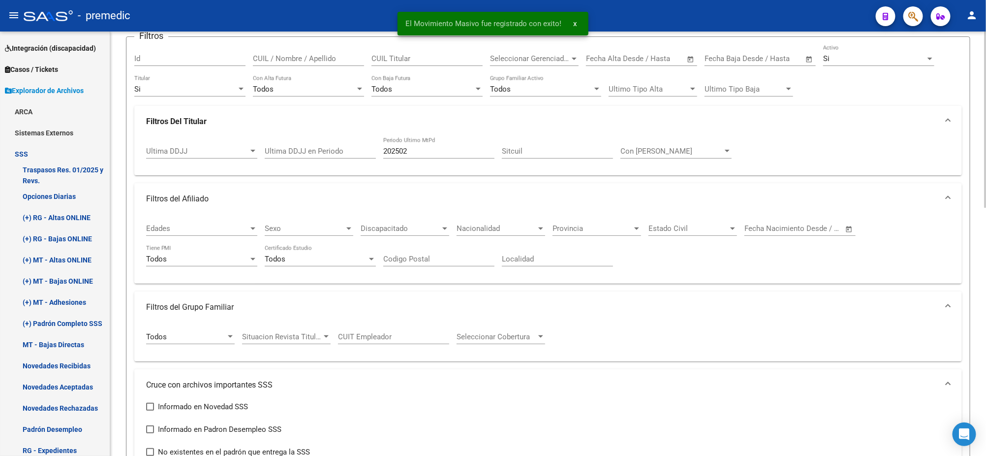
scroll to position [44, 0]
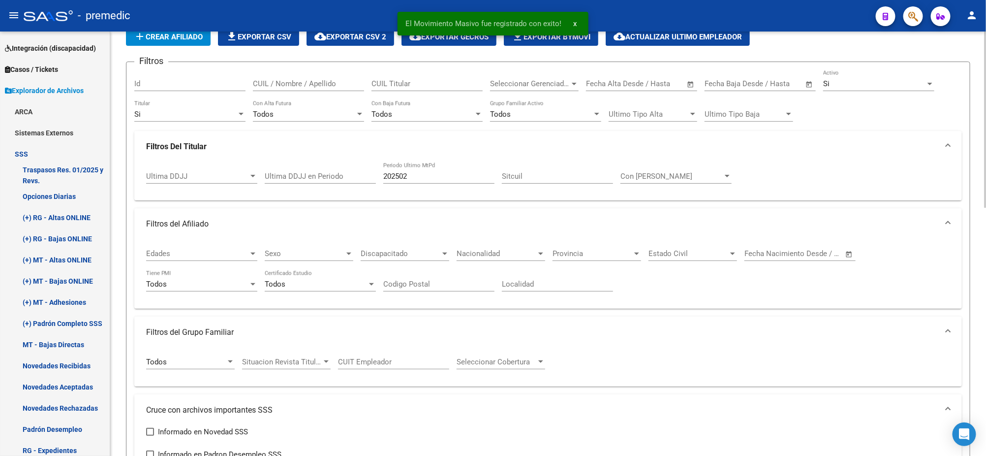
click at [411, 176] on input "202502" at bounding box center [438, 176] width 111 height 9
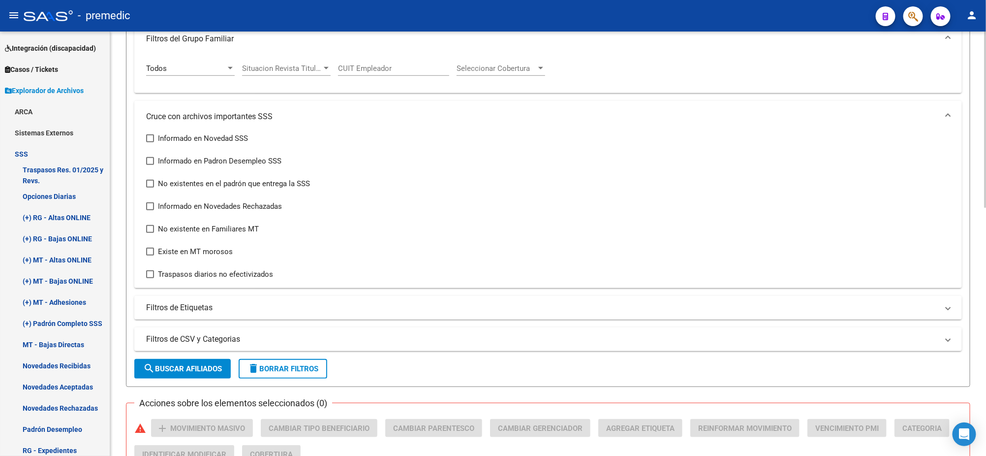
scroll to position [352, 0]
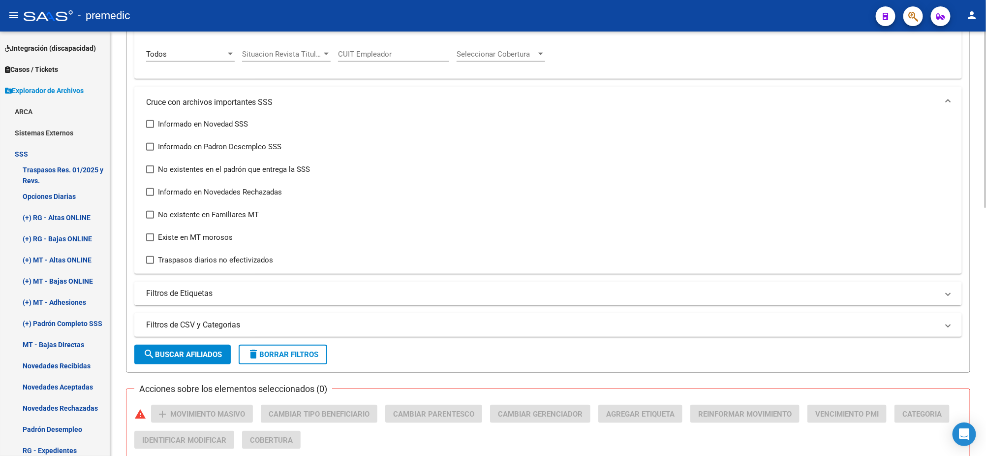
type input "202504"
click at [178, 350] on span "search Buscar Afiliados" at bounding box center [182, 354] width 79 height 9
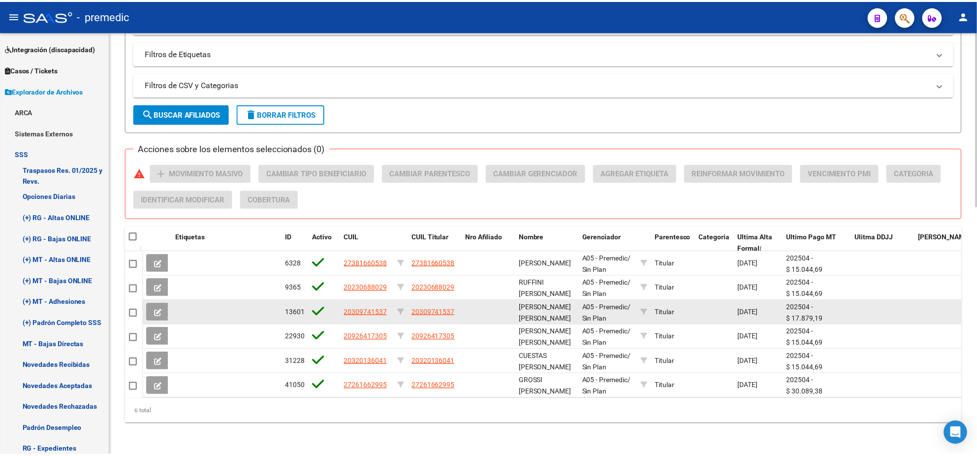
scroll to position [598, 0]
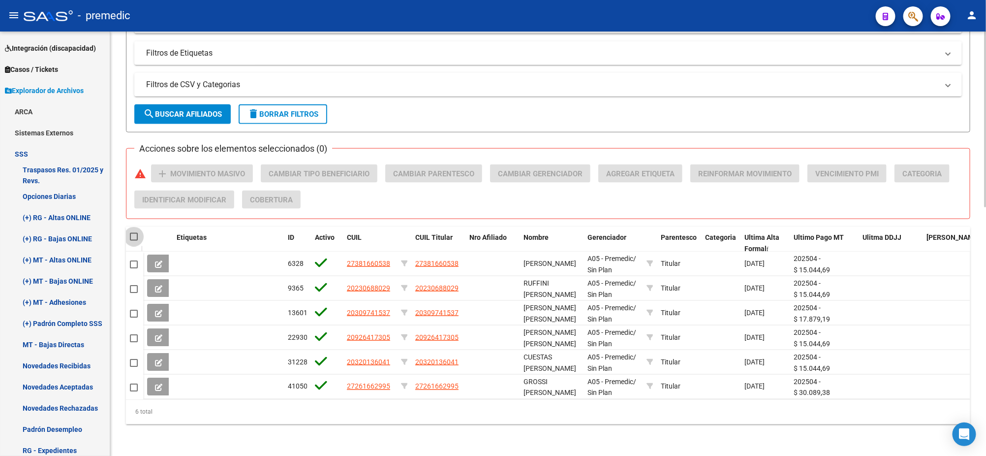
drag, startPoint x: 132, startPoint y: 228, endPoint x: 137, endPoint y: 225, distance: 5.7
click at [132, 233] on span at bounding box center [134, 237] width 8 height 8
click at [133, 241] on input "checkbox" at bounding box center [133, 241] width 0 height 0
checkbox input "true"
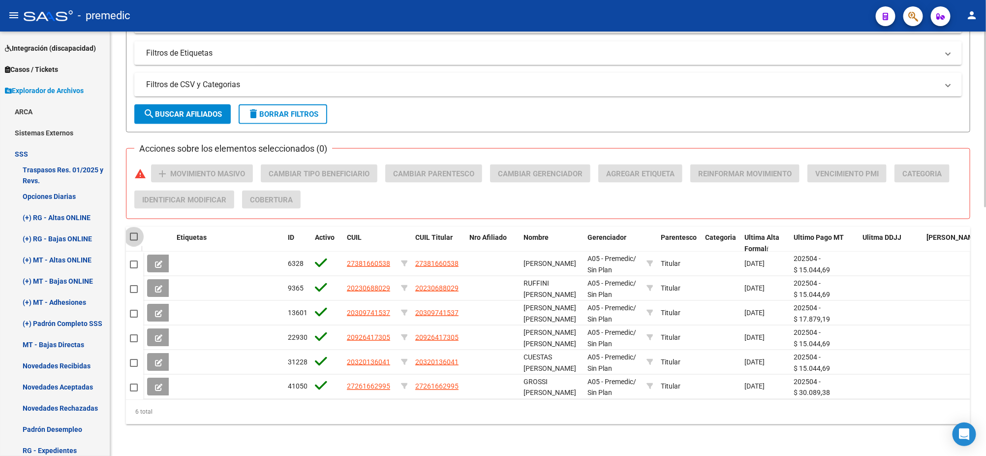
checkbox input "true"
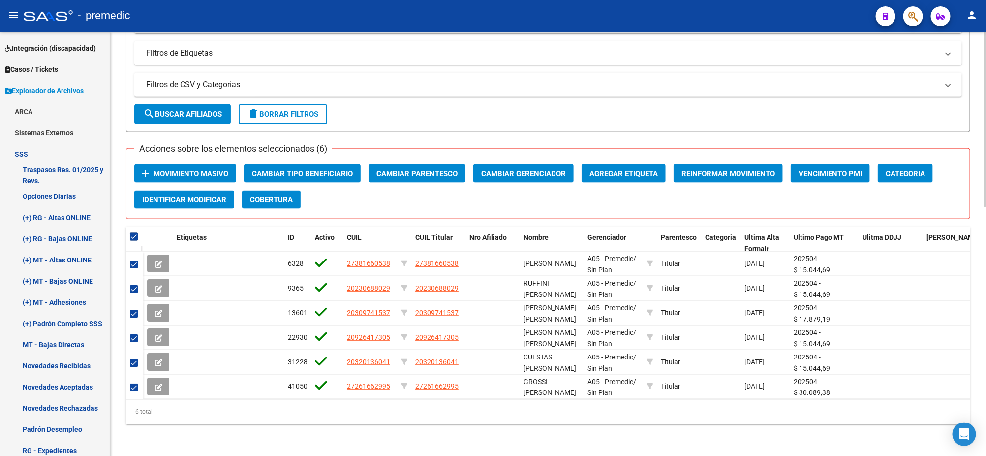
click at [199, 169] on span "Movimiento Masivo" at bounding box center [191, 173] width 75 height 9
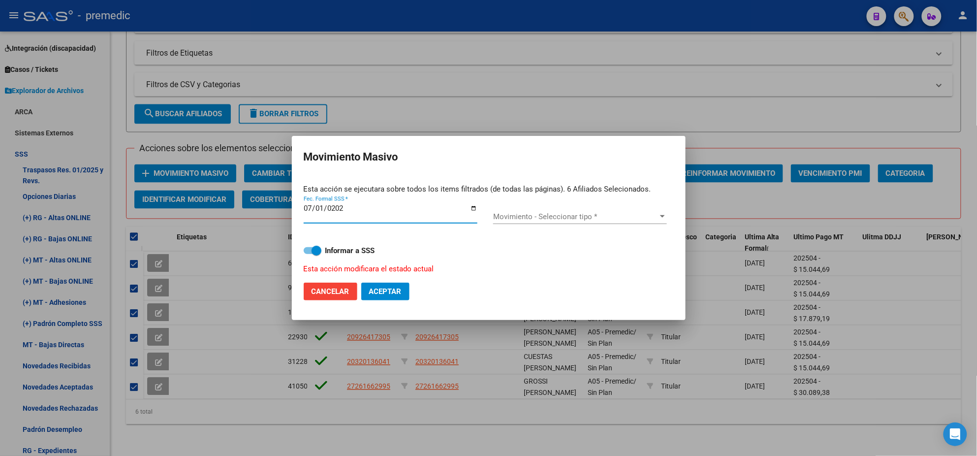
type input "[DATE]"
click at [526, 216] on span "Movimiento - Seleccionar tipo *" at bounding box center [575, 216] width 165 height 9
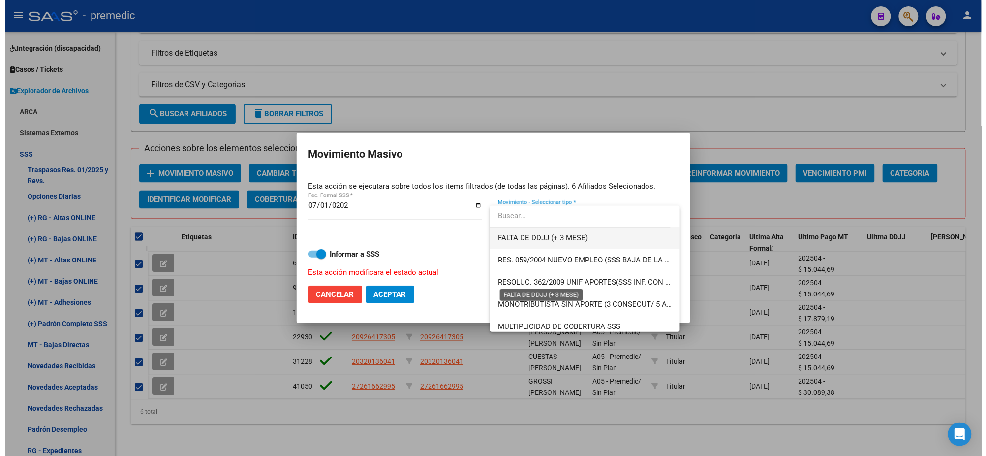
scroll to position [307, 0]
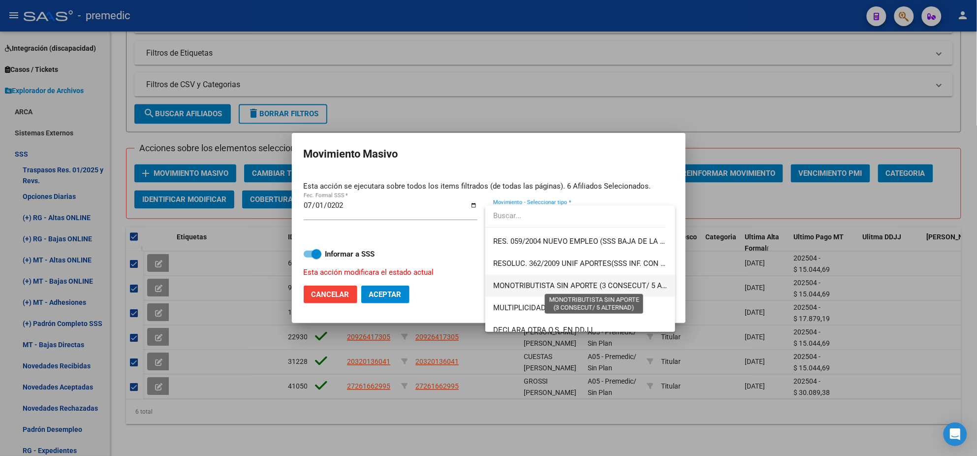
click at [589, 285] on span "MONOTRIBUTISTA SIN APORTE (3 CONSECUT/ 5 ALTERNAD)" at bounding box center [594, 285] width 203 height 9
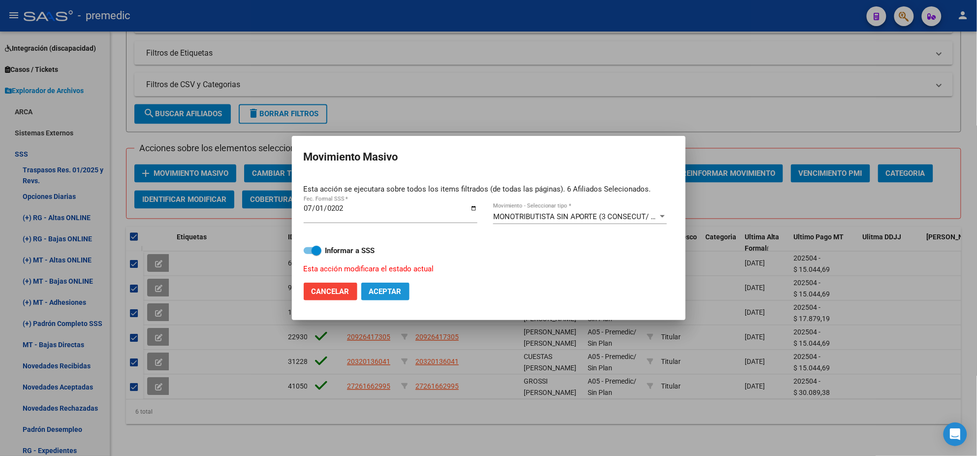
click at [378, 292] on span "Aceptar" at bounding box center [385, 291] width 32 height 9
checkbox input "false"
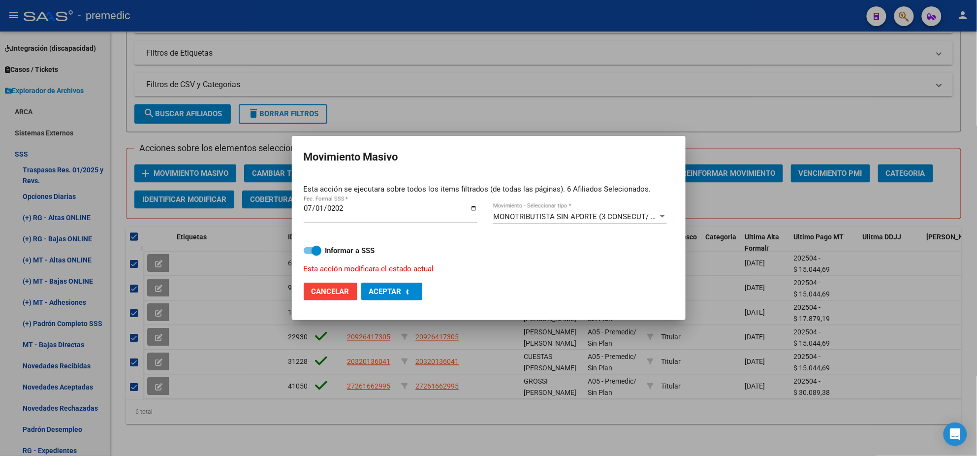
checkbox input "false"
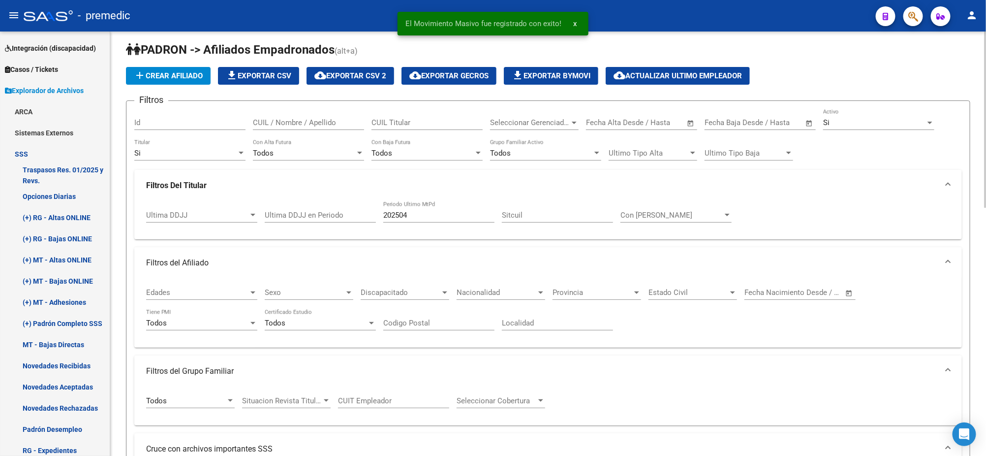
scroll to position [0, 0]
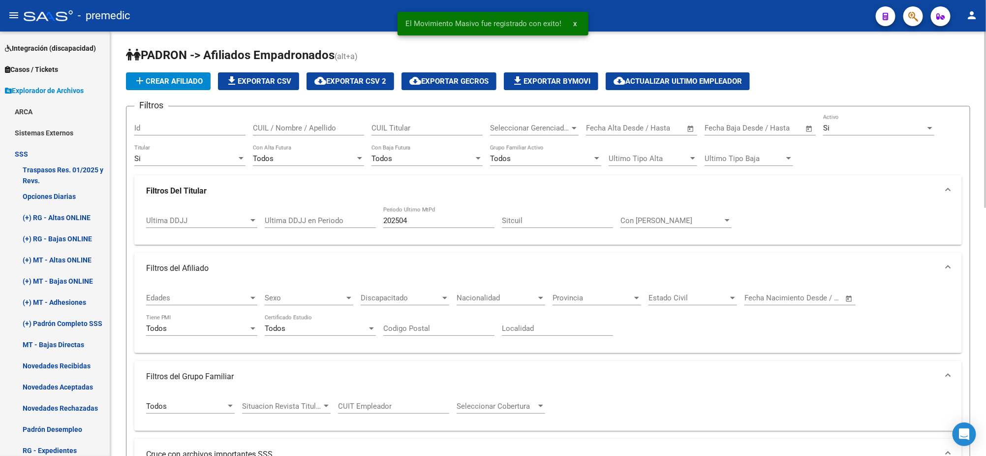
click at [419, 221] on input "202504" at bounding box center [438, 220] width 111 height 9
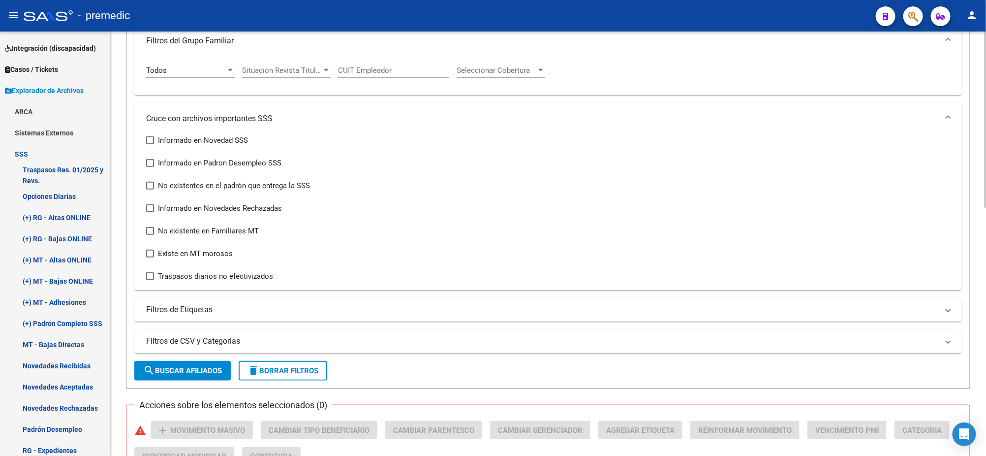
scroll to position [369, 0]
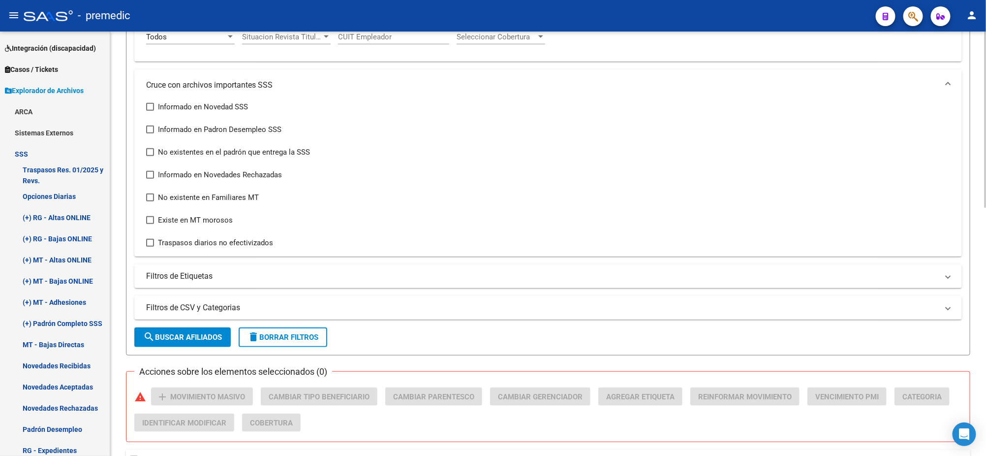
type input "202505"
click at [189, 329] on button "search Buscar Afiliados" at bounding box center [182, 337] width 96 height 20
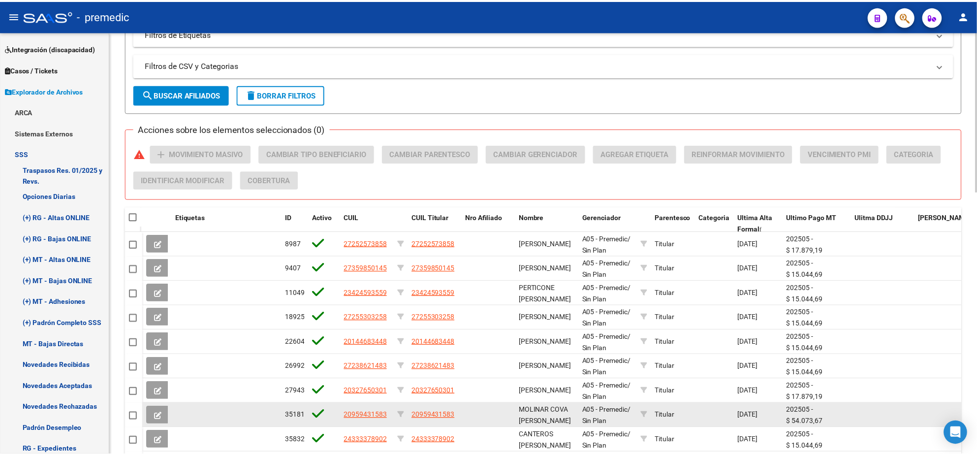
scroll to position [697, 0]
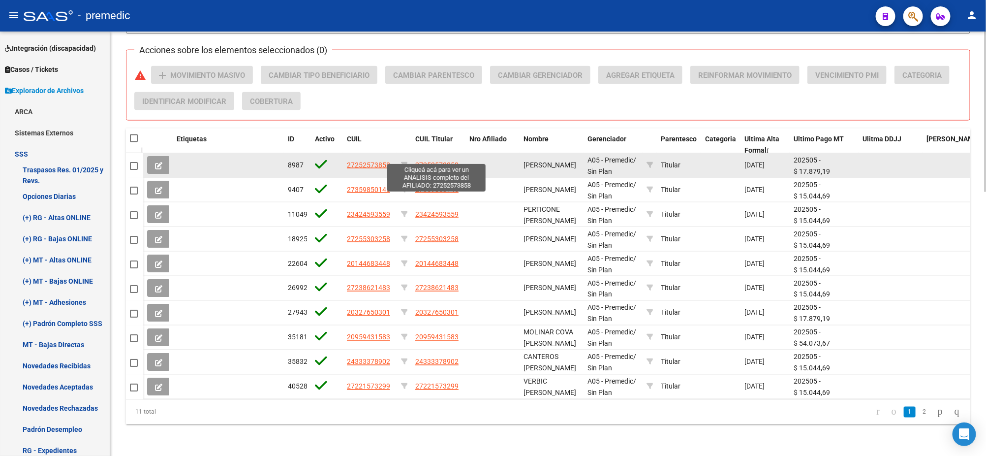
click at [426, 161] on span "27252573858" at bounding box center [436, 165] width 43 height 8
type textarea "27252573858"
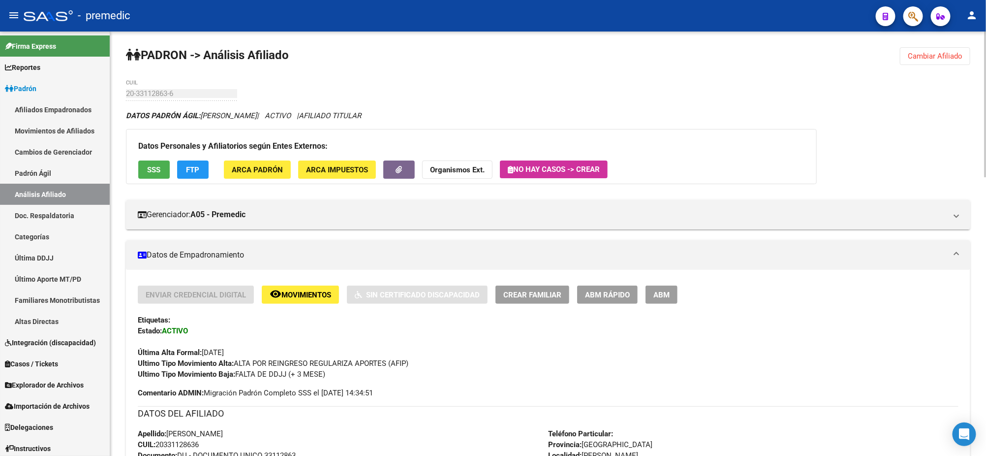
click at [922, 60] on span "Cambiar Afiliado" at bounding box center [935, 56] width 55 height 9
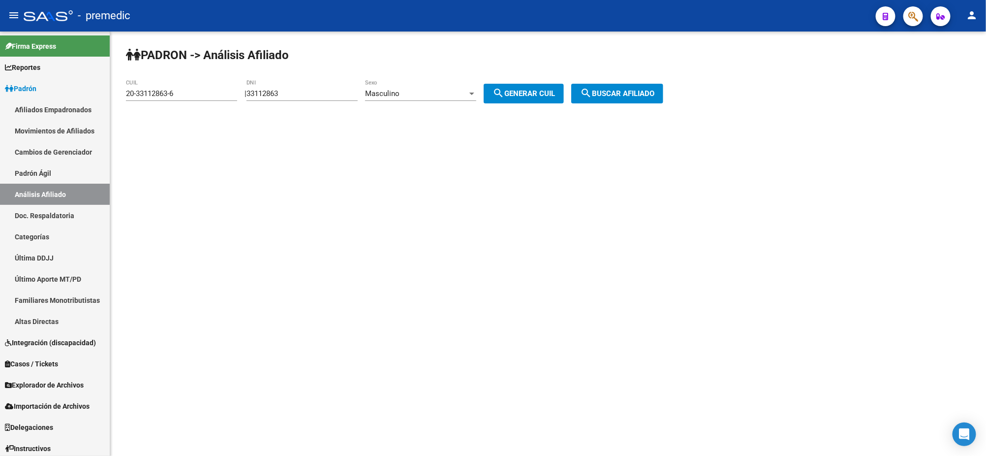
click at [910, 17] on icon "button" at bounding box center [913, 16] width 10 height 11
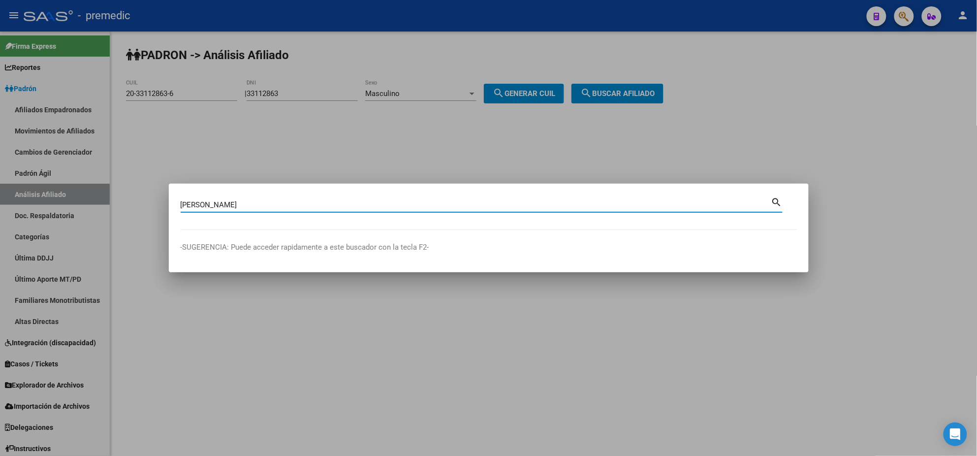
type input "[PERSON_NAME]"
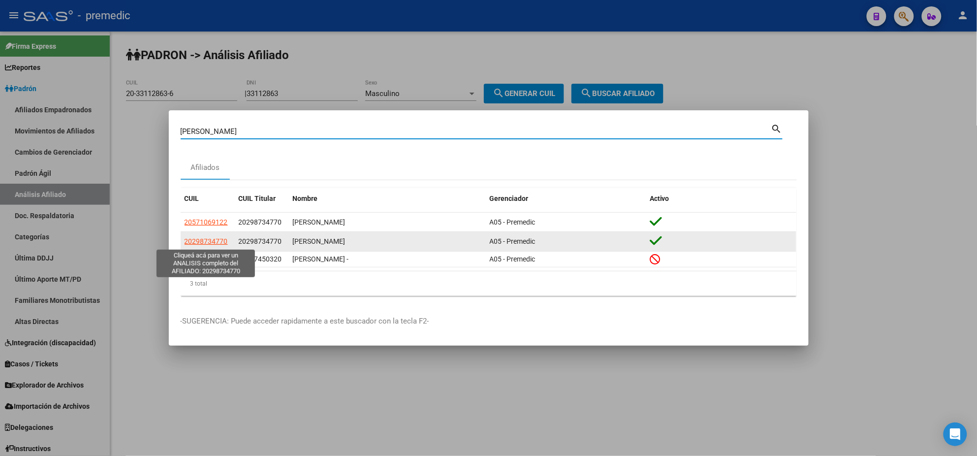
click at [203, 238] on span "20298734770" at bounding box center [205, 241] width 43 height 8
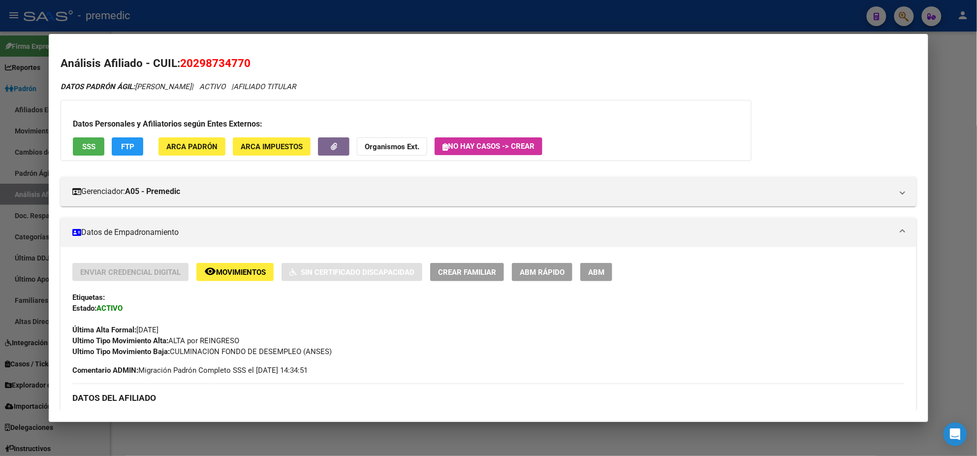
click at [274, 433] on div at bounding box center [488, 228] width 977 height 456
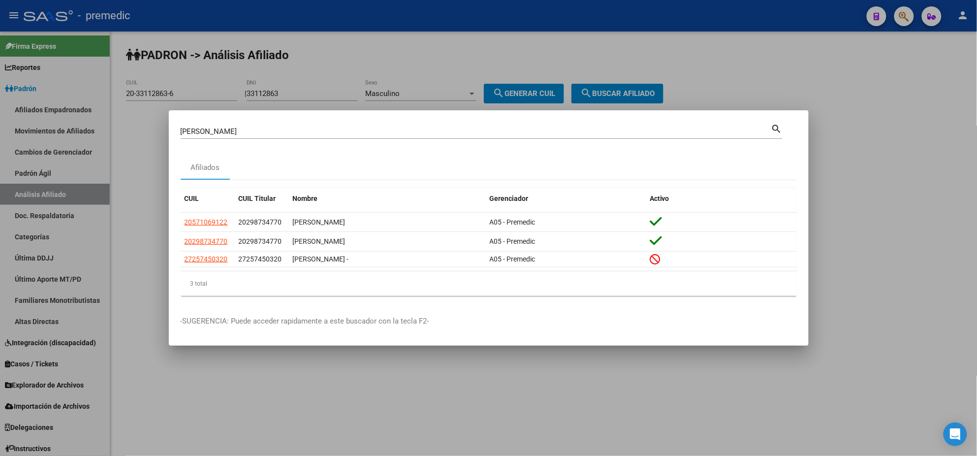
click at [289, 366] on div at bounding box center [488, 228] width 977 height 456
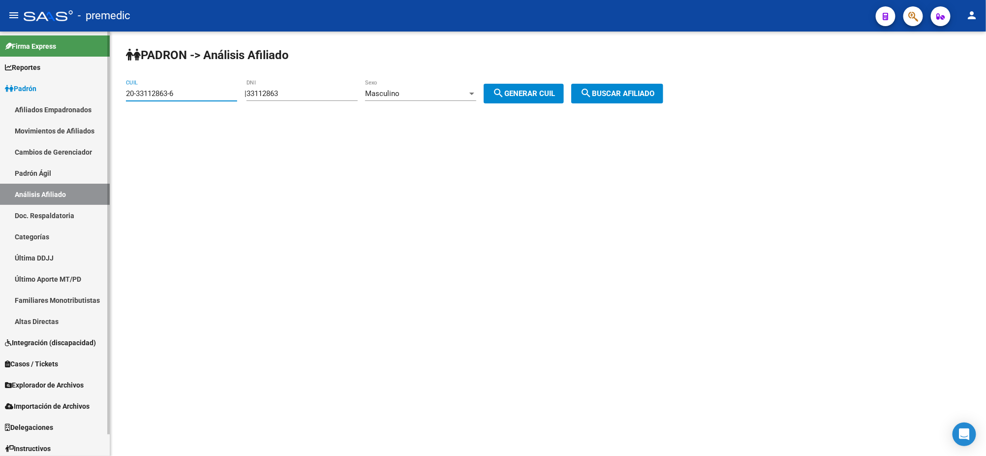
drag, startPoint x: 163, startPoint y: 92, endPoint x: 109, endPoint y: 92, distance: 53.6
click at [109, 92] on mat-sidenav-container "Firma Express Reportes Padrón Traspasos x O.S. Traspasos x Gerenciador Traspaso…" at bounding box center [493, 243] width 986 height 424
paste input "3-43523571-9"
click at [621, 91] on span "search Buscar afiliado" at bounding box center [617, 93] width 74 height 9
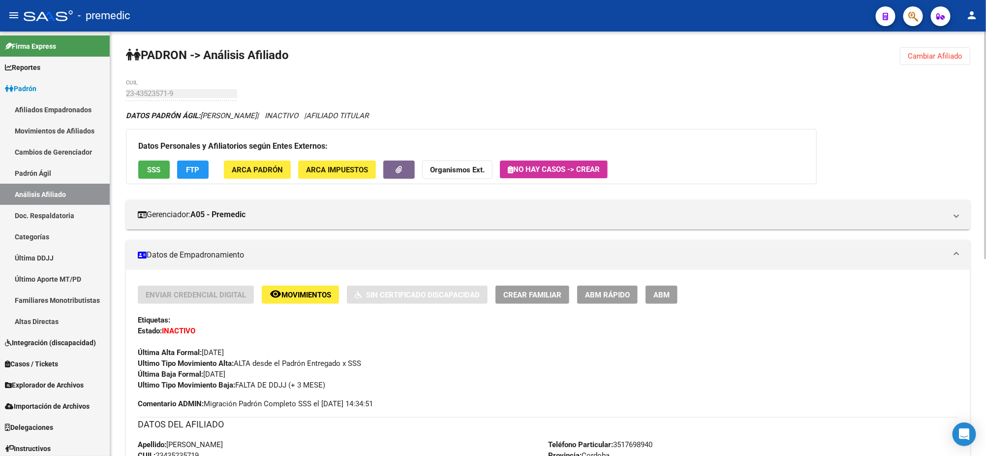
click at [299, 296] on span "Movimientos" at bounding box center [306, 294] width 50 height 9
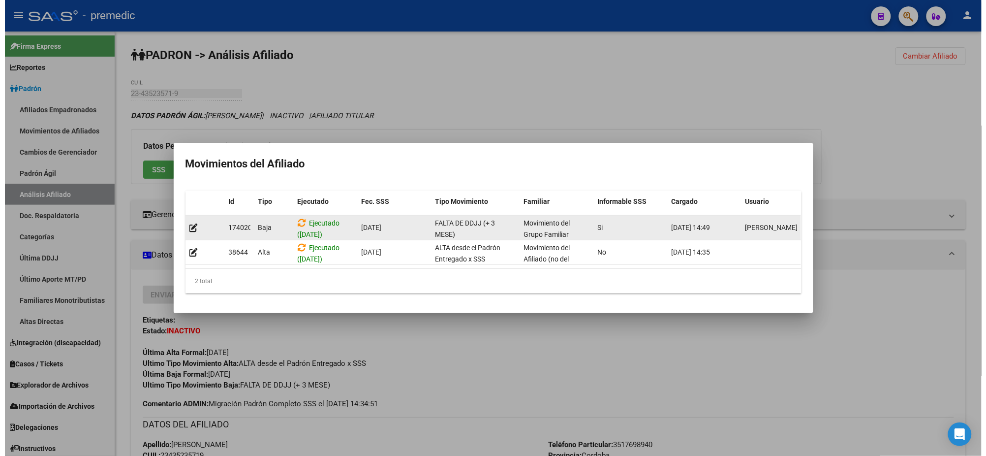
scroll to position [2, 0]
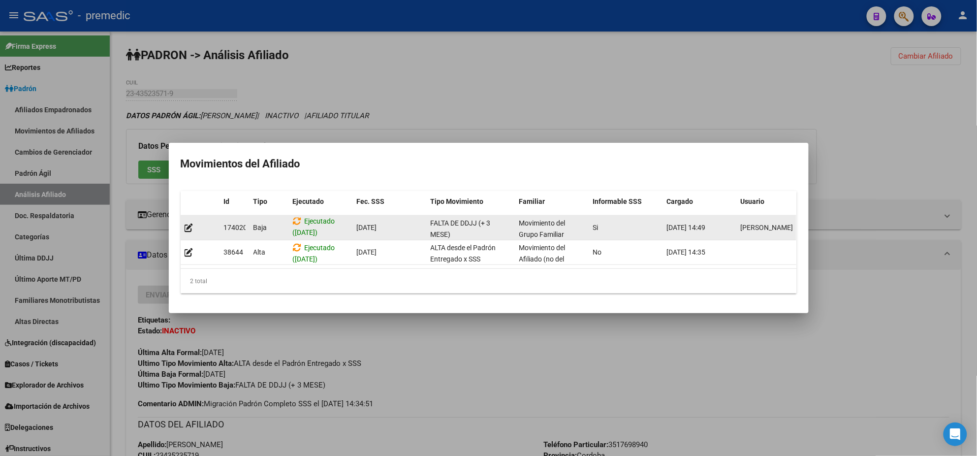
drag, startPoint x: 315, startPoint y: 230, endPoint x: 276, endPoint y: 229, distance: 39.4
click at [276, 229] on div "174020 [GEOGRAPHIC_DATA] ([DATE]) [DATE] FALTA DE DDJJ (+ 3 MESE) Movimiento de…" at bounding box center [496, 227] width 630 height 25
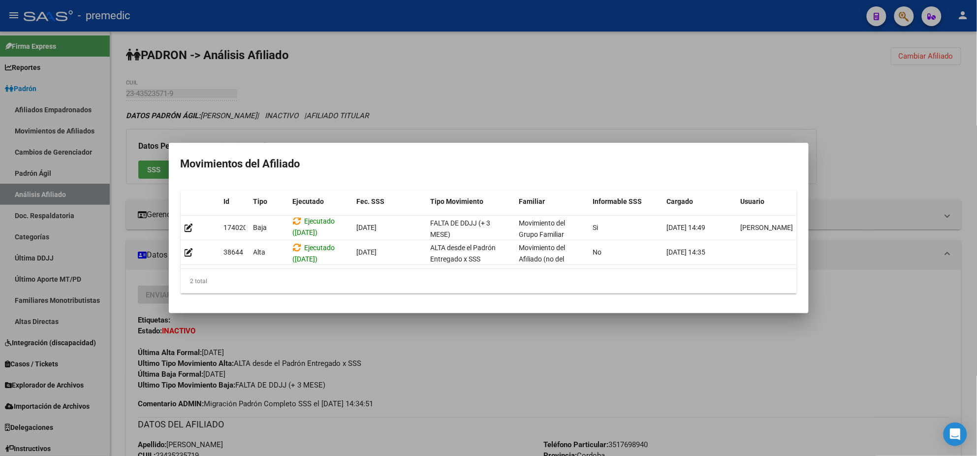
click at [444, 340] on div at bounding box center [488, 228] width 977 height 456
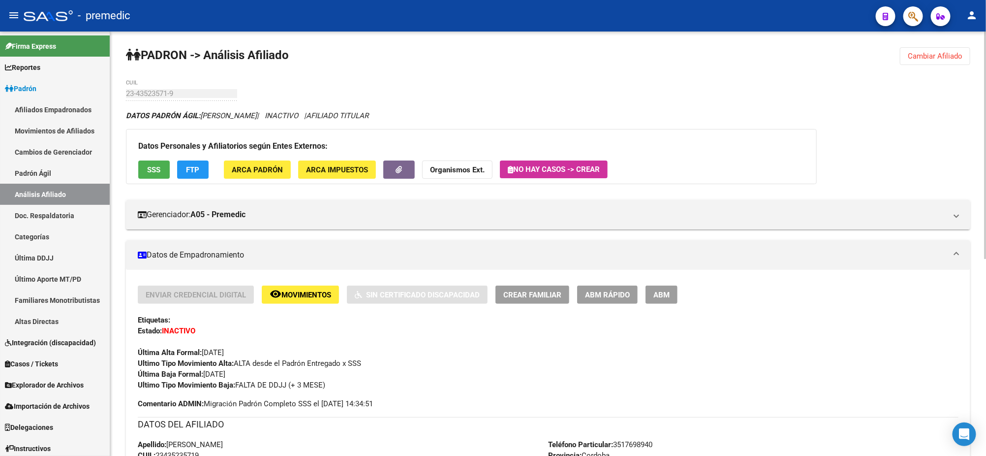
click at [919, 54] on span "Cambiar Afiliado" at bounding box center [935, 56] width 55 height 9
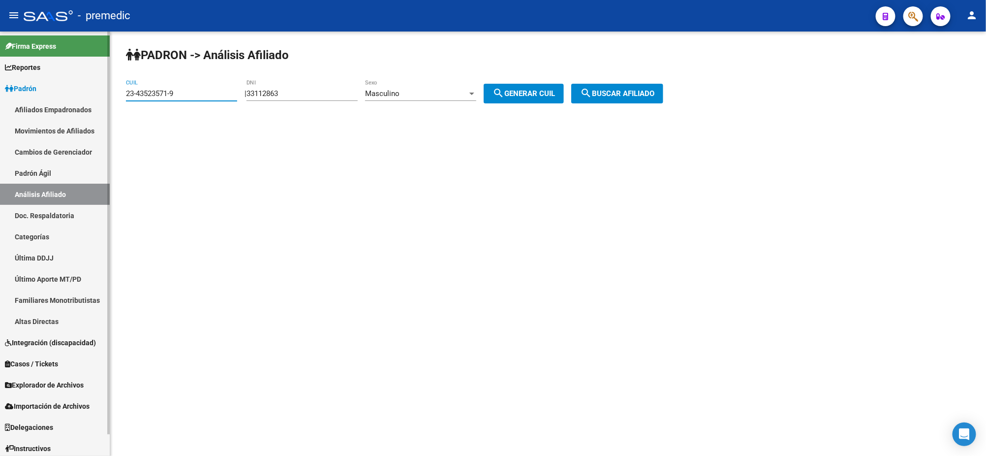
drag, startPoint x: 122, startPoint y: 94, endPoint x: 72, endPoint y: 97, distance: 49.8
click at [72, 97] on mat-sidenav-container "Firma Express Reportes Padrón Traspasos x O.S. Traspasos x Gerenciador Traspaso…" at bounding box center [493, 243] width 986 height 424
paste input "7-41385998-6"
type input "27-41385998-6"
click at [592, 97] on mat-icon "search" at bounding box center [586, 93] width 12 height 12
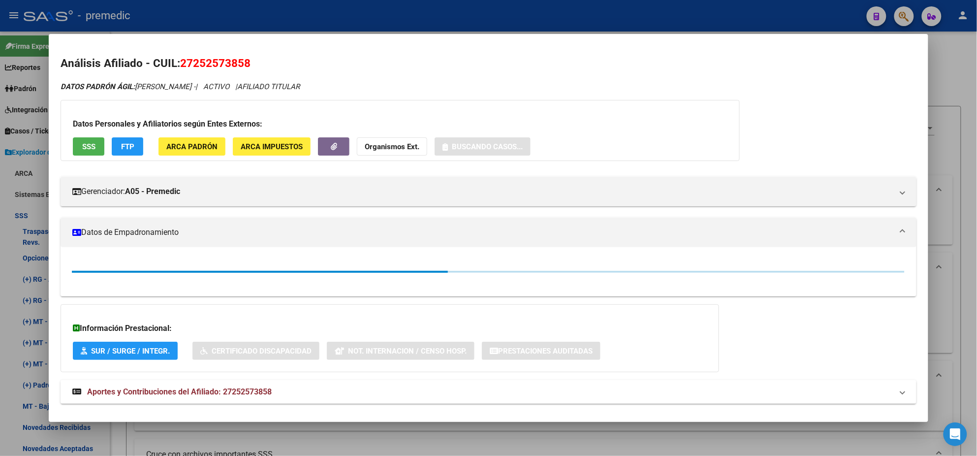
scroll to position [697, 0]
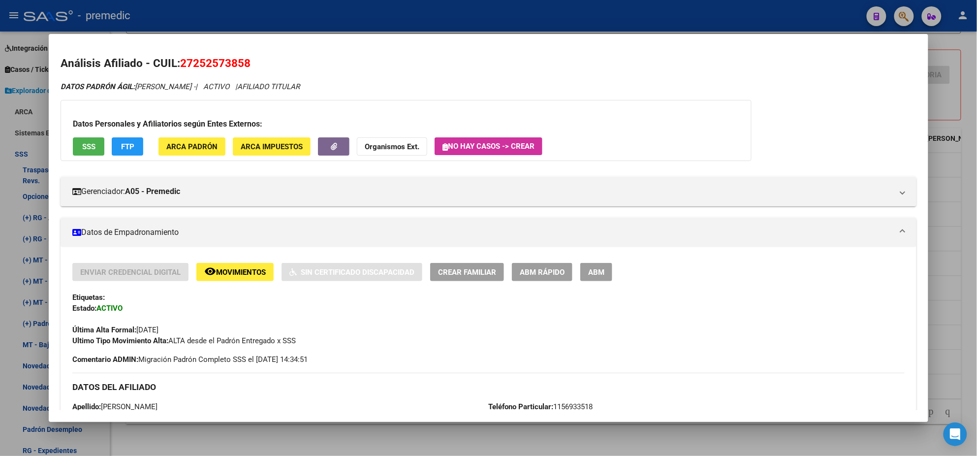
click at [266, 170] on div "Gerenciador: A05 - Premedic Atención telefónica: Atención emergencias: Otros Da…" at bounding box center [489, 187] width 856 height 37
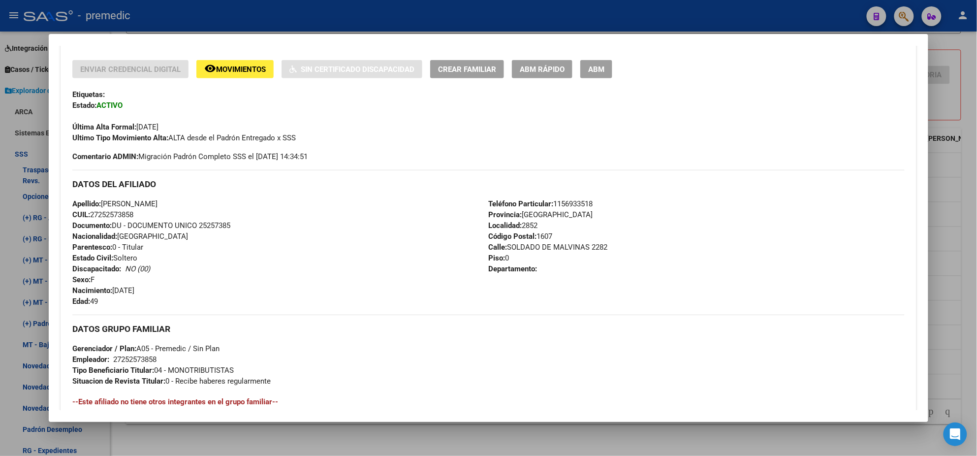
scroll to position [383, 0]
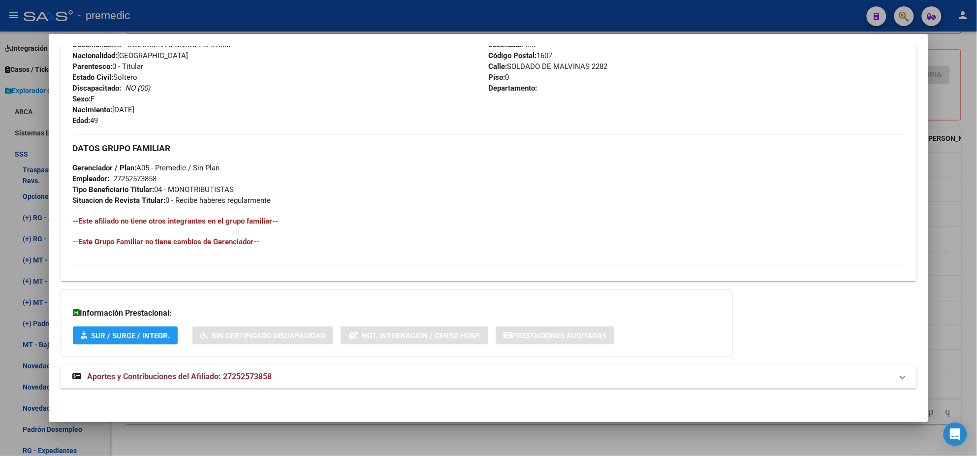
click at [188, 373] on span "Aportes y Contribuciones del Afiliado: 27252573858" at bounding box center [179, 375] width 184 height 9
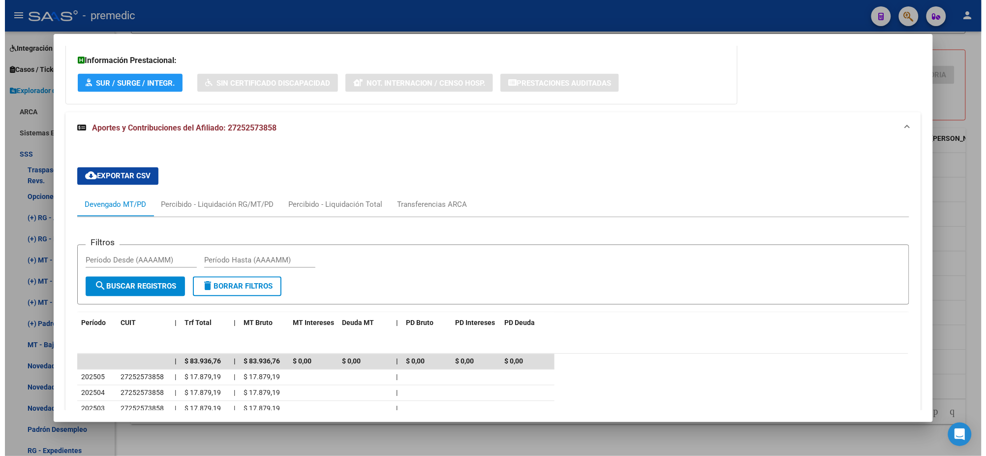
scroll to position [746, 0]
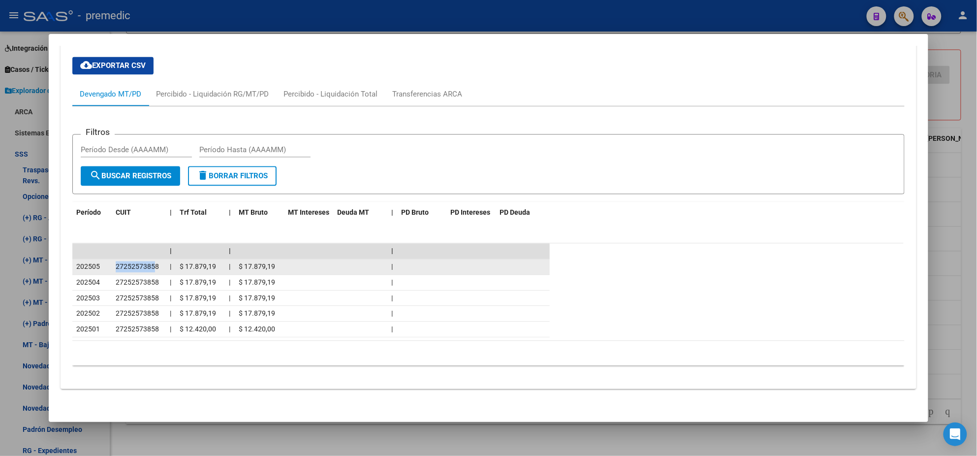
drag, startPoint x: 152, startPoint y: 266, endPoint x: 111, endPoint y: 267, distance: 40.4
click at [116, 267] on span "27252573858" at bounding box center [137, 266] width 43 height 8
copy span "2725257385"
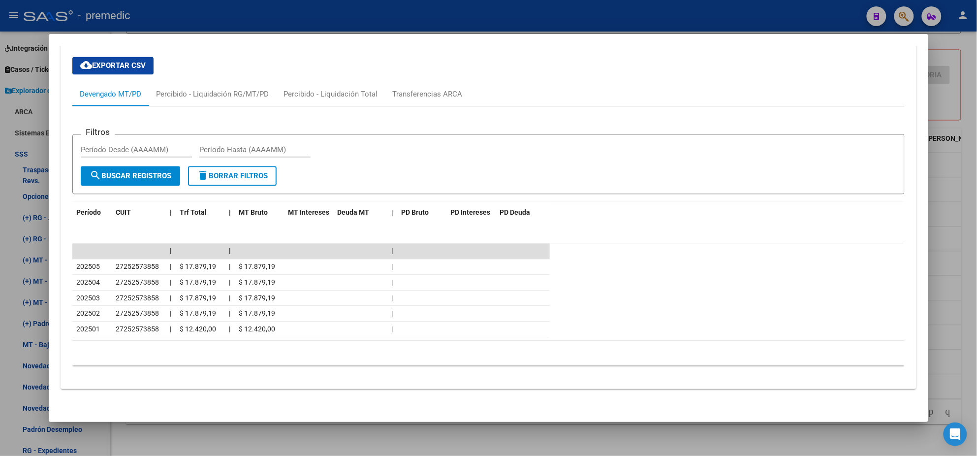
click at [148, 439] on div at bounding box center [488, 228] width 977 height 456
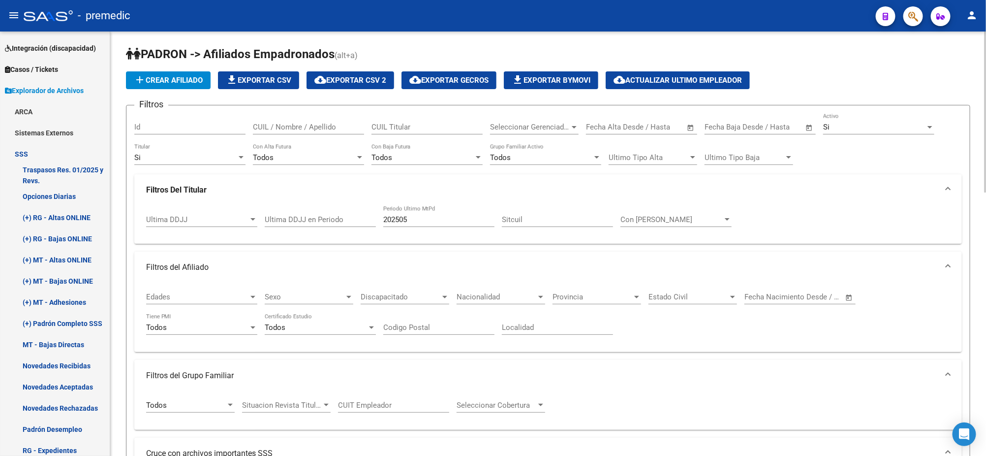
scroll to position [0, 0]
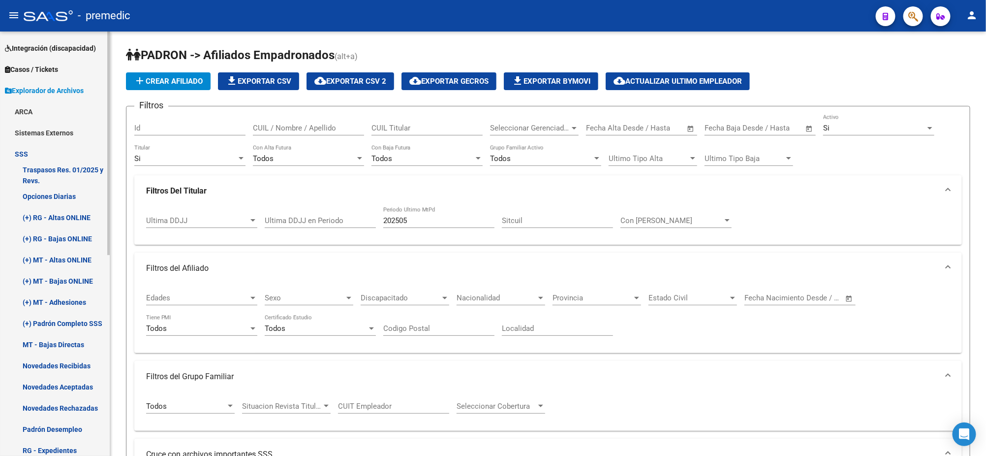
click at [46, 67] on span "Casos / Tickets" at bounding box center [31, 69] width 53 height 11
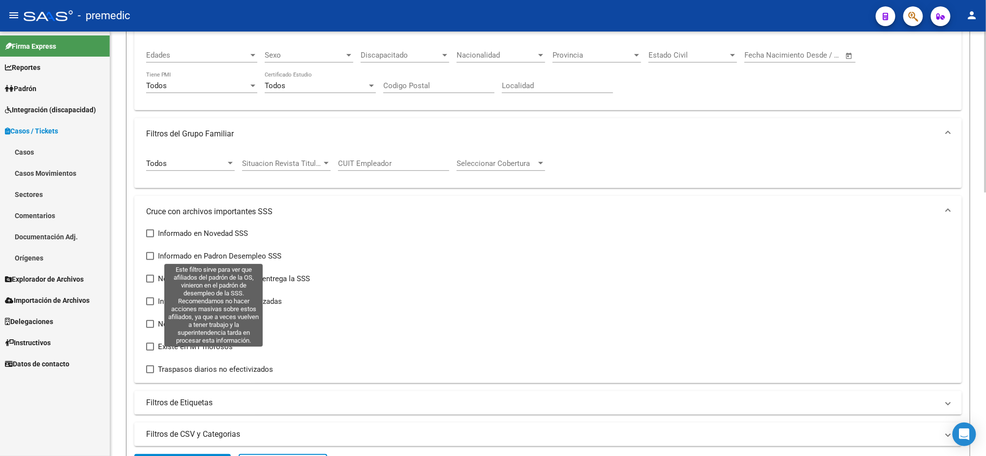
scroll to position [246, 0]
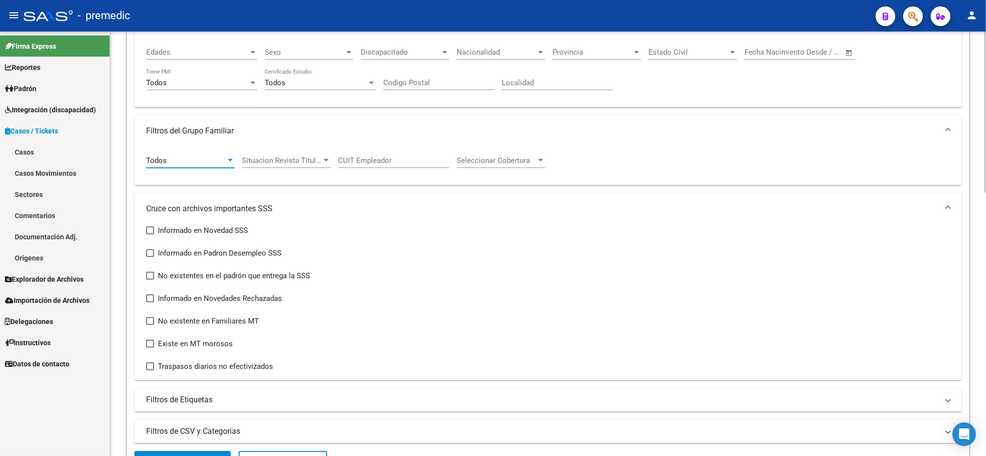
click at [182, 161] on div "Todos" at bounding box center [186, 160] width 80 height 9
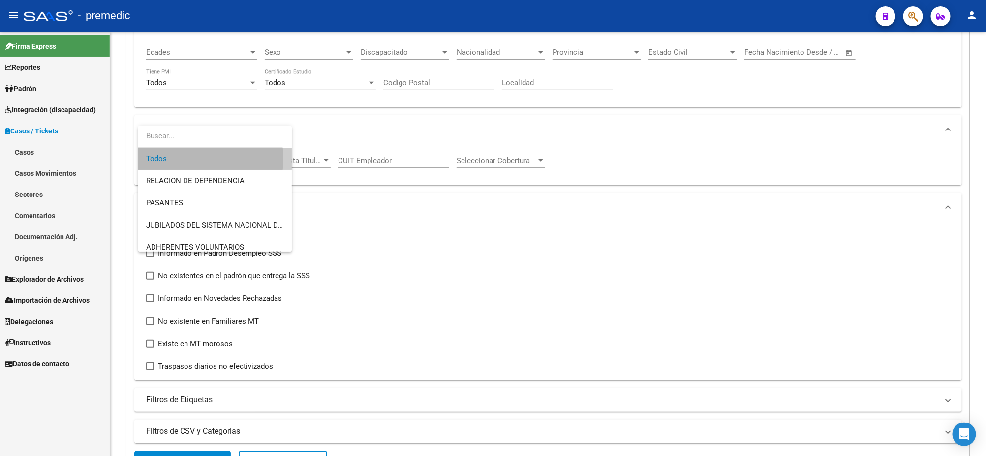
click at [181, 158] on span "Todos" at bounding box center [215, 159] width 138 height 22
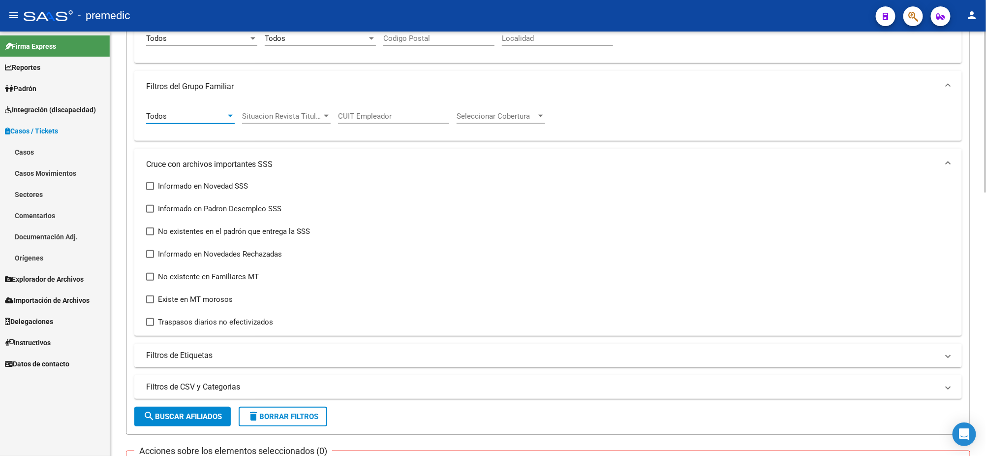
scroll to position [307, 0]
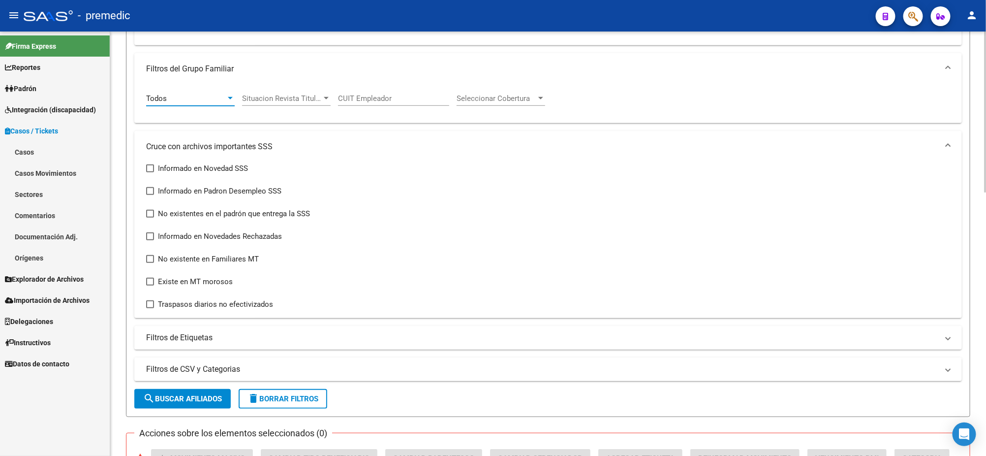
click at [196, 334] on mat-panel-title "Filtros de Etiquetas" at bounding box center [542, 337] width 792 height 11
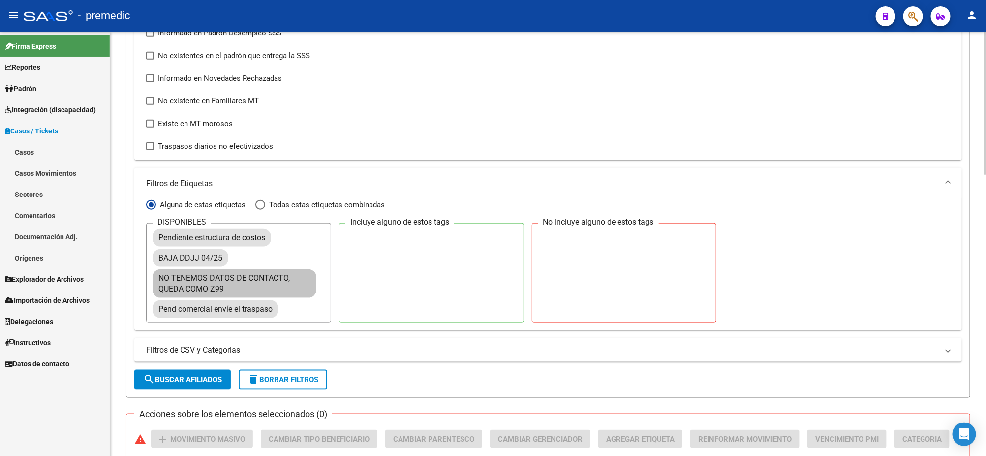
scroll to position [492, 0]
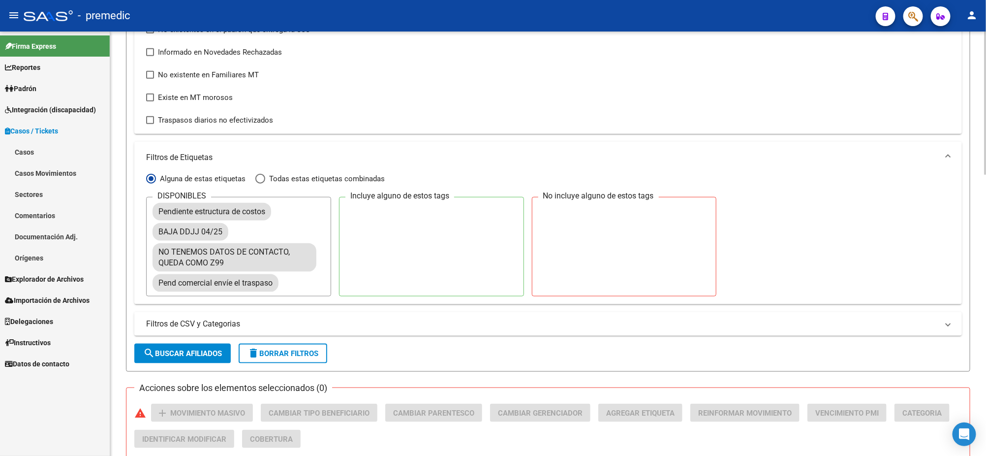
click at [228, 324] on mat-panel-title "Filtros de CSV y Categorias" at bounding box center [542, 323] width 792 height 11
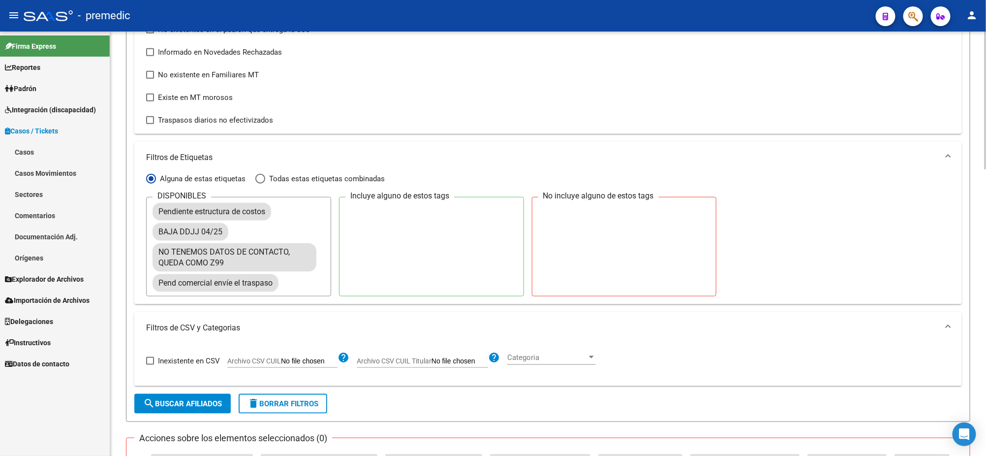
click at [557, 354] on span "Categoria" at bounding box center [547, 357] width 80 height 9
click at [557, 354] on input "dropdown search" at bounding box center [562, 354] width 126 height 22
click at [462, 316] on div at bounding box center [493, 228] width 986 height 456
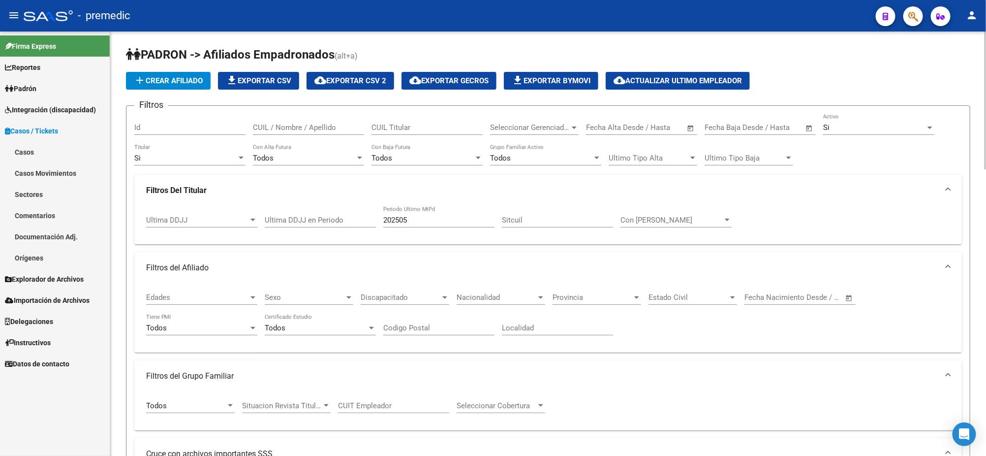
scroll to position [0, 0]
click at [215, 158] on div "Si" at bounding box center [185, 158] width 102 height 9
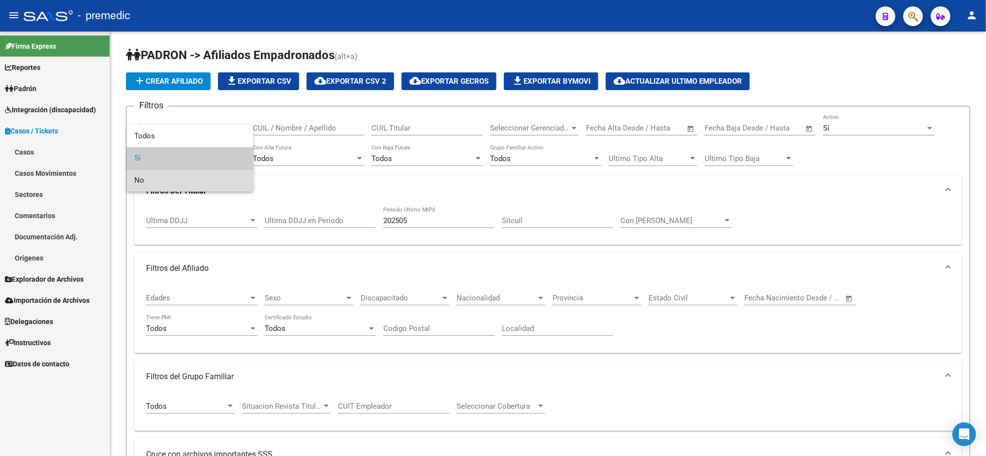
click at [189, 179] on span "No" at bounding box center [189, 180] width 111 height 22
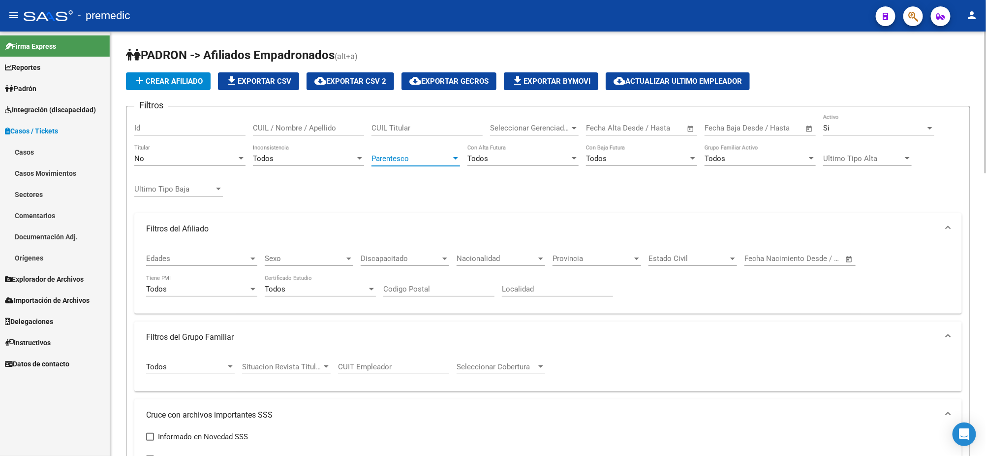
click at [399, 161] on span "Parentesco" at bounding box center [411, 158] width 80 height 9
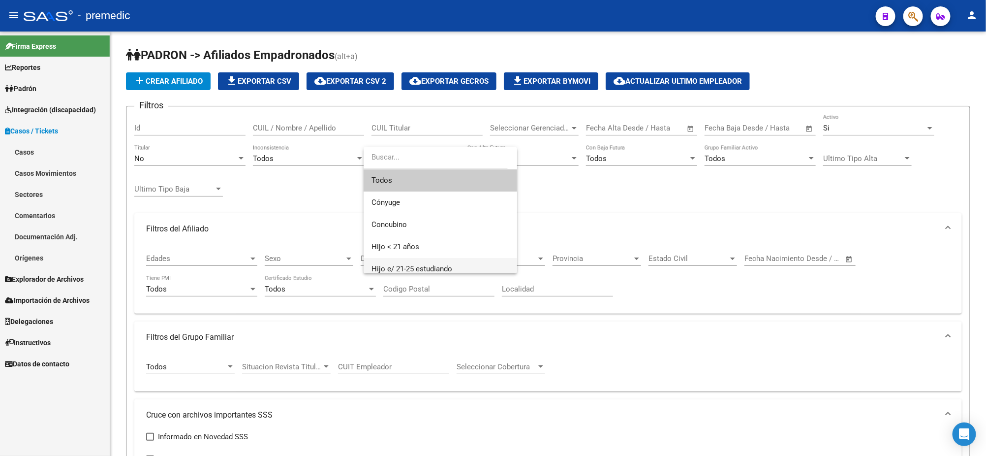
click at [402, 261] on span "Hijo e/ 21-25 estudiando" at bounding box center [440, 269] width 138 height 22
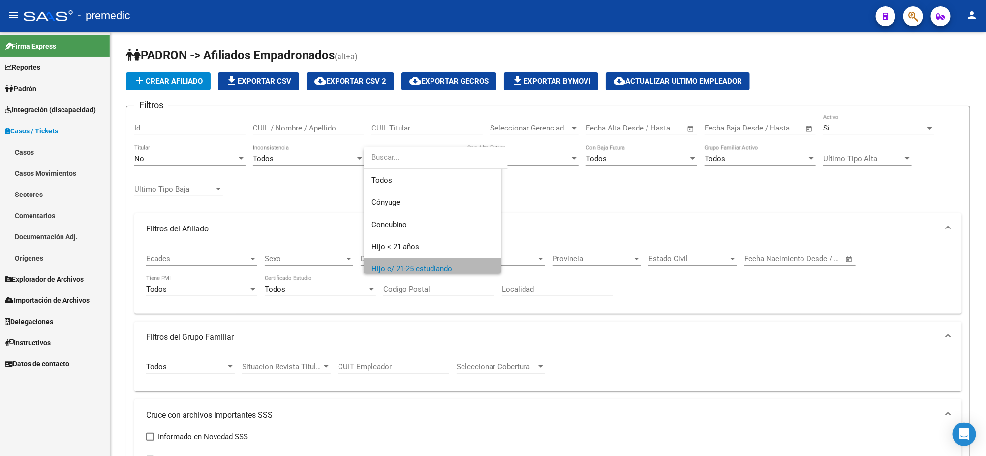
scroll to position [6, 0]
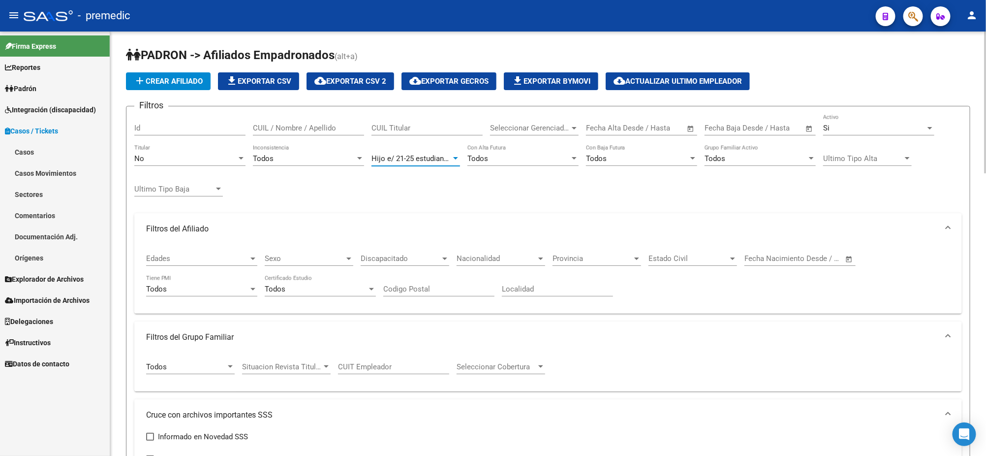
click at [292, 284] on div "Todos" at bounding box center [316, 288] width 102 height 9
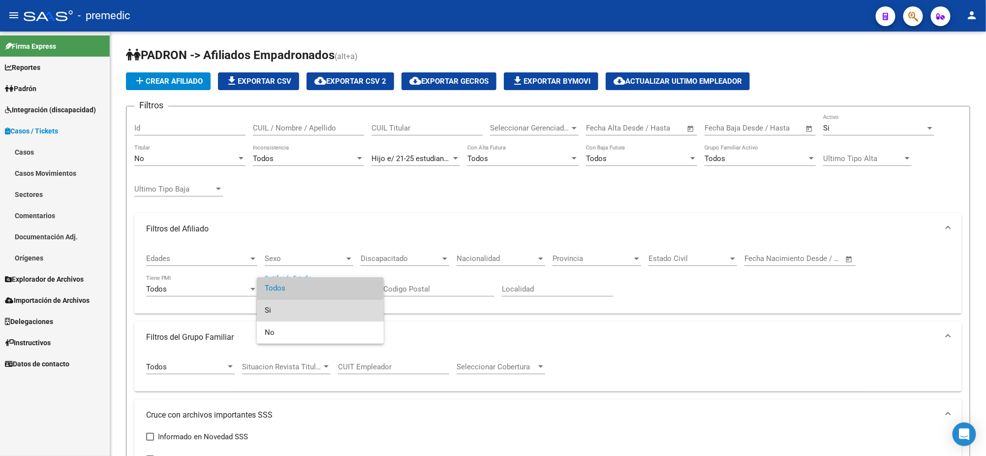
click at [286, 317] on span "Si" at bounding box center [320, 310] width 111 height 22
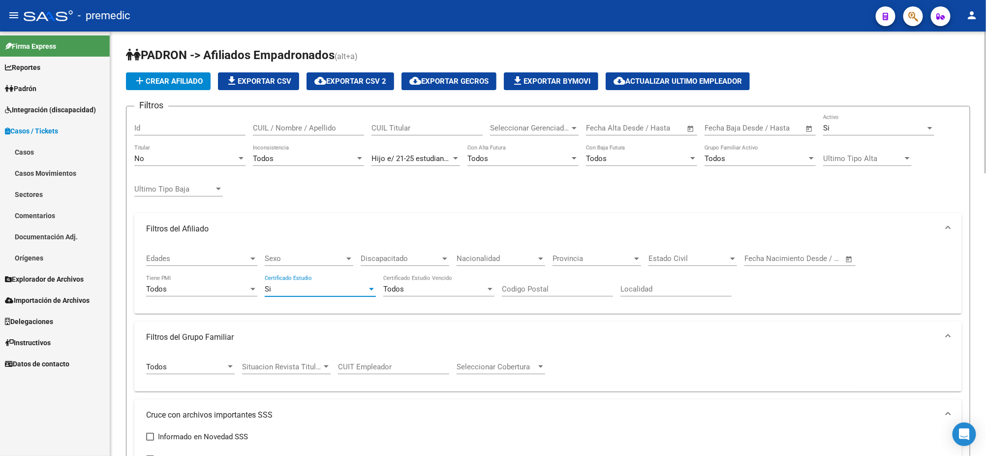
click at [446, 288] on div "Todos" at bounding box center [434, 288] width 102 height 9
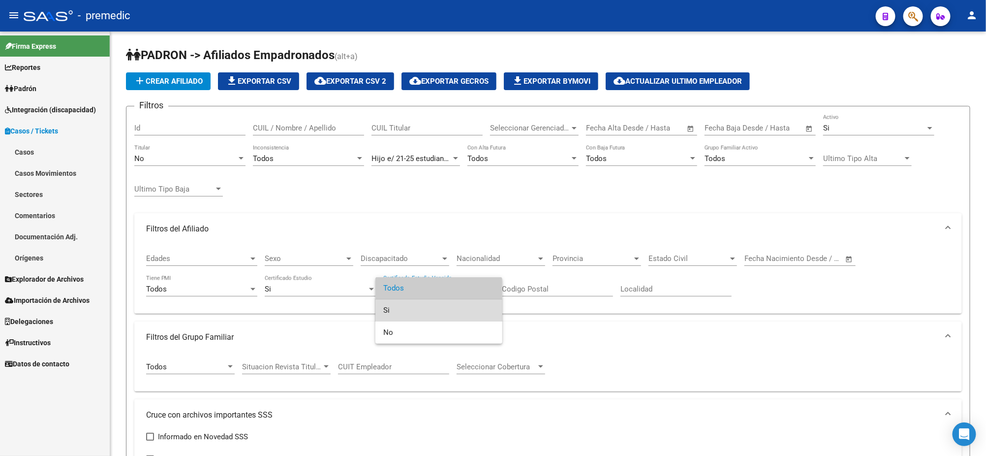
click at [427, 307] on span "Si" at bounding box center [438, 310] width 111 height 22
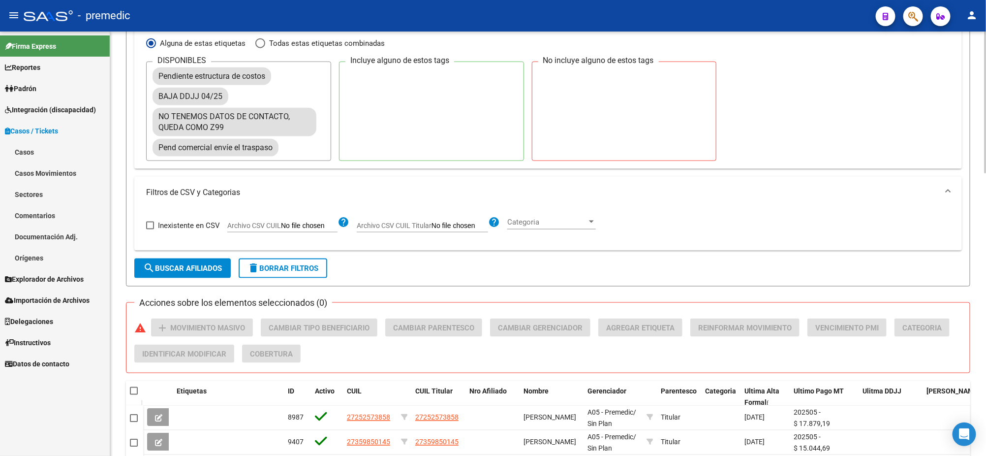
scroll to position [615, 0]
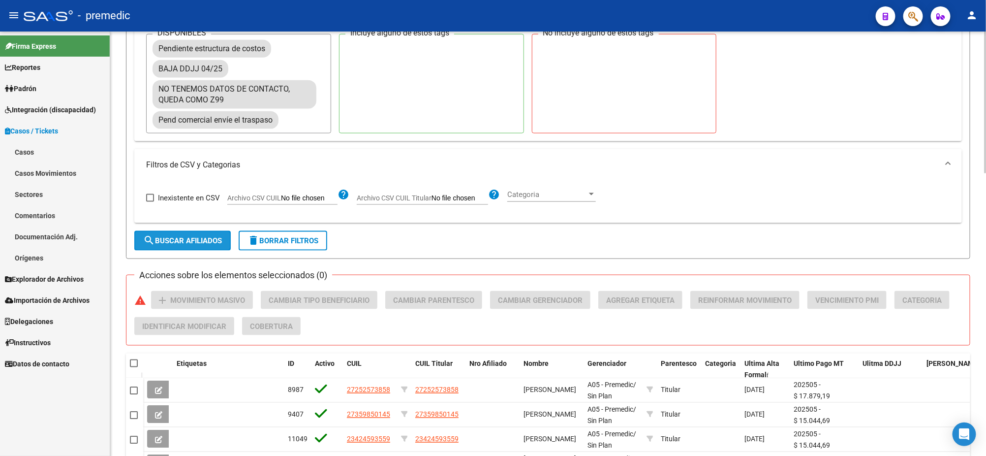
click at [155, 239] on span "search Buscar Afiliados" at bounding box center [182, 240] width 79 height 9
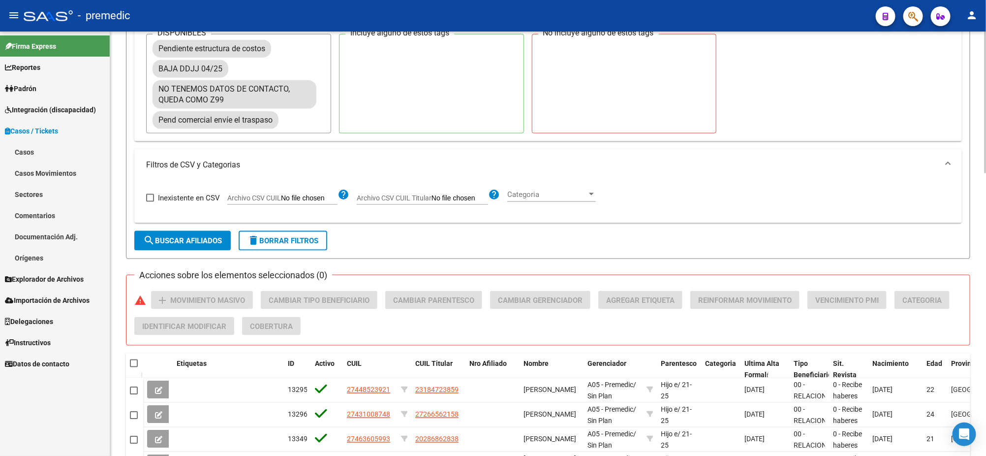
click at [120, 246] on div "PADRON -> Afiliados Empadronados (alt+a) add Crear Afiliado file_download Expor…" at bounding box center [548, 48] width 876 height 1264
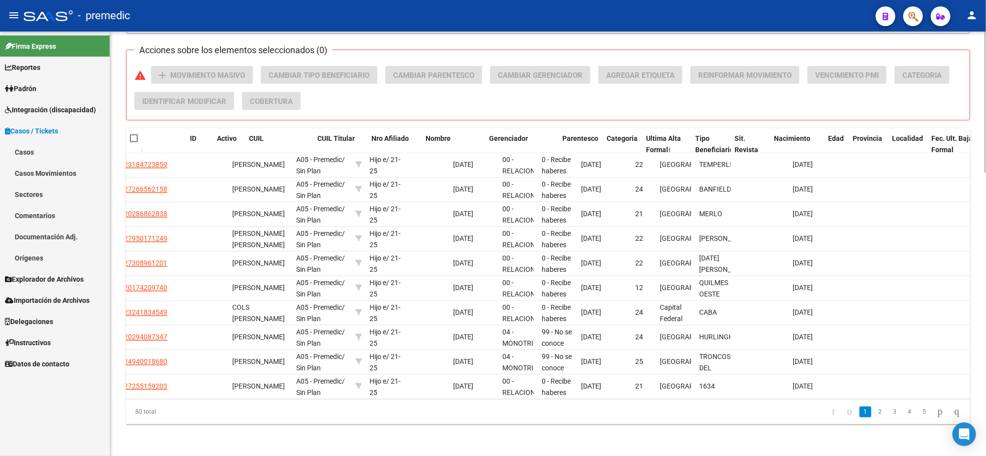
scroll to position [0, 0]
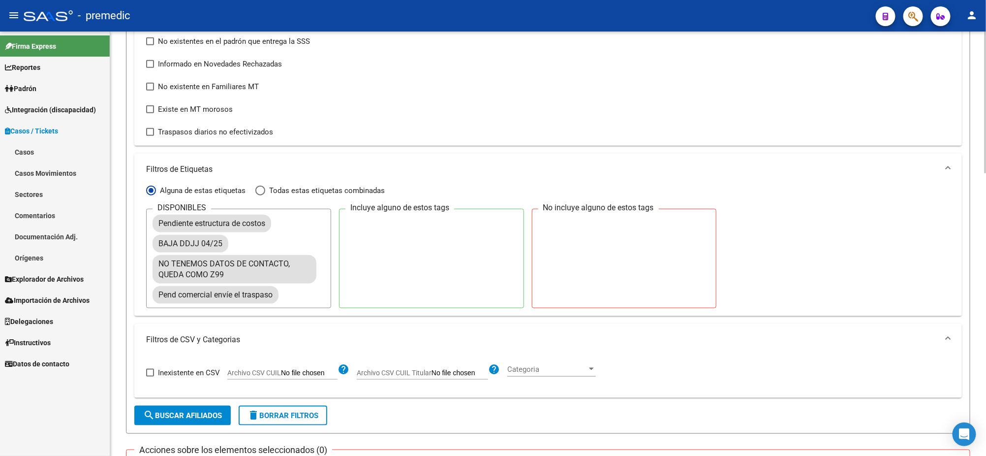
scroll to position [415, 0]
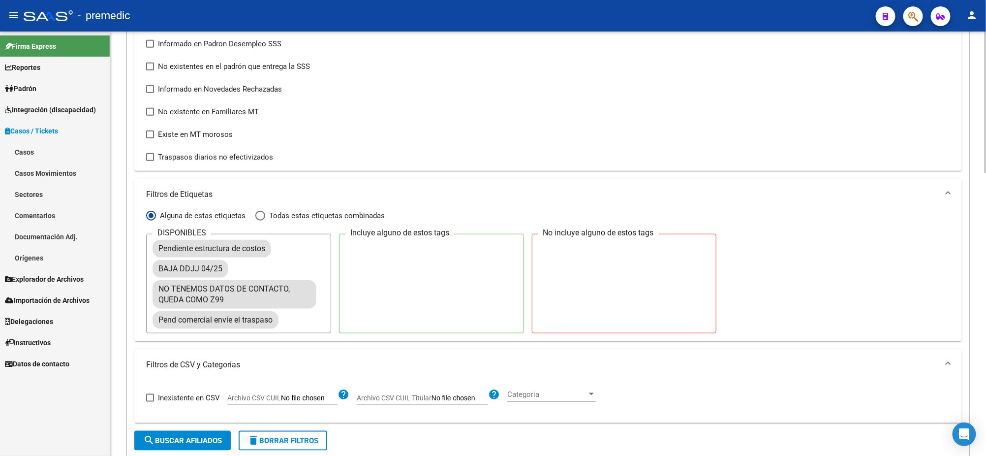
click at [151, 211] on span "Filtrar por:" at bounding box center [151, 216] width 10 height 10
click at [151, 211] on input "Alguna de estas etiquetas" at bounding box center [151, 216] width 10 height 10
click at [152, 189] on mat-panel-title "Filtros de Etiquetas" at bounding box center [542, 194] width 792 height 11
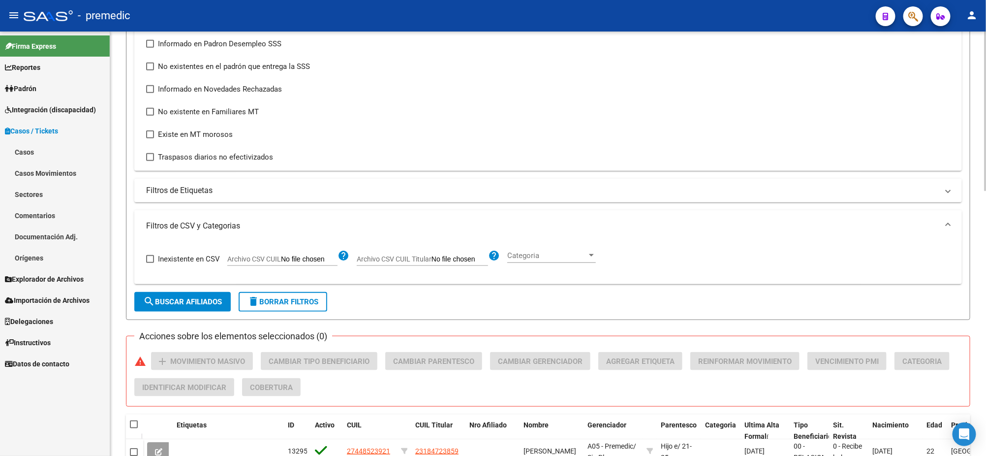
click at [174, 222] on mat-panel-title "Filtros de CSV y Categorias" at bounding box center [542, 225] width 792 height 11
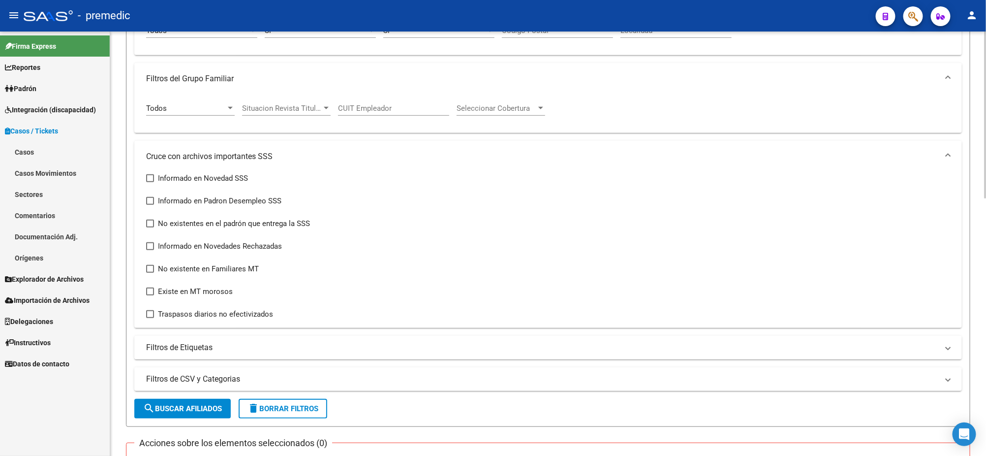
scroll to position [169, 0]
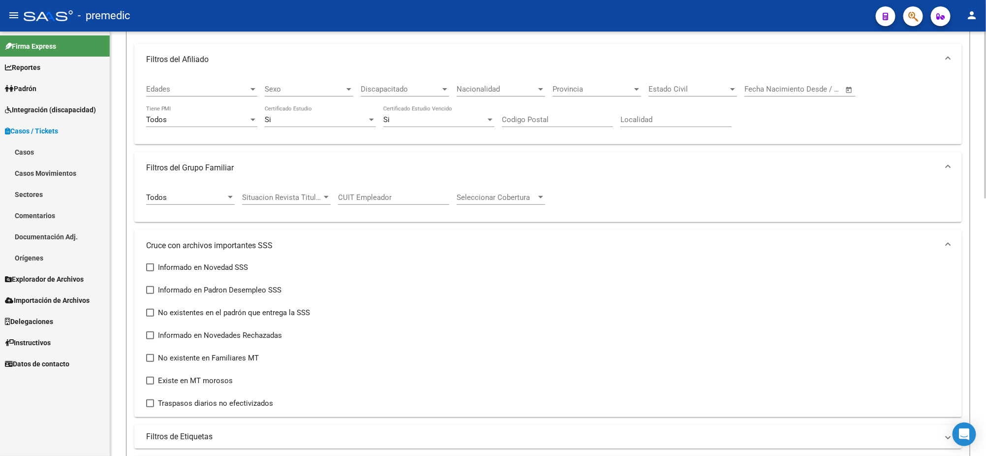
click at [182, 237] on mat-expansion-panel-header "Cruce con archivos importantes SSS" at bounding box center [548, 245] width 828 height 31
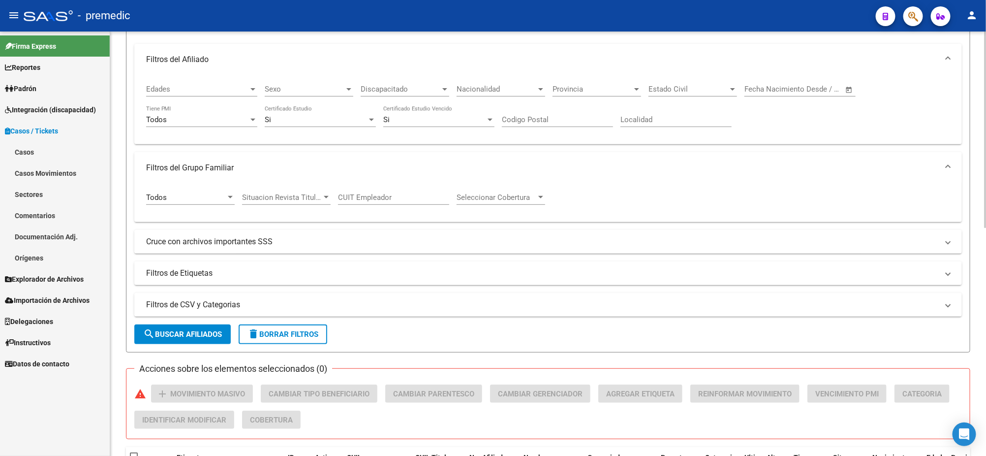
click at [199, 166] on mat-panel-title "Filtros del Grupo Familiar" at bounding box center [542, 167] width 792 height 11
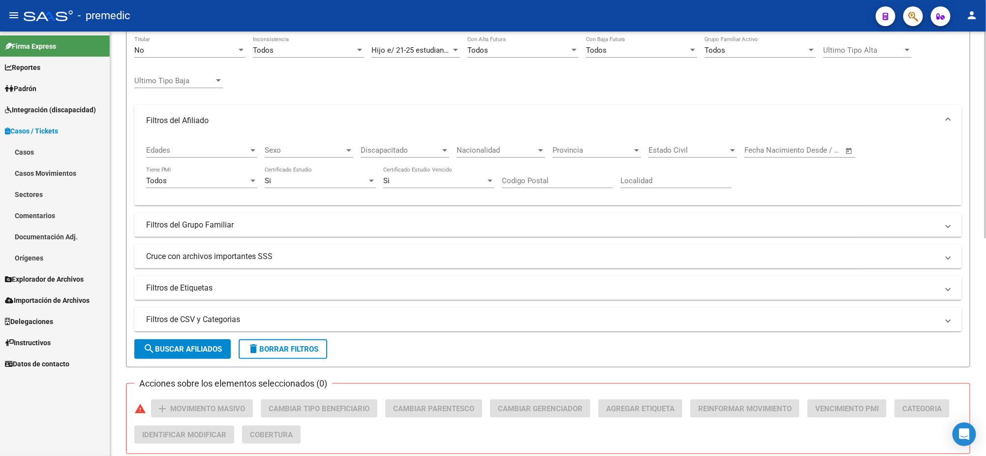
scroll to position [46, 0]
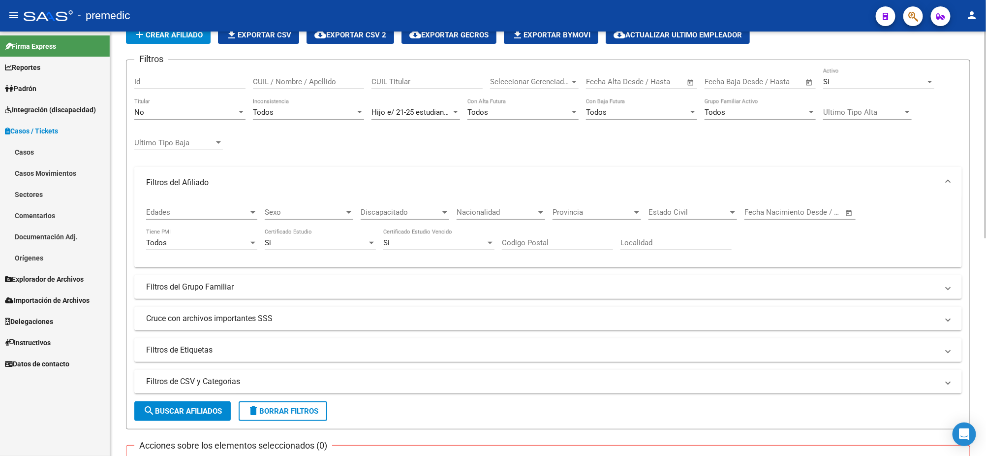
click at [195, 181] on mat-panel-title "Filtros del Afiliado" at bounding box center [542, 182] width 792 height 11
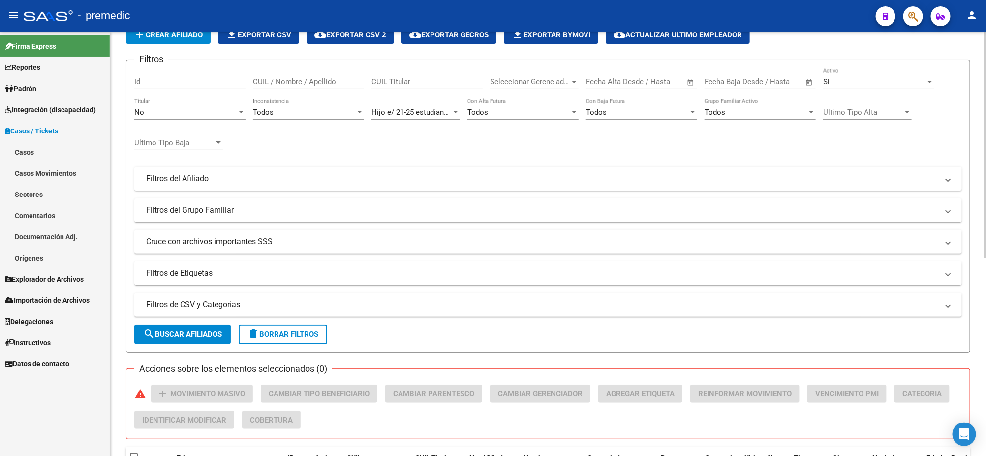
click at [288, 179] on mat-panel-title "Filtros del Afiliado" at bounding box center [542, 178] width 792 height 11
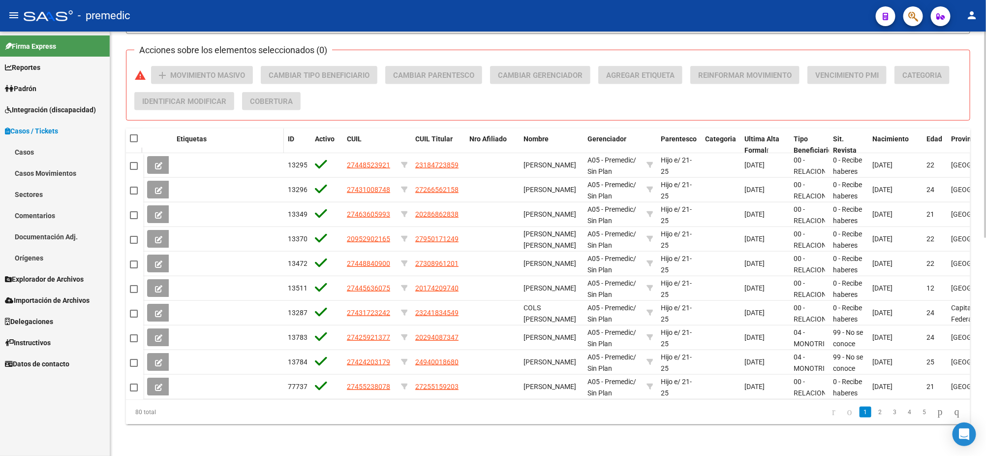
scroll to position [447, 0]
click at [874, 414] on link "2" at bounding box center [880, 411] width 12 height 11
click at [889, 414] on link "3" at bounding box center [895, 411] width 12 height 11
click at [904, 414] on link "4" at bounding box center [910, 411] width 12 height 11
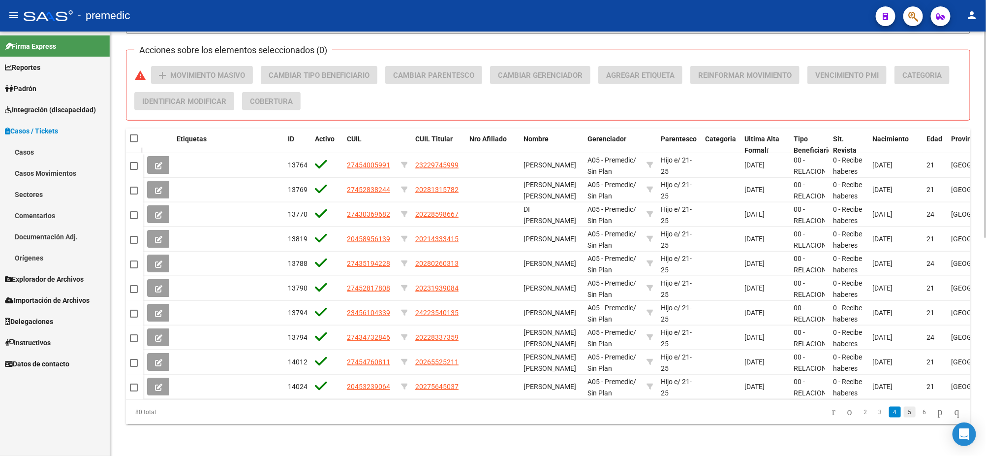
click at [904, 414] on link "5" at bounding box center [910, 411] width 12 height 11
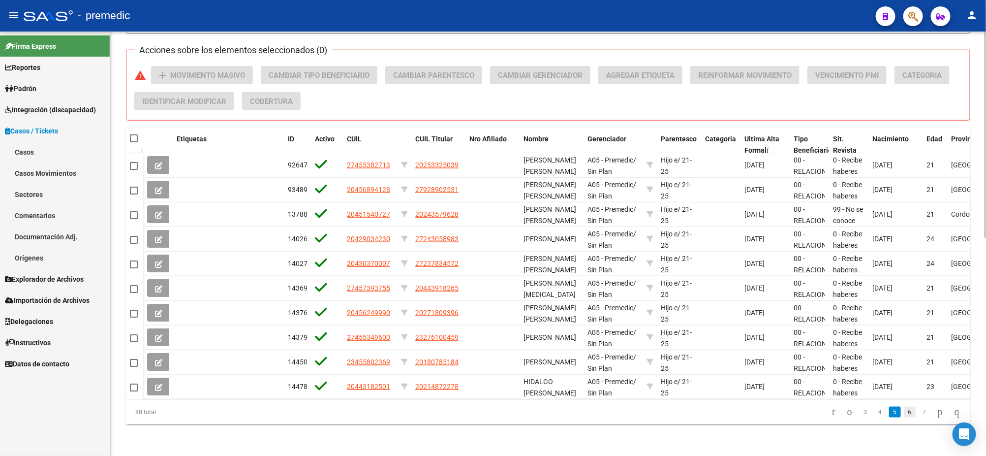
click at [904, 414] on link "6" at bounding box center [910, 411] width 12 height 11
click at [904, 414] on link "7" at bounding box center [910, 411] width 12 height 11
click at [919, 416] on link "8" at bounding box center [925, 411] width 12 height 11
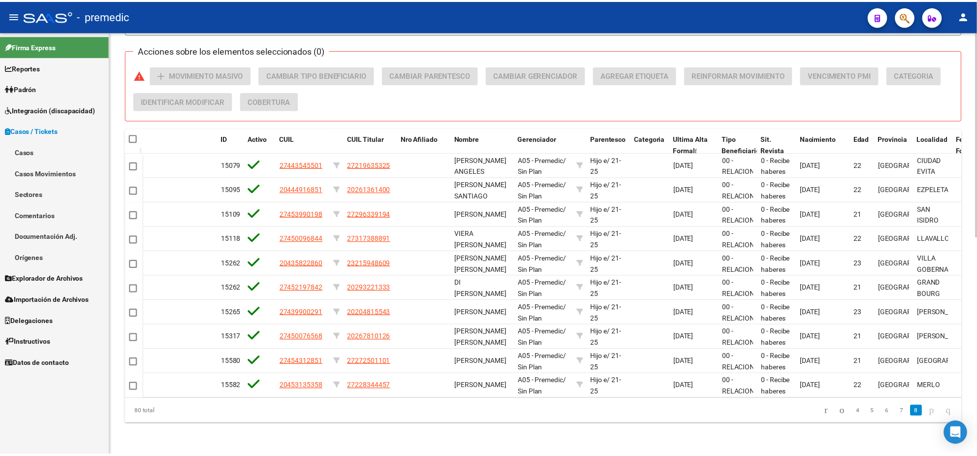
scroll to position [0, 0]
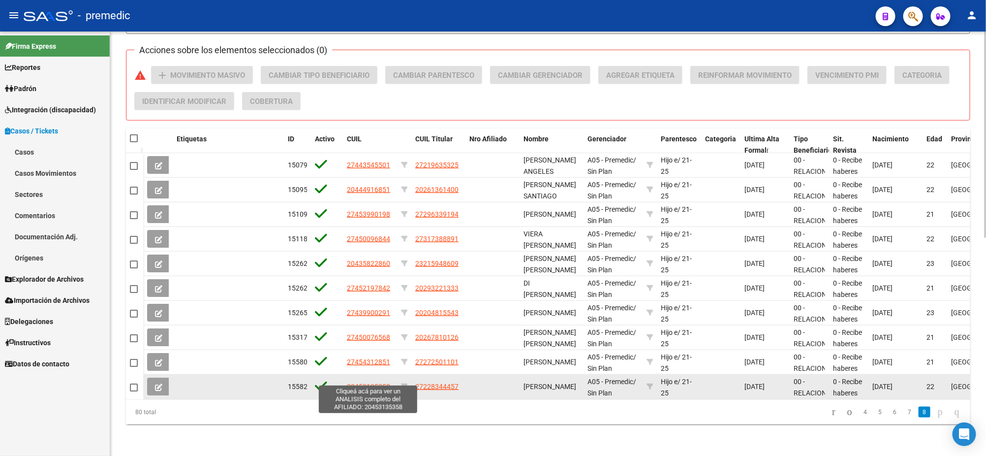
click at [375, 382] on span "20453135358" at bounding box center [368, 386] width 43 height 8
type textarea "20453135358"
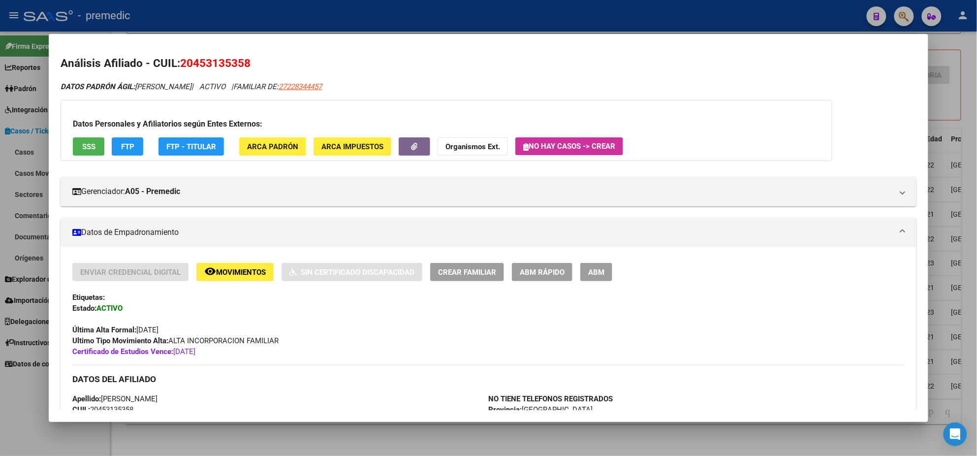
click at [523, 269] on span "ABM Rápido" at bounding box center [542, 272] width 45 height 9
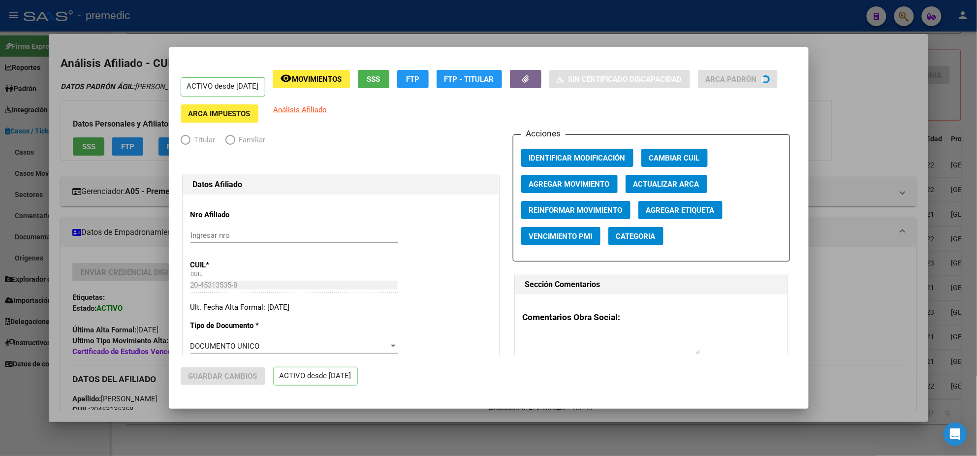
radio input "true"
type input "30-54155909-0"
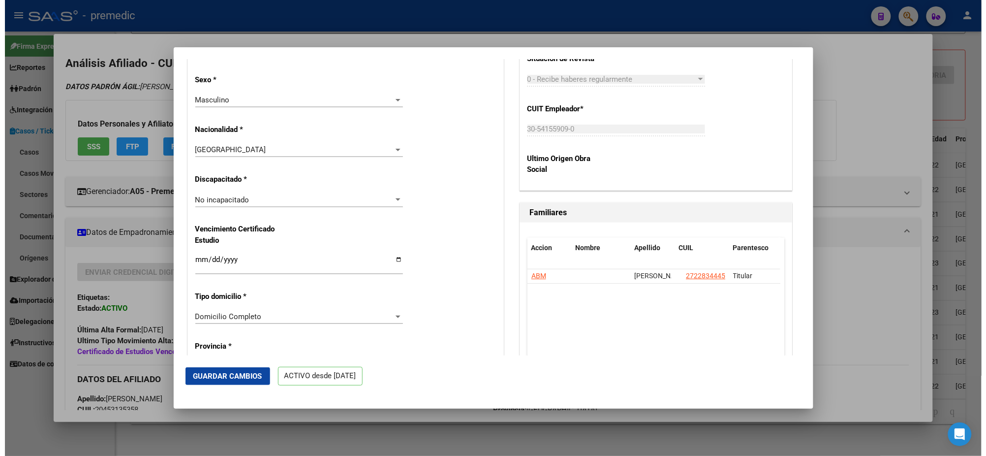
scroll to position [615, 0]
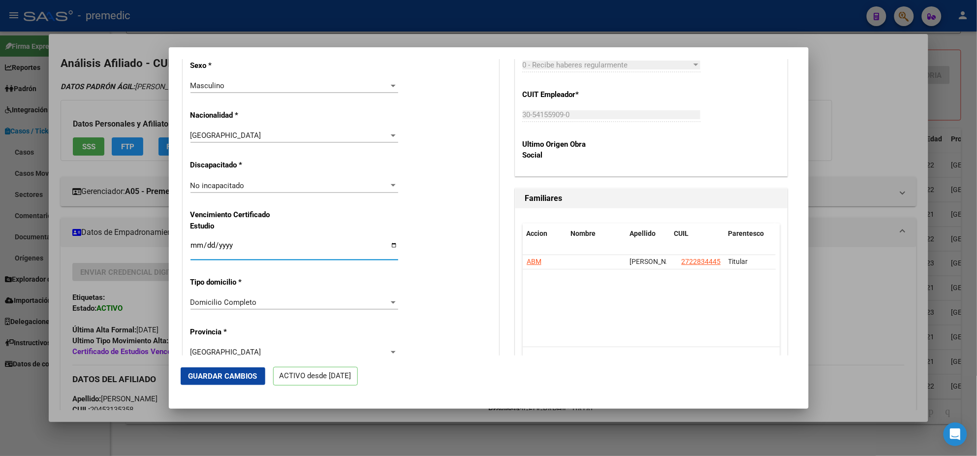
click at [218, 246] on input "2025-03-01" at bounding box center [294, 249] width 208 height 16
type input "2026-03-01"
click at [214, 376] on span "Guardar Cambios" at bounding box center [222, 375] width 69 height 9
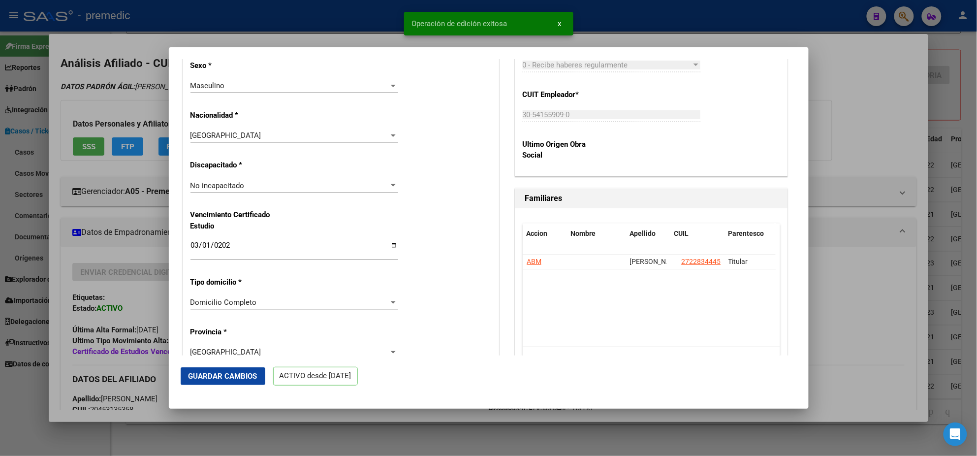
click at [60, 244] on div at bounding box center [488, 228] width 977 height 456
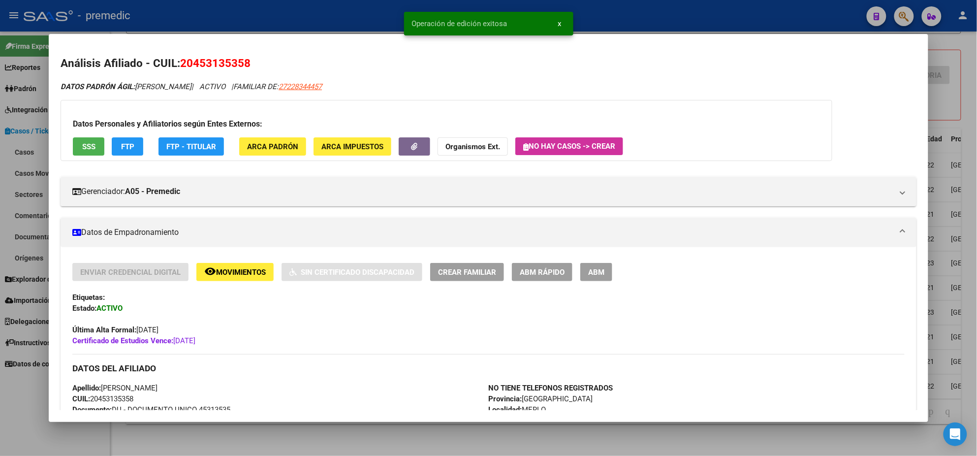
click at [19, 404] on div at bounding box center [488, 228] width 977 height 456
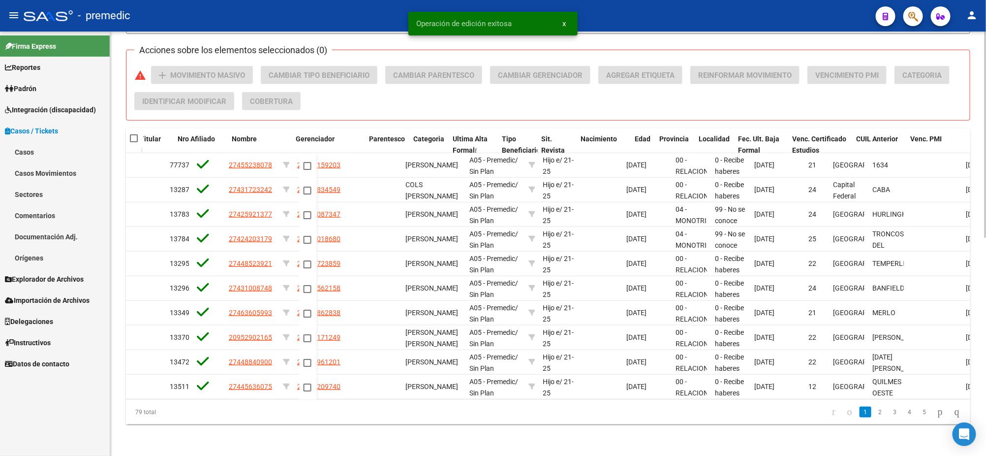
scroll to position [0, 291]
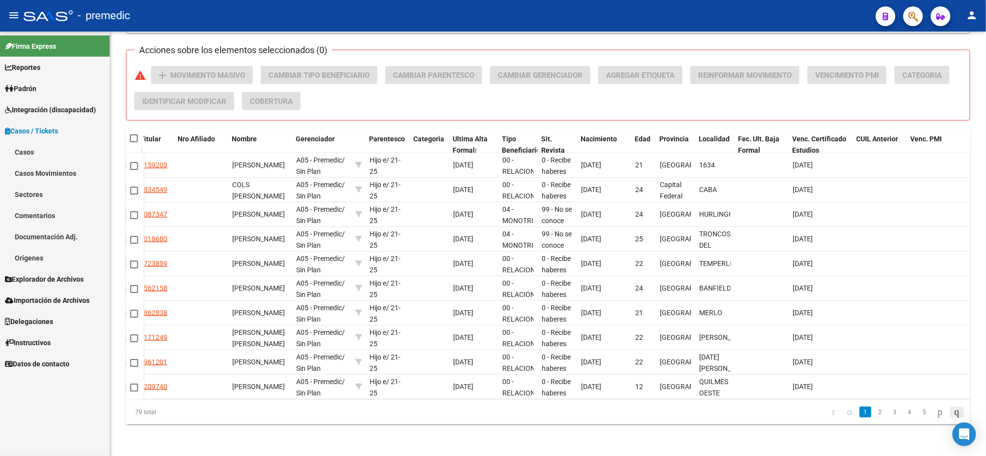
click at [953, 413] on icon "go to last page" at bounding box center [957, 411] width 8 height 12
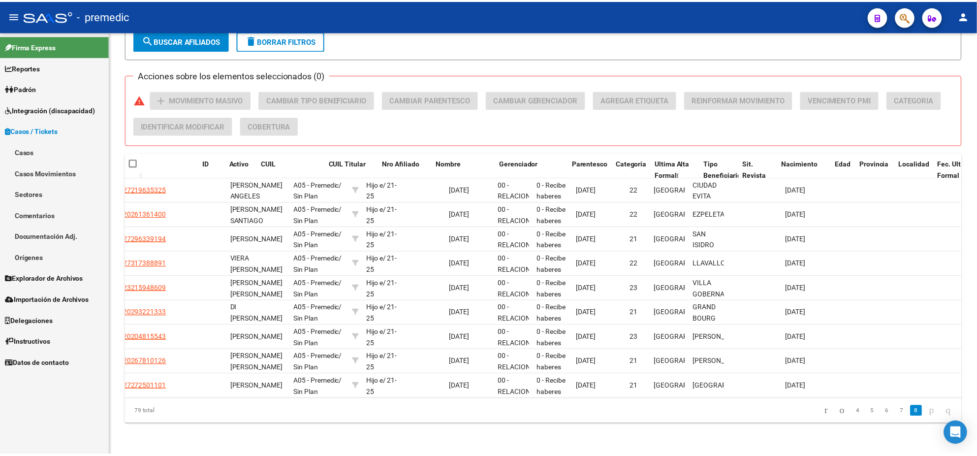
scroll to position [0, 0]
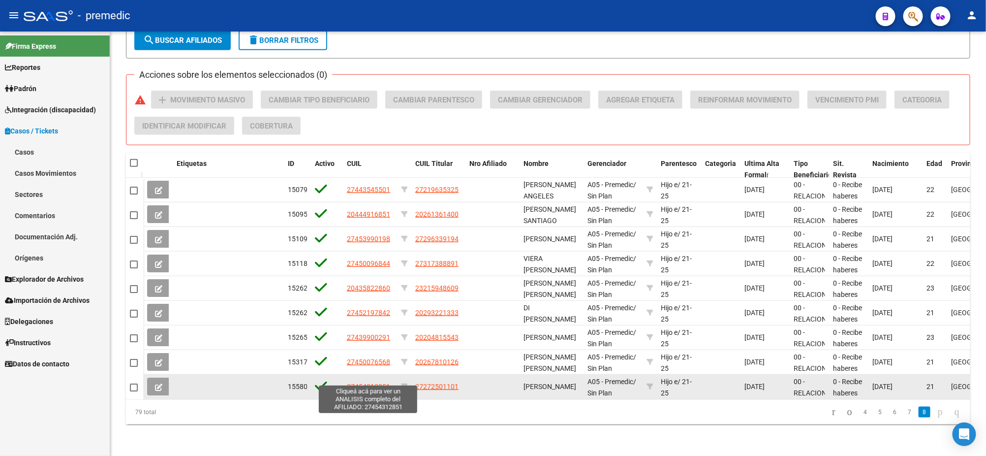
click at [377, 382] on span "27454312851" at bounding box center [368, 386] width 43 height 8
type textarea "27454312851"
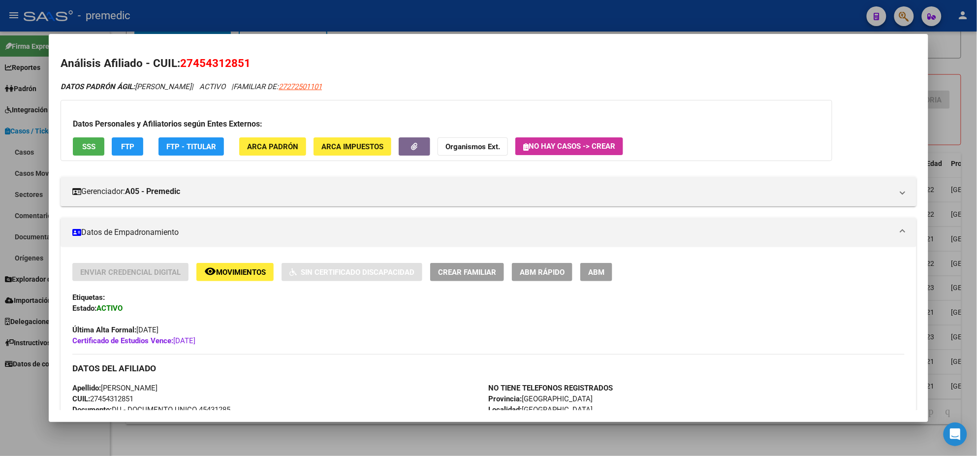
click at [537, 275] on span "ABM Rápido" at bounding box center [542, 272] width 45 height 9
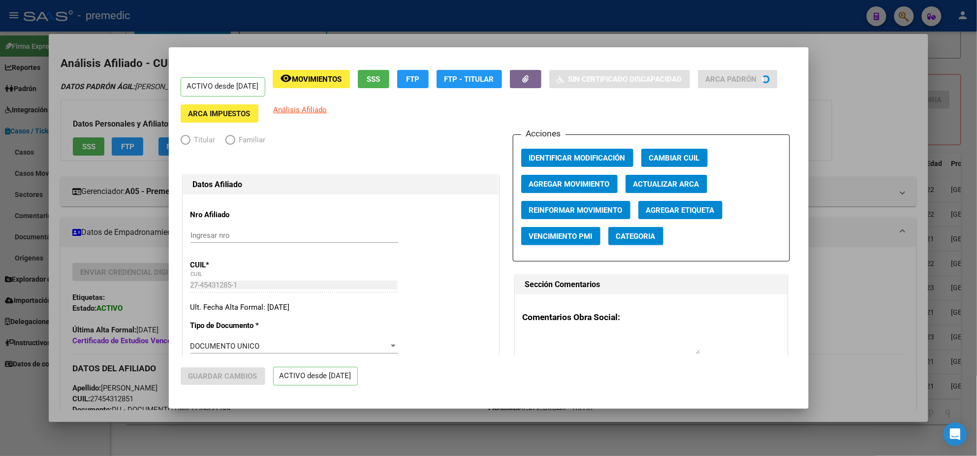
radio input "true"
type input "30-70947415-0"
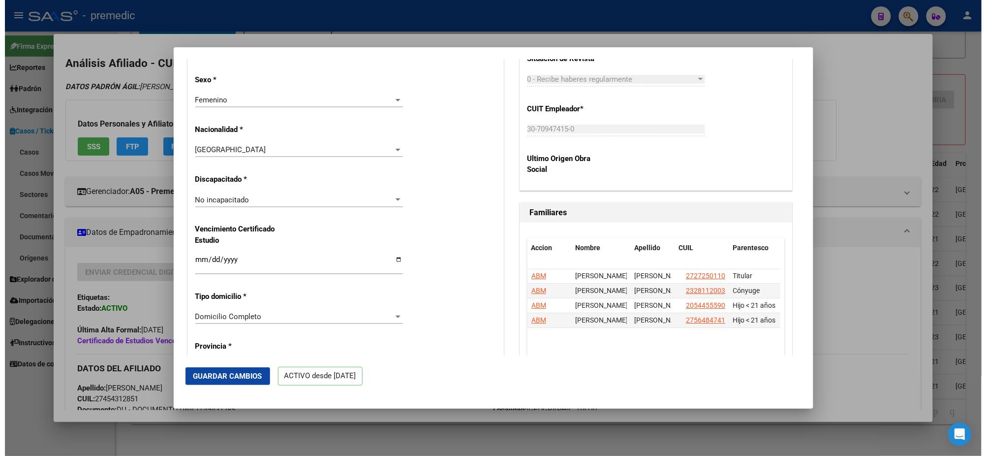
scroll to position [615, 0]
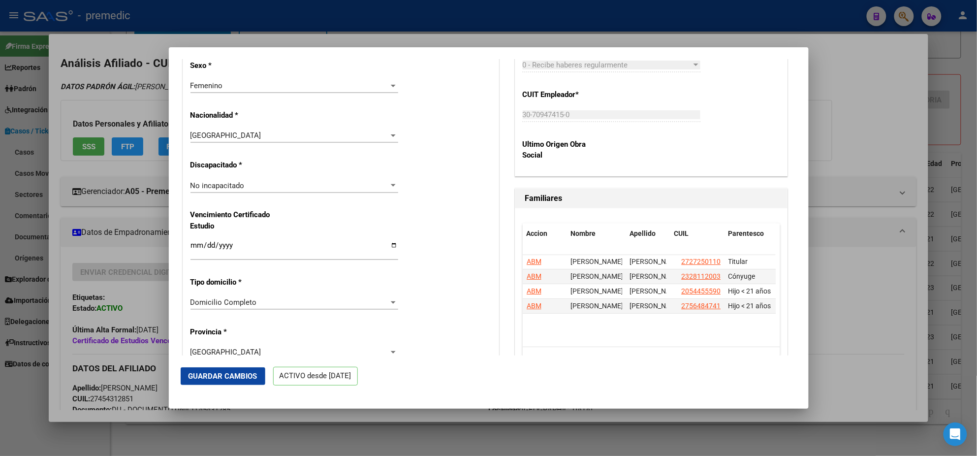
click at [226, 246] on input "2025-03-01" at bounding box center [294, 249] width 208 height 16
type input "2026-03-01"
click at [229, 375] on span "Guardar Cambios" at bounding box center [222, 375] width 69 height 9
click at [58, 267] on div at bounding box center [488, 228] width 977 height 456
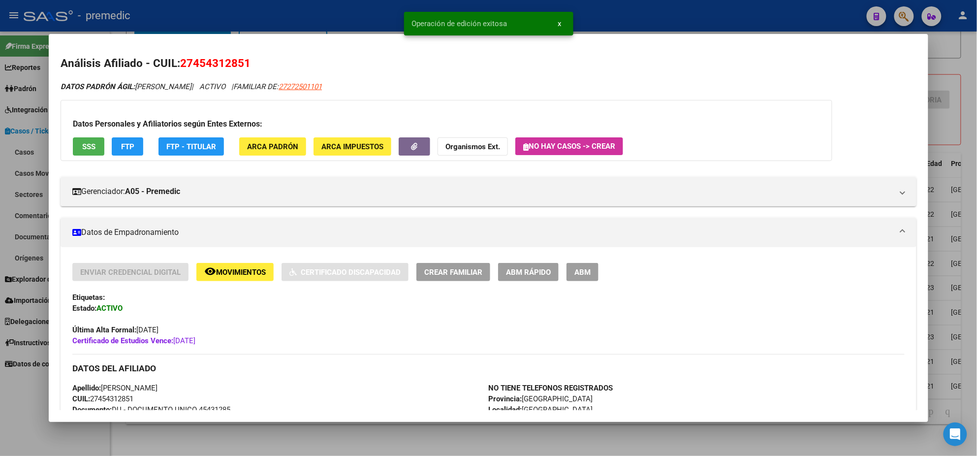
click at [10, 402] on div at bounding box center [488, 228] width 977 height 456
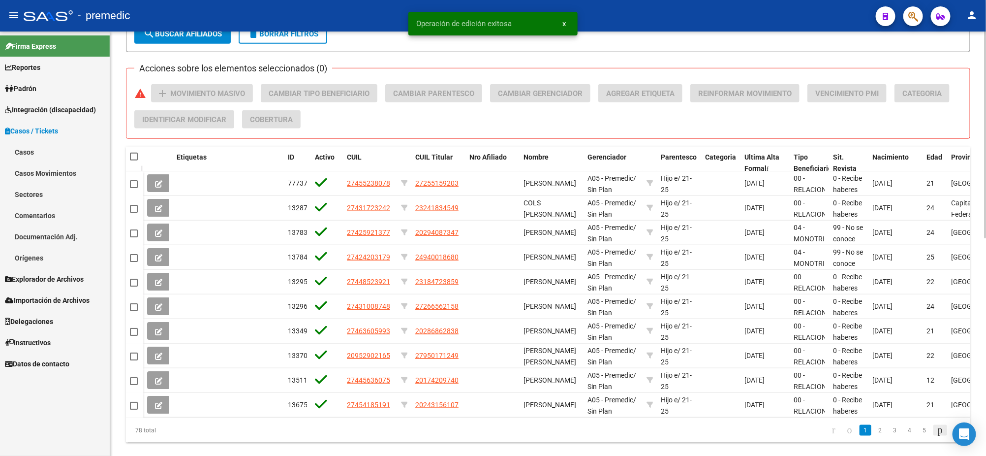
click at [936, 435] on icon "go to next page" at bounding box center [940, 430] width 8 height 12
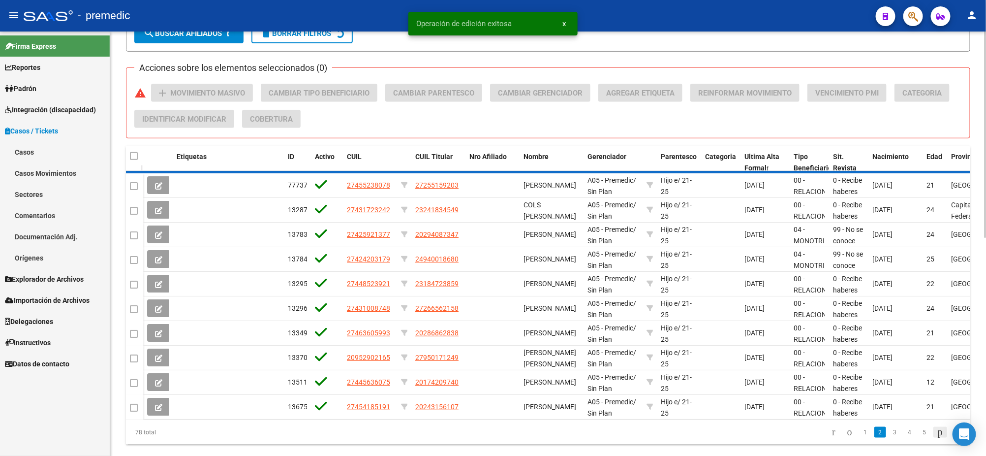
click at [934, 437] on div "78 total 1 2 3 4 5" at bounding box center [548, 432] width 844 height 25
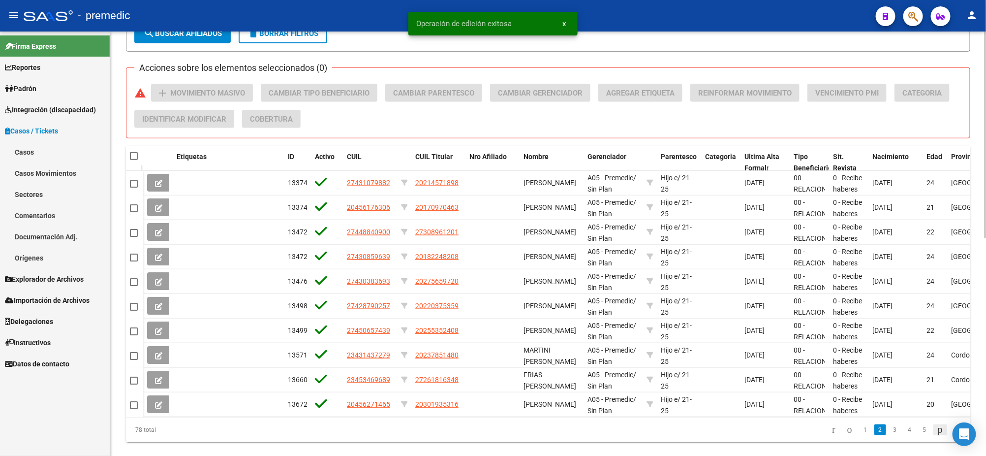
click at [936, 435] on icon "go to next page" at bounding box center [940, 429] width 8 height 12
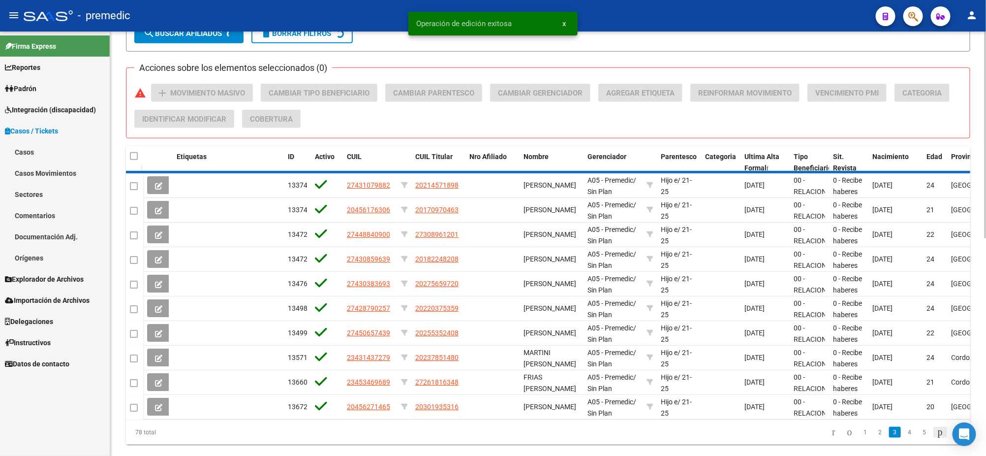
scroll to position [424, 0]
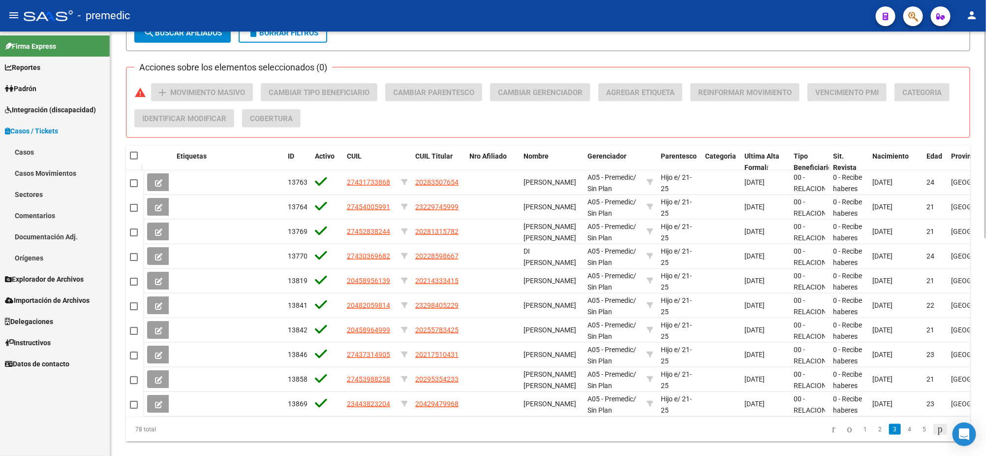
click at [936, 434] on icon "go to next page" at bounding box center [940, 429] width 8 height 12
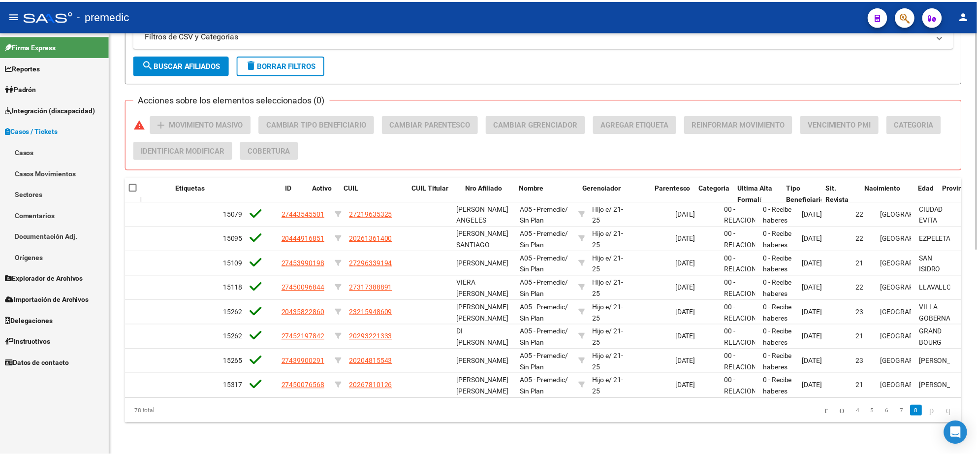
scroll to position [0, 0]
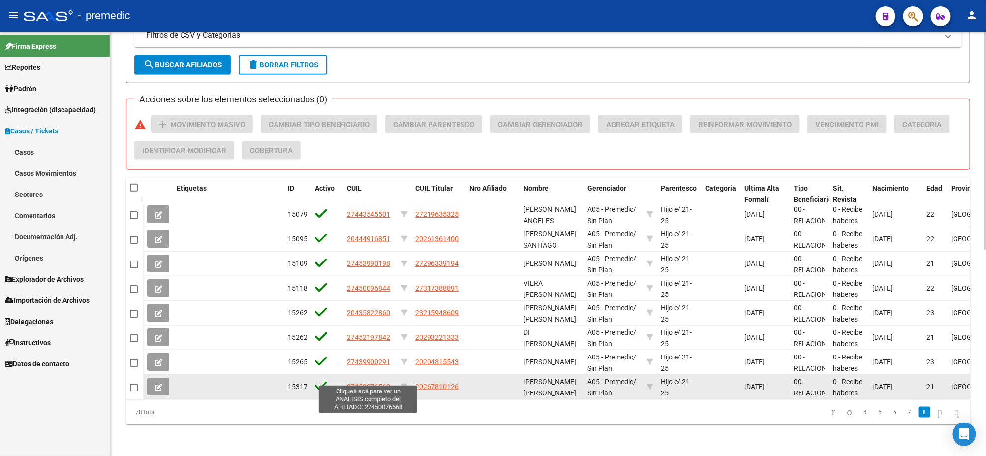
click at [376, 382] on span "27450076568" at bounding box center [368, 386] width 43 height 8
type textarea "27450076568"
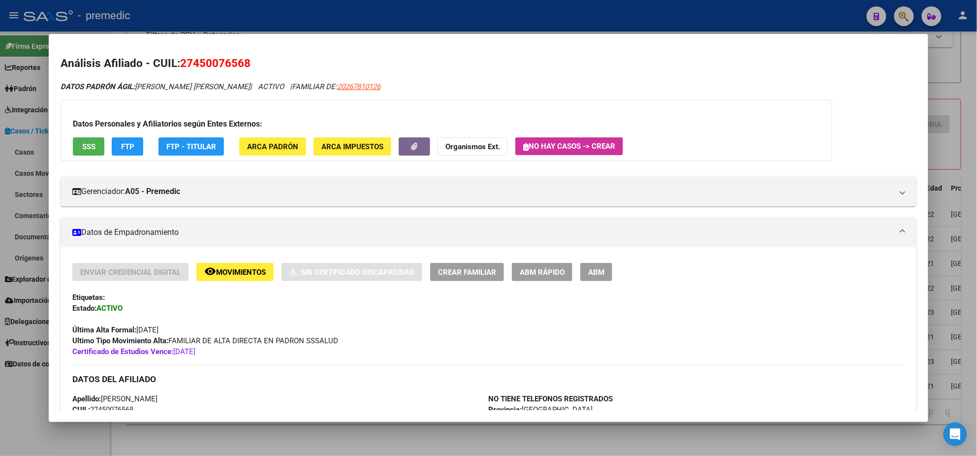
click at [533, 273] on span "ABM Rápido" at bounding box center [542, 272] width 45 height 9
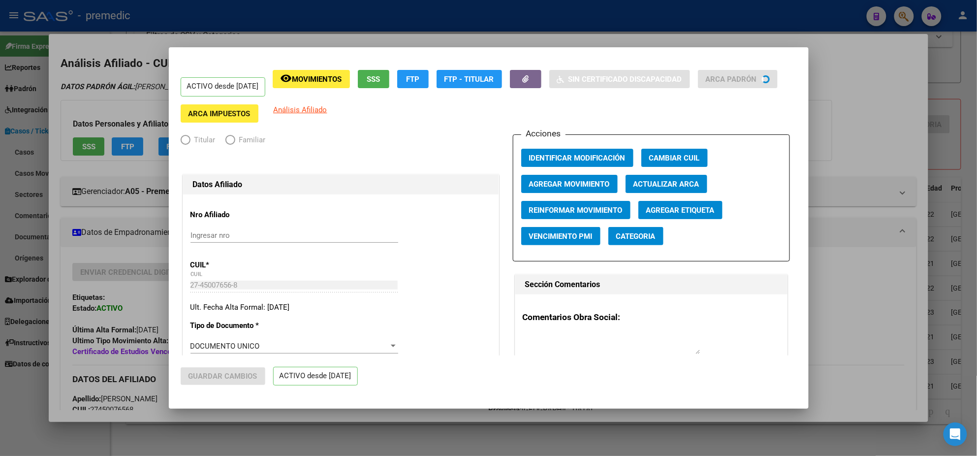
radio input "true"
type input "30-71720922-9"
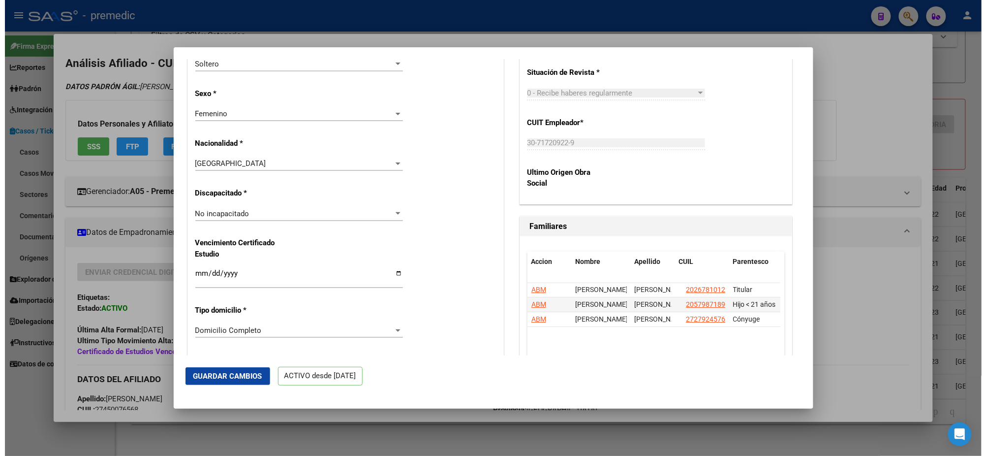
scroll to position [615, 0]
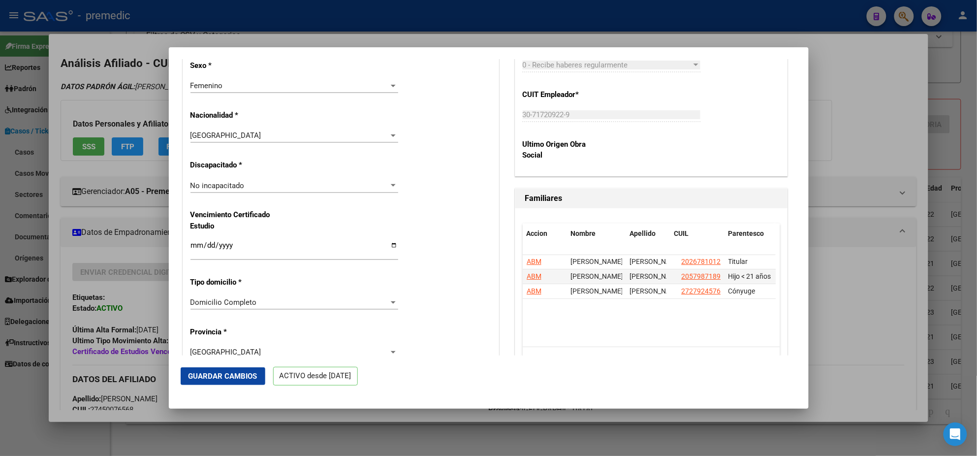
click at [222, 246] on input "2025-03-01" at bounding box center [294, 249] width 208 height 16
type input "2026-03-01"
click at [216, 378] on span "Guardar Cambios" at bounding box center [222, 375] width 69 height 9
click at [49, 276] on div at bounding box center [488, 228] width 977 height 456
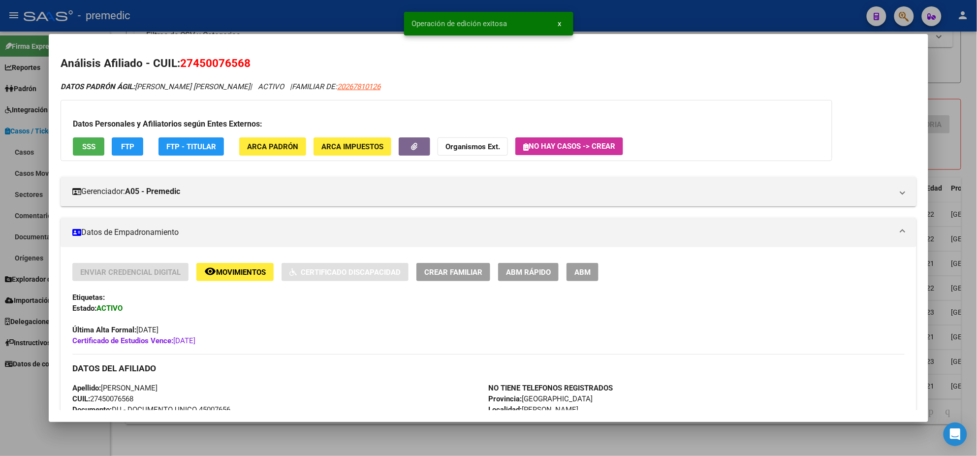
click at [21, 395] on div at bounding box center [488, 228] width 977 height 456
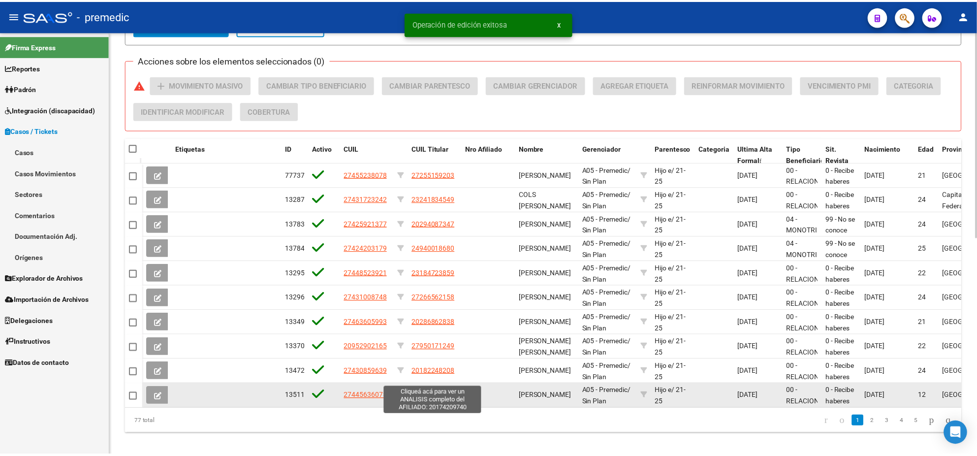
scroll to position [447, 0]
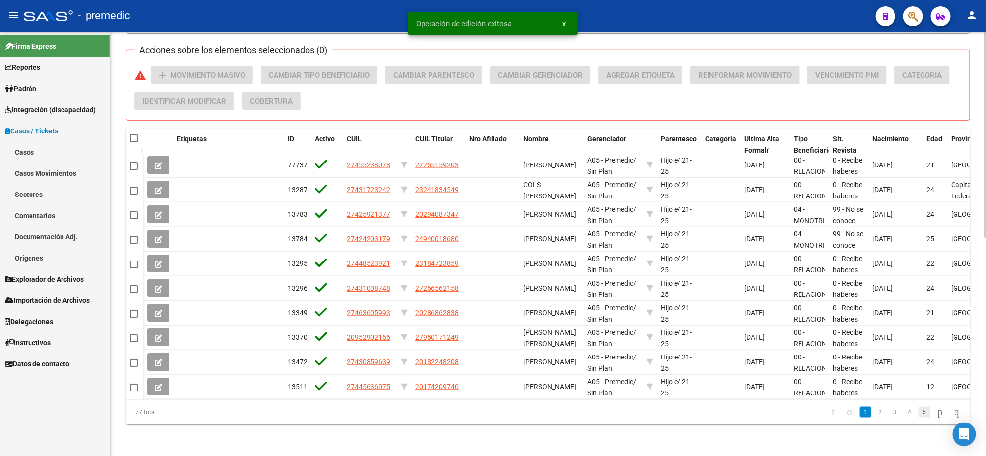
click at [920, 411] on link "5" at bounding box center [925, 411] width 12 height 11
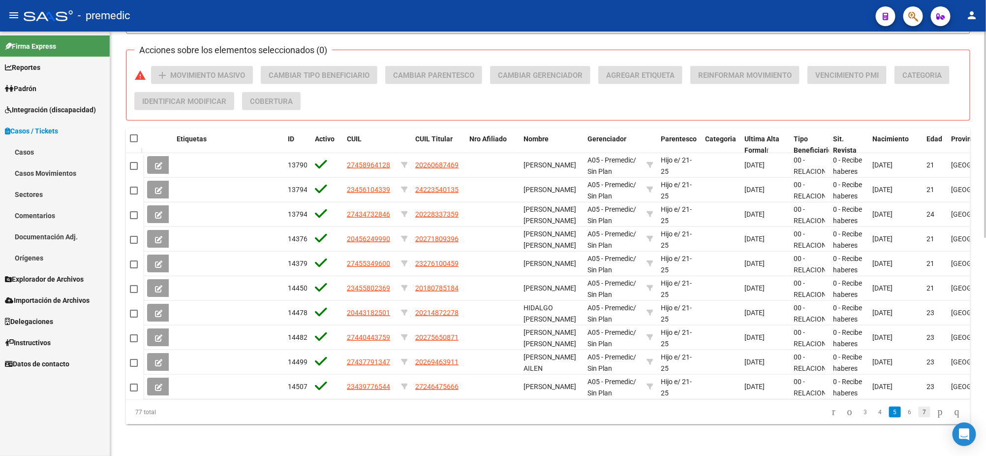
click at [919, 413] on link "7" at bounding box center [925, 411] width 12 height 11
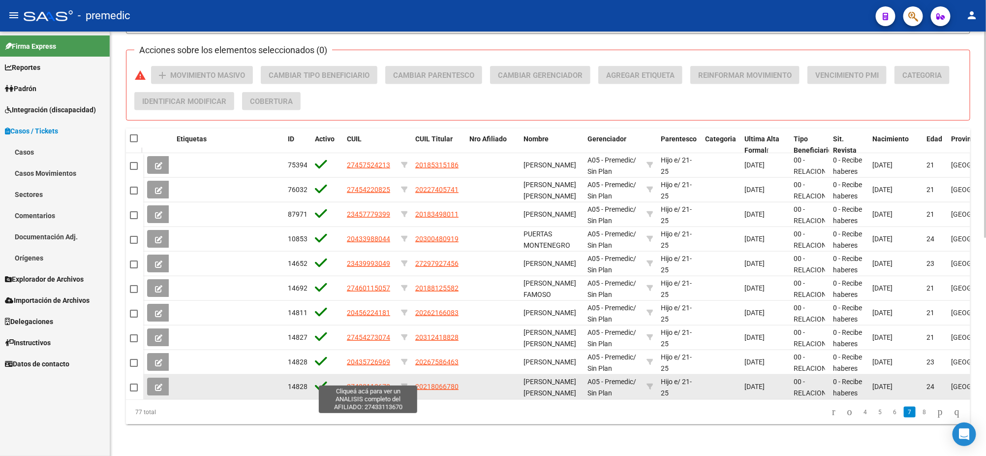
click at [353, 382] on span "27433113670" at bounding box center [368, 386] width 43 height 8
type textarea "27433113670"
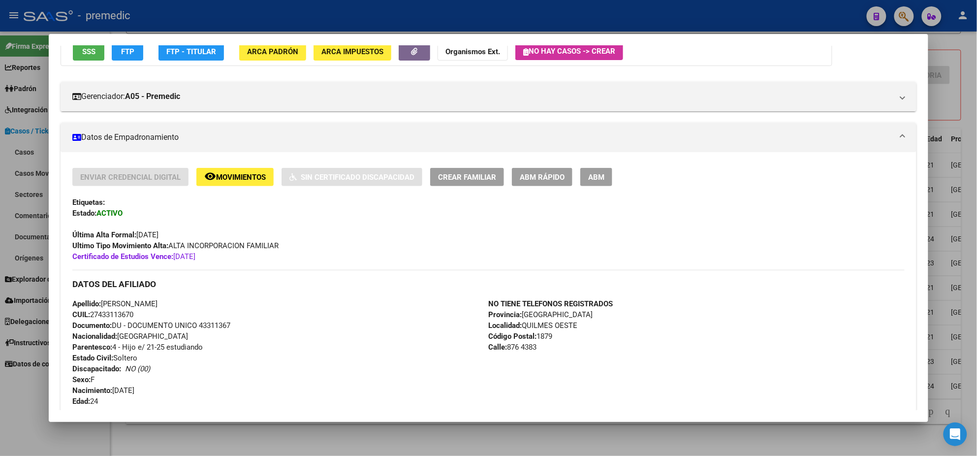
scroll to position [123, 0]
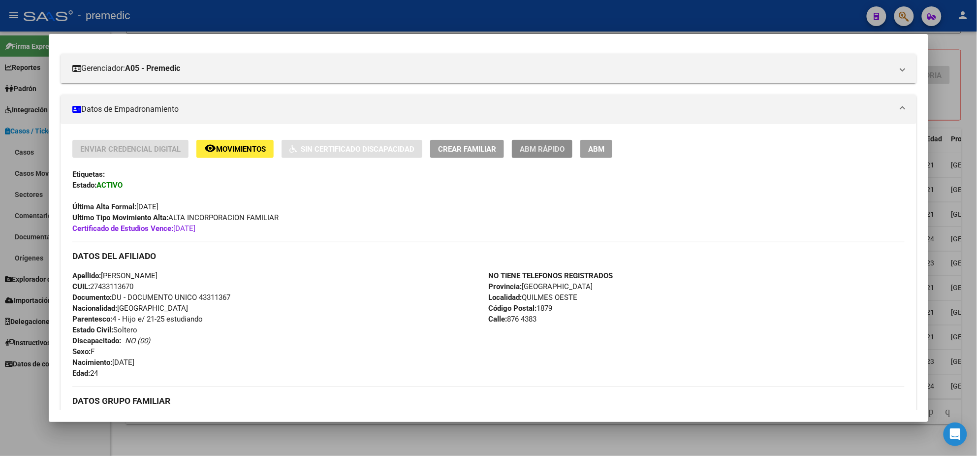
click at [534, 146] on span "ABM Rápido" at bounding box center [542, 149] width 45 height 9
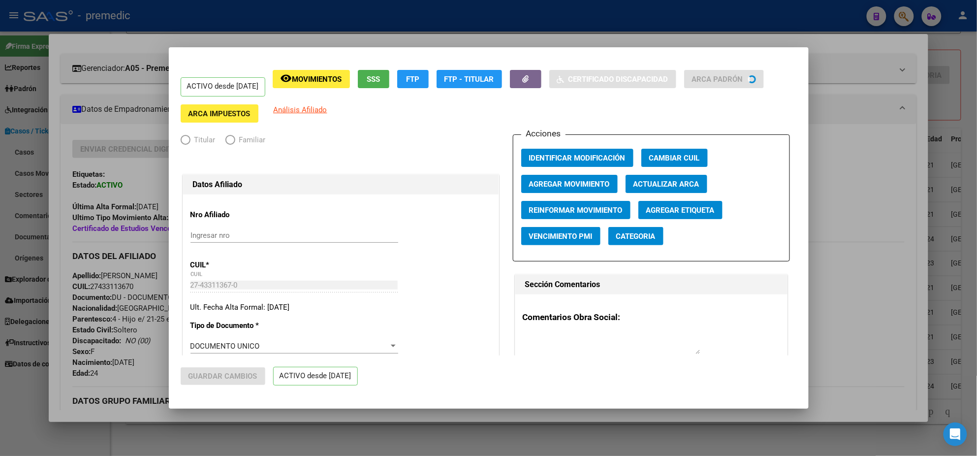
radio input "true"
type input "30-70857483-6"
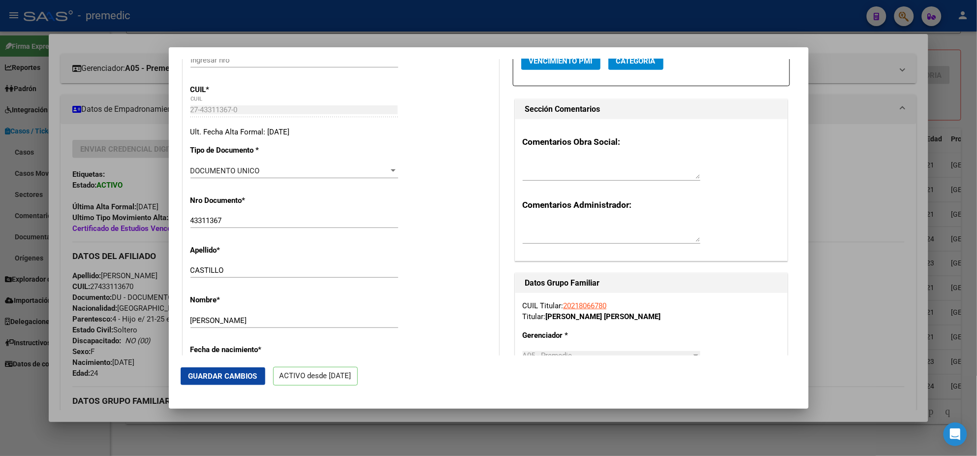
scroll to position [184, 0]
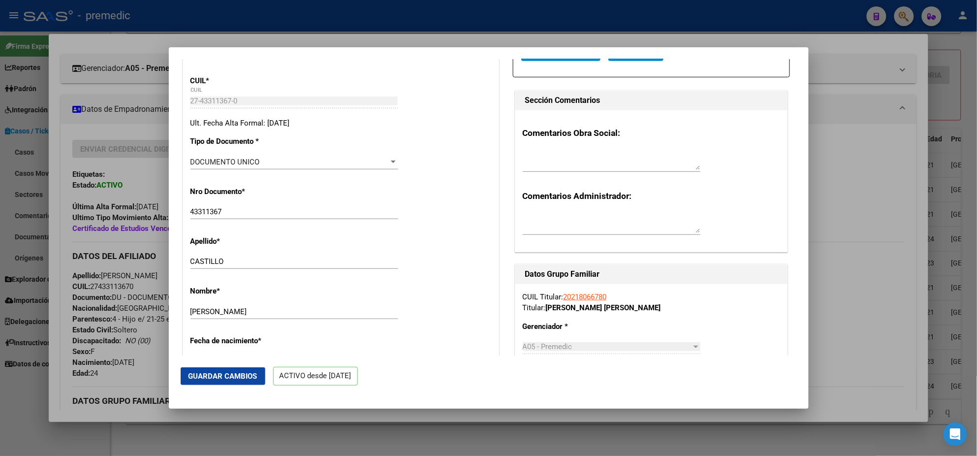
click at [572, 292] on link "20218066780" at bounding box center [584, 296] width 43 height 9
radio input "true"
type input "30-70857483-6"
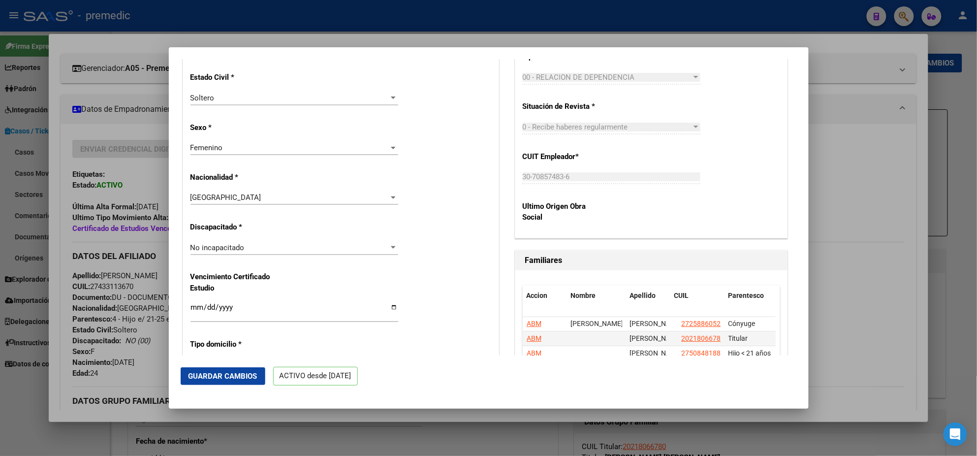
scroll to position [615, 0]
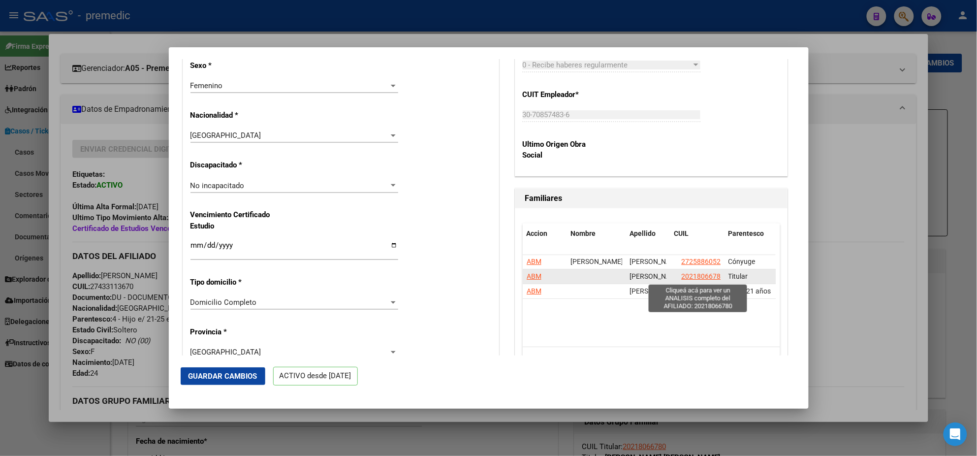
click at [706, 277] on span "20218066780" at bounding box center [702, 277] width 43 height 8
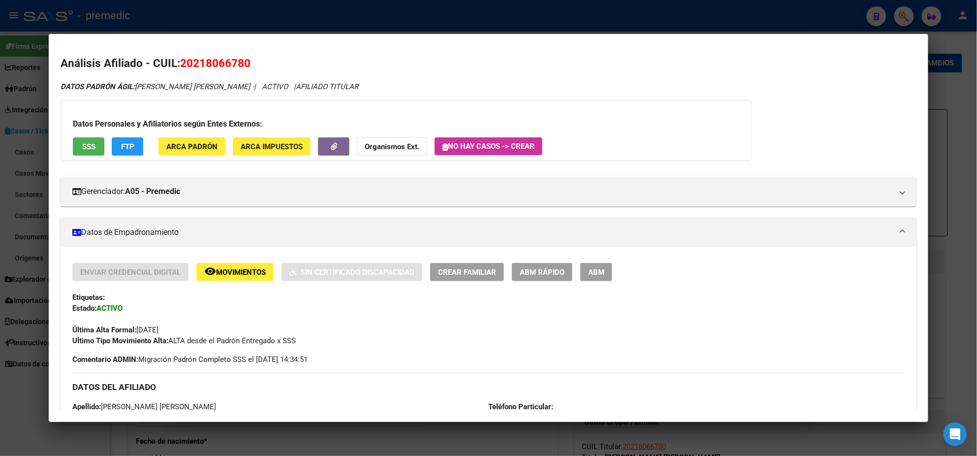
click at [6, 306] on div at bounding box center [488, 228] width 977 height 456
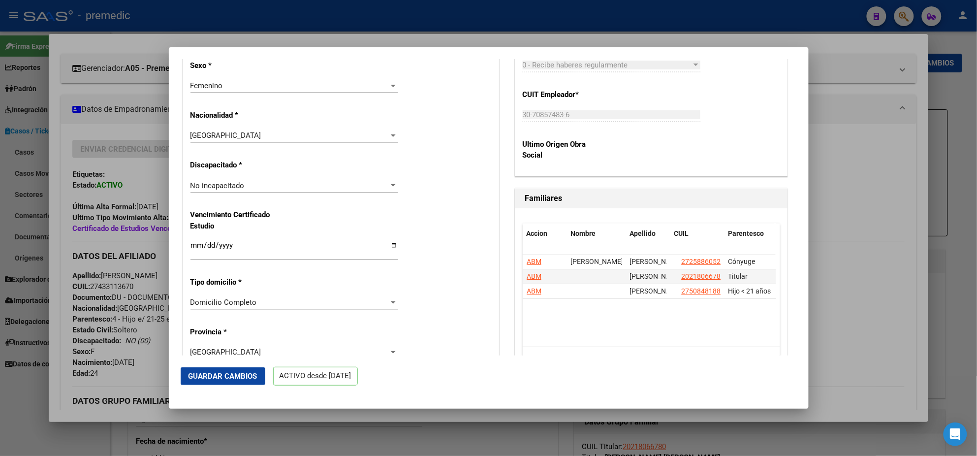
click at [320, 166] on div "Nro Afiliado Ingresar nro CUIL * 27-43311367-0 CUIL ARCA Padrón Ult. Fecha Alta…" at bounding box center [340, 226] width 315 height 1294
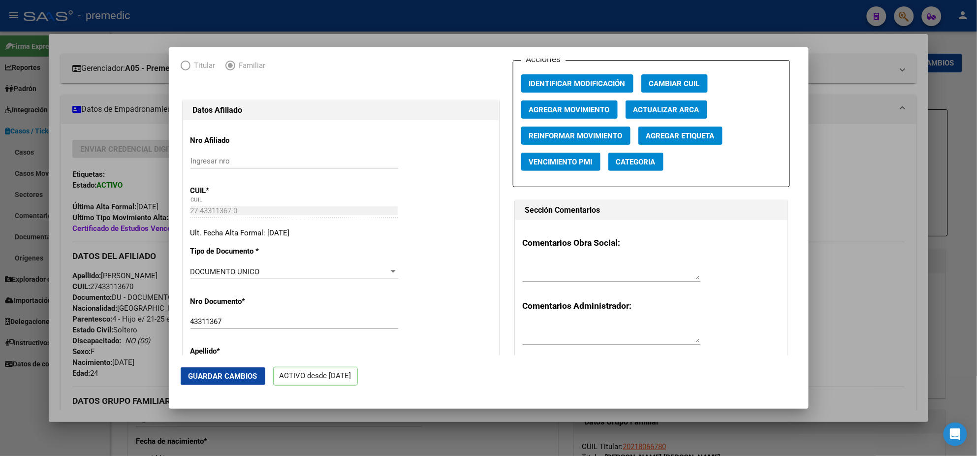
scroll to position [0, 0]
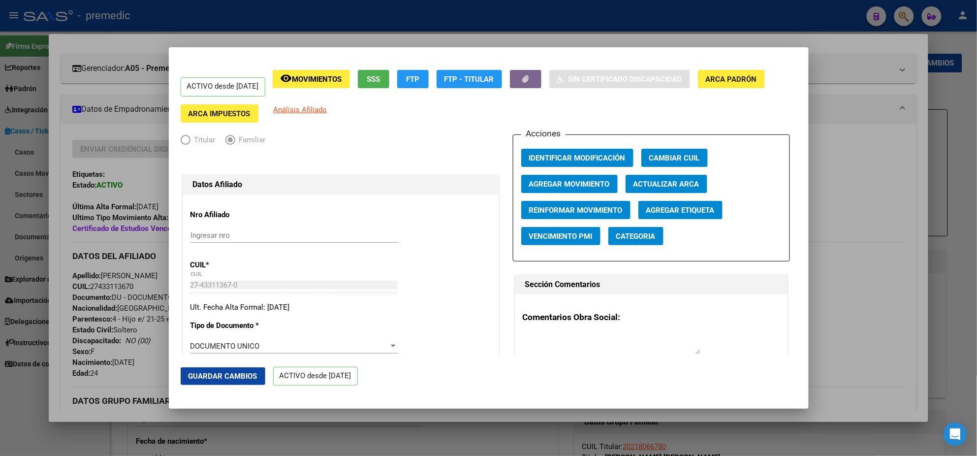
click at [126, 124] on div at bounding box center [488, 228] width 977 height 456
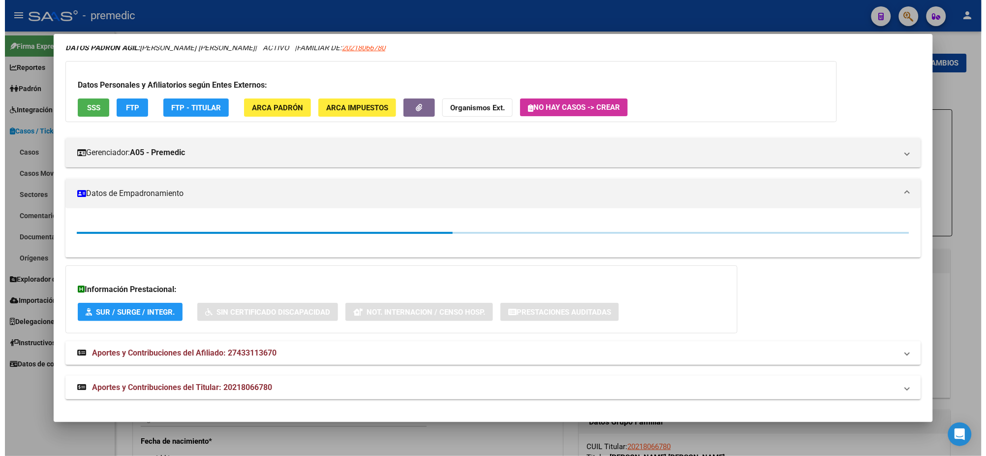
scroll to position [123, 0]
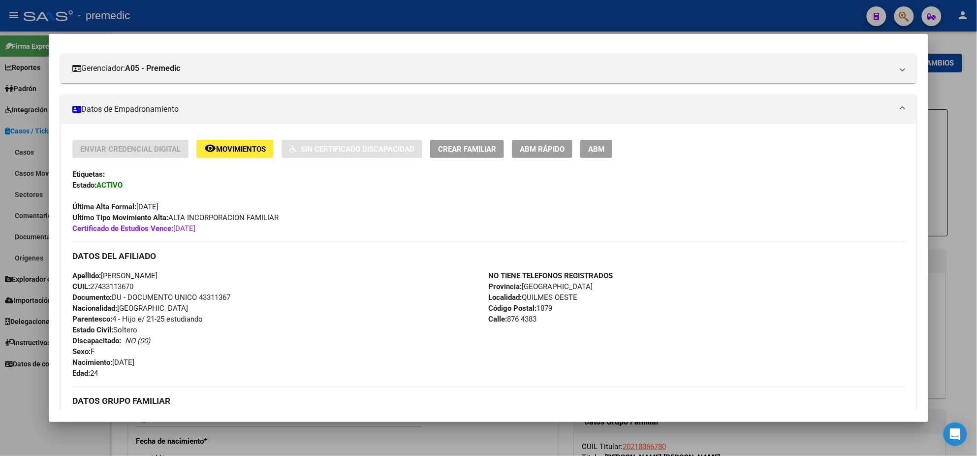
click at [24, 416] on div at bounding box center [488, 228] width 977 height 456
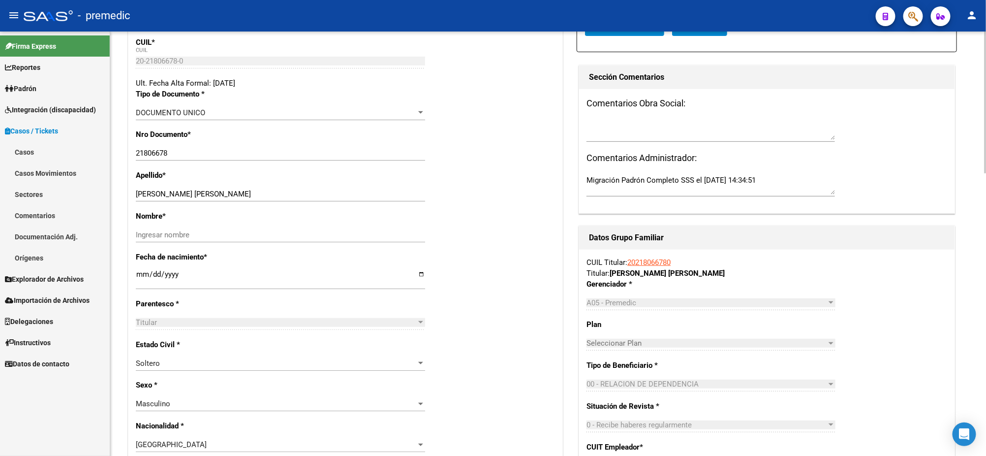
scroll to position [0, 0]
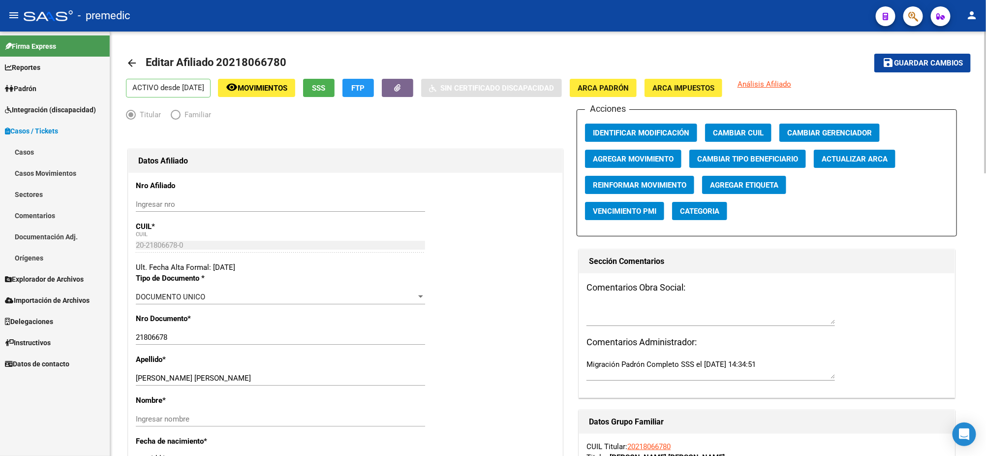
click at [134, 62] on mat-icon "arrow_back" at bounding box center [132, 63] width 12 height 12
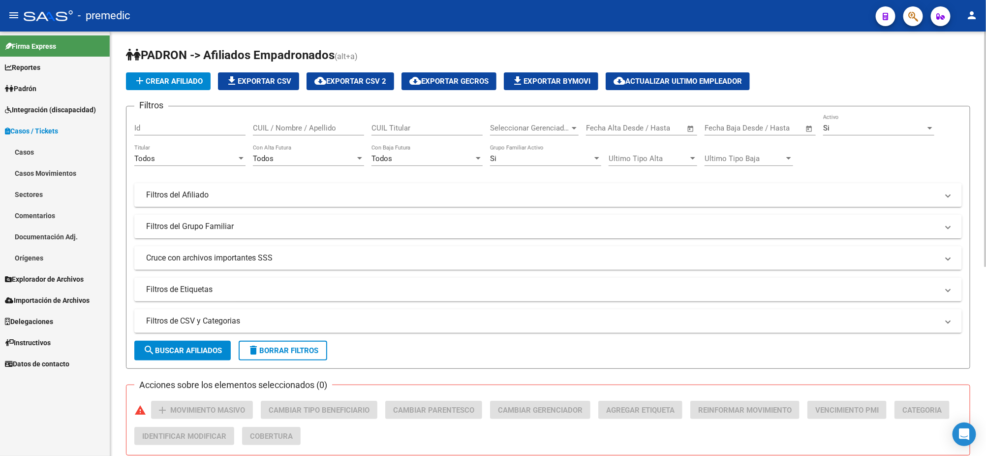
click at [116, 249] on div "PADRON -> Afiliados Empadronados (alt+a) add Crear Afiliado file_download Expor…" at bounding box center [548, 410] width 876 height 759
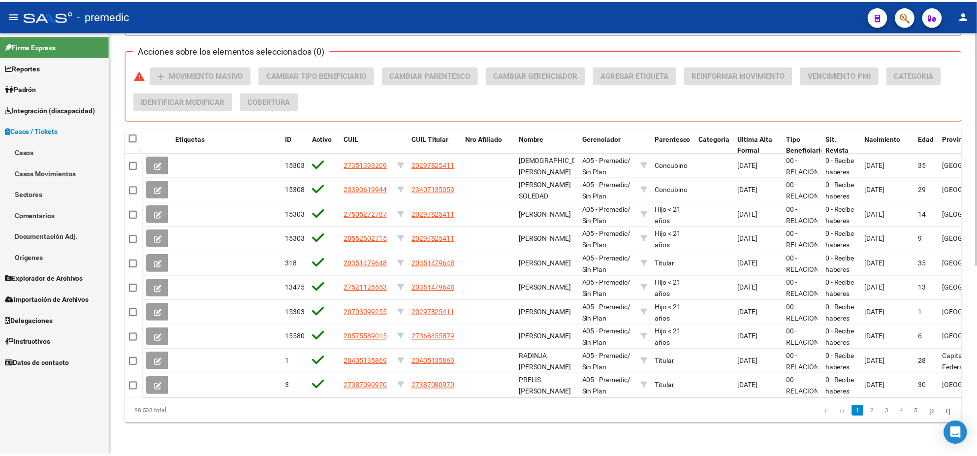
scroll to position [341, 0]
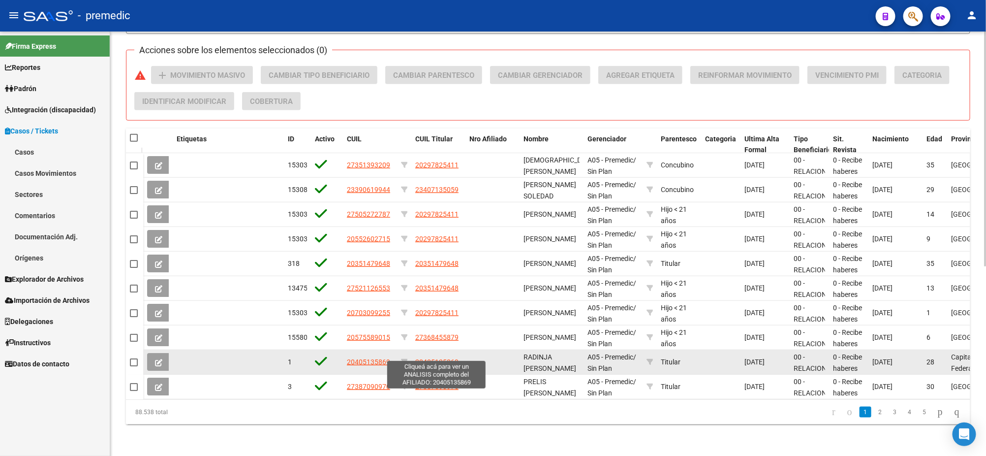
click at [424, 358] on span "20405135869" at bounding box center [436, 362] width 43 height 8
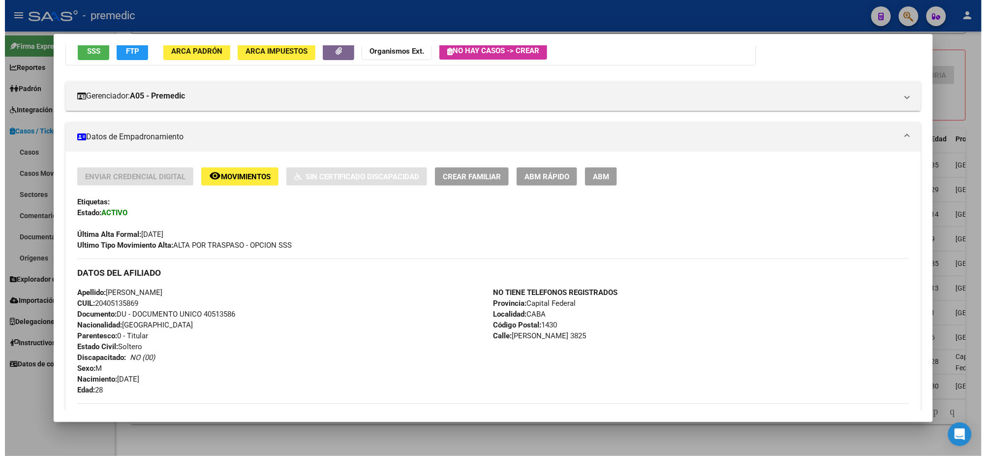
scroll to position [123, 0]
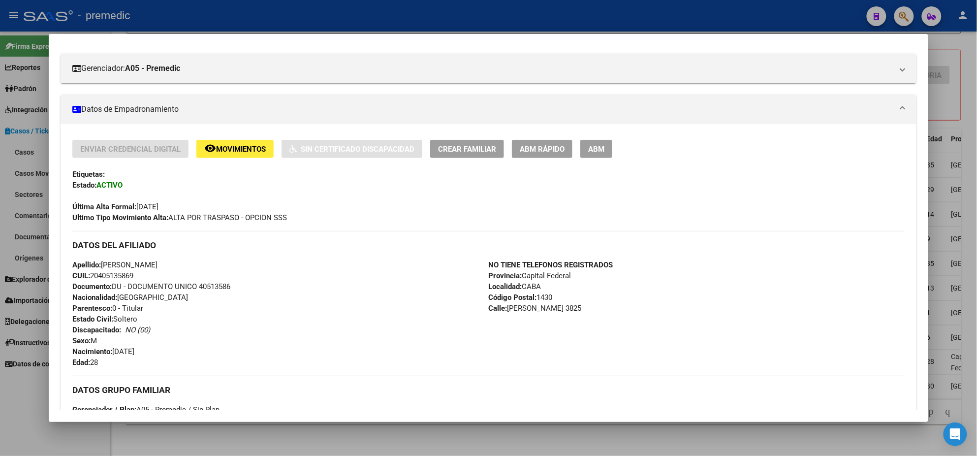
click at [196, 438] on div at bounding box center [488, 228] width 977 height 456
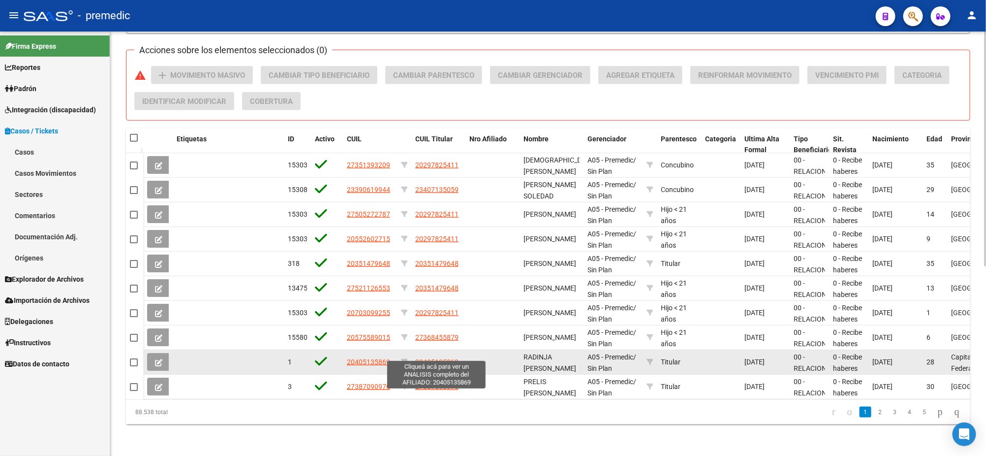
click at [431, 358] on span "20405135869" at bounding box center [436, 362] width 43 height 8
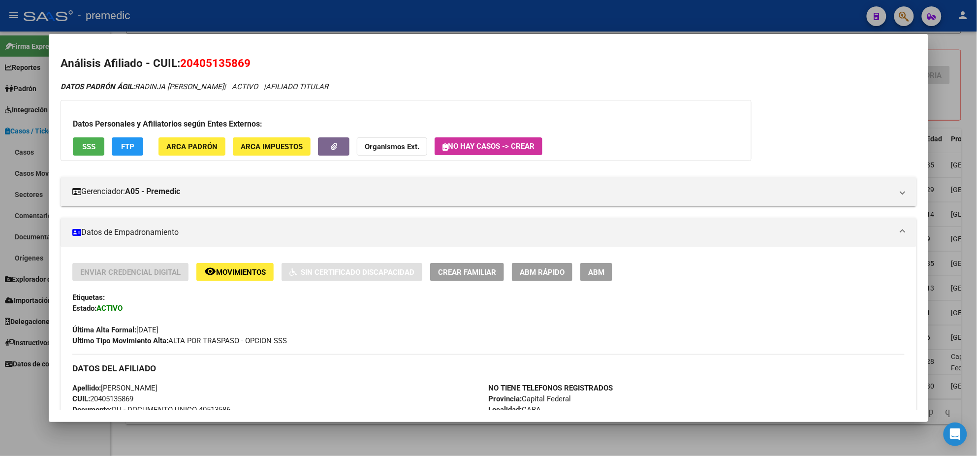
click at [176, 441] on div at bounding box center [488, 228] width 977 height 456
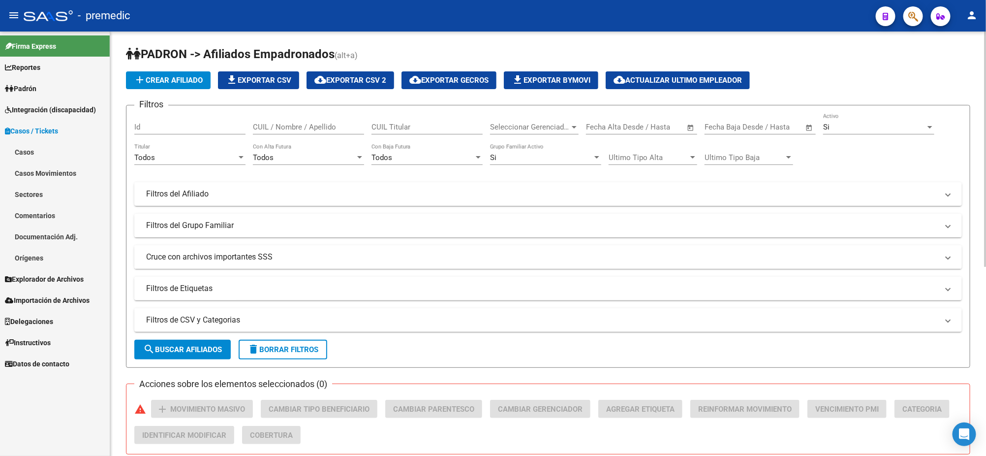
scroll to position [0, 0]
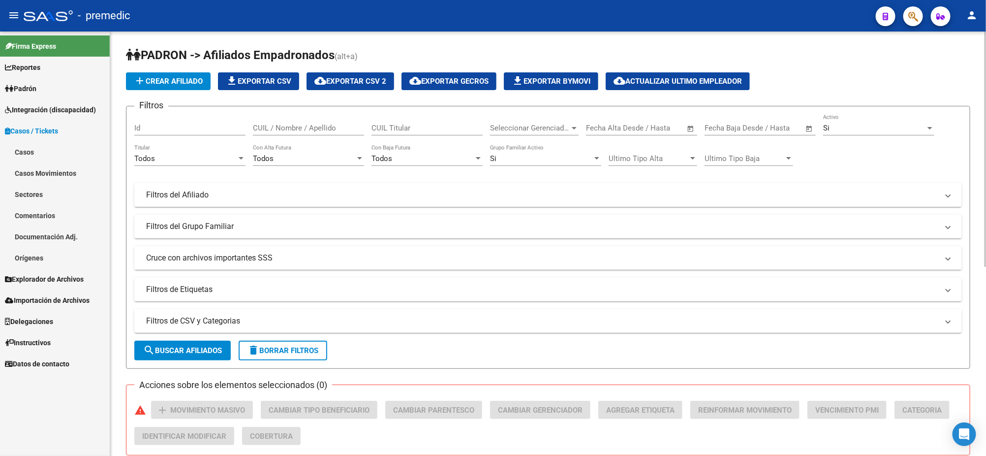
click at [516, 130] on span "Seleccionar Gerenciador" at bounding box center [530, 127] width 80 height 9
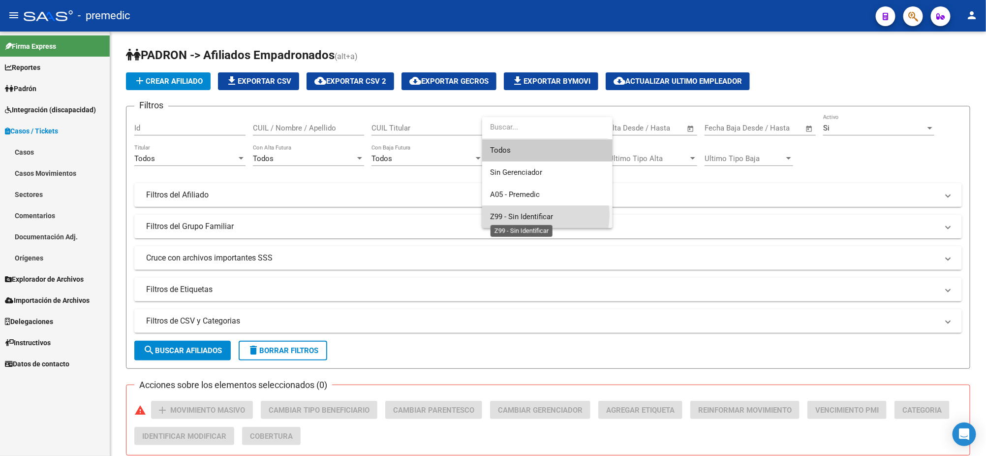
click at [524, 215] on span "Z99 - Sin Identificar" at bounding box center [521, 216] width 63 height 9
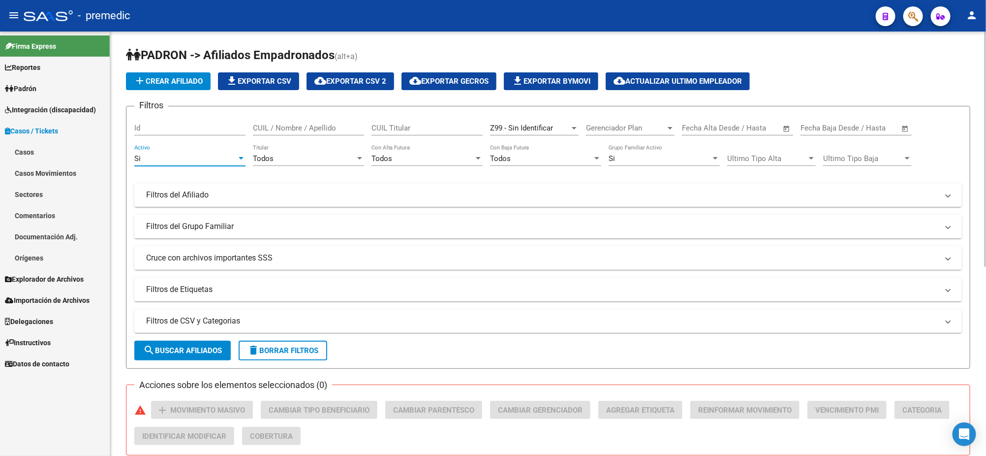
click at [186, 159] on div "Si" at bounding box center [185, 158] width 102 height 9
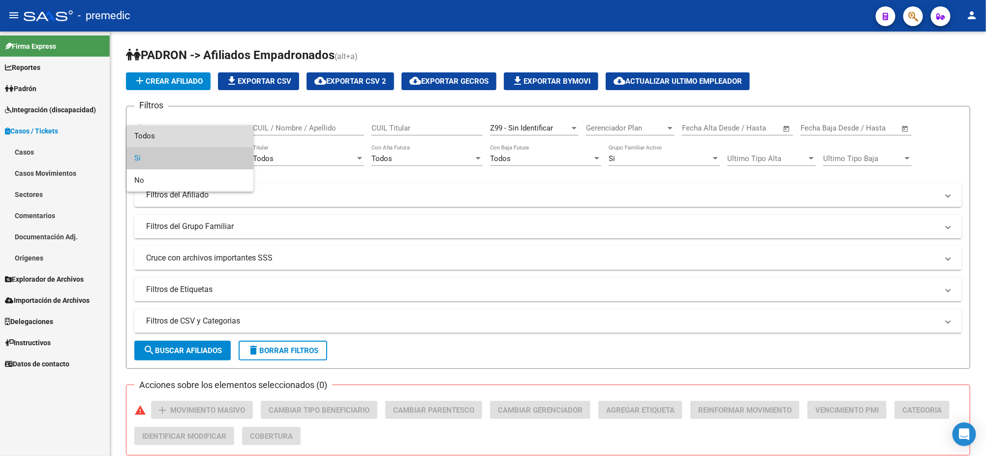
click at [172, 135] on span "Todos" at bounding box center [189, 136] width 111 height 22
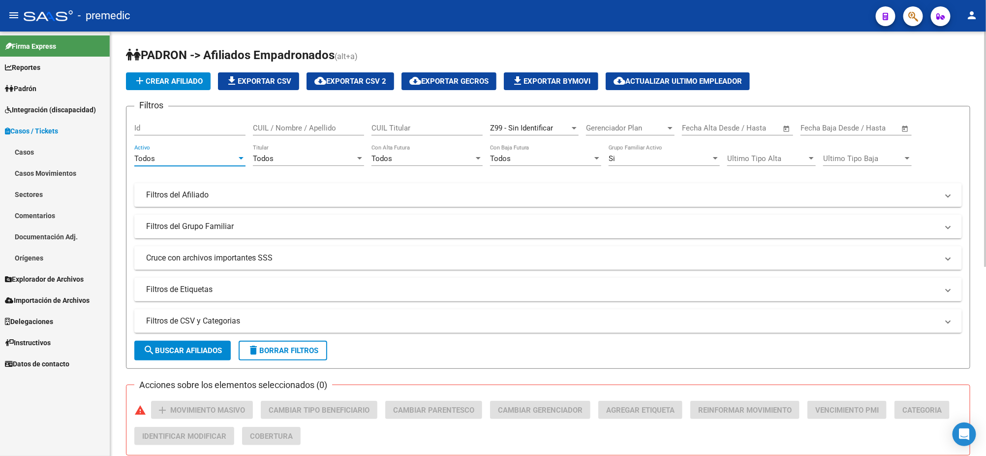
click at [623, 160] on div "Si" at bounding box center [660, 158] width 102 height 9
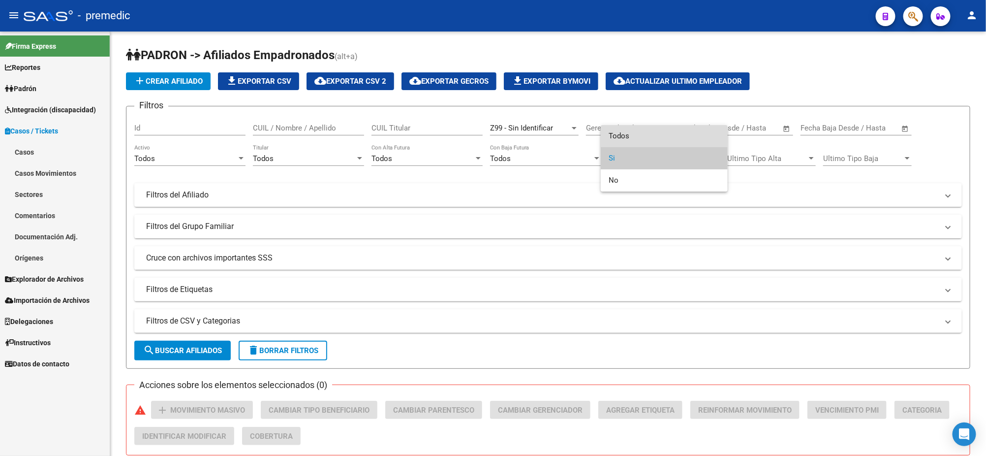
click at [624, 132] on span "Todos" at bounding box center [664, 136] width 111 height 22
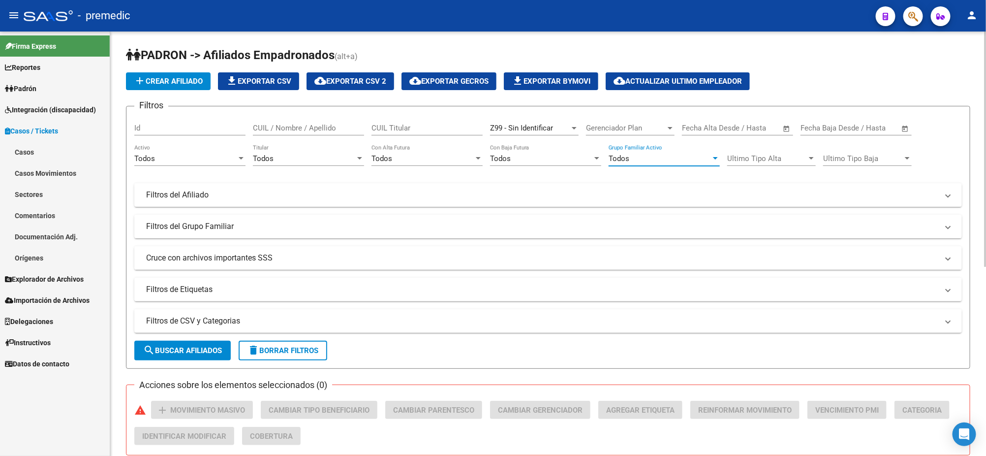
click at [172, 352] on span "search Buscar Afiliados" at bounding box center [182, 350] width 79 height 9
click at [308, 159] on div "Todos" at bounding box center [304, 158] width 102 height 9
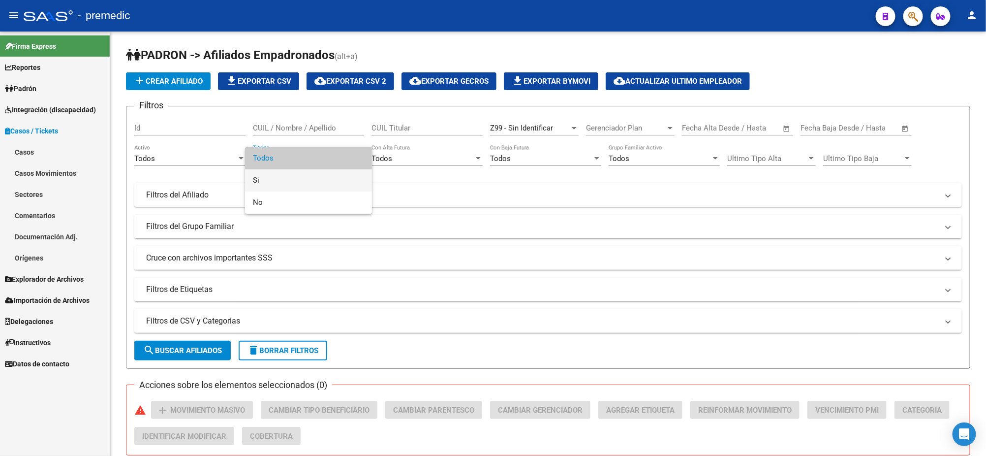
click at [302, 176] on span "Si" at bounding box center [308, 180] width 111 height 22
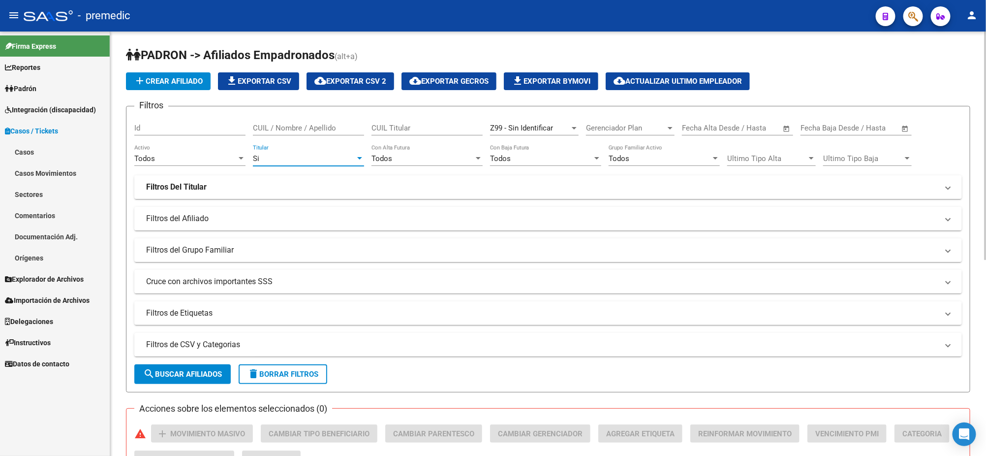
click at [161, 371] on span "search Buscar Afiliados" at bounding box center [182, 373] width 79 height 9
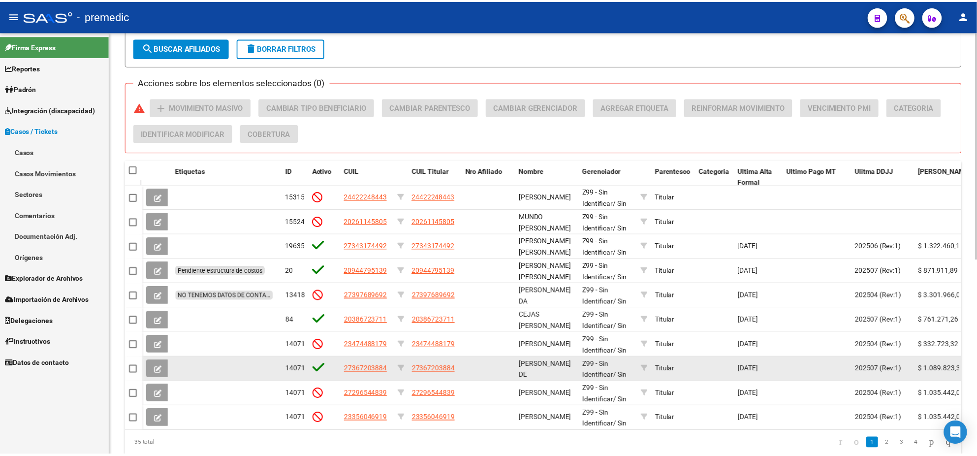
scroll to position [365, 0]
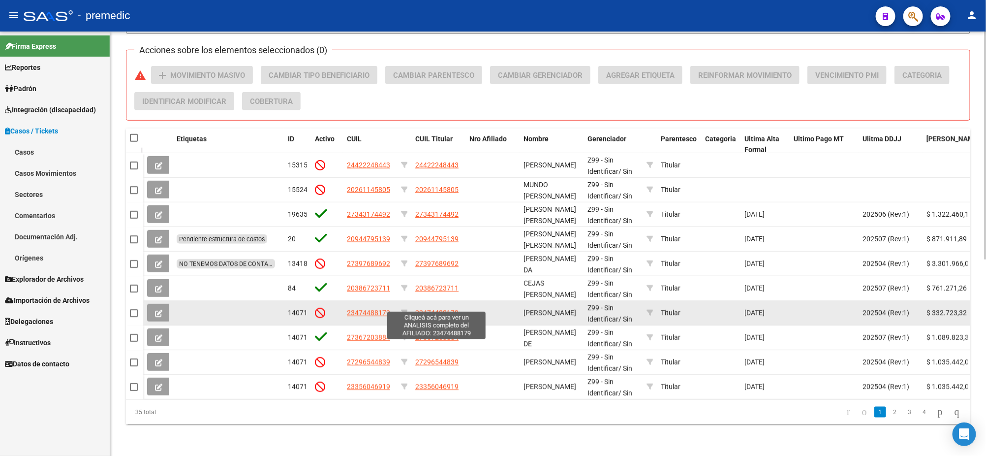
click at [431, 308] on span "23474488179" at bounding box center [436, 312] width 43 height 8
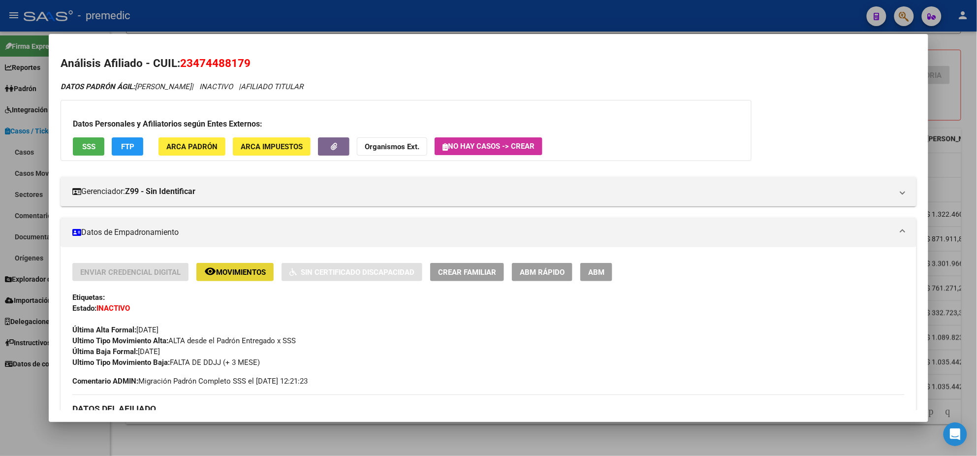
click at [217, 269] on span "Movimientos" at bounding box center [241, 272] width 50 height 9
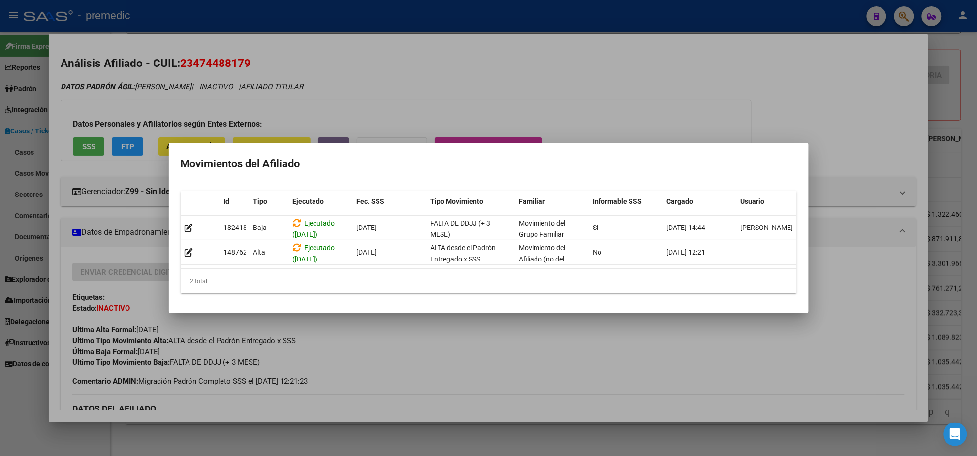
drag, startPoint x: 383, startPoint y: 360, endPoint x: 264, endPoint y: 398, distance: 125.1
click at [383, 360] on div at bounding box center [488, 228] width 977 height 456
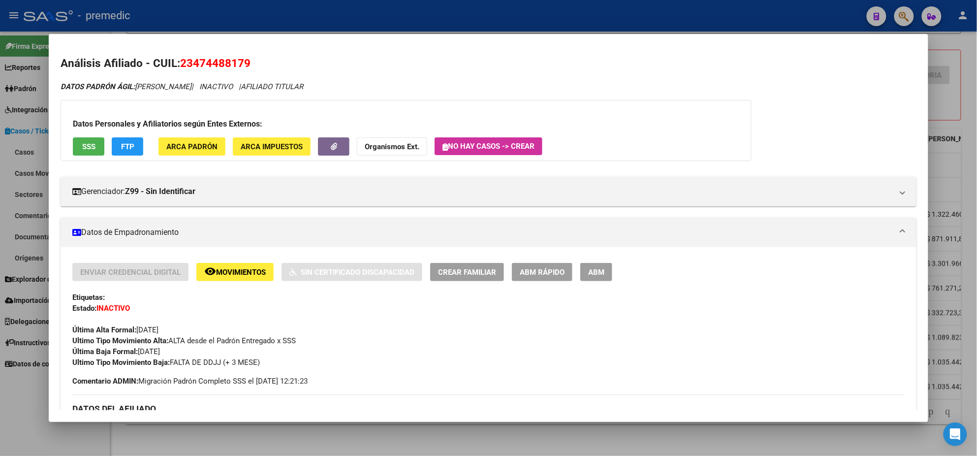
click at [217, 439] on div at bounding box center [488, 228] width 977 height 456
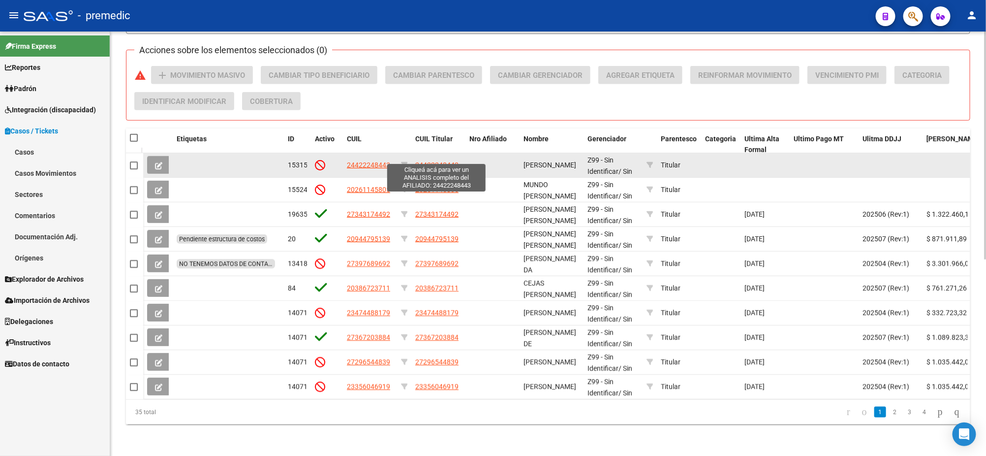
click at [418, 161] on span "24422248443" at bounding box center [436, 165] width 43 height 8
type textarea "24422248443"
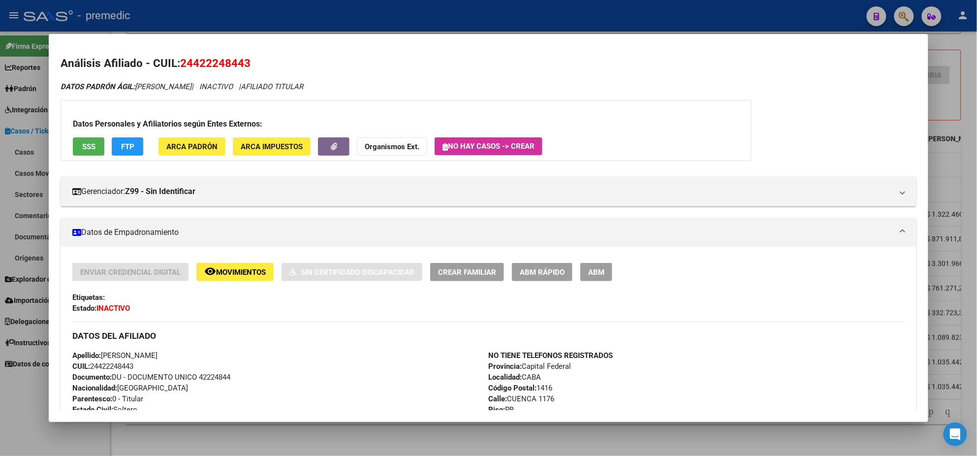
click at [209, 272] on mat-icon "remove_red_eye" at bounding box center [210, 271] width 12 height 12
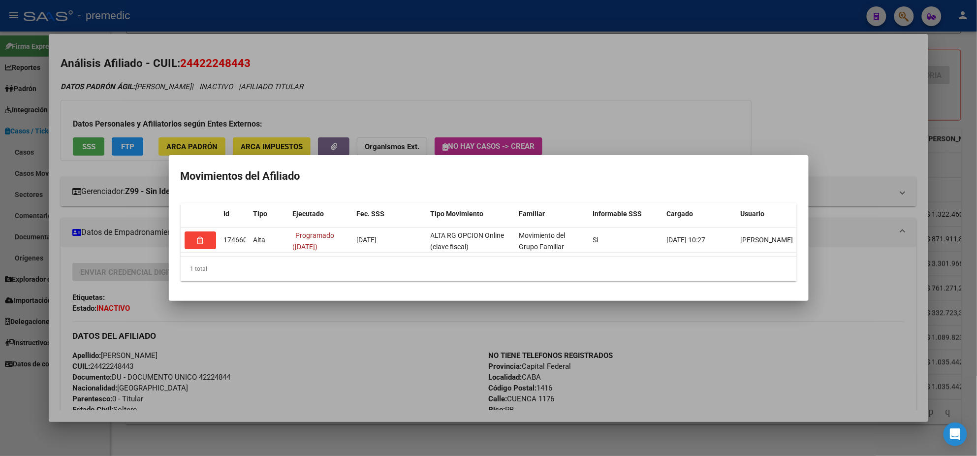
click at [316, 364] on div at bounding box center [488, 228] width 977 height 456
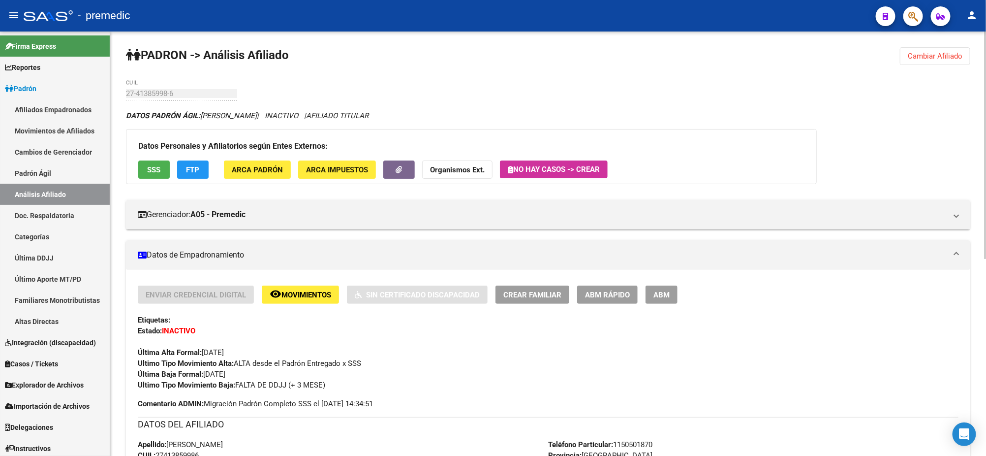
click at [926, 58] on span "Cambiar Afiliado" at bounding box center [935, 56] width 55 height 9
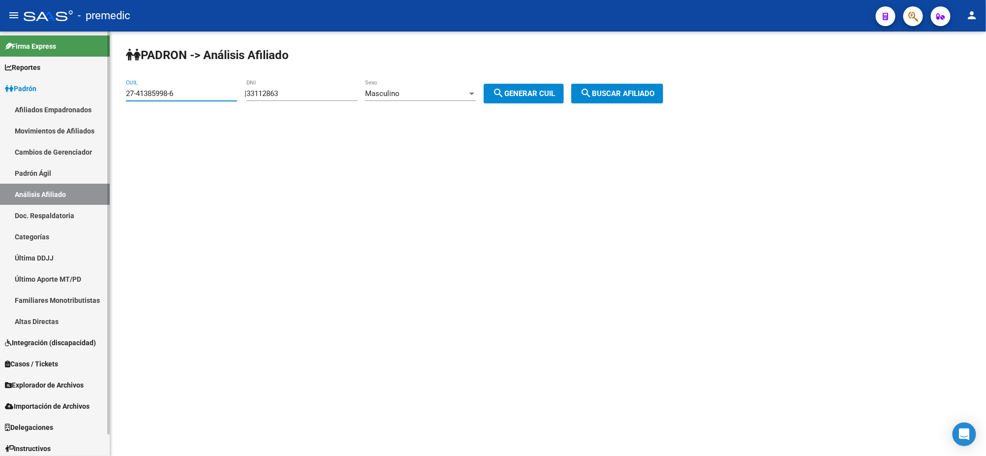
drag, startPoint x: 158, startPoint y: 91, endPoint x: 105, endPoint y: 93, distance: 53.7
click at [103, 92] on mat-sidenav-container "Firma Express Reportes Padrón Traspasos x O.S. Traspasos x Gerenciador Traspaso…" at bounding box center [493, 243] width 986 height 424
paste input "96016553-0"
click at [592, 96] on mat-icon "search" at bounding box center [586, 93] width 12 height 12
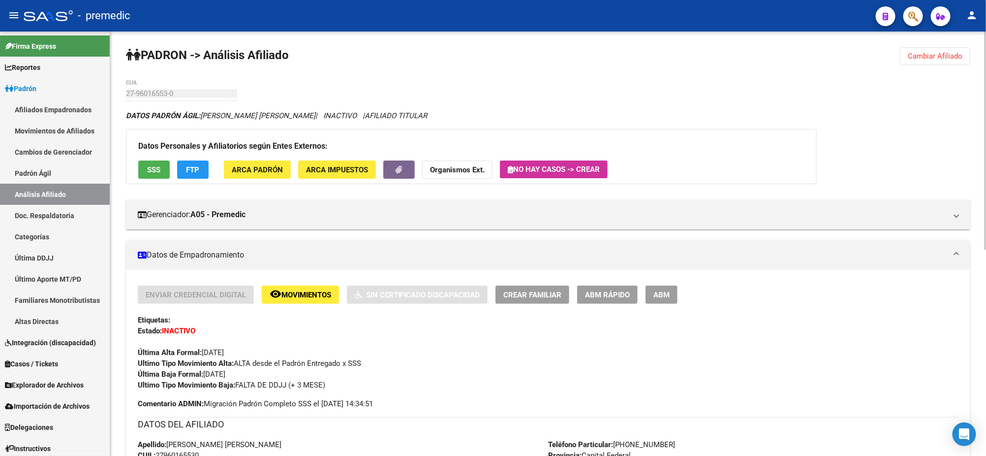
click at [299, 295] on span "Movimientos" at bounding box center [306, 294] width 50 height 9
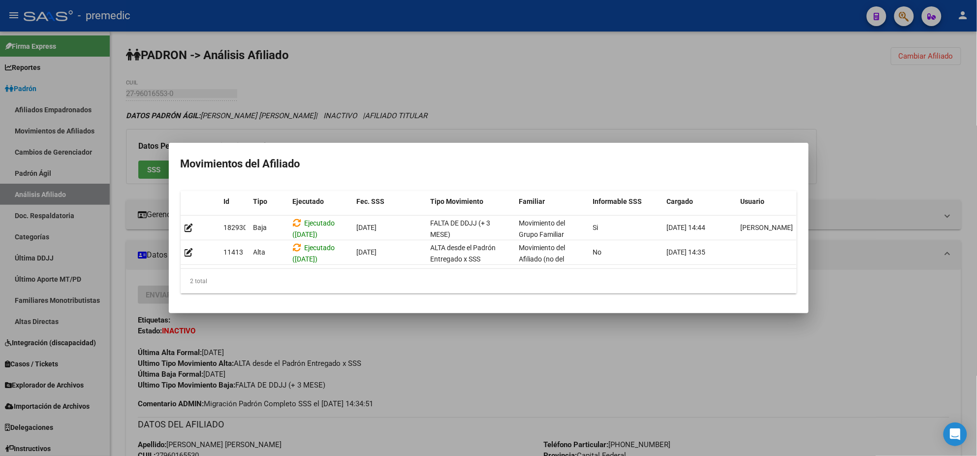
click at [432, 364] on div at bounding box center [488, 228] width 977 height 456
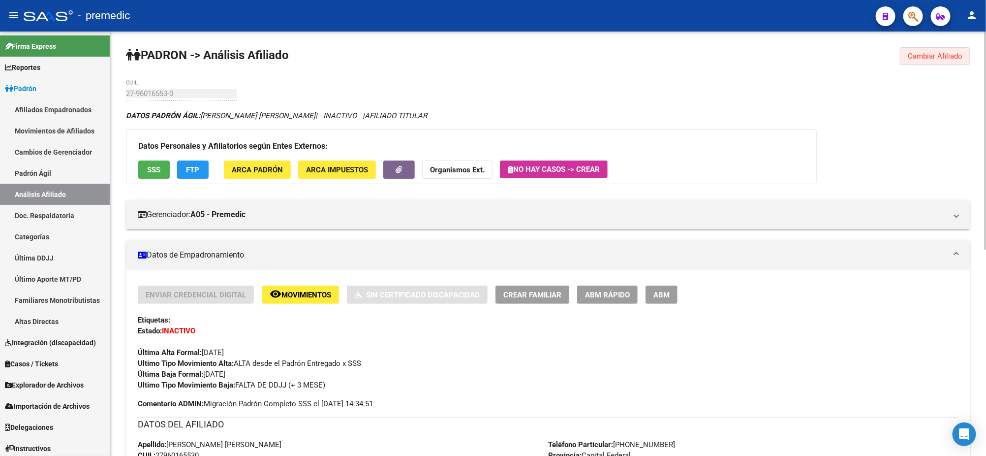
click at [923, 57] on span "Cambiar Afiliado" at bounding box center [935, 56] width 55 height 9
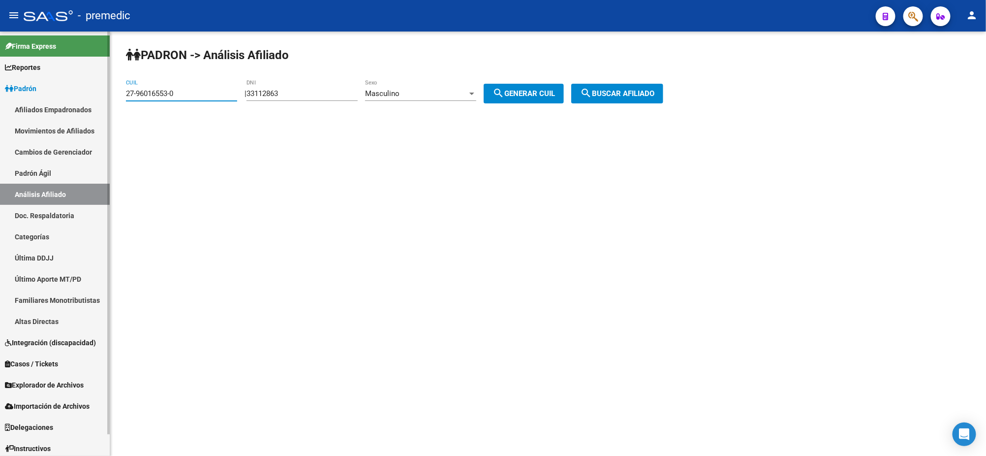
drag, startPoint x: 183, startPoint y: 92, endPoint x: 95, endPoint y: 97, distance: 87.7
click at [94, 97] on mat-sidenav-container "Firma Express Reportes Padrón Traspasos x O.S. Traspasos x Gerenciador Traspaso…" at bounding box center [493, 243] width 986 height 424
paste input "40834807-8"
click at [611, 89] on span "search Buscar afiliado" at bounding box center [617, 93] width 74 height 9
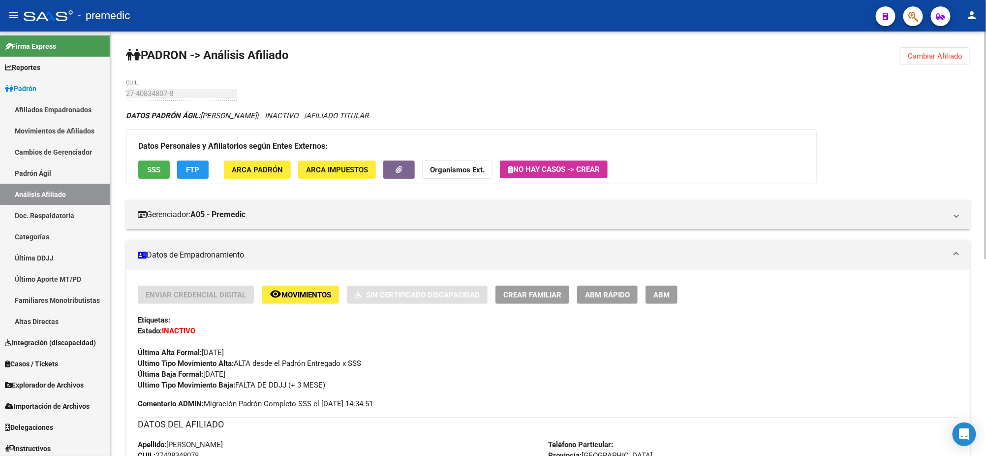
click at [273, 295] on mat-icon "remove_red_eye" at bounding box center [276, 294] width 12 height 12
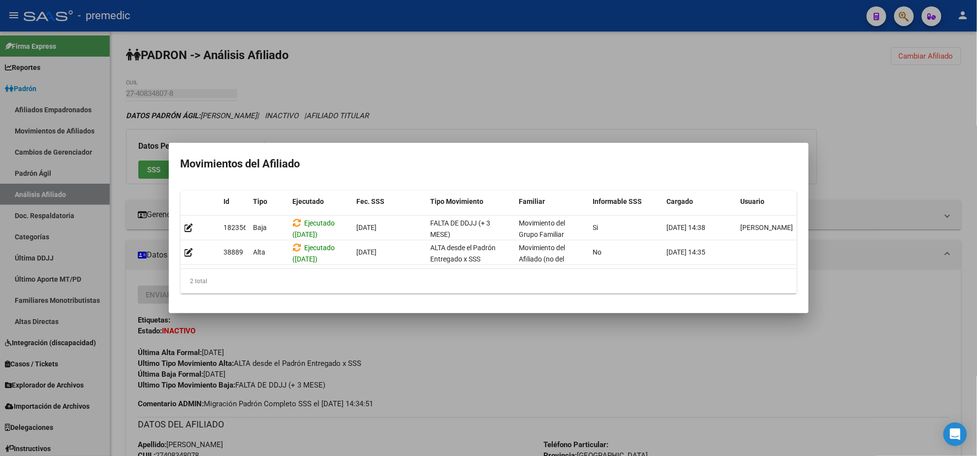
click at [309, 346] on div at bounding box center [488, 228] width 977 height 456
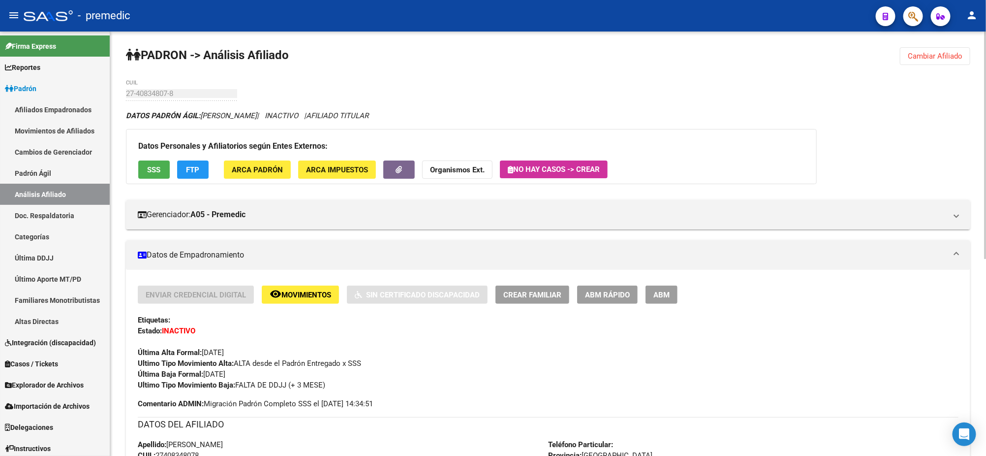
click at [923, 58] on span "Cambiar Afiliado" at bounding box center [935, 56] width 55 height 9
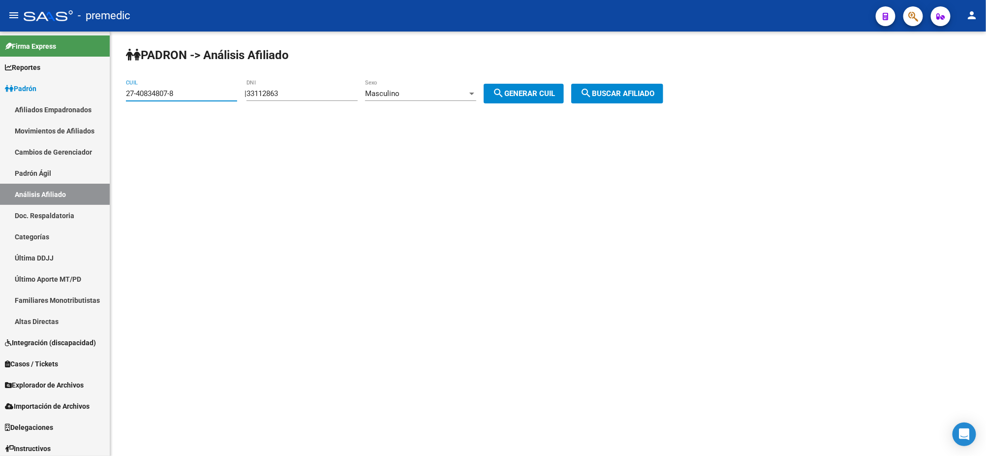
drag, startPoint x: 179, startPoint y: 94, endPoint x: 116, endPoint y: 96, distance: 63.0
click at [116, 96] on div "PADRON -> Análisis Afiliado 27-40834807-8 CUIL | 33112863 DNI Masculino Sexo se…" at bounding box center [548, 82] width 876 height 103
paste input "0-40292579-6"
click at [608, 96] on span "search Buscar afiliado" at bounding box center [617, 93] width 74 height 9
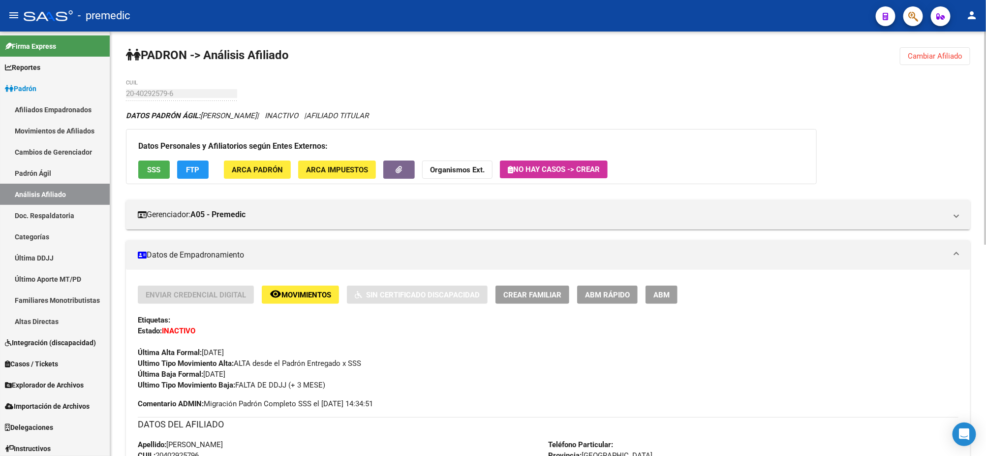
click at [282, 292] on span "Movimientos" at bounding box center [306, 294] width 50 height 9
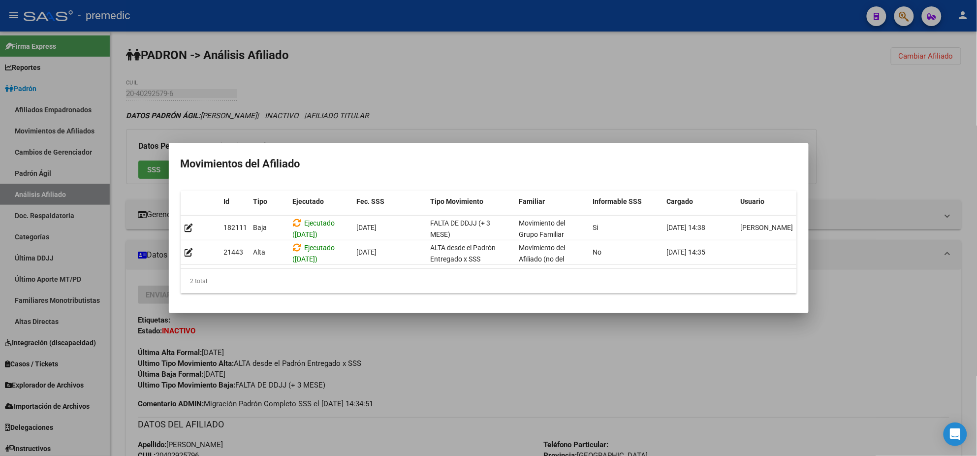
click at [423, 385] on div at bounding box center [488, 228] width 977 height 456
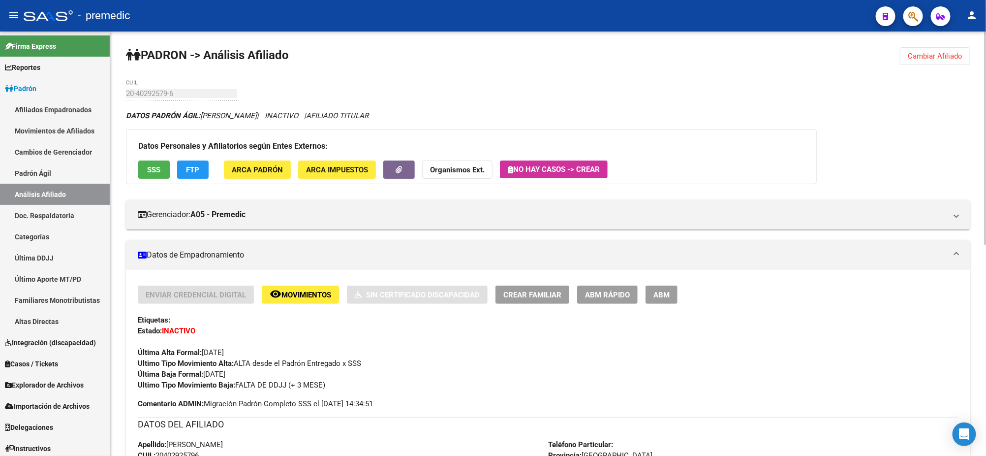
click at [920, 61] on button "Cambiar Afiliado" at bounding box center [935, 56] width 70 height 18
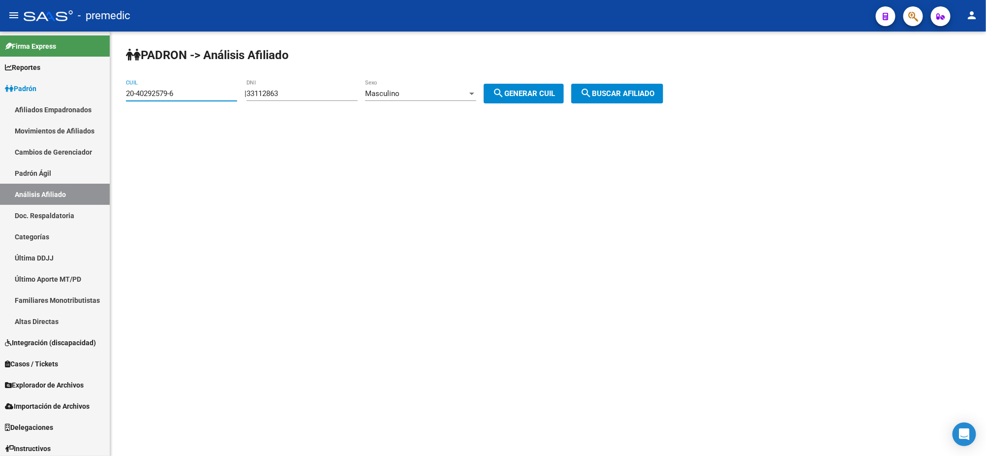
drag, startPoint x: 175, startPoint y: 92, endPoint x: 110, endPoint y: 95, distance: 65.0
click at [110, 95] on div "PADRON -> Análisis Afiliado 20-40292579-6 CUIL | 33112863 DNI Masculino Sexo se…" at bounding box center [548, 82] width 876 height 103
paste input "95503243-9"
click at [592, 97] on mat-icon "search" at bounding box center [586, 93] width 12 height 12
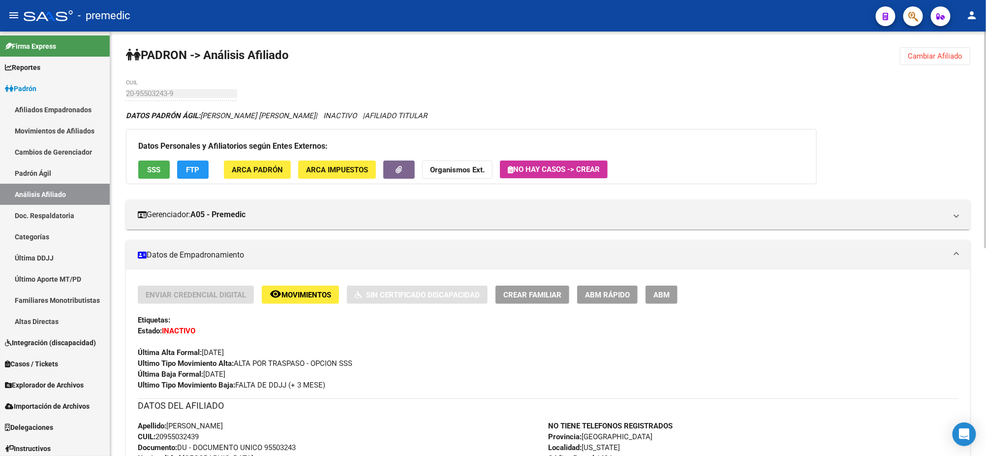
click at [294, 293] on span "Movimientos" at bounding box center [306, 294] width 50 height 9
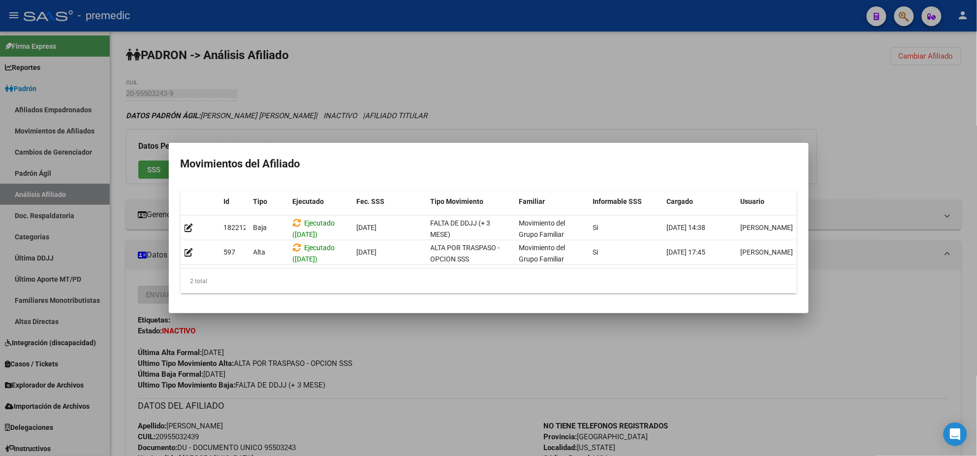
click at [437, 383] on div at bounding box center [488, 228] width 977 height 456
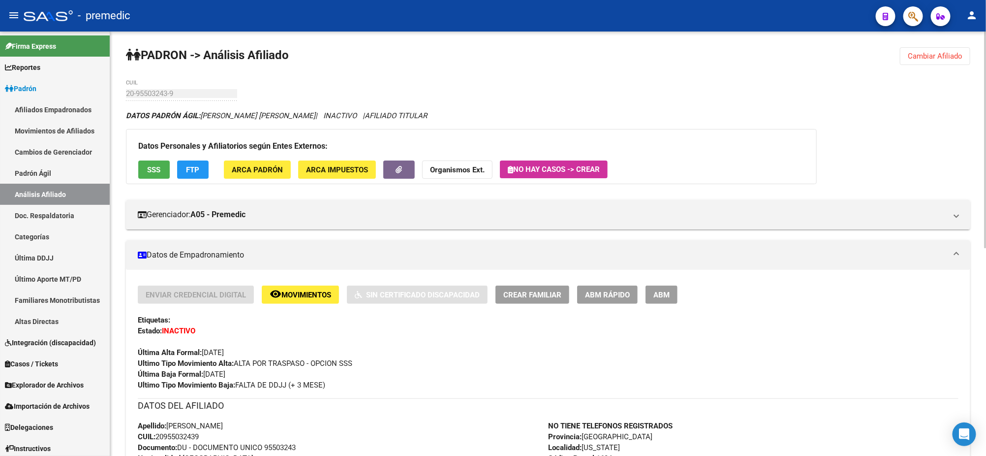
click at [940, 61] on button "Cambiar Afiliado" at bounding box center [935, 56] width 70 height 18
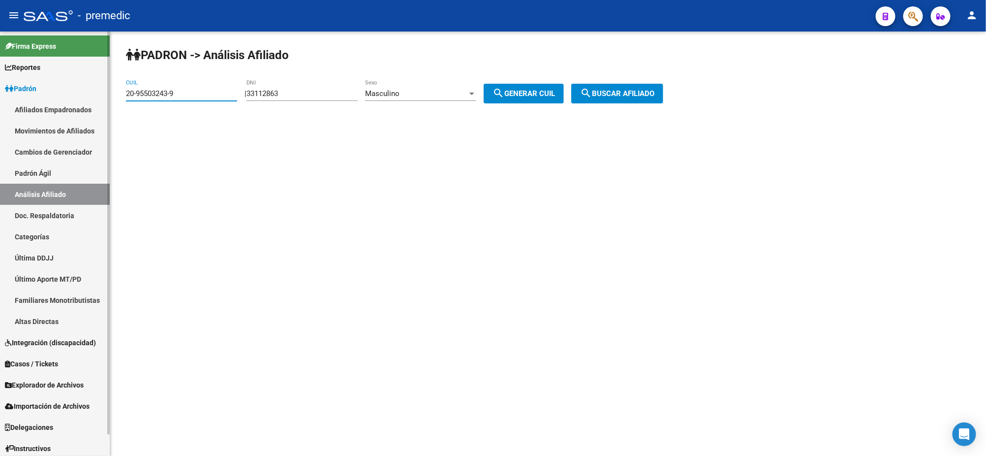
drag, startPoint x: 198, startPoint y: 92, endPoint x: 86, endPoint y: 93, distance: 112.2
click at [86, 93] on mat-sidenav-container "Firma Express Reportes Padrón Traspasos x O.S. Traspasos x Gerenciador Traspaso…" at bounding box center [493, 243] width 986 height 424
paste input "7-39506940"
click at [592, 89] on mat-icon "search" at bounding box center [586, 93] width 12 height 12
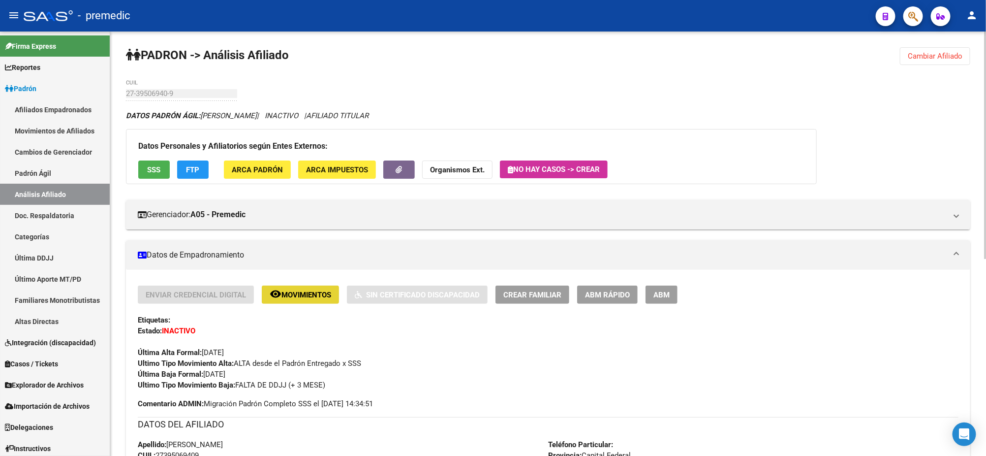
click at [305, 293] on span "Movimientos" at bounding box center [306, 294] width 50 height 9
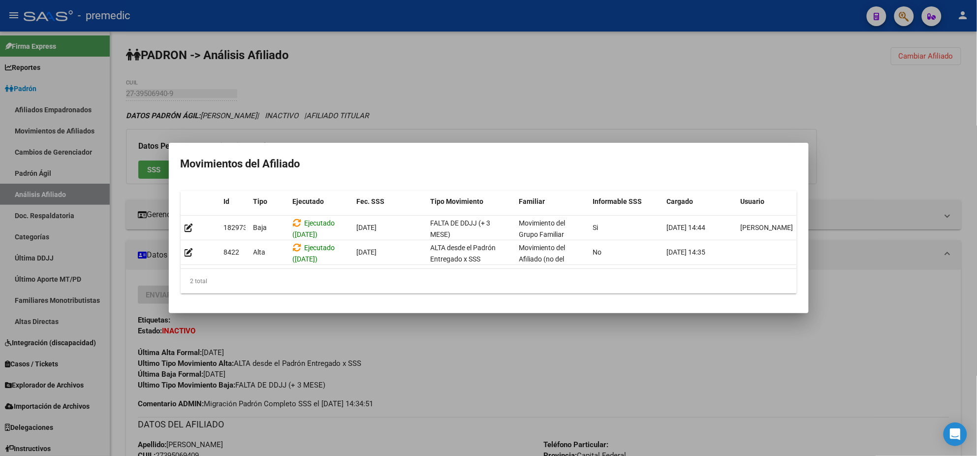
click at [386, 356] on div at bounding box center [488, 228] width 977 height 456
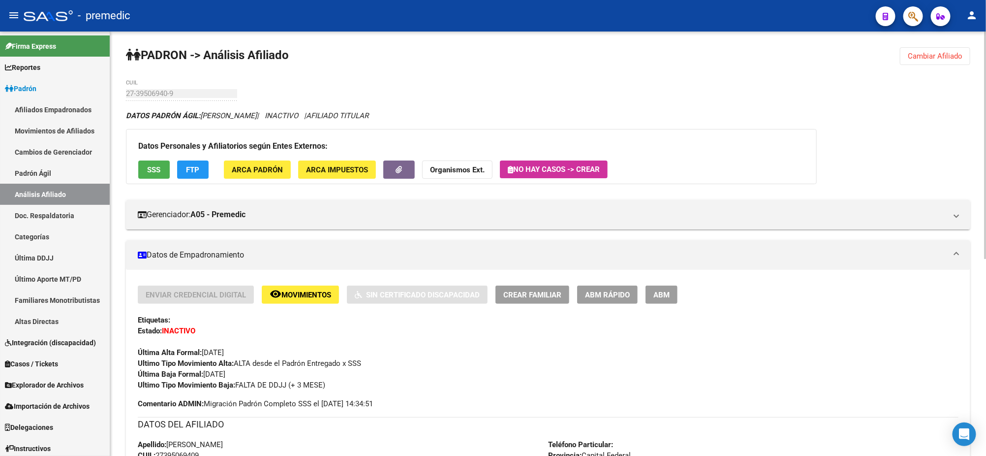
click at [943, 58] on span "Cambiar Afiliado" at bounding box center [935, 56] width 55 height 9
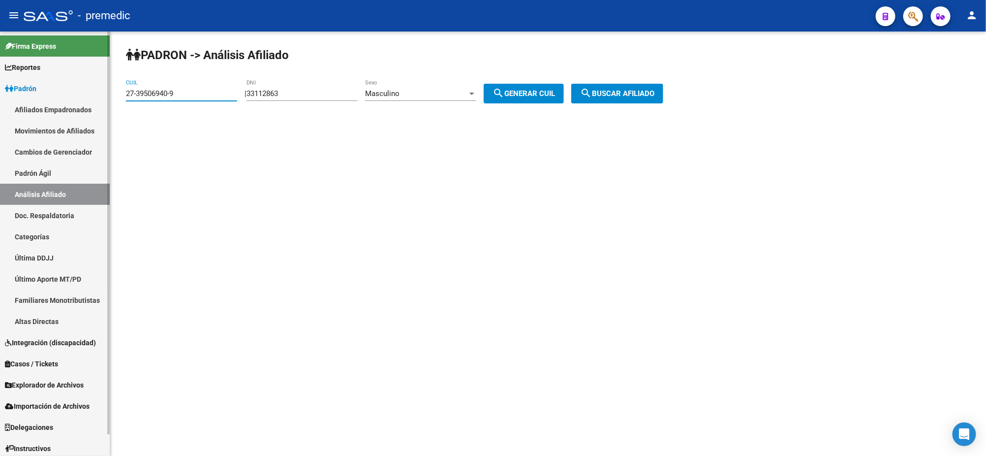
drag, startPoint x: 189, startPoint y: 90, endPoint x: 107, endPoint y: 90, distance: 81.7
click at [107, 90] on mat-sidenav-container "Firma Express Reportes Padrón Traspasos x O.S. Traspasos x Gerenciador Traspaso…" at bounding box center [493, 243] width 986 height 424
paste input "44338756-6"
type input "27-44338756-6"
click at [609, 94] on span "search Buscar afiliado" at bounding box center [617, 93] width 74 height 9
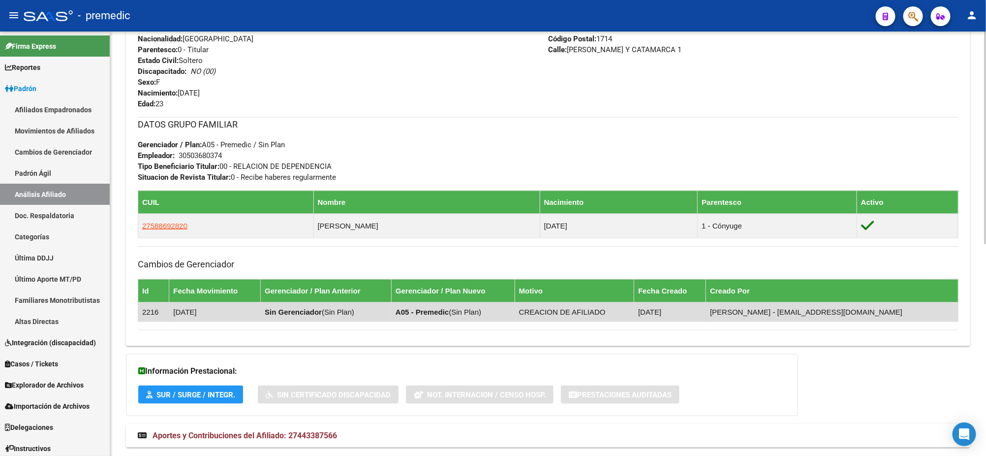
scroll to position [423, 0]
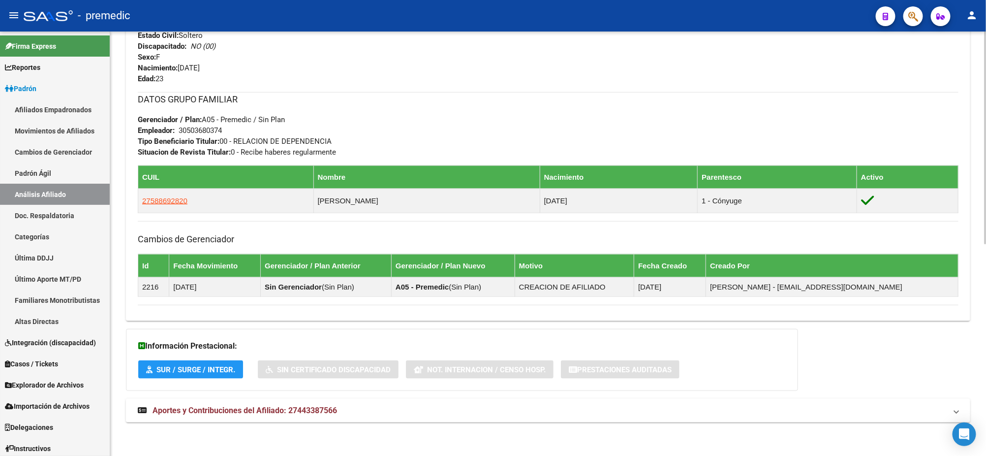
click at [203, 408] on span "Aportes y Contribuciones del Afiliado: 27443387566" at bounding box center [245, 409] width 184 height 9
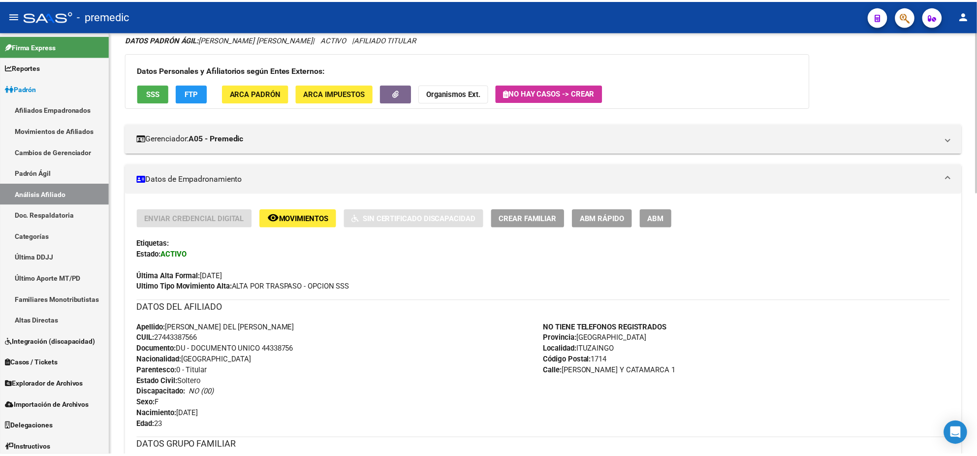
scroll to position [0, 0]
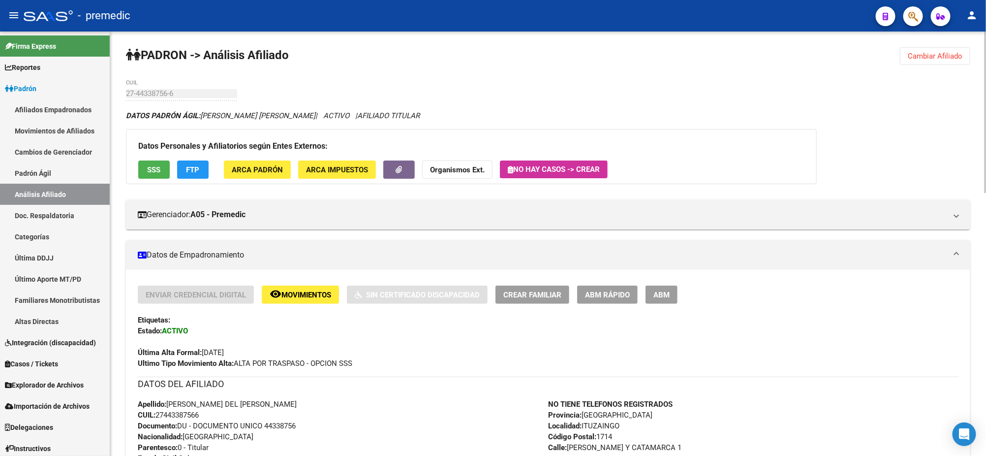
click at [599, 285] on button "ABM Rápido" at bounding box center [607, 294] width 61 height 18
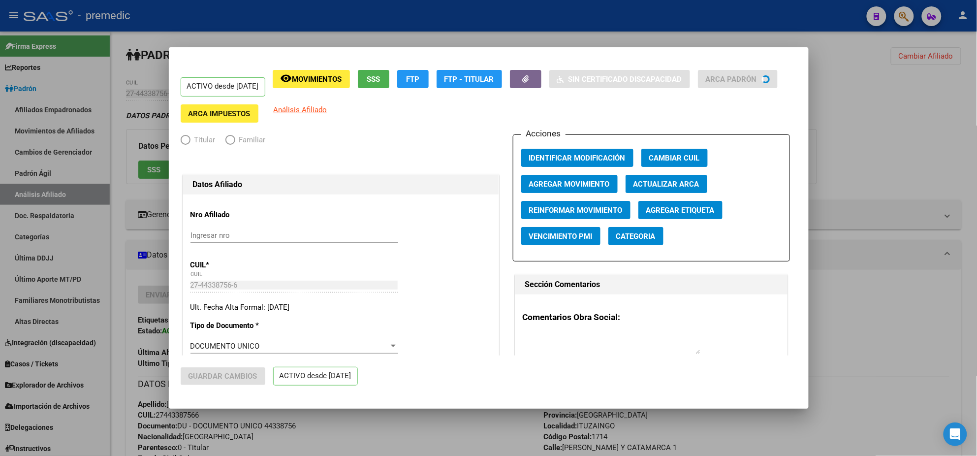
radio input "true"
type input "30-50368037-4"
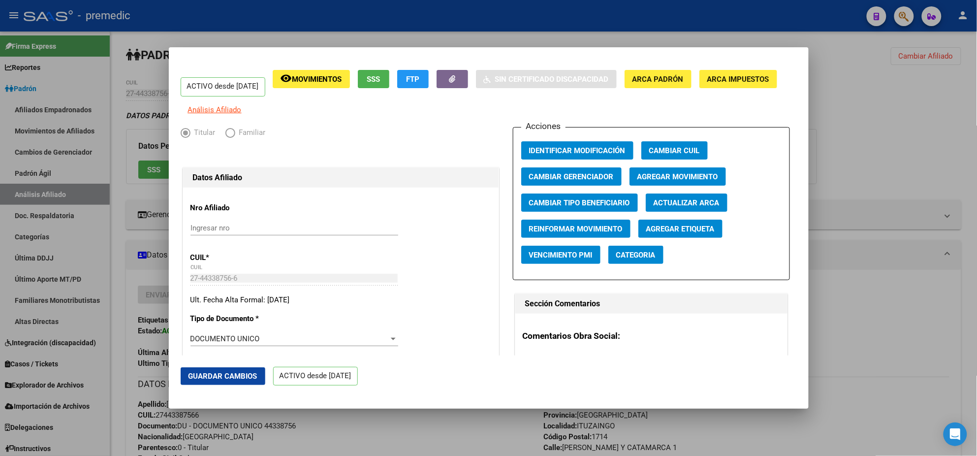
click at [654, 181] on span "Agregar Movimiento" at bounding box center [677, 176] width 81 height 9
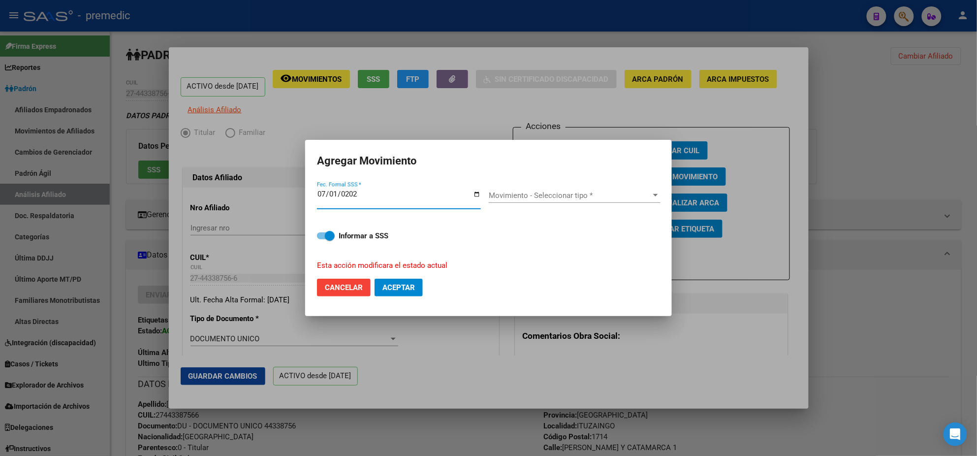
type input "[DATE]"
click at [502, 198] on span "Movimiento - Seleccionar tipo *" at bounding box center [570, 195] width 163 height 9
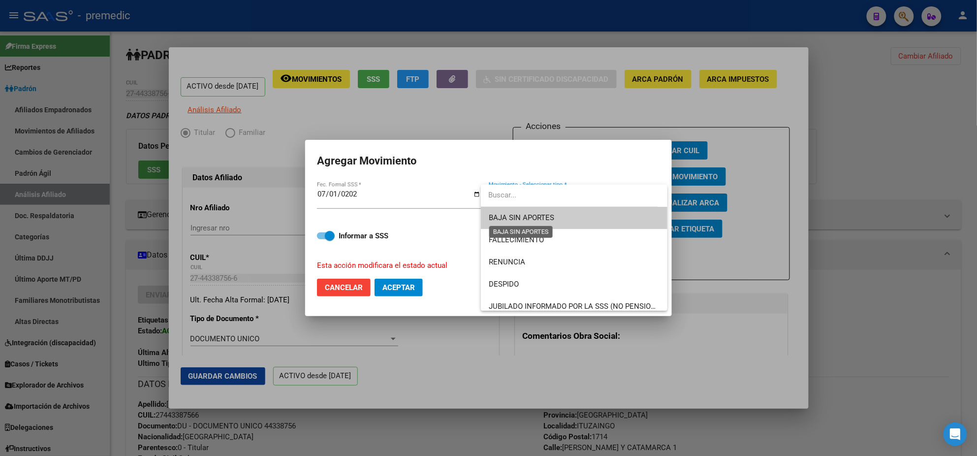
click at [545, 219] on span "BAJA SIN APORTES" at bounding box center [521, 217] width 65 height 9
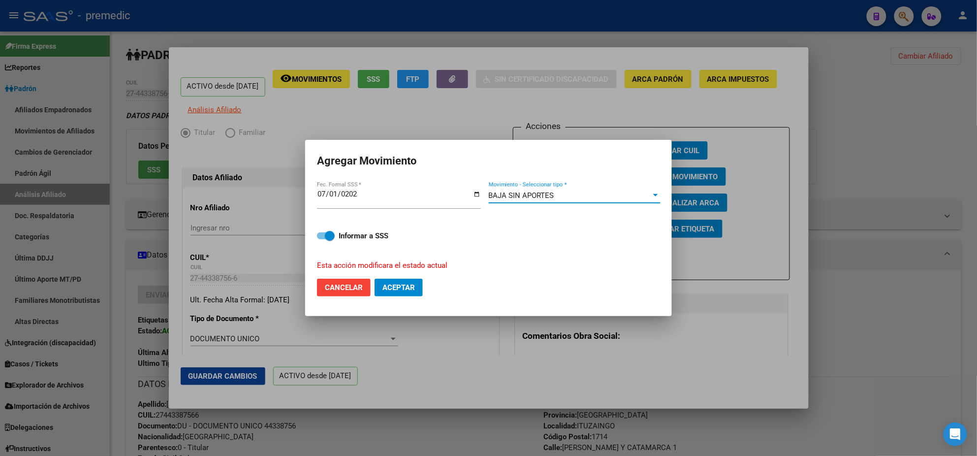
click at [329, 238] on span at bounding box center [330, 236] width 10 height 10
click at [322, 239] on input "Informar a SSS" at bounding box center [321, 239] width 0 height 0
checkbox input "false"
click at [398, 288] on span "Aceptar" at bounding box center [398, 287] width 32 height 9
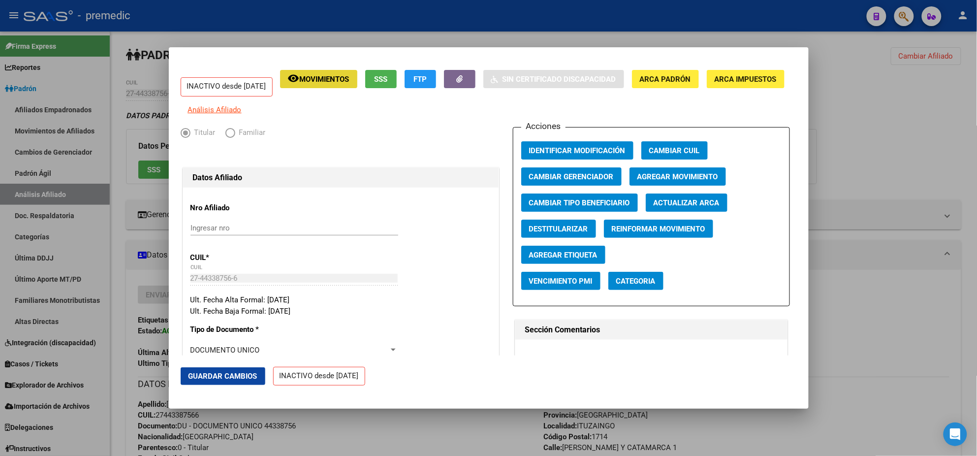
click at [300, 76] on mat-icon "remove_red_eye" at bounding box center [294, 78] width 12 height 12
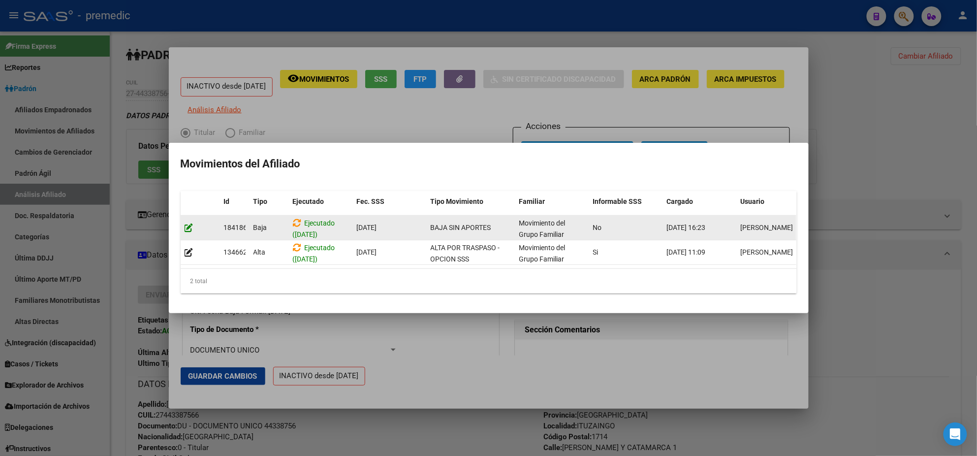
click at [186, 225] on icon at bounding box center [188, 227] width 9 height 9
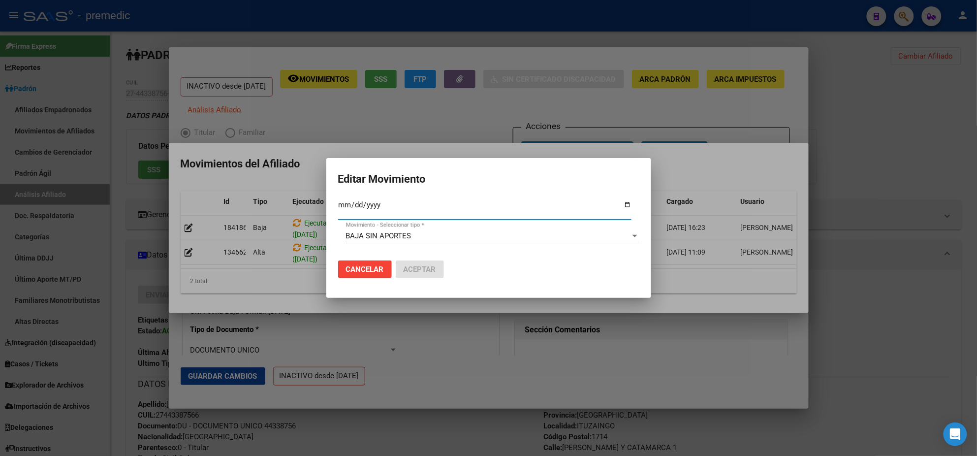
click at [591, 245] on div "BAJA SIN APORTES Movimiento - Seleccionar tipo *" at bounding box center [492, 240] width 293 height 24
click at [587, 260] on mat-dialog-actions "Cancelar Aceptar" at bounding box center [488, 268] width 301 height 33
click at [371, 267] on span "Cancelar" at bounding box center [365, 269] width 38 height 9
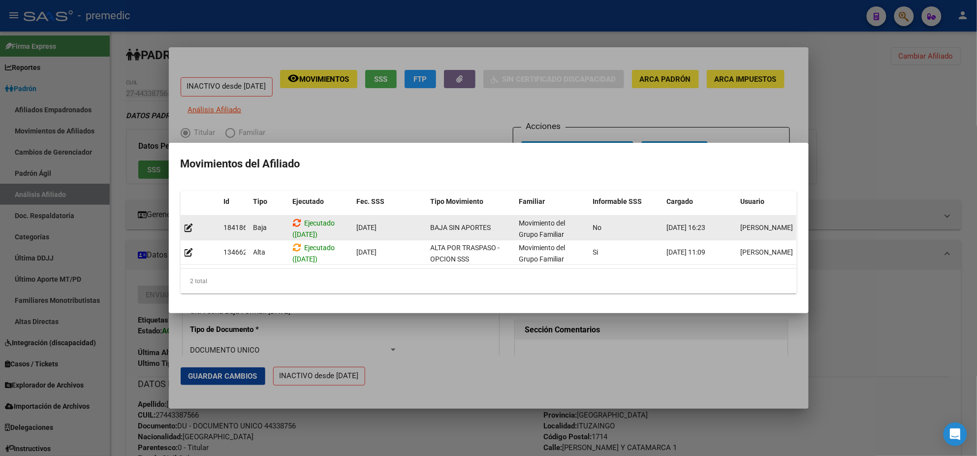
click at [299, 219] on icon at bounding box center [297, 222] width 9 height 9
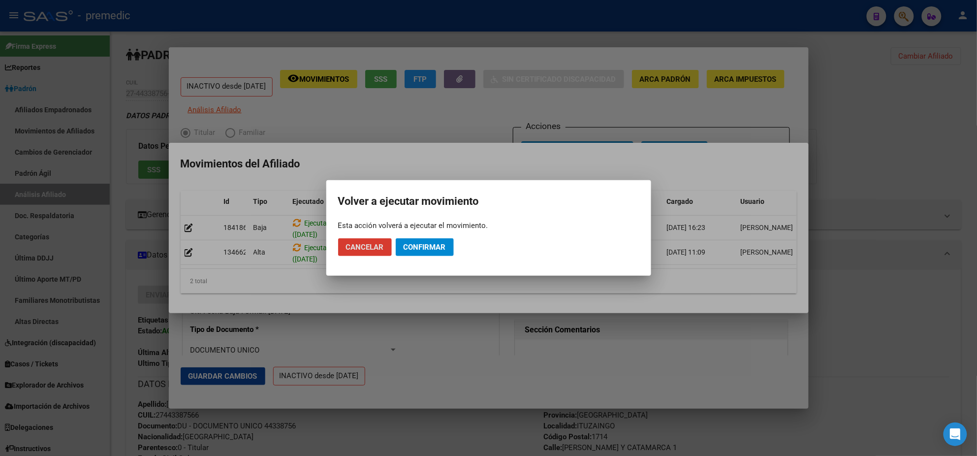
click at [365, 239] on button "Cancelar" at bounding box center [365, 247] width 54 height 18
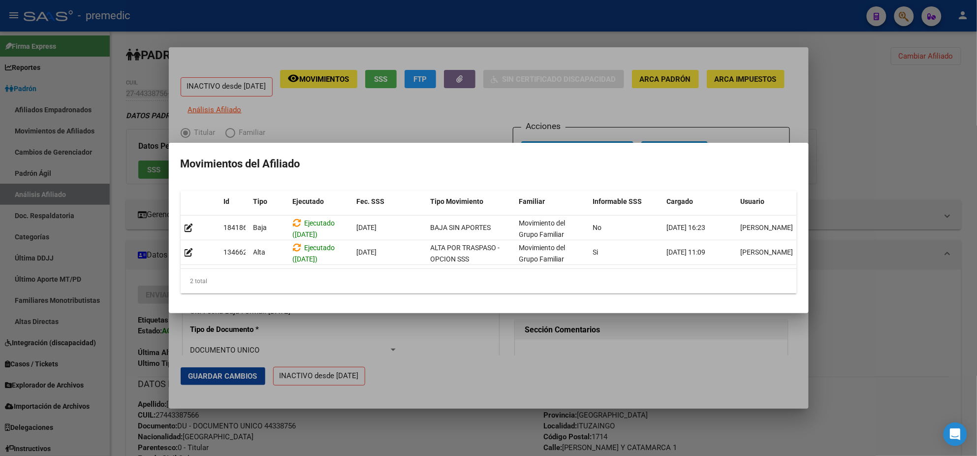
click at [449, 335] on div at bounding box center [488, 228] width 977 height 456
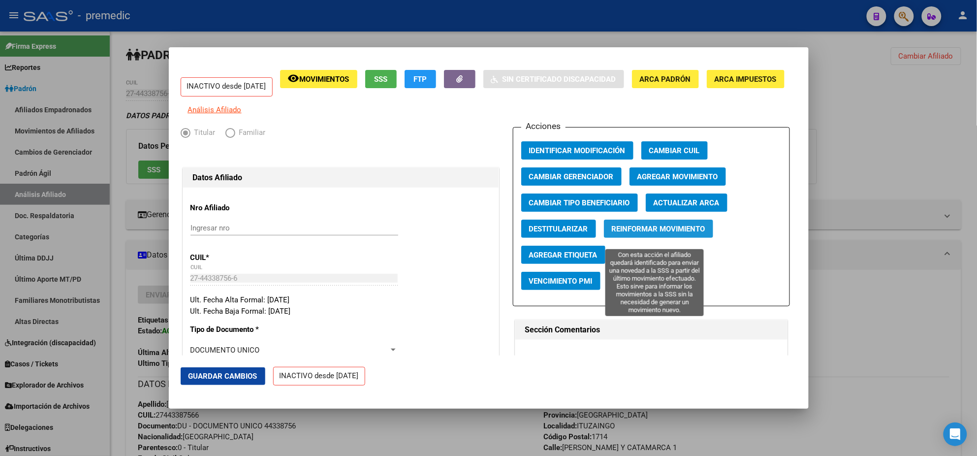
click at [617, 233] on span "Reinformar Movimiento" at bounding box center [658, 228] width 93 height 9
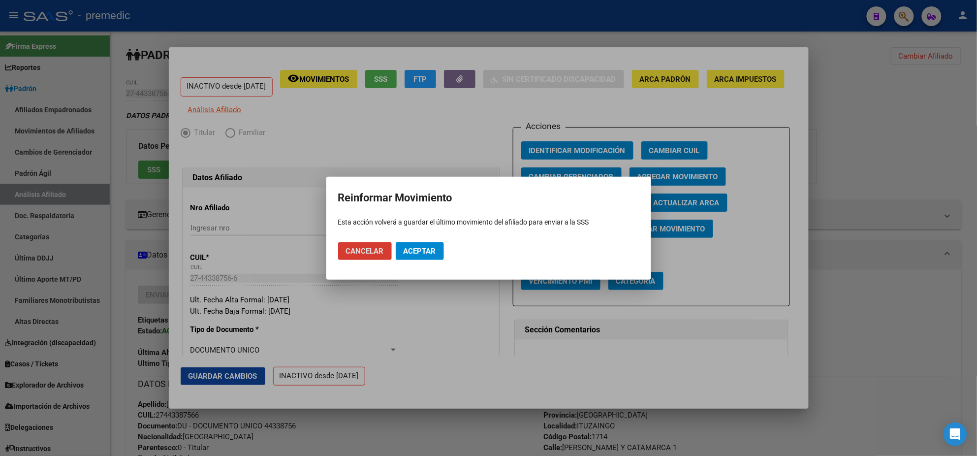
click at [424, 256] on button "Aceptar" at bounding box center [420, 251] width 48 height 18
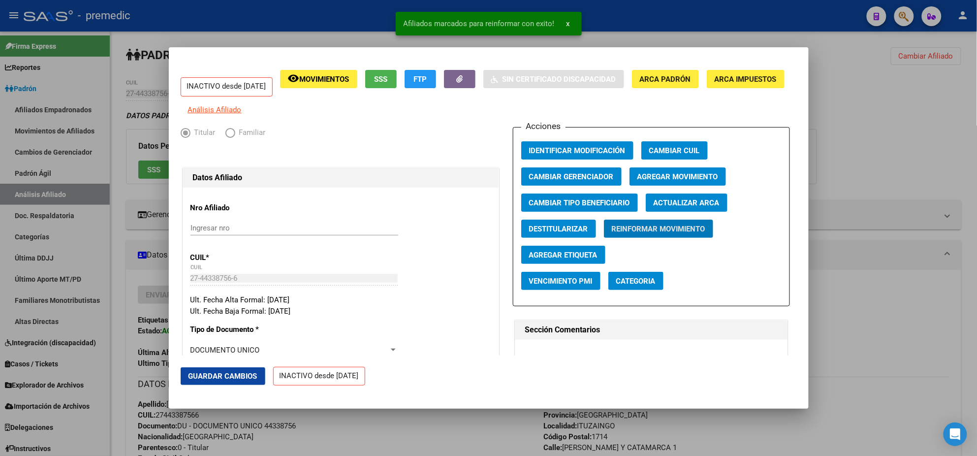
click at [461, 433] on div at bounding box center [488, 228] width 977 height 456
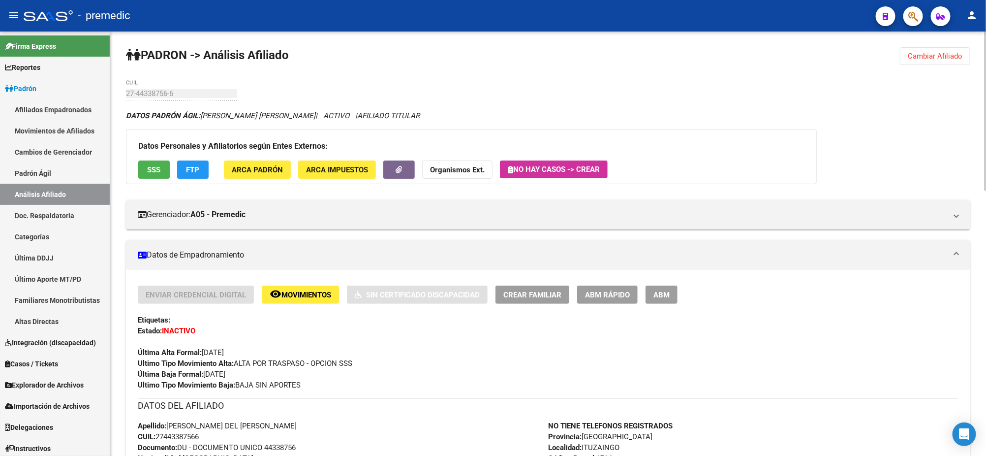
click at [936, 61] on button "Cambiar Afiliado" at bounding box center [935, 56] width 70 height 18
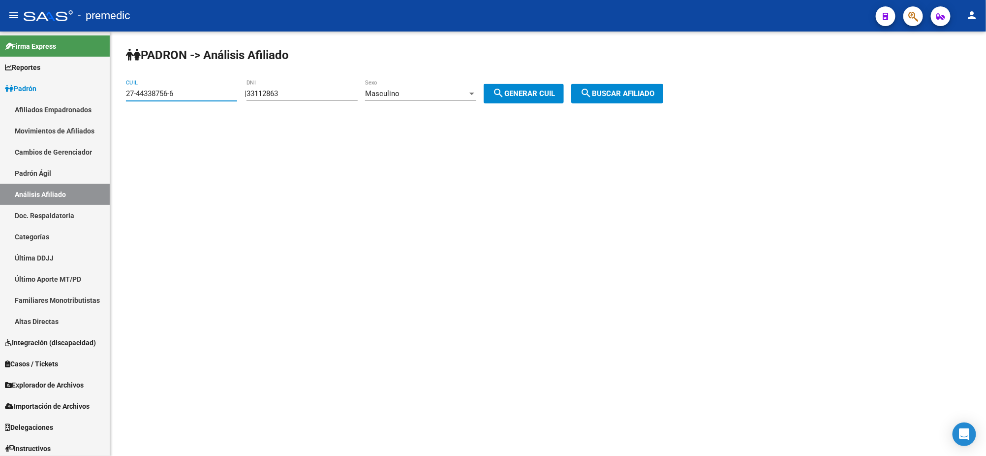
drag, startPoint x: 130, startPoint y: 94, endPoint x: 116, endPoint y: 95, distance: 14.8
click at [116, 95] on div "PADRON -> Análisis Afiliado 27-44338756-6 CUIL | 33112863 DNI Masculino Sexo se…" at bounding box center [548, 82] width 876 height 103
paste input "0713089-3"
type input "27-40713089-3"
click at [617, 95] on span "search Buscar afiliado" at bounding box center [617, 93] width 74 height 9
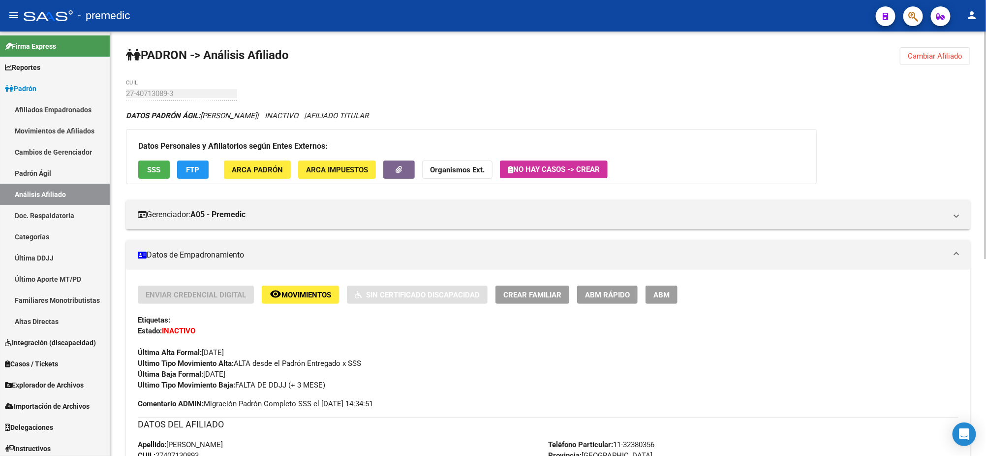
click at [326, 298] on span "Movimientos" at bounding box center [306, 294] width 50 height 9
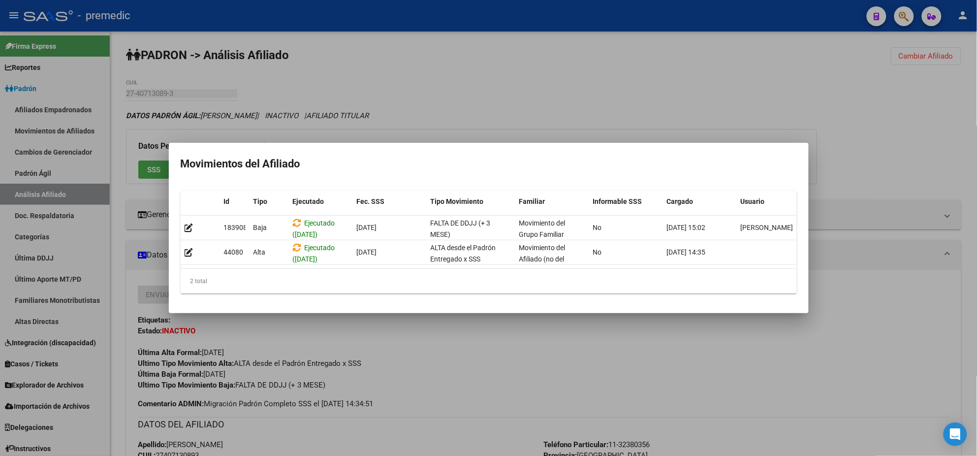
click at [513, 376] on div at bounding box center [488, 228] width 977 height 456
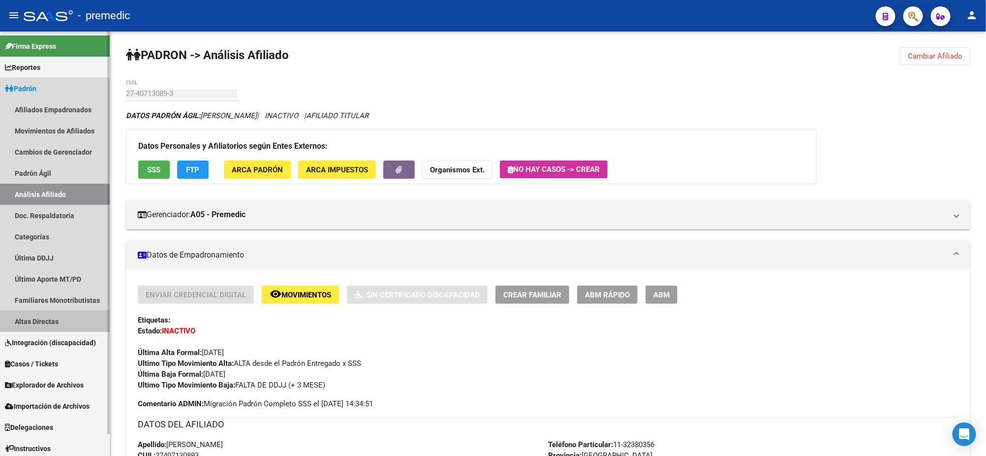
click at [44, 313] on link "Altas Directas" at bounding box center [55, 320] width 110 height 21
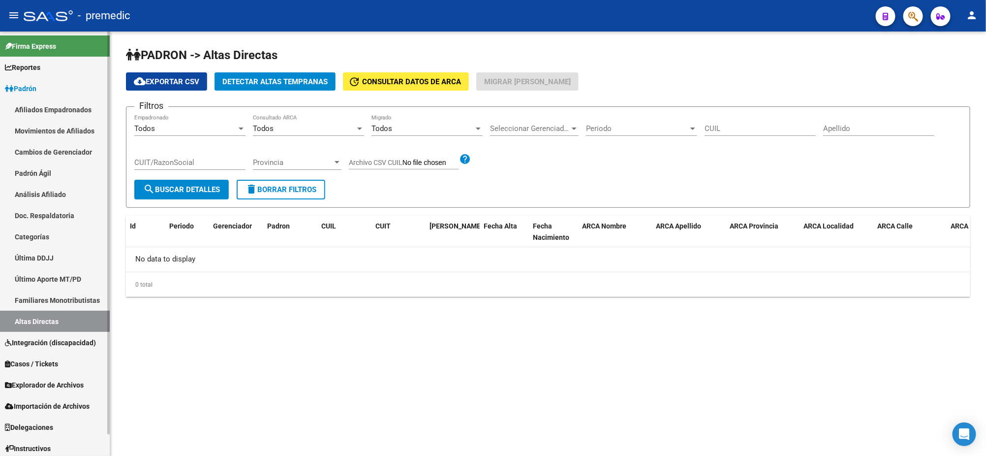
click at [50, 282] on link "Último Aporte MT/PD" at bounding box center [55, 278] width 110 height 21
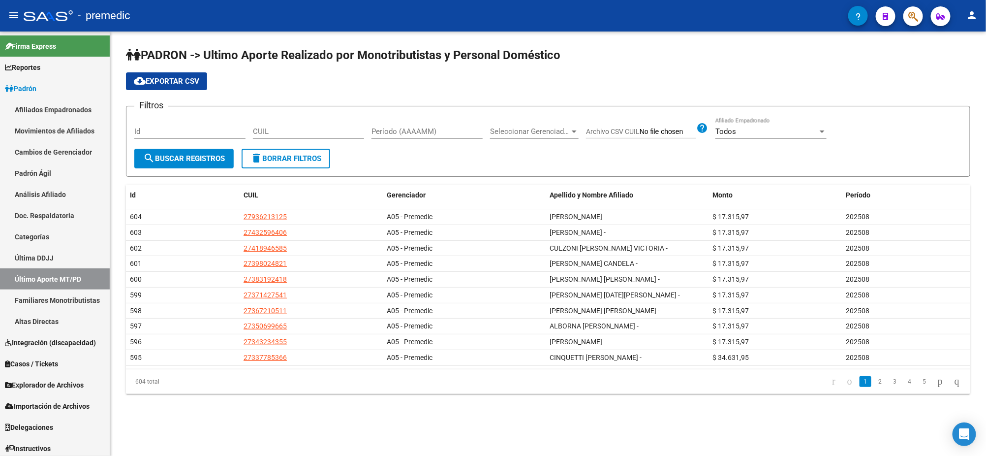
click at [432, 132] on input "Período (AAAAMM)" at bounding box center [426, 131] width 111 height 9
click at [193, 158] on span "search Buscar Registros" at bounding box center [184, 158] width 82 height 9
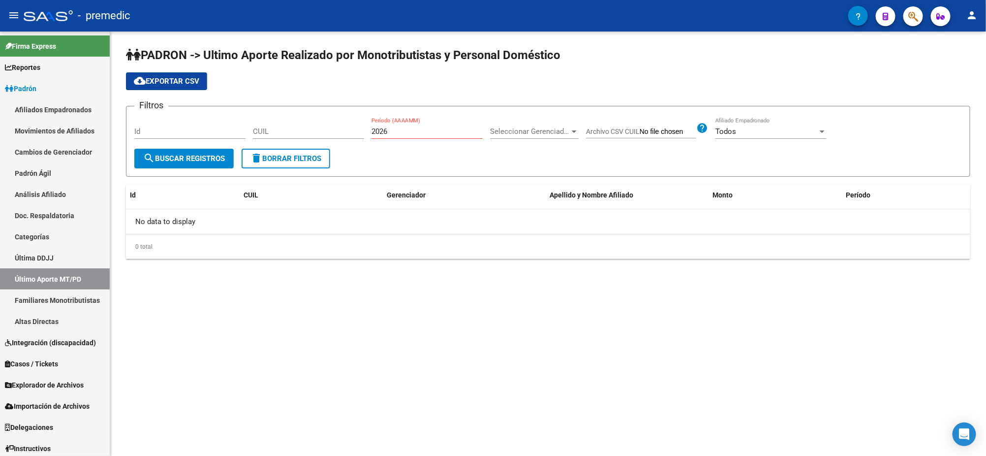
click at [398, 130] on input "2026" at bounding box center [426, 131] width 111 height 9
type input "202506"
click at [174, 159] on span "search Buscar Registros" at bounding box center [184, 158] width 82 height 9
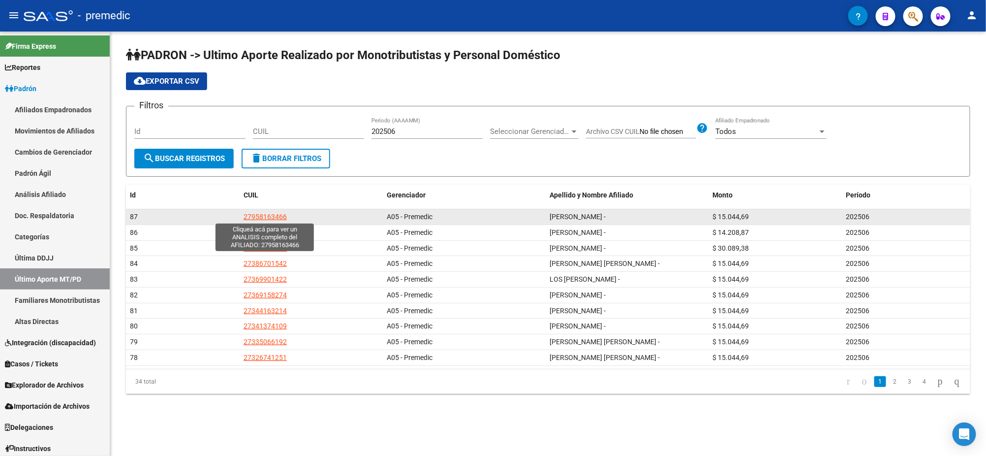
click at [281, 215] on span "27958163466" at bounding box center [265, 217] width 43 height 8
type textarea "27958163466"
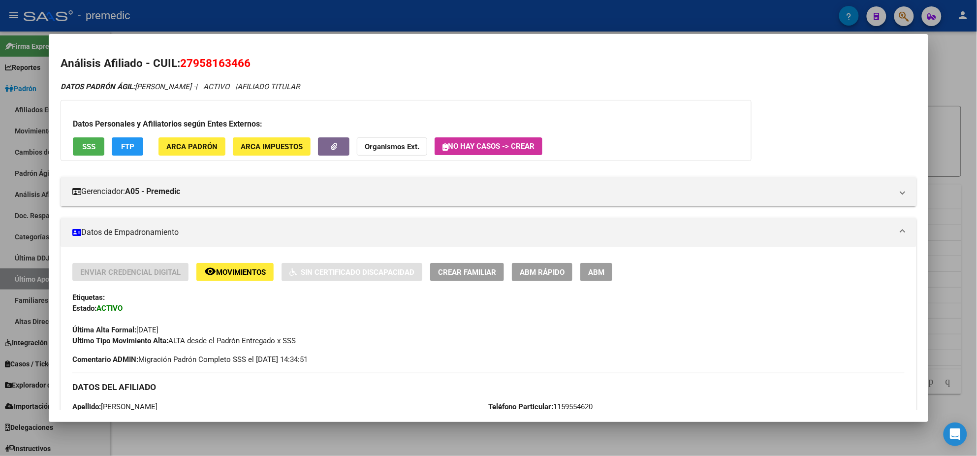
drag, startPoint x: 246, startPoint y: 62, endPoint x: 179, endPoint y: 64, distance: 67.4
click at [179, 64] on h2 "Análisis Afiliado - CUIL: 27958163466" at bounding box center [489, 63] width 856 height 17
copy span "27958163466"
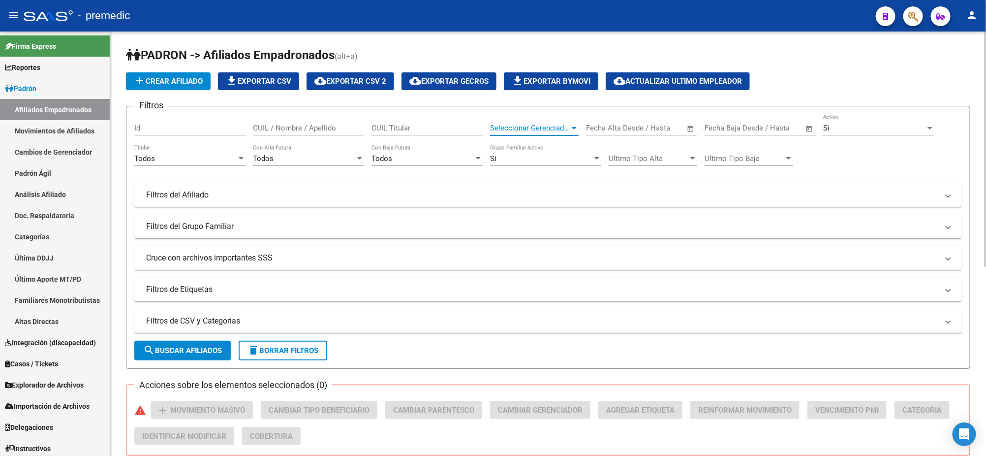
click at [547, 125] on span "Seleccionar Gerenciador" at bounding box center [530, 127] width 80 height 9
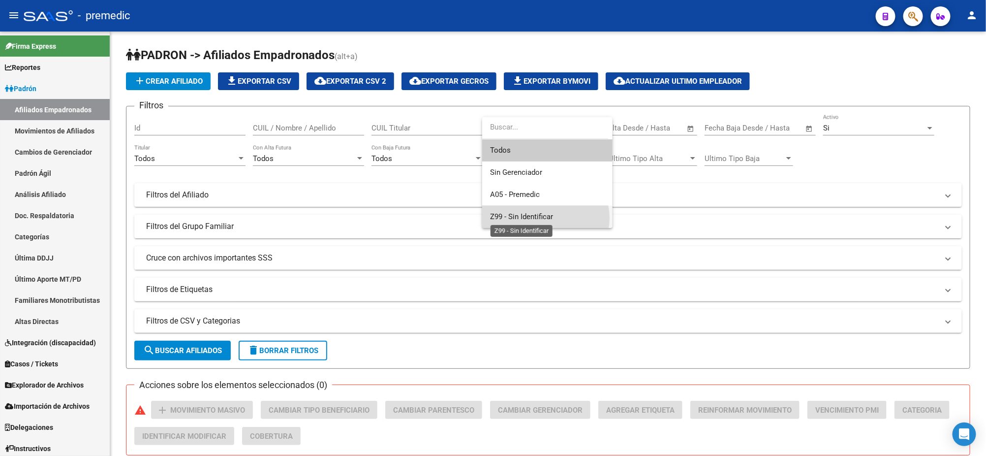
click at [538, 218] on span "Z99 - Sin Identificar" at bounding box center [521, 216] width 63 height 9
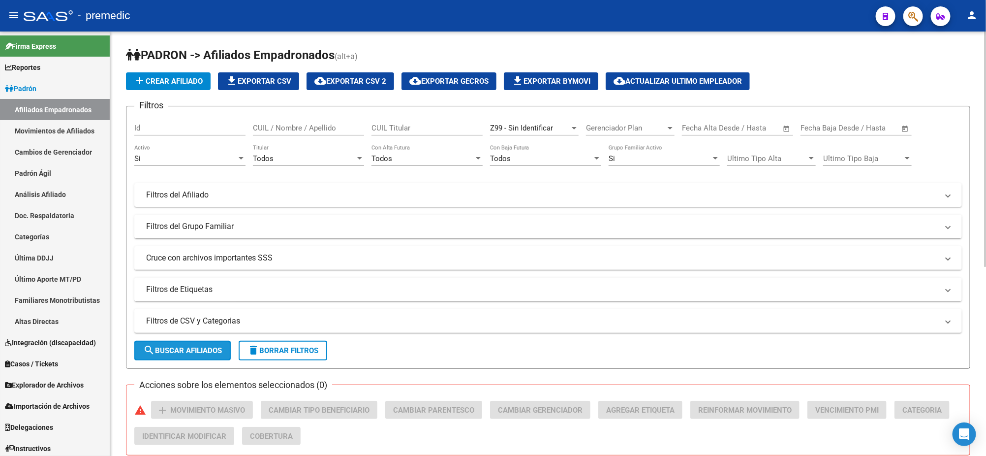
click at [185, 346] on span "search Buscar Afiliados" at bounding box center [182, 350] width 79 height 9
click at [334, 155] on div "Todos" at bounding box center [304, 158] width 102 height 9
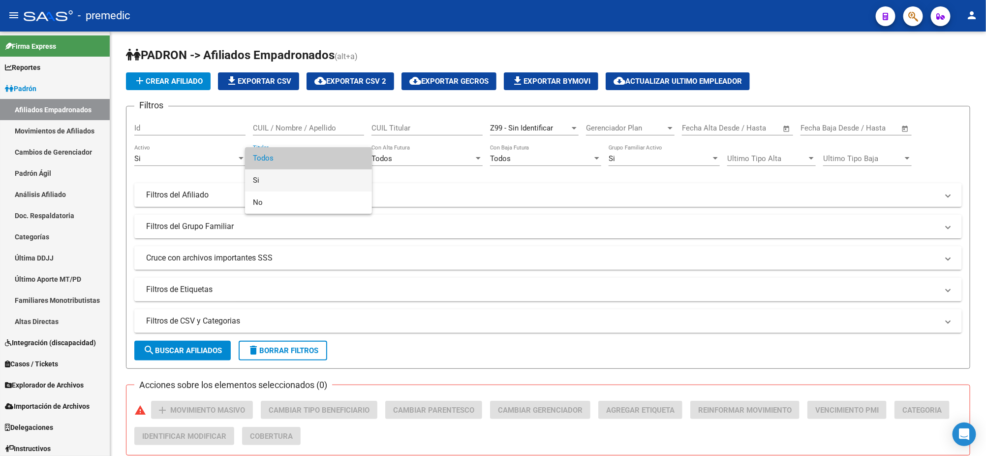
click at [296, 181] on span "Si" at bounding box center [308, 180] width 111 height 22
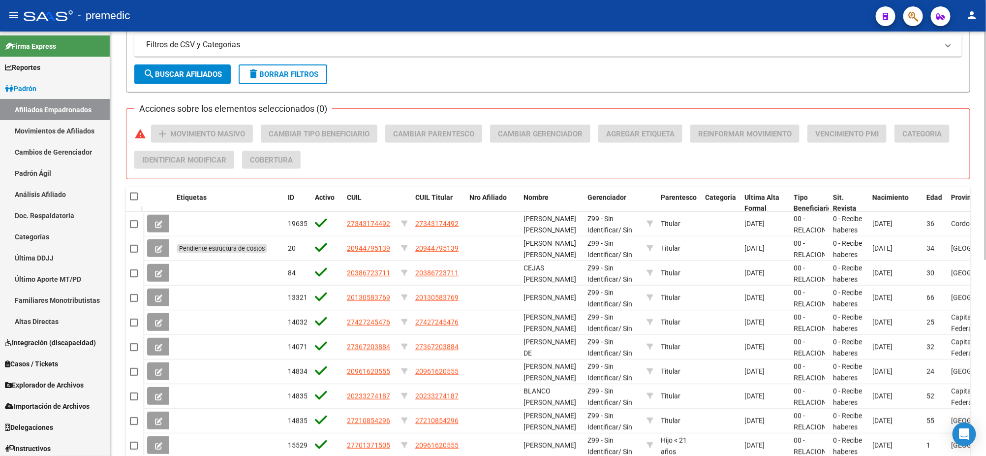
scroll to position [242, 0]
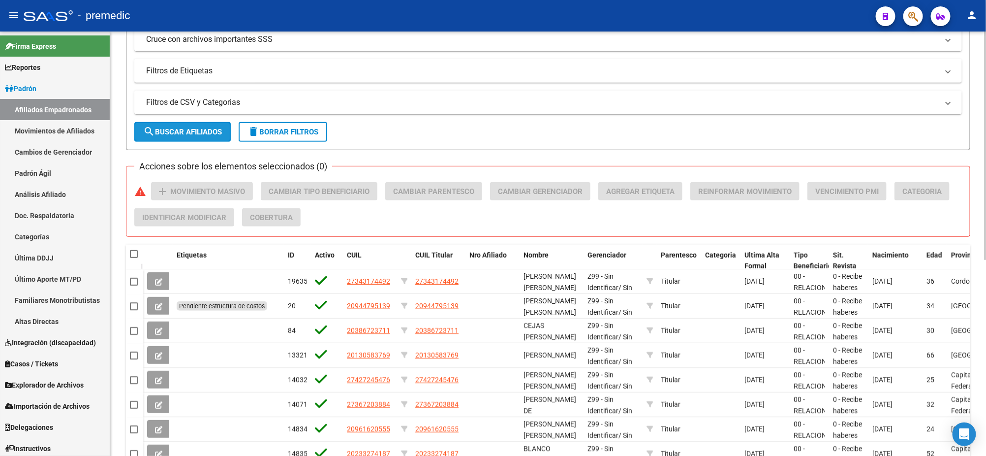
click at [161, 123] on button "search Buscar Afiliados" at bounding box center [182, 132] width 96 height 20
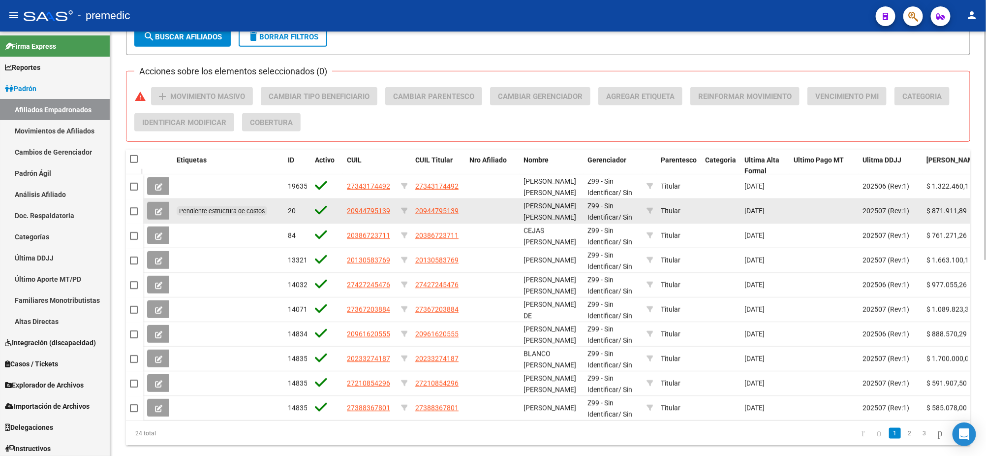
scroll to position [365, 0]
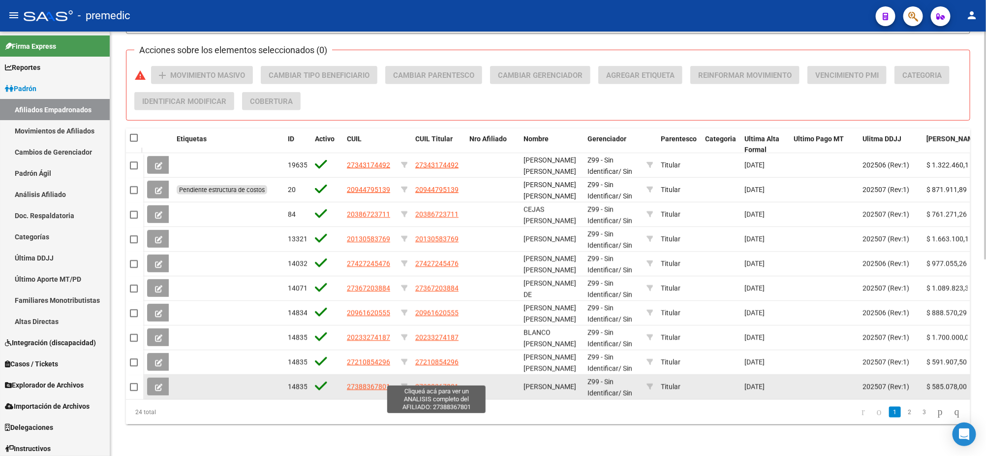
click at [438, 382] on span "27388367801" at bounding box center [436, 386] width 43 height 8
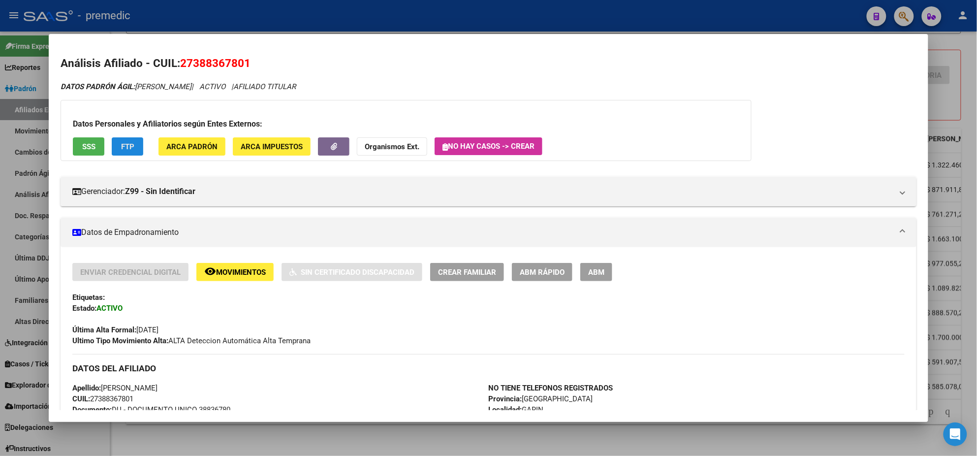
click at [130, 149] on button "FTP" at bounding box center [127, 146] width 31 height 18
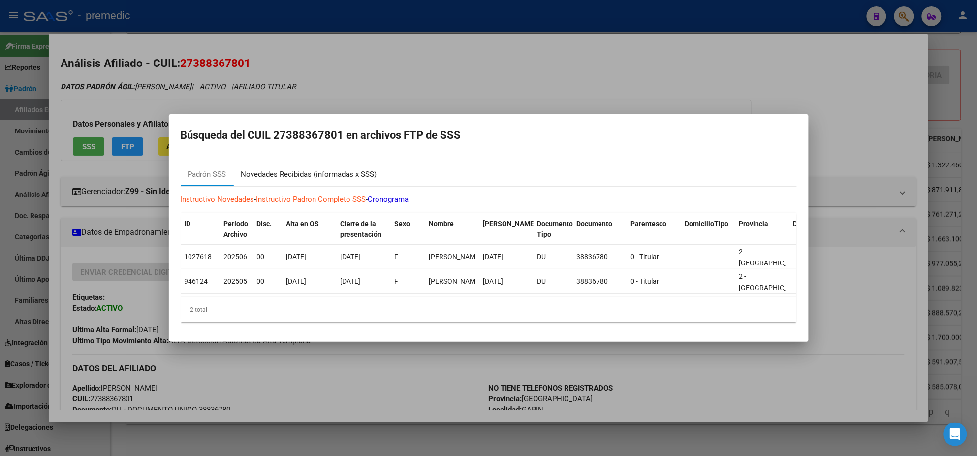
click at [266, 171] on div "Novedades Recibidas (informadas x SSS)" at bounding box center [309, 174] width 136 height 11
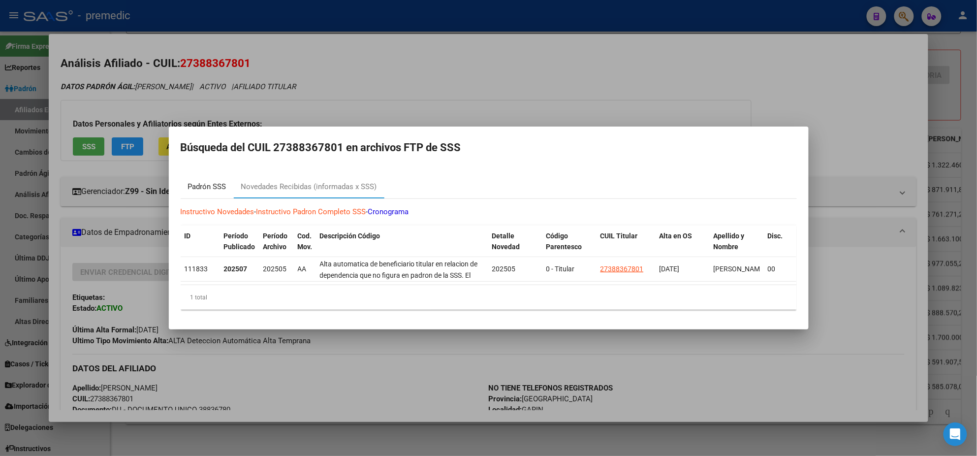
click at [206, 181] on div "Padrón SSS" at bounding box center [207, 186] width 38 height 11
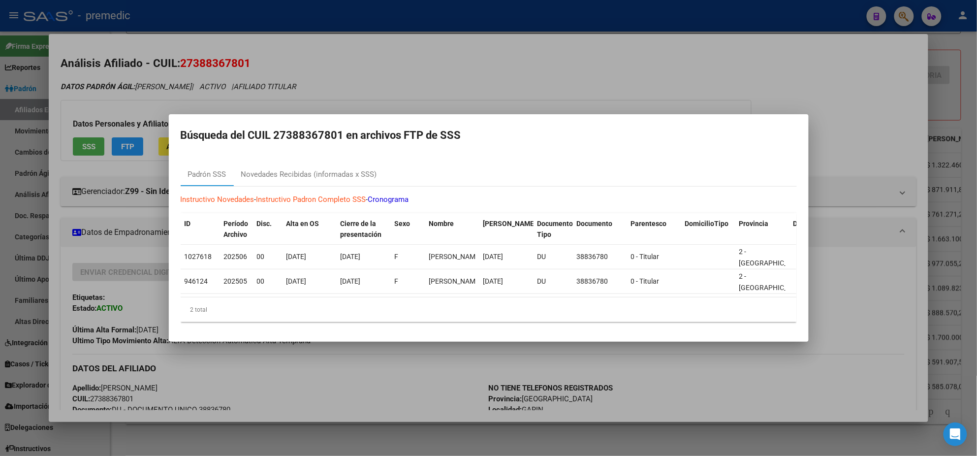
click at [300, 393] on div at bounding box center [488, 228] width 977 height 456
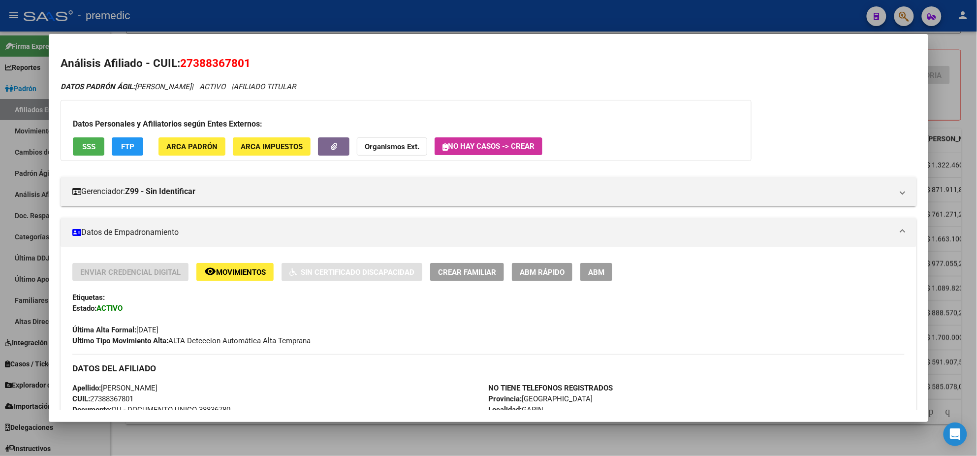
click at [376, 443] on div at bounding box center [488, 228] width 977 height 456
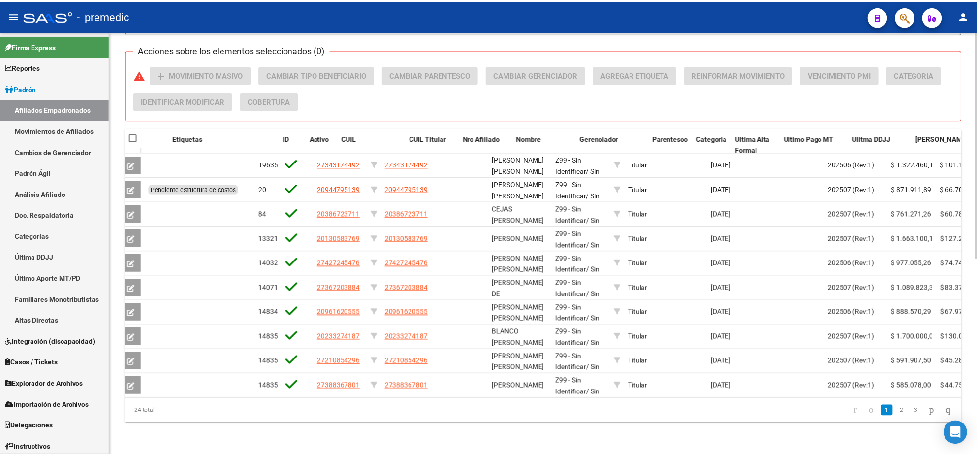
scroll to position [0, 0]
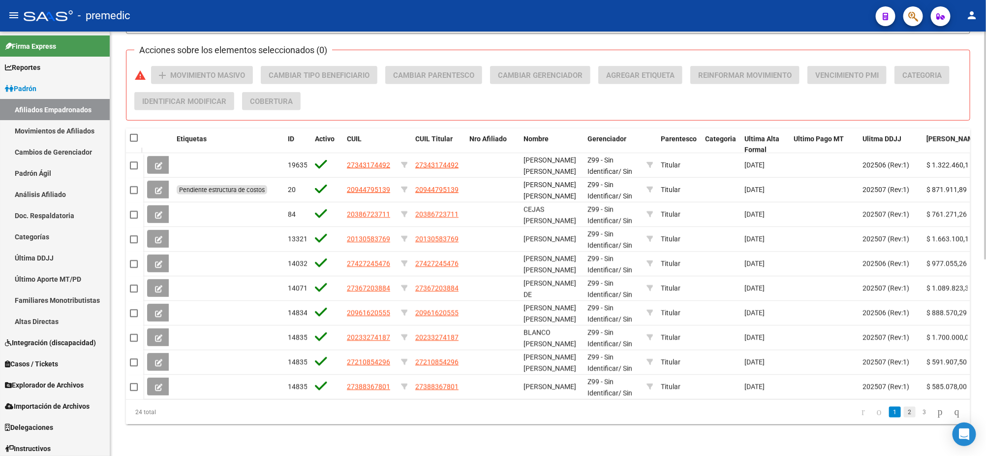
click at [905, 412] on link "2" at bounding box center [910, 411] width 12 height 11
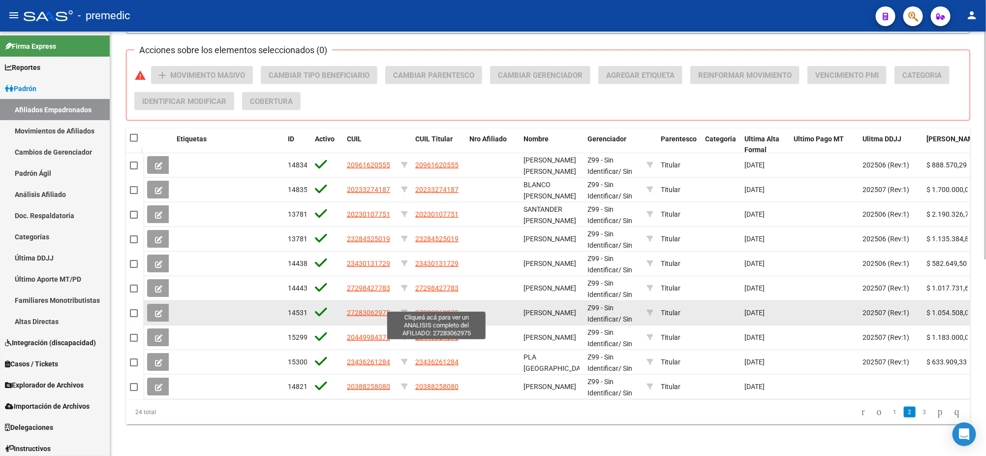
click at [440, 308] on span "27283062975" at bounding box center [436, 312] width 43 height 8
type textarea "27283062975"
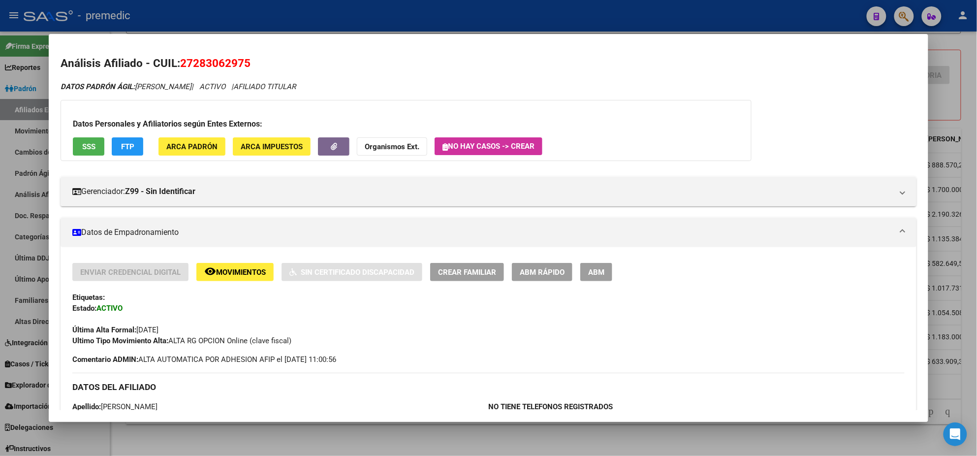
click at [544, 271] on span "ABM Rápido" at bounding box center [542, 272] width 45 height 9
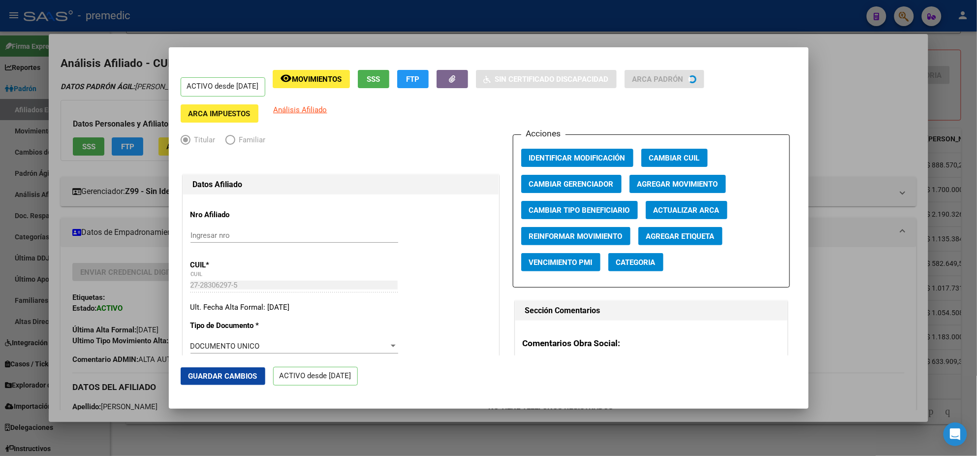
radio input "true"
type input "30-70817581-8"
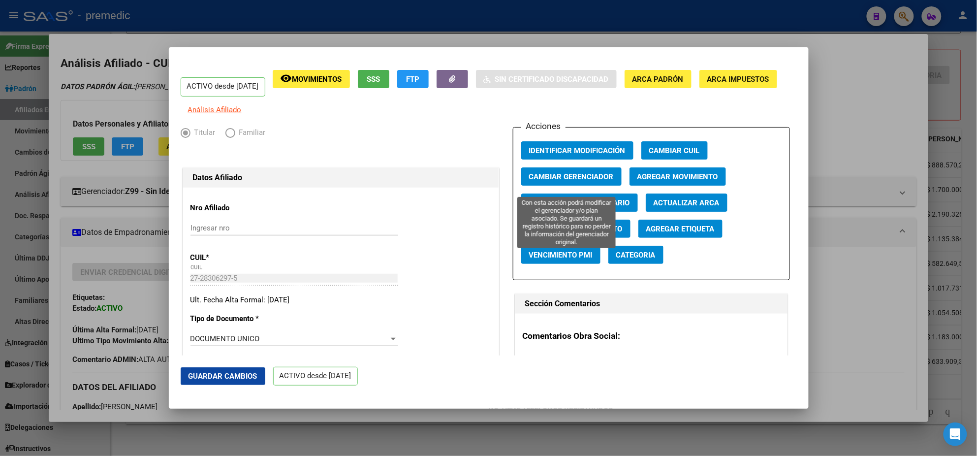
click at [588, 181] on span "Cambiar Gerenciador" at bounding box center [571, 176] width 85 height 9
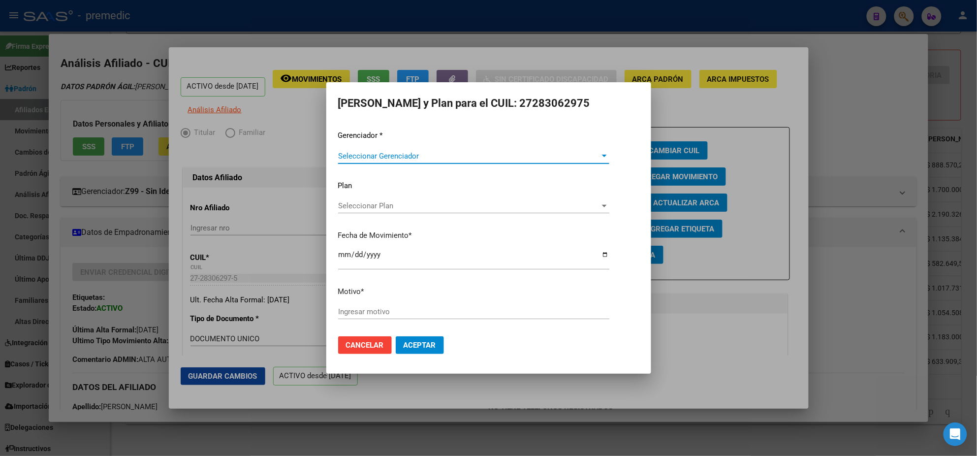
click at [401, 158] on span "Seleccionar Gerenciador" at bounding box center [469, 156] width 262 height 9
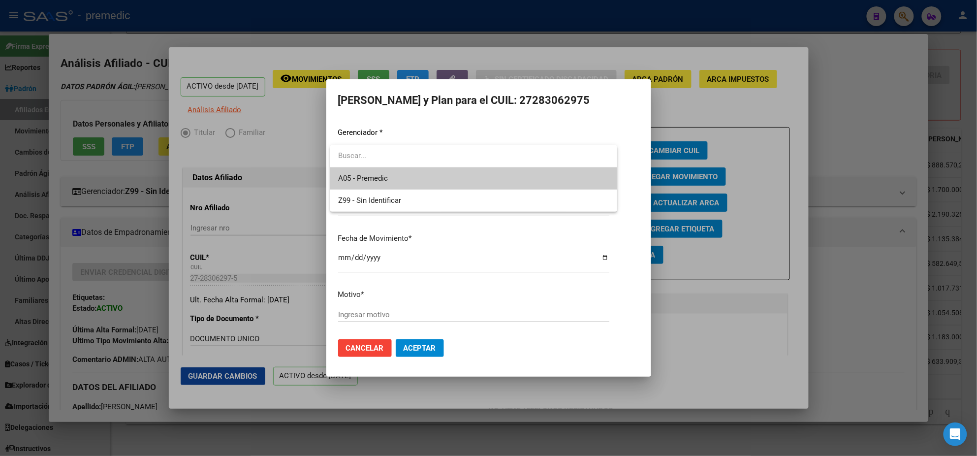
click at [396, 180] on span "A05 - Premedic" at bounding box center [473, 178] width 271 height 22
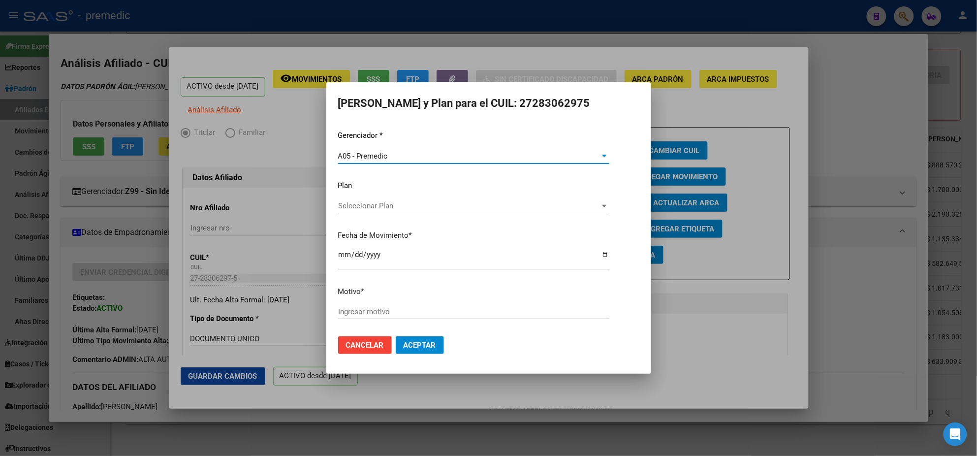
click at [361, 312] on input "Ingresar motivo" at bounding box center [473, 311] width 271 height 9
type input "ALTA"
click at [418, 340] on span "Aceptar" at bounding box center [419, 344] width 32 height 9
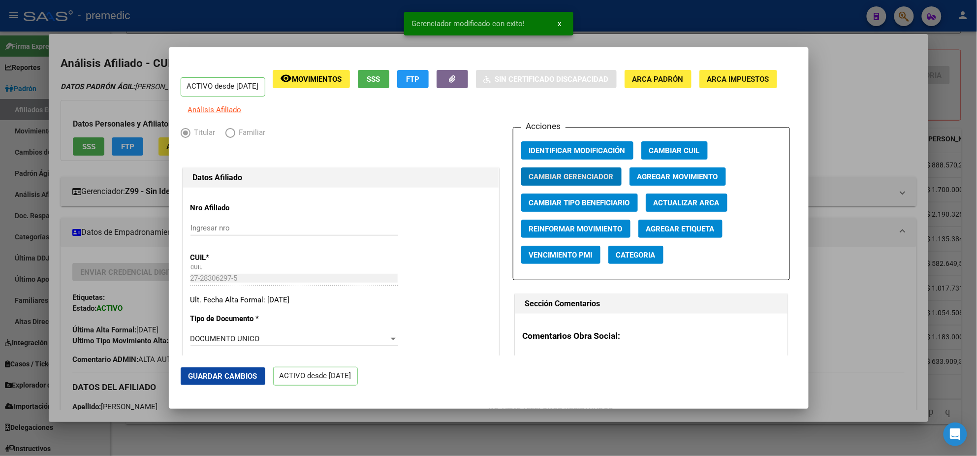
click at [202, 415] on div at bounding box center [488, 228] width 977 height 456
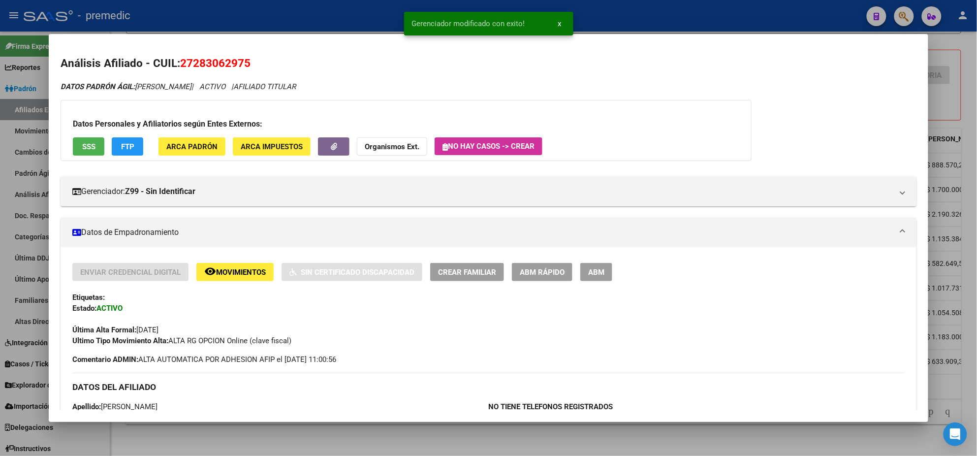
click at [219, 432] on div at bounding box center [488, 228] width 977 height 456
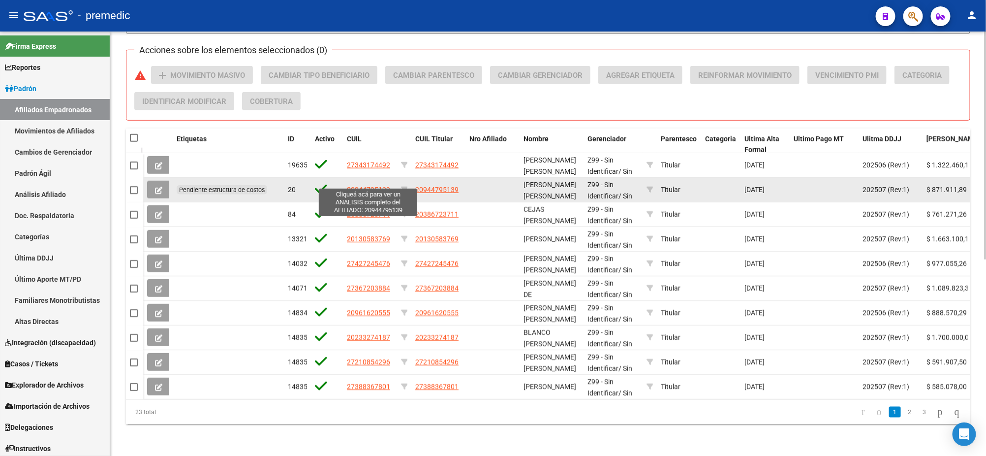
click at [370, 185] on span "20944795139" at bounding box center [368, 189] width 43 height 8
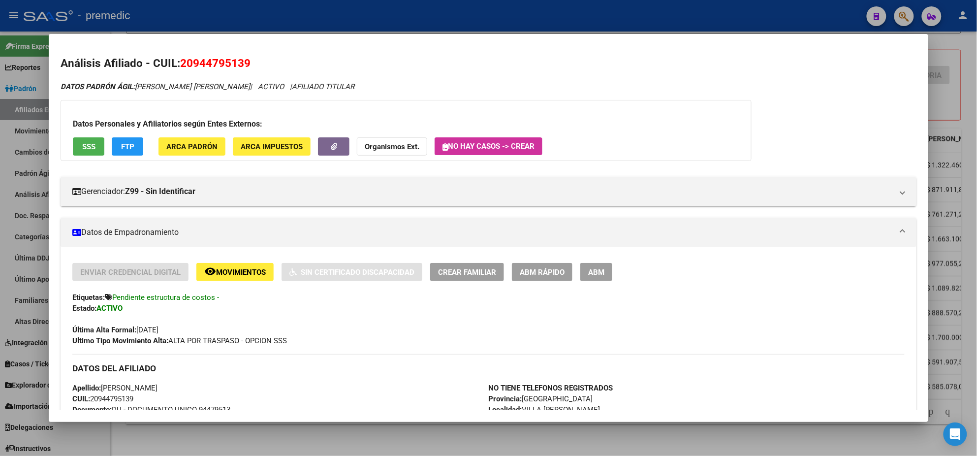
click at [129, 148] on span "FTP" at bounding box center [127, 146] width 13 height 9
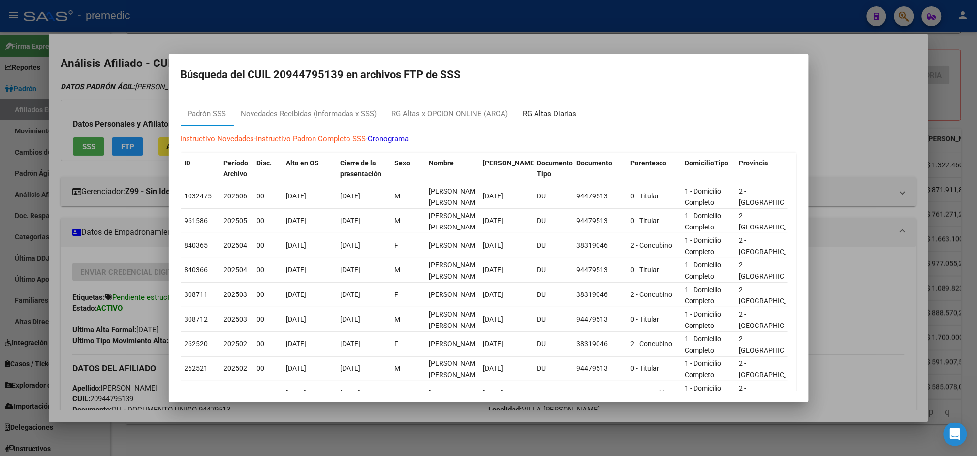
click at [550, 112] on div "RG Altas Diarias" at bounding box center [550, 113] width 54 height 11
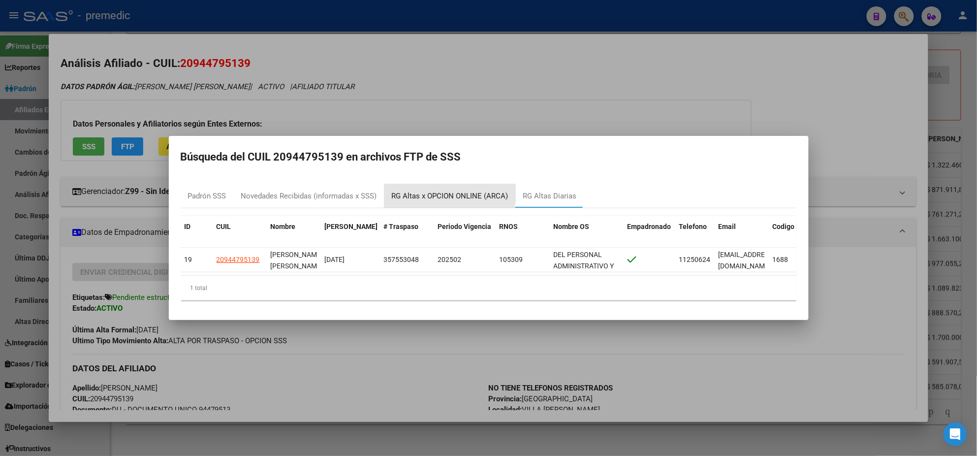
click at [446, 190] on div "RG Altas x OPCION ONLINE (ARCA)" at bounding box center [450, 195] width 117 height 11
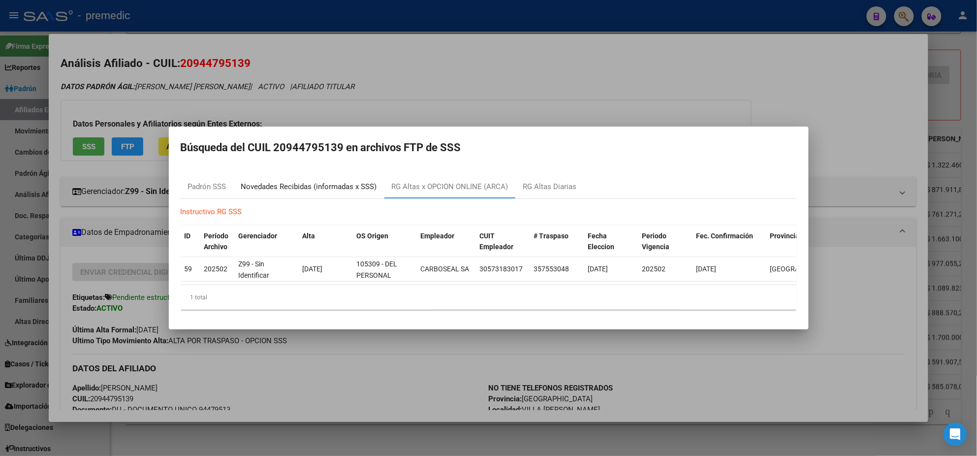
click at [336, 181] on div "Novedades Recibidas (informadas x SSS)" at bounding box center [309, 186] width 136 height 11
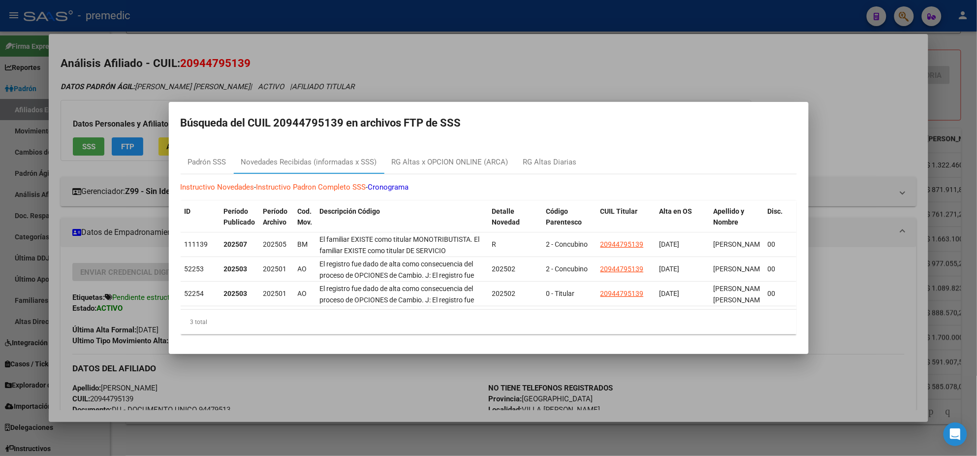
click at [319, 388] on div at bounding box center [488, 228] width 977 height 456
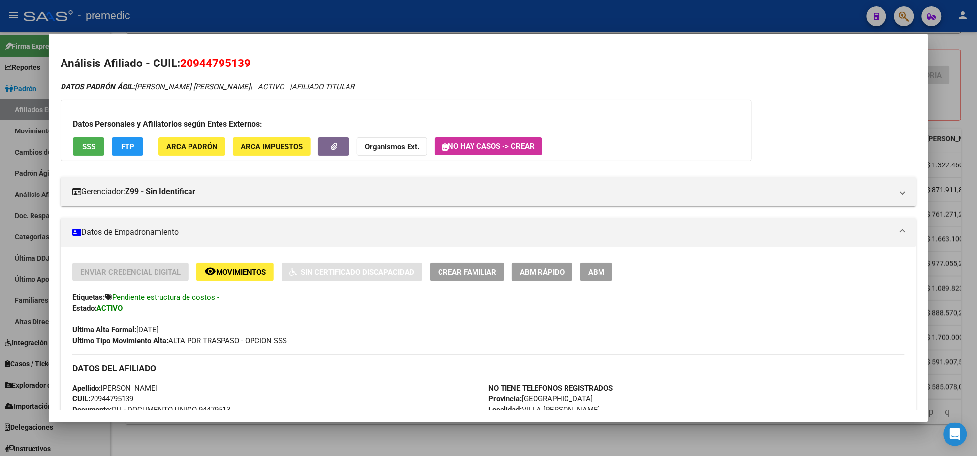
click at [275, 443] on div at bounding box center [488, 228] width 977 height 456
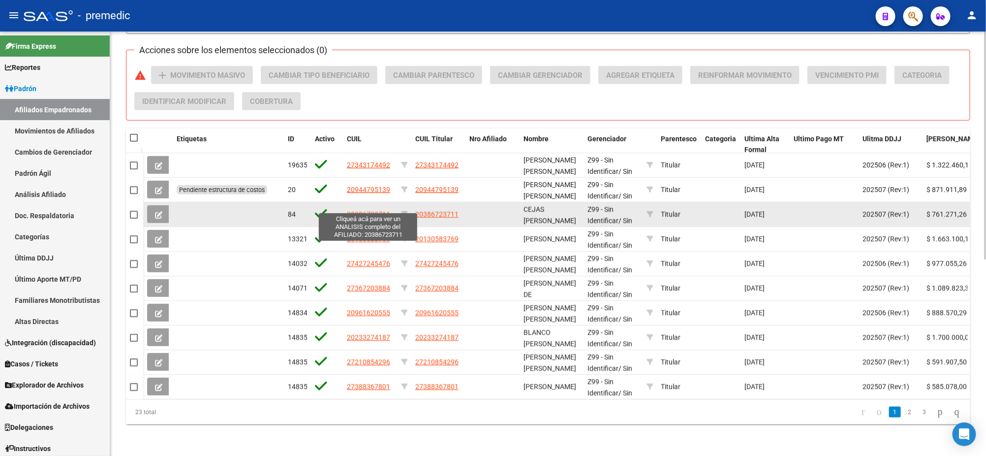
click at [365, 210] on span "20386723711" at bounding box center [368, 214] width 43 height 8
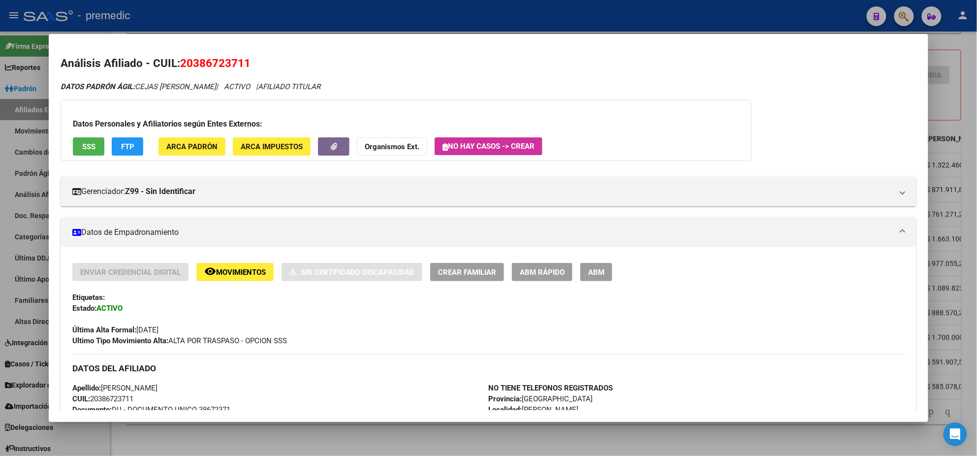
click at [125, 142] on span "FTP" at bounding box center [127, 146] width 13 height 9
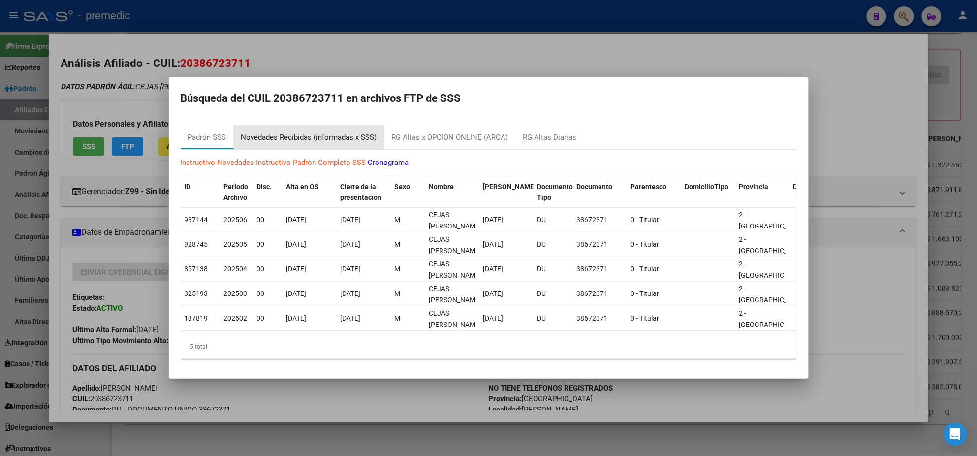
click at [276, 132] on div "Novedades Recibidas (informadas x SSS)" at bounding box center [309, 137] width 136 height 11
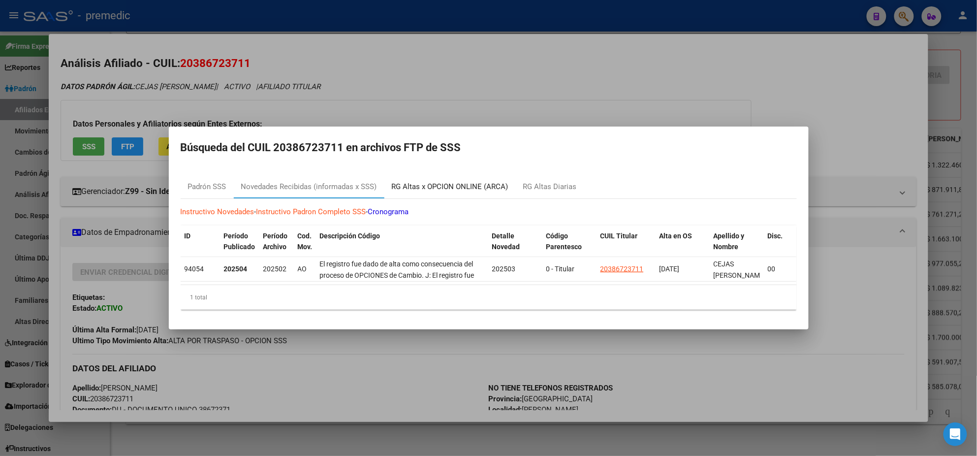
click at [436, 181] on div "RG Altas x OPCION ONLINE (ARCA)" at bounding box center [450, 186] width 117 height 11
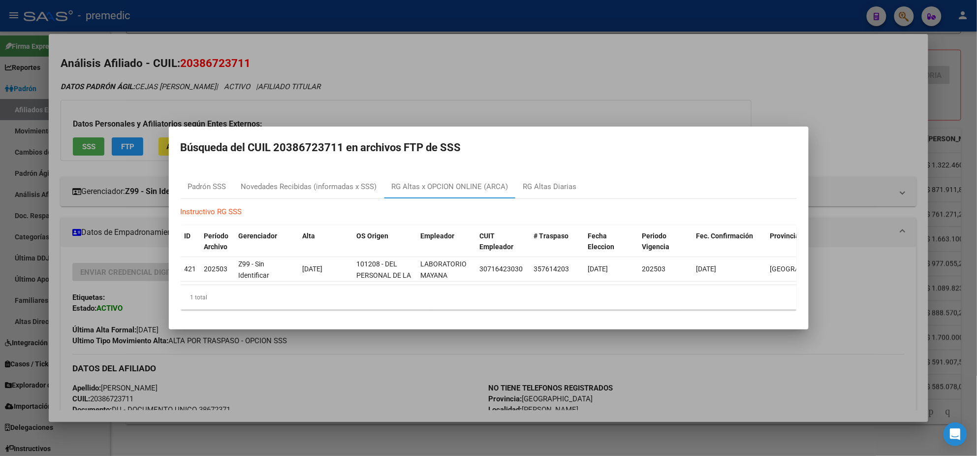
click at [306, 396] on div at bounding box center [488, 228] width 977 height 456
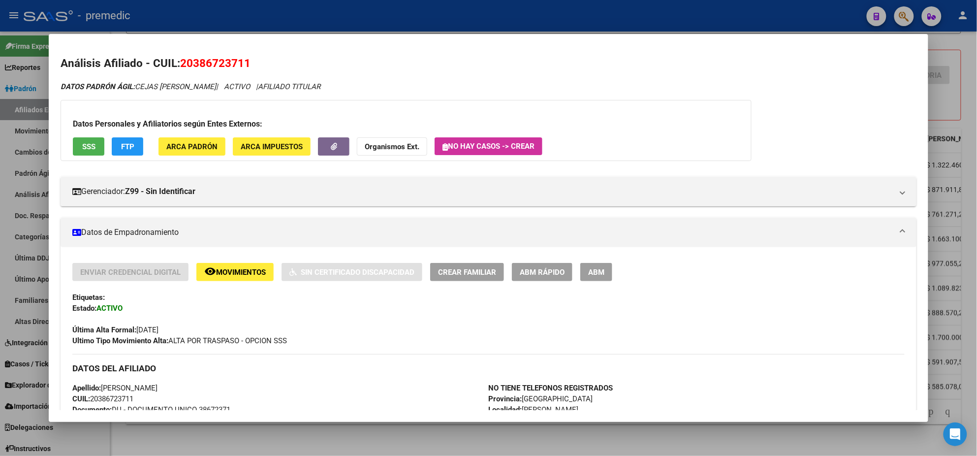
scroll to position [426, 0]
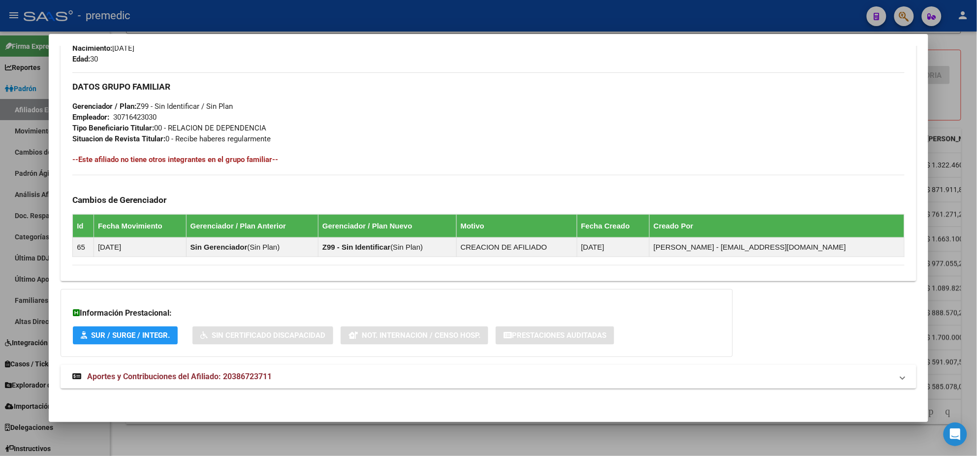
click at [209, 383] on mat-expansion-panel-header "Aportes y Contribuciones del Afiliado: 20386723711" at bounding box center [489, 377] width 856 height 24
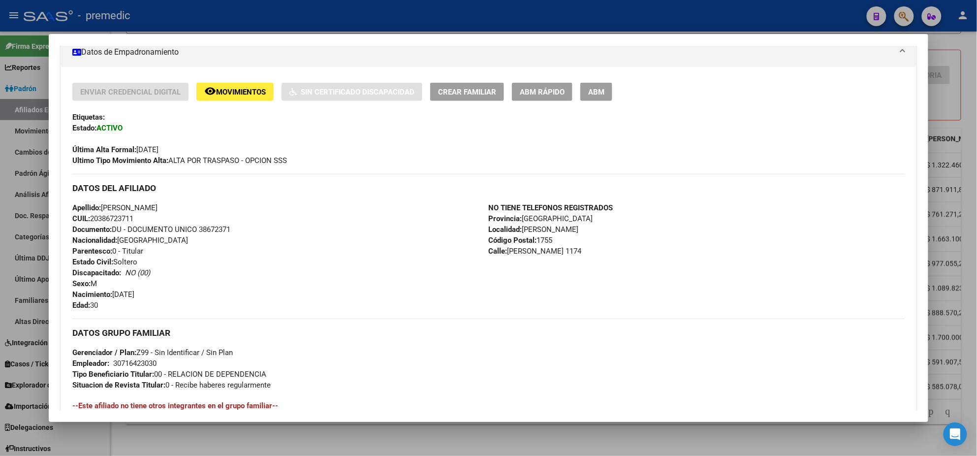
scroll to position [0, 0]
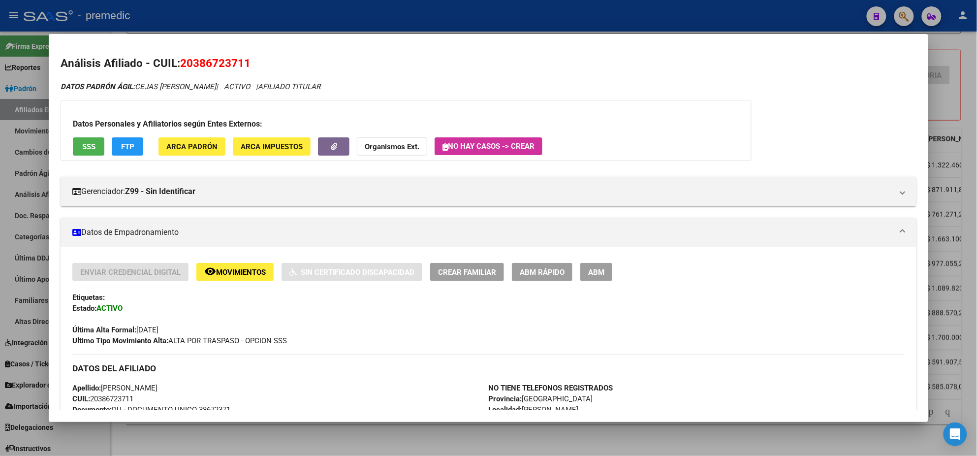
click at [309, 440] on div at bounding box center [488, 228] width 977 height 456
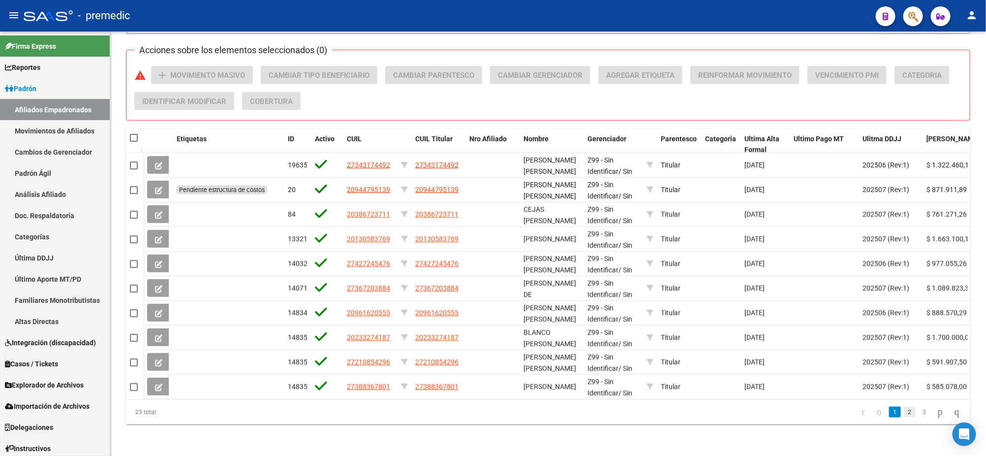
click at [904, 411] on link "2" at bounding box center [910, 411] width 12 height 11
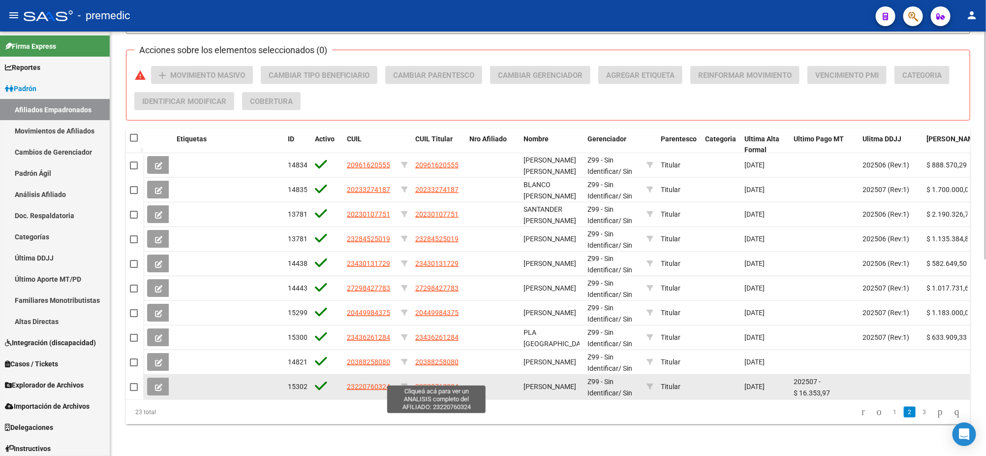
click at [420, 382] on span "23220760324" at bounding box center [436, 386] width 43 height 8
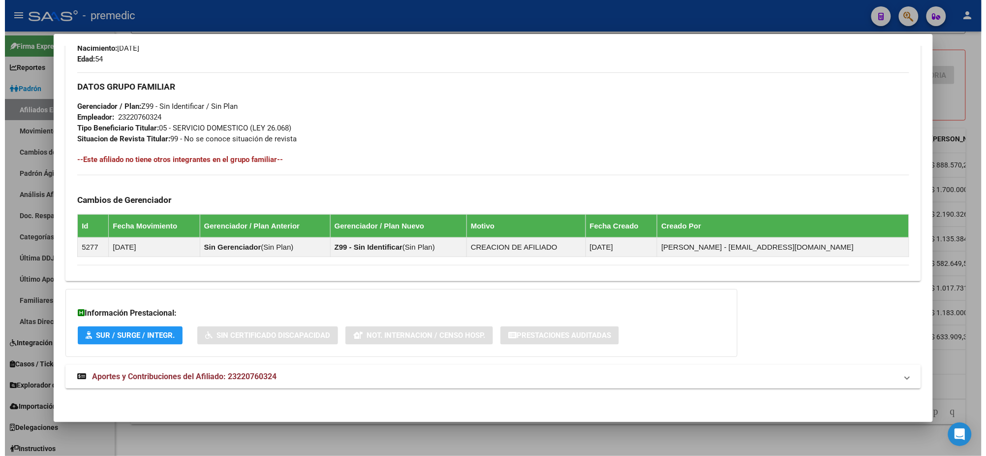
scroll to position [57, 0]
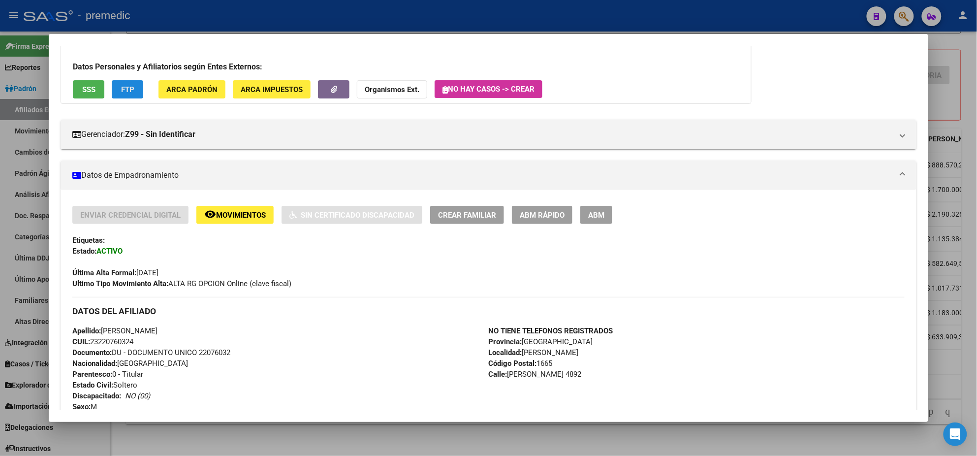
click at [126, 81] on button "FTP" at bounding box center [127, 89] width 31 height 18
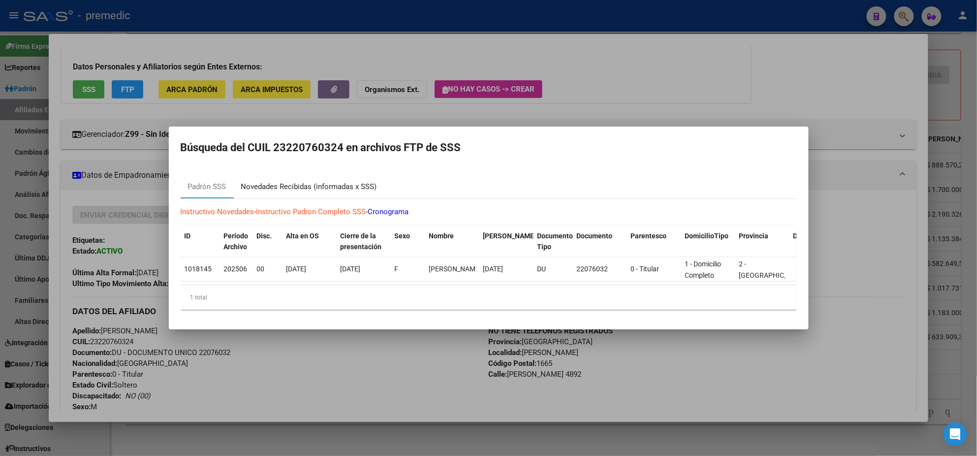
click at [286, 182] on div "Novedades Recibidas (informadas x SSS)" at bounding box center [309, 186] width 136 height 11
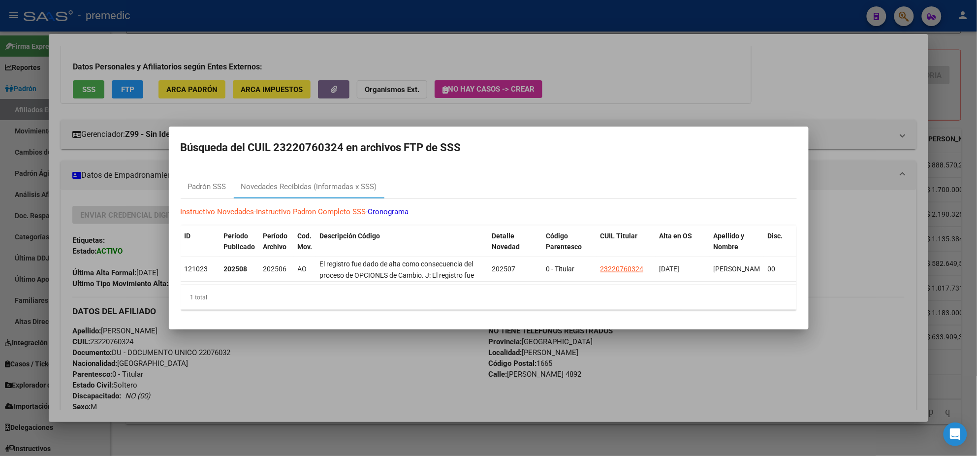
click at [332, 369] on div at bounding box center [488, 228] width 977 height 456
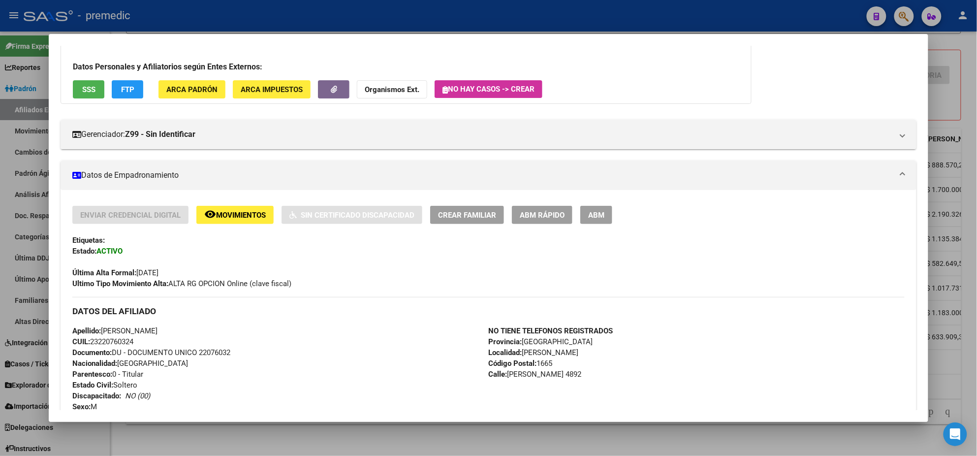
click at [130, 91] on span "FTP" at bounding box center [127, 89] width 13 height 9
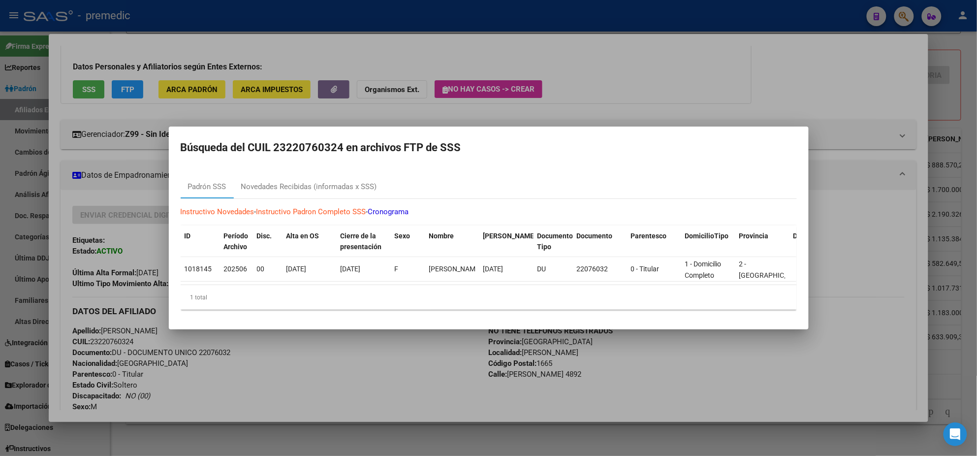
click at [330, 380] on div at bounding box center [488, 228] width 977 height 456
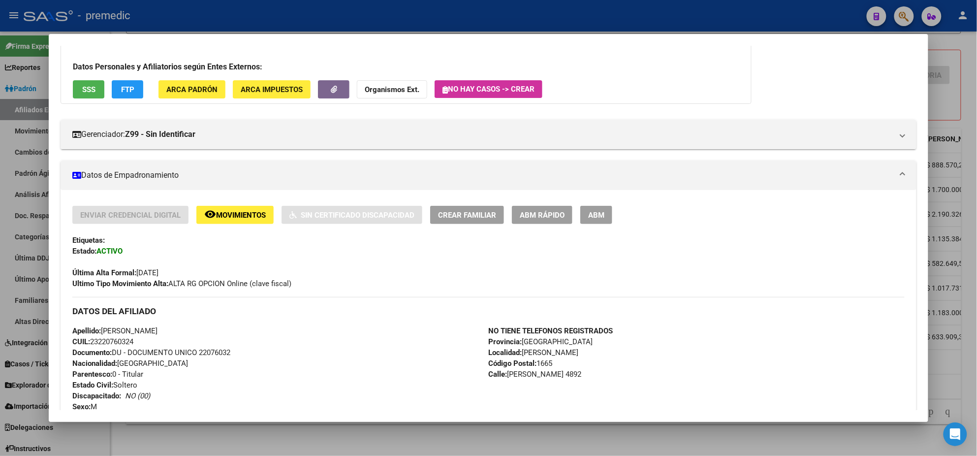
click at [295, 445] on div at bounding box center [488, 228] width 977 height 456
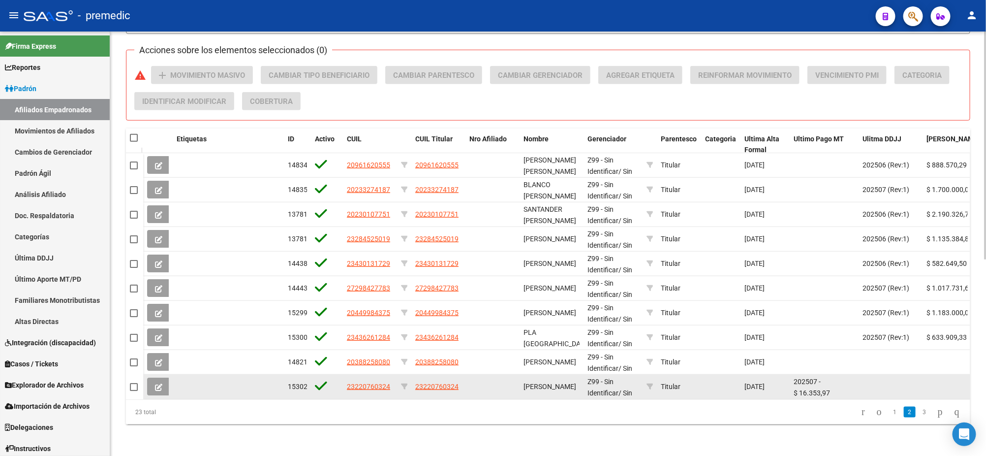
drag, startPoint x: 461, startPoint y: 380, endPoint x: 413, endPoint y: 376, distance: 47.4
click at [413, 376] on datatable-body-cell "23220760324" at bounding box center [438, 386] width 54 height 24
copy span "23220760324"
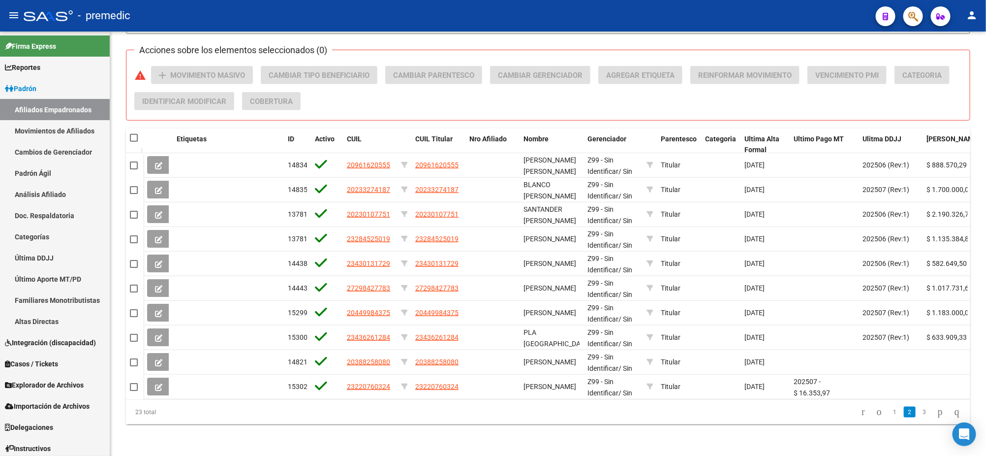
click at [297, 409] on div "23 total 1 2 3" at bounding box center [548, 412] width 844 height 25
click at [889, 410] on link "1" at bounding box center [895, 411] width 12 height 11
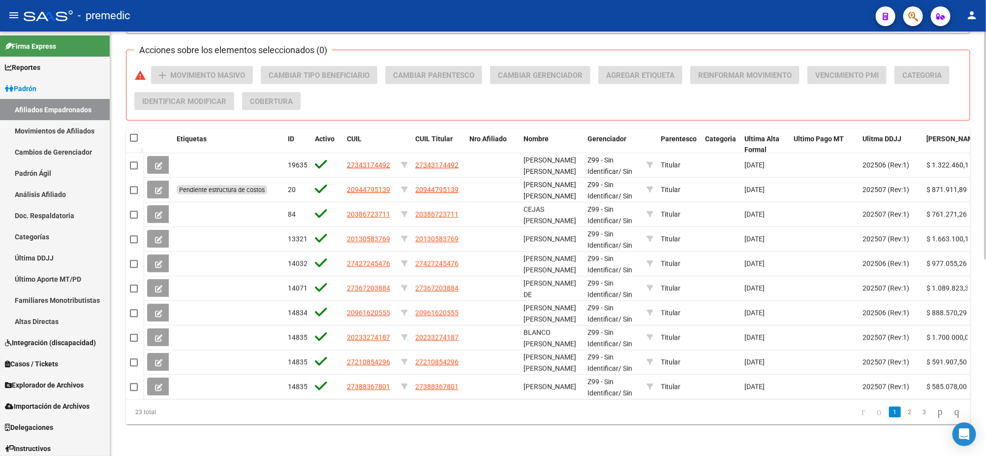
click at [919, 412] on link "3" at bounding box center [925, 411] width 12 height 11
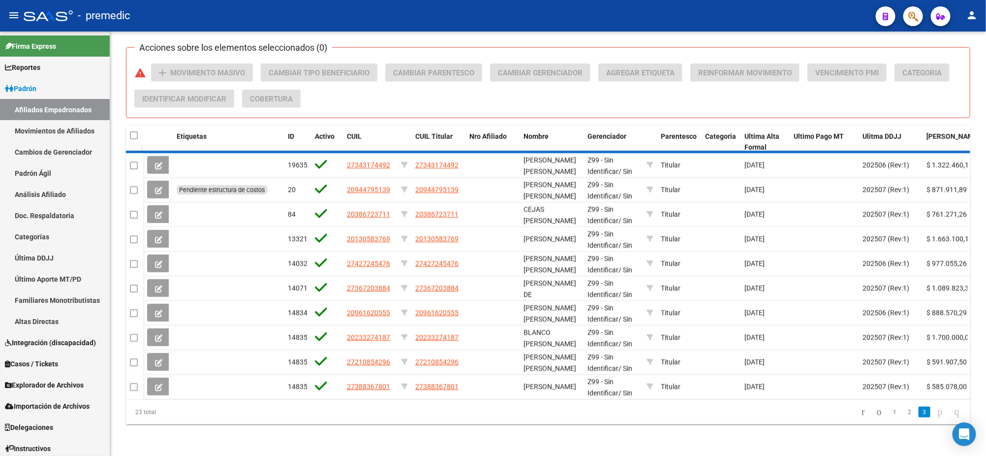
scroll to position [193, 0]
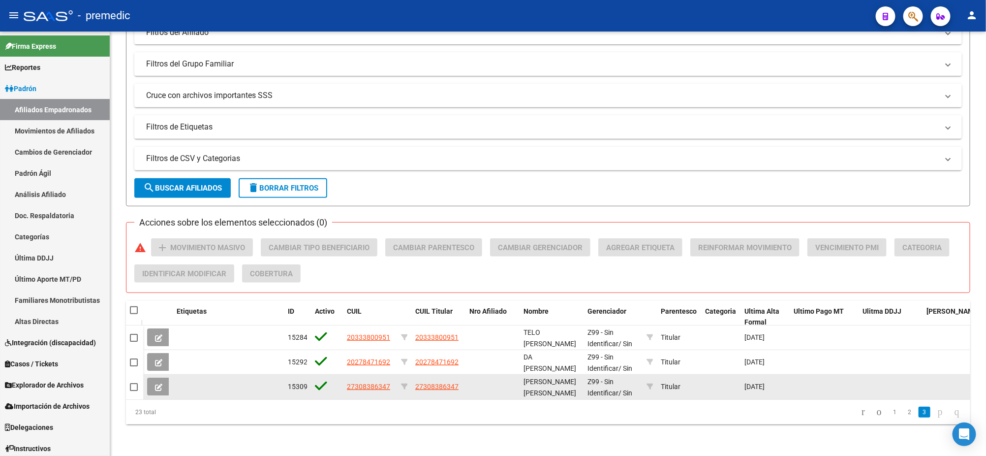
drag, startPoint x: 463, startPoint y: 377, endPoint x: 407, endPoint y: 378, distance: 56.1
click at [407, 378] on div "153095 27308386347 27308386347 [PERSON_NAME] [PERSON_NAME] Z99 - Sin Identifica…" at bounding box center [818, 386] width 1350 height 25
copy div "27308386347"
click at [420, 382] on span "27308386347" at bounding box center [436, 386] width 43 height 8
copy div "27308386347"
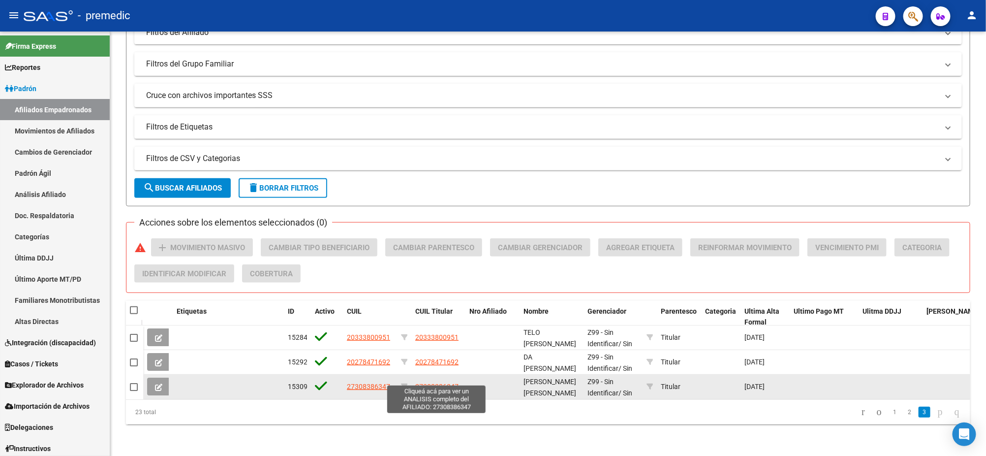
type textarea "27308386347"
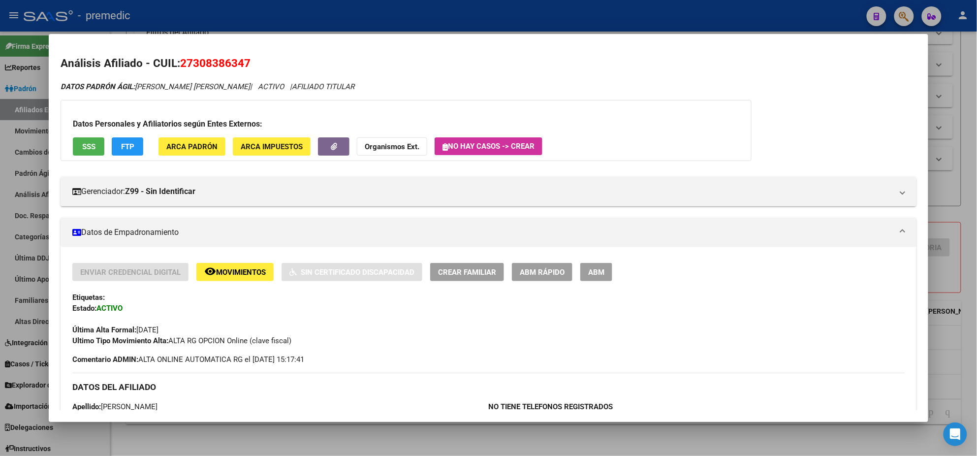
click at [528, 276] on span "ABM Rápido" at bounding box center [542, 272] width 45 height 9
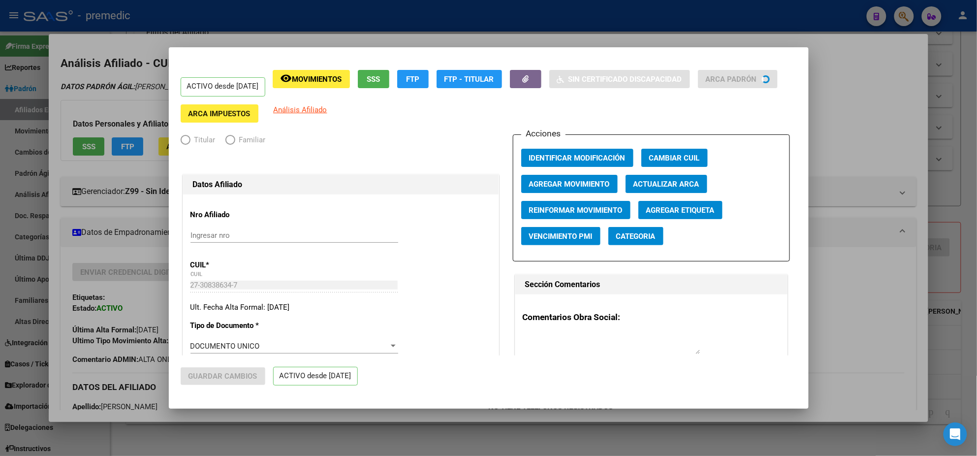
radio input "true"
type input "30-71068295-6"
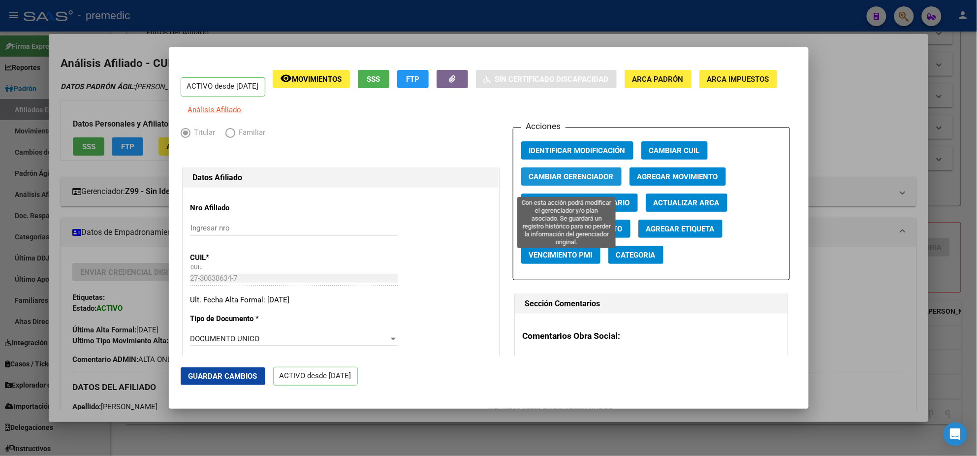
click at [558, 181] on span "Cambiar Gerenciador" at bounding box center [571, 176] width 85 height 9
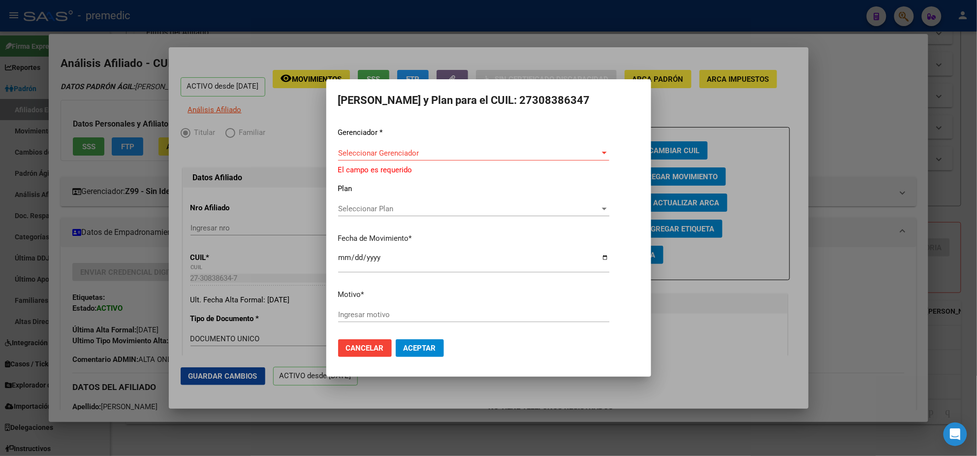
click at [389, 160] on div "Seleccionar Gerenciador Seleccionar Gerenciador" at bounding box center [473, 158] width 271 height 24
click at [386, 155] on span "Seleccionar Gerenciador" at bounding box center [469, 153] width 262 height 9
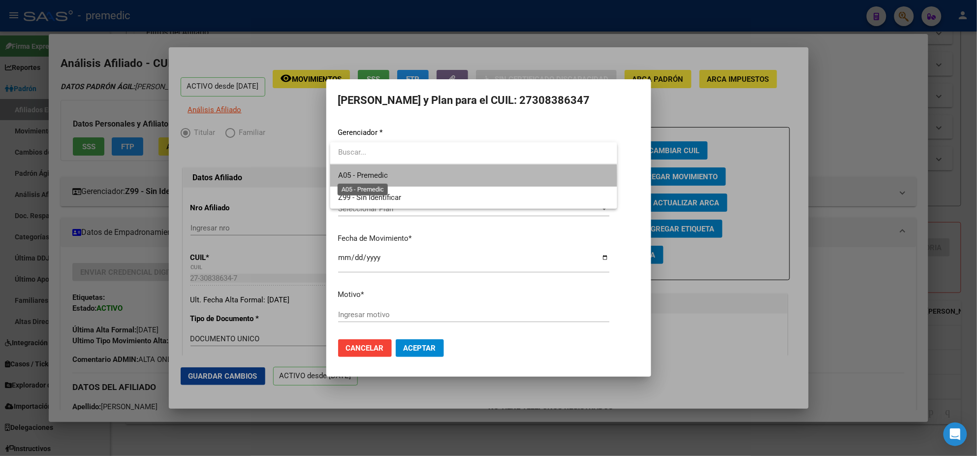
click at [375, 178] on span "A05 - Premedic" at bounding box center [363, 175] width 50 height 9
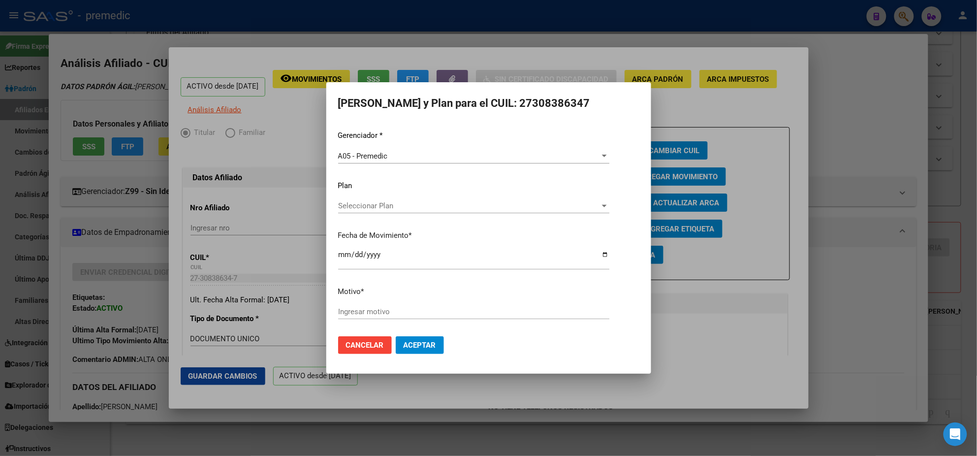
click at [359, 303] on div "Gerenciador * A05 - Premedic Seleccionar Gerenciador Plan Seleccionar Plan Sele…" at bounding box center [488, 229] width 301 height 198
click at [359, 307] on input "Ingresar motivo" at bounding box center [473, 311] width 271 height 9
type input "ALTA"
click at [406, 337] on button "Aceptar" at bounding box center [420, 345] width 48 height 18
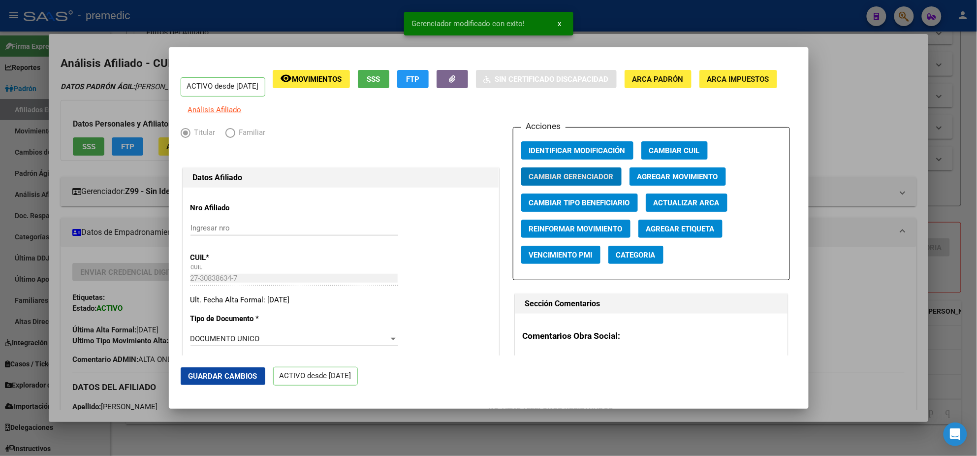
click at [49, 227] on div at bounding box center [488, 228] width 977 height 456
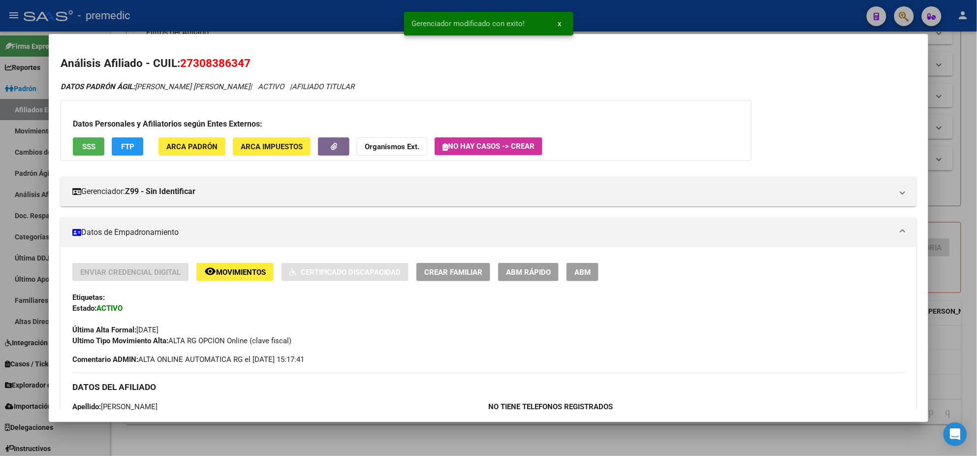
click at [0, 267] on div at bounding box center [488, 228] width 977 height 456
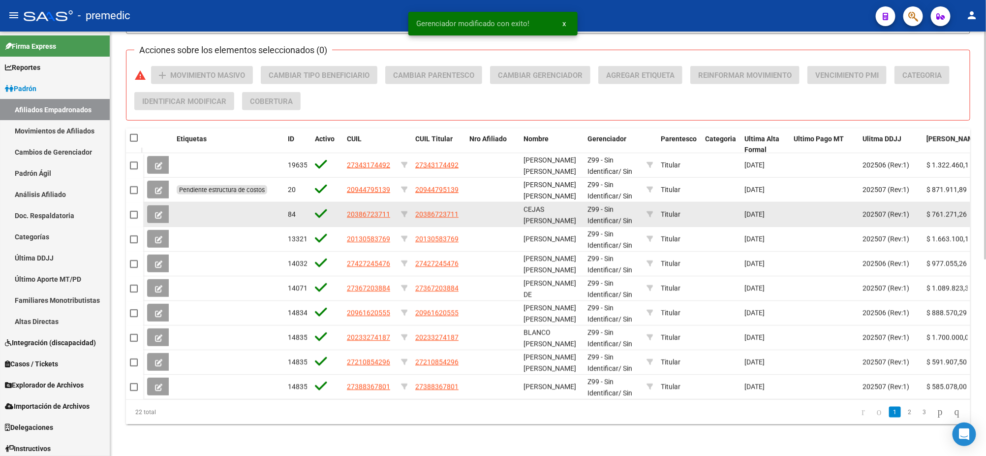
scroll to position [365, 0]
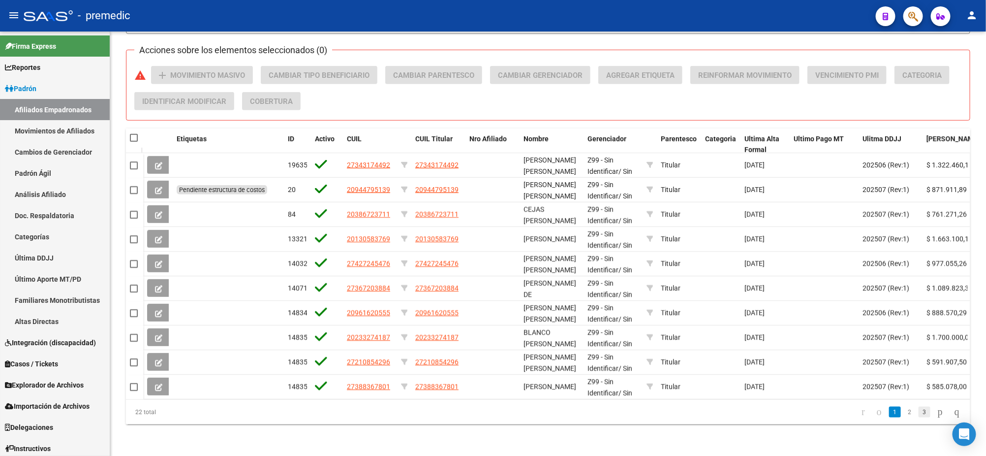
click at [919, 414] on link "3" at bounding box center [925, 411] width 12 height 11
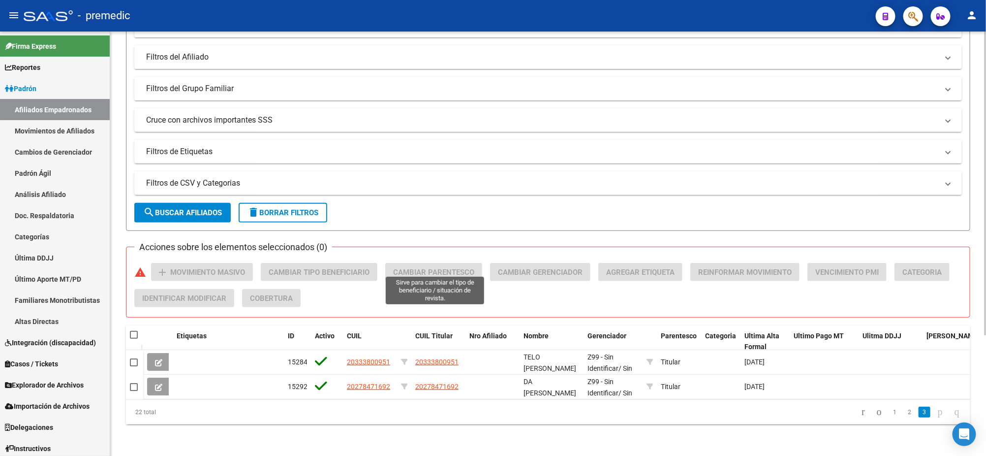
scroll to position [168, 0]
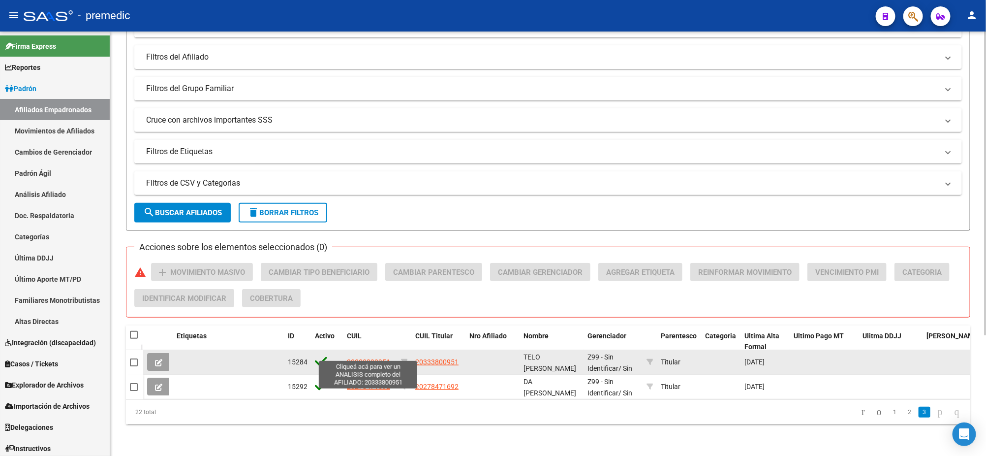
click at [364, 358] on span "20333800951" at bounding box center [368, 362] width 43 height 8
type textarea "20333800951"
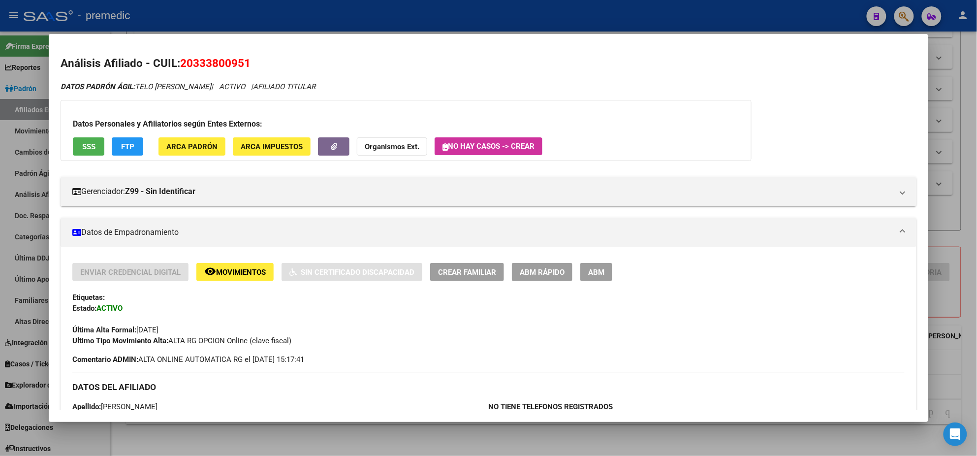
click at [530, 271] on span "ABM Rápido" at bounding box center [542, 272] width 45 height 9
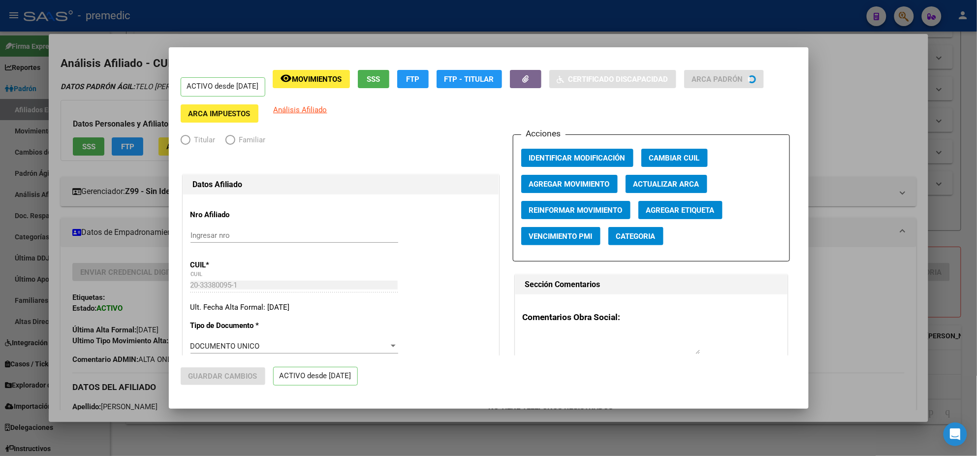
radio input "true"
type input "30-71606897-4"
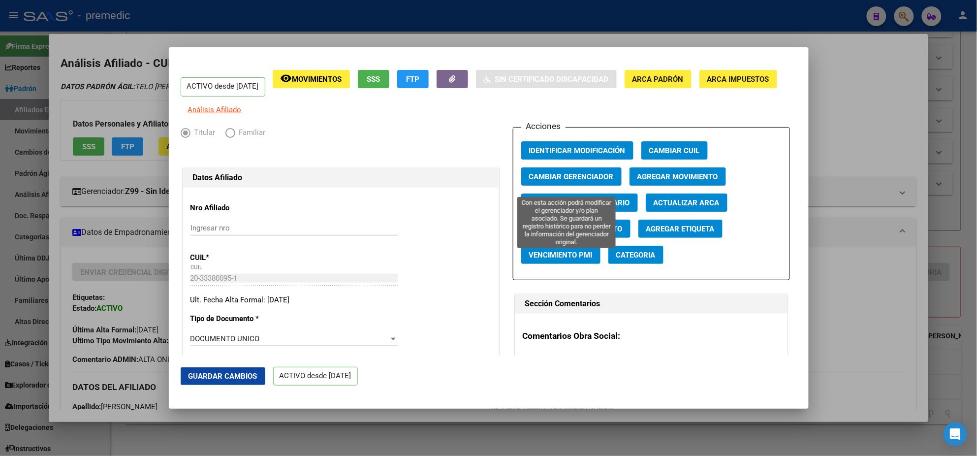
click at [585, 181] on span "Cambiar Gerenciador" at bounding box center [571, 176] width 85 height 9
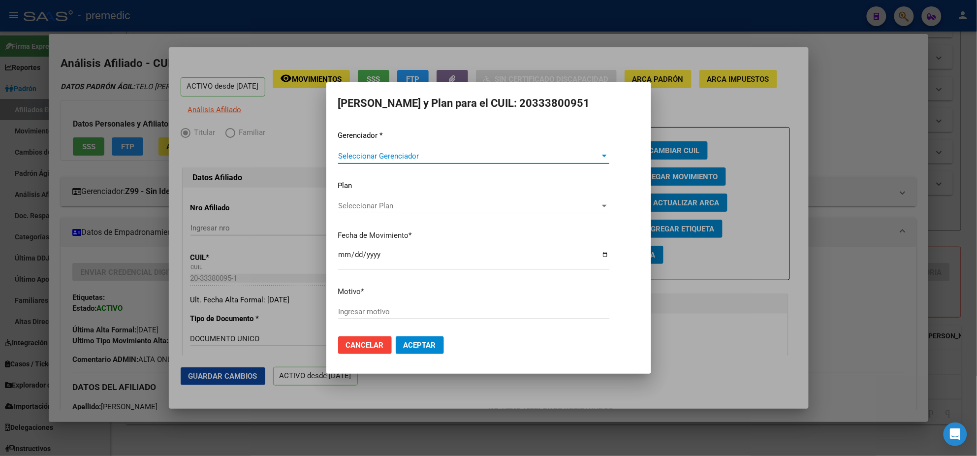
click at [407, 159] on span "Seleccionar Gerenciador" at bounding box center [469, 156] width 262 height 9
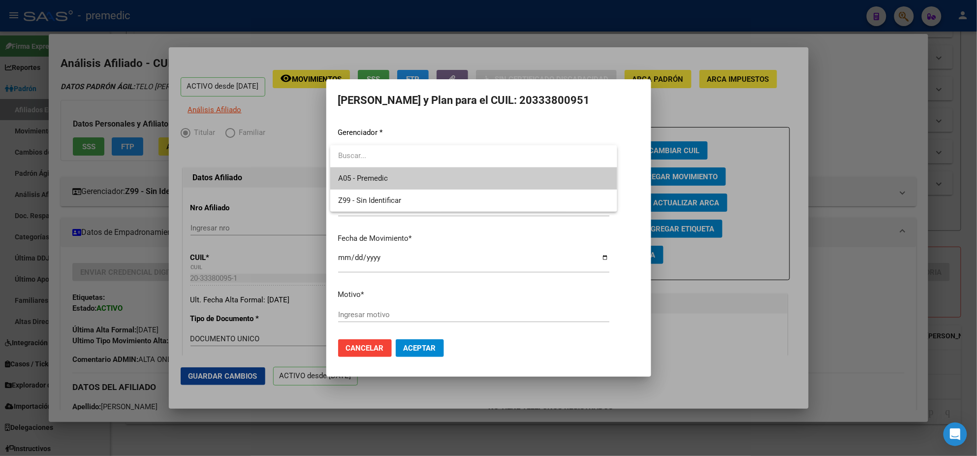
click at [381, 181] on span "A05 - Premedic" at bounding box center [363, 178] width 50 height 9
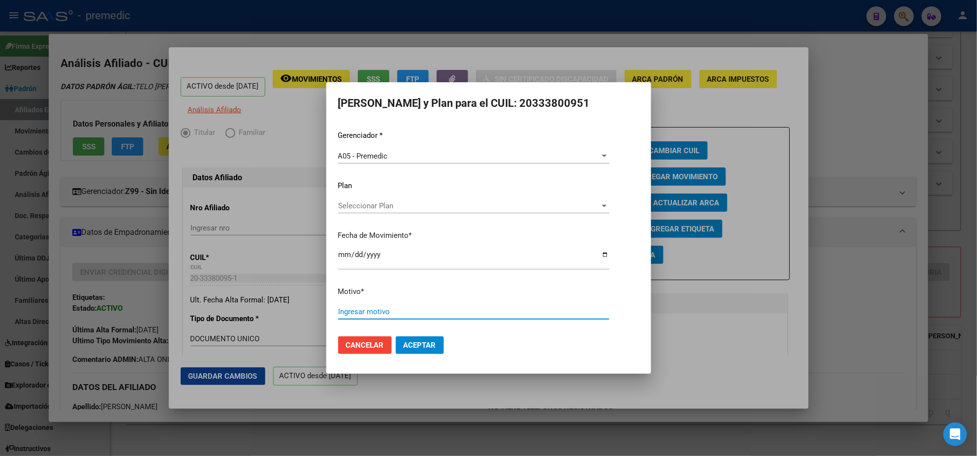
click at [352, 313] on input "Ingresar motivo" at bounding box center [473, 311] width 271 height 9
type input "ALTA"
click at [396, 342] on button "Aceptar" at bounding box center [420, 345] width 48 height 18
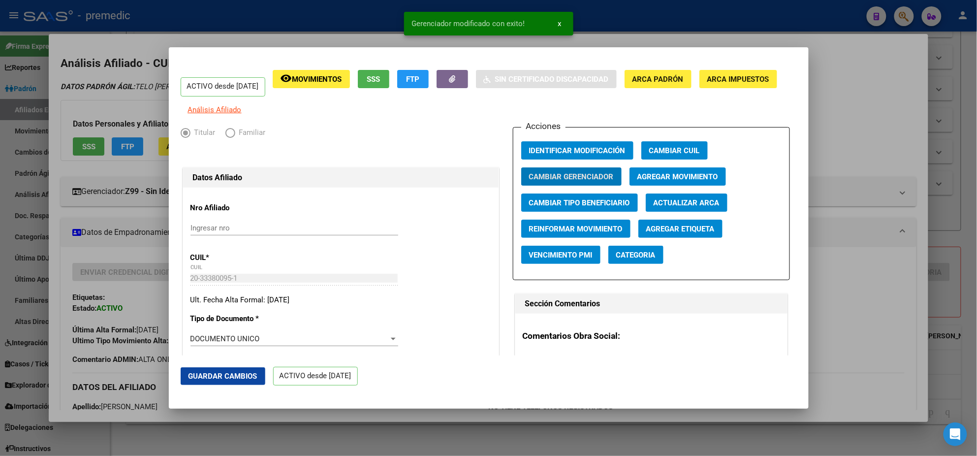
click at [380, 413] on div at bounding box center [488, 228] width 977 height 456
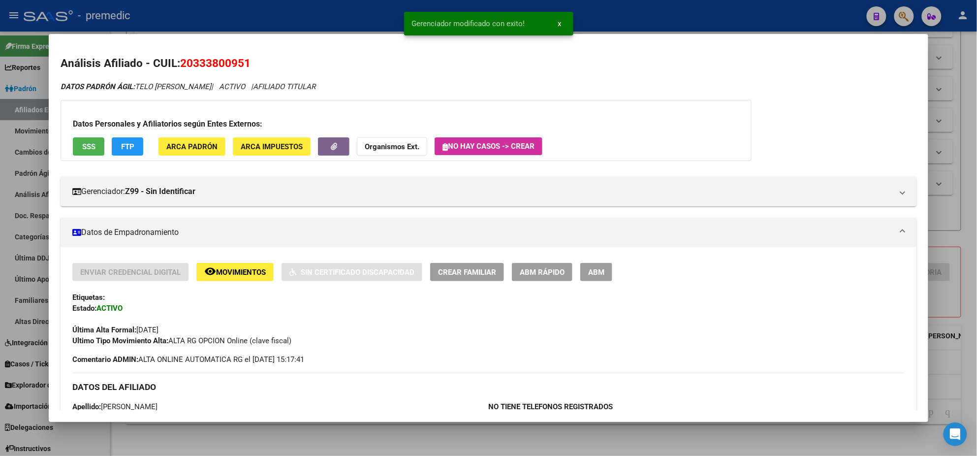
click at [387, 434] on div at bounding box center [488, 228] width 977 height 456
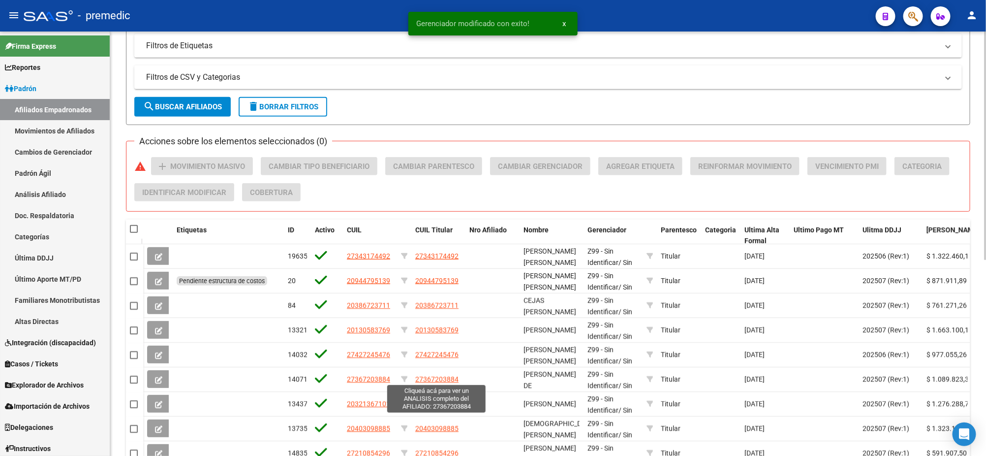
scroll to position [365, 0]
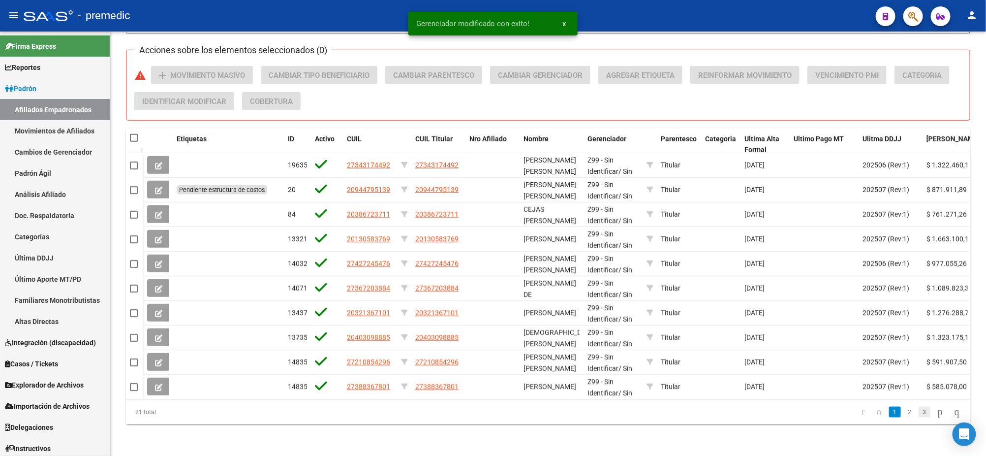
click at [920, 414] on link "3" at bounding box center [925, 411] width 12 height 11
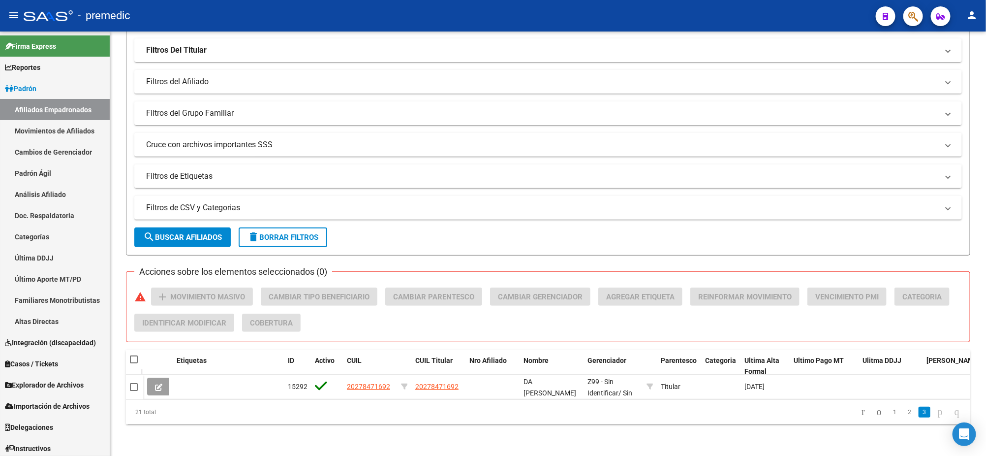
scroll to position [144, 0]
click at [904, 414] on link "2" at bounding box center [910, 411] width 12 height 11
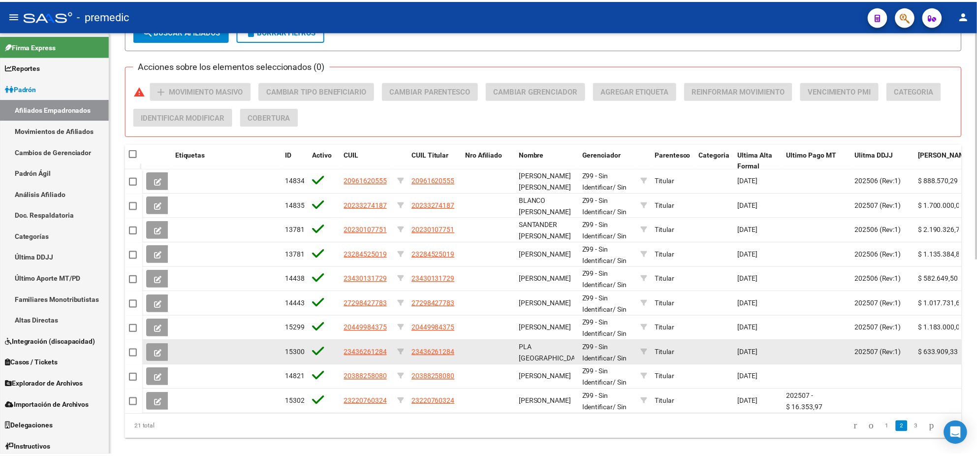
scroll to position [365, 0]
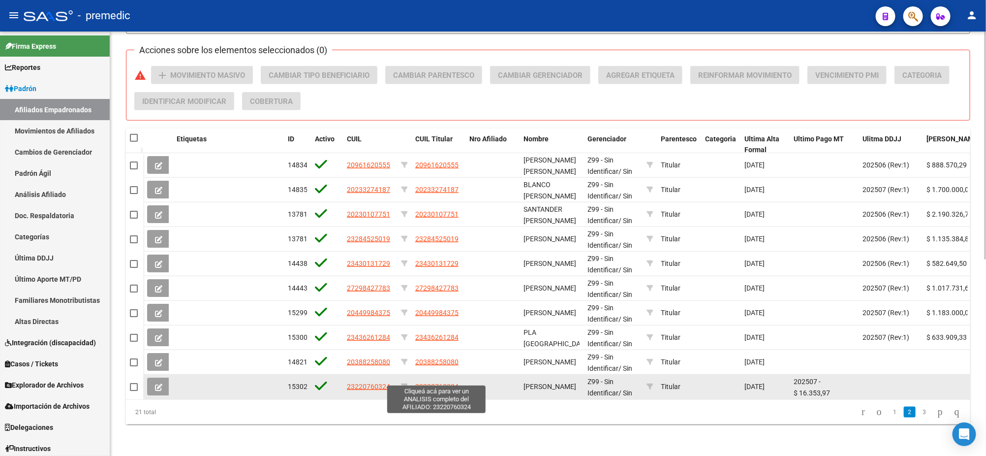
click at [426, 382] on span "23220760324" at bounding box center [436, 386] width 43 height 8
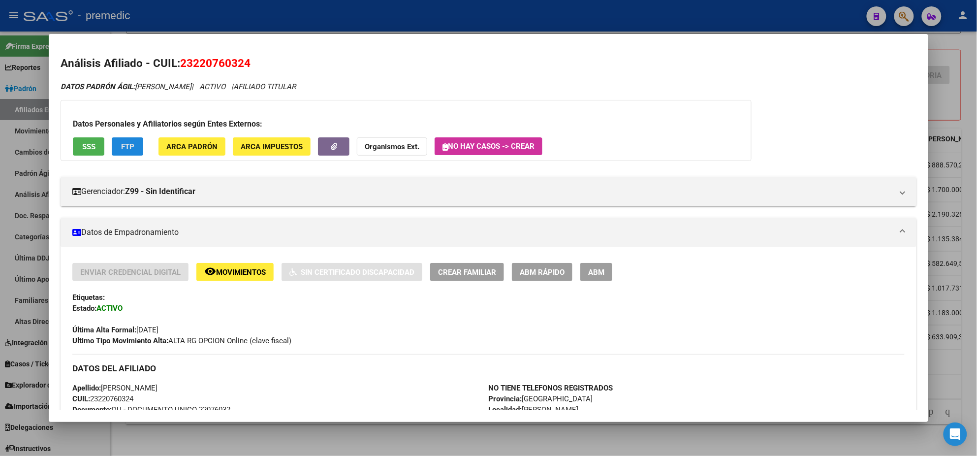
click at [115, 146] on button "FTP" at bounding box center [127, 146] width 31 height 18
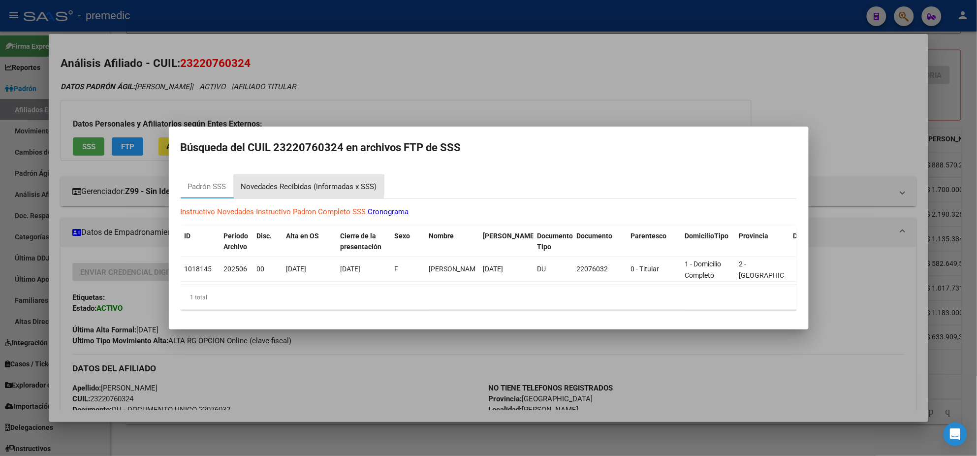
click at [280, 181] on div "Novedades Recibidas (informadas x SSS)" at bounding box center [309, 186] width 136 height 11
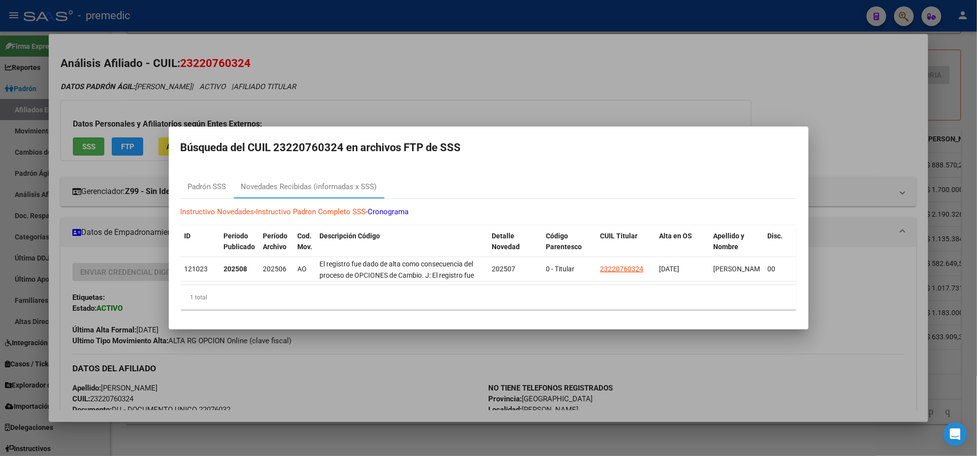
click at [320, 384] on div at bounding box center [488, 228] width 977 height 456
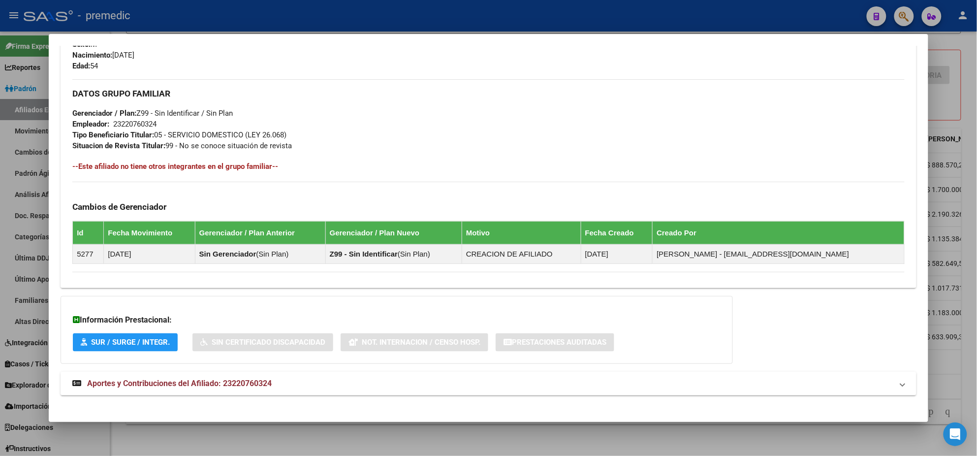
scroll to position [426, 0]
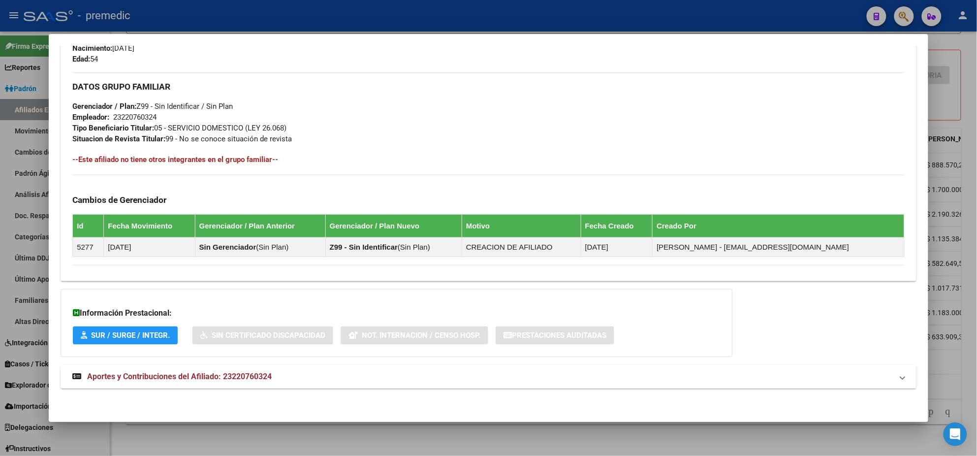
click at [261, 377] on span "Aportes y Contribuciones del Afiliado: 23220760324" at bounding box center [179, 375] width 184 height 9
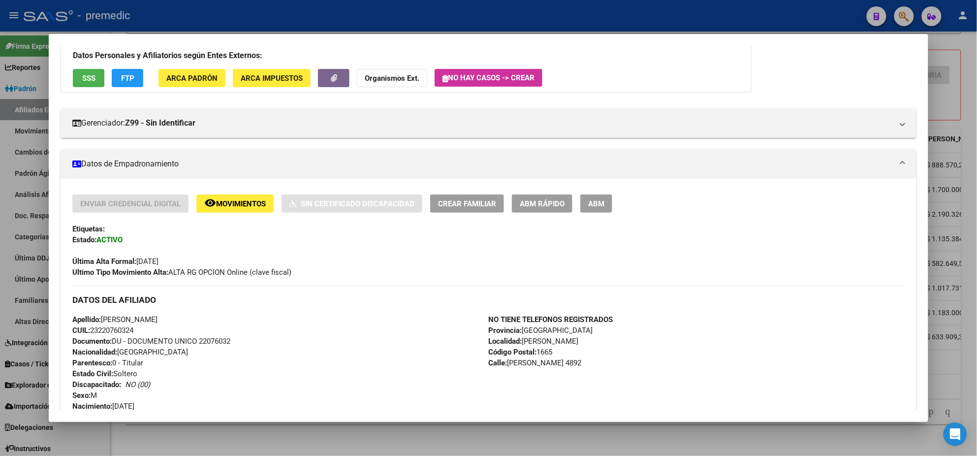
scroll to position [0, 0]
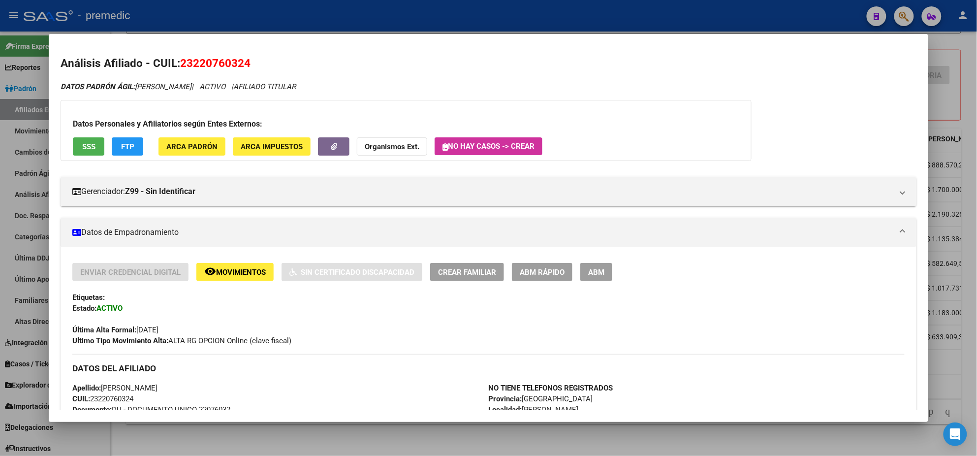
click at [293, 374] on div "DATOS DEL AFILIADO" at bounding box center [488, 368] width 832 height 29
click at [311, 430] on div at bounding box center [488, 228] width 977 height 456
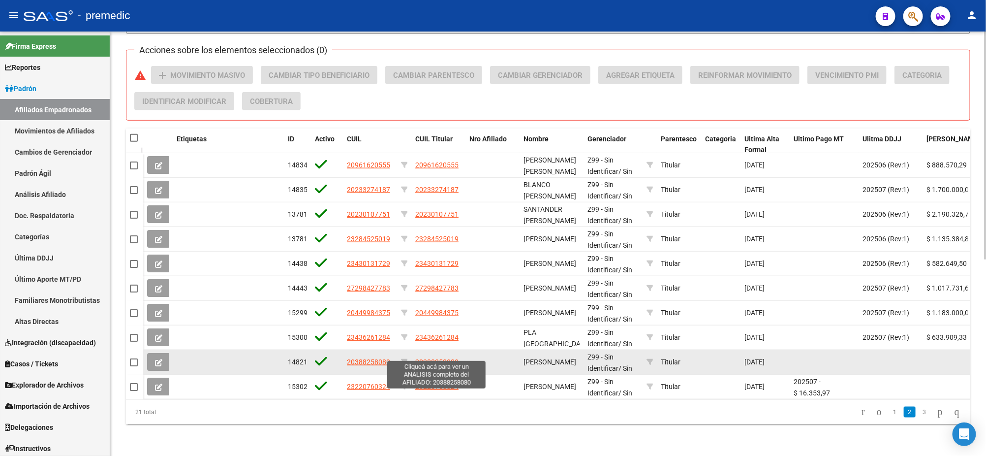
click at [424, 358] on span "20388258080" at bounding box center [436, 362] width 43 height 8
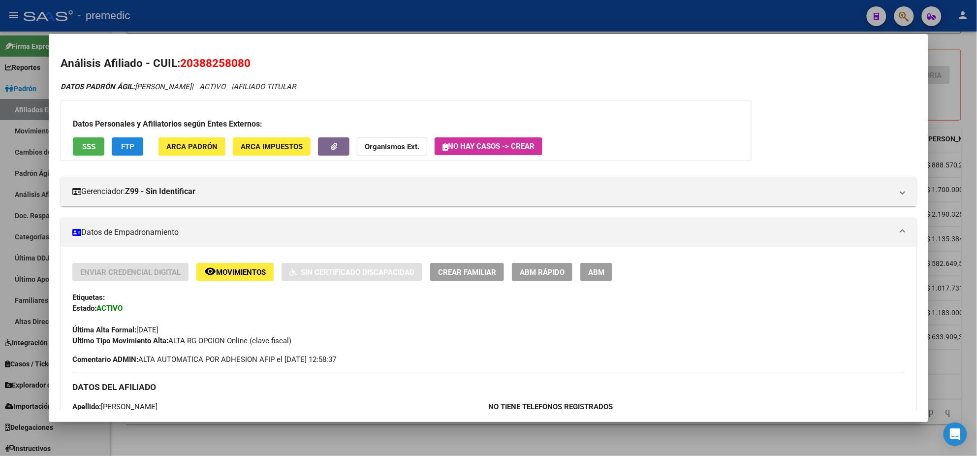
click at [121, 147] on span "FTP" at bounding box center [127, 146] width 13 height 9
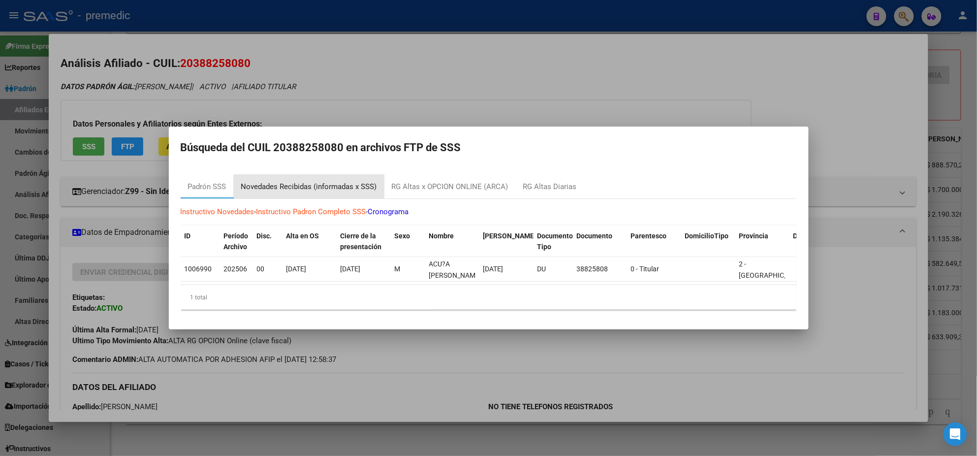
click at [348, 186] on div "Novedades Recibidas (informadas x SSS)" at bounding box center [309, 186] width 136 height 11
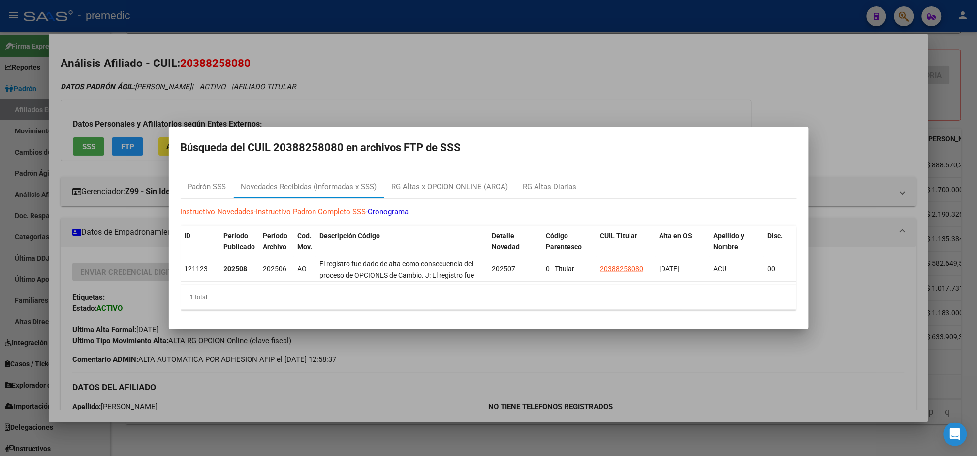
click at [349, 373] on div at bounding box center [488, 228] width 977 height 456
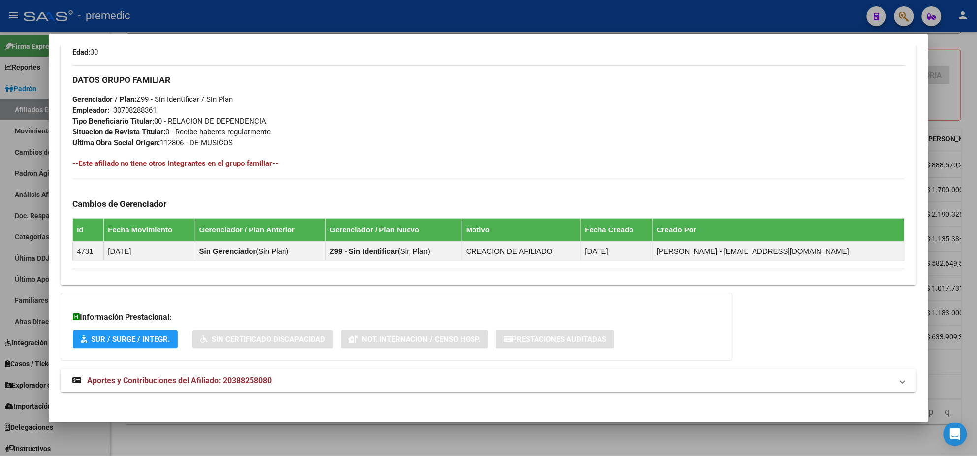
scroll to position [456, 0]
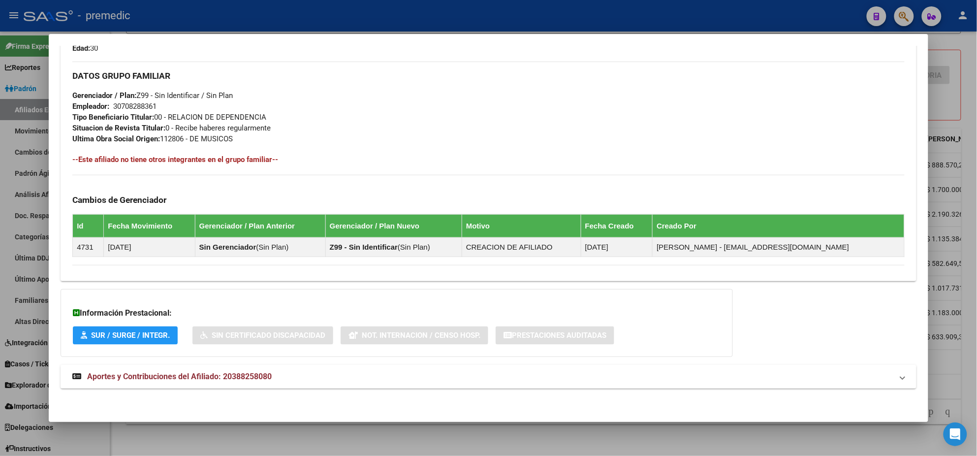
click at [203, 373] on span "Aportes y Contribuciones del Afiliado: 20388258080" at bounding box center [179, 375] width 184 height 9
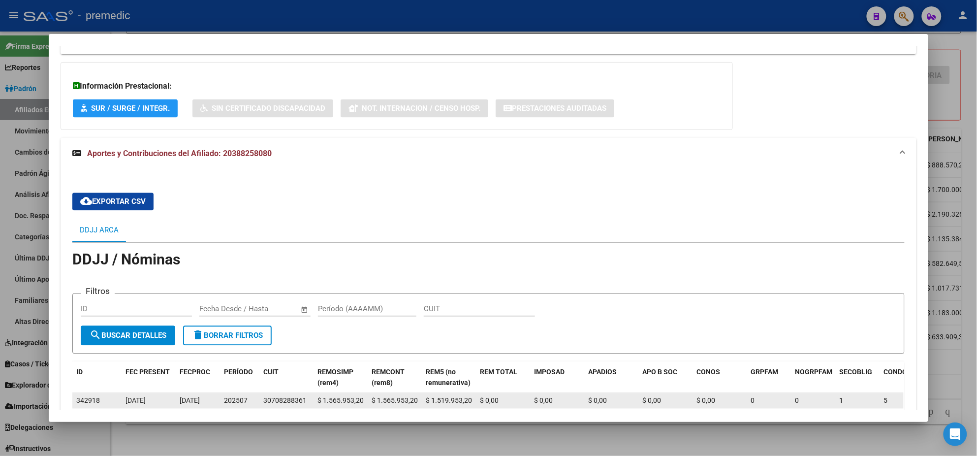
scroll to position [763, 0]
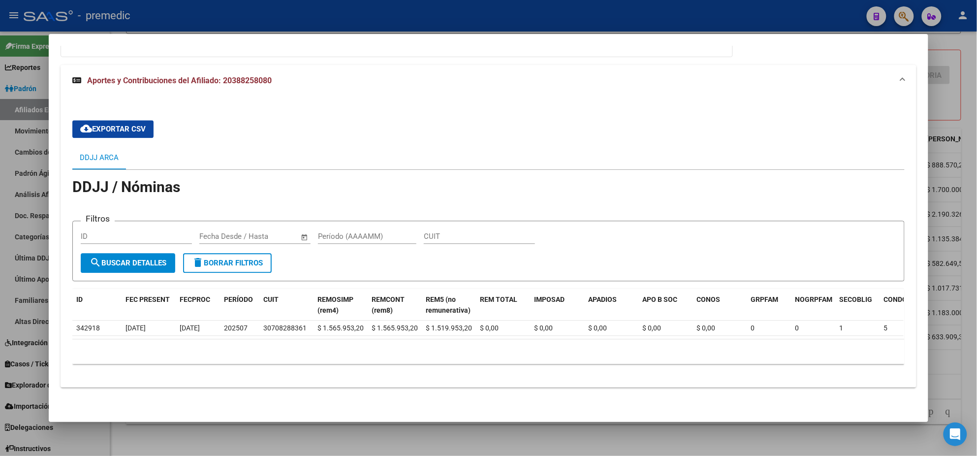
click at [186, 329] on datatable-body "342918 [DATE] [DATE] 202507 30708288361 $ 1.565.953,20 $ 1.565.953,20 $ 1.519.9…" at bounding box center [487, 329] width 831 height 19
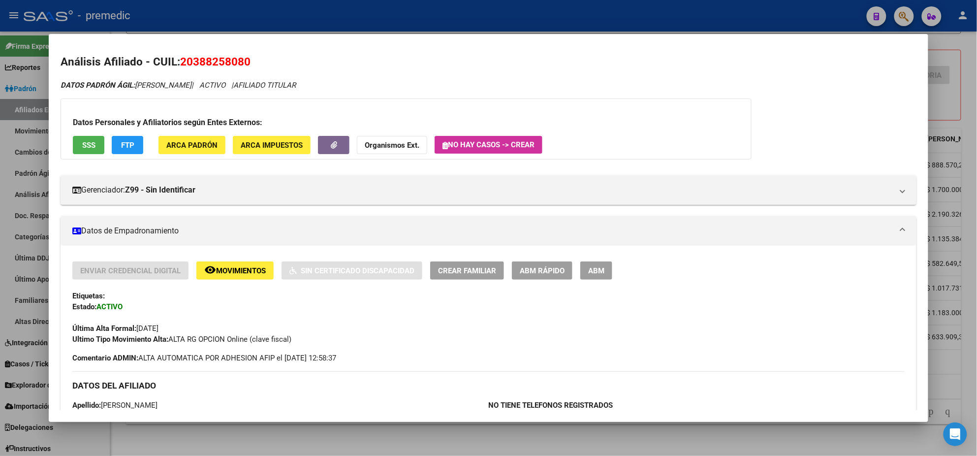
scroll to position [0, 0]
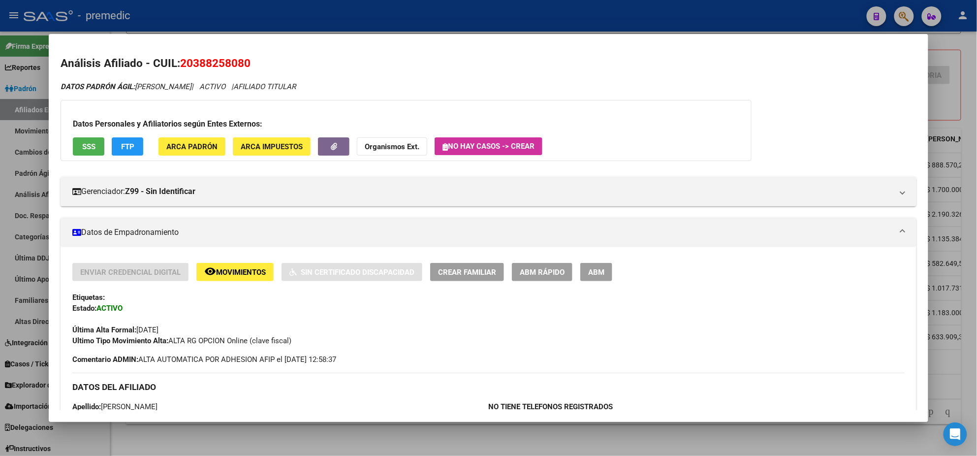
click at [267, 438] on div at bounding box center [488, 228] width 977 height 456
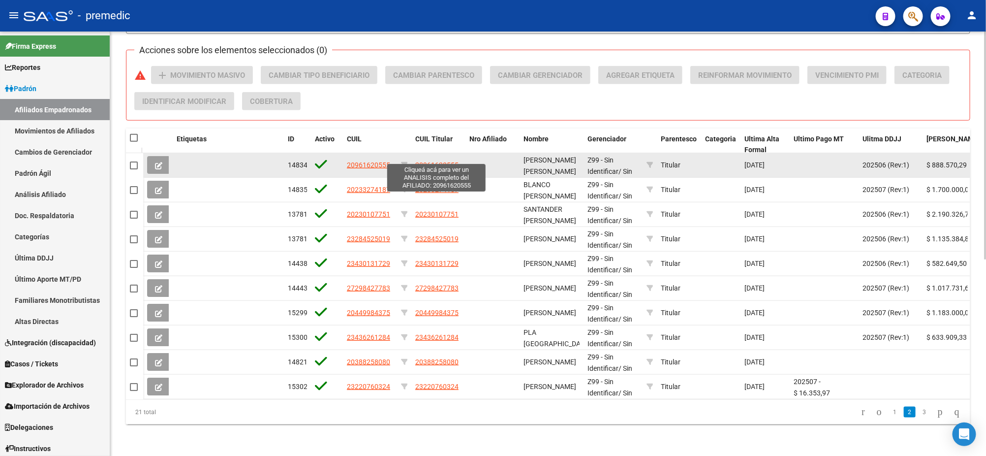
click at [418, 161] on span "20961620555" at bounding box center [436, 165] width 43 height 8
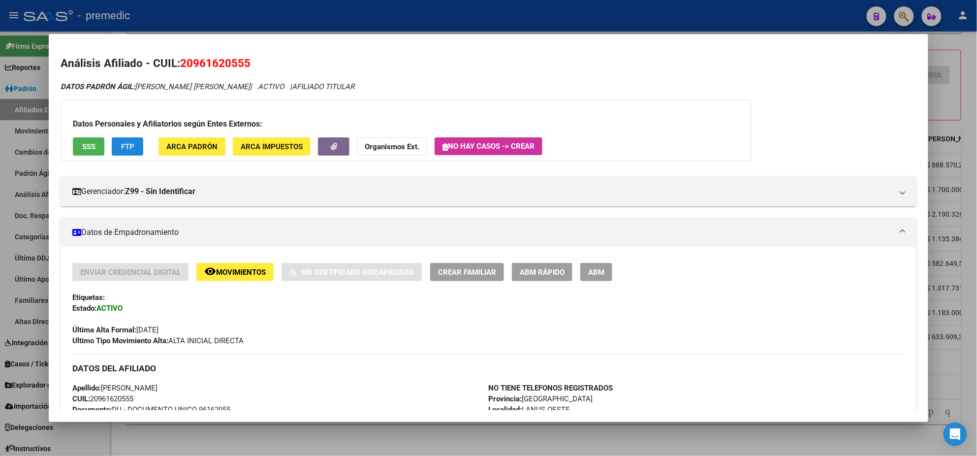
click at [121, 147] on span "FTP" at bounding box center [127, 146] width 13 height 9
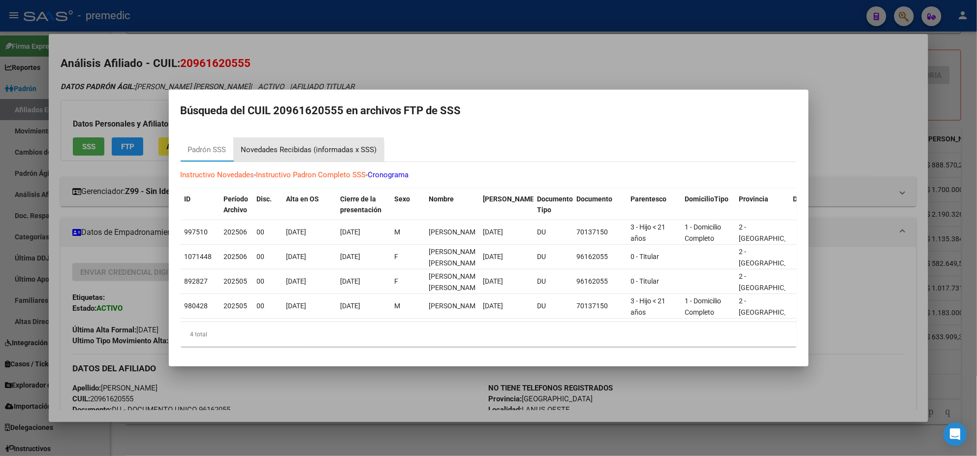
click at [286, 147] on div "Novedades Recibidas (informadas x SSS)" at bounding box center [309, 149] width 136 height 11
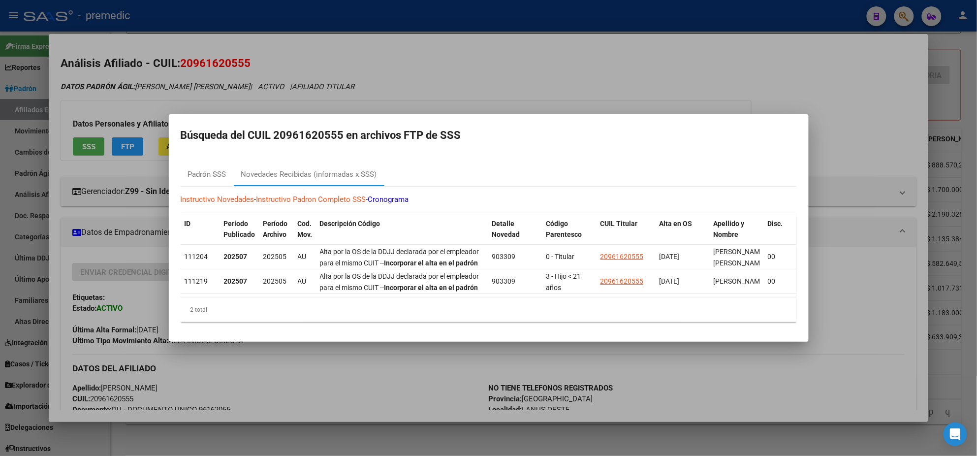
click at [306, 394] on div at bounding box center [488, 228] width 977 height 456
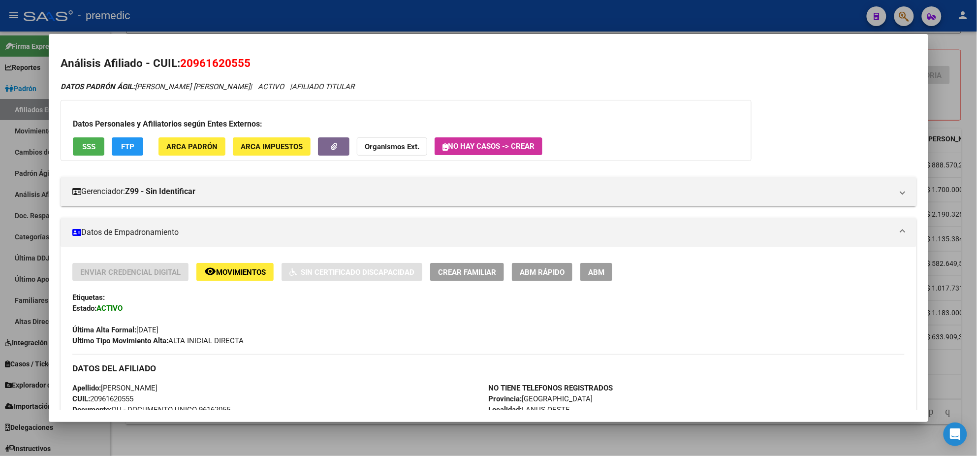
drag, startPoint x: 190, startPoint y: 59, endPoint x: 237, endPoint y: 60, distance: 47.2
click at [237, 60] on span "20961620555" at bounding box center [215, 63] width 70 height 13
copy span "96162055"
click at [358, 436] on div at bounding box center [488, 228] width 977 height 456
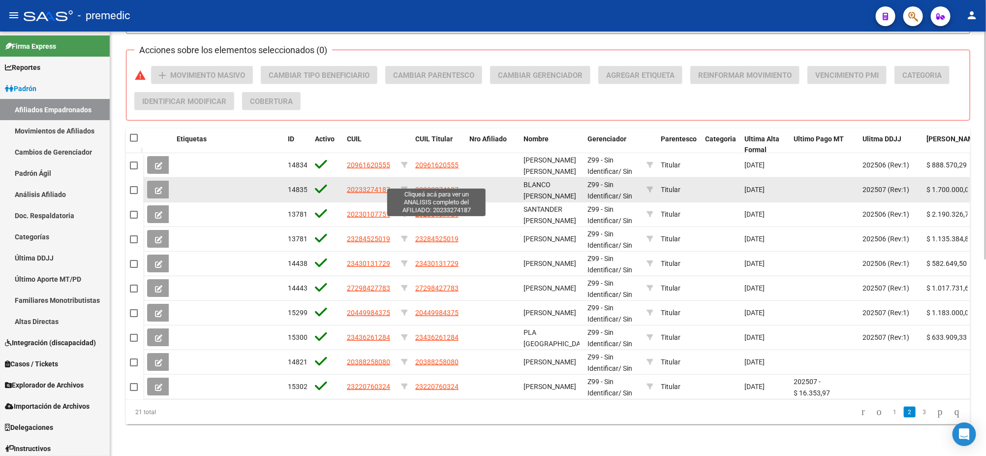
click at [434, 185] on span "20233274187" at bounding box center [436, 189] width 43 height 8
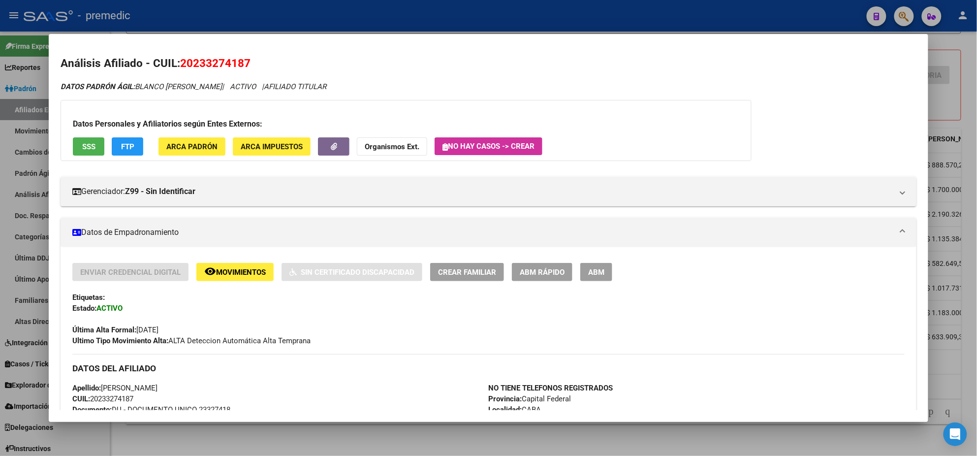
click at [126, 147] on span "FTP" at bounding box center [127, 146] width 13 height 9
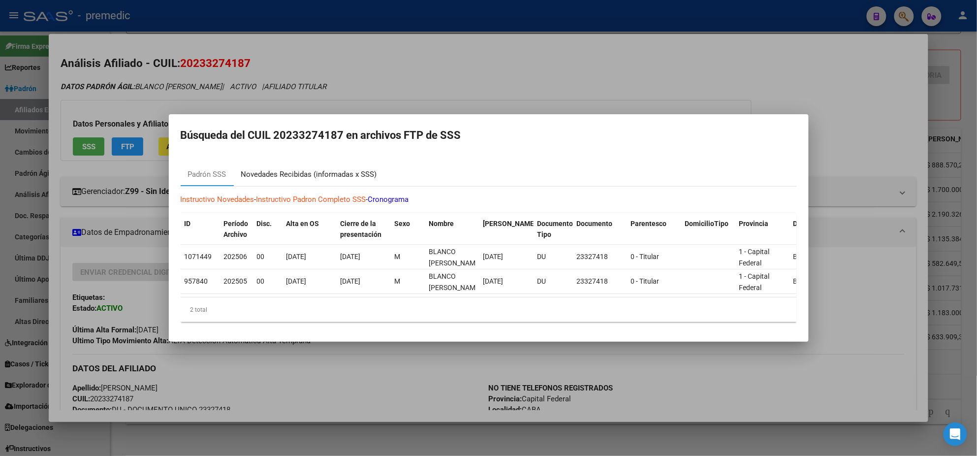
click at [290, 169] on div "Novedades Recibidas (informadas x SSS)" at bounding box center [309, 174] width 136 height 11
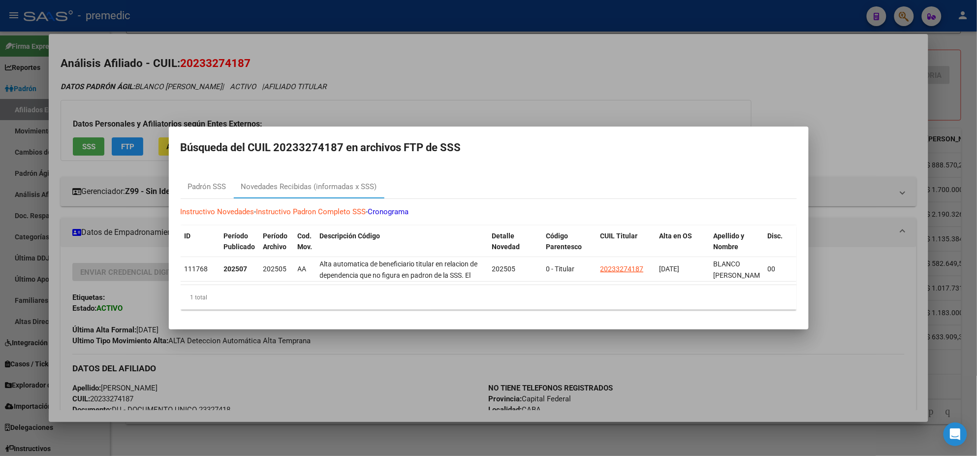
click at [309, 369] on div at bounding box center [488, 228] width 977 height 456
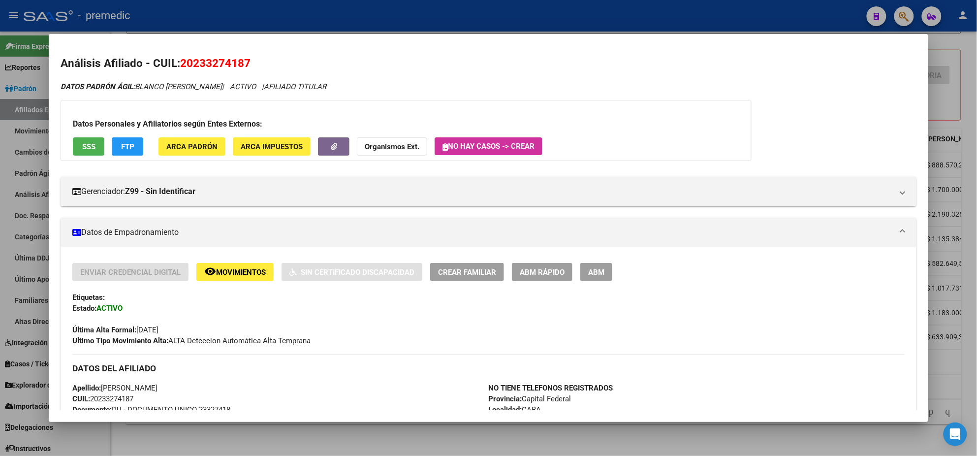
click at [329, 439] on div at bounding box center [488, 228] width 977 height 456
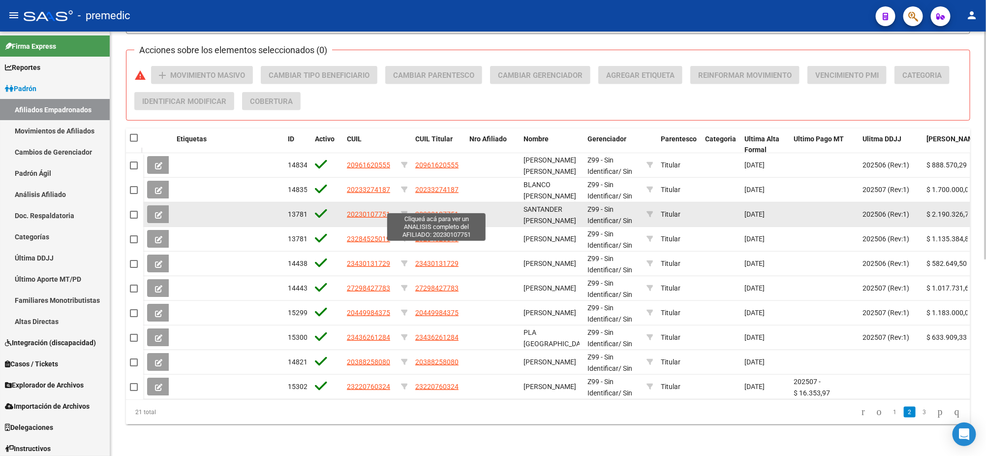
click at [421, 210] on span "20230107751" at bounding box center [436, 214] width 43 height 8
type textarea "20230107751"
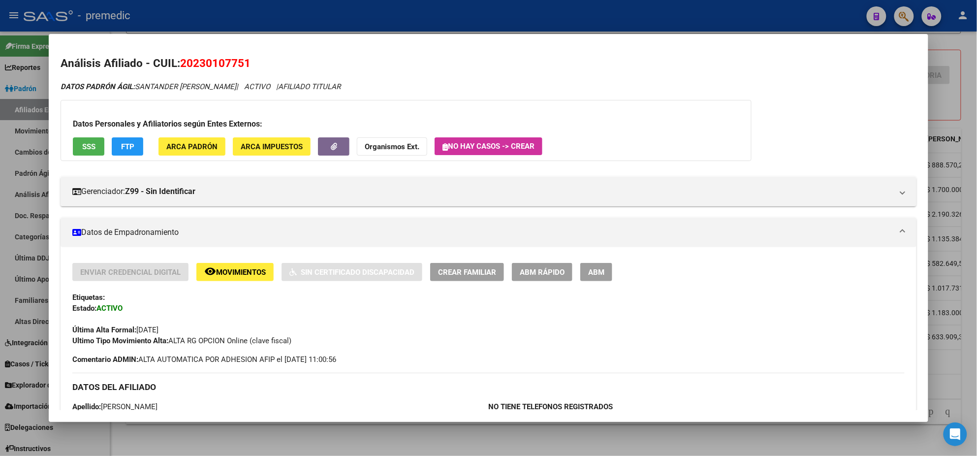
click at [521, 270] on span "ABM Rápido" at bounding box center [542, 272] width 45 height 9
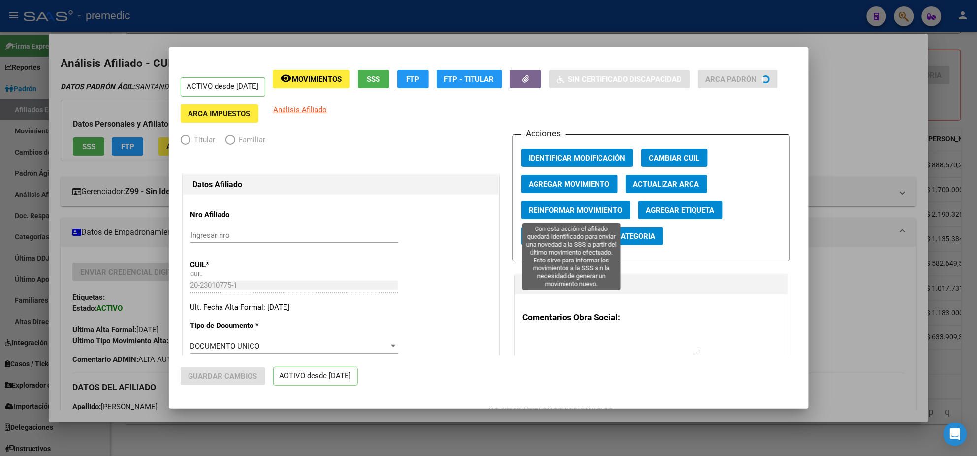
radio input "true"
type input "30-54633944-7"
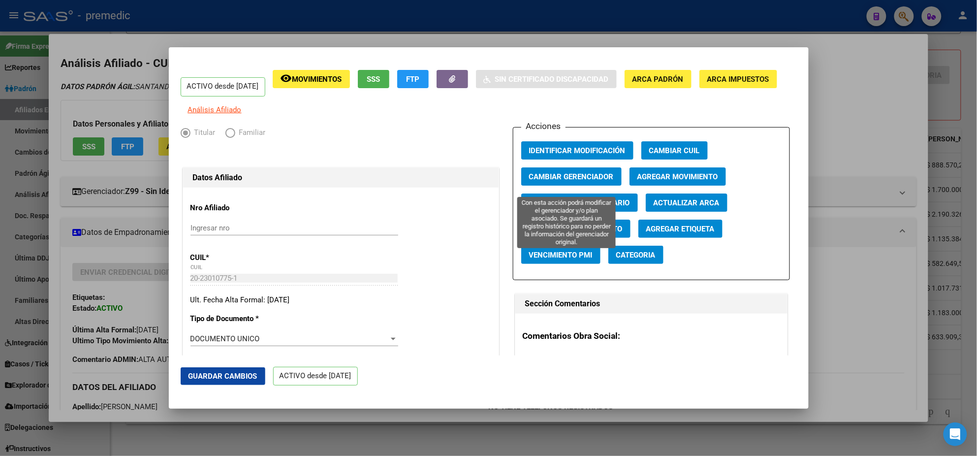
click at [580, 181] on span "Cambiar Gerenciador" at bounding box center [571, 176] width 85 height 9
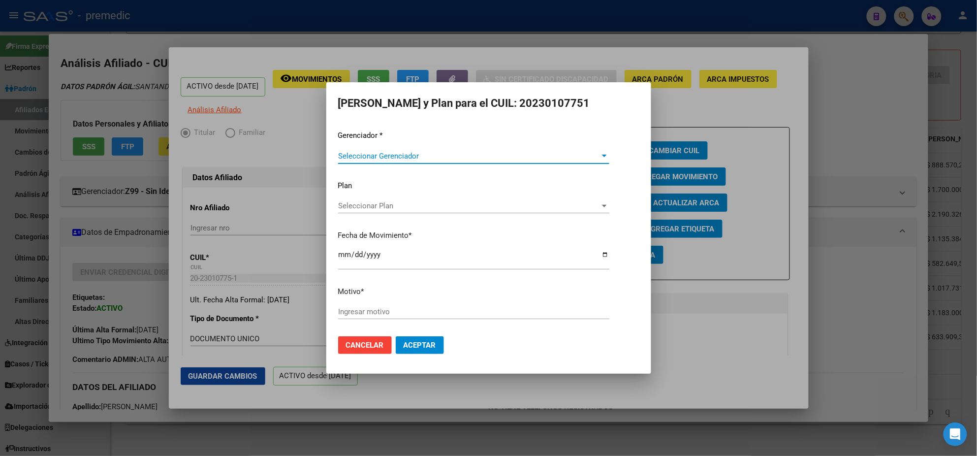
click at [394, 153] on span "Seleccionar Gerenciador" at bounding box center [469, 156] width 262 height 9
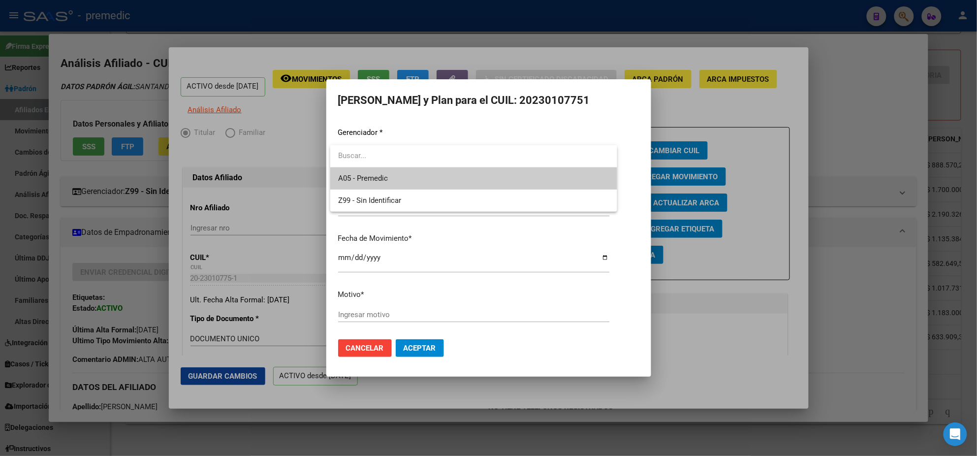
click at [391, 174] on span "A05 - Premedic" at bounding box center [473, 178] width 271 height 22
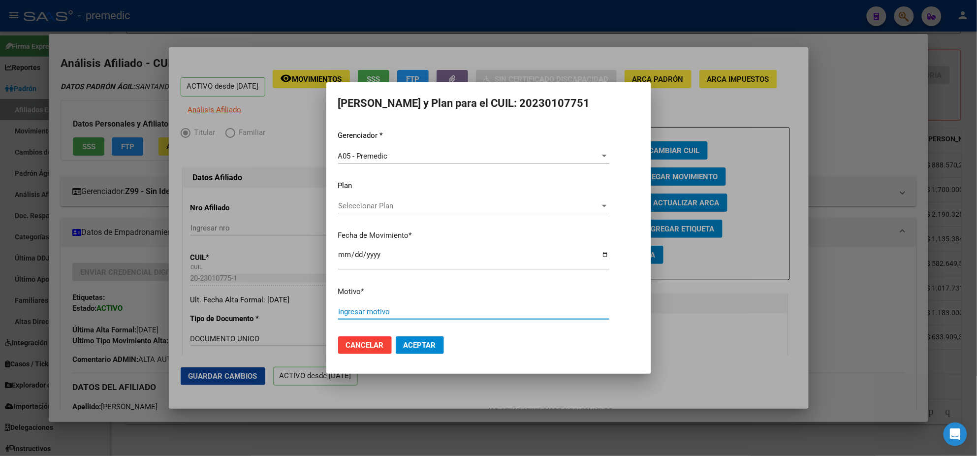
click at [359, 313] on input "Ingresar motivo" at bounding box center [473, 311] width 271 height 9
type input "ALTA"
click at [437, 354] on mat-dialog-actions "Cancelar Aceptar" at bounding box center [488, 344] width 301 height 33
click at [433, 348] on span "Aceptar" at bounding box center [419, 344] width 32 height 9
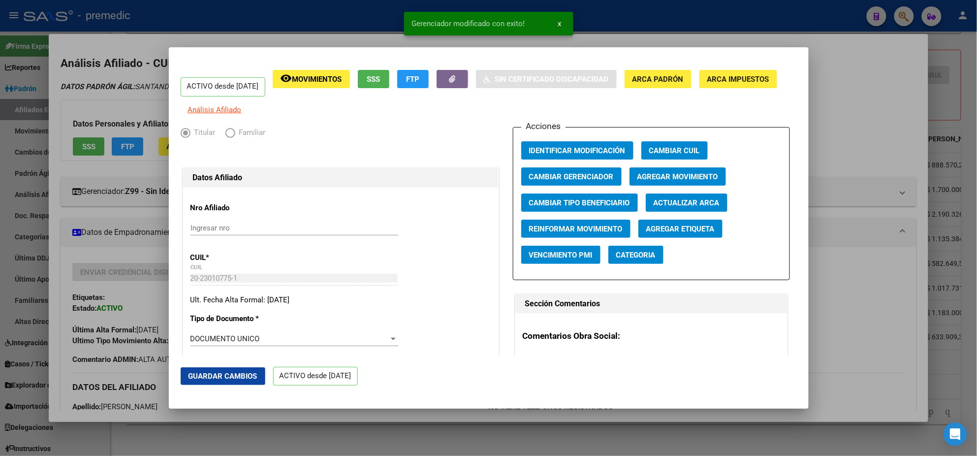
click at [399, 410] on div at bounding box center [488, 228] width 977 height 456
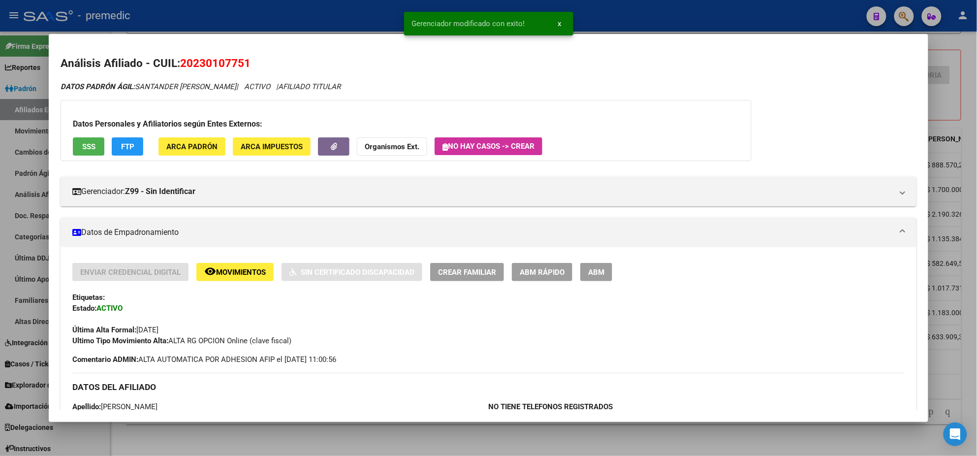
click at [404, 444] on div at bounding box center [488, 228] width 977 height 456
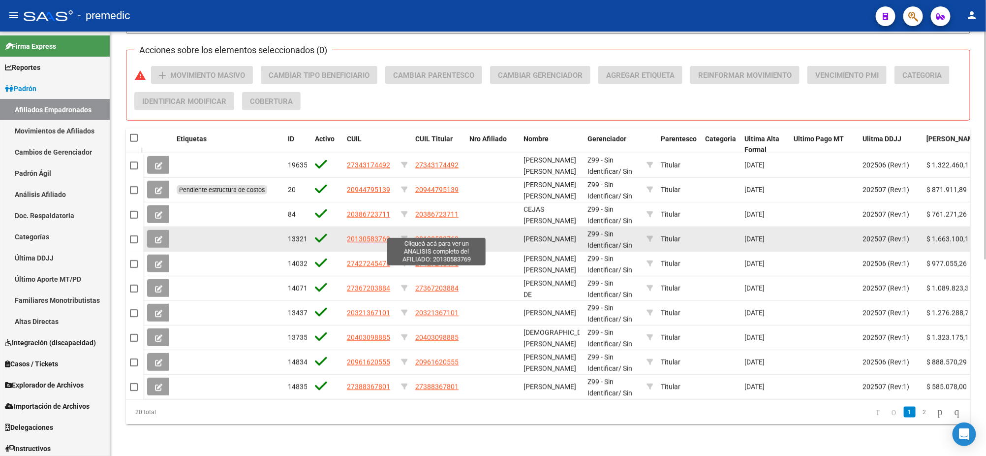
click at [420, 235] on span "20130583769" at bounding box center [436, 239] width 43 height 8
type textarea "20130583769"
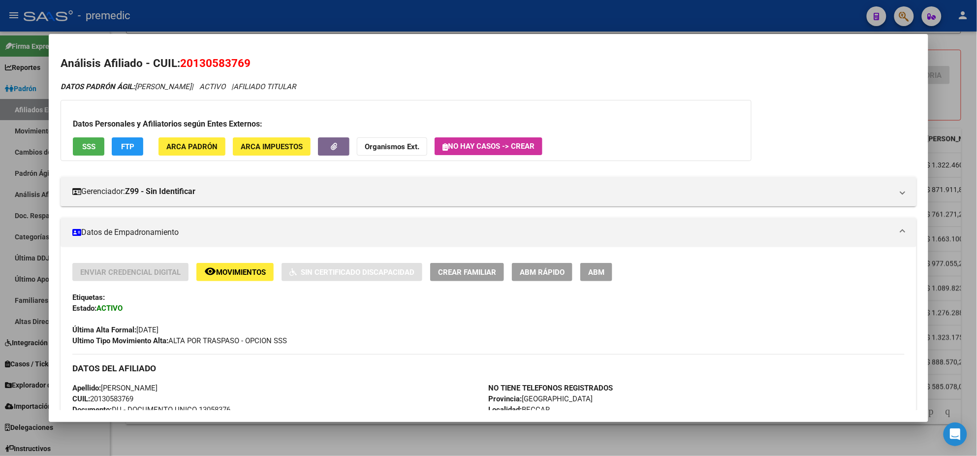
click at [123, 150] on span "FTP" at bounding box center [127, 146] width 13 height 9
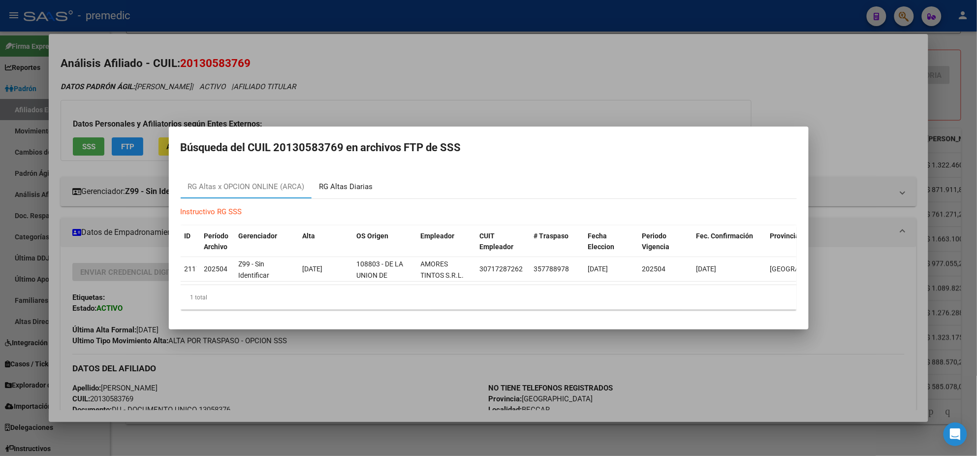
click at [322, 181] on div "RG Altas Diarias" at bounding box center [346, 186] width 54 height 11
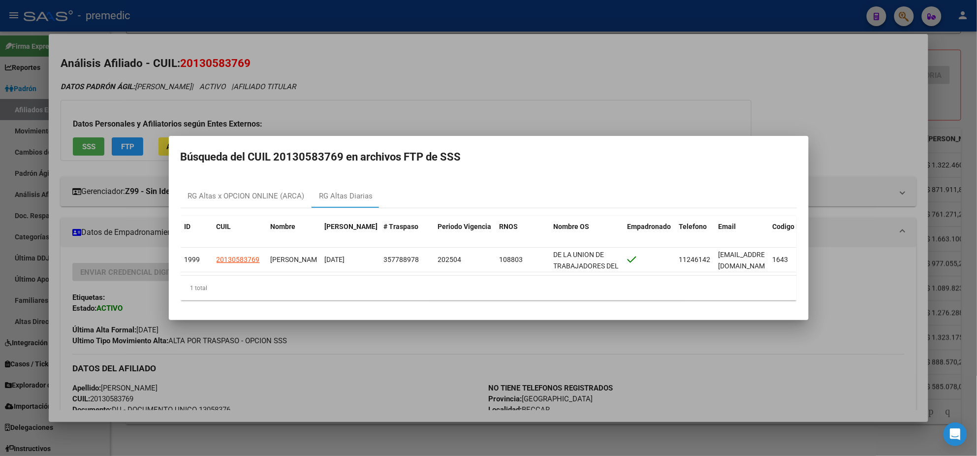
drag, startPoint x: 288, startPoint y: 151, endPoint x: 336, endPoint y: 153, distance: 47.3
click at [336, 153] on h2 "Búsqueda del CUIL 20130583769 en archivos FTP de SSS" at bounding box center [489, 157] width 616 height 19
copy h2 "13058376"
click at [243, 195] on div "RG Altas x OPCION ONLINE (ARCA)" at bounding box center [246, 195] width 117 height 11
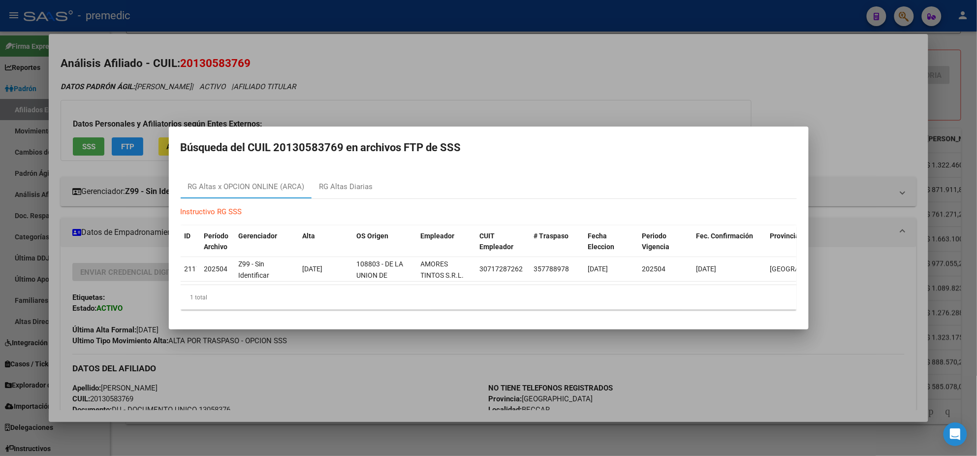
drag, startPoint x: 342, startPoint y: 143, endPoint x: 277, endPoint y: 144, distance: 65.0
click at [277, 144] on h2 "Búsqueda del CUIL 20130583769 en archivos FTP de SSS" at bounding box center [489, 147] width 616 height 19
copy h2 "20130583769"
click at [331, 158] on mat-dialog-container "Búsqueda del CUIL 20130583769 en archivos FTP de SSS RG Altas x OPCION ONLINE (…" at bounding box center [489, 227] width 640 height 203
click at [300, 88] on div at bounding box center [488, 228] width 977 height 456
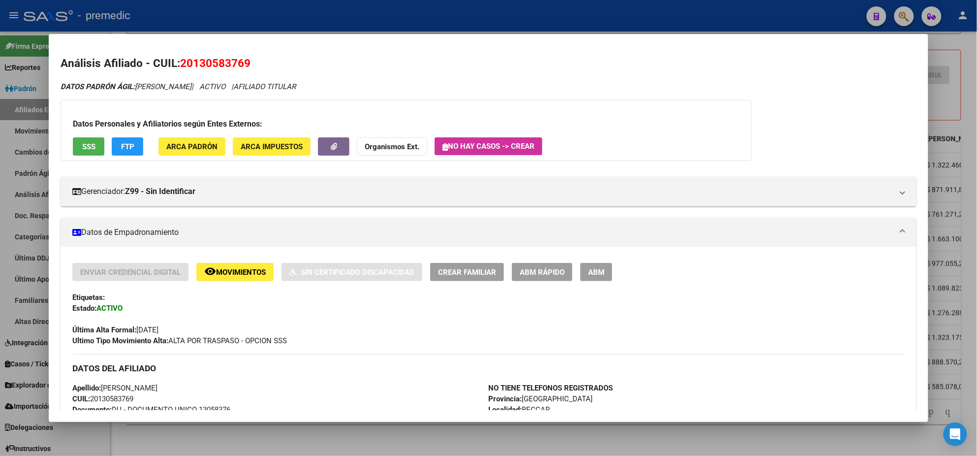
click at [123, 144] on span "FTP" at bounding box center [127, 146] width 13 height 9
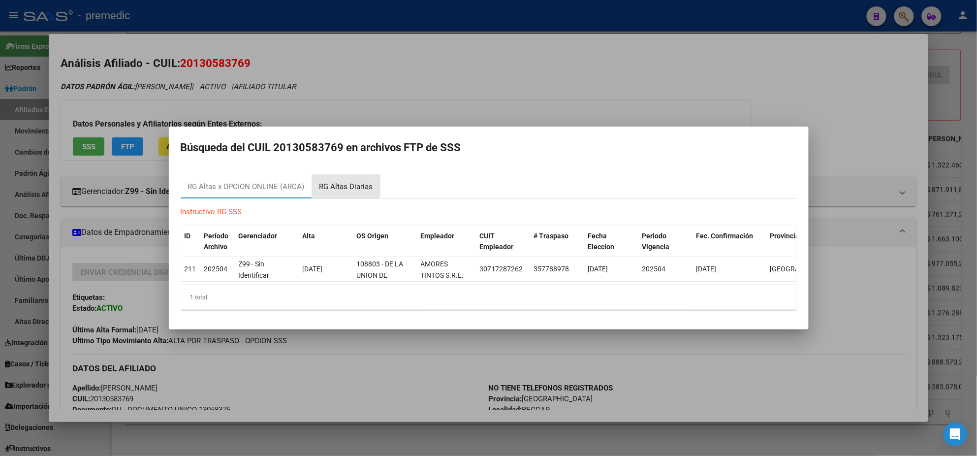
click at [326, 181] on div "RG Altas Diarias" at bounding box center [346, 186] width 54 height 11
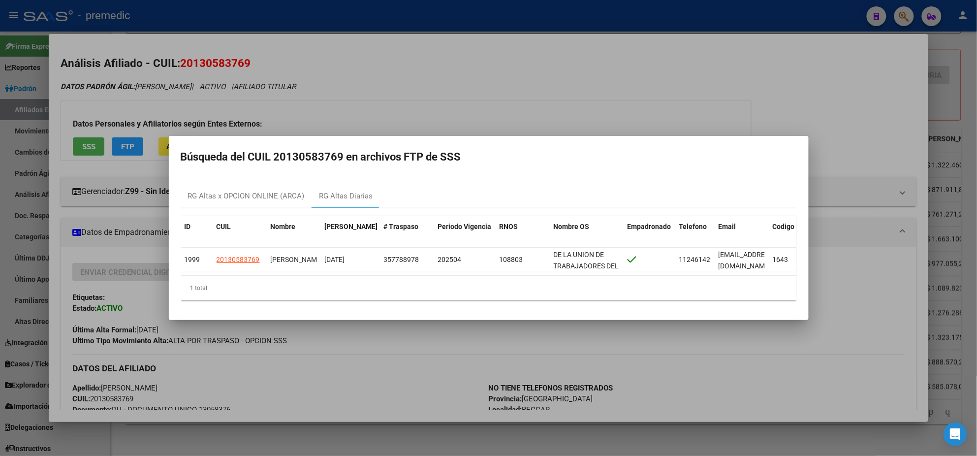
click at [328, 379] on div at bounding box center [488, 228] width 977 height 456
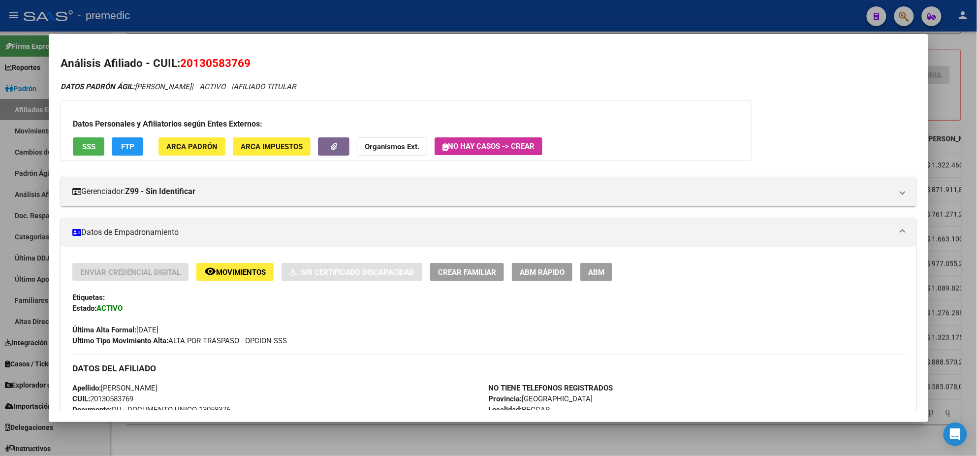
click at [520, 274] on span "ABM Rápido" at bounding box center [542, 272] width 45 height 9
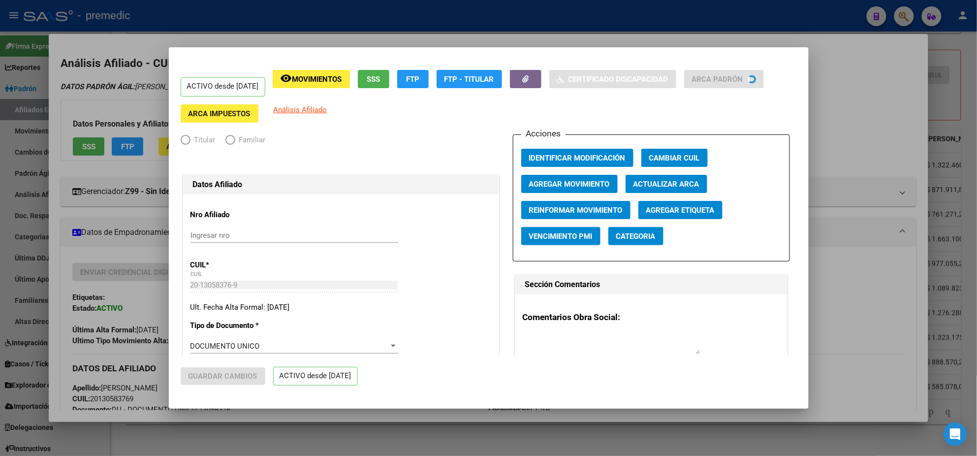
radio input "true"
type input "30-71728726-2"
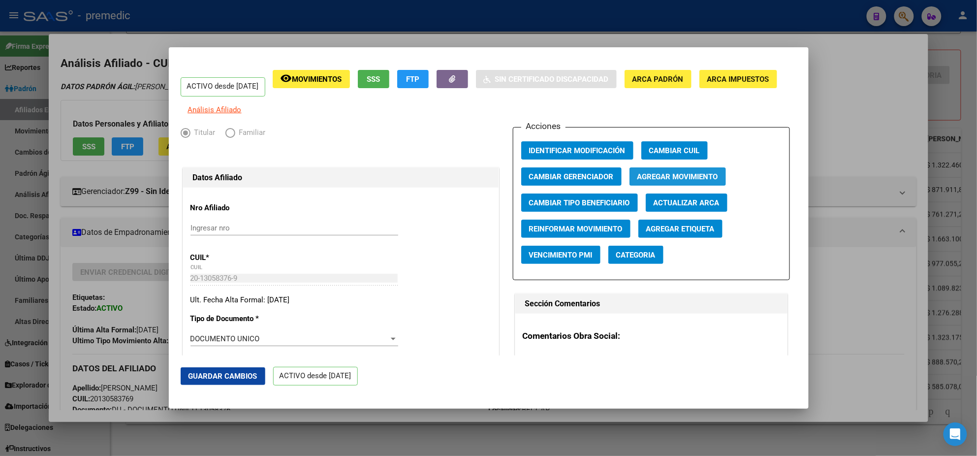
click at [637, 181] on span "Agregar Movimiento" at bounding box center [677, 176] width 81 height 9
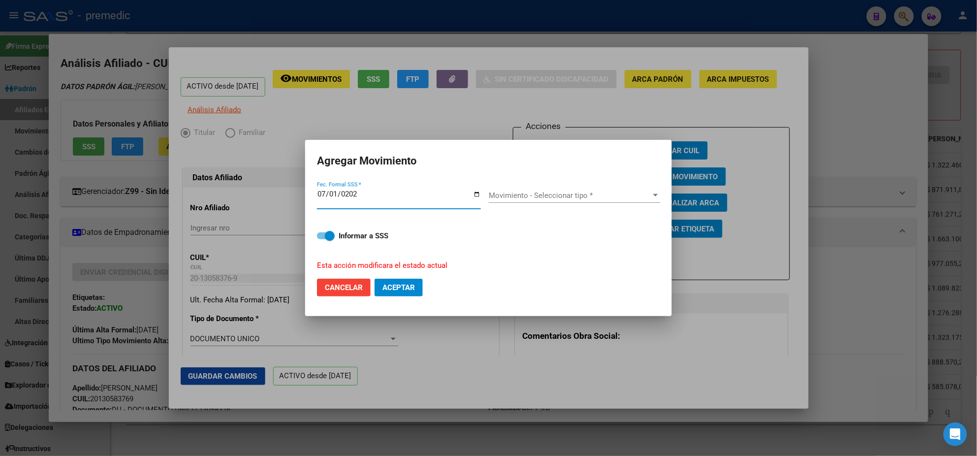
type input "[DATE]"
click at [555, 194] on span "Movimiento - Seleccionar tipo *" at bounding box center [570, 195] width 163 height 9
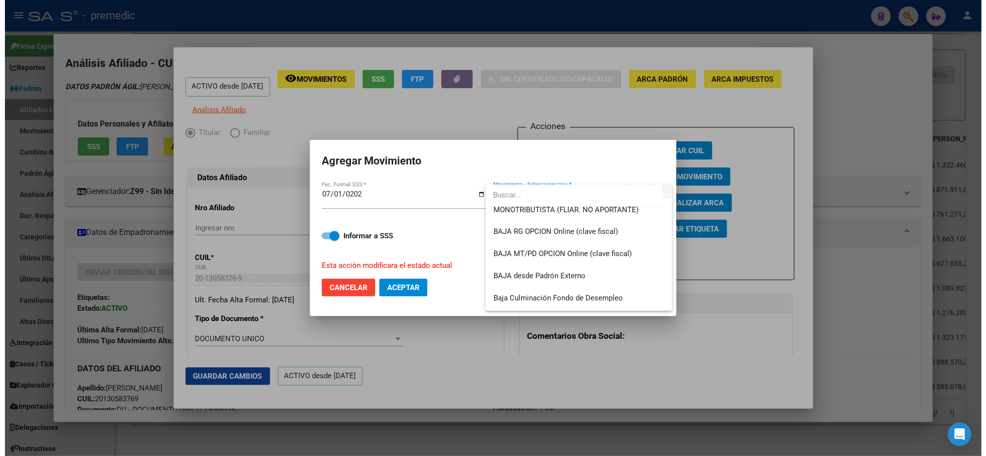
scroll to position [715, 0]
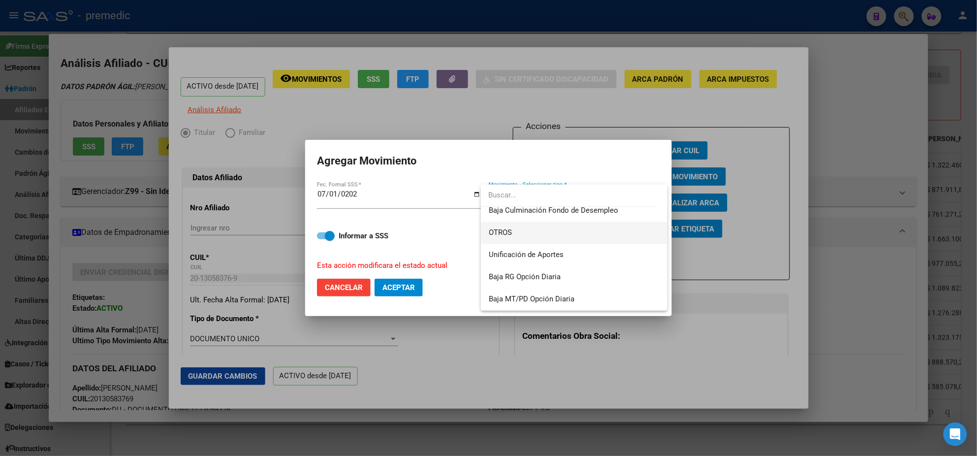
click at [548, 231] on span "OTROS" at bounding box center [574, 233] width 171 height 22
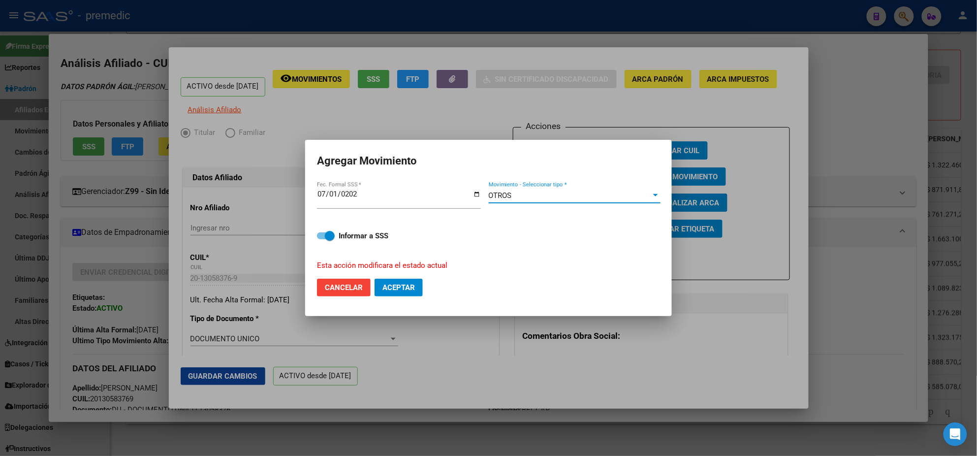
click at [336, 239] on label "Informar a SSS" at bounding box center [488, 236] width 343 height 12
click at [322, 239] on input "Informar a SSS" at bounding box center [321, 239] width 0 height 0
checkbox input "false"
click at [399, 284] on span "Aceptar" at bounding box center [398, 287] width 32 height 9
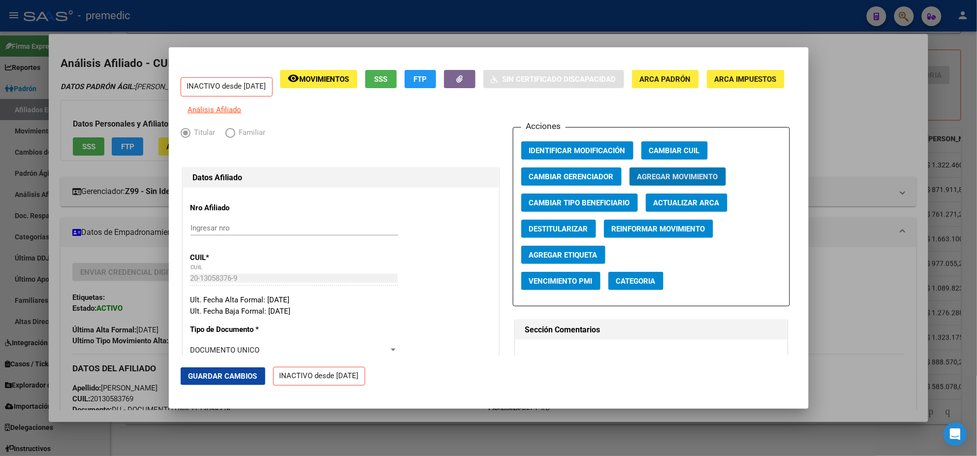
click at [50, 216] on div at bounding box center [488, 228] width 977 height 456
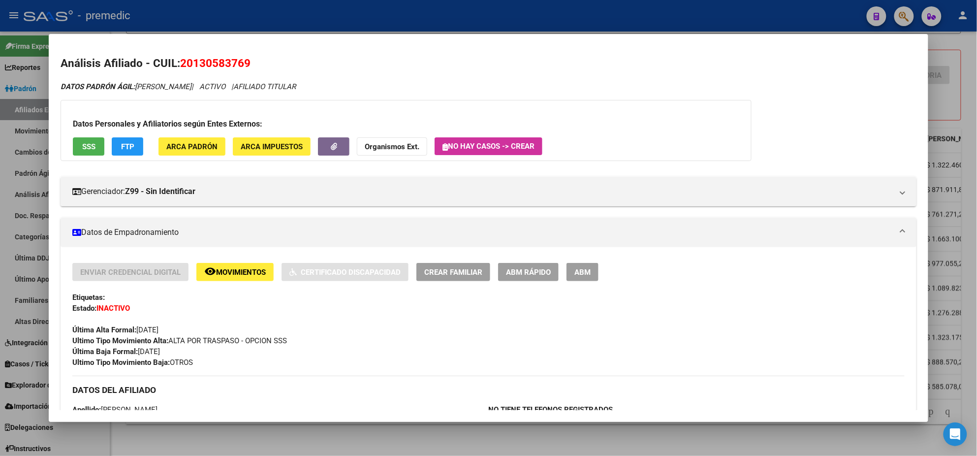
click at [34, 204] on div at bounding box center [488, 228] width 977 height 456
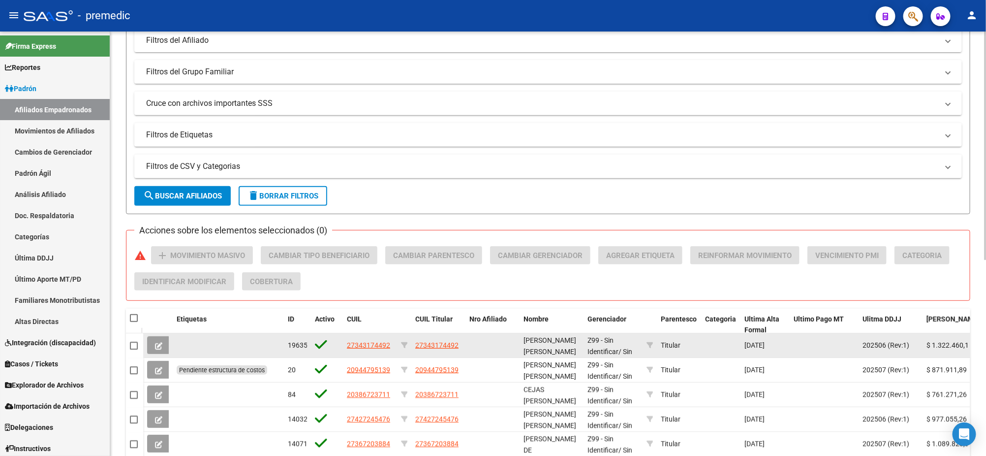
scroll to position [120, 0]
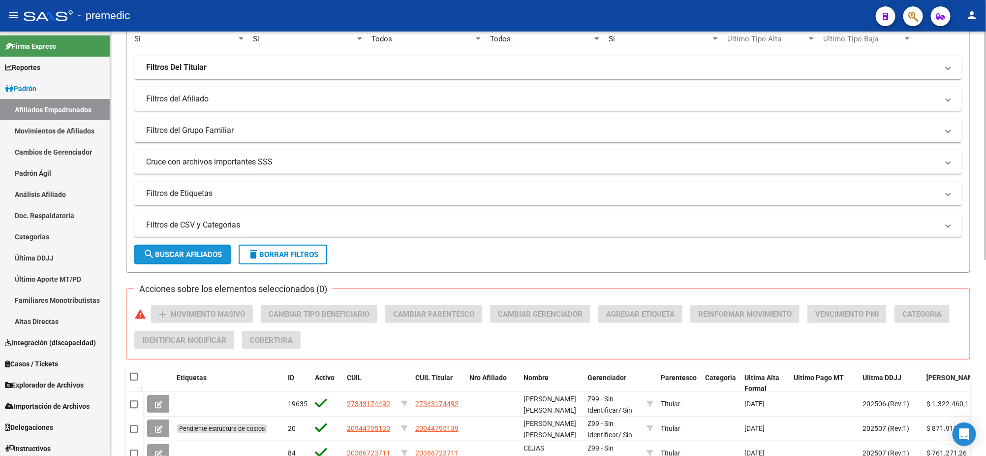
click at [187, 250] on span "search Buscar Afiliados" at bounding box center [182, 254] width 79 height 9
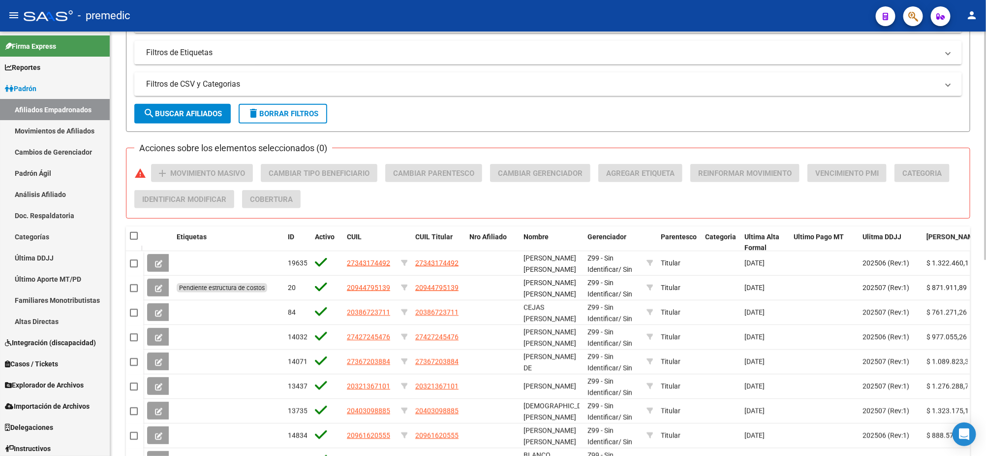
scroll to position [365, 0]
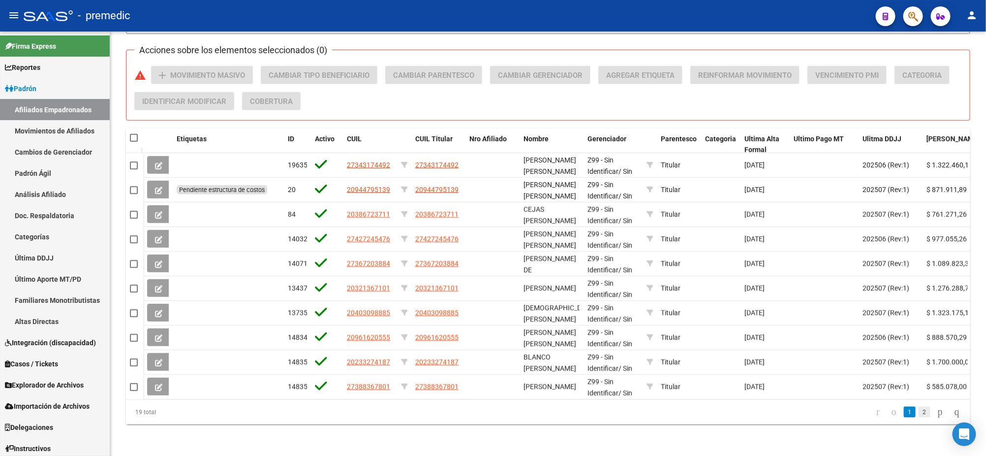
click at [919, 412] on link "2" at bounding box center [925, 411] width 12 height 11
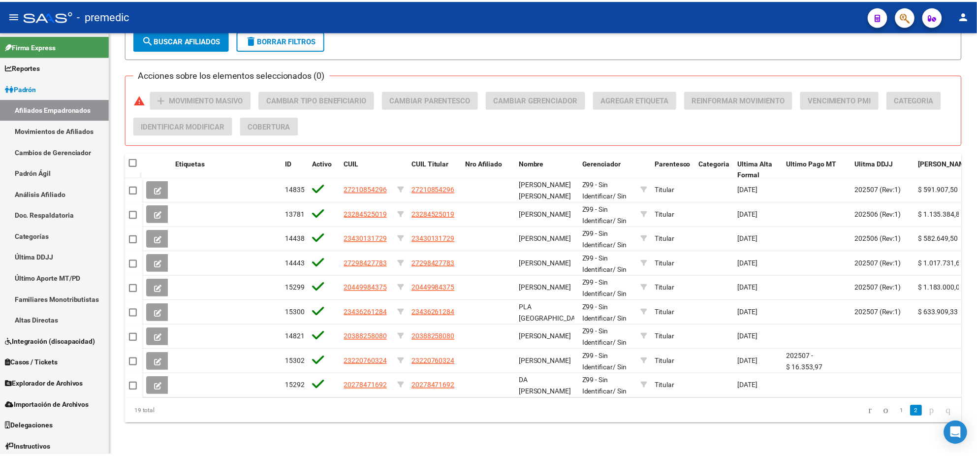
scroll to position [340, 0]
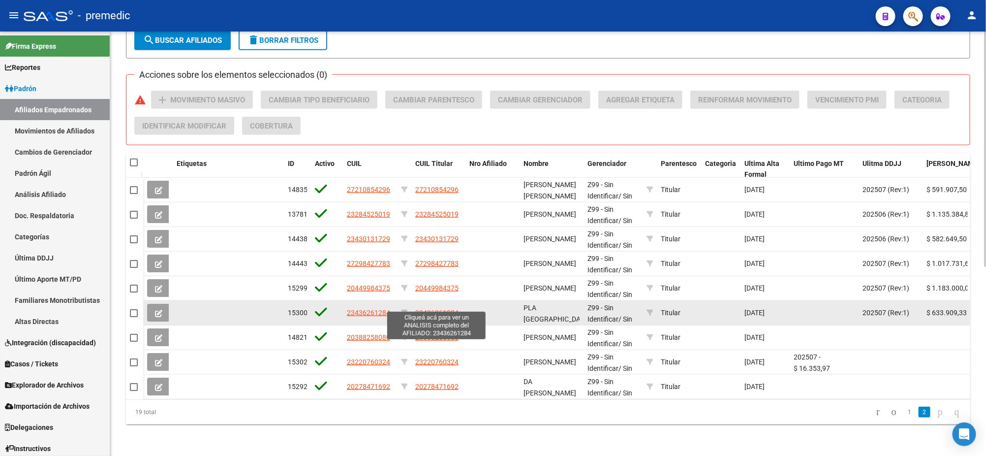
click at [438, 308] on span "23436261284" at bounding box center [436, 312] width 43 height 8
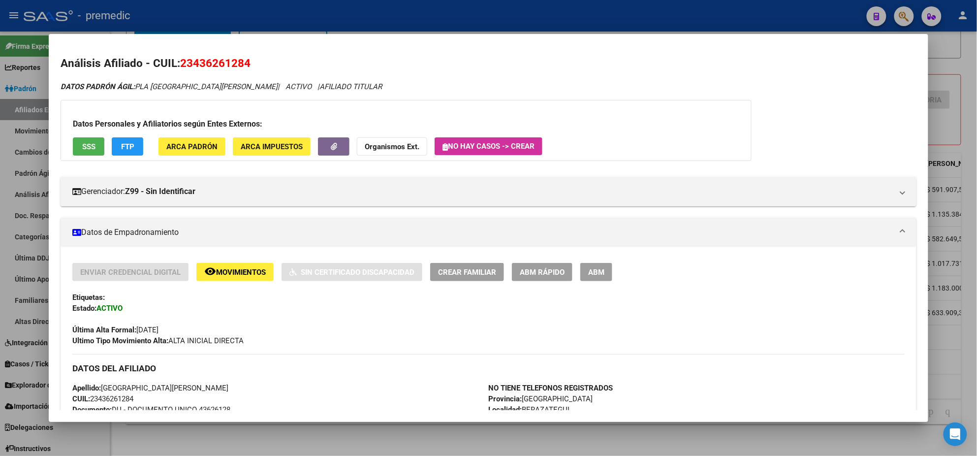
click at [123, 148] on span "FTP" at bounding box center [127, 146] width 13 height 9
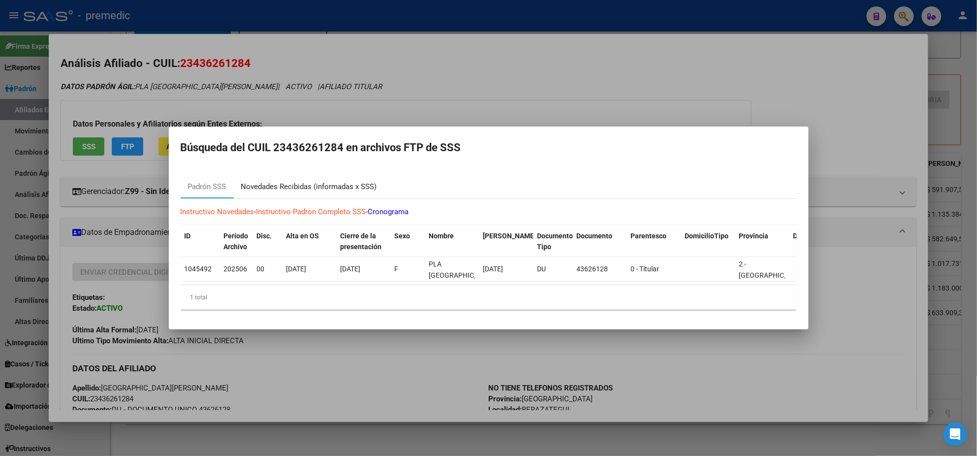
click at [253, 183] on div "Novedades Recibidas (informadas x SSS)" at bounding box center [309, 186] width 136 height 11
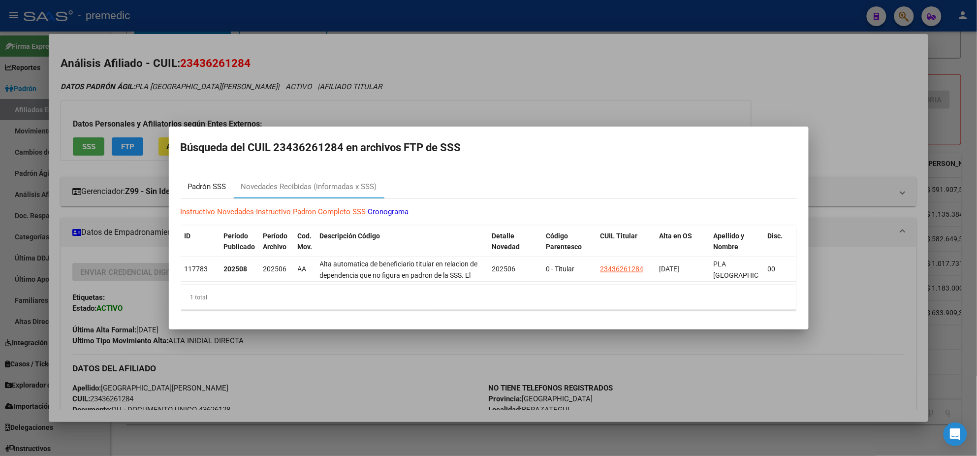
click at [205, 182] on div "Padrón SSS" at bounding box center [207, 186] width 38 height 11
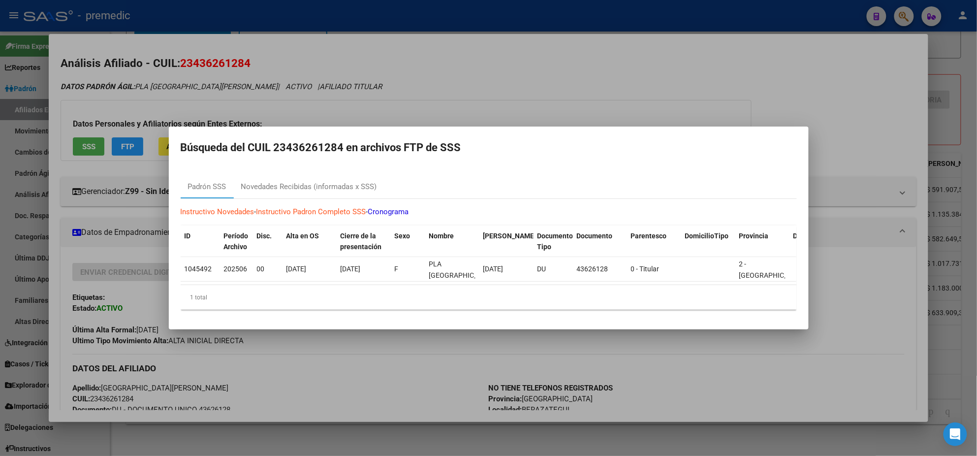
click at [326, 386] on div at bounding box center [488, 228] width 977 height 456
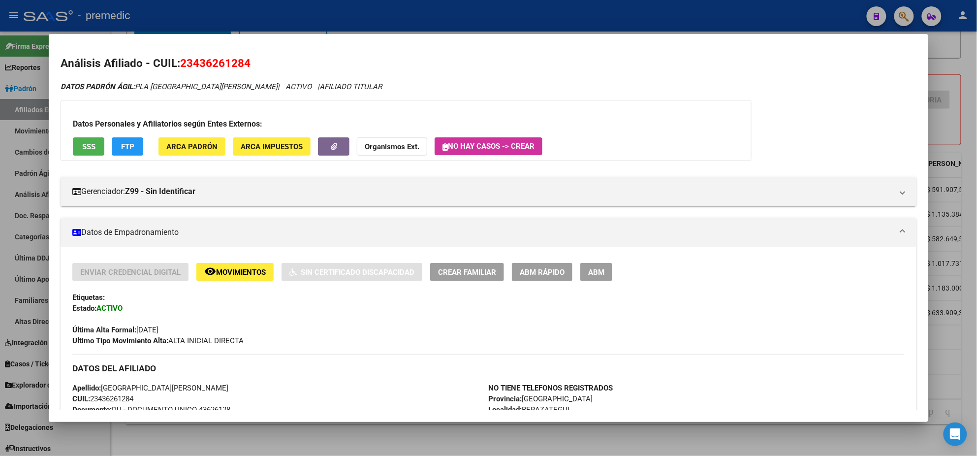
click at [327, 430] on div at bounding box center [488, 228] width 977 height 456
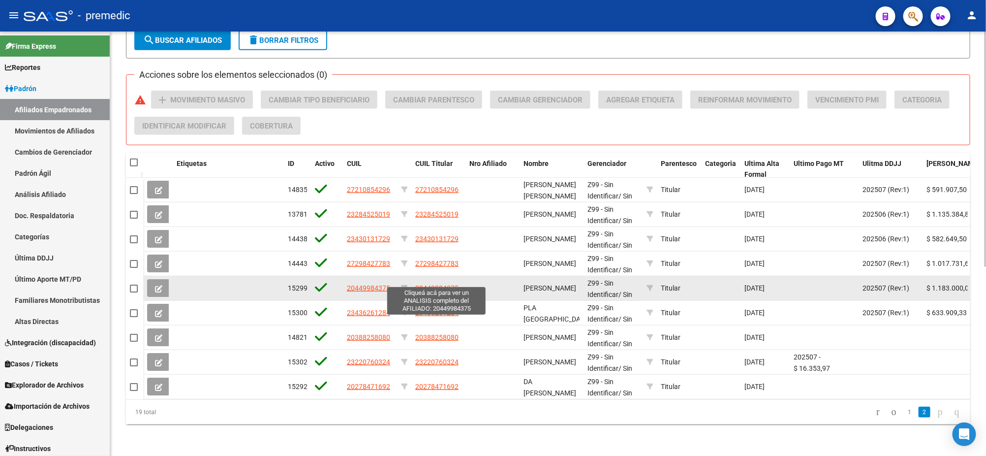
click at [415, 284] on span "20449984375" at bounding box center [436, 288] width 43 height 8
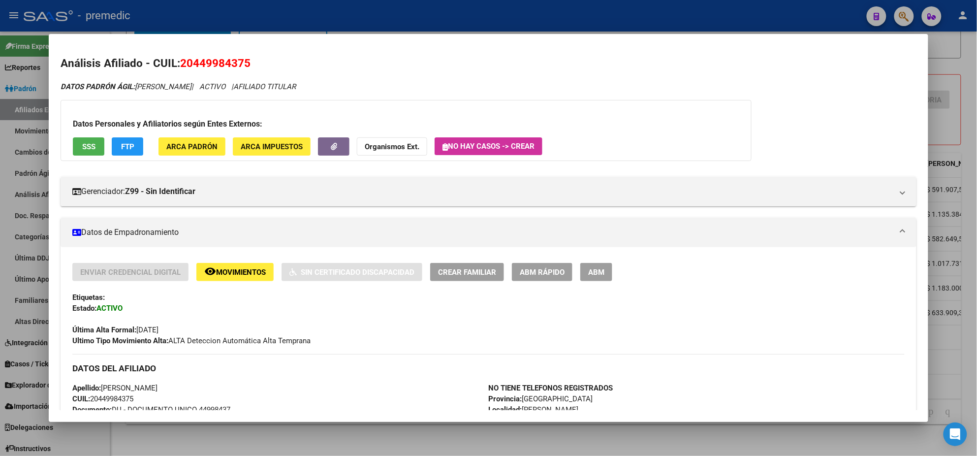
click at [304, 369] on h3 "DATOS DEL AFILIADO" at bounding box center [488, 368] width 832 height 11
click at [134, 145] on button "FTP" at bounding box center [127, 146] width 31 height 18
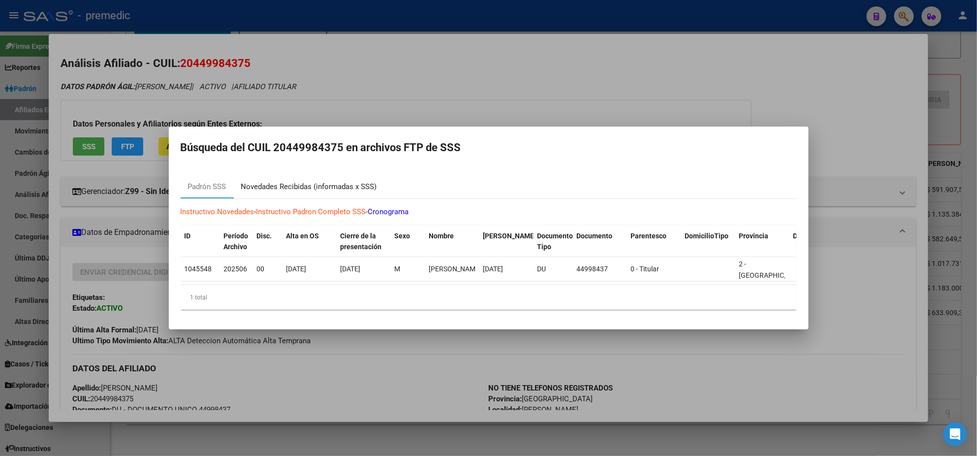
click at [270, 175] on div "Novedades Recibidas (informadas x SSS)" at bounding box center [309, 187] width 151 height 24
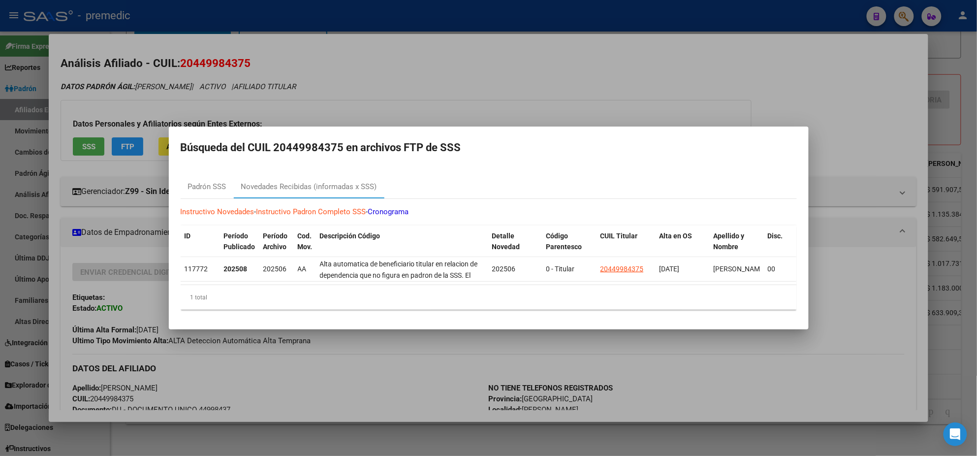
click at [324, 385] on div at bounding box center [488, 228] width 977 height 456
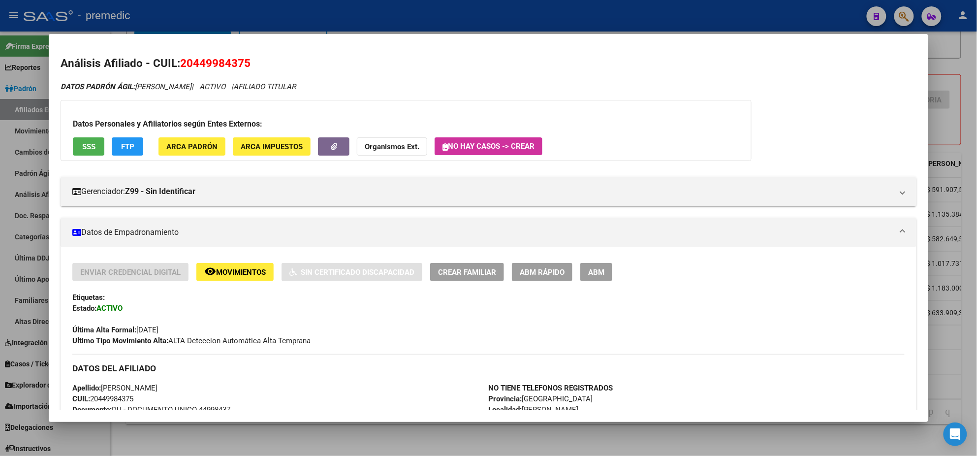
click at [323, 430] on div at bounding box center [488, 228] width 977 height 456
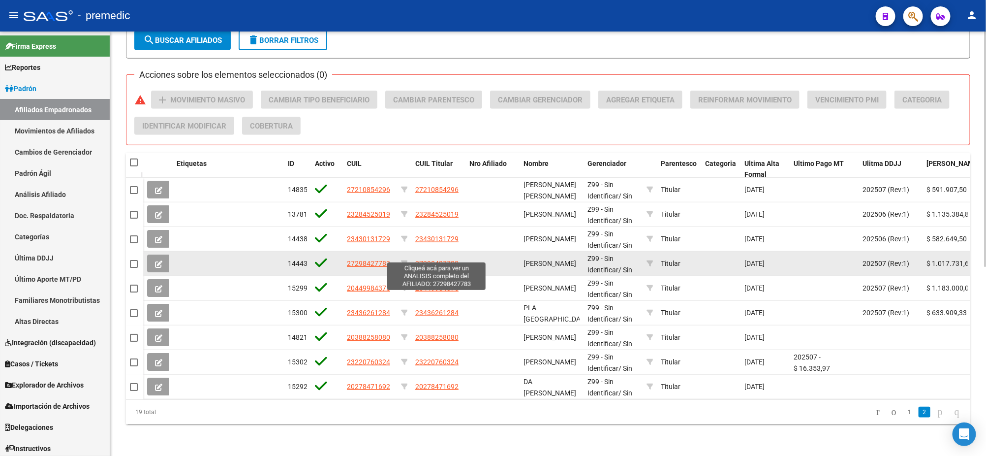
click at [424, 259] on span "27298427783" at bounding box center [436, 263] width 43 height 8
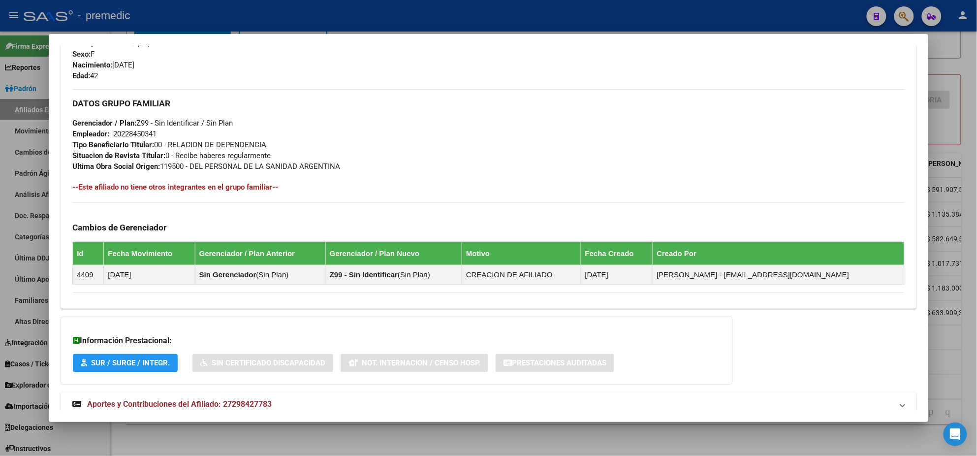
scroll to position [456, 0]
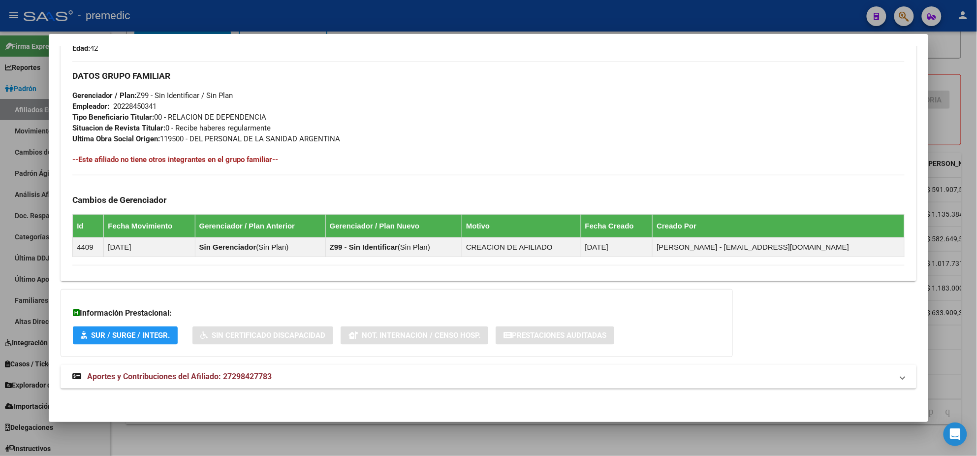
click at [182, 369] on mat-expansion-panel-header "Aportes y Contribuciones del Afiliado: 27298427783" at bounding box center [489, 377] width 856 height 24
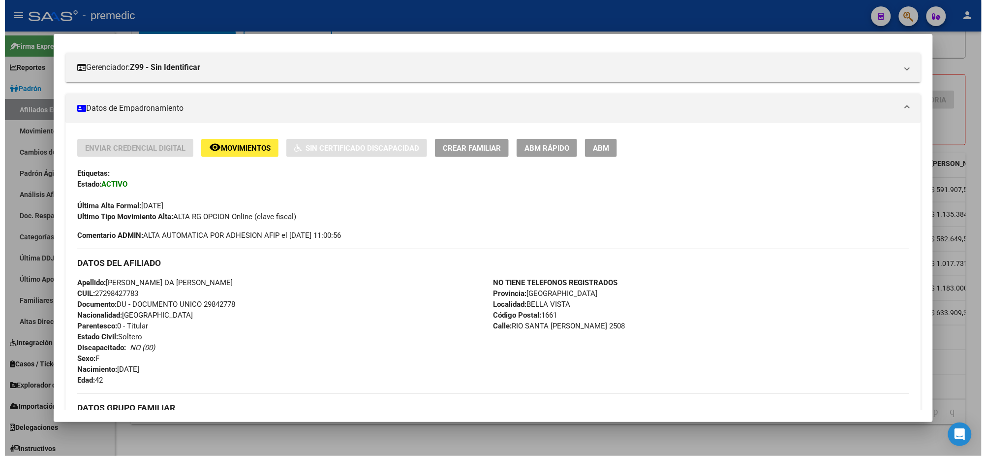
scroll to position [0, 0]
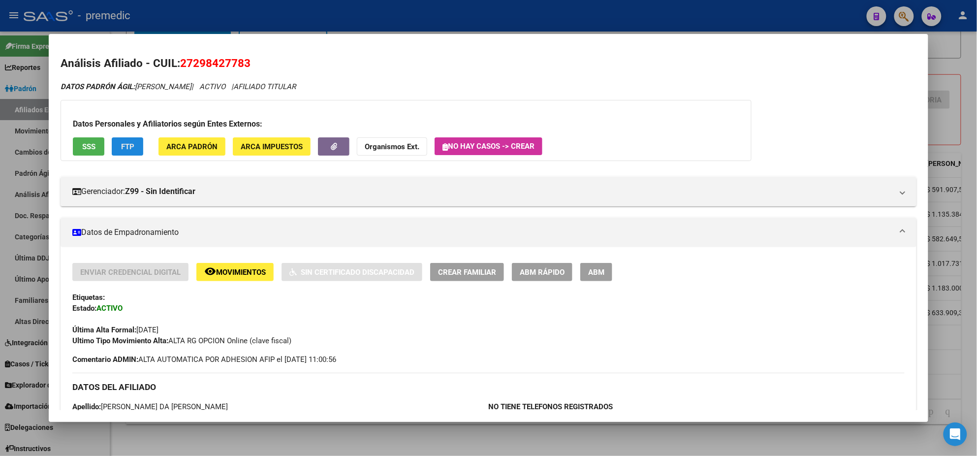
click at [125, 146] on span "FTP" at bounding box center [127, 146] width 13 height 9
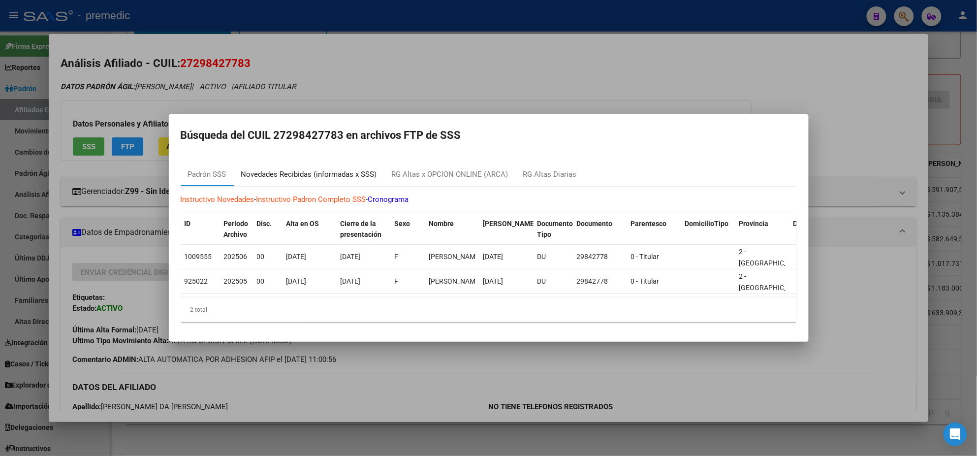
click at [307, 169] on div "Novedades Recibidas (informadas x SSS)" at bounding box center [309, 174] width 136 height 11
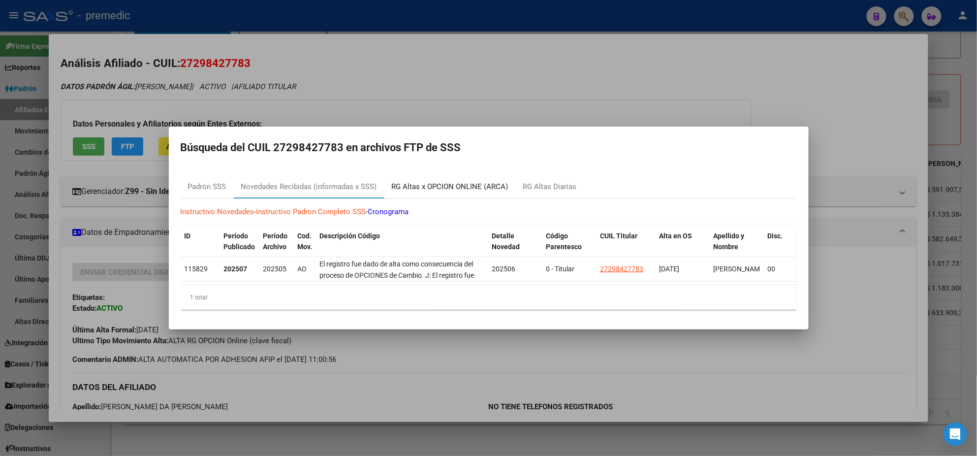
click at [411, 184] on div "RG Altas x OPCION ONLINE (ARCA)" at bounding box center [450, 186] width 117 height 11
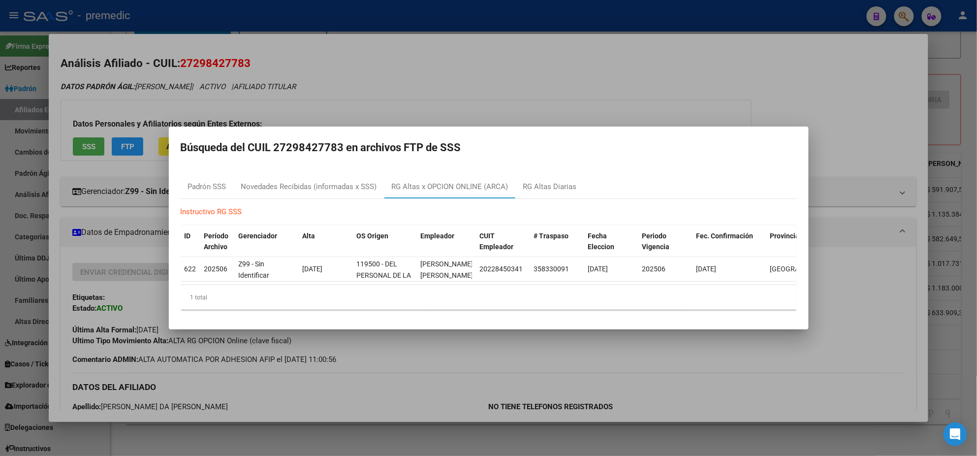
click at [390, 388] on div at bounding box center [488, 228] width 977 height 456
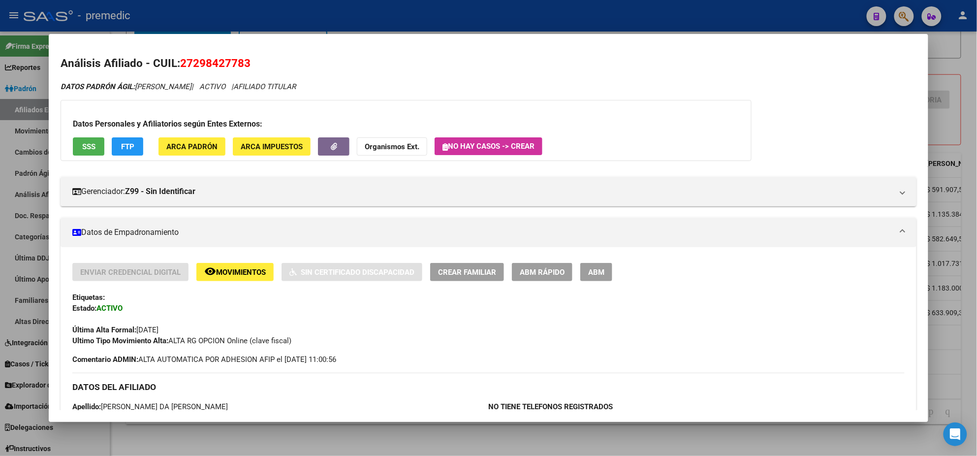
click at [272, 298] on div "Etiquetas:" at bounding box center [488, 297] width 832 height 11
drag, startPoint x: 361, startPoint y: 449, endPoint x: 357, endPoint y: 437, distance: 12.3
click at [361, 449] on div at bounding box center [488, 228] width 977 height 456
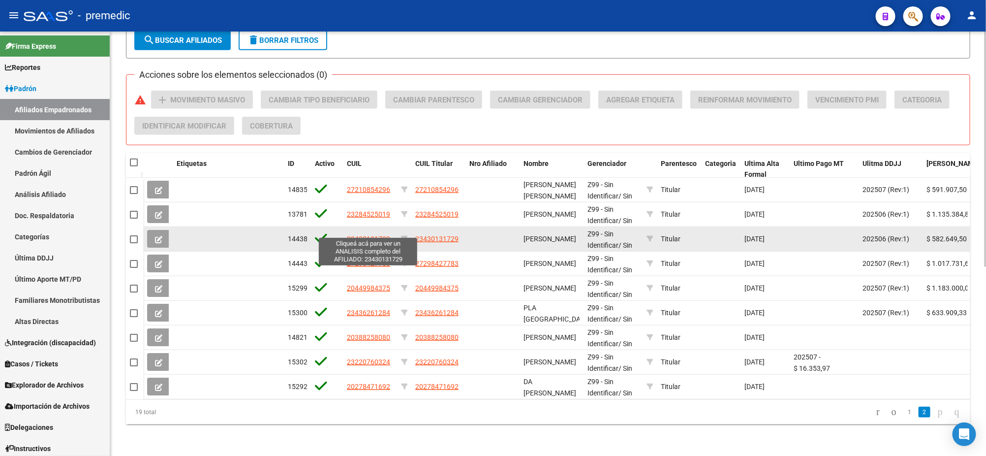
click at [382, 235] on span "23430131729" at bounding box center [368, 239] width 43 height 8
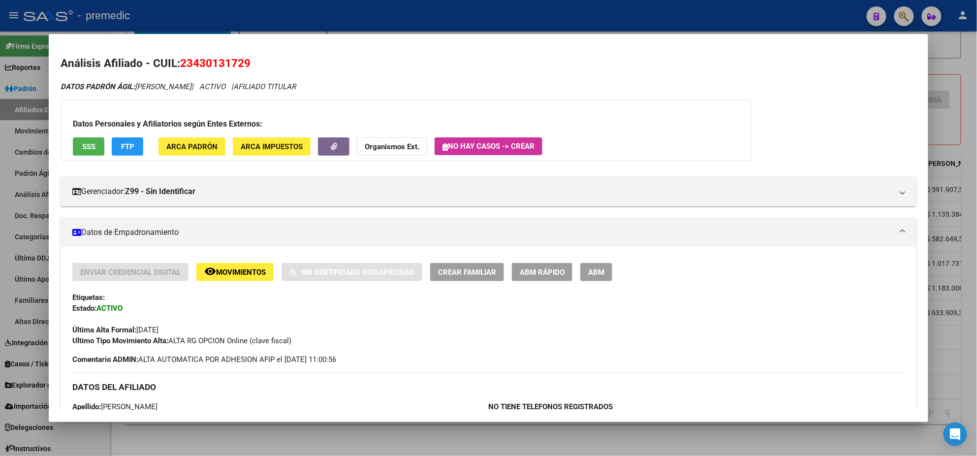
click at [113, 152] on button "FTP" at bounding box center [127, 146] width 31 height 18
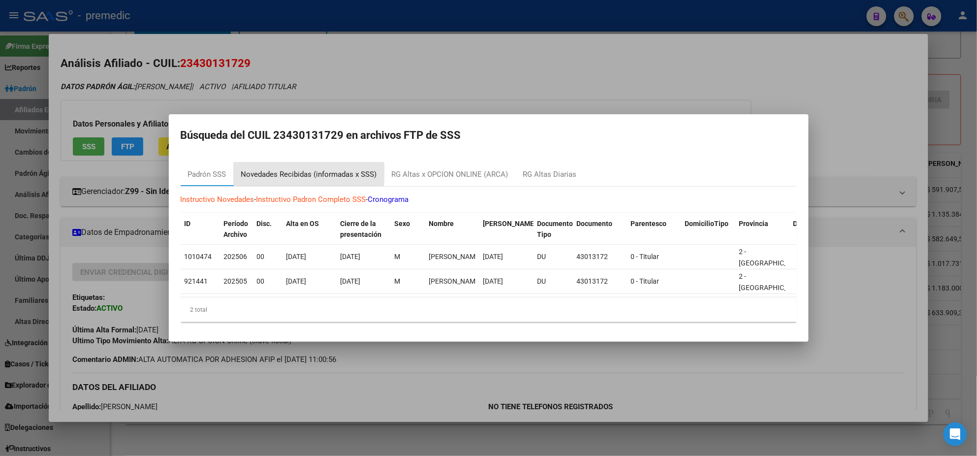
click at [288, 169] on div "Novedades Recibidas (informadas x SSS)" at bounding box center [309, 174] width 136 height 11
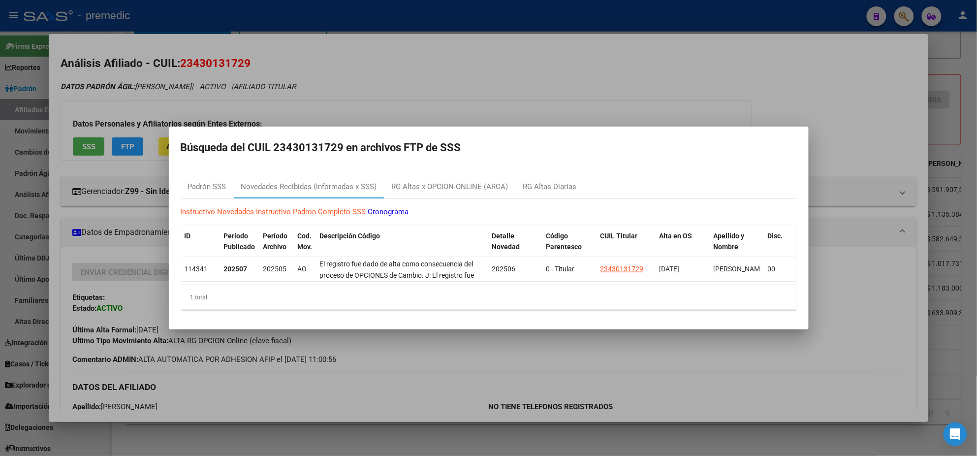
click at [297, 387] on div at bounding box center [488, 228] width 977 height 456
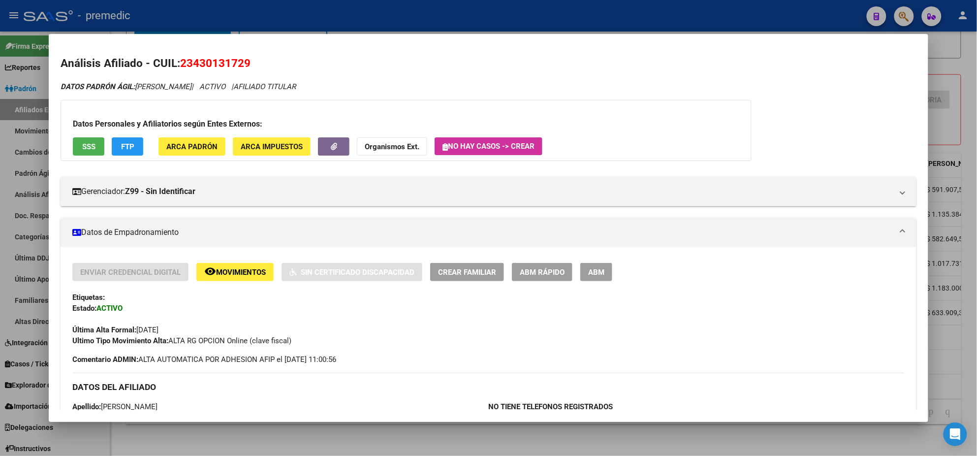
click at [341, 445] on div at bounding box center [488, 228] width 977 height 456
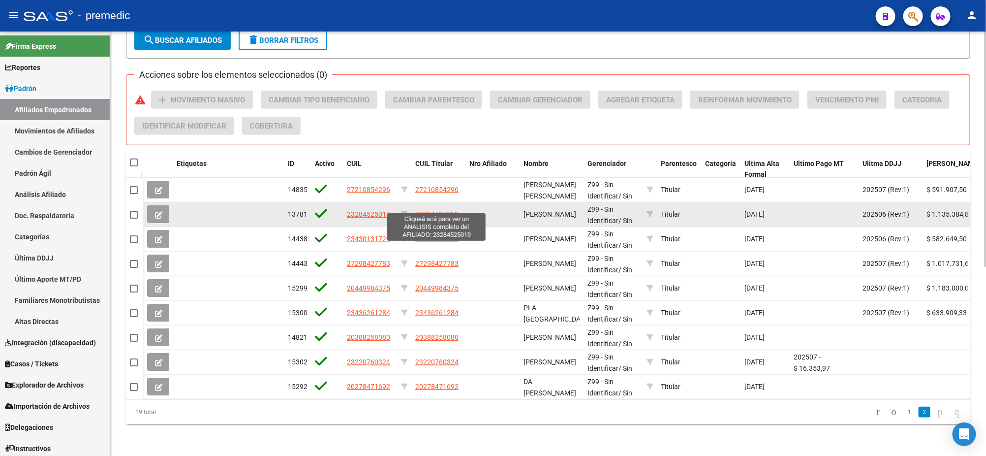
click at [432, 210] on span "23284525019" at bounding box center [436, 214] width 43 height 8
type textarea "23284525019"
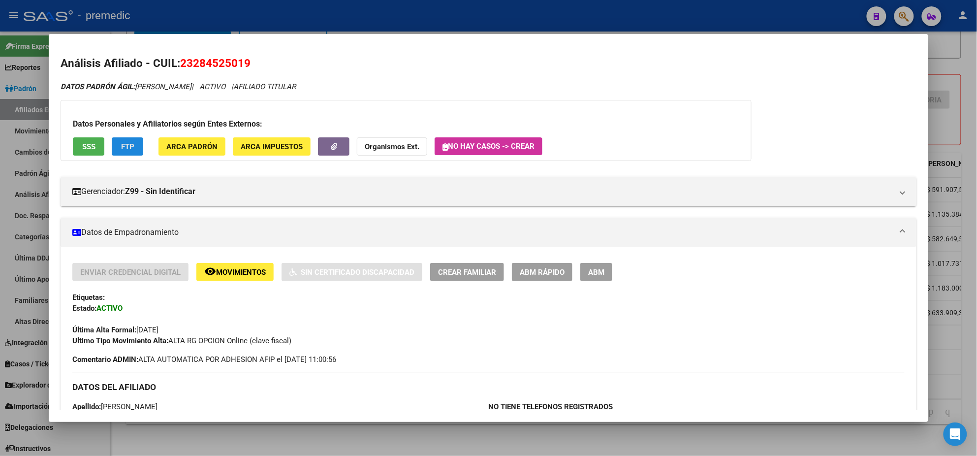
click at [128, 145] on span "FTP" at bounding box center [127, 146] width 13 height 9
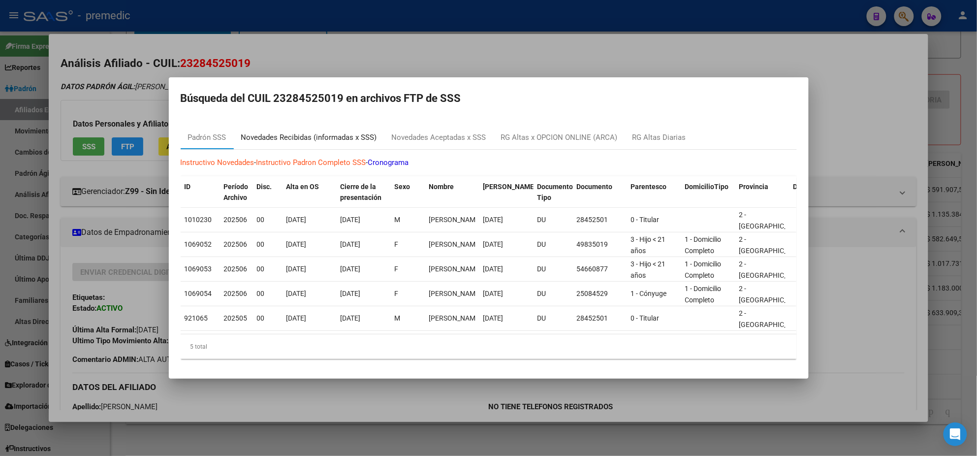
click at [313, 132] on div "Novedades Recibidas (informadas x SSS)" at bounding box center [309, 137] width 136 height 11
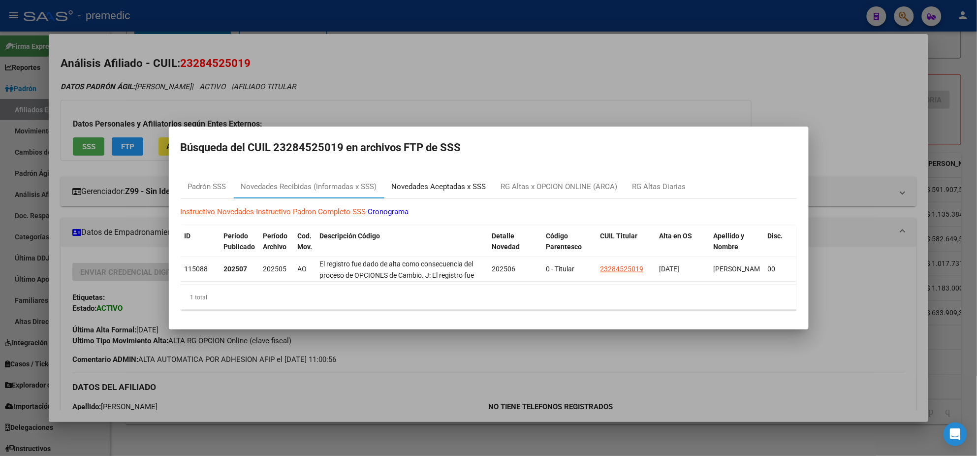
click at [430, 183] on div "Novedades Aceptadas x SSS" at bounding box center [439, 186] width 94 height 11
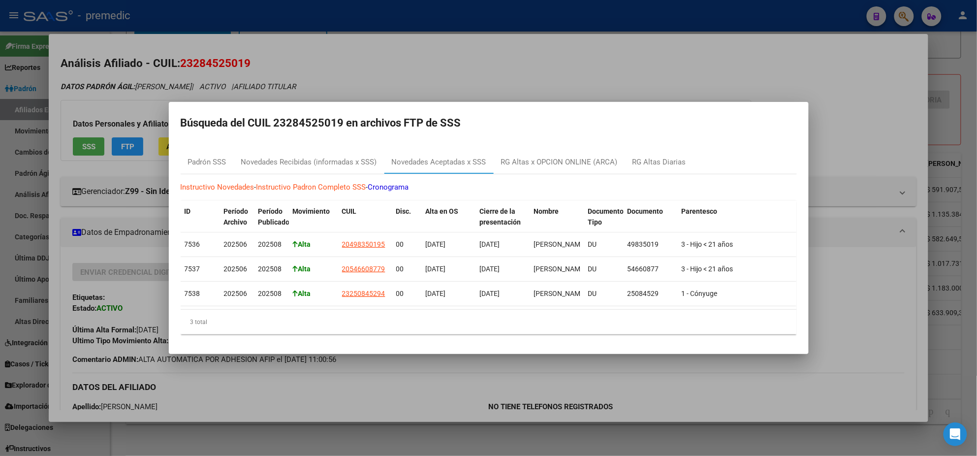
click at [371, 396] on div at bounding box center [488, 228] width 977 height 456
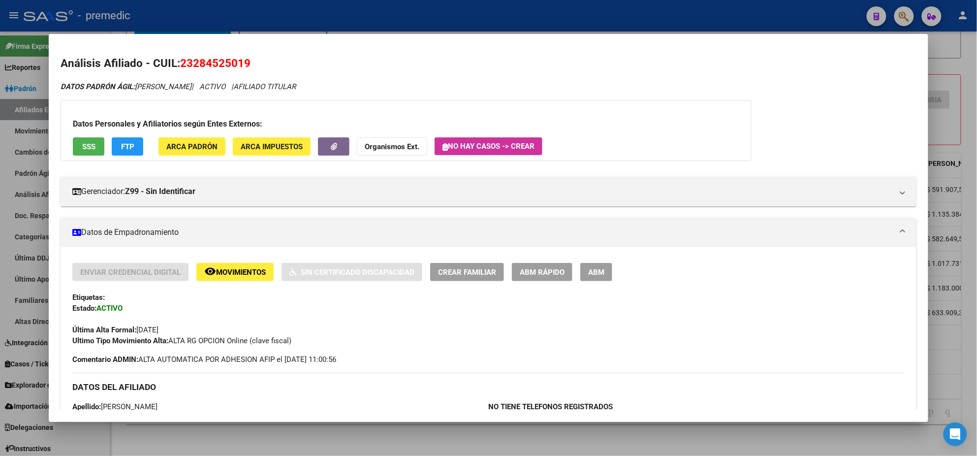
drag, startPoint x: 191, startPoint y: 62, endPoint x: 237, endPoint y: 63, distance: 46.3
click at [237, 63] on span "23284525019" at bounding box center [215, 63] width 70 height 13
copy span "28452501"
click at [526, 276] on span "ABM Rápido" at bounding box center [542, 272] width 45 height 9
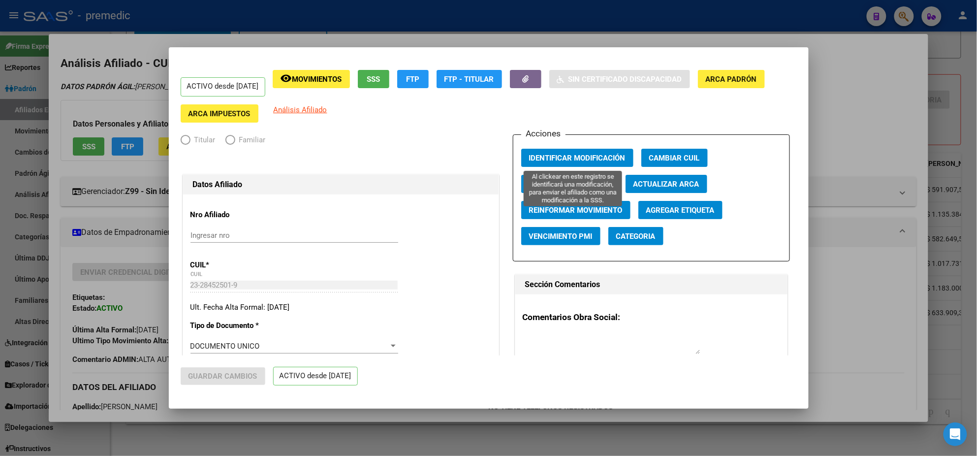
radio input "true"
type input "30-71003193-9"
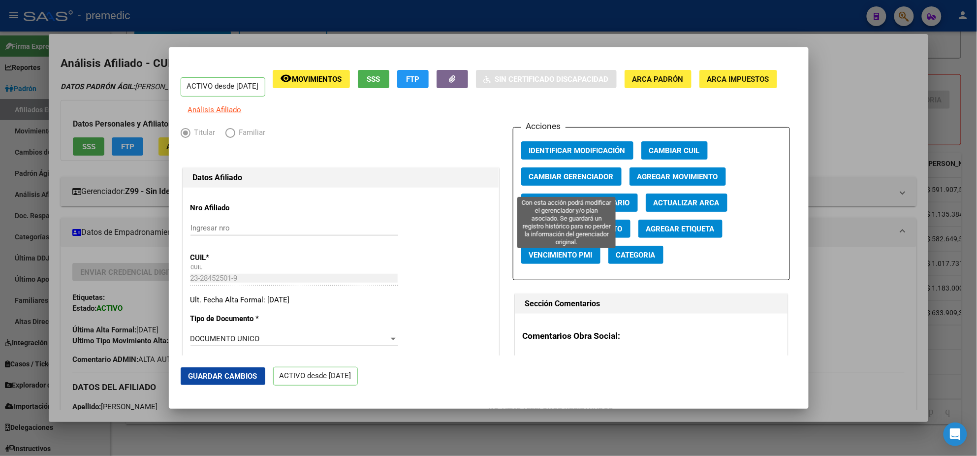
click at [572, 180] on span "Cambiar Gerenciador" at bounding box center [571, 176] width 85 height 9
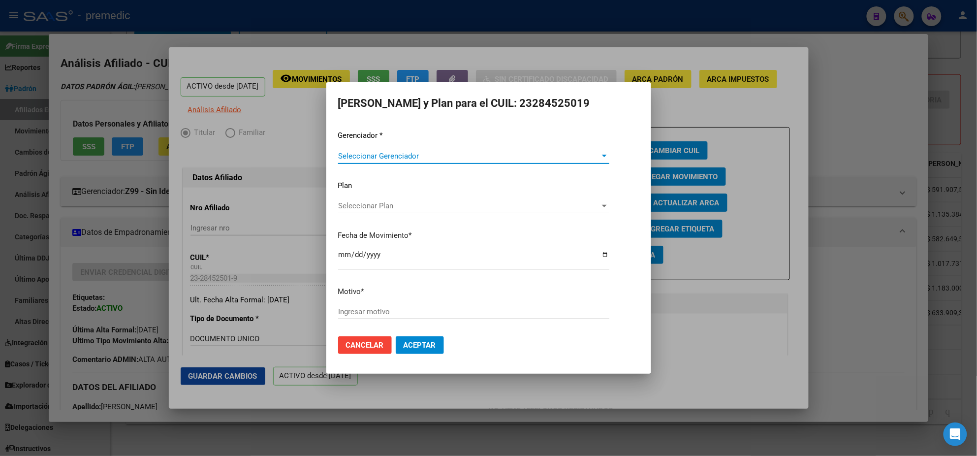
click at [383, 152] on span "Seleccionar Gerenciador" at bounding box center [469, 156] width 262 height 9
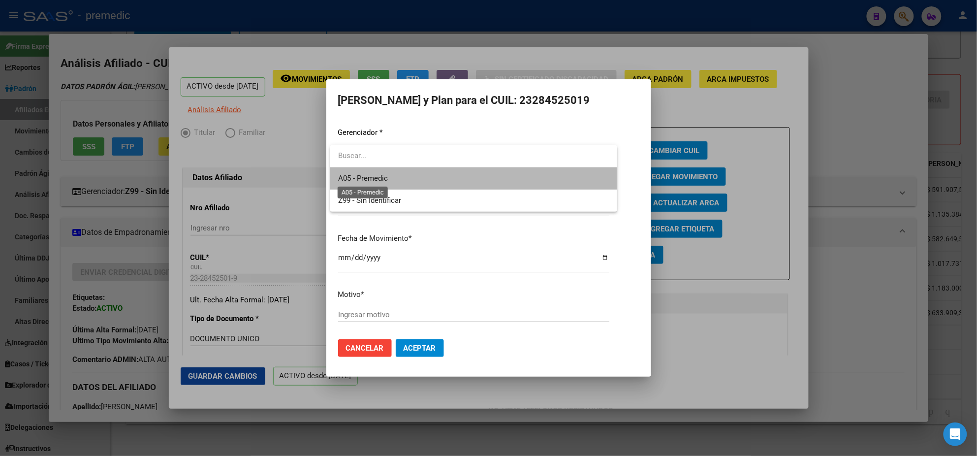
click at [381, 178] on span "A05 - Premedic" at bounding box center [363, 178] width 50 height 9
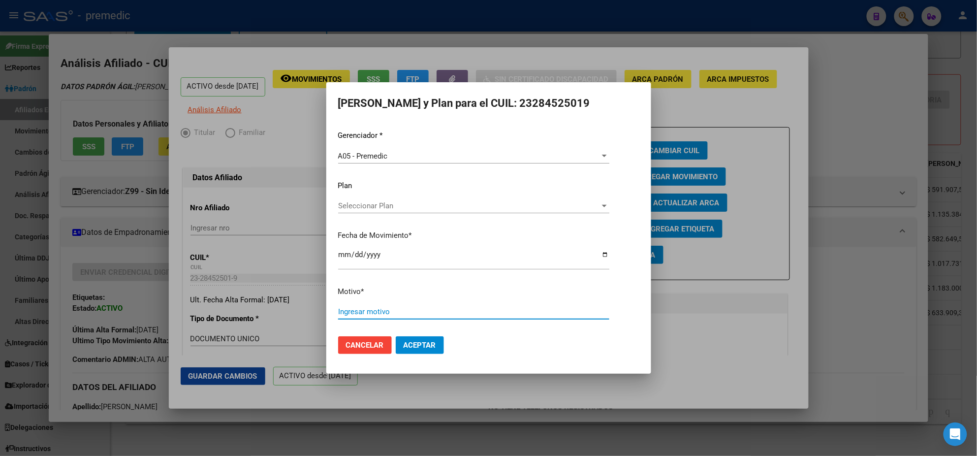
click at [375, 308] on input "Ingresar motivo" at bounding box center [473, 311] width 271 height 9
type input "alta"
click at [418, 339] on button "Aceptar" at bounding box center [420, 345] width 48 height 18
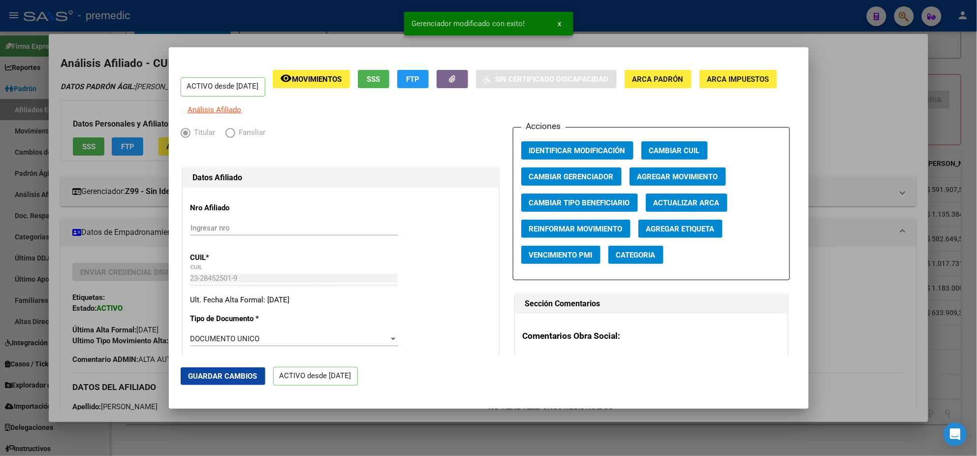
click at [397, 413] on div at bounding box center [488, 228] width 977 height 456
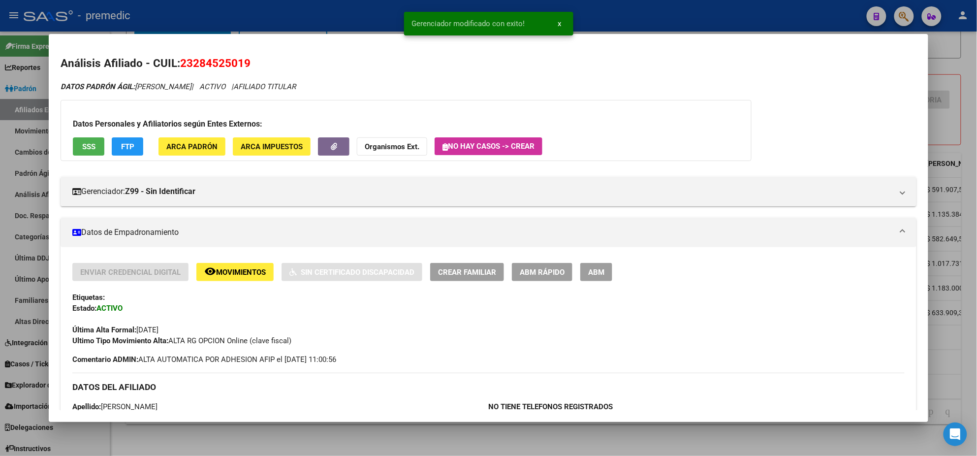
click at [294, 435] on div at bounding box center [488, 228] width 977 height 456
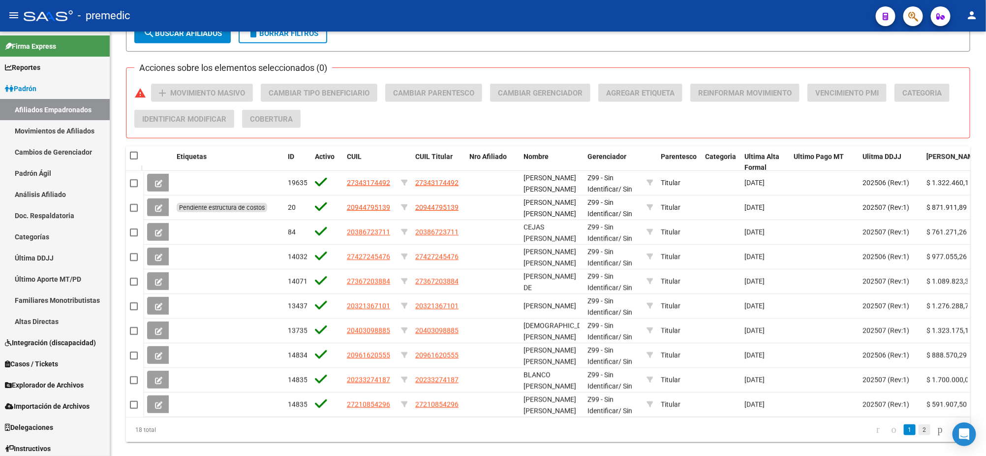
click at [919, 435] on link "2" at bounding box center [925, 429] width 12 height 11
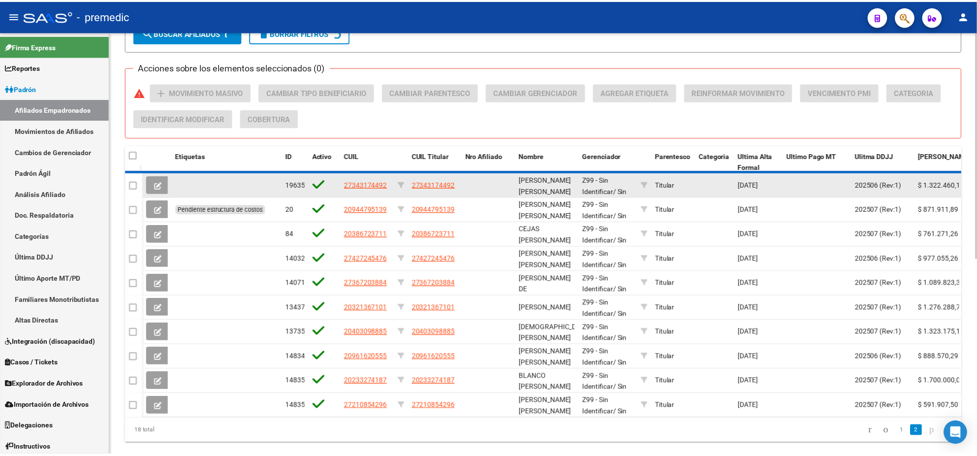
scroll to position [316, 0]
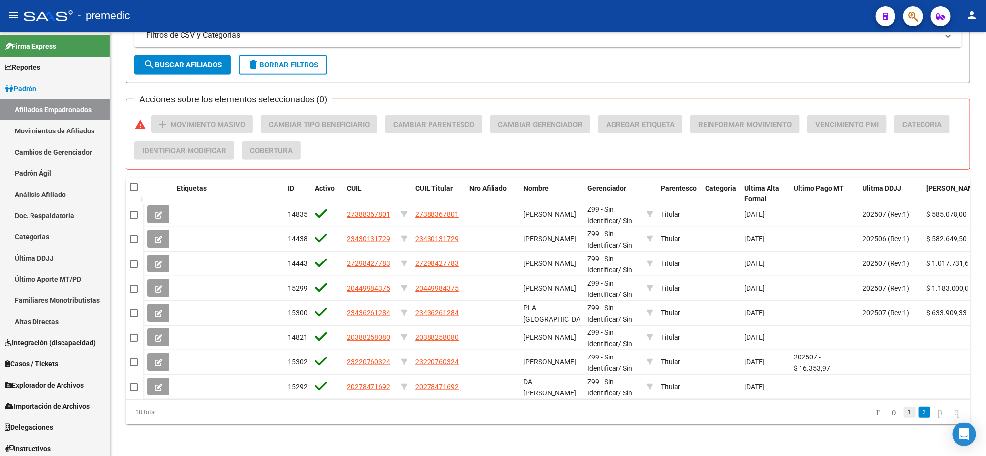
click at [904, 414] on link "1" at bounding box center [910, 411] width 12 height 11
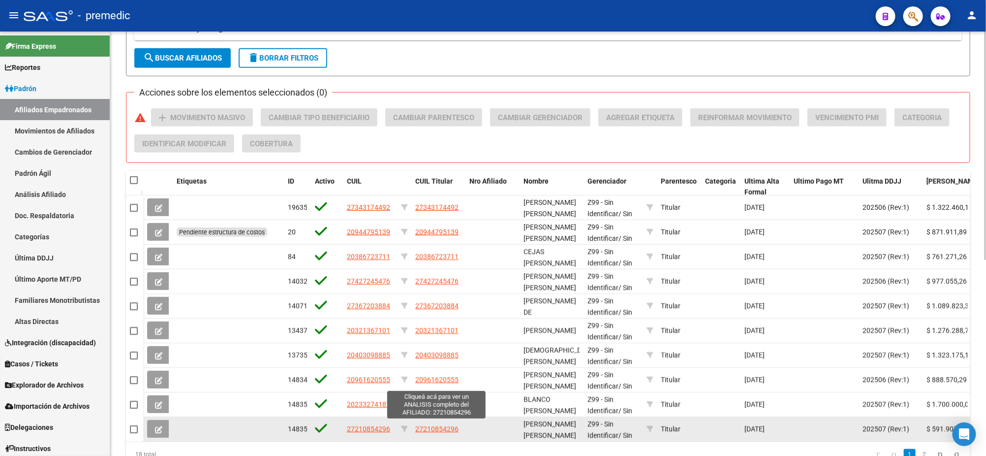
click at [430, 429] on span "27210854296" at bounding box center [436, 429] width 43 height 8
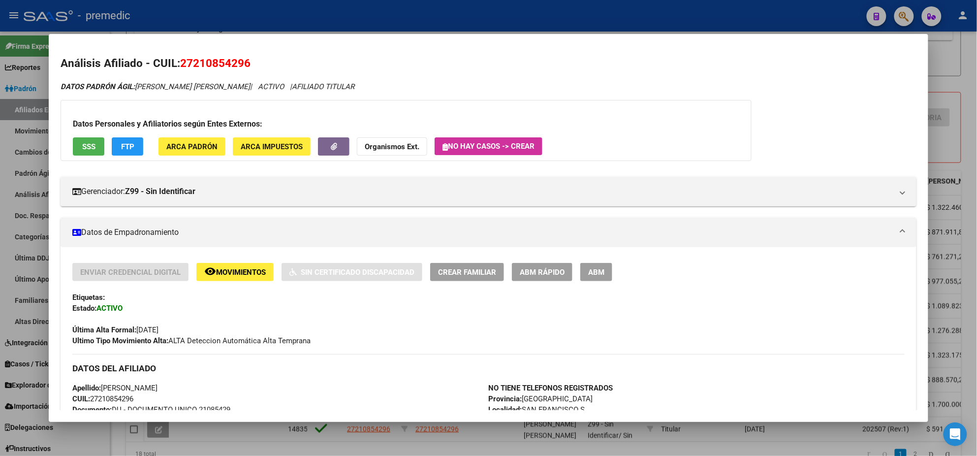
click at [269, 302] on div "Enviar Credencial Digital remove_red_eye Movimientos Sin Certificado Discapacid…" at bounding box center [488, 304] width 832 height 83
click at [130, 146] on button "FTP" at bounding box center [127, 146] width 31 height 18
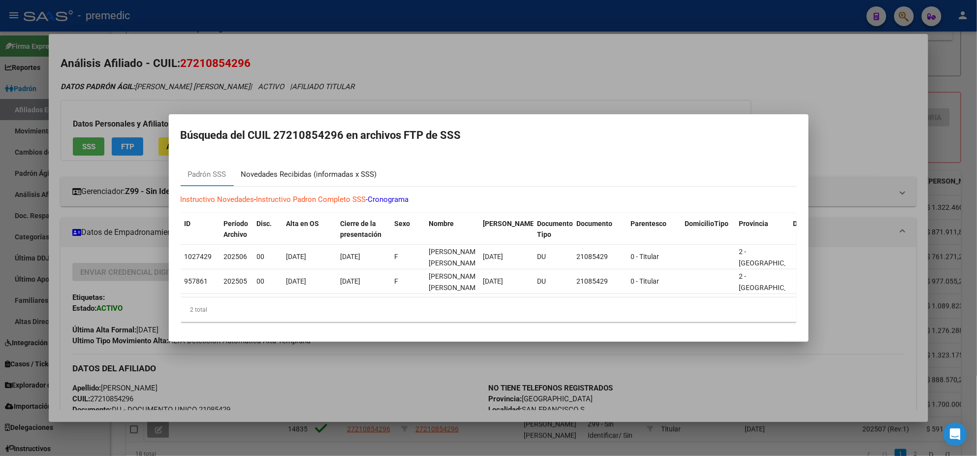
click at [273, 170] on div "Novedades Recibidas (informadas x SSS)" at bounding box center [309, 174] width 136 height 11
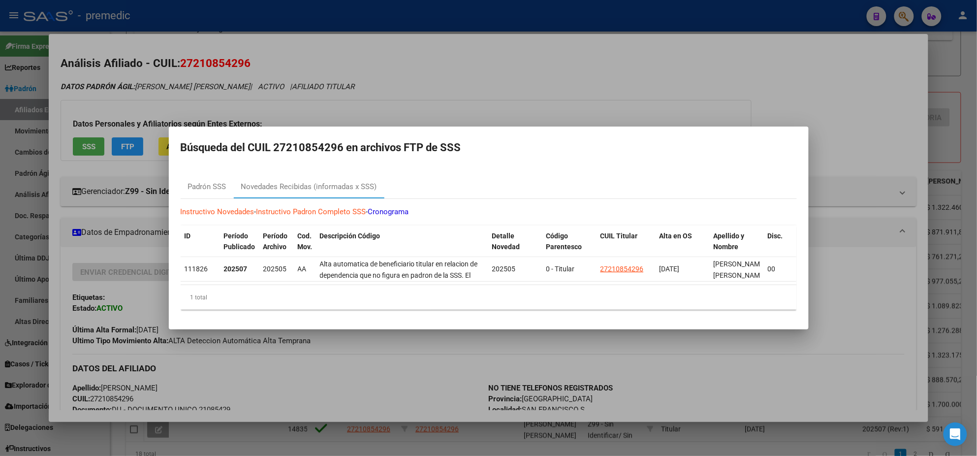
click at [239, 300] on div "1 total" at bounding box center [489, 297] width 616 height 25
click at [364, 385] on div at bounding box center [488, 228] width 977 height 456
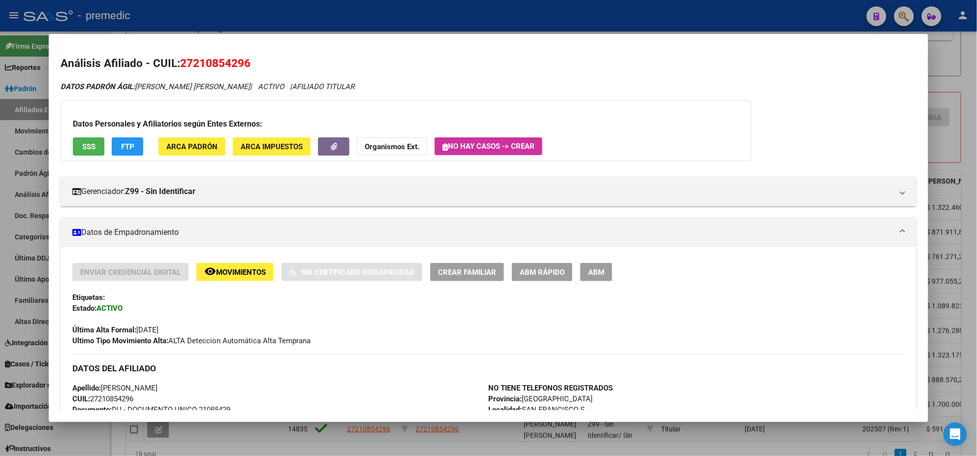
click at [331, 431] on div at bounding box center [488, 228] width 977 height 456
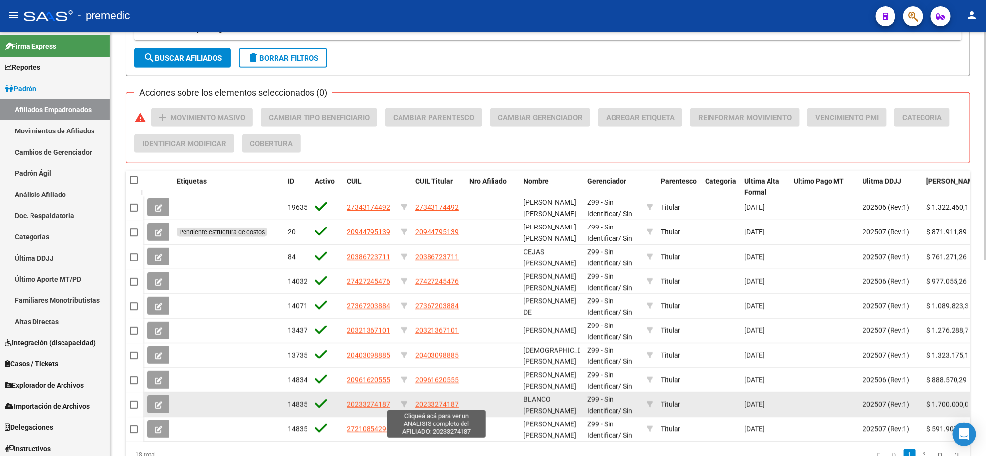
click at [434, 400] on span "20233274187" at bounding box center [436, 404] width 43 height 8
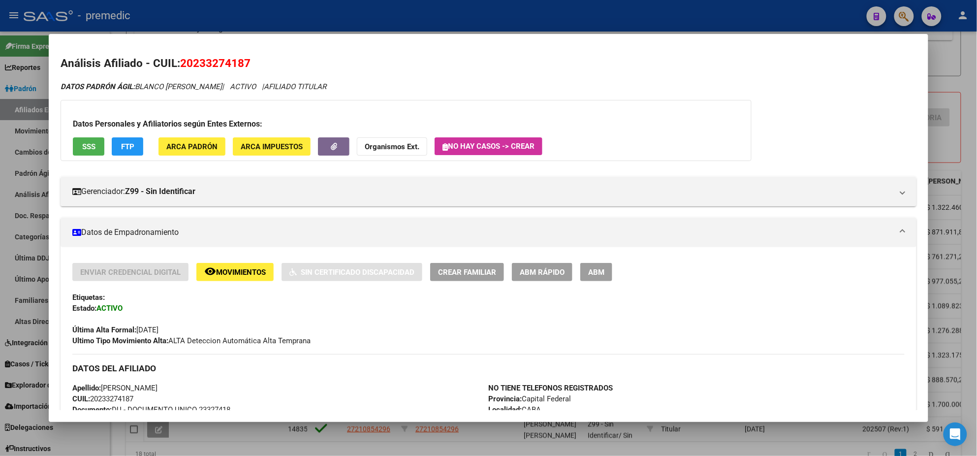
click at [131, 148] on button "FTP" at bounding box center [127, 146] width 31 height 18
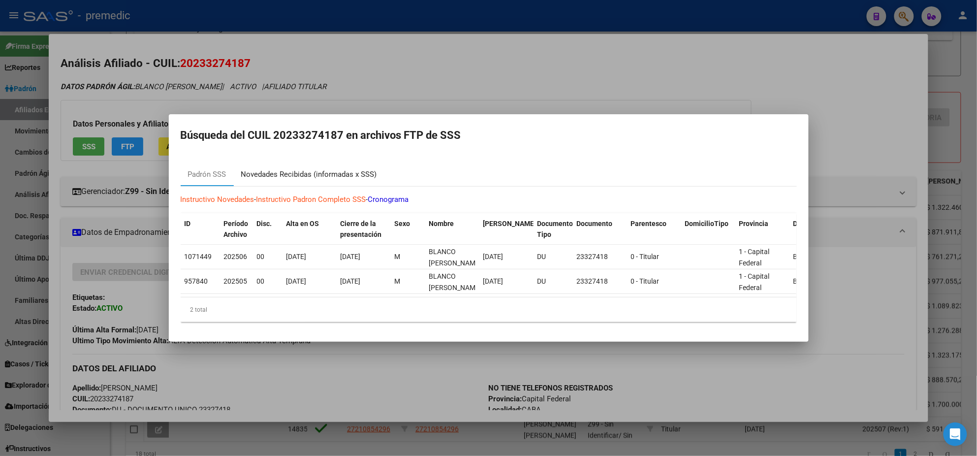
click at [268, 169] on div "Novedades Recibidas (informadas x SSS)" at bounding box center [309, 174] width 136 height 11
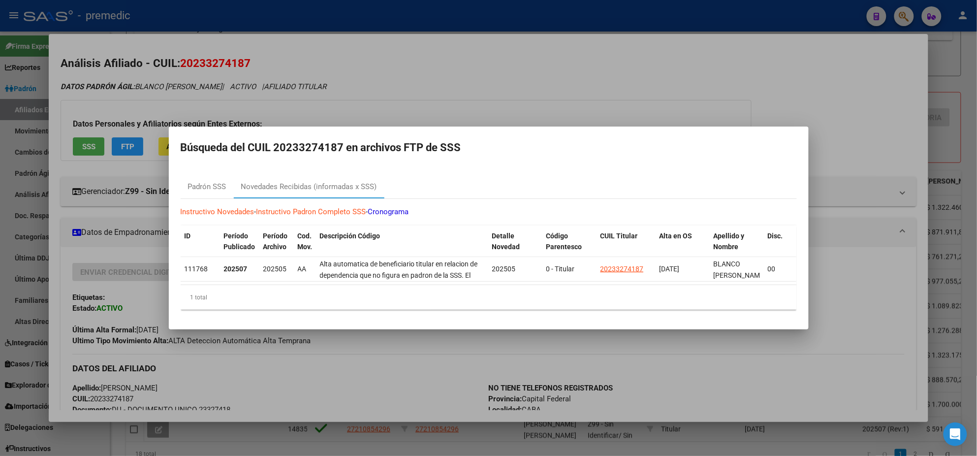
click at [315, 397] on div at bounding box center [488, 228] width 977 height 456
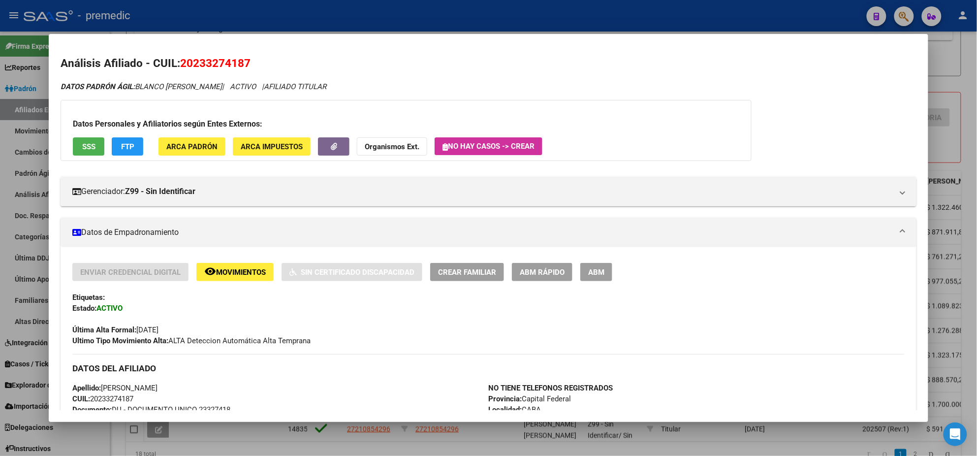
click at [352, 434] on div at bounding box center [488, 228] width 977 height 456
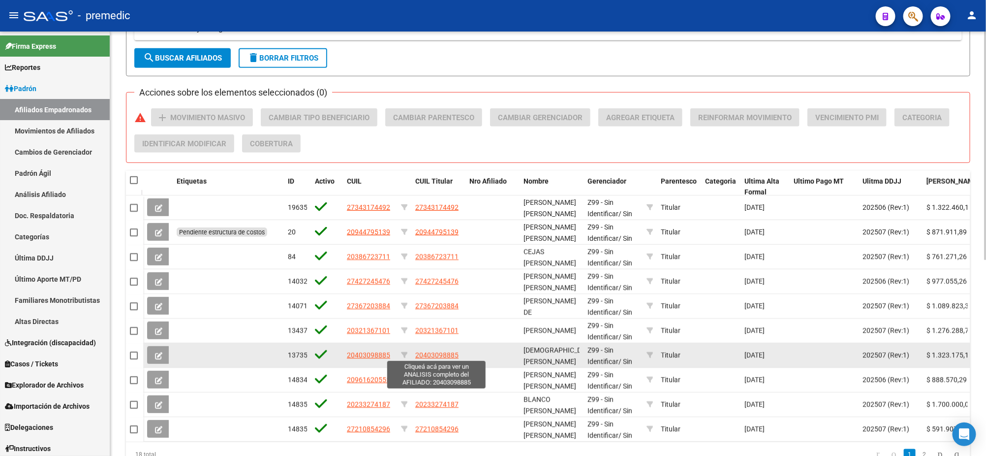
click at [435, 351] on span "20403098885" at bounding box center [436, 355] width 43 height 8
type textarea "20403098885"
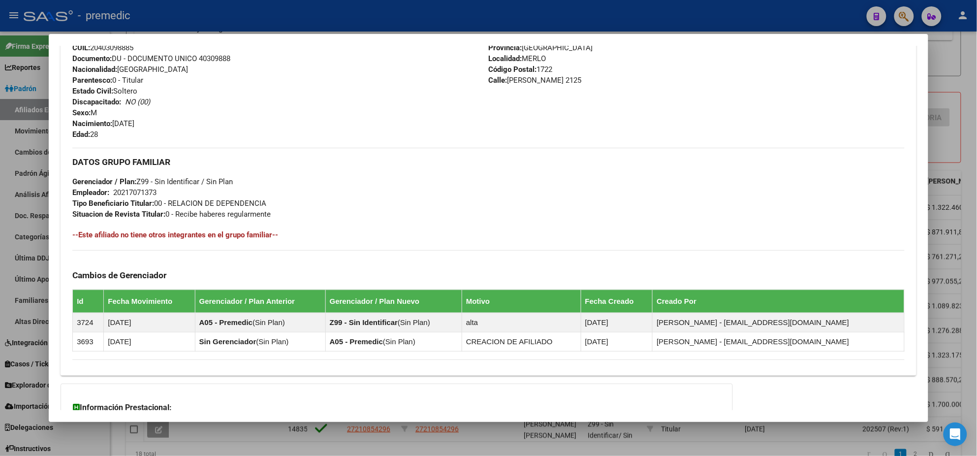
scroll to position [445, 0]
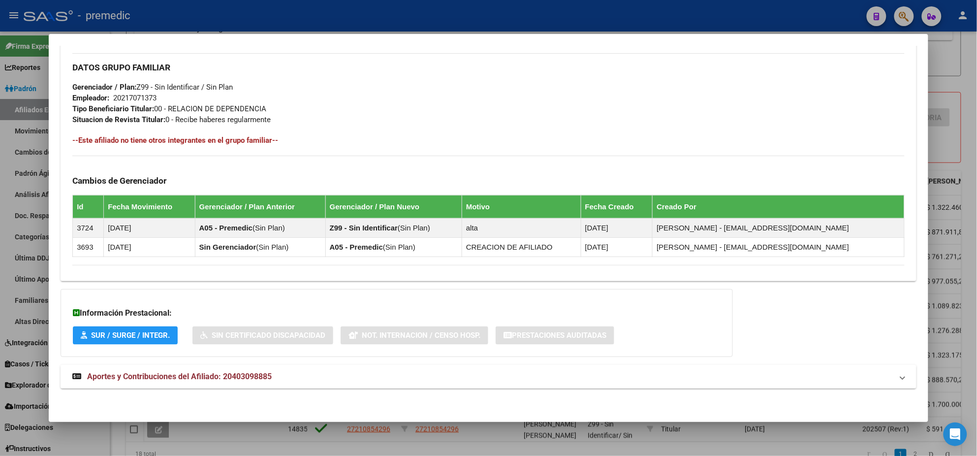
click at [196, 374] on span "Aportes y Contribuciones del Afiliado: 20403098885" at bounding box center [179, 375] width 184 height 9
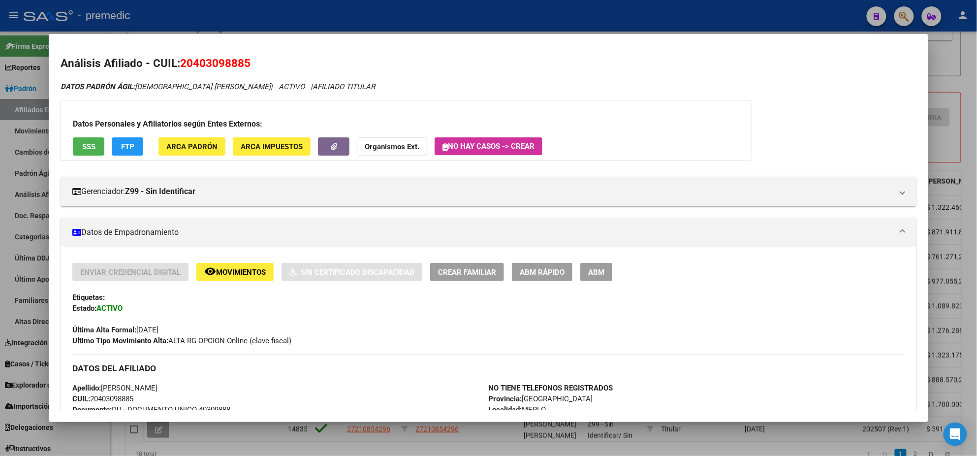
scroll to position [369, 0]
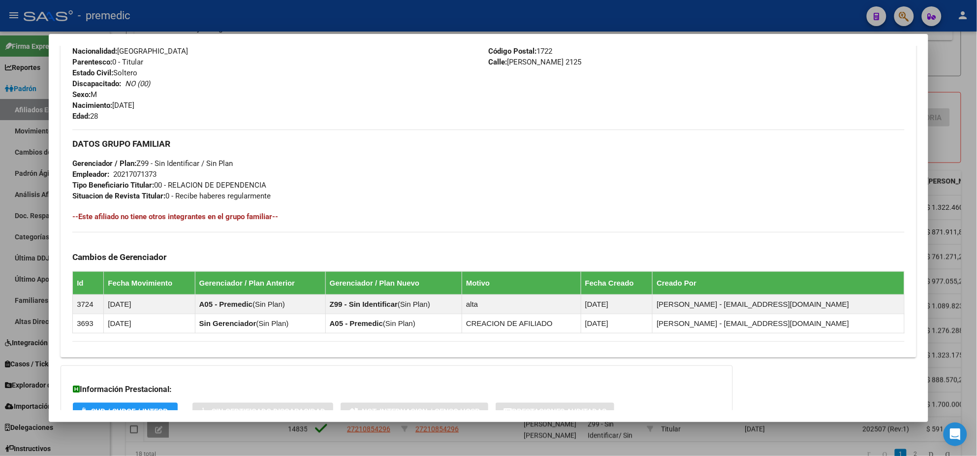
click at [311, 362] on div "DATOS PADRÓN ÁGIL: [PERSON_NAME] | ACTIVO | AFILIADO TITULAR Datos Personales y…" at bounding box center [489, 272] width 856 height 1120
drag, startPoint x: 118, startPoint y: 175, endPoint x: 151, endPoint y: 173, distance: 32.5
click at [151, 173] on div "20217071373" at bounding box center [134, 174] width 43 height 11
copy div "21707137"
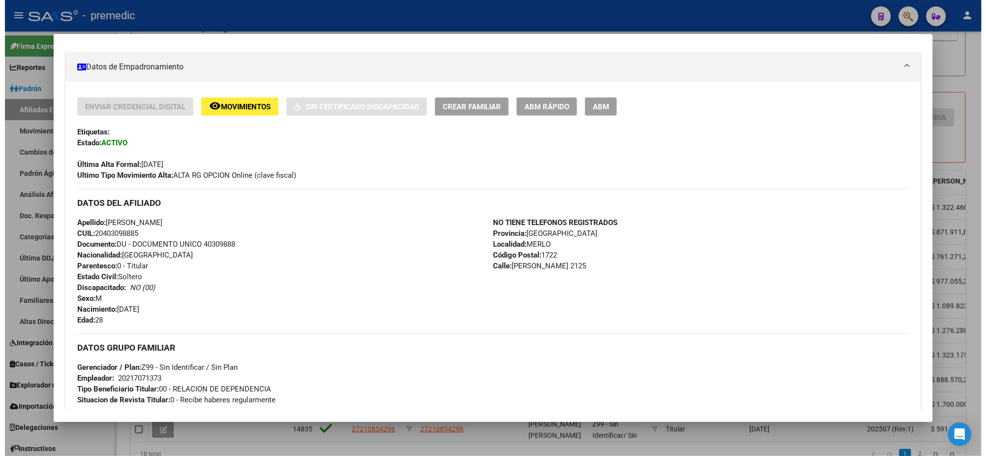
scroll to position [0, 0]
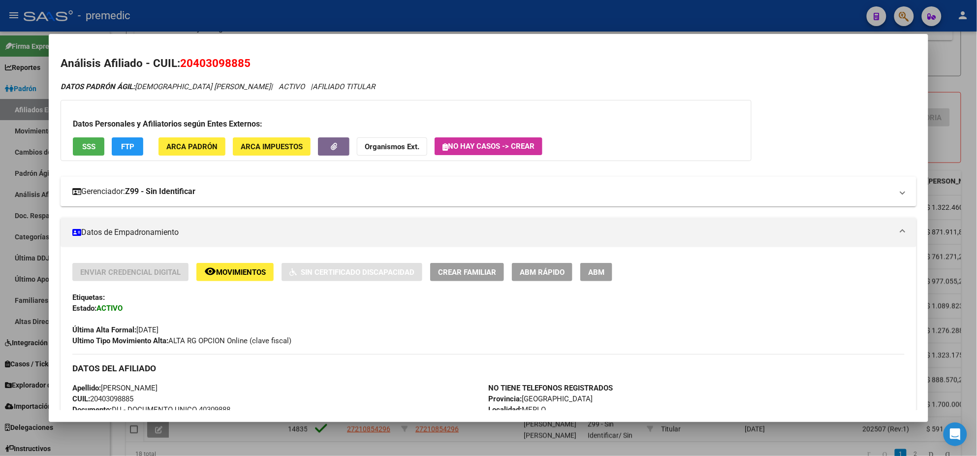
click at [323, 190] on mat-panel-title "Gerenciador: Z99 - Sin Identificar" at bounding box center [482, 191] width 820 height 12
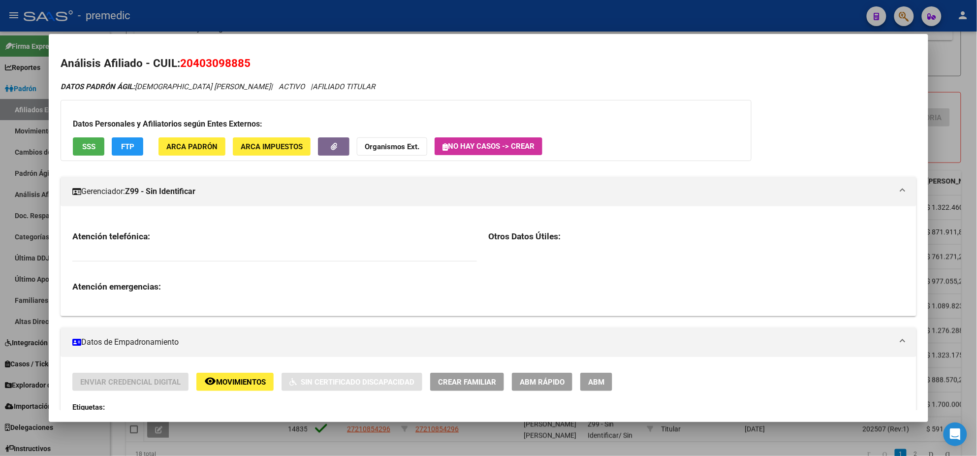
click at [327, 192] on mat-panel-title "Gerenciador: Z99 - Sin Identificar" at bounding box center [482, 191] width 820 height 12
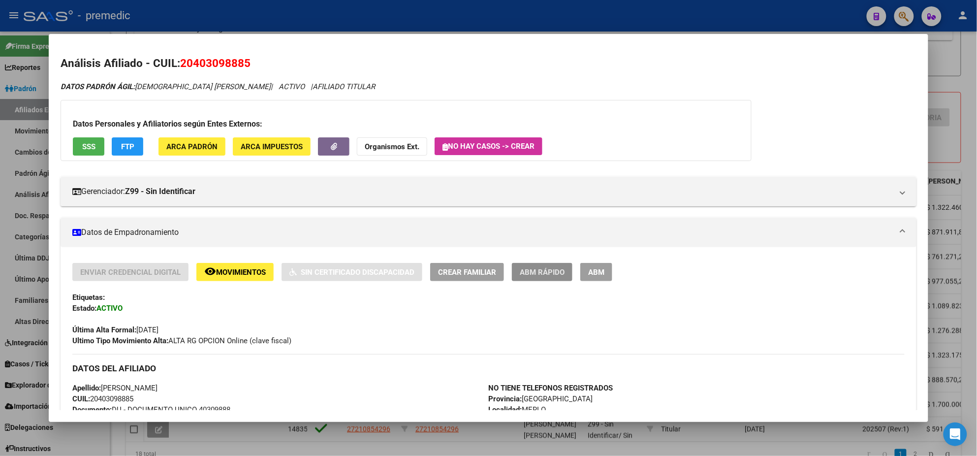
click at [526, 270] on span "ABM Rápido" at bounding box center [542, 272] width 45 height 9
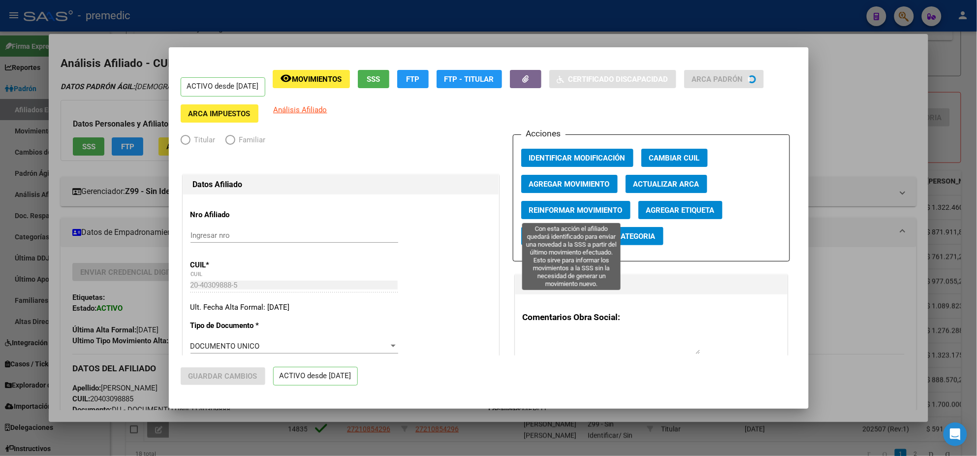
radio input "true"
type input "20-21707137-3"
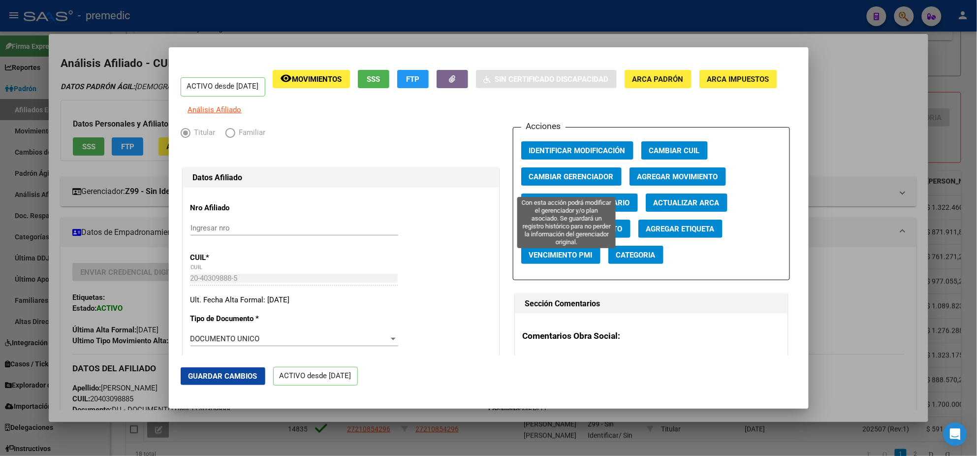
click at [598, 181] on span "Cambiar Gerenciador" at bounding box center [571, 176] width 85 height 9
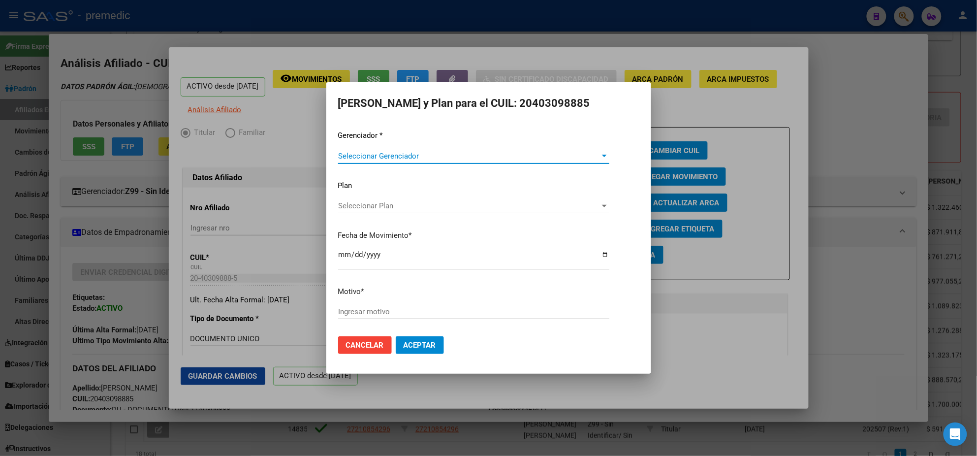
click at [400, 153] on span "Seleccionar Gerenciador" at bounding box center [469, 156] width 262 height 9
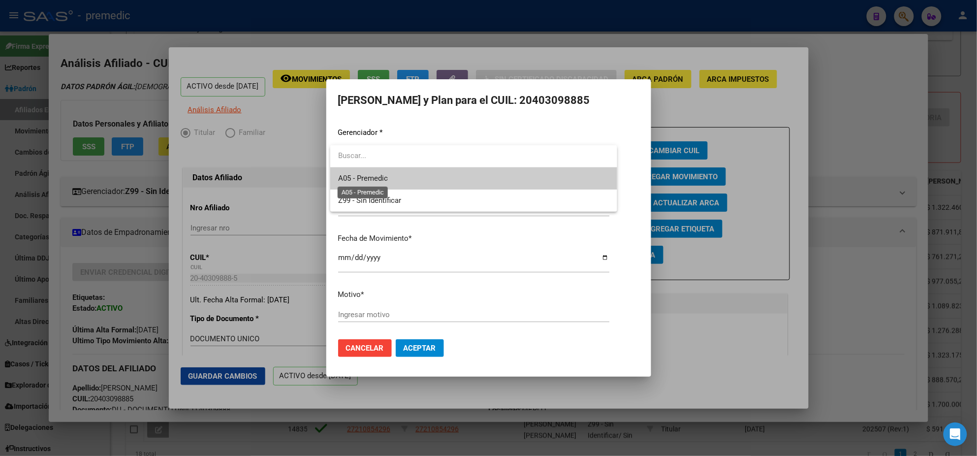
click at [387, 174] on span "A05 - Premedic" at bounding box center [363, 178] width 50 height 9
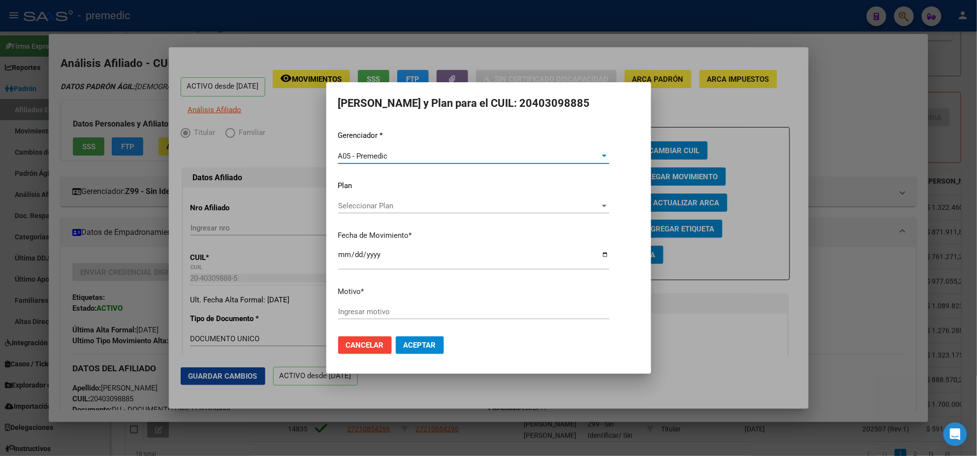
click at [359, 306] on div "Ingresar motivo" at bounding box center [473, 311] width 271 height 15
type input "alta"
click at [409, 340] on span "Aceptar" at bounding box center [419, 344] width 32 height 9
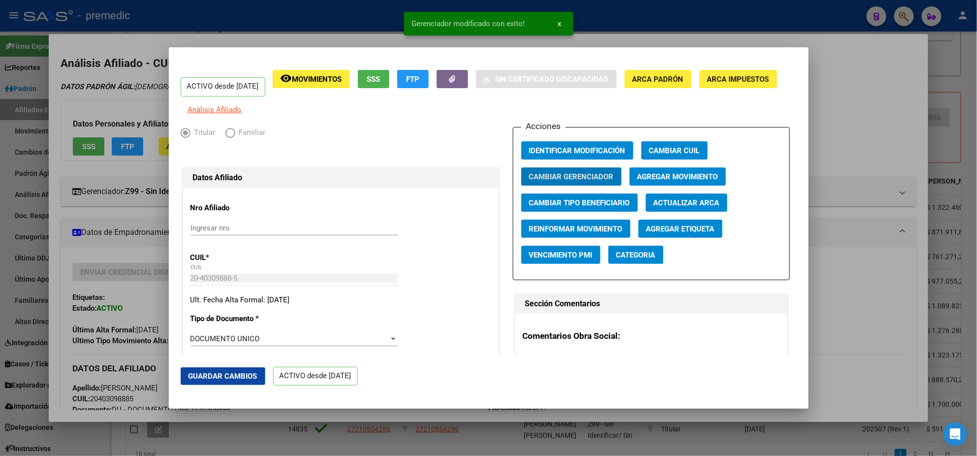
click at [123, 213] on div at bounding box center [488, 228] width 977 height 456
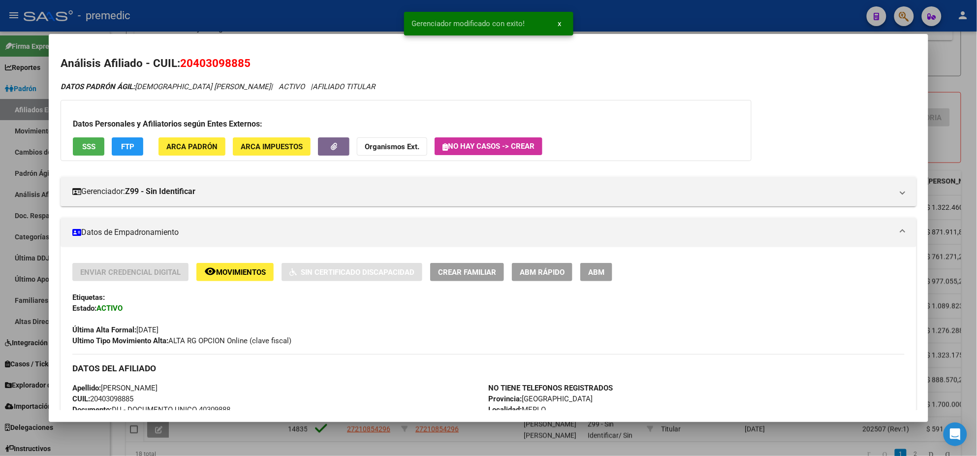
click at [28, 203] on div at bounding box center [488, 228] width 977 height 456
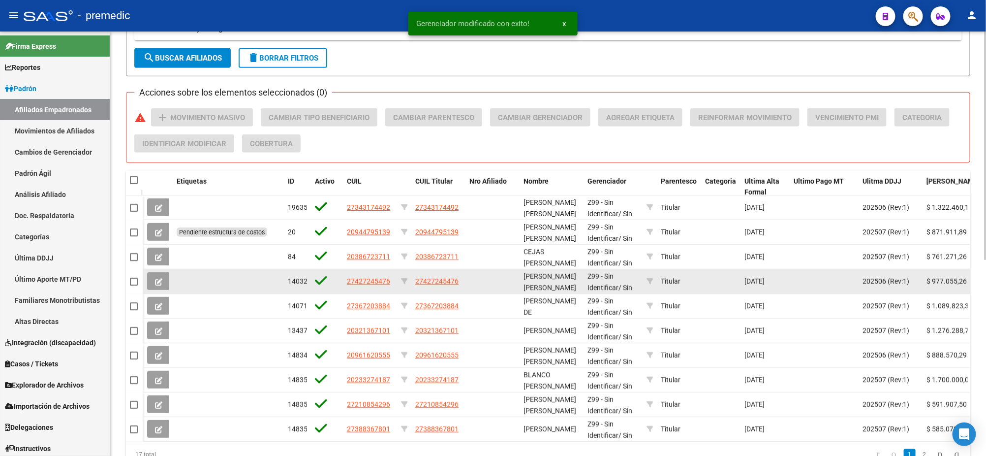
scroll to position [365, 0]
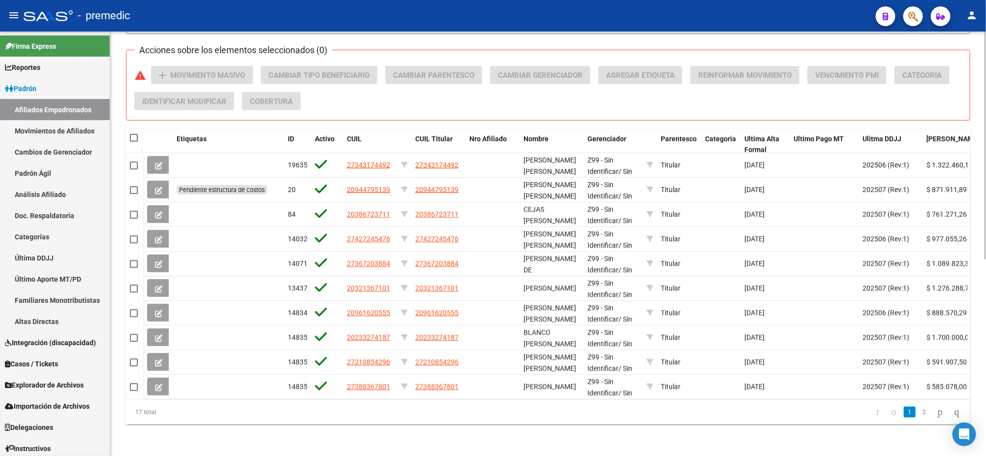
click at [210, 420] on div "17 total" at bounding box center [209, 412] width 167 height 25
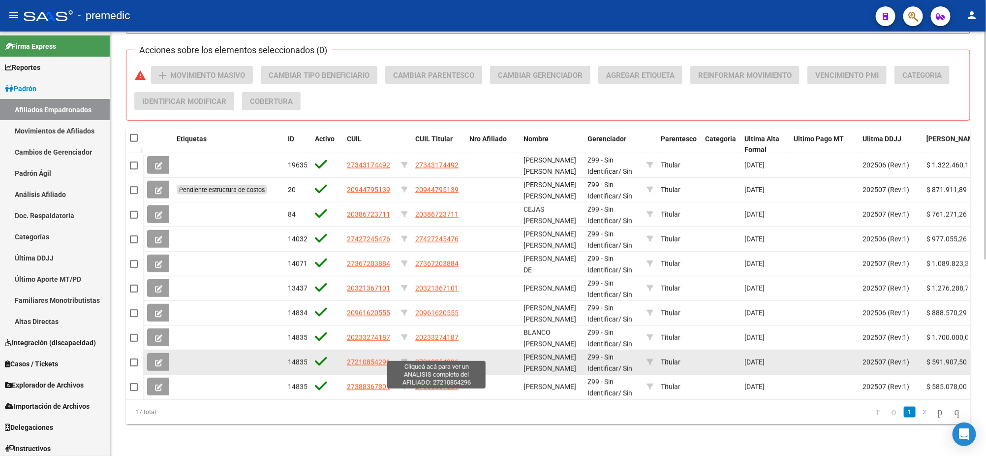
click at [432, 358] on span "27210854296" at bounding box center [436, 362] width 43 height 8
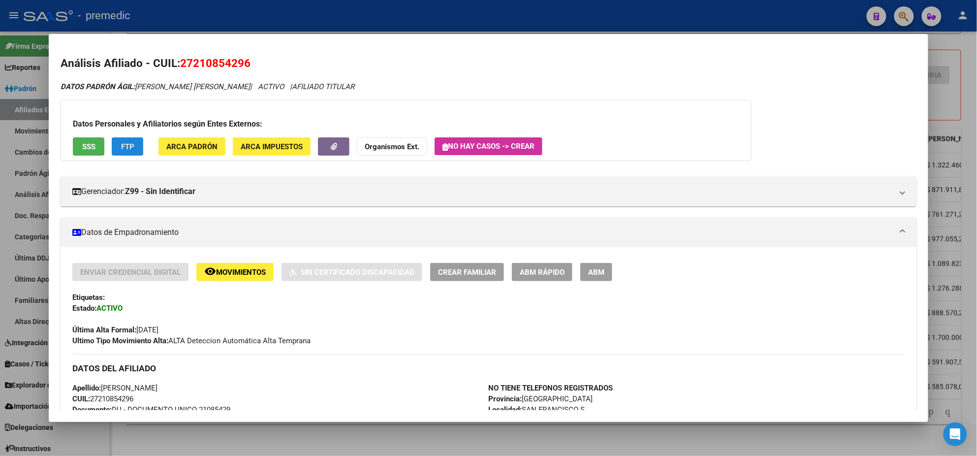
click at [130, 146] on span "FTP" at bounding box center [127, 146] width 13 height 9
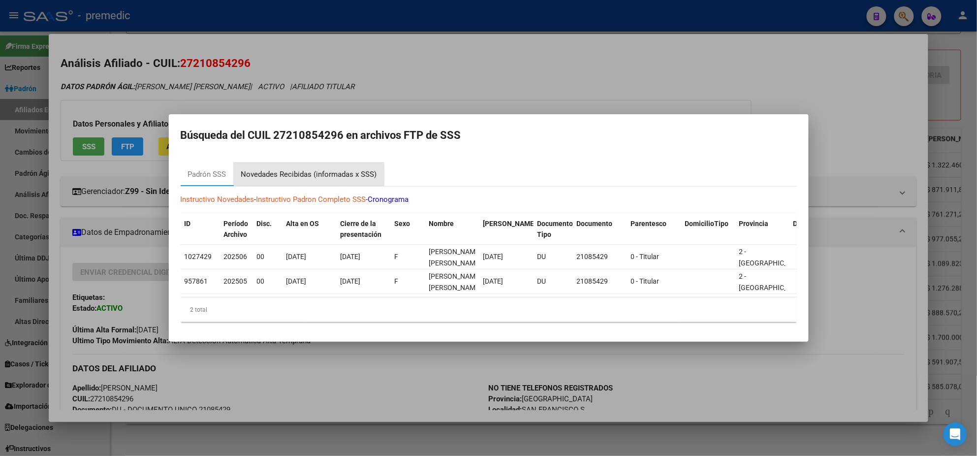
click at [264, 170] on div "Novedades Recibidas (informadas x SSS)" at bounding box center [309, 174] width 136 height 11
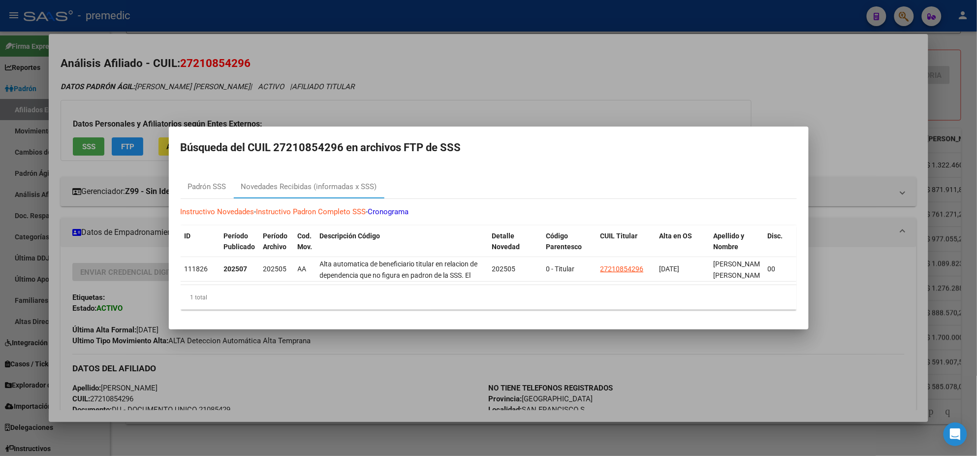
click at [286, 393] on div at bounding box center [488, 228] width 977 height 456
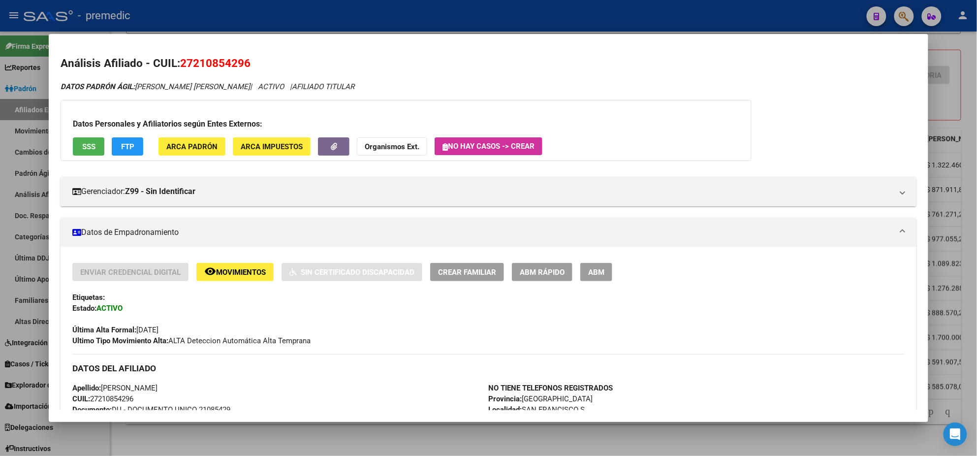
click at [300, 445] on div at bounding box center [488, 228] width 977 height 456
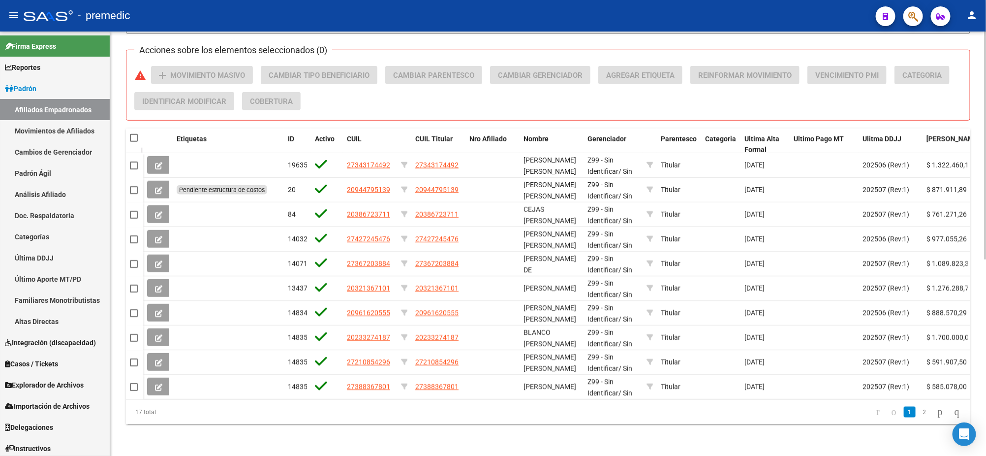
click at [652, 428] on div "PADRON -> Afiliados Empadronados (alt+a) add Crear Afiliado file_download Expor…" at bounding box center [548, 64] width 876 height 782
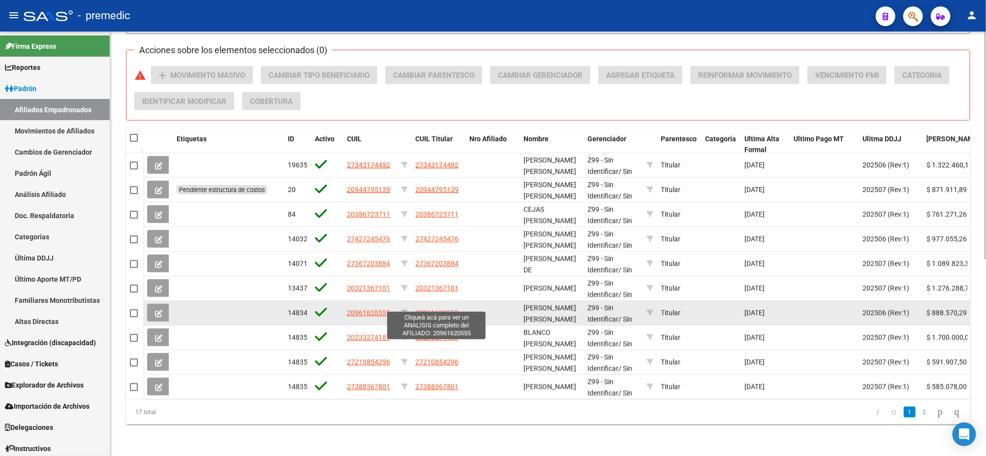
click at [439, 308] on span "20961620555" at bounding box center [436, 312] width 43 height 8
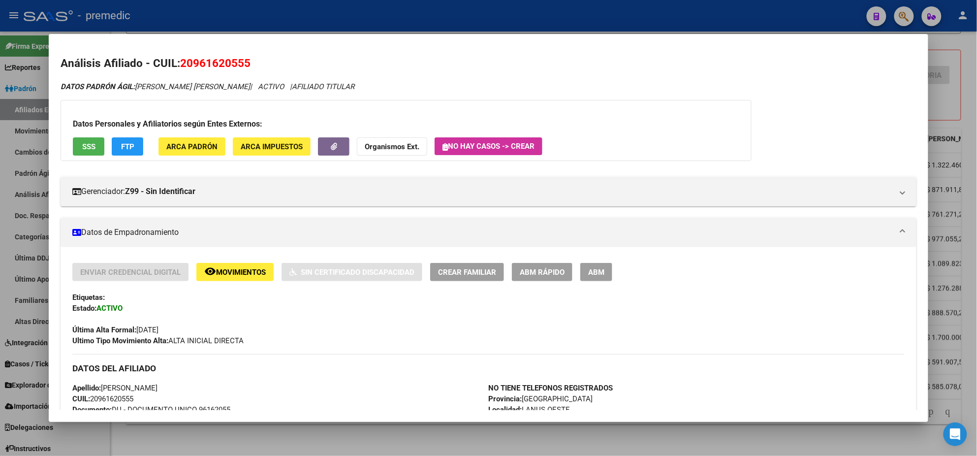
click at [131, 146] on button "FTP" at bounding box center [127, 146] width 31 height 18
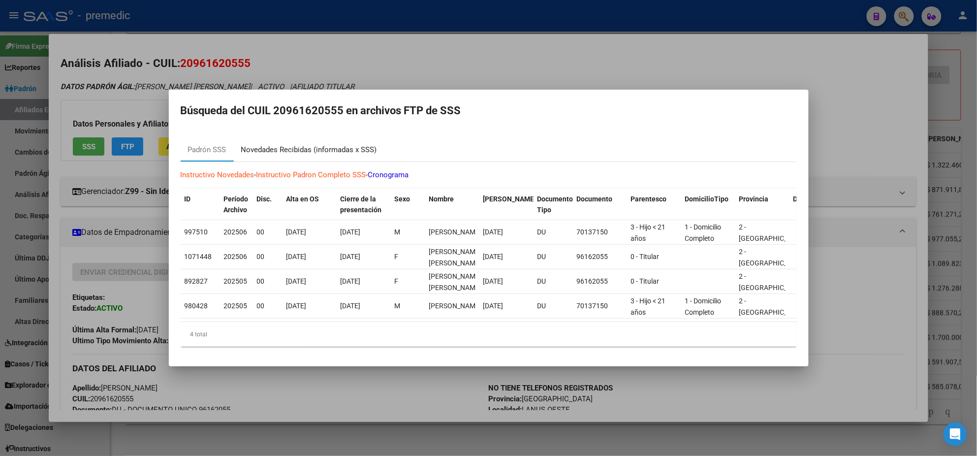
click at [308, 146] on div "Novedades Recibidas (informadas x SSS)" at bounding box center [309, 149] width 136 height 11
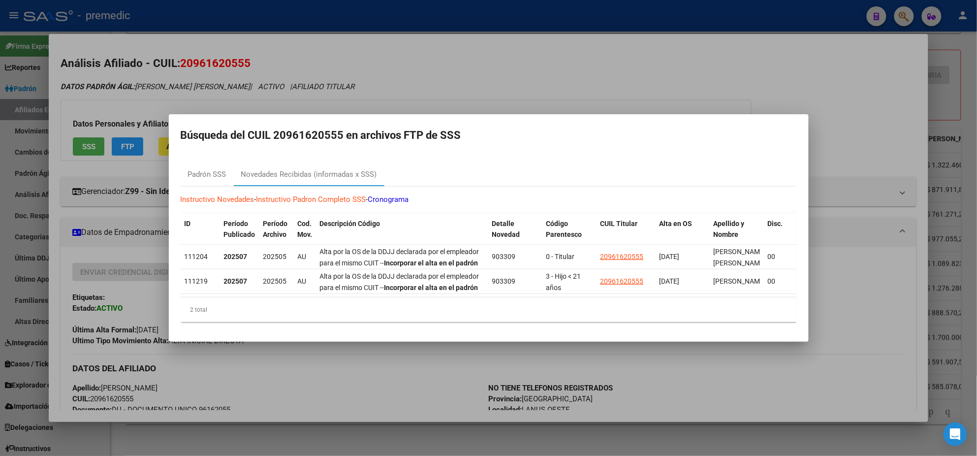
click at [321, 382] on div at bounding box center [488, 228] width 977 height 456
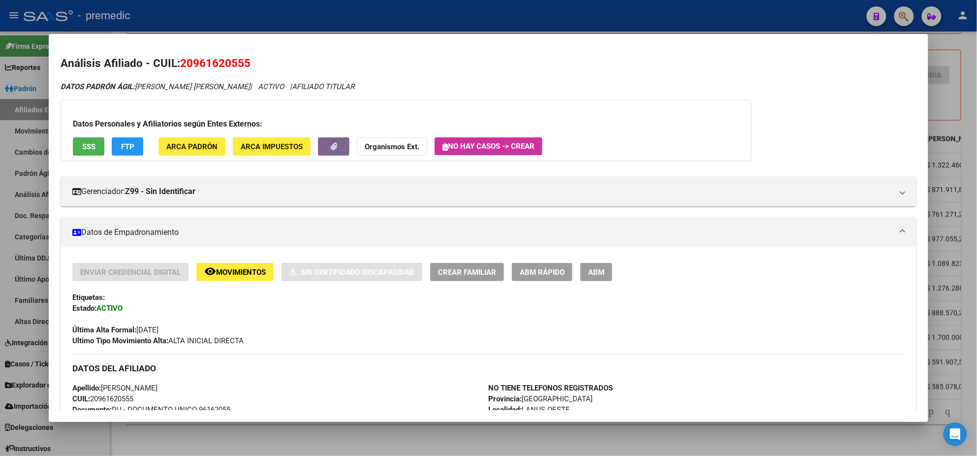
click at [326, 438] on div at bounding box center [488, 228] width 977 height 456
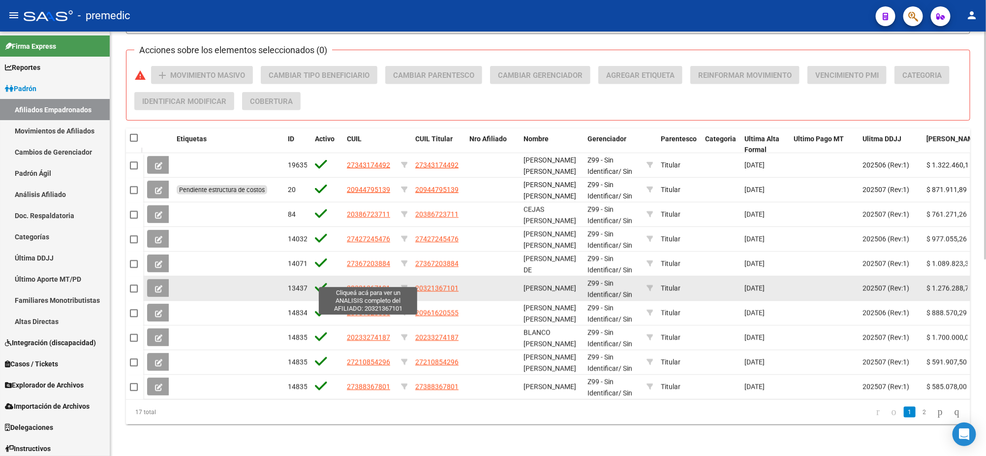
click at [365, 284] on span "20321367101" at bounding box center [368, 288] width 43 height 8
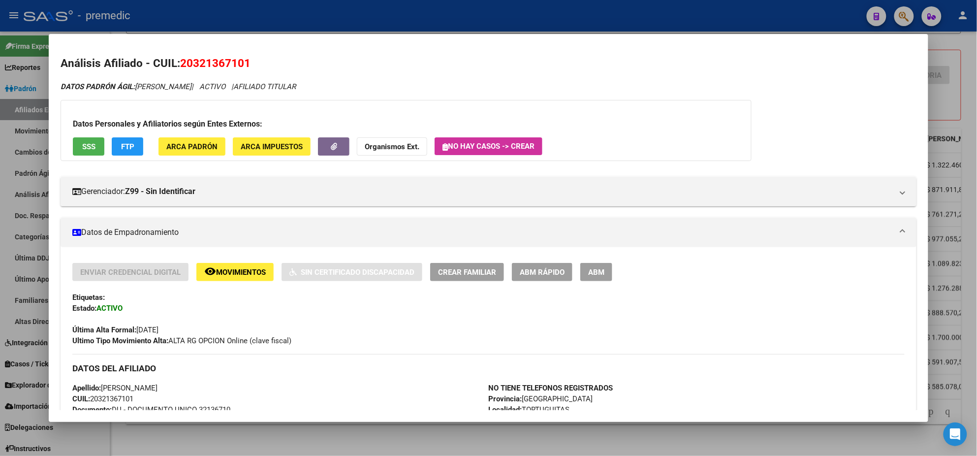
click at [127, 146] on span "FTP" at bounding box center [127, 146] width 13 height 9
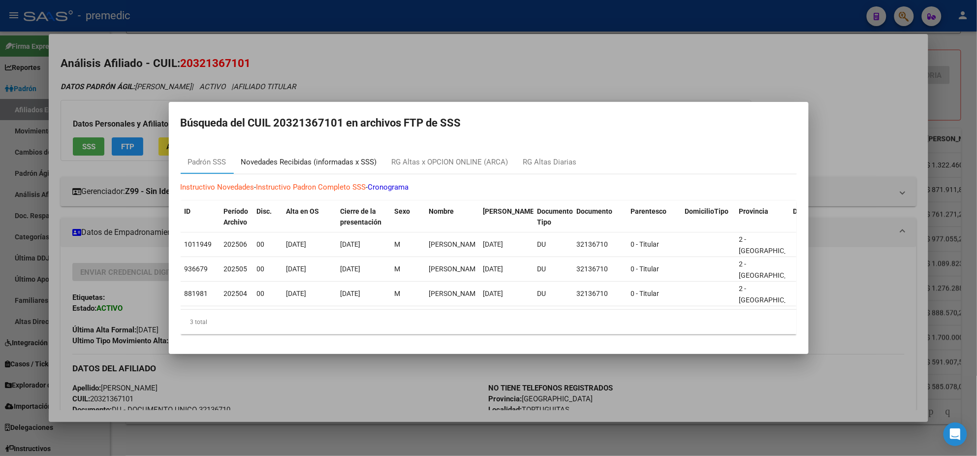
click at [305, 159] on div "Novedades Recibidas (informadas x SSS)" at bounding box center [309, 161] width 136 height 11
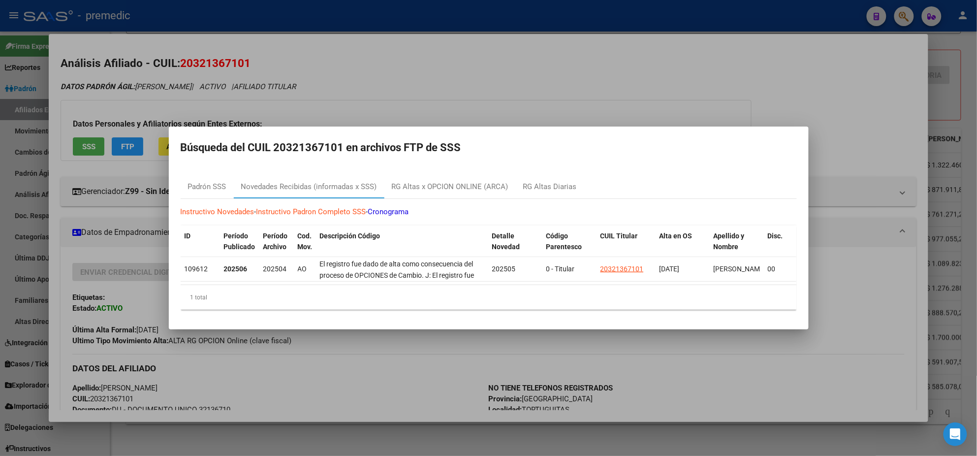
click at [349, 404] on div at bounding box center [488, 228] width 977 height 456
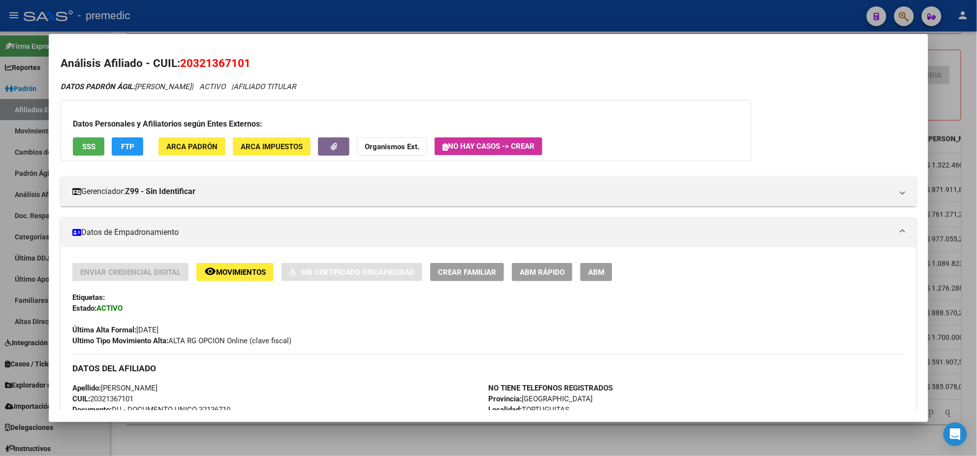
click at [348, 446] on div at bounding box center [488, 228] width 977 height 456
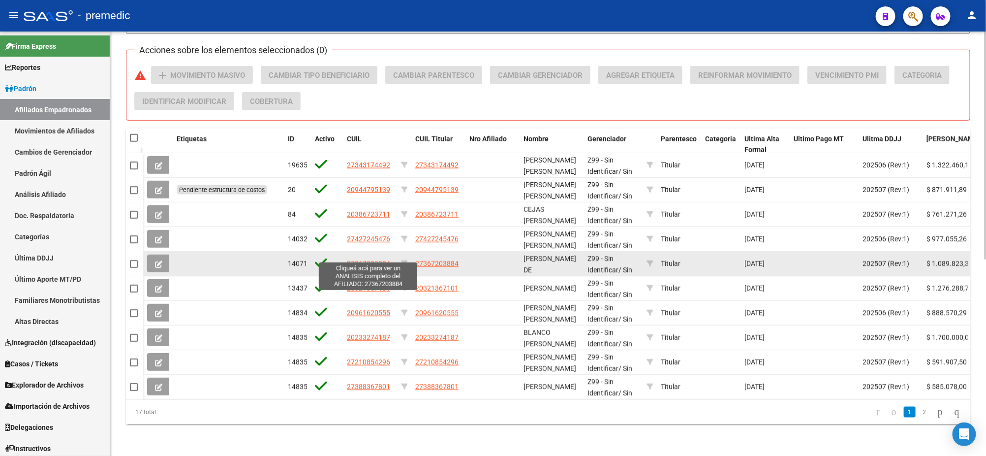
click at [368, 259] on span "27367203884" at bounding box center [368, 263] width 43 height 8
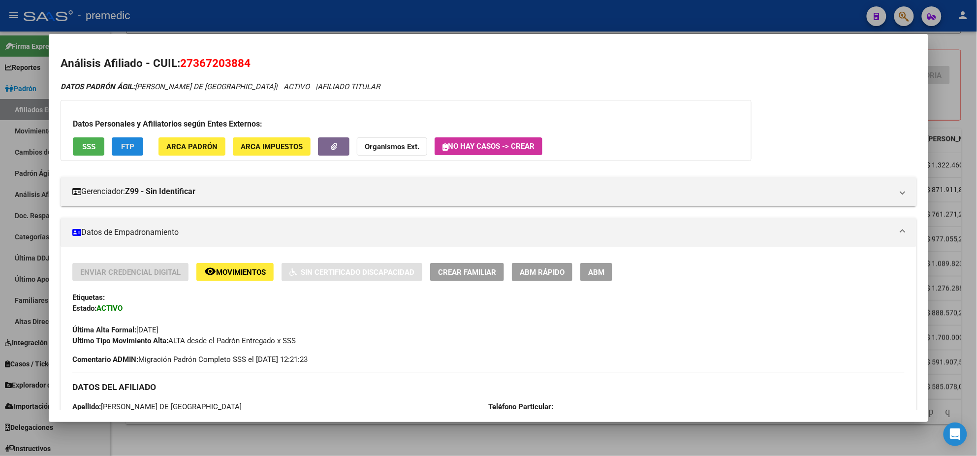
click at [128, 143] on span "FTP" at bounding box center [127, 146] width 13 height 9
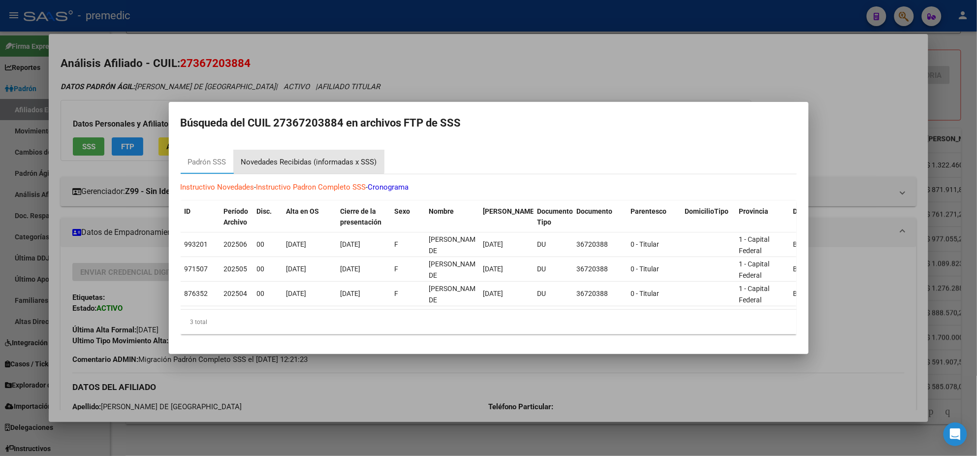
click at [306, 151] on div "Novedades Recibidas (informadas x SSS)" at bounding box center [309, 162] width 151 height 24
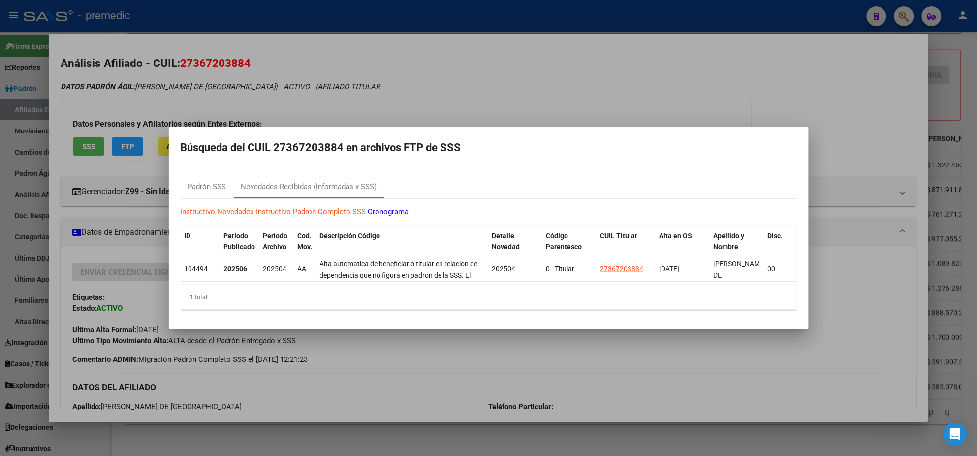
click at [340, 401] on div at bounding box center [488, 228] width 977 height 456
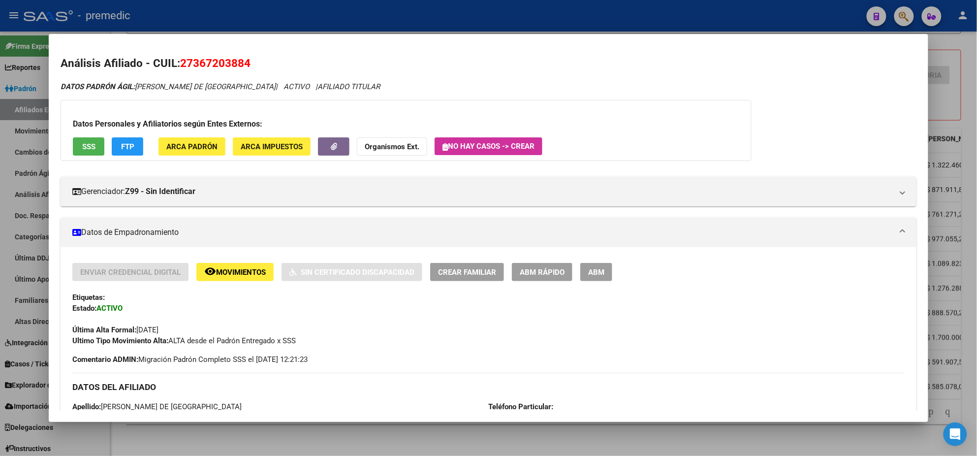
click at [339, 435] on div at bounding box center [488, 228] width 977 height 456
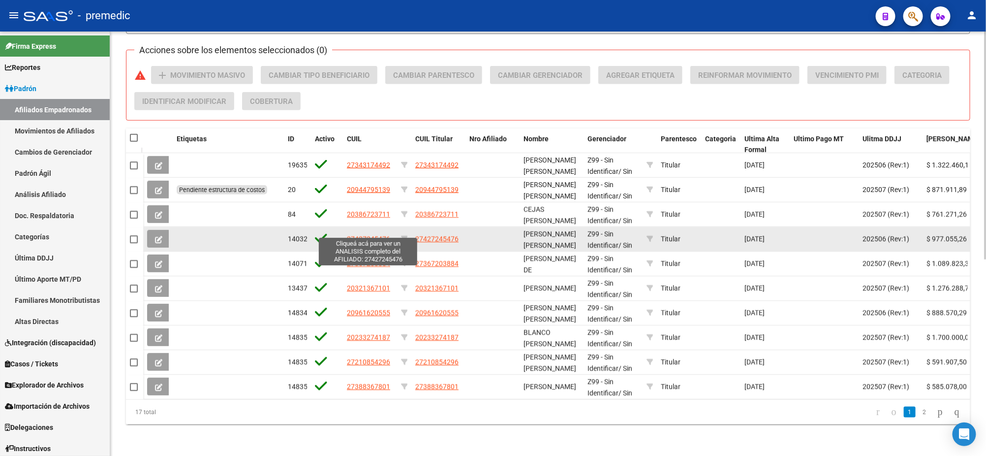
click at [378, 235] on span "27427245476" at bounding box center [368, 239] width 43 height 8
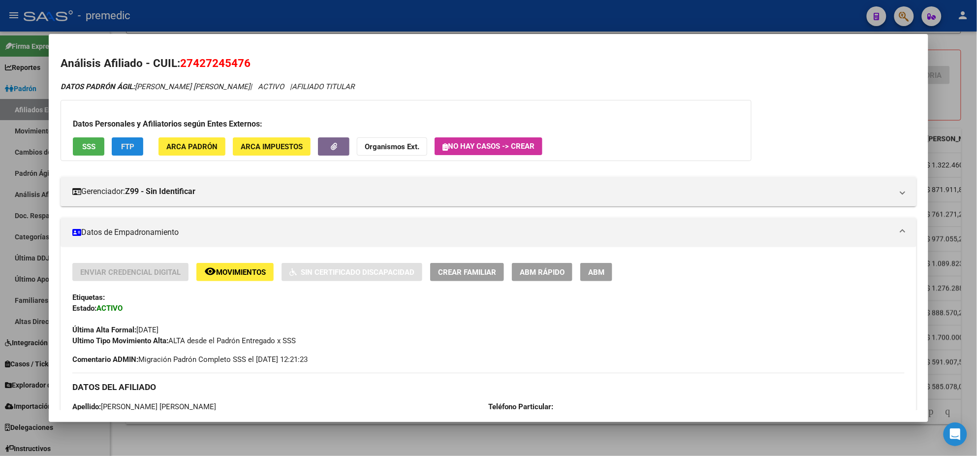
click at [123, 142] on span "FTP" at bounding box center [127, 146] width 13 height 9
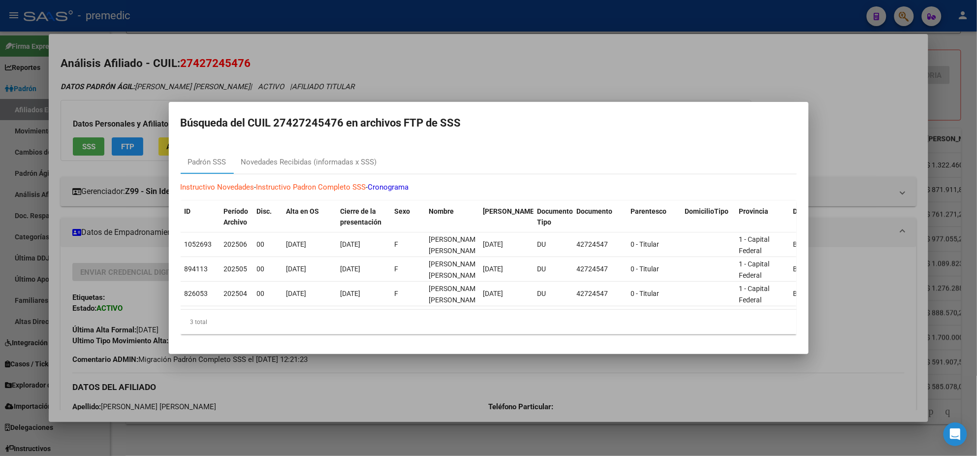
click at [280, 183] on link "Instructivo Padron Completo SSS" at bounding box center [311, 187] width 110 height 9
click at [278, 156] on div "Novedades Recibidas (informadas x SSS)" at bounding box center [309, 161] width 136 height 11
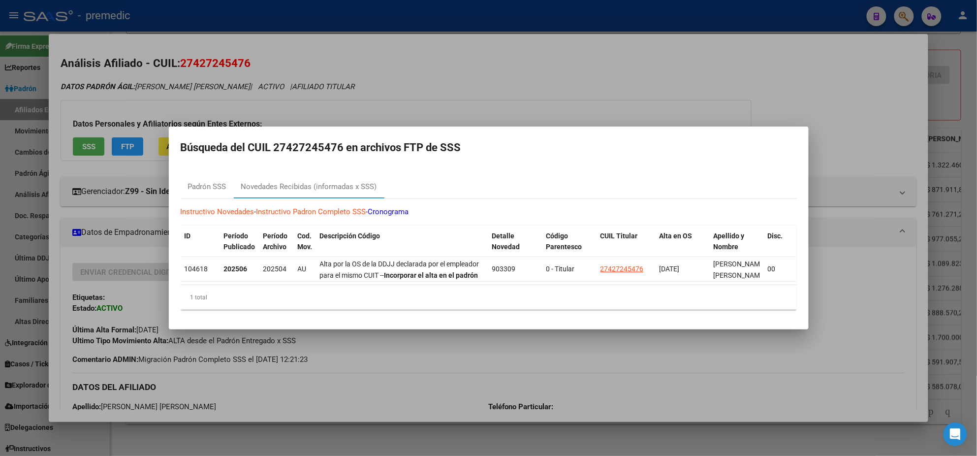
click at [338, 398] on div at bounding box center [488, 228] width 977 height 456
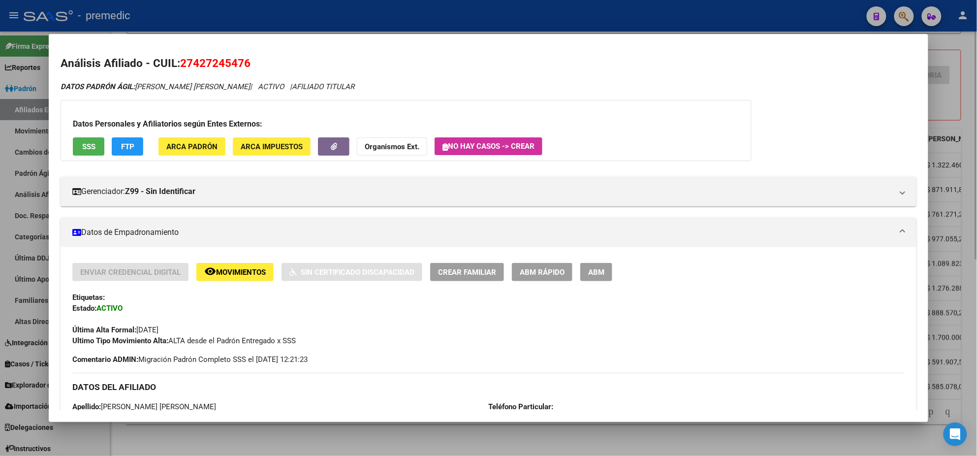
click at [370, 434] on div at bounding box center [488, 228] width 977 height 456
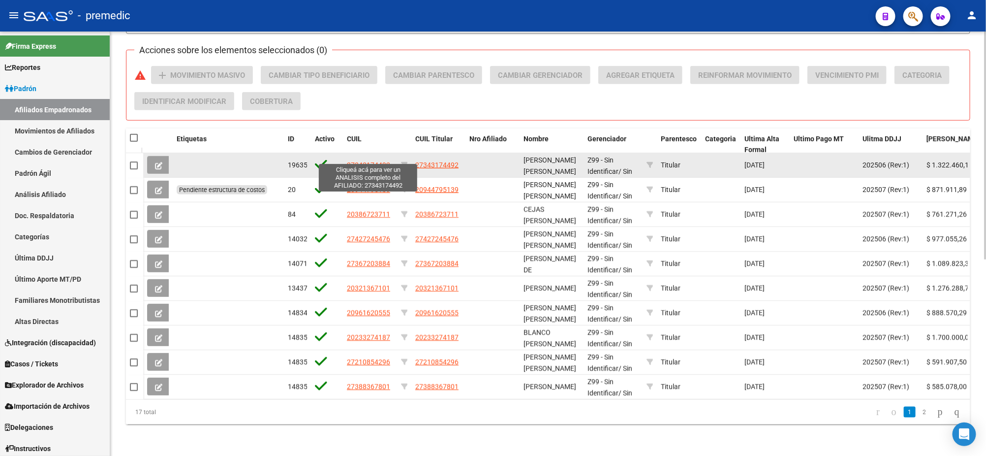
click at [374, 161] on span "27343174492" at bounding box center [368, 165] width 43 height 8
type textarea "27343174492"
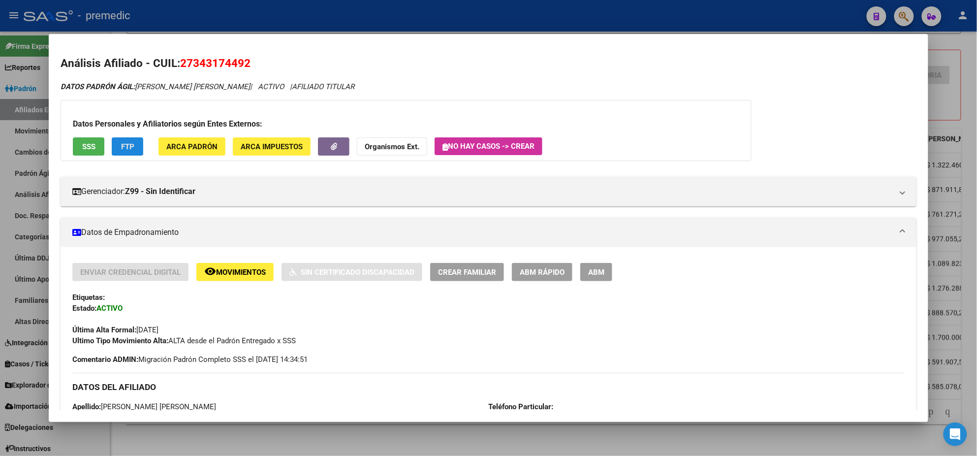
click at [132, 142] on button "FTP" at bounding box center [127, 146] width 31 height 18
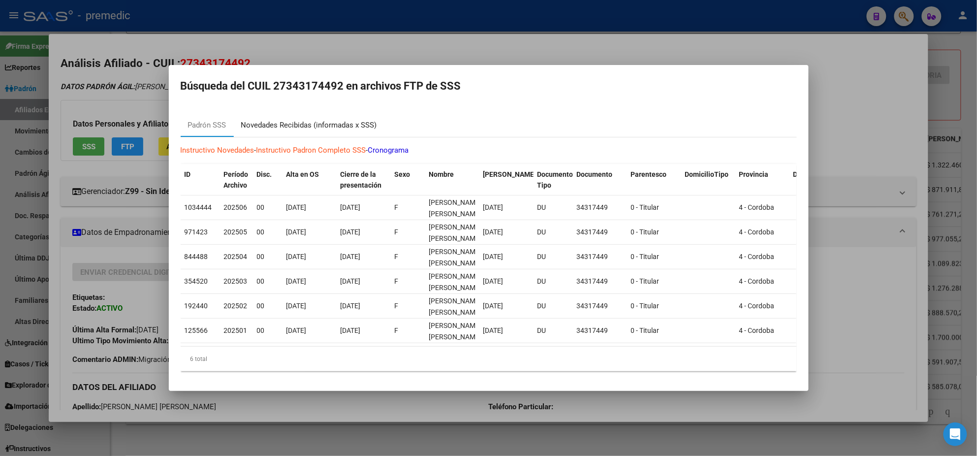
click at [294, 120] on div "Novedades Recibidas (informadas x SSS)" at bounding box center [309, 125] width 136 height 11
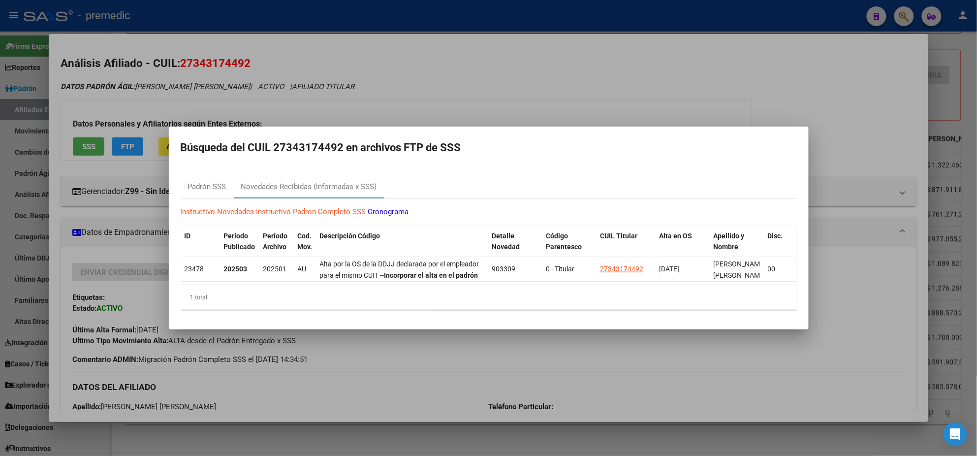
drag, startPoint x: 285, startPoint y: 143, endPoint x: 337, endPoint y: 142, distance: 51.7
click at [337, 142] on h2 "Búsqueda del CUIL 27343174492 en archivos FTP de SSS" at bounding box center [489, 147] width 616 height 19
copy h2 "34317449"
click at [375, 376] on div at bounding box center [488, 228] width 977 height 456
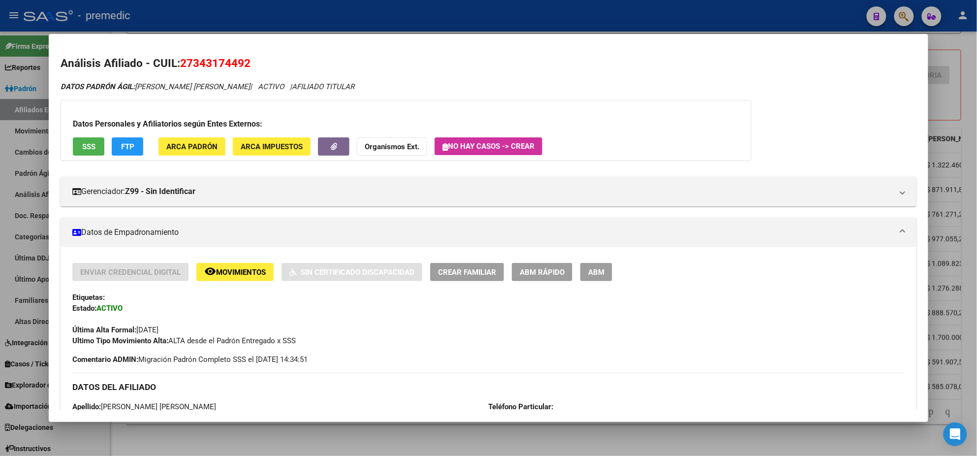
click at [405, 435] on div at bounding box center [488, 228] width 977 height 456
